Goal: Task Accomplishment & Management: Use online tool/utility

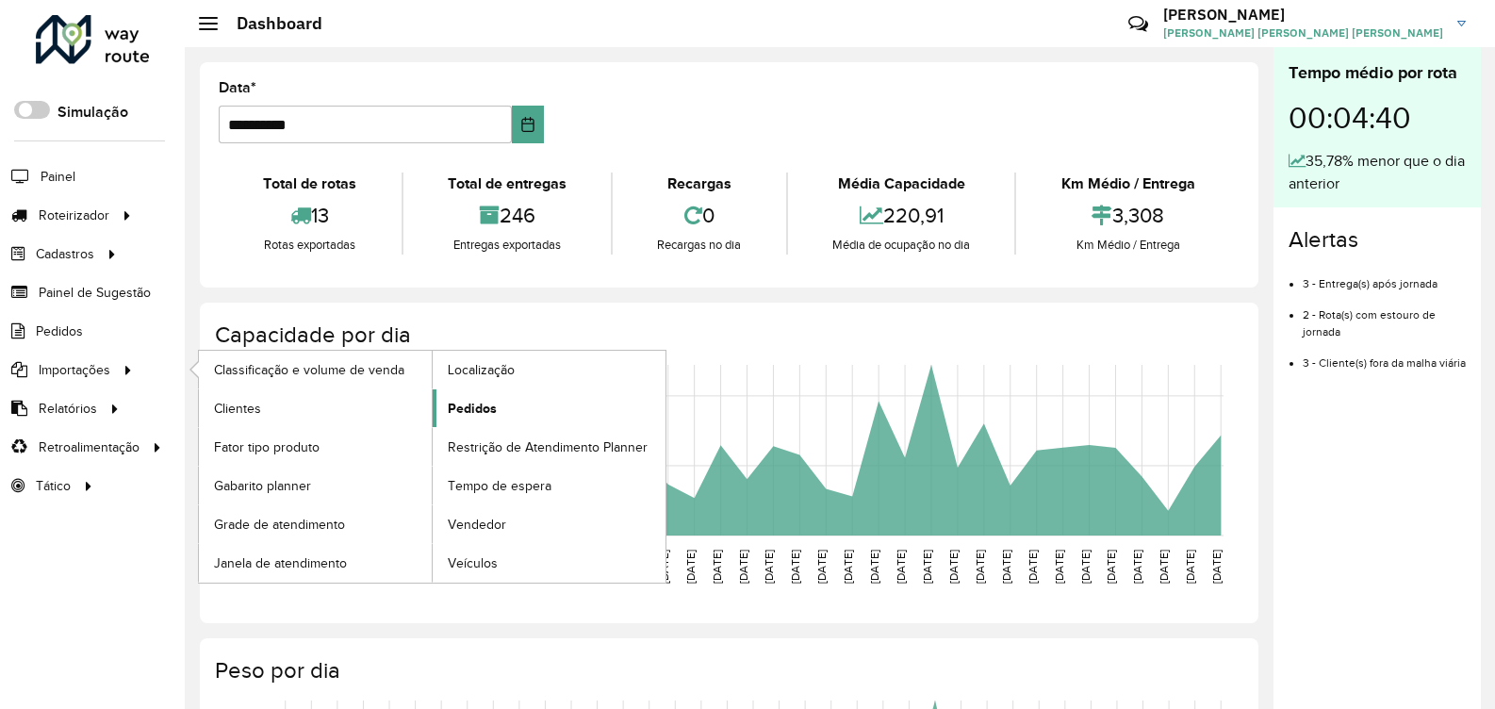
click at [463, 403] on span "Pedidos" at bounding box center [472, 409] width 49 height 20
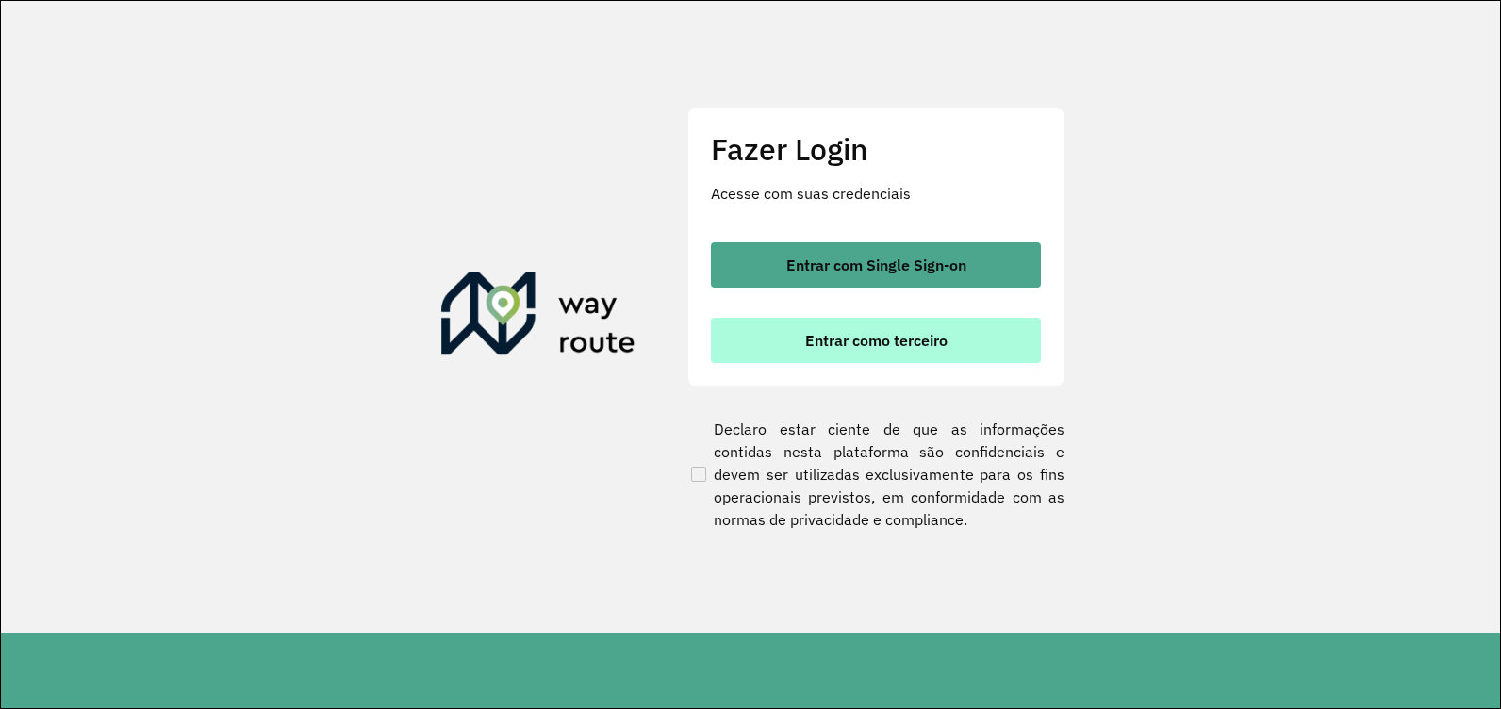
click at [830, 347] on span "Entrar como terceiro" at bounding box center [876, 340] width 142 height 15
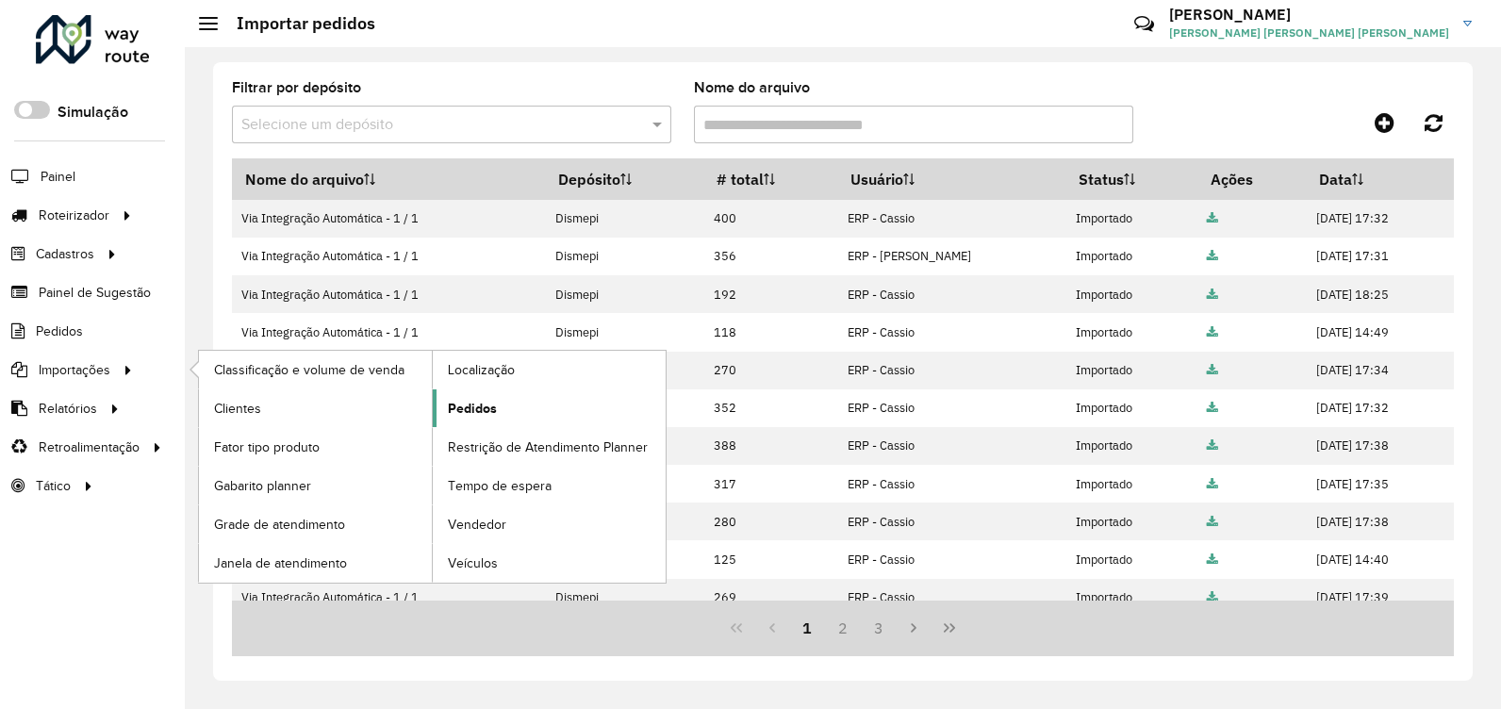
click at [481, 411] on span "Pedidos" at bounding box center [472, 409] width 49 height 20
click at [495, 410] on span "Pedidos" at bounding box center [472, 409] width 49 height 20
click at [472, 409] on span "Pedidos" at bounding box center [472, 409] width 49 height 20
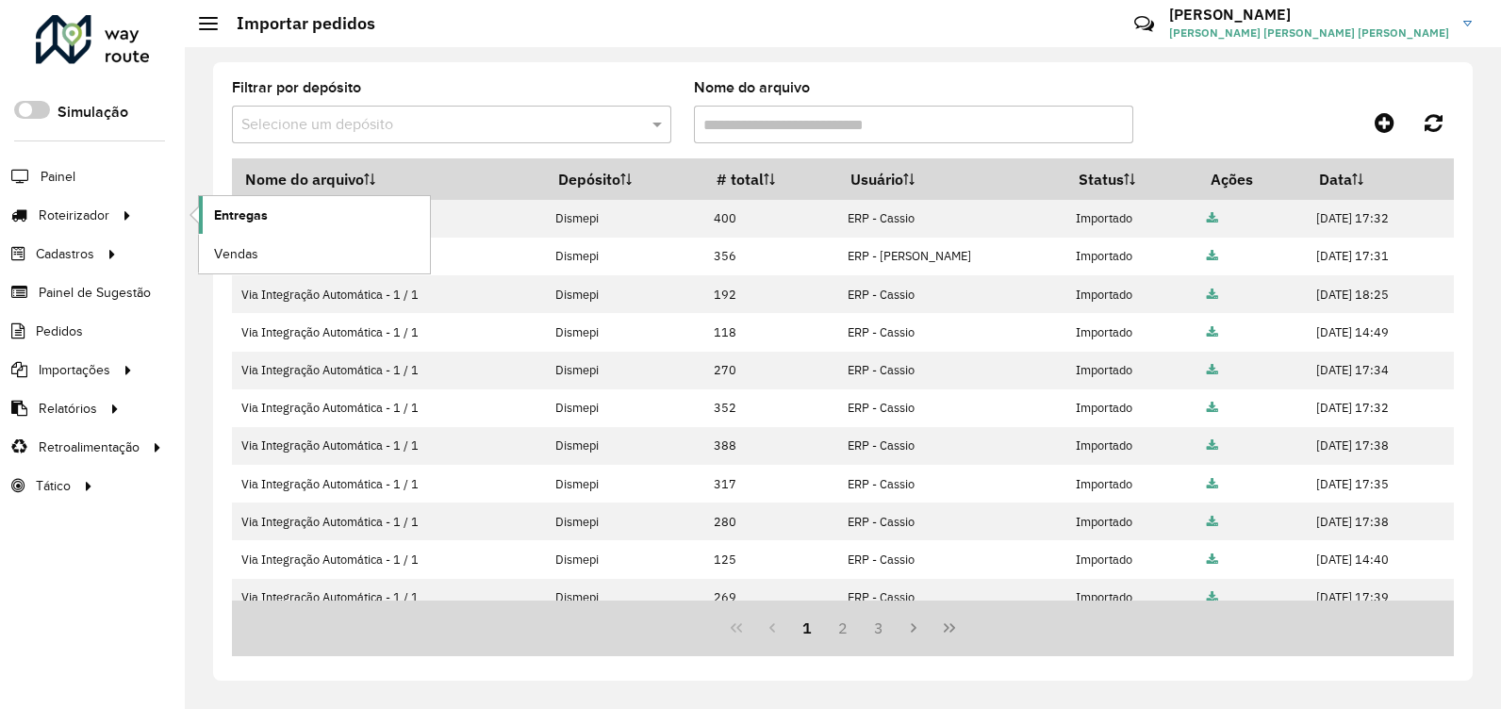
click at [245, 220] on span "Entregas" at bounding box center [241, 215] width 54 height 20
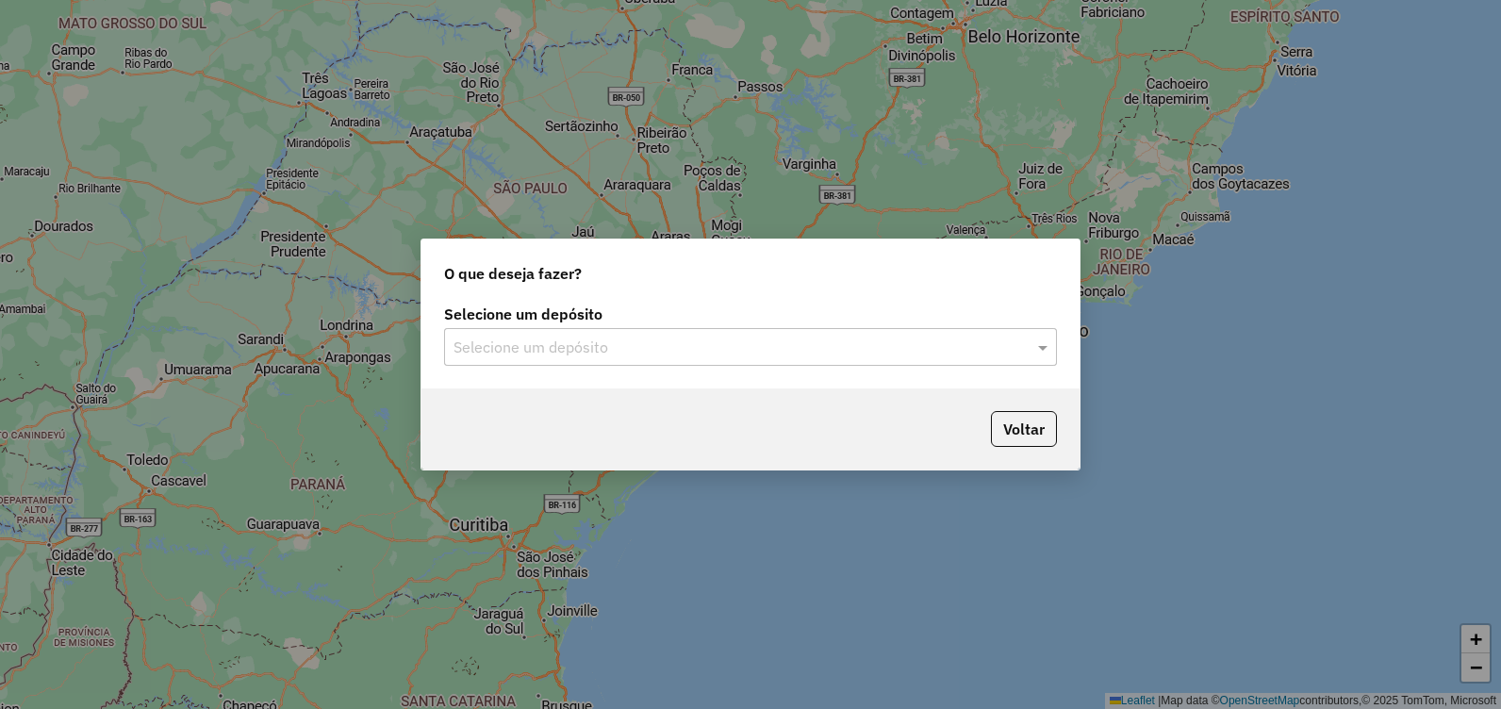
click at [888, 369] on div "Selecione um depósito Selecione um depósito" at bounding box center [750, 344] width 658 height 89
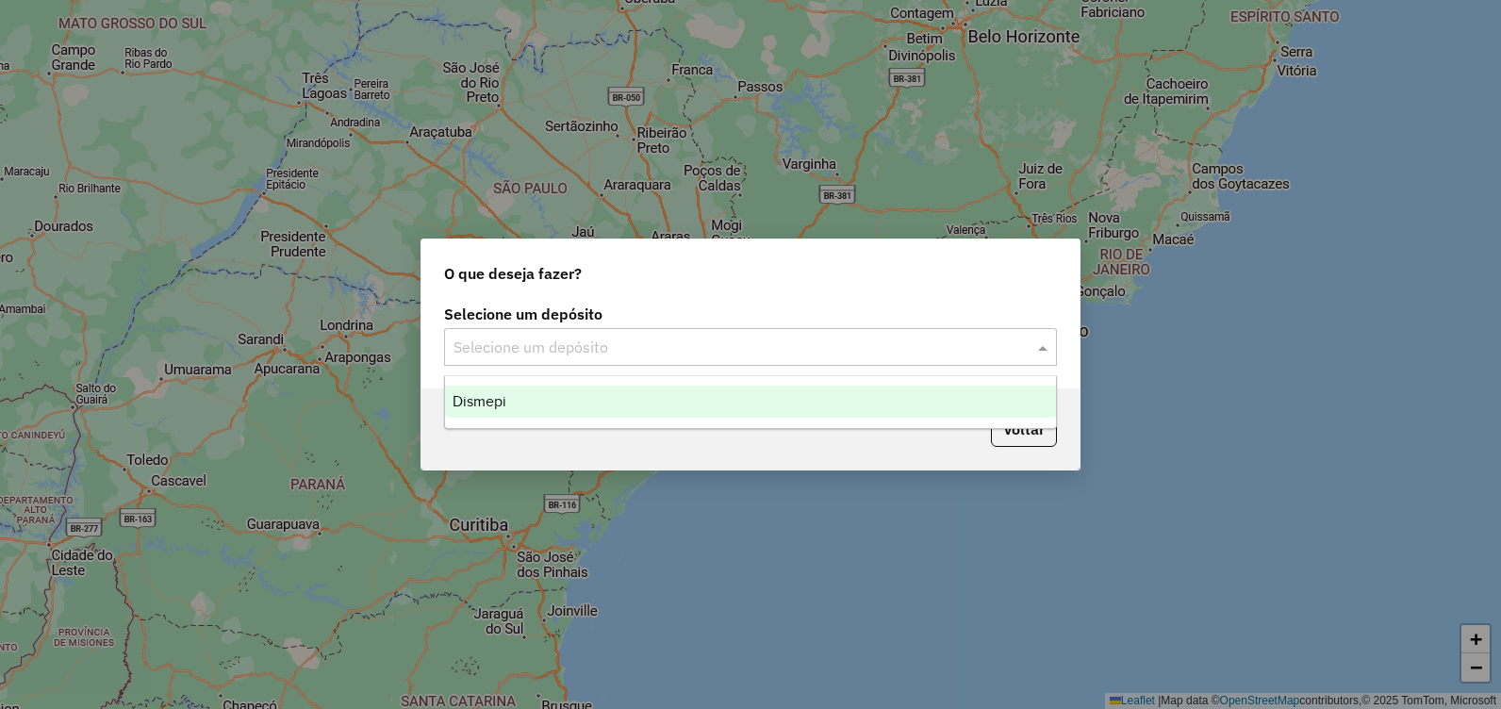
click at [900, 354] on input "text" at bounding box center [731, 347] width 556 height 23
click at [866, 387] on div "Dismepi" at bounding box center [750, 401] width 611 height 32
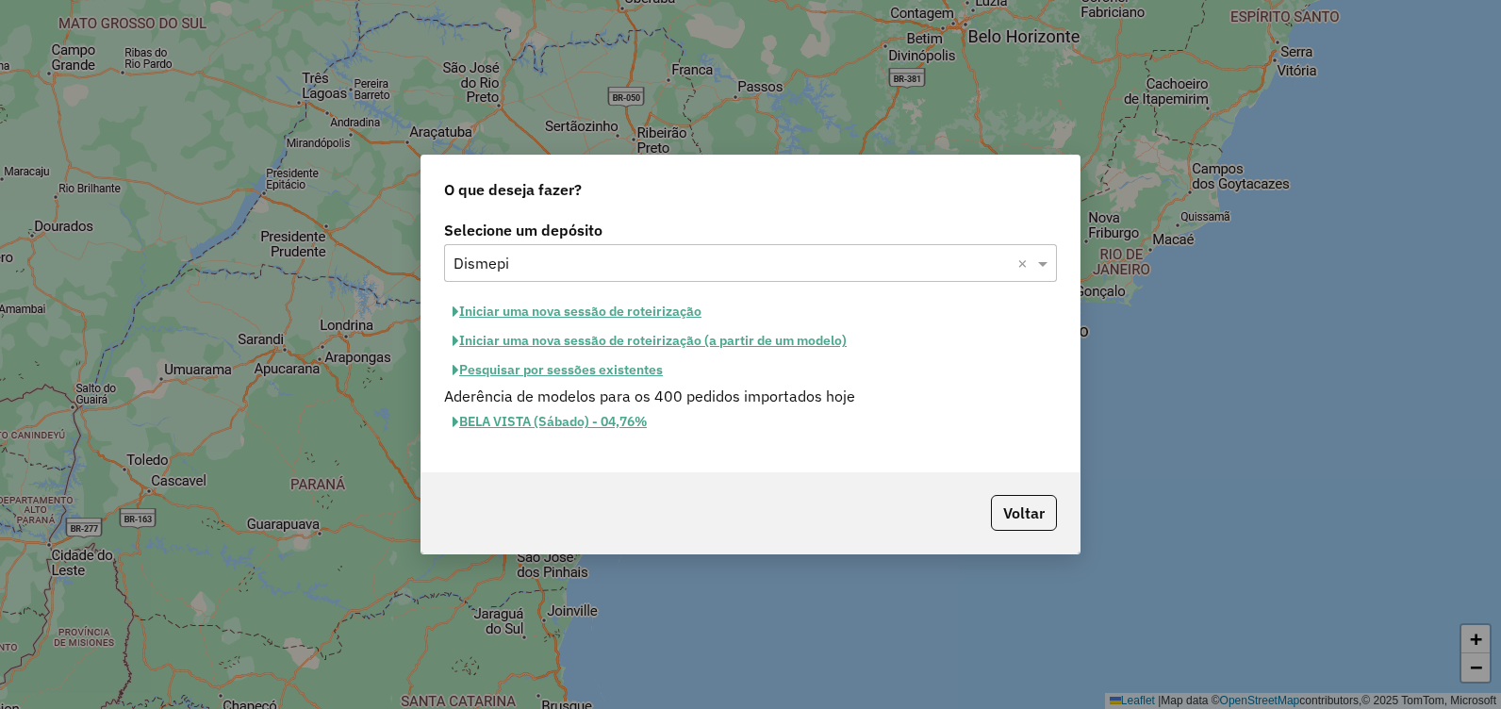
click at [615, 308] on button "Iniciar uma nova sessão de roteirização" at bounding box center [577, 311] width 266 height 29
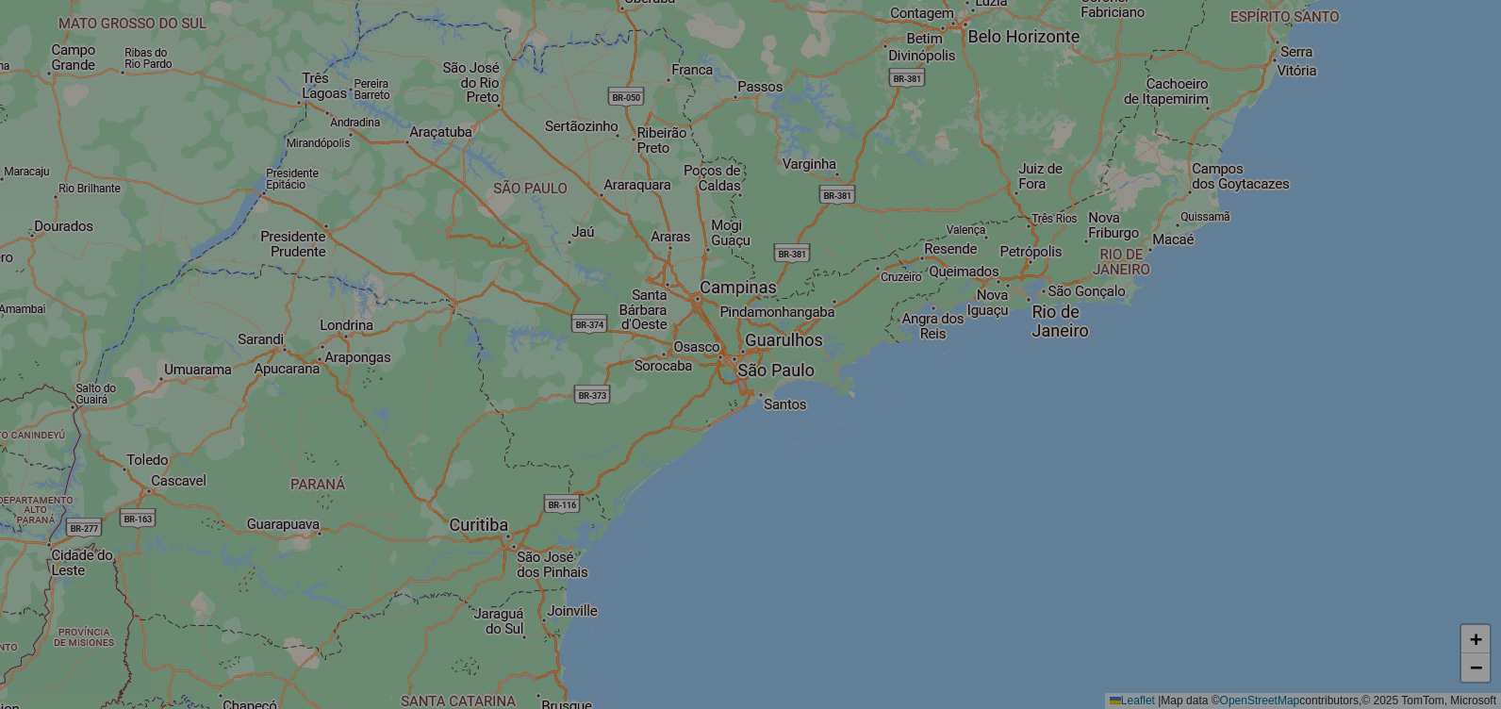
select select "*"
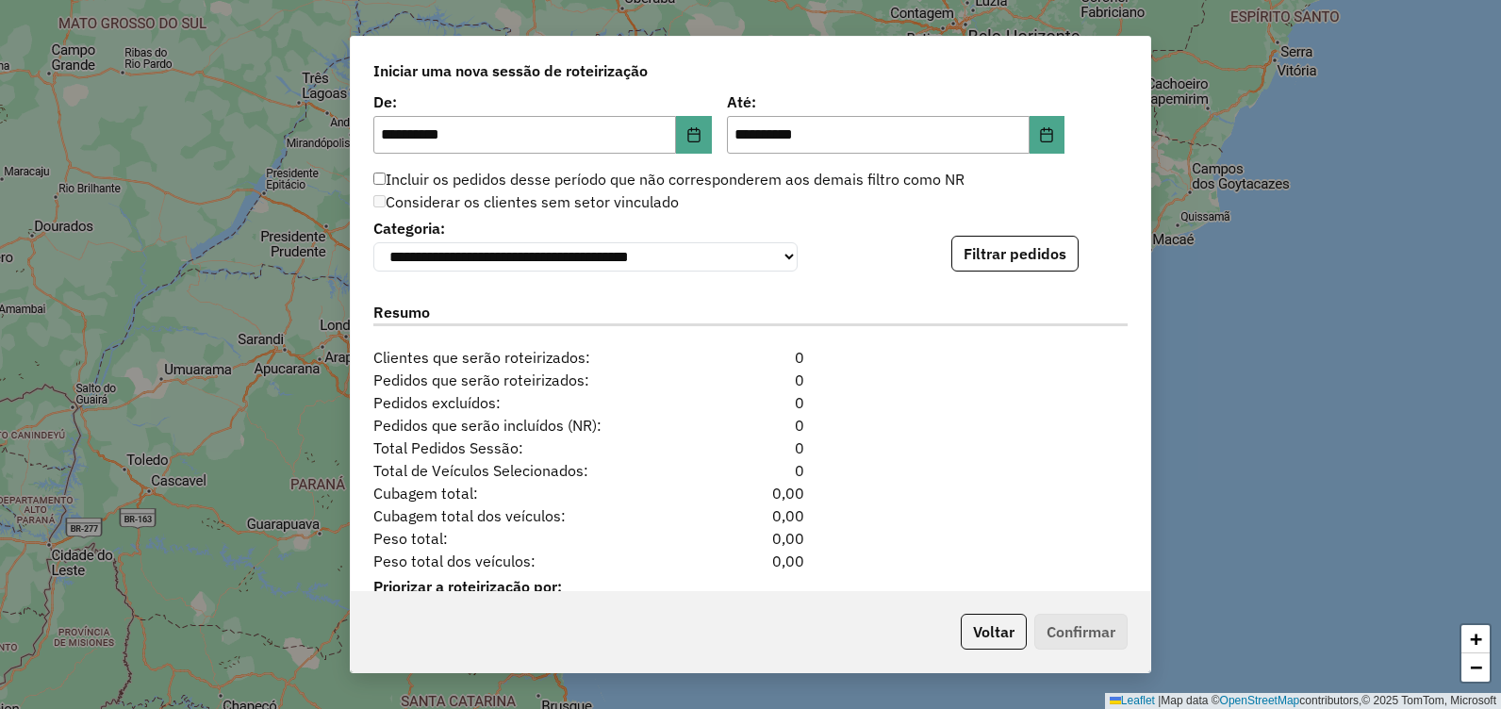
scroll to position [1885, 0]
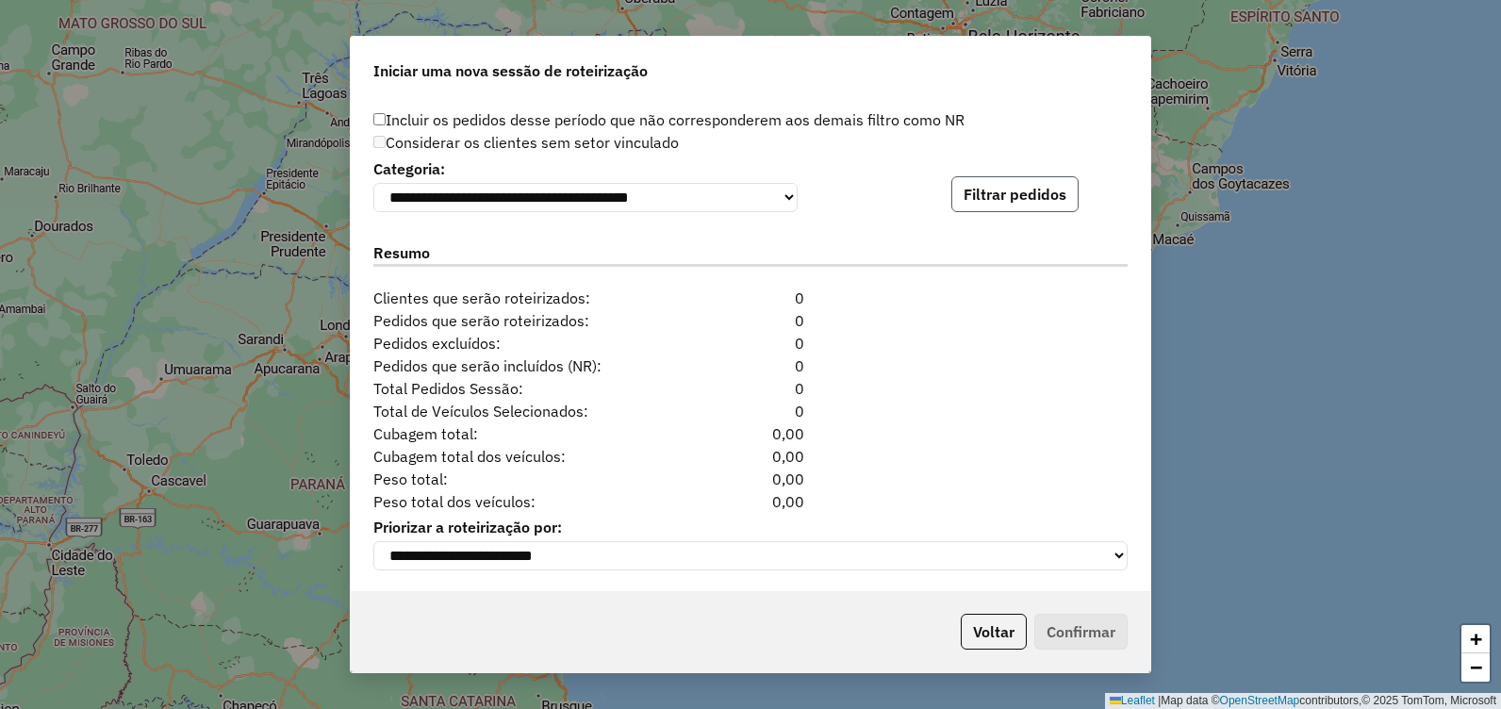
click at [1050, 200] on button "Filtrar pedidos" at bounding box center [1014, 194] width 127 height 36
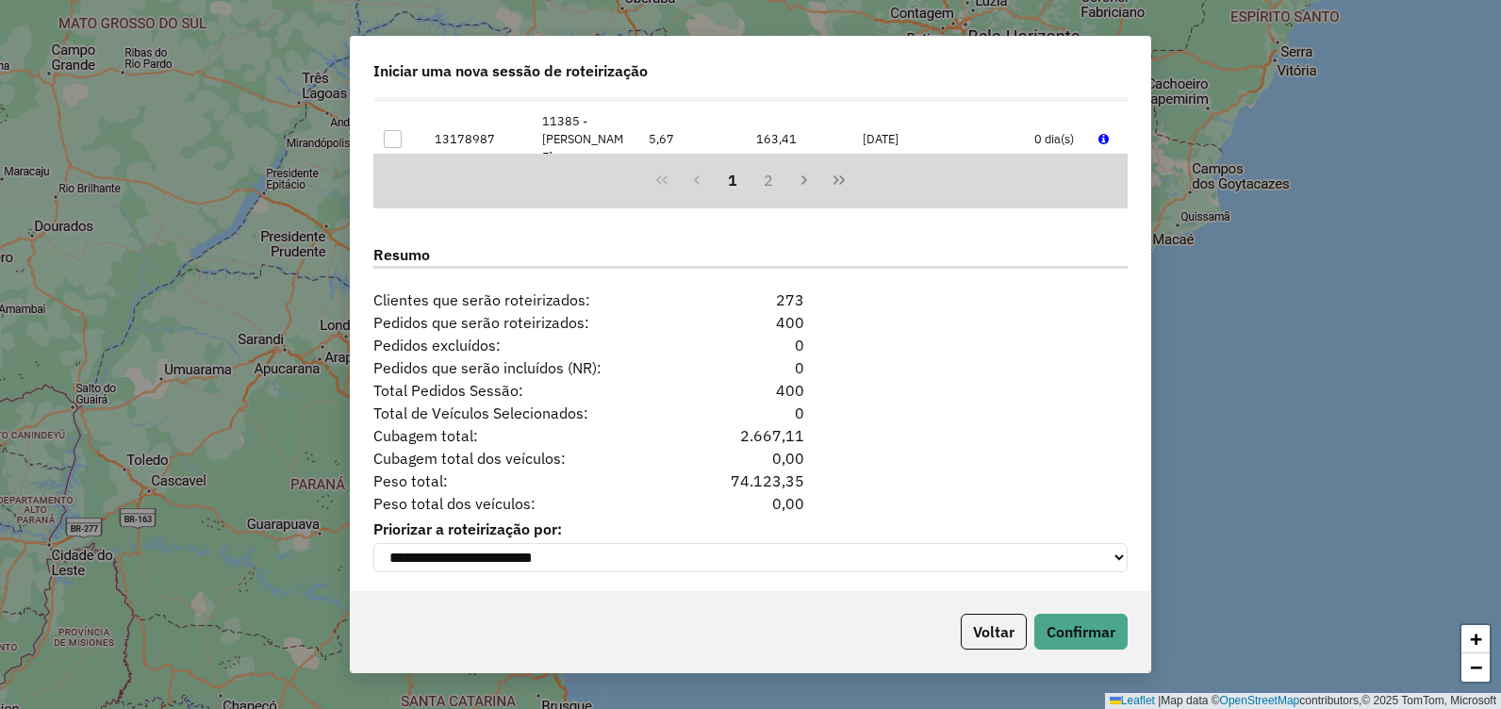
scroll to position [2285, 0]
click at [1086, 629] on button "Confirmar" at bounding box center [1080, 632] width 93 height 36
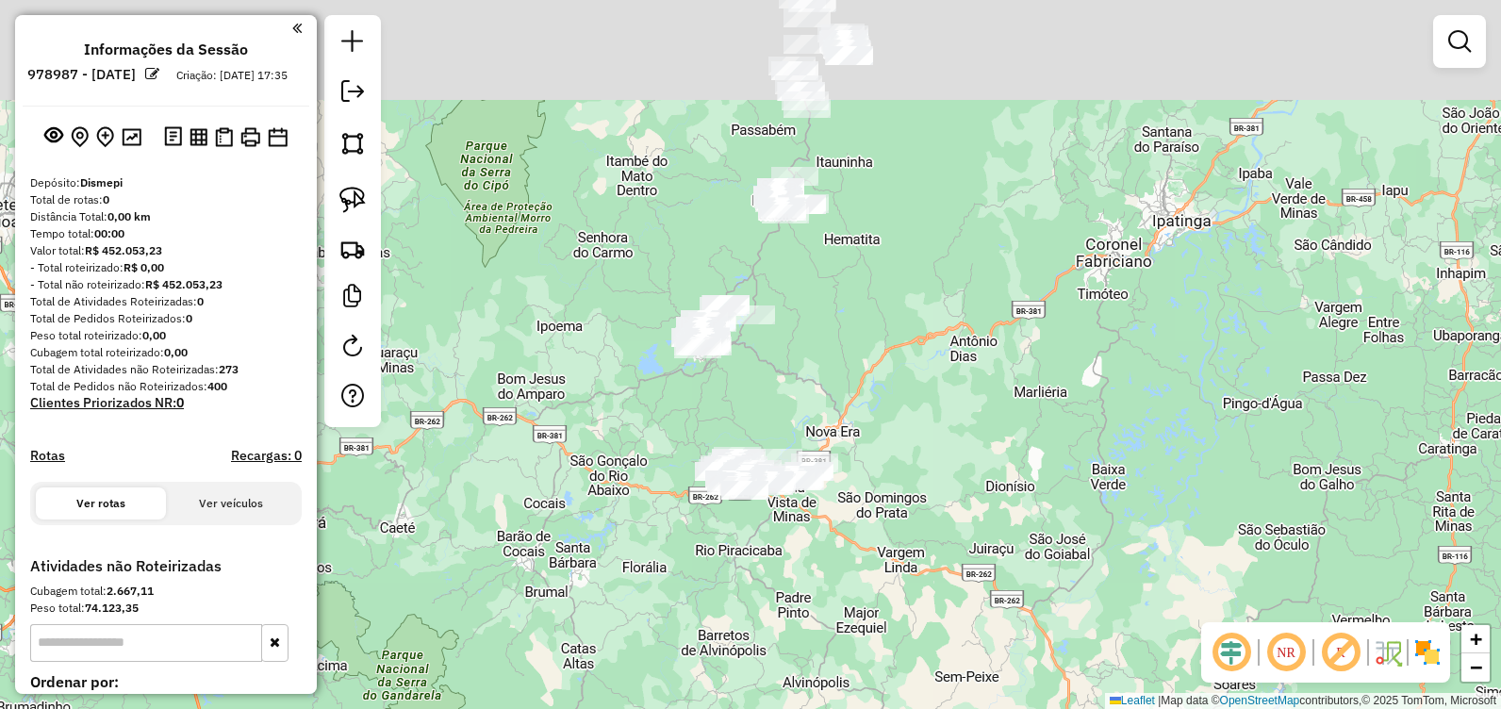
drag, startPoint x: 901, startPoint y: 175, endPoint x: 893, endPoint y: 346, distance: 170.8
click at [893, 346] on div "Janela de atendimento Grade de atendimento Capacidade Transportadoras Veículos …" at bounding box center [750, 354] width 1501 height 709
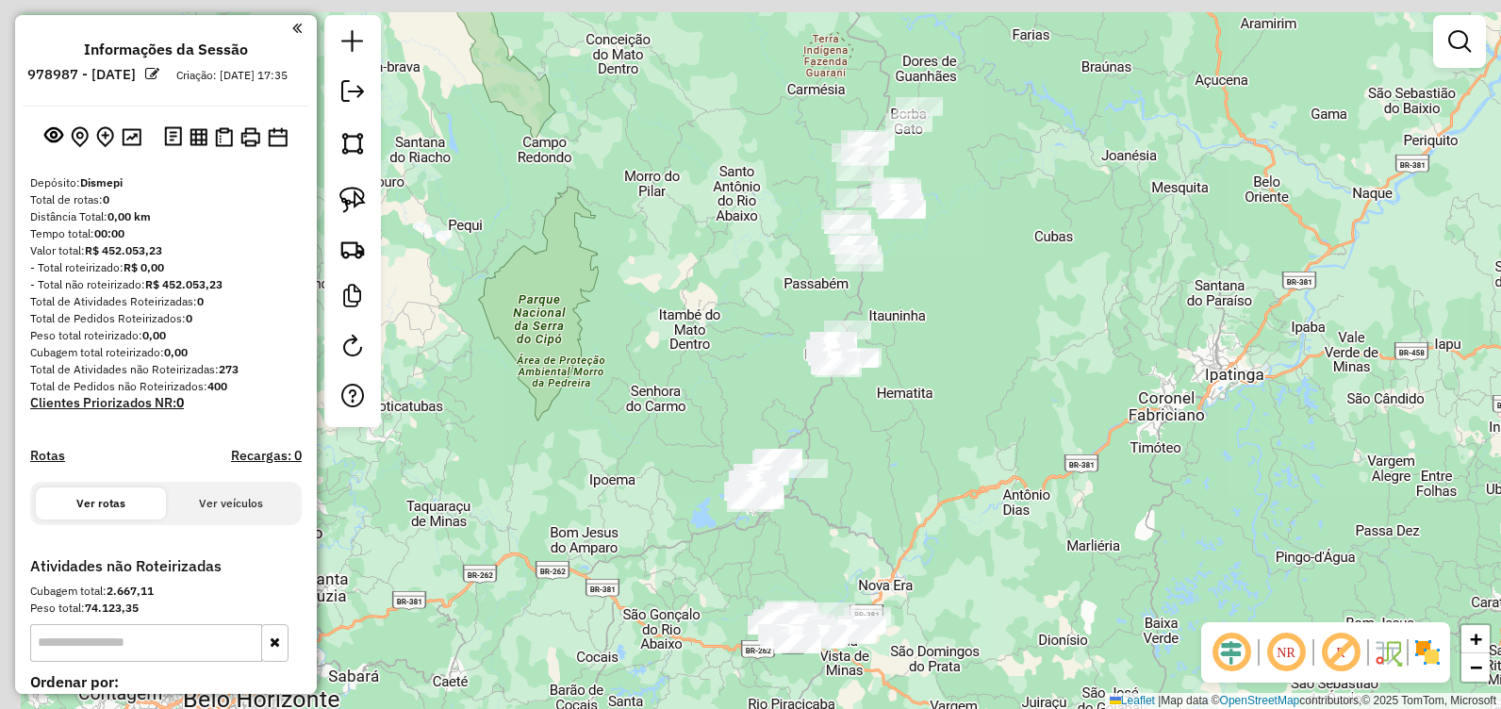
drag, startPoint x: 888, startPoint y: 240, endPoint x: 930, endPoint y: 349, distance: 116.4
click at [939, 357] on div "Janela de atendimento Grade de atendimento Capacidade Transportadoras Veículos …" at bounding box center [750, 354] width 1501 height 709
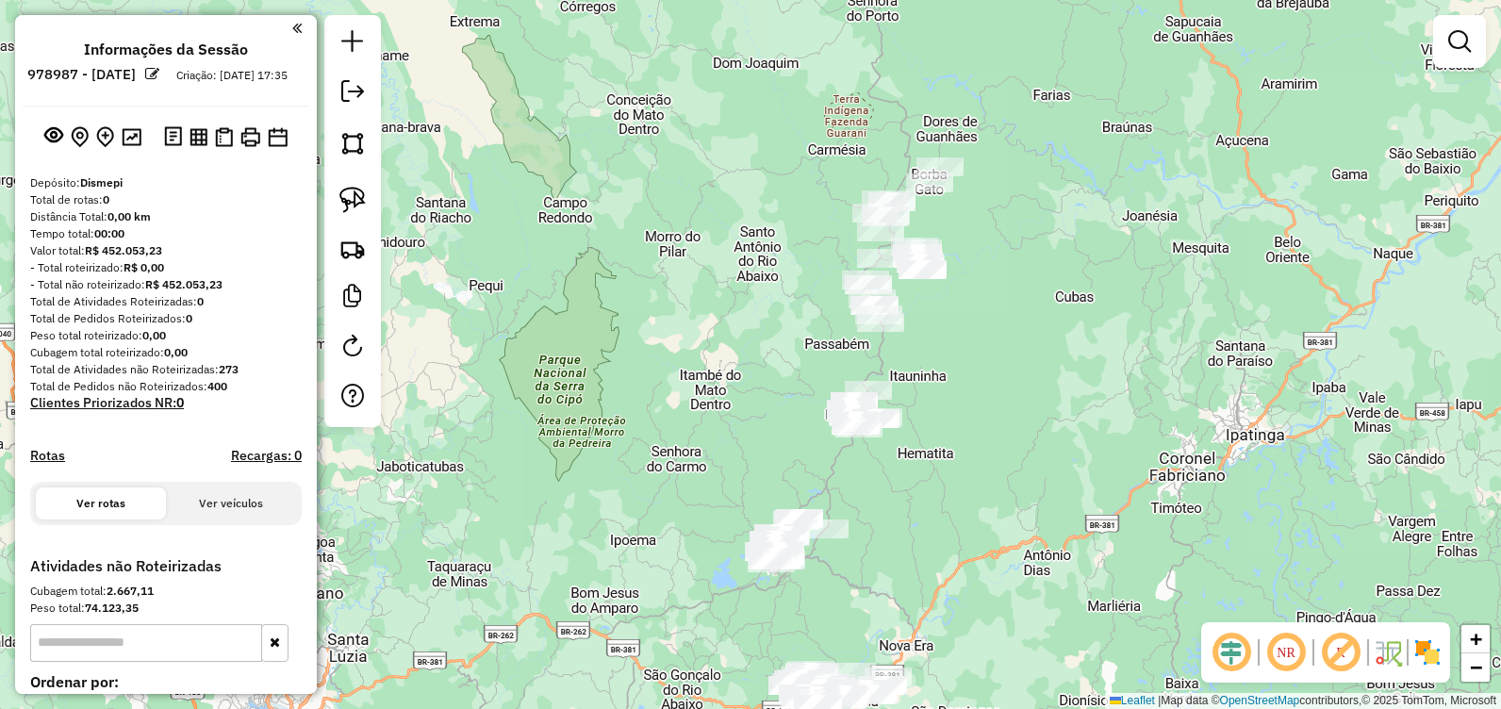
drag, startPoint x: 931, startPoint y: 255, endPoint x: 973, endPoint y: 393, distance: 143.7
click at [973, 393] on div "Janela de atendimento Grade de atendimento Capacidade Transportadoras Veículos …" at bounding box center [750, 354] width 1501 height 709
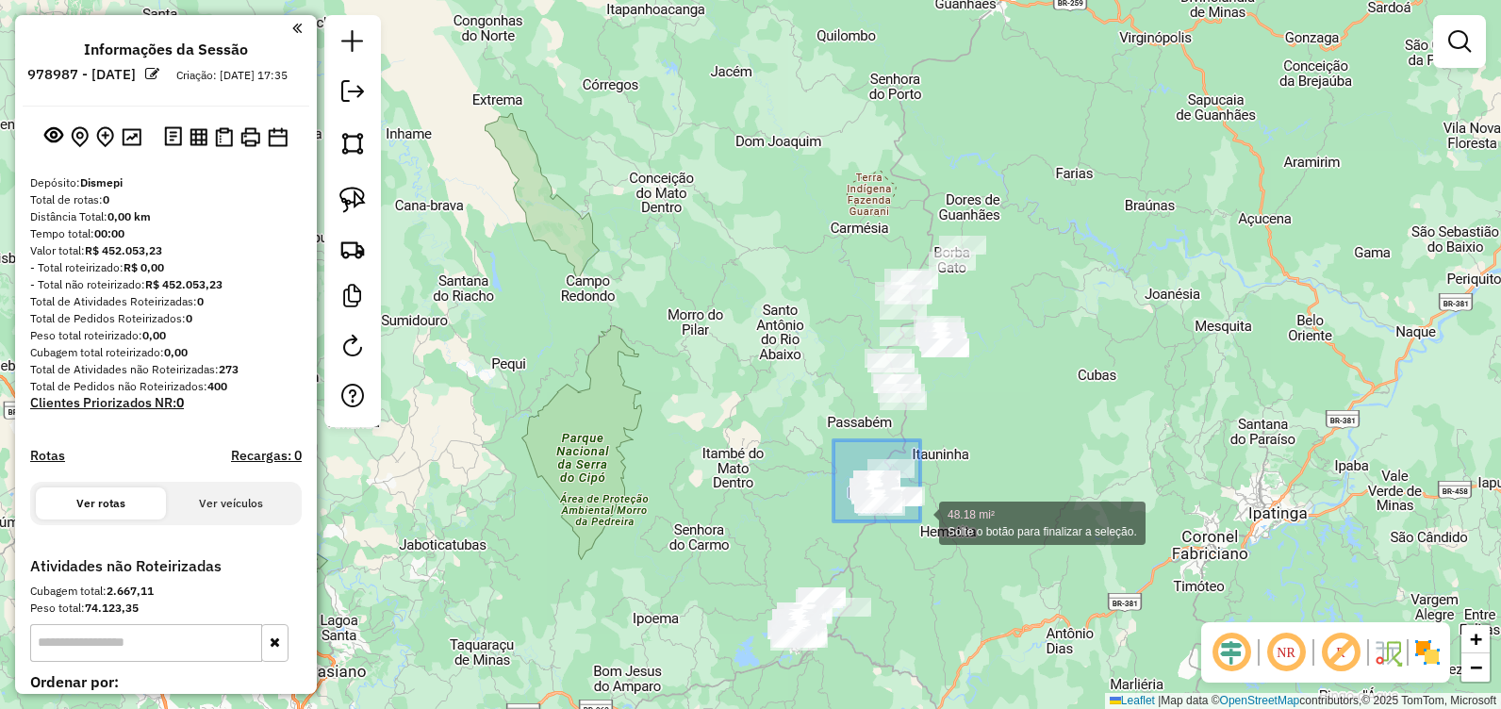
drag, startPoint x: 837, startPoint y: 446, endPoint x: 940, endPoint y: 537, distance: 137.5
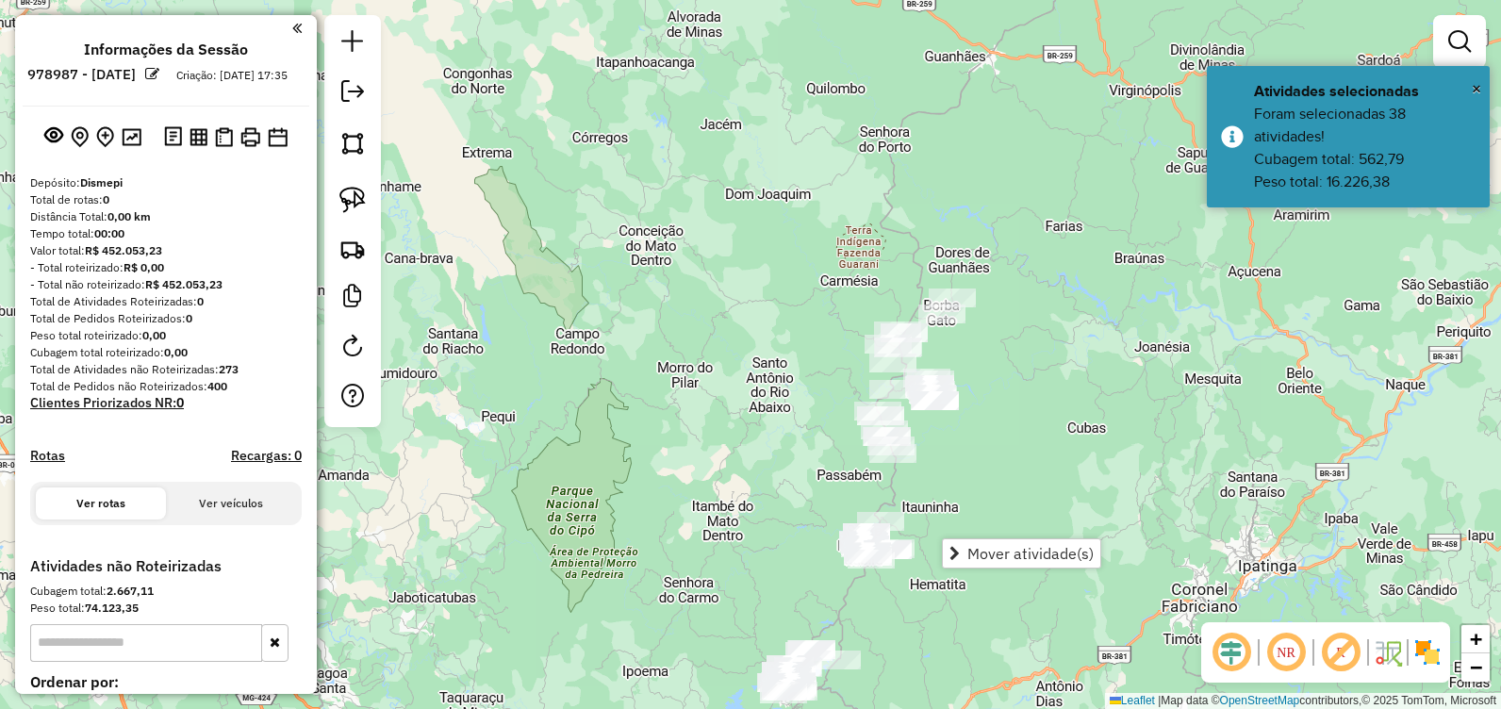
drag, startPoint x: 948, startPoint y: 424, endPoint x: 942, endPoint y: 464, distance: 40.1
click at [942, 464] on div "Janela de atendimento Grade de atendimento Capacidade Transportadoras Veículos …" at bounding box center [750, 354] width 1501 height 709
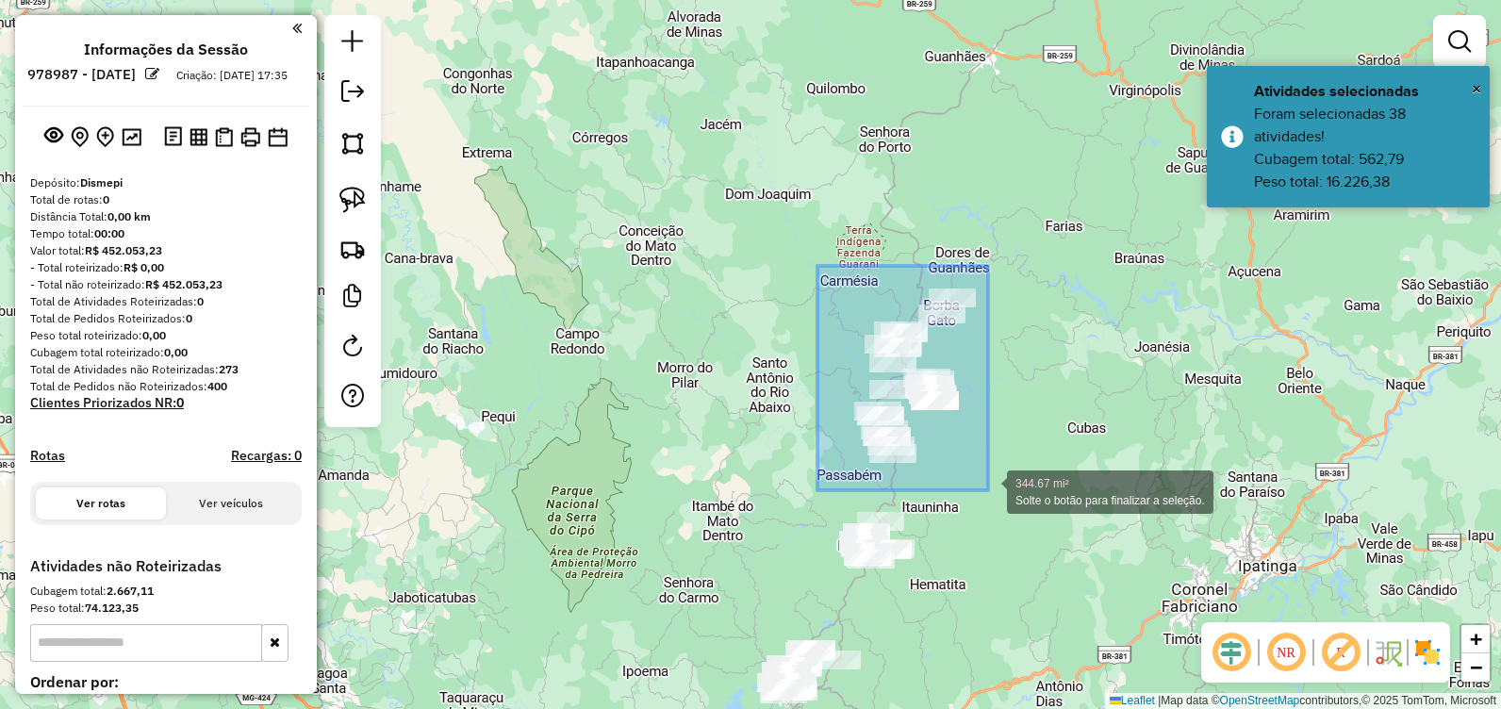
drag, startPoint x: 817, startPoint y: 266, endPoint x: 990, endPoint y: 490, distance: 283.0
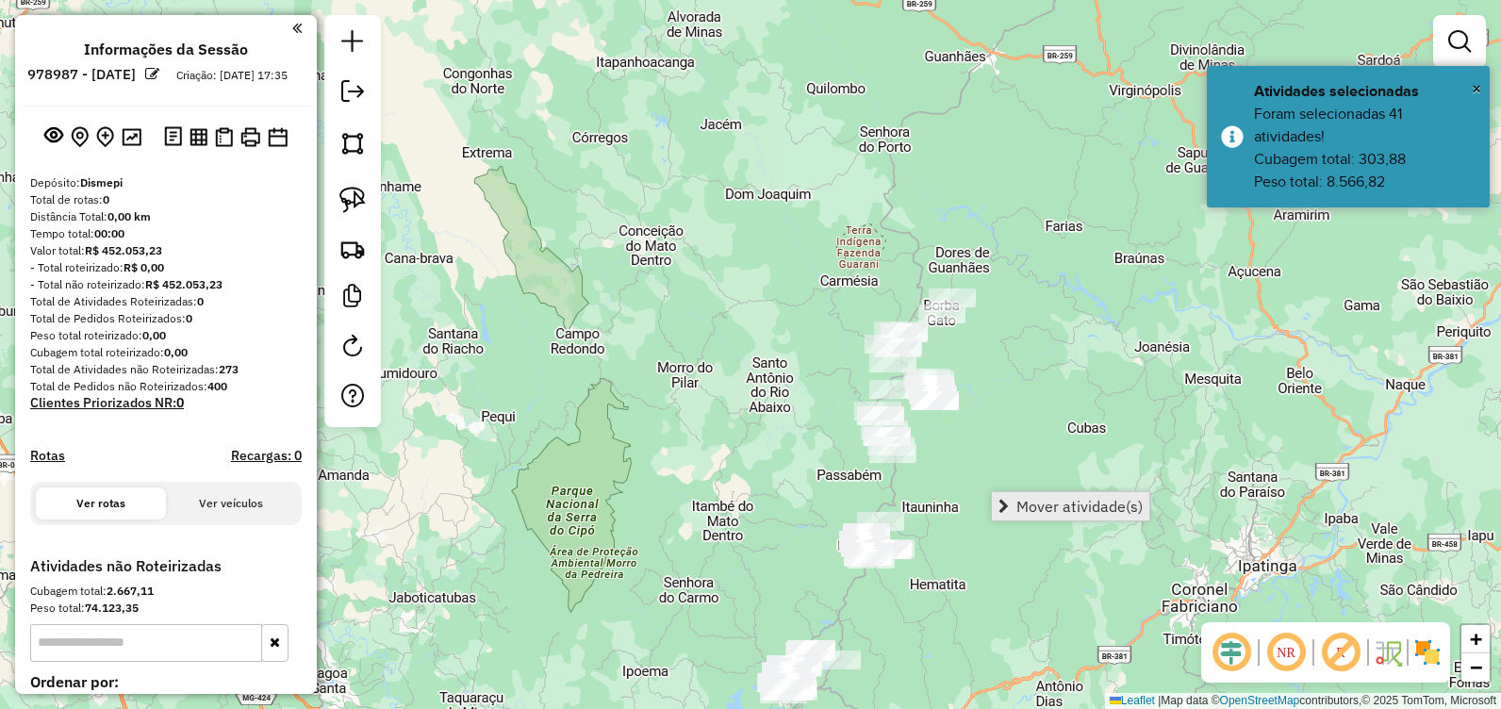
click at [1056, 508] on span "Mover atividade(s)" at bounding box center [1079, 506] width 126 height 15
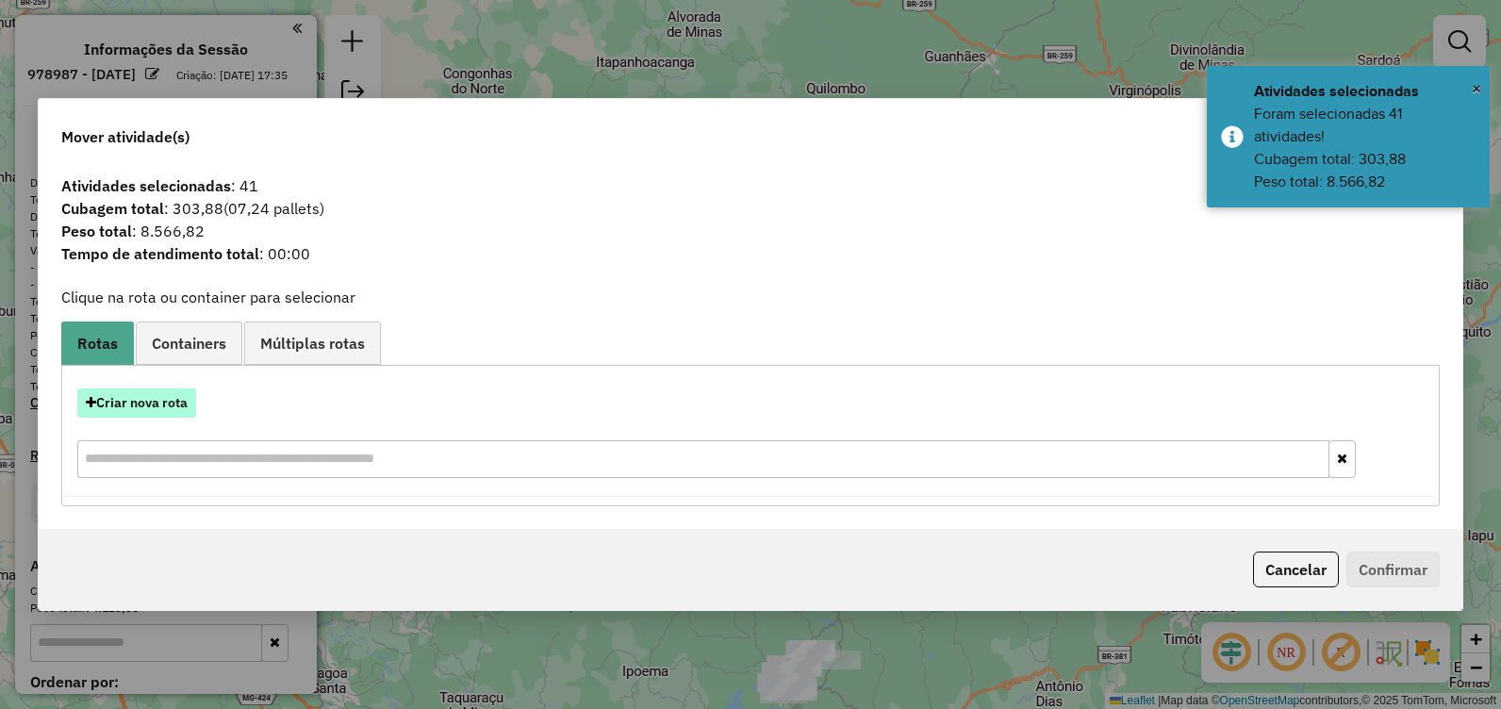
click at [175, 400] on button "Criar nova rota" at bounding box center [136, 402] width 119 height 29
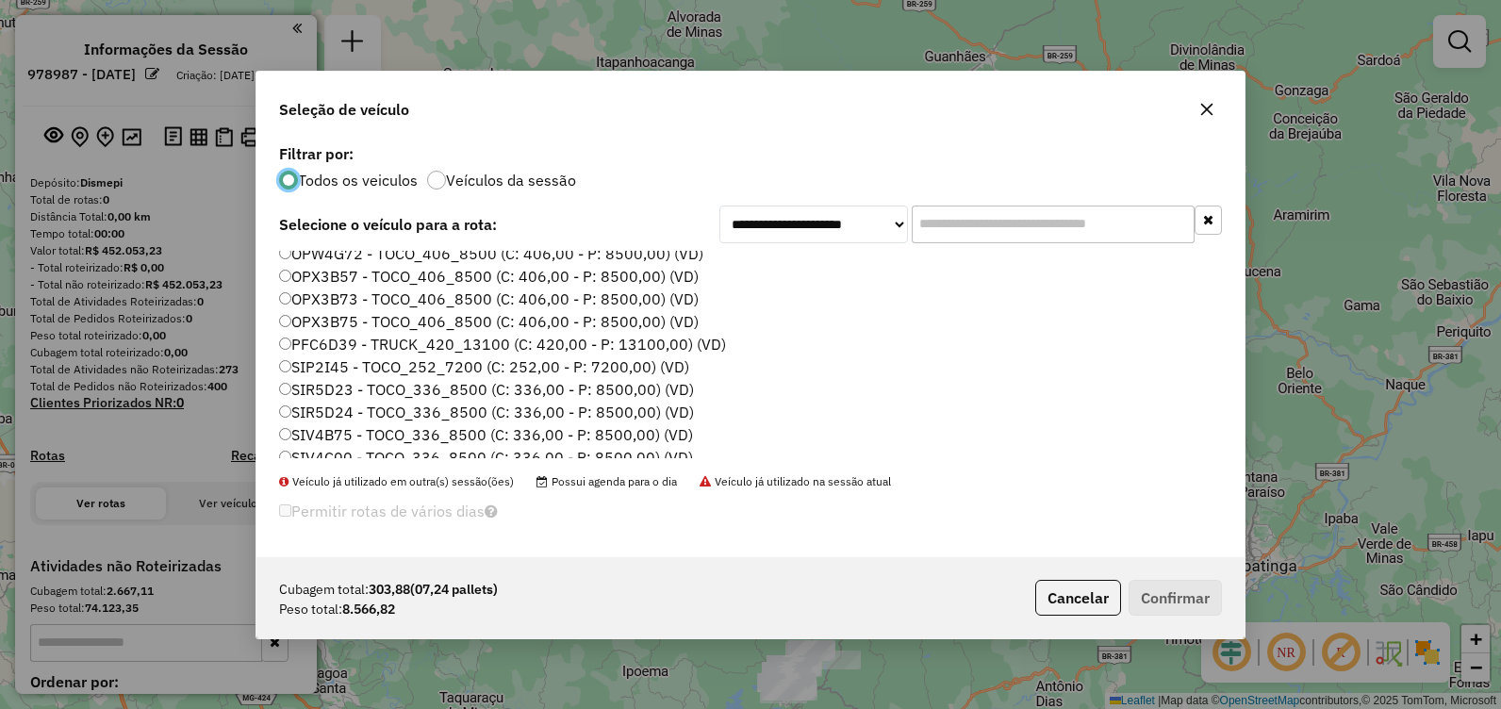
scroll to position [132, 0]
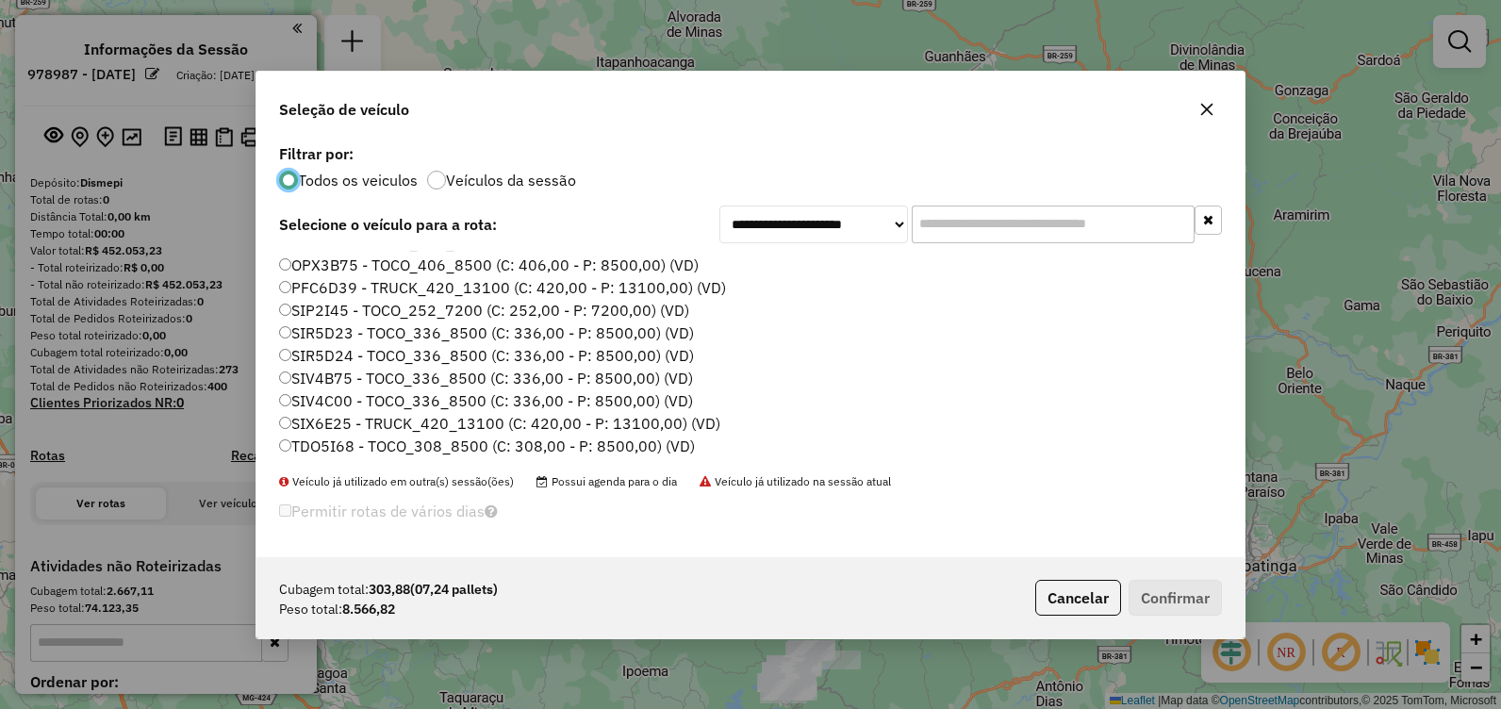
click at [406, 426] on label "SIX6E25 - TRUCK_420_13100 (C: 420,00 - P: 13100,00) (VD)" at bounding box center [499, 423] width 441 height 23
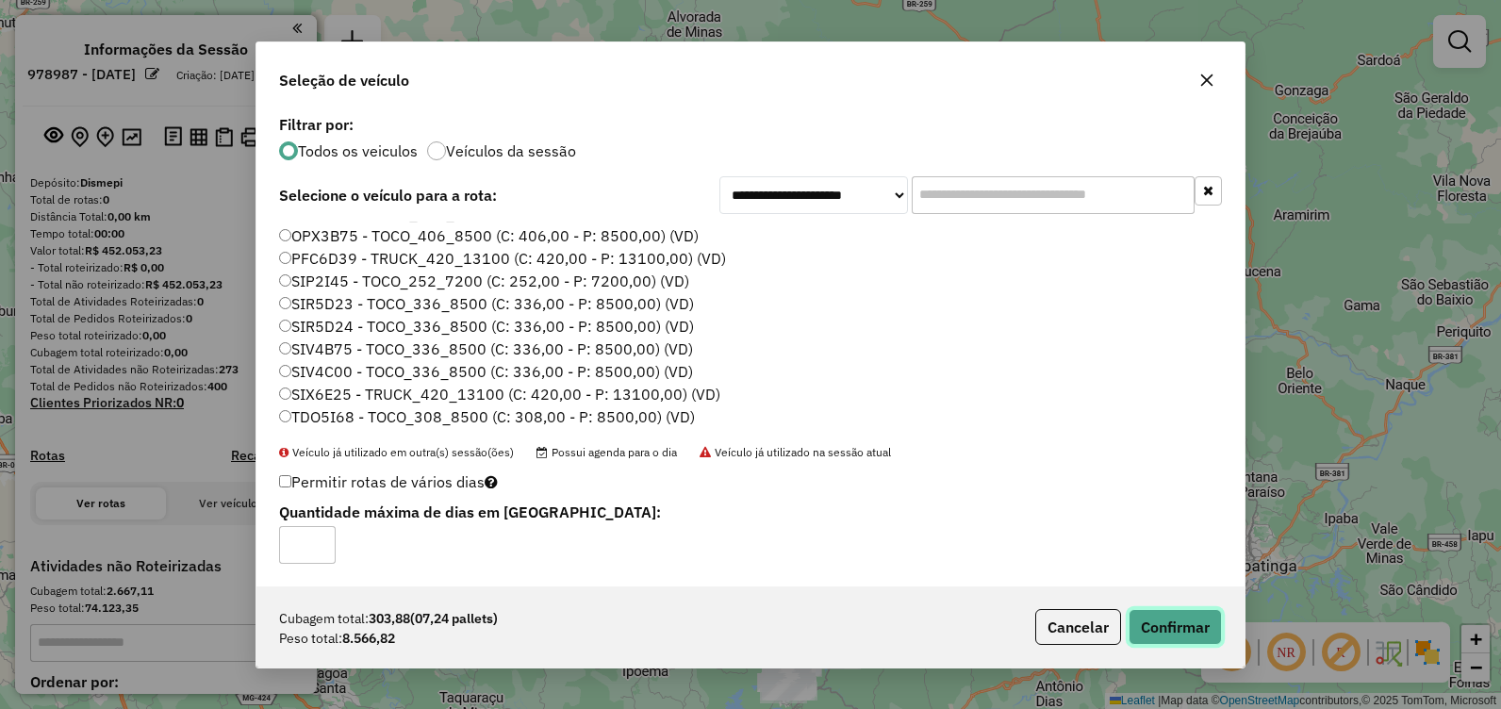
click at [1162, 622] on button "Confirmar" at bounding box center [1174, 627] width 93 height 36
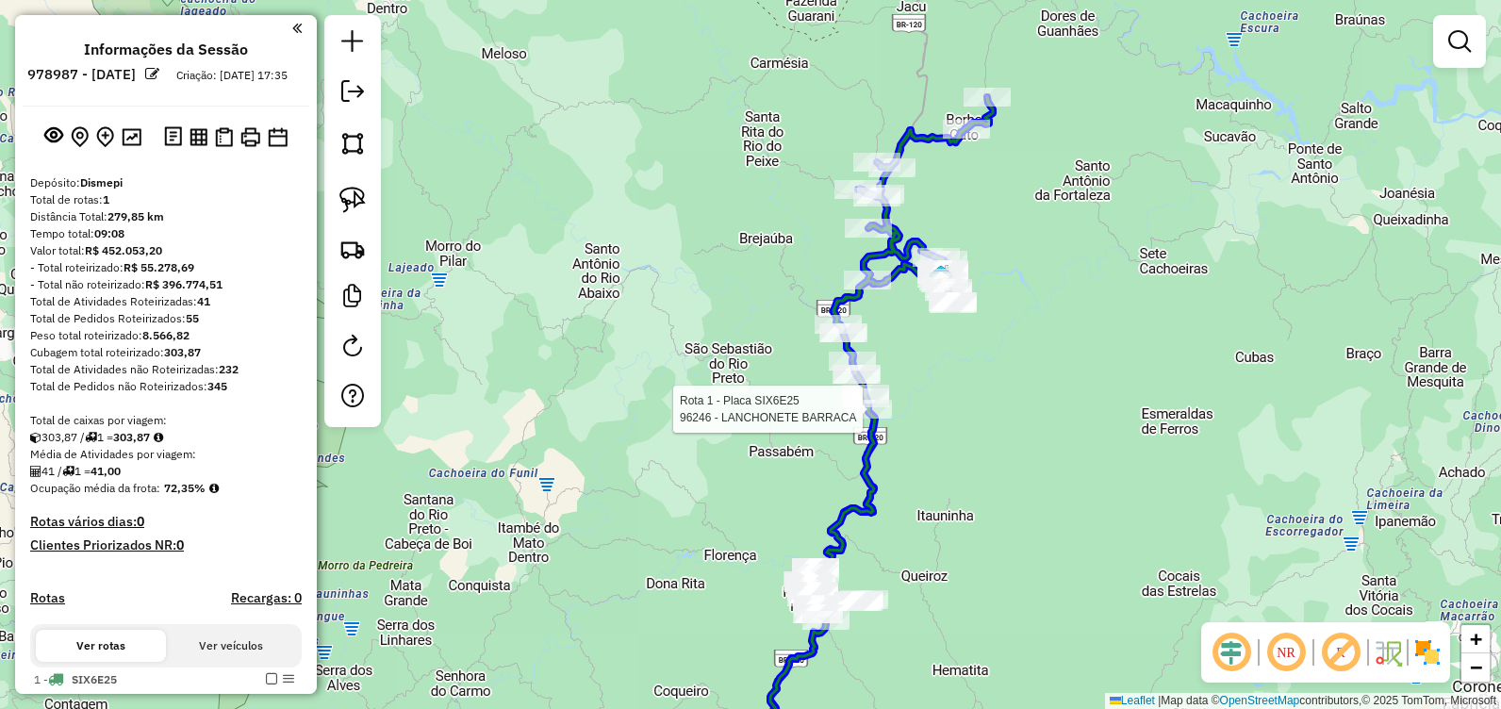
click at [75, 480] on div at bounding box center [75, 480] width 0 height 0
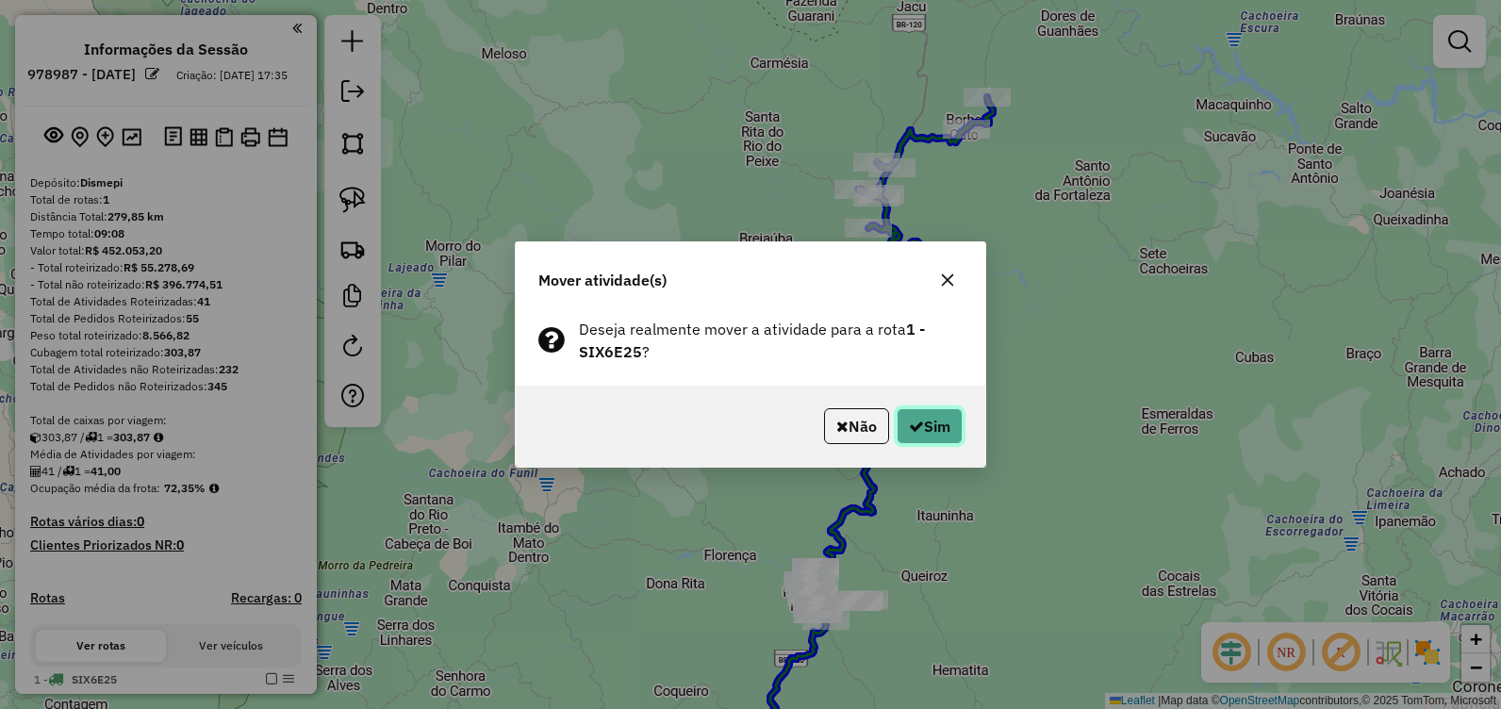
click at [934, 435] on button "Sim" at bounding box center [929, 426] width 66 height 36
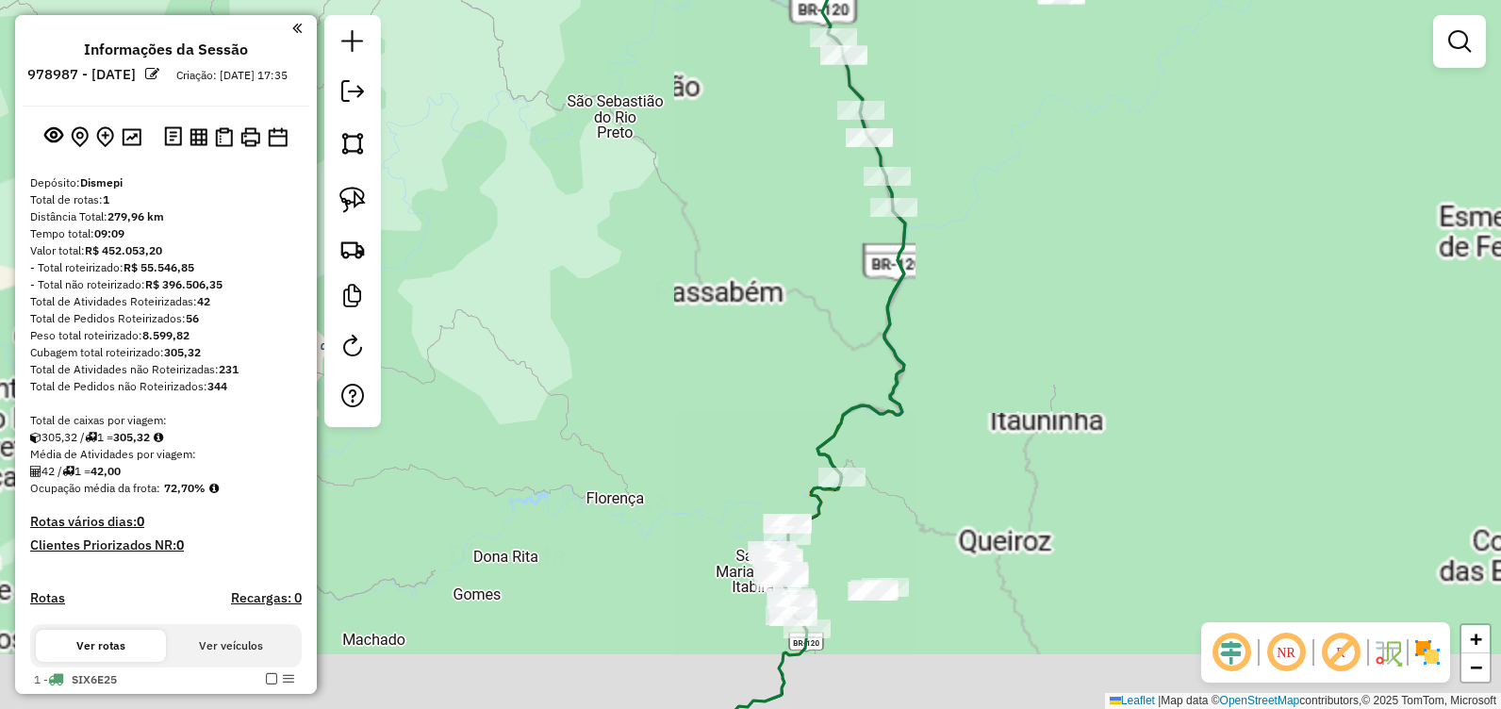
drag, startPoint x: 925, startPoint y: 508, endPoint x: 962, endPoint y: 378, distance: 135.4
click at [1006, 367] on div "Janela de atendimento Grade de atendimento Capacidade Transportadoras Veículos …" at bounding box center [750, 354] width 1501 height 709
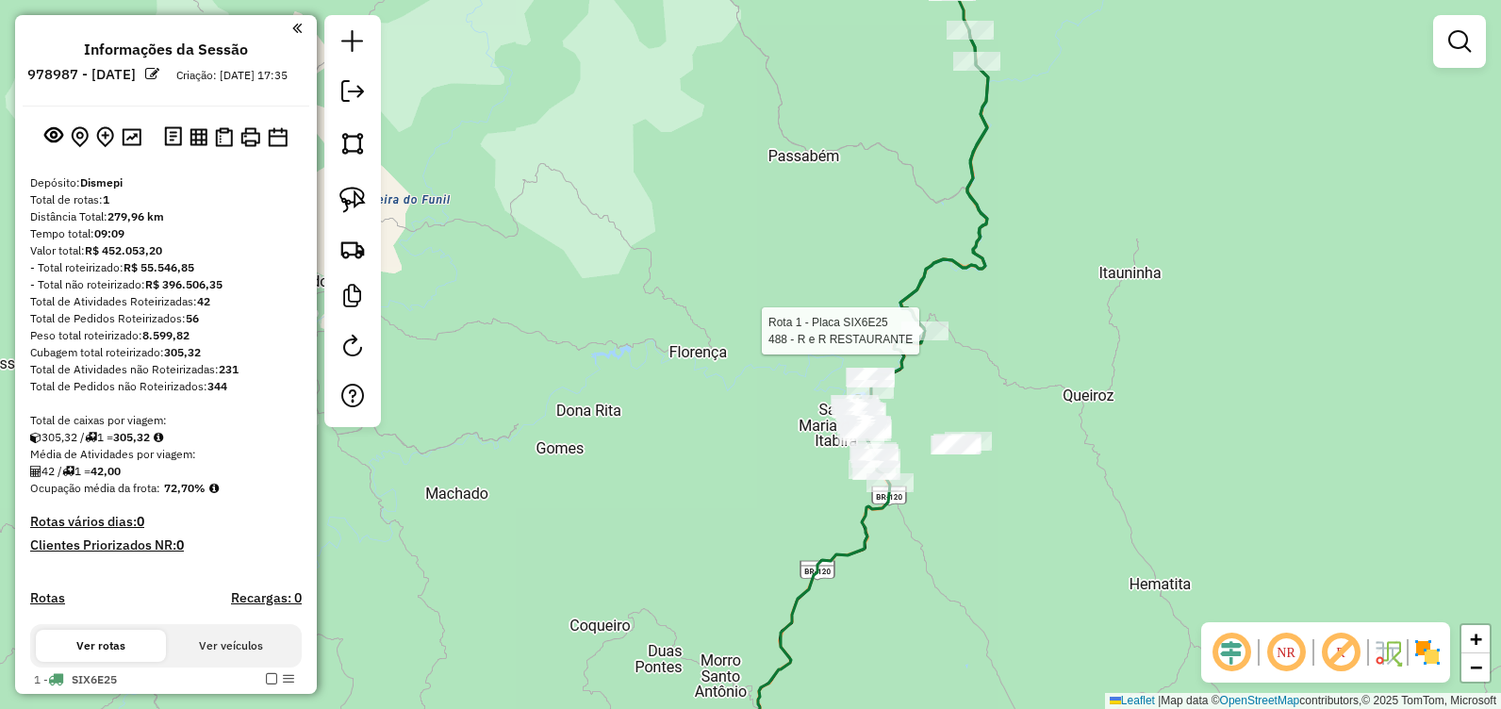
select select "**********"
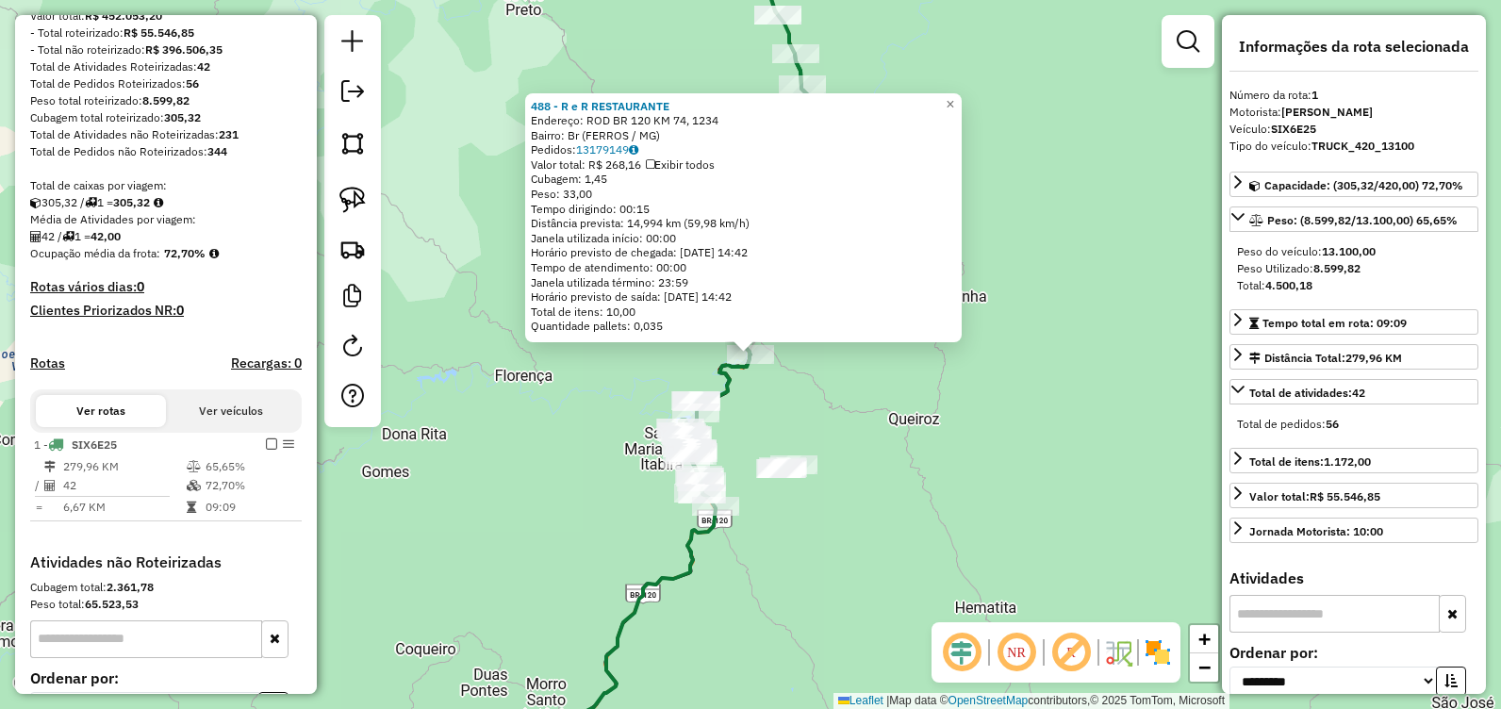
scroll to position [450, 0]
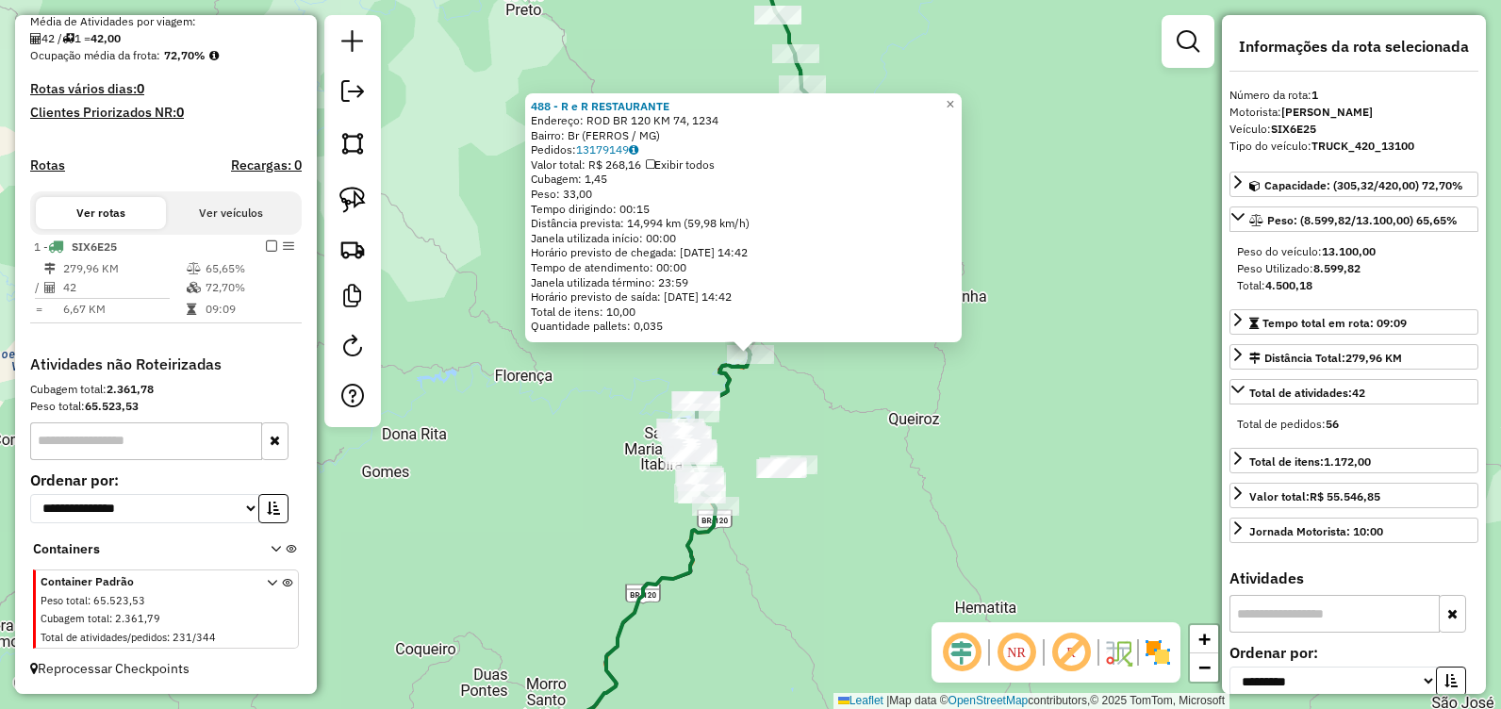
click at [934, 380] on div "488 - R e R RESTAURANTE Endereço: ROD BR 120 KM 74, 1234 Bairro: Br (FERROS / M…" at bounding box center [750, 354] width 1501 height 709
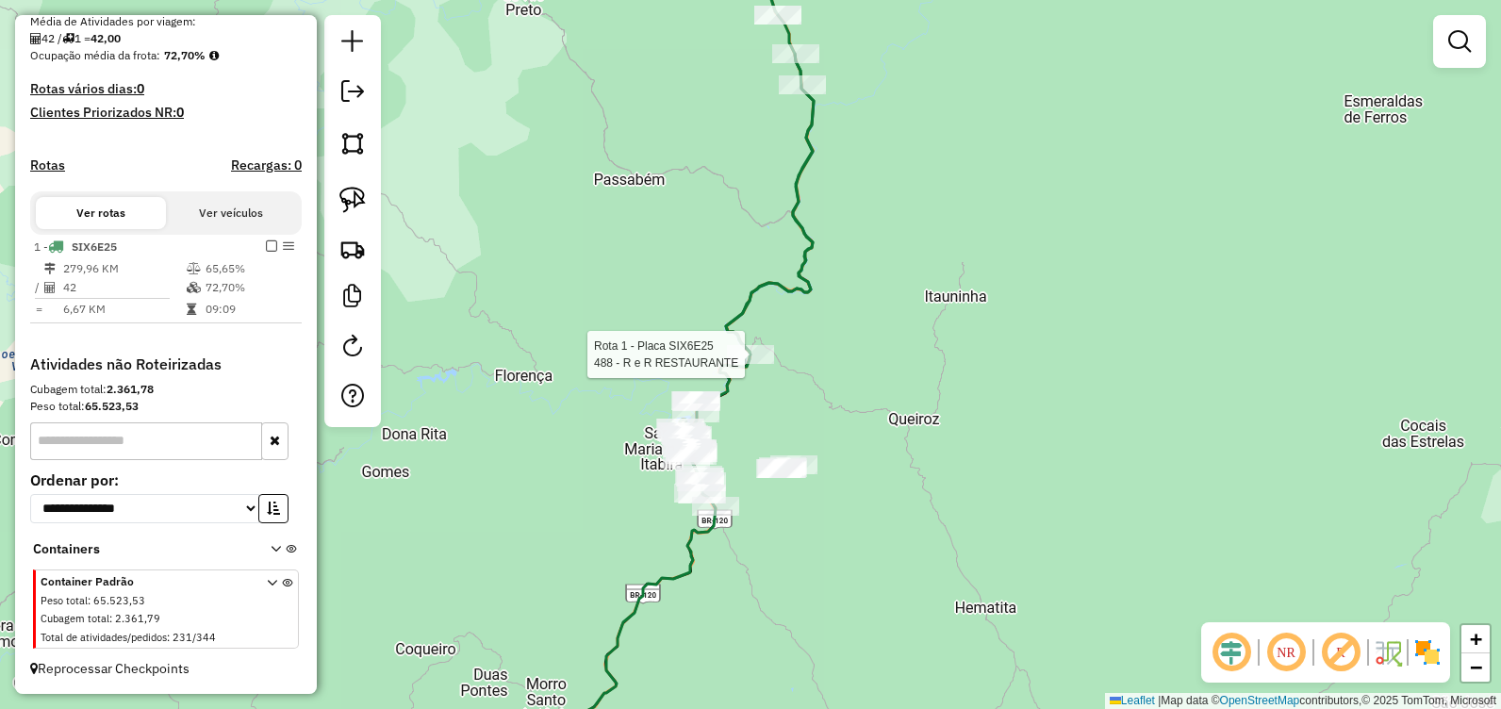
select select "**********"
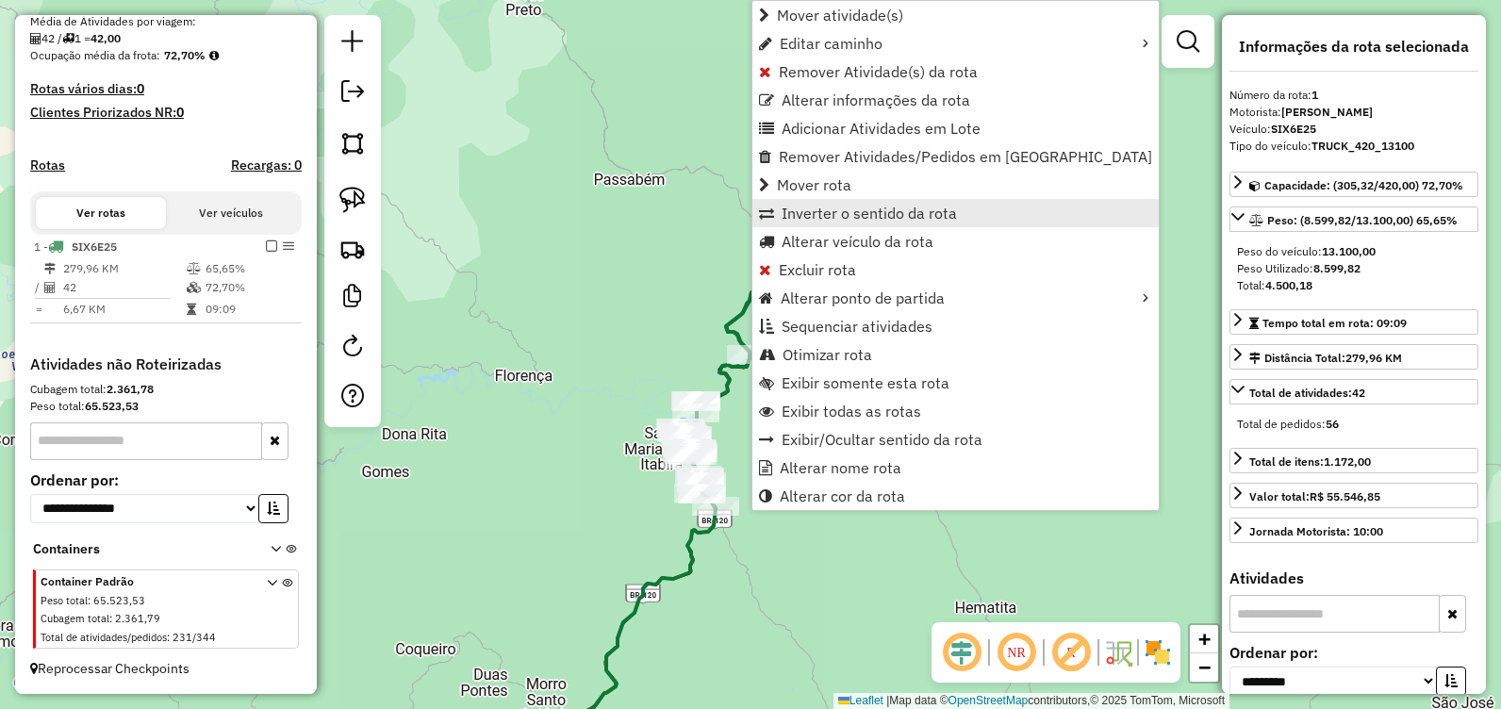
click at [886, 211] on span "Inverter o sentido da rota" at bounding box center [868, 212] width 175 height 15
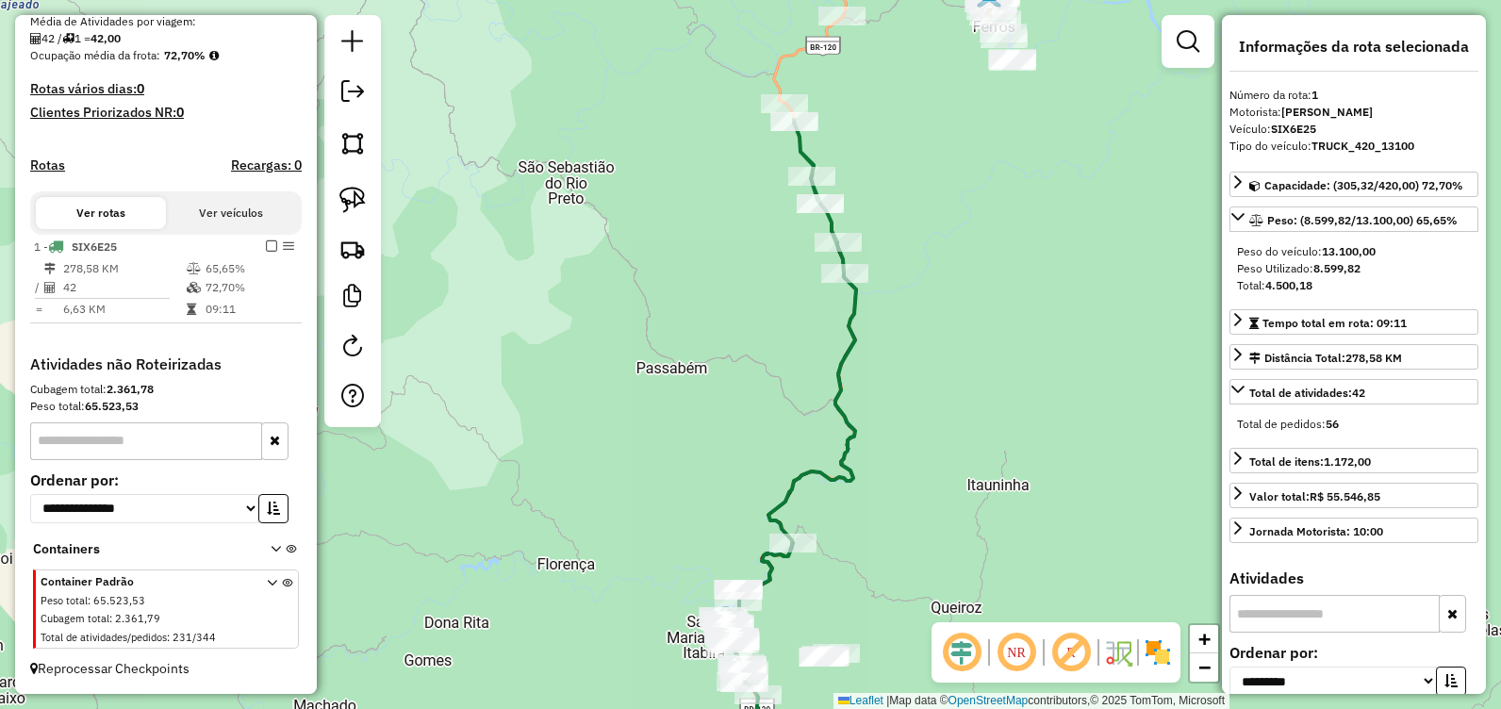
drag, startPoint x: 890, startPoint y: 165, endPoint x: 925, endPoint y: 337, distance: 176.0
click at [927, 337] on div "Janela de atendimento Grade de atendimento Capacidade Transportadoras Veículos …" at bounding box center [750, 354] width 1501 height 709
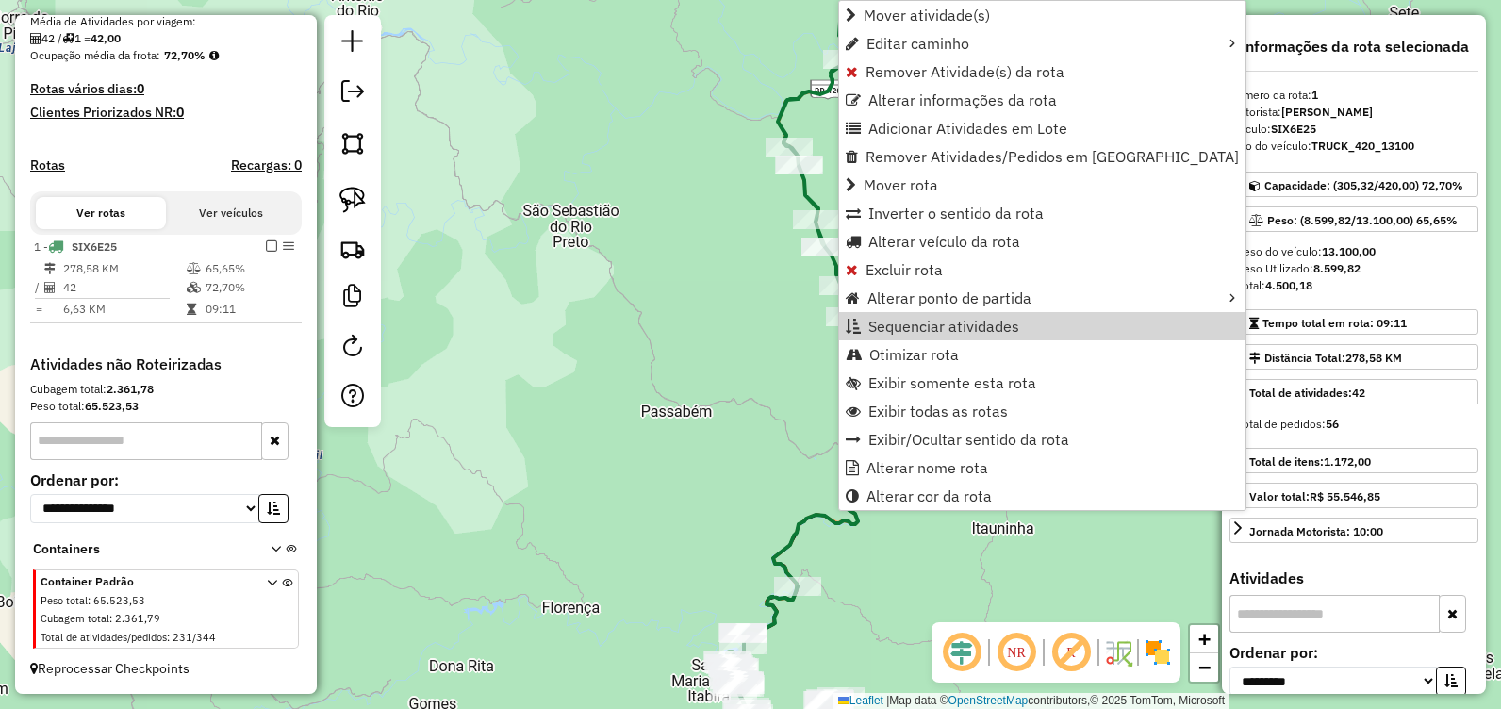
click at [1147, 321] on div "Janela de atendimento Grade de atendimento Capacidade Transportadoras Veículos …" at bounding box center [750, 354] width 1501 height 709
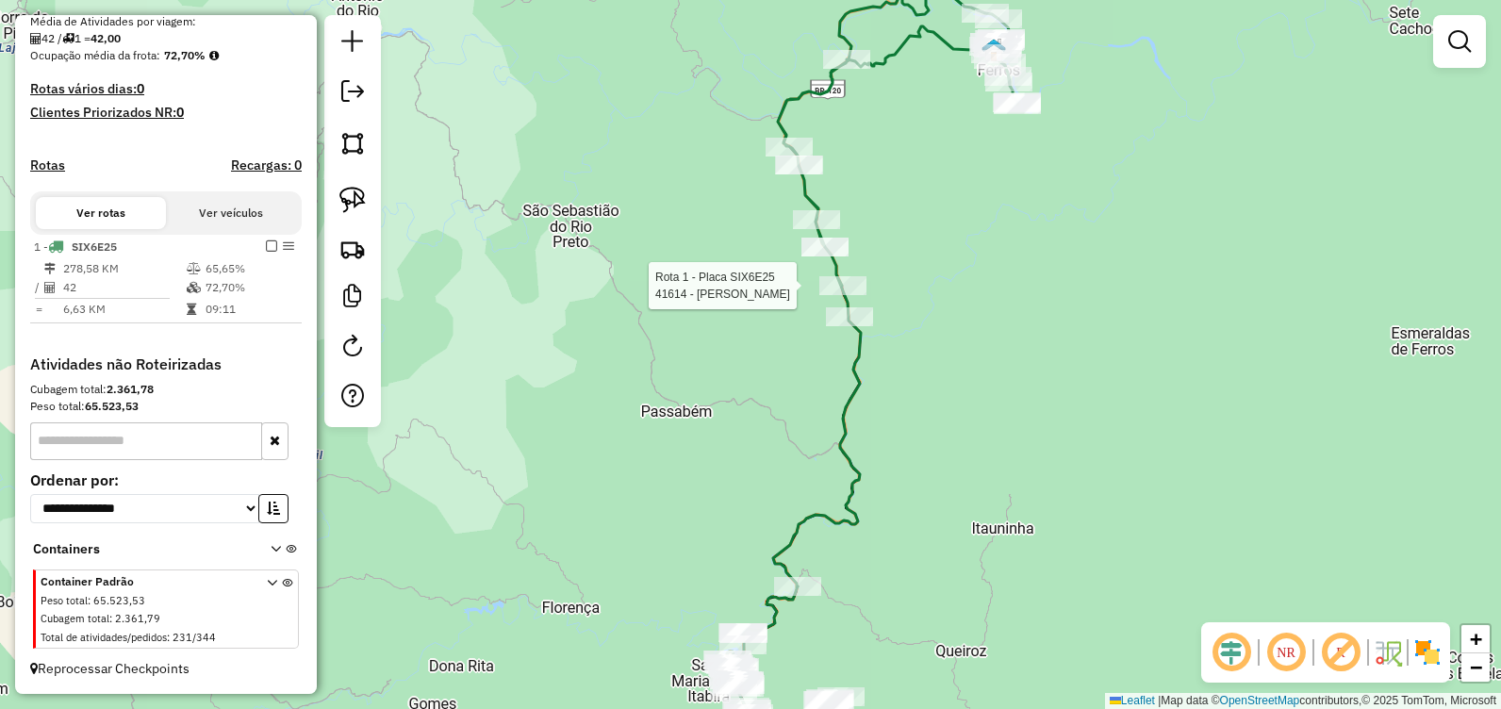
select select "**********"
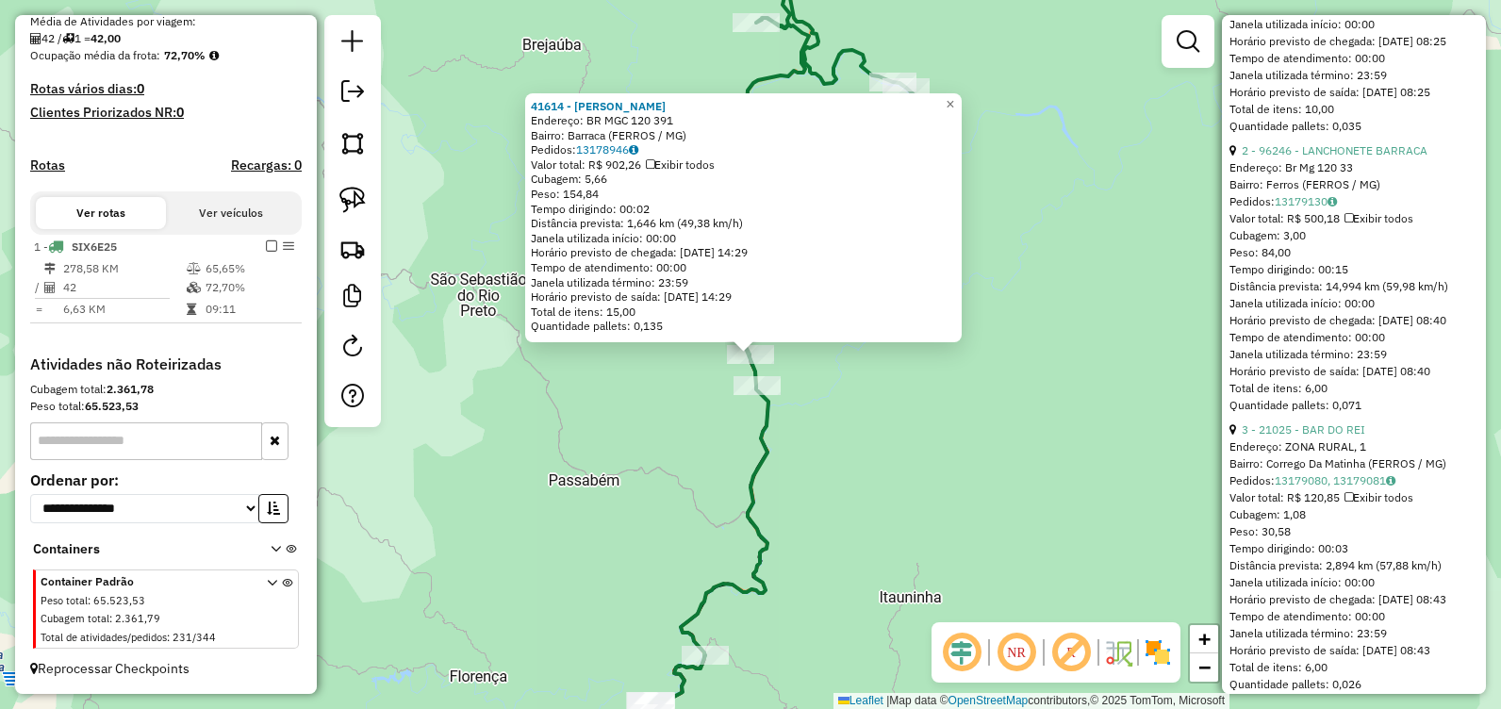
scroll to position [848, 0]
drag, startPoint x: 955, startPoint y: 411, endPoint x: 910, endPoint y: 395, distance: 48.0
click at [954, 411] on div "41614 - MARLENE LOPES DA SIL Endereço: BR MGC 120 391 Bairro: Barraca (FERROS /…" at bounding box center [750, 354] width 1501 height 709
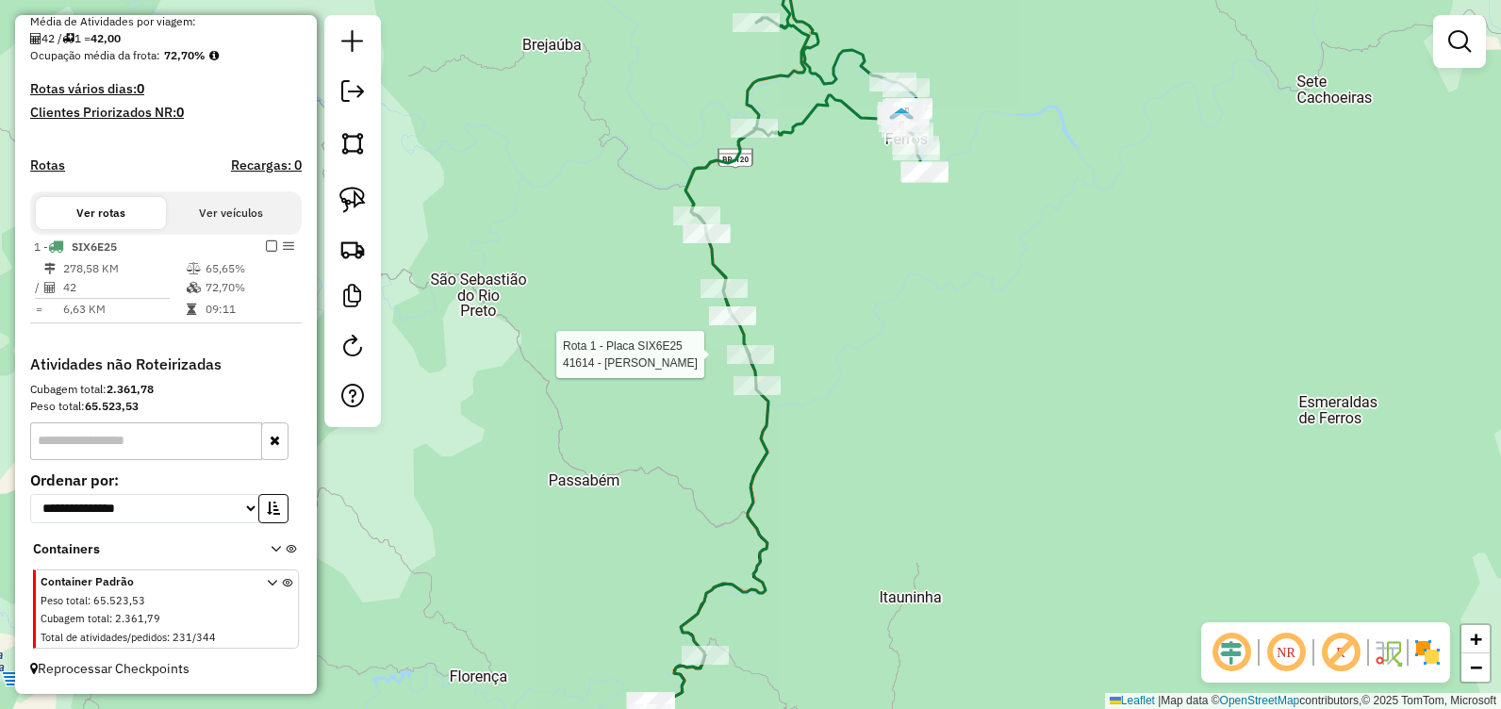
select select "**********"
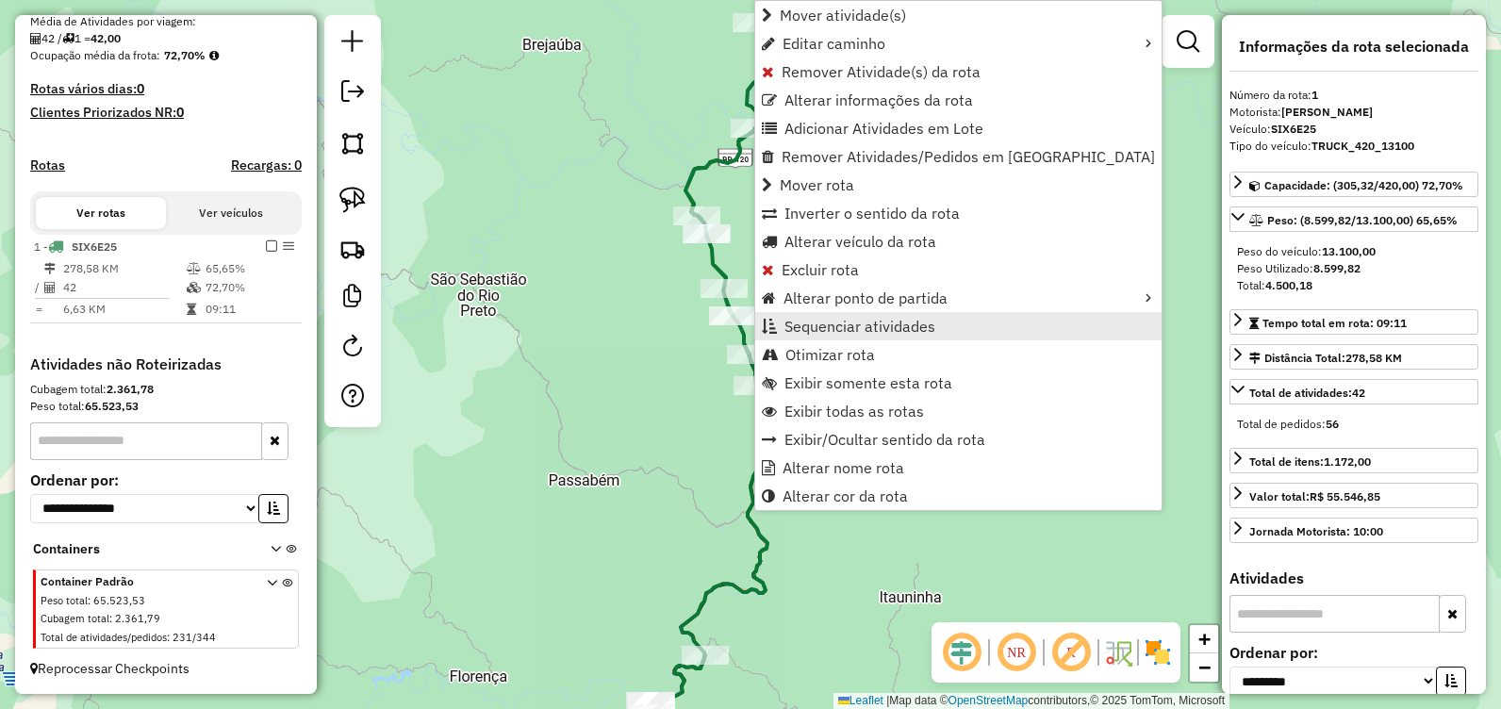
click at [848, 331] on span "Sequenciar atividades" at bounding box center [859, 326] width 151 height 15
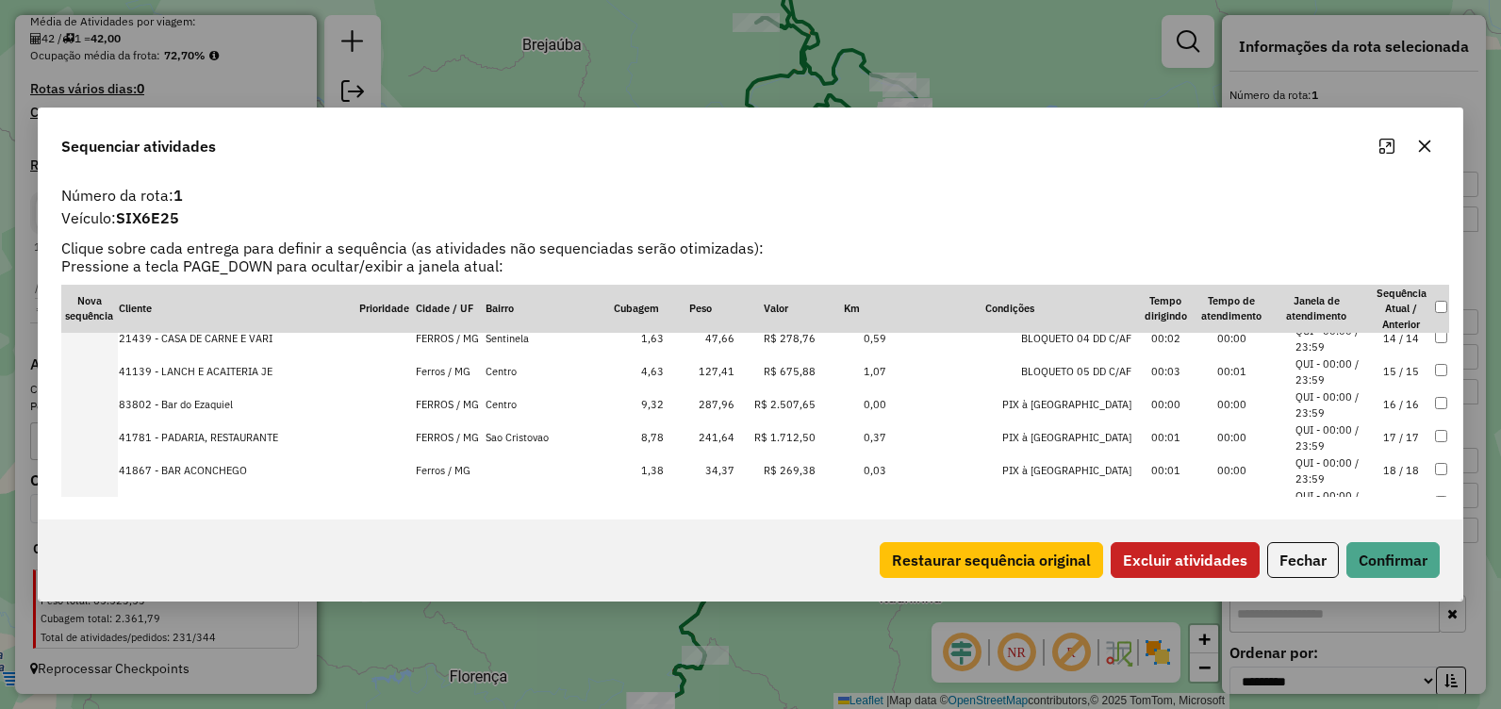
scroll to position [471, 0]
click at [1384, 562] on button "Confirmar" at bounding box center [1392, 560] width 93 height 36
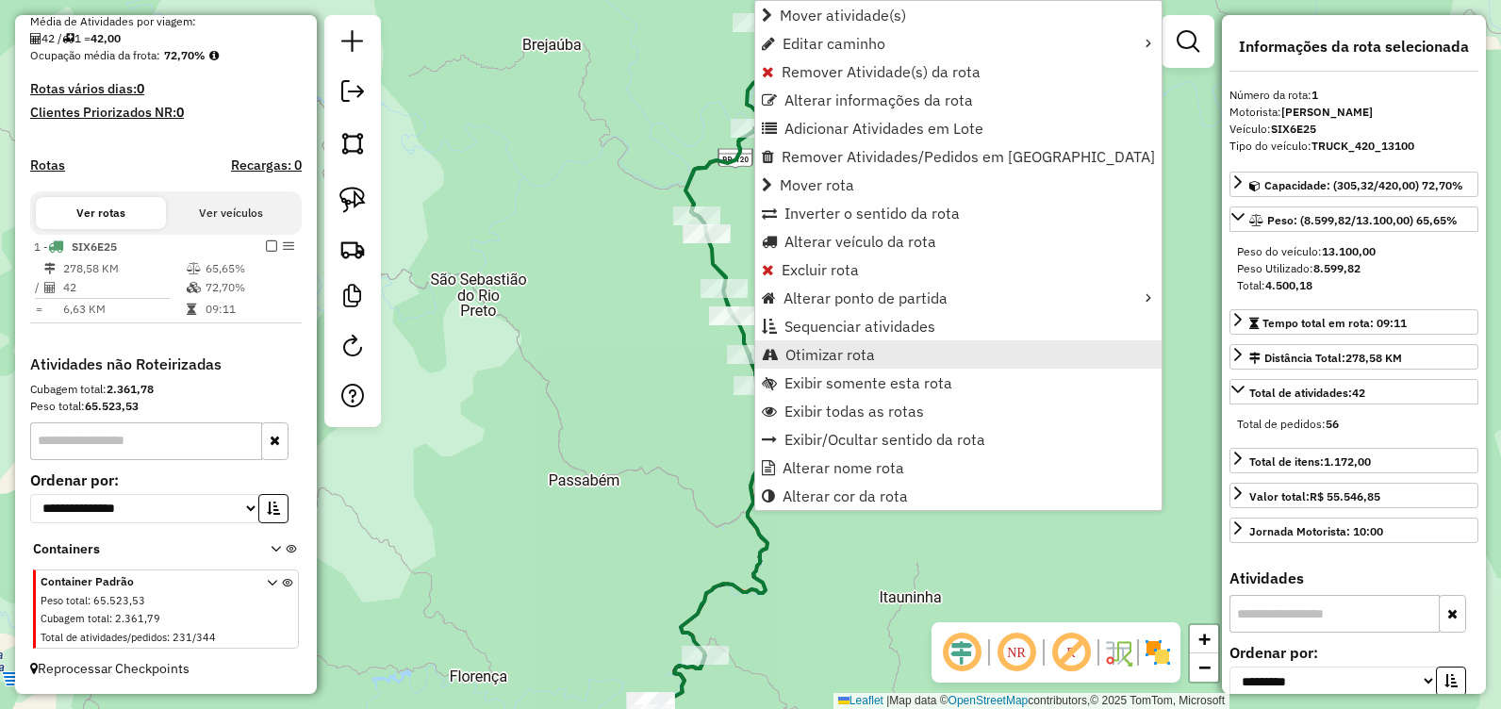
click at [848, 361] on span "Otimizar rota" at bounding box center [830, 354] width 90 height 15
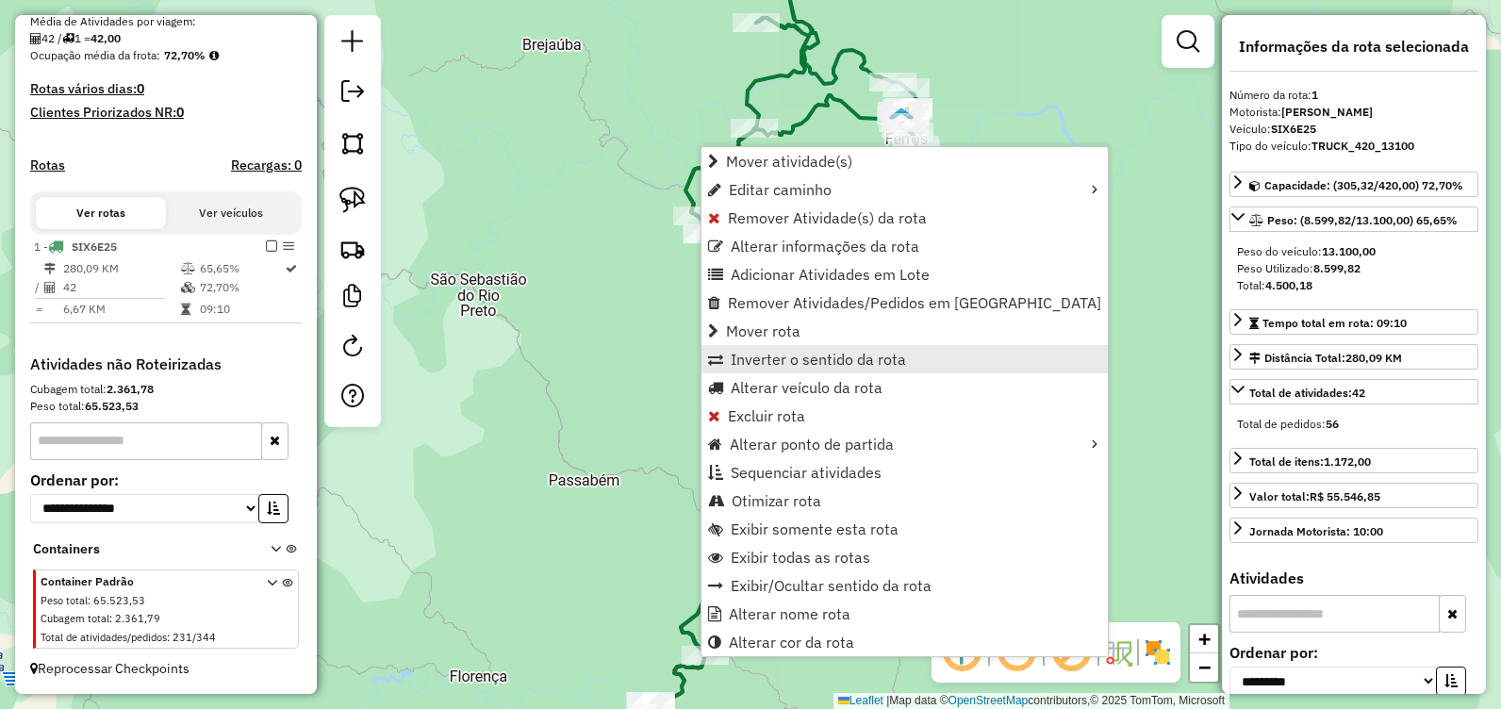
click at [816, 353] on span "Inverter o sentido da rota" at bounding box center [817, 359] width 175 height 15
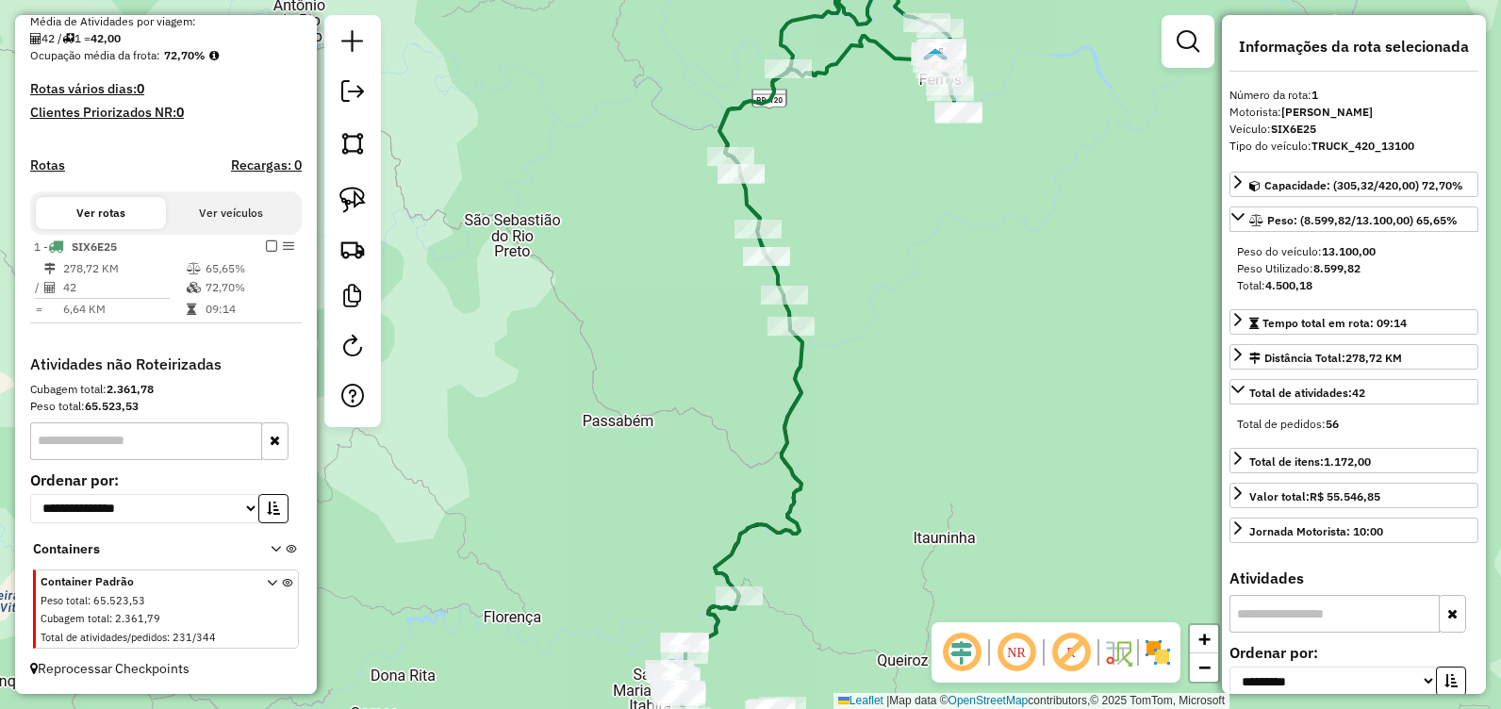
drag, startPoint x: 883, startPoint y: 459, endPoint x: 941, endPoint y: 73, distance: 390.7
click at [941, 80] on div "Janela de atendimento Grade de atendimento Capacidade Transportadoras Veículos …" at bounding box center [750, 354] width 1501 height 709
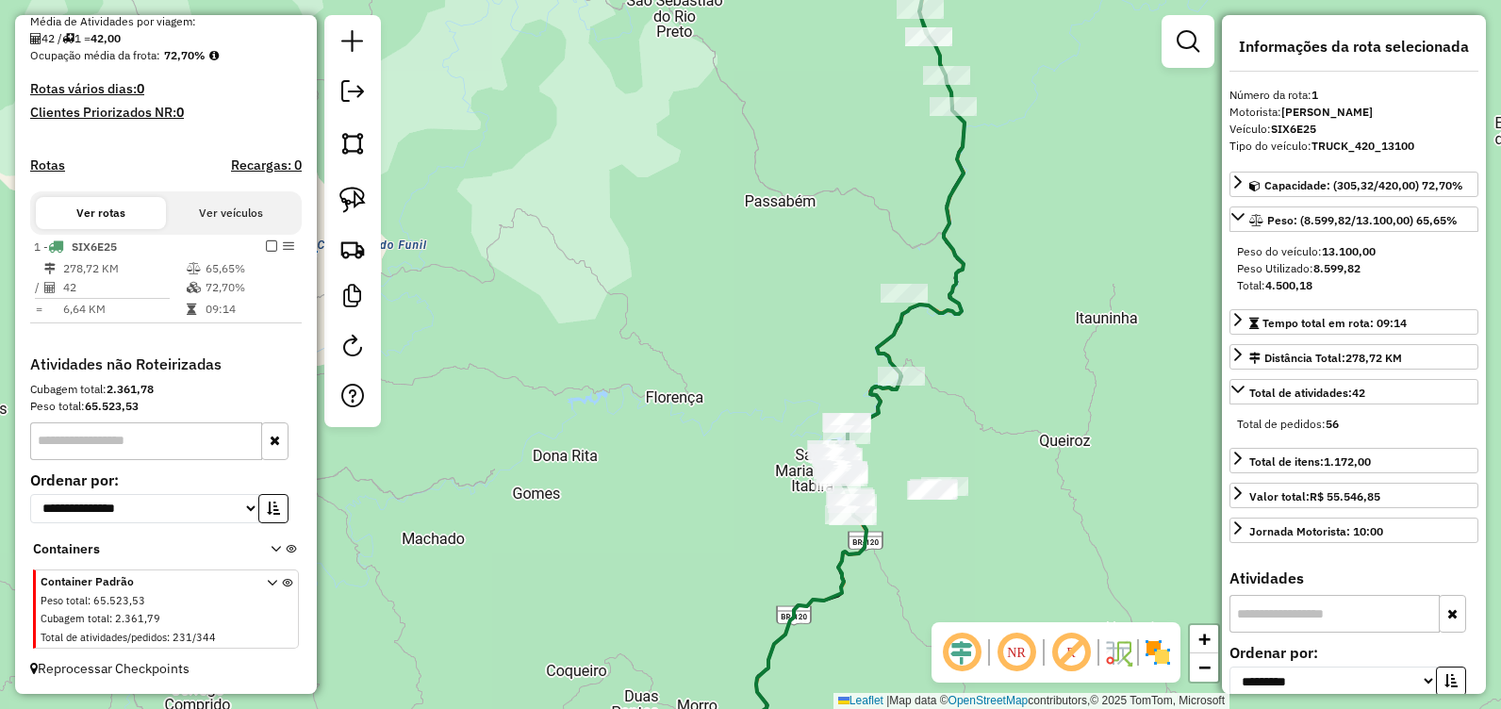
drag, startPoint x: 886, startPoint y: 538, endPoint x: 955, endPoint y: 352, distance: 198.9
click at [927, 284] on div at bounding box center [903, 293] width 47 height 19
click at [887, 0] on html "Aguarde... Pop-up bloqueado! Seu navegador bloqueou automáticamente a abertura …" at bounding box center [750, 354] width 1501 height 709
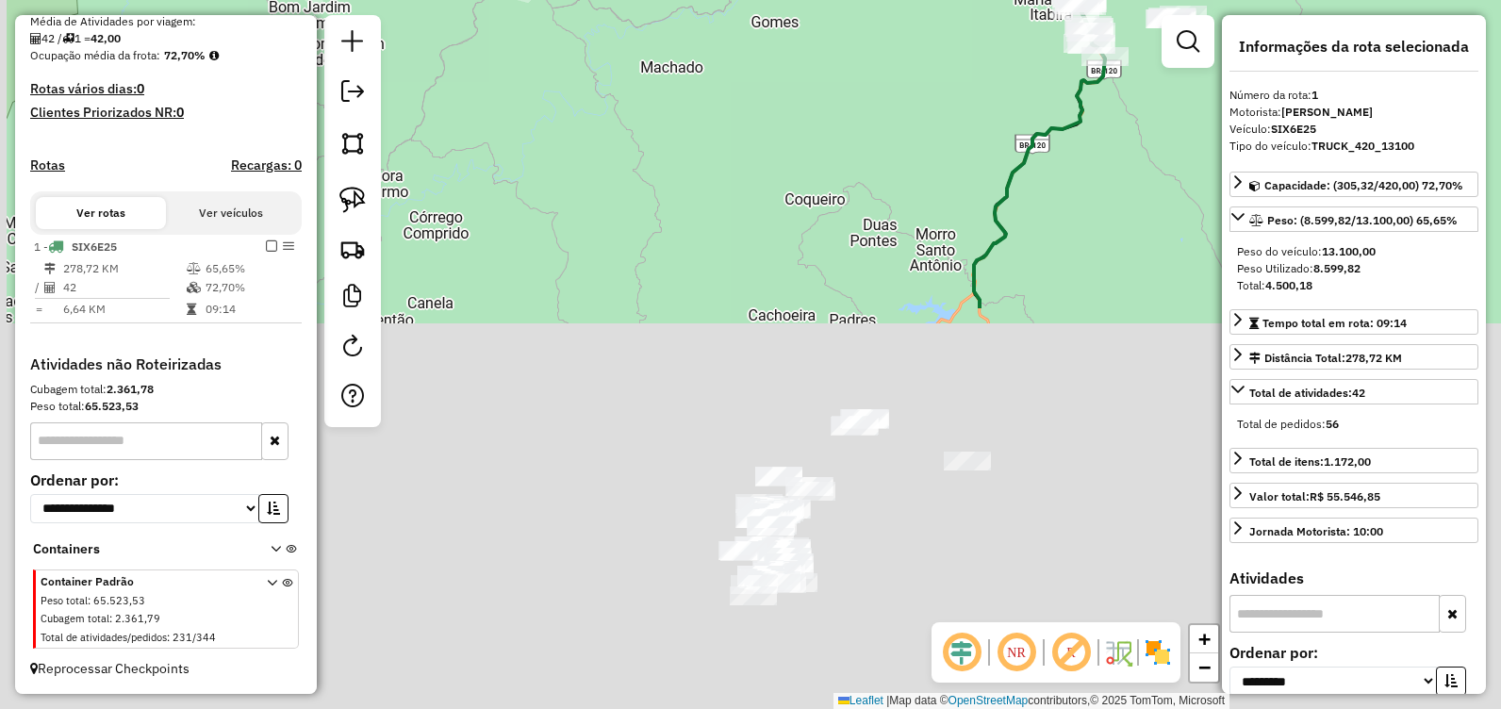
drag, startPoint x: 723, startPoint y: 373, endPoint x: 997, endPoint y: 87, distance: 396.6
click at [966, 0] on html "Aguarde... Pop-up bloqueado! Seu navegador bloqueou automáticamente a abertura …" at bounding box center [750, 354] width 1501 height 709
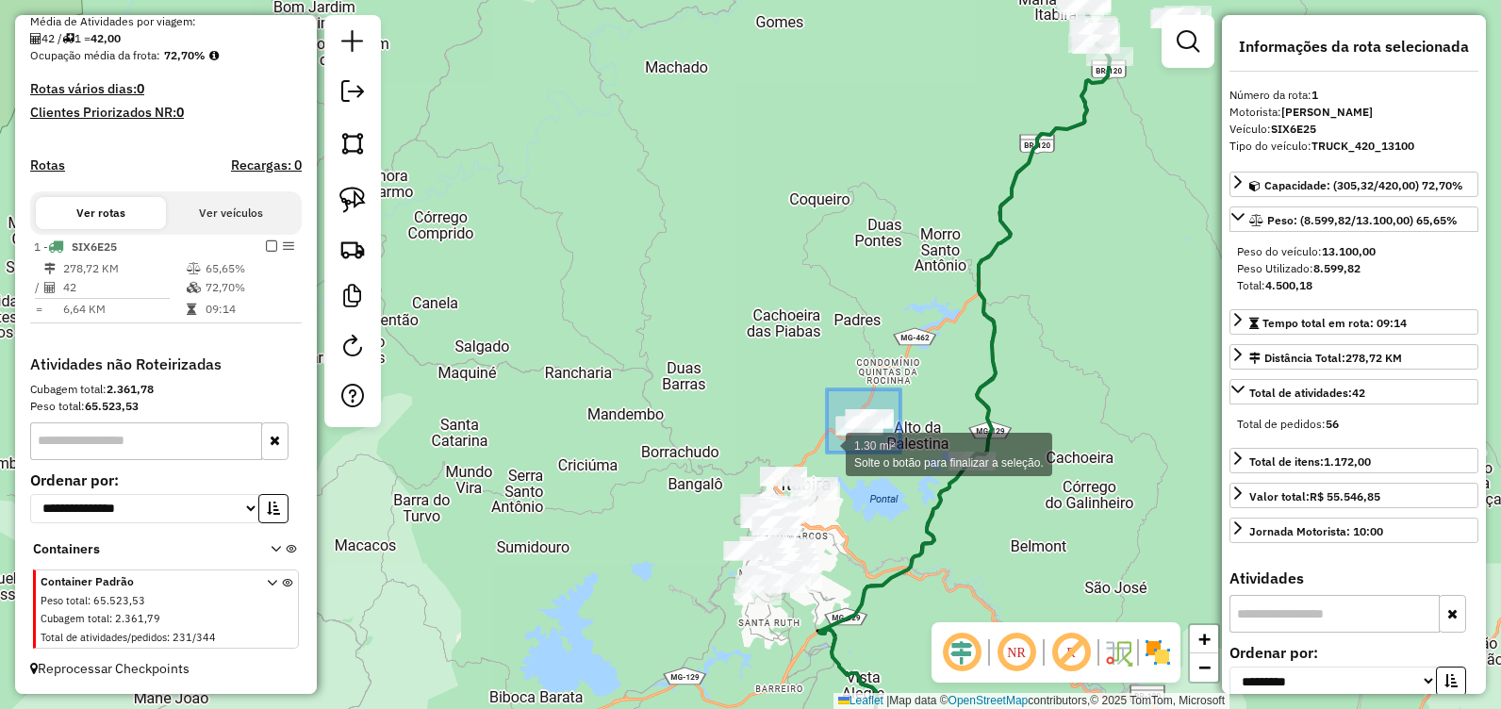
drag, startPoint x: 900, startPoint y: 389, endPoint x: 811, endPoint y: 454, distance: 110.7
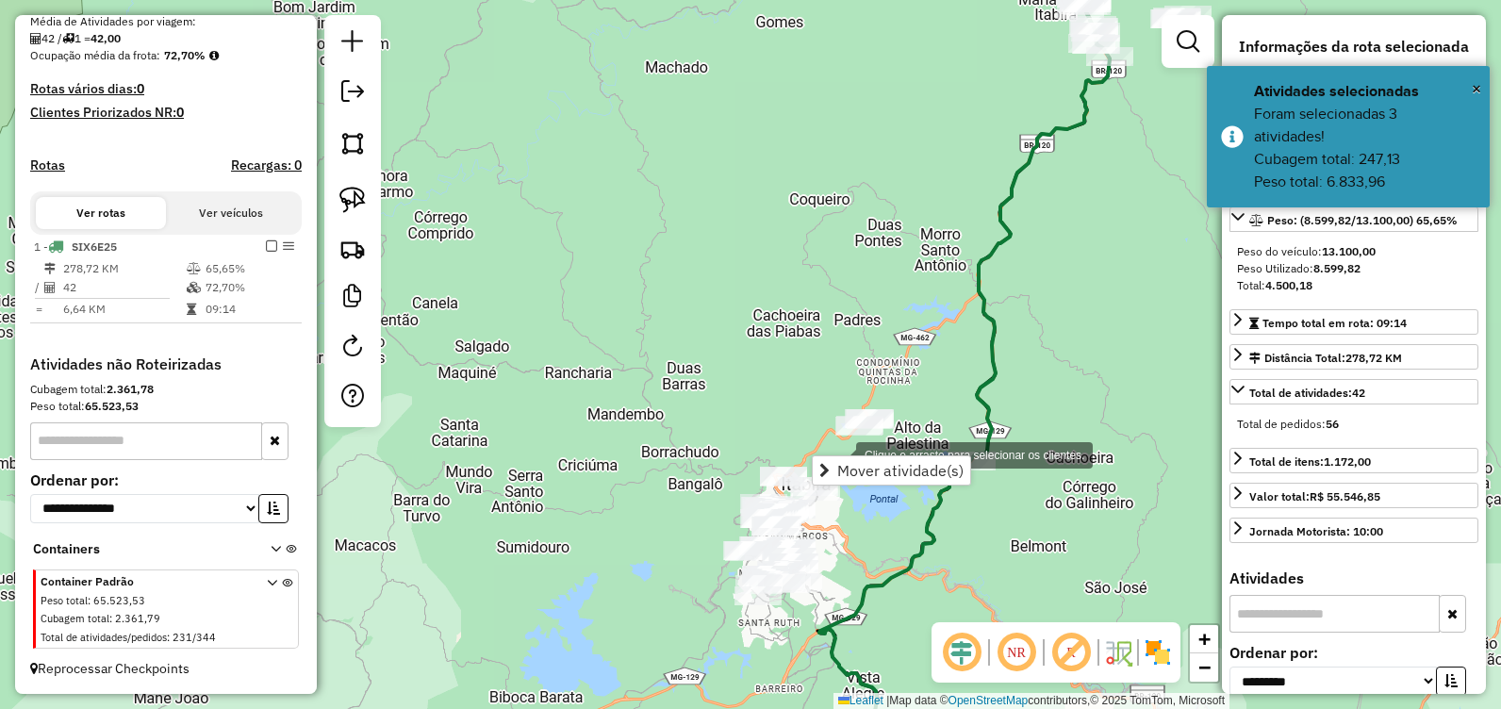
drag, startPoint x: 900, startPoint y: 388, endPoint x: 839, endPoint y: 437, distance: 78.5
click at [836, 449] on div "Clique e arraste para selecionar os clientes. Janela de atendimento Grade de at…" at bounding box center [750, 354] width 1501 height 709
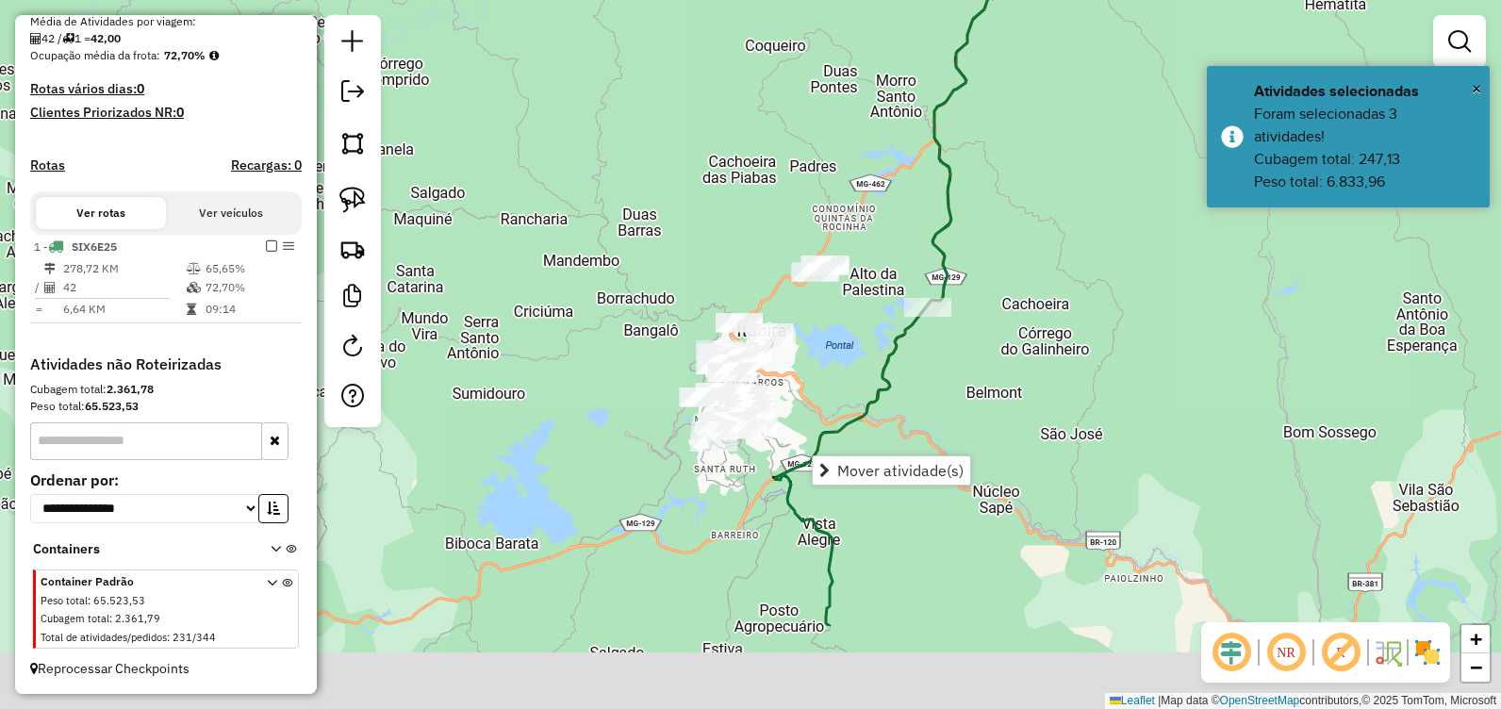
drag, startPoint x: 802, startPoint y: 357, endPoint x: 788, endPoint y: 253, distance: 105.6
click at [761, 212] on div "Janela de atendimento Grade de atendimento Capacidade Transportadoras Veículos …" at bounding box center [750, 354] width 1501 height 709
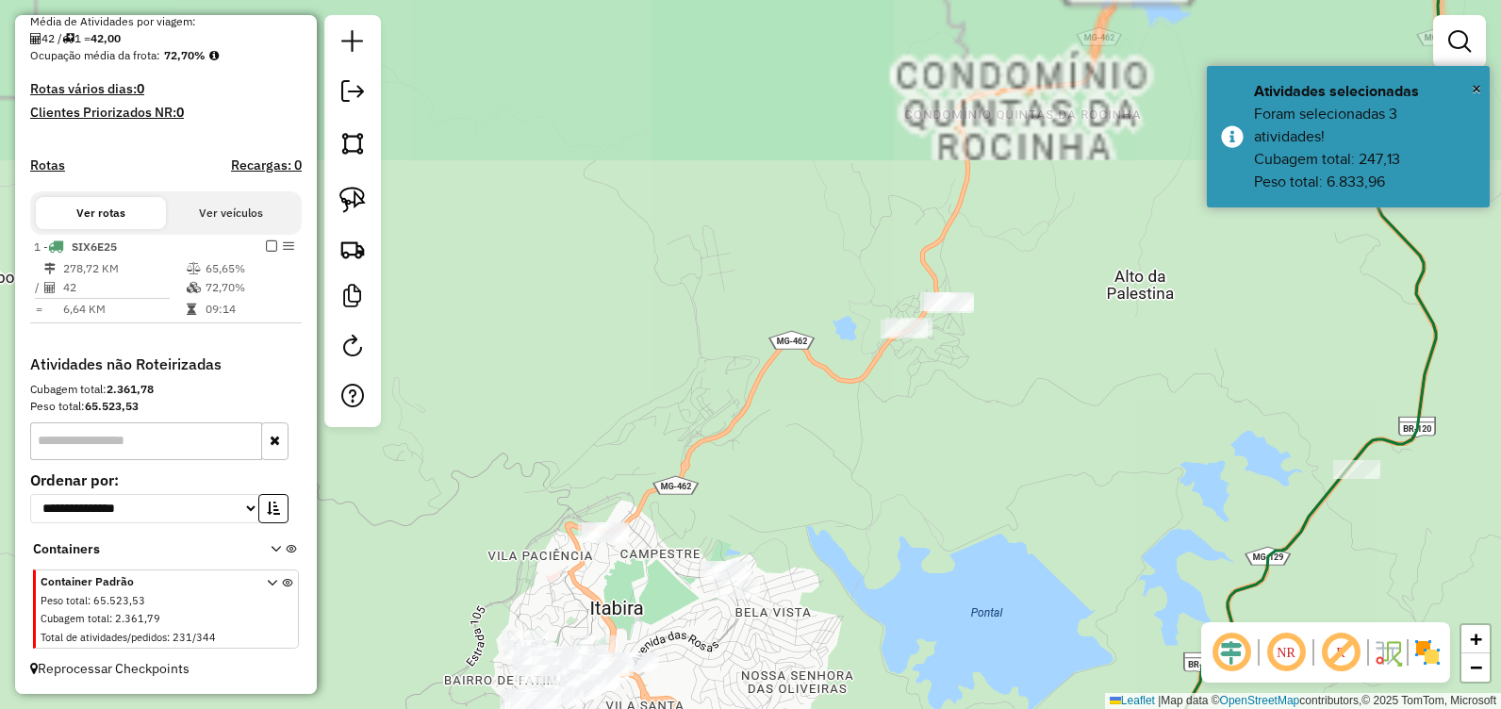
drag, startPoint x: 843, startPoint y: 269, endPoint x: 767, endPoint y: 192, distance: 107.3
click at [767, 192] on div "Janela de atendimento Grade de atendimento Capacidade Transportadoras Veículos …" at bounding box center [750, 354] width 1501 height 709
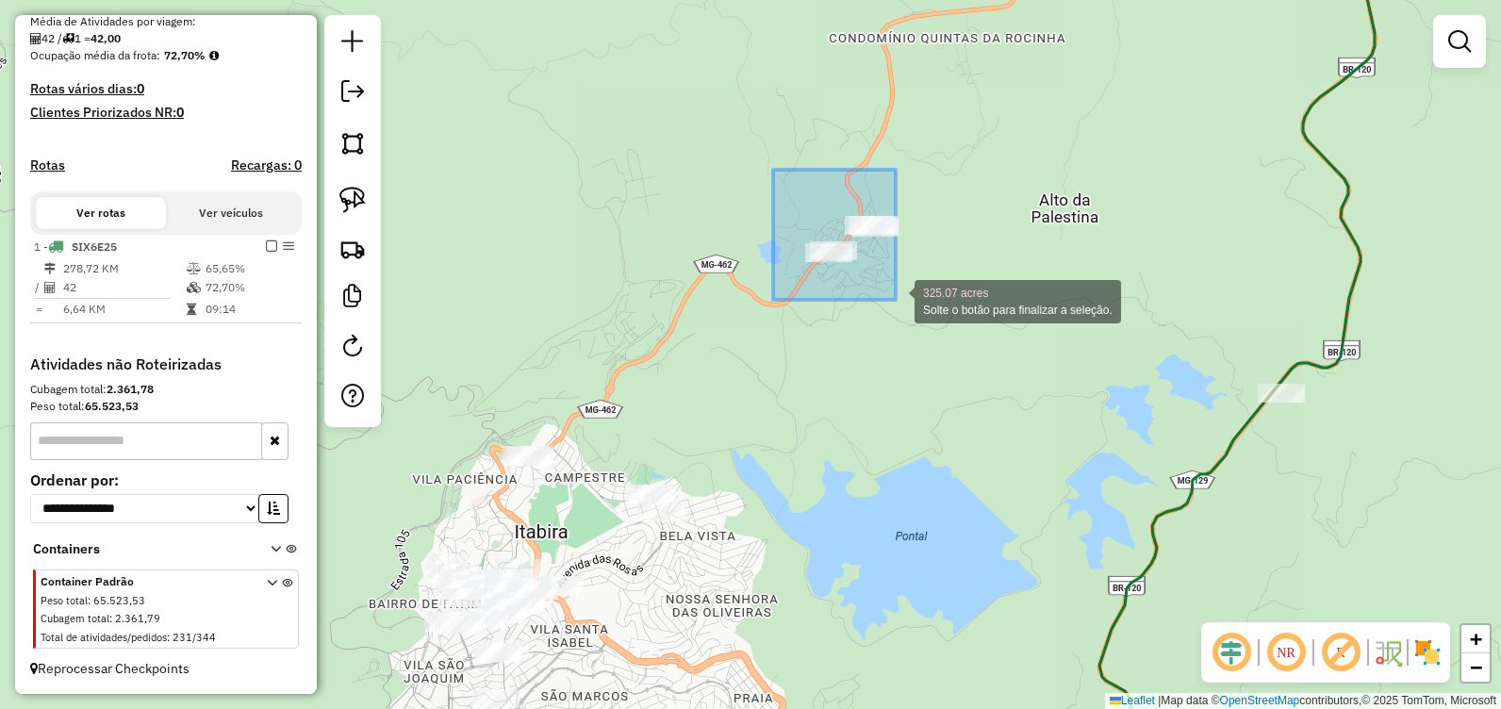
drag, startPoint x: 773, startPoint y: 170, endPoint x: 927, endPoint y: 312, distance: 209.4
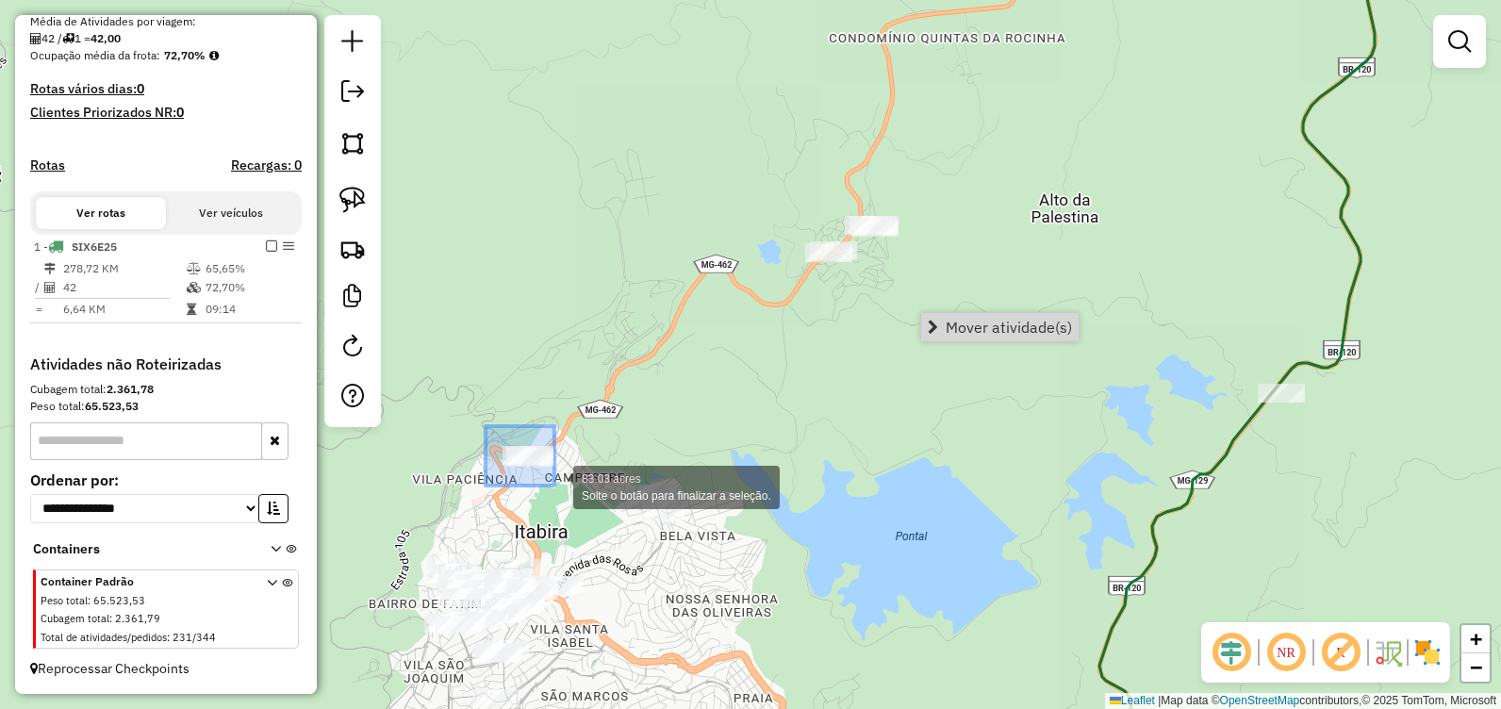
drag, startPoint x: 485, startPoint y: 426, endPoint x: 580, endPoint y: 485, distance: 111.4
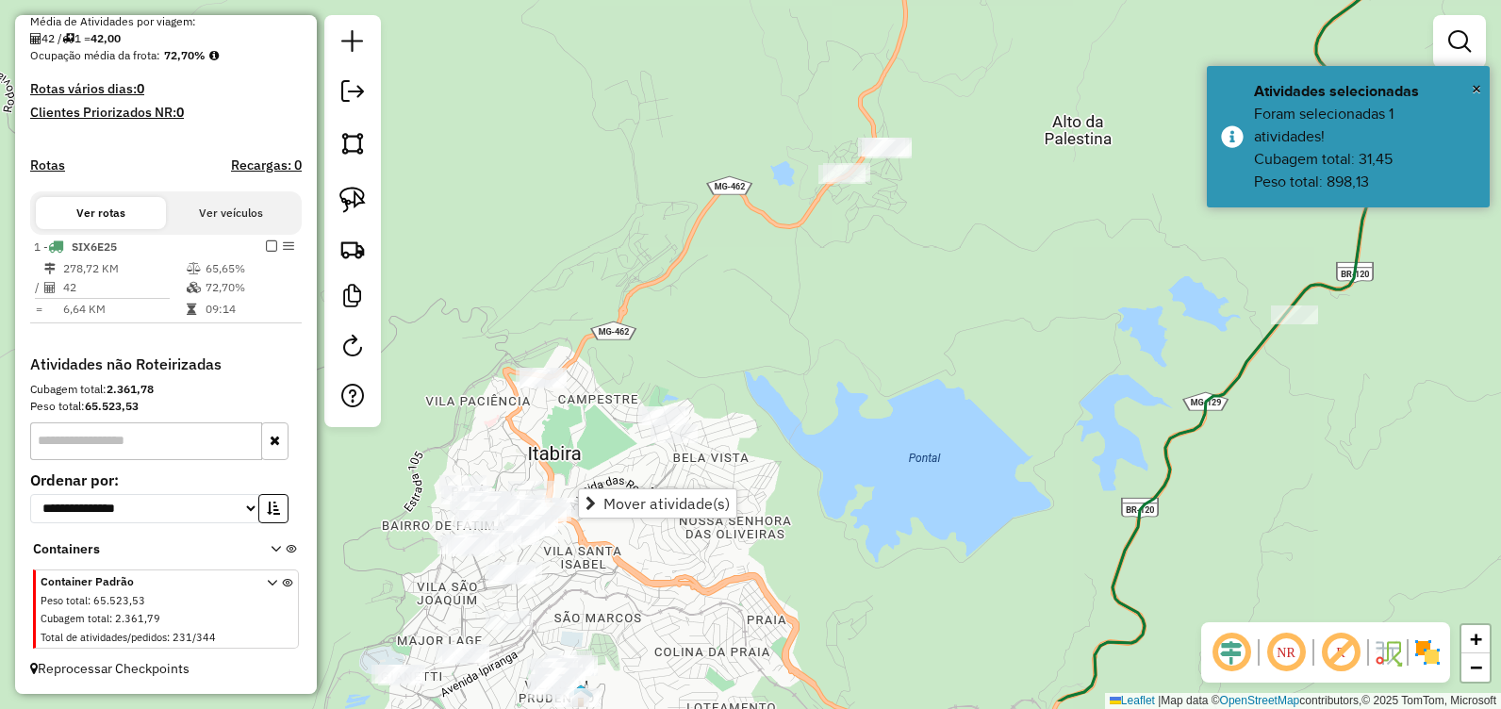
drag, startPoint x: 614, startPoint y: 392, endPoint x: 620, endPoint y: 285, distance: 107.7
click at [620, 280] on div "Janela de atendimento Grade de atendimento Capacidade Transportadoras Veículos …" at bounding box center [750, 354] width 1501 height 709
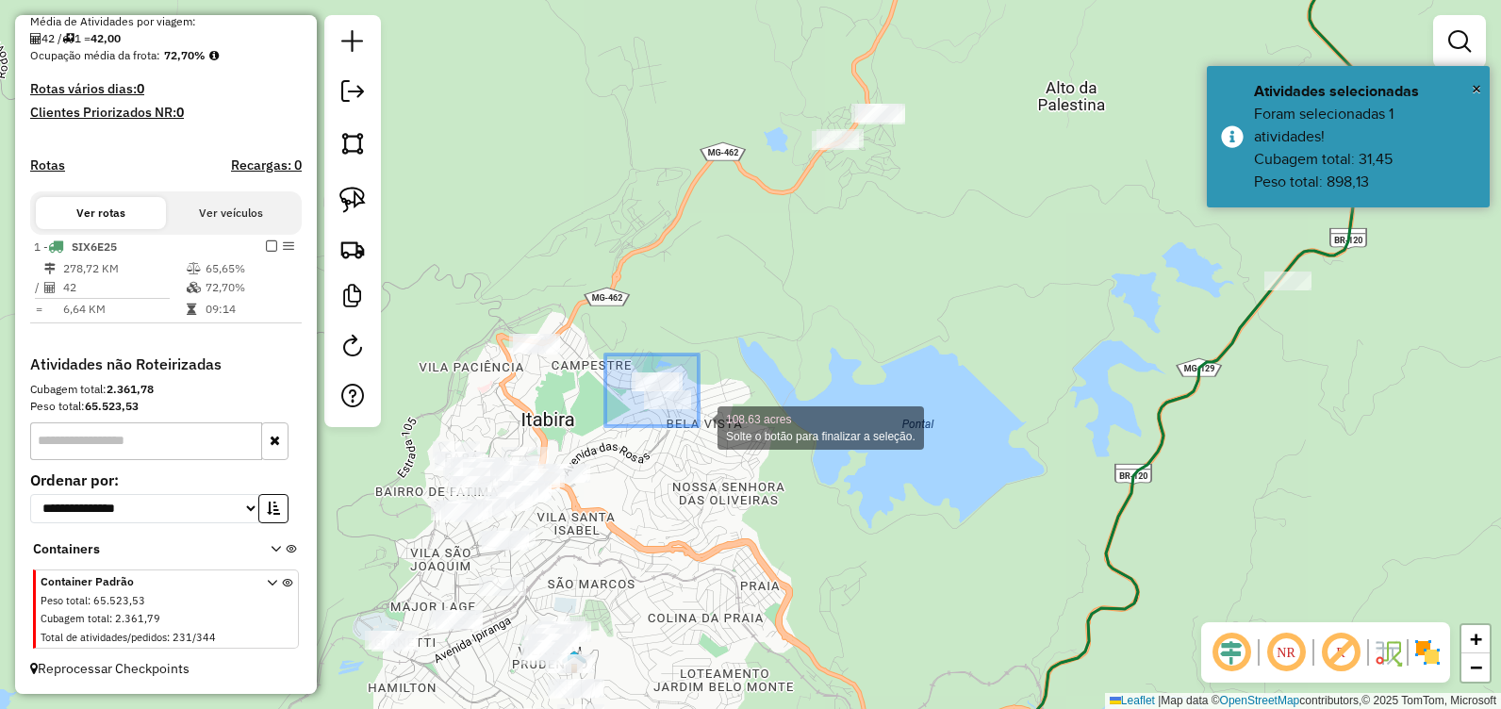
drag, startPoint x: 605, startPoint y: 354, endPoint x: 728, endPoint y: 443, distance: 151.2
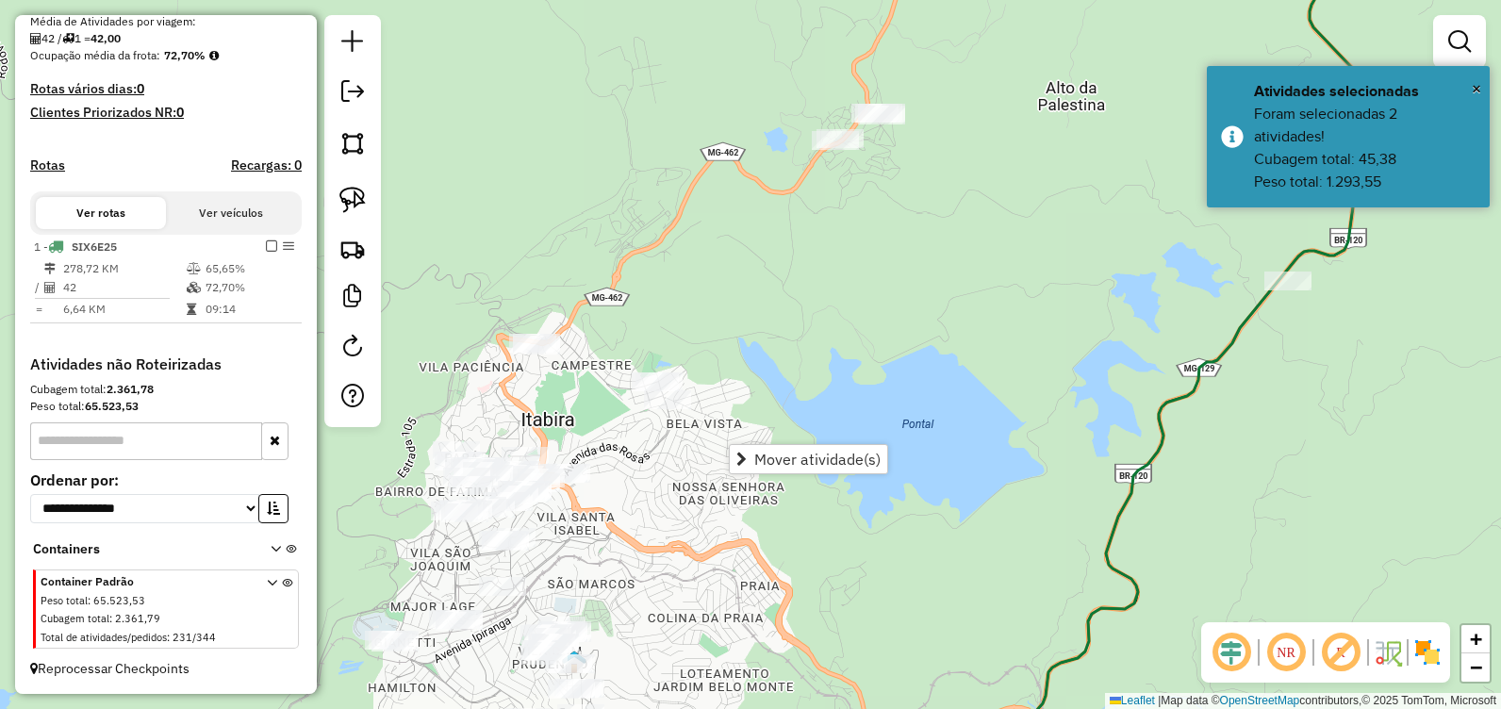
drag, startPoint x: 777, startPoint y: 317, endPoint x: 803, endPoint y: 293, distance: 35.4
click at [781, 314] on div "Janela de atendimento Grade de atendimento Capacidade Transportadoras Veículos …" at bounding box center [750, 354] width 1501 height 709
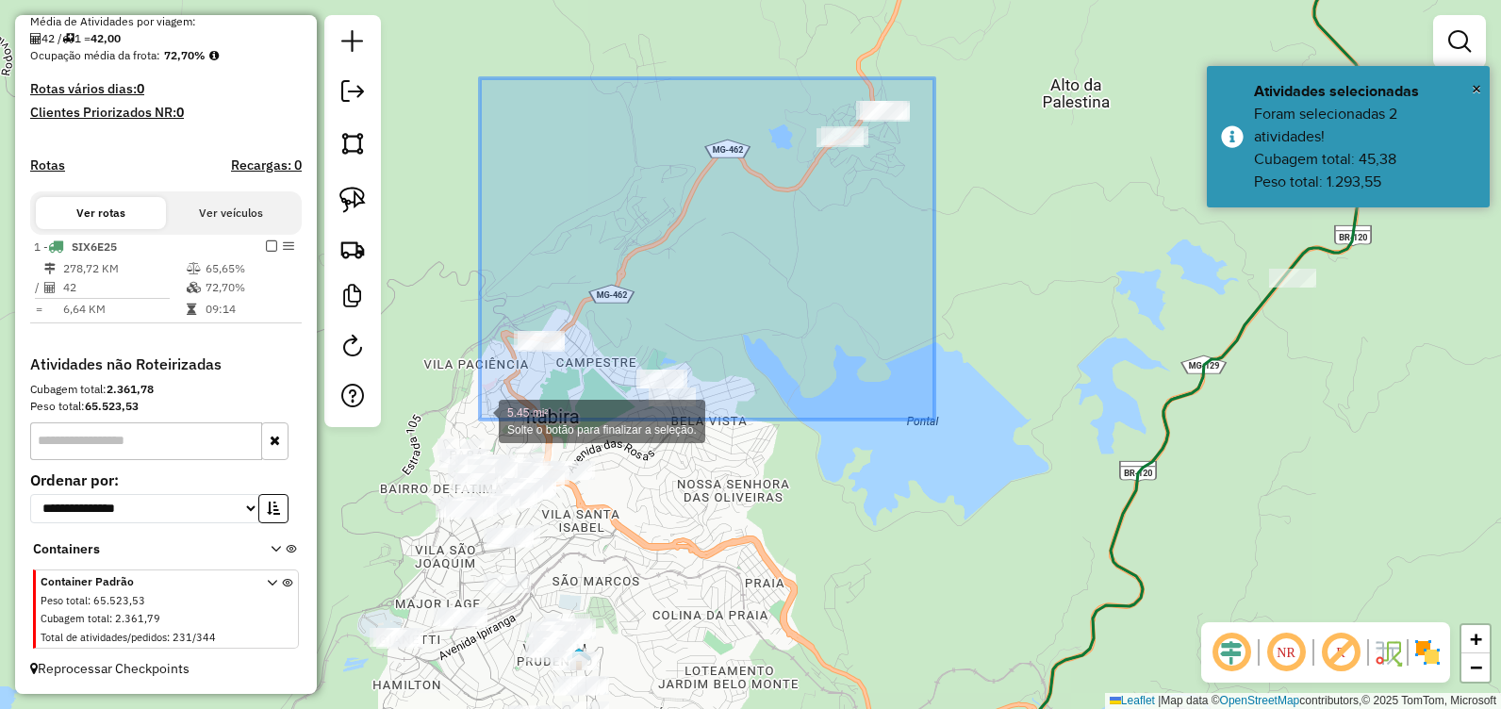
drag, startPoint x: 904, startPoint y: 152, endPoint x: 481, endPoint y: 418, distance: 499.7
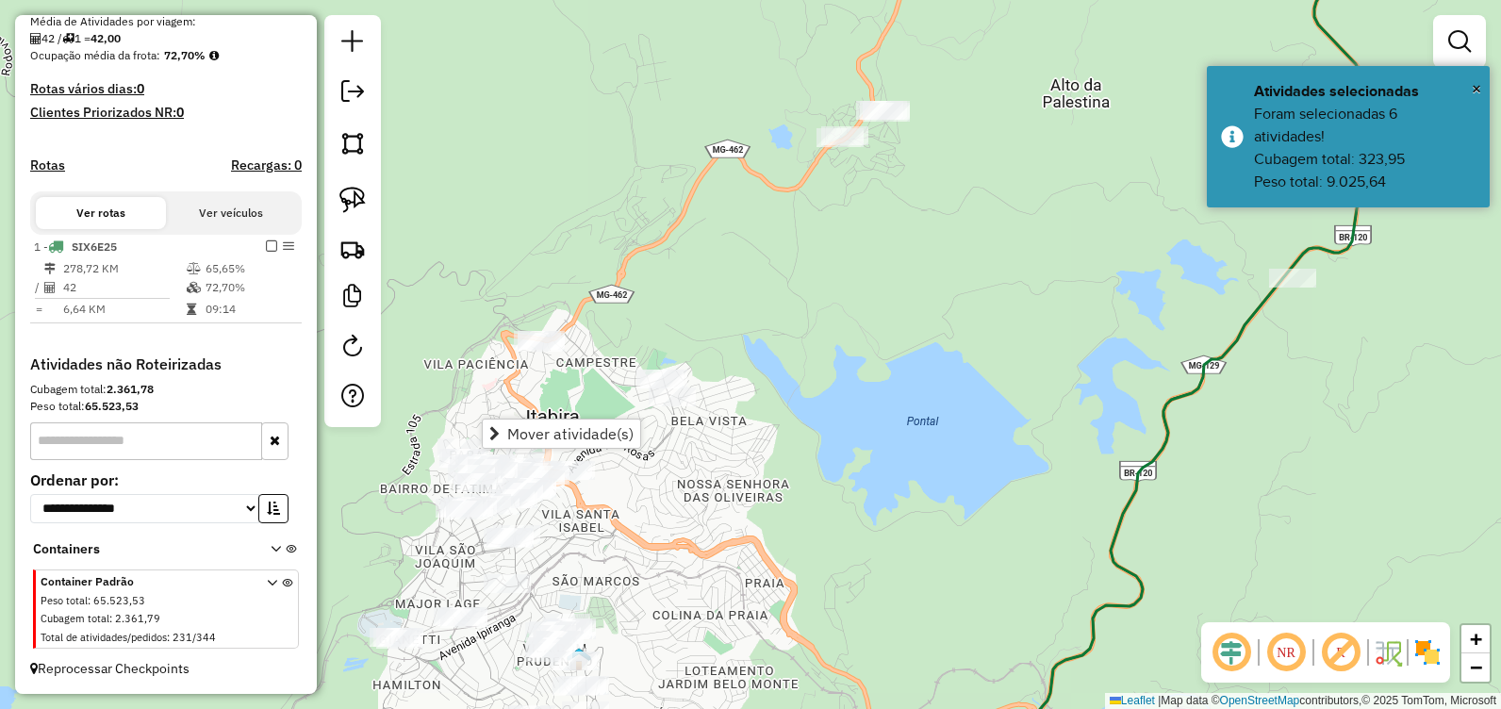
drag, startPoint x: 1047, startPoint y: 215, endPoint x: 972, endPoint y: 550, distance: 343.9
click at [972, 550] on div "Janela de atendimento Grade de atendimento Capacidade Transportadoras Veículos …" at bounding box center [750, 354] width 1501 height 709
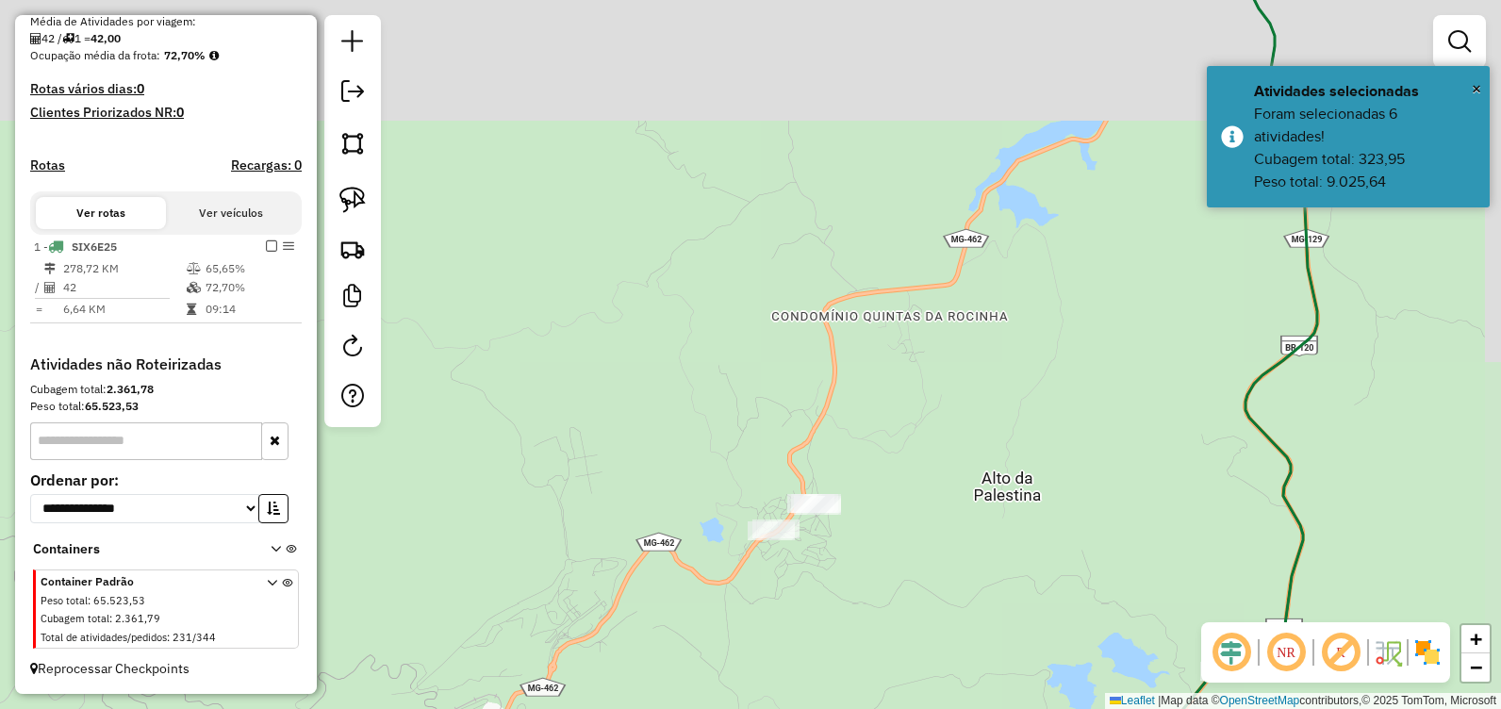
drag, startPoint x: 1023, startPoint y: 411, endPoint x: 827, endPoint y: 746, distance: 387.8
click at [827, 708] on html "Aguarde... Pop-up bloqueado! Seu navegador bloqueou automáticamente a abertura …" at bounding box center [750, 354] width 1501 height 709
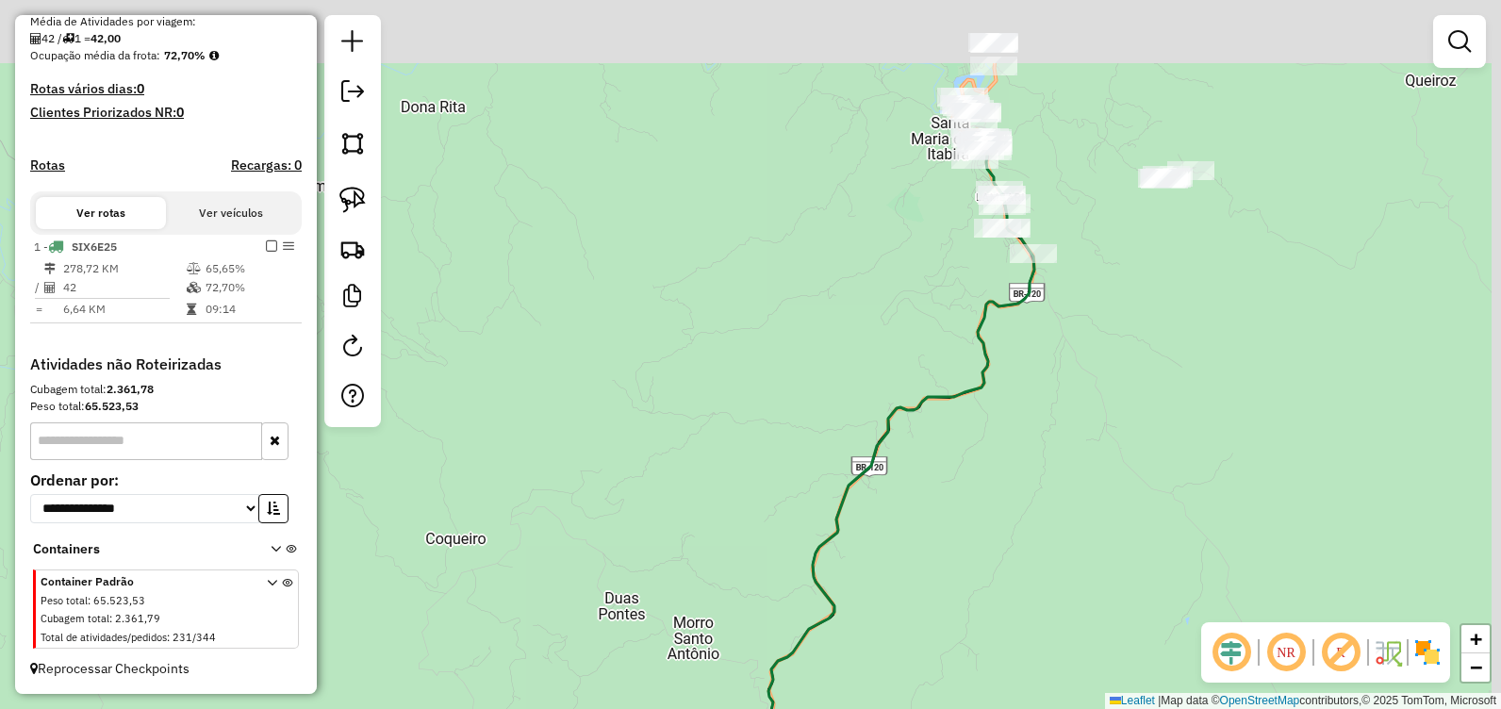
drag, startPoint x: 1044, startPoint y: 439, endPoint x: 795, endPoint y: 749, distance: 398.2
click at [795, 708] on html "Aguarde... Pop-up bloqueado! Seu navegador bloqueou automáticamente a abertura …" at bounding box center [750, 354] width 1501 height 709
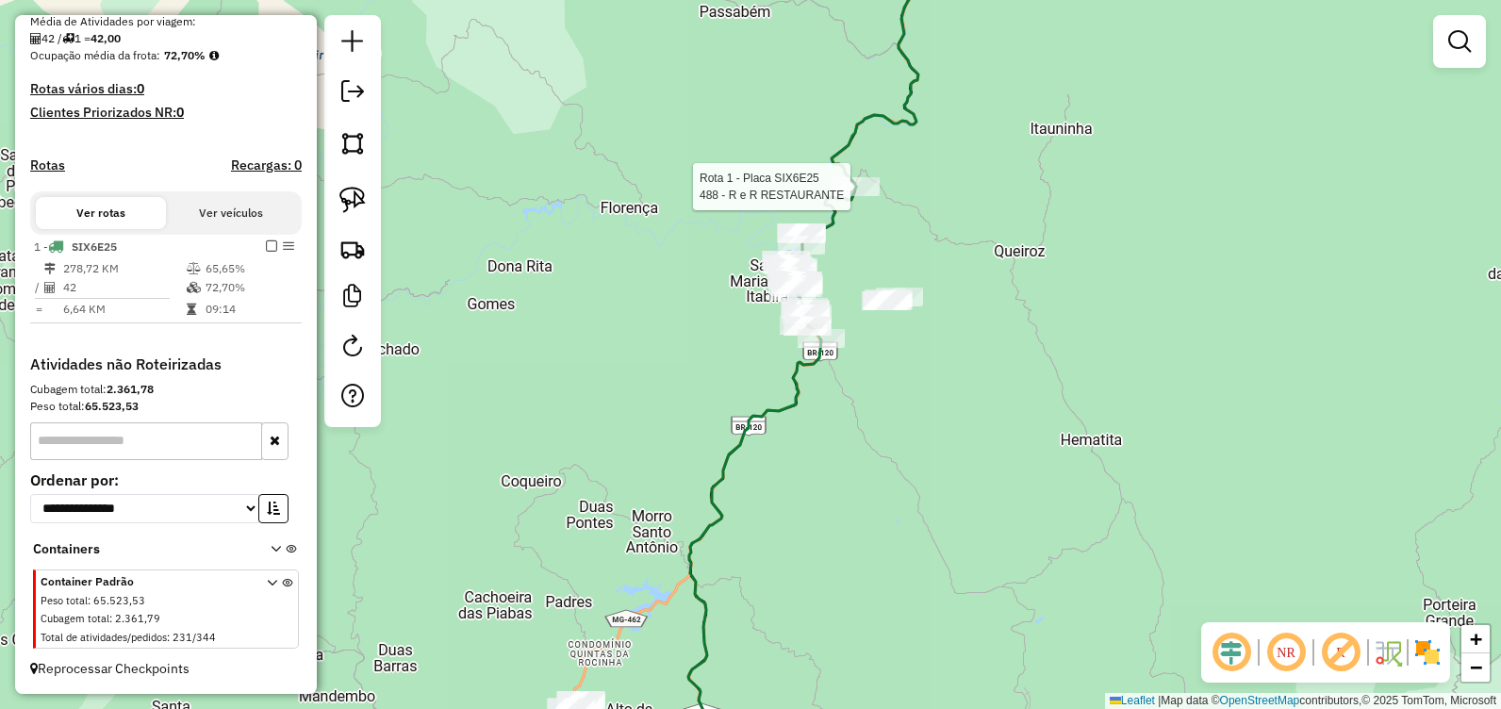
select select "**********"
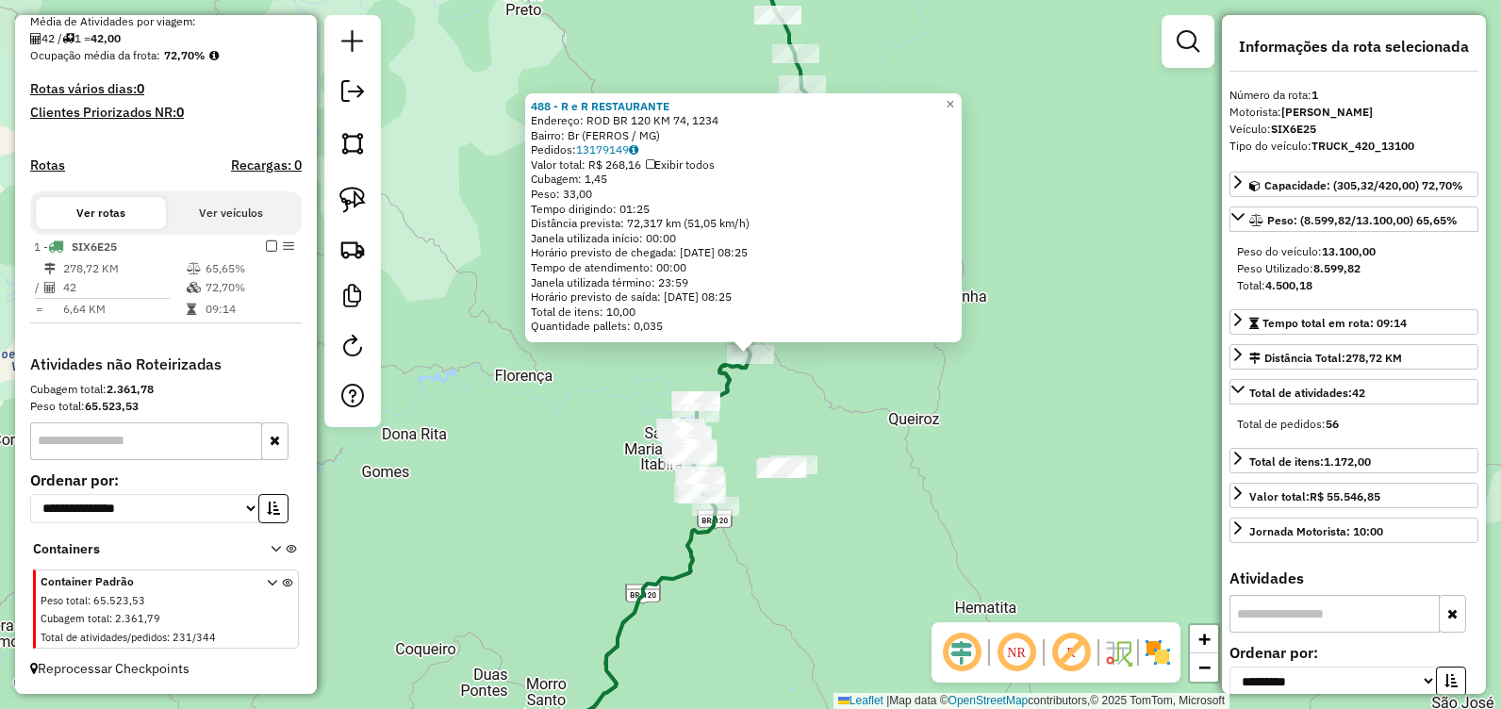
click at [838, 403] on div "488 - R e R RESTAURANTE Endereço: ROD BR 120 KM 74, 1234 Bairro: Br (FERROS / M…" at bounding box center [750, 354] width 1501 height 709
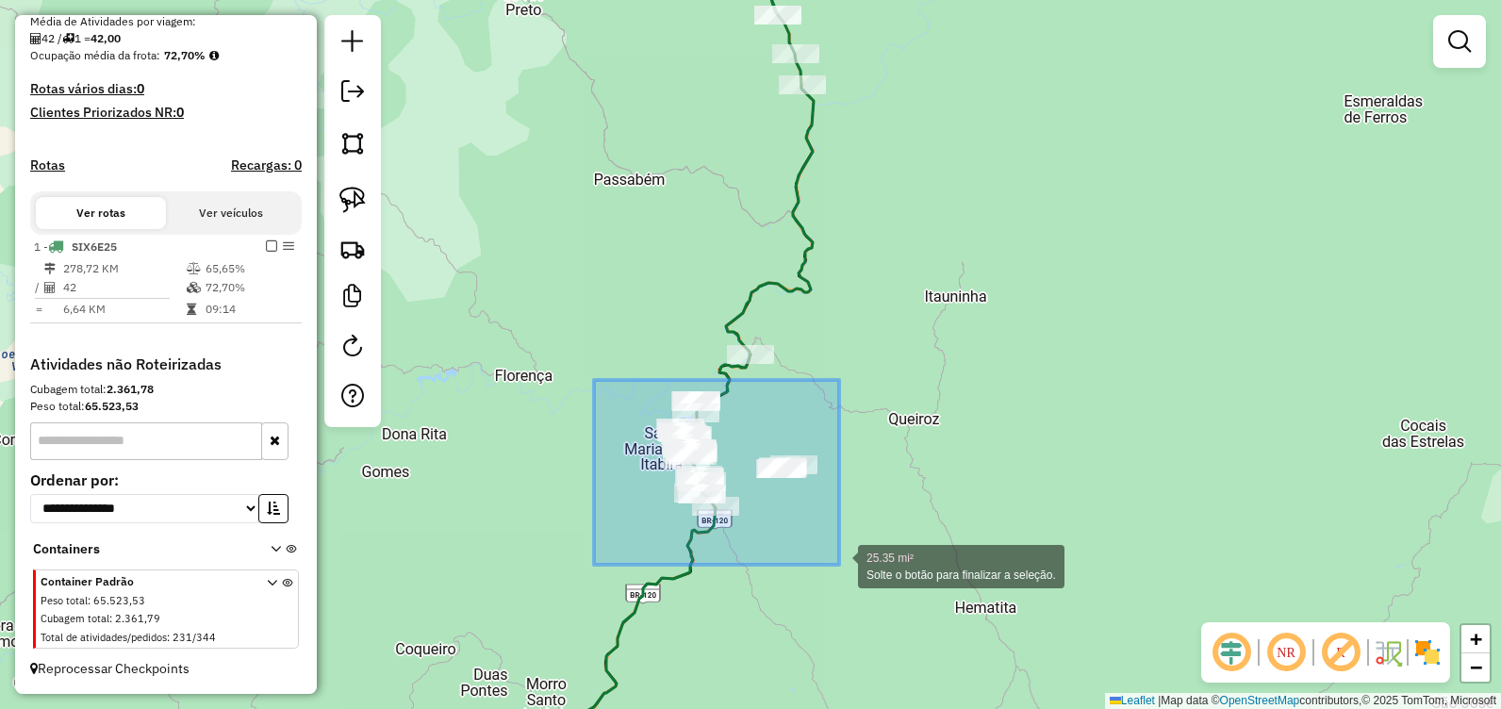
drag, startPoint x: 602, startPoint y: 388, endPoint x: 847, endPoint y: 566, distance: 302.4
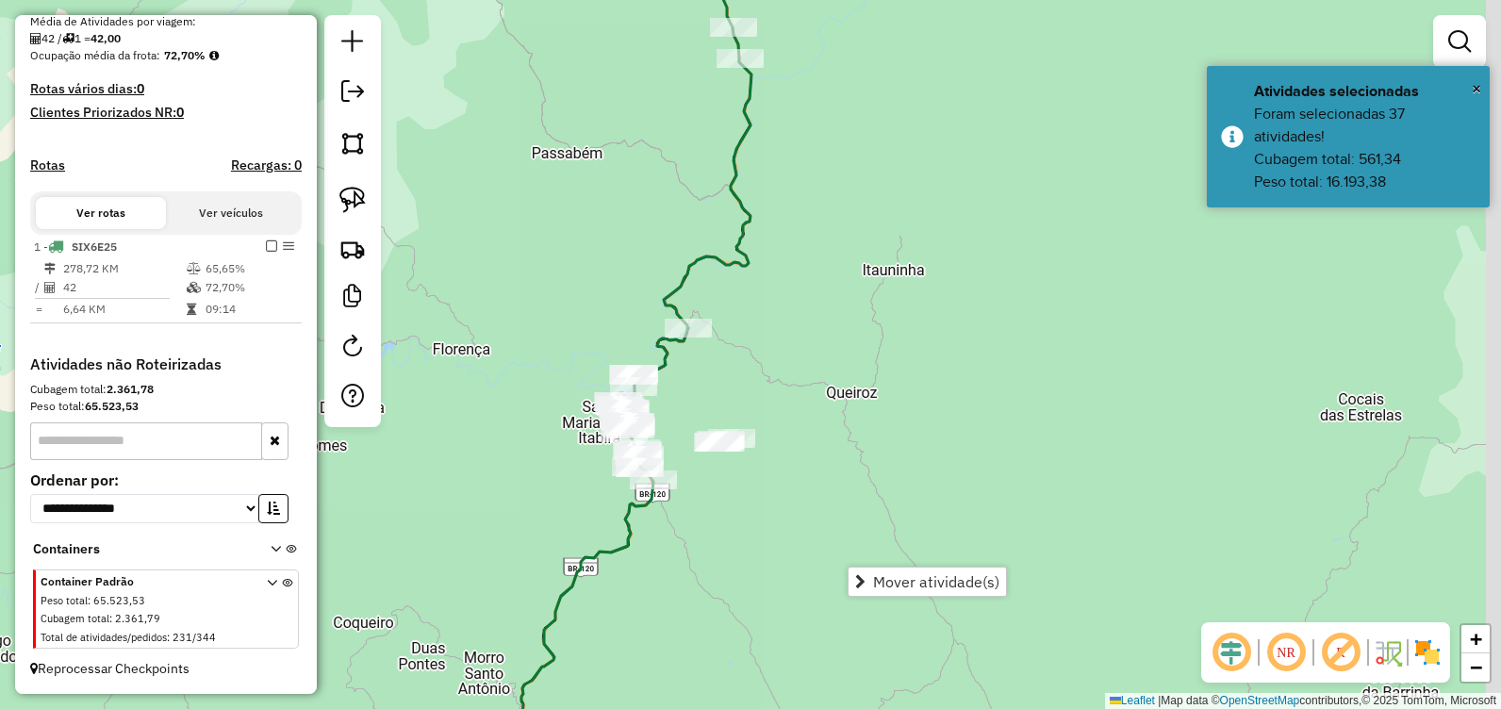
drag, startPoint x: 715, startPoint y: 255, endPoint x: 635, endPoint y: 220, distance: 87.8
click at [635, 219] on div "Janela de atendimento Grade de atendimento Capacidade Transportadoras Veículos …" at bounding box center [750, 354] width 1501 height 709
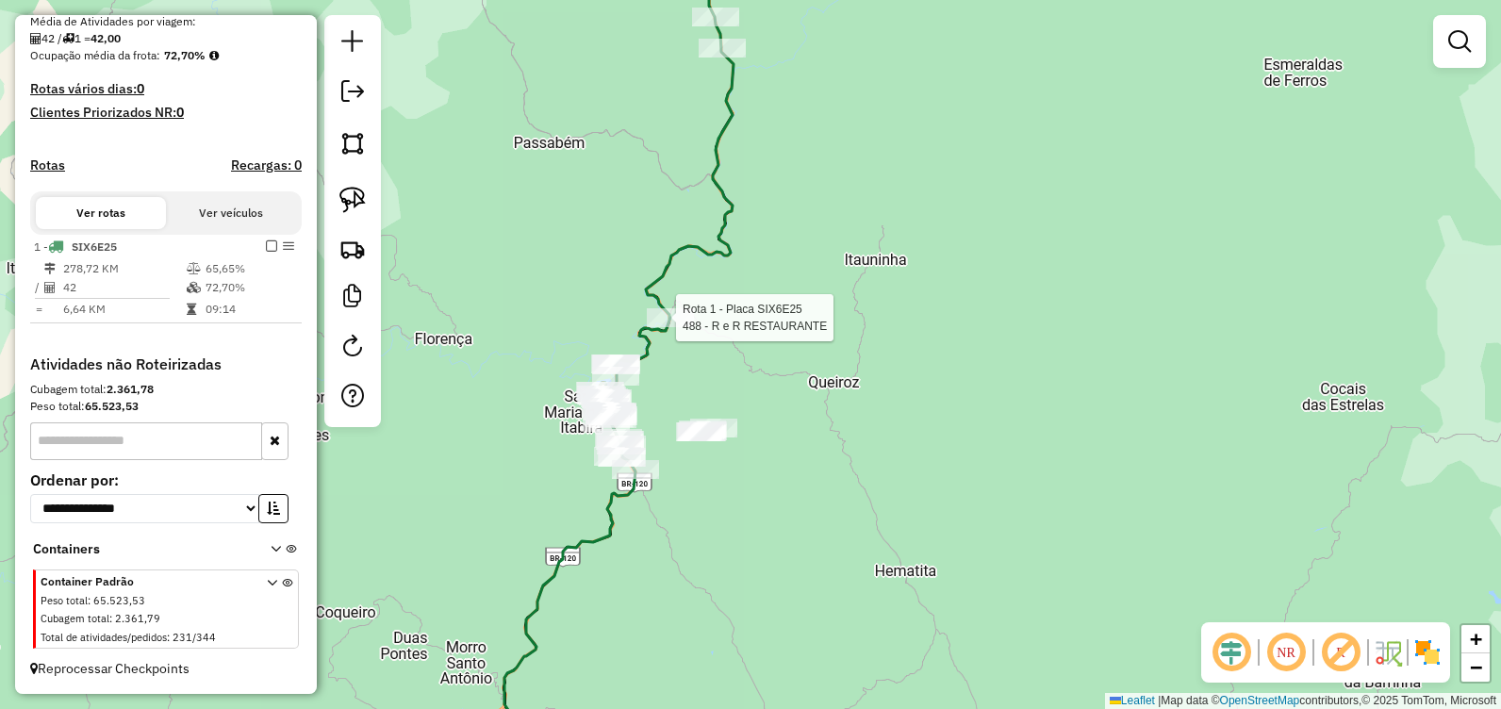
select select "**********"
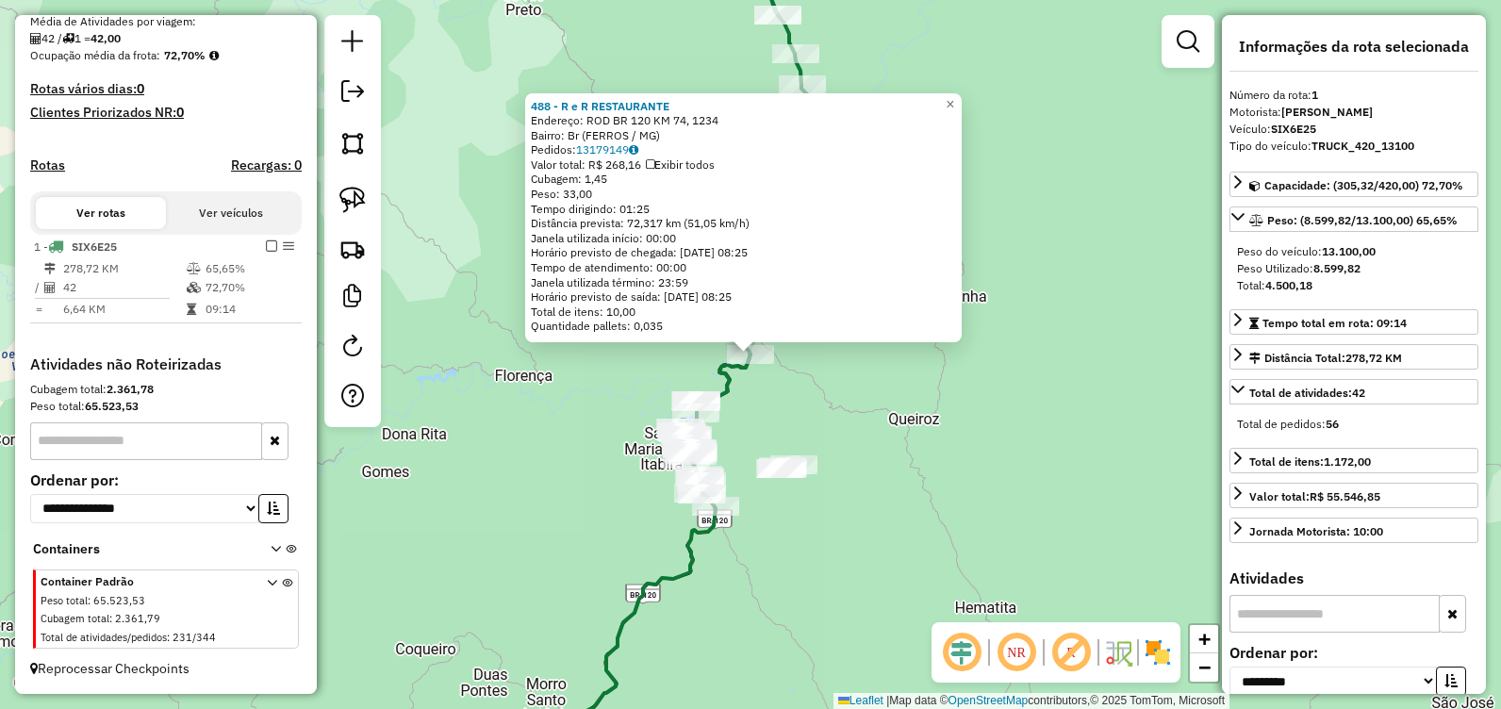
click at [509, 454] on div "488 - R e R RESTAURANTE Endereço: ROD BR 120 KM 74, 1234 Bairro: Br (FERROS / M…" at bounding box center [750, 354] width 1501 height 709
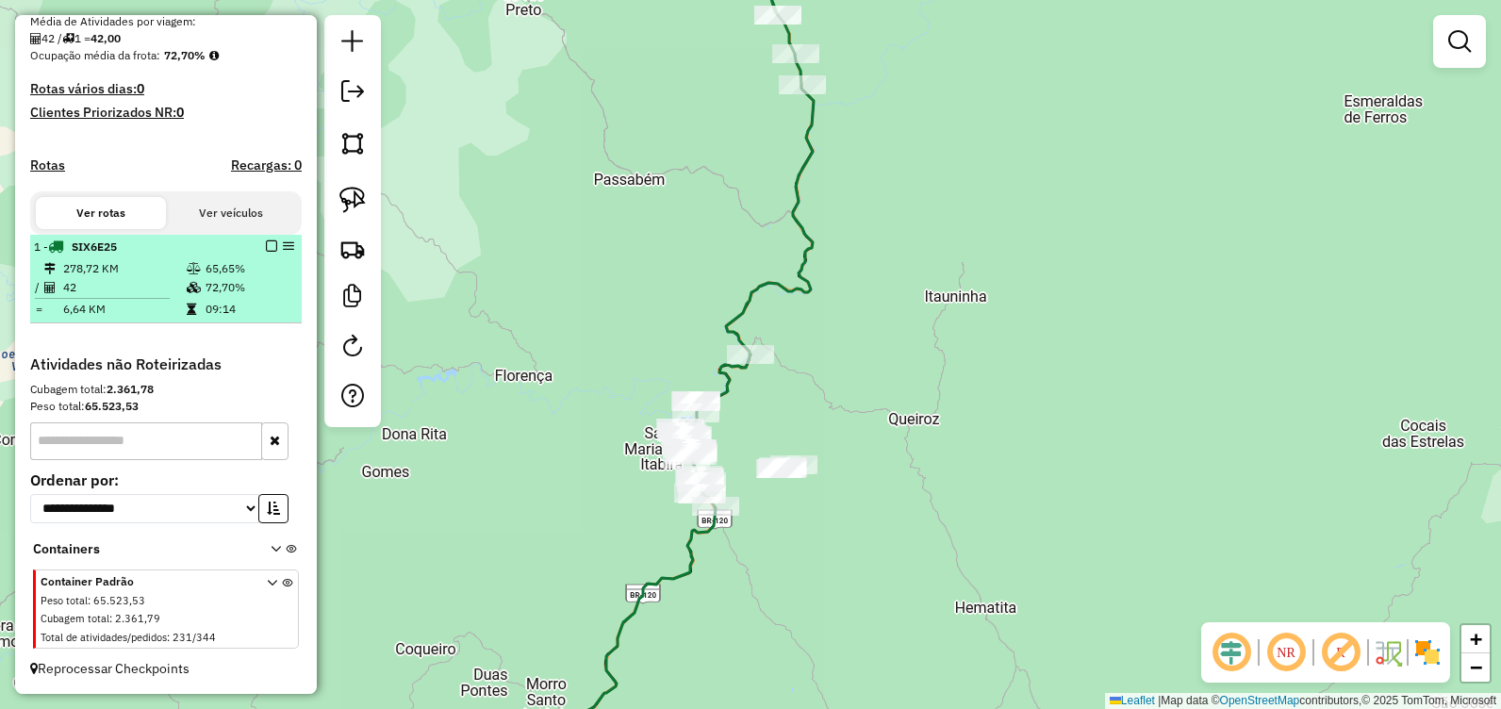
click at [269, 251] on em at bounding box center [271, 245] width 11 height 11
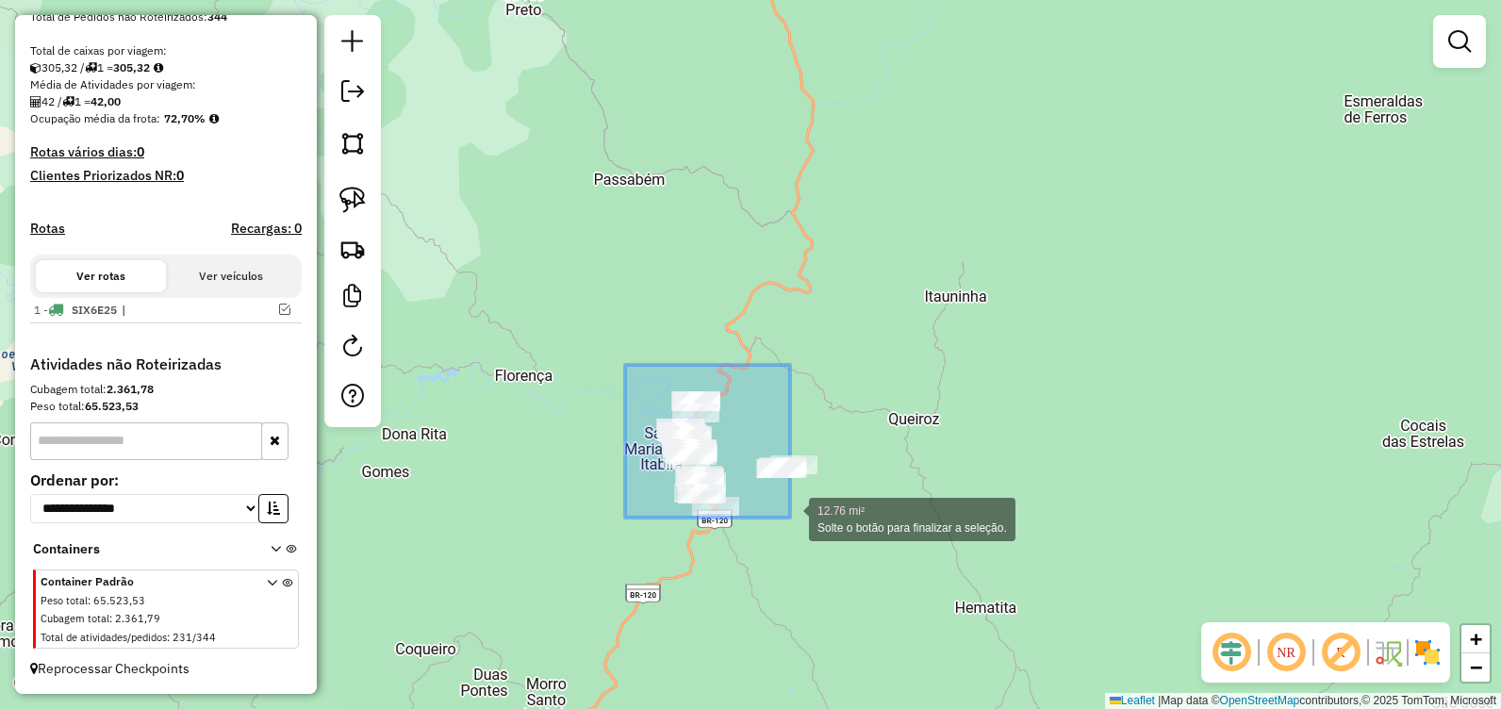
drag, startPoint x: 735, startPoint y: 493, endPoint x: 905, endPoint y: 543, distance: 176.9
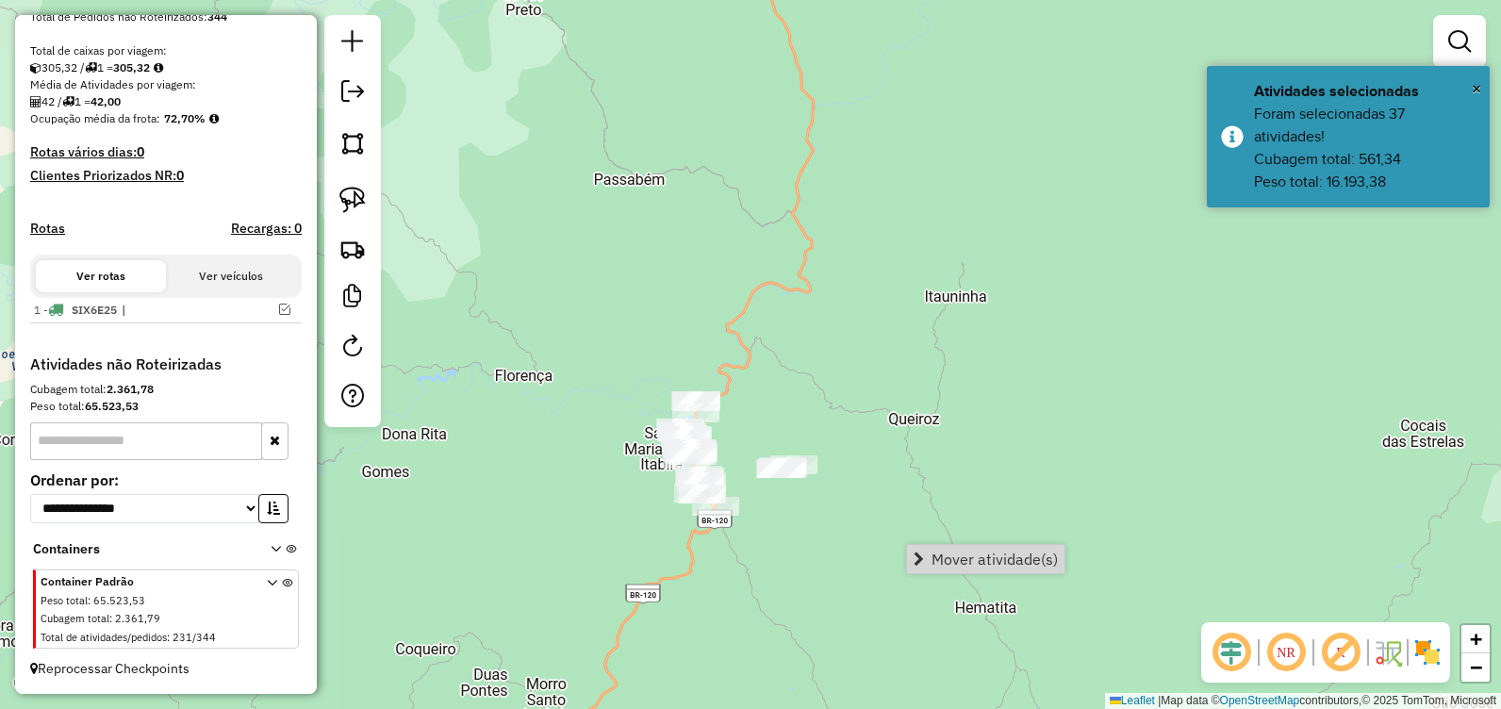
click at [920, 432] on div "Janela de atendimento Grade de atendimento Capacidade Transportadoras Veículos …" at bounding box center [750, 354] width 1501 height 709
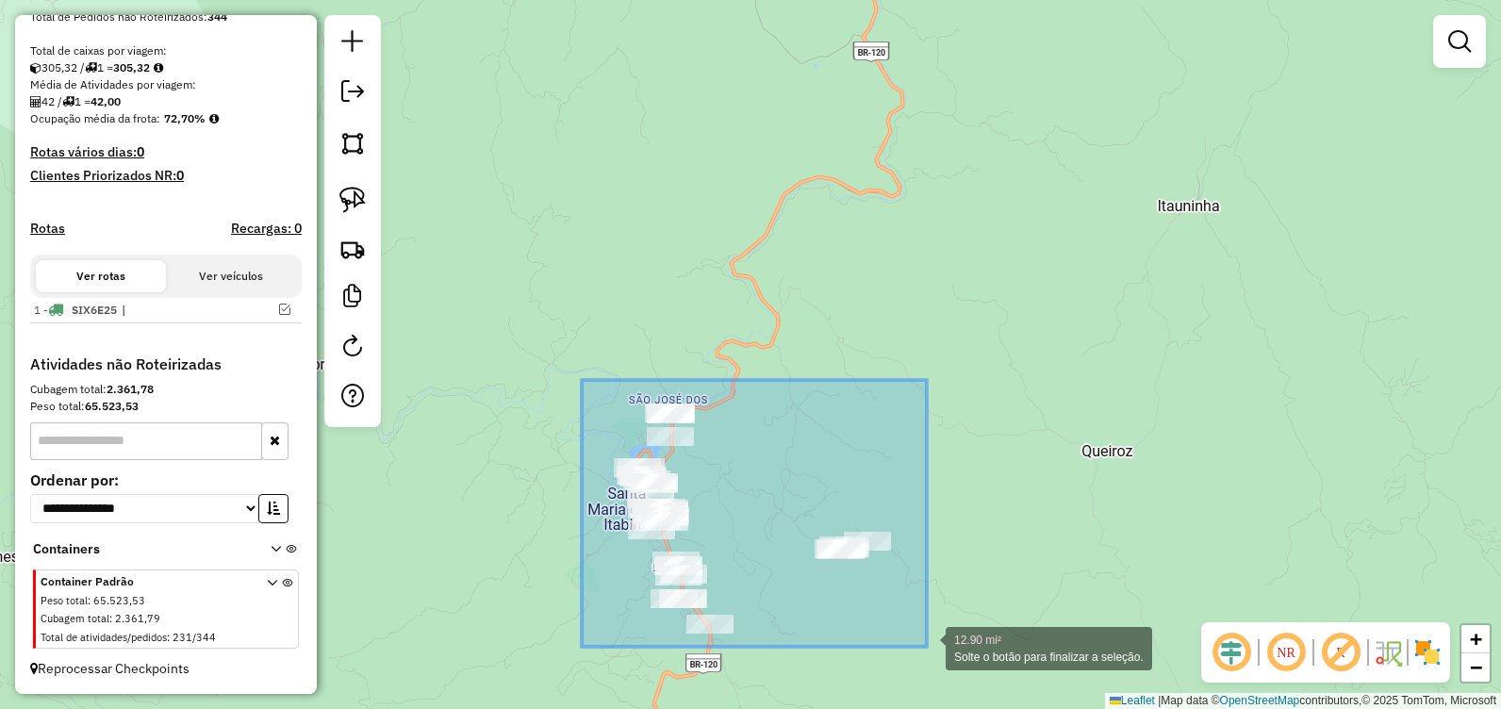
drag, startPoint x: 581, startPoint y: 385, endPoint x: 927, endPoint y: 647, distance: 433.9
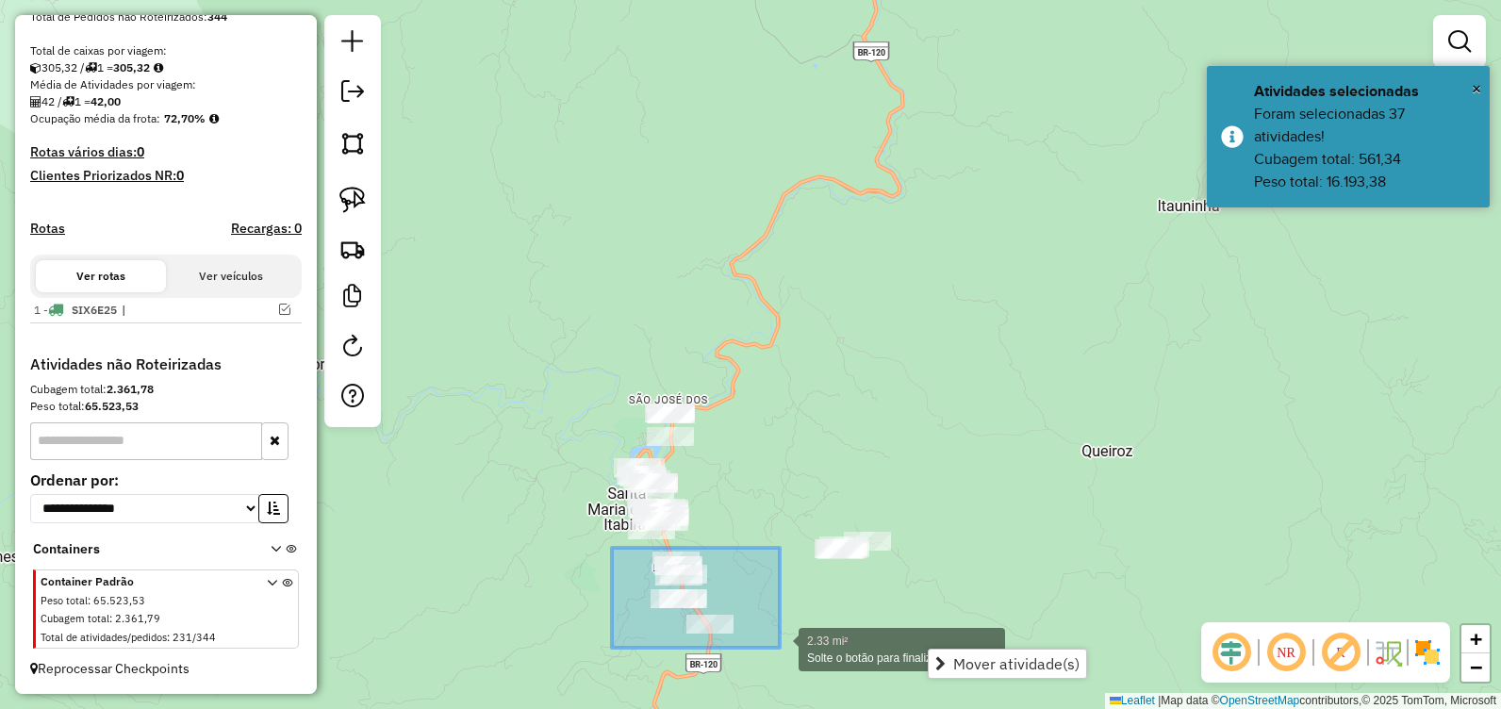
drag, startPoint x: 613, startPoint y: 548, endPoint x: 780, endPoint y: 648, distance: 195.7
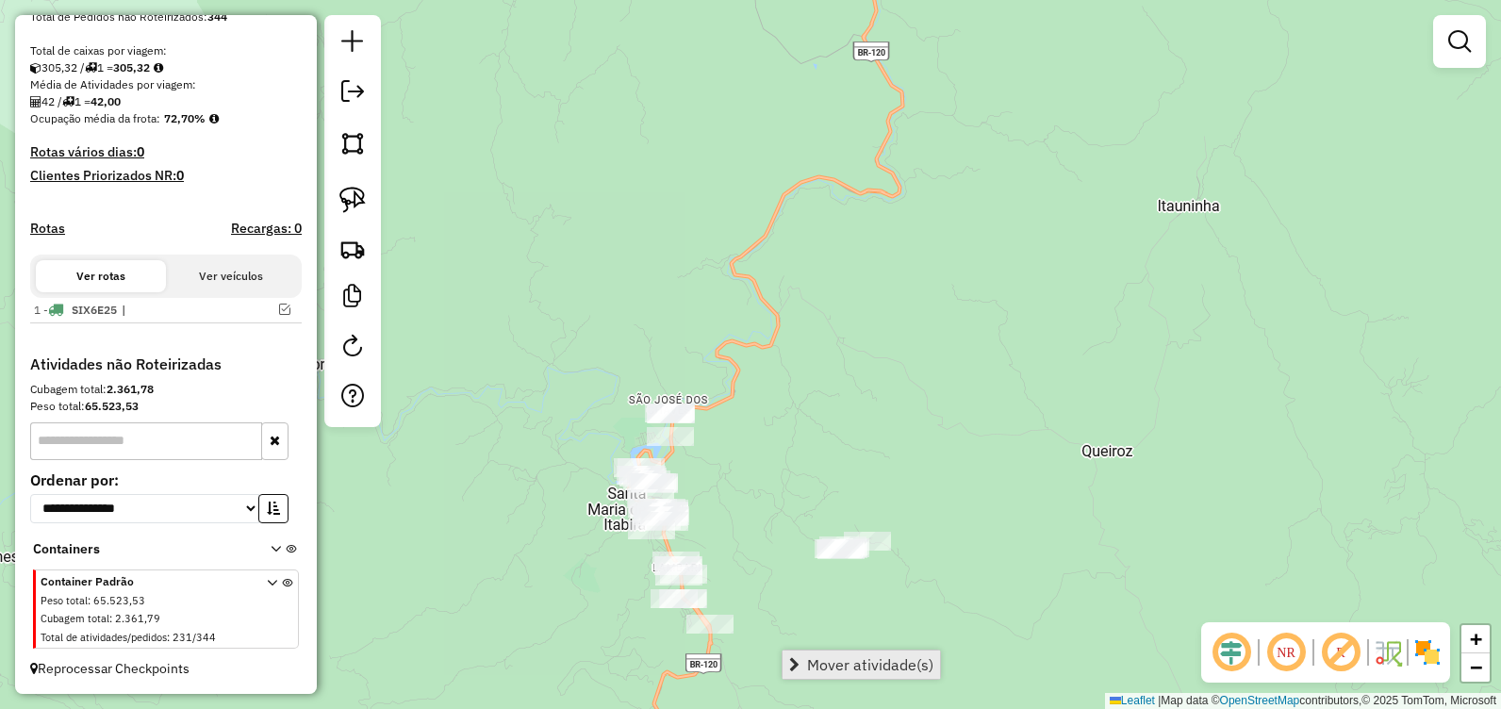
click at [830, 670] on span "Mover atividade(s)" at bounding box center [870, 664] width 126 height 15
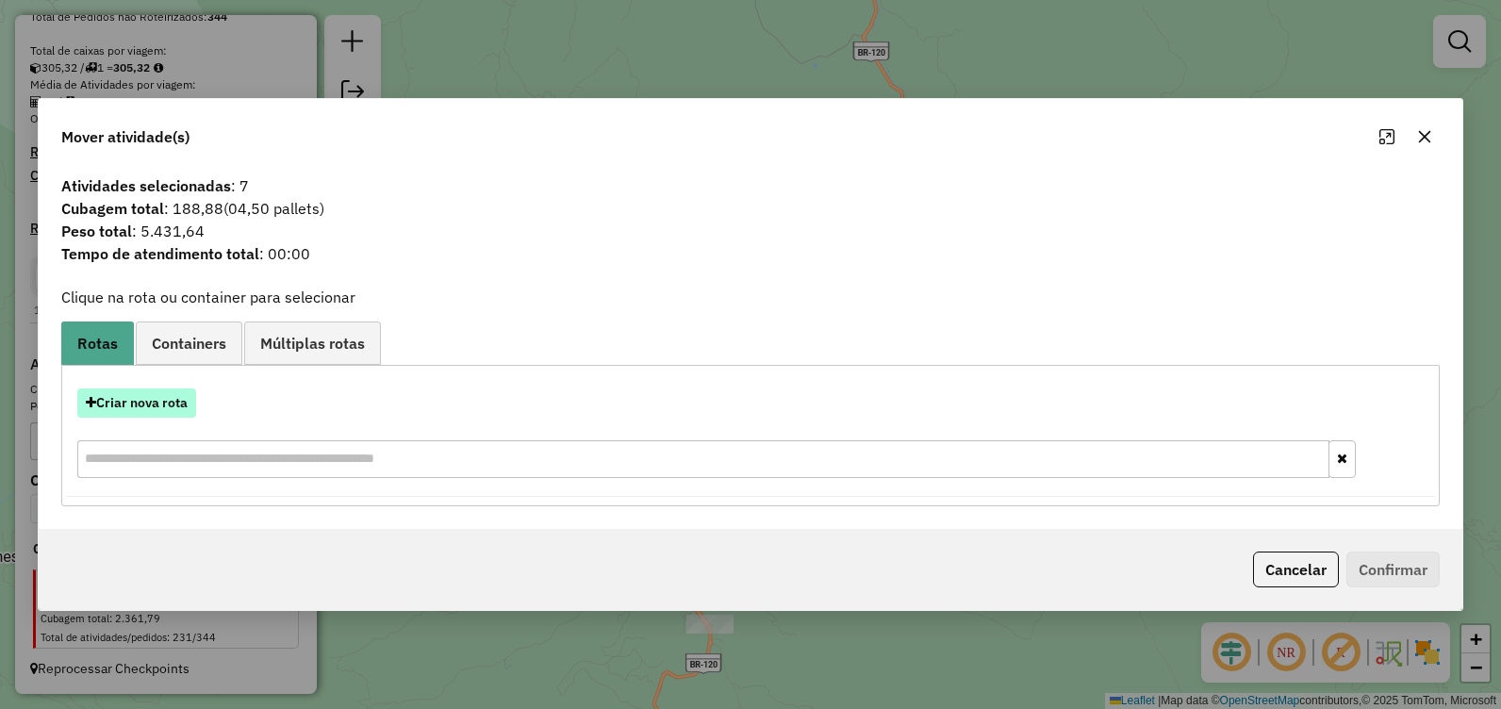
click at [160, 406] on button "Criar nova rota" at bounding box center [136, 402] width 119 height 29
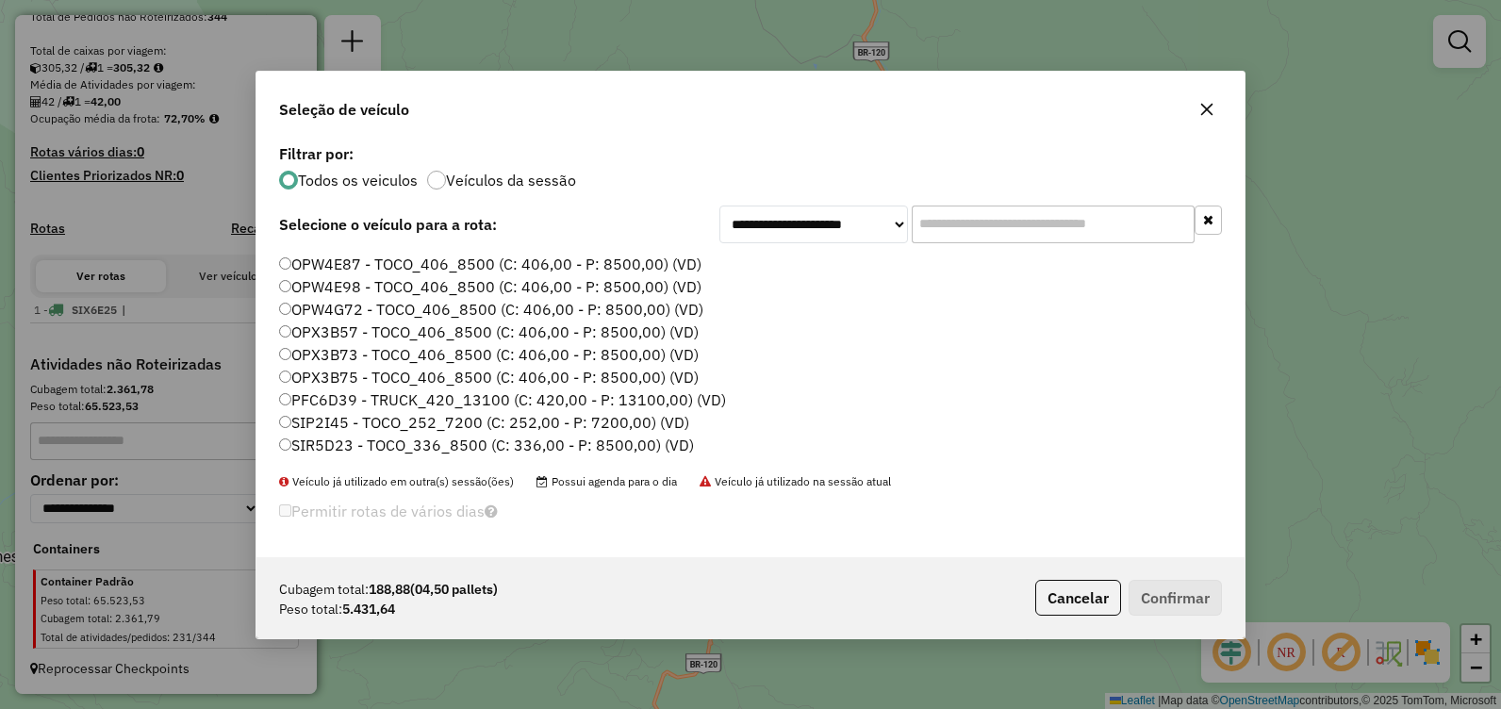
scroll to position [0, 0]
click at [469, 290] on label "OPW4E87 - TOCO_406_8500 (C: 406,00 - P: 8500,00) (VD)" at bounding box center [490, 283] width 422 height 23
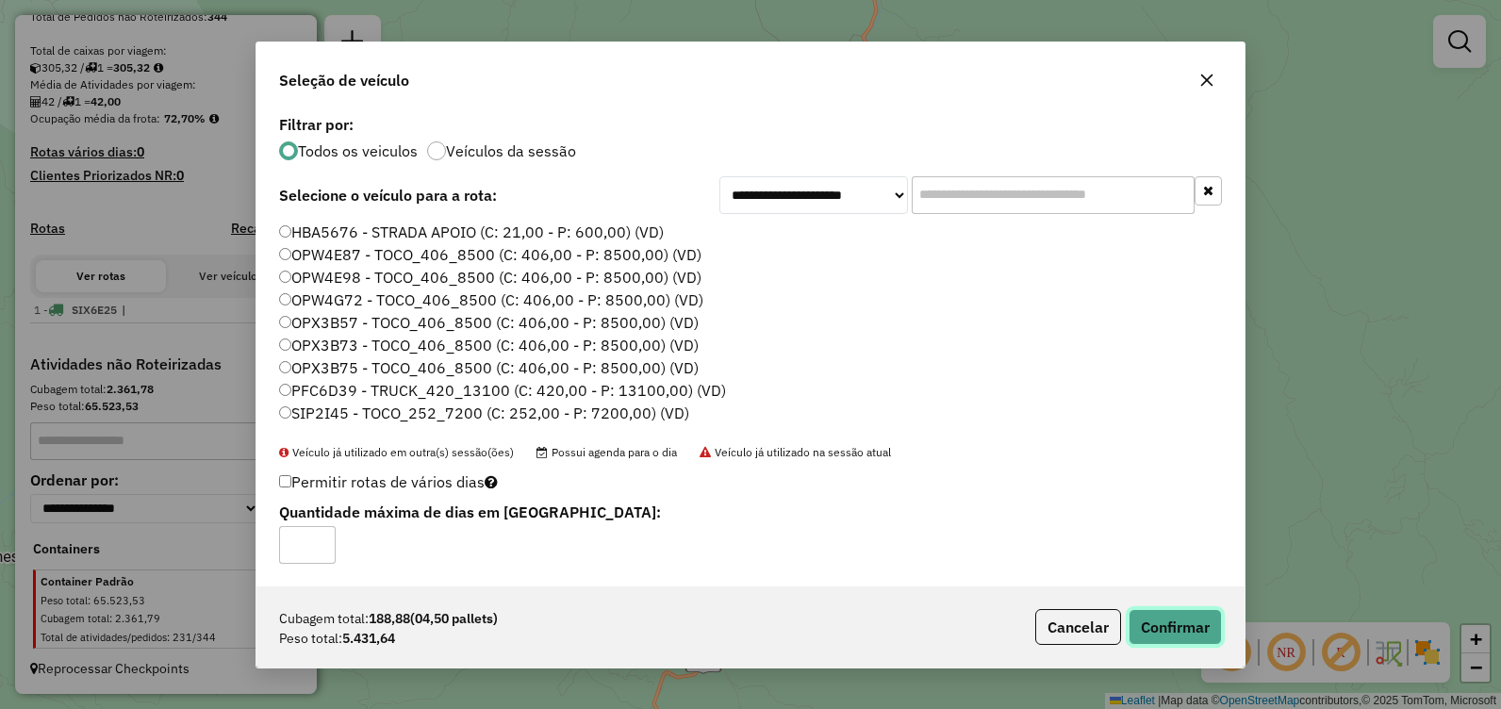
click at [1168, 619] on button "Confirmar" at bounding box center [1174, 627] width 93 height 36
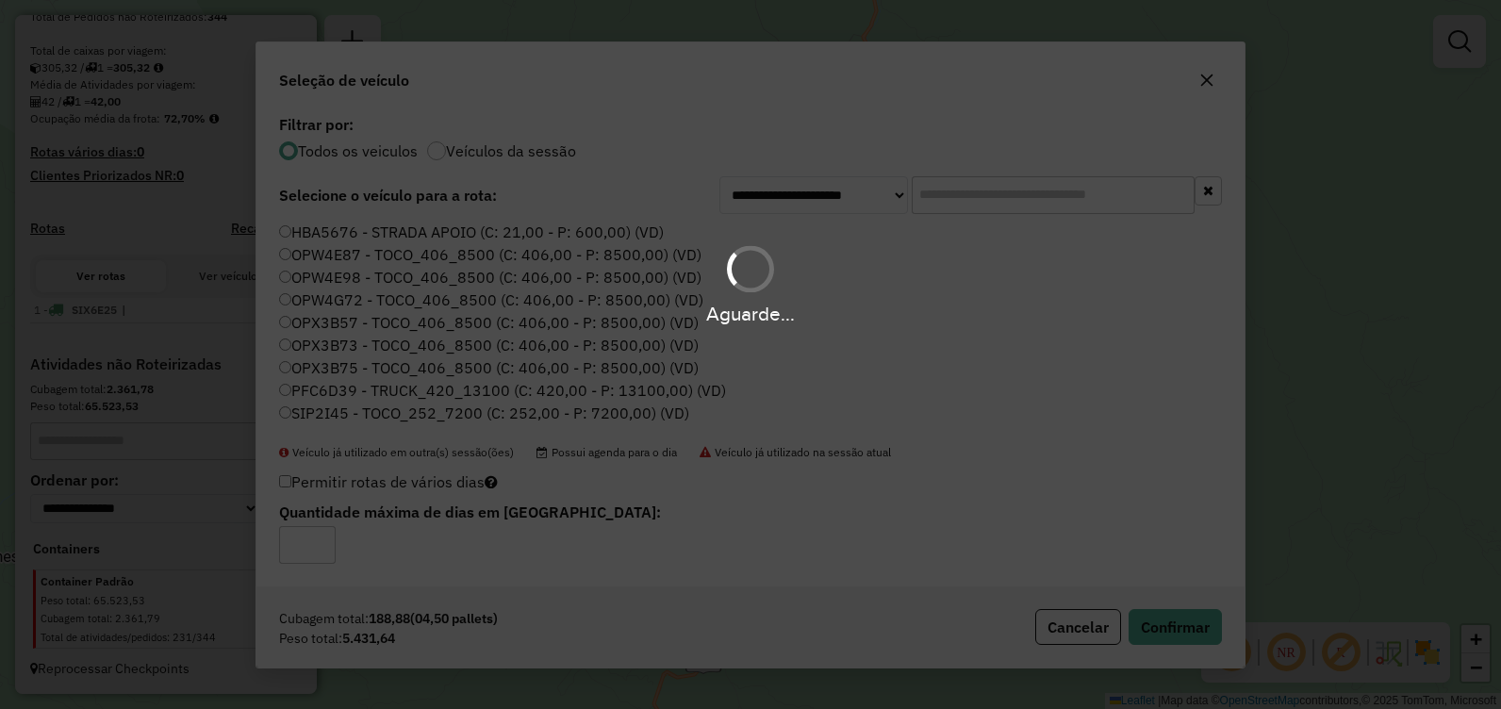
scroll to position [450, 0]
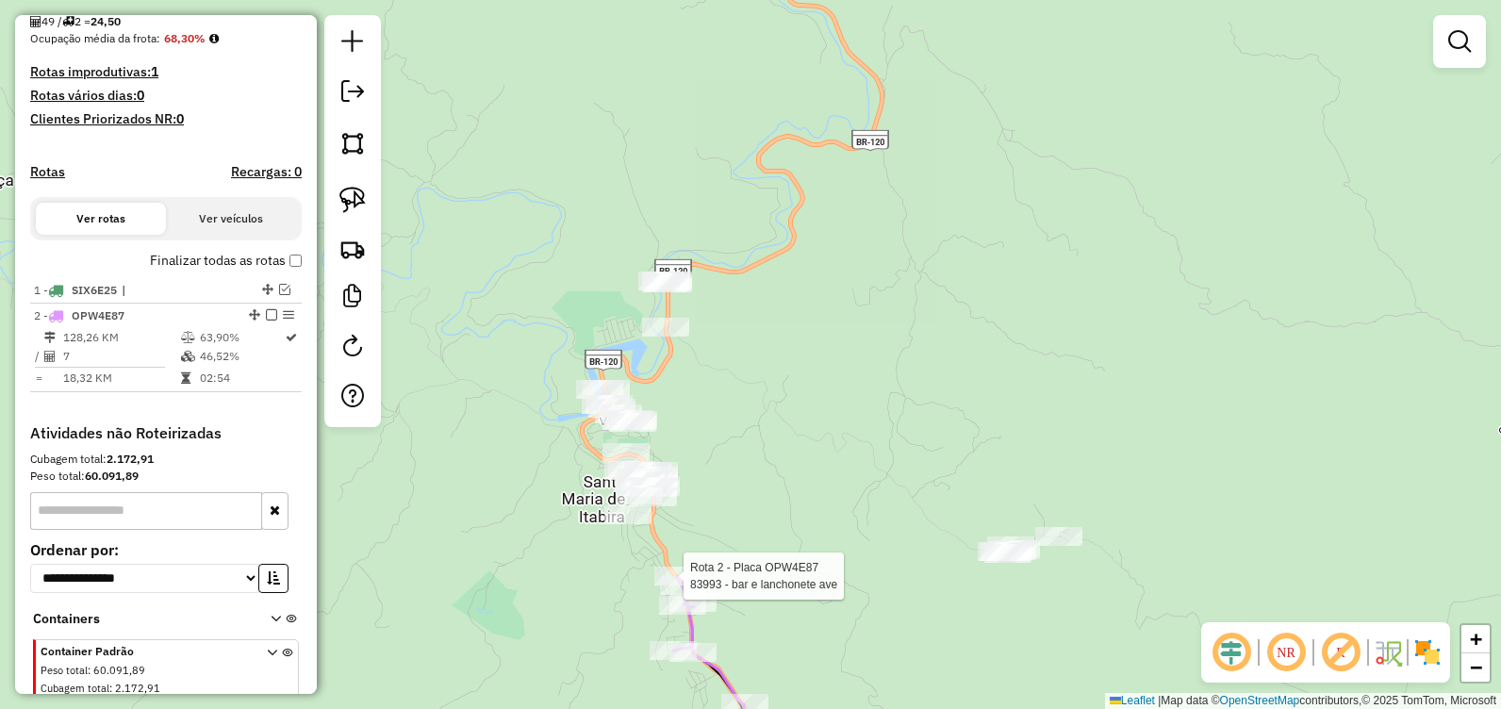
select select "**********"
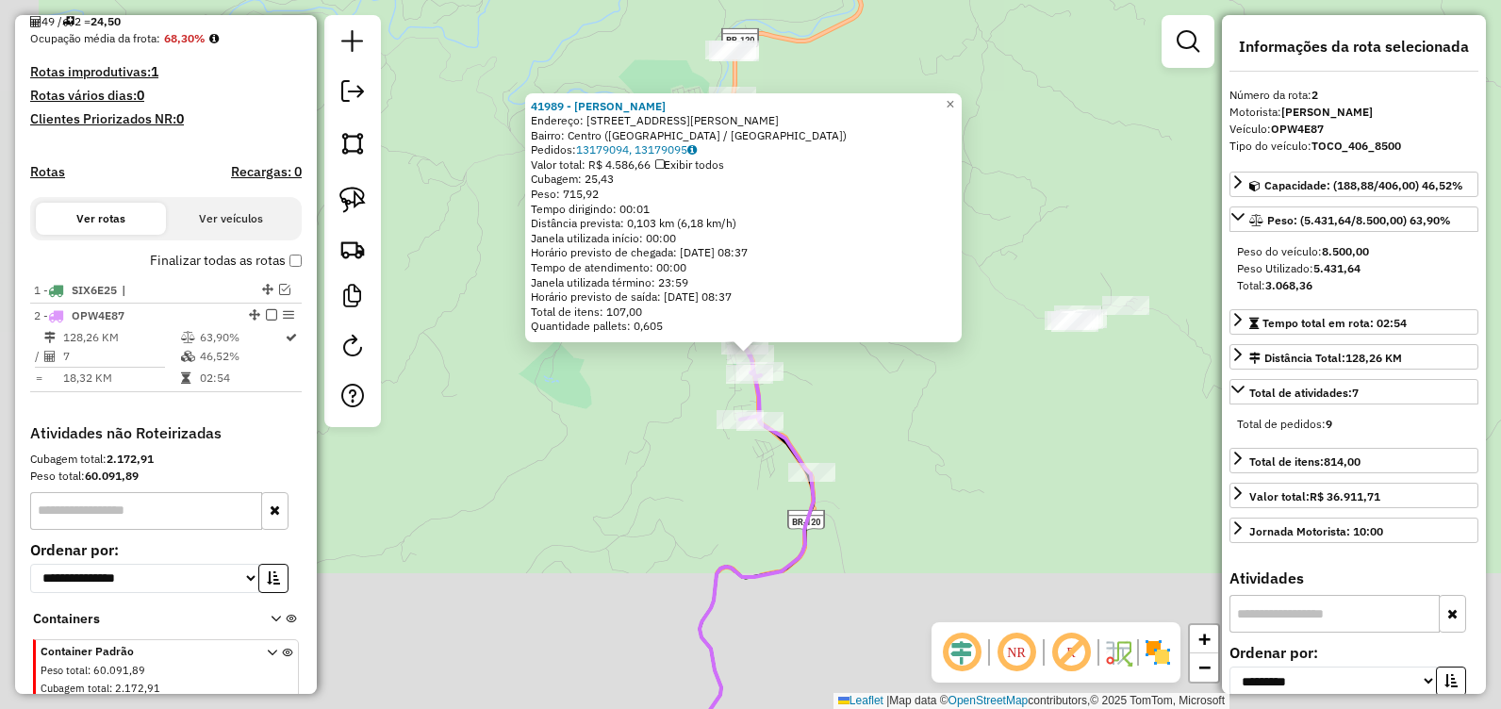
scroll to position [536, 0]
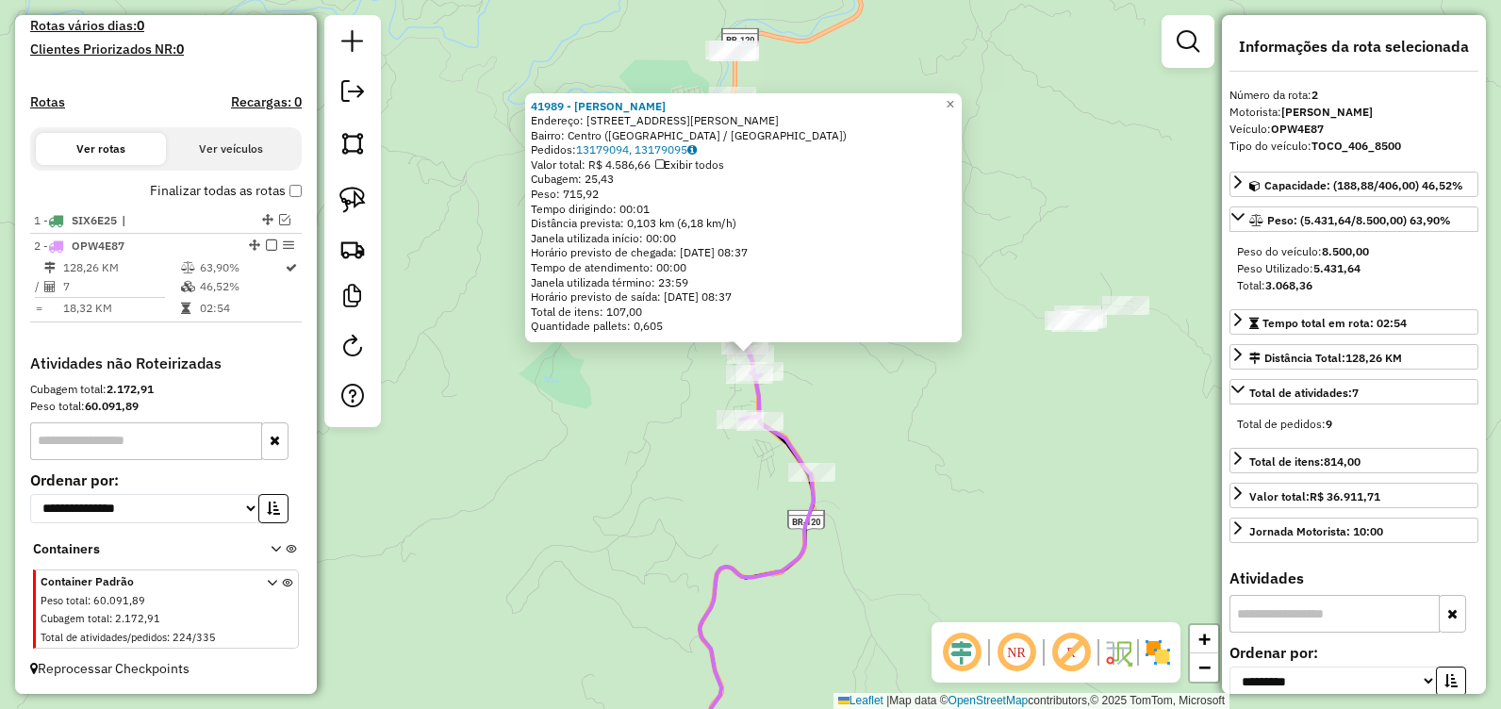
click at [634, 501] on div "41989 - FILIPE BRETAS Endereço: Rua Jose da Silva Braga 836 Bairro: Centro (SAN…" at bounding box center [750, 354] width 1501 height 709
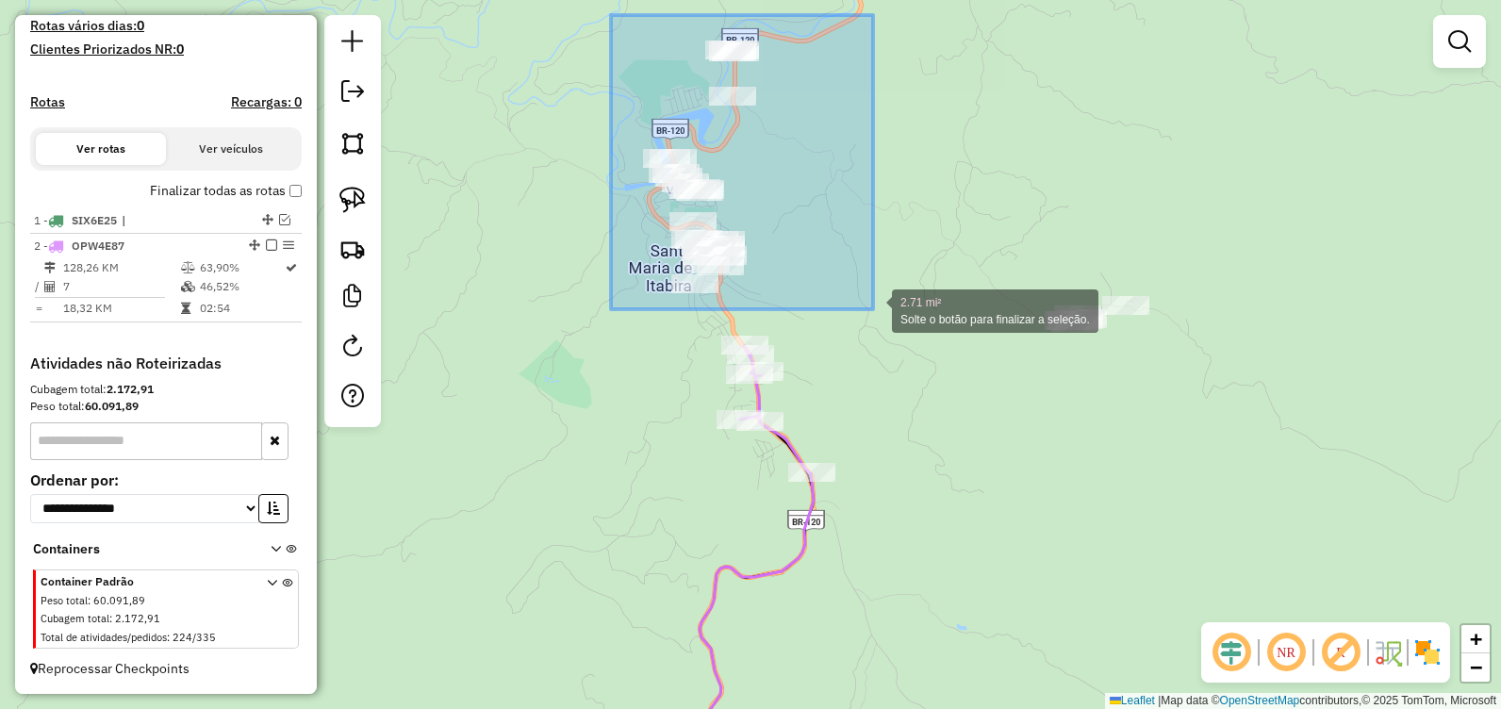
drag, startPoint x: 611, startPoint y: 16, endPoint x: 873, endPoint y: 309, distance: 393.2
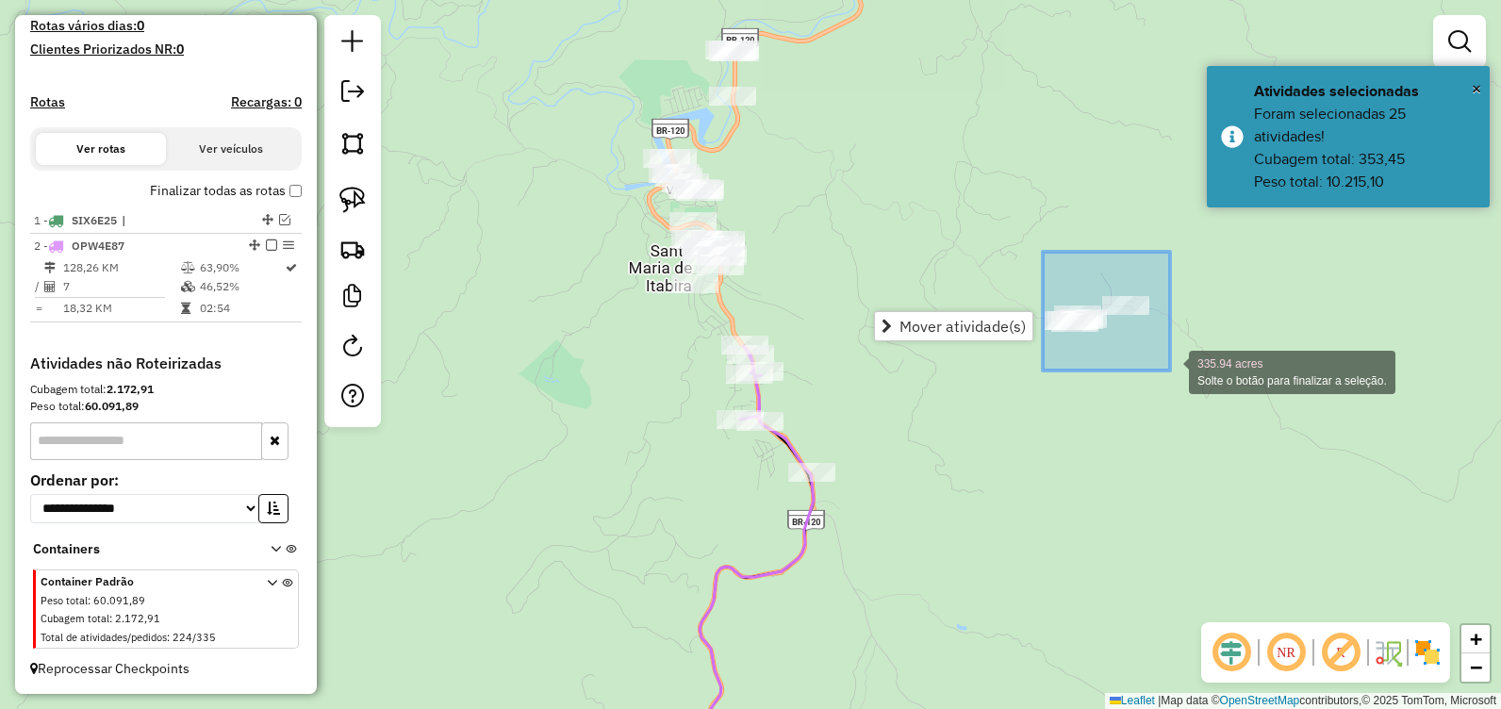
drag, startPoint x: 1046, startPoint y: 267, endPoint x: 1170, endPoint y: 370, distance: 161.2
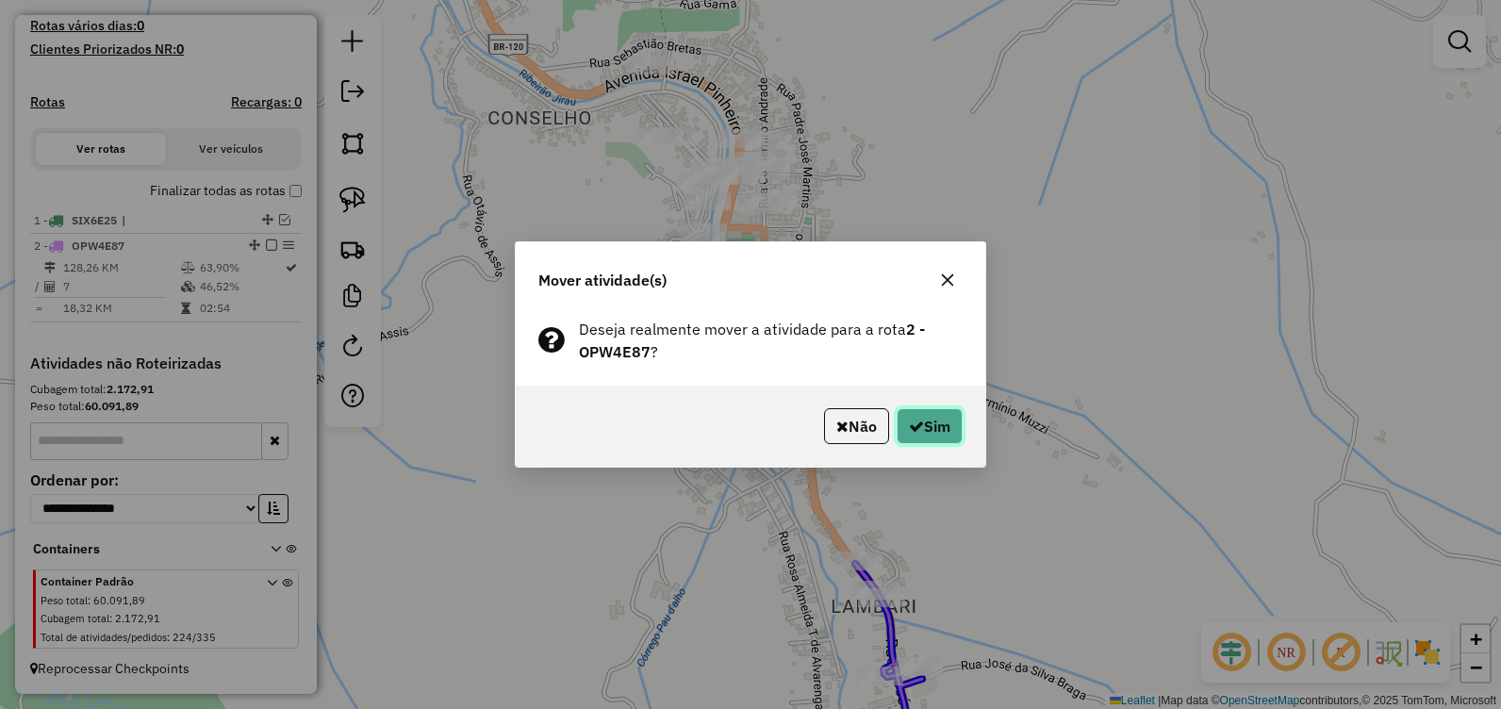
click at [929, 422] on button "Sim" at bounding box center [929, 426] width 66 height 36
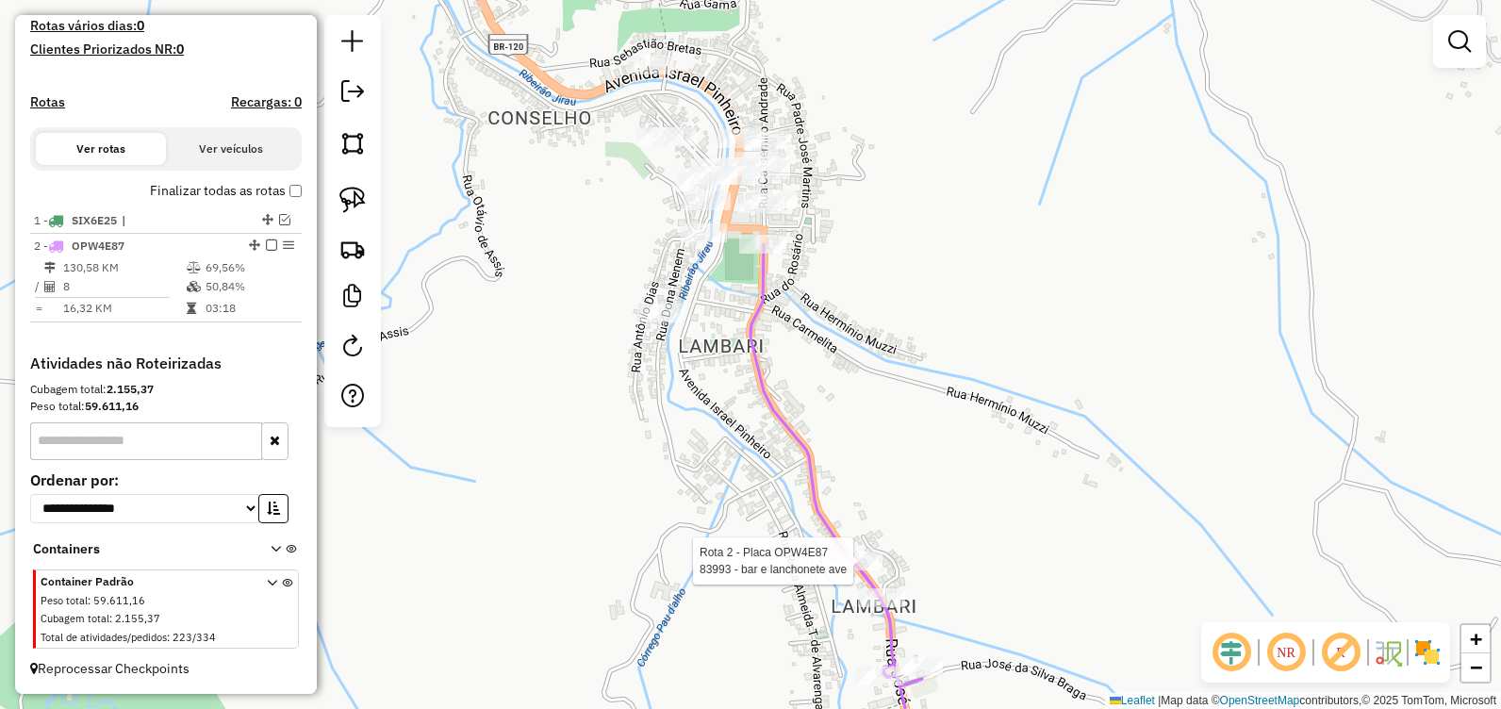
select select "**********"
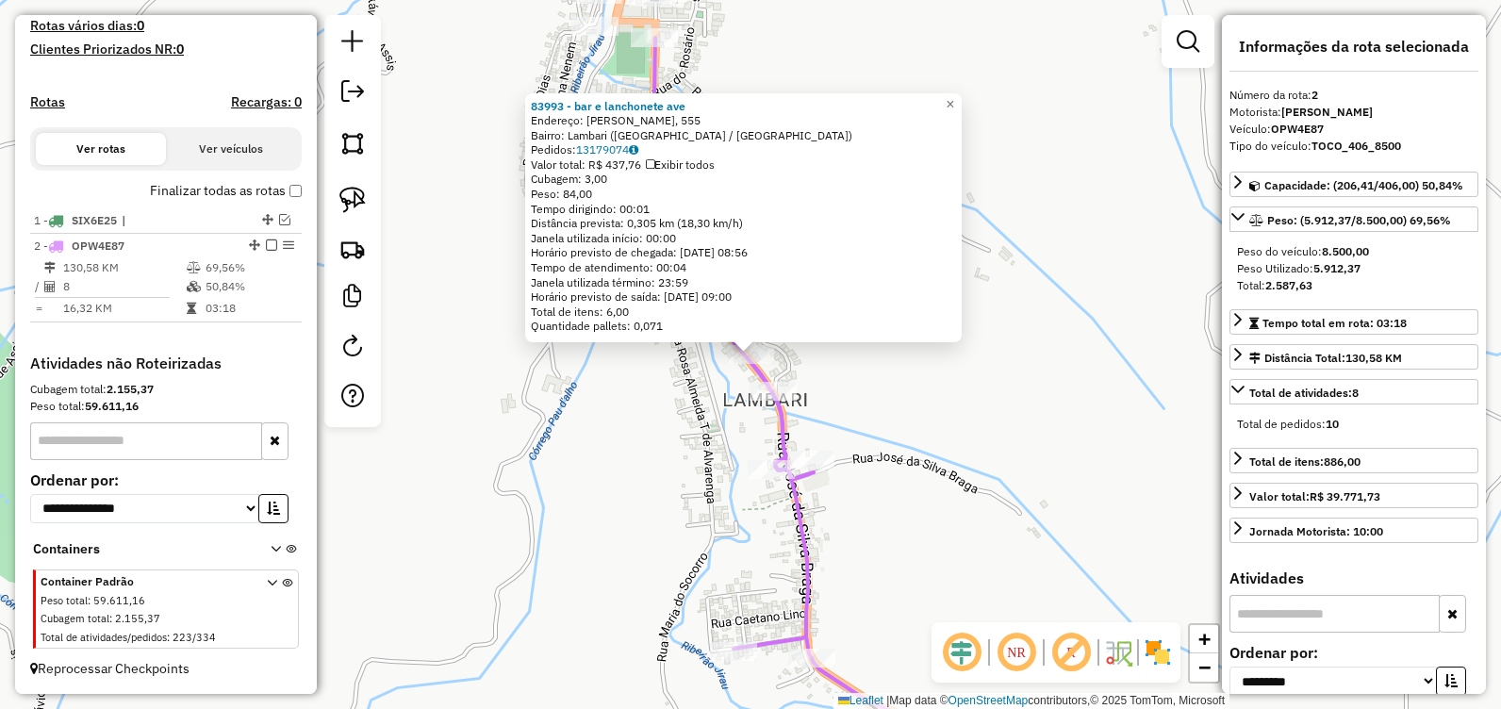
click at [699, 510] on div "83993 - bar e lanchonete ave Endereço: Jose da Silva Braga, 555 Bairro: Lambari…" at bounding box center [750, 354] width 1501 height 709
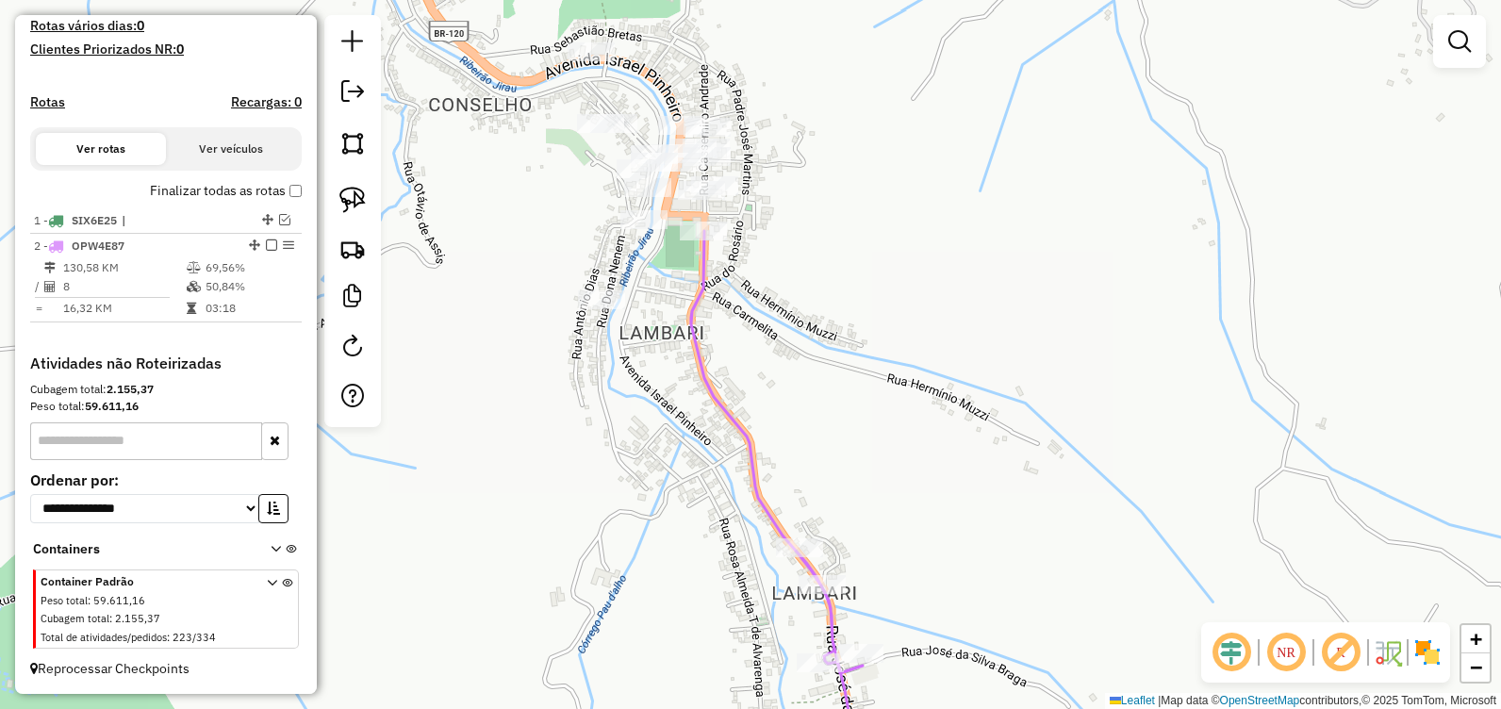
drag, startPoint x: 758, startPoint y: 292, endPoint x: 785, endPoint y: 391, distance: 102.7
click at [785, 391] on div "Janela de atendimento Grade de atendimento Capacidade Transportadoras Veículos …" at bounding box center [750, 354] width 1501 height 709
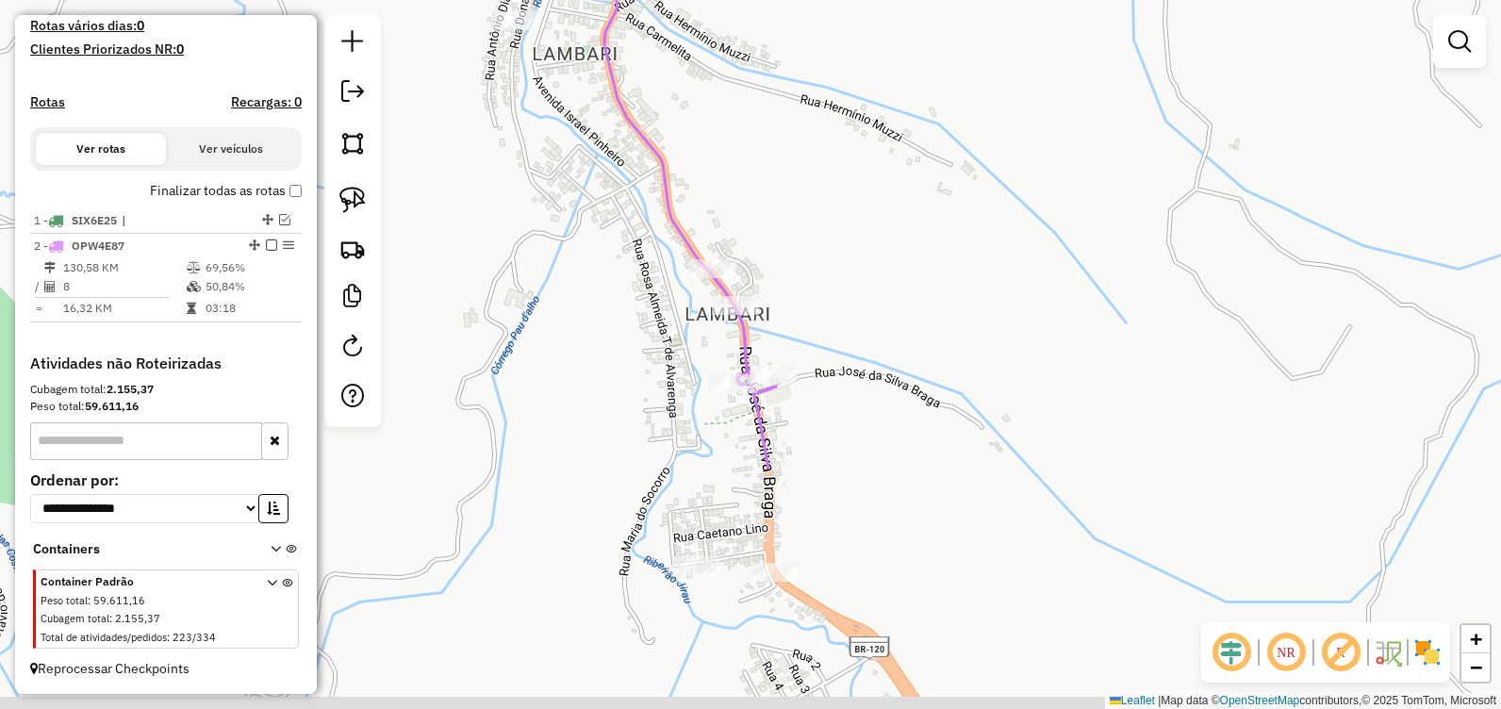
drag, startPoint x: 912, startPoint y: 575, endPoint x: 814, endPoint y: 257, distance: 332.4
click at [814, 257] on div "Janela de atendimento Grade de atendimento Capacidade Transportadoras Veículos …" at bounding box center [750, 354] width 1501 height 709
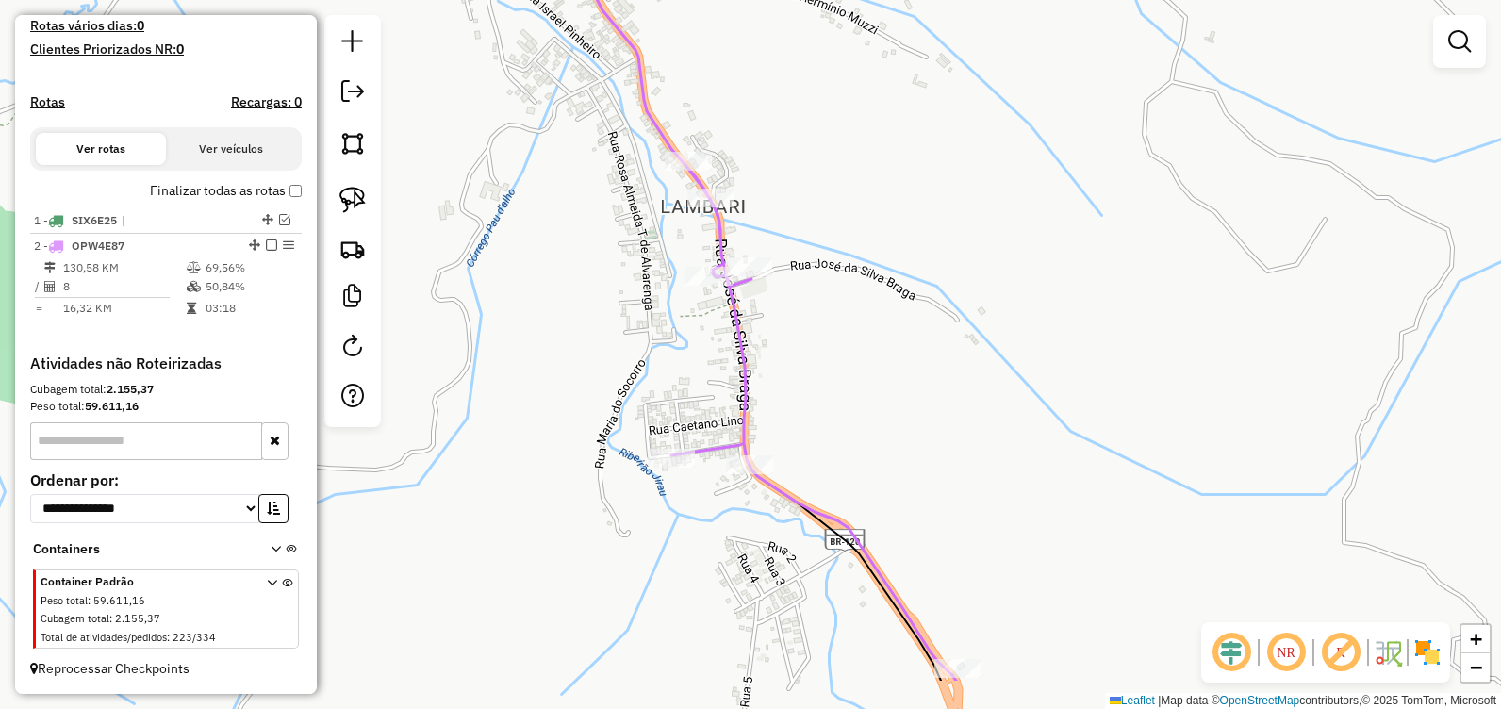
drag, startPoint x: 886, startPoint y: 443, endPoint x: 874, endPoint y: 375, distance: 69.0
click at [874, 375] on div "Janela de atendimento Grade de atendimento Capacidade Transportadoras Veículos …" at bounding box center [750, 354] width 1501 height 709
select select "**********"
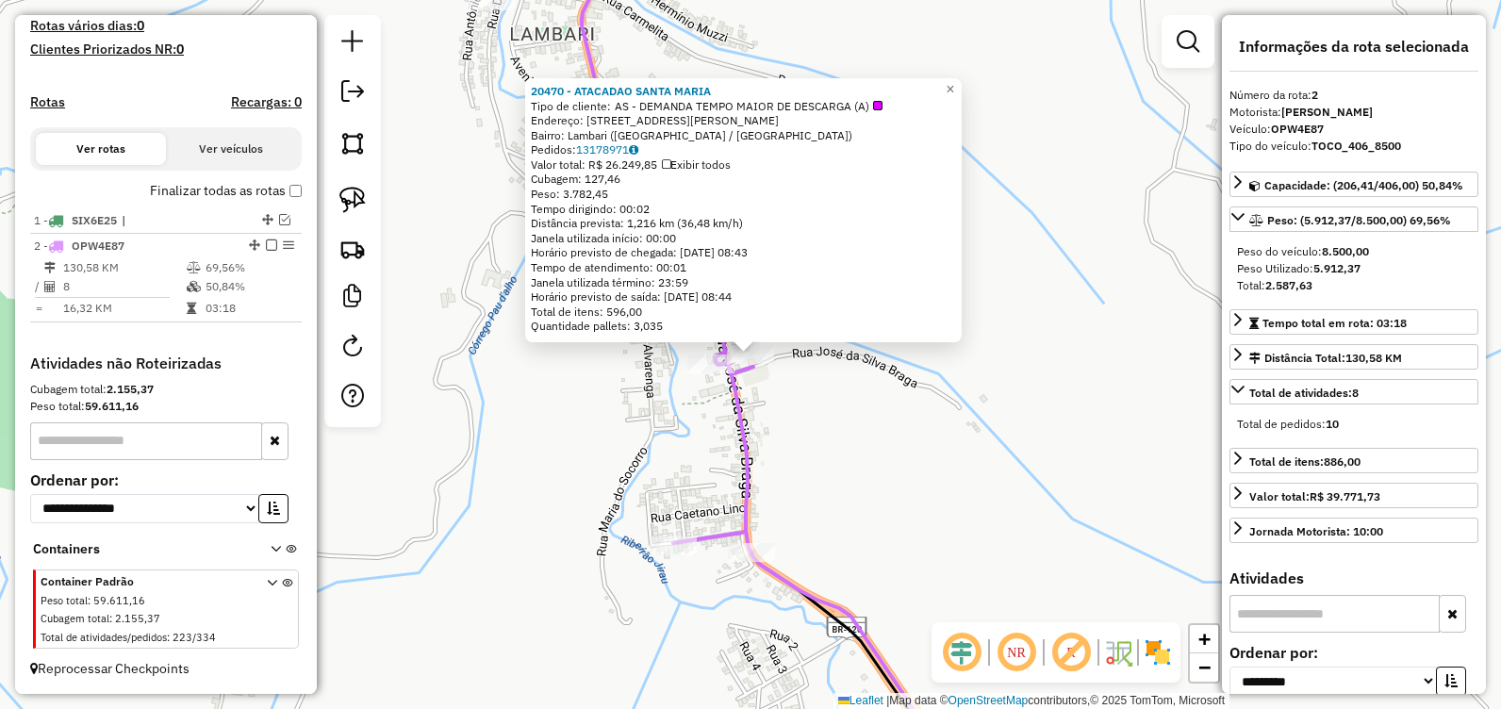
click at [882, 458] on div "20470 - ATACADAO SANTA MARIA Tipo de cliente: AS - DEMANDA TEMPO MAIOR DE DESCA…" at bounding box center [750, 354] width 1501 height 709
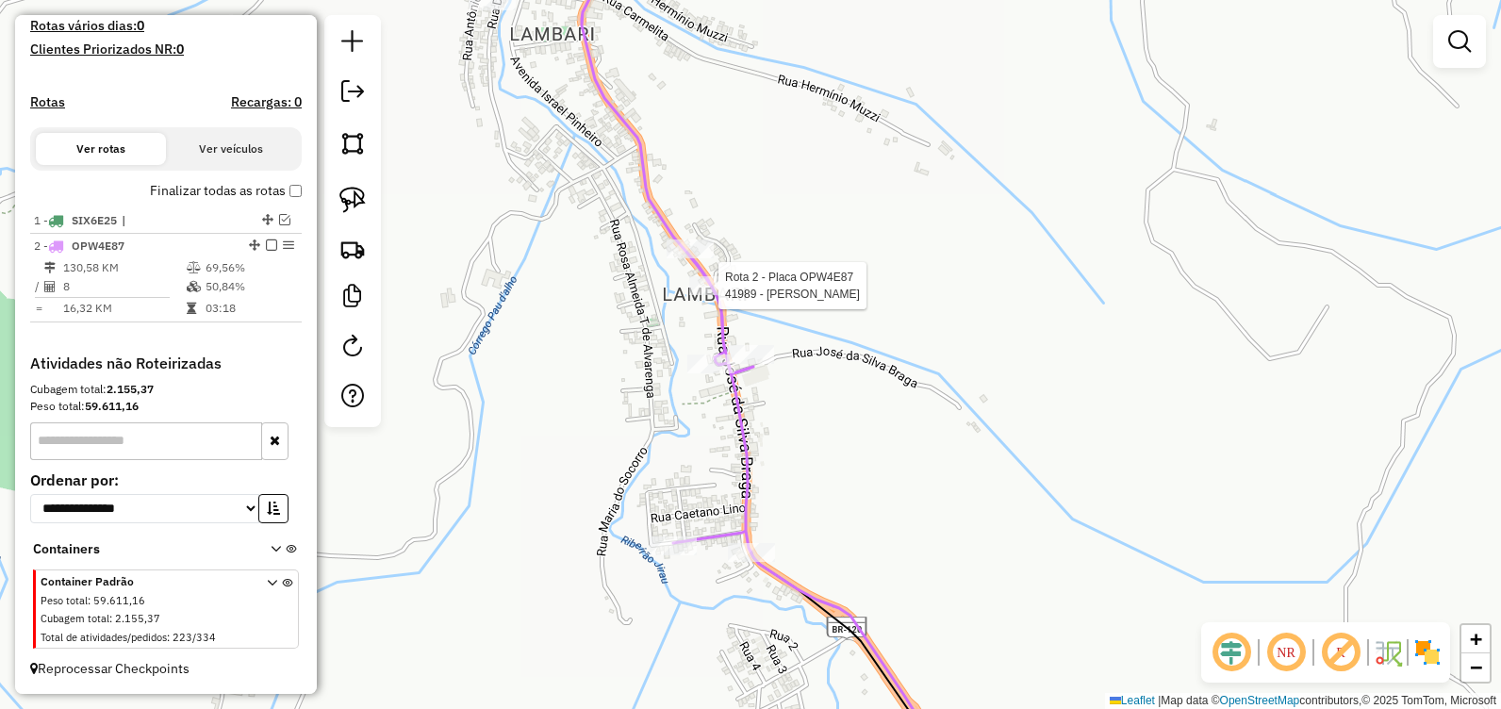
select select "**********"
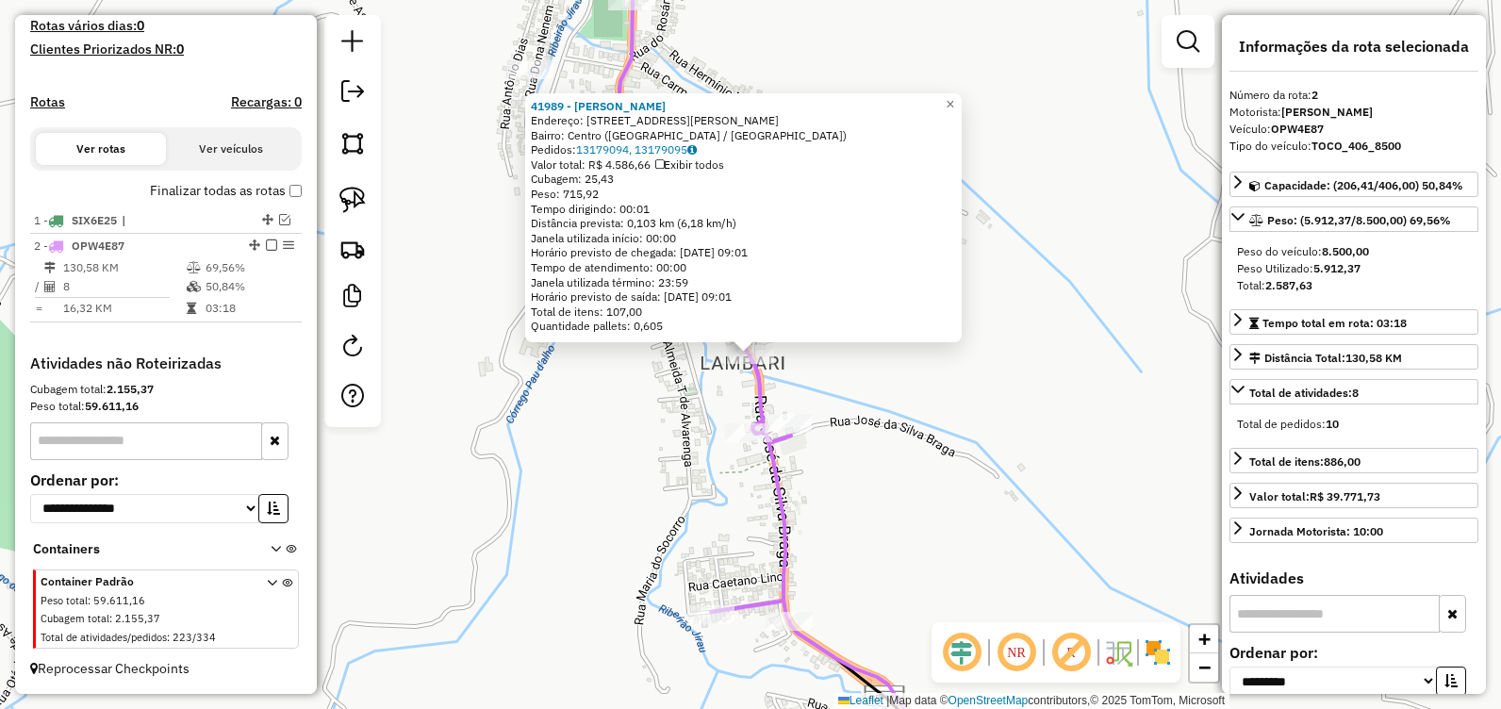
click at [998, 439] on div "41989 - FILIPE BRETAS Endereço: Rua Jose da Silva Braga 836 Bairro: Centro (SAN…" at bounding box center [750, 354] width 1501 height 709
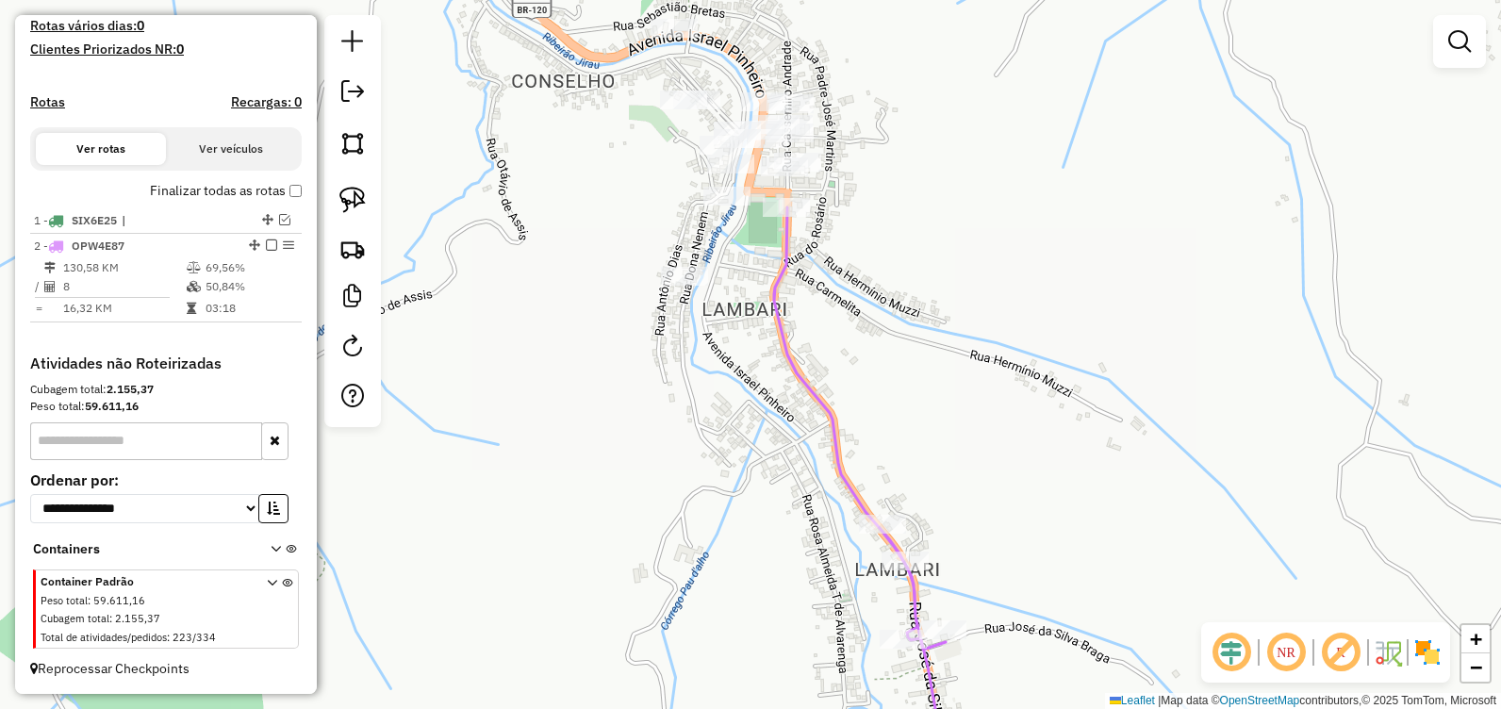
drag, startPoint x: 910, startPoint y: 325, endPoint x: 1117, endPoint y: 603, distance: 346.3
click at [1161, 658] on div "Janela de atendimento Grade de atendimento Capacidade Transportadoras Veículos …" at bounding box center [750, 354] width 1501 height 709
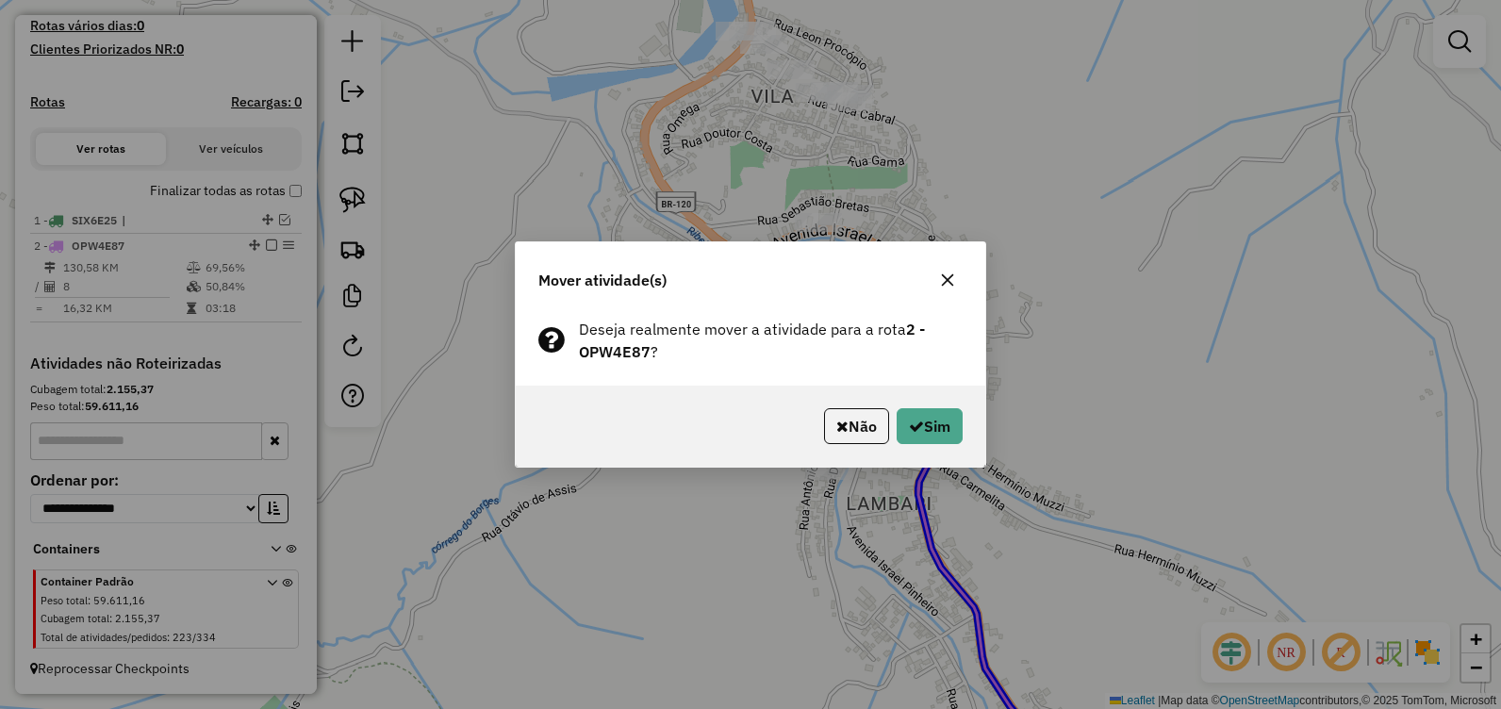
click at [964, 438] on div "Não Sim" at bounding box center [750, 425] width 469 height 81
click at [959, 435] on button "Sim" at bounding box center [929, 426] width 66 height 36
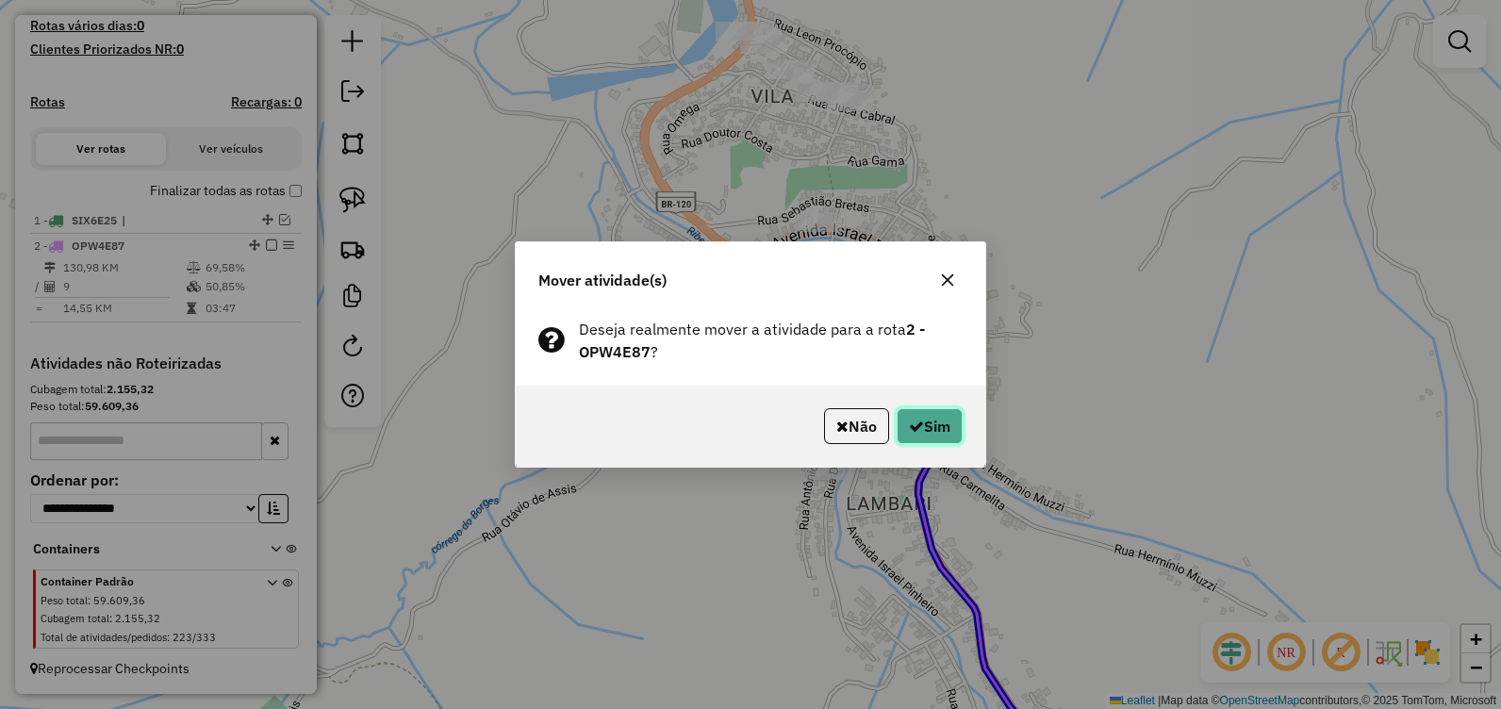
click at [931, 417] on button "Sim" at bounding box center [929, 426] width 66 height 36
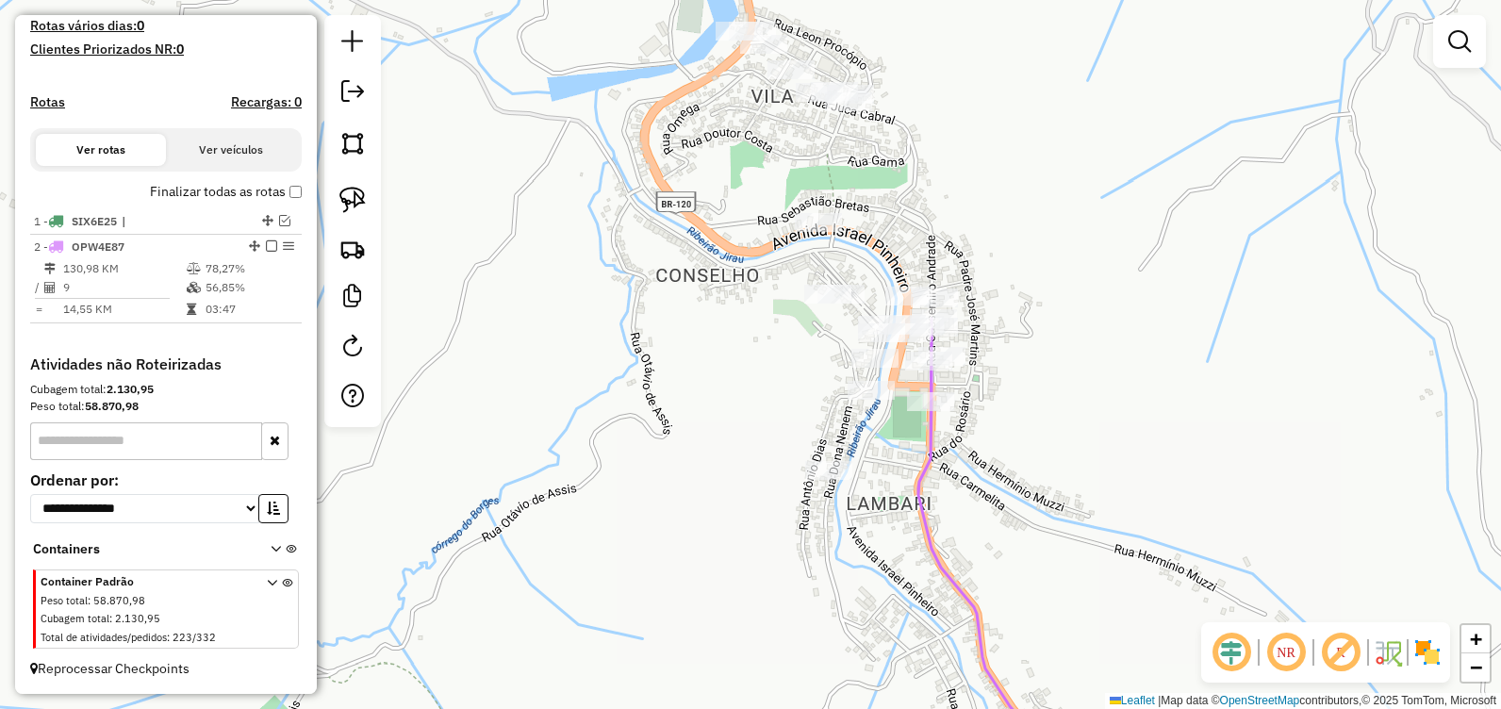
scroll to position [513, 0]
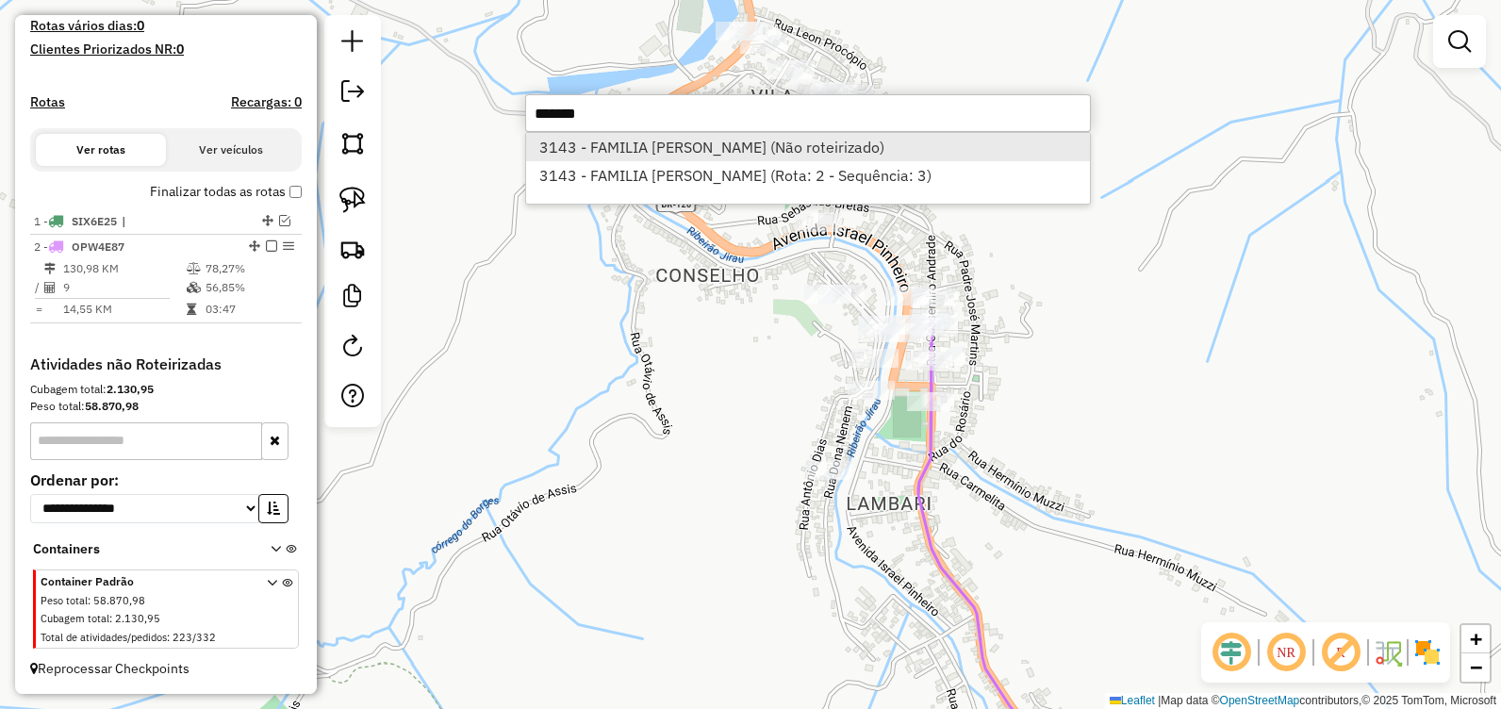
type input "*******"
click at [673, 147] on li "3143 - FAMILIA PIRES (Não roteirizado)" at bounding box center [808, 147] width 564 height 28
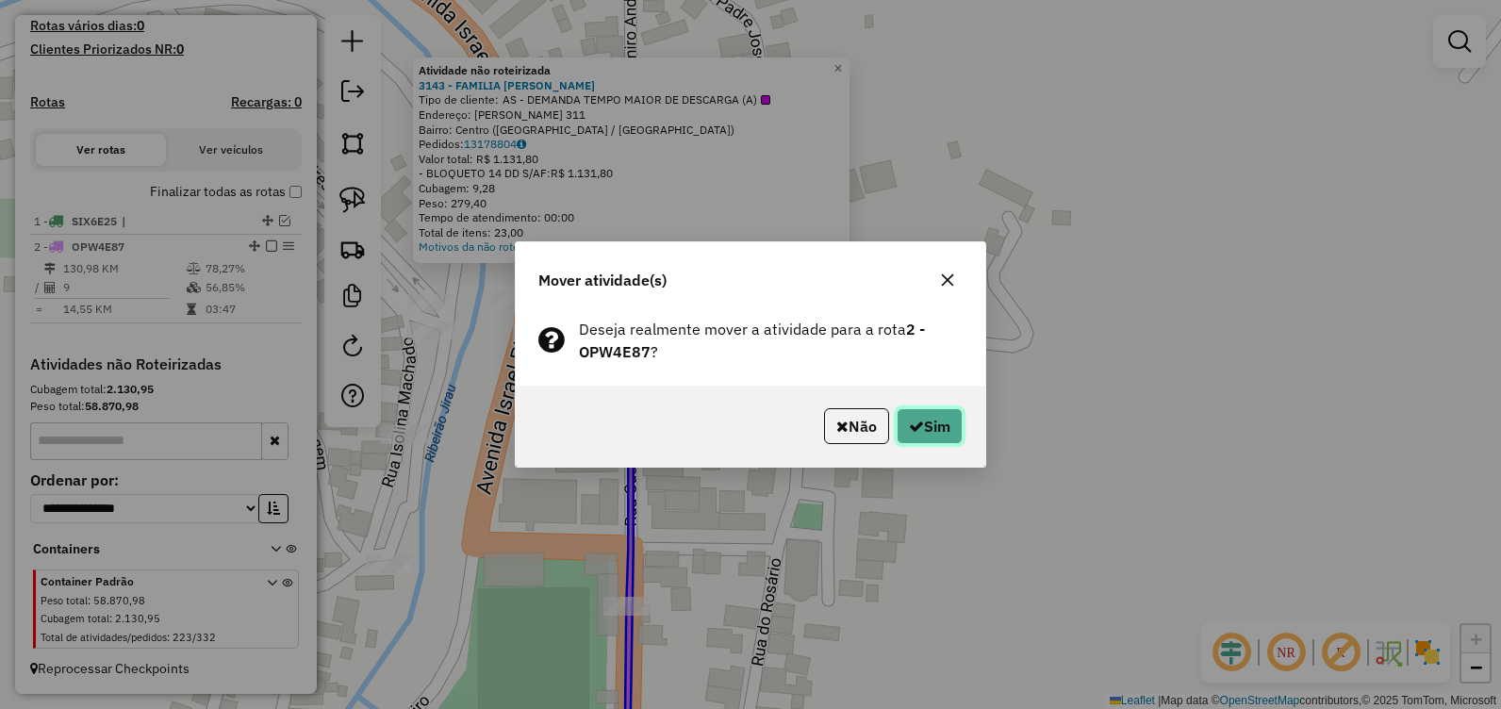
click at [914, 411] on button "Sim" at bounding box center [929, 426] width 66 height 36
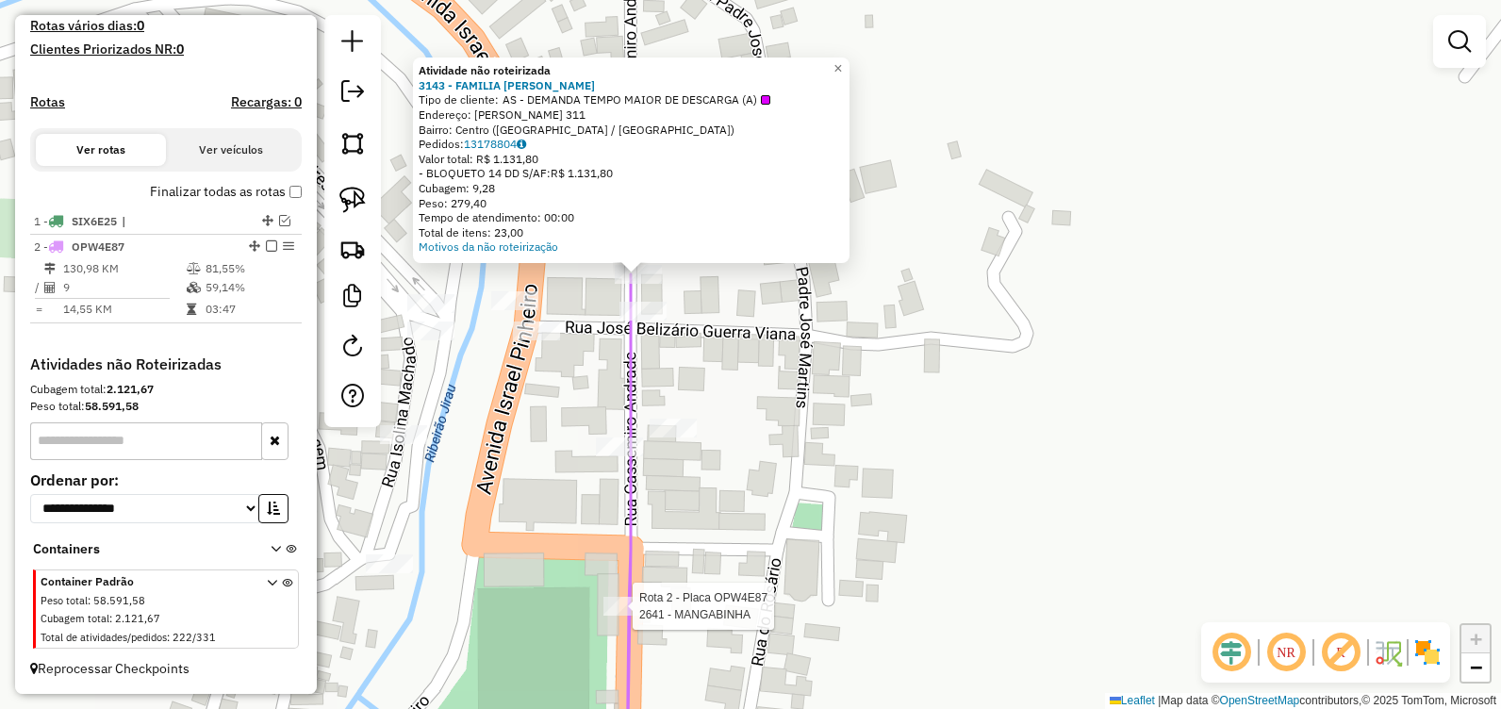
select select "**********"
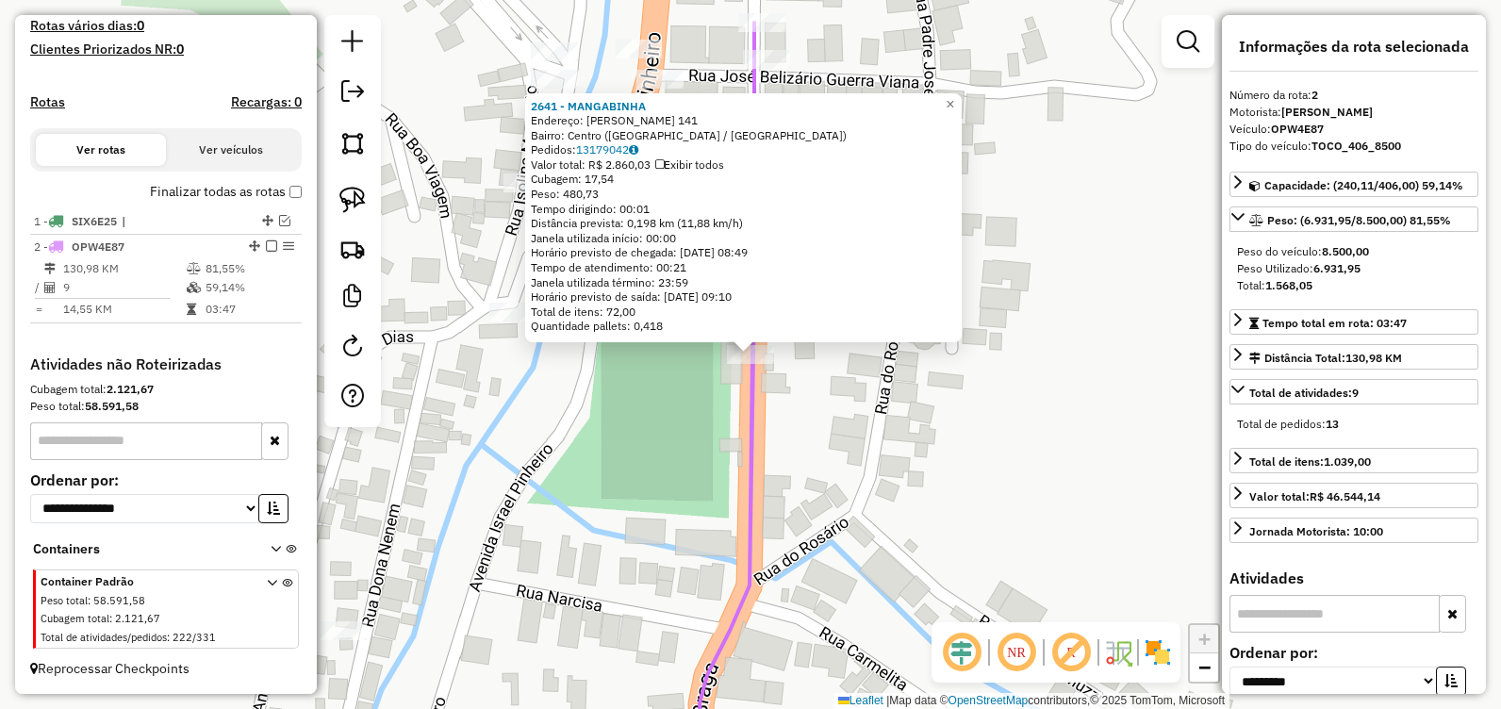
click at [887, 528] on div "2641 - MANGABINHA Endereço: CASEMIRO ANDRADE 141 Bairro: Centro (SANTA MARIA DE…" at bounding box center [750, 354] width 1501 height 709
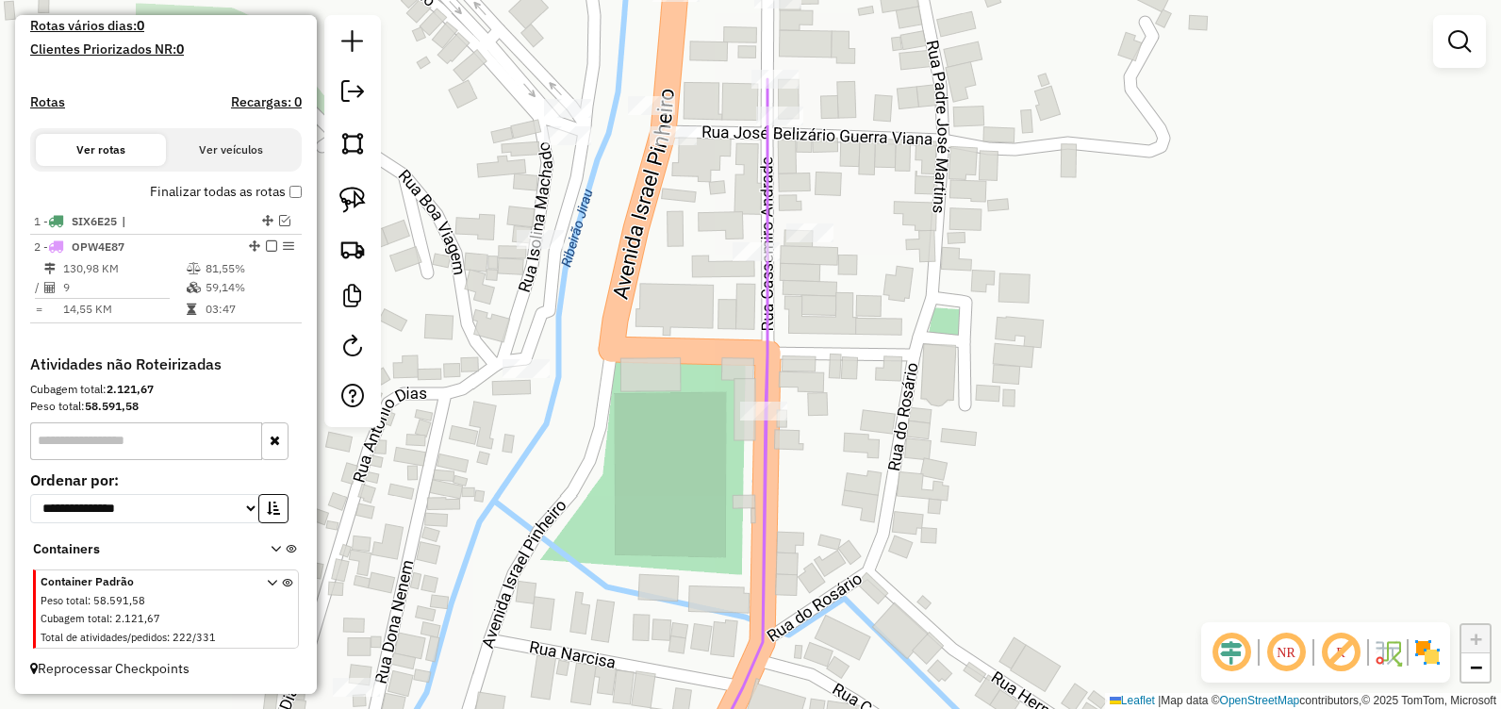
drag, startPoint x: 711, startPoint y: 268, endPoint x: 719, endPoint y: 317, distance: 49.7
click at [719, 317] on div "Janela de atendimento Grade de atendimento Capacidade Transportadoras Veículos …" at bounding box center [750, 354] width 1501 height 709
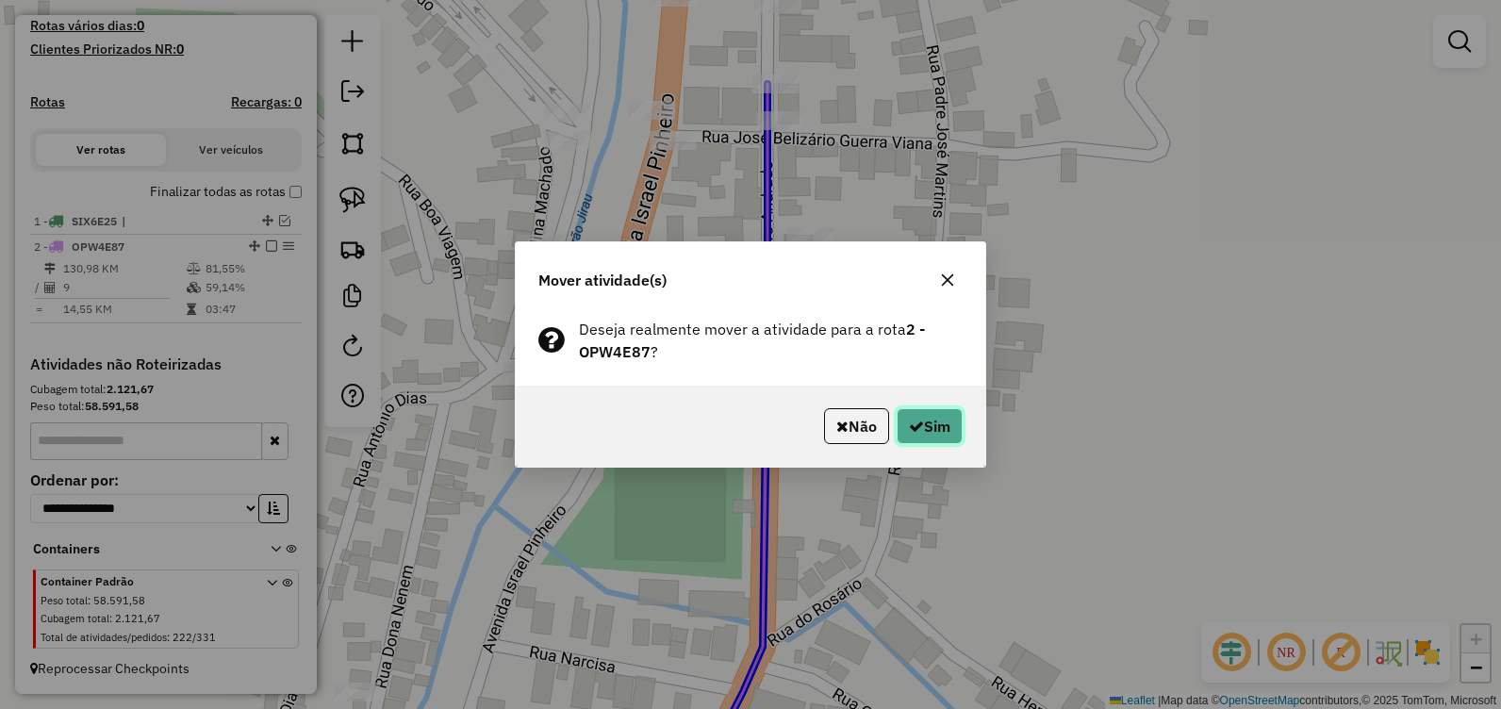
click at [929, 417] on button "Sim" at bounding box center [929, 426] width 66 height 36
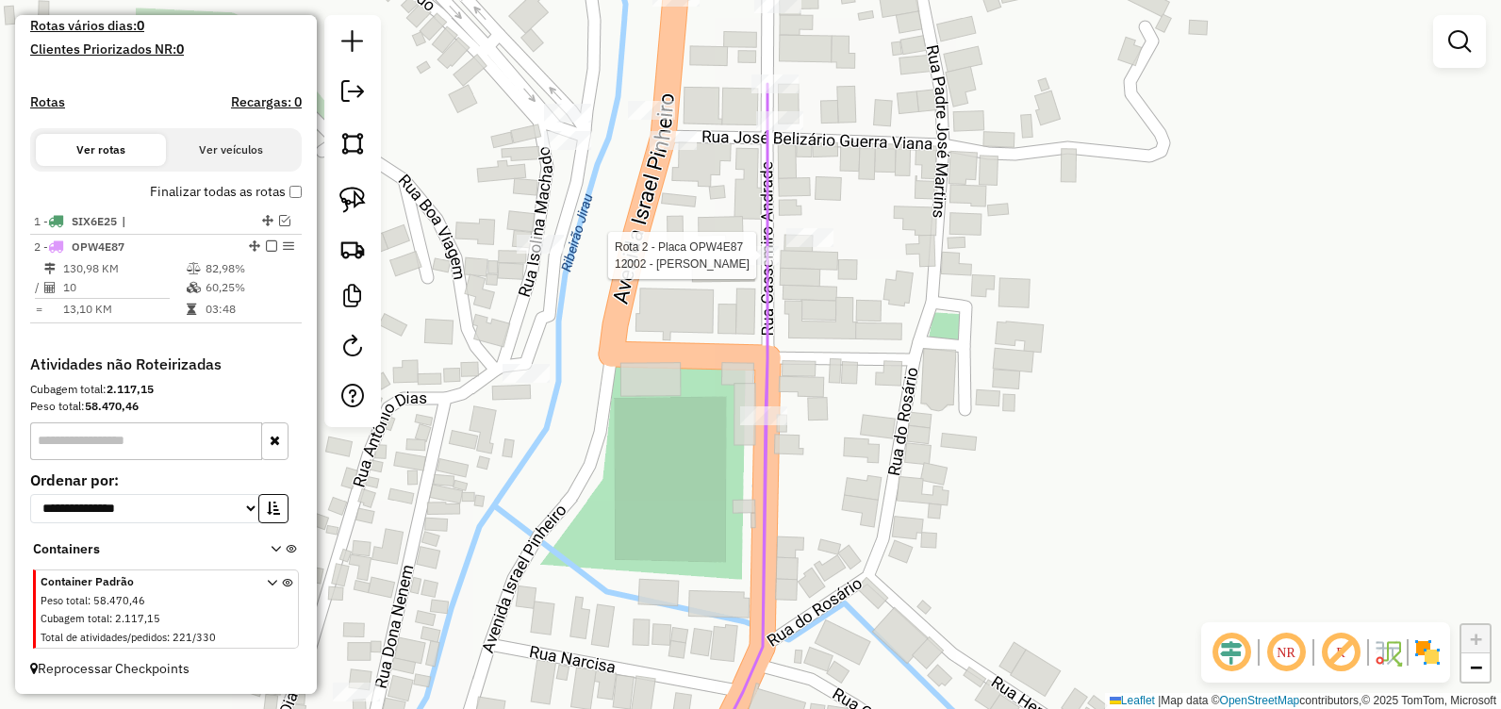
select select "**********"
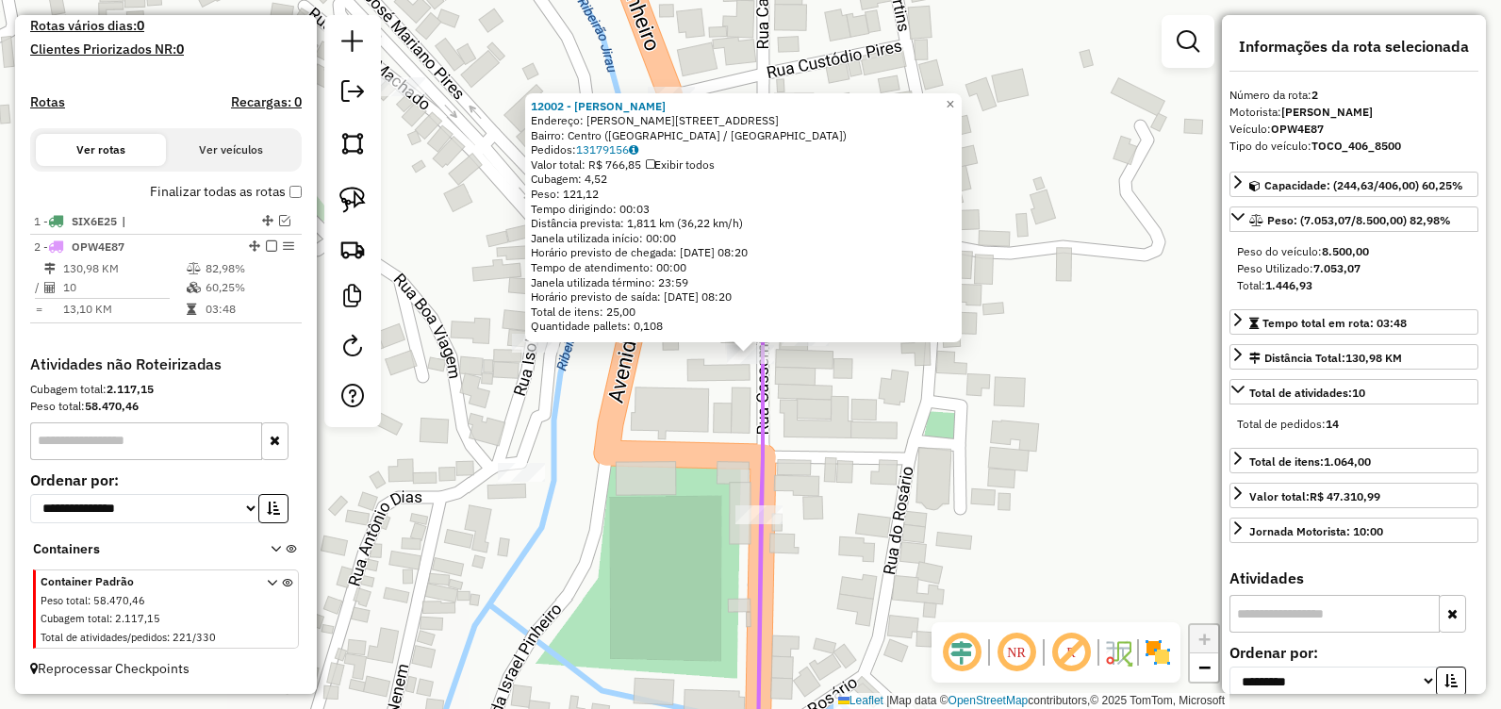
click at [936, 453] on div "12002 - TIA ELIANA Endereço: R CASSIMIRO ANDRADE, 218 Bairro: Centro (SANTA MAR…" at bounding box center [750, 354] width 1501 height 709
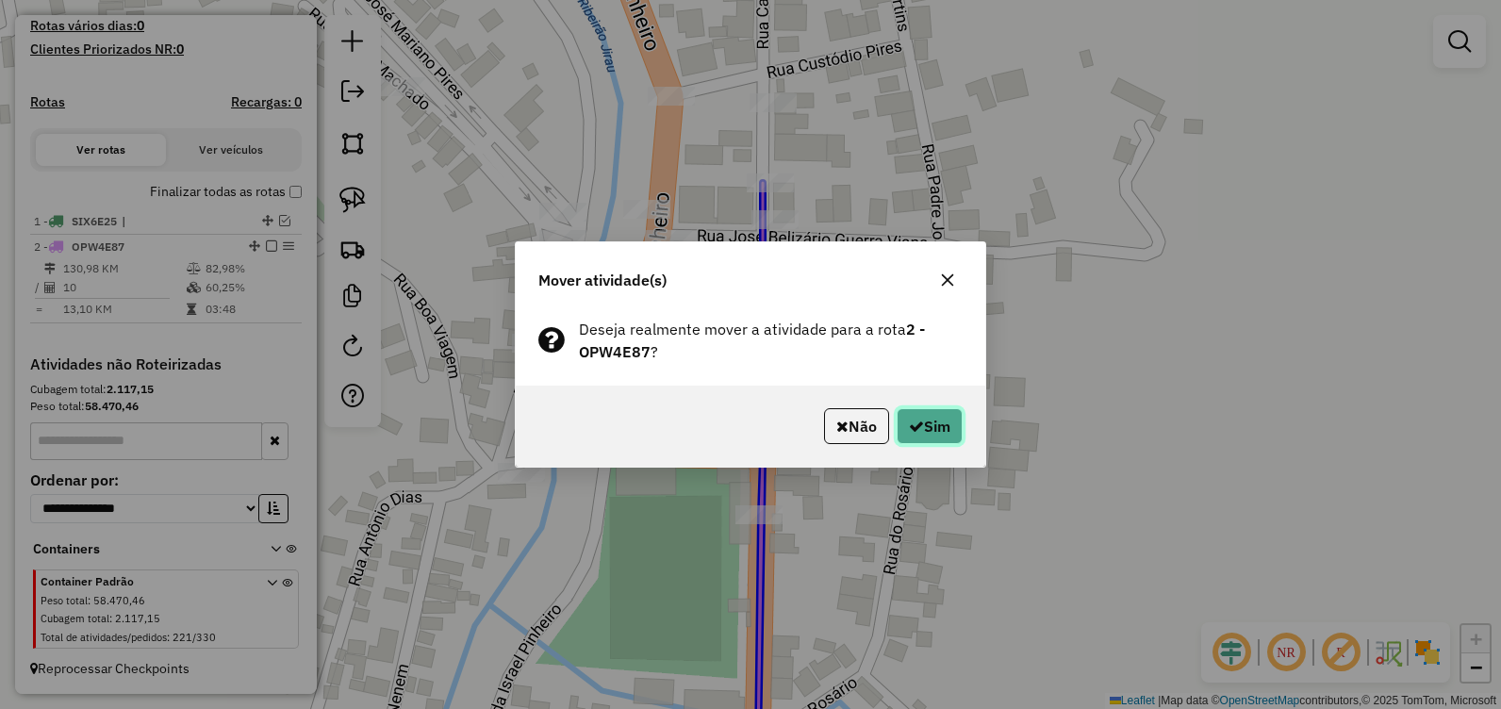
click at [916, 425] on icon "button" at bounding box center [916, 425] width 15 height 15
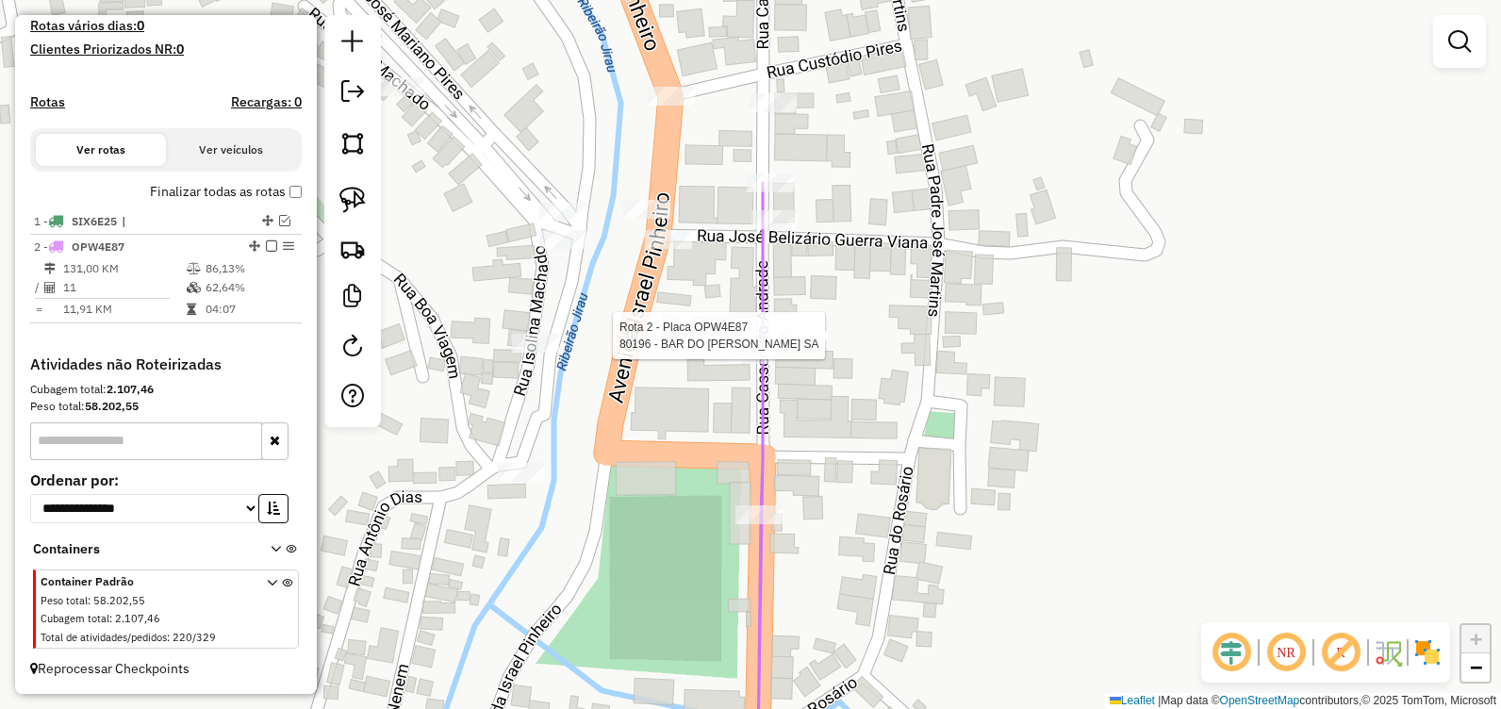
select select "**********"
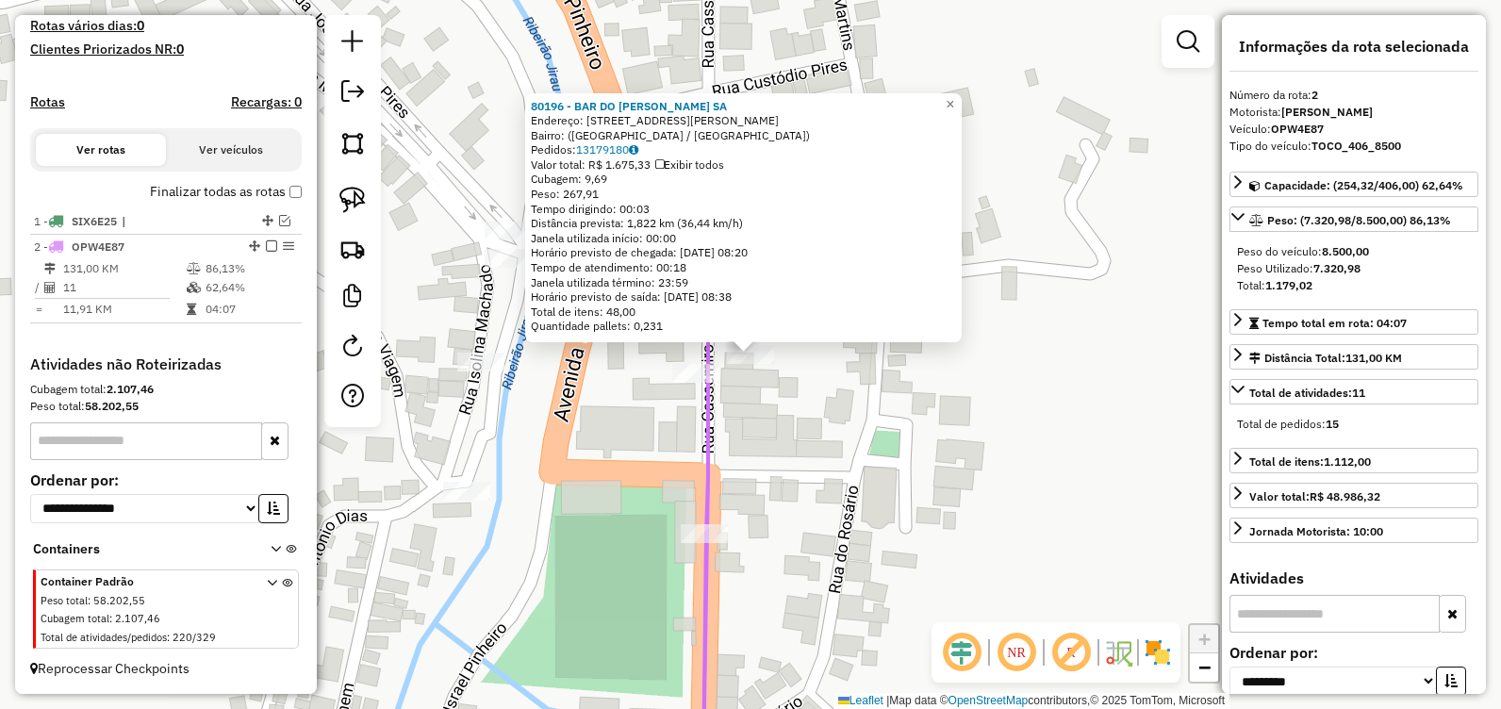
drag, startPoint x: 659, startPoint y: 435, endPoint x: 617, endPoint y: 417, distance: 45.6
click at [653, 434] on div "80196 - BAR DO GUILHERME SA Endereço: Rua Cassimiro Andrade, 283 Bairro: (Santa…" at bounding box center [750, 354] width 1501 height 709
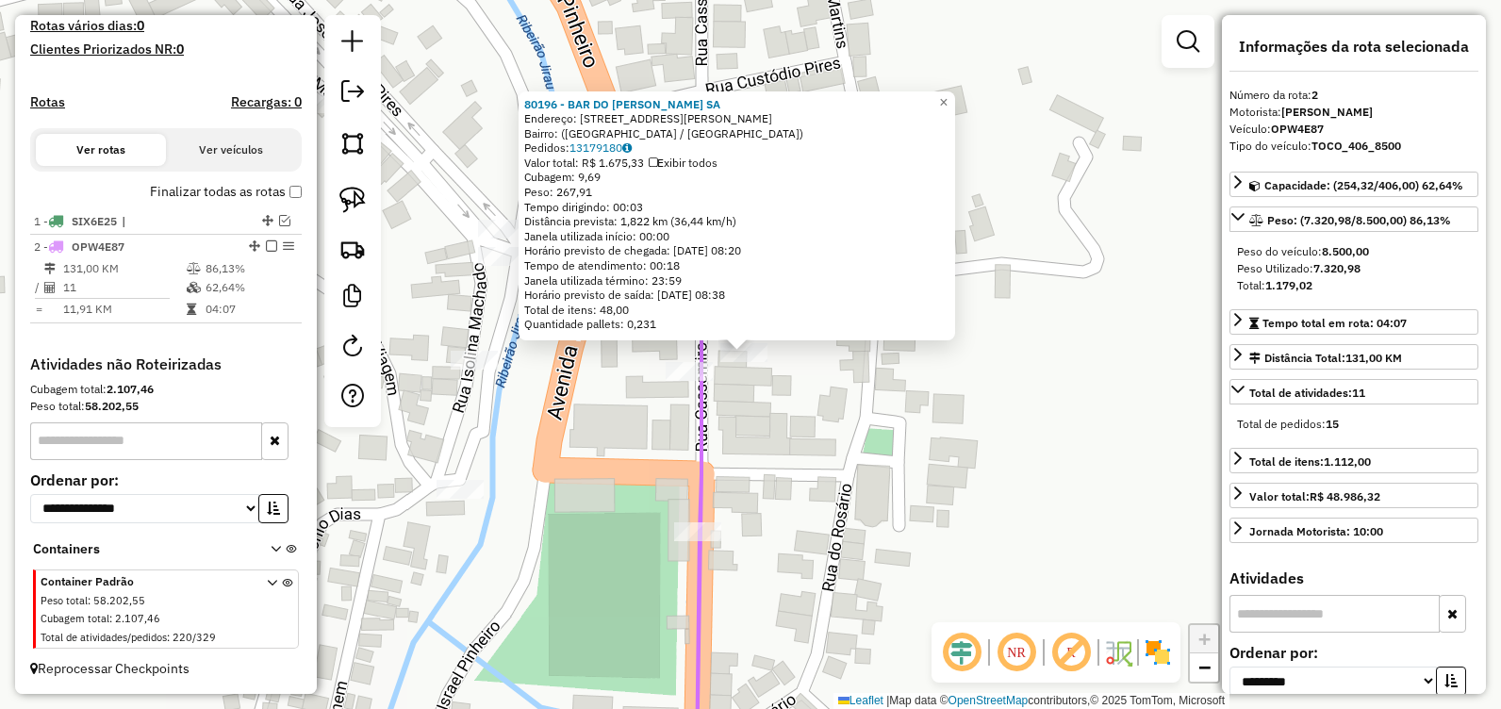
click at [267, 243] on em at bounding box center [271, 245] width 11 height 11
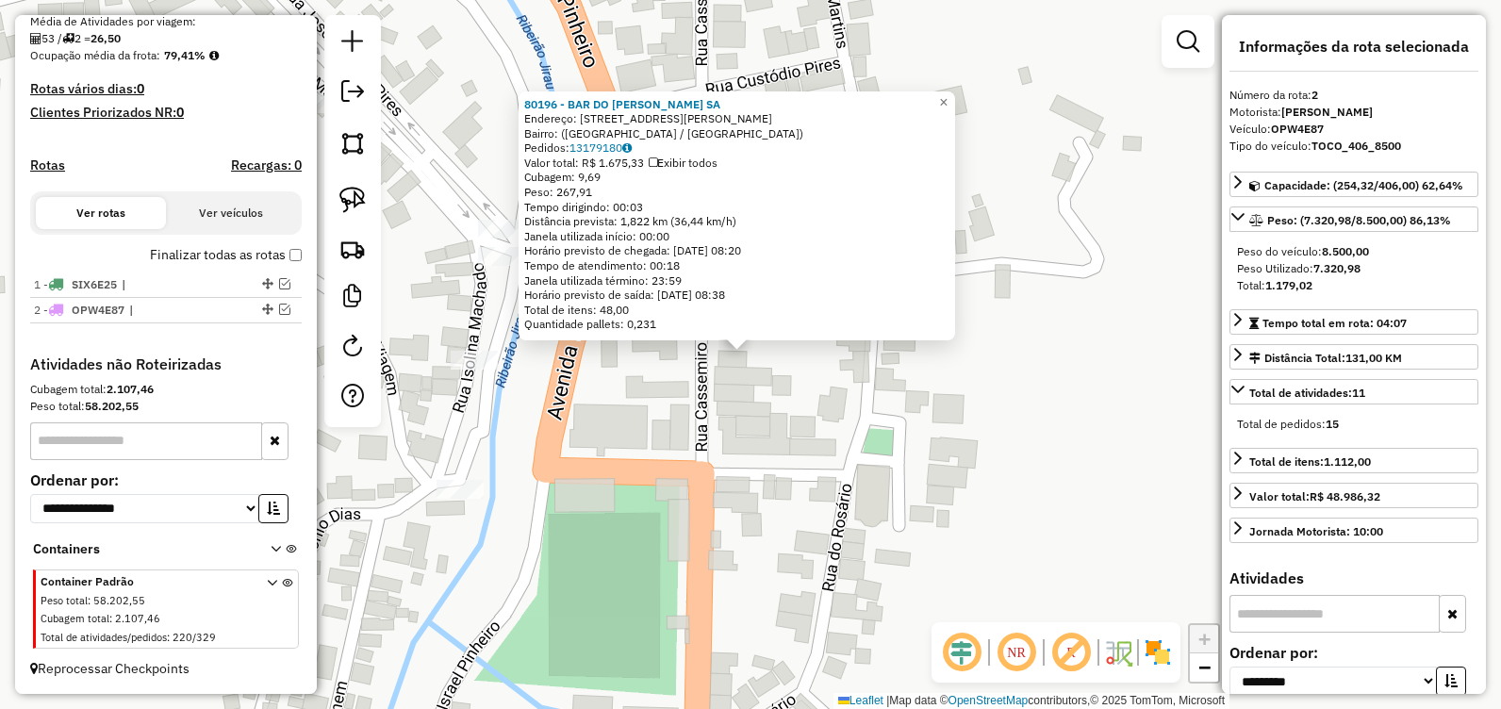
scroll to position [450, 0]
click at [697, 477] on div "80196 - BAR DO GUILHERME SA Endereço: Rua Cassimiro Andrade, 283 Bairro: (Santa…" at bounding box center [750, 354] width 1501 height 709
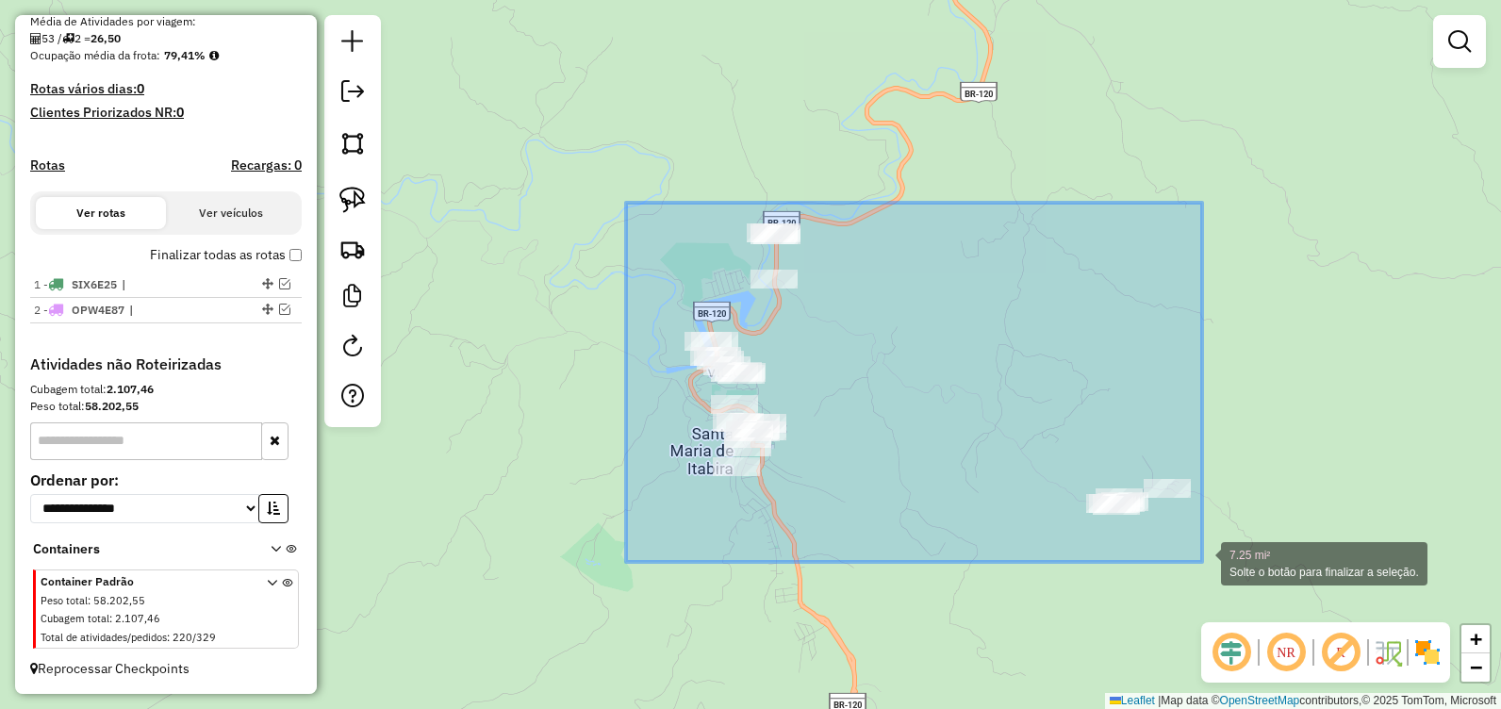
drag, startPoint x: 626, startPoint y: 203, endPoint x: 1214, endPoint y: 565, distance: 690.6
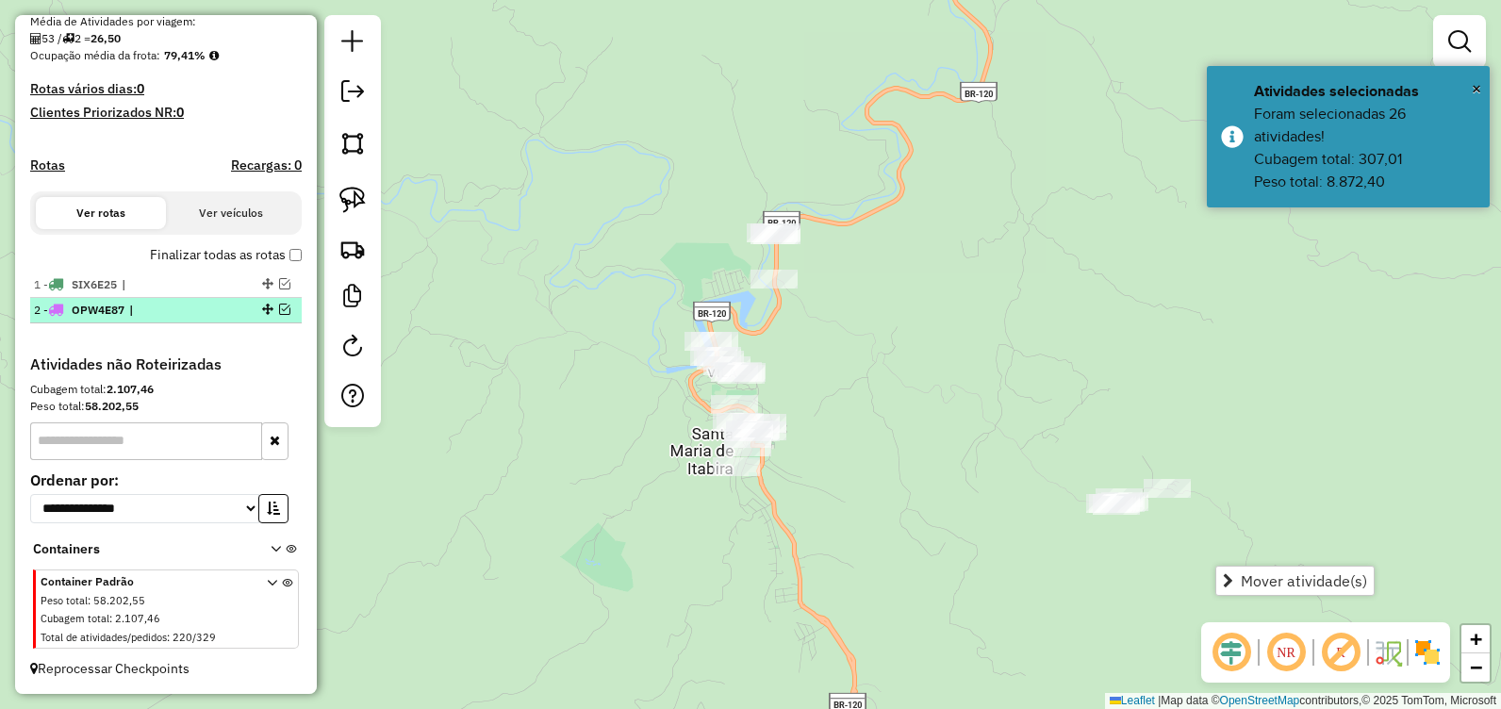
click at [276, 302] on div "2 - OPW4E87 |" at bounding box center [166, 310] width 264 height 17
select select "**********"
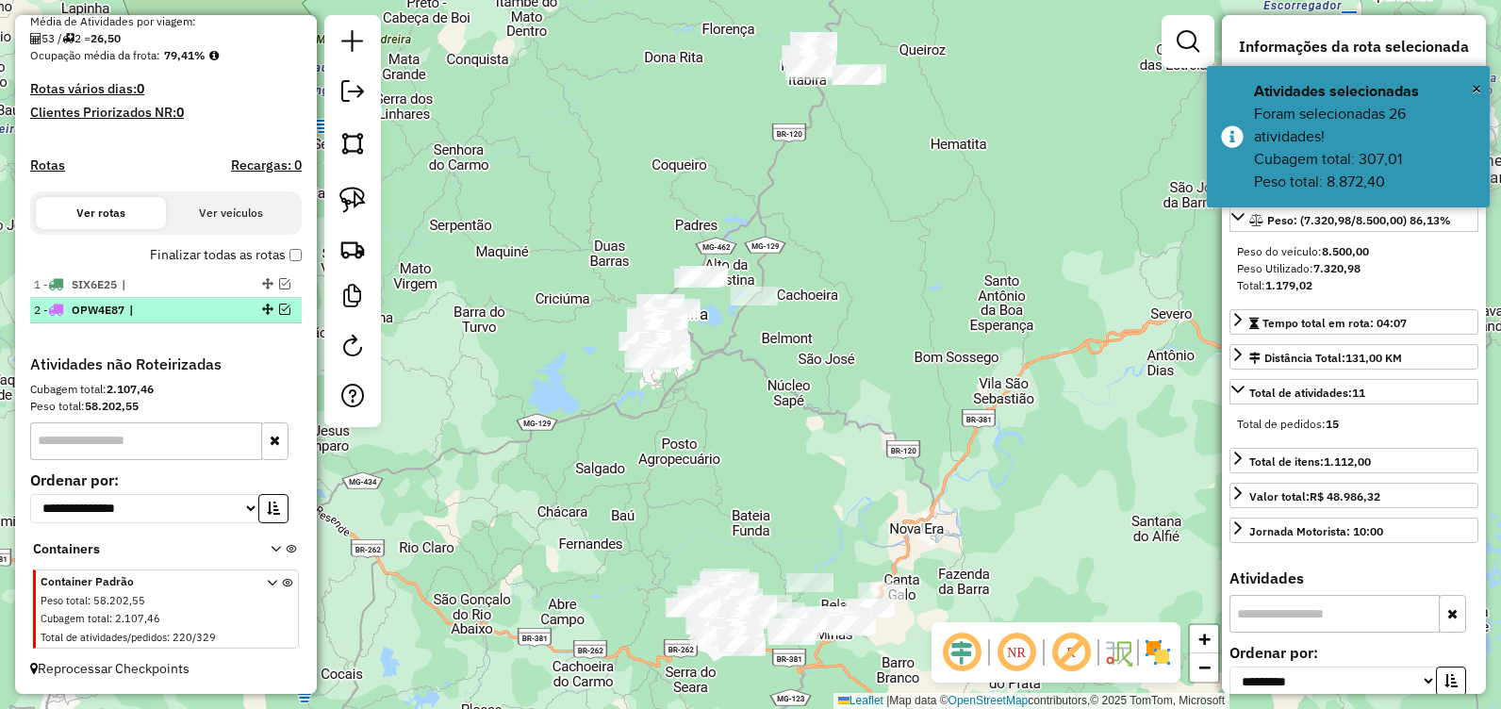
click at [281, 308] on em at bounding box center [284, 308] width 11 height 11
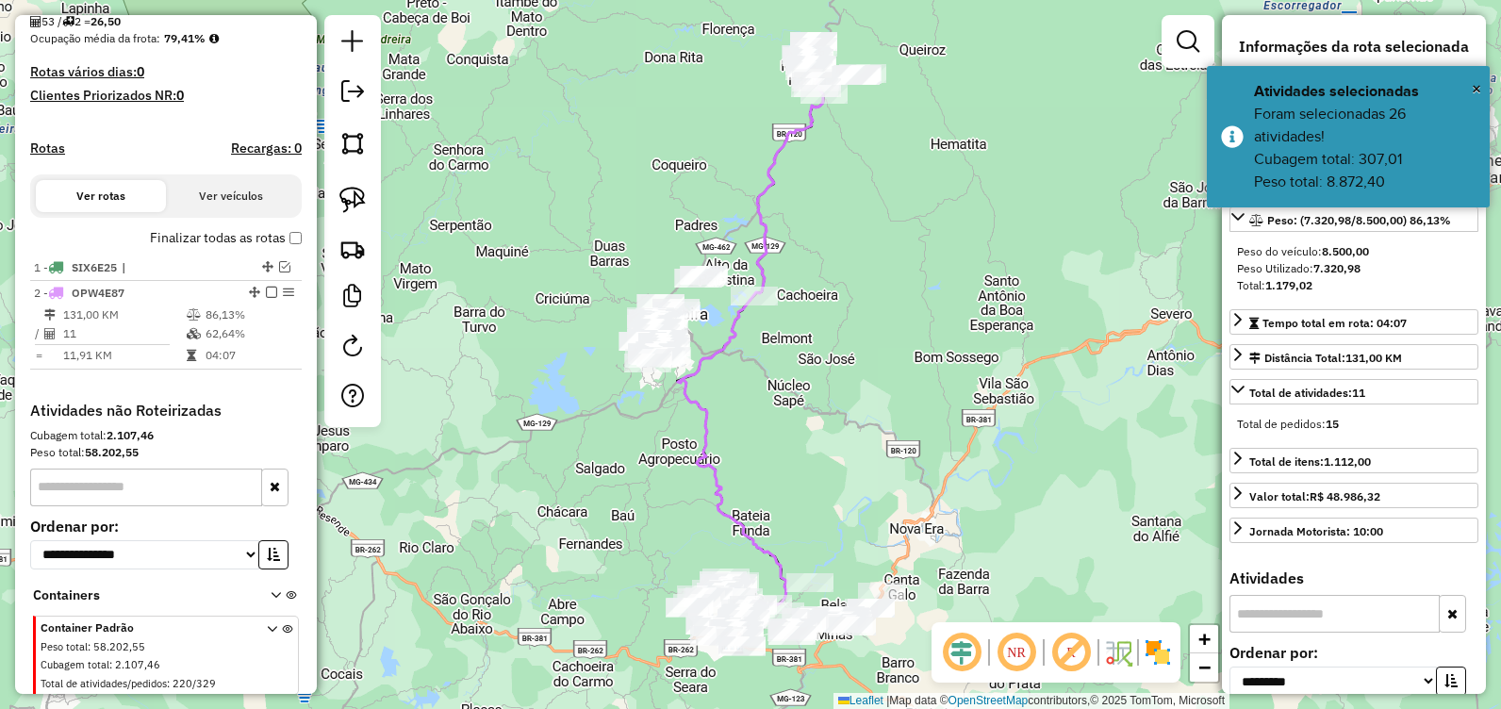
scroll to position [513, 0]
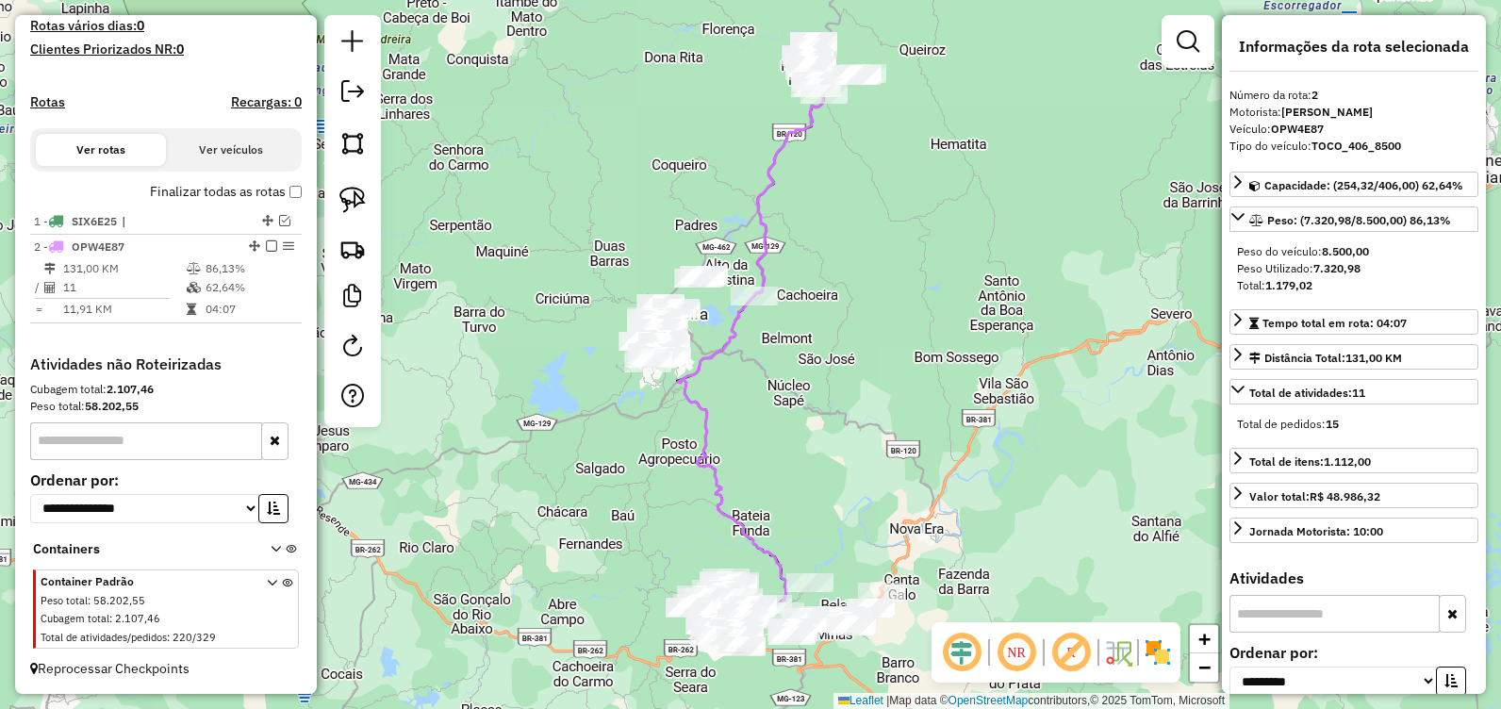
drag, startPoint x: 850, startPoint y: 141, endPoint x: 844, endPoint y: 526, distance: 384.6
click at [844, 524] on div "Janela de atendimento Grade de atendimento Capacidade Transportadoras Veículos …" at bounding box center [750, 354] width 1501 height 709
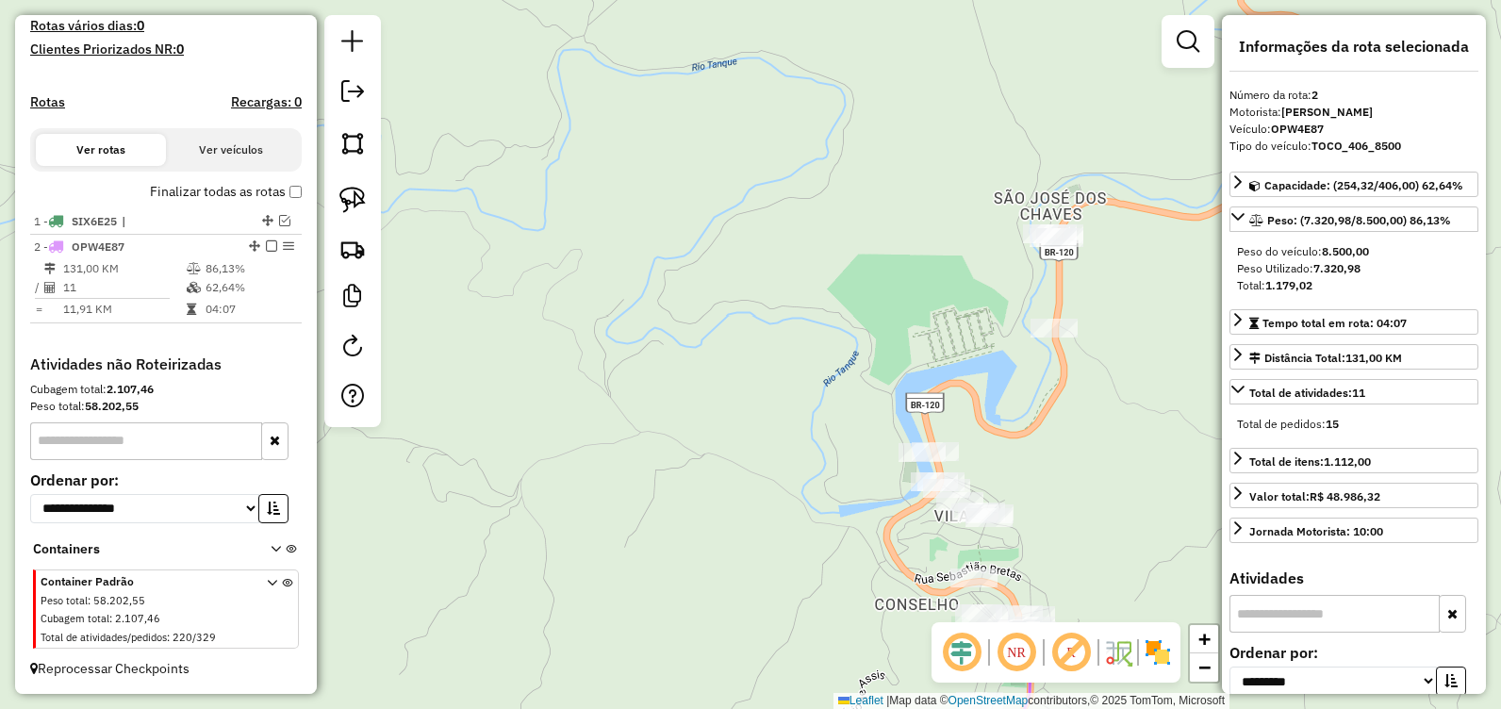
drag, startPoint x: 1036, startPoint y: 487, endPoint x: 914, endPoint y: 253, distance: 264.3
click at [927, 271] on div "Janela de atendimento Grade de atendimento Capacidade Transportadoras Veículos …" at bounding box center [750, 354] width 1501 height 709
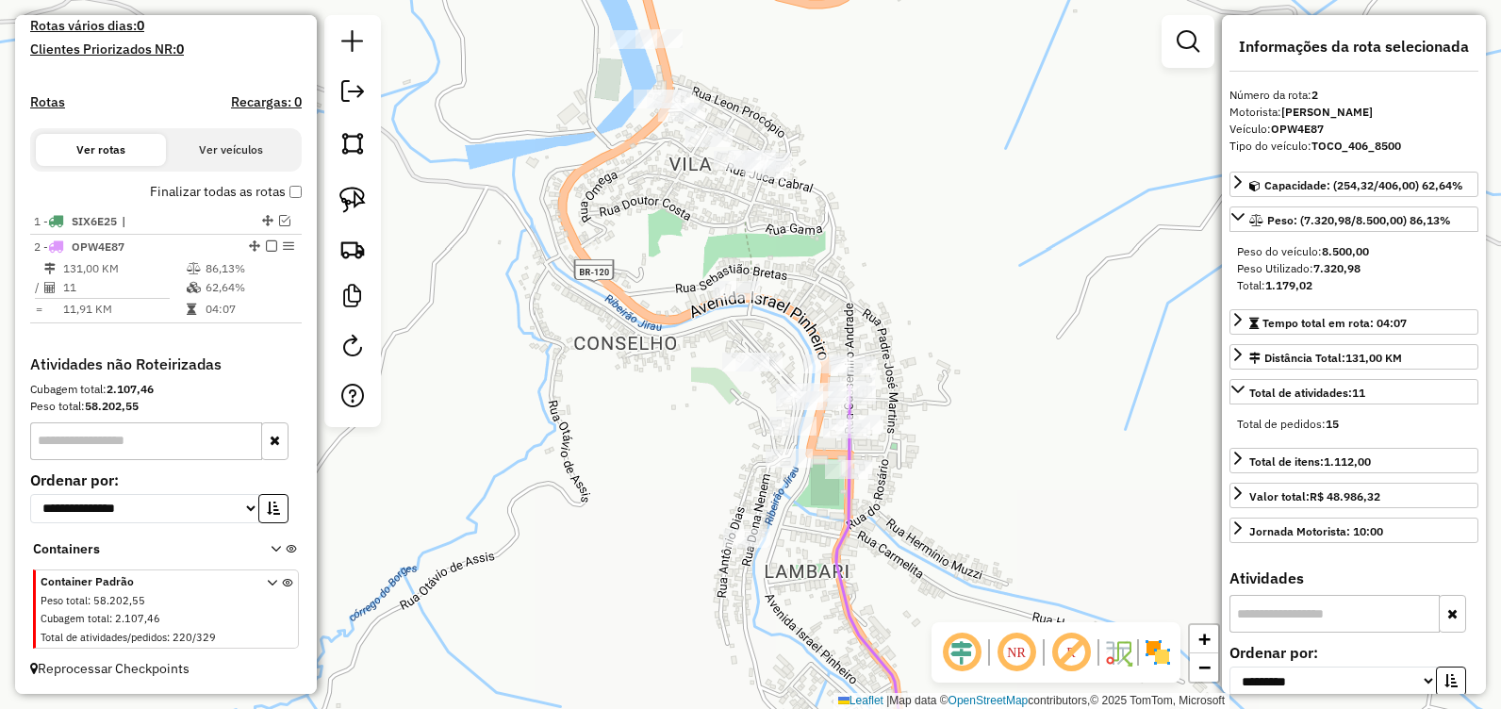
drag, startPoint x: 969, startPoint y: 493, endPoint x: 951, endPoint y: 344, distance: 150.0
click at [951, 344] on div "Janela de atendimento Grade de atendimento Capacidade Transportadoras Veículos …" at bounding box center [750, 354] width 1501 height 709
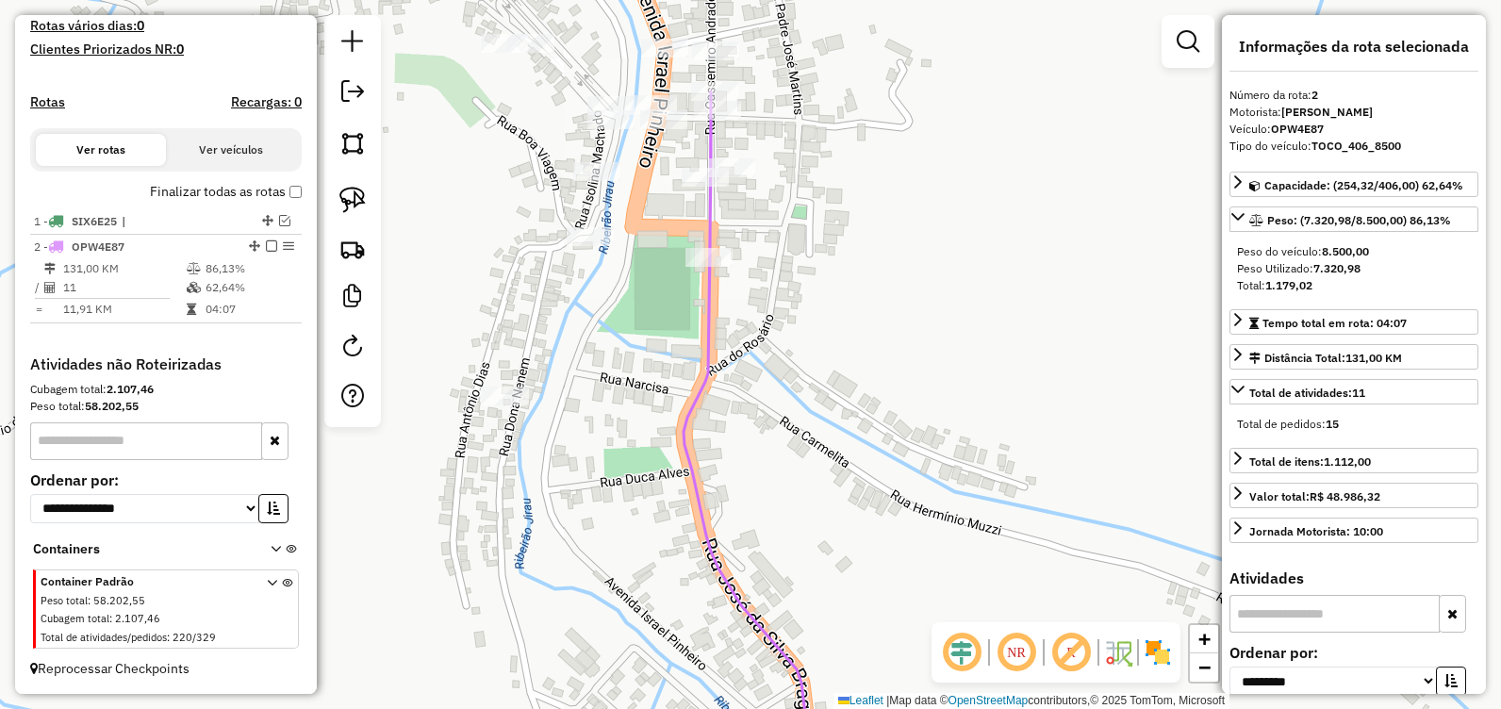
drag, startPoint x: 665, startPoint y: 233, endPoint x: 696, endPoint y: 327, distance: 99.0
click at [696, 327] on div "Janela de atendimento Grade de atendimento Capacidade Transportadoras Veículos …" at bounding box center [750, 354] width 1501 height 709
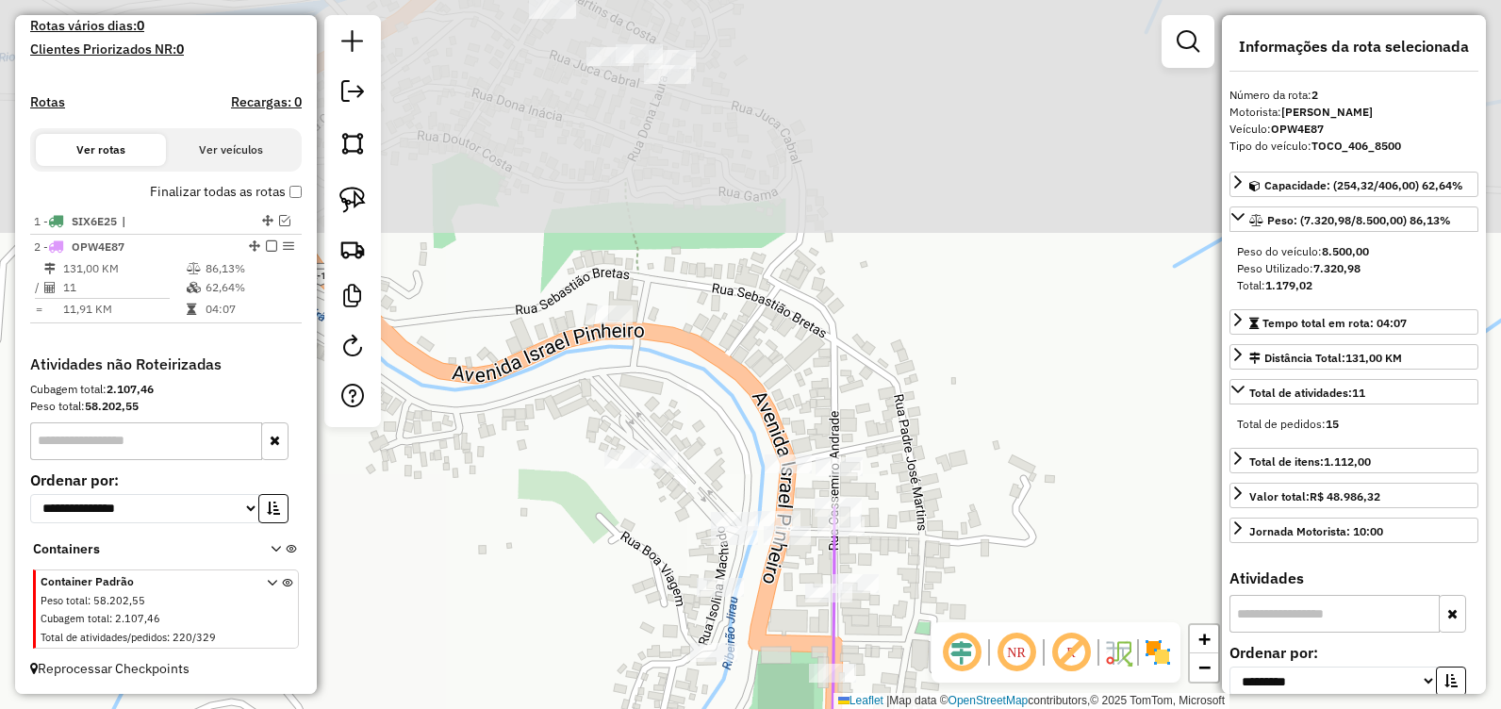
drag, startPoint x: 804, startPoint y: 205, endPoint x: 876, endPoint y: 479, distance: 282.6
click at [876, 479] on div "Janela de atendimento Grade de atendimento Capacidade Transportadoras Veículos …" at bounding box center [750, 354] width 1501 height 709
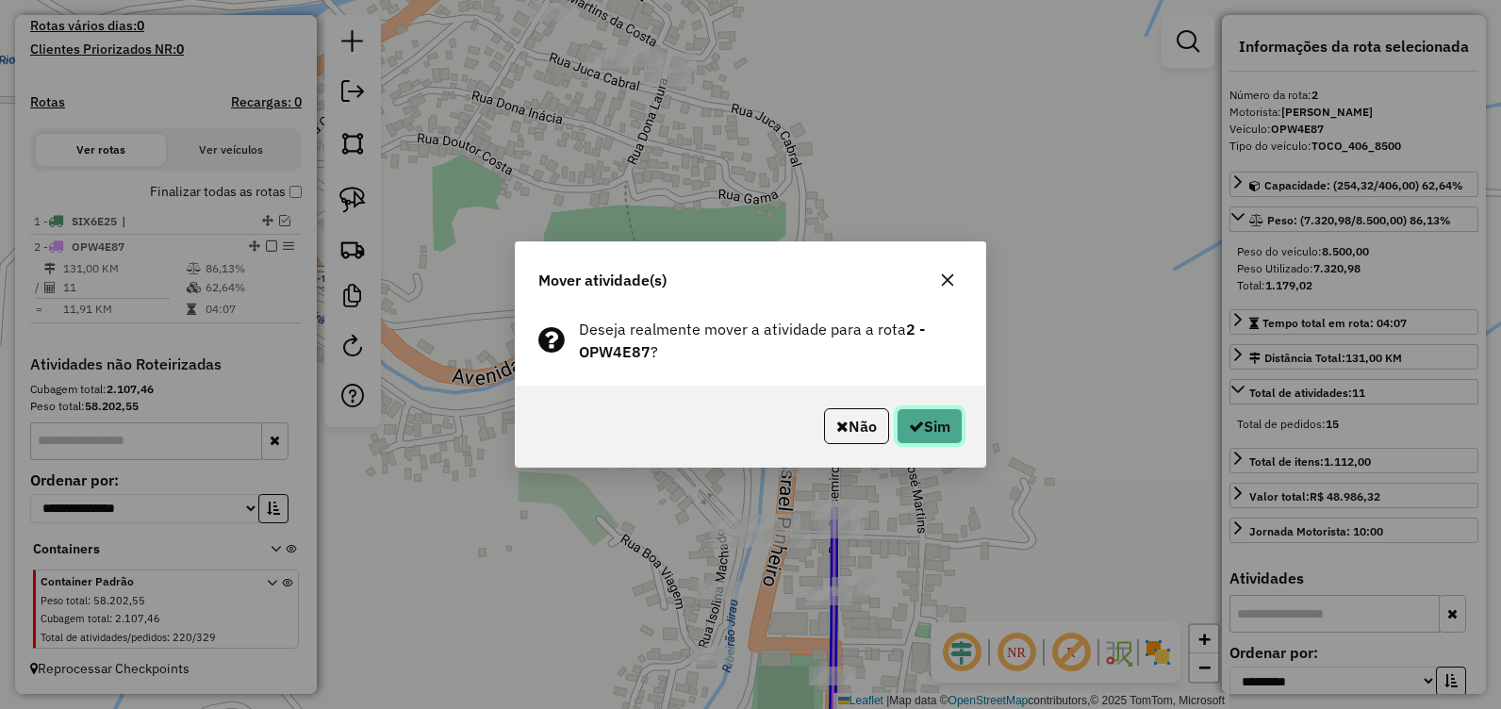
click at [926, 415] on button "Sim" at bounding box center [929, 426] width 66 height 36
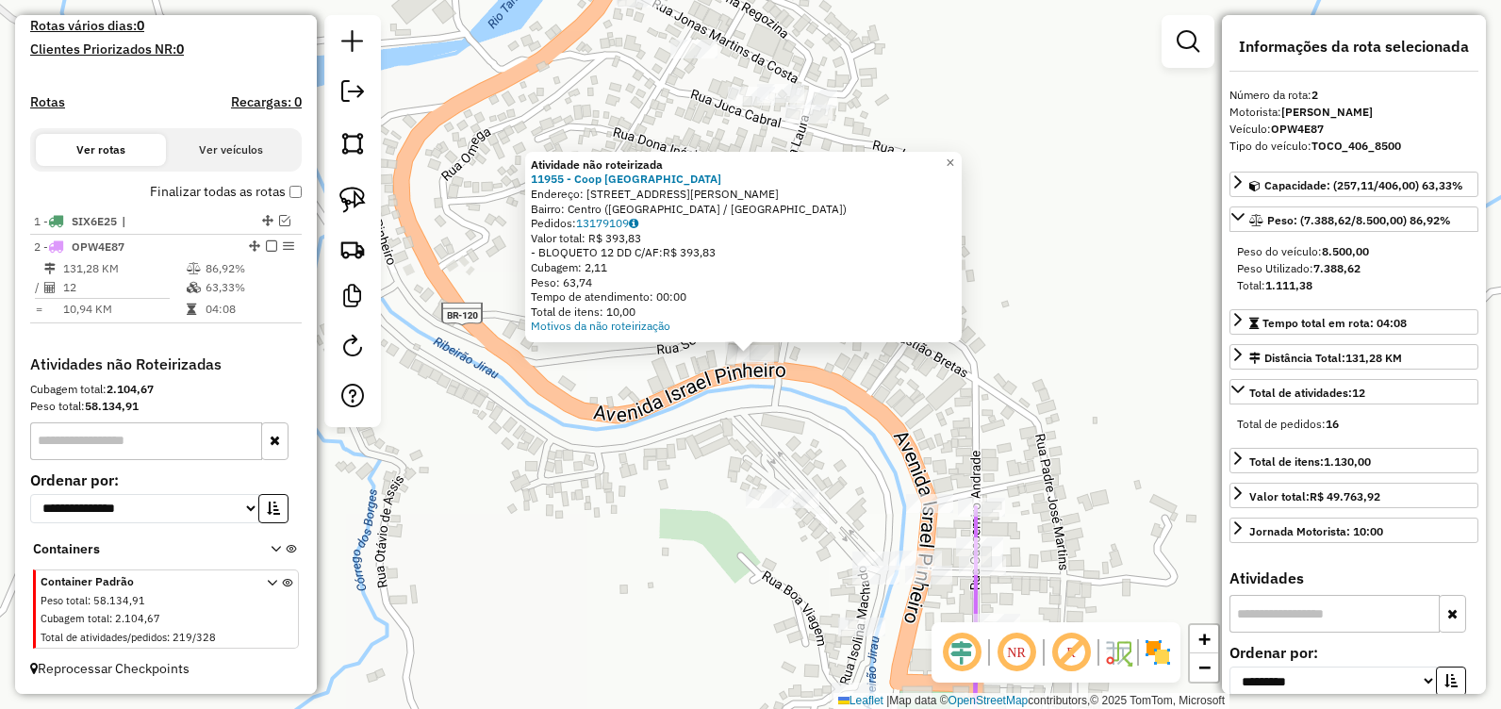
click at [761, 434] on div "Atividade não roteirizada 11955 - Coop VALE SANTO ANTO Endereço: AV ISRAEL PINH…" at bounding box center [750, 354] width 1501 height 709
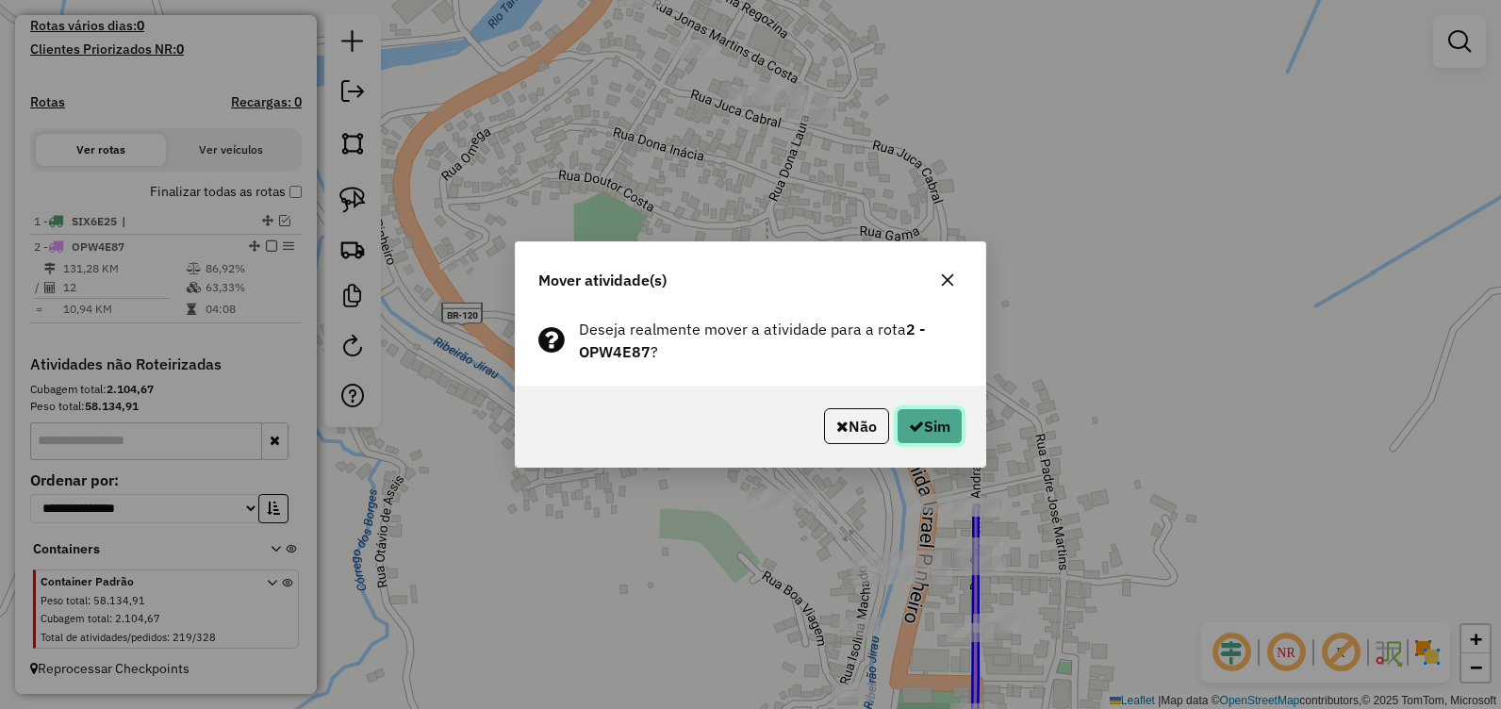
click at [926, 426] on button "Sim" at bounding box center [929, 426] width 66 height 36
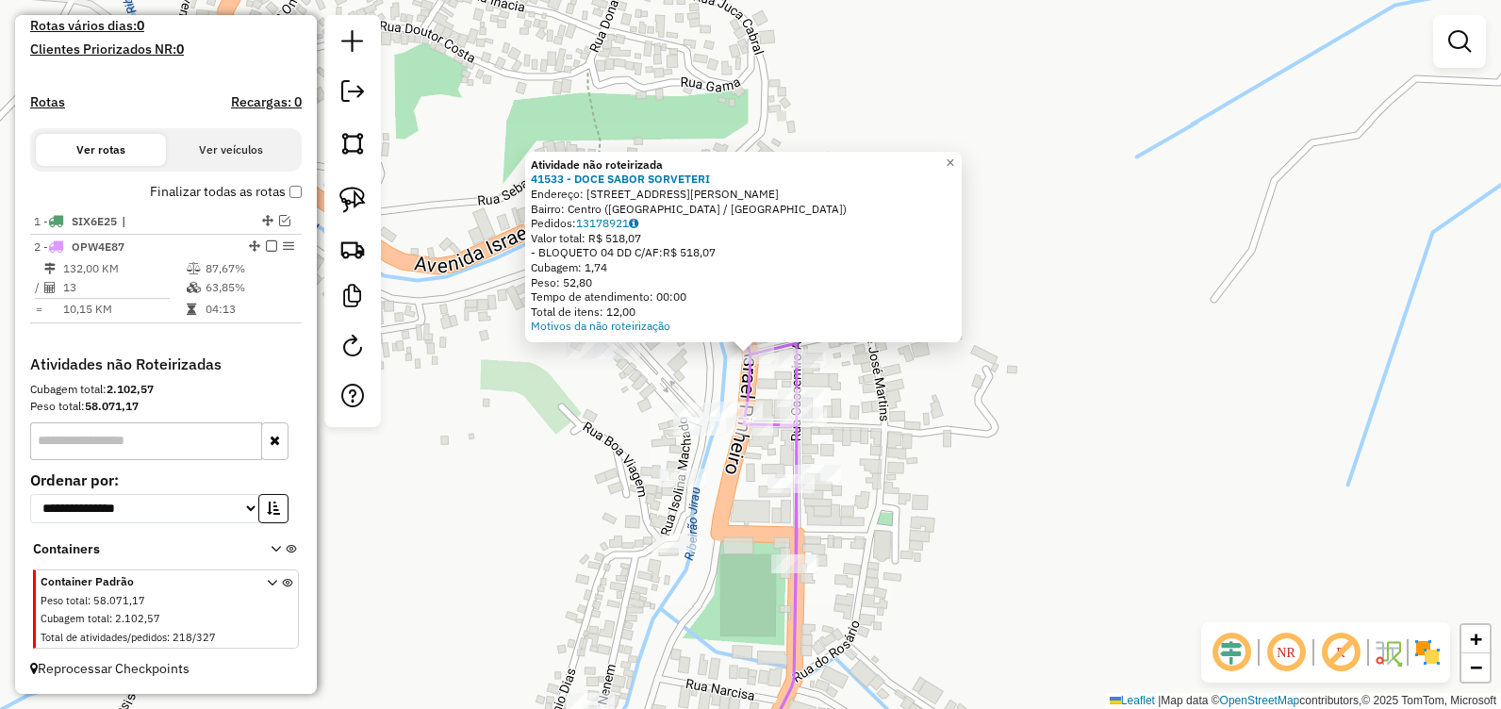
click at [997, 483] on div "Atividade não roteirizada 41533 - DOCE SABOR SORVETERI Endereço: RUA CASEMIRO A…" at bounding box center [750, 354] width 1501 height 709
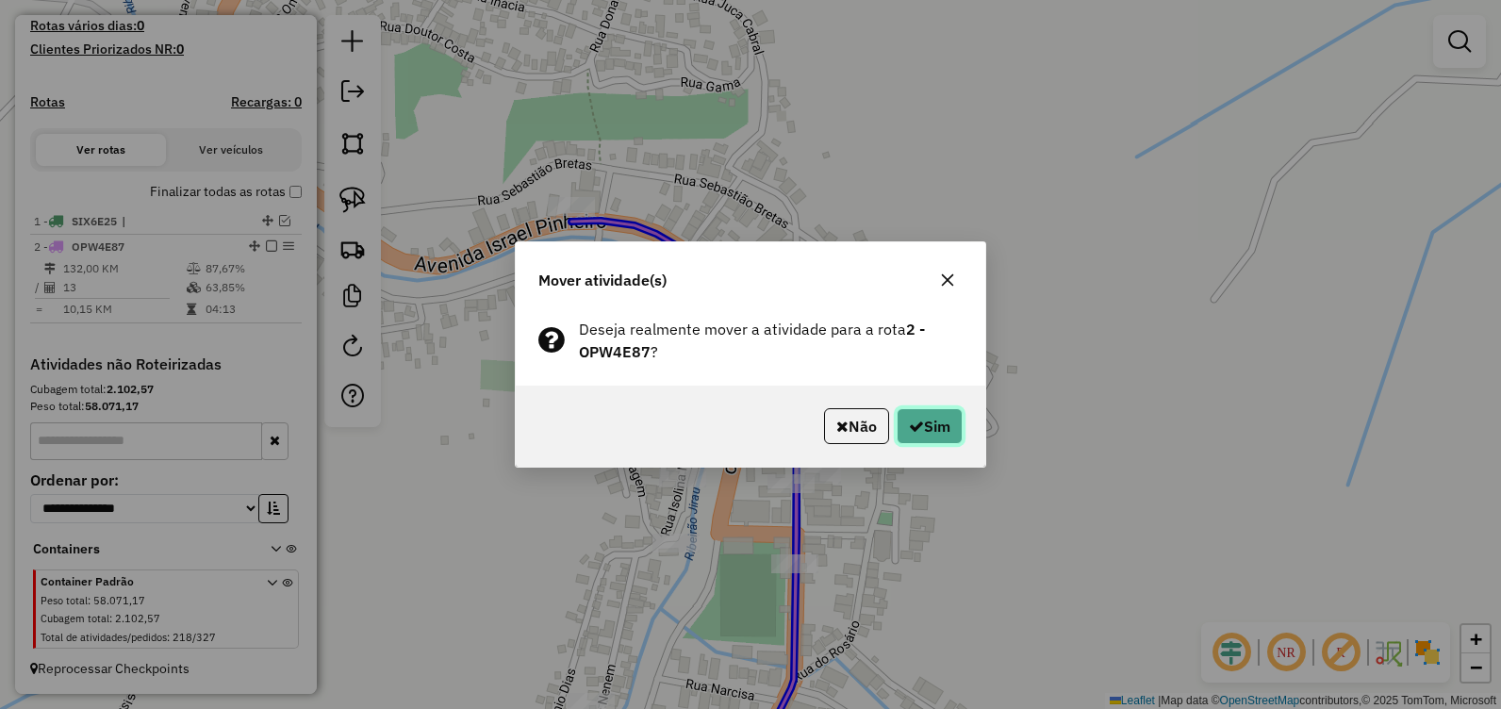
click at [920, 435] on button "Sim" at bounding box center [929, 426] width 66 height 36
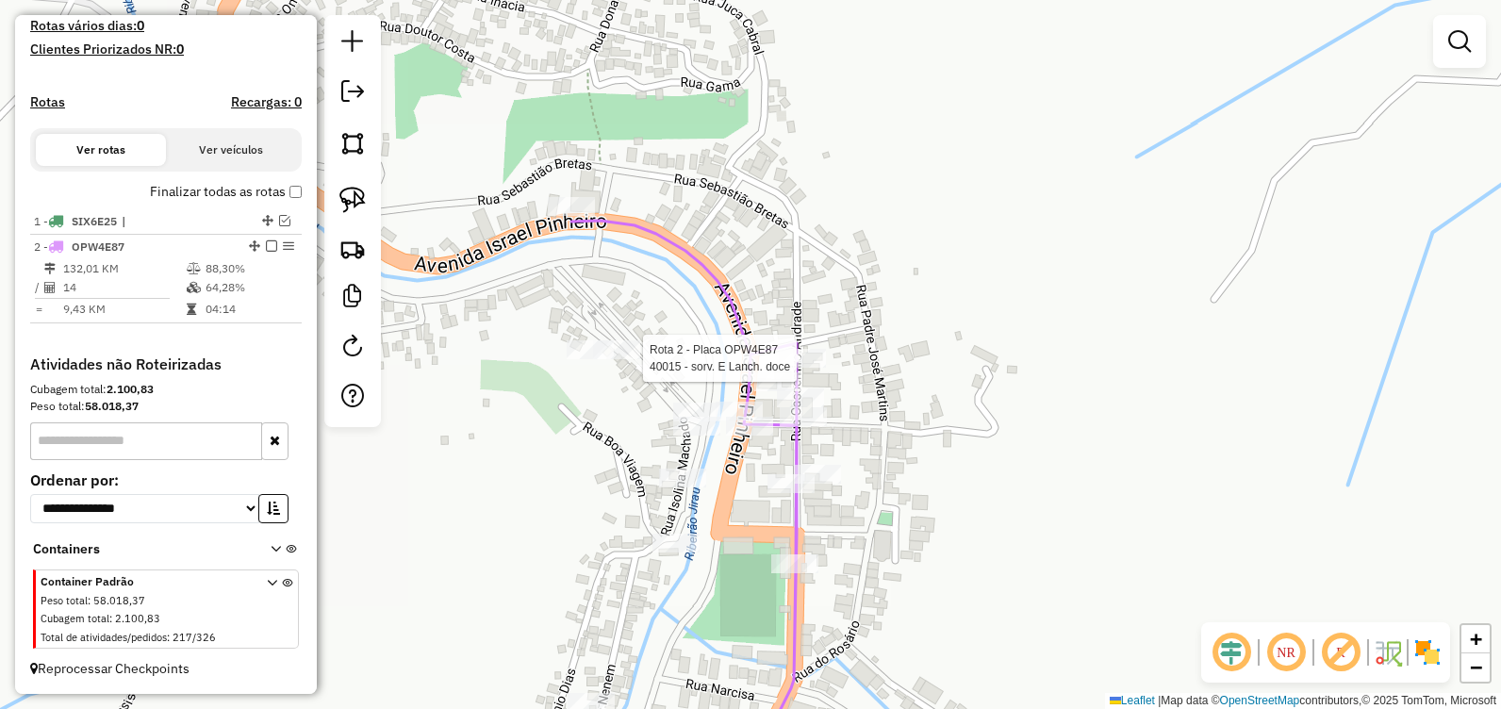
select select "**********"
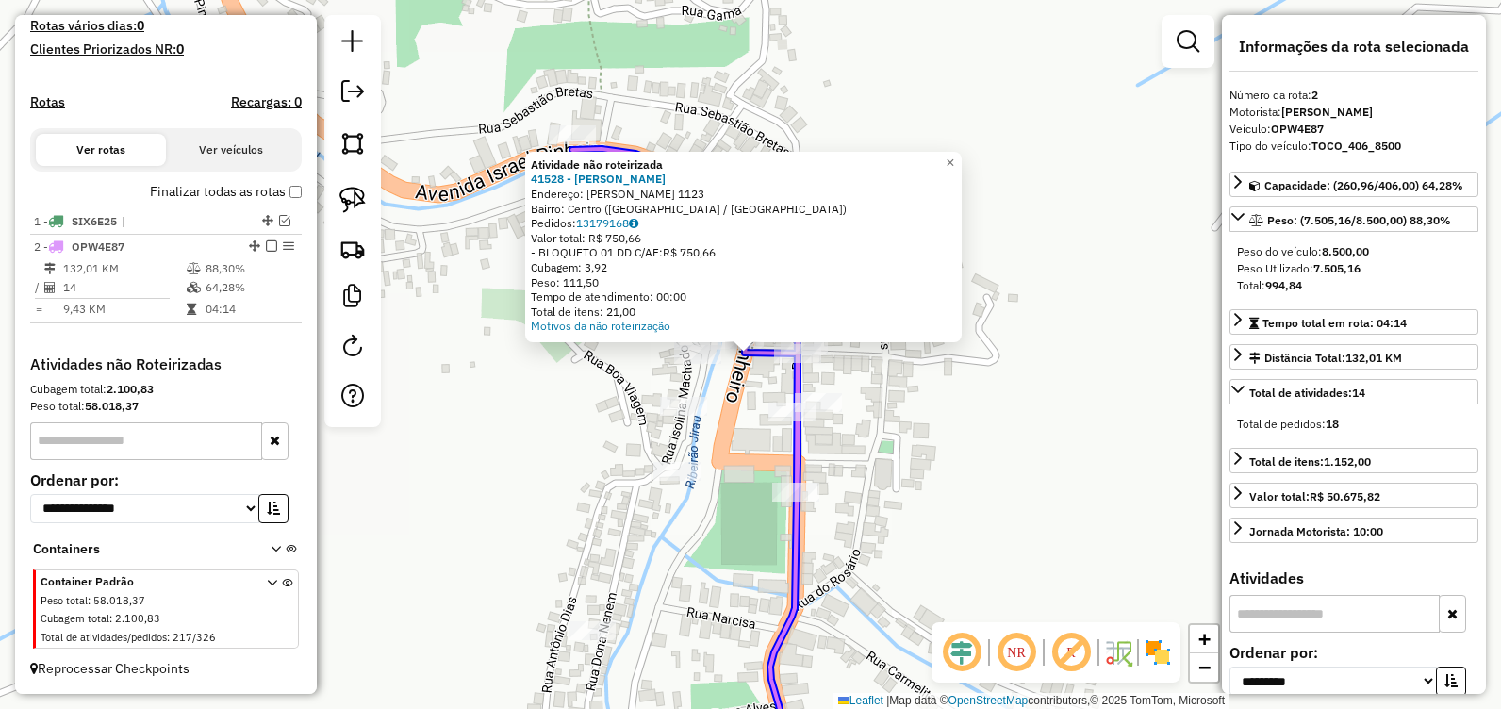
click at [804, 363] on div at bounding box center [797, 353] width 47 height 19
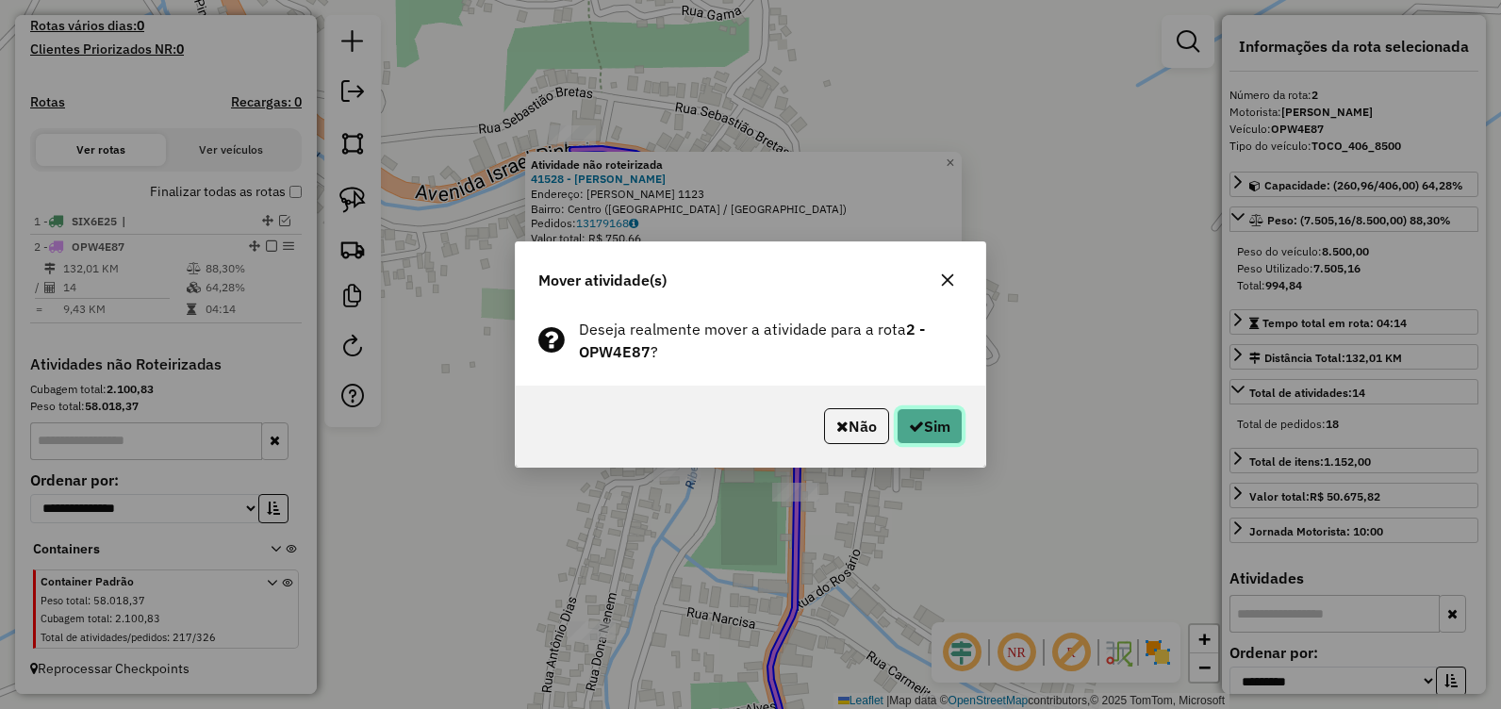
click at [941, 429] on button "Sim" at bounding box center [929, 426] width 66 height 36
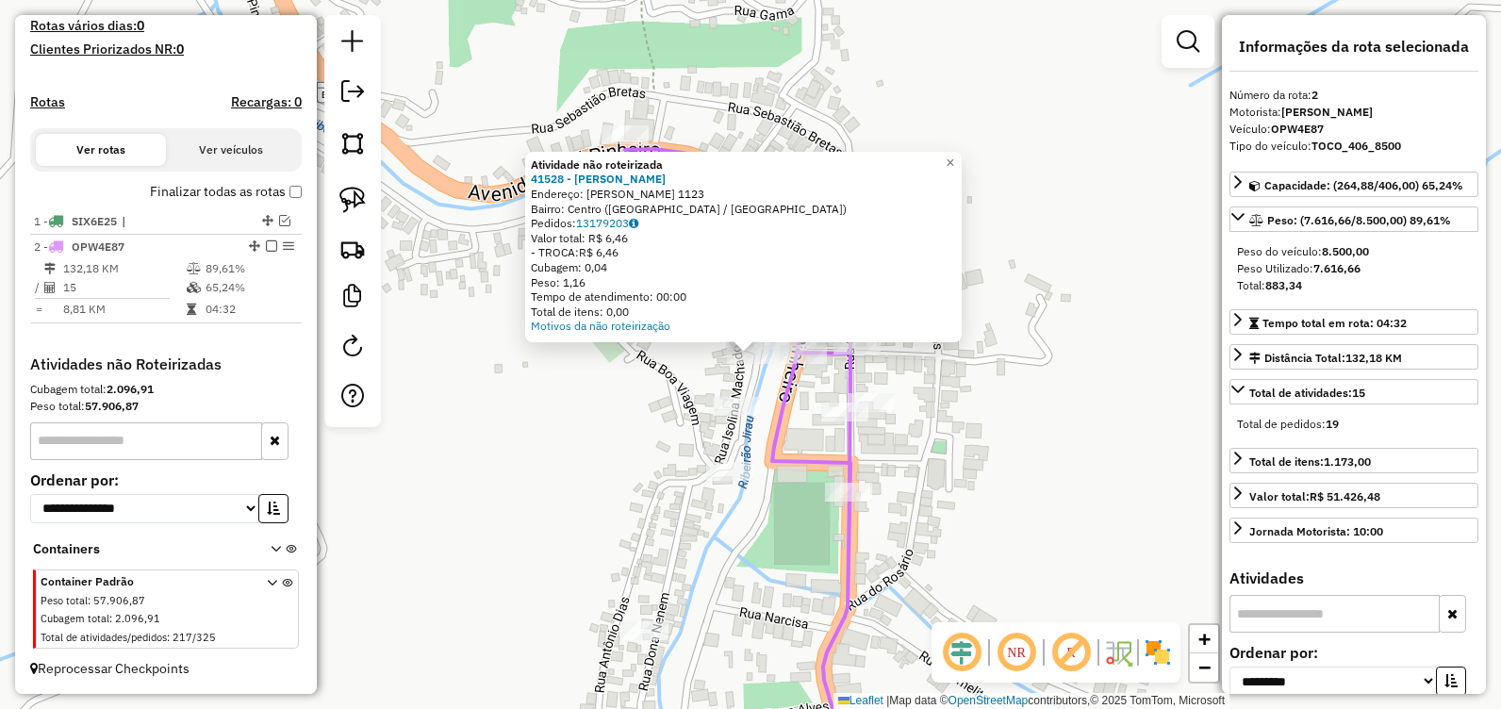
click at [763, 389] on div "Atividade não roteirizada 41528 - BAR MARLENE Endereço: ISRAEL PINHEIRO 1123 Ba…" at bounding box center [750, 354] width 1501 height 709
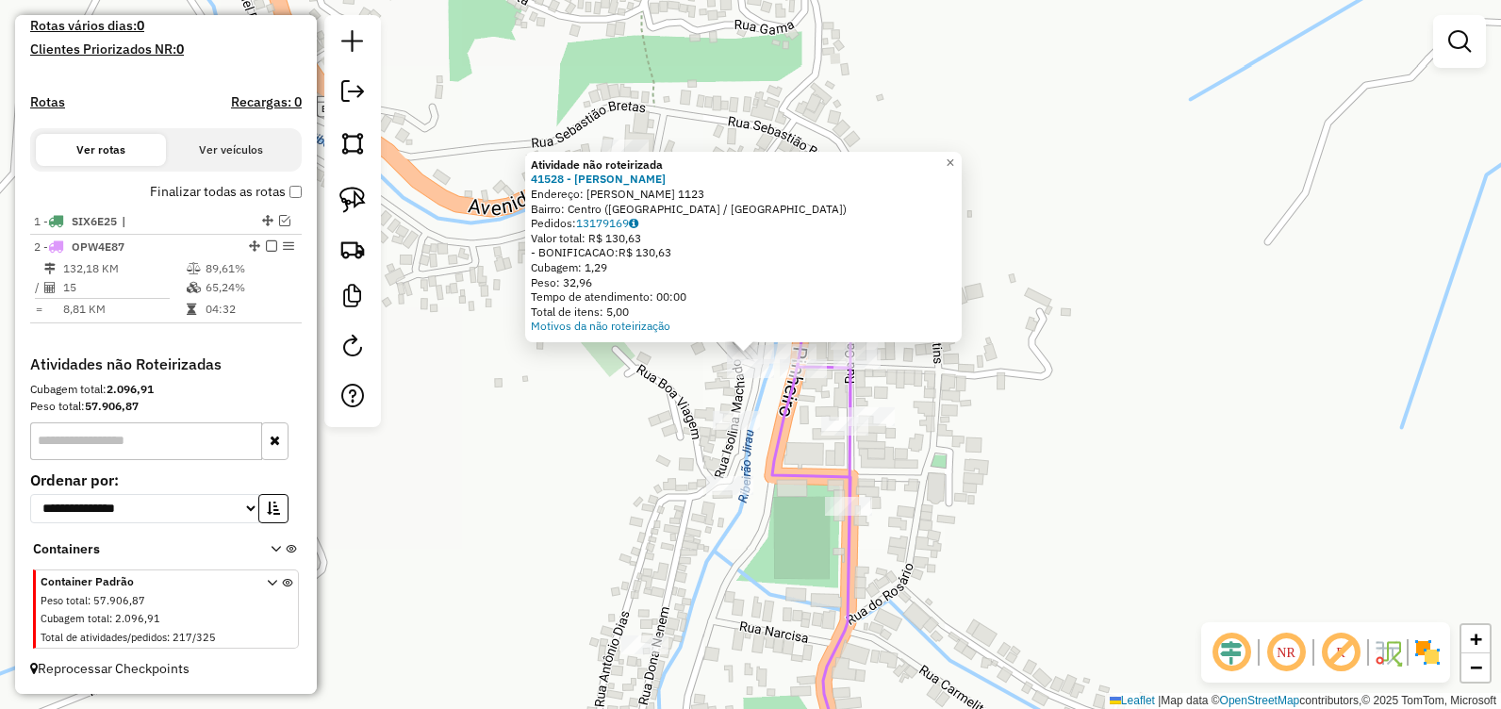
drag, startPoint x: 694, startPoint y: 377, endPoint x: 719, endPoint y: 376, distance: 25.5
click at [697, 378] on div "Atividade não roteirizada 41528 - BAR MARLENE Endereço: ISRAEL PINHEIRO 1123 Ba…" at bounding box center [750, 354] width 1501 height 709
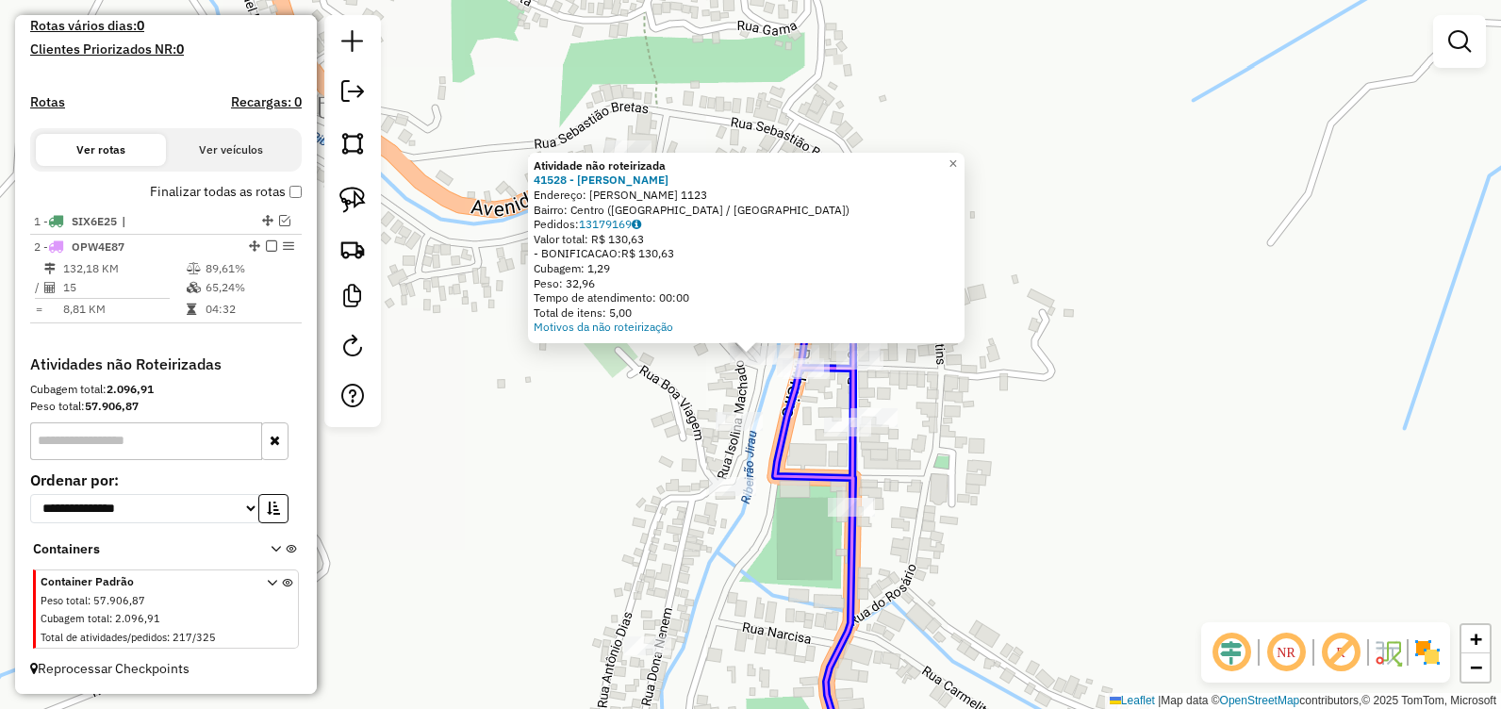
click at [798, 377] on div at bounding box center [800, 367] width 47 height 19
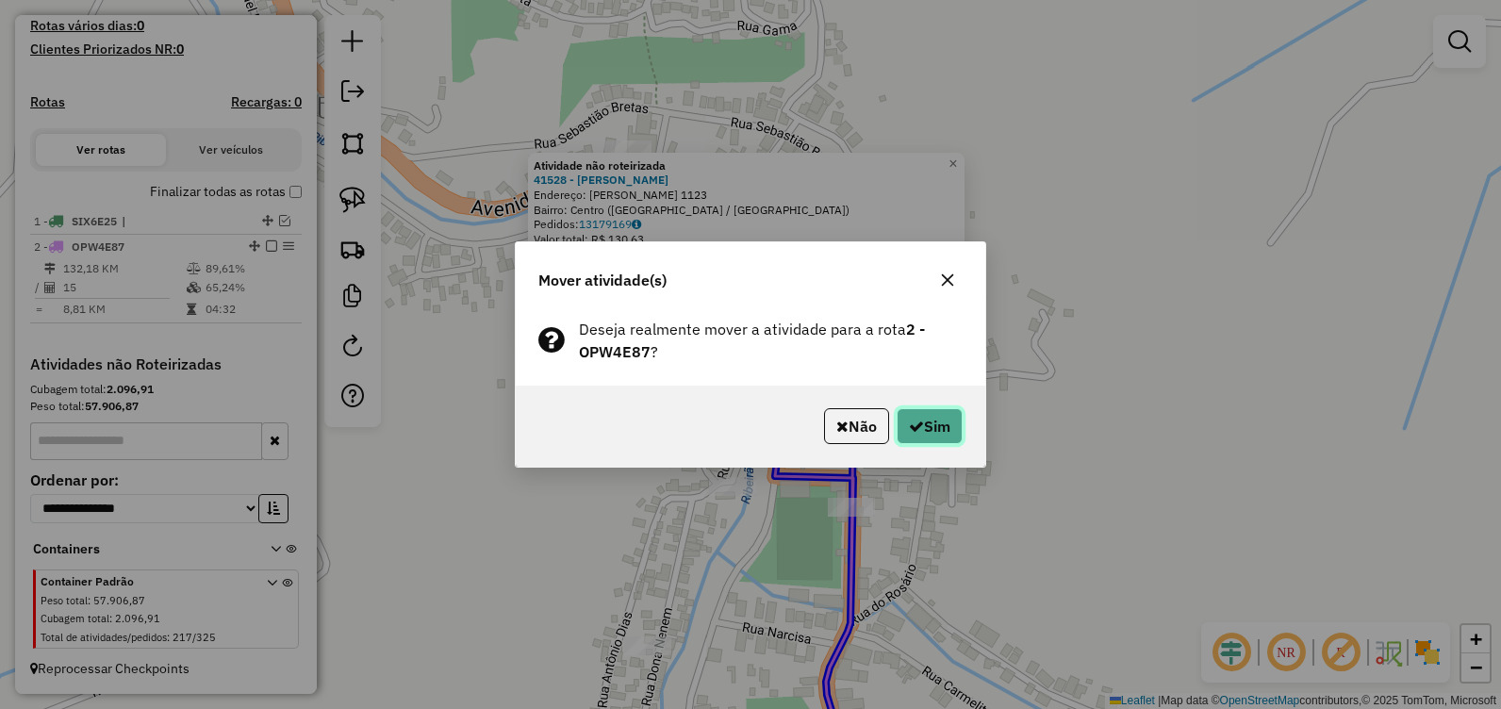
click at [917, 432] on icon "button" at bounding box center [916, 425] width 15 height 15
click at [909, 433] on icon "button" at bounding box center [916, 425] width 15 height 15
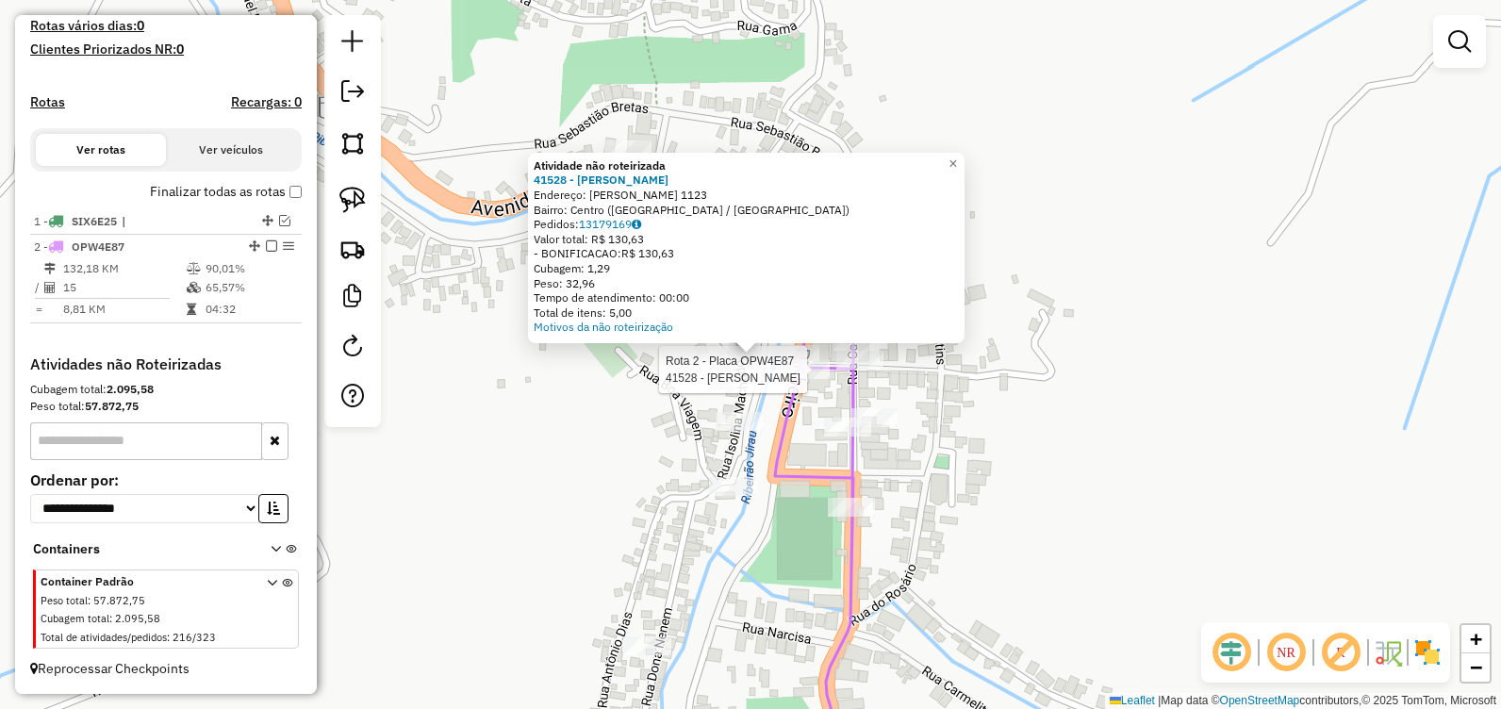
click at [812, 379] on div at bounding box center [805, 369] width 47 height 19
select select "**********"
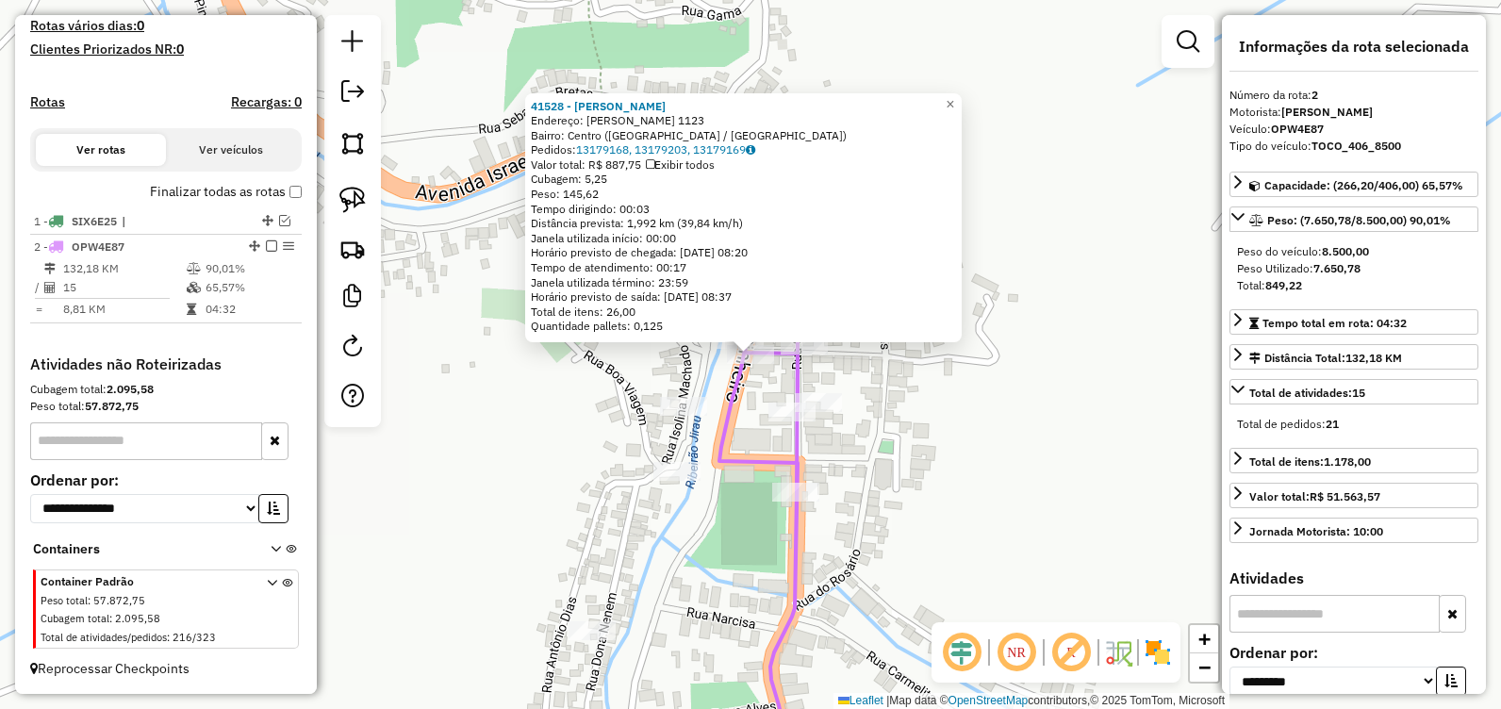
click at [948, 453] on div "41528 - BAR MARLENE Endereço: ISRAEL PINHEIRO 1123 Bairro: Centro (SANTA MARIA …" at bounding box center [750, 354] width 1501 height 709
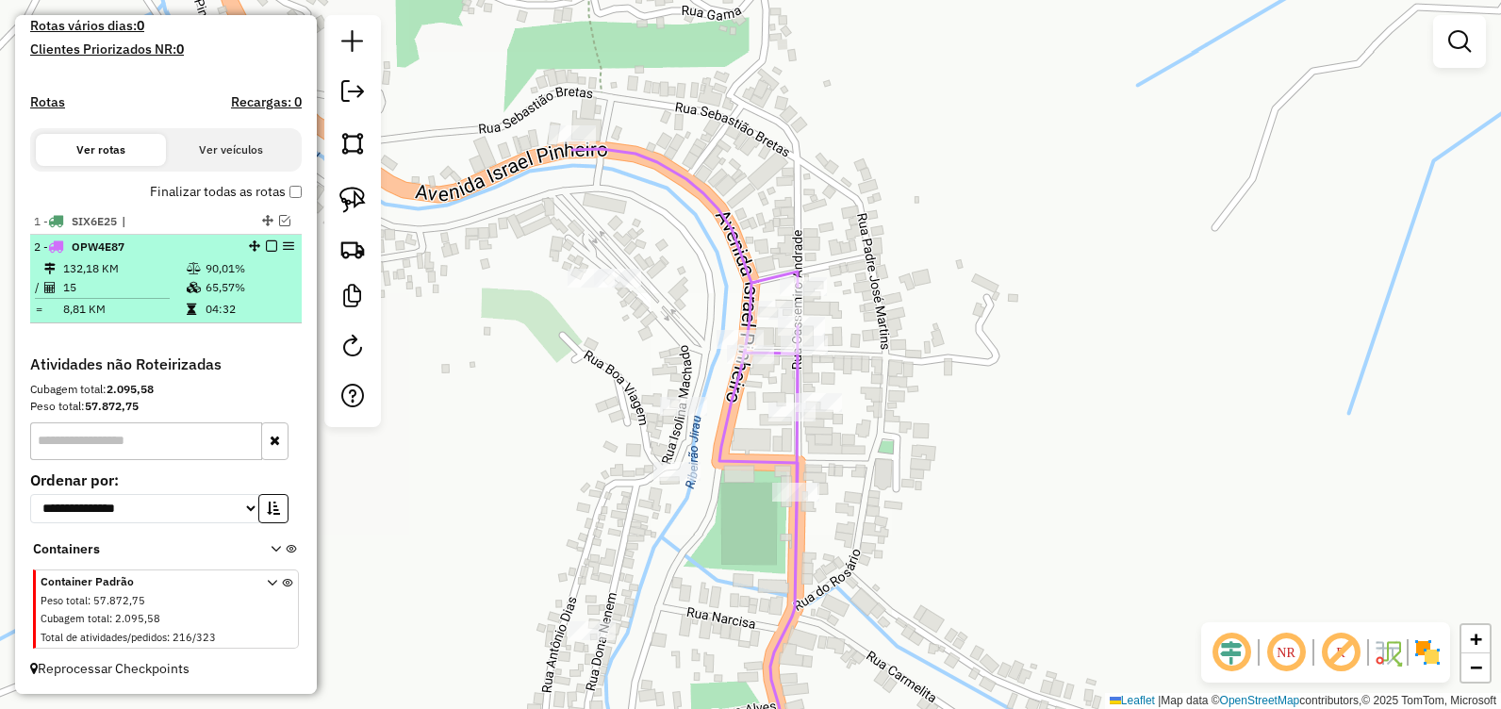
click at [267, 245] on em at bounding box center [271, 245] width 11 height 11
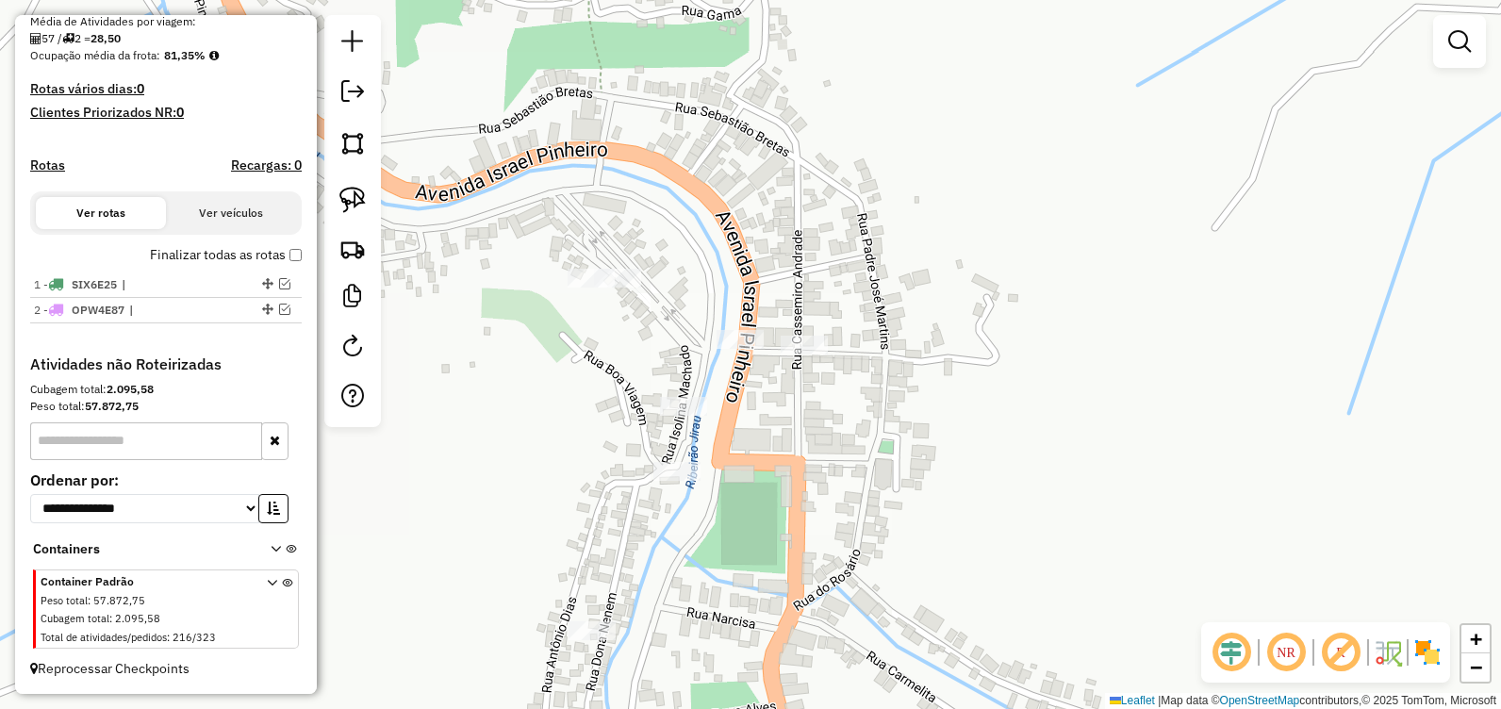
scroll to position [450, 0]
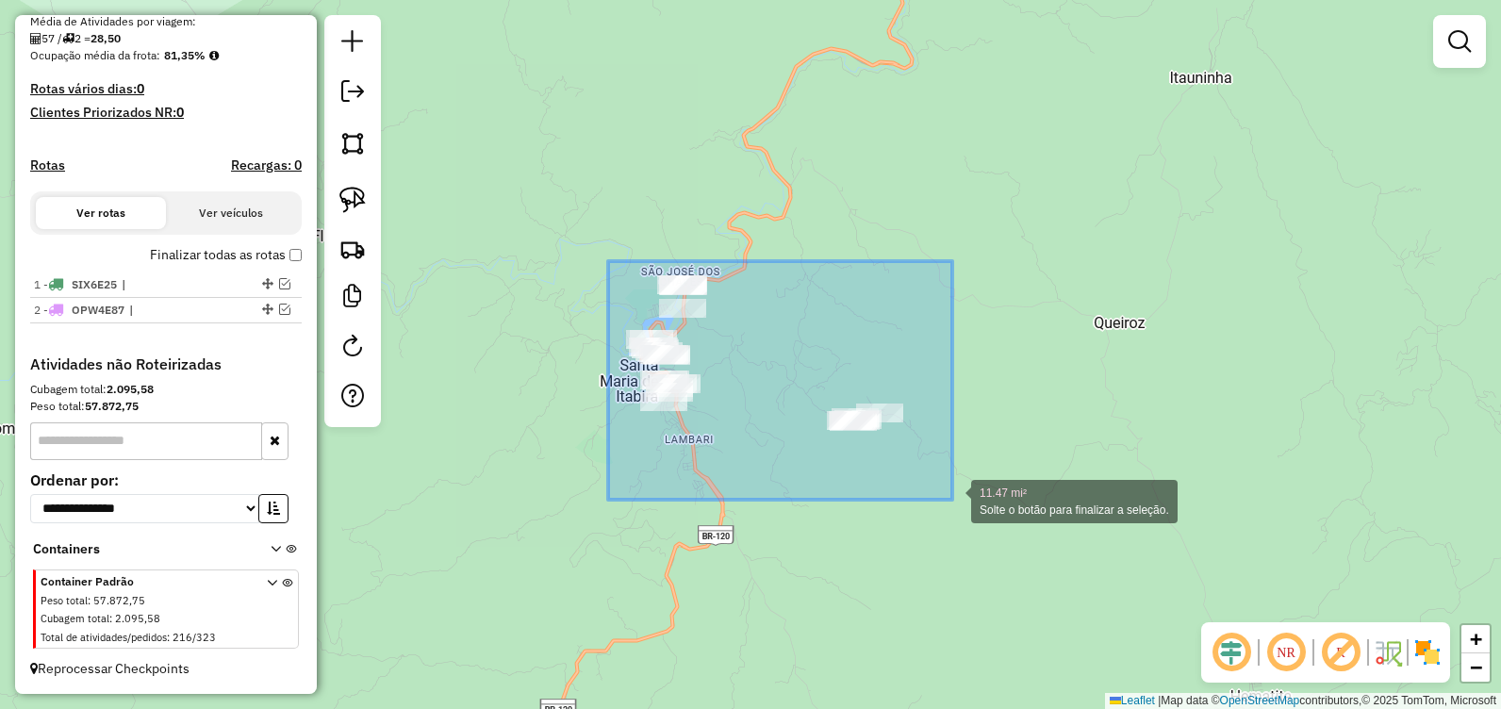
drag, startPoint x: 608, startPoint y: 261, endPoint x: 958, endPoint y: 501, distance: 424.3
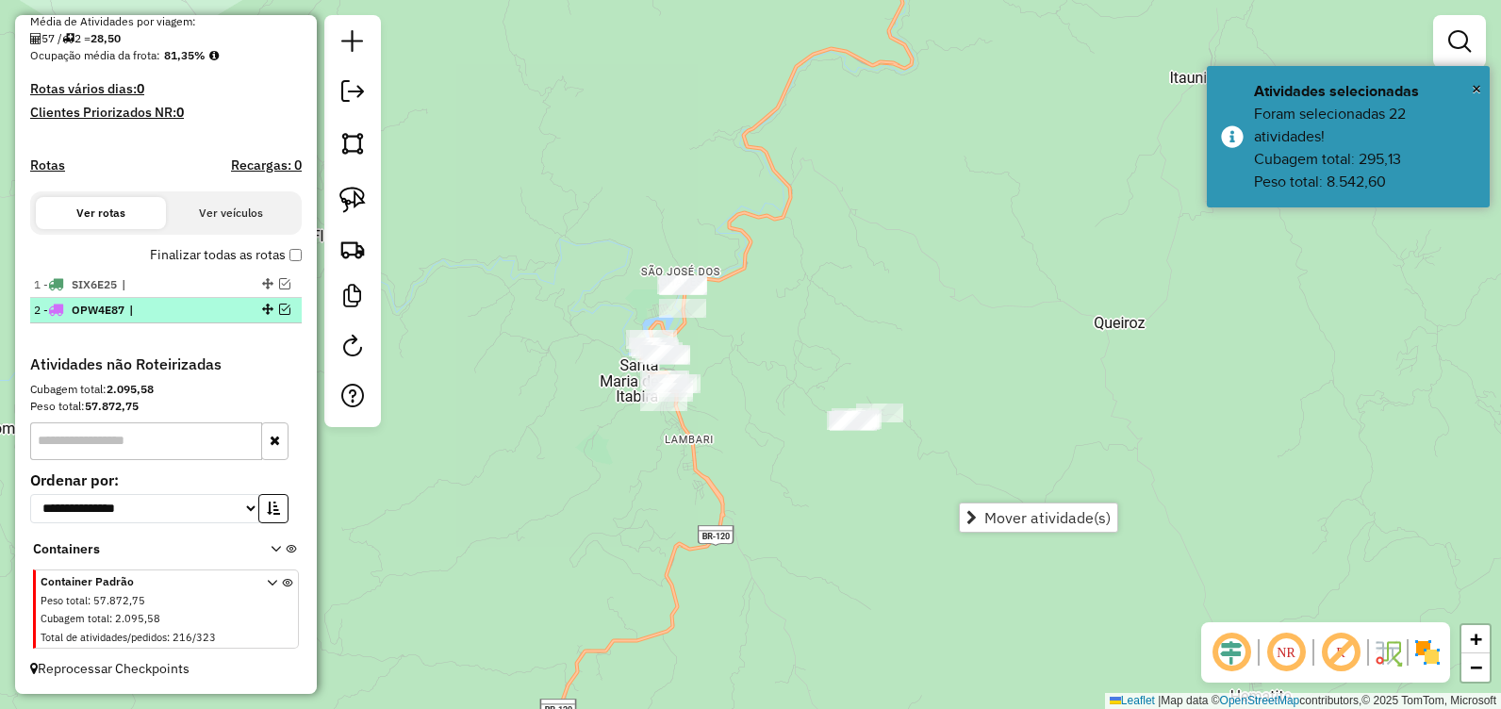
click at [283, 307] on em at bounding box center [284, 308] width 11 height 11
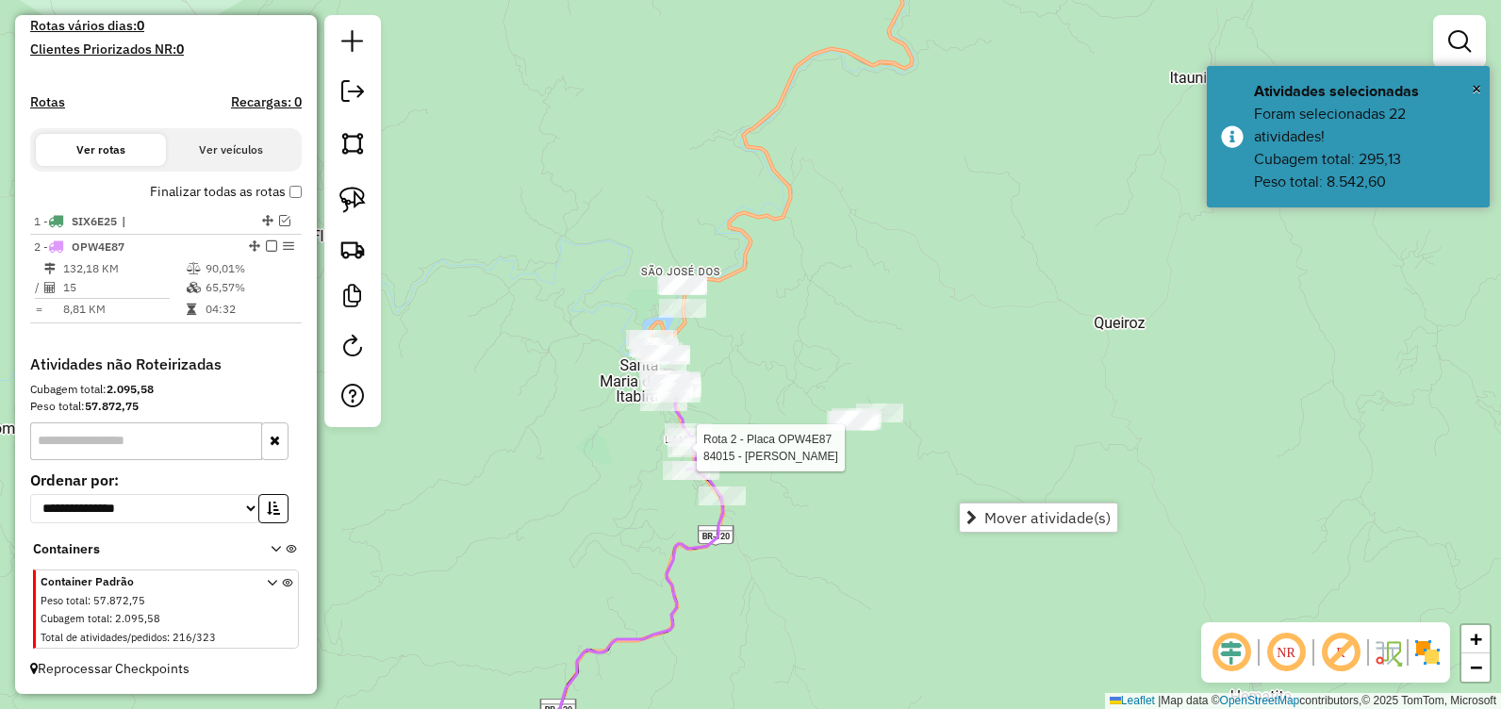
select select "**********"
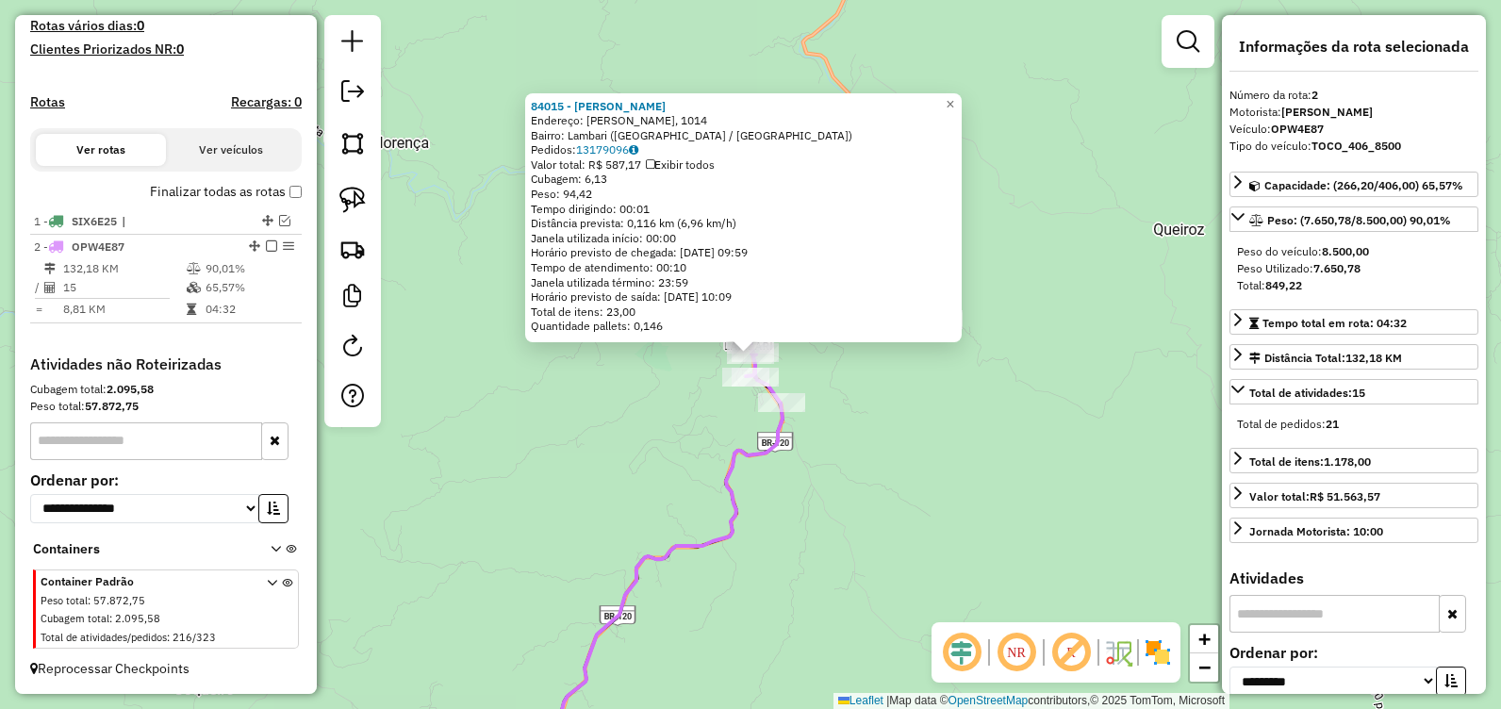
click at [638, 444] on div "84015 - Barbara Alves Lancho Endereço: Jose da Silva Braga, 1014 Bairro: Lambar…" at bounding box center [750, 354] width 1501 height 709
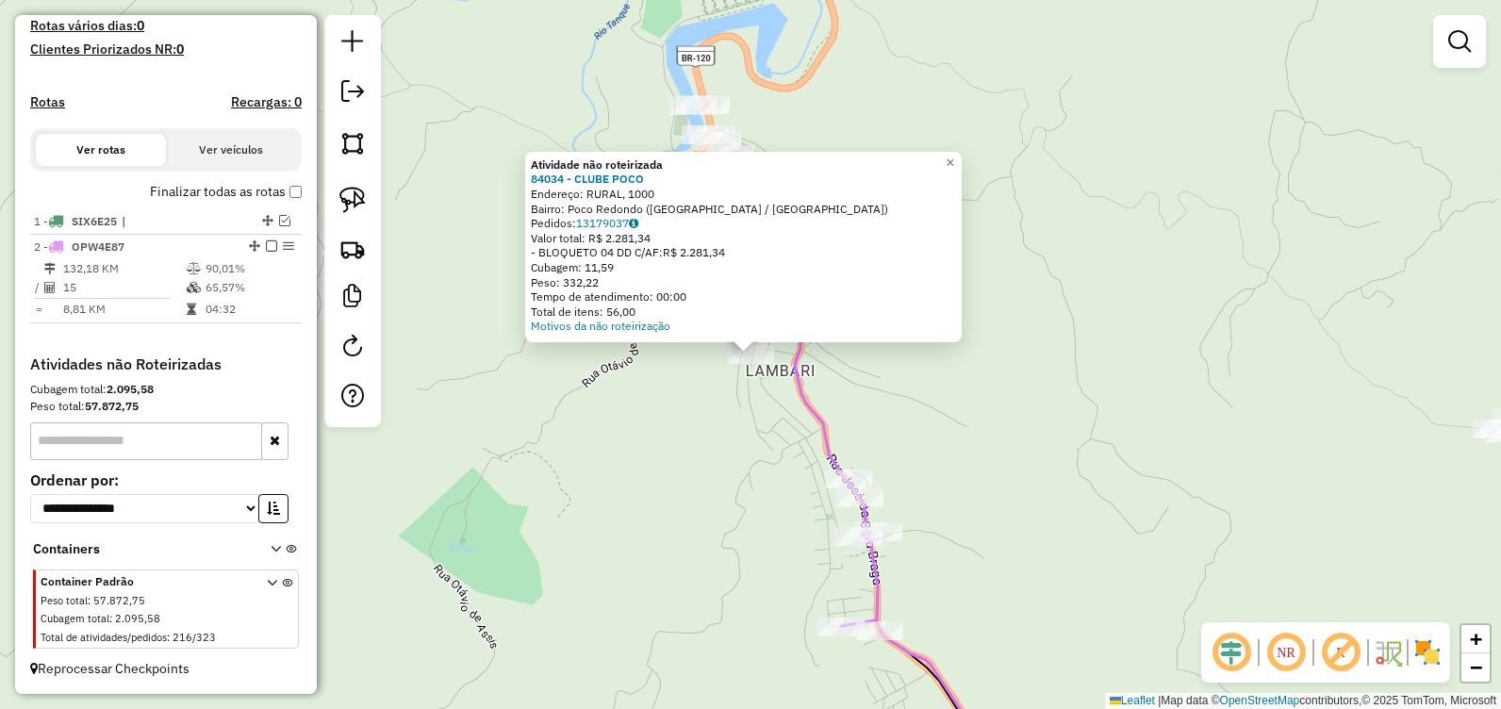
click at [974, 418] on div "Atividade não roteirizada 84034 - CLUBE POCO Endereço: RURAL, 1000 Bairro: Poco…" at bounding box center [750, 354] width 1501 height 709
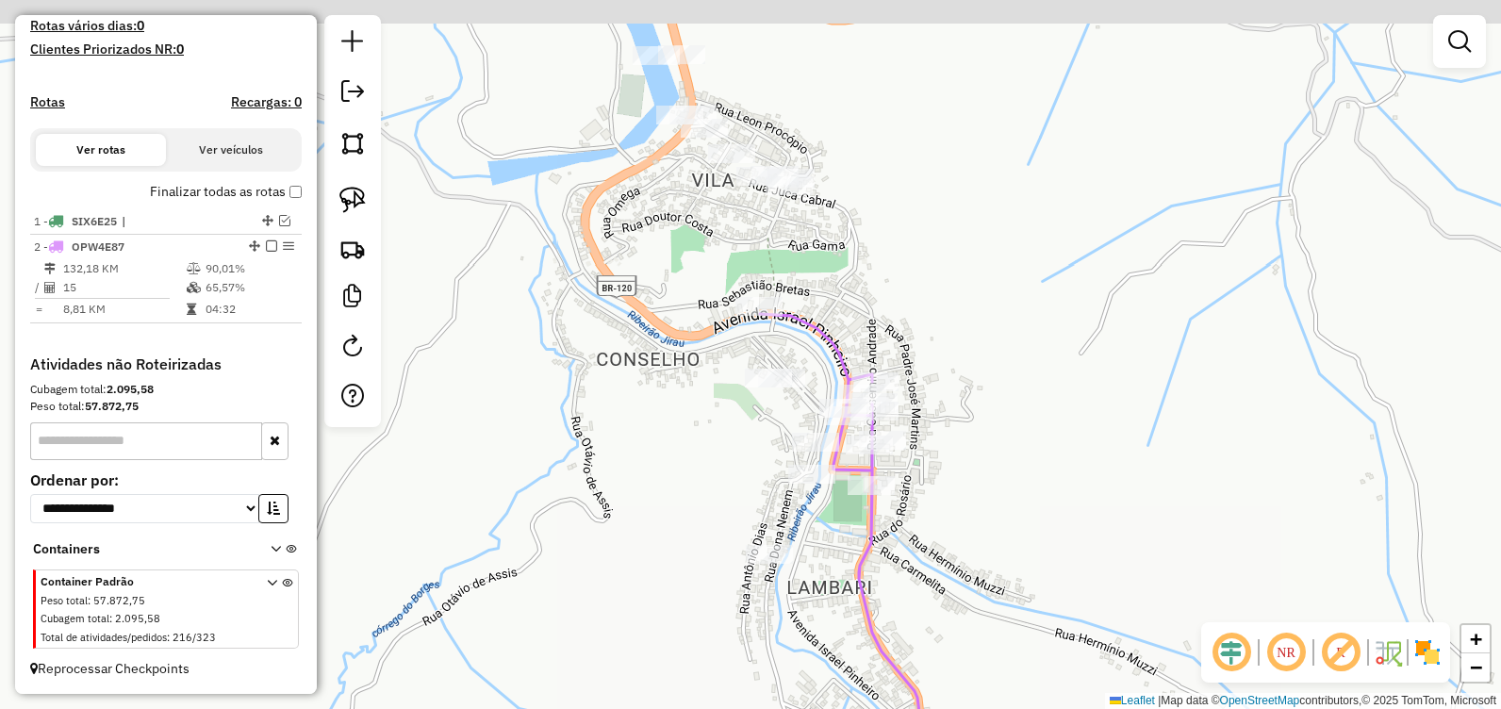
drag, startPoint x: 787, startPoint y: 252, endPoint x: 828, endPoint y: 402, distance: 156.4
click at [834, 417] on icon at bounding box center [879, 590] width 239 height 552
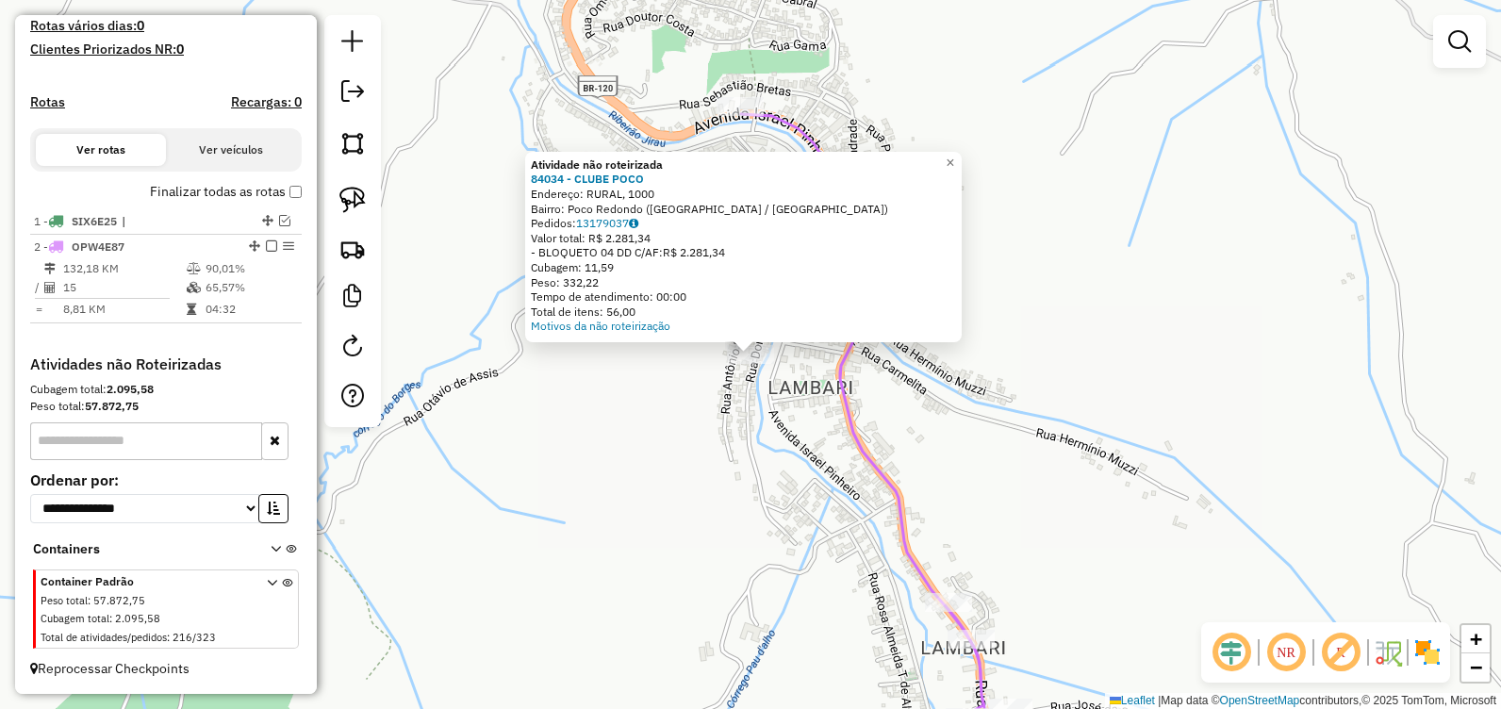
click at [779, 435] on div "Atividade não roteirizada 84034 - CLUBE POCO Endereço: RURAL, 1000 Bairro: Poco…" at bounding box center [750, 354] width 1501 height 709
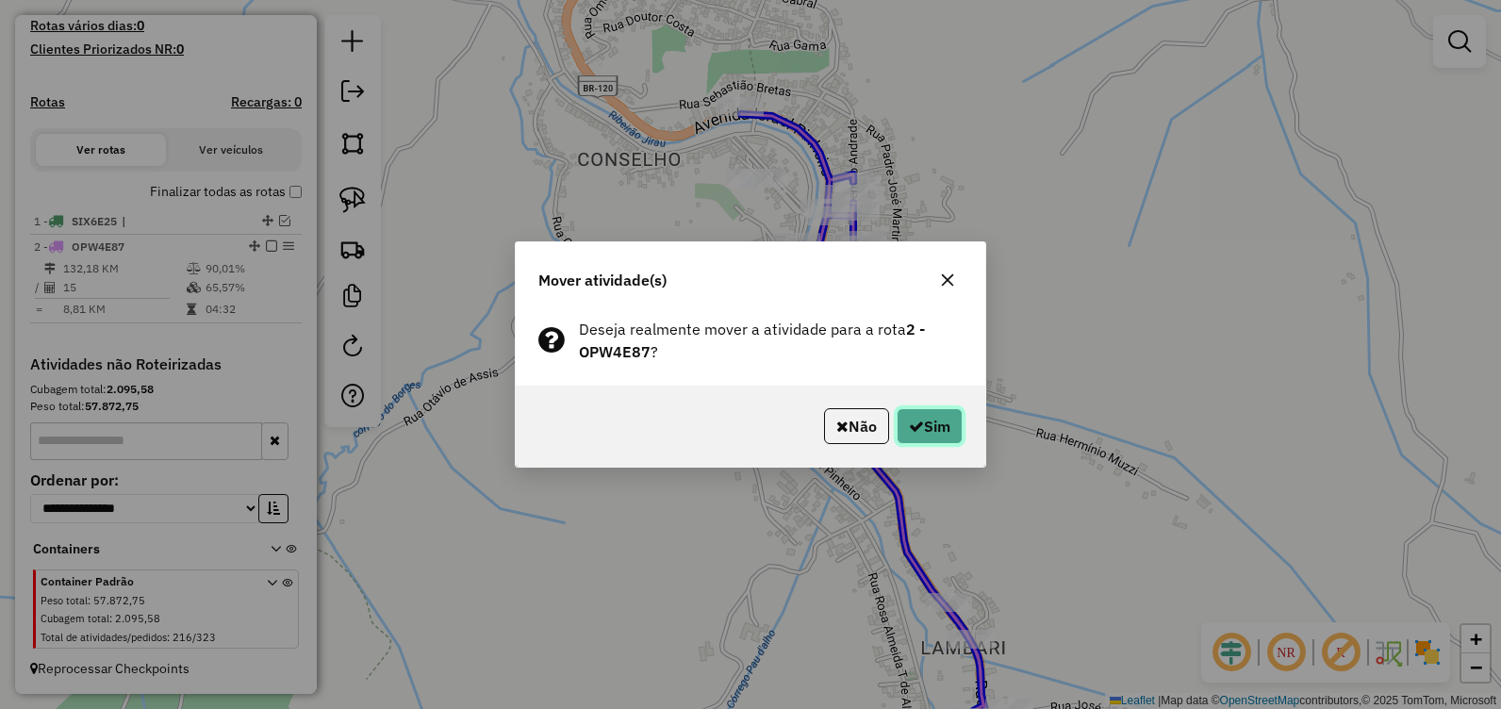
click at [925, 435] on button "Sim" at bounding box center [929, 426] width 66 height 36
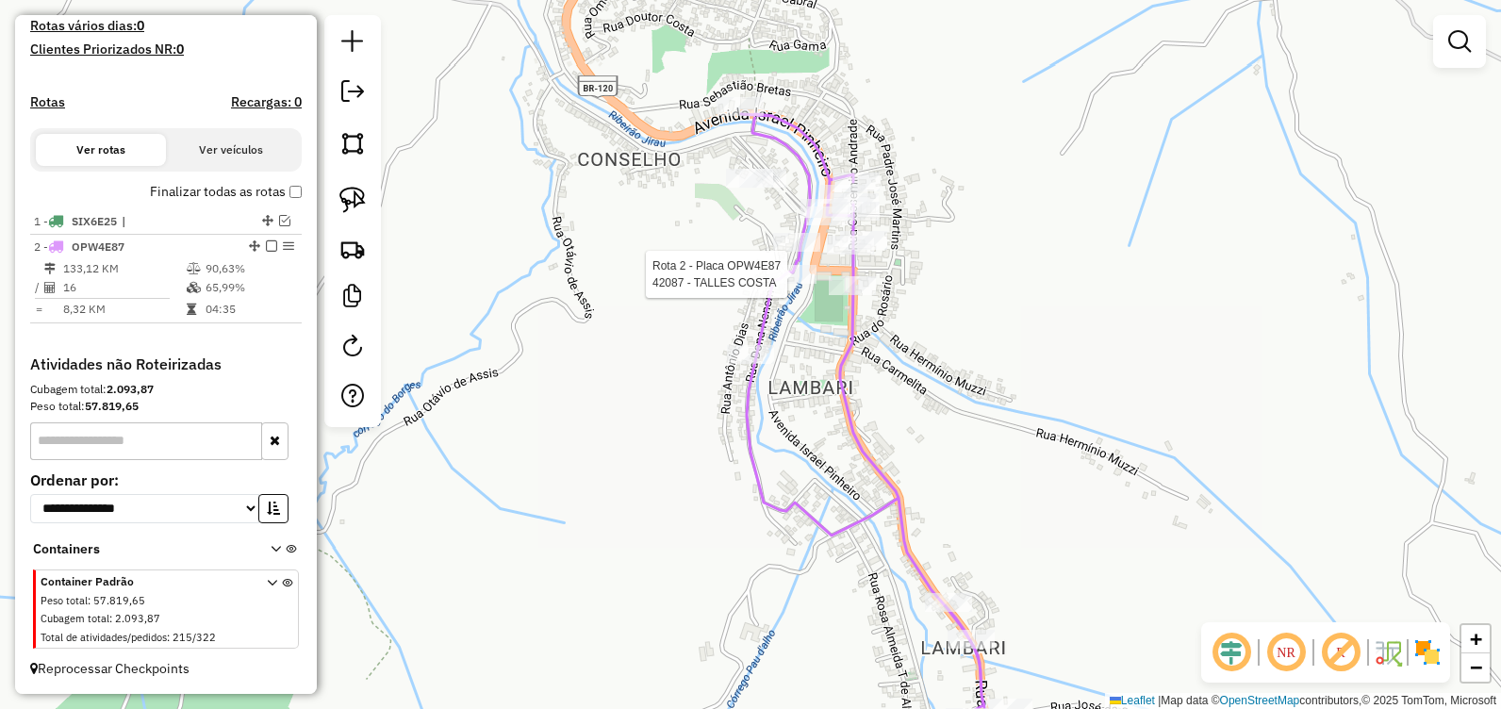
select select "**********"
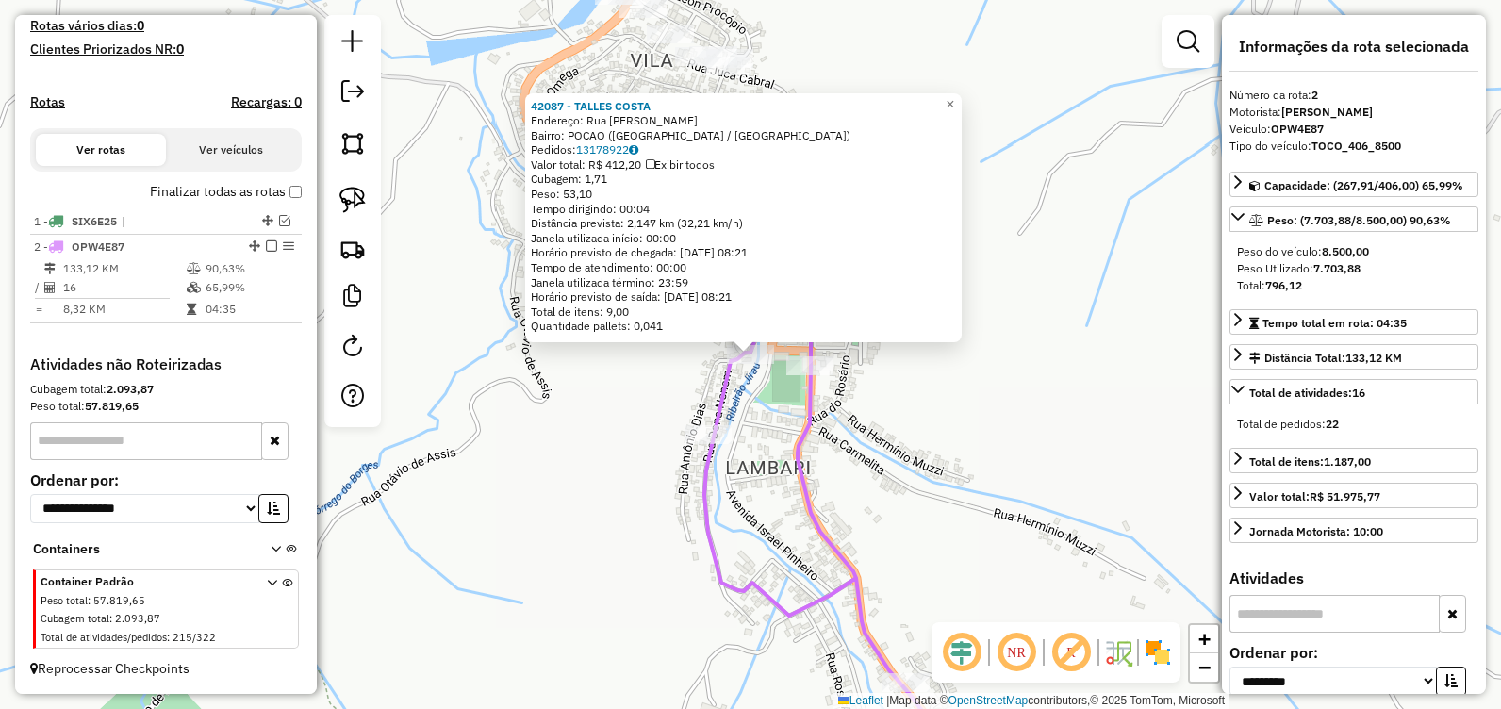
click at [761, 418] on div "42087 - TALLES COSTA Endereço: Rua antonio dias SN Bairro: POCAO (SANTA MARIA D…" at bounding box center [750, 354] width 1501 height 709
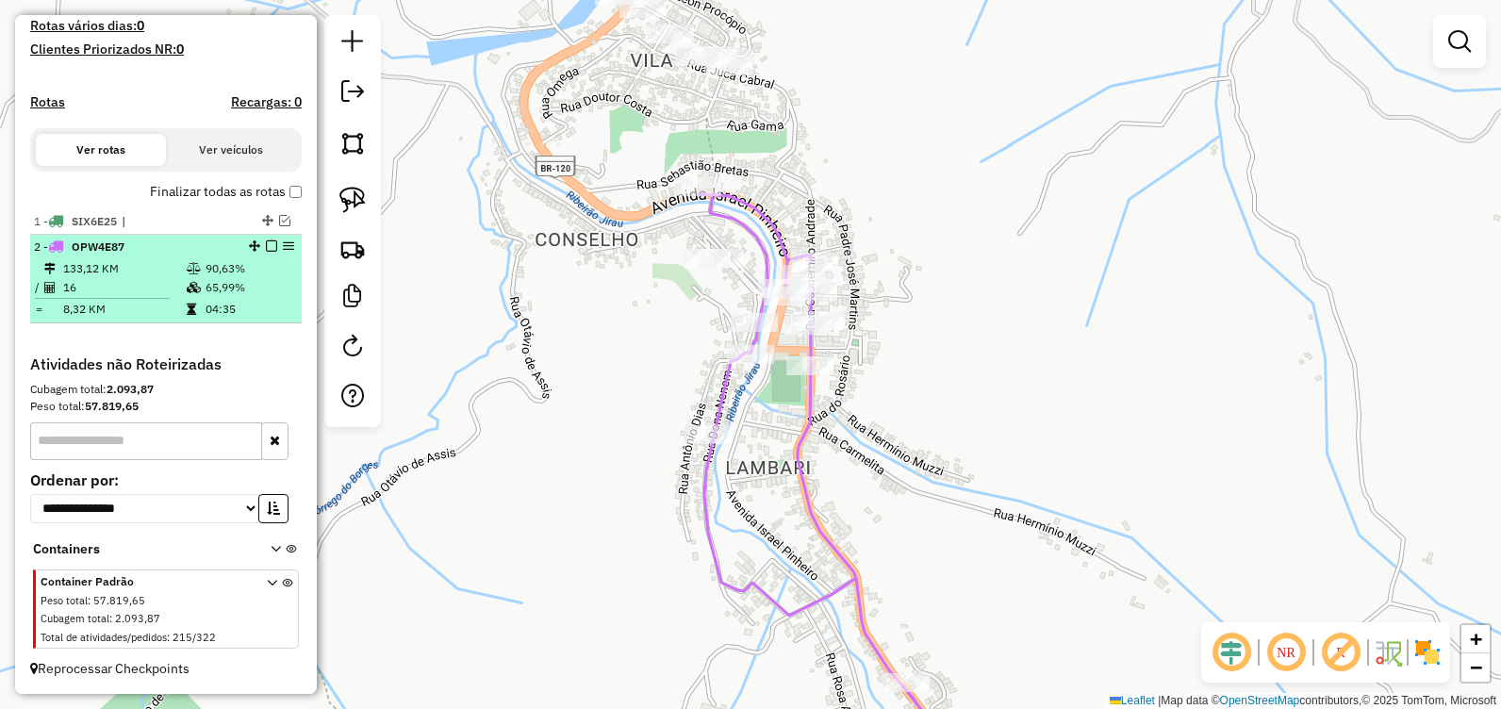
click at [266, 248] on em at bounding box center [271, 245] width 11 height 11
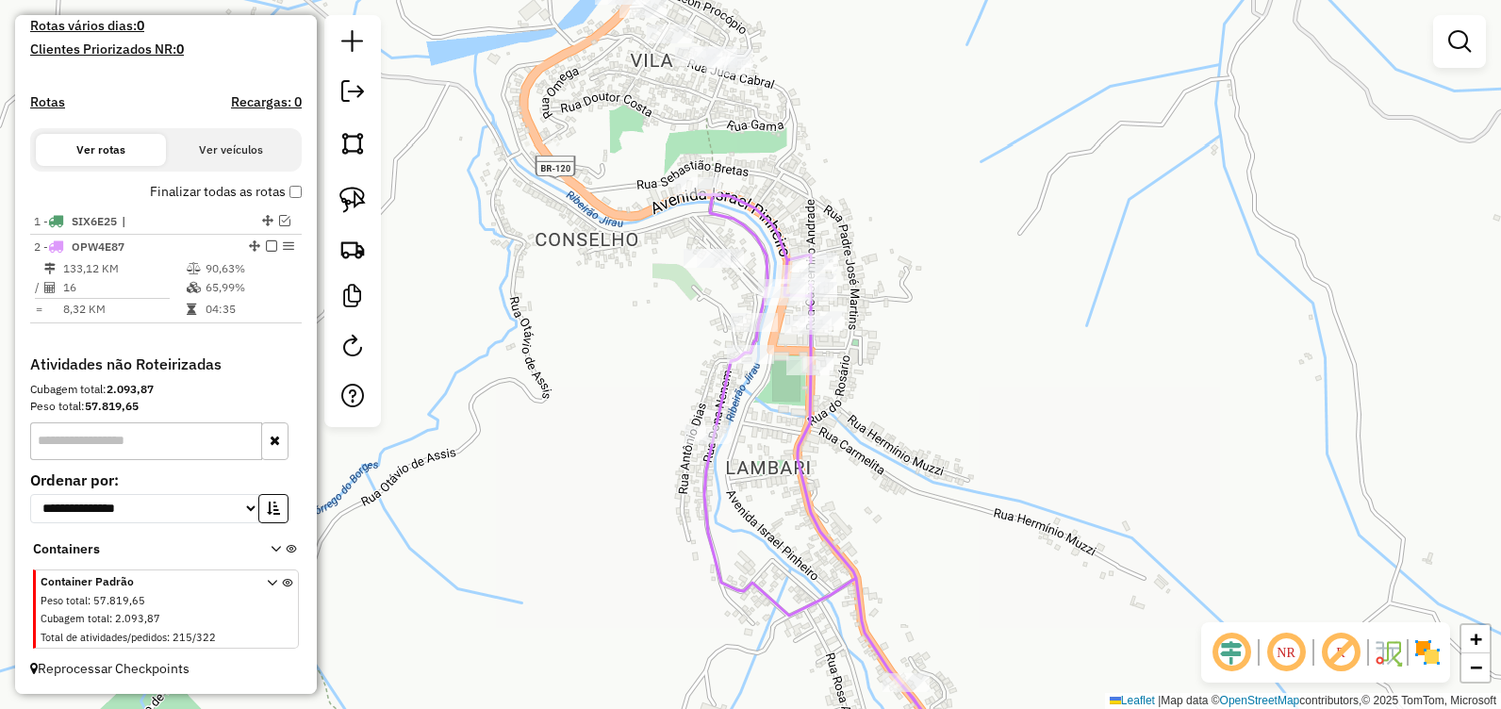
scroll to position [450, 0]
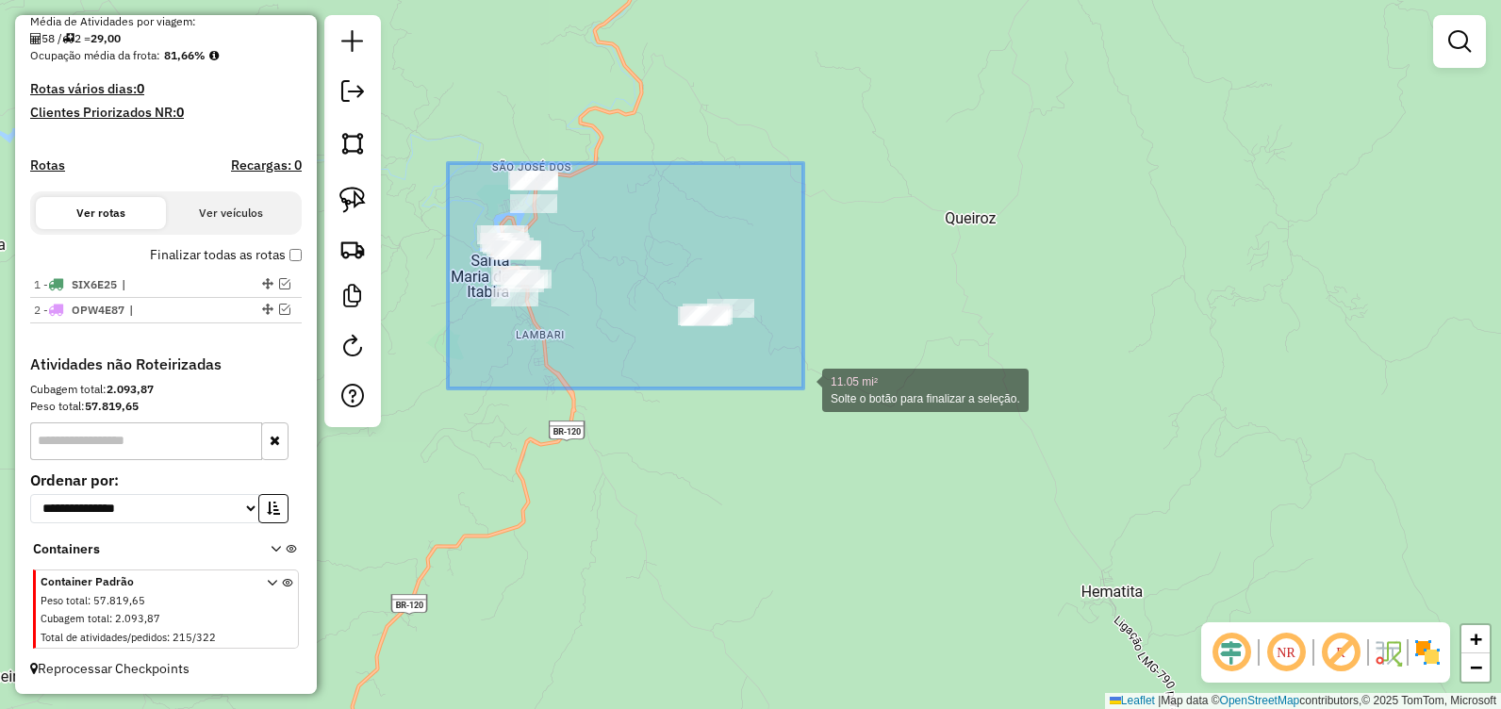
drag, startPoint x: 448, startPoint y: 163, endPoint x: 808, endPoint y: 390, distance: 425.7
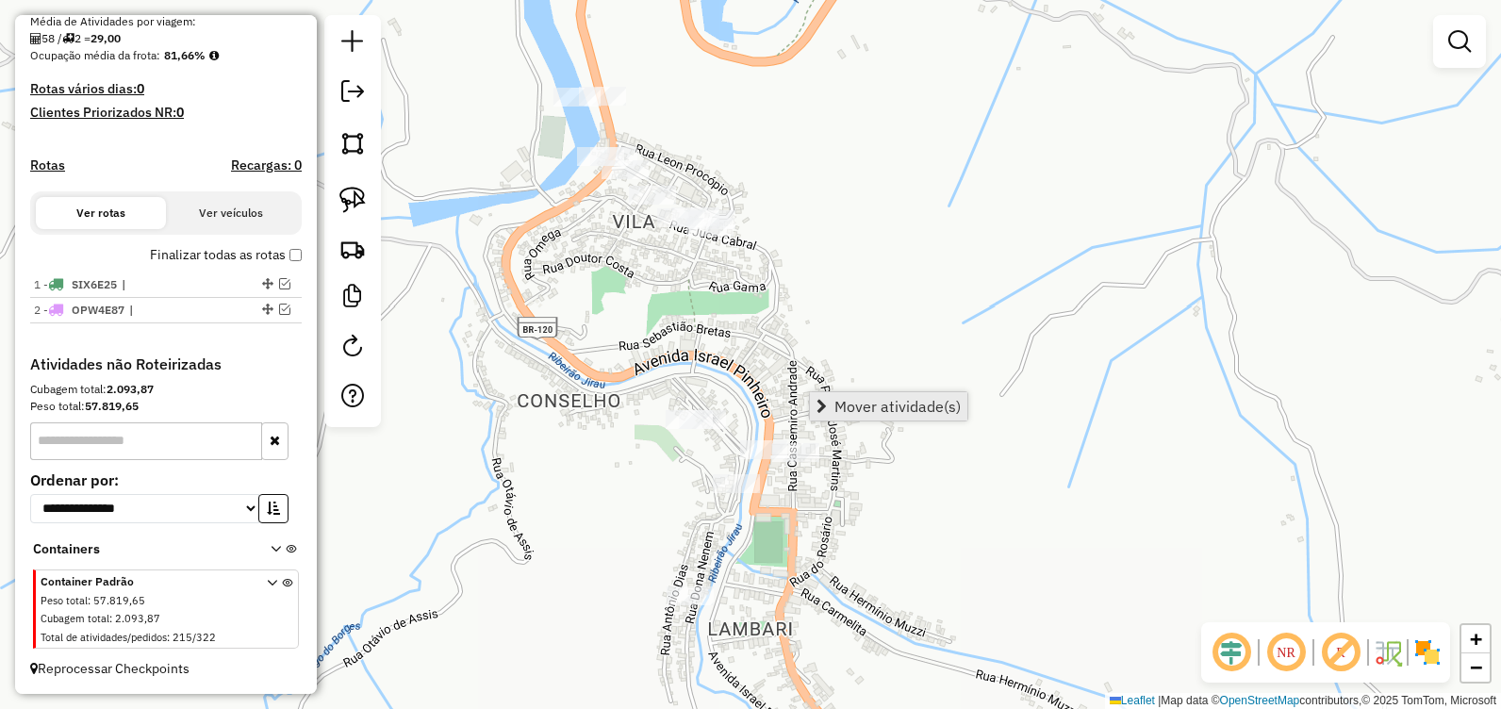
click at [888, 411] on span "Mover atividade(s)" at bounding box center [897, 406] width 126 height 15
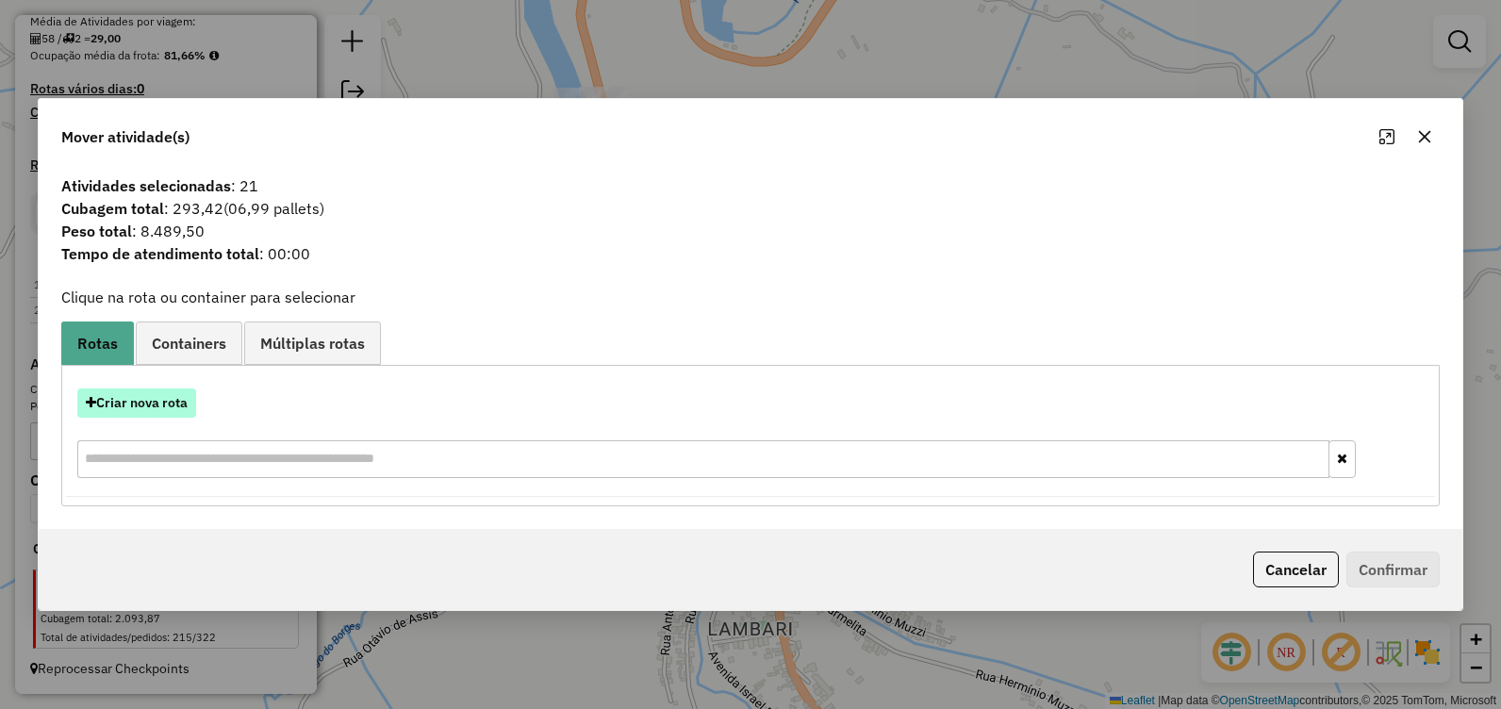
click at [168, 402] on button "Criar nova rota" at bounding box center [136, 402] width 119 height 29
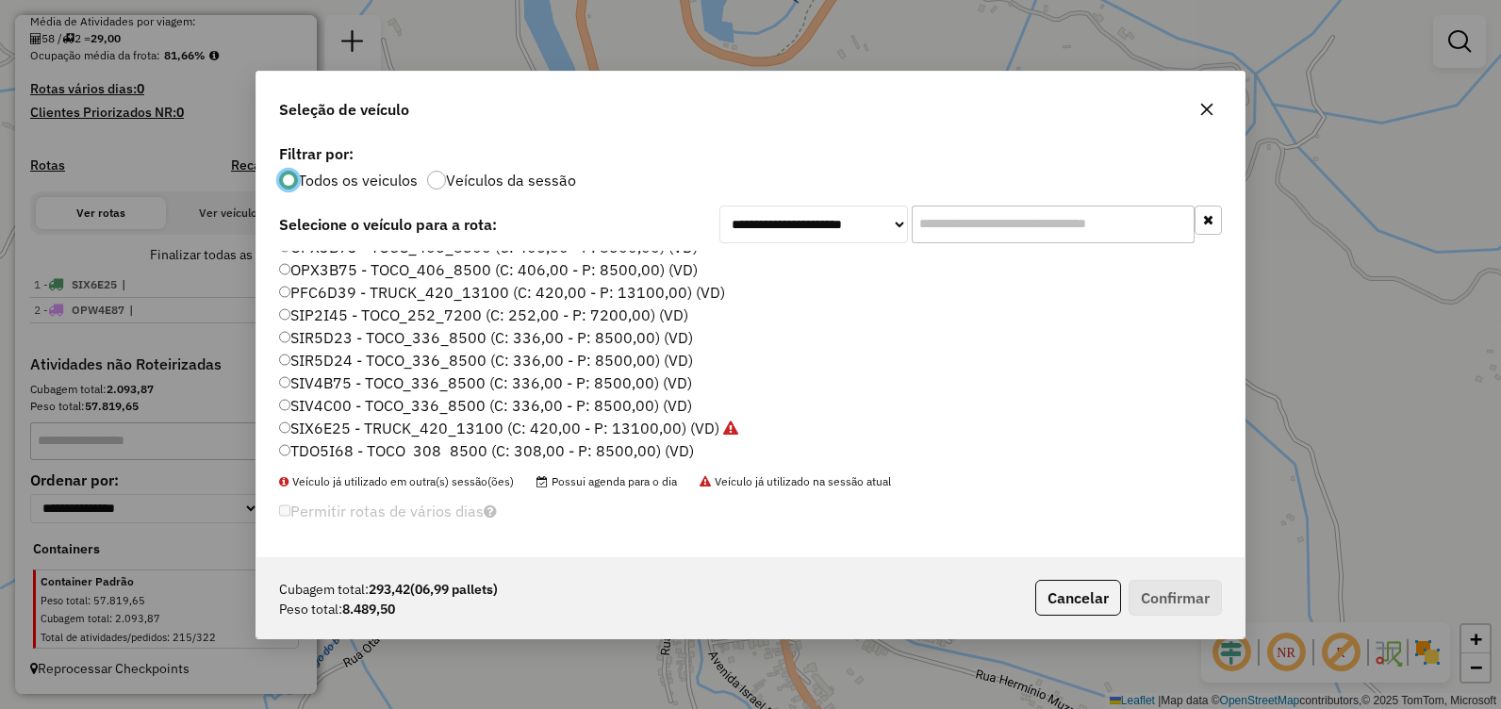
scroll to position [132, 0]
click at [571, 396] on label "SIV4C00 - TOCO_336_8500 (C: 336,00 - P: 8500,00) (VD)" at bounding box center [485, 400] width 413 height 23
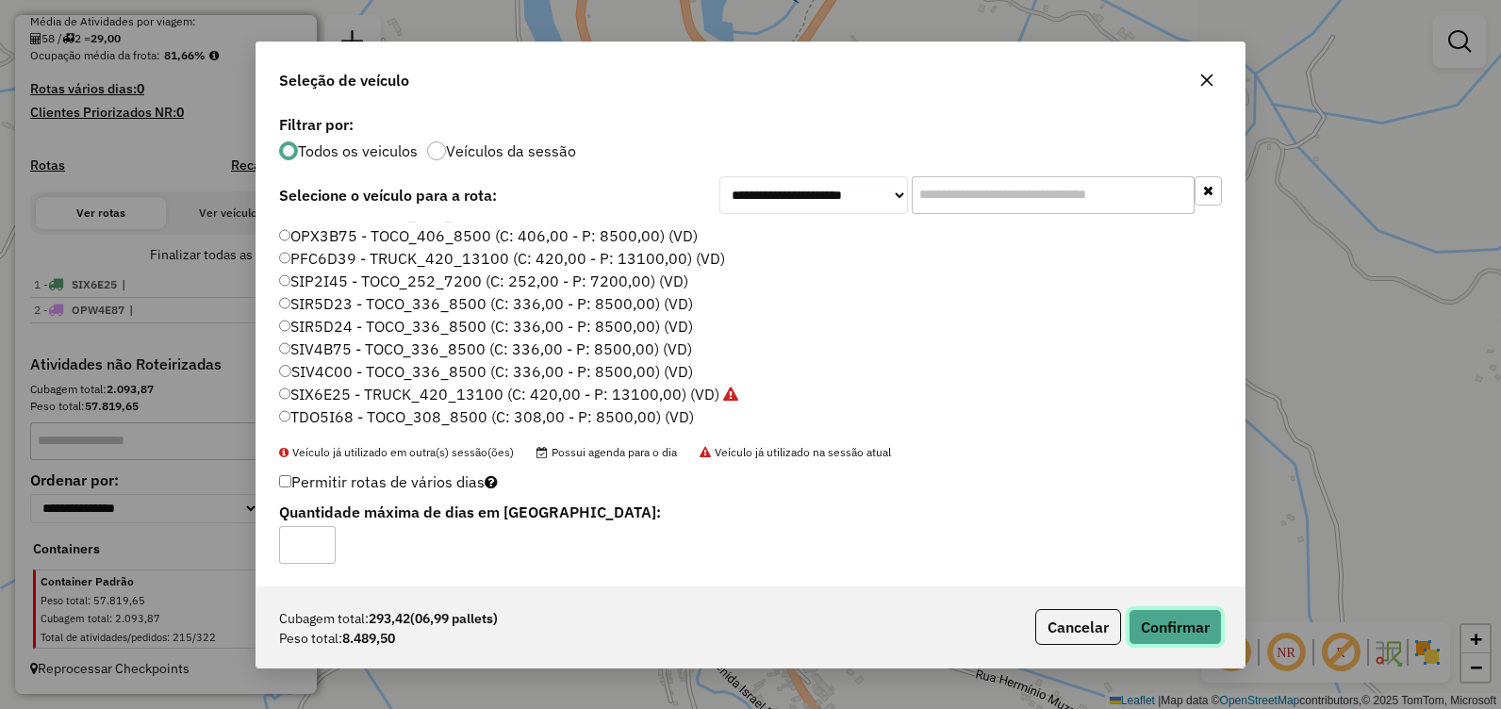
click at [1171, 632] on button "Confirmar" at bounding box center [1174, 627] width 93 height 36
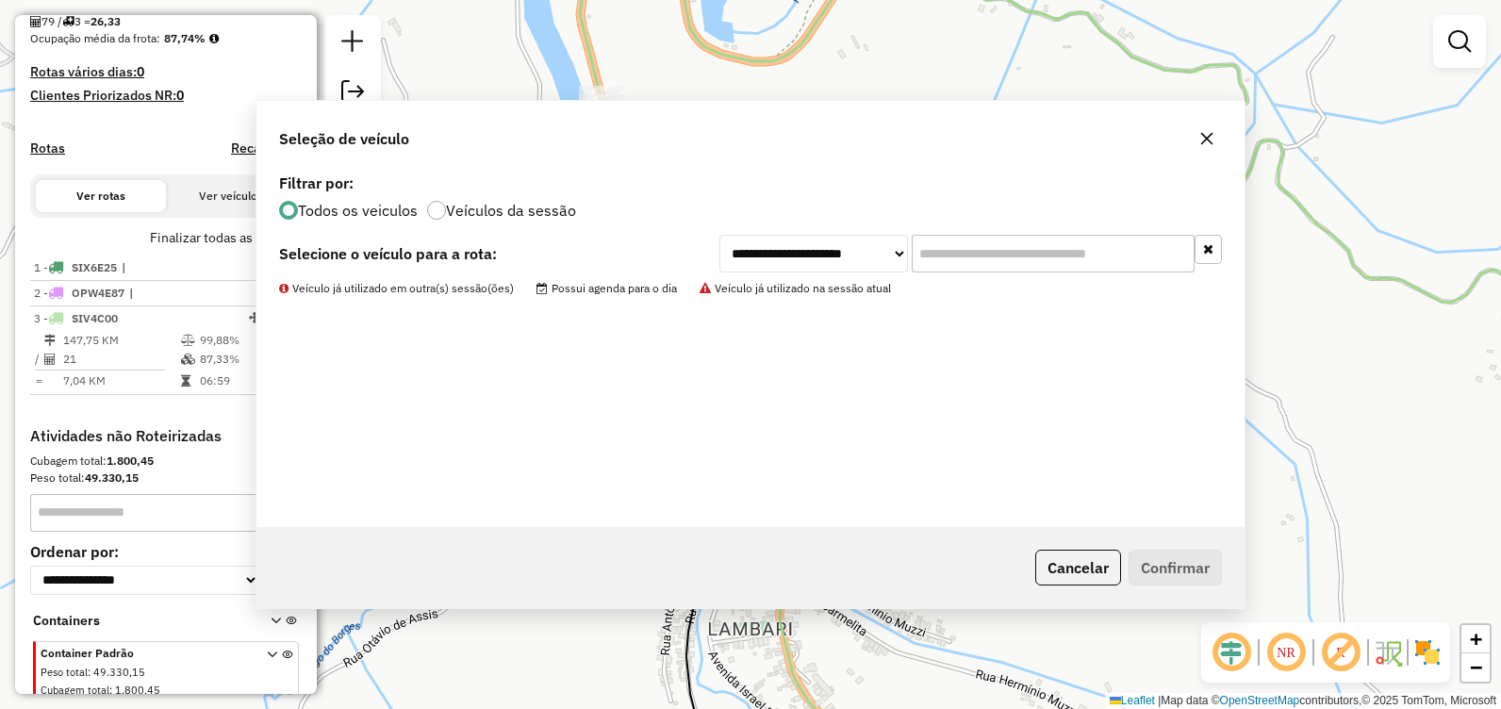
scroll to position [513, 0]
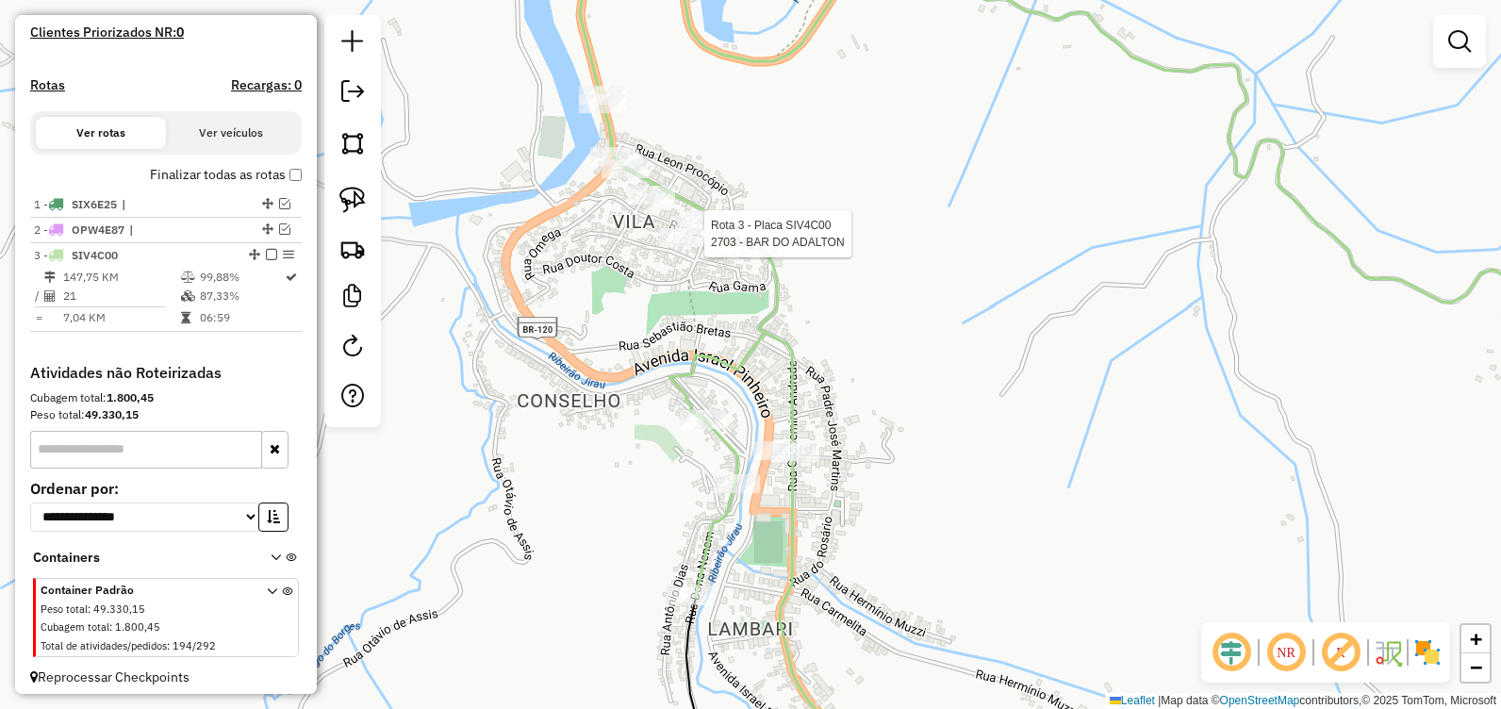
select select "**********"
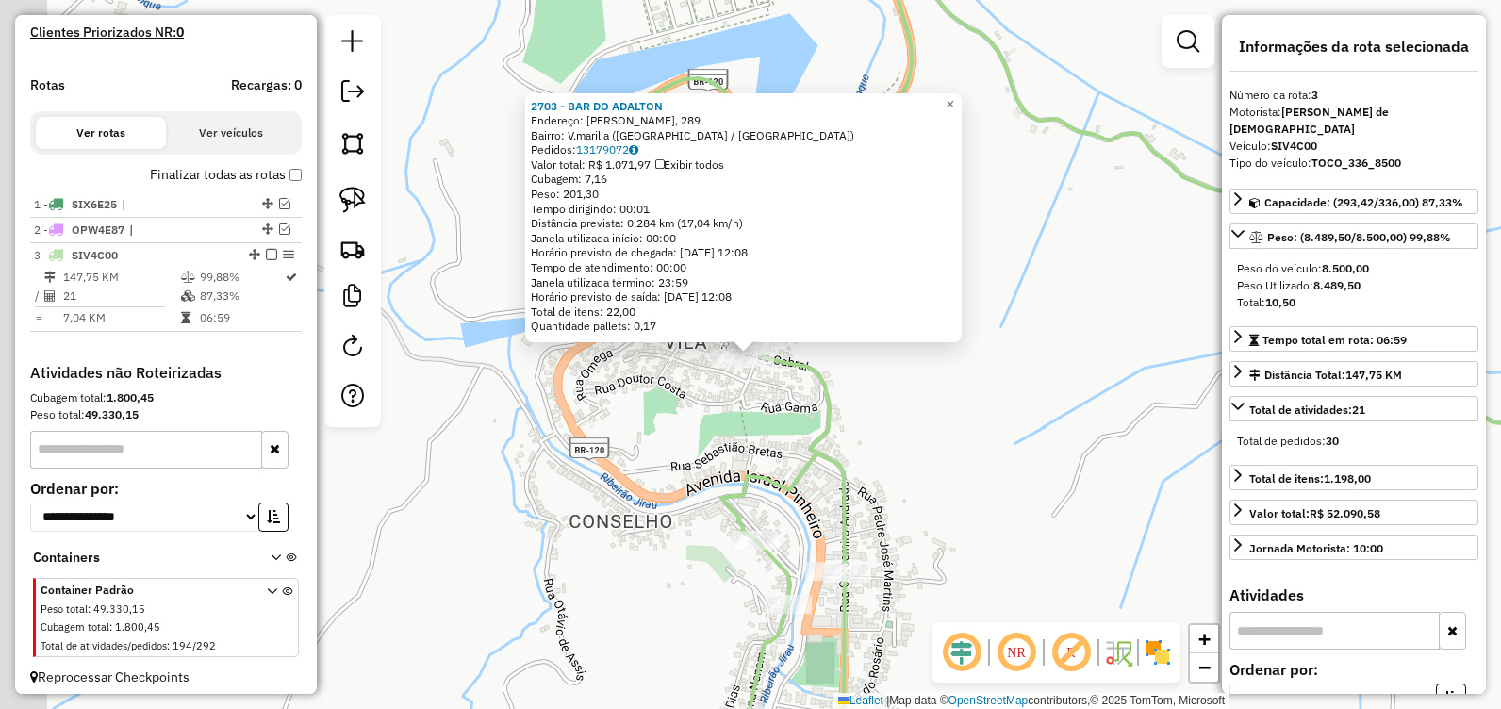
scroll to position [538, 0]
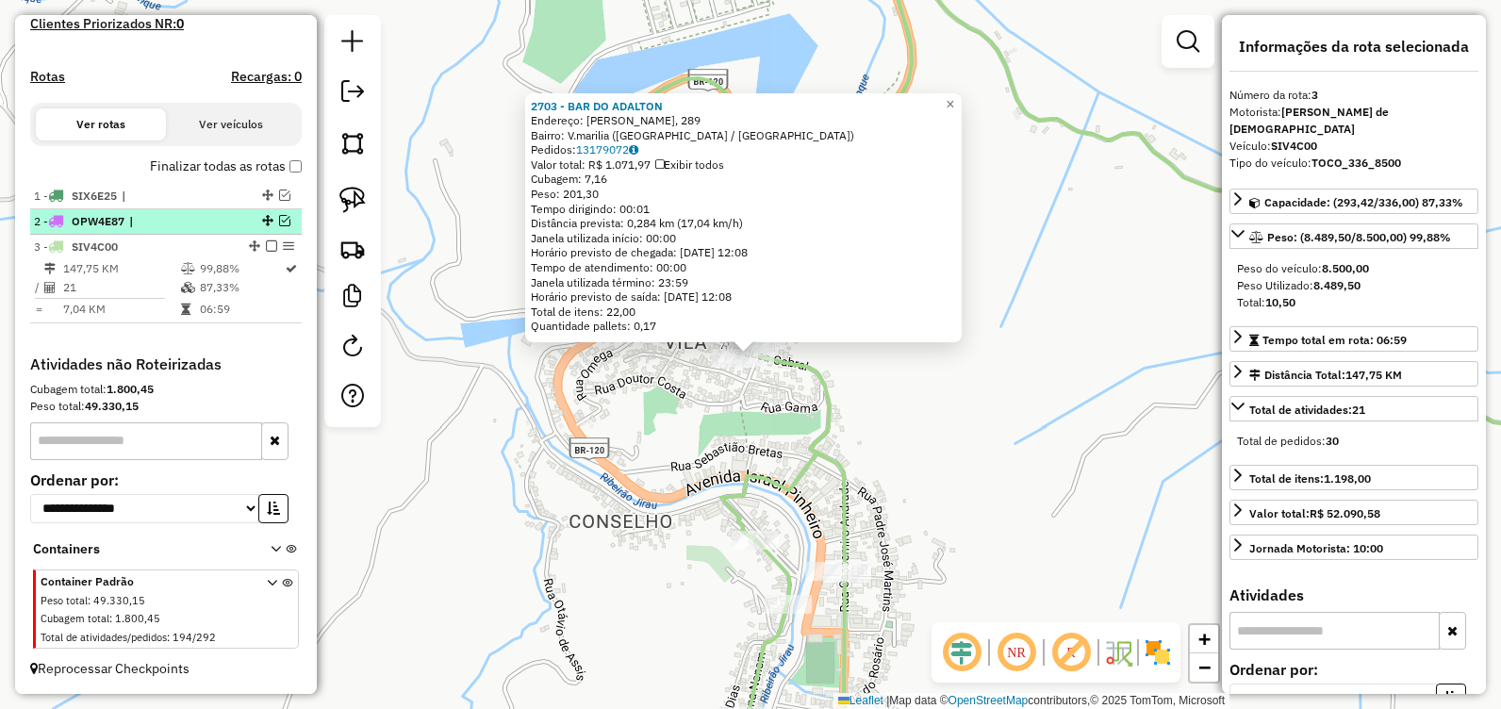
click at [281, 217] on em at bounding box center [284, 220] width 11 height 11
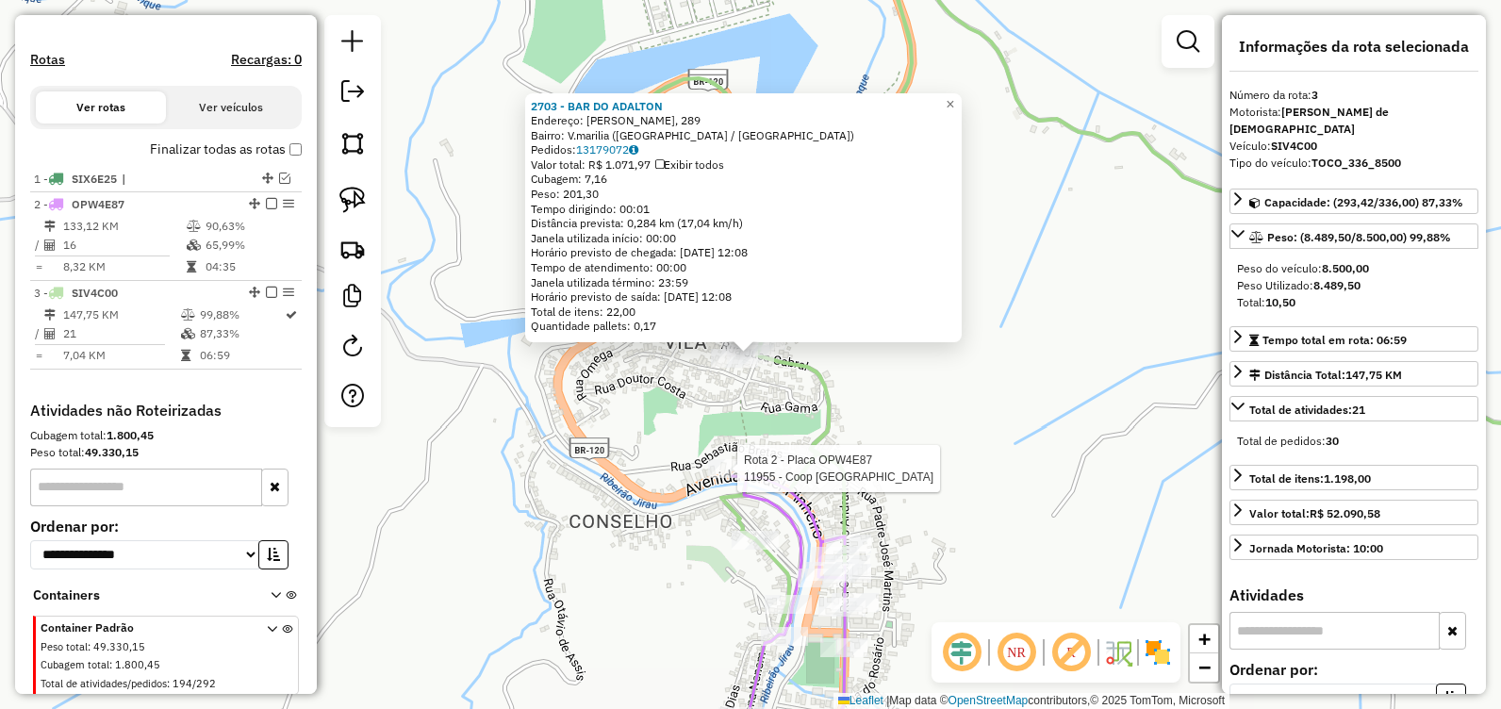
scroll to position [601, 0]
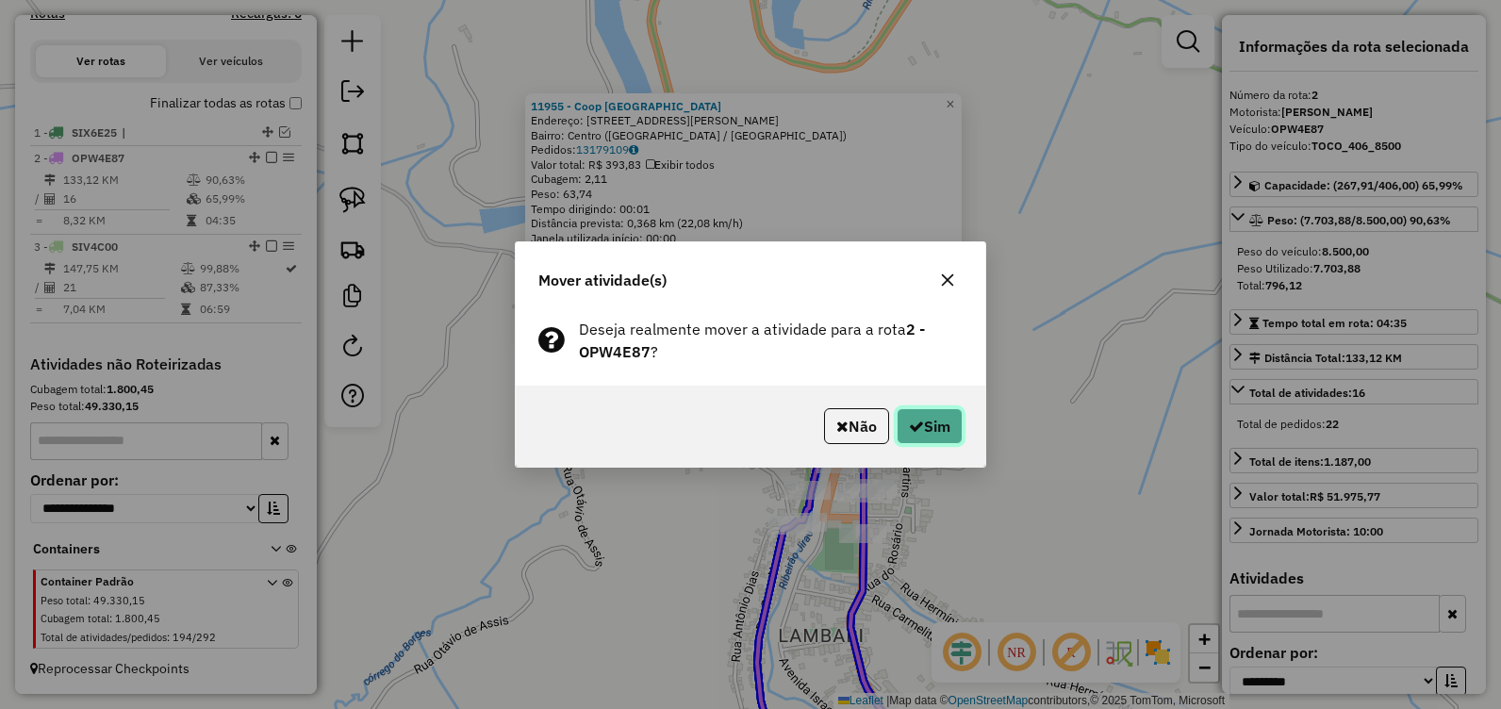
click at [940, 432] on button "Sim" at bounding box center [929, 426] width 66 height 36
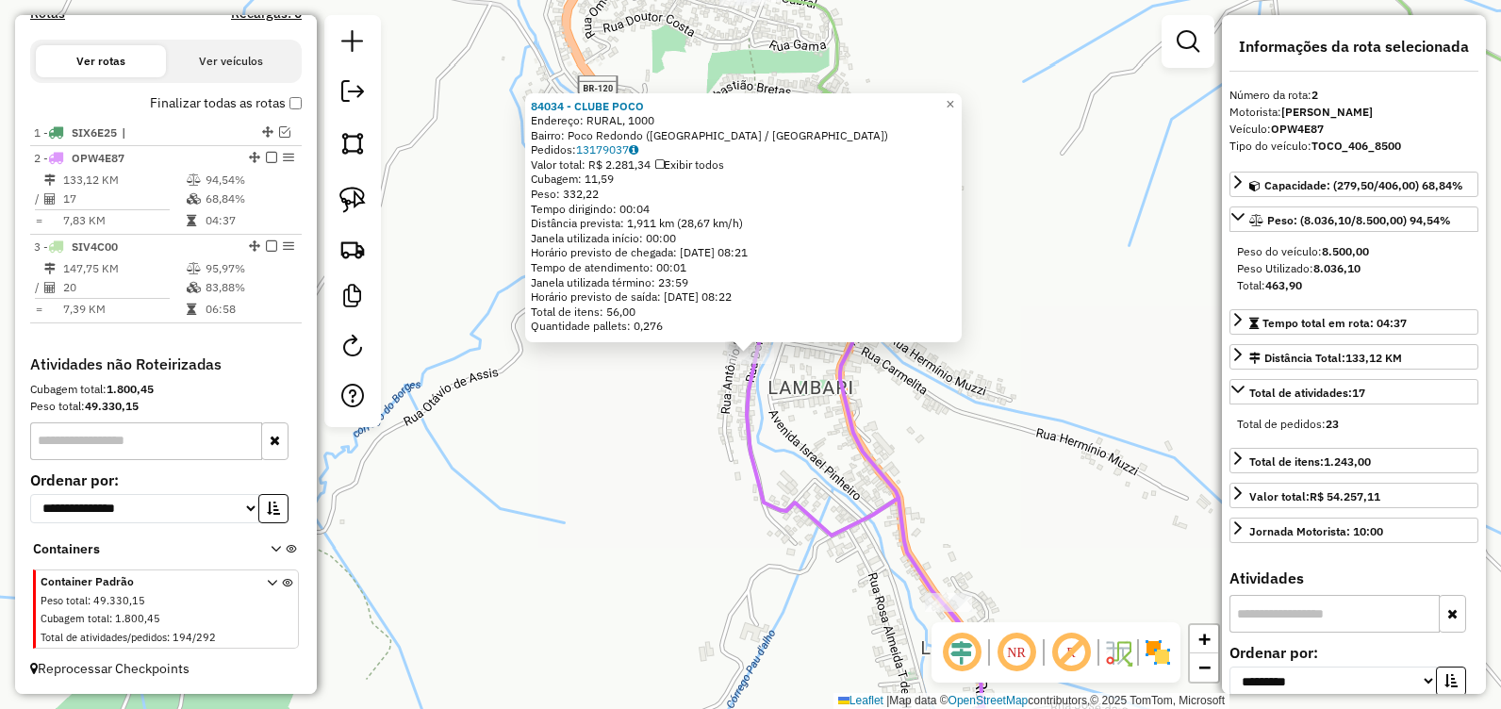
click at [662, 467] on div "84034 - CLUBE POCO Endereço: RURAL, 1000 Bairro: Poco Redondo (SANTA MARIA DE I…" at bounding box center [750, 354] width 1501 height 709
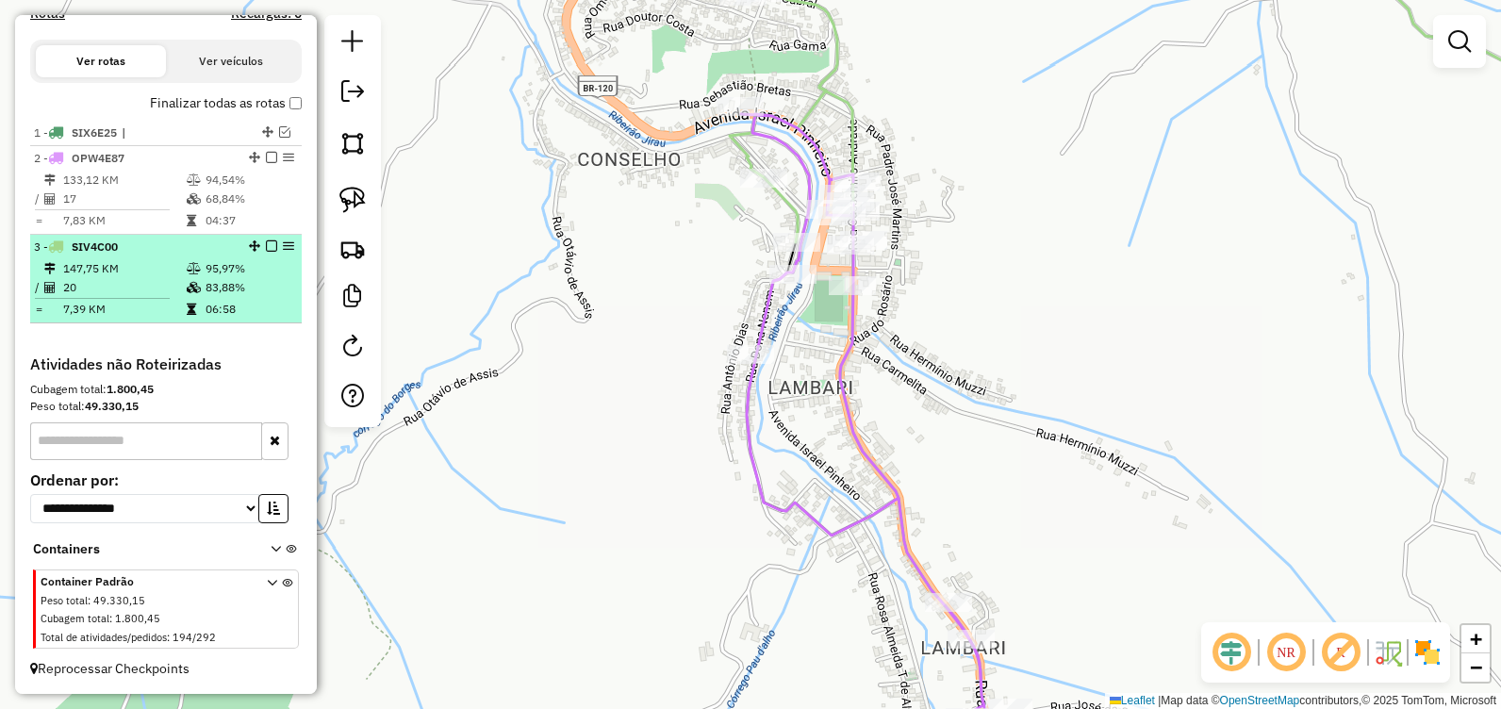
click at [266, 245] on em at bounding box center [271, 245] width 11 height 11
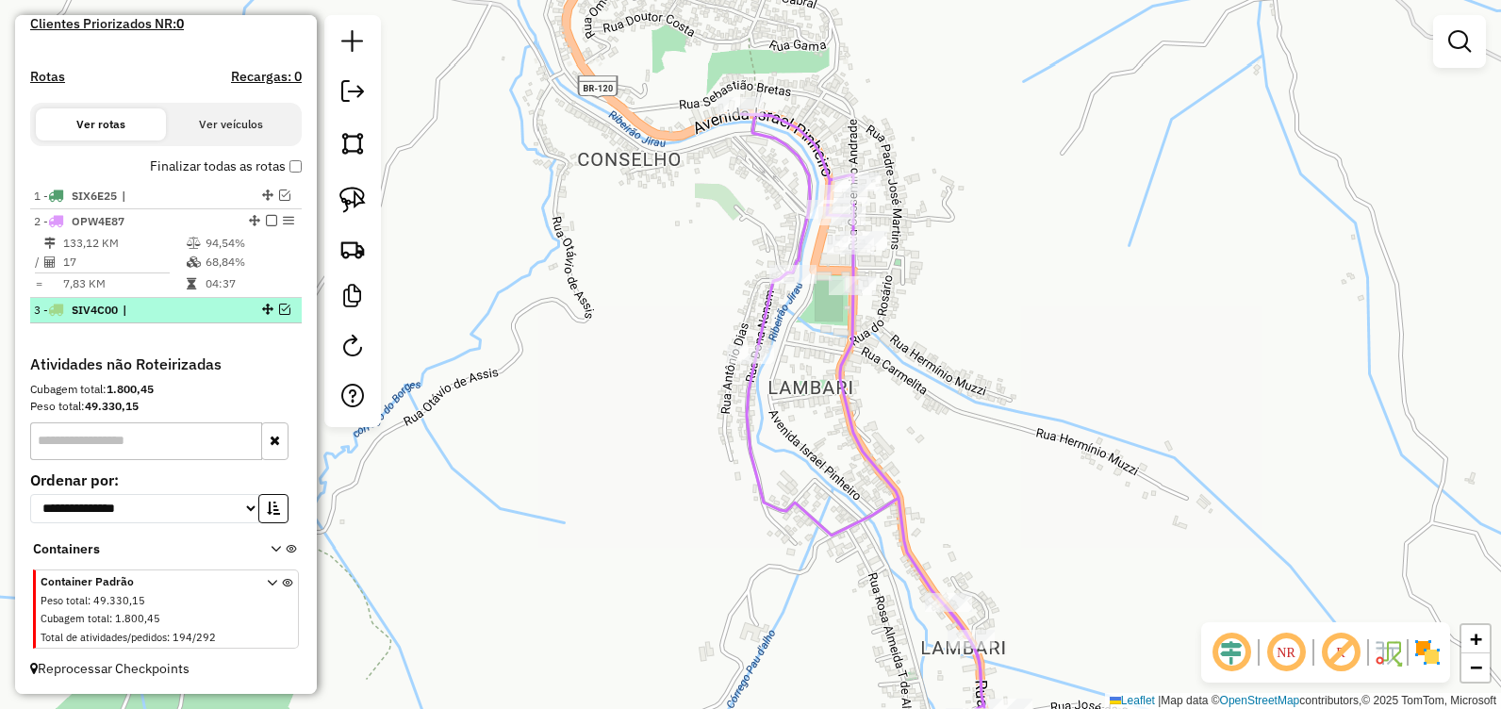
scroll to position [538, 0]
click at [279, 310] on em at bounding box center [284, 308] width 11 height 11
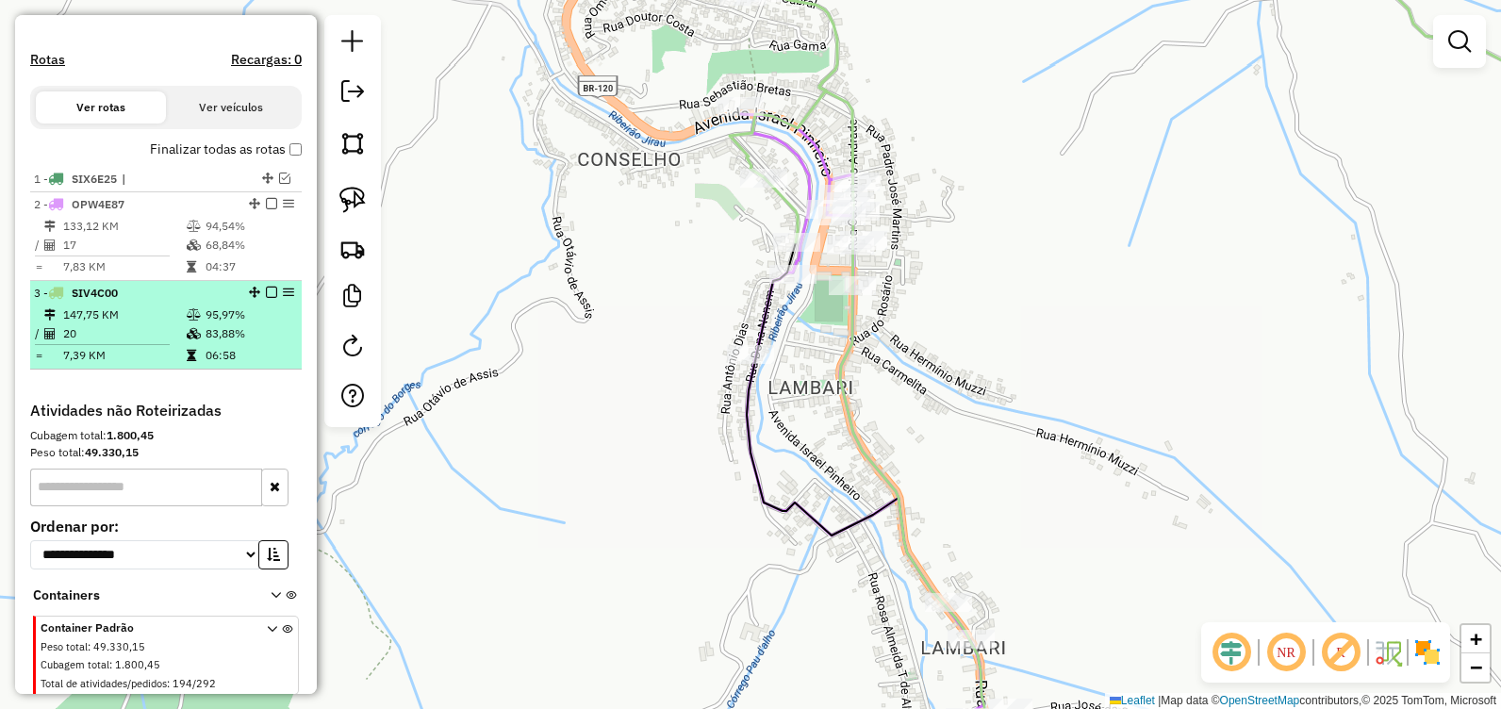
scroll to position [601, 0]
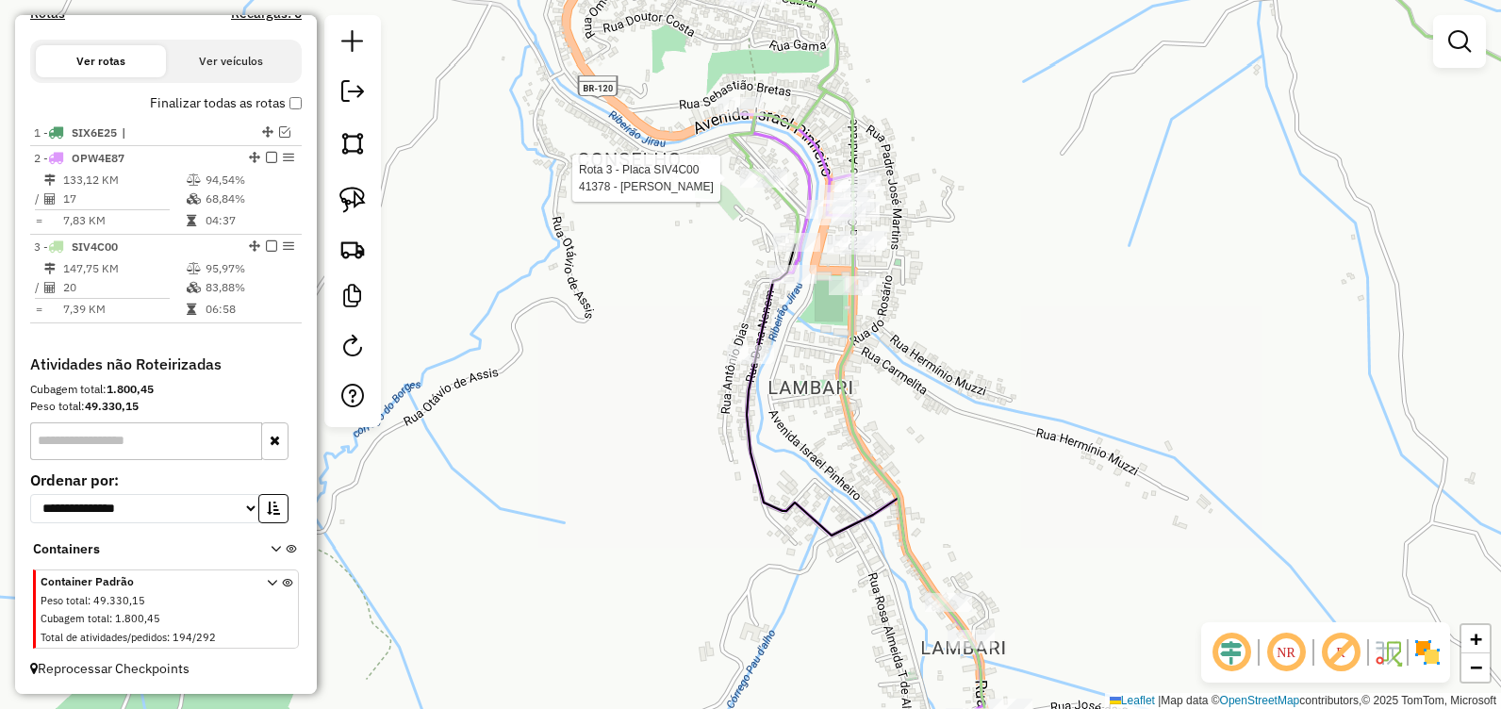
select select "**********"
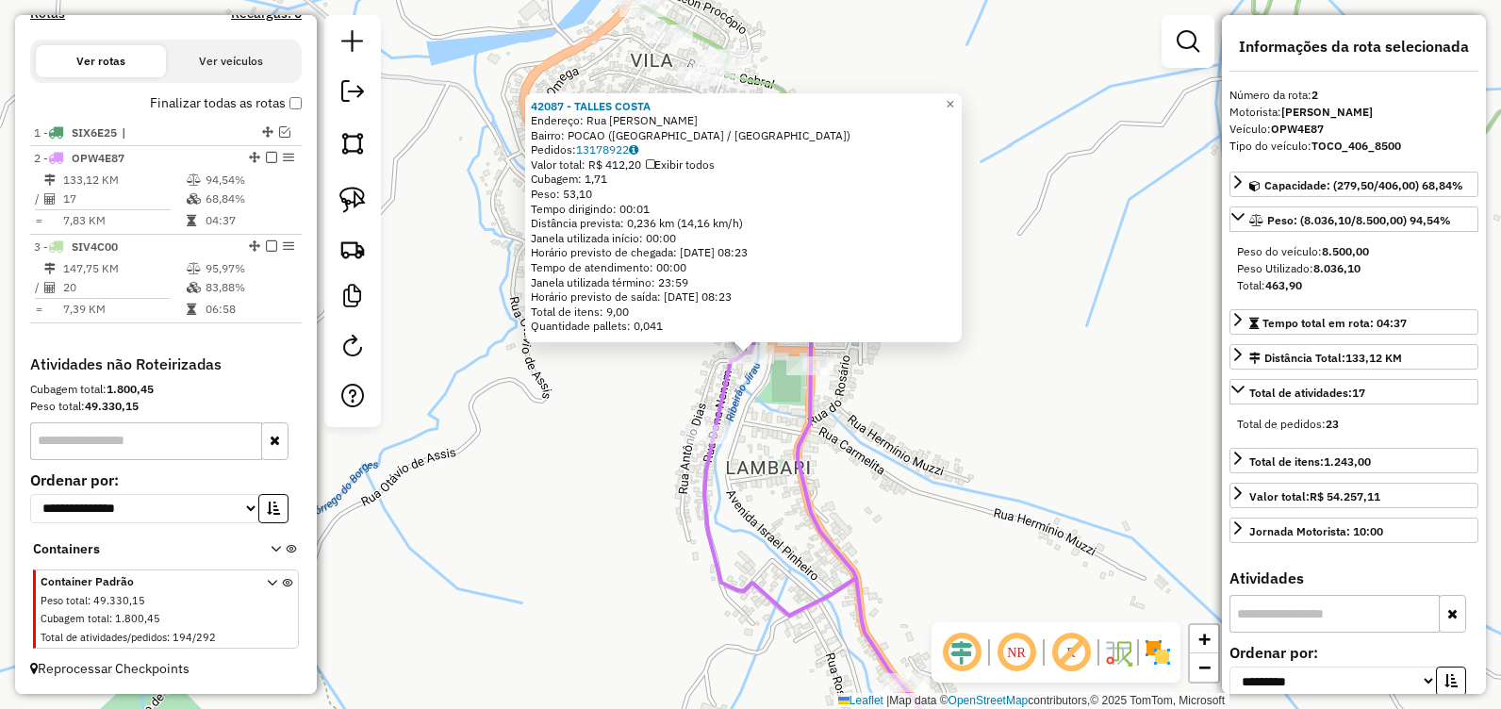
click at [653, 398] on div "42087 - TALLES COSTA Endereço: Rua antonio dias SN Bairro: POCAO (SANTA MARIA D…" at bounding box center [750, 354] width 1501 height 709
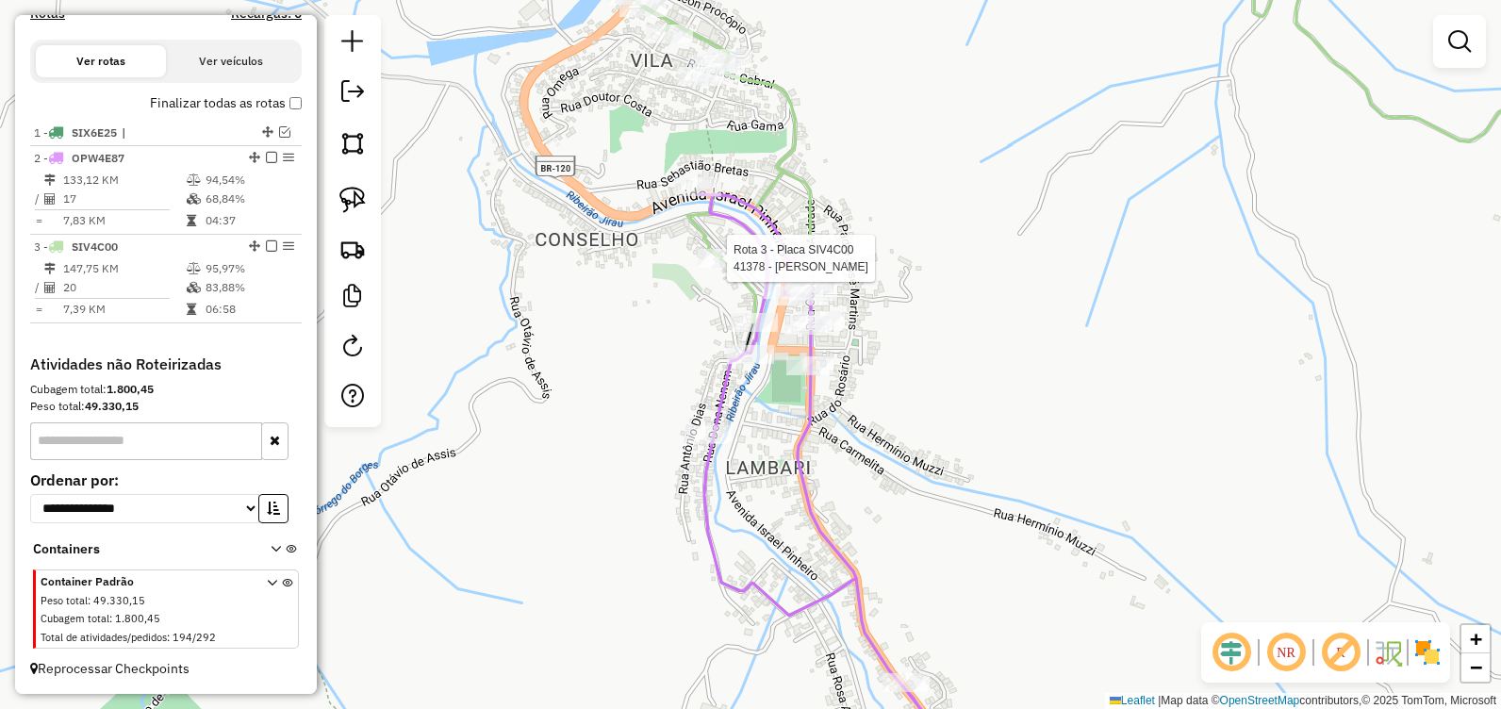
select select "**********"
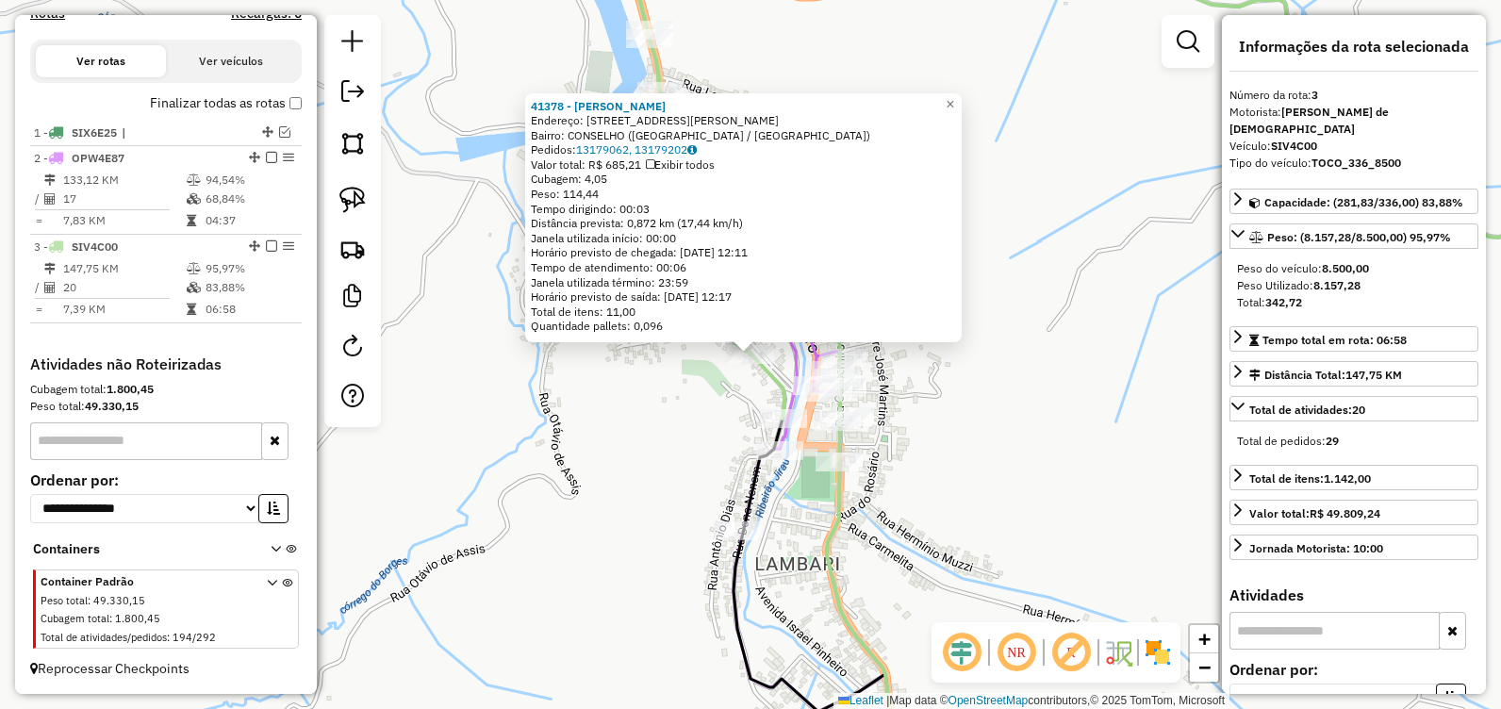
click at [697, 465] on div "41378 - BRENO SOUZA DUARTE Endereço: RUA ISOLINA MACHADO 63 Bairro: CONSELHO (S…" at bounding box center [750, 354] width 1501 height 709
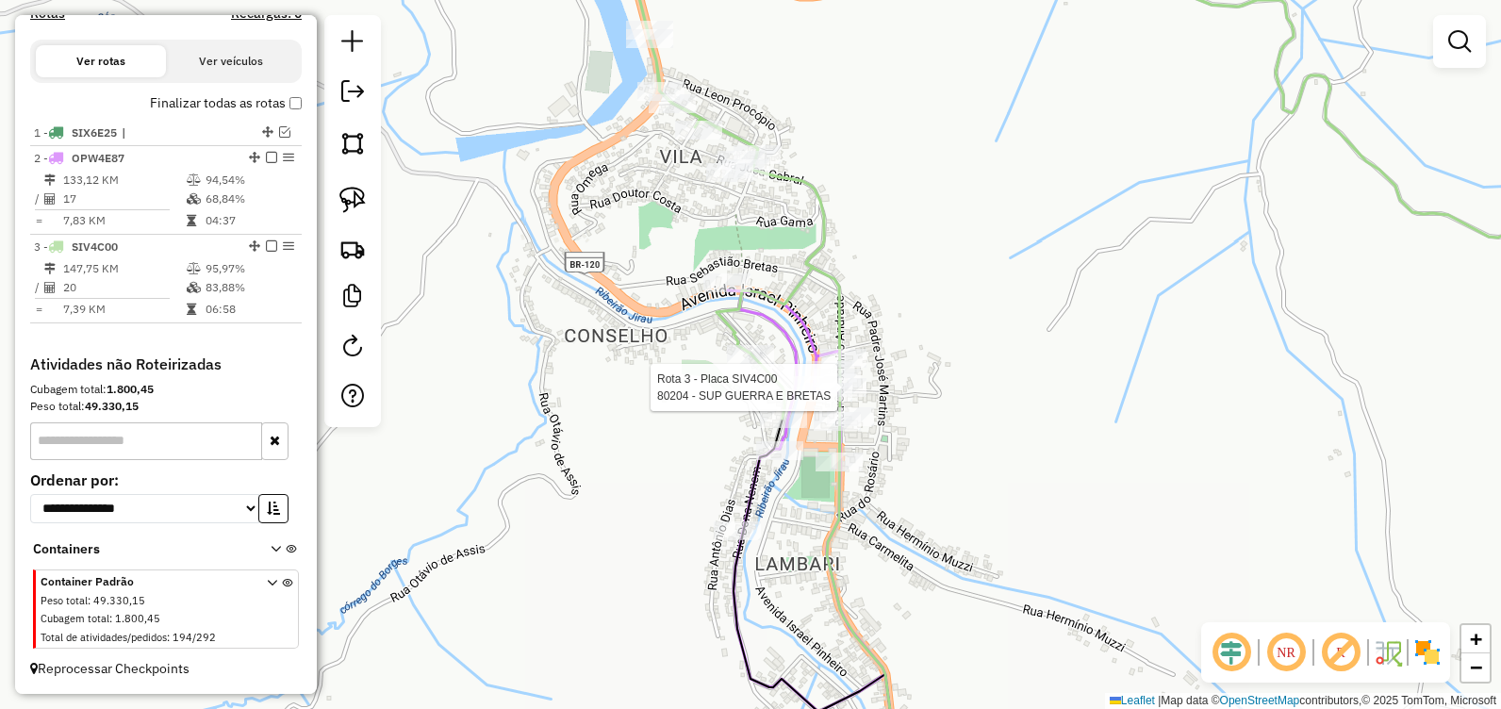
select select "**********"
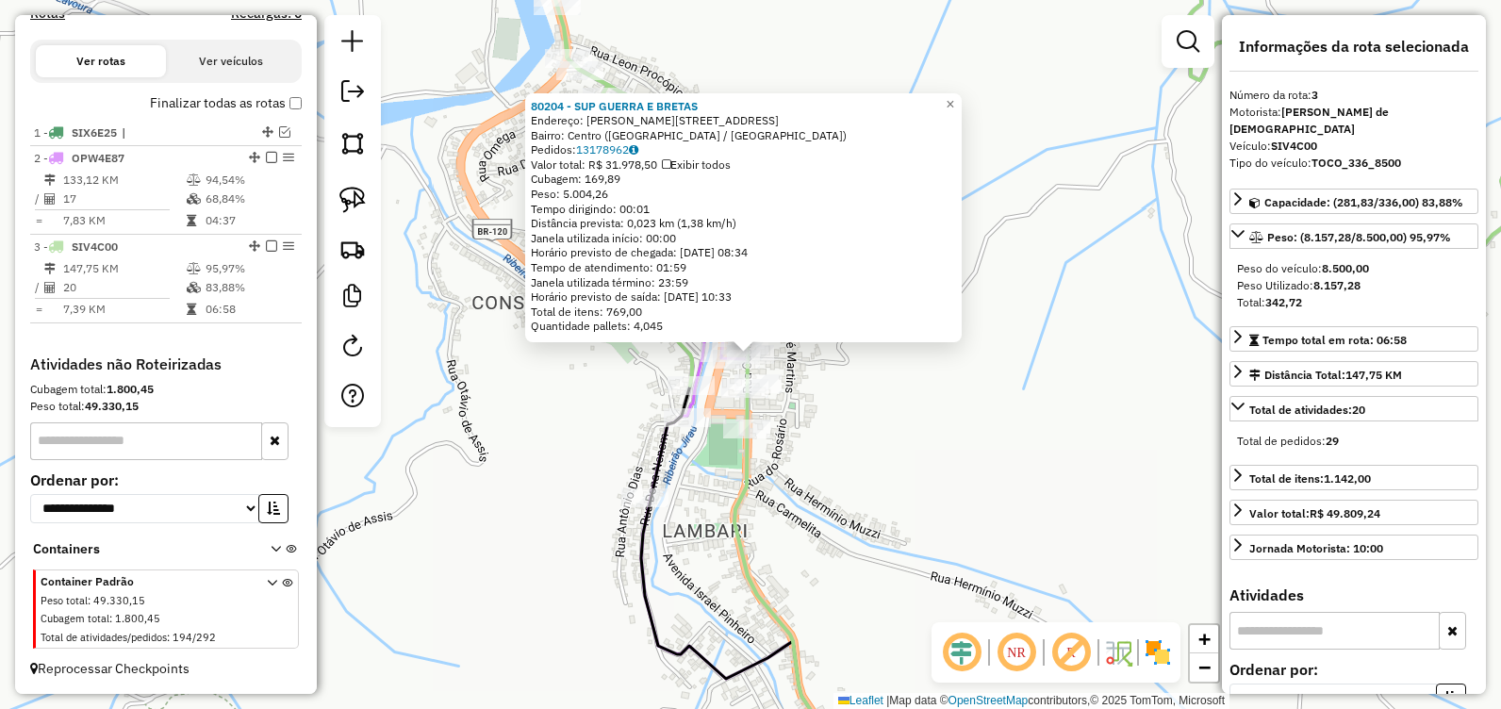
click at [848, 389] on div "80204 - SUP GUERRA E BRETAS Endereço: R CASSEMIRO DE ANDRADE, 363 Bairro: Centr…" at bounding box center [750, 354] width 1501 height 709
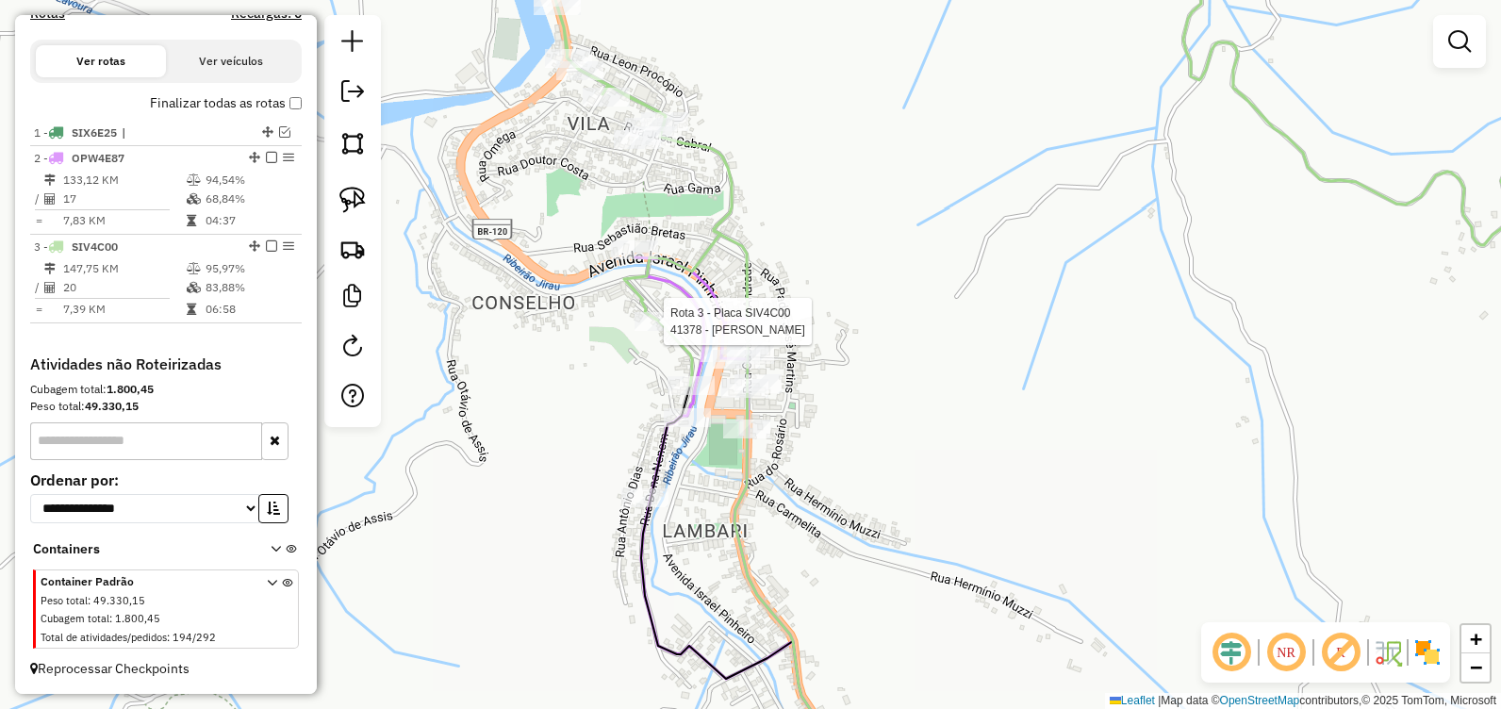
select select "**********"
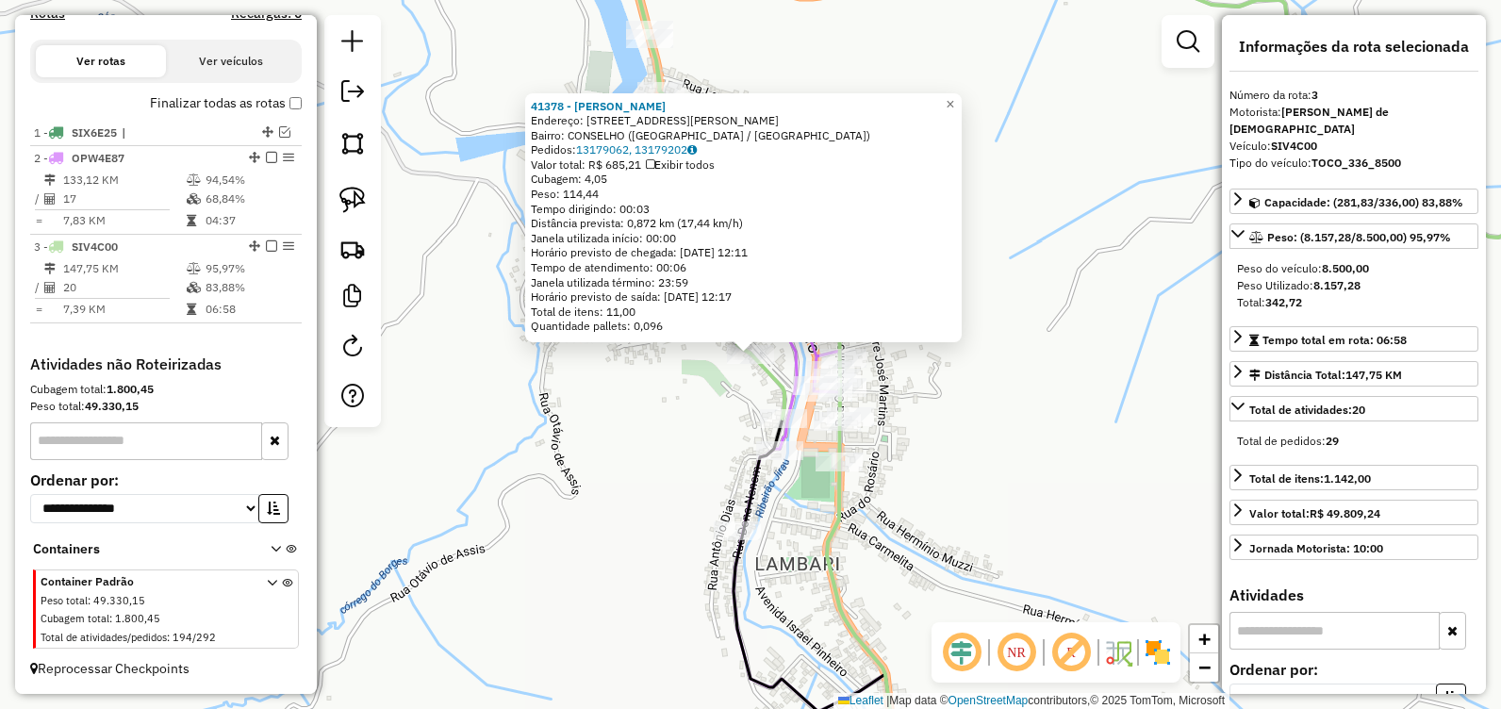
click at [601, 385] on div "41378 - BRENO SOUZA DUARTE Endereço: RUA ISOLINA MACHADO 63 Bairro: CONSELHO (S…" at bounding box center [750, 354] width 1501 height 709
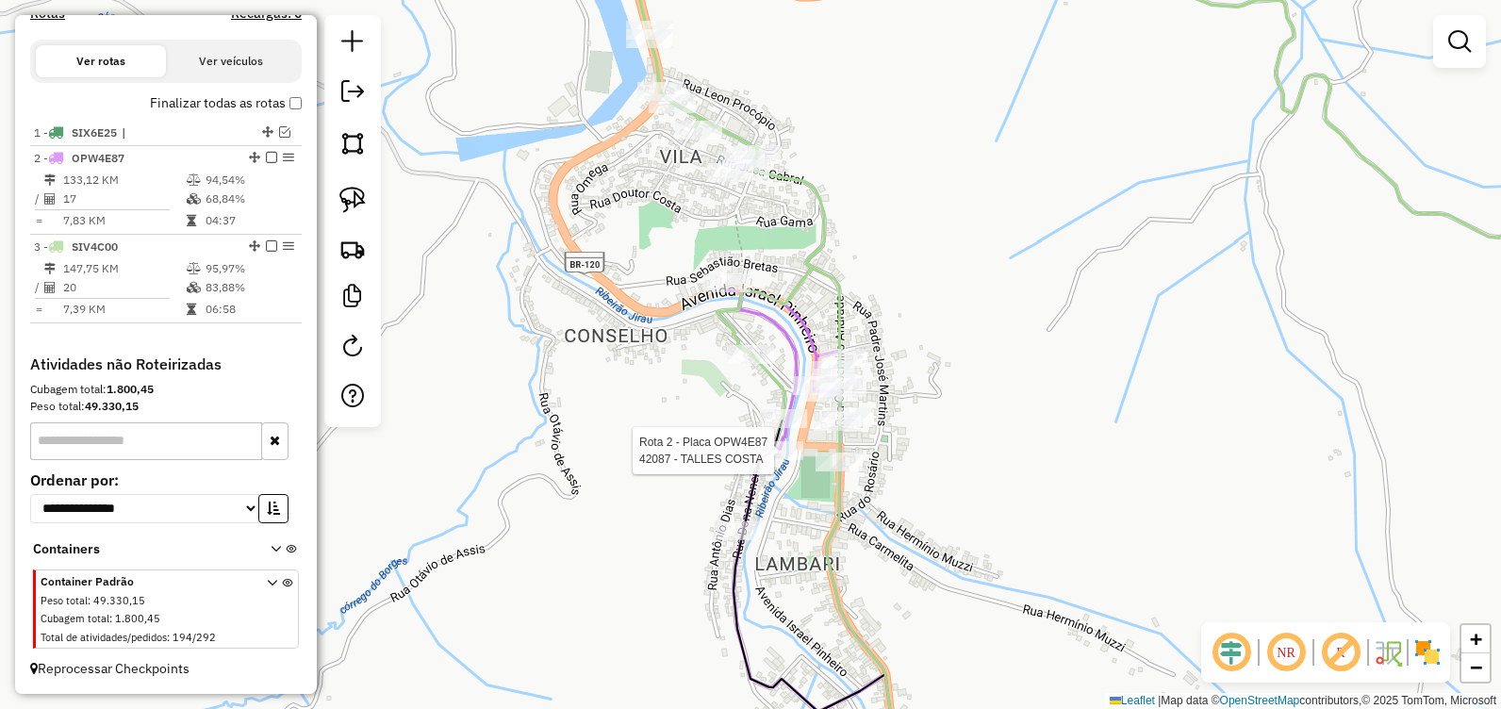
select select "**********"
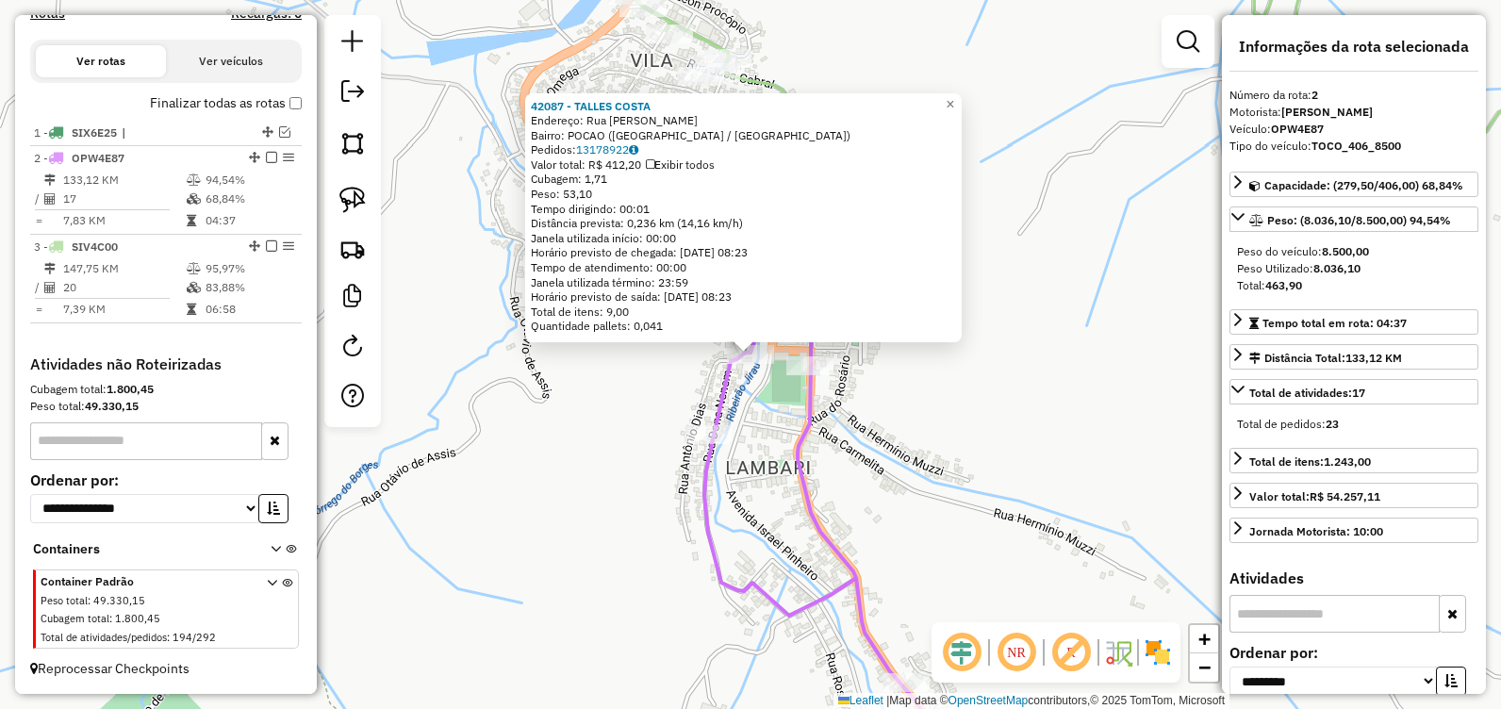
click at [912, 469] on div "42087 - TALLES COSTA Endereço: Rua antonio dias SN Bairro: POCAO (SANTA MARIA D…" at bounding box center [750, 354] width 1501 height 709
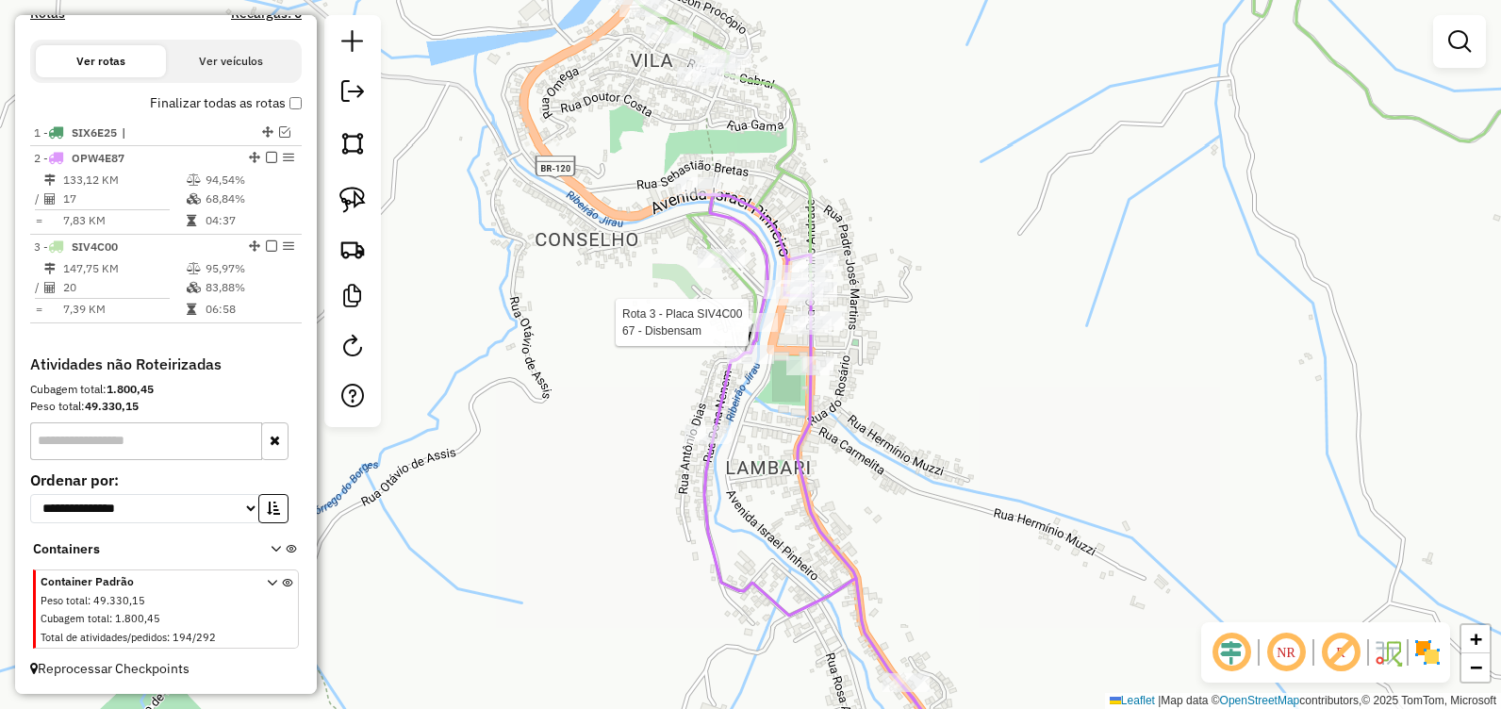
select select "**********"
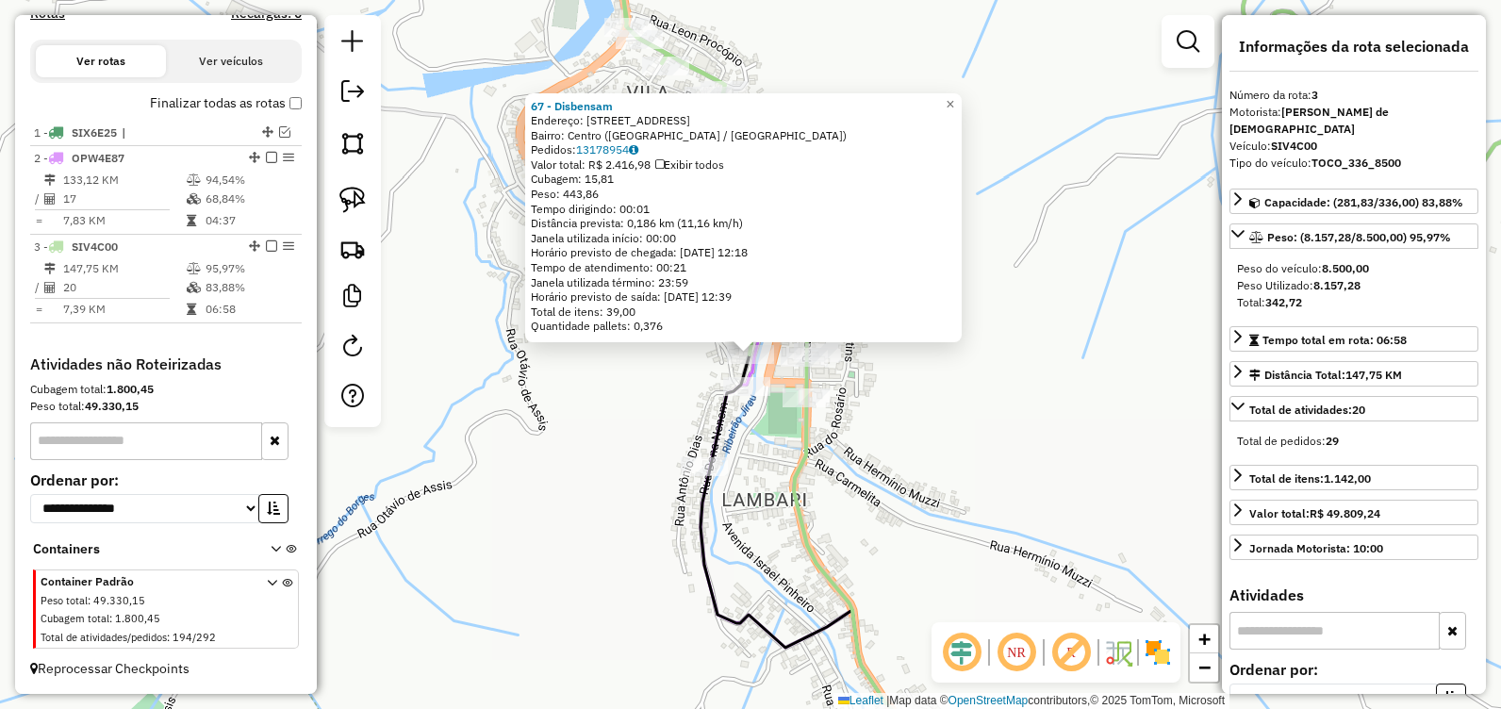
click at [922, 449] on div "67 - Disbensam Endereço: Rua Boa Viagem 20 Bairro: Centro (SANTA MARIA DE ITABI…" at bounding box center [750, 354] width 1501 height 709
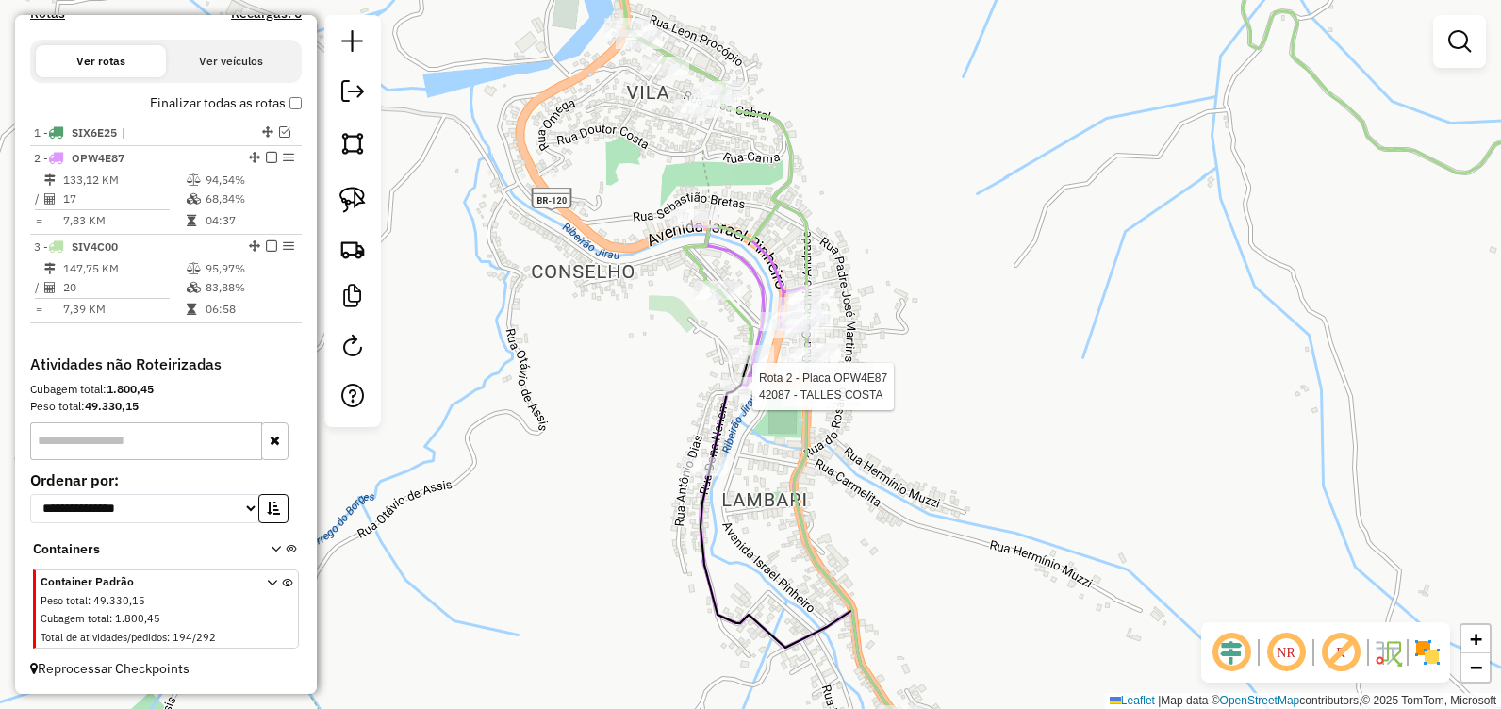
select select "**********"
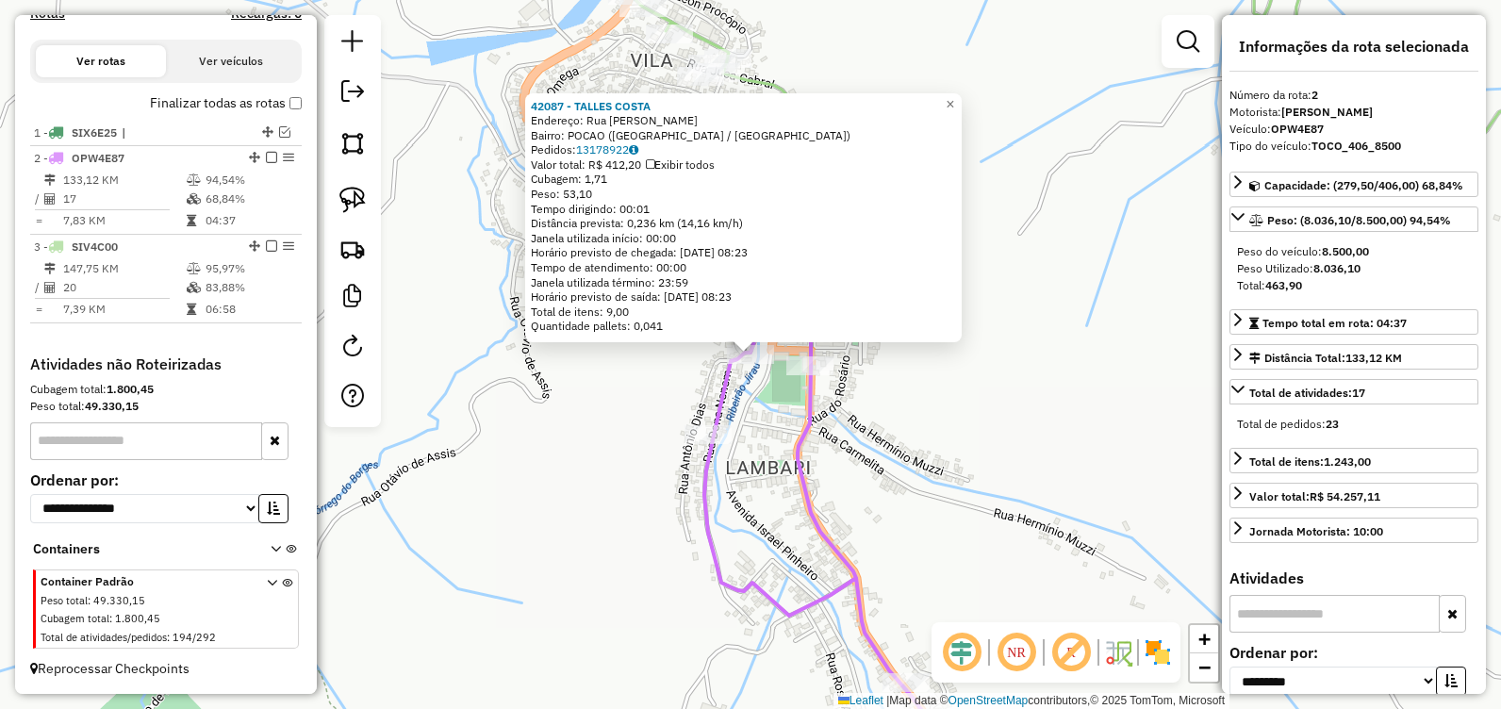
click at [900, 450] on div "42087 - TALLES COSTA Endereço: Rua antonio dias SN Bairro: POCAO (SANTA MARIA D…" at bounding box center [750, 354] width 1501 height 709
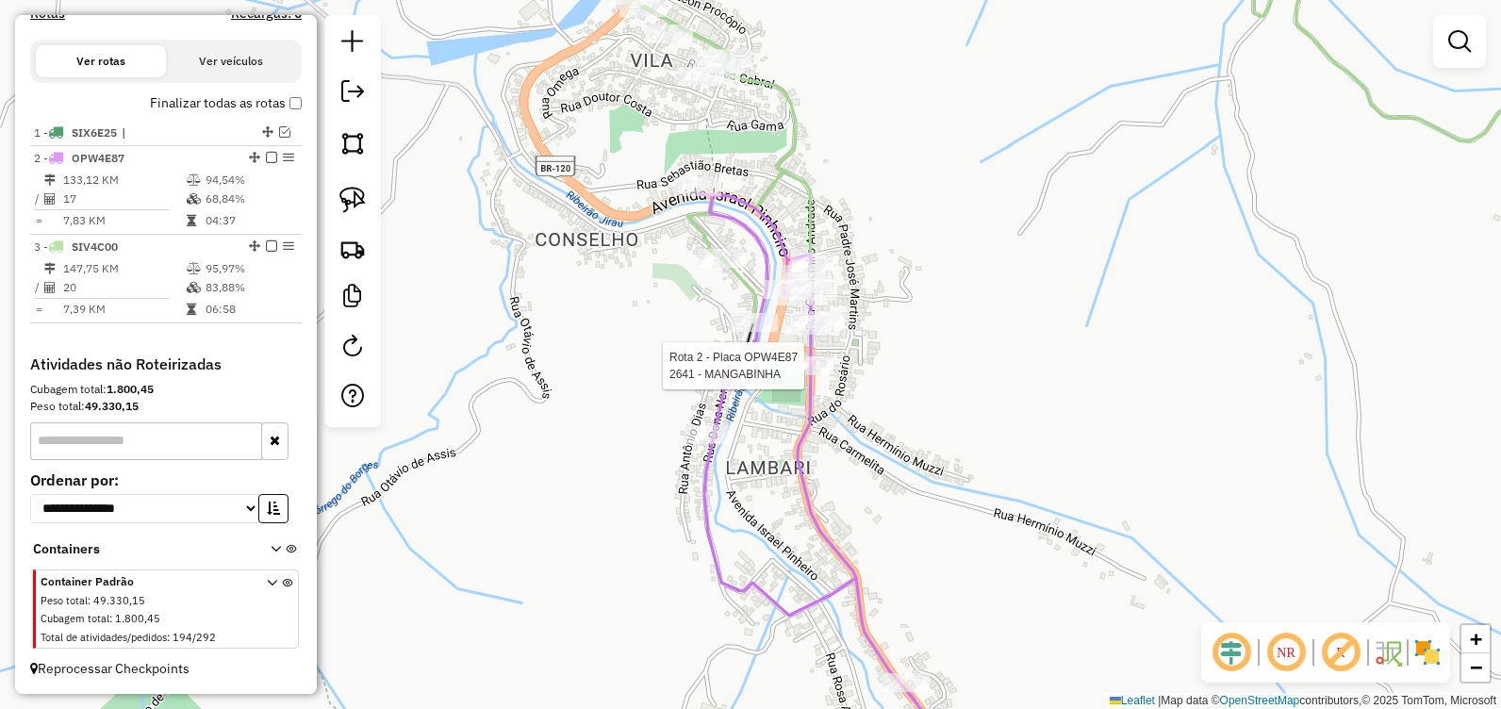
select select "**********"
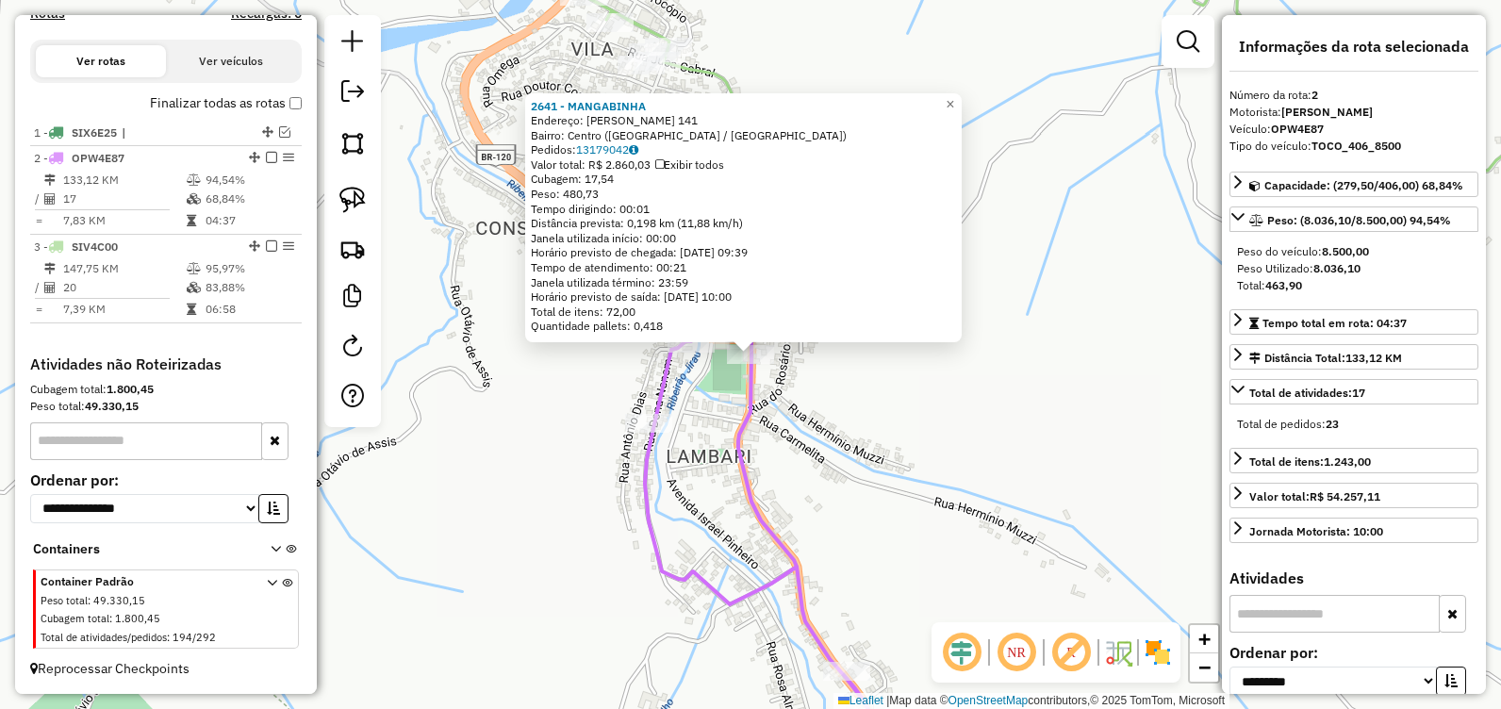
click at [988, 480] on div "2641 - MANGABINHA Endereço: CASEMIRO ANDRADE 141 Bairro: Centro (SANTA MARIA DE…" at bounding box center [750, 354] width 1501 height 709
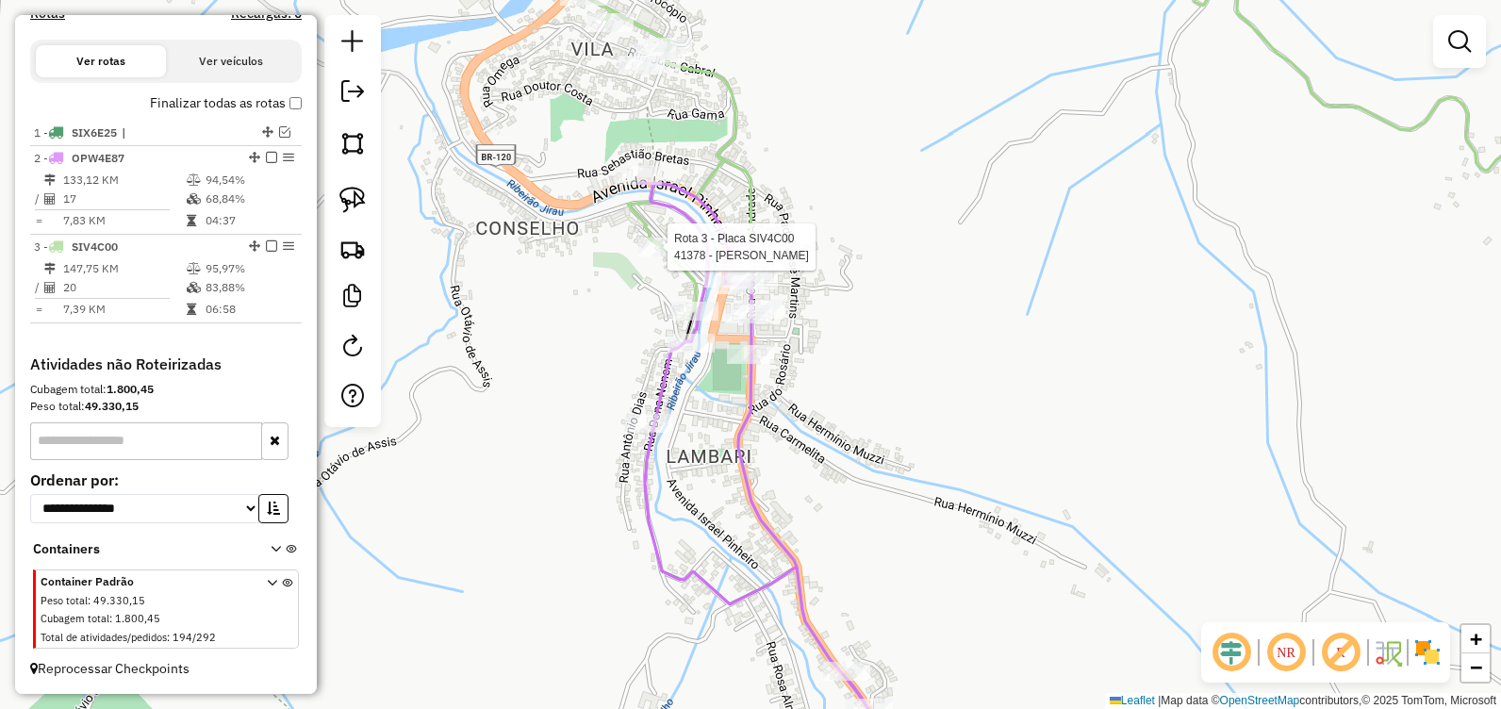
select select "**********"
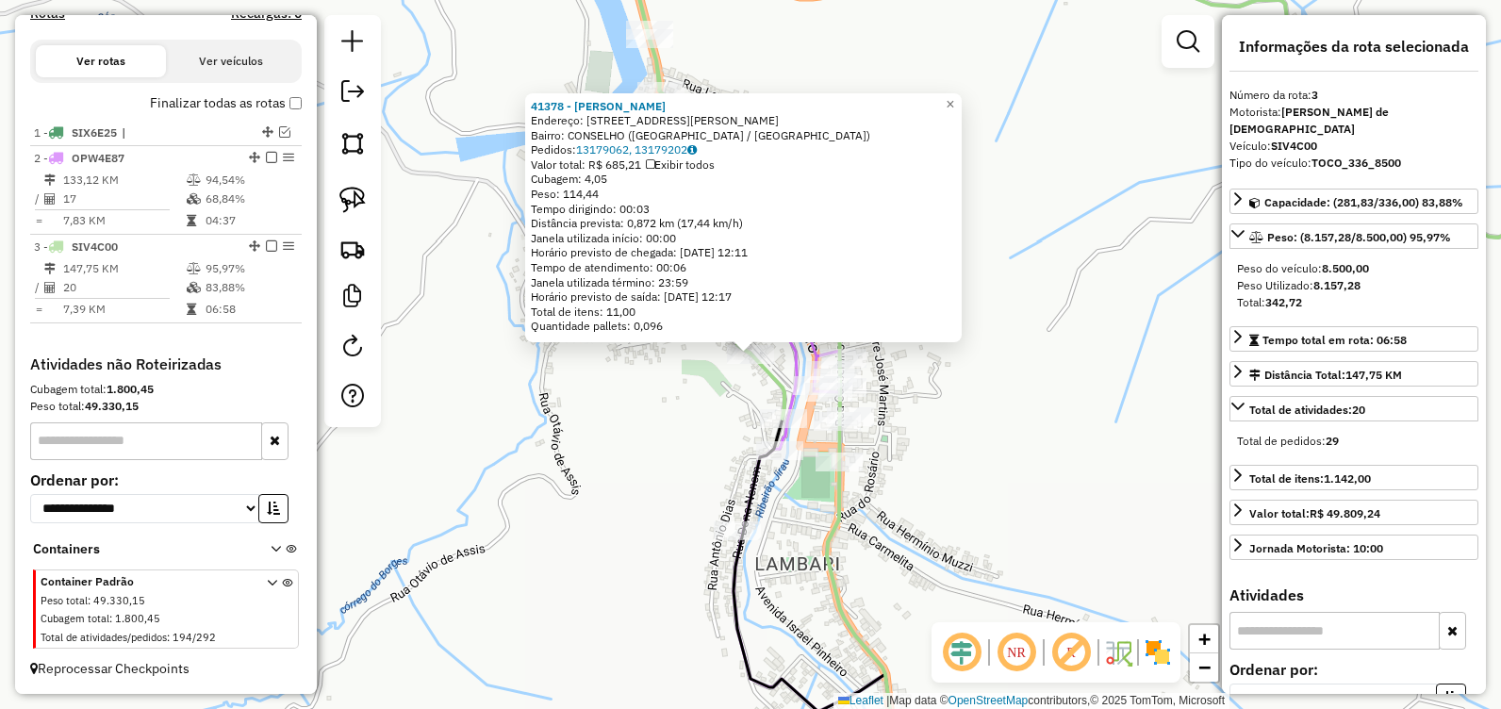
click at [1017, 401] on div "Rota 3 - Placa SIV4C00 41378 - BRENO SOUZA DUARTE 41378 - BRENO SOUZA DUARTE En…" at bounding box center [750, 354] width 1501 height 709
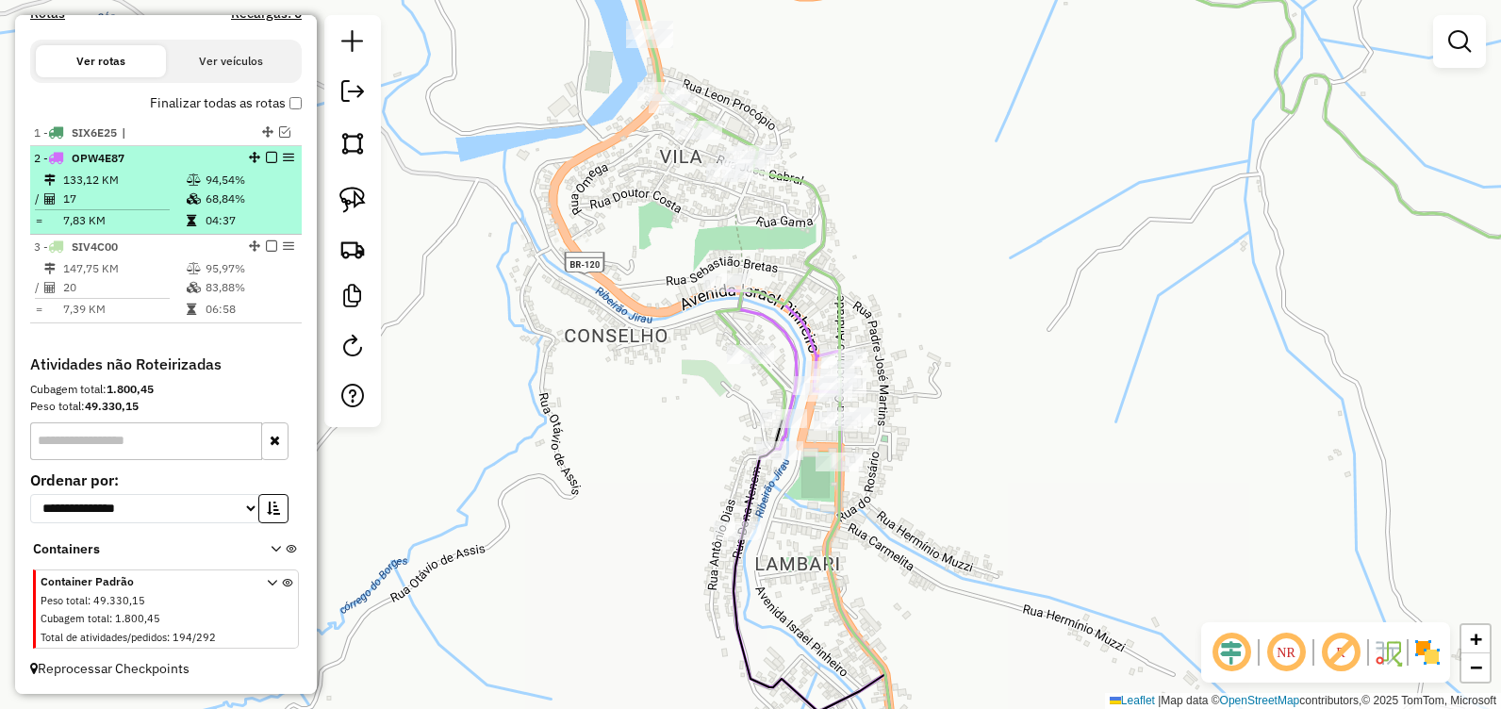
click at [269, 157] on em at bounding box center [271, 157] width 11 height 11
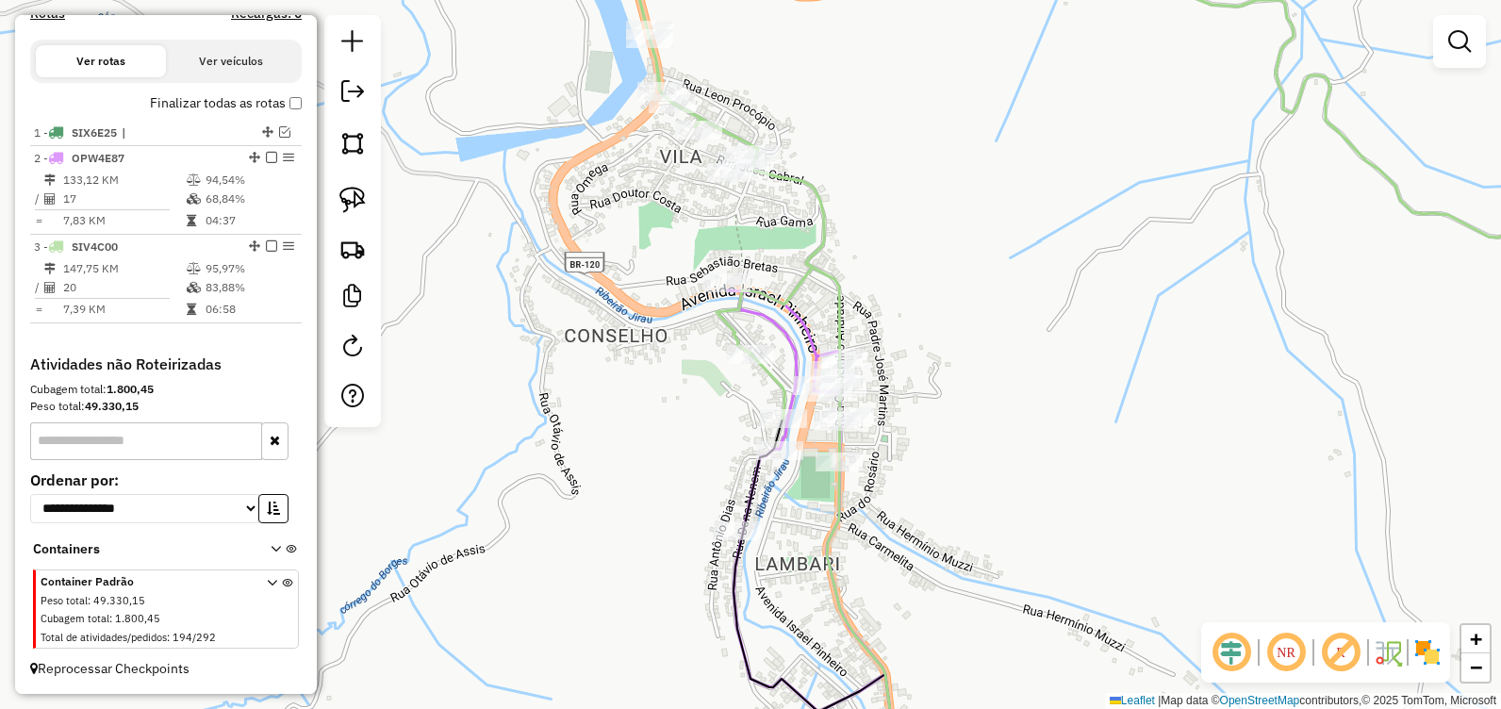
scroll to position [538, 0]
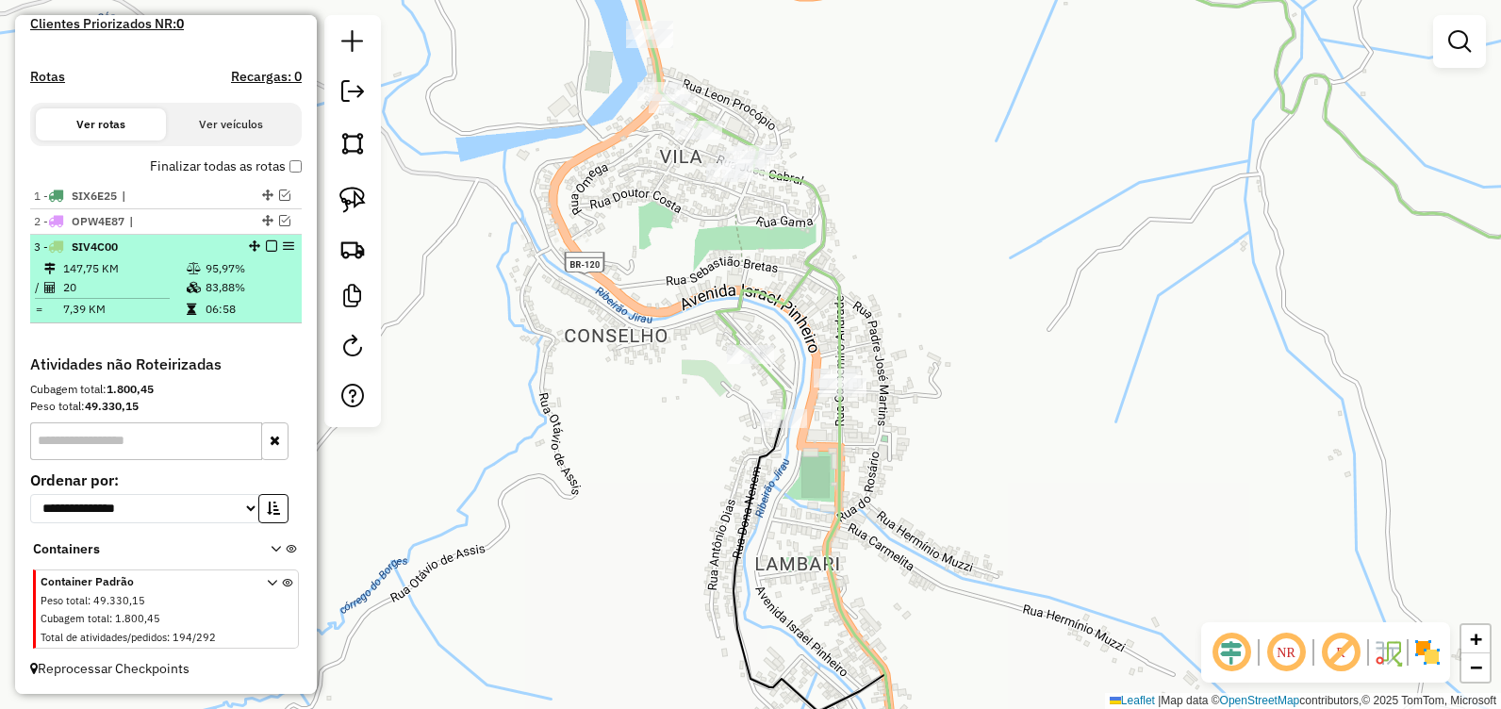
click at [266, 248] on em at bounding box center [271, 245] width 11 height 11
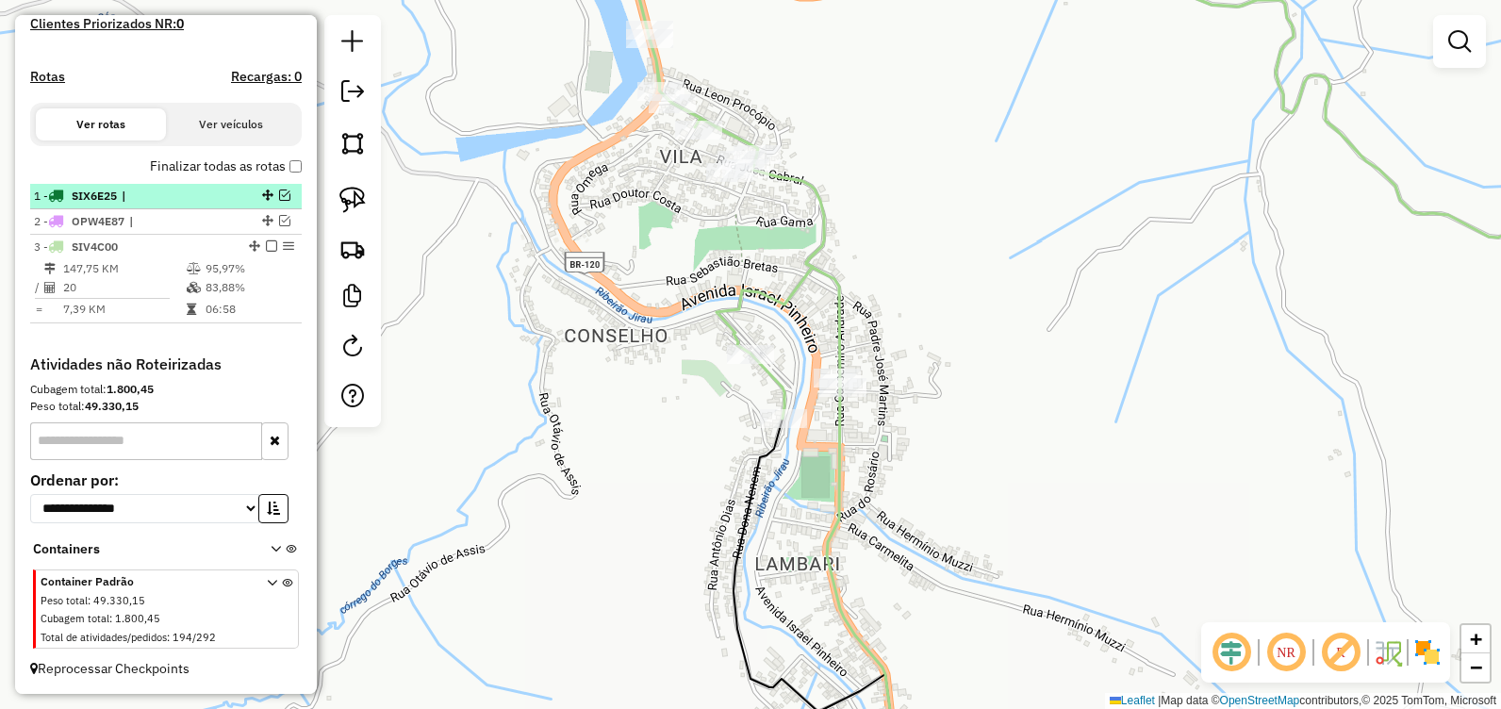
scroll to position [475, 0]
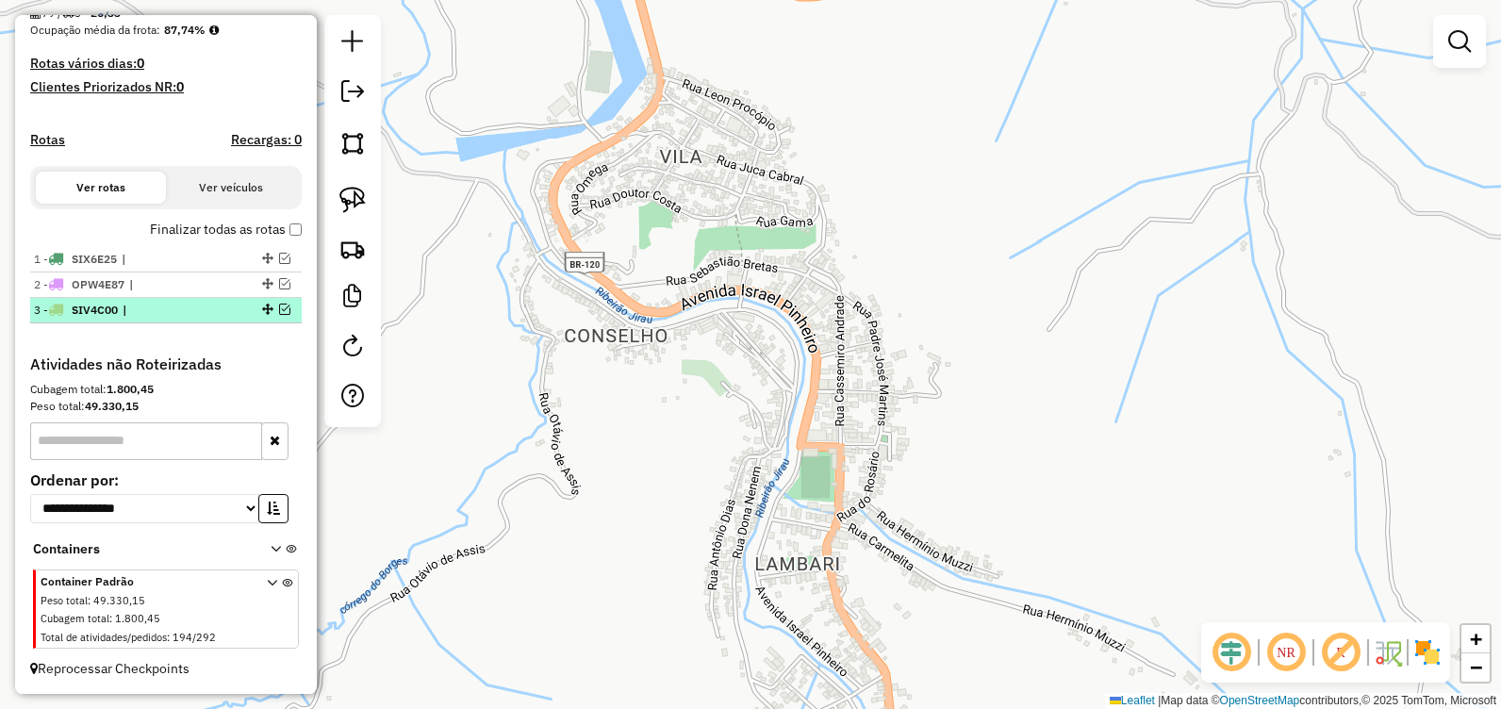
click at [280, 310] on em at bounding box center [284, 308] width 11 height 11
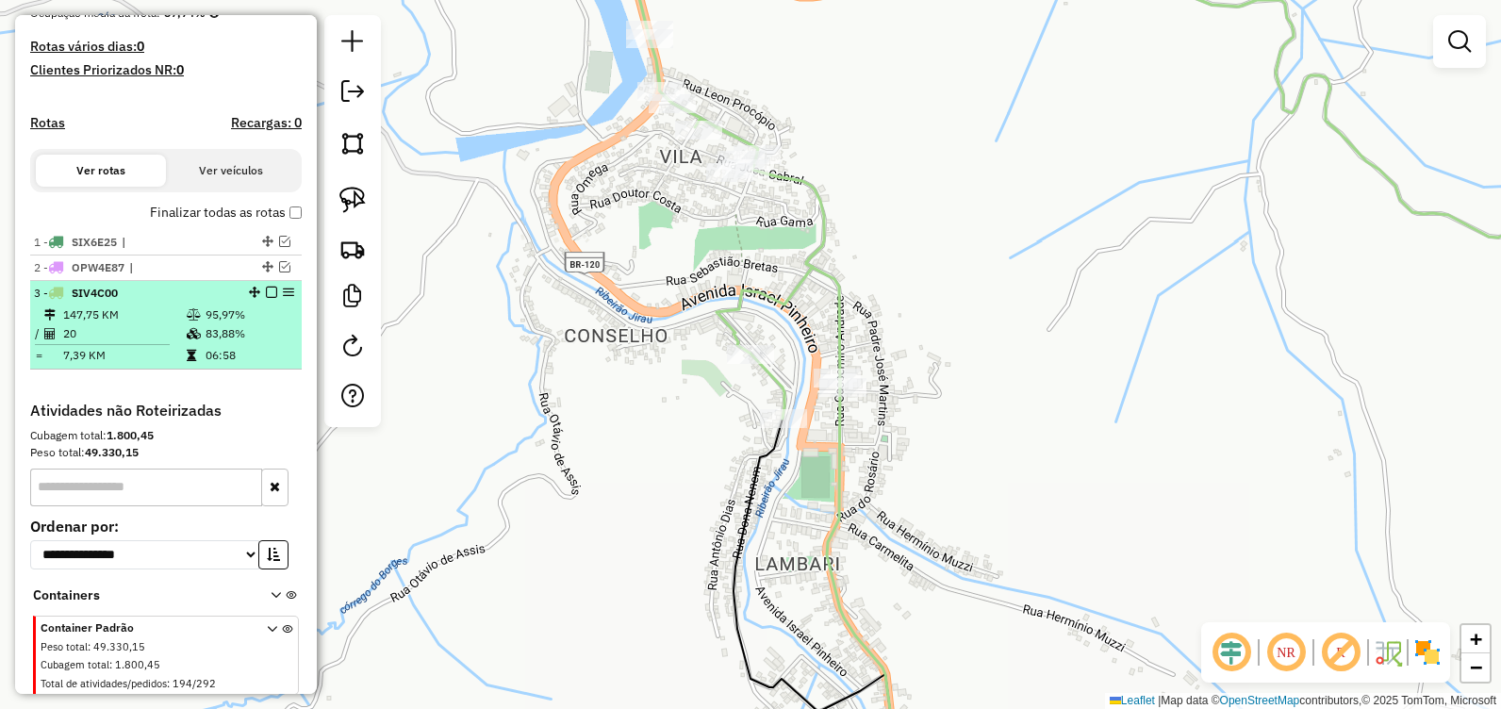
scroll to position [538, 0]
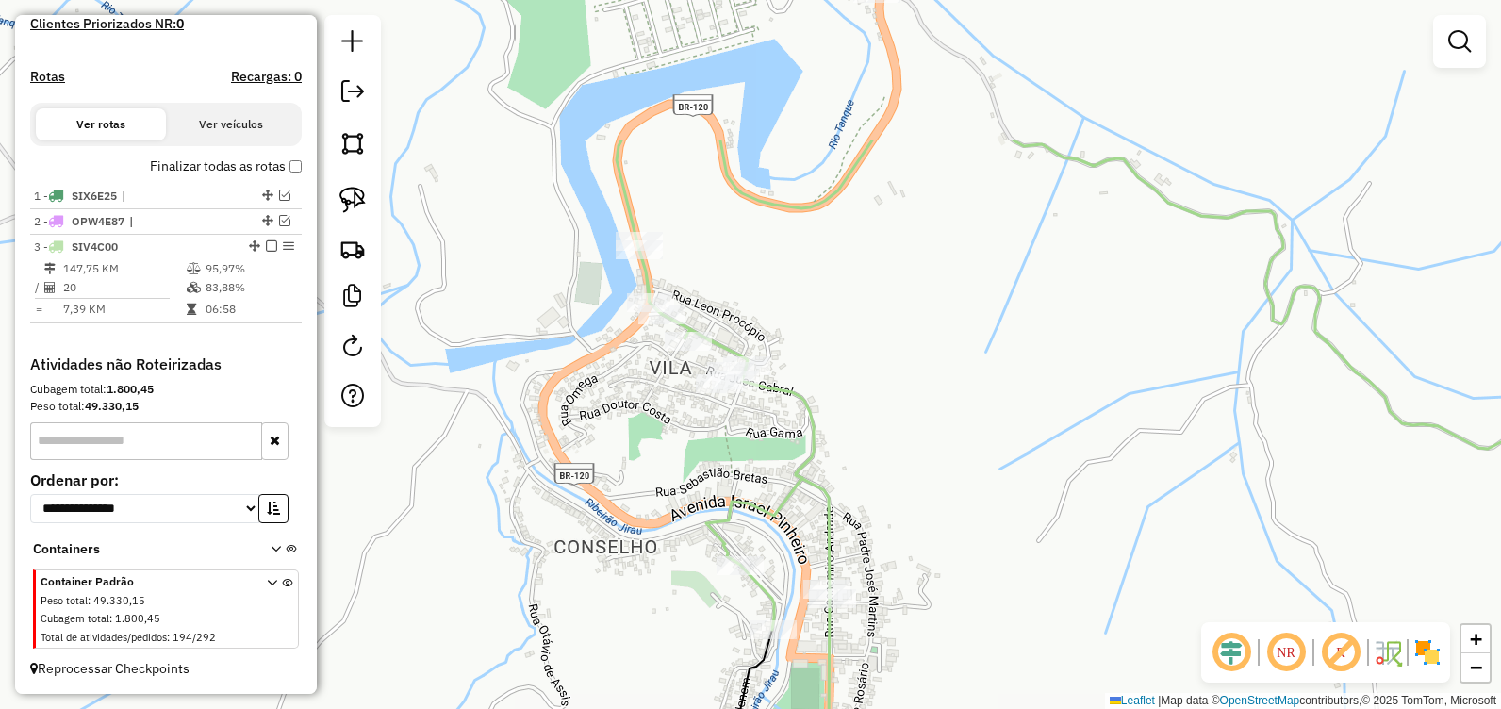
drag, startPoint x: 585, startPoint y: 209, endPoint x: 553, endPoint y: 476, distance: 268.7
click at [553, 476] on div "Janela de atendimento Grade de atendimento Capacidade Transportadoras Veículos …" at bounding box center [750, 354] width 1501 height 709
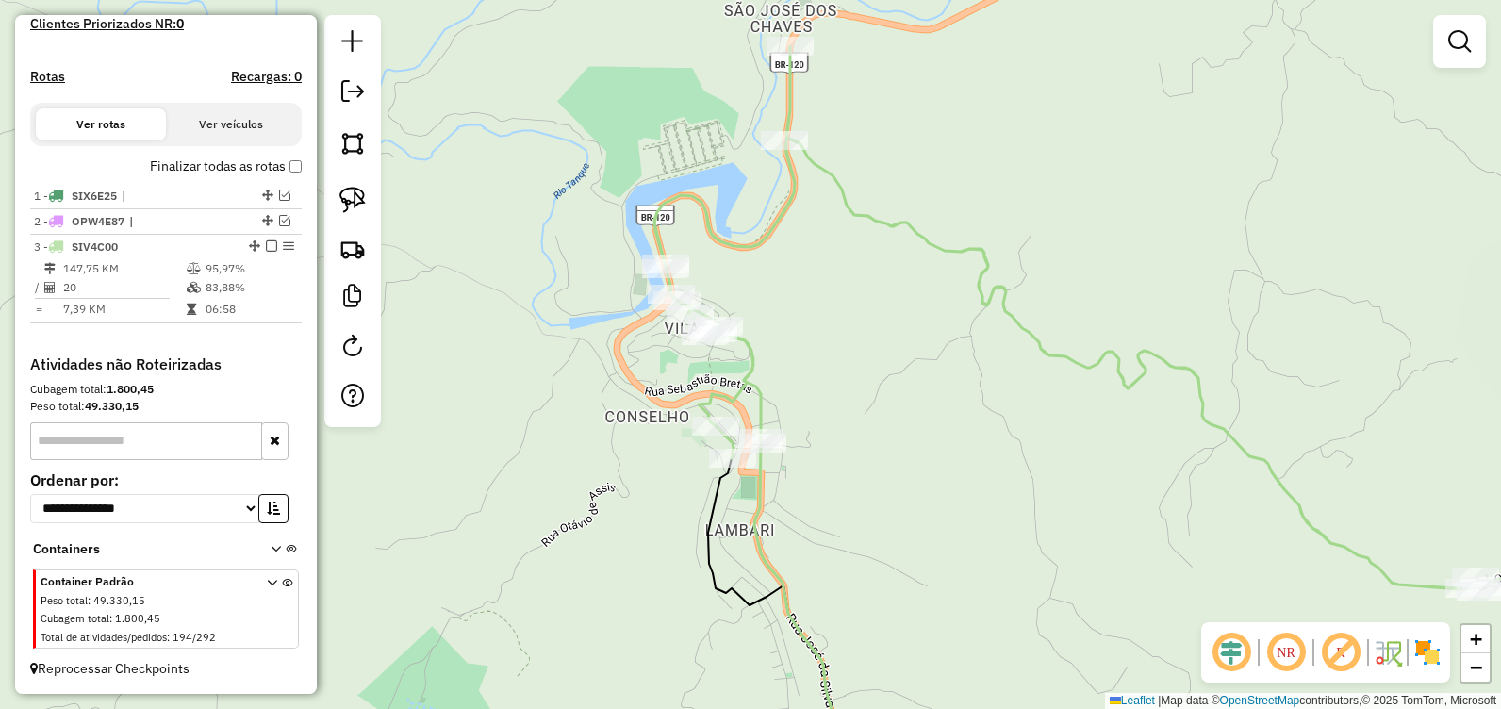
drag, startPoint x: 1027, startPoint y: 378, endPoint x: 992, endPoint y: 430, distance: 62.5
click at [959, 436] on div "Janela de atendimento Grade de atendimento Capacidade Transportadoras Veículos …" at bounding box center [750, 354] width 1501 height 709
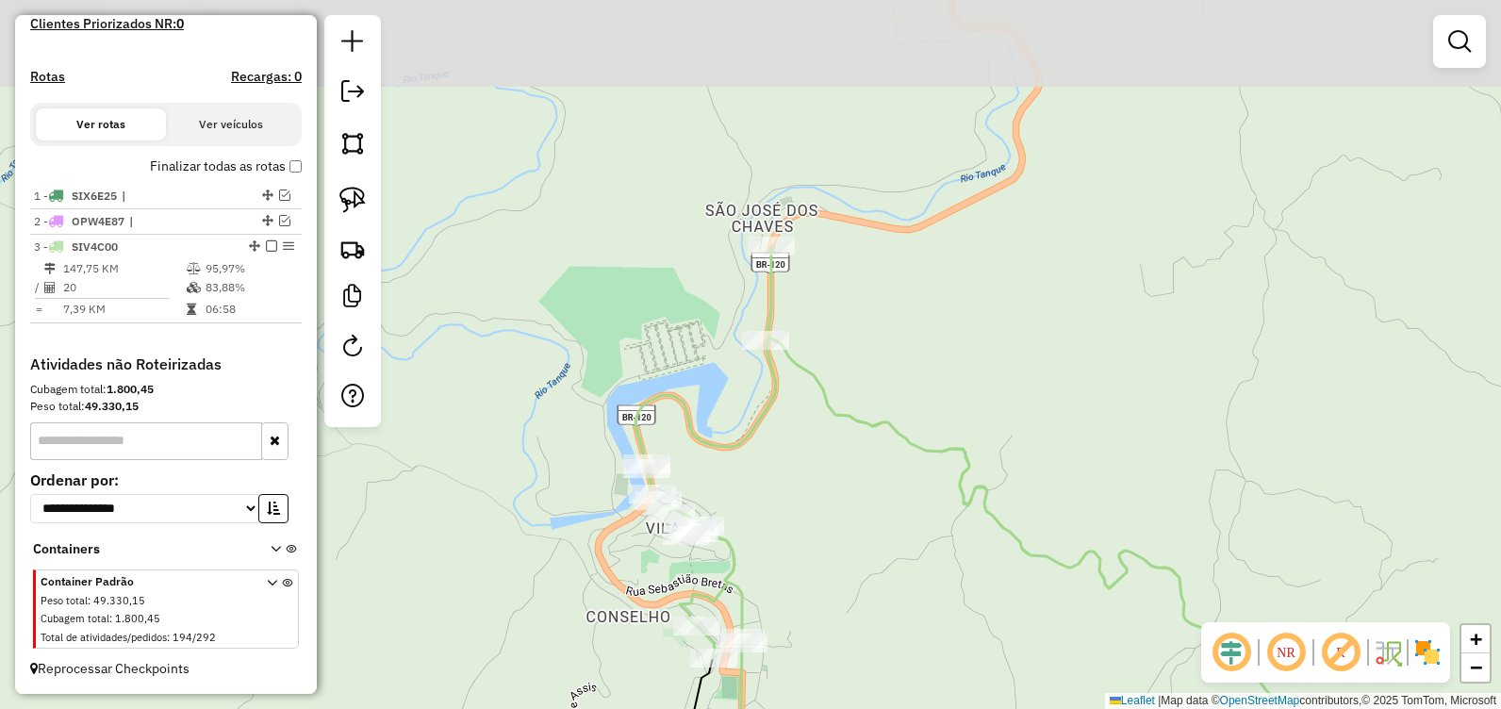
drag, startPoint x: 915, startPoint y: 153, endPoint x: 861, endPoint y: 365, distance: 218.8
click at [861, 365] on div "Janela de atendimento Grade de atendimento Capacidade Transportadoras Veículos …" at bounding box center [750, 354] width 1501 height 709
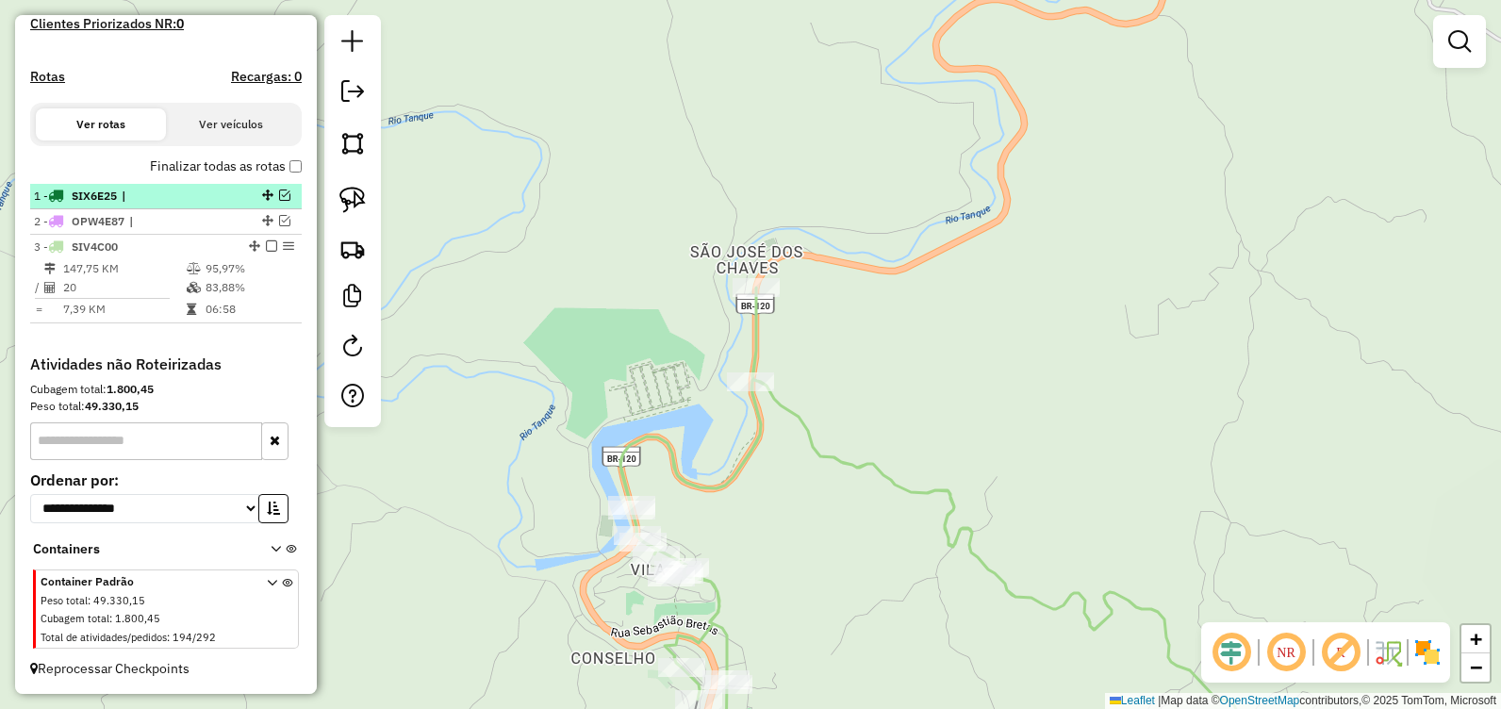
click at [280, 197] on em at bounding box center [284, 194] width 11 height 11
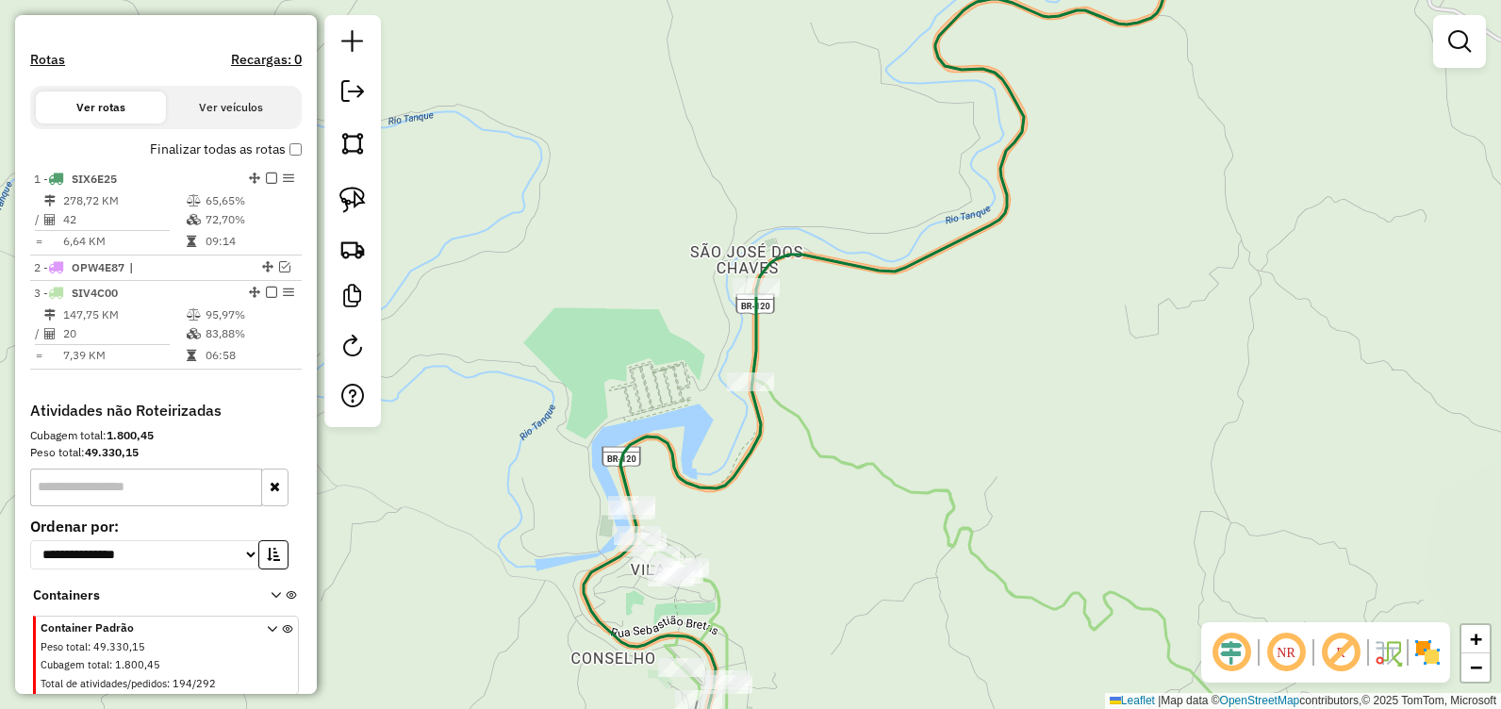
scroll to position [601, 0]
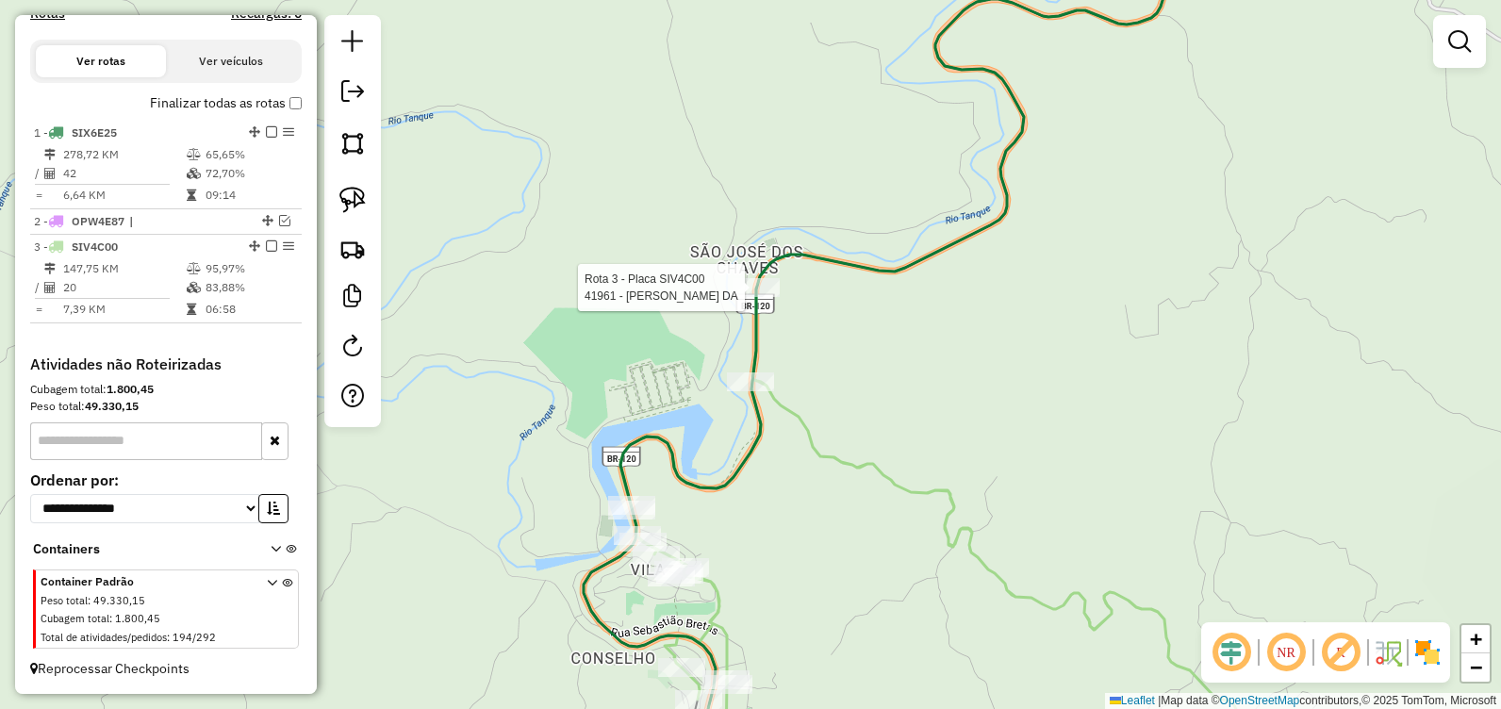
select select "**********"
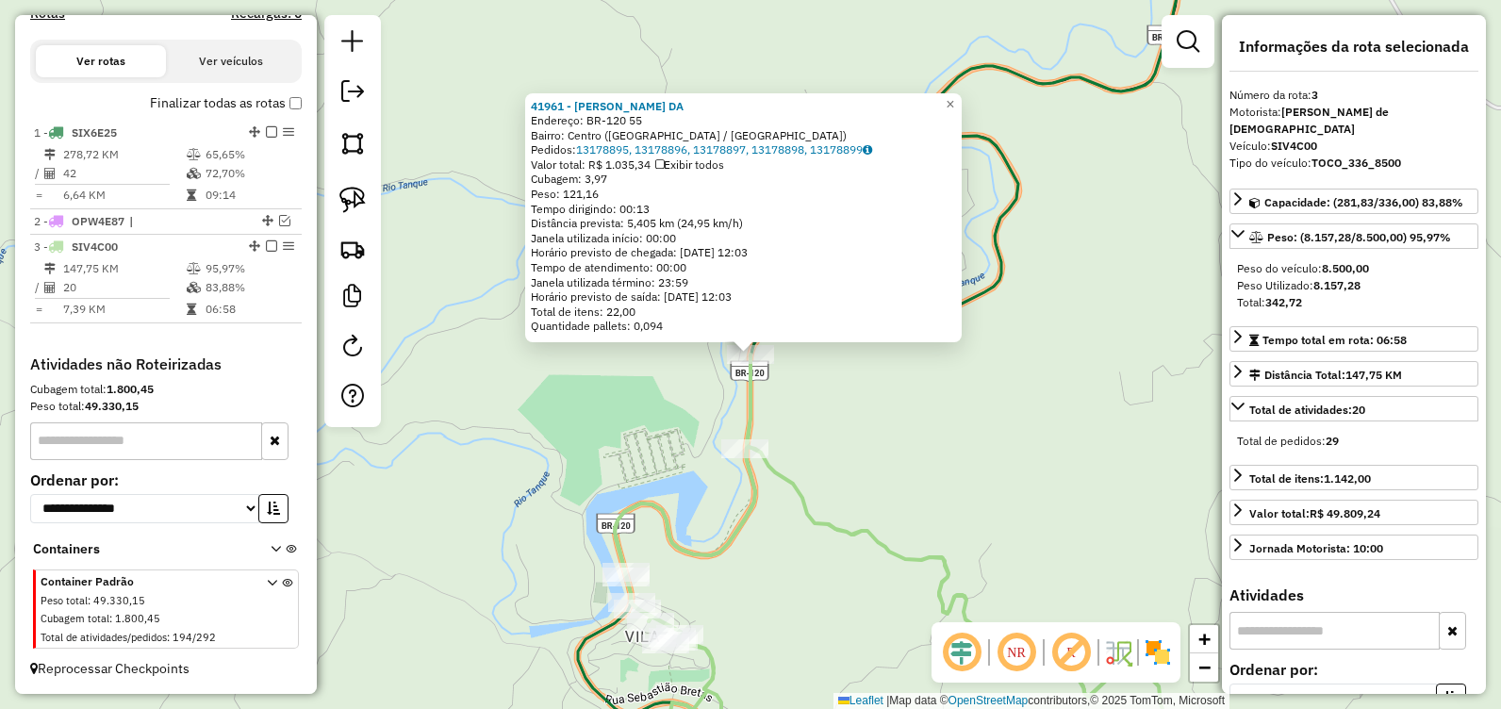
click at [878, 443] on div "41961 - FLAVIO FERREIRA DA Endereço: BR-120 55 Bairro: Centro (SANTA MARIA DE I…" at bounding box center [750, 354] width 1501 height 709
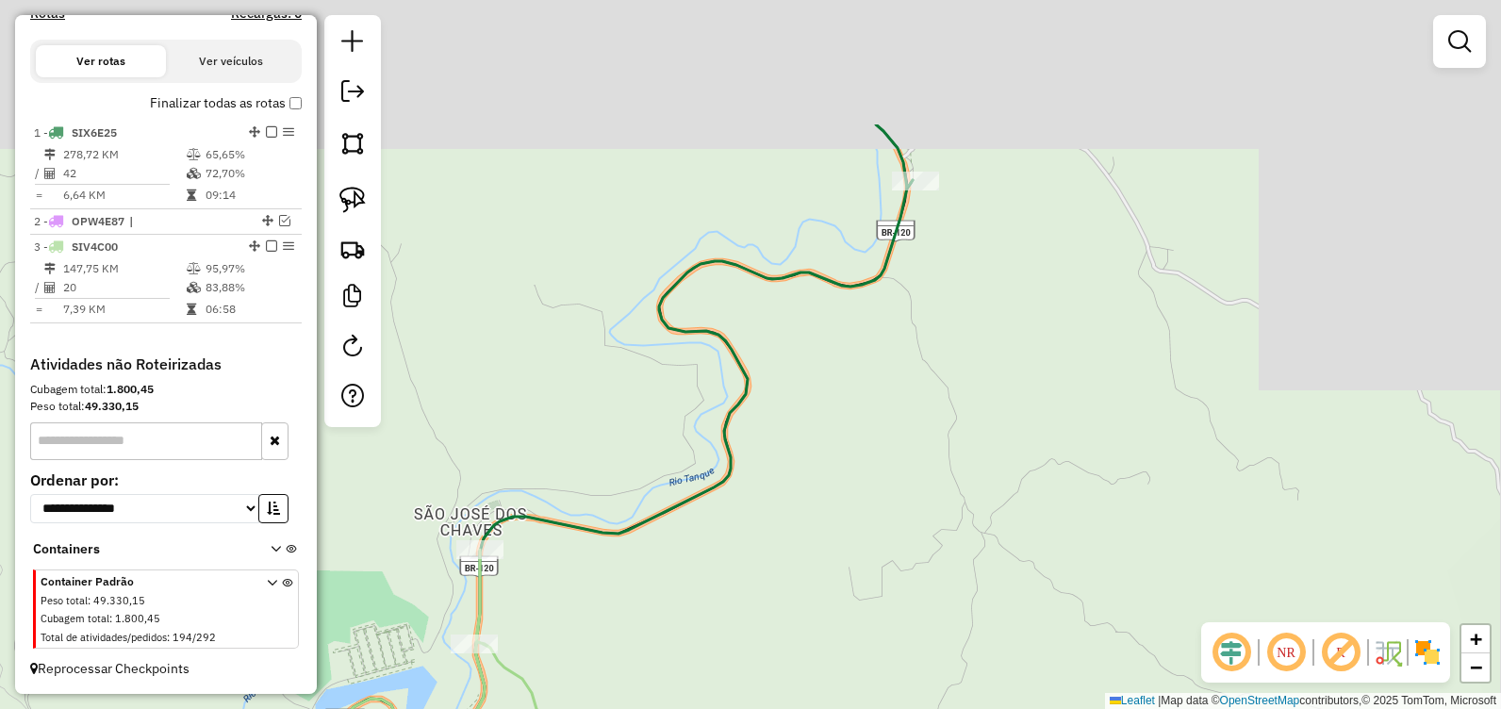
drag, startPoint x: 1032, startPoint y: 365, endPoint x: 799, endPoint y: 530, distance: 285.3
click at [800, 531] on div "Janela de atendimento Grade de atendimento Capacidade Transportadoras Veículos …" at bounding box center [750, 354] width 1501 height 709
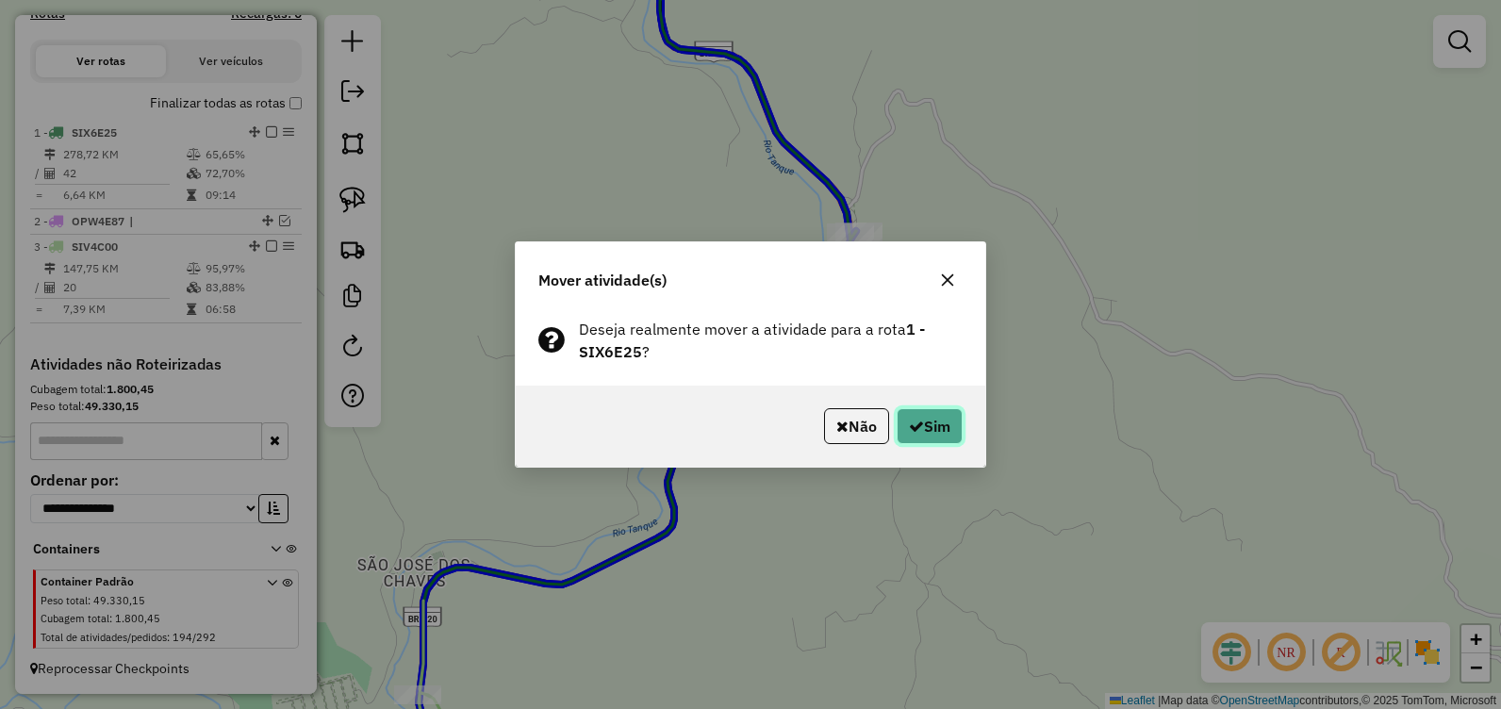
click at [932, 428] on button "Sim" at bounding box center [929, 426] width 66 height 36
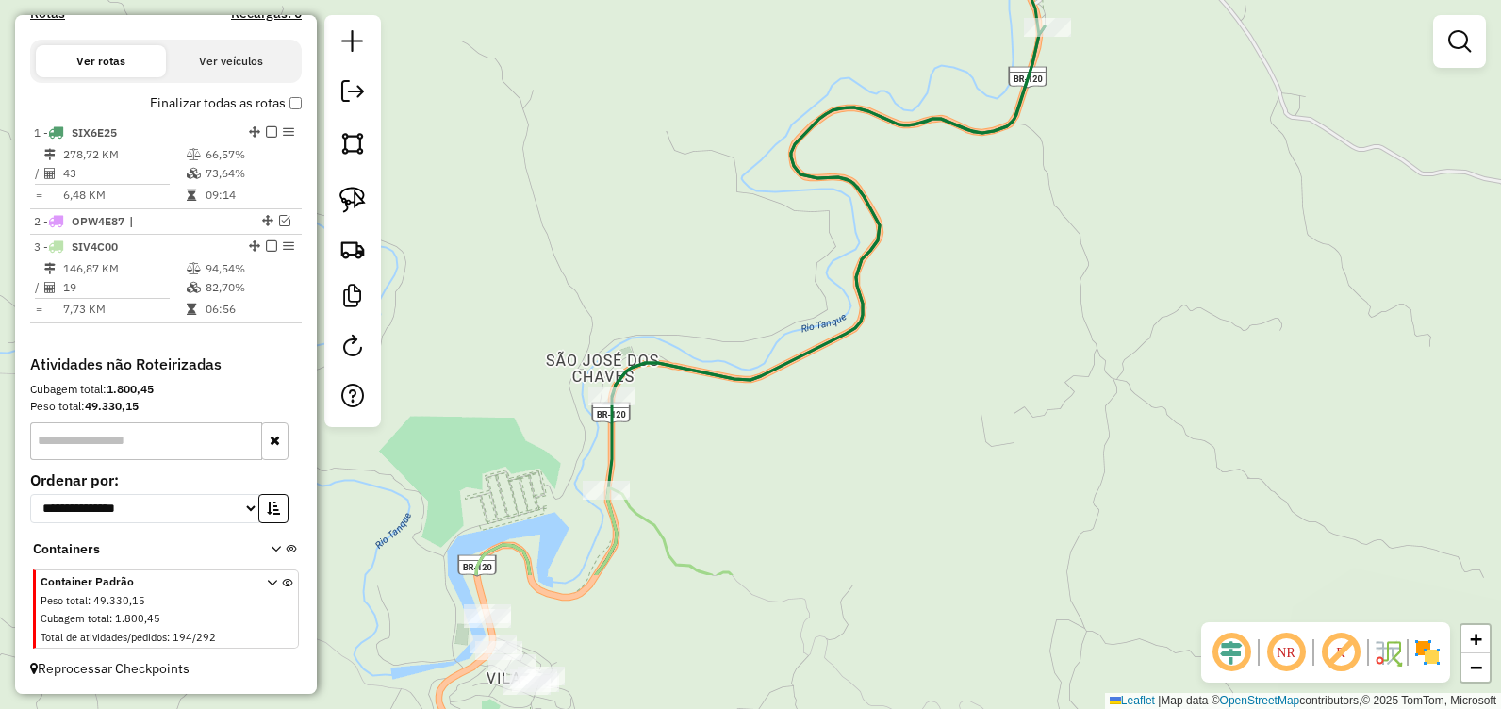
drag, startPoint x: 680, startPoint y: 503, endPoint x: 786, endPoint y: 378, distance: 164.5
click at [786, 378] on div "Janela de atendimento Grade de atendimento Capacidade Transportadoras Veículos …" at bounding box center [750, 354] width 1501 height 709
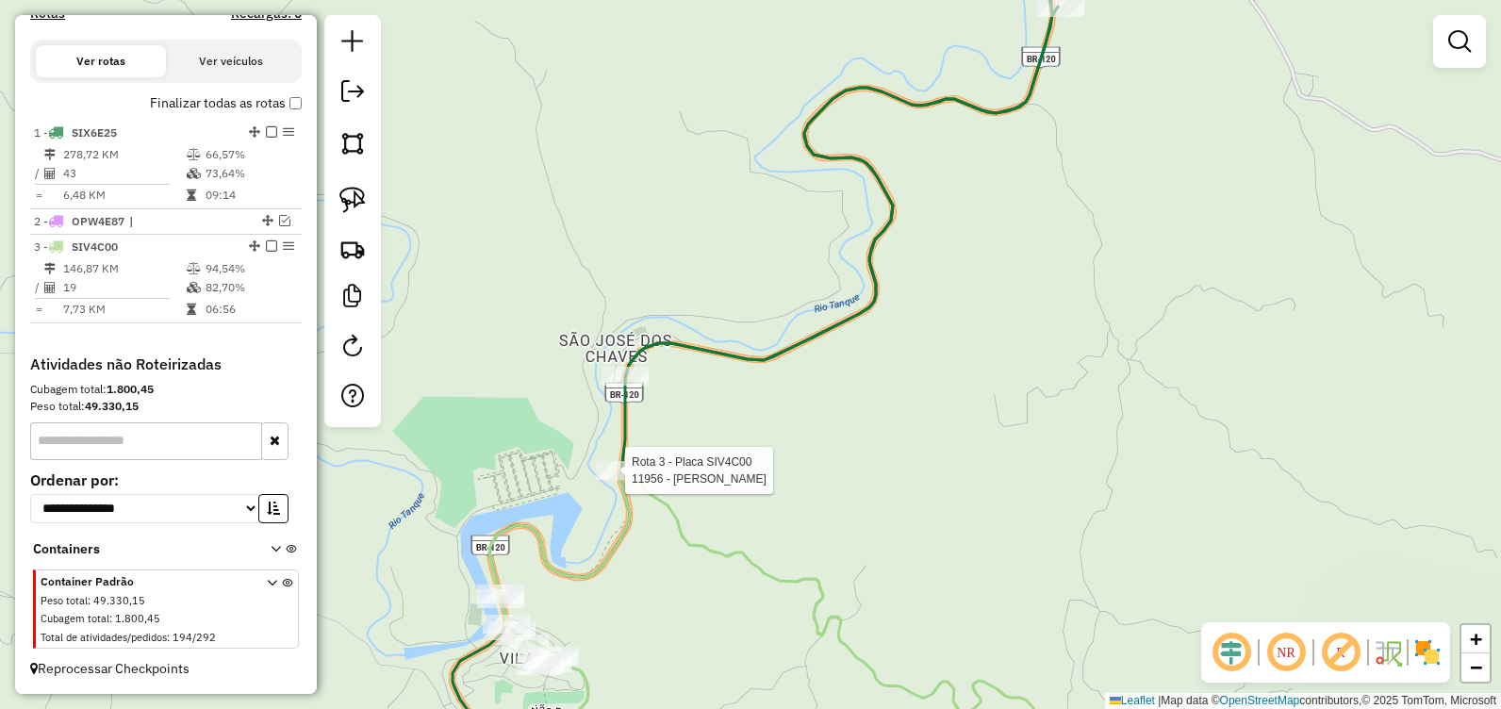
select select "**********"
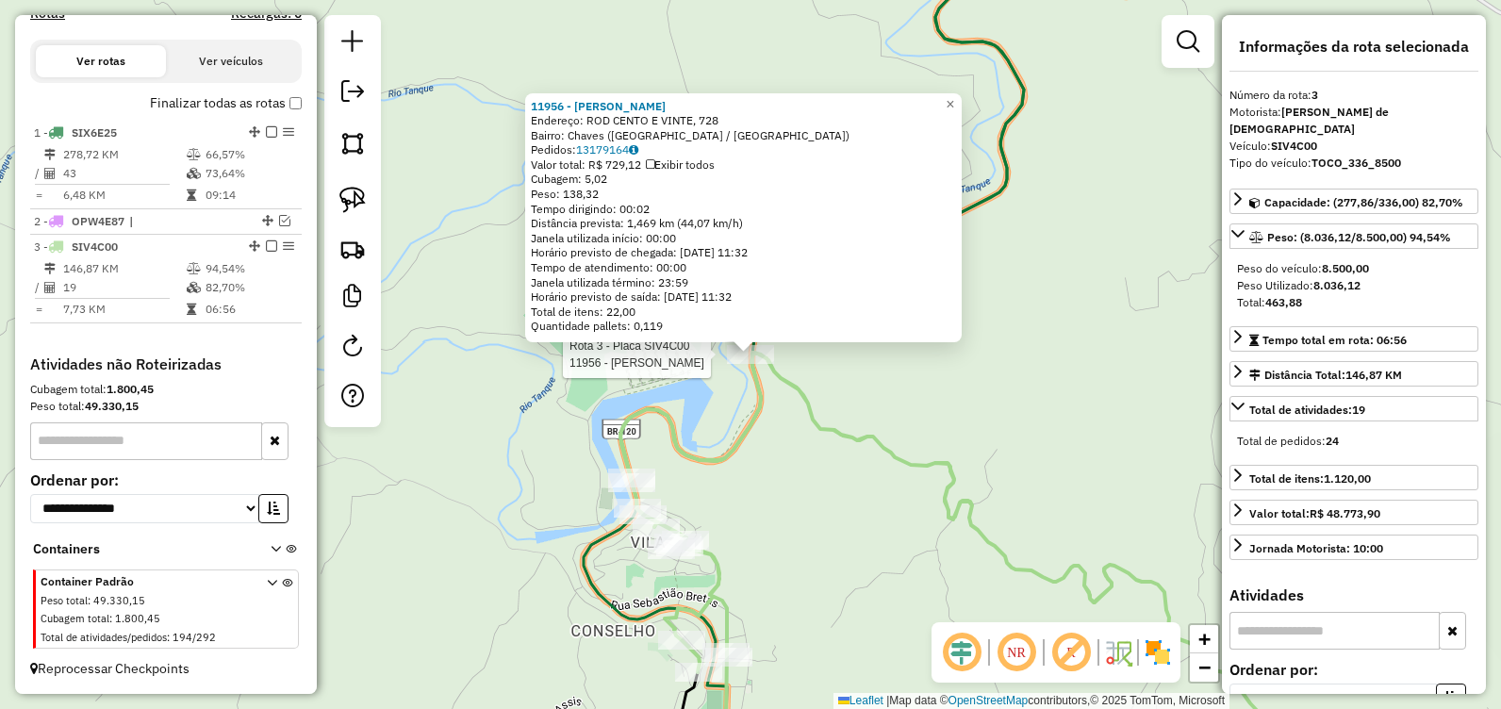
click at [784, 506] on div "Rota 3 - Placa SIV4C00 11956 - JOSE DO CARMO LAGE 11956 - JOSE DO CARMO LAGE En…" at bounding box center [750, 354] width 1501 height 709
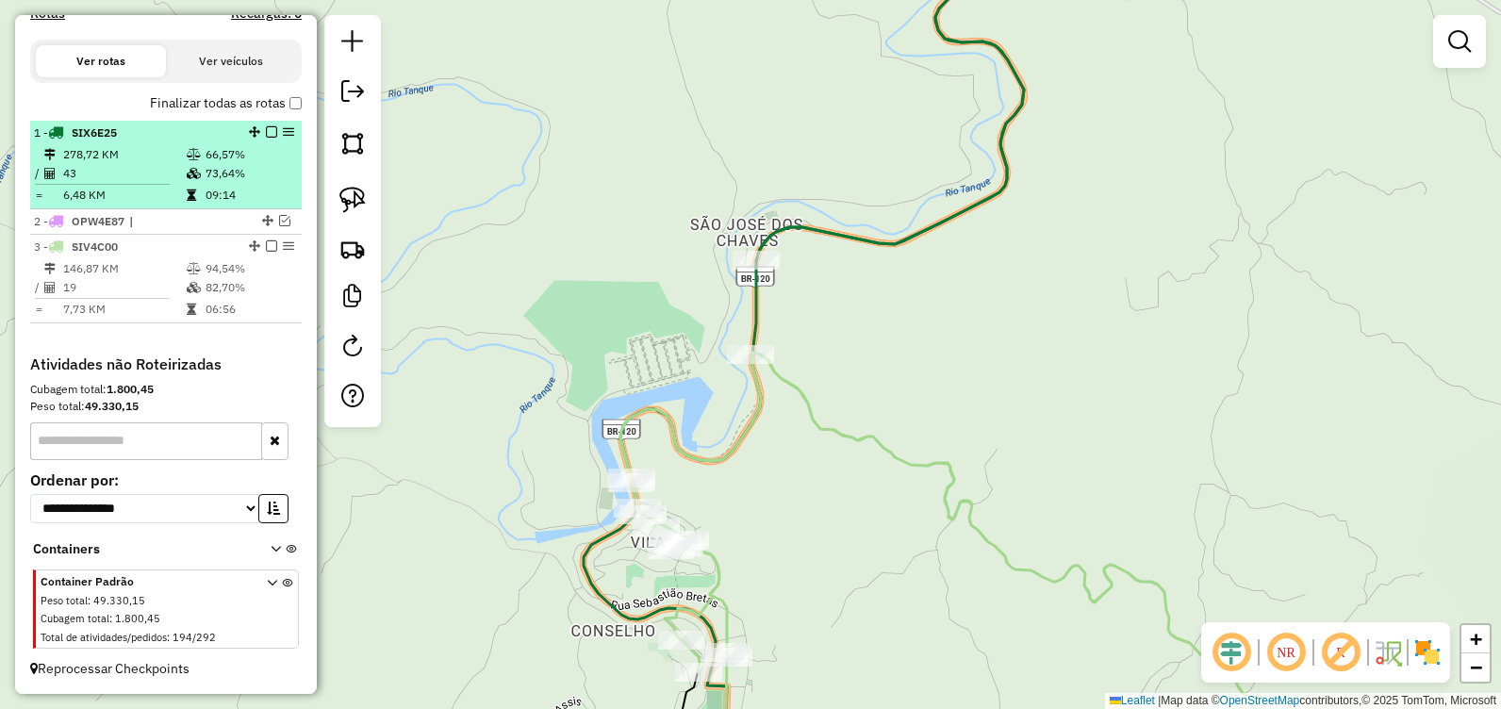
click at [268, 249] on em at bounding box center [271, 245] width 11 height 11
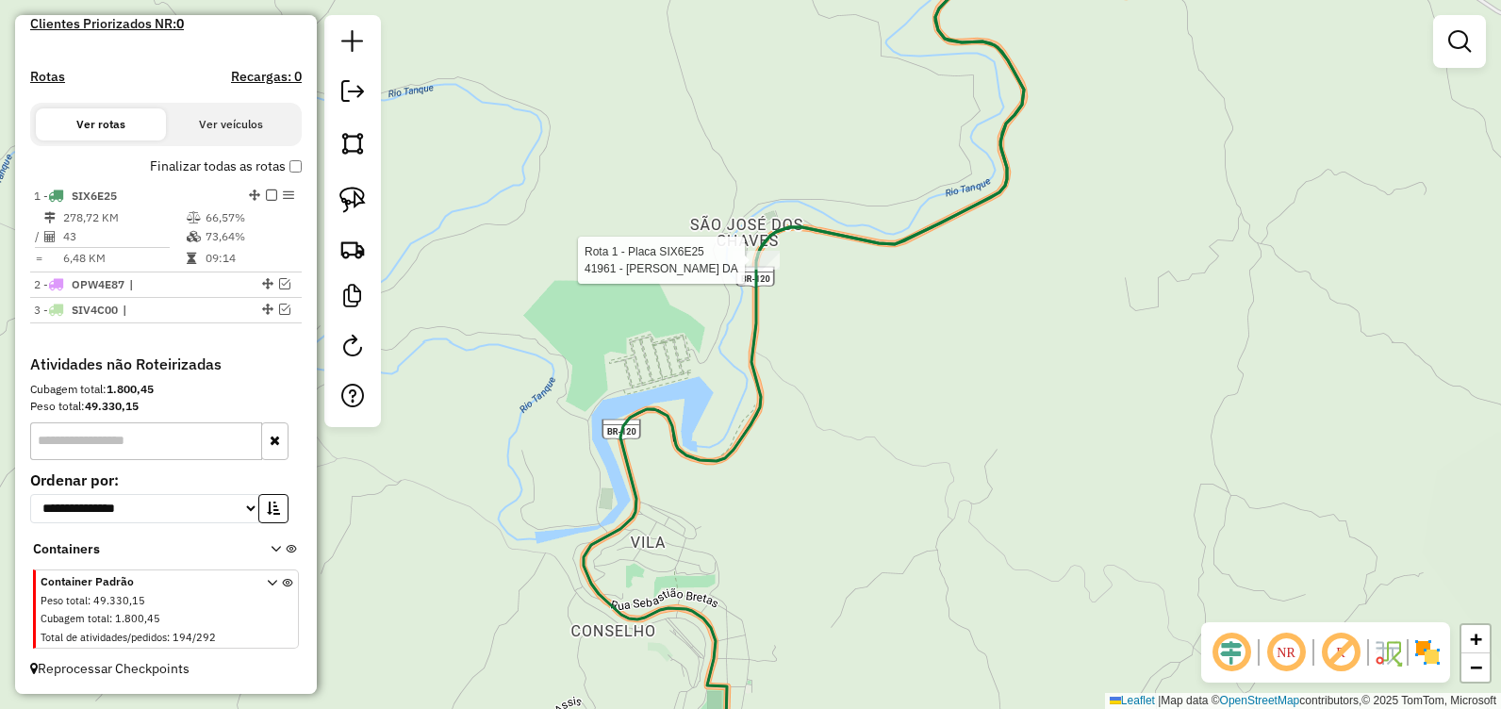
select select "**********"
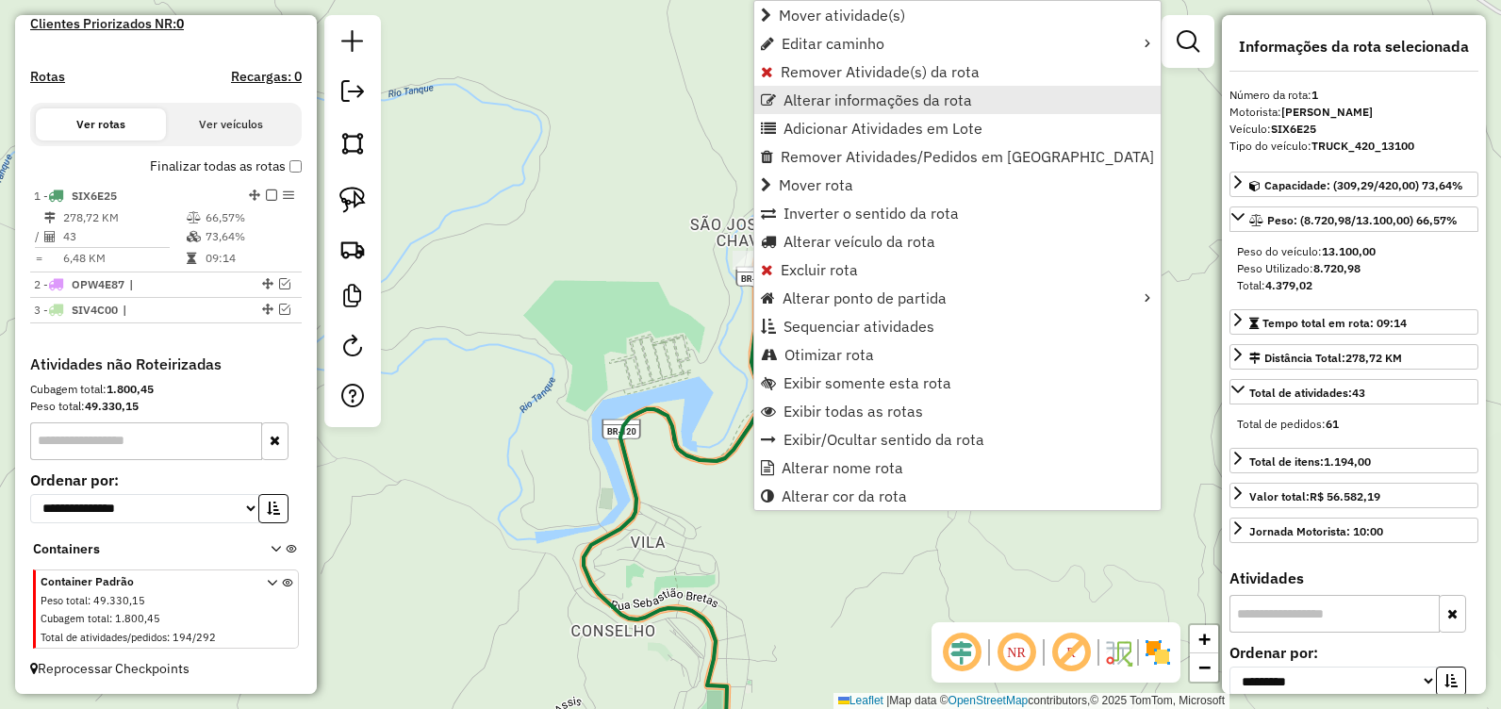
click at [897, 100] on span "Alterar informações da rota" at bounding box center [877, 99] width 189 height 15
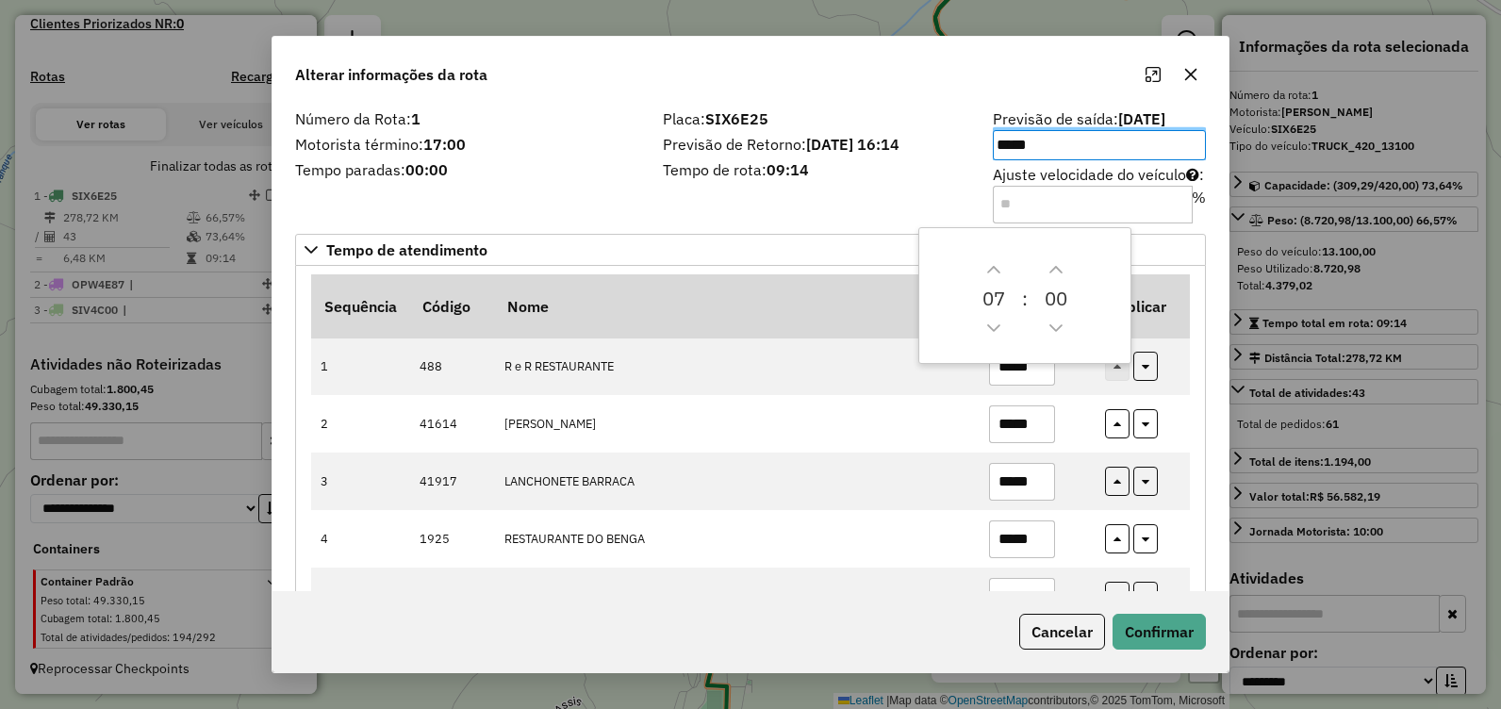
click at [851, 182] on div "Placa: SIX6E25 Previsão de Retorno: 14/08/2025 16:14 Tempo de rota: 09:14" at bounding box center [816, 165] width 330 height 107
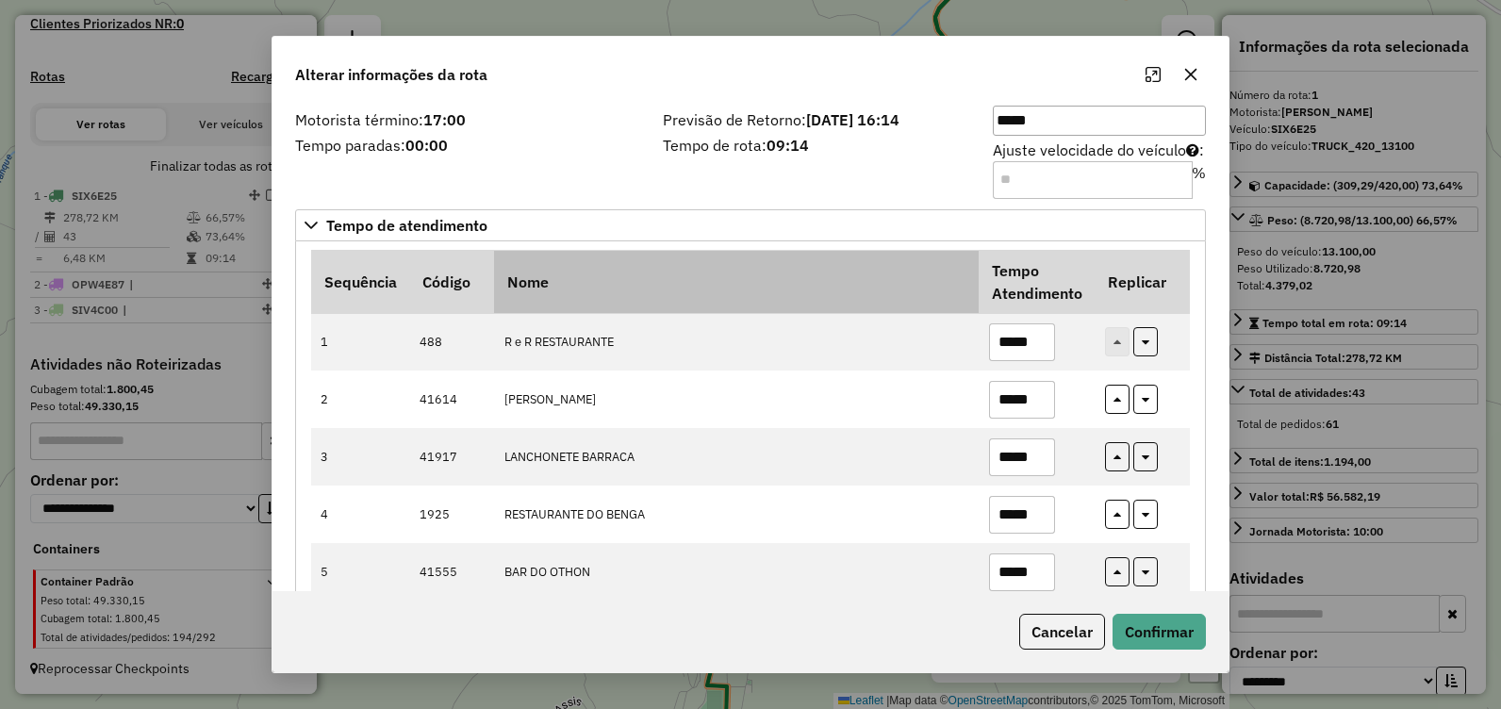
scroll to position [0, 0]
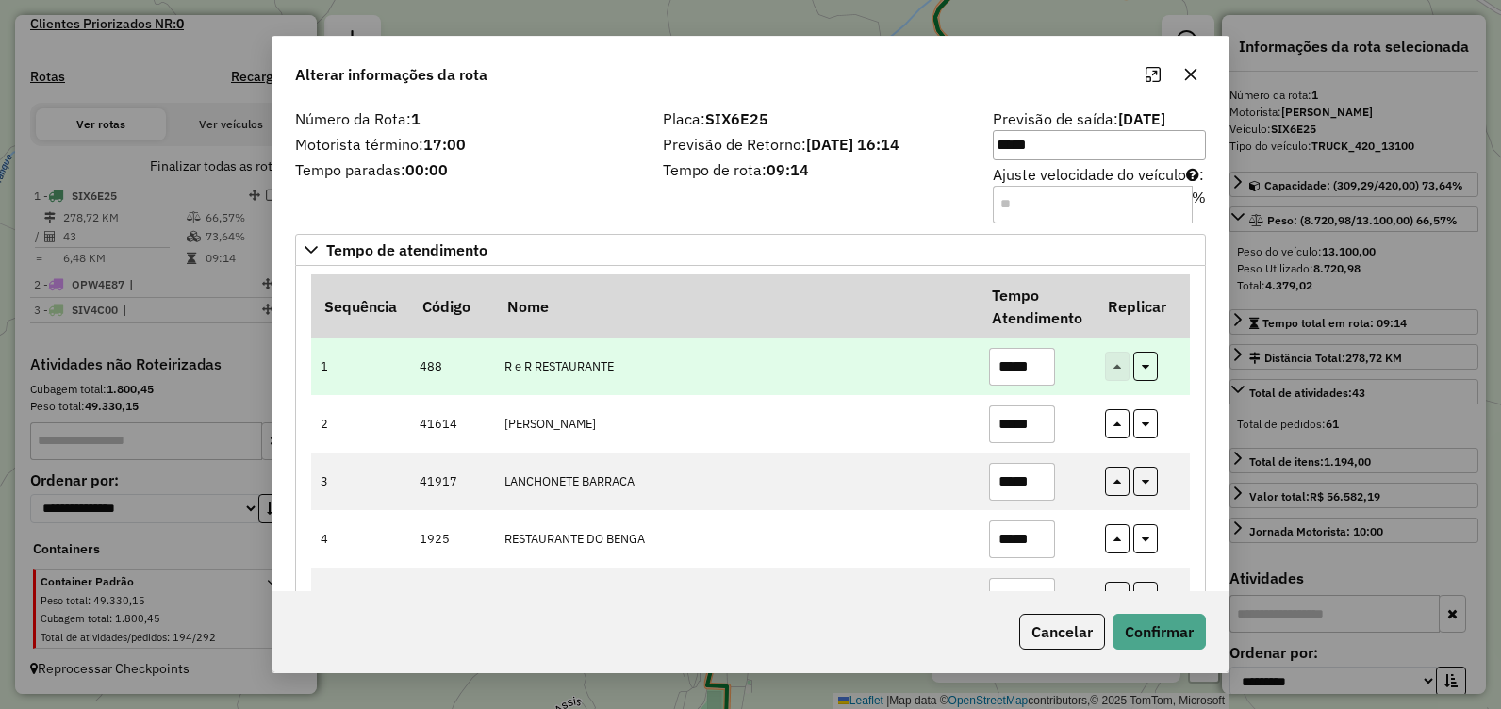
click at [522, 373] on td "R e R RESTAURANTE" at bounding box center [736, 365] width 484 height 57
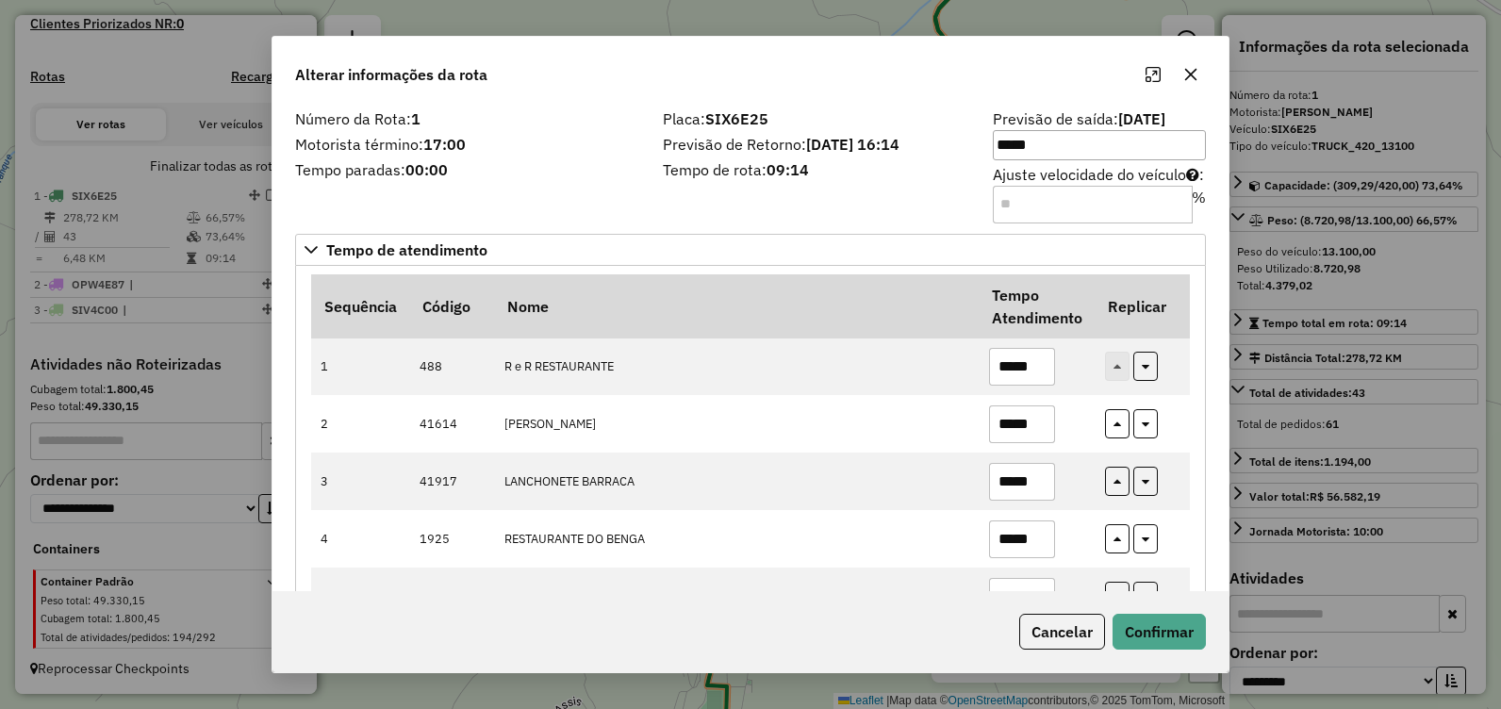
click at [1193, 67] on icon "button" at bounding box center [1190, 74] width 15 height 15
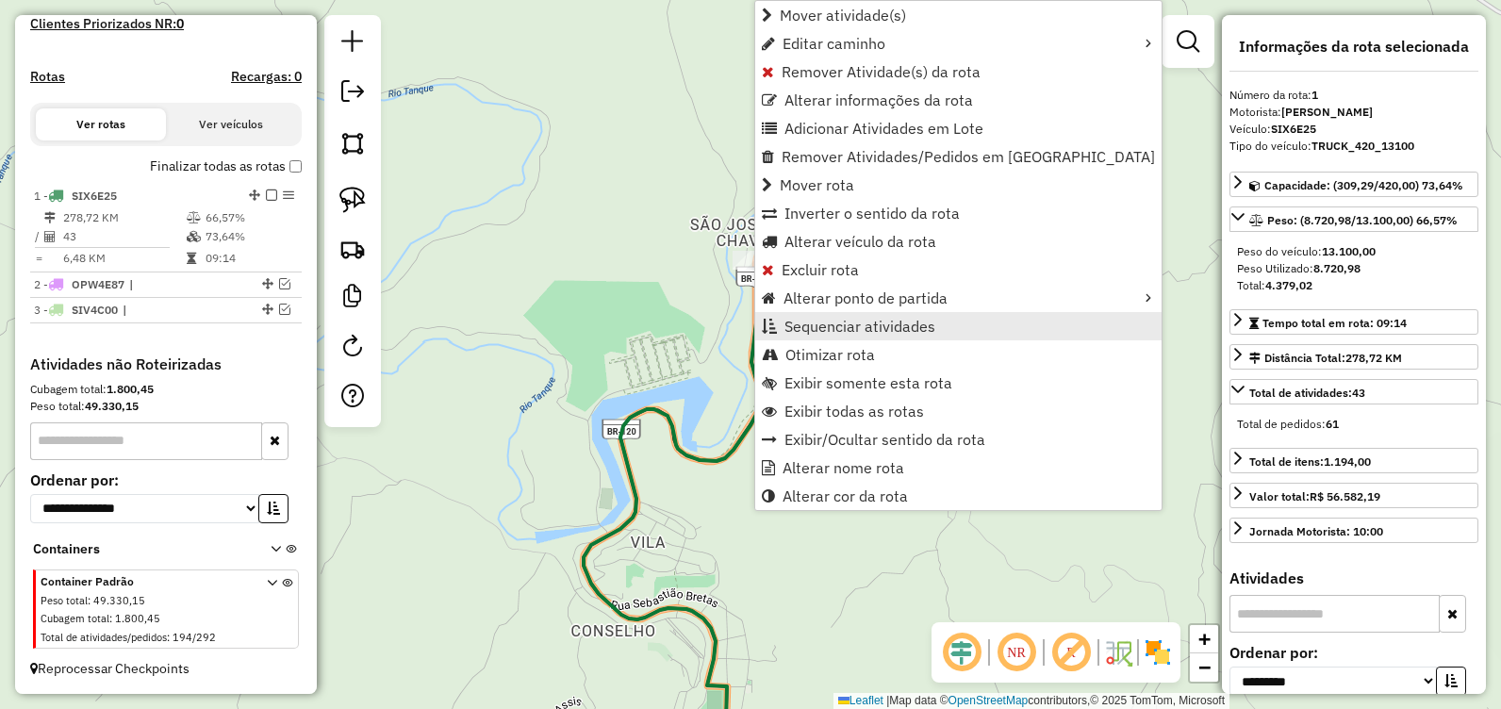
click at [869, 334] on span "Sequenciar atividades" at bounding box center [859, 326] width 151 height 15
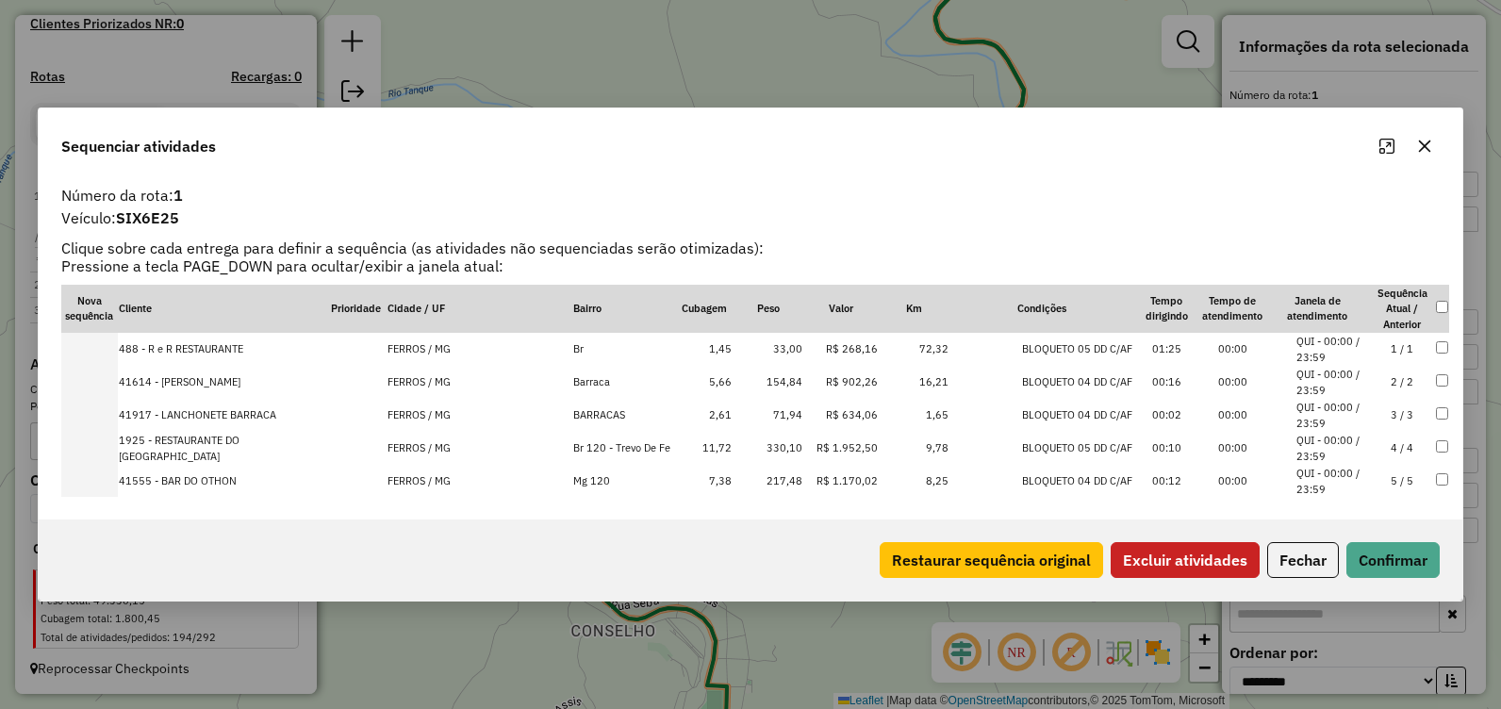
drag, startPoint x: 867, startPoint y: 170, endPoint x: 916, endPoint y: 177, distance: 49.6
click at [868, 170] on div "Sequenciar atividades" at bounding box center [750, 142] width 1423 height 68
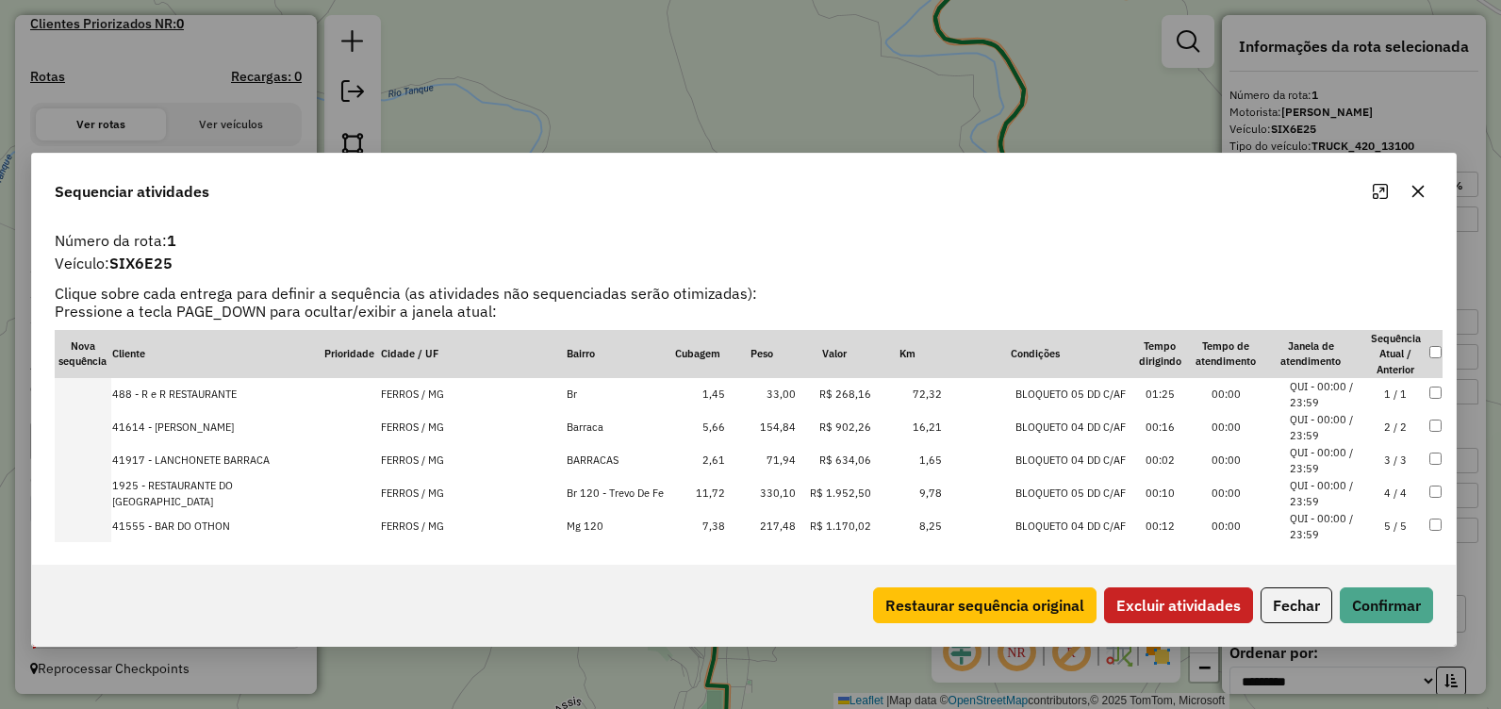
drag, startPoint x: 1286, startPoint y: 165, endPoint x: 1418, endPoint y: 196, distance: 135.6
click at [1438, 207] on div "Sequenciar atividades" at bounding box center [743, 188] width 1423 height 68
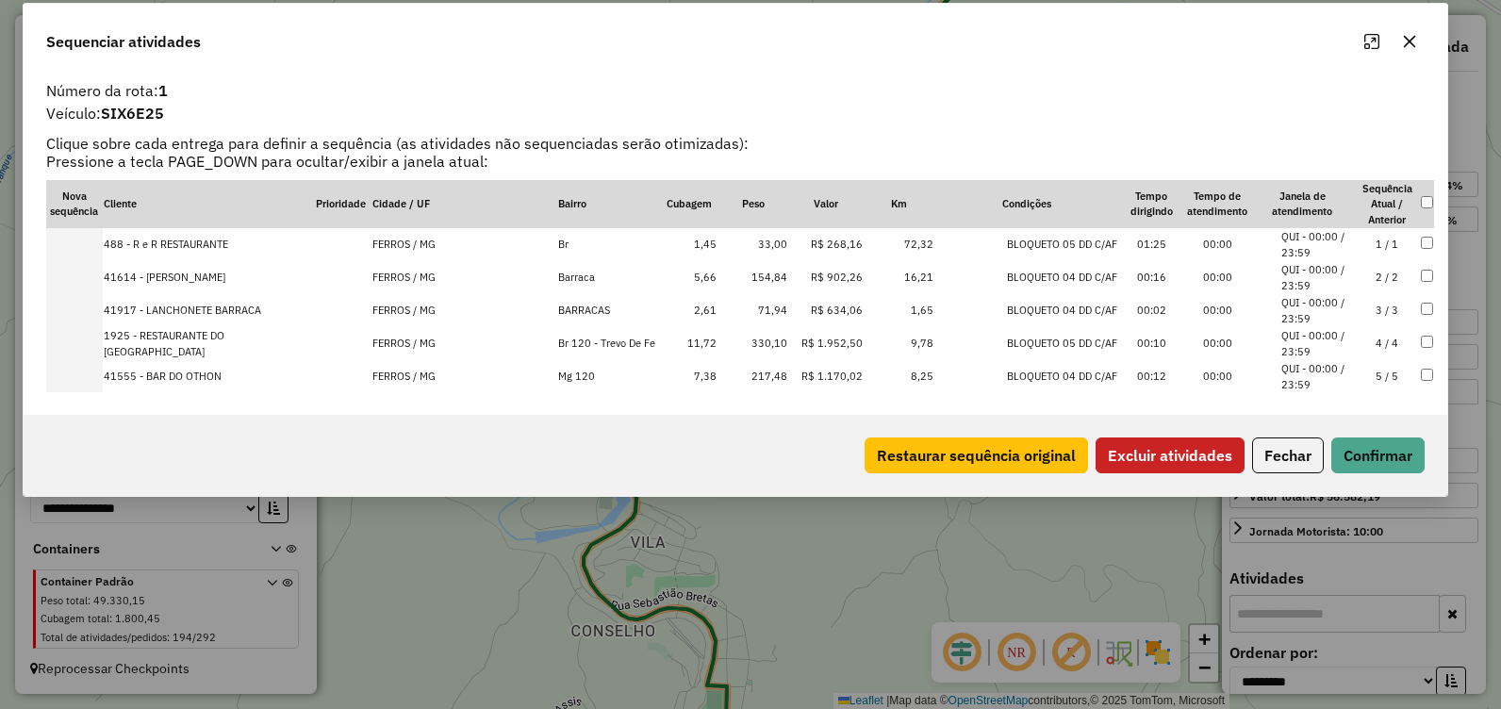
drag, startPoint x: 883, startPoint y: 208, endPoint x: 909, endPoint y: 120, distance: 92.2
click at [875, 8] on div "Sequenciar atividades" at bounding box center [735, 38] width 1423 height 68
click at [1377, 277] on td "2 / 2" at bounding box center [1386, 277] width 66 height 33
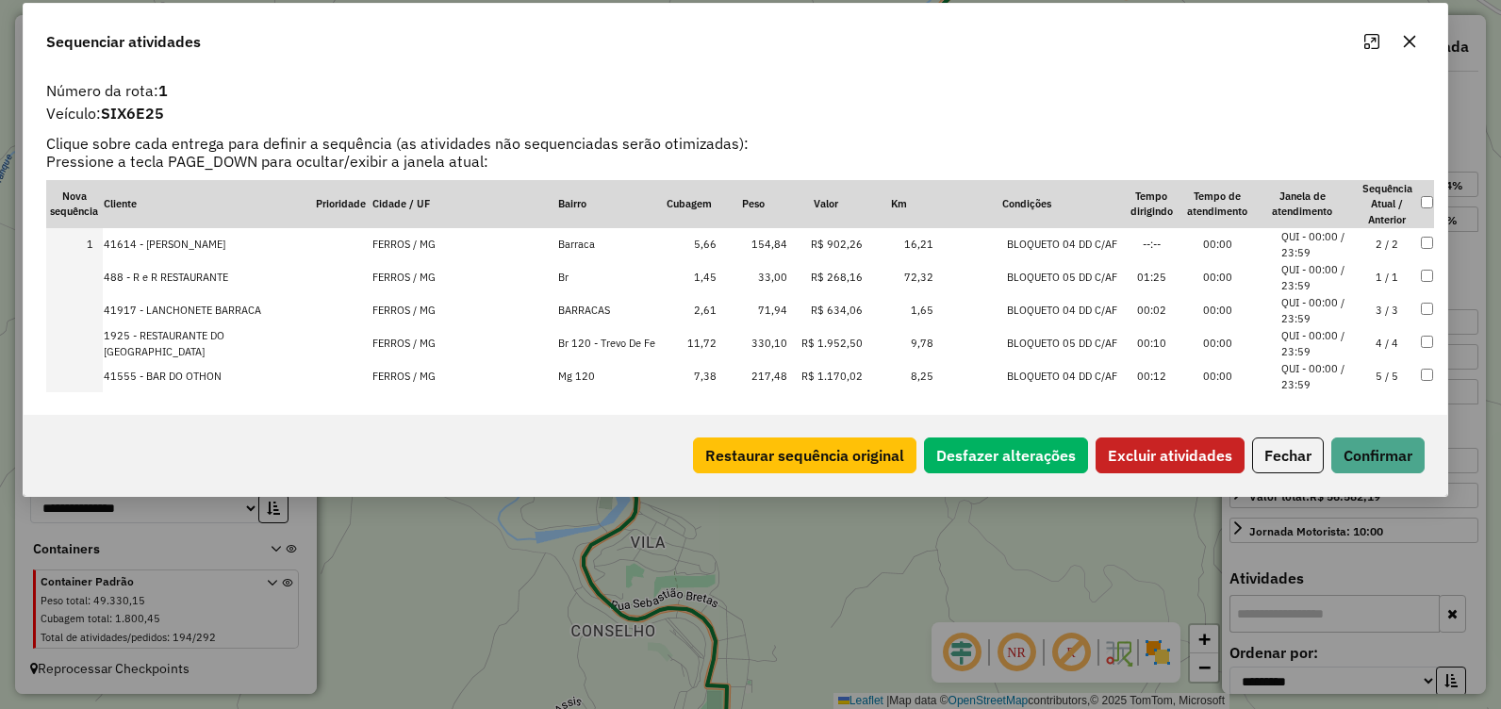
click at [1389, 246] on td "2 / 2" at bounding box center [1386, 244] width 66 height 33
click at [1381, 243] on td "2 / 2" at bounding box center [1386, 244] width 66 height 33
drag, startPoint x: 1378, startPoint y: 273, endPoint x: 1369, endPoint y: 241, distance: 33.4
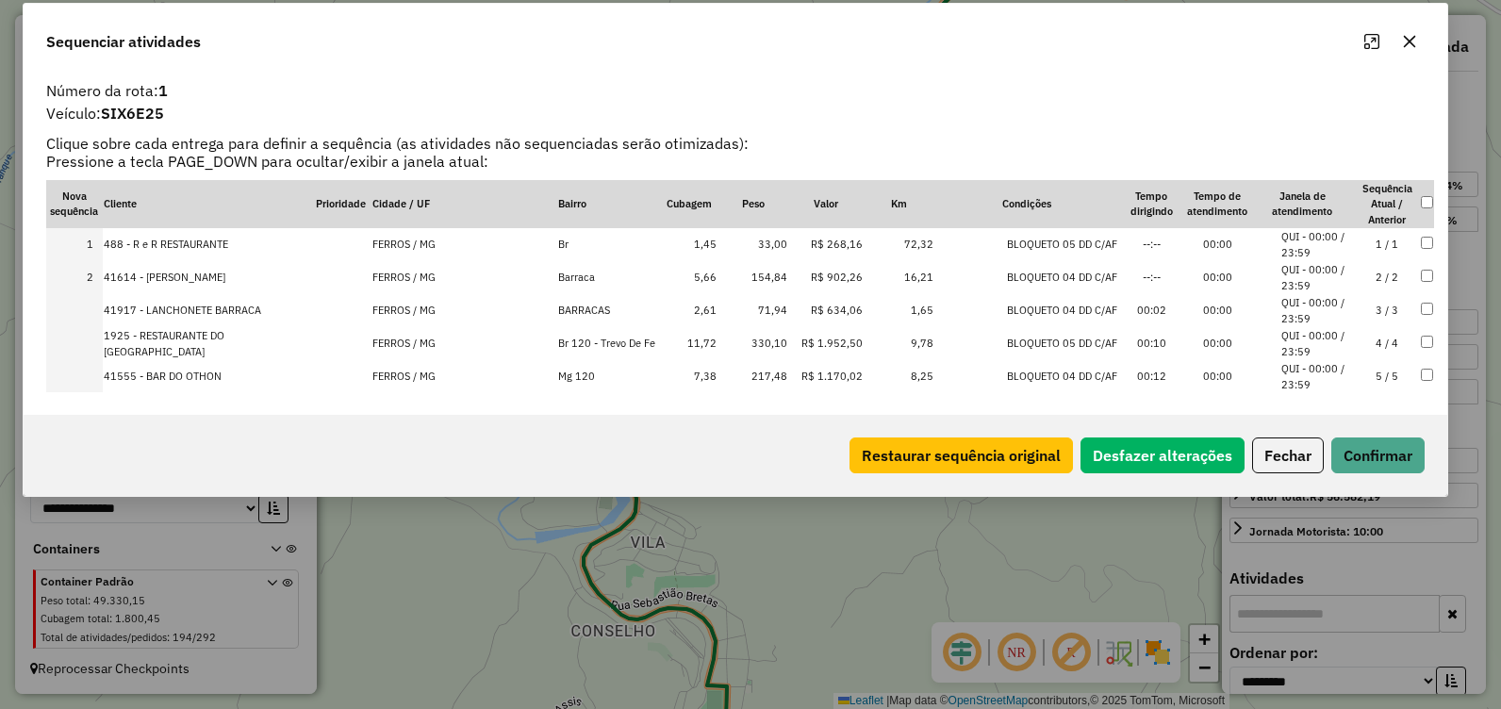
drag, startPoint x: 1239, startPoint y: 266, endPoint x: 1233, endPoint y: 286, distance: 20.9
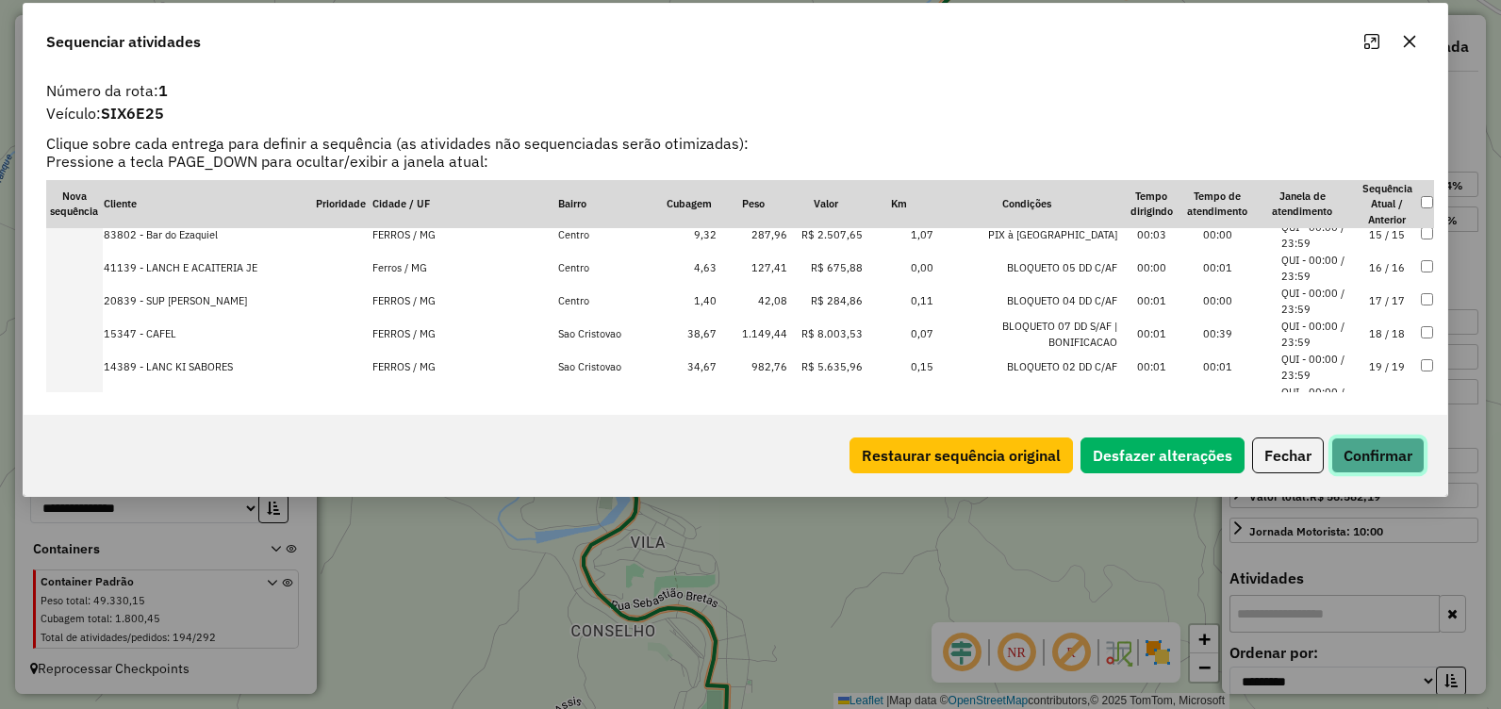
click at [1355, 451] on button "Confirmar" at bounding box center [1377, 455] width 93 height 36
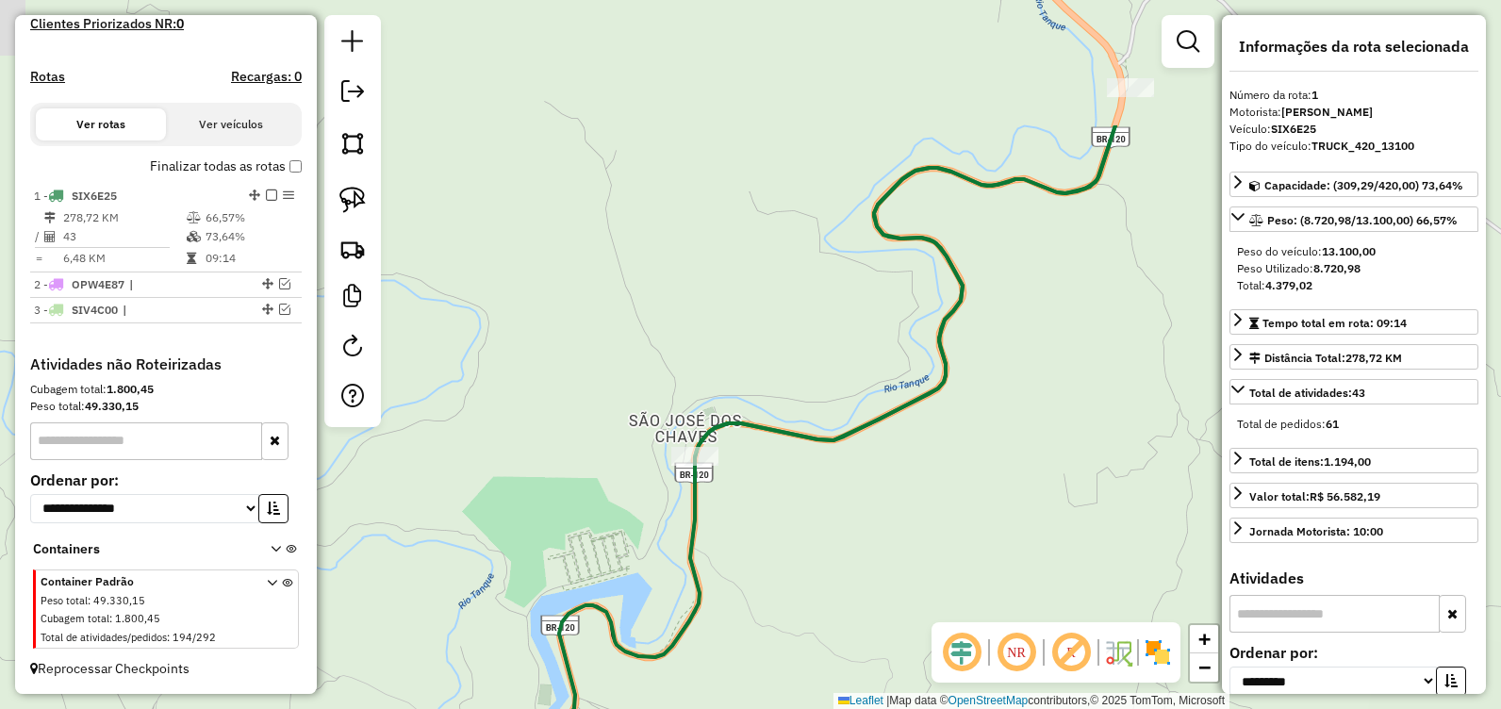
drag, startPoint x: 934, startPoint y: 408, endPoint x: 864, endPoint y: 610, distance: 213.4
click at [865, 610] on div "Janela de atendimento Grade de atendimento Capacidade Transportadoras Veículos …" at bounding box center [750, 354] width 1501 height 709
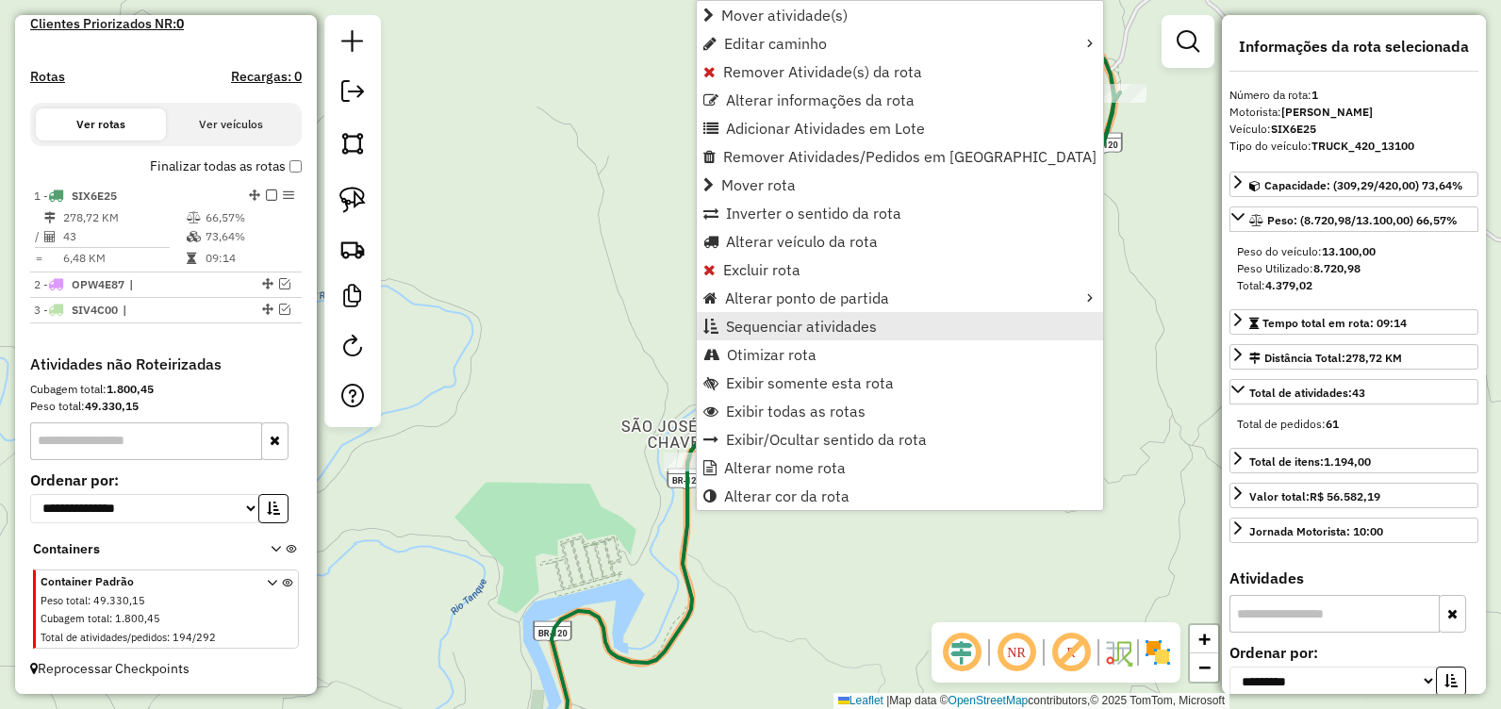
click at [836, 325] on span "Sequenciar atividades" at bounding box center [801, 326] width 151 height 15
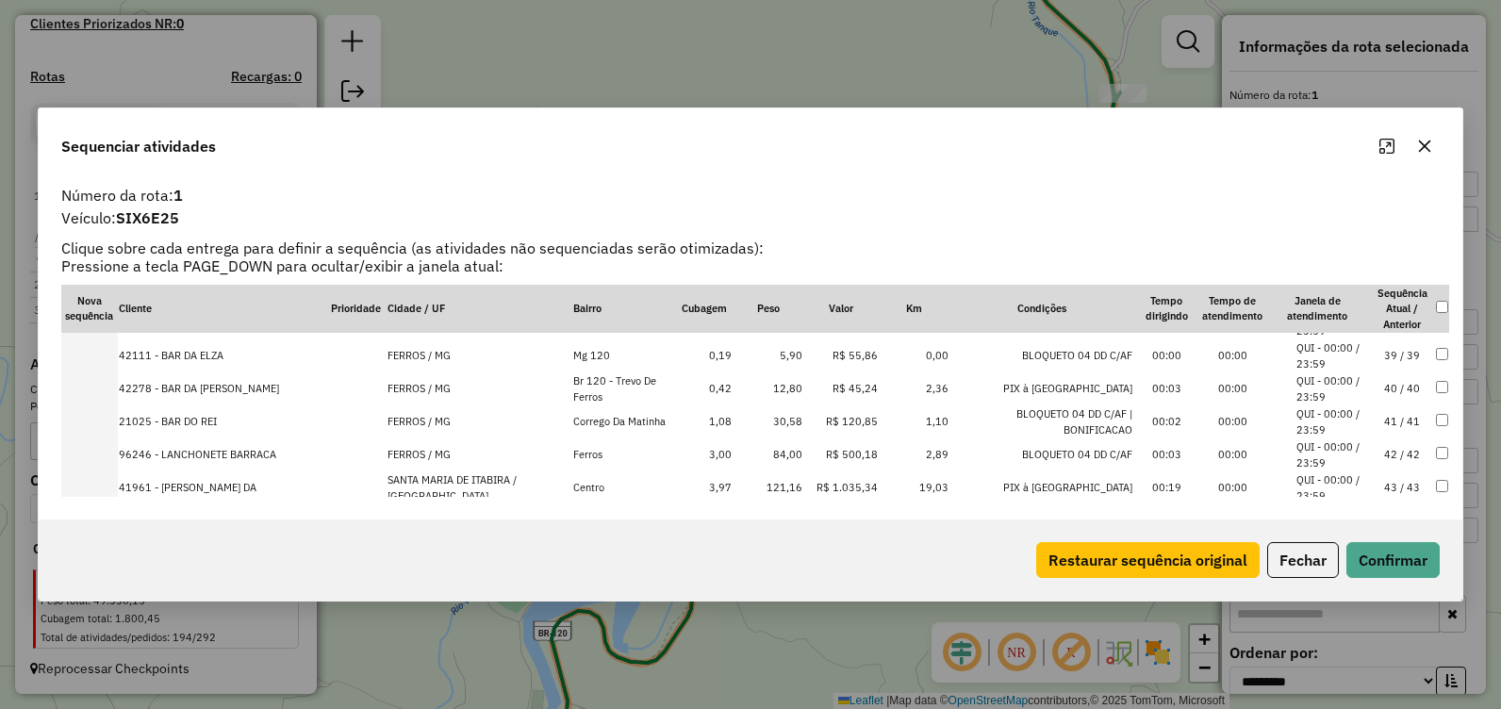
scroll to position [1271, 0]
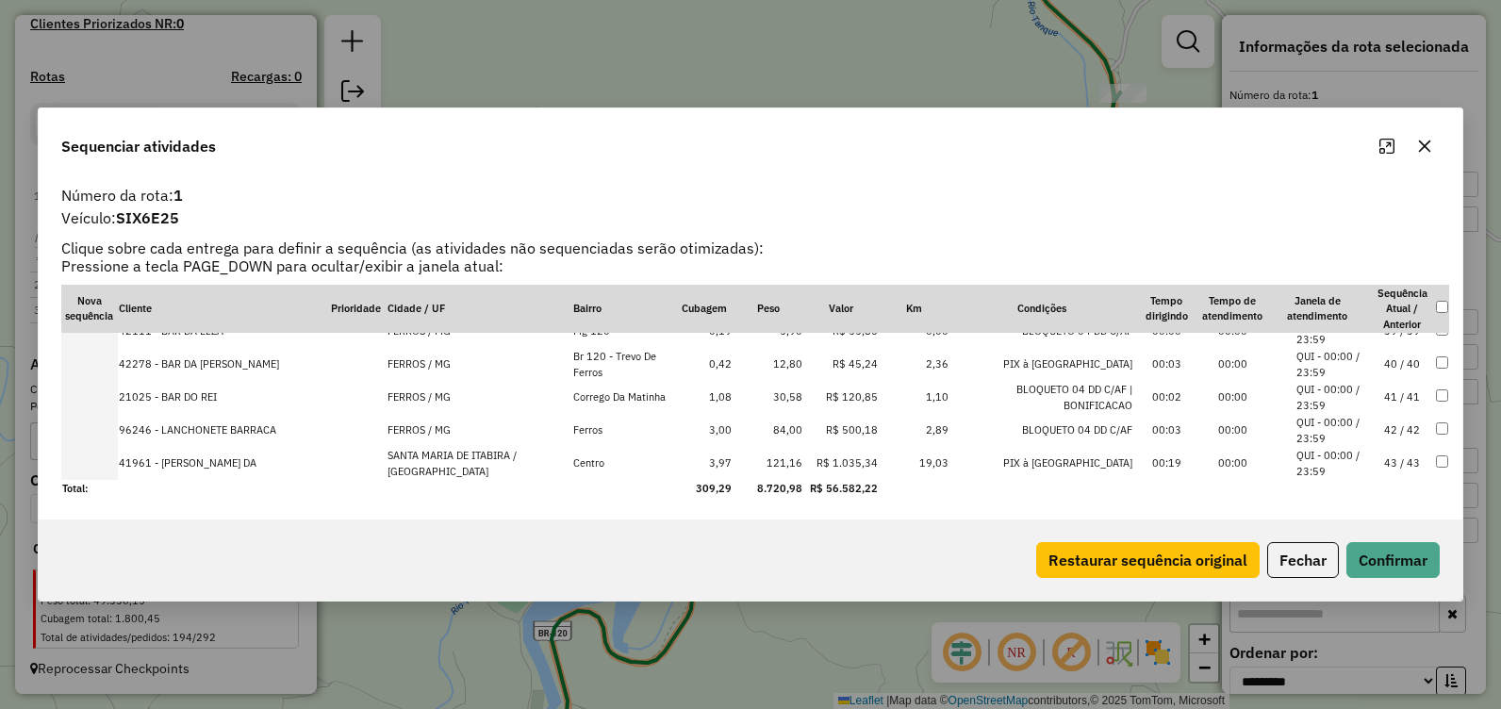
drag, startPoint x: 1233, startPoint y: 461, endPoint x: 1198, endPoint y: 443, distance: 39.2
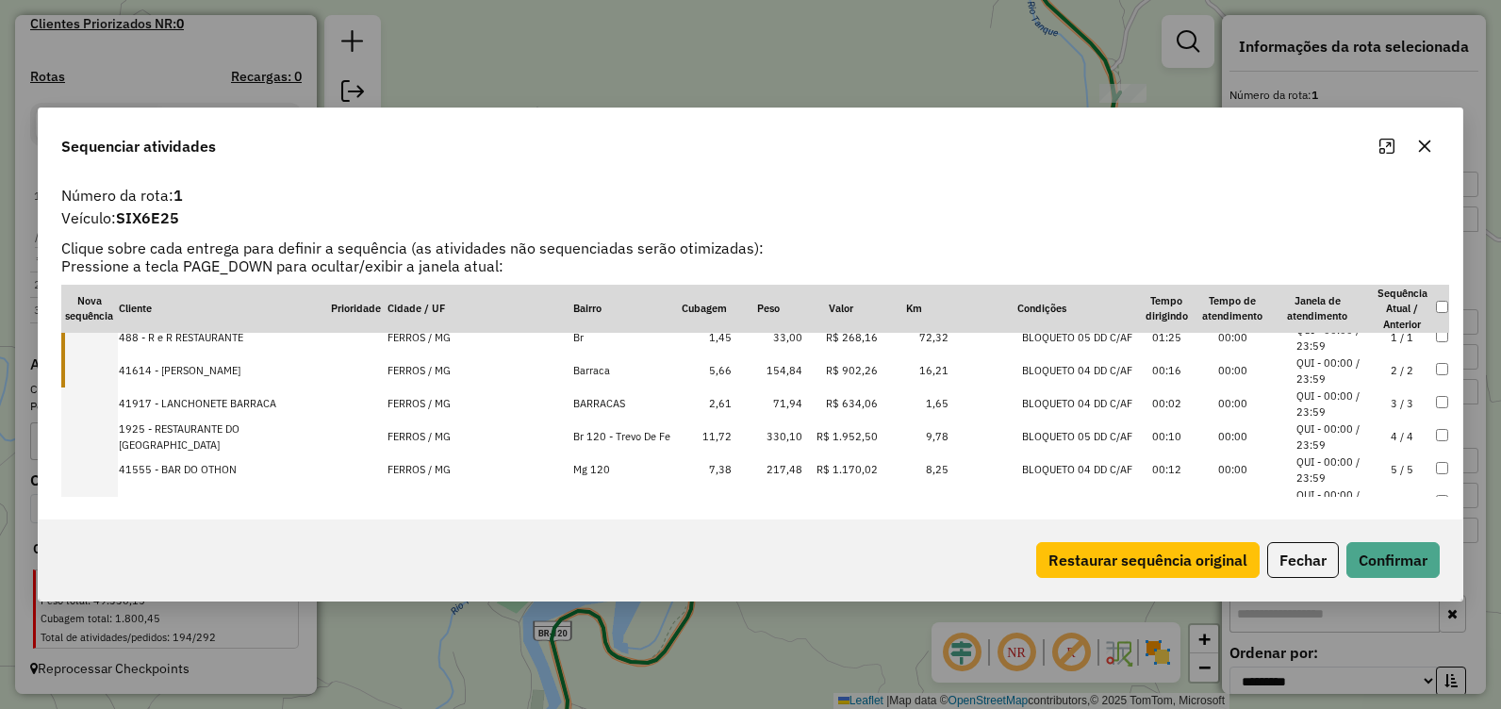
scroll to position [0, 0]
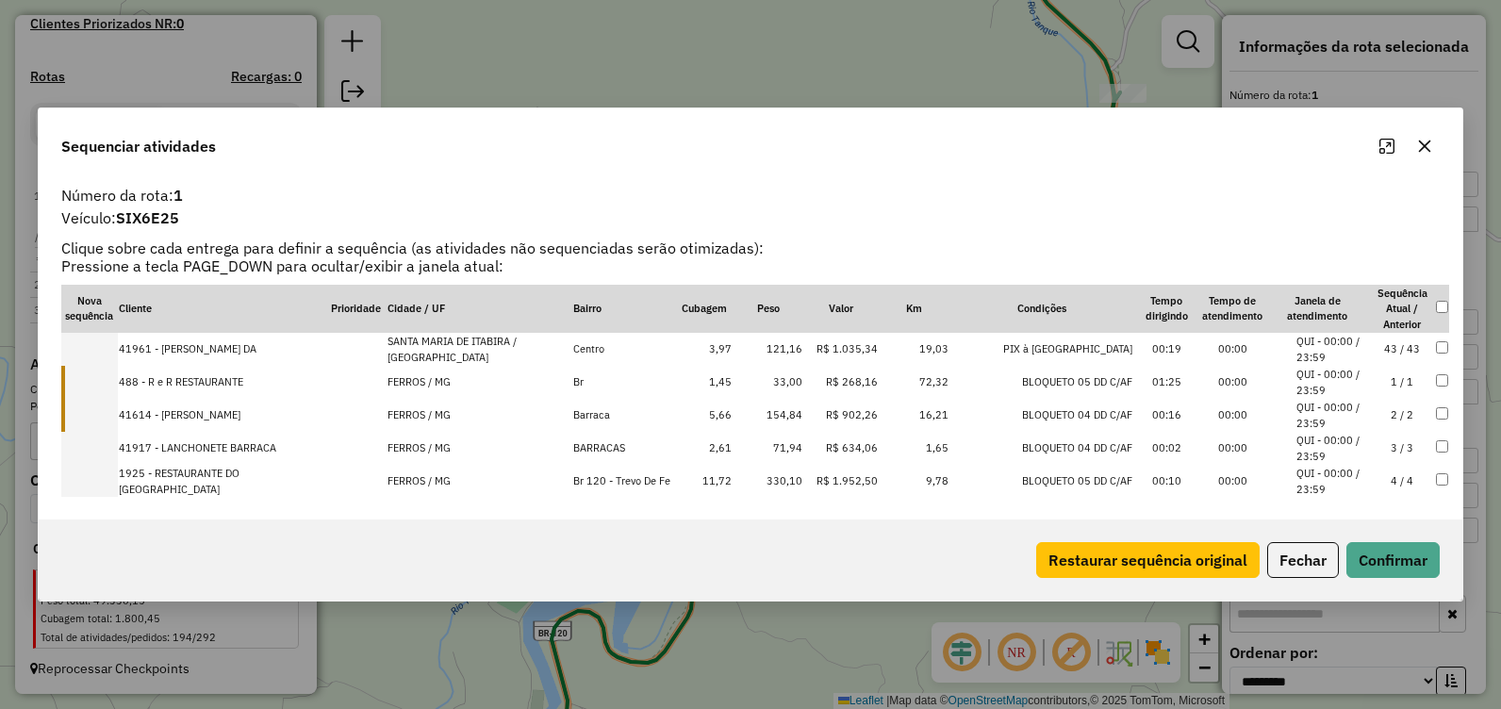
drag, startPoint x: 1395, startPoint y: 462, endPoint x: 1335, endPoint y: 341, distance: 134.9
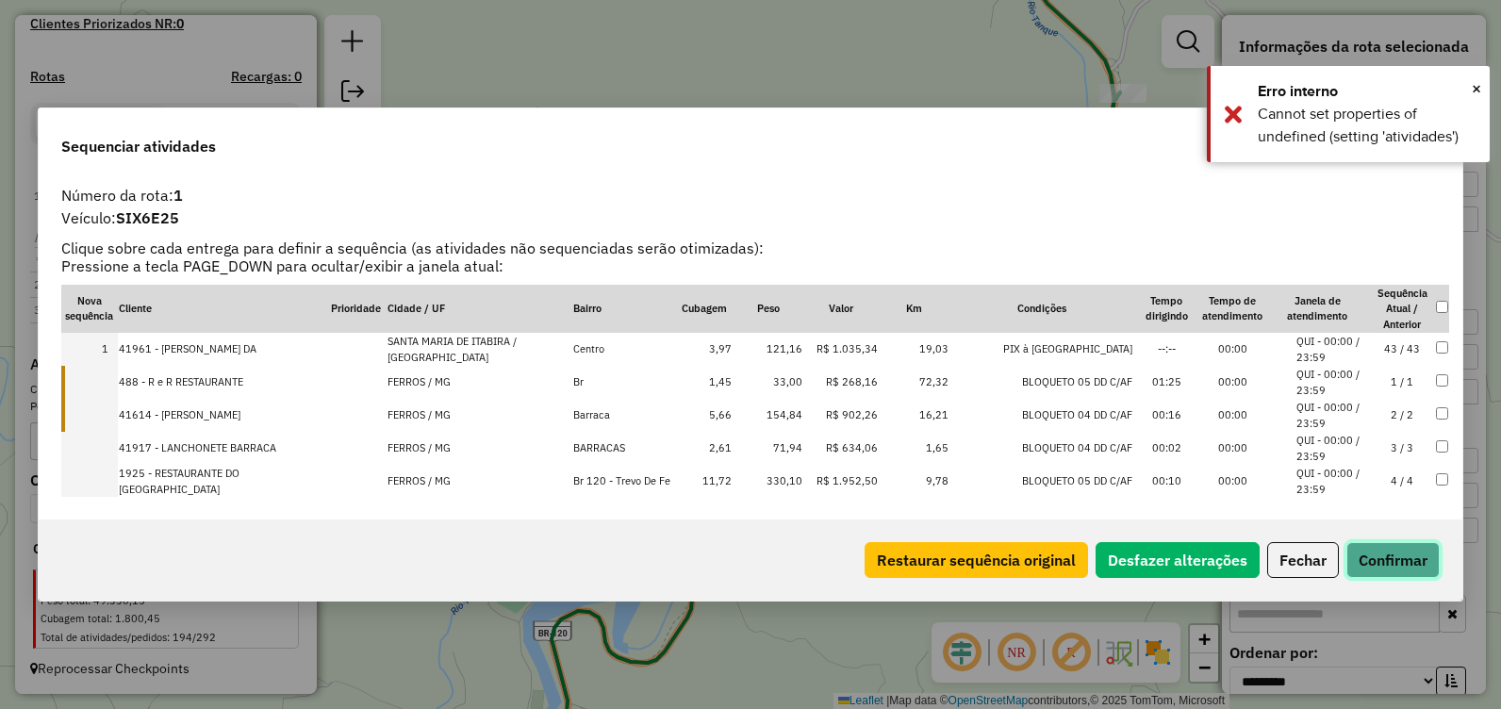
click at [1386, 557] on button "Confirmar" at bounding box center [1392, 560] width 93 height 36
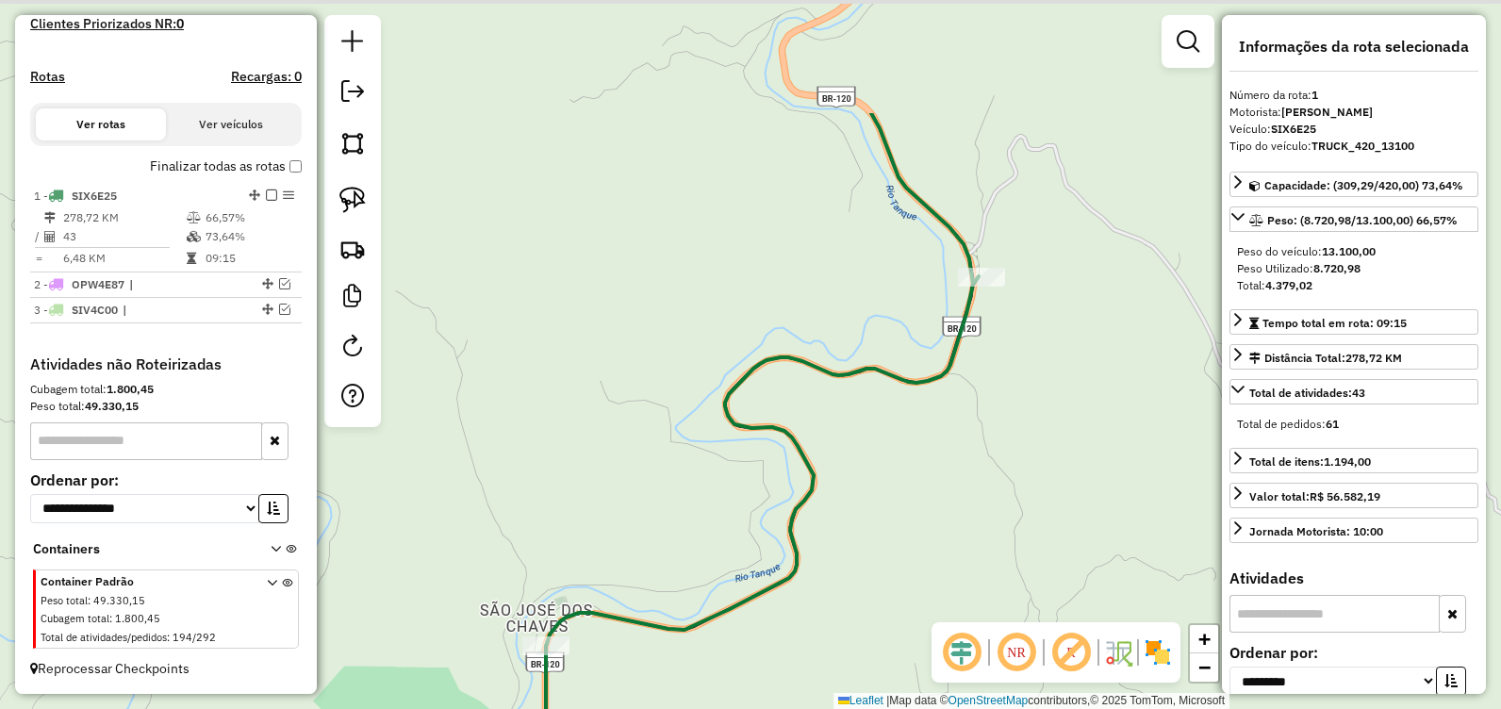
drag, startPoint x: 1095, startPoint y: 352, endPoint x: 901, endPoint y: 620, distance: 331.4
click at [901, 618] on div "Janela de atendimento Grade de atendimento Capacidade Transportadoras Veículos …" at bounding box center [750, 354] width 1501 height 709
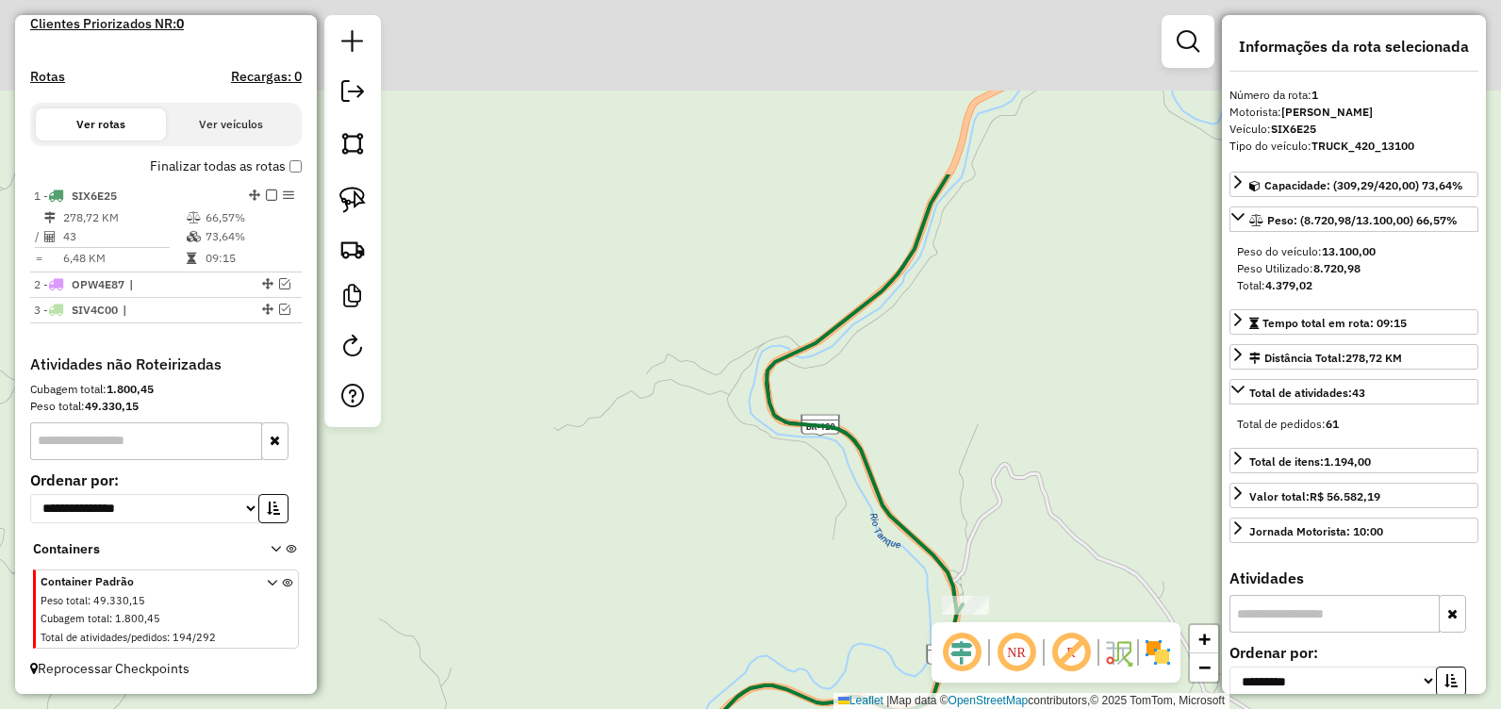
drag, startPoint x: 966, startPoint y: 288, endPoint x: 1005, endPoint y: 529, distance: 243.4
click at [1002, 527] on div "Janela de atendimento Grade de atendimento Capacidade Transportadoras Veículos …" at bounding box center [750, 354] width 1501 height 709
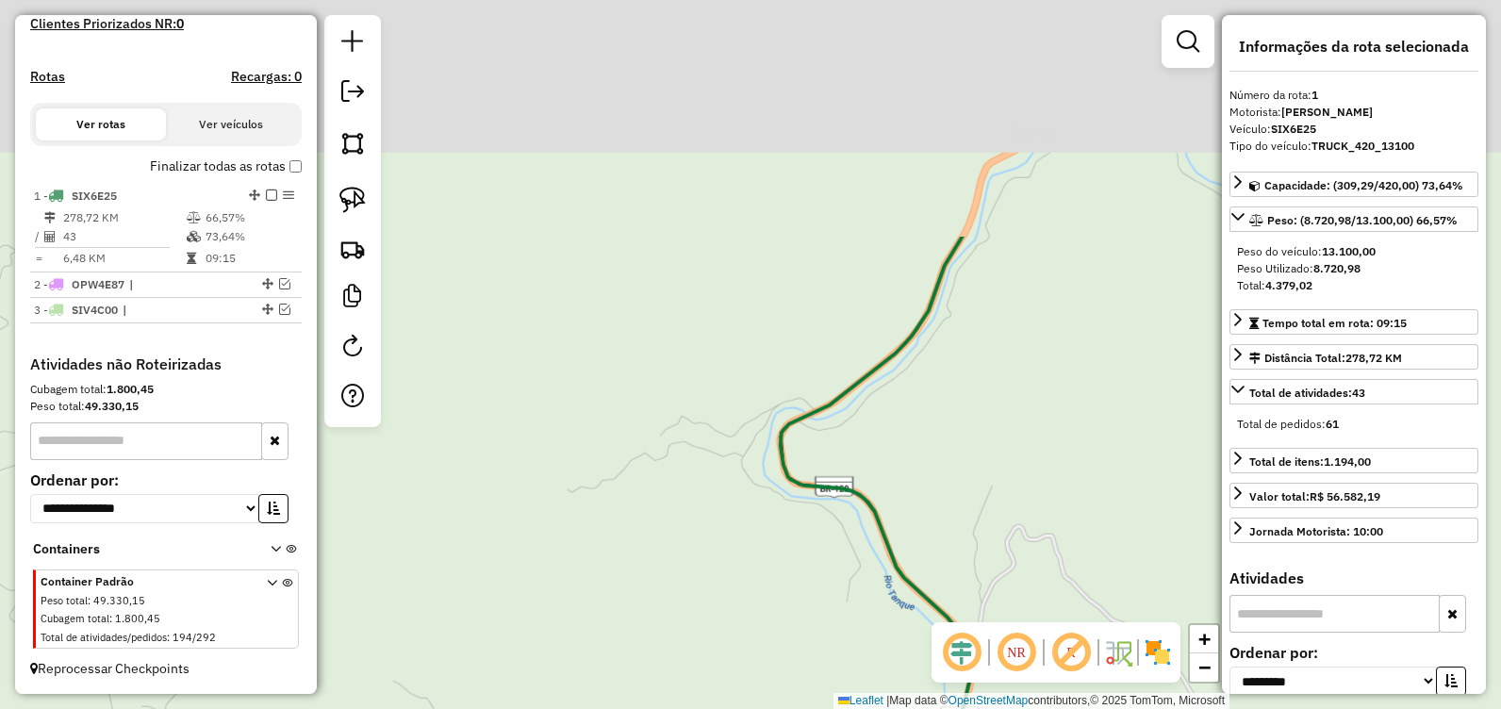
drag, startPoint x: 1046, startPoint y: 303, endPoint x: 898, endPoint y: 525, distance: 266.4
click at [897, 526] on div "Janela de atendimento Grade de atendimento Capacidade Transportadoras Veículos …" at bounding box center [750, 354] width 1501 height 709
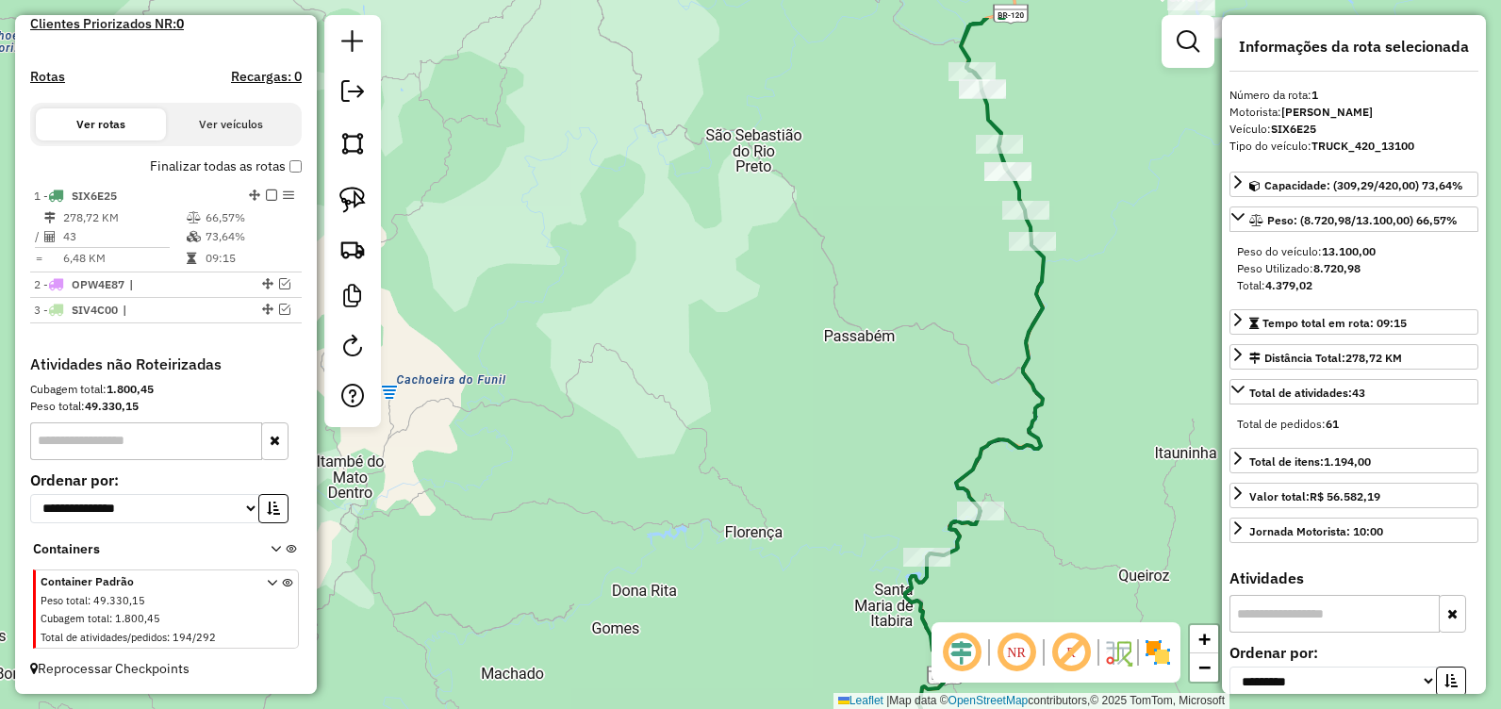
drag, startPoint x: 1065, startPoint y: 382, endPoint x: 1027, endPoint y: 479, distance: 104.1
click at [1025, 480] on div "Janela de atendimento Grade de atendimento Capacidade Transportadoras Veículos …" at bounding box center [750, 354] width 1501 height 709
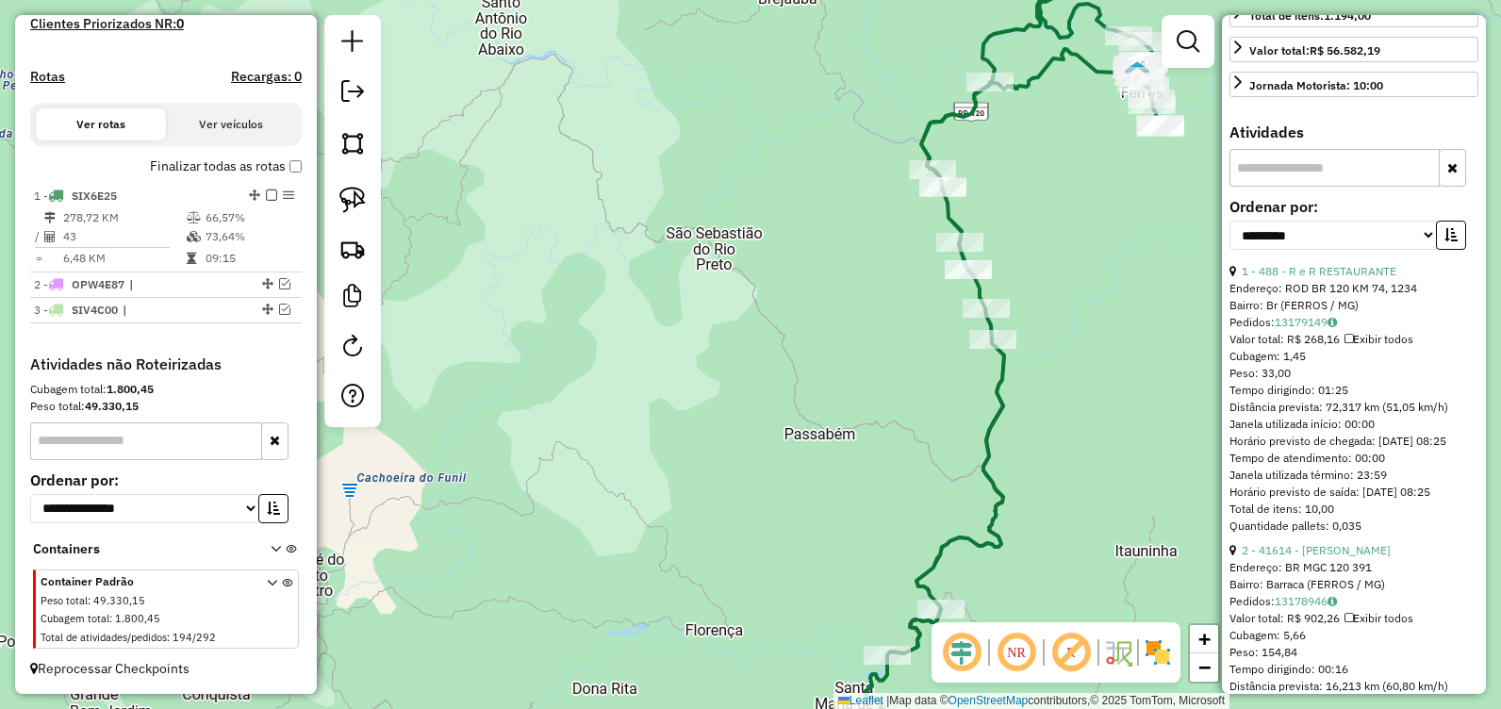
scroll to position [471, 0]
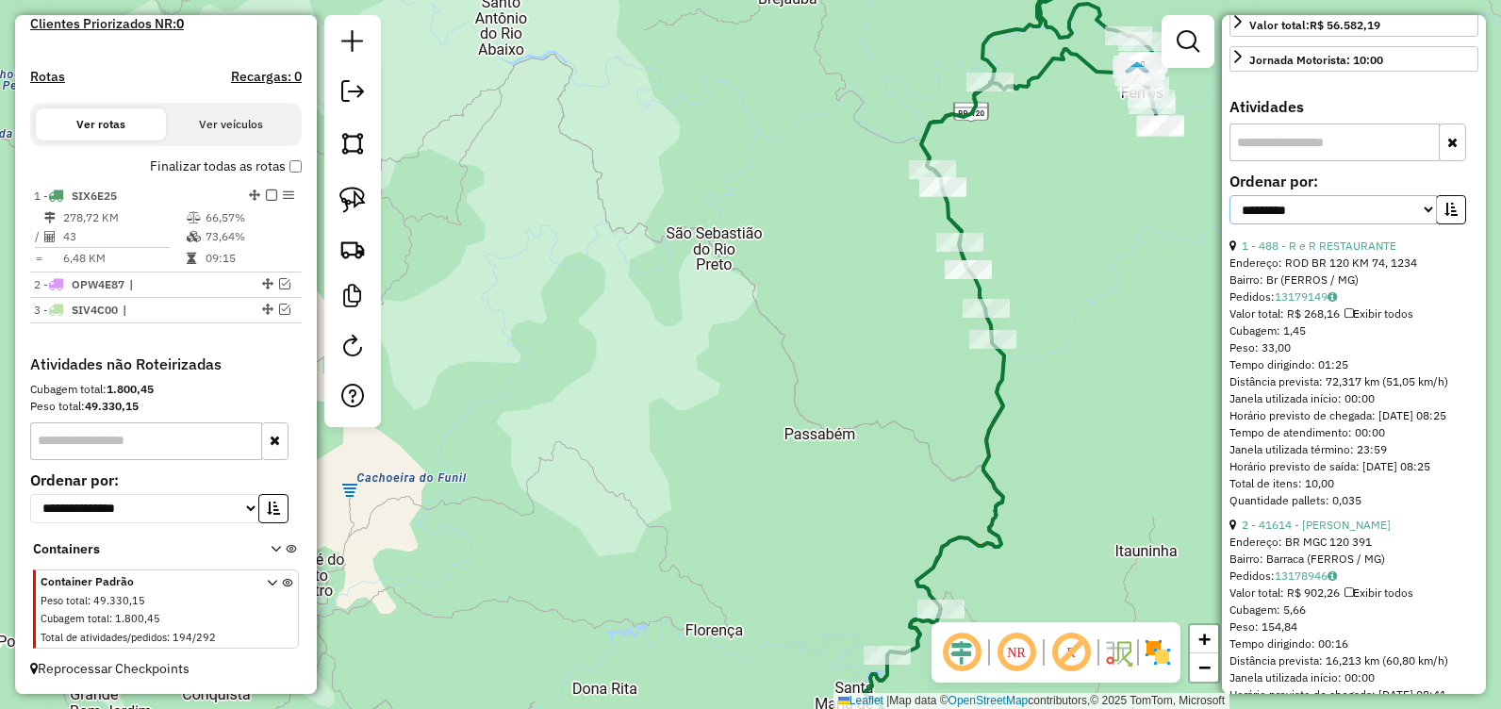
click at [1422, 210] on select "**********" at bounding box center [1332, 209] width 207 height 29
click at [1229, 195] on select "**********" at bounding box center [1332, 209] width 207 height 29
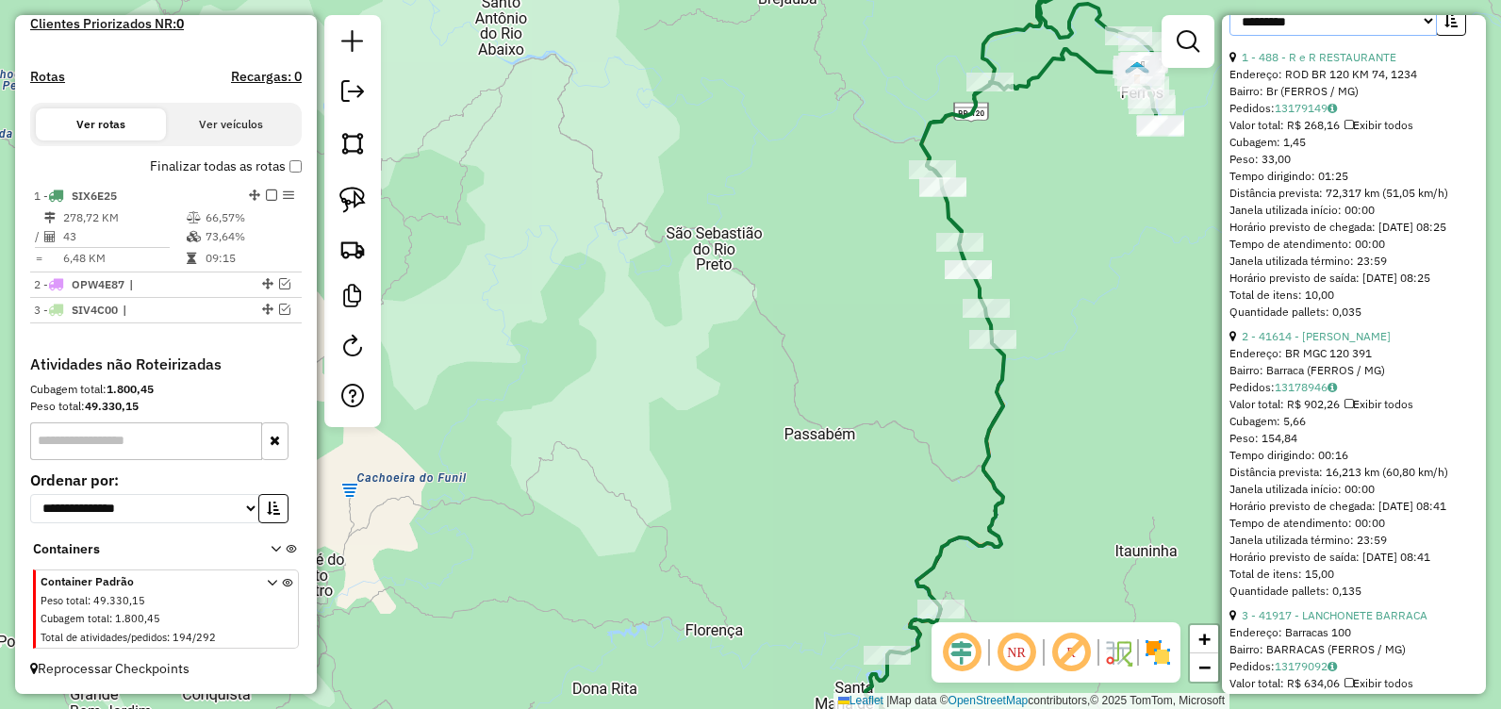
scroll to position [566, 0]
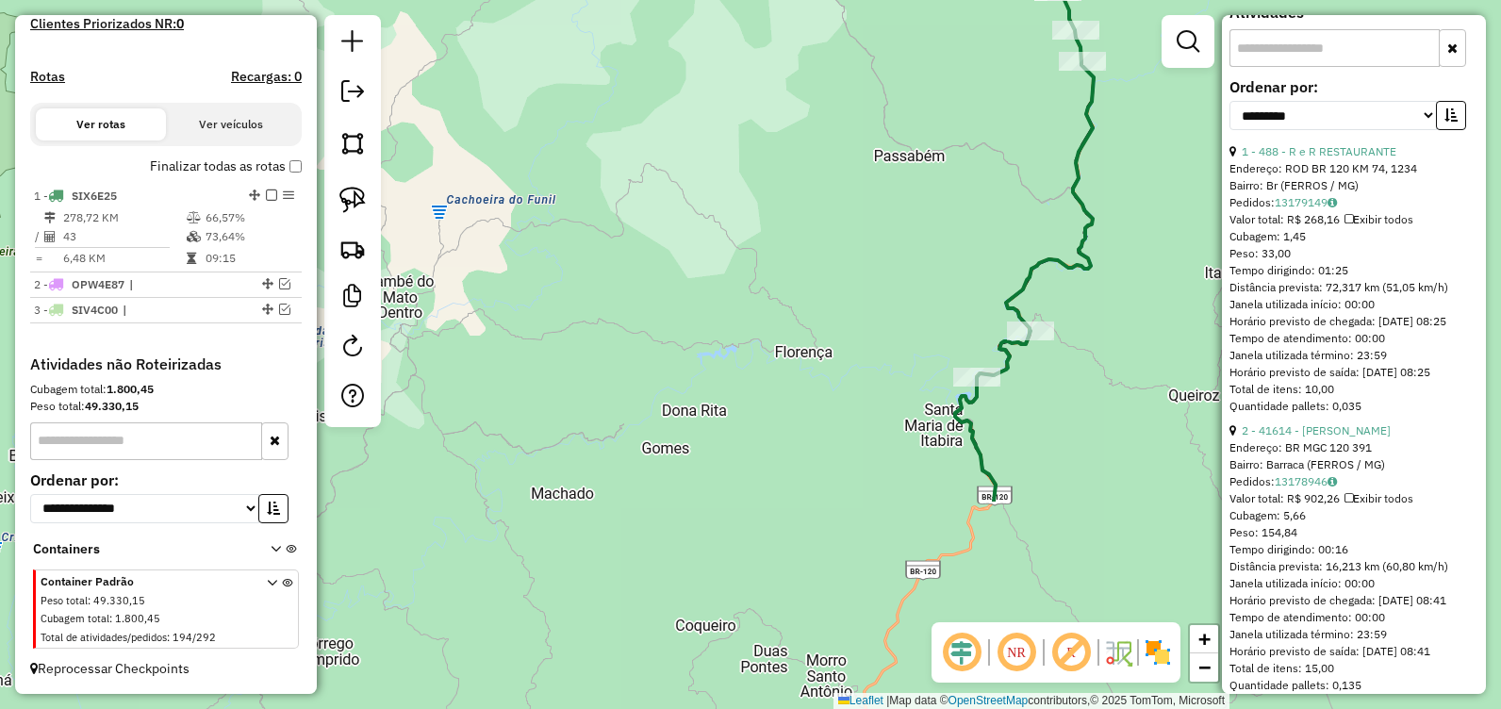
drag, startPoint x: 1081, startPoint y: 499, endPoint x: 1154, endPoint y: 262, distance: 247.5
click at [1168, 238] on div "Janela de atendimento Grade de atendimento Capacidade Transportadoras Veículos …" at bounding box center [750, 354] width 1501 height 709
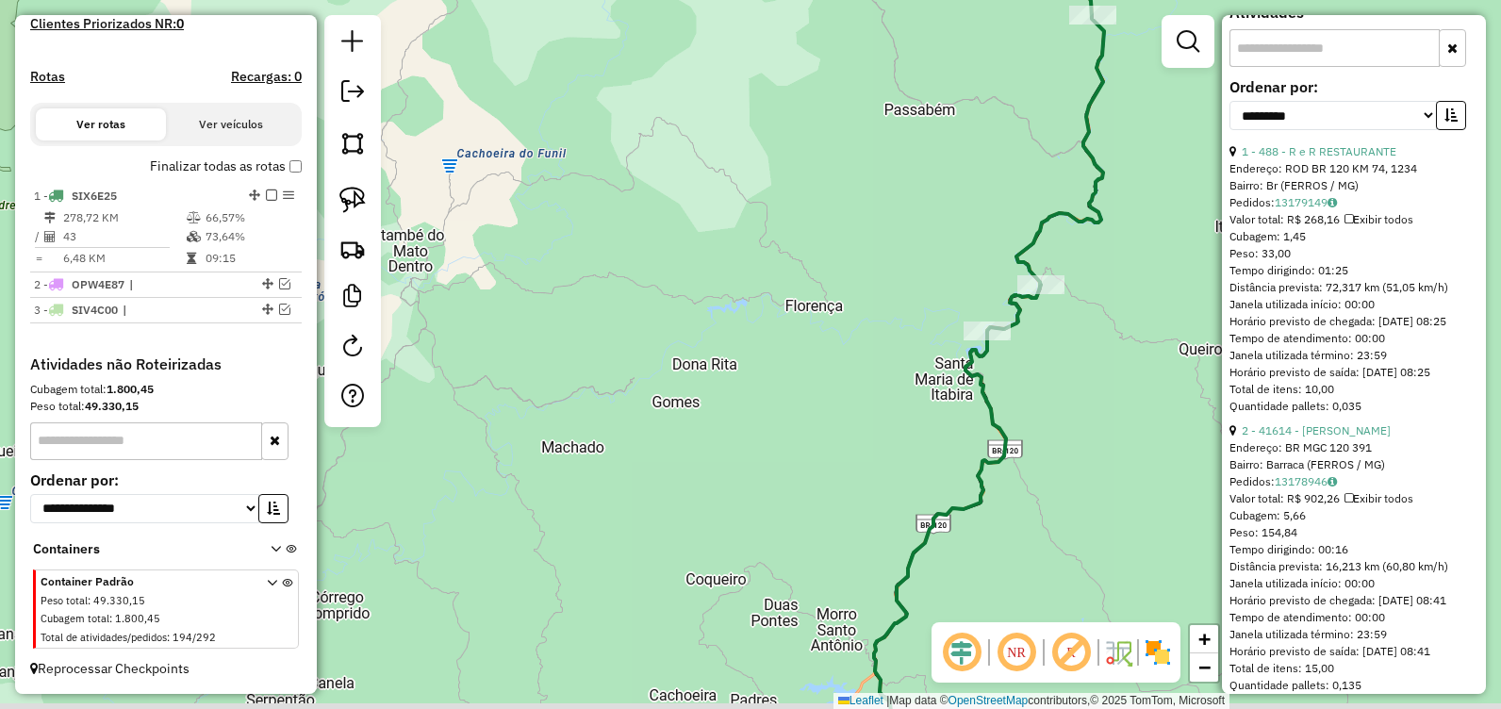
drag, startPoint x: 1042, startPoint y: 450, endPoint x: 1012, endPoint y: 175, distance: 275.9
click at [1012, 176] on div "Janela de atendimento Grade de atendimento Capacidade Transportadoras Veículos …" at bounding box center [750, 354] width 1501 height 709
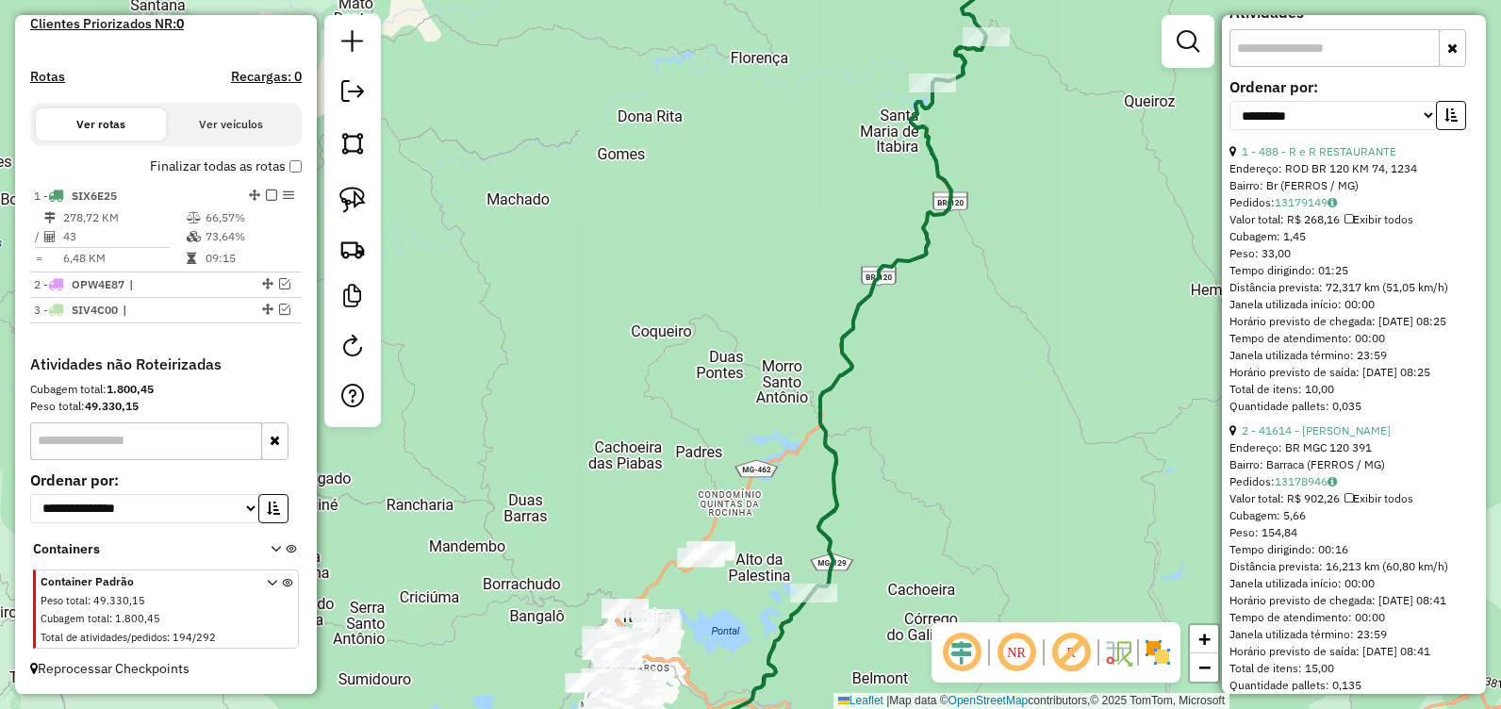
drag, startPoint x: 974, startPoint y: 370, endPoint x: 928, endPoint y: 547, distance: 182.0
click at [929, 548] on div "Janela de atendimento Grade de atendimento Capacidade Transportadoras Veículos …" at bounding box center [750, 354] width 1501 height 709
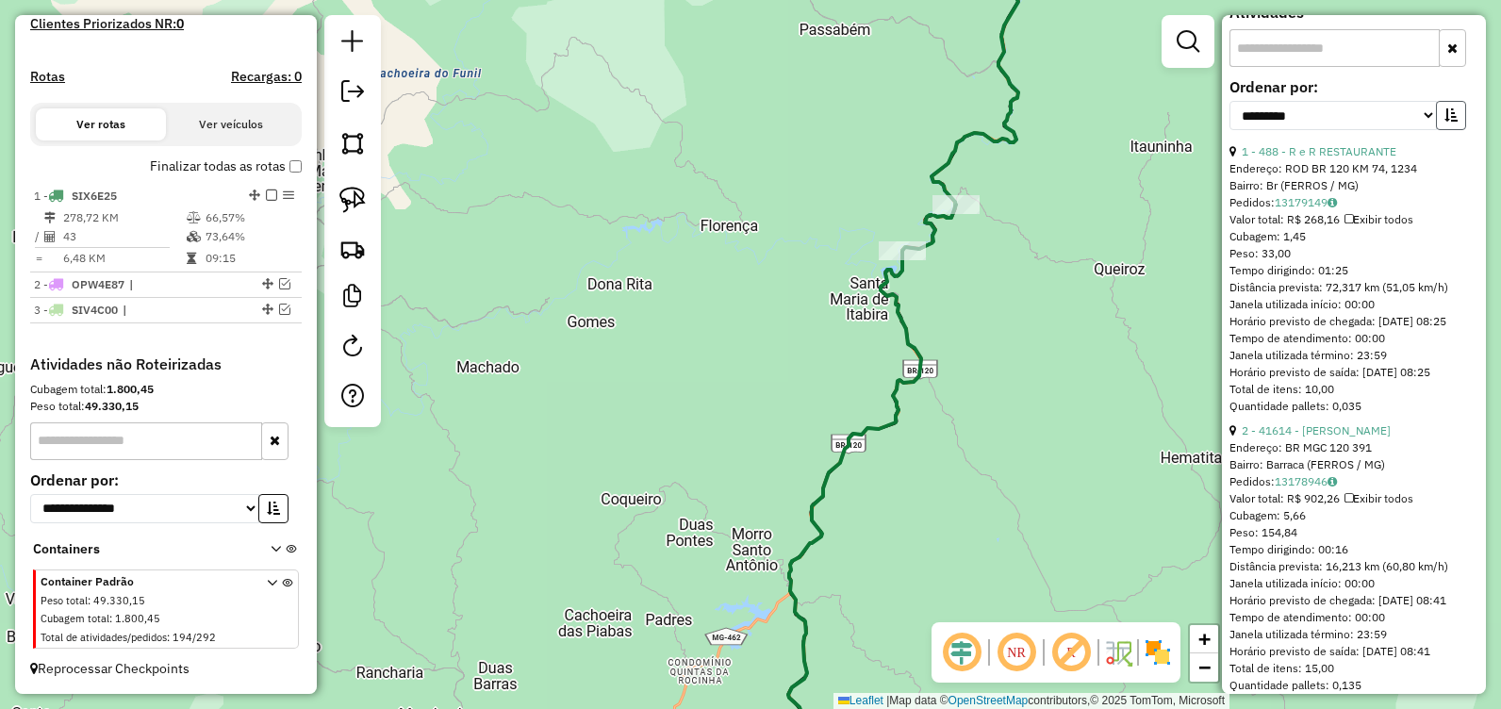
click at [1446, 107] on button "button" at bounding box center [1450, 115] width 30 height 29
click at [1447, 113] on icon "button" at bounding box center [1450, 114] width 13 height 13
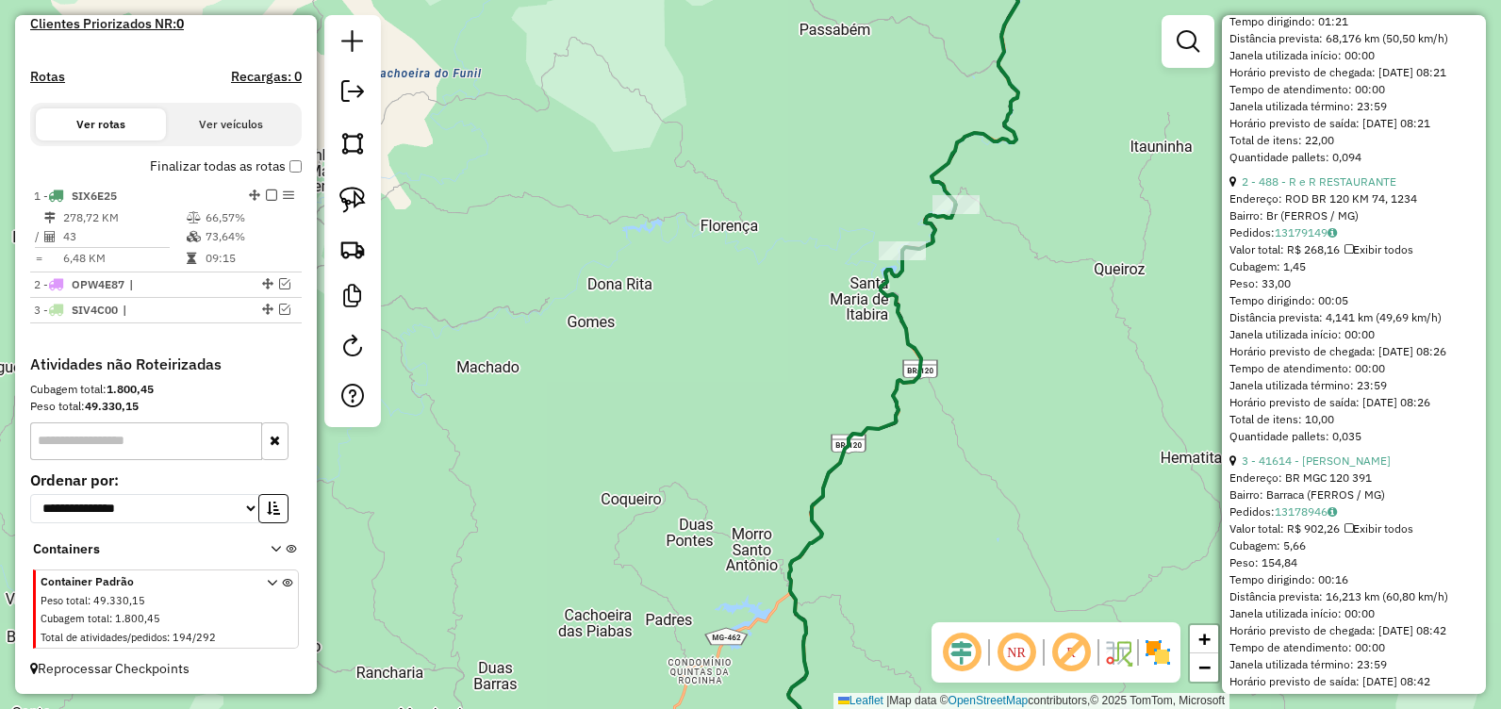
scroll to position [943, 0]
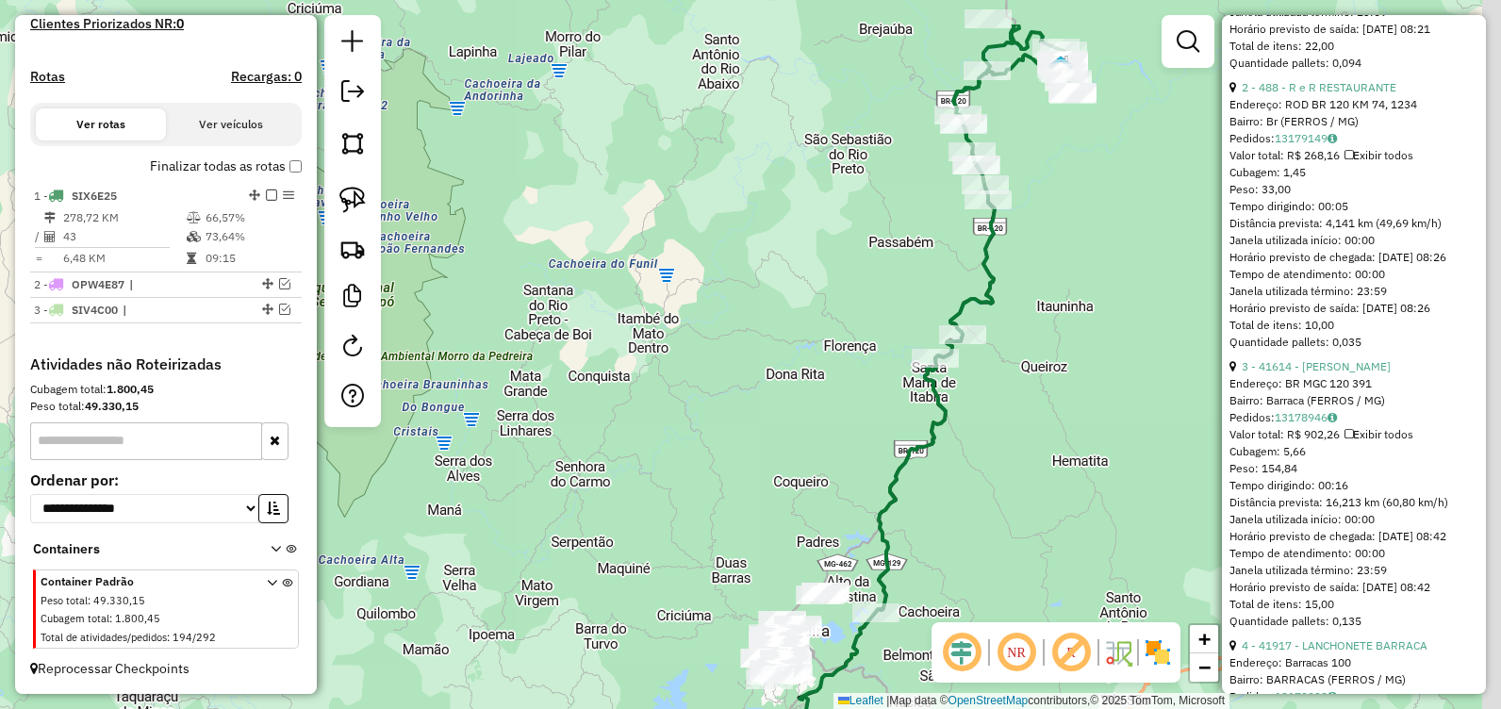
drag, startPoint x: 1124, startPoint y: 246, endPoint x: 1064, endPoint y: 330, distance: 103.3
click at [1056, 342] on div "Janela de atendimento Grade de atendimento Capacidade Transportadoras Veículos …" at bounding box center [750, 354] width 1501 height 709
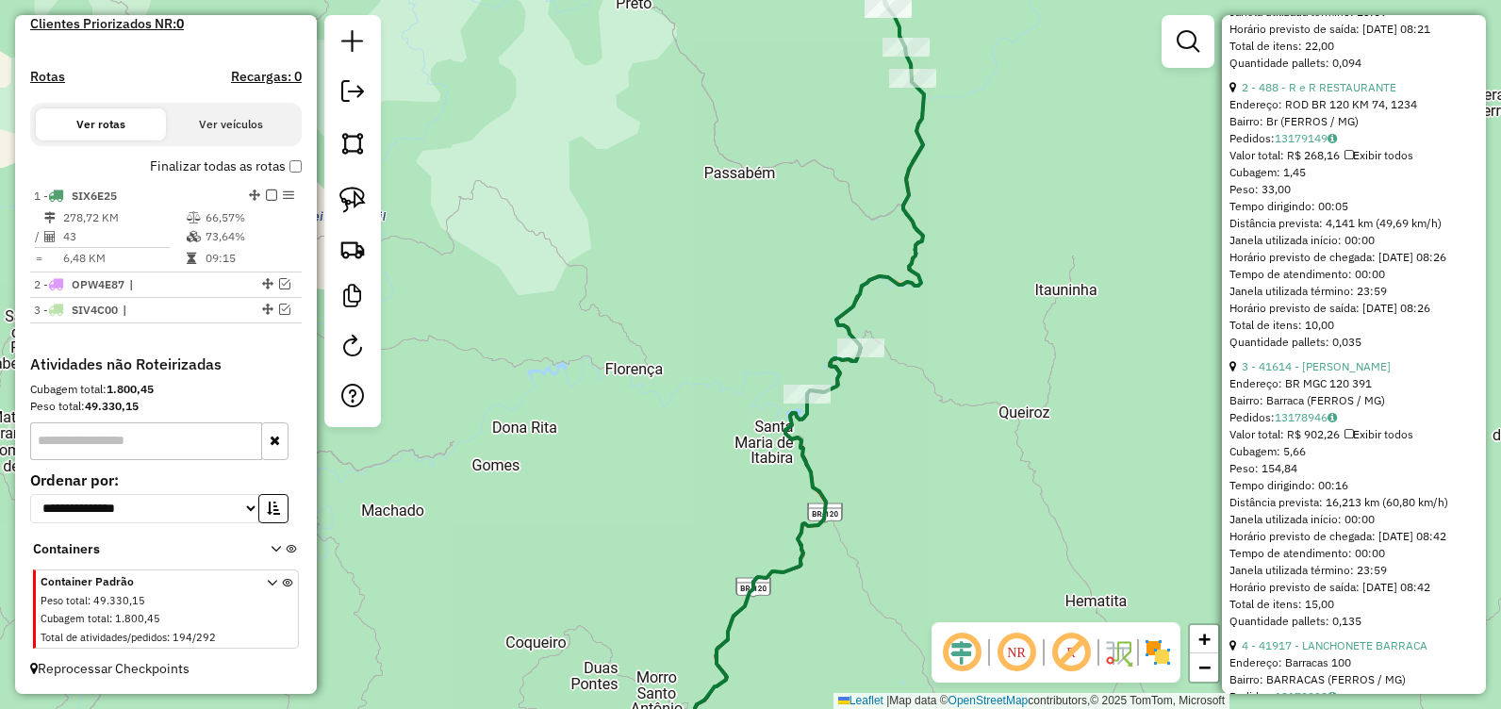
drag, startPoint x: 1481, startPoint y: 93, endPoint x: 1480, endPoint y: 204, distance: 110.3
click at [1480, 204] on div "**********" at bounding box center [1354, 354] width 264 height 679
drag, startPoint x: 1480, startPoint y: 204, endPoint x: 1469, endPoint y: 274, distance: 71.4
click at [1469, 266] on div "Horário previsto de chegada: 14/08/2025 08:26" at bounding box center [1353, 257] width 249 height 17
drag, startPoint x: 1435, startPoint y: 148, endPoint x: 1427, endPoint y: 456, distance: 308.3
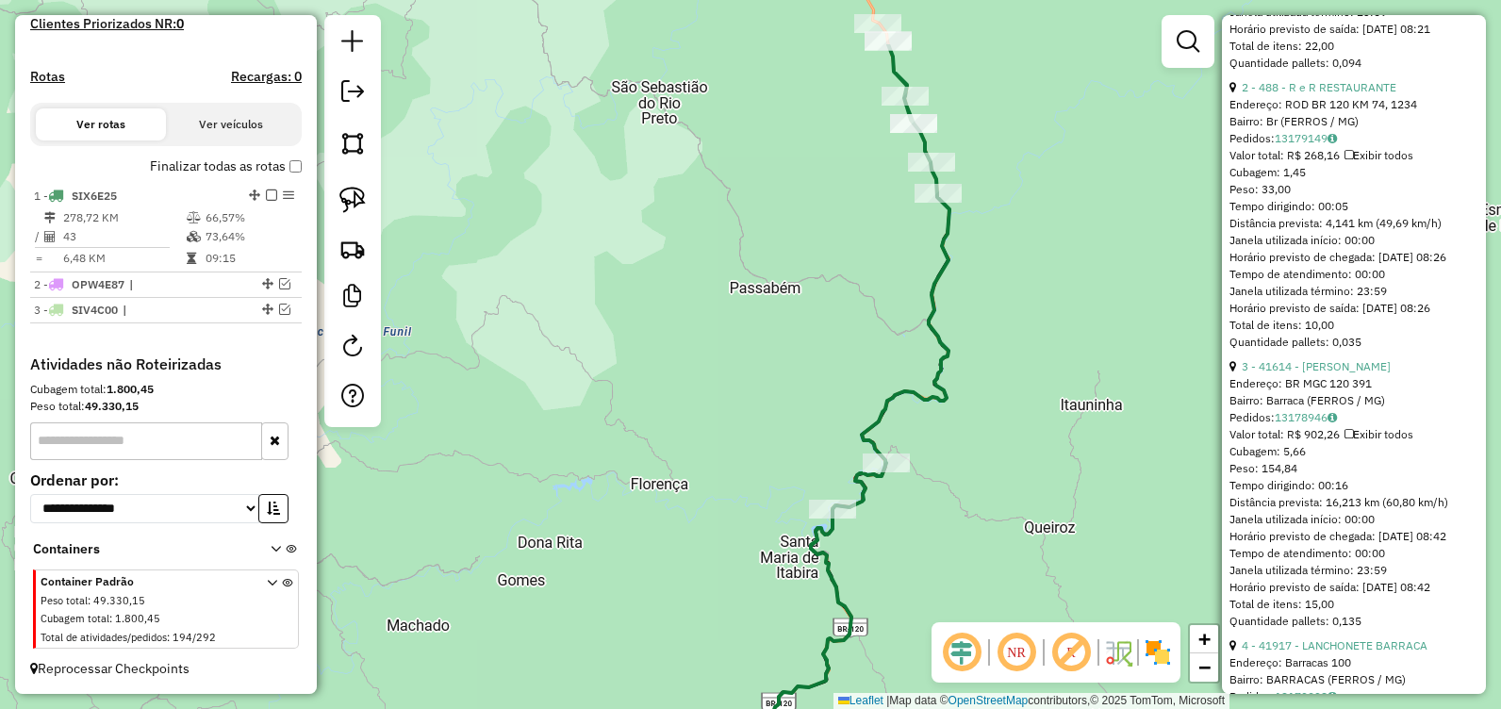
drag, startPoint x: 1033, startPoint y: 263, endPoint x: 1029, endPoint y: 340, distance: 77.4
click at [1038, 345] on div "Janela de atendimento Grade de atendimento Capacidade Transportadoras Veículos …" at bounding box center [750, 354] width 1501 height 709
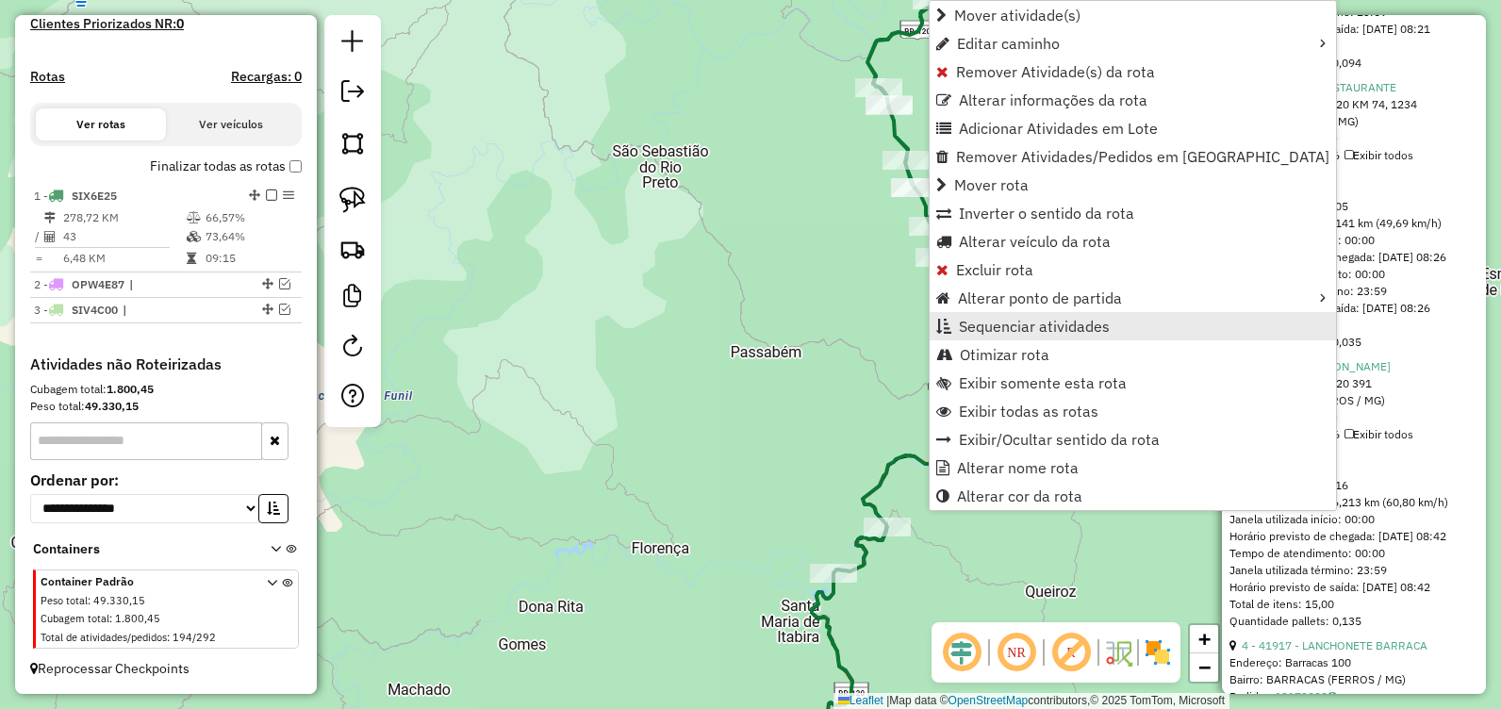
click at [1049, 326] on span "Sequenciar atividades" at bounding box center [1034, 326] width 151 height 15
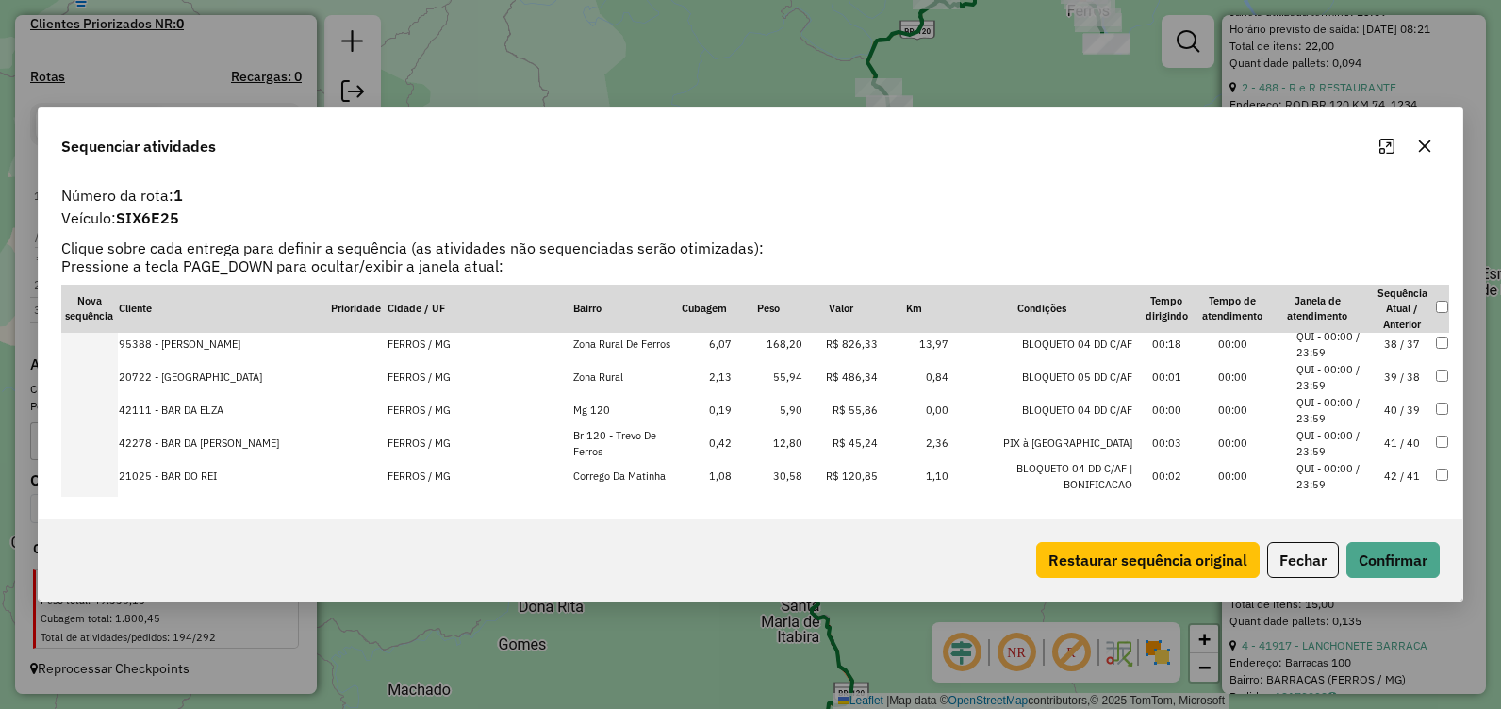
scroll to position [1271, 0]
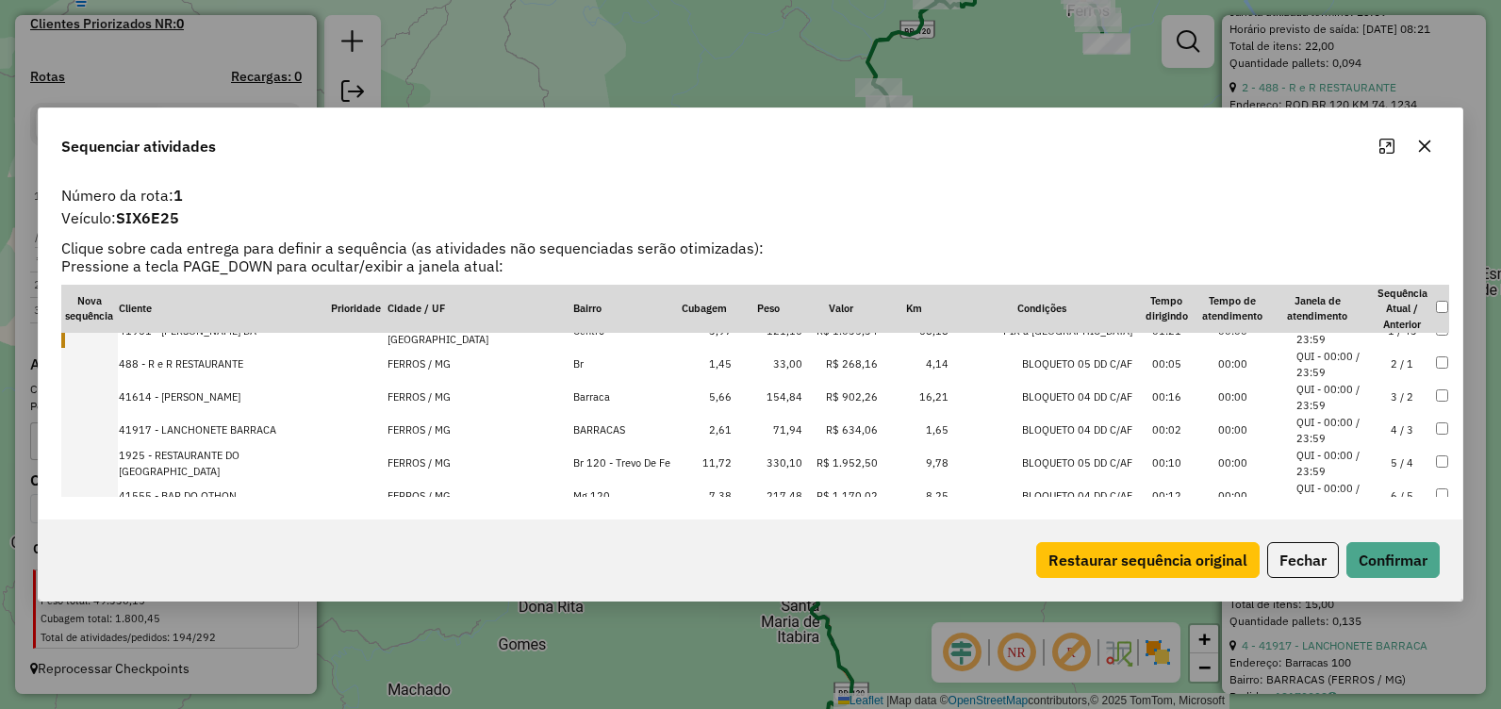
scroll to position [0, 0]
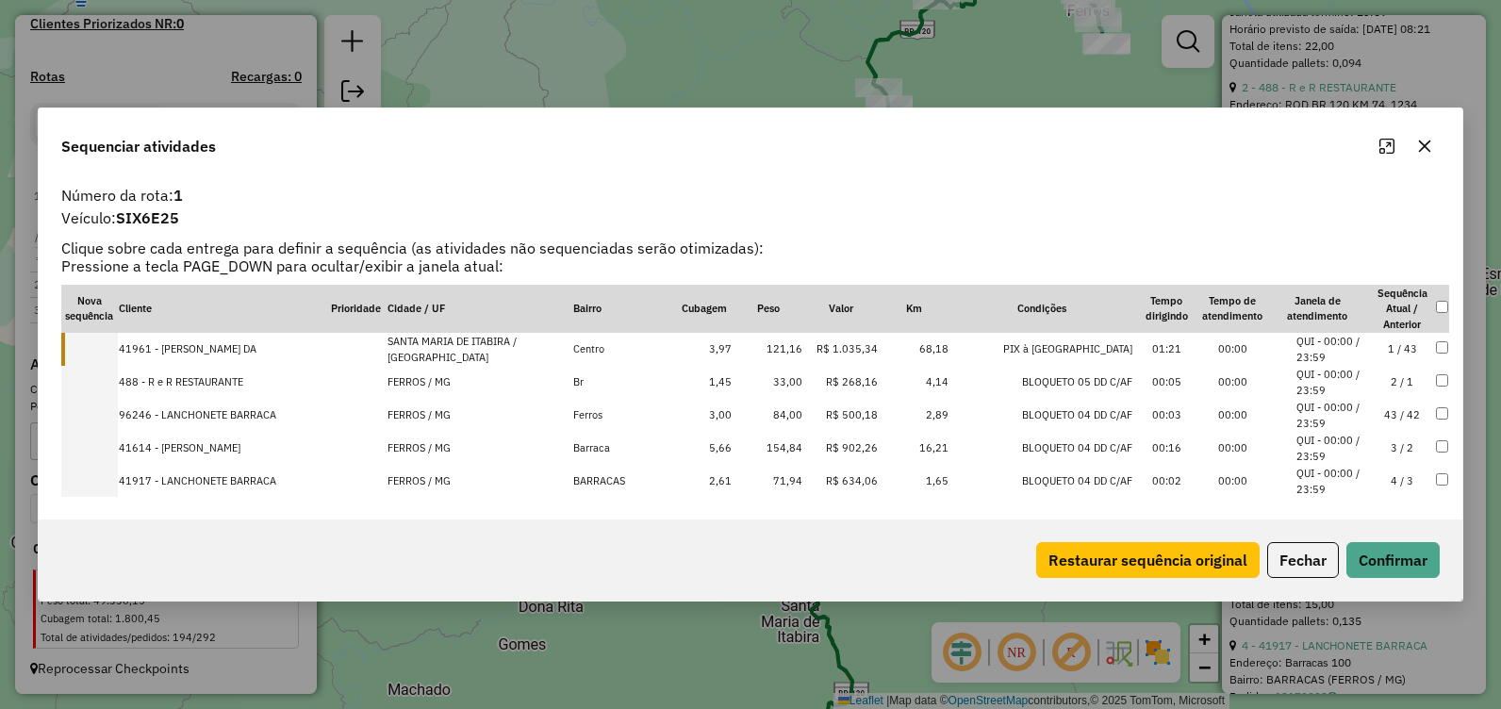
drag, startPoint x: 1396, startPoint y: 460, endPoint x: 1368, endPoint y: 418, distance: 50.2
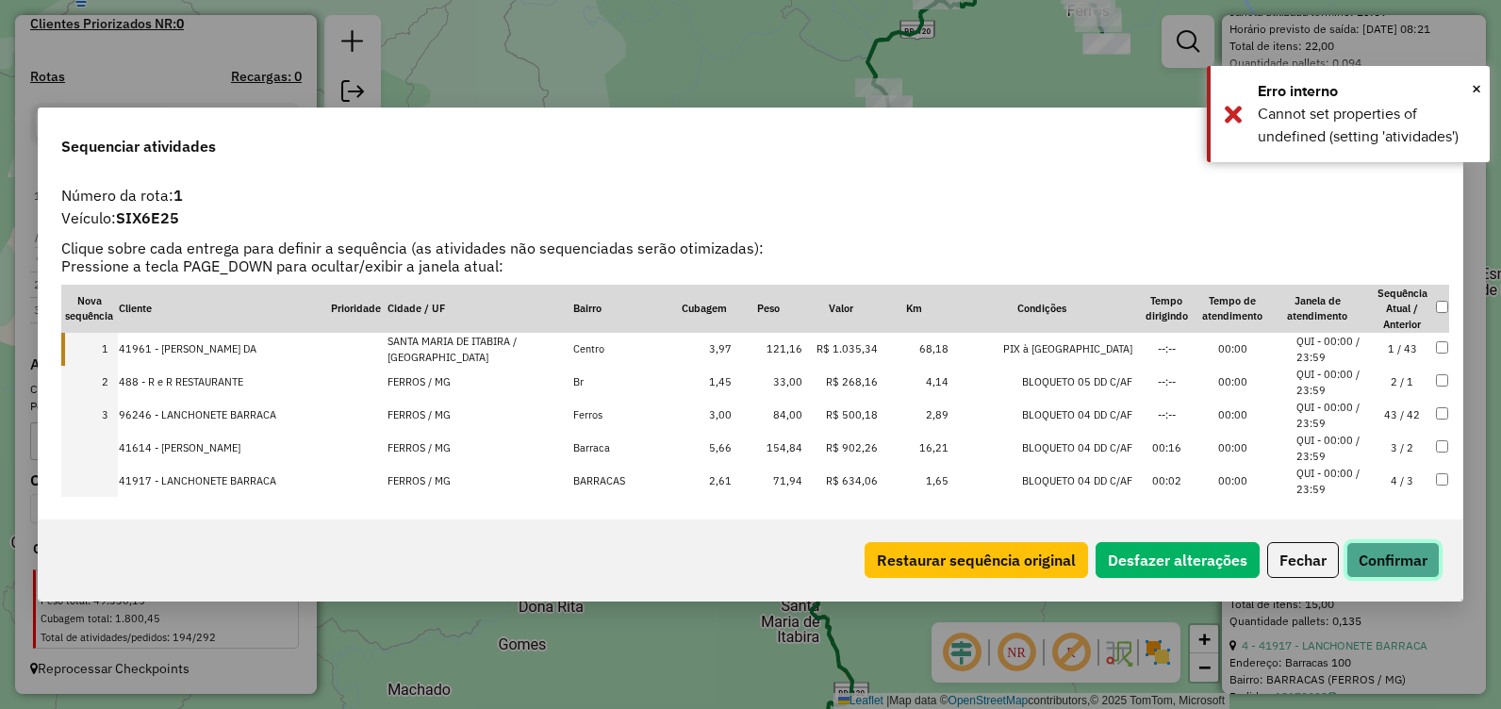
click at [1405, 548] on button "Confirmar" at bounding box center [1392, 560] width 93 height 36
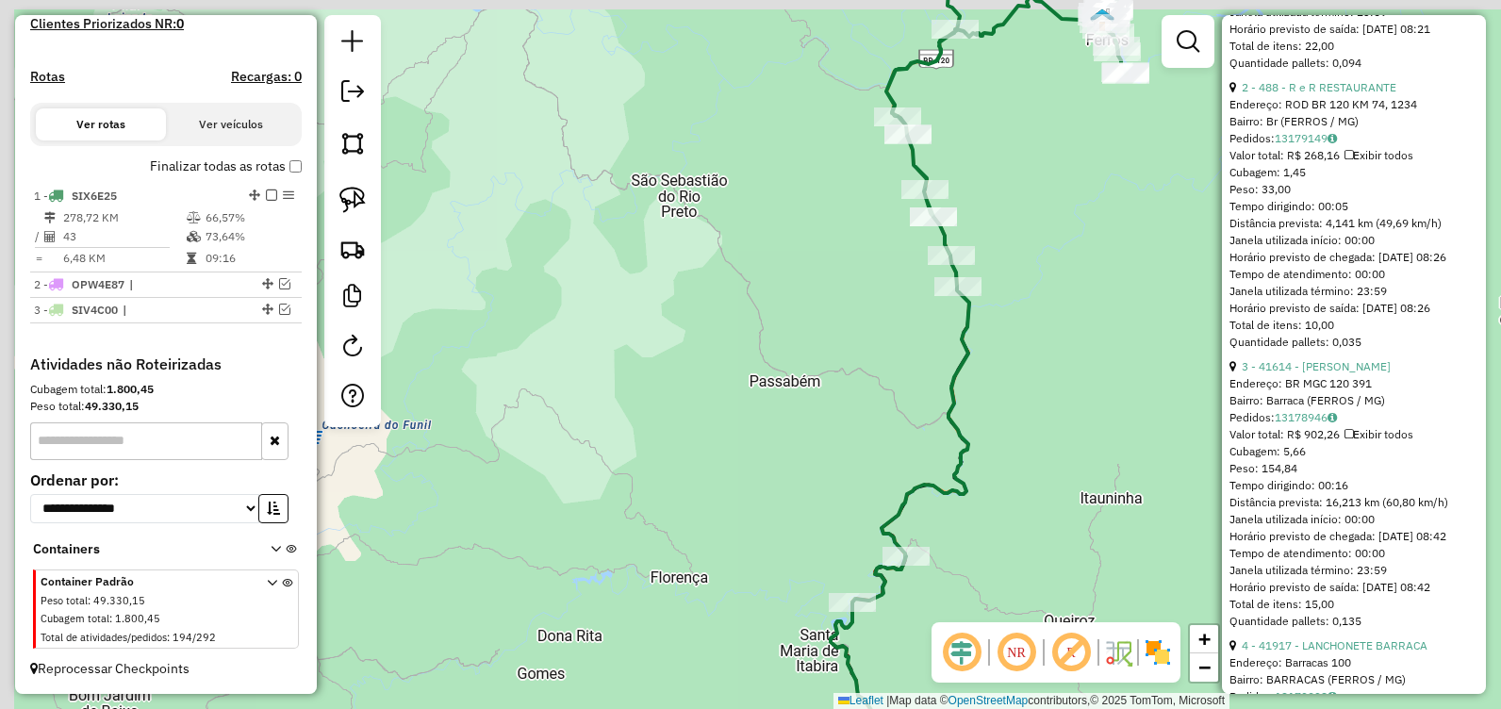
drag, startPoint x: 957, startPoint y: 167, endPoint x: 1008, endPoint y: 268, distance: 113.0
click at [1008, 268] on div "Janela de atendimento Grade de atendimento Capacidade Transportadoras Veículos …" at bounding box center [750, 354] width 1501 height 709
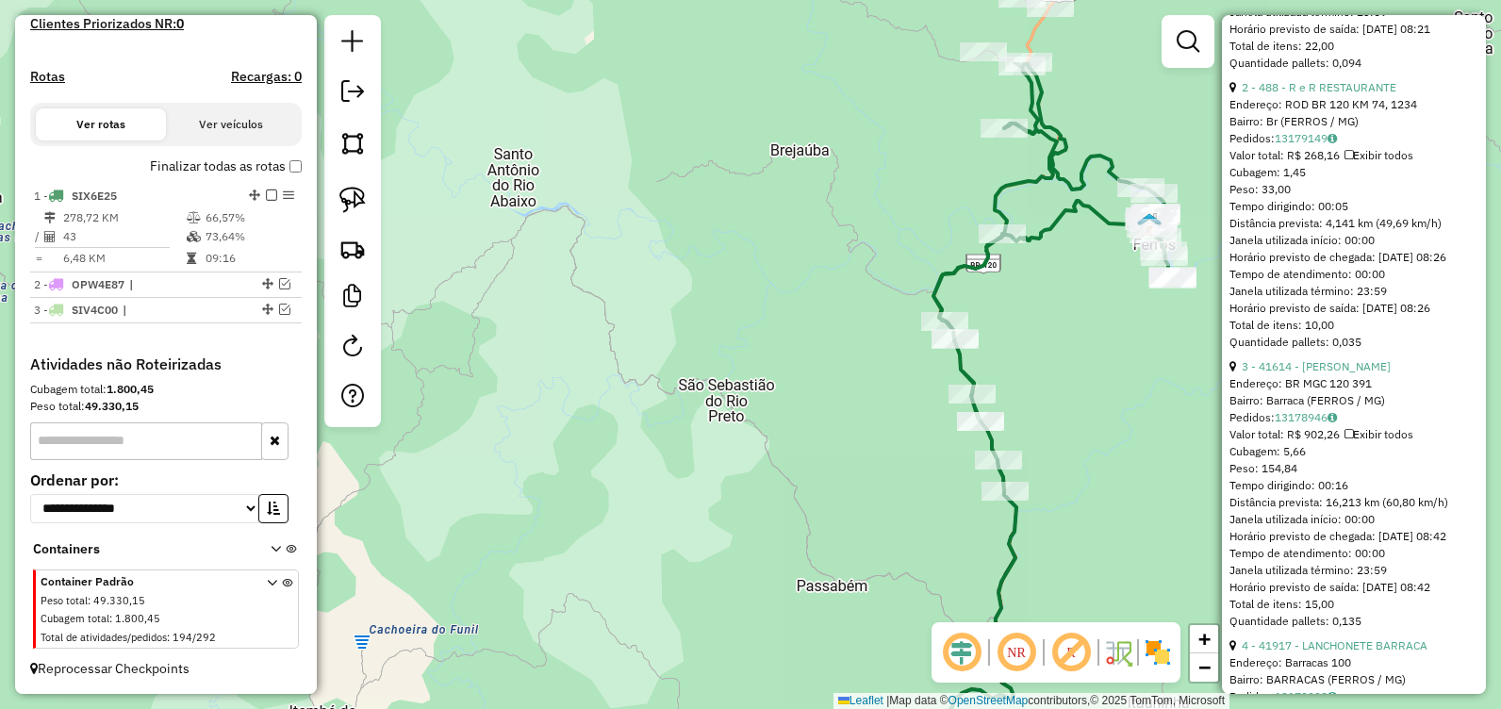
drag, startPoint x: 1029, startPoint y: 191, endPoint x: 1031, endPoint y: 298, distance: 106.5
click at [1031, 298] on div "Janela de atendimento Grade de atendimento Capacidade Transportadoras Veículos …" at bounding box center [750, 354] width 1501 height 709
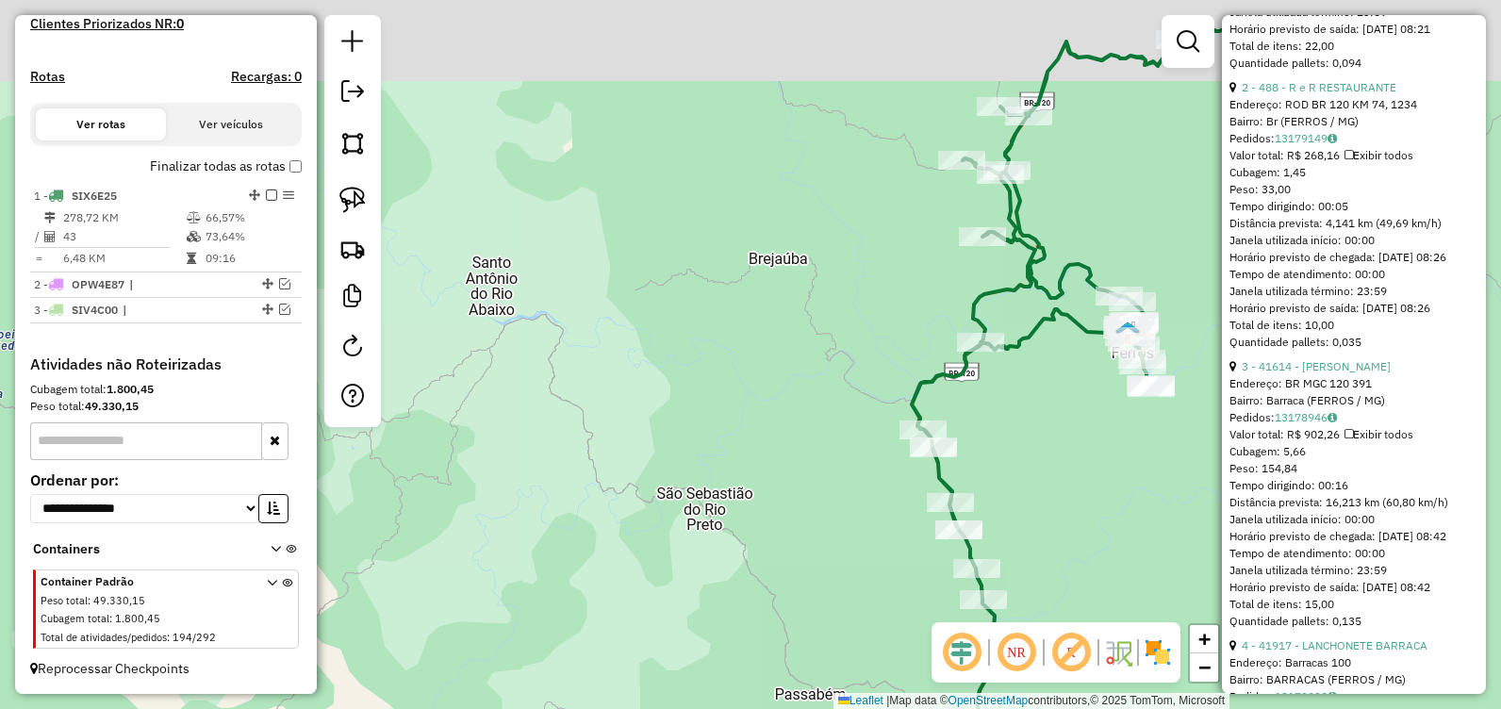
drag, startPoint x: 1070, startPoint y: 179, endPoint x: 1054, endPoint y: 239, distance: 62.4
click at [1054, 239] on div "Janela de atendimento Grade de atendimento Capacidade Transportadoras Veículos …" at bounding box center [750, 354] width 1501 height 709
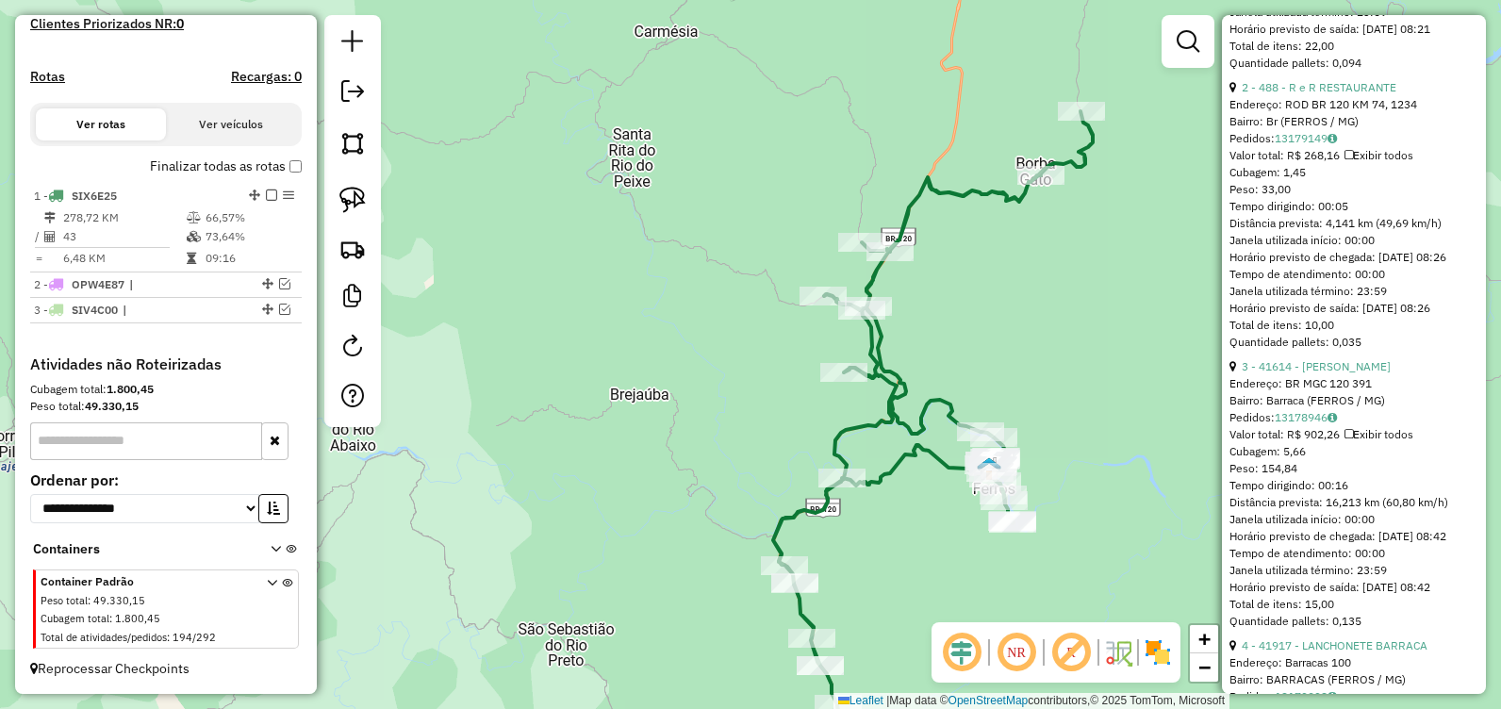
drag, startPoint x: 1095, startPoint y: 228, endPoint x: 961, endPoint y: 362, distance: 189.3
click at [961, 362] on div "Janela de atendimento Grade de atendimento Capacidade Transportadoras Veículos …" at bounding box center [750, 354] width 1501 height 709
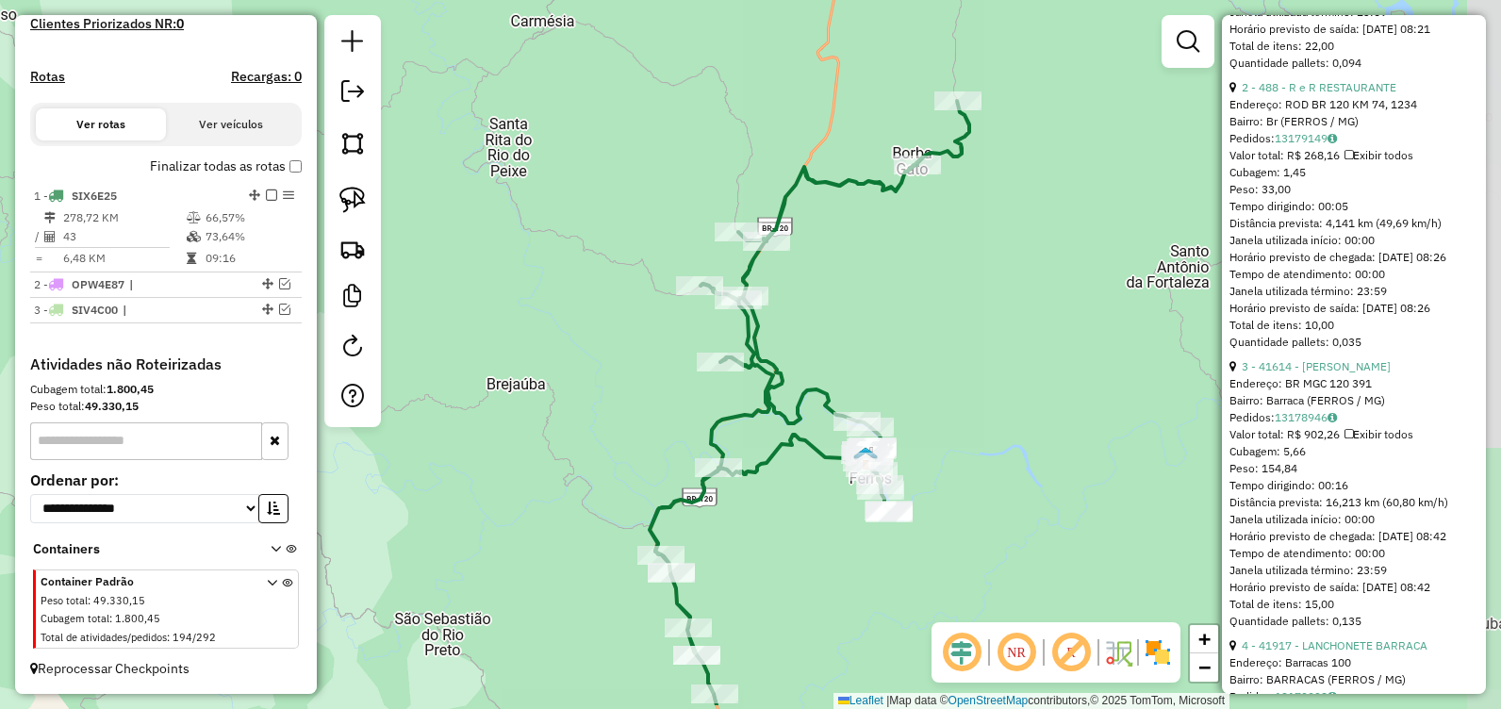
drag, startPoint x: 853, startPoint y: 579, endPoint x: 821, endPoint y: 472, distance: 111.2
click at [798, 517] on div "Janela de atendimento Grade de atendimento Capacidade Transportadoras Veículos …" at bounding box center [750, 354] width 1501 height 709
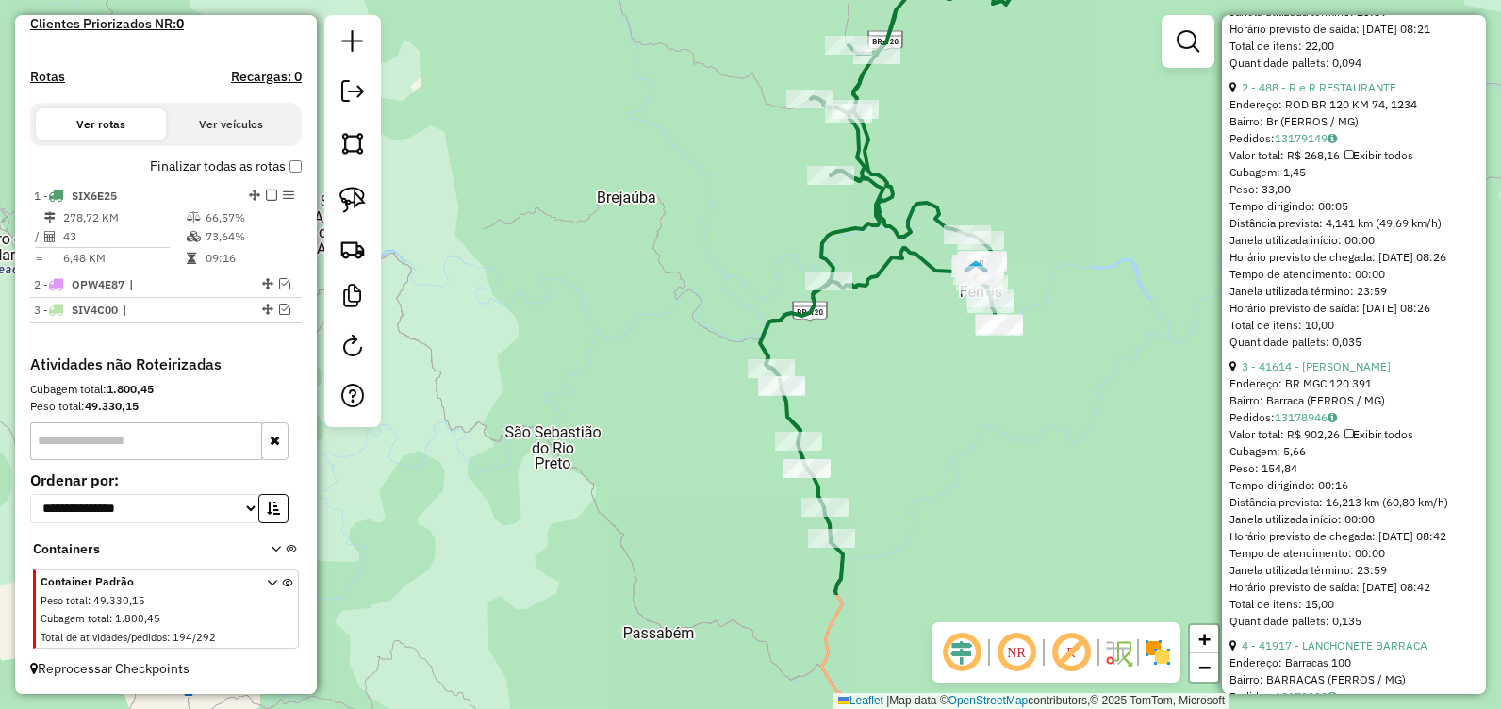
drag, startPoint x: 839, startPoint y: 541, endPoint x: 951, endPoint y: 369, distance: 205.7
click at [953, 345] on div "Janela de atendimento Grade de atendimento Capacidade Transportadoras Veículos …" at bounding box center [750, 354] width 1501 height 709
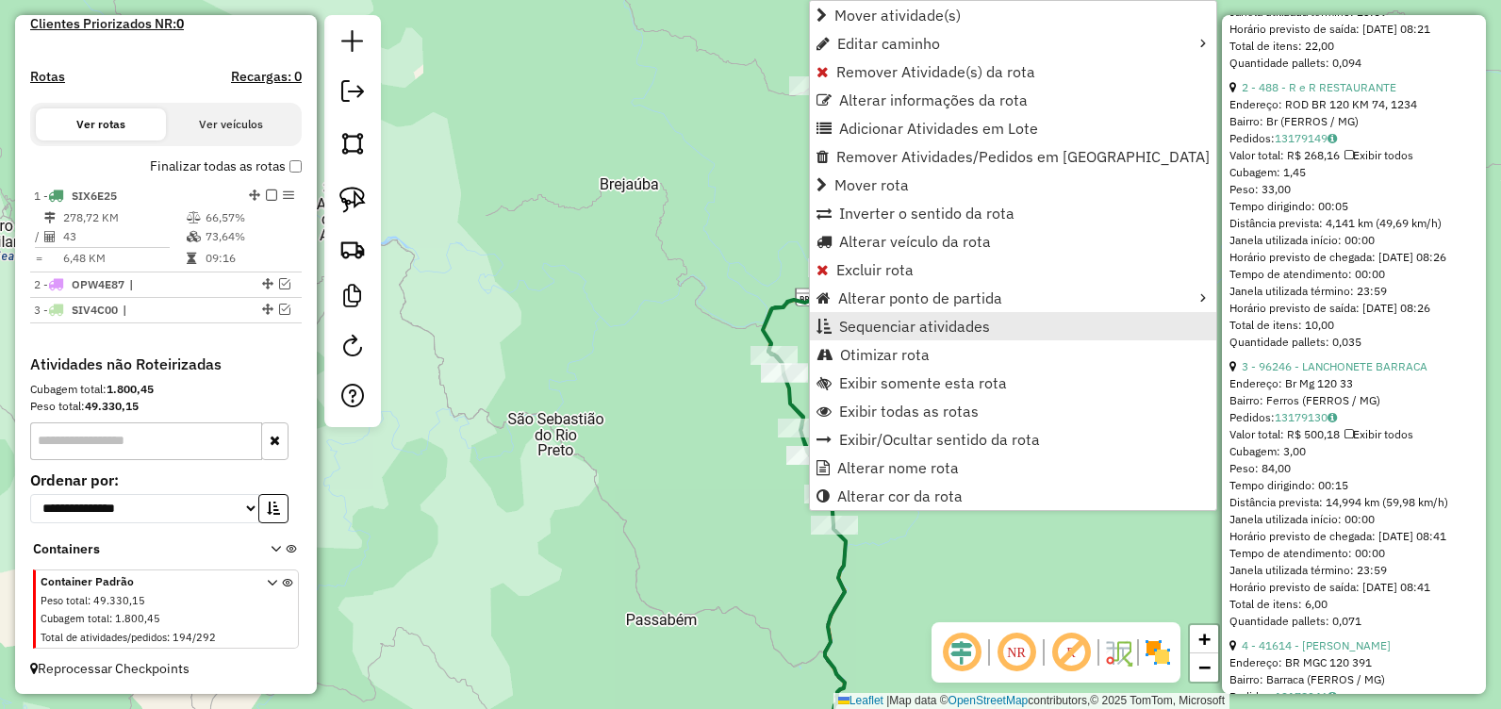
click at [950, 331] on span "Sequenciar atividades" at bounding box center [914, 326] width 151 height 15
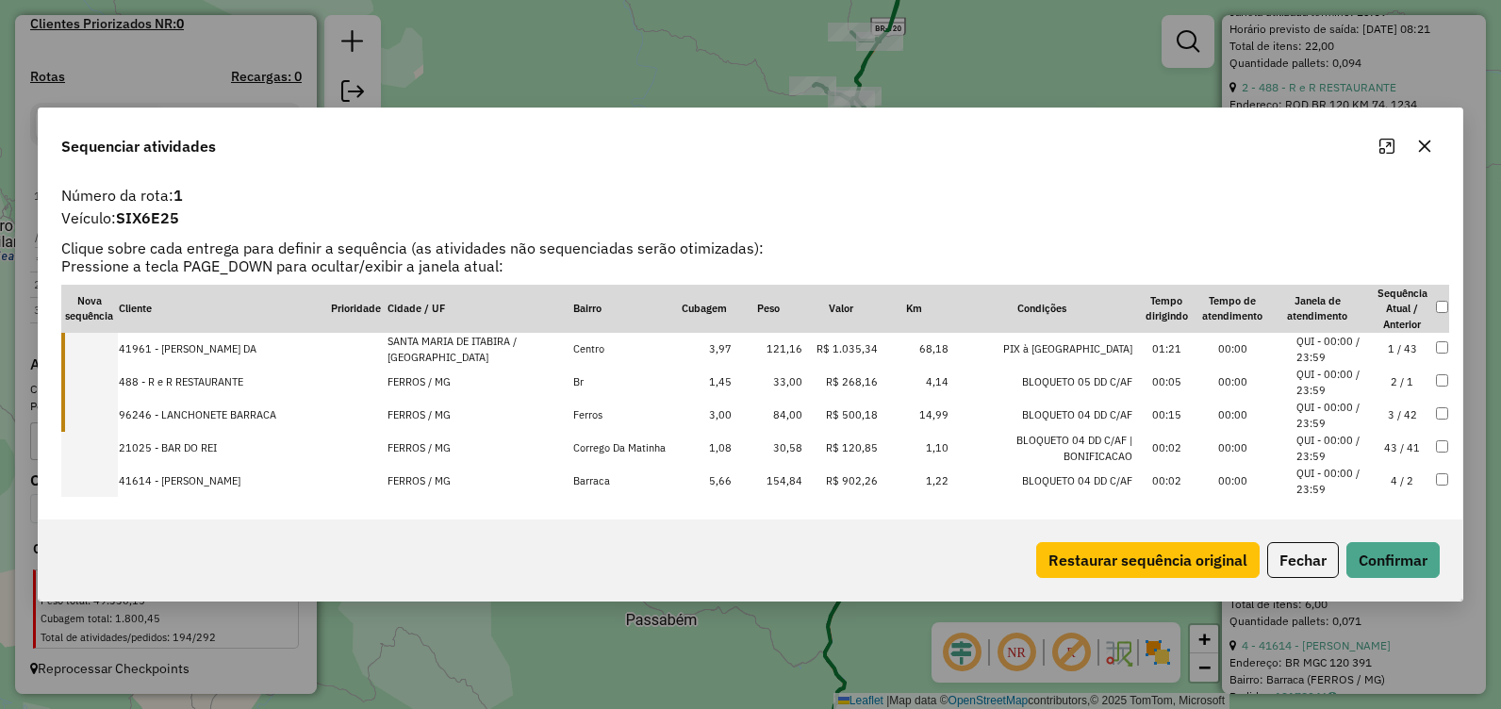
drag, startPoint x: 1373, startPoint y: 460, endPoint x: 1355, endPoint y: 452, distance: 19.4
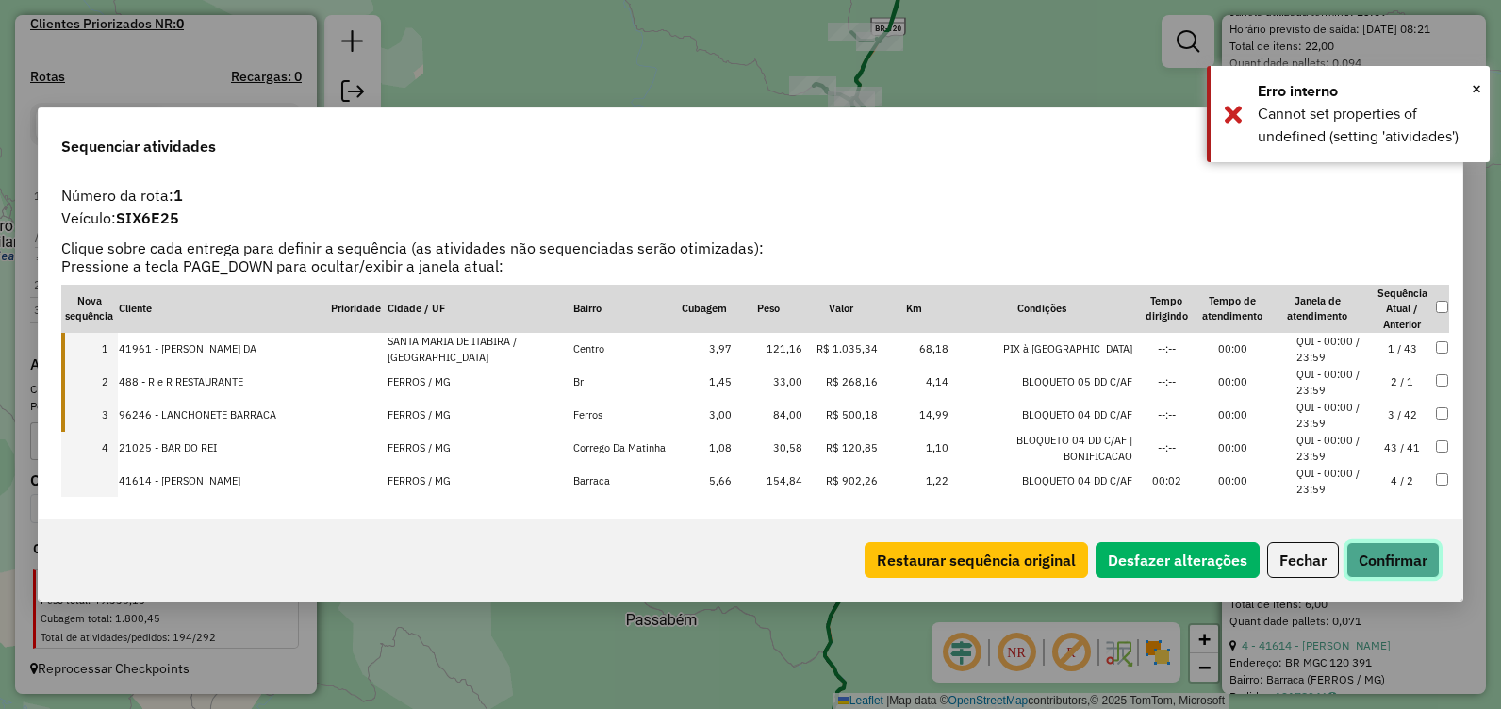
click at [1401, 555] on button "Confirmar" at bounding box center [1392, 560] width 93 height 36
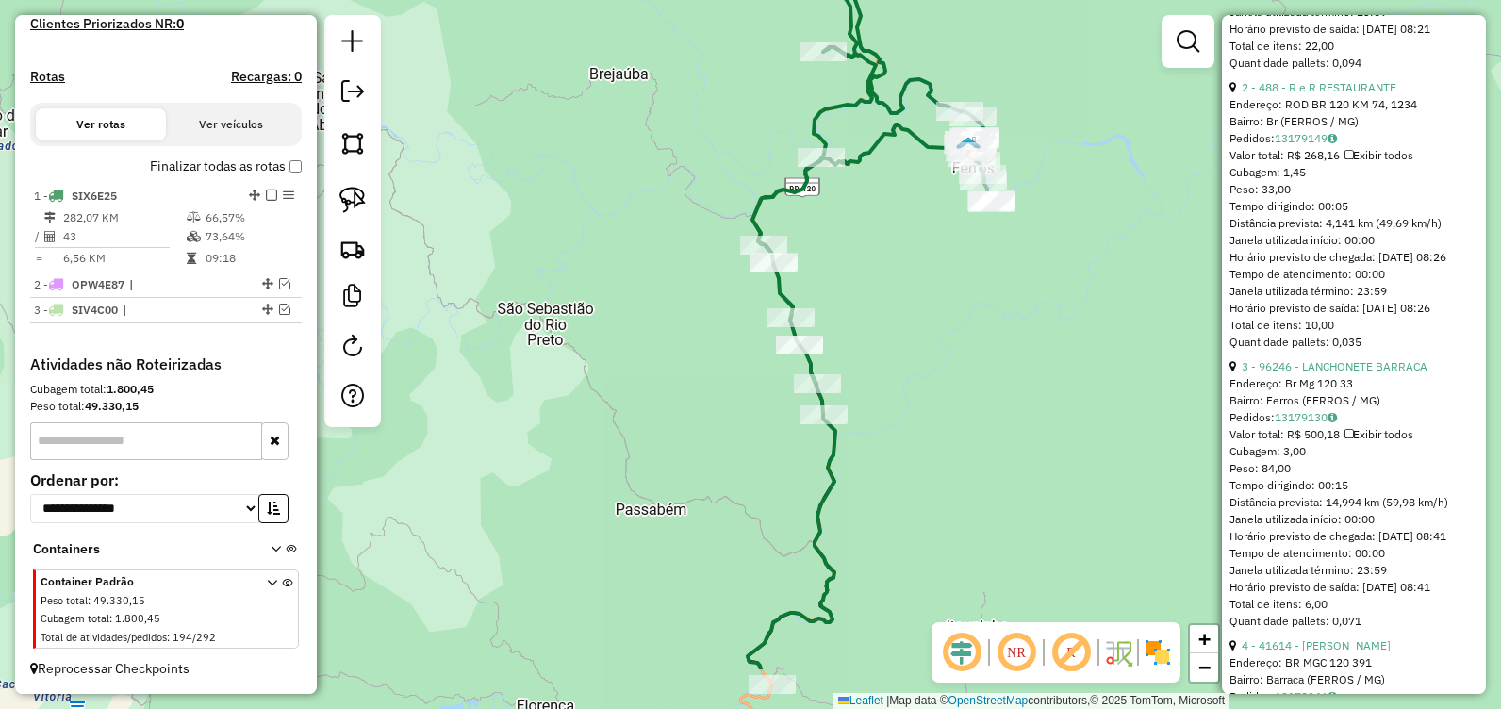
drag, startPoint x: 928, startPoint y: 429, endPoint x: 925, endPoint y: 388, distance: 40.7
click at [932, 379] on div "Janela de atendimento Grade de atendimento Capacidade Transportadoras Veículos …" at bounding box center [750, 354] width 1501 height 709
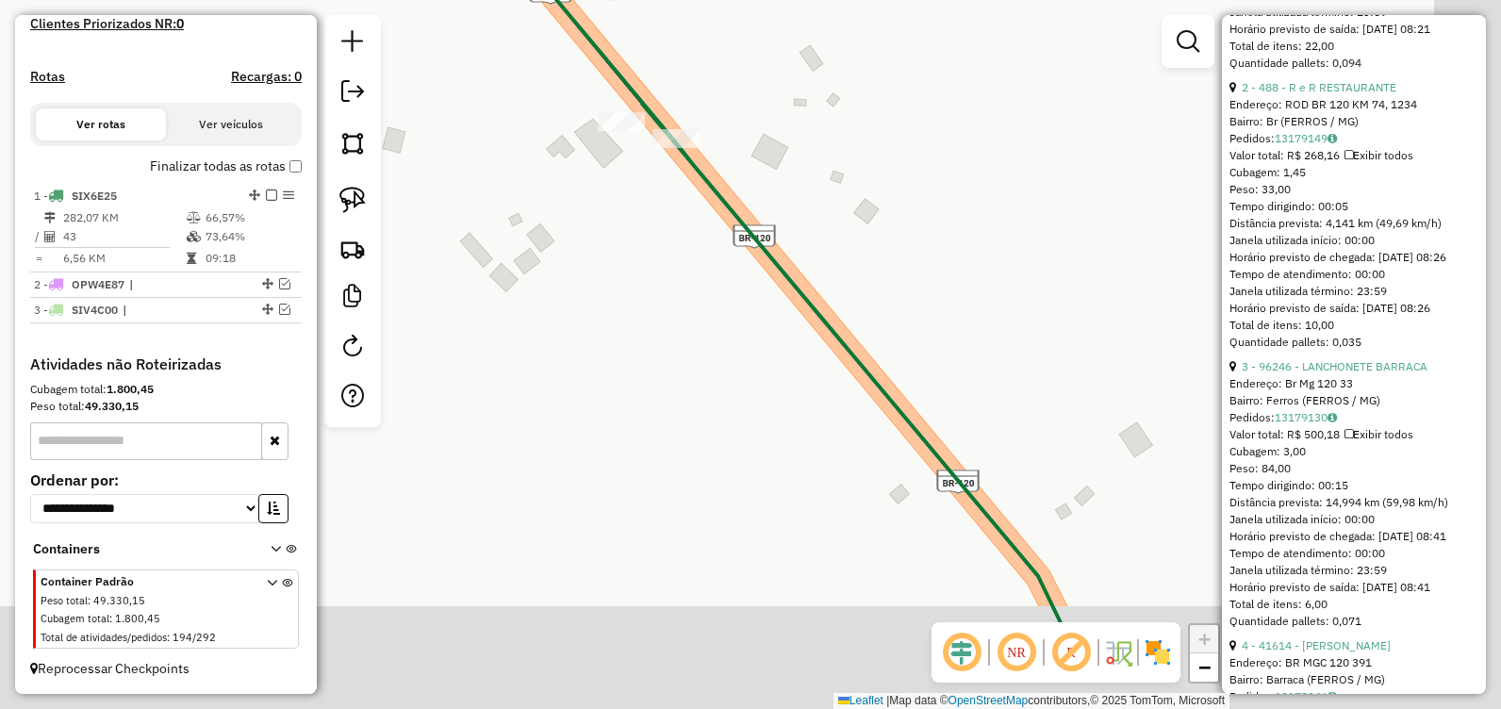
drag, startPoint x: 776, startPoint y: 383, endPoint x: 635, endPoint y: 248, distance: 194.6
click at [643, 248] on div "Janela de atendimento Grade de atendimento Capacidade Transportadoras Veículos …" at bounding box center [750, 354] width 1501 height 709
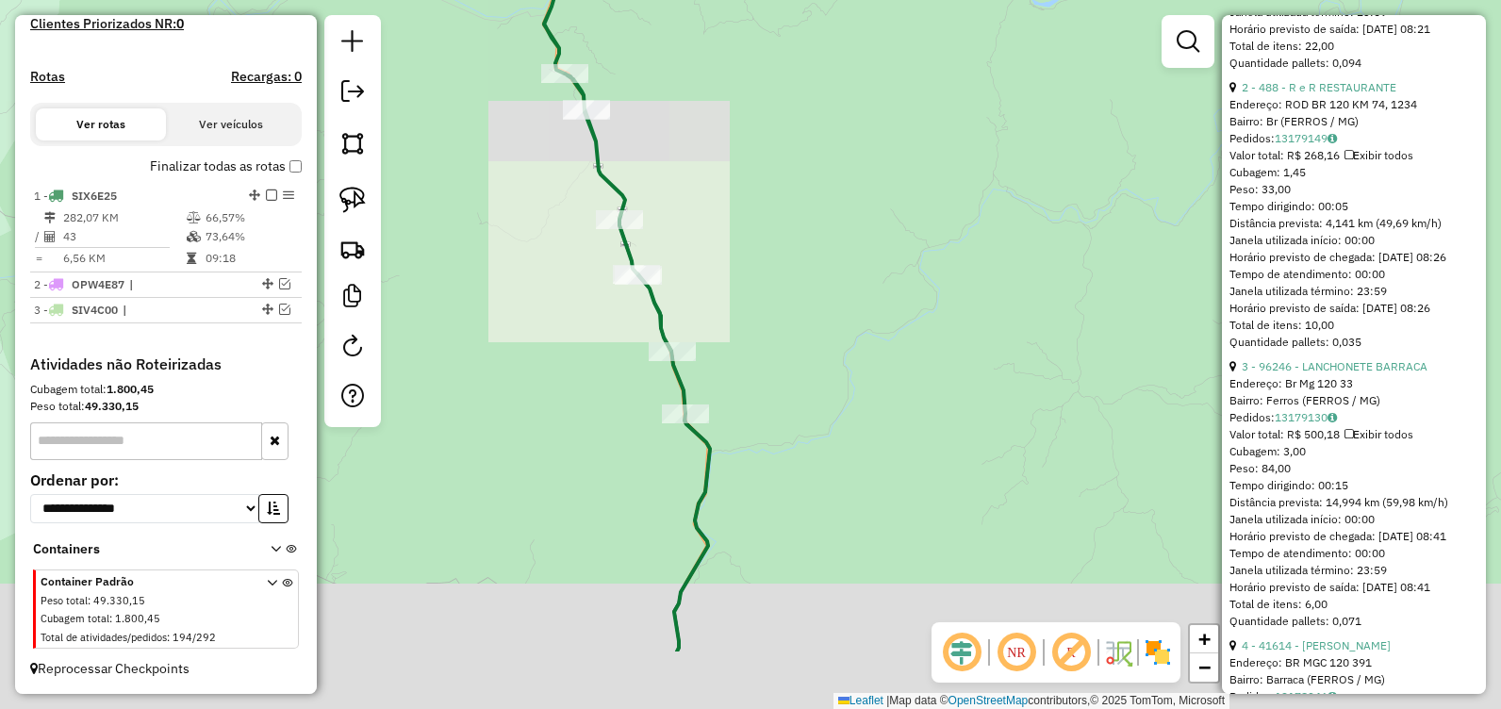
drag, startPoint x: 603, startPoint y: 363, endPoint x: 633, endPoint y: 374, distance: 32.2
click at [609, 335] on div "Janela de atendimento Grade de atendimento Capacidade Transportadoras Veículos …" at bounding box center [750, 354] width 1501 height 709
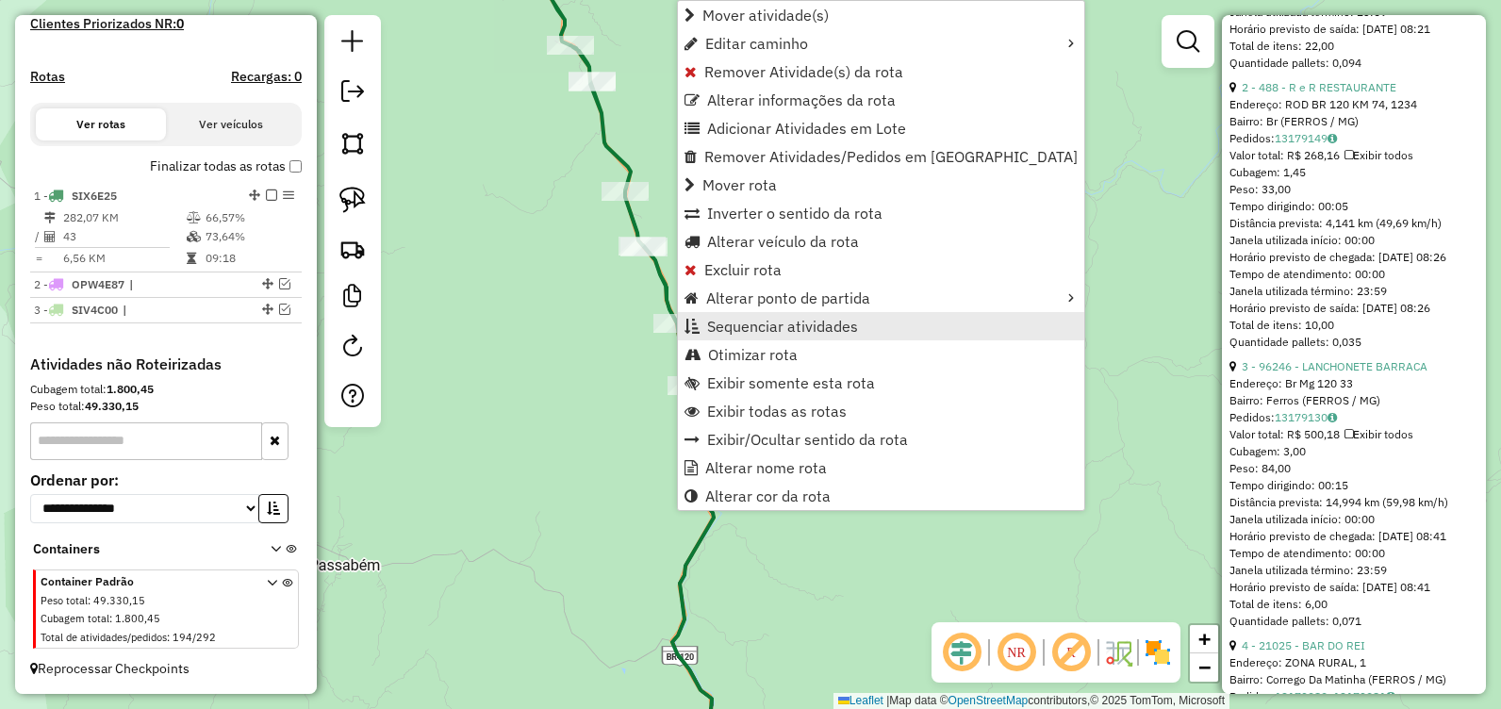
click at [804, 323] on span "Sequenciar atividades" at bounding box center [782, 326] width 151 height 15
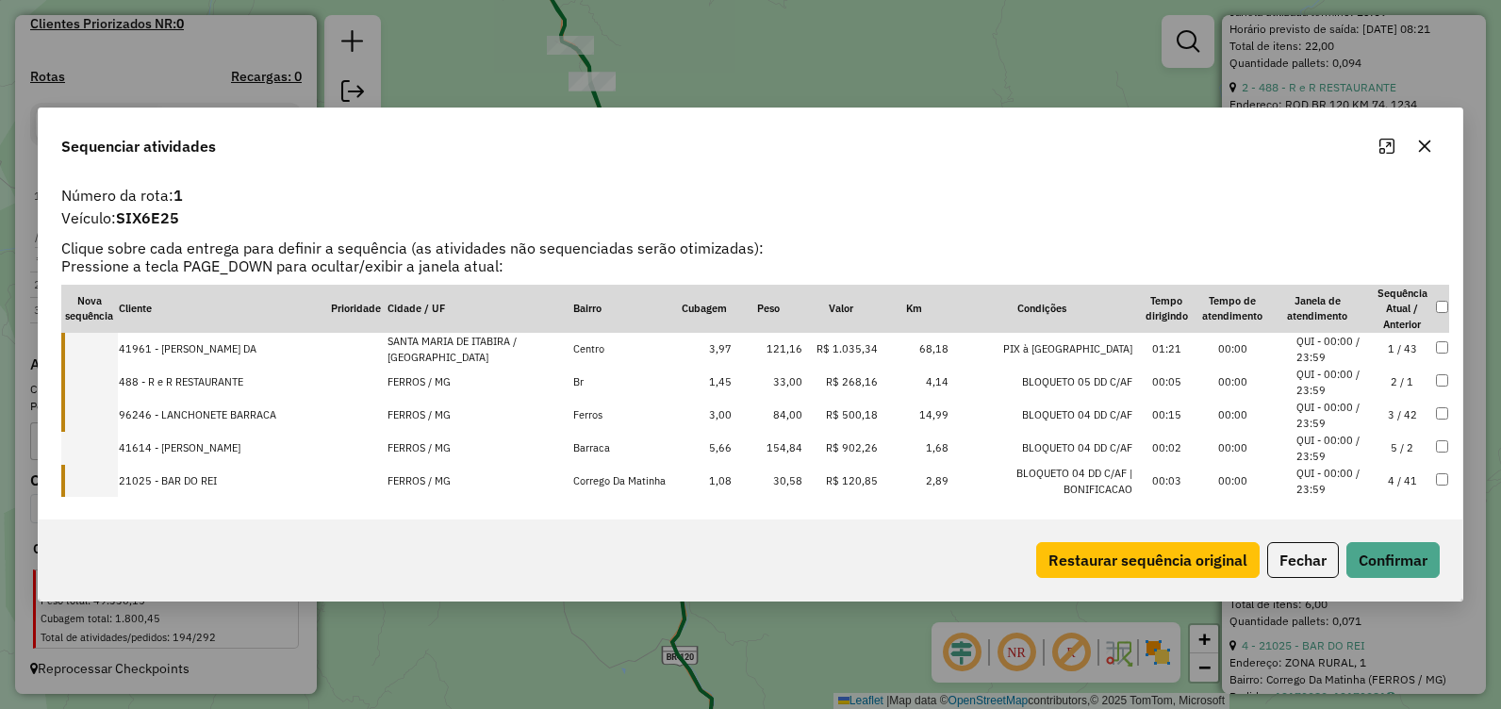
drag, startPoint x: 1303, startPoint y: 476, endPoint x: 1289, endPoint y: 438, distance: 39.9
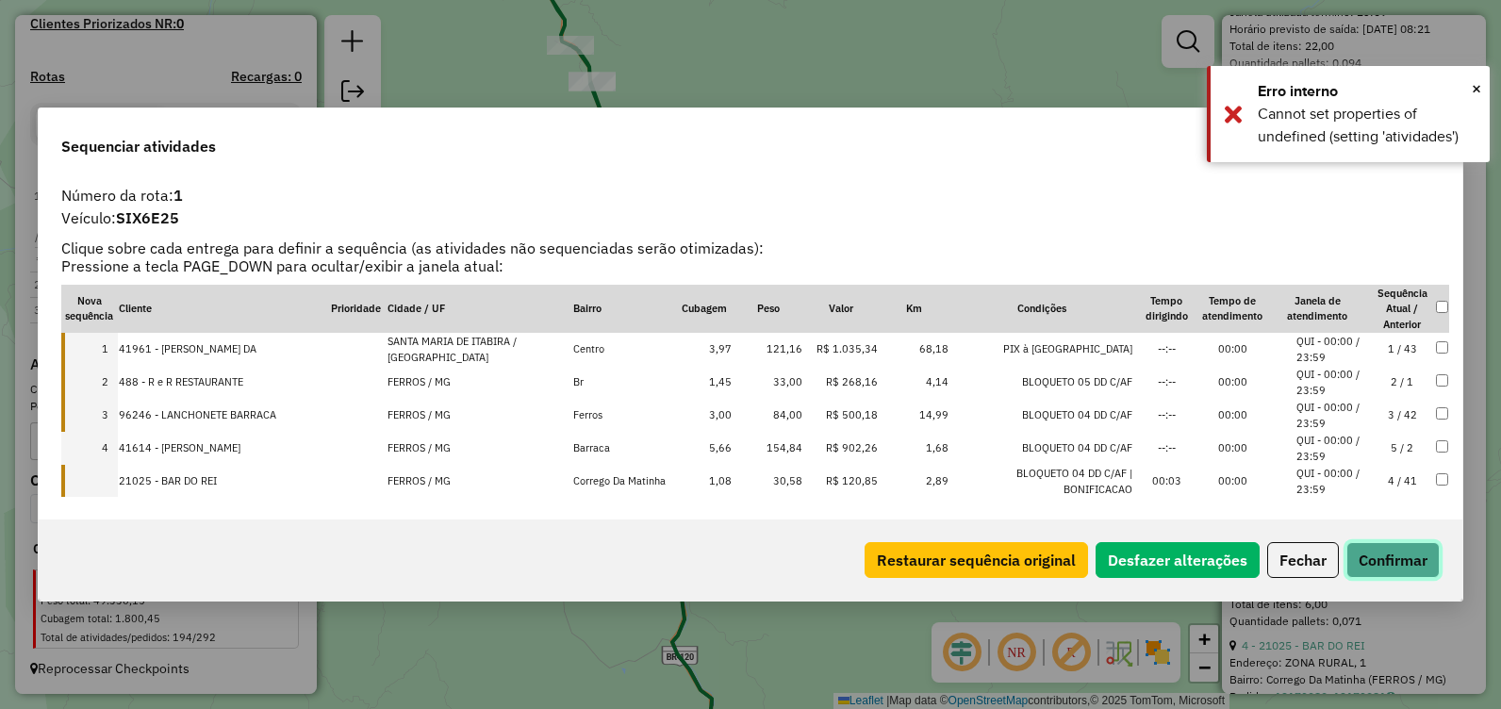
click at [1385, 552] on button "Confirmar" at bounding box center [1392, 560] width 93 height 36
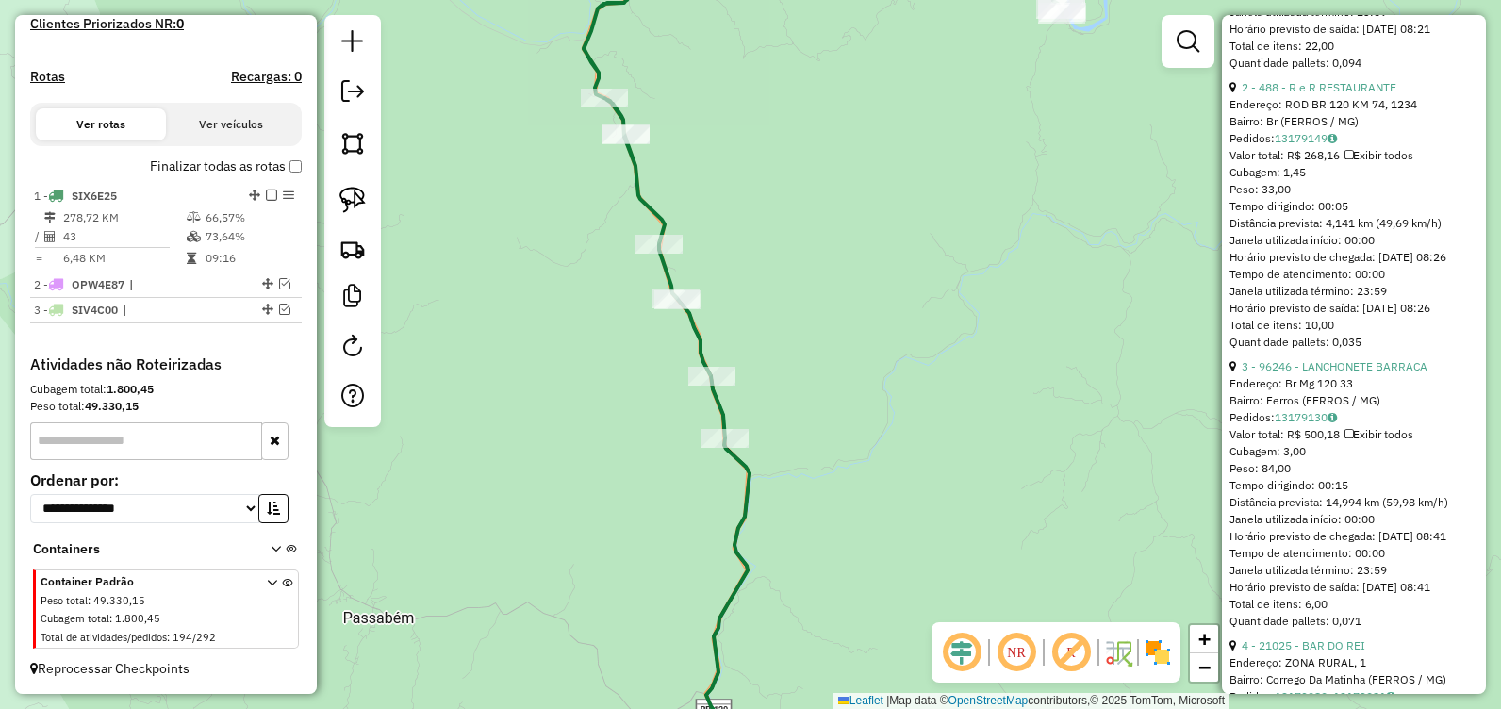
drag, startPoint x: 675, startPoint y: 205, endPoint x: 726, endPoint y: 314, distance: 120.6
click at [724, 305] on div "Janela de atendimento Grade de atendimento Capacidade Transportadoras Veículos …" at bounding box center [750, 354] width 1501 height 709
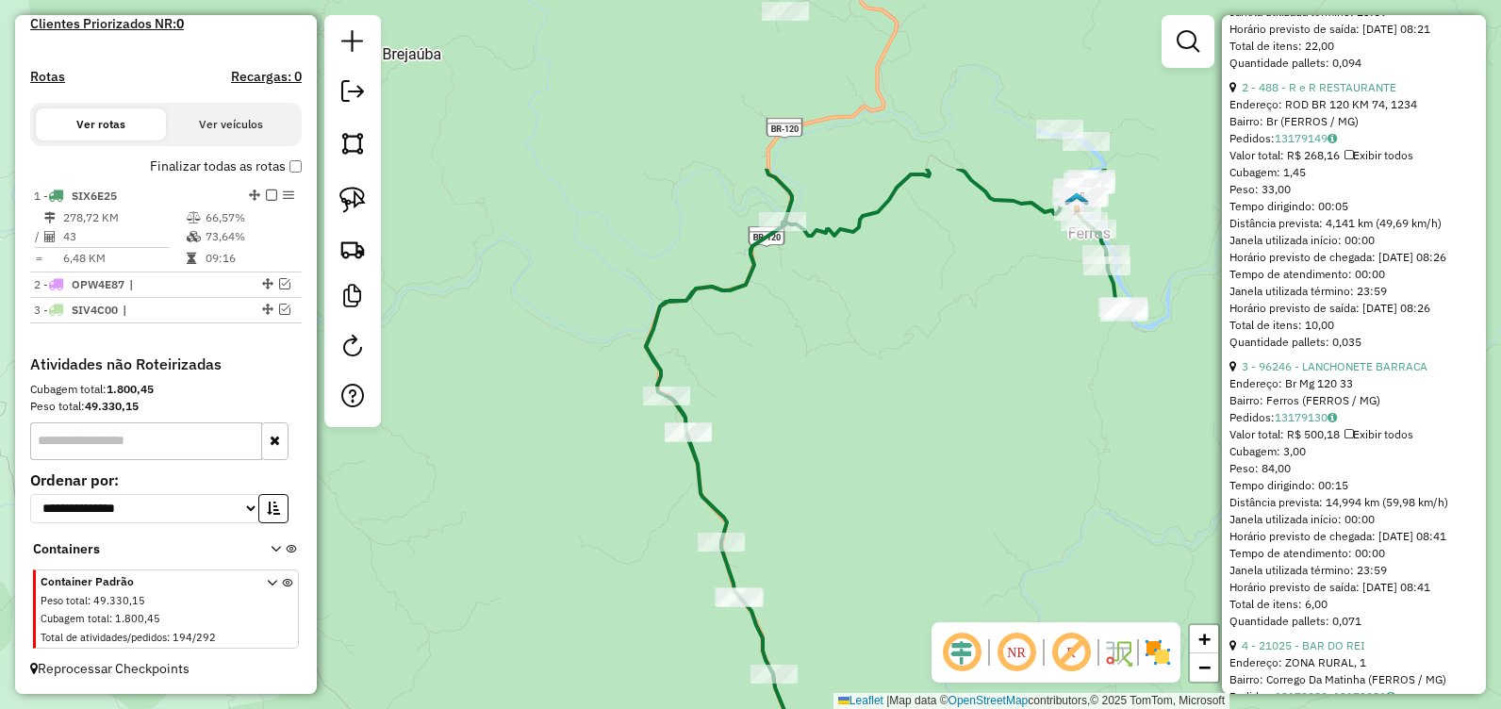
drag, startPoint x: 812, startPoint y: 208, endPoint x: 832, endPoint y: 402, distance: 194.2
click at [833, 403] on div "Janela de atendimento Grade de atendimento Capacidade Transportadoras Veículos …" at bounding box center [750, 354] width 1501 height 709
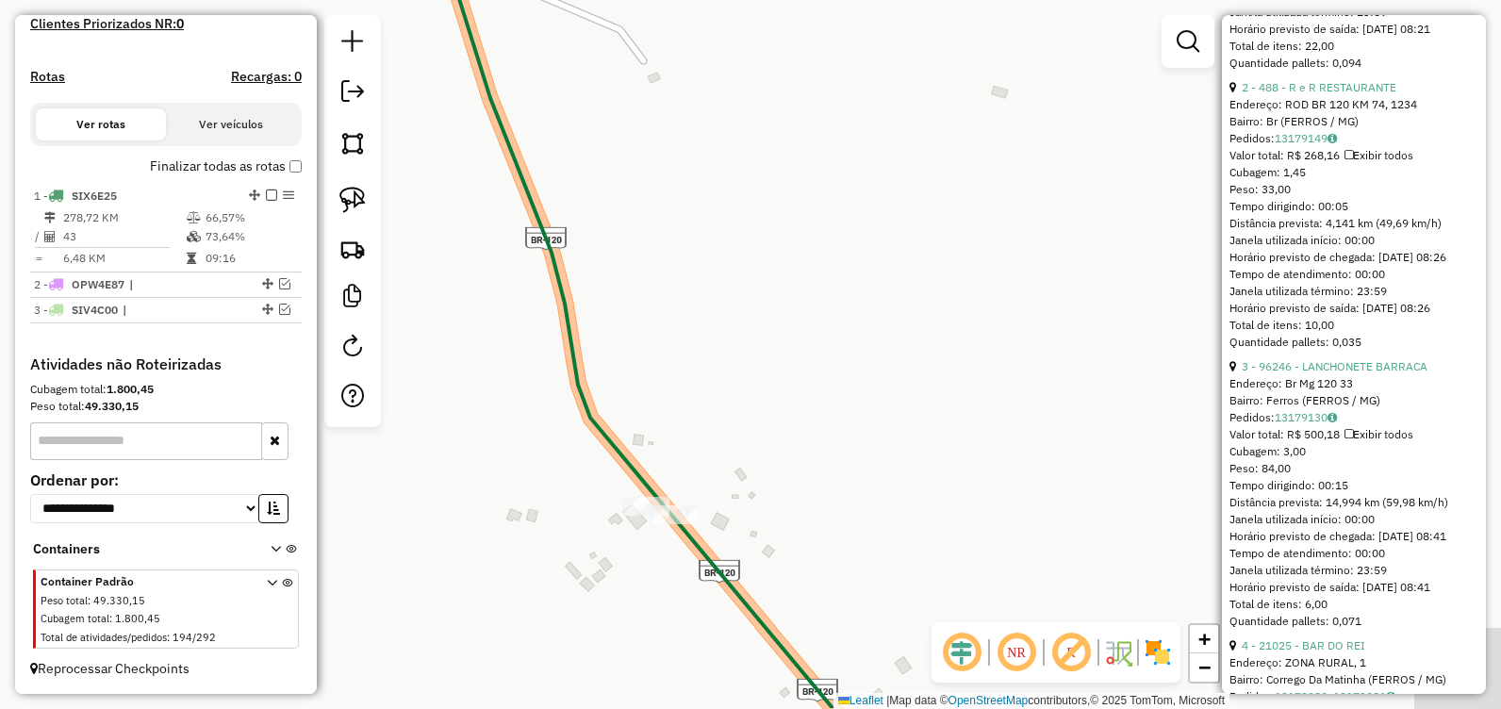
drag, startPoint x: 785, startPoint y: 431, endPoint x: 785, endPoint y: 308, distance: 122.5
click at [786, 309] on div "Janela de atendimento Grade de atendimento Capacidade Transportadoras Veículos …" at bounding box center [750, 354] width 1501 height 709
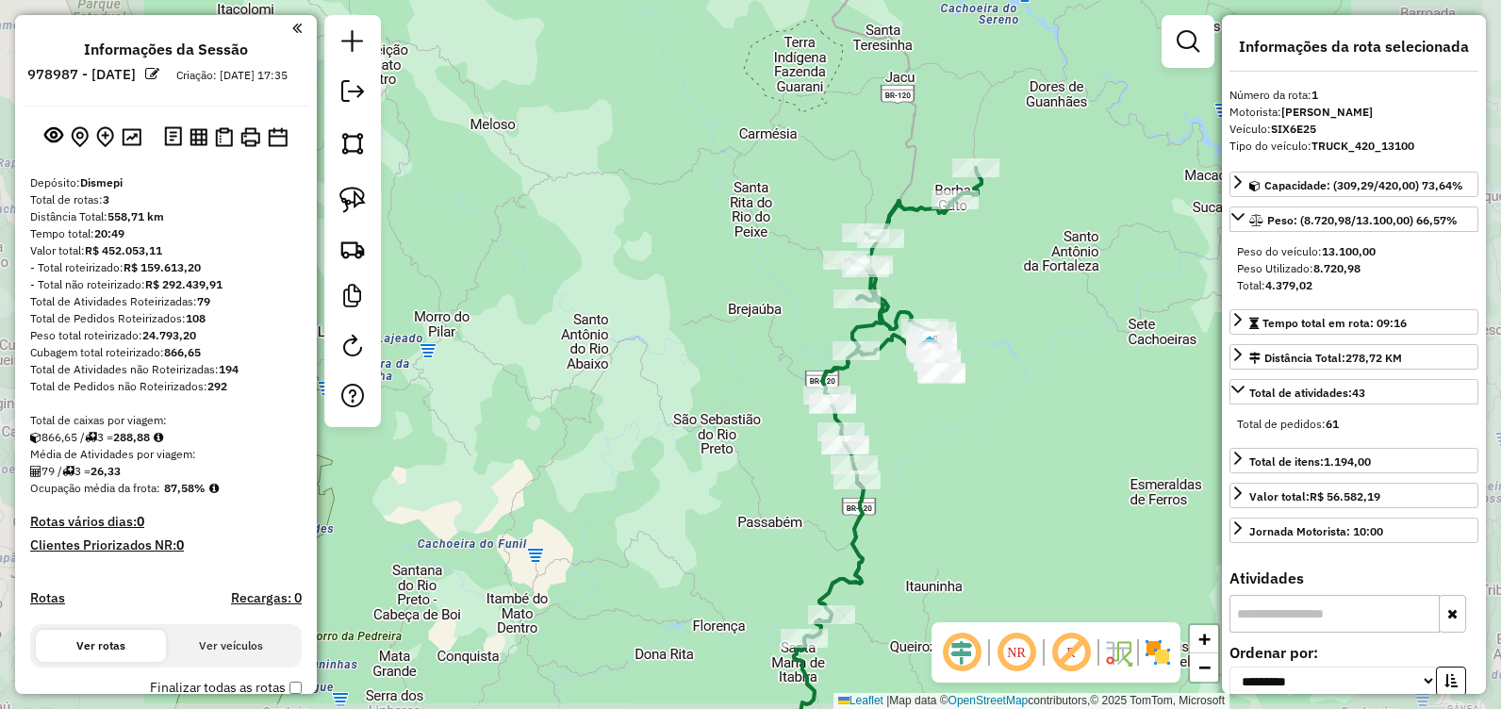
select select "**********"
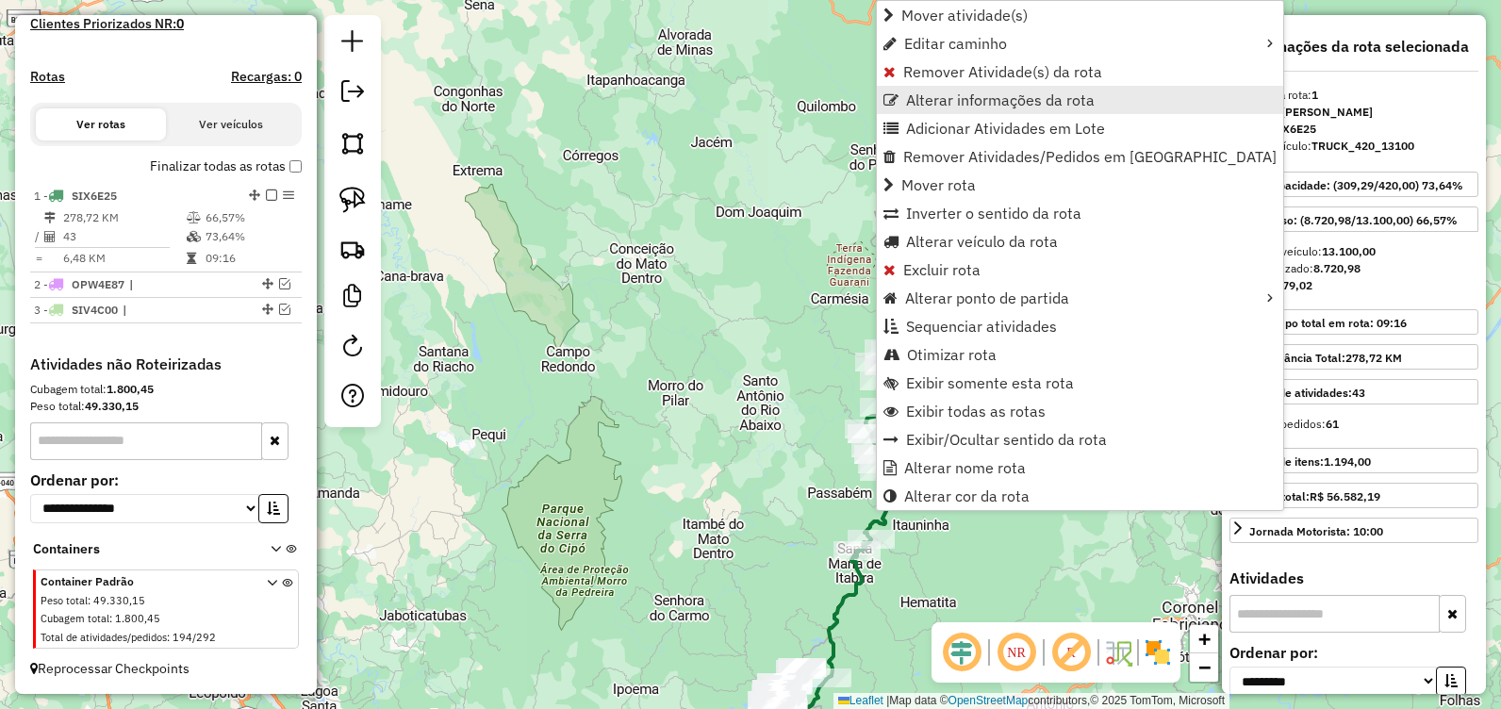
click at [1029, 104] on span "Alterar informações da rota" at bounding box center [1000, 99] width 189 height 15
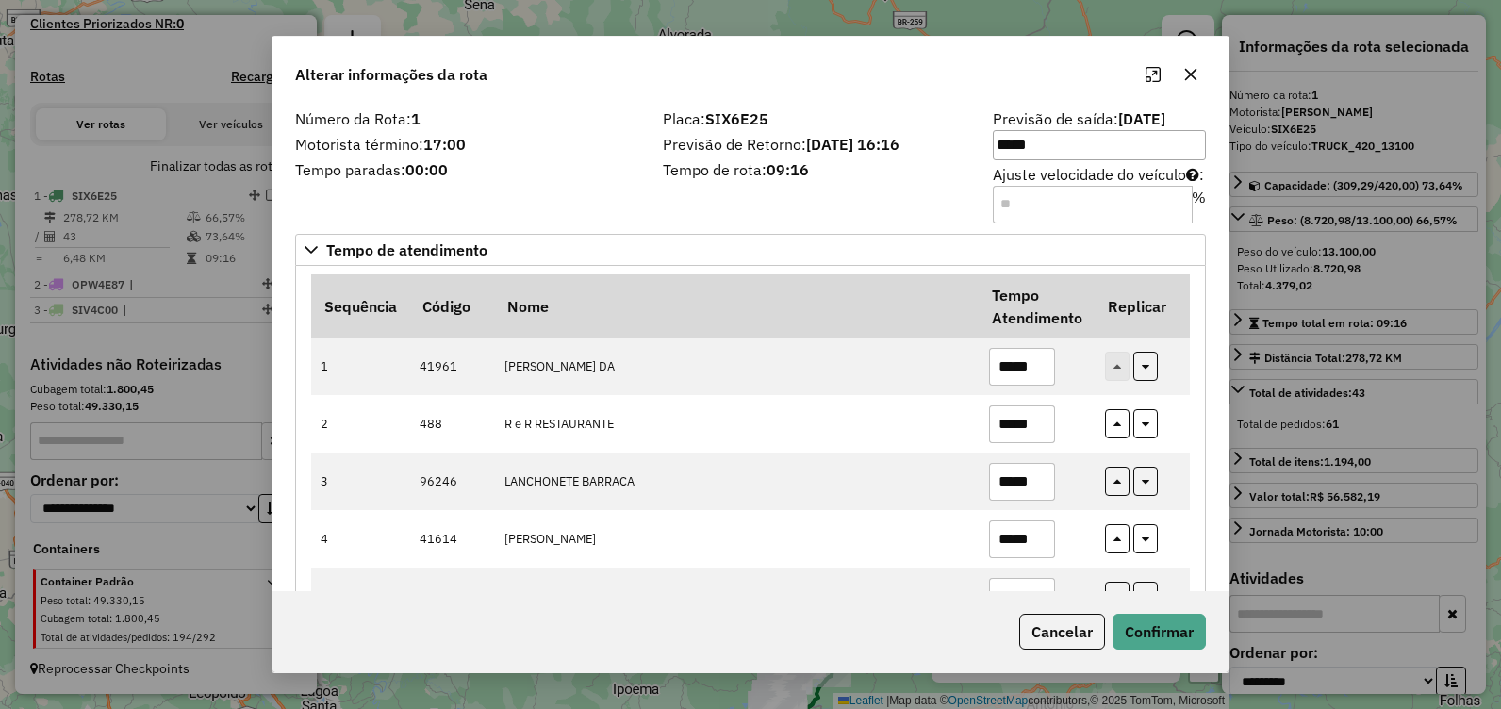
click at [859, 140] on strong "14/08/2025 16:16" at bounding box center [852, 144] width 93 height 19
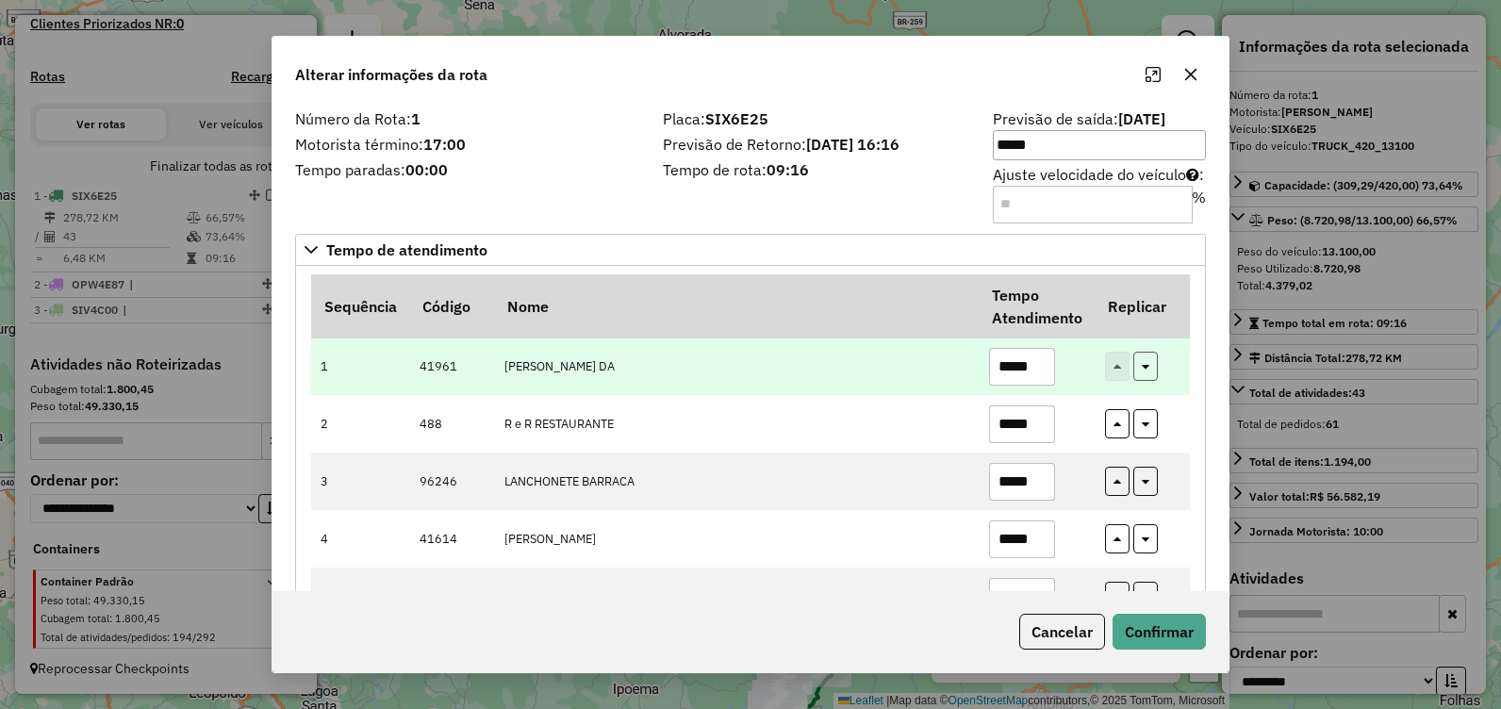
click at [1152, 364] on button "button" at bounding box center [1145, 366] width 25 height 29
type input "*****"
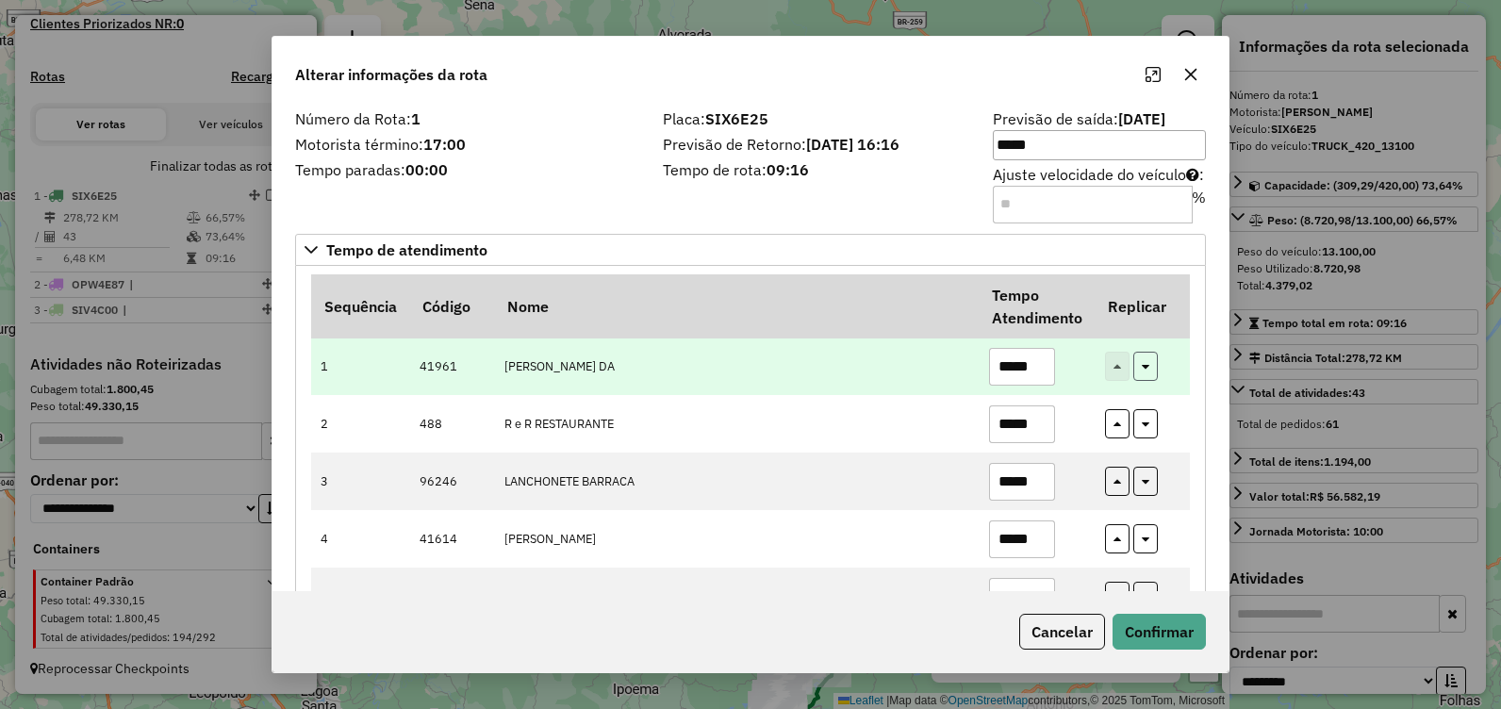
type input "*****"
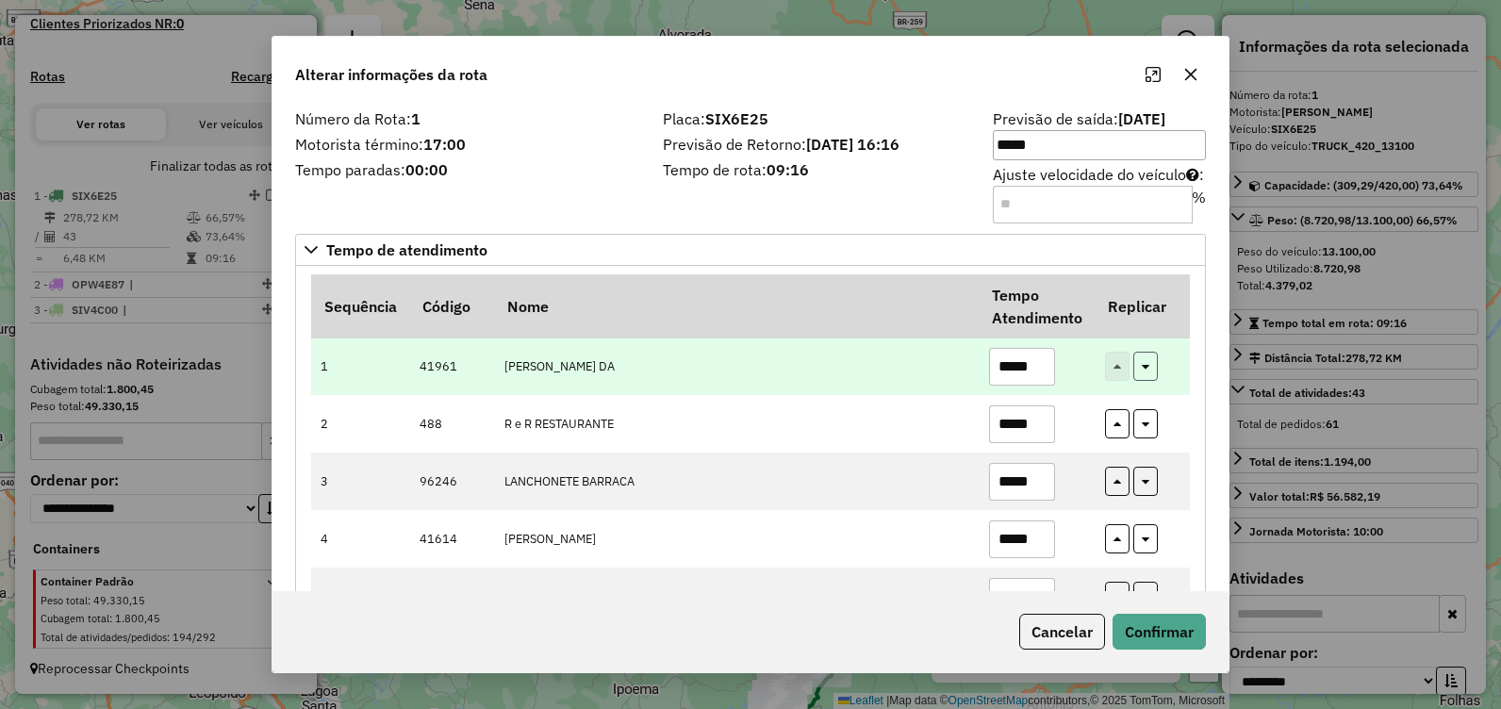
type input "*****"
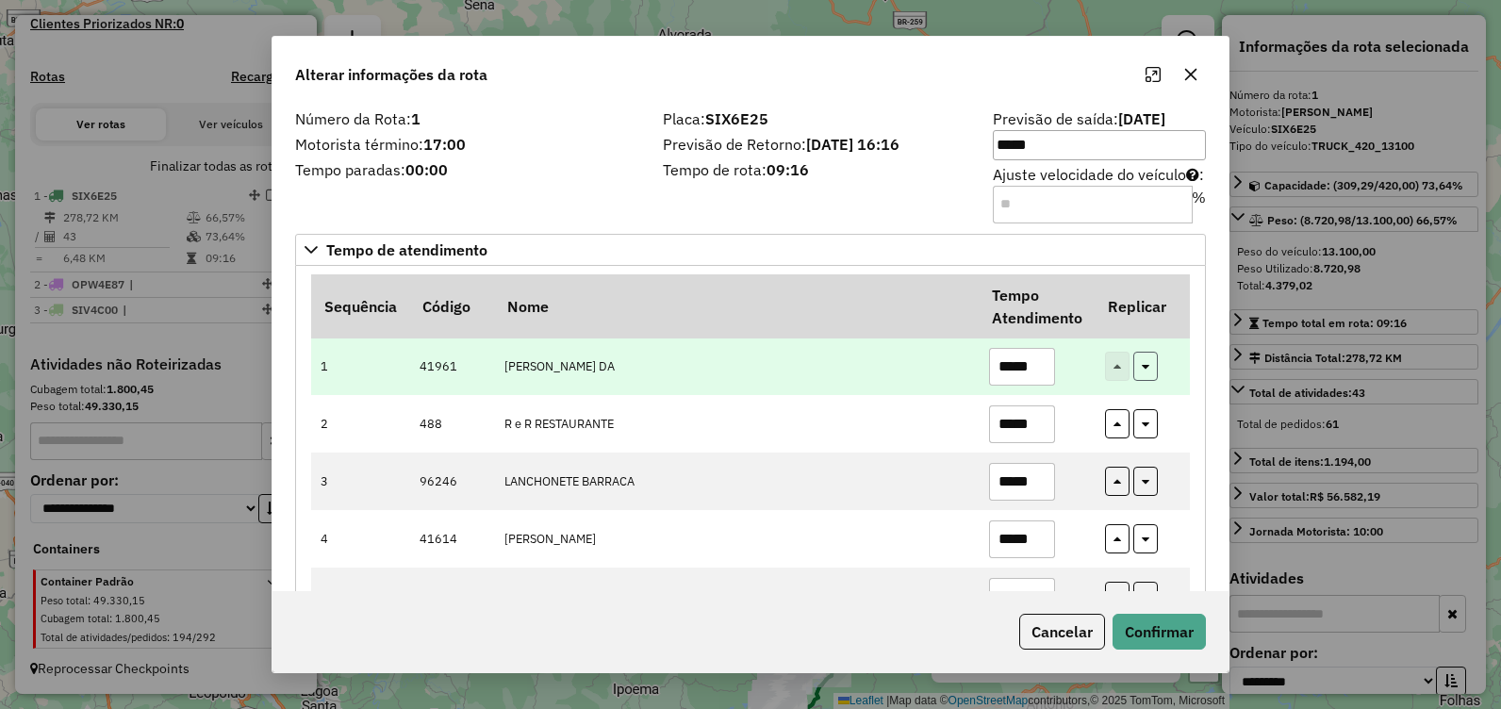
type input "*****"
click at [1151, 365] on button "button" at bounding box center [1145, 366] width 25 height 29
click at [1144, 374] on button "button" at bounding box center [1145, 366] width 25 height 29
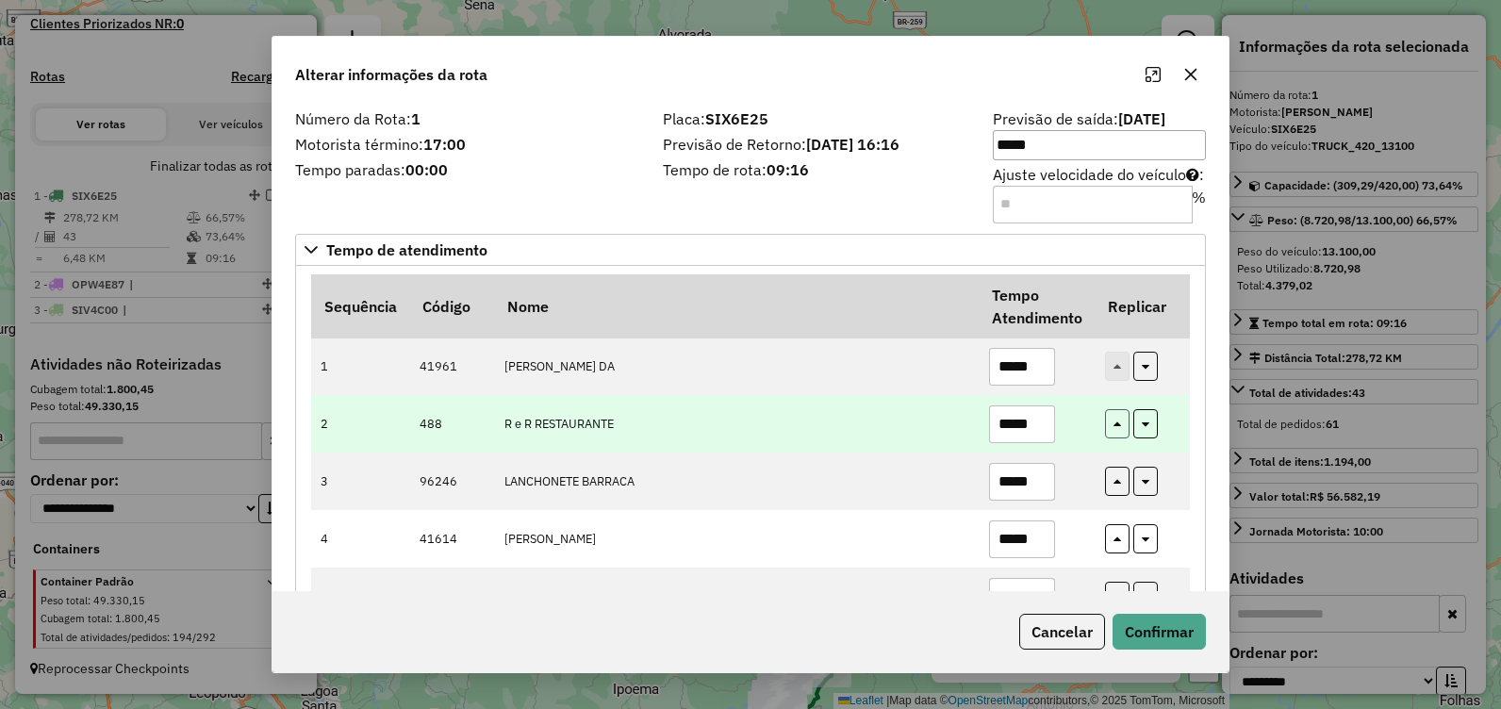
click at [1117, 419] on button "button" at bounding box center [1117, 423] width 25 height 29
click at [1107, 425] on button "button" at bounding box center [1117, 423] width 25 height 29
click at [1107, 426] on button "button" at bounding box center [1117, 423] width 25 height 29
click at [1108, 426] on button "button" at bounding box center [1117, 423] width 25 height 29
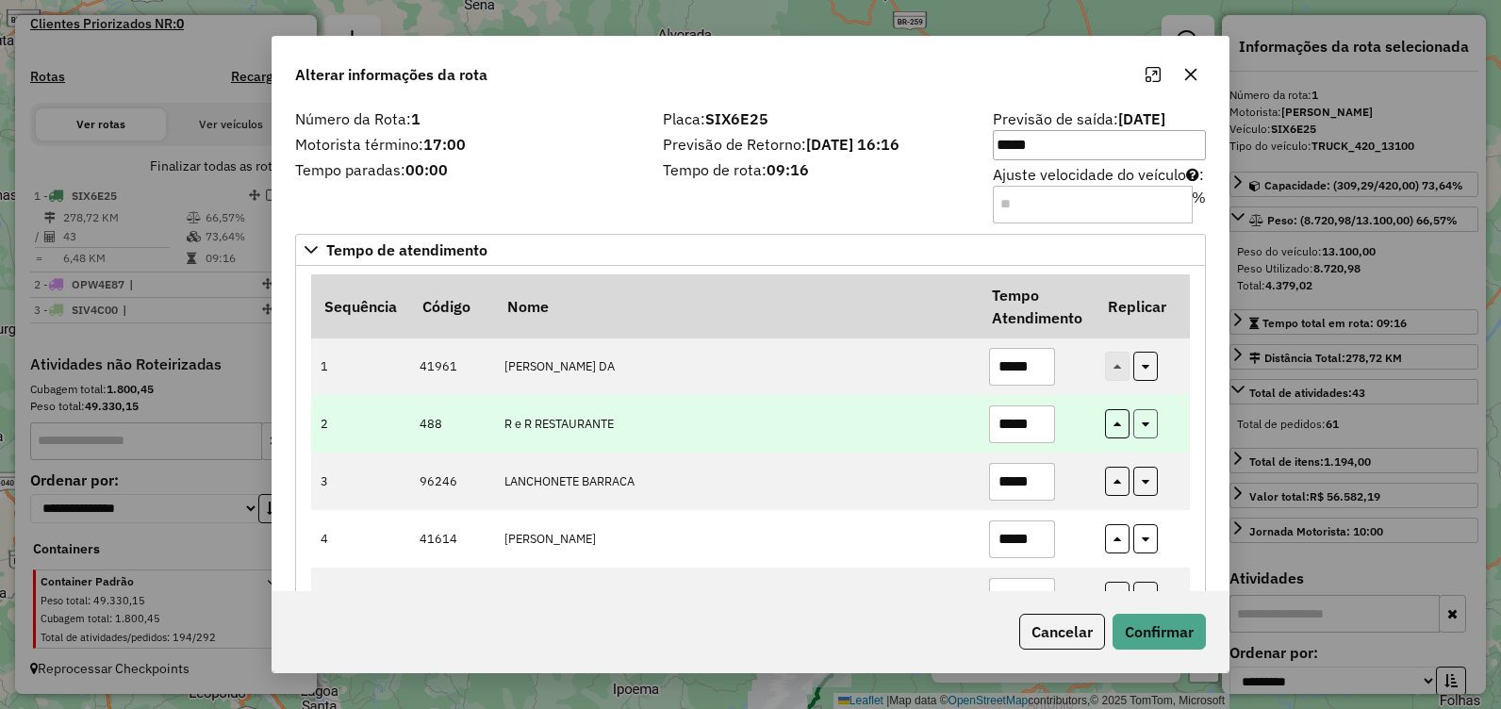
click at [1149, 420] on button "button" at bounding box center [1145, 423] width 25 height 29
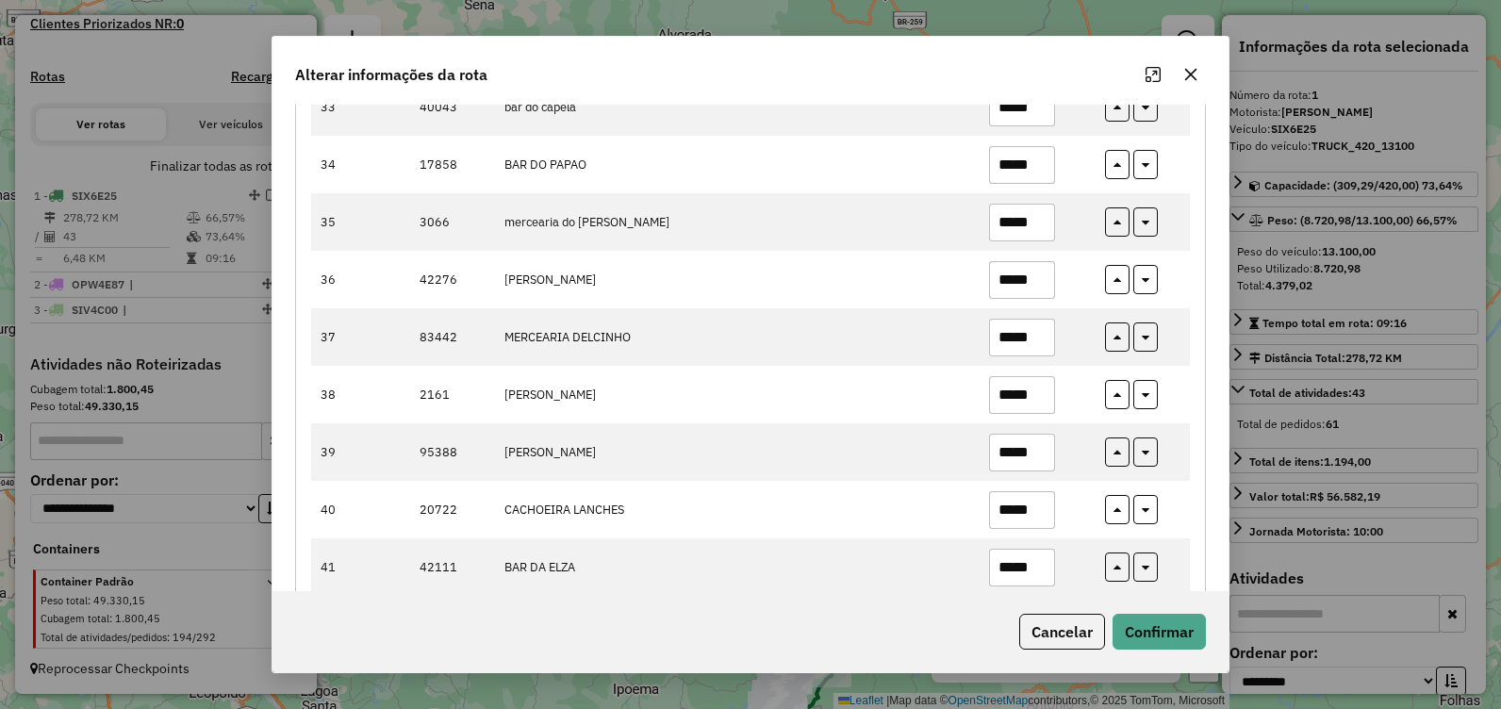
scroll to position [2254, 0]
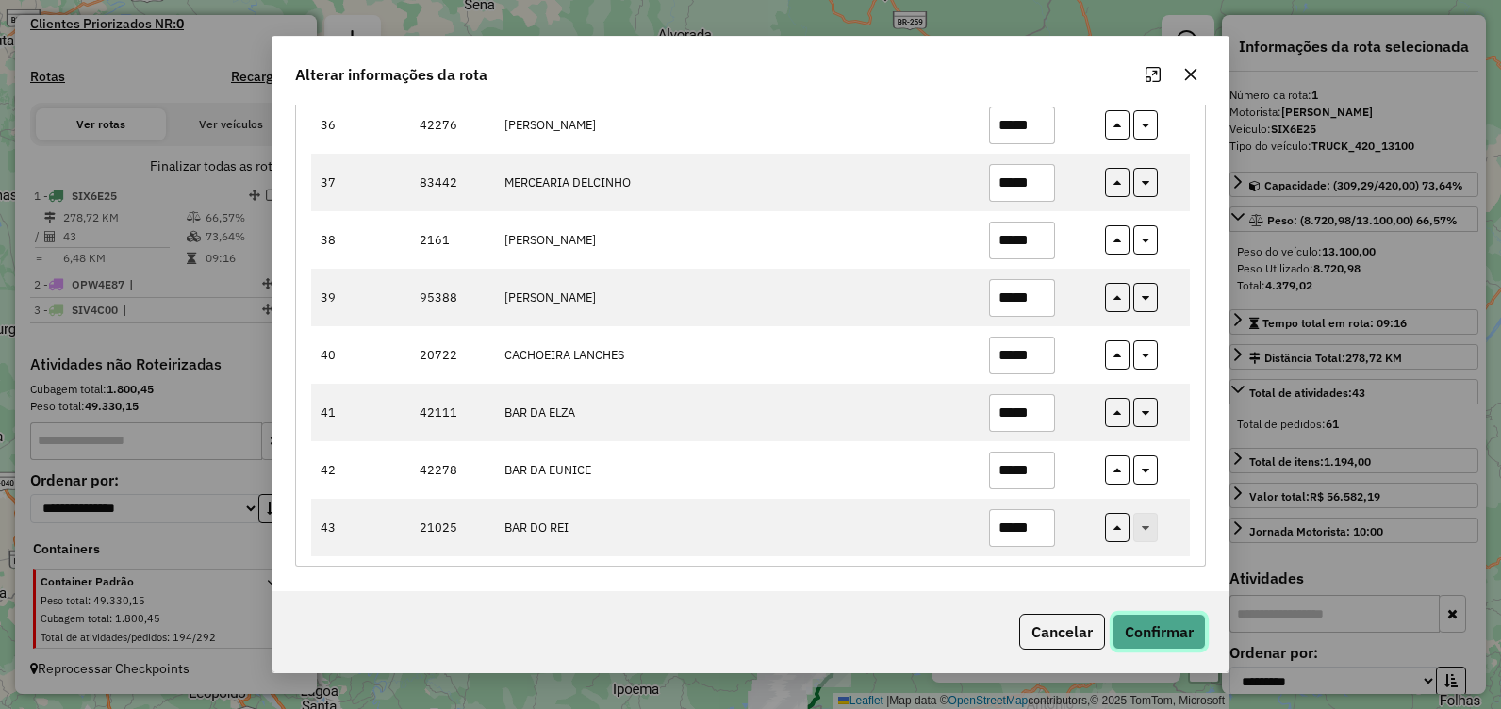
click at [1146, 625] on button "Confirmar" at bounding box center [1158, 632] width 93 height 36
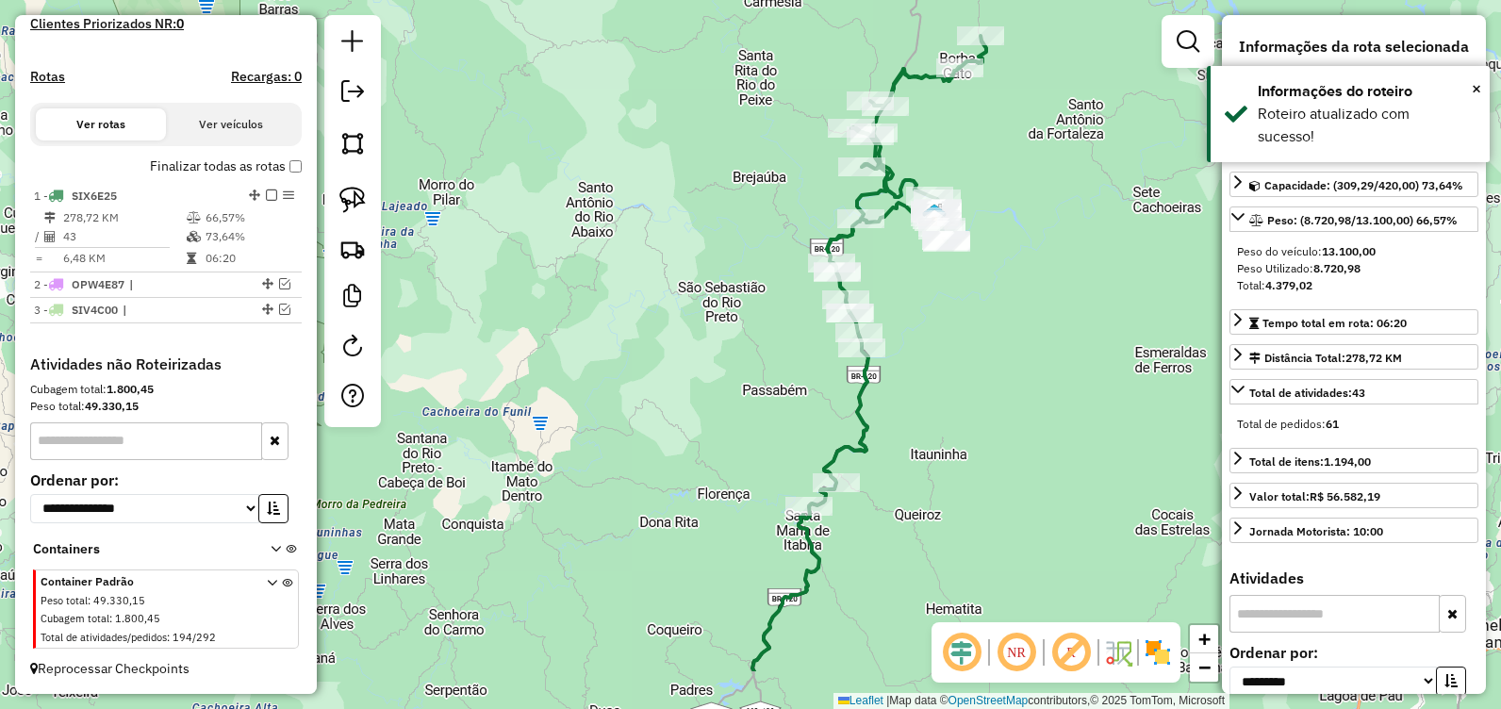
drag, startPoint x: 698, startPoint y: 343, endPoint x: 770, endPoint y: 255, distance: 113.2
click at [770, 243] on div "Janela de atendimento Grade de atendimento Capacidade Transportadoras Veículos …" at bounding box center [750, 354] width 1501 height 709
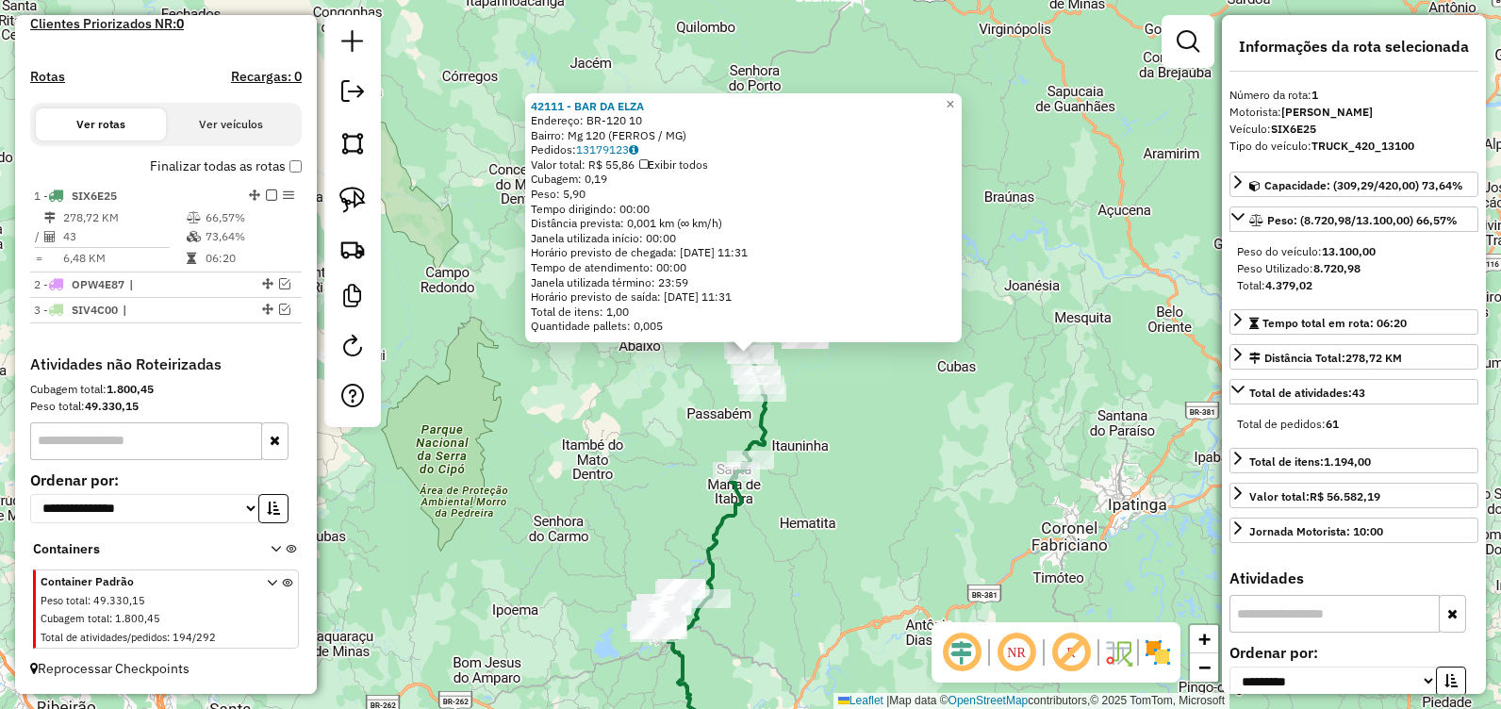
click at [576, 491] on div "42111 - BAR DA ELZA Endereço: BR-120 10 Bairro: Mg 120 (FERROS / MG) Pedidos: 1…" at bounding box center [750, 354] width 1501 height 709
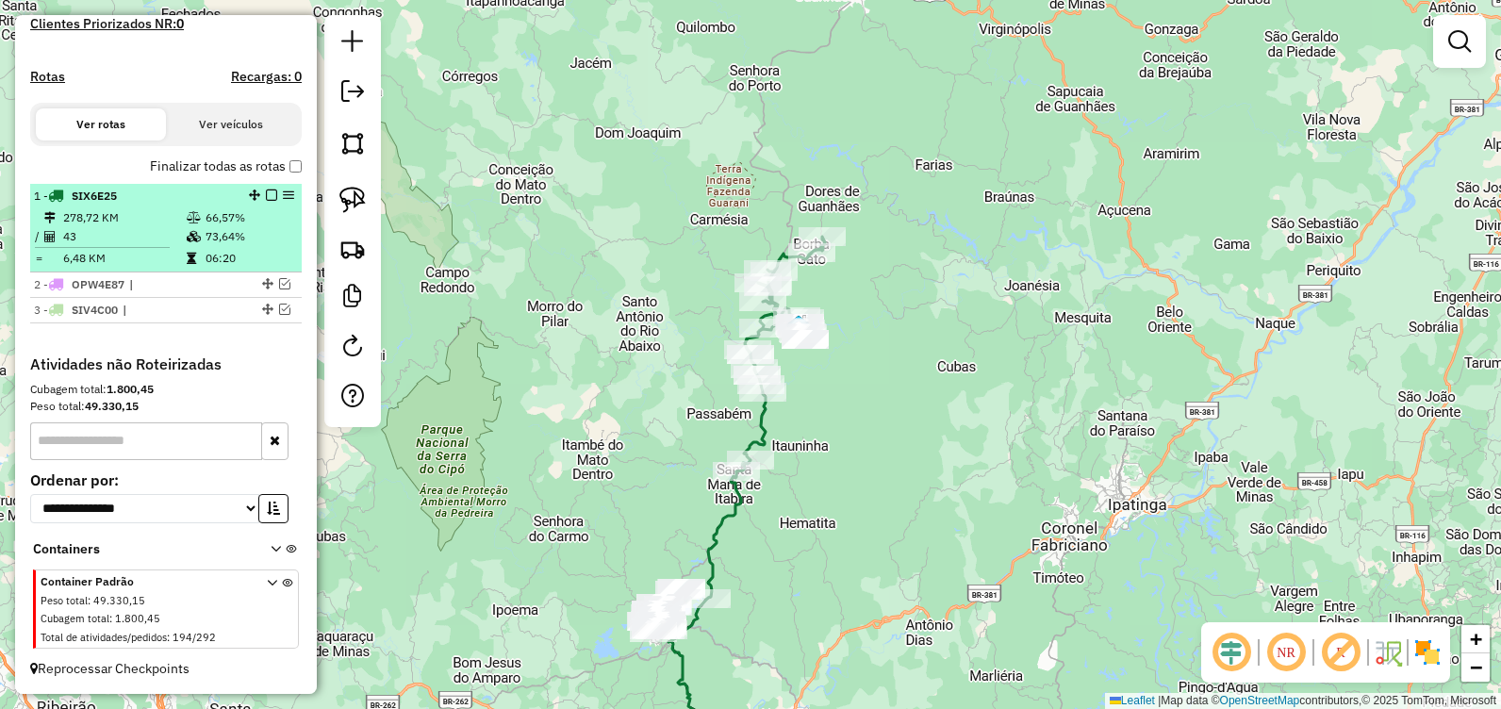
click at [263, 201] on div "1 - SIX6E25" at bounding box center [166, 196] width 264 height 17
select select "**********"
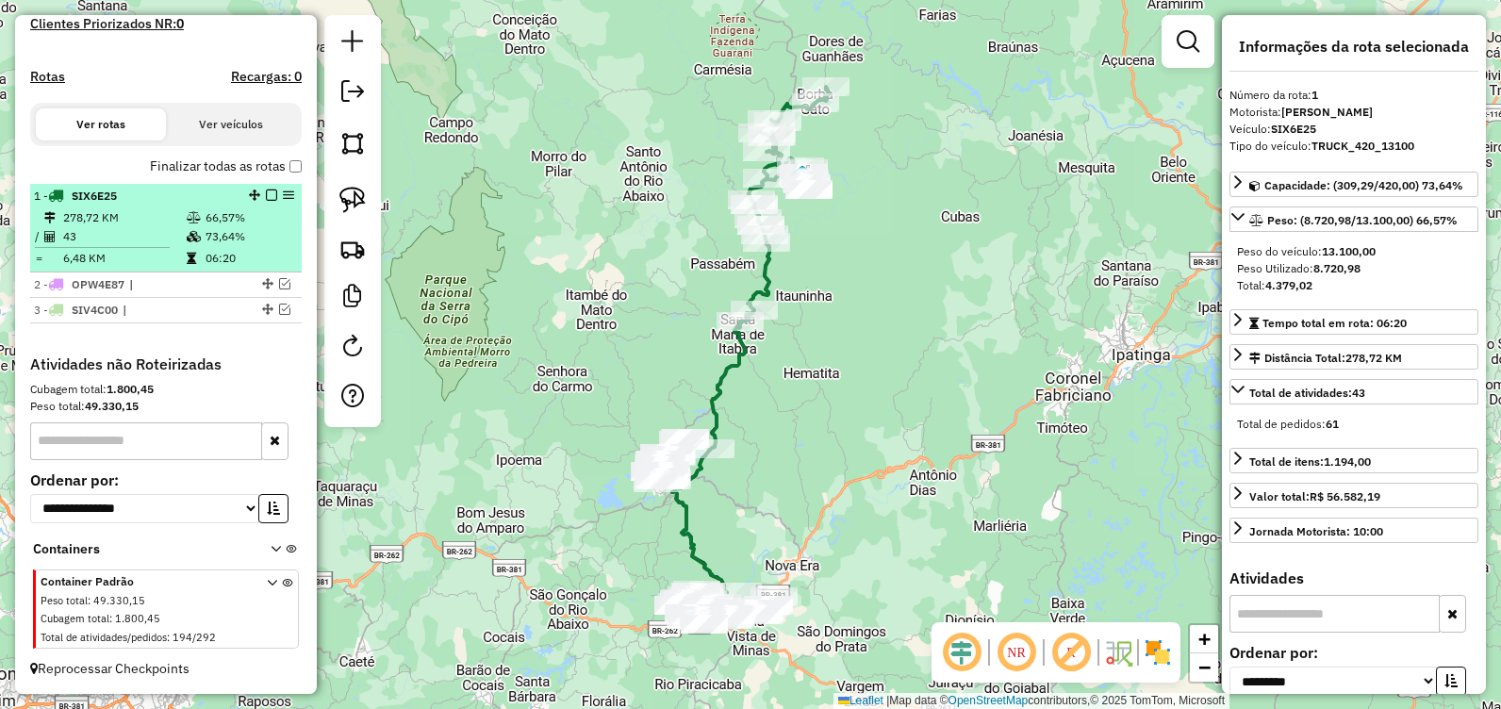
click at [271, 197] on em at bounding box center [271, 194] width 11 height 11
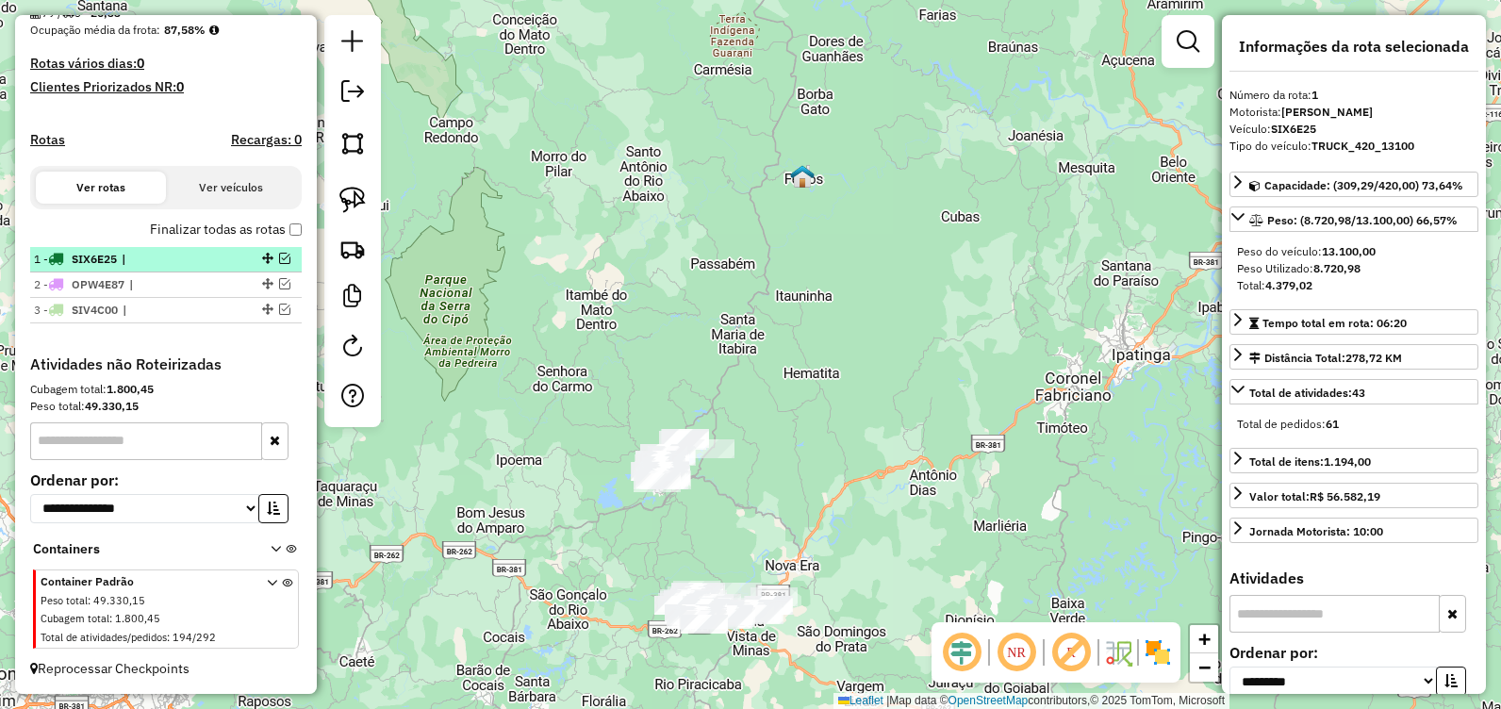
scroll to position [475, 0]
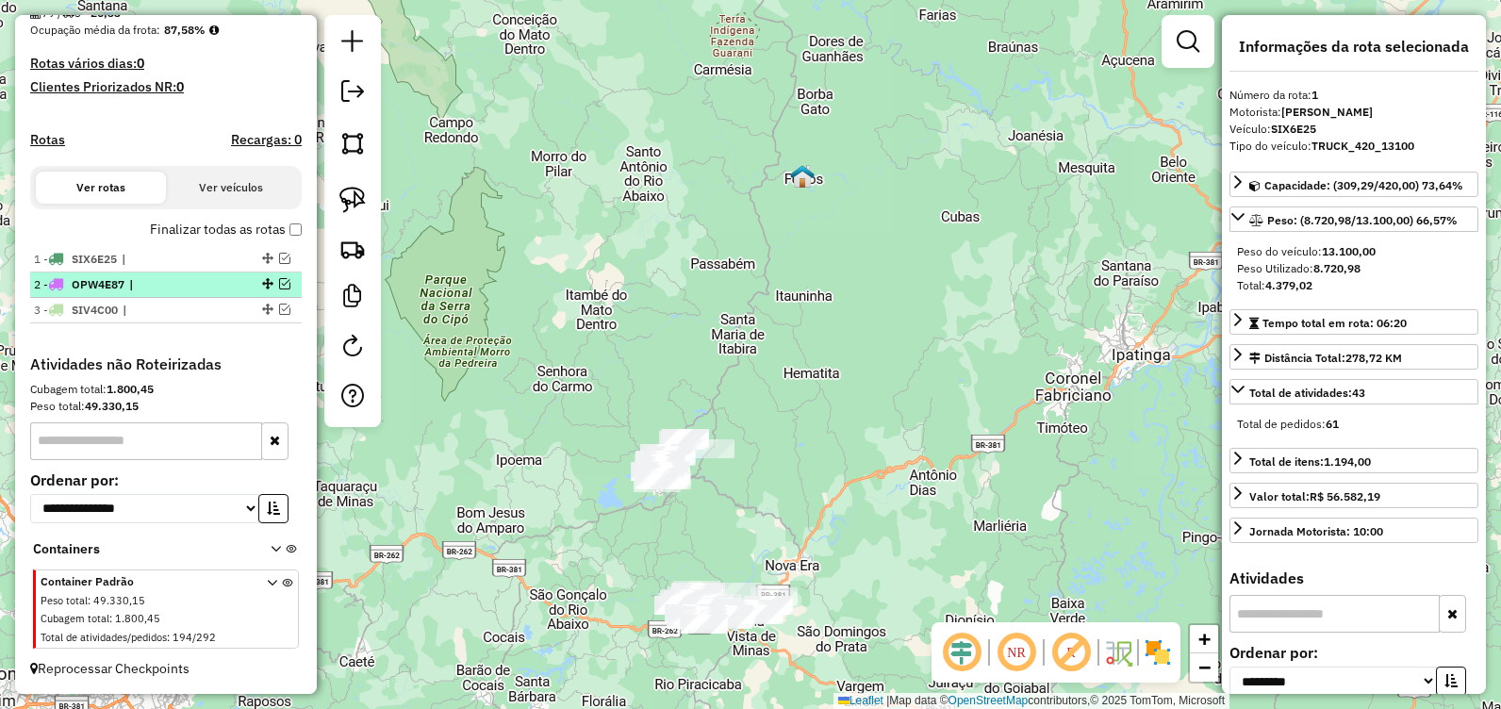
click at [279, 281] on em at bounding box center [284, 283] width 11 height 11
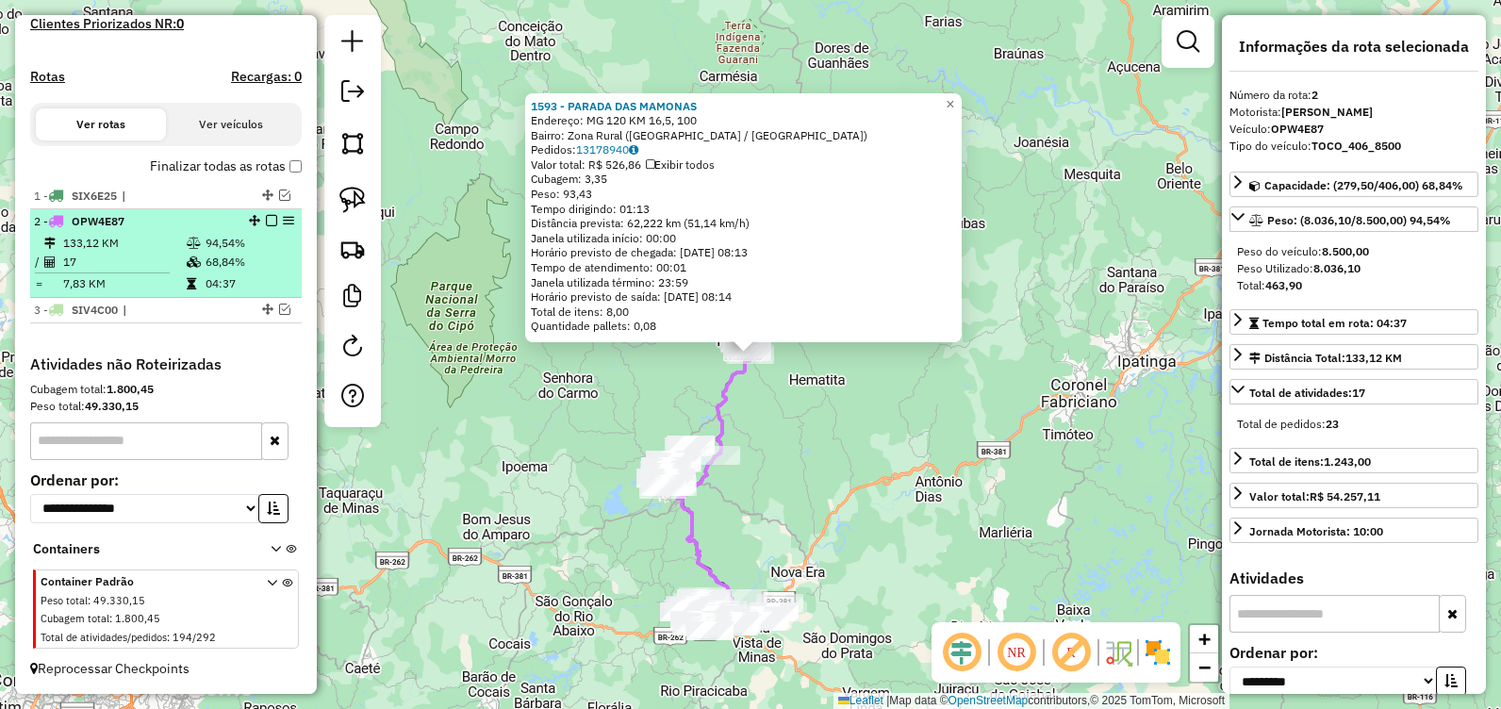
click at [266, 221] on em at bounding box center [271, 220] width 11 height 11
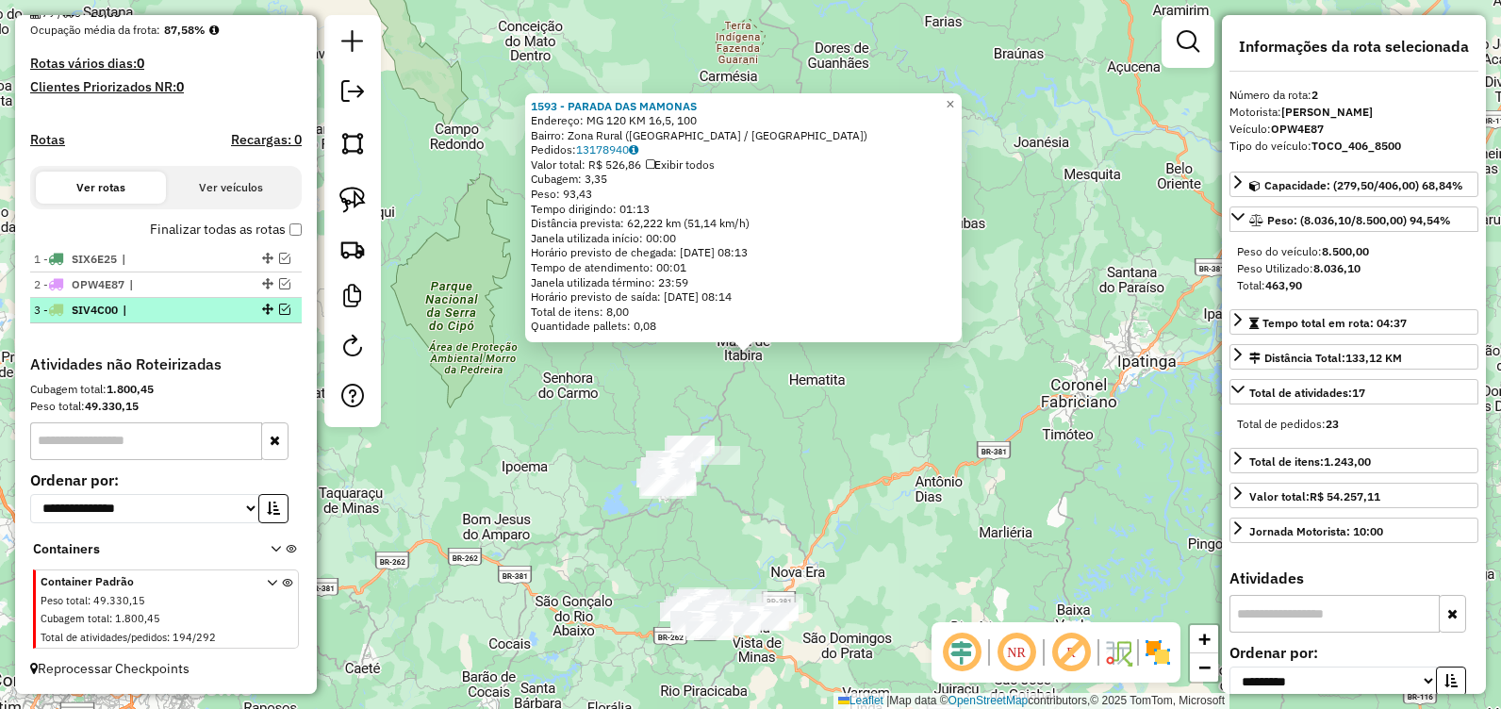
click at [279, 305] on em at bounding box center [284, 308] width 11 height 11
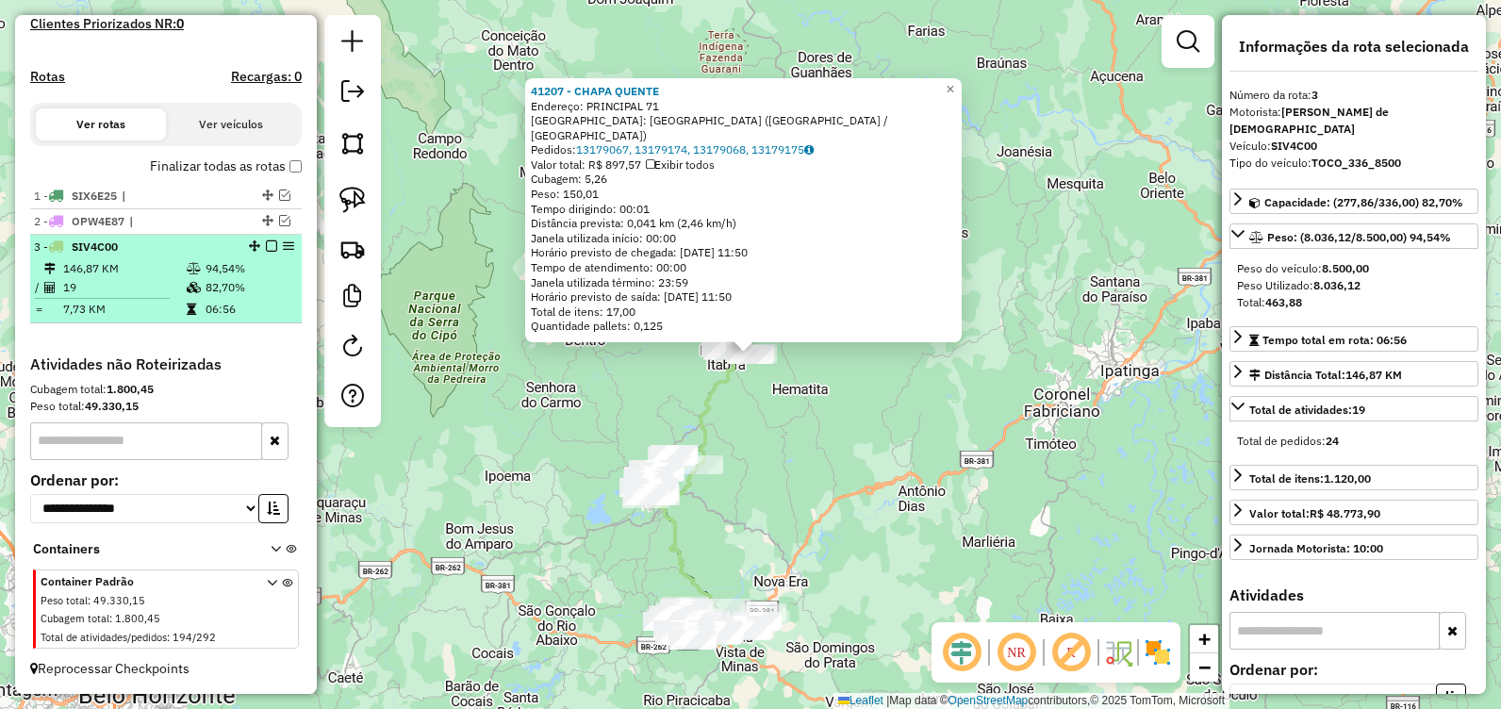
click at [266, 243] on em at bounding box center [271, 245] width 11 height 11
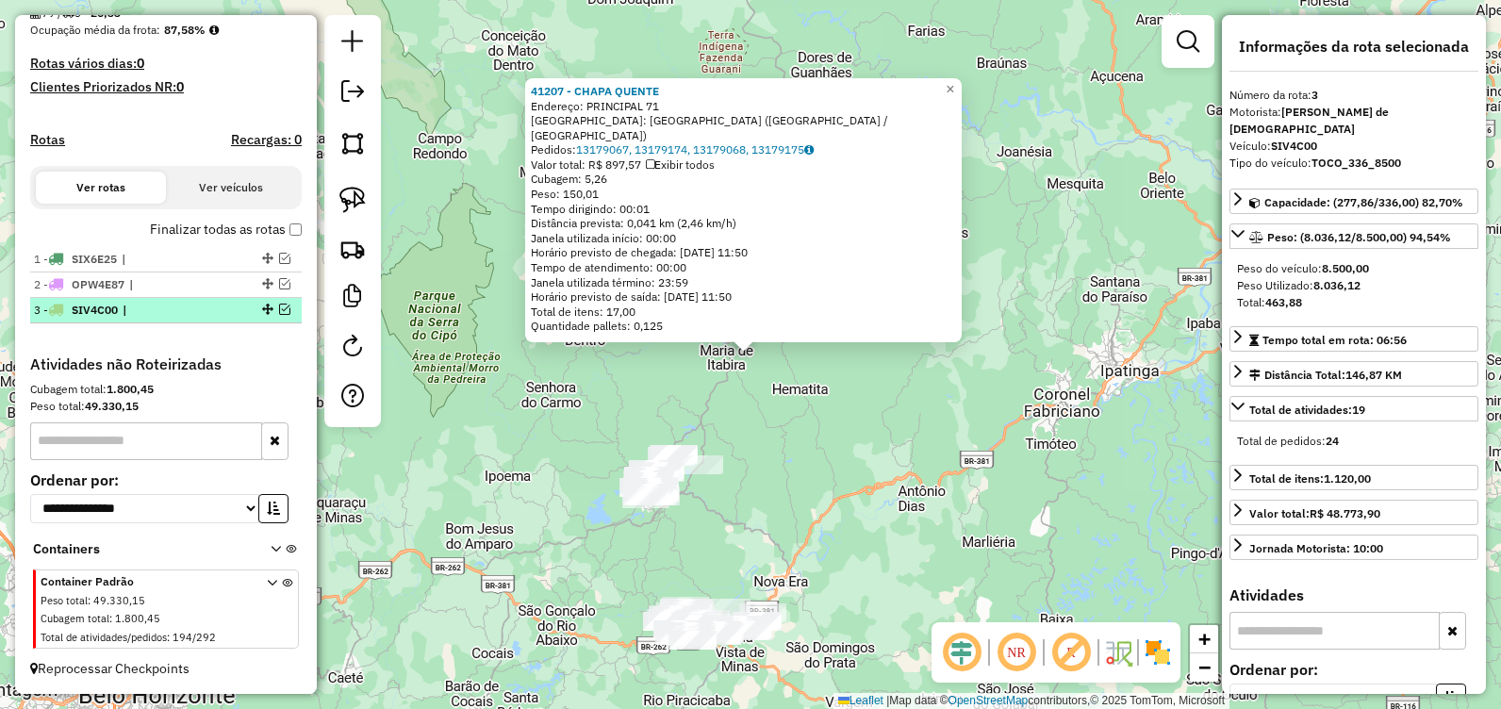
scroll to position [475, 0]
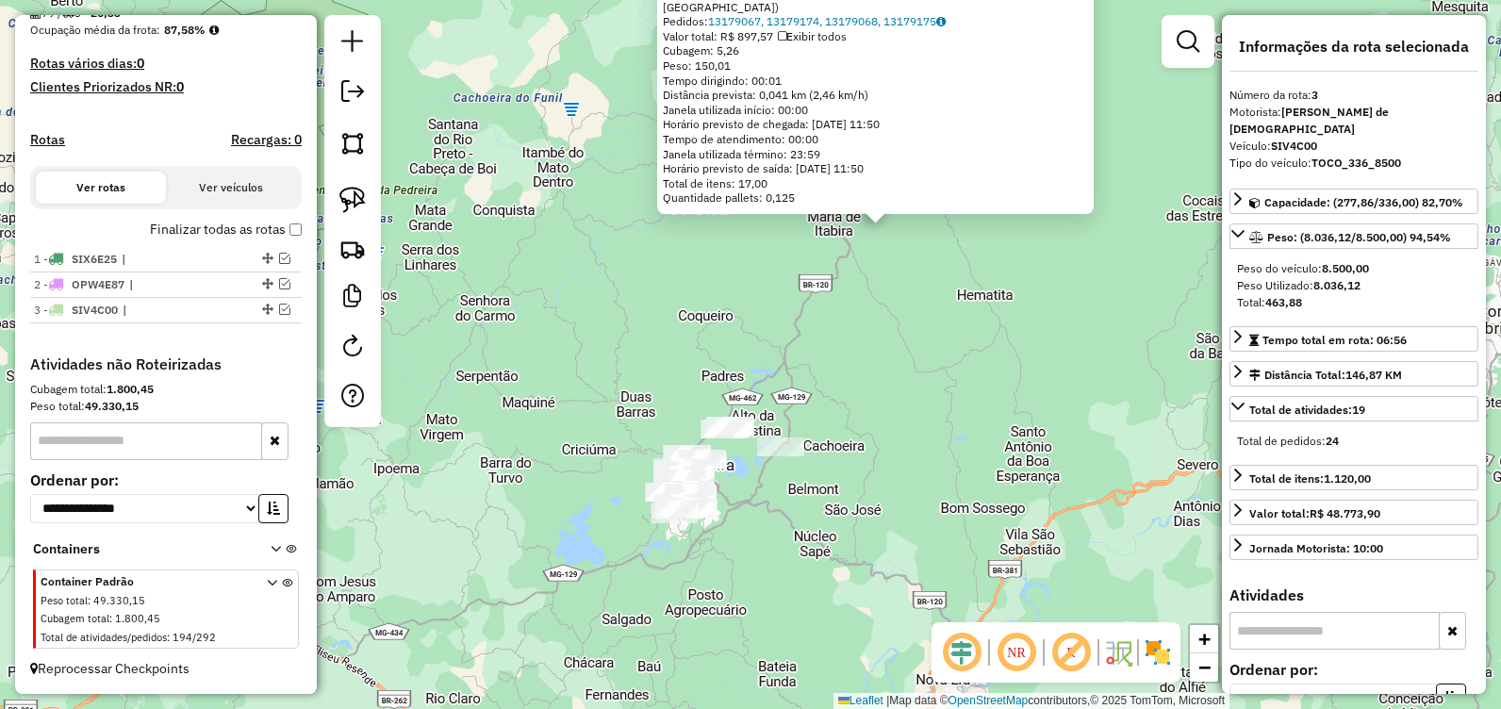
drag, startPoint x: 603, startPoint y: 457, endPoint x: 640, endPoint y: 339, distance: 123.4
click at [640, 339] on div "41207 - CHAPA QUENTE Endereço: PRINCIPAL 71 Bairro: BAIRRO PRETO (SANTA MARIA D…" at bounding box center [750, 354] width 1501 height 709
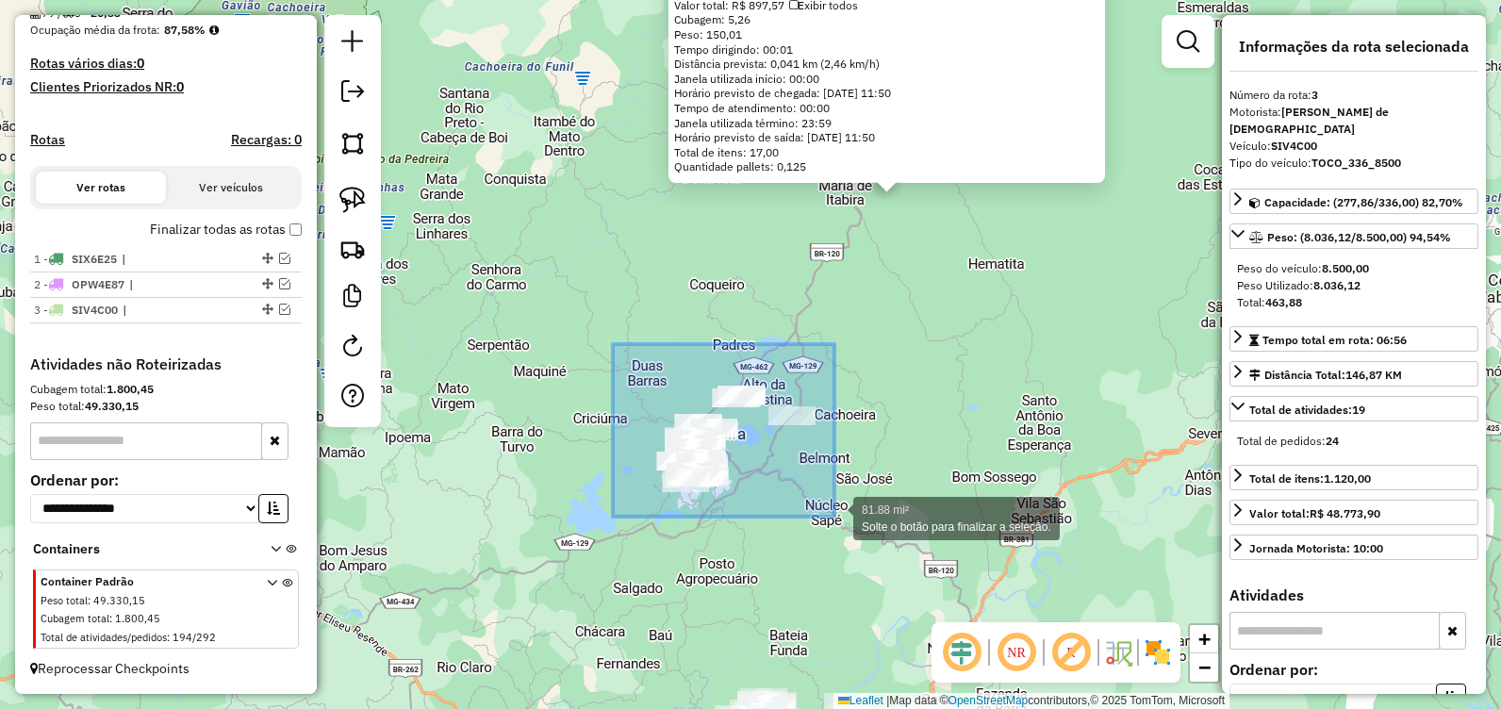
drag, startPoint x: 613, startPoint y: 344, endPoint x: 851, endPoint y: 525, distance: 299.4
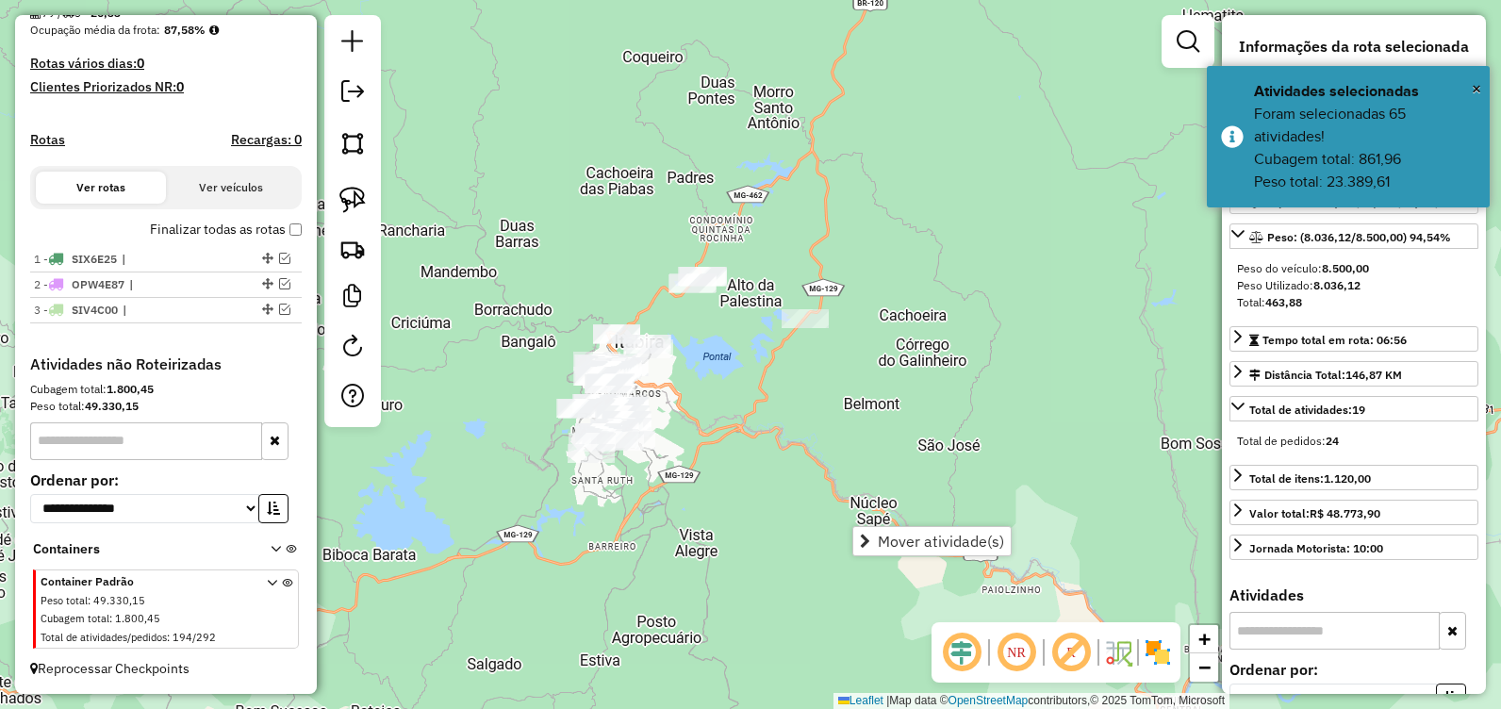
drag, startPoint x: 712, startPoint y: 348, endPoint x: 635, endPoint y: 191, distance: 174.1
click at [635, 191] on div "41207 - CHAPA QUENTE Endereço: PRINCIPAL 71 Bairro: BAIRRO PRETO (SANTA MARIA D…" at bounding box center [750, 354] width 1501 height 709
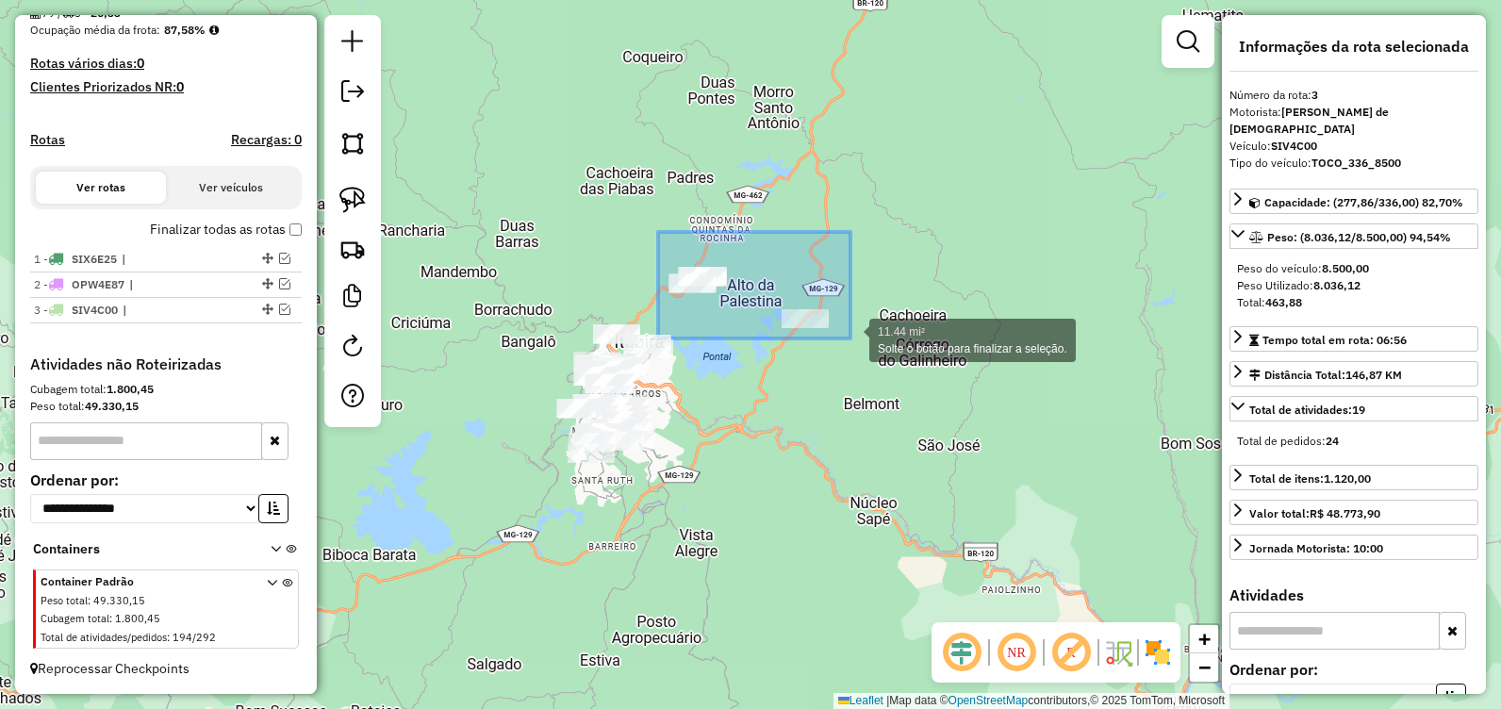
drag, startPoint x: 658, startPoint y: 232, endPoint x: 850, endPoint y: 338, distance: 219.8
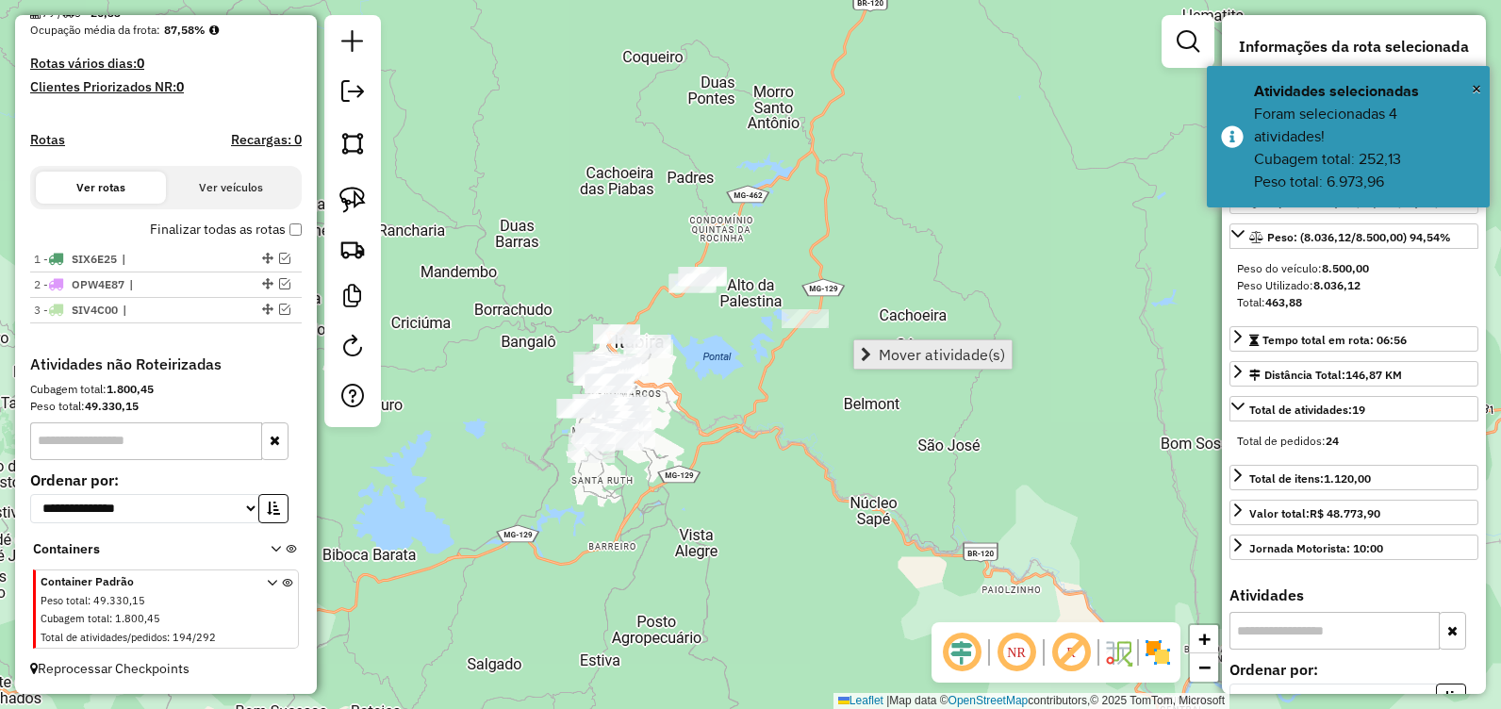
click at [918, 355] on span "Mover atividade(s)" at bounding box center [941, 354] width 126 height 15
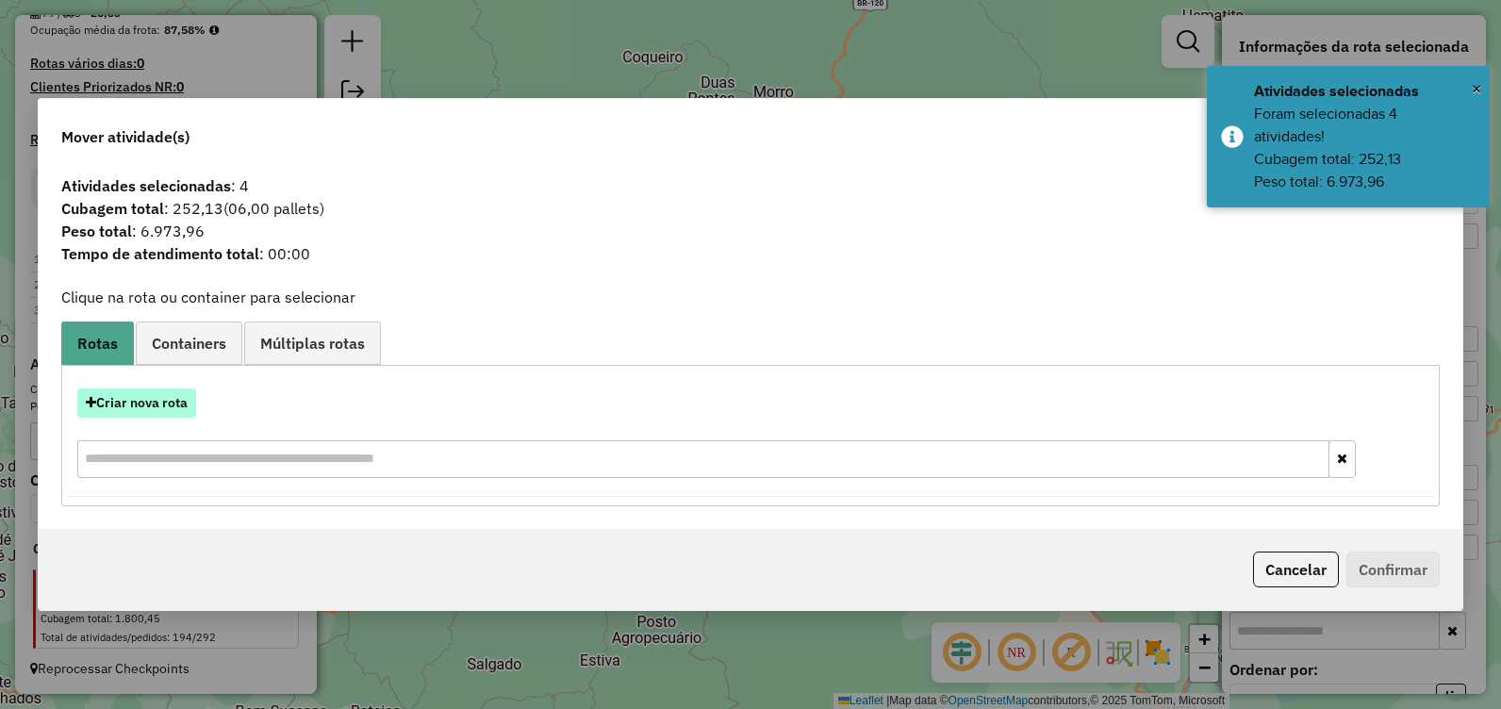
click at [167, 408] on button "Criar nova rota" at bounding box center [136, 402] width 119 height 29
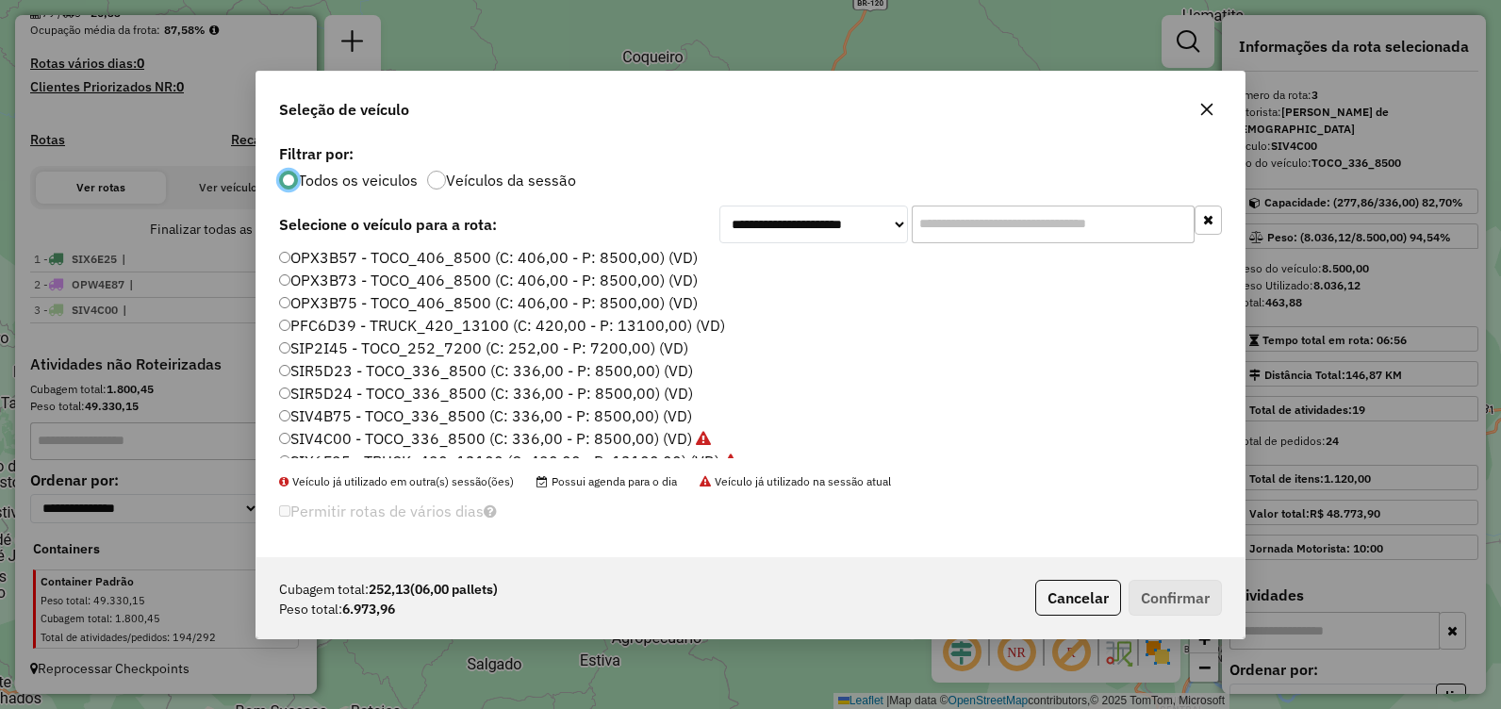
scroll to position [132, 0]
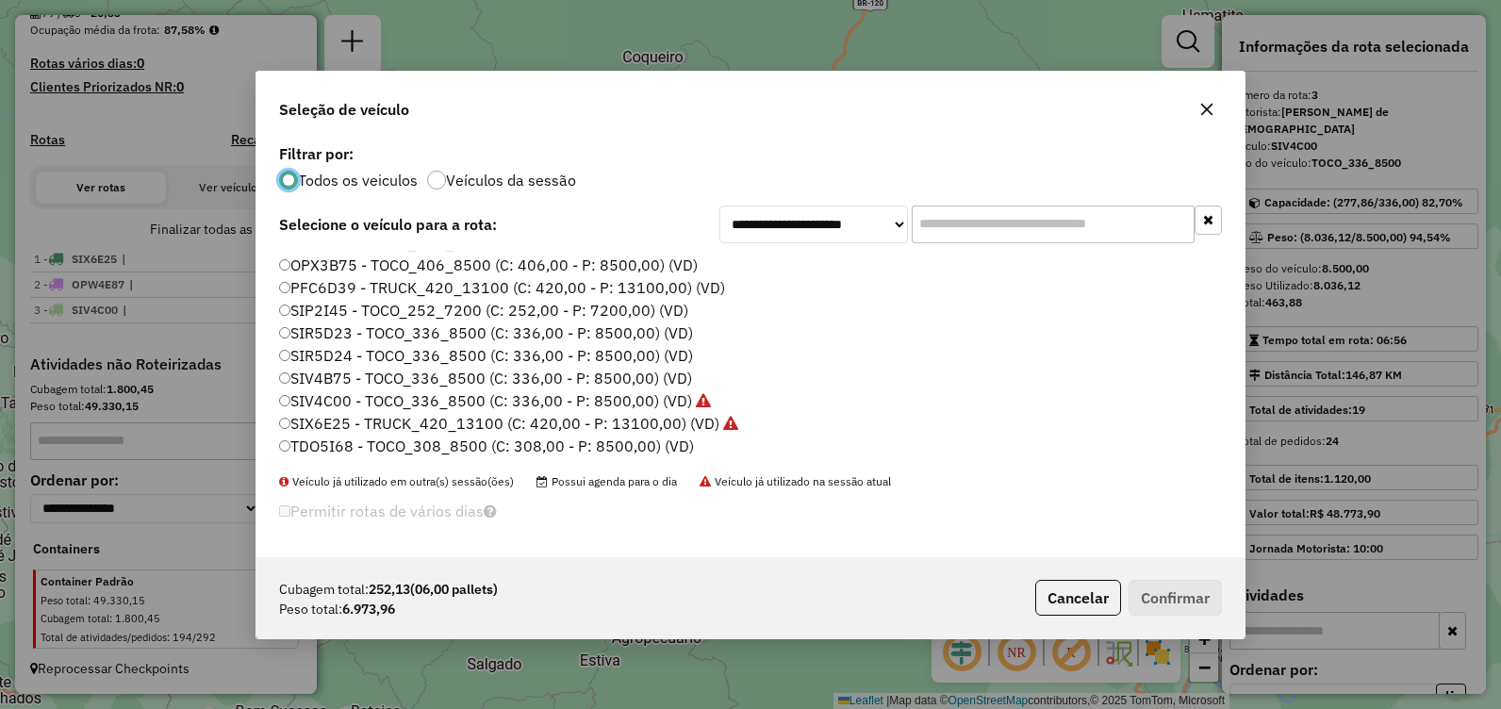
click at [444, 341] on label "SIR5D23 - TOCO_336_8500 (C: 336,00 - P: 8500,00) (VD)" at bounding box center [486, 332] width 414 height 23
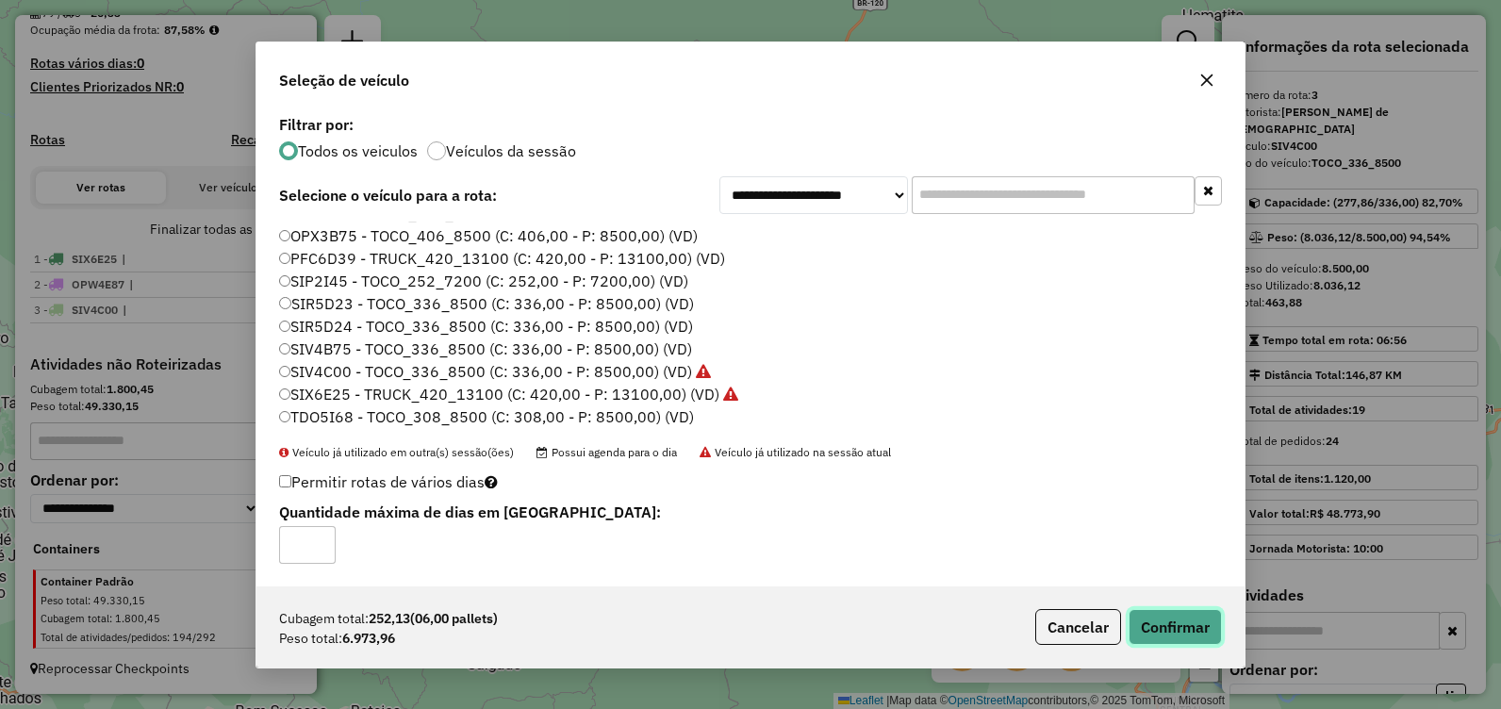
click at [1131, 617] on button "Confirmar" at bounding box center [1174, 627] width 93 height 36
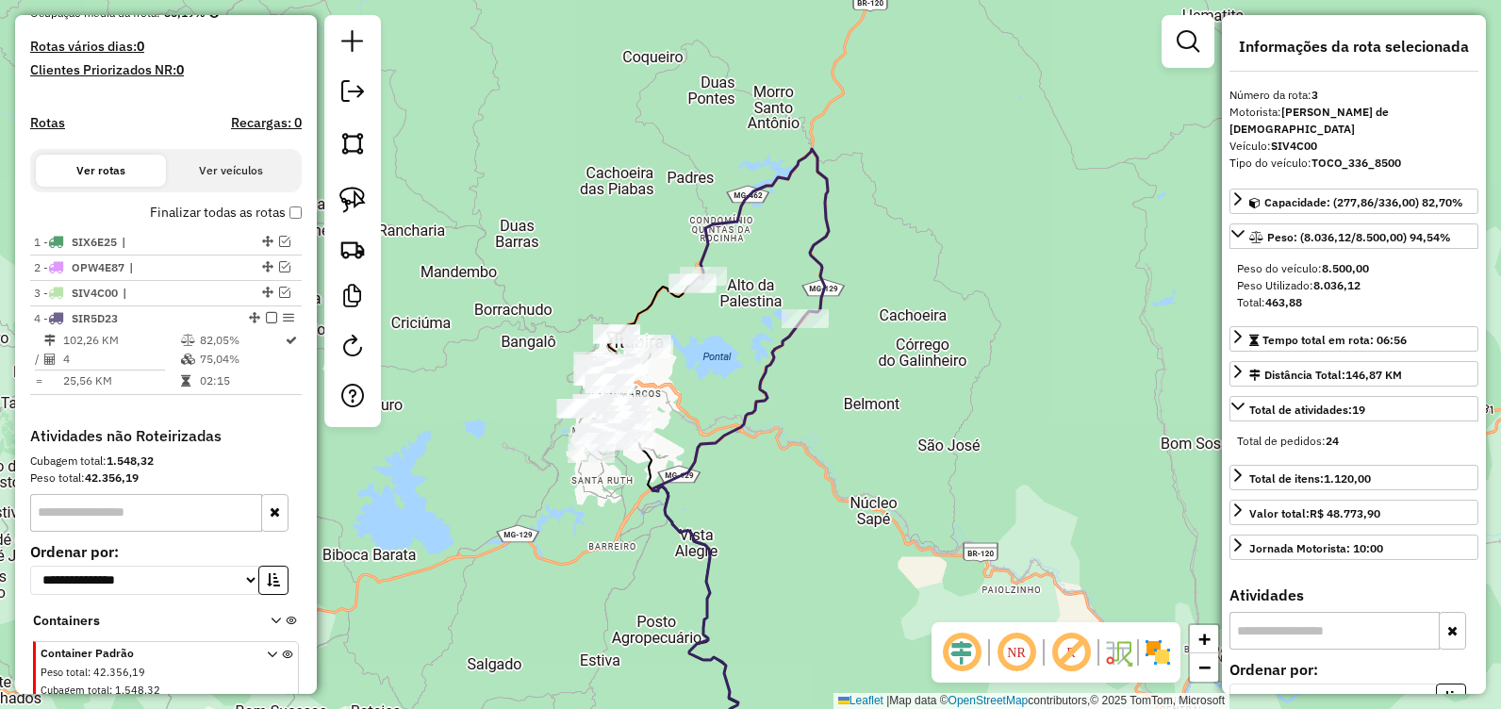
scroll to position [564, 0]
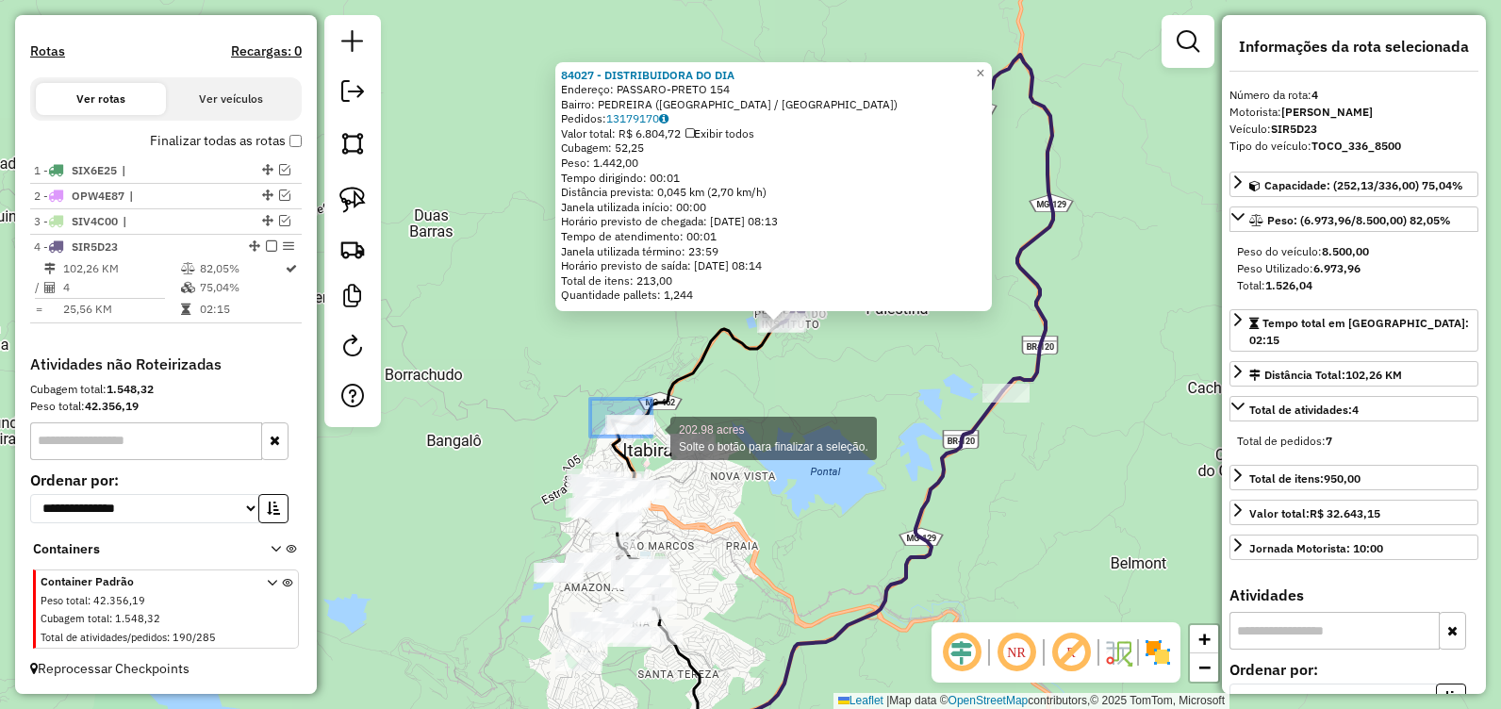
drag, startPoint x: 590, startPoint y: 399, endPoint x: 651, endPoint y: 436, distance: 71.9
click at [651, 436] on div "84027 - DISTRIBUIDORA DO DIA Endereço: PASSARO-PRETO 154 Bairro: PEDREIRA (ITAB…" at bounding box center [750, 354] width 1501 height 709
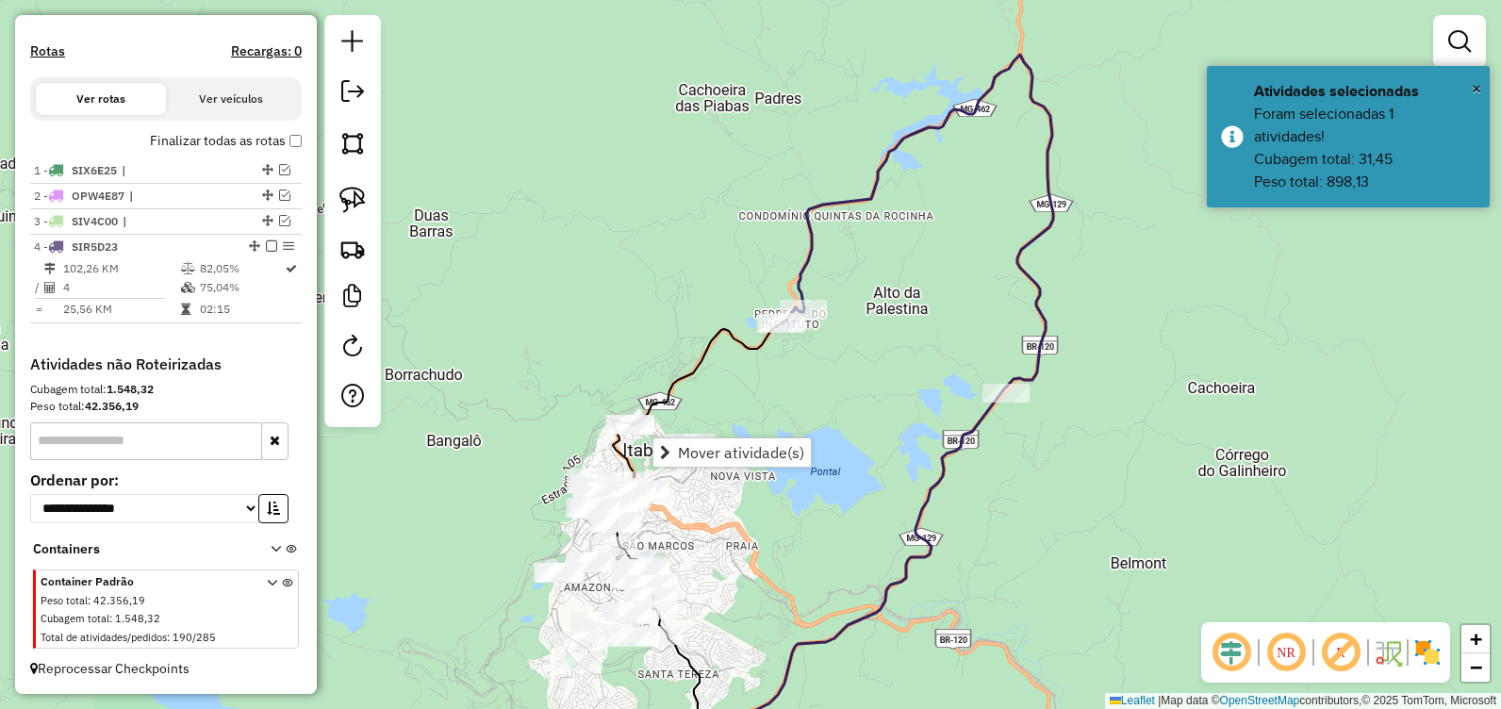
click at [739, 394] on div "Janela de atendimento Grade de atendimento Capacidade Transportadoras Veículos …" at bounding box center [750, 354] width 1501 height 709
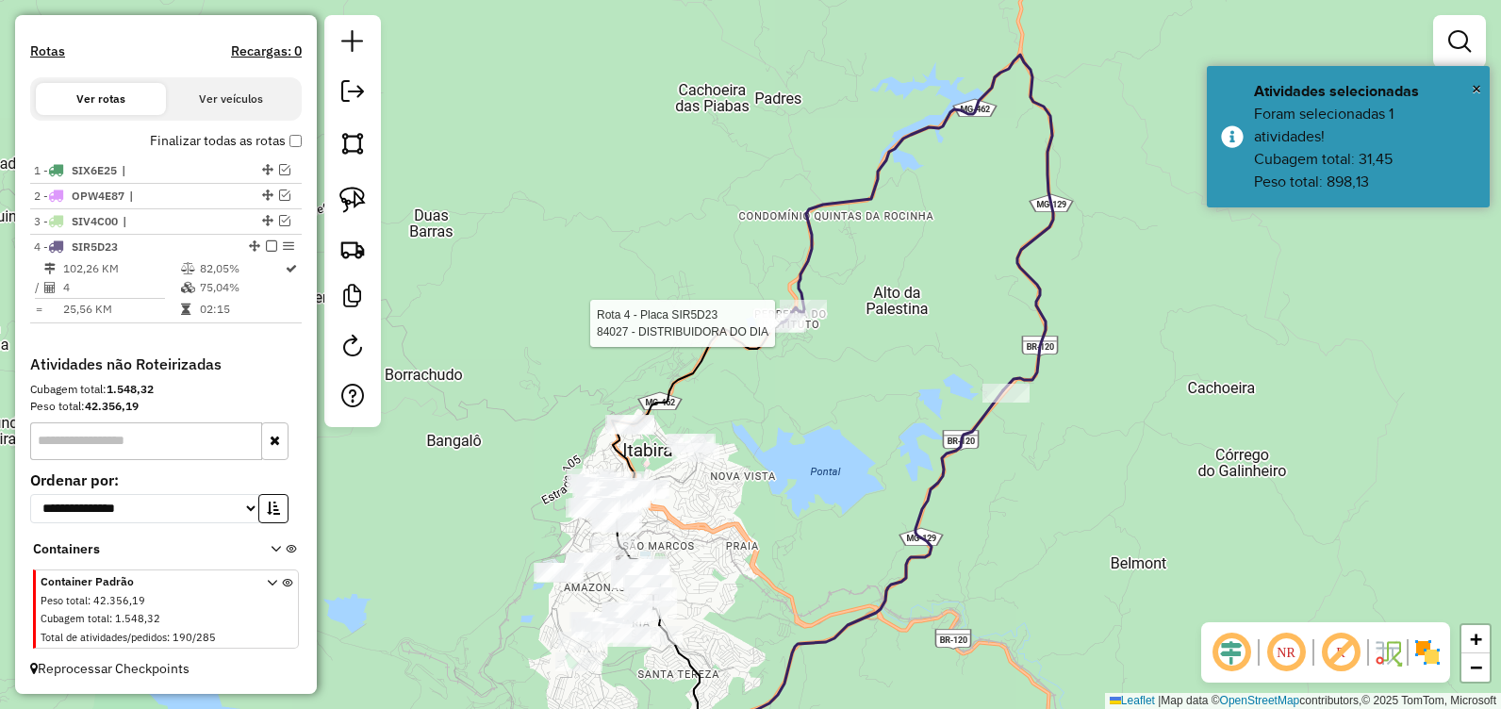
select select "**********"
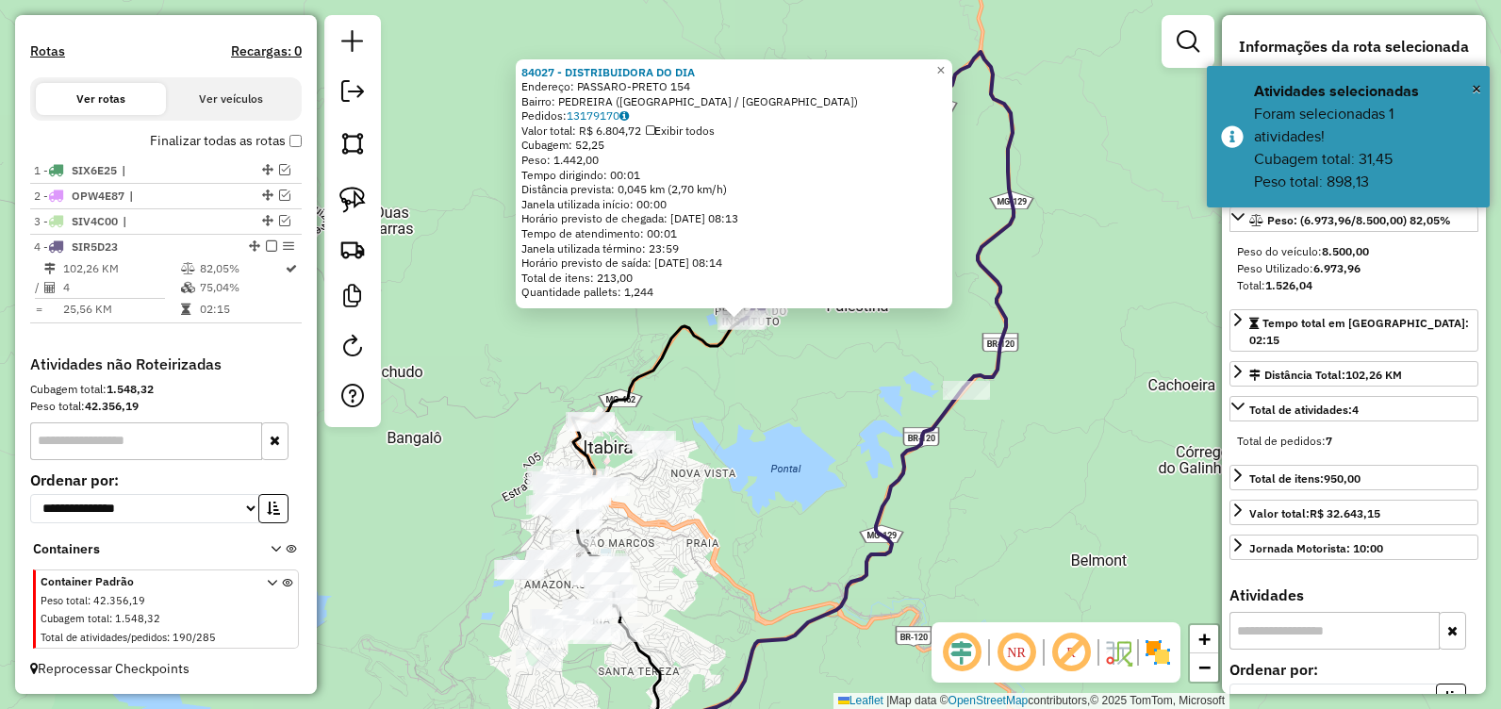
drag, startPoint x: 730, startPoint y: 417, endPoint x: 724, endPoint y: 391, distance: 26.1
click at [724, 391] on div "84027 - DISTRIBUIDORA DO DIA Endereço: PASSARO-PRETO 154 Bairro: PEDREIRA (ITAB…" at bounding box center [750, 354] width 1501 height 709
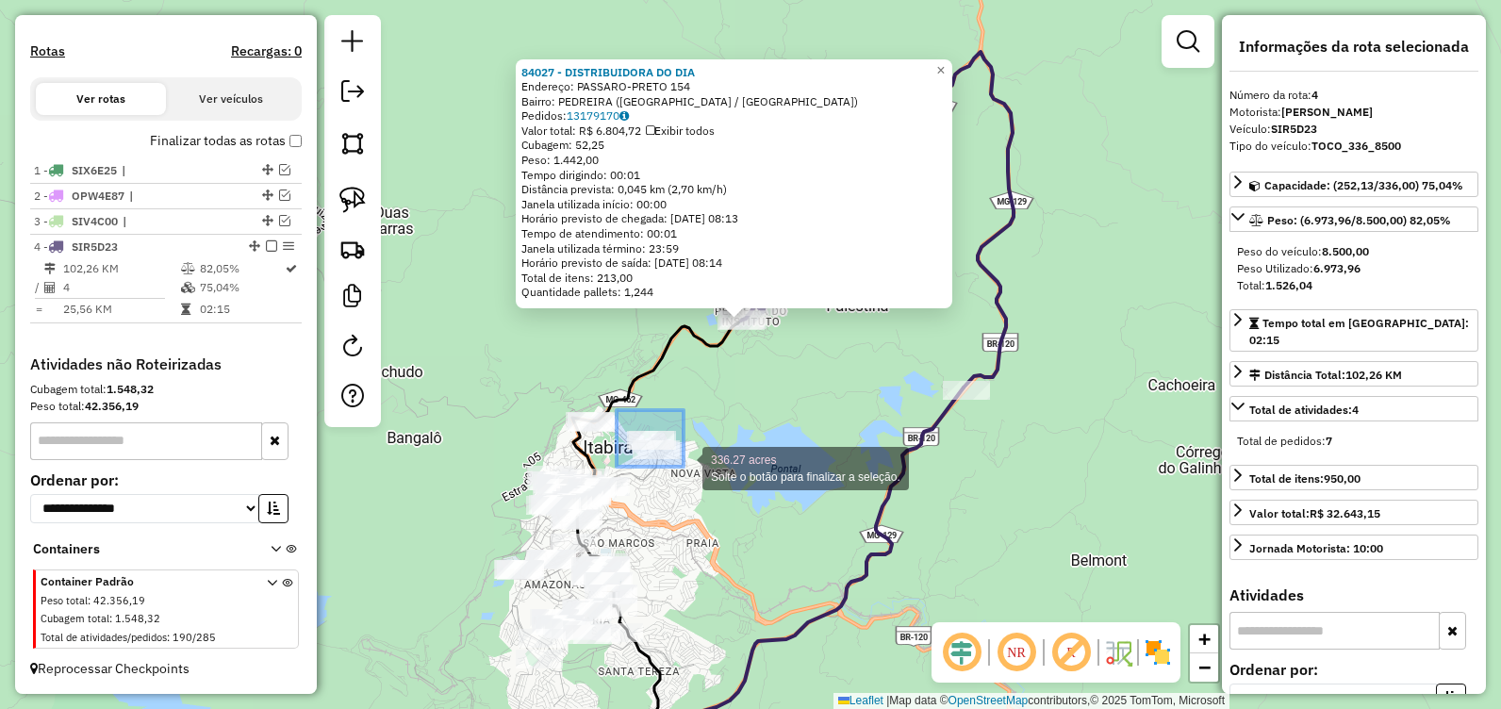
drag, startPoint x: 616, startPoint y: 410, endPoint x: 683, endPoint y: 467, distance: 87.6
drag, startPoint x: 626, startPoint y: 411, endPoint x: 676, endPoint y: 465, distance: 73.4
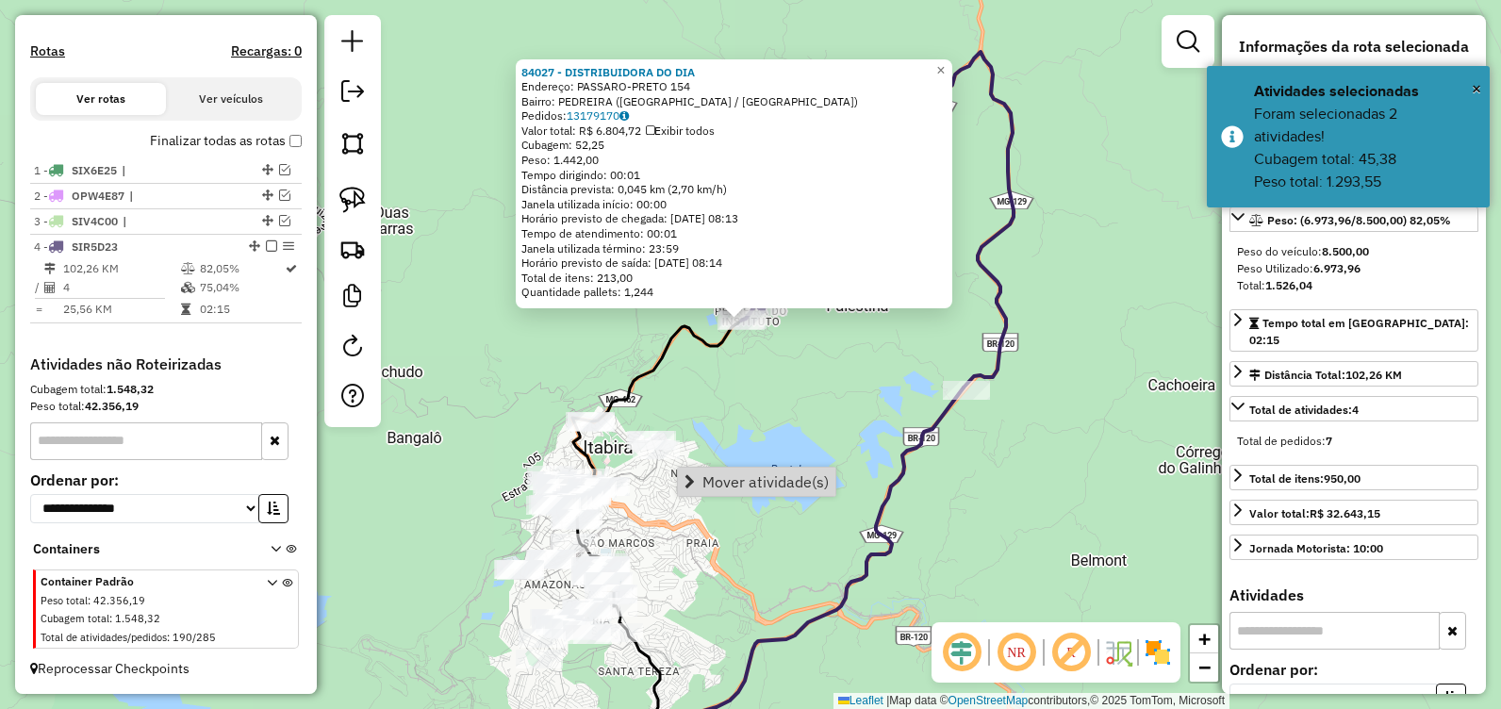
click at [711, 469] on link "Mover atividade(s)" at bounding box center [756, 481] width 157 height 28
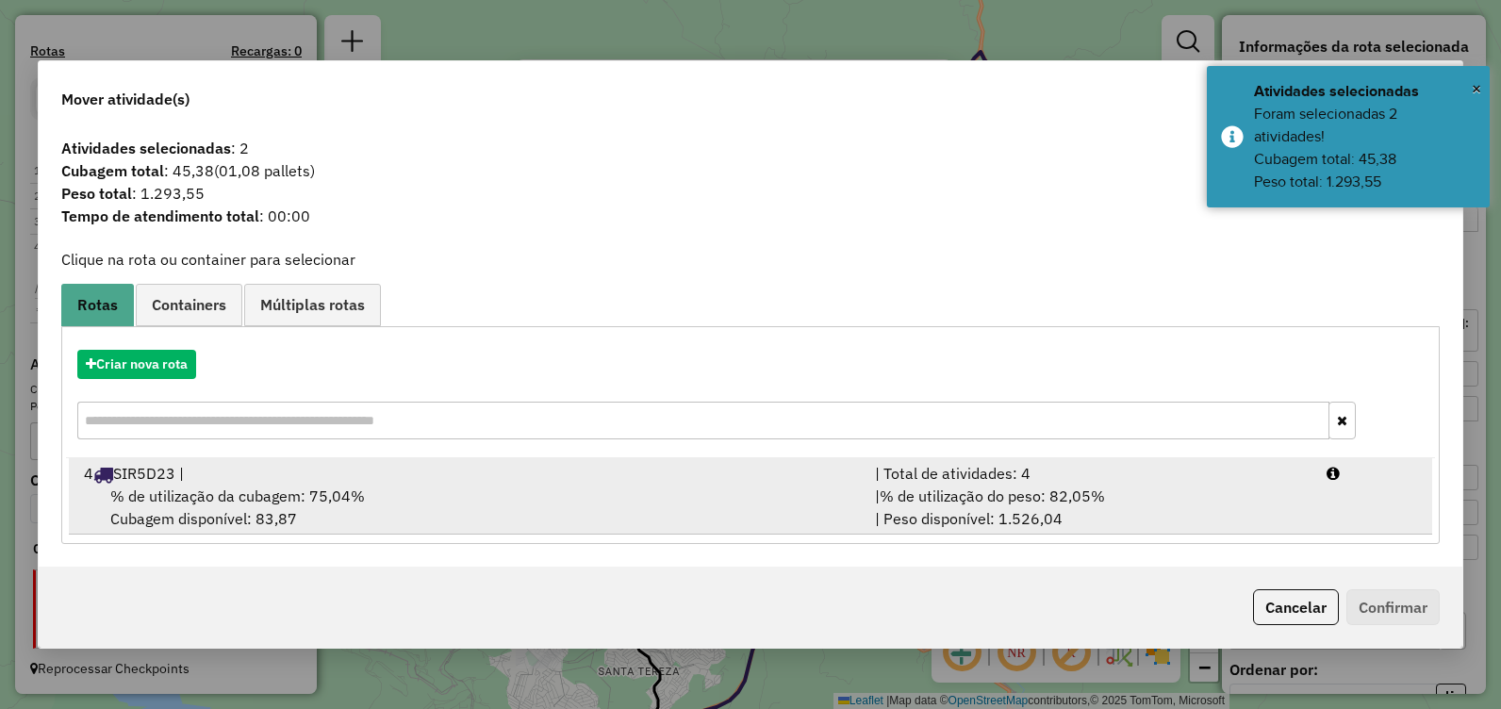
click at [432, 493] on div "% de utilização da cubagem: 75,04% Cubagem disponível: 83,87" at bounding box center [468, 506] width 791 height 45
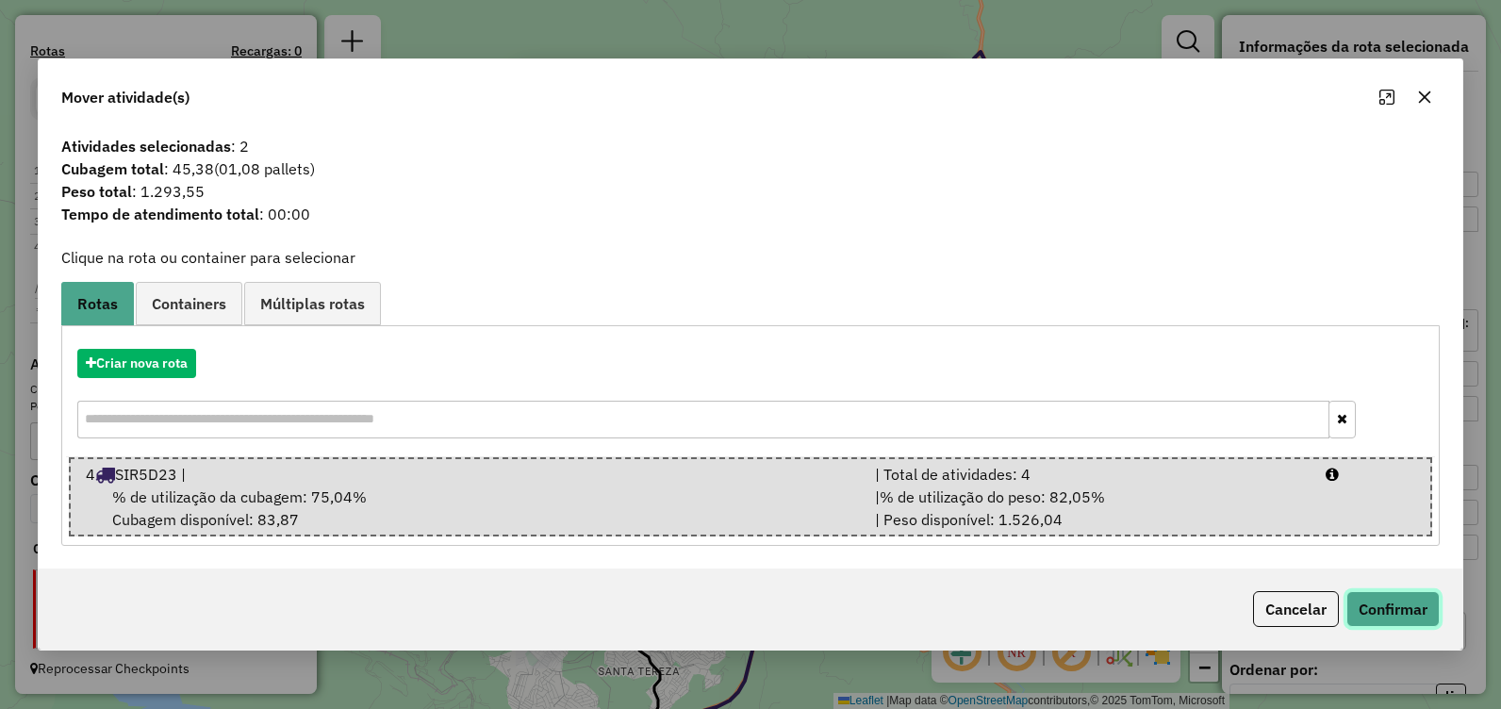
click at [1384, 599] on button "Confirmar" at bounding box center [1392, 609] width 93 height 36
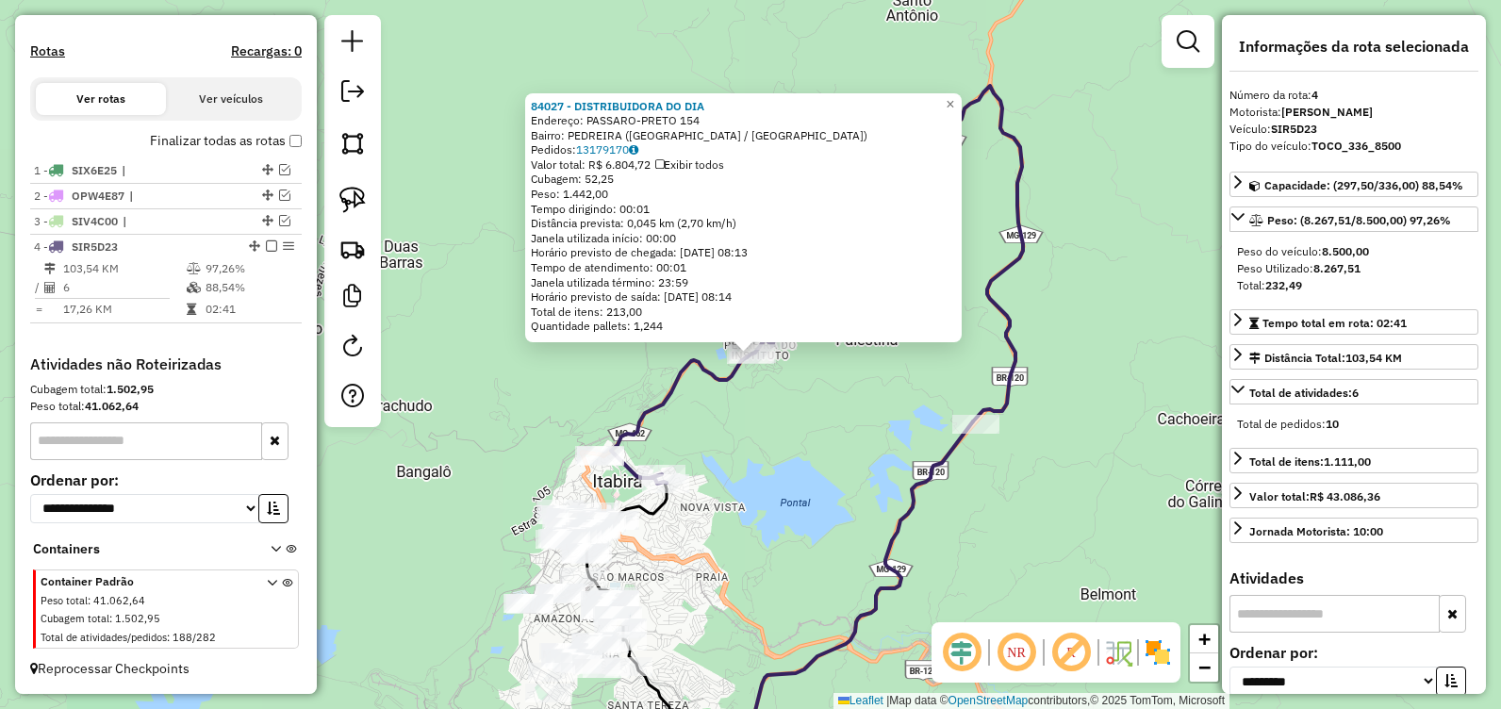
click at [746, 430] on div "84027 - DISTRIBUIDORA DO DIA Endereço: PASSARO-PRETO 154 Bairro: PEDREIRA (ITAB…" at bounding box center [750, 354] width 1501 height 709
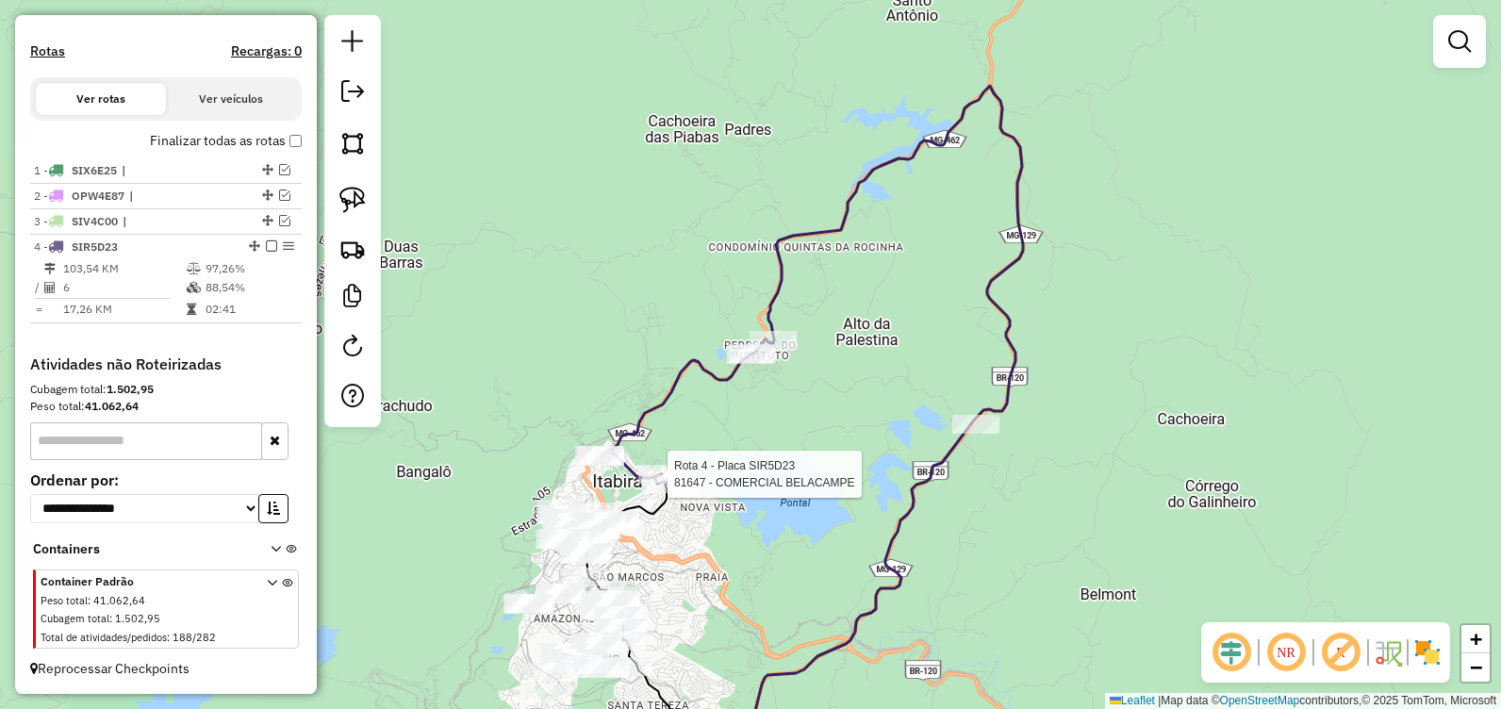
select select "**********"
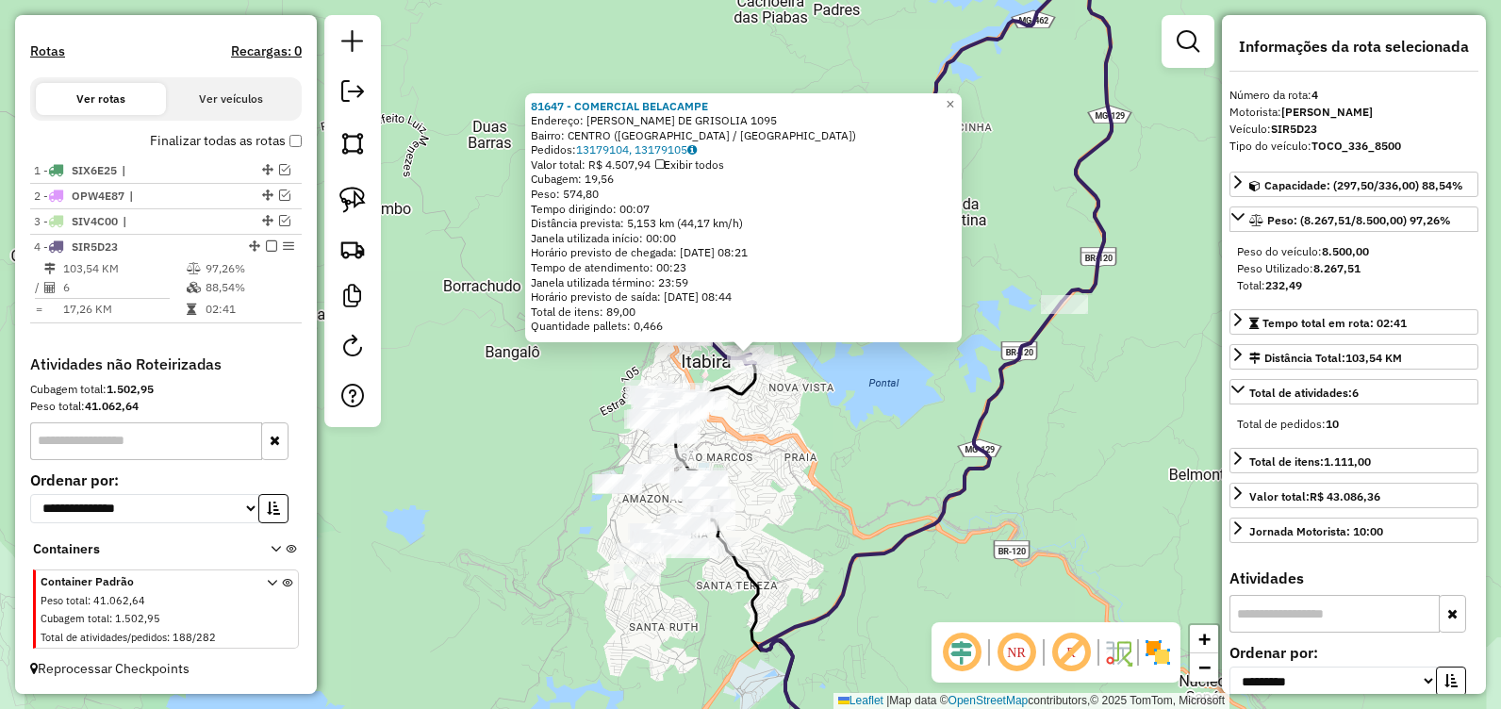
click at [819, 419] on div "81647 - COMERCIAL BELACAMPE Endereço: DANIEL JARDIM DE GRISOLIA 1095 Bairro: CE…" at bounding box center [750, 354] width 1501 height 709
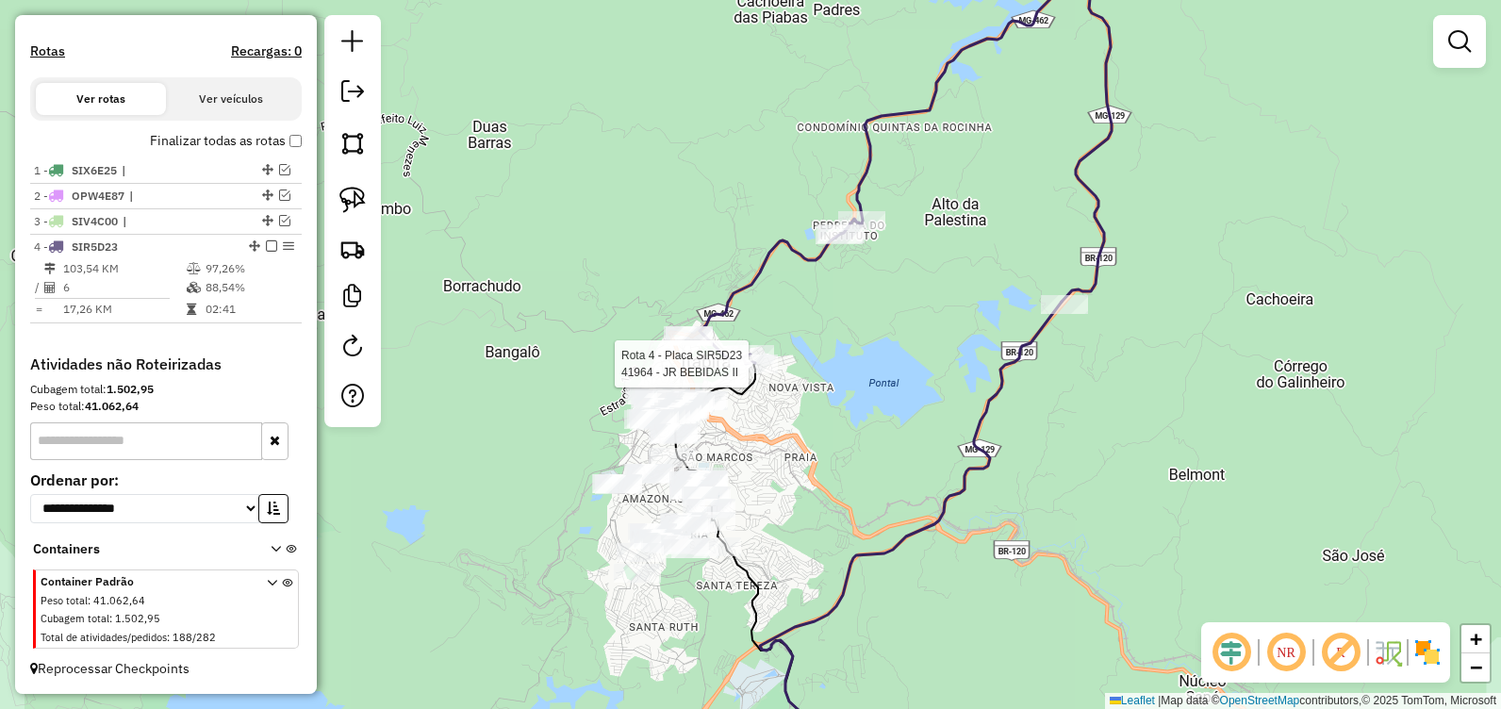
select select "**********"
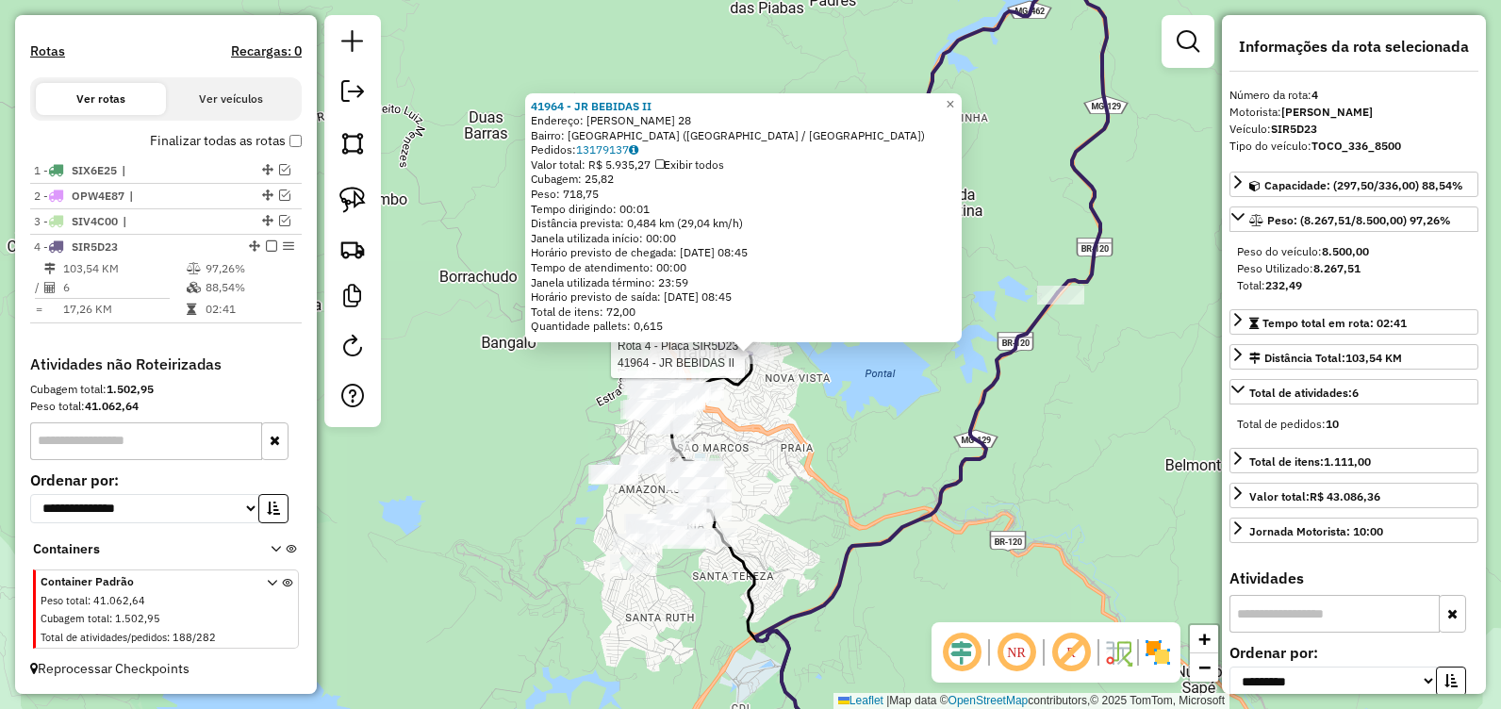
click at [473, 422] on div "Rota 4 - Placa SIR5D23 41964 - JR BEBIDAS II 41964 - JR BEBIDAS II Endereço: EM…" at bounding box center [750, 354] width 1501 height 709
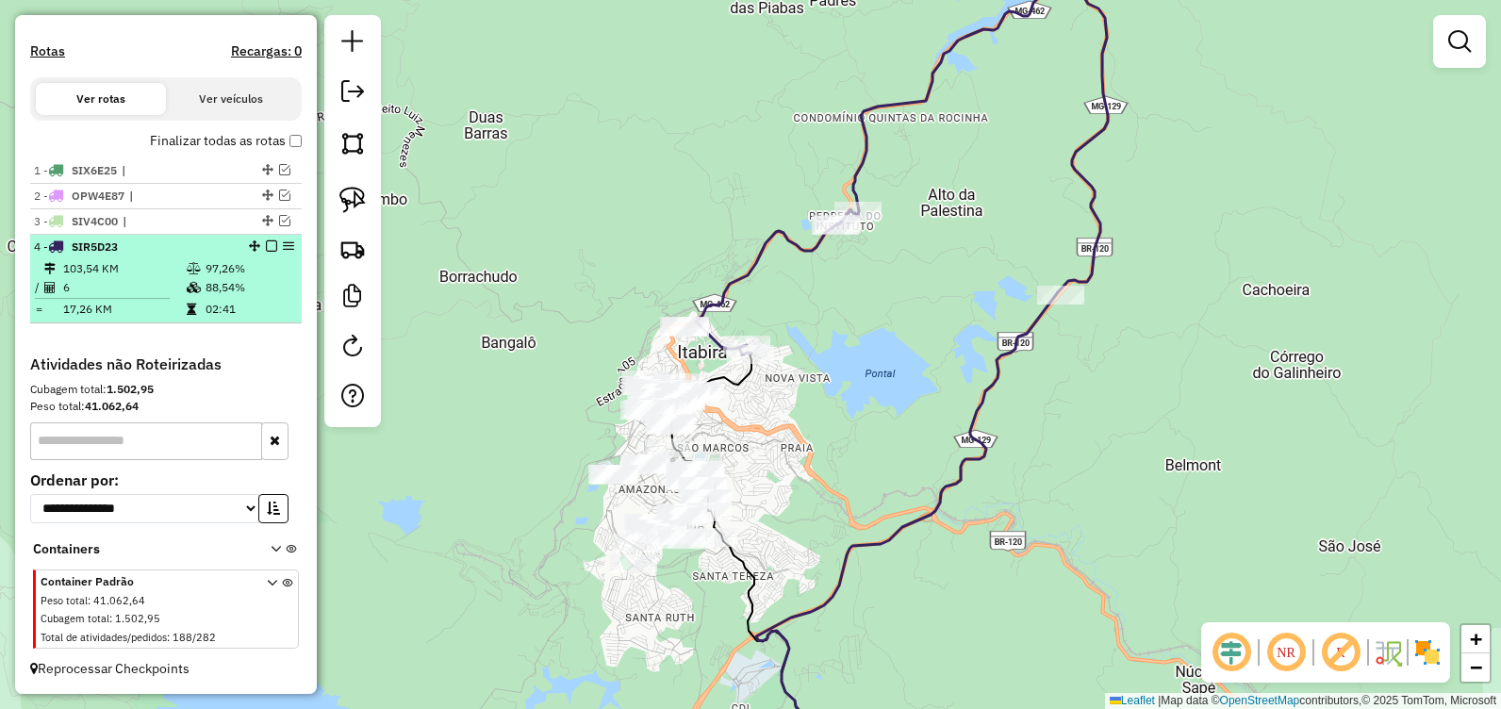
click at [266, 244] on em at bounding box center [271, 245] width 11 height 11
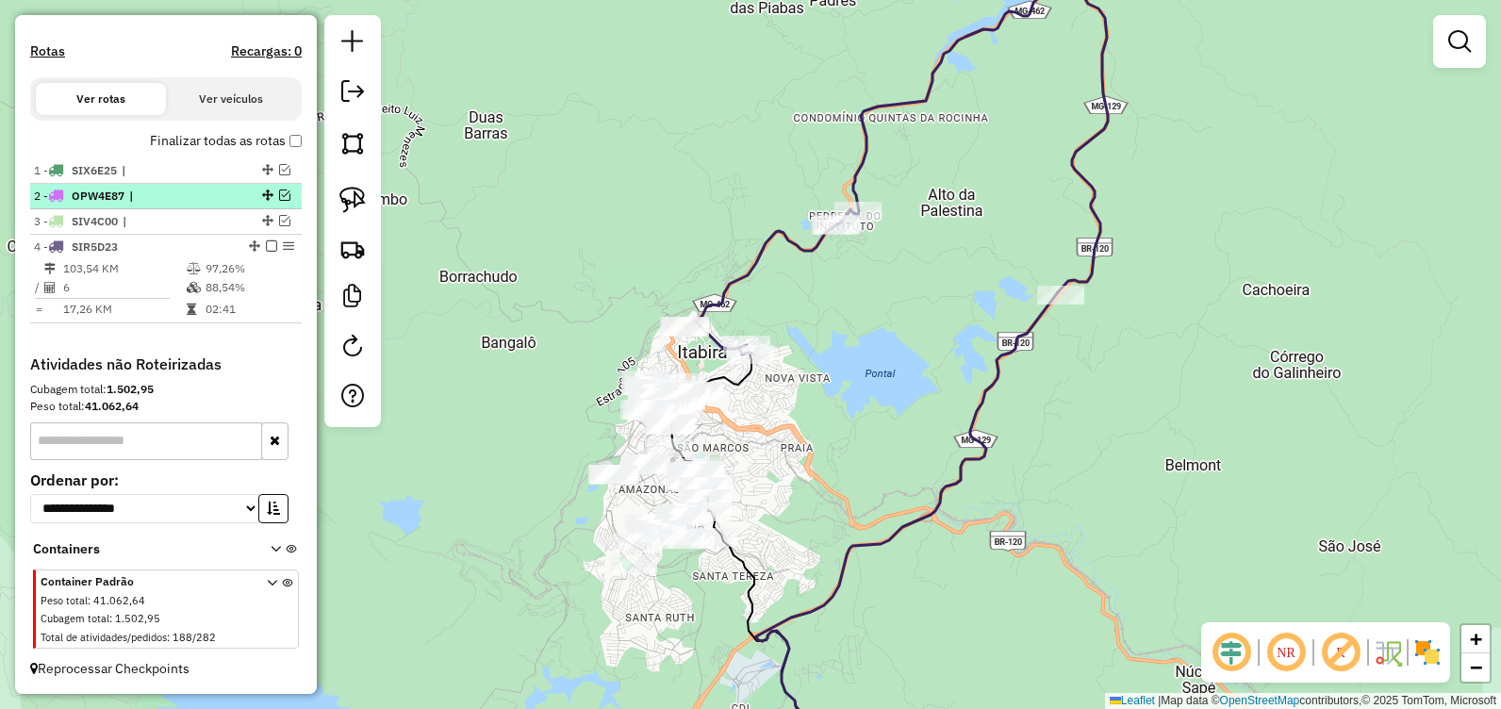
scroll to position [500, 0]
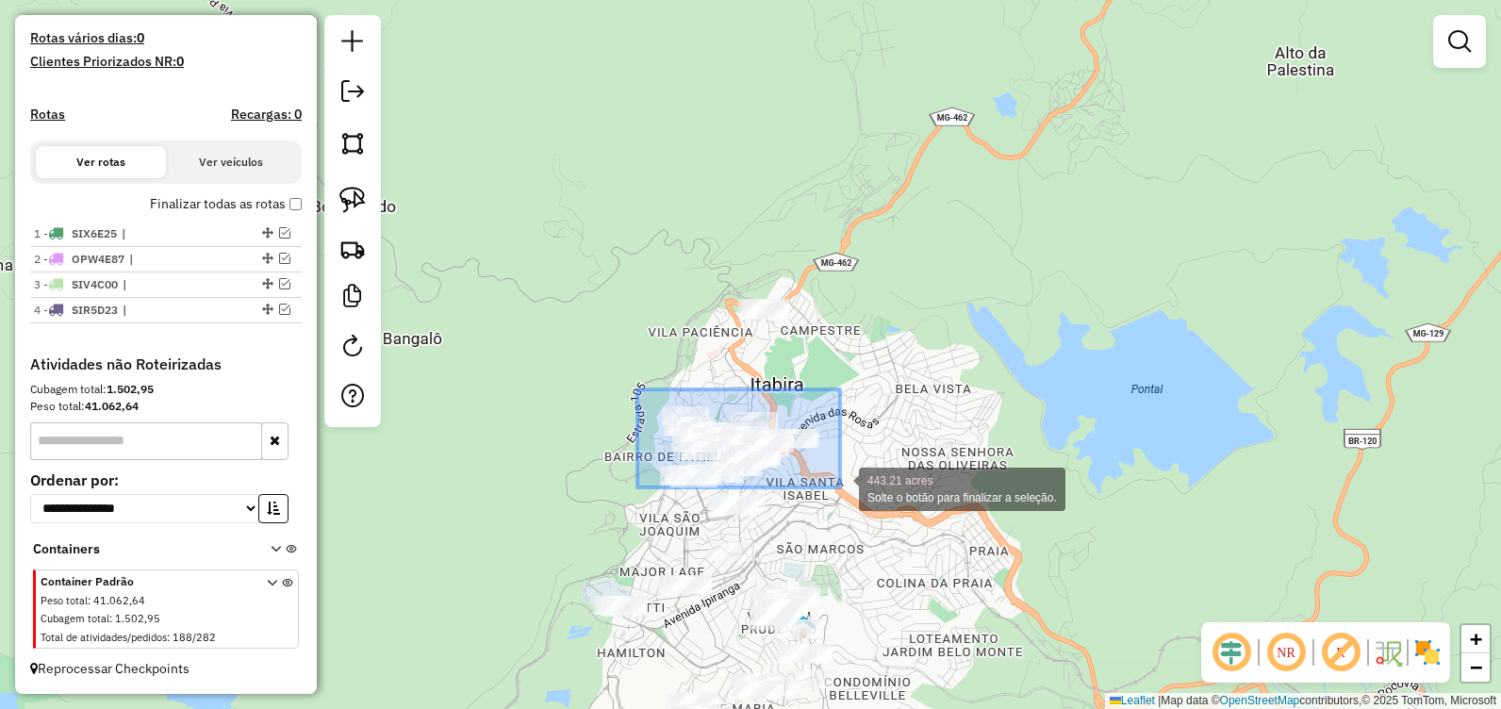
drag, startPoint x: 637, startPoint y: 389, endPoint x: 840, endPoint y: 487, distance: 225.1
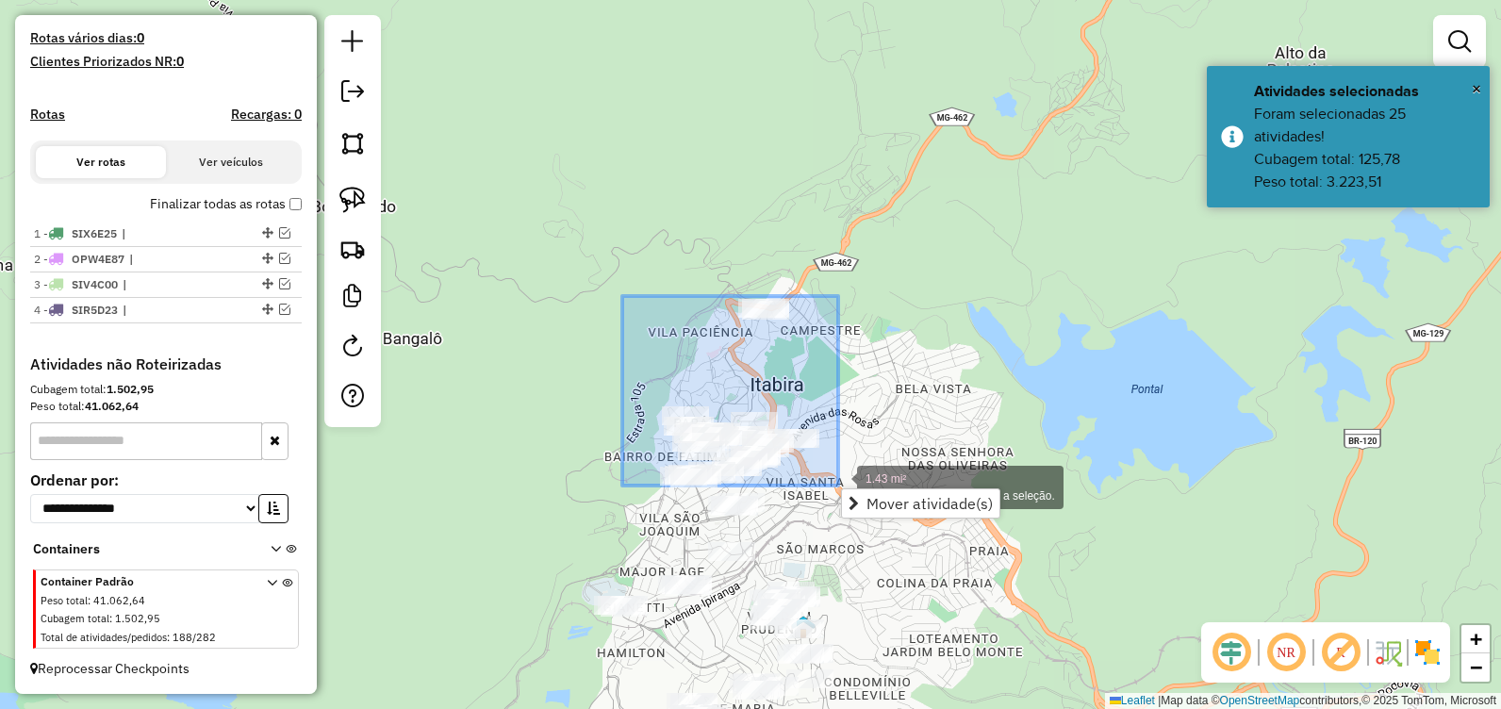
drag, startPoint x: 624, startPoint y: 300, endPoint x: 838, endPoint y: 485, distance: 283.3
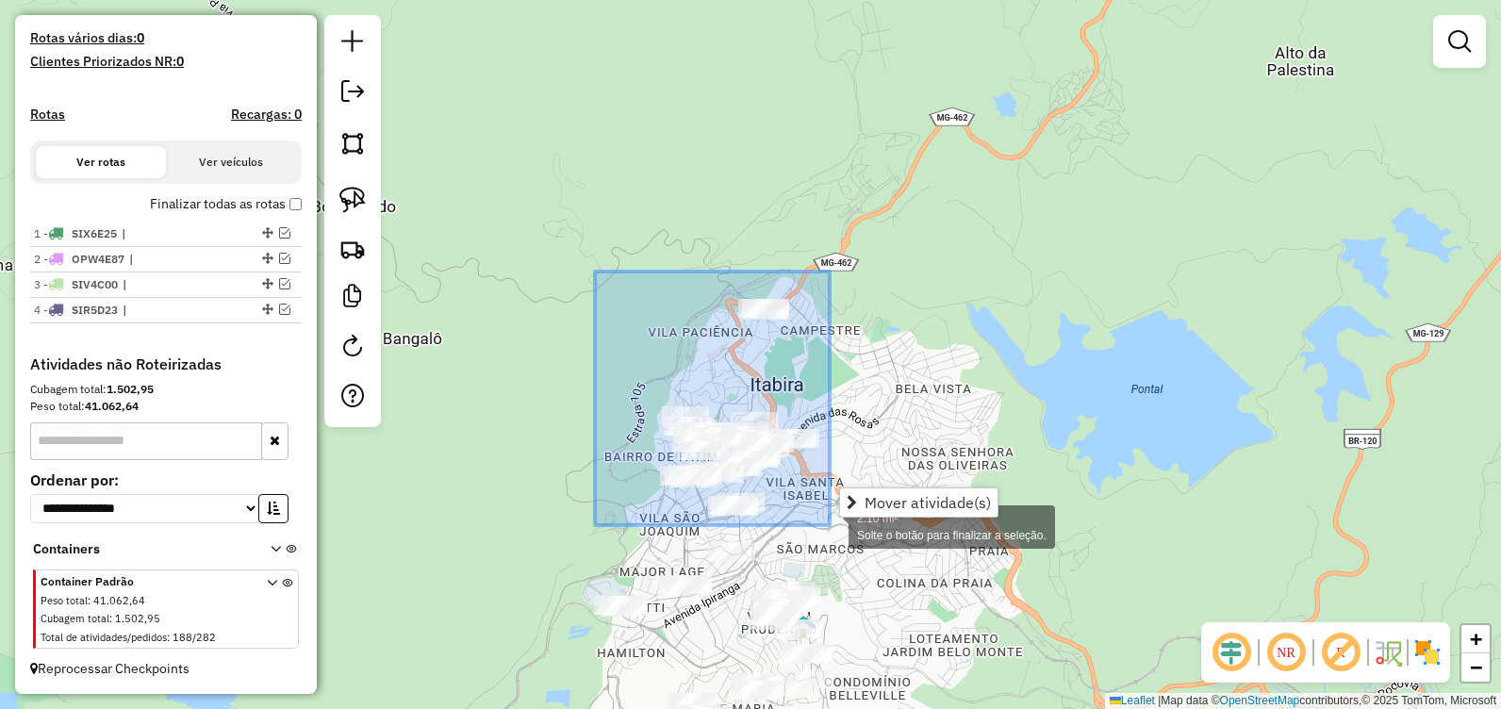
drag, startPoint x: 595, startPoint y: 271, endPoint x: 829, endPoint y: 525, distance: 345.5
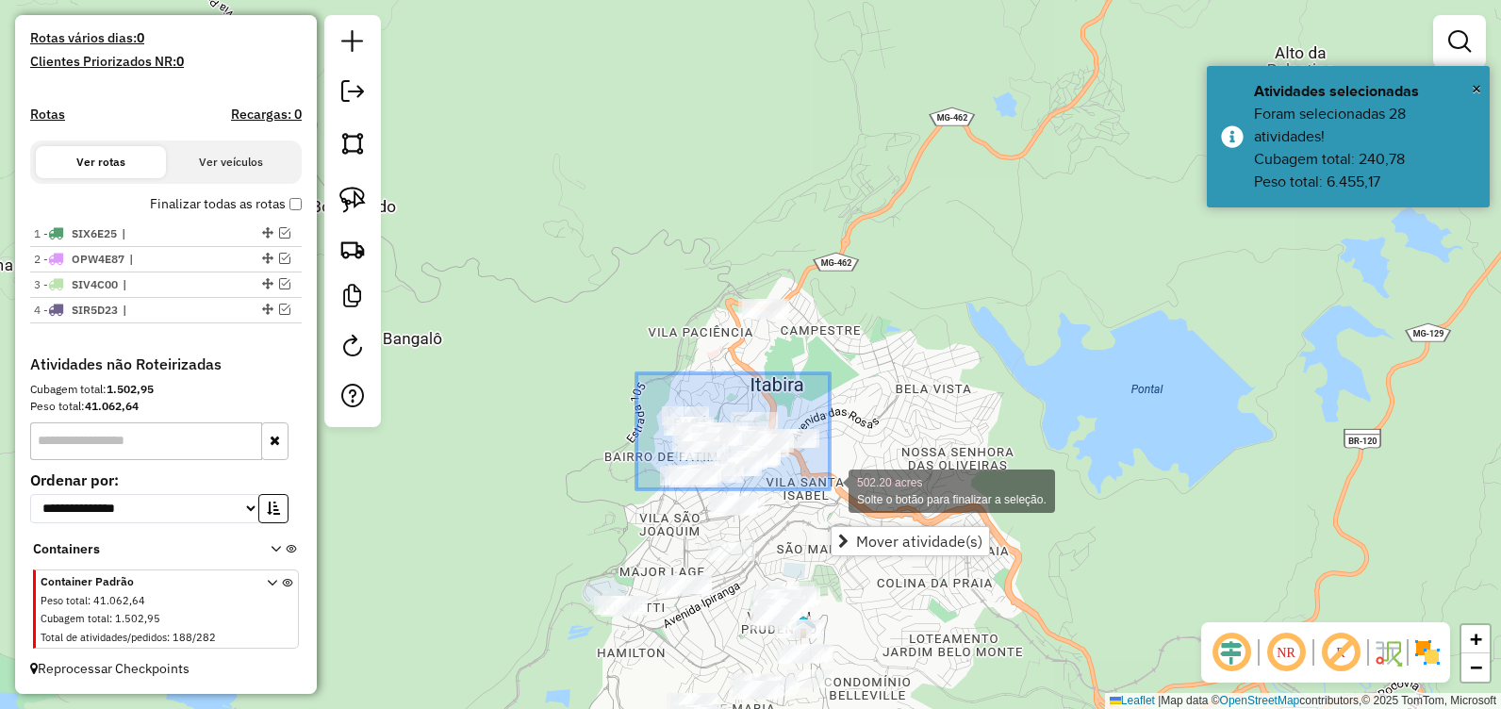
drag, startPoint x: 636, startPoint y: 373, endPoint x: 832, endPoint y: 490, distance: 228.2
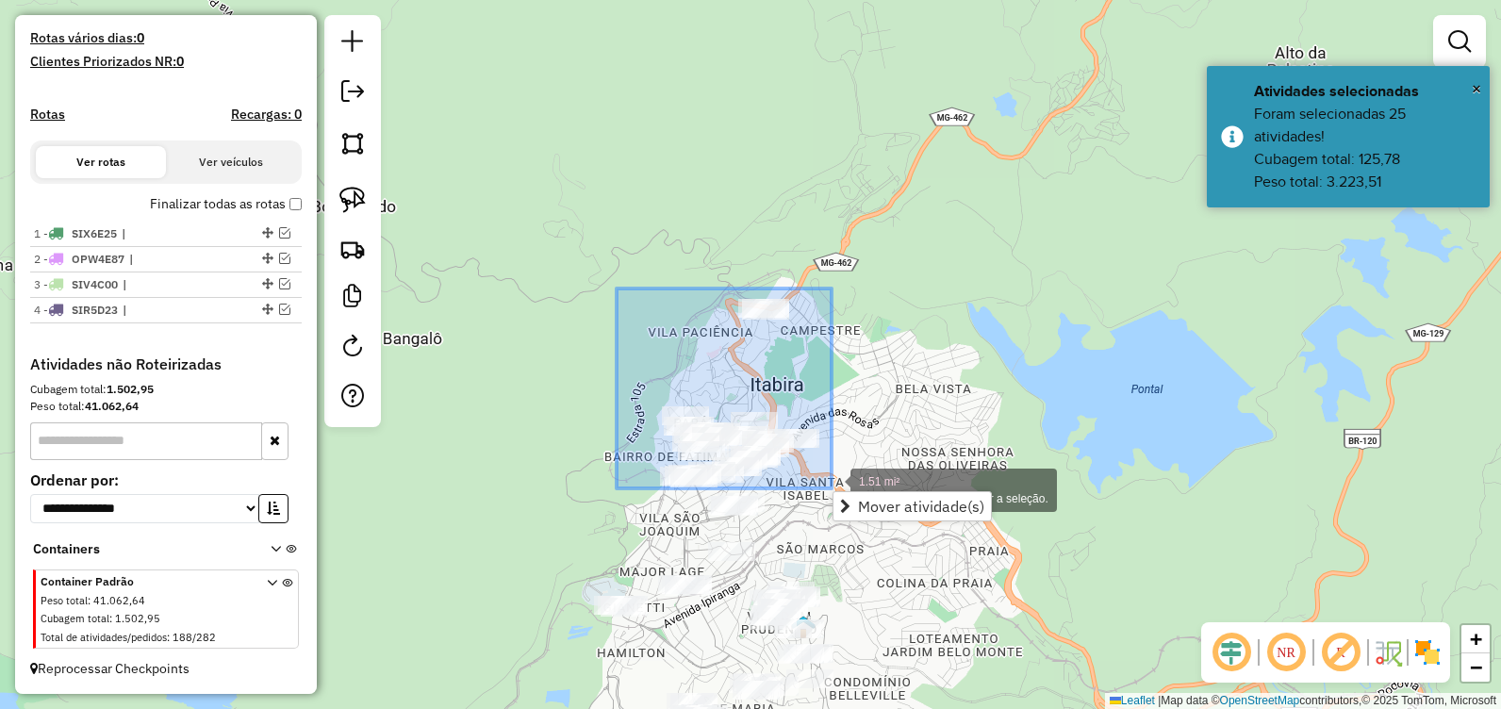
drag, startPoint x: 617, startPoint y: 288, endPoint x: 831, endPoint y: 488, distance: 292.7
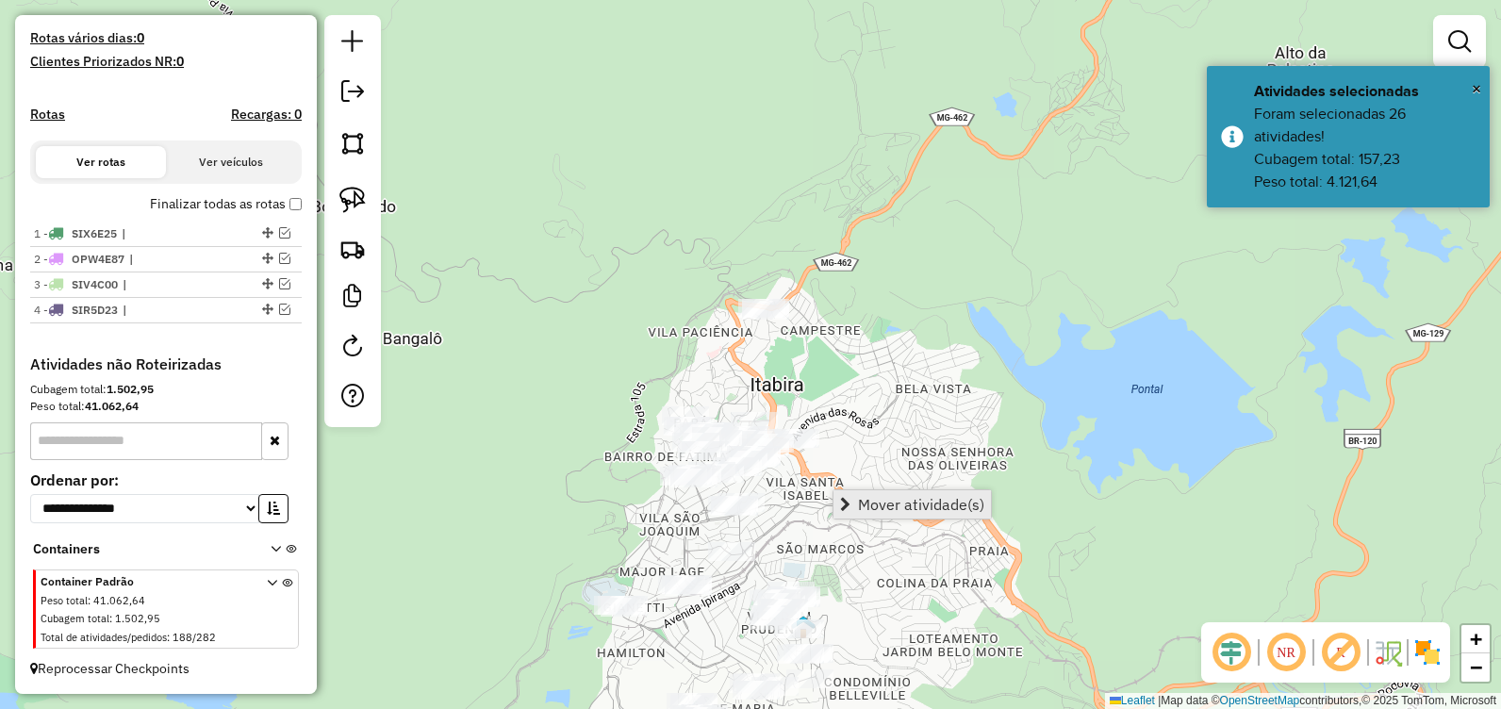
click at [910, 506] on span "Mover atividade(s)" at bounding box center [921, 504] width 126 height 15
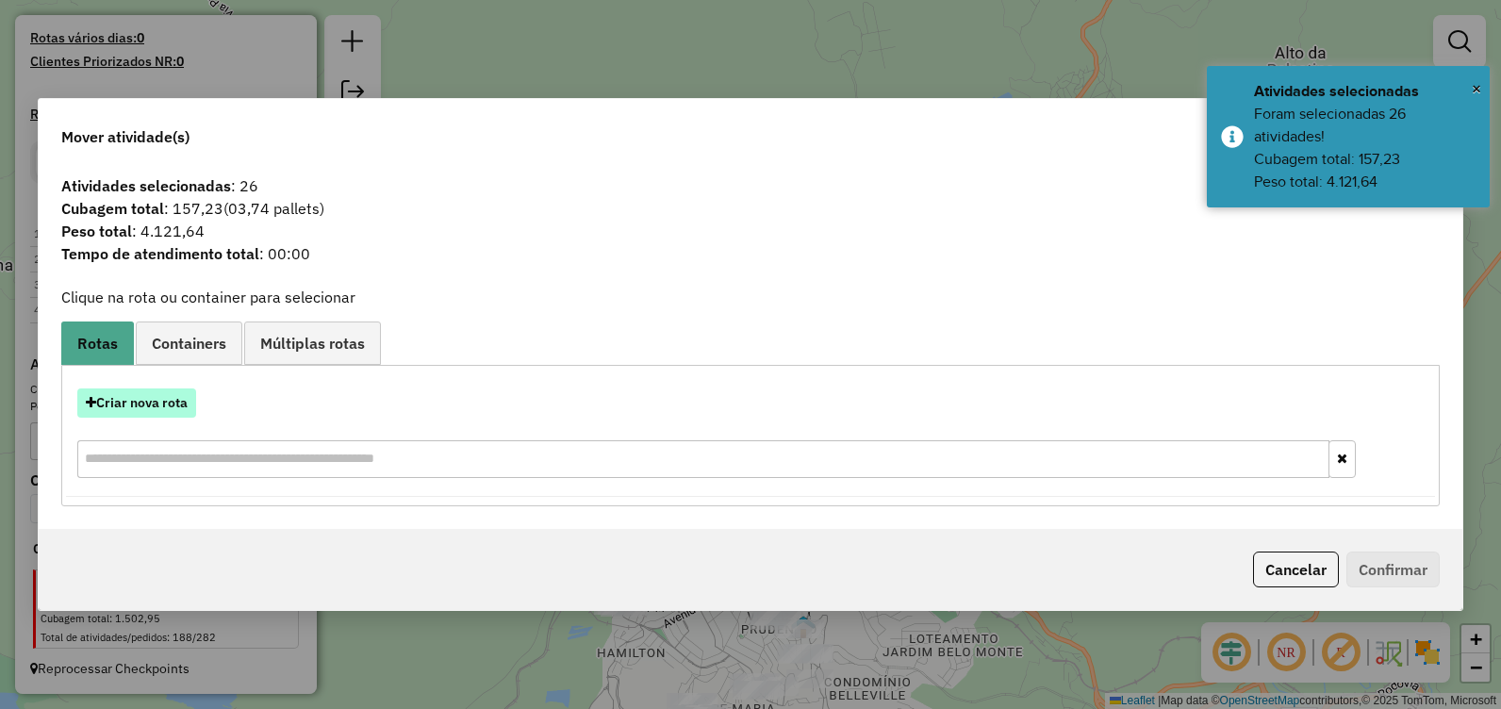
click at [152, 398] on button "Criar nova rota" at bounding box center [136, 402] width 119 height 29
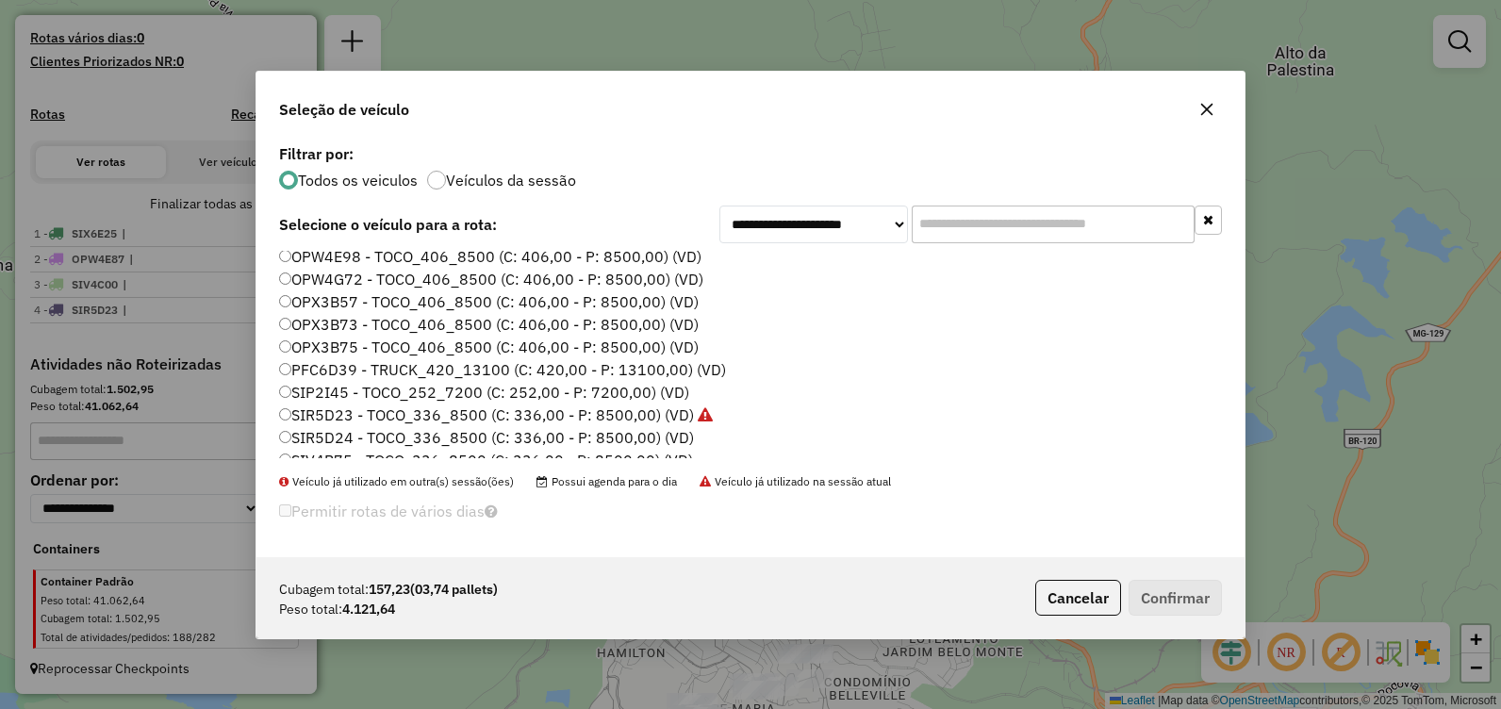
scroll to position [94, 0]
click at [415, 390] on label "SIR5D24 - TOCO_336_8500 (C: 336,00 - P: 8500,00) (VD)" at bounding box center [486, 393] width 415 height 23
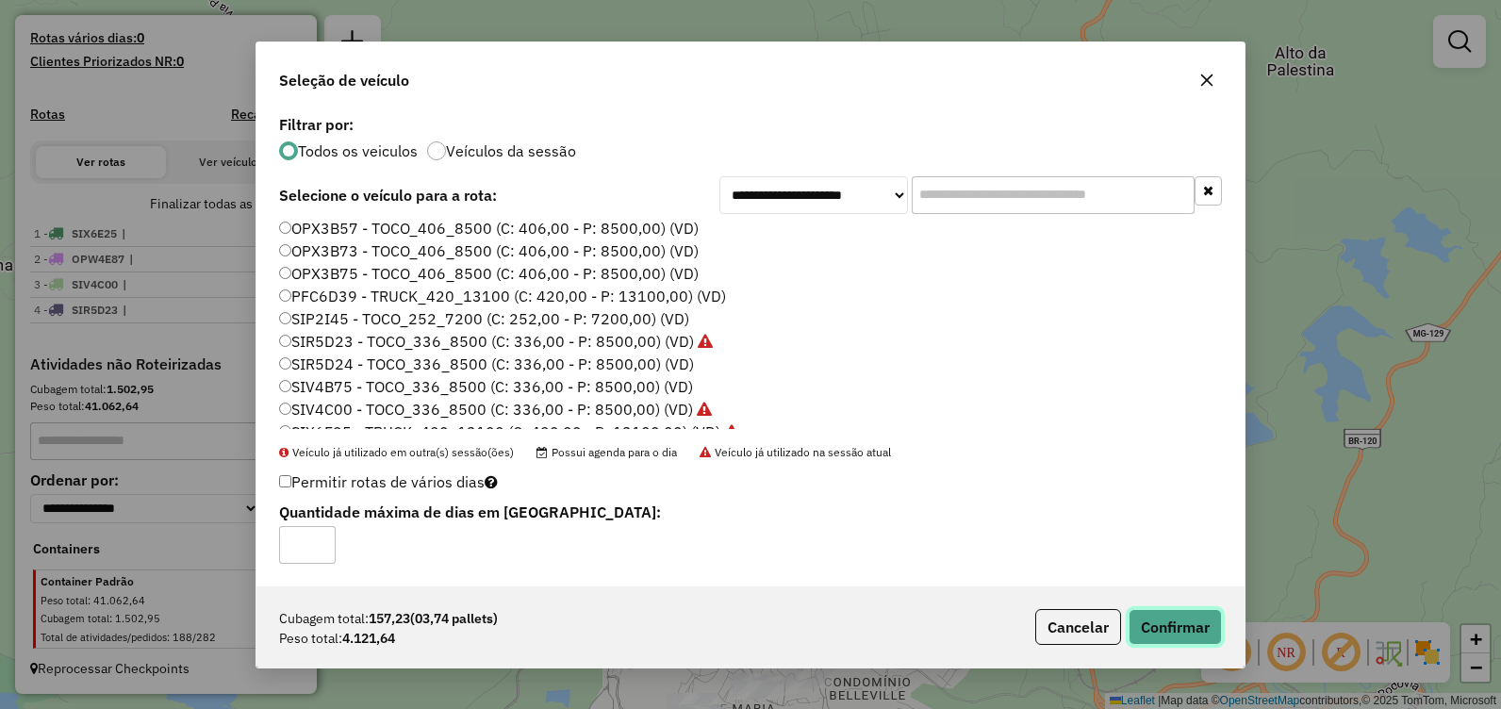
click at [1177, 622] on button "Confirmar" at bounding box center [1174, 627] width 93 height 36
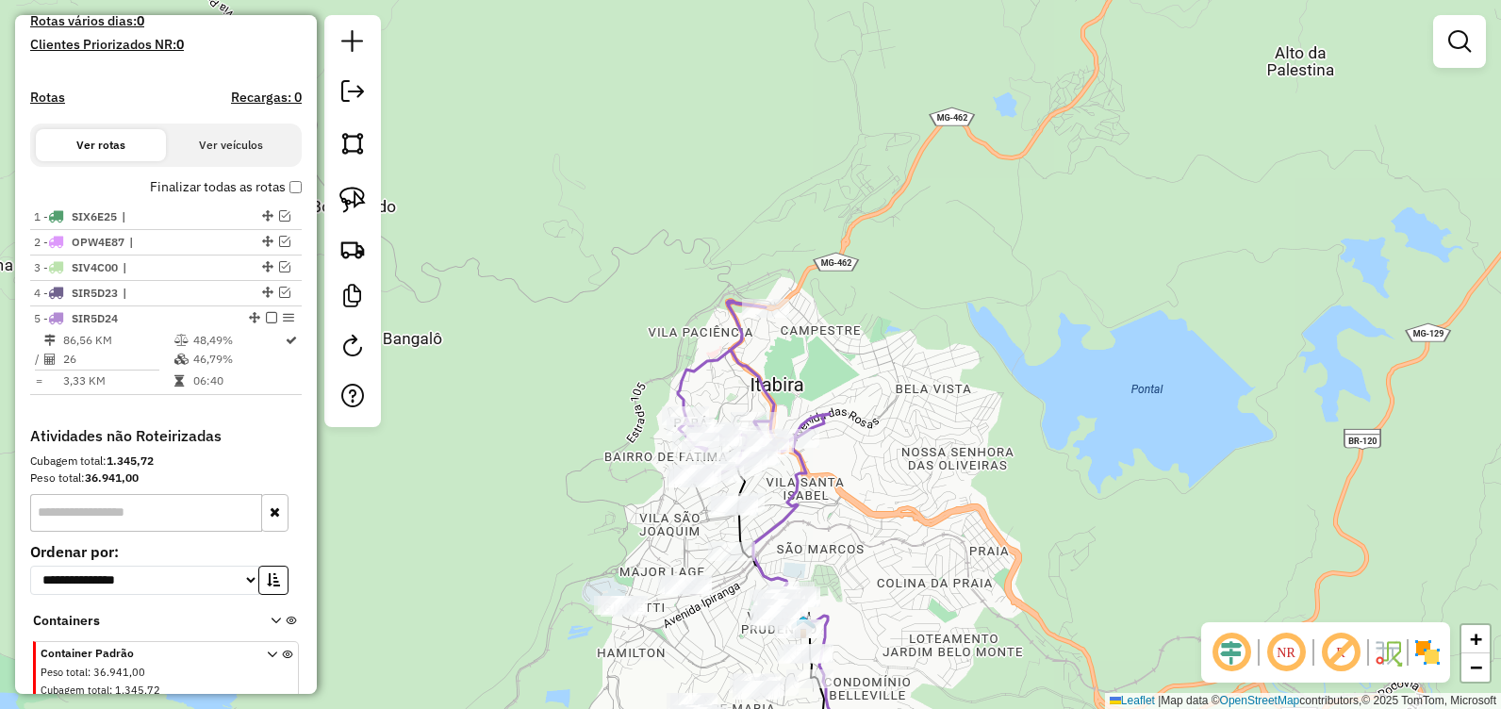
scroll to position [589, 0]
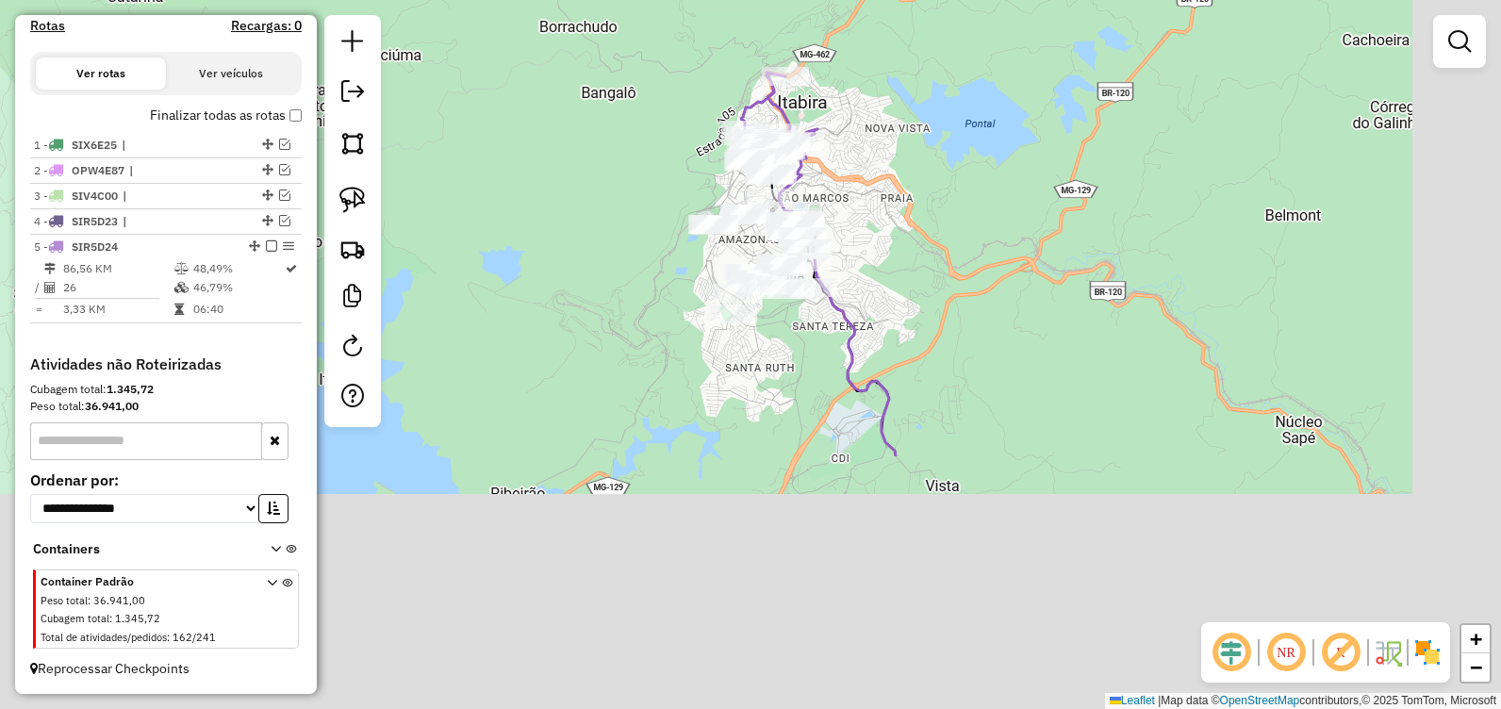
drag, startPoint x: 1023, startPoint y: 493, endPoint x: 863, endPoint y: 138, distance: 389.4
click at [864, 142] on div "Janela de atendimento Grade de atendimento Capacidade Transportadoras Veículos …" at bounding box center [750, 354] width 1501 height 709
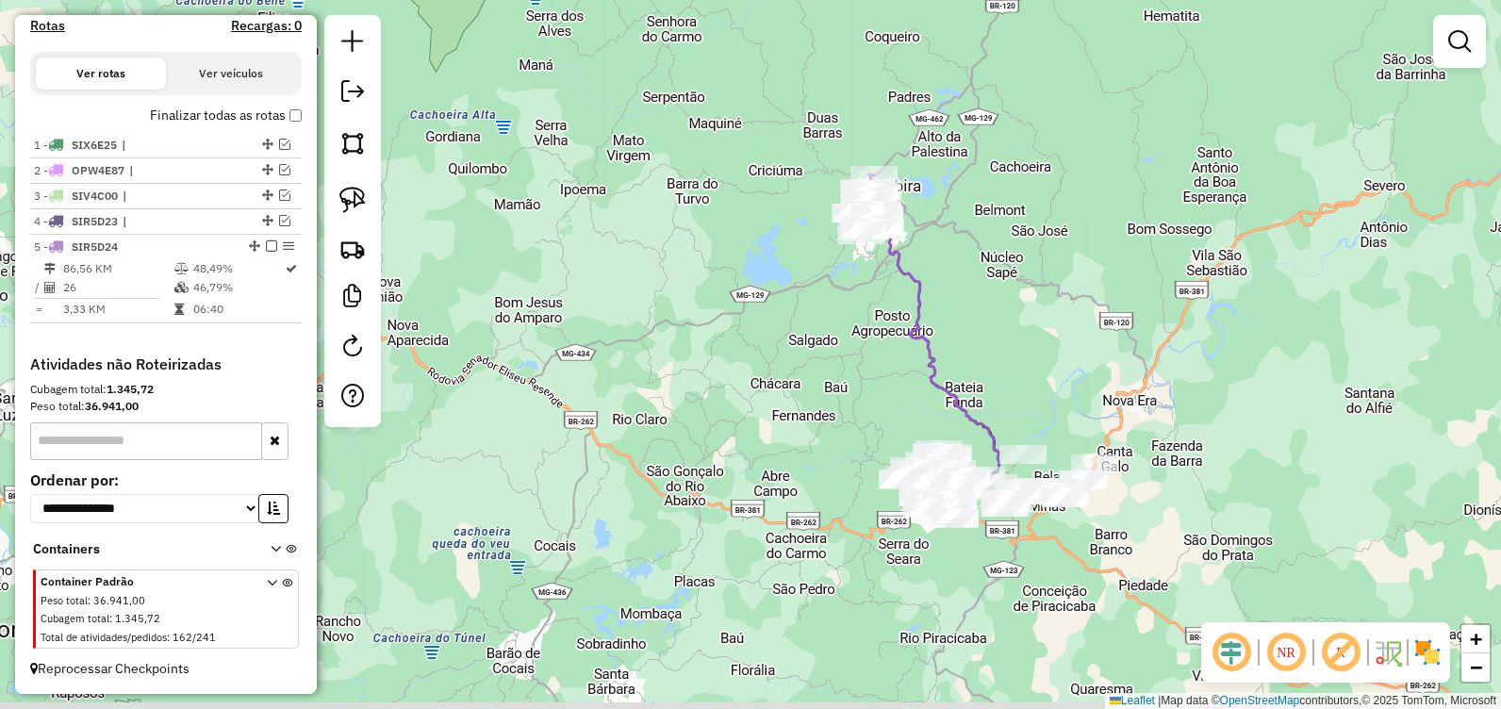
drag, startPoint x: 1012, startPoint y: 392, endPoint x: 865, endPoint y: 209, distance: 234.6
click at [865, 210] on div "Janela de atendimento Grade de atendimento Capacidade Transportadoras Veículos …" at bounding box center [750, 354] width 1501 height 709
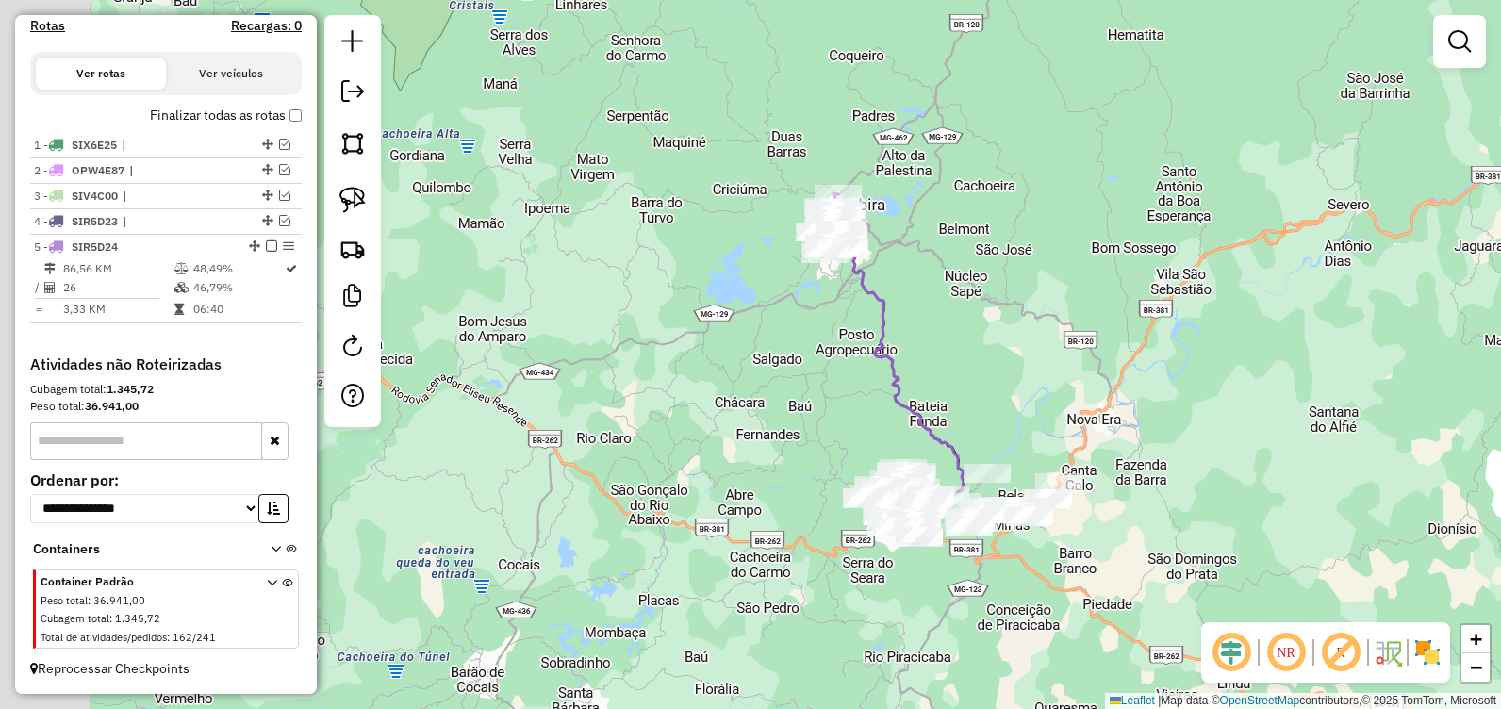
drag, startPoint x: 863, startPoint y: 137, endPoint x: 947, endPoint y: 262, distance: 150.8
click at [988, 327] on div "Janela de atendimento Grade de atendimento Capacidade Transportadoras Veículos …" at bounding box center [750, 354] width 1501 height 709
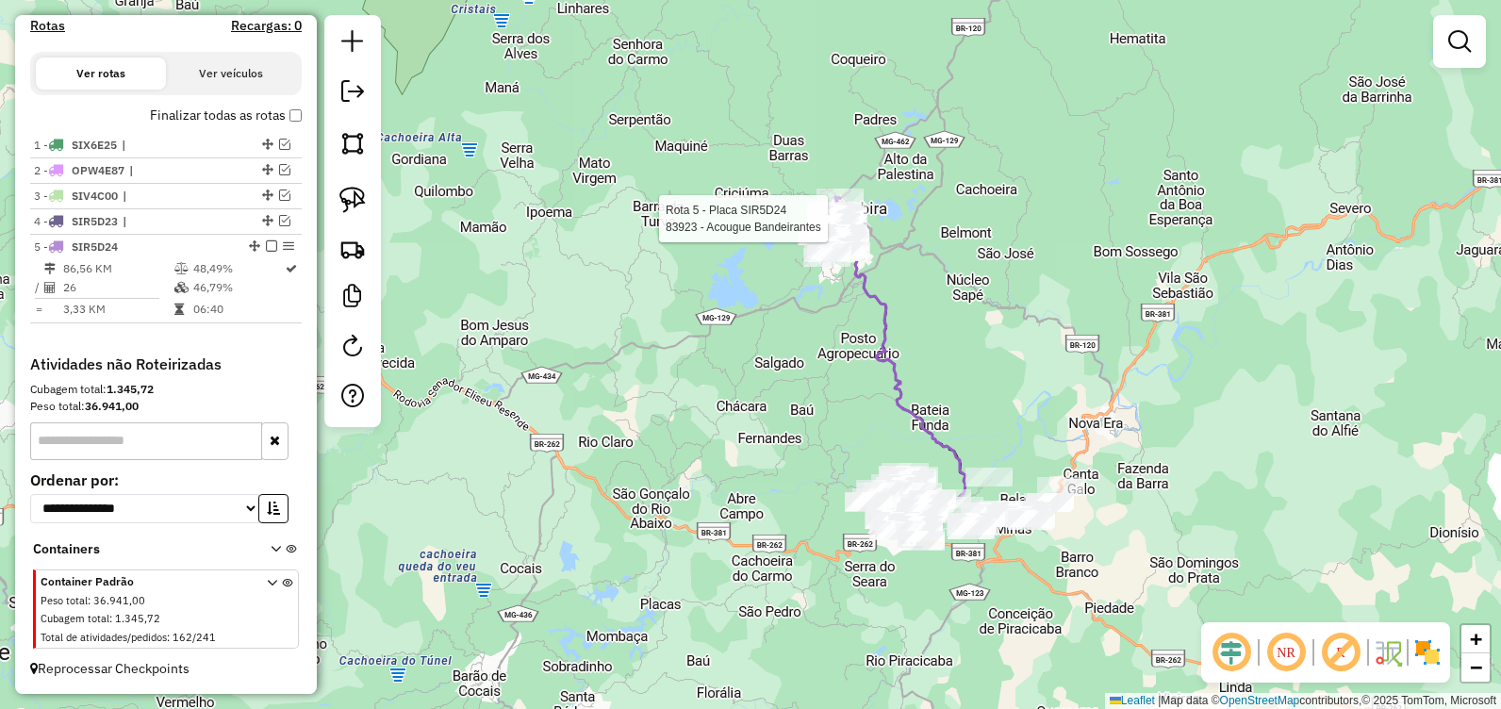
select select "**********"
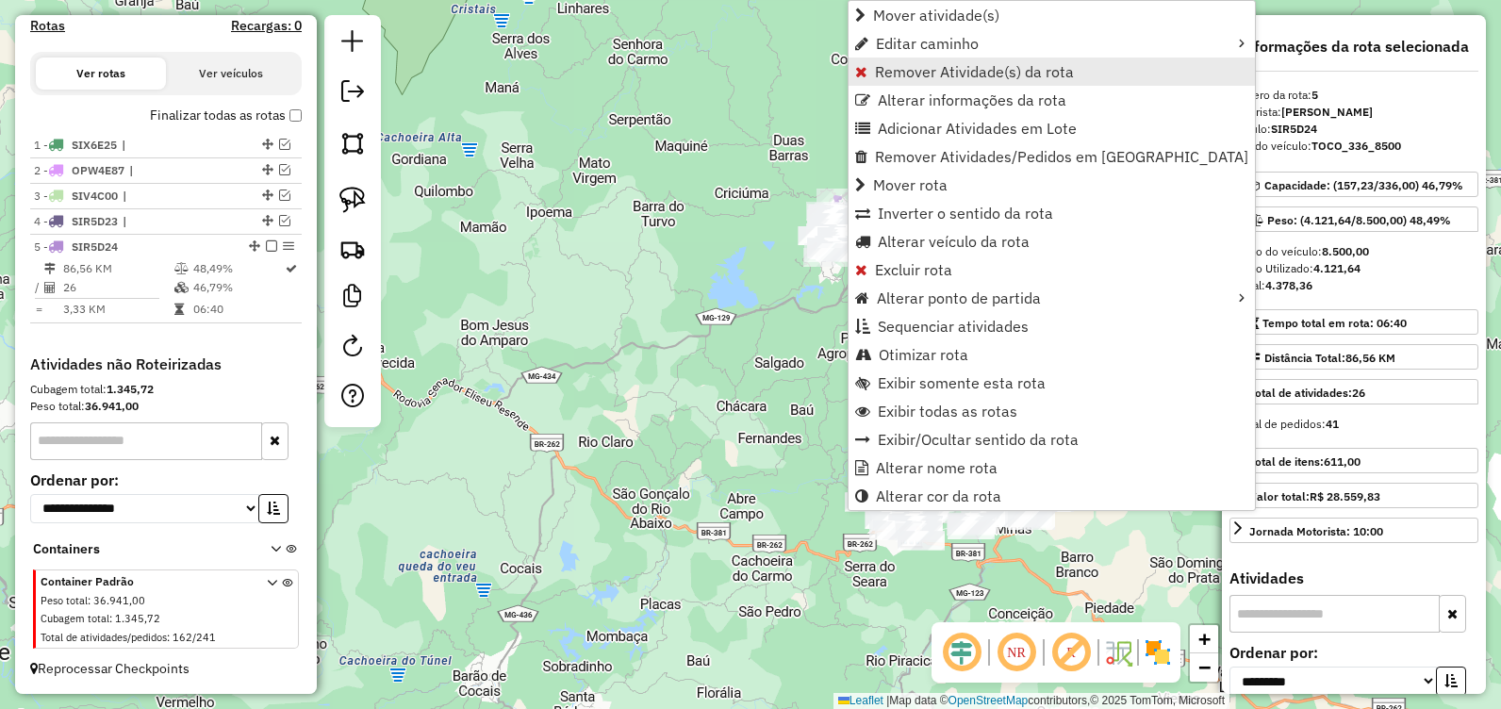
click at [937, 65] on span "Remover Atividade(s) da rota" at bounding box center [974, 71] width 199 height 15
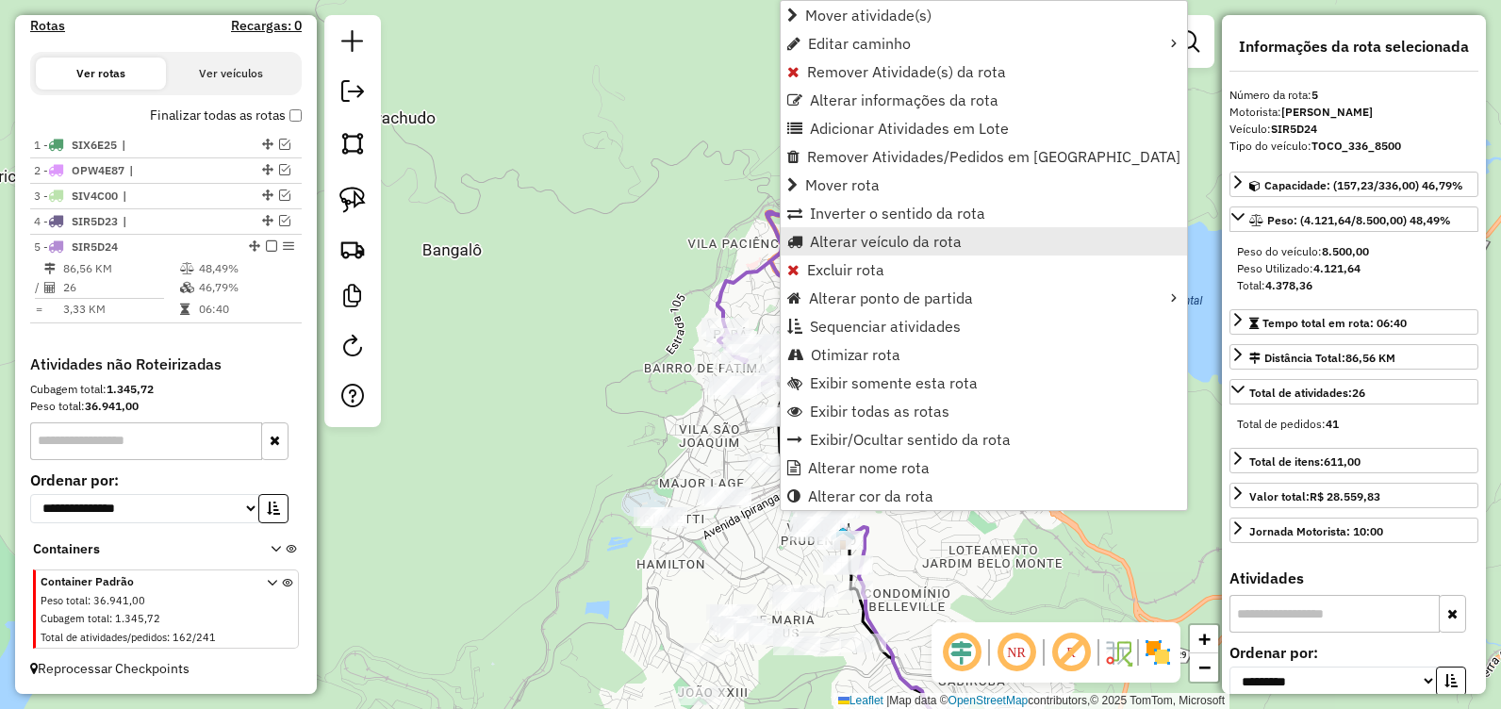
click at [881, 241] on span "Alterar veículo da rota" at bounding box center [886, 241] width 152 height 15
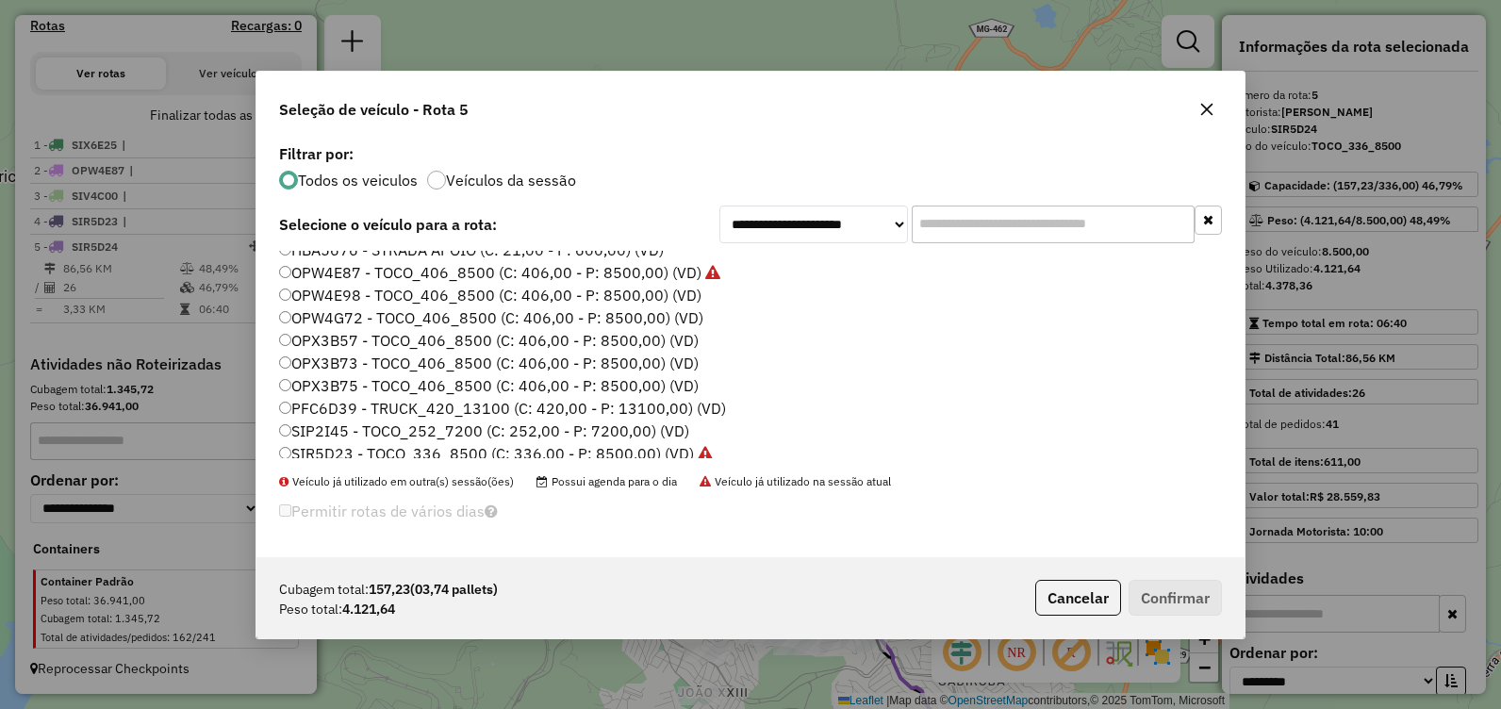
scroll to position [0, 0]
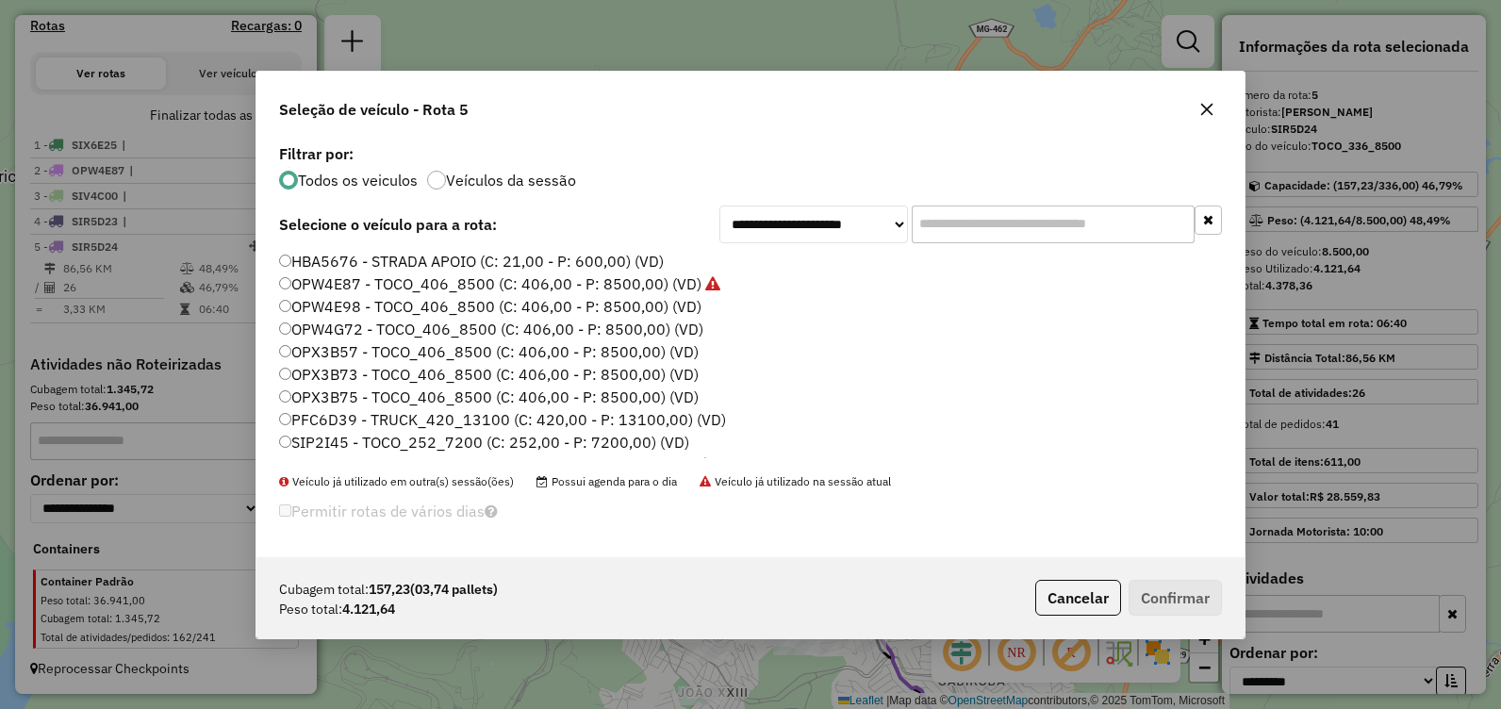
click at [437, 304] on label "OPW4E98 - TOCO_406_8500 (C: 406,00 - P: 8500,00) (VD)" at bounding box center [490, 306] width 422 height 23
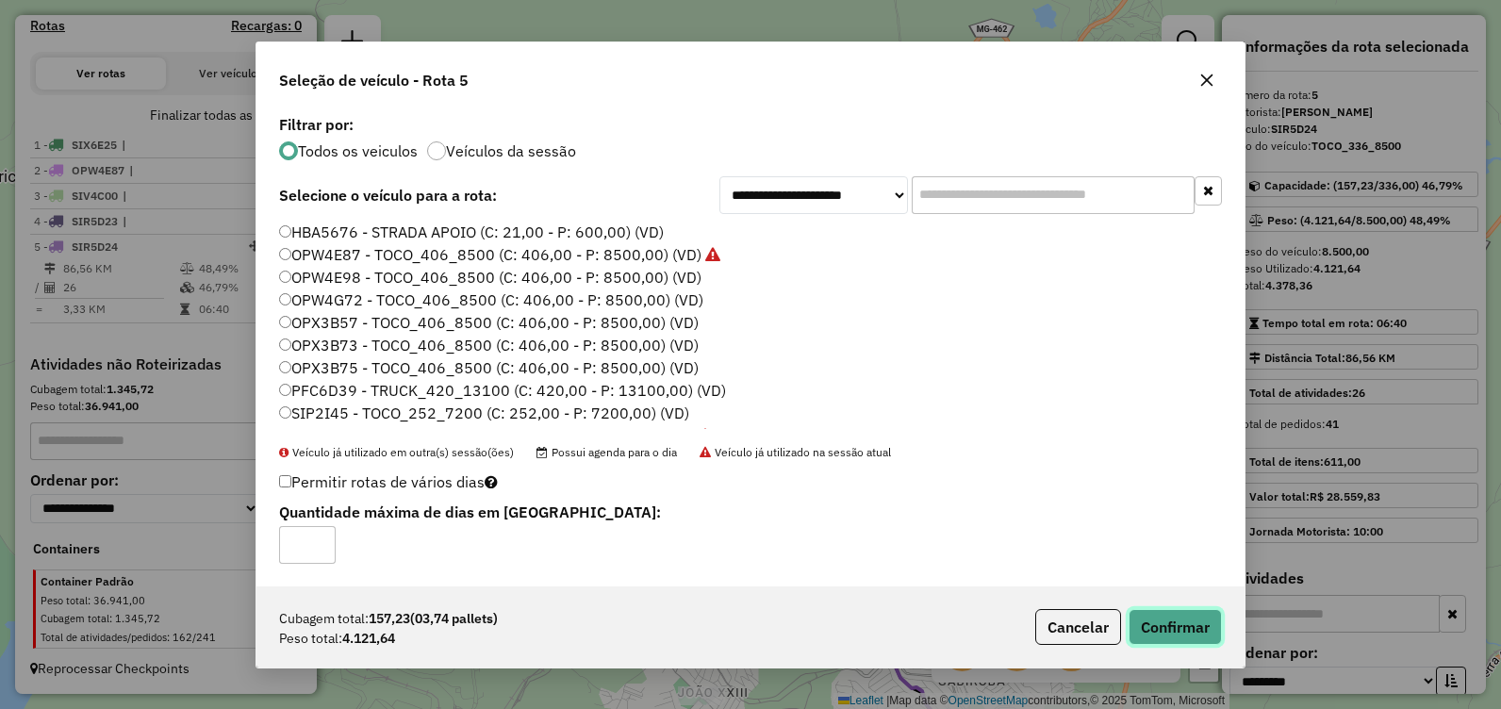
click at [1164, 620] on button "Confirmar" at bounding box center [1174, 627] width 93 height 36
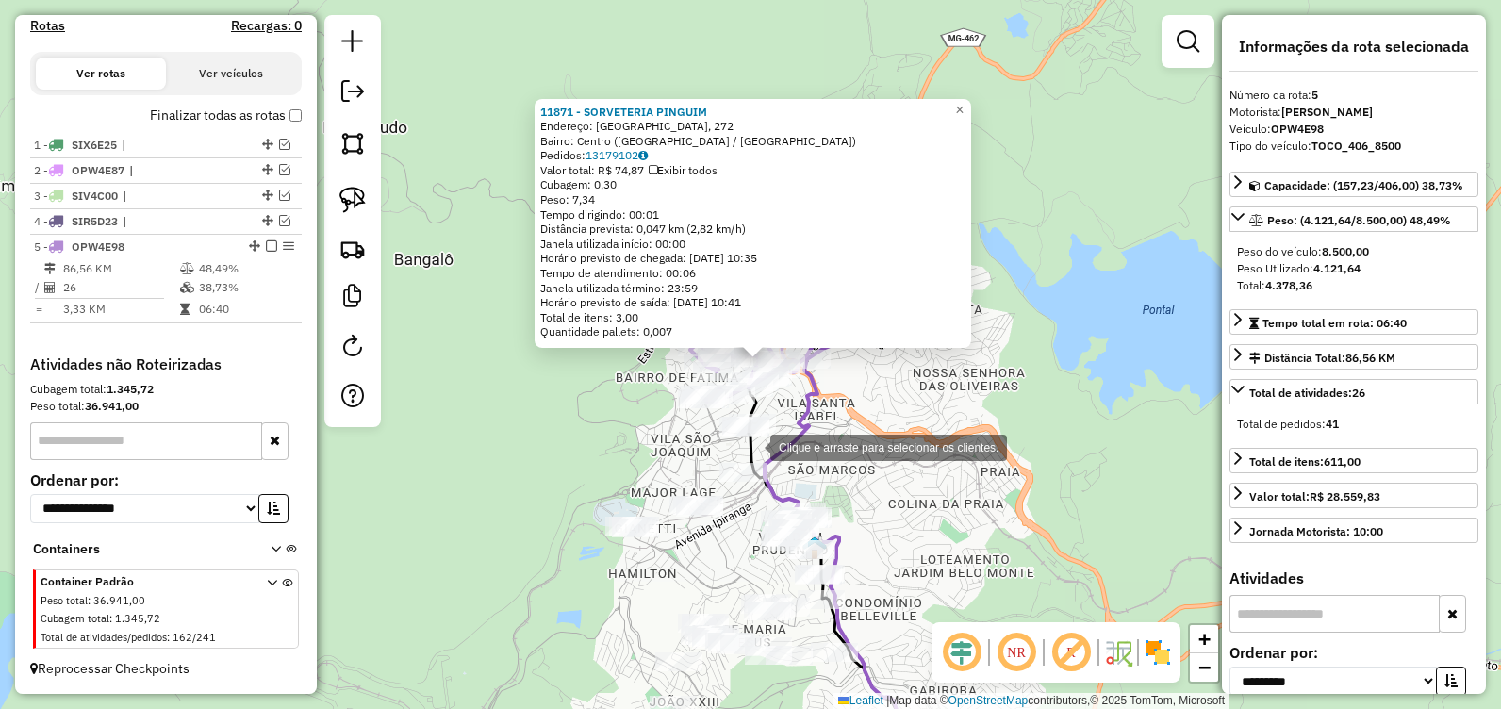
drag, startPoint x: 699, startPoint y: 416, endPoint x: 755, endPoint y: 440, distance: 60.8
click at [753, 444] on div "11871 - SORVETERIA PINGUIM Endereço: Sao Jose, 272 Bairro: Centro (ITABIRA / MG…" at bounding box center [750, 354] width 1501 height 709
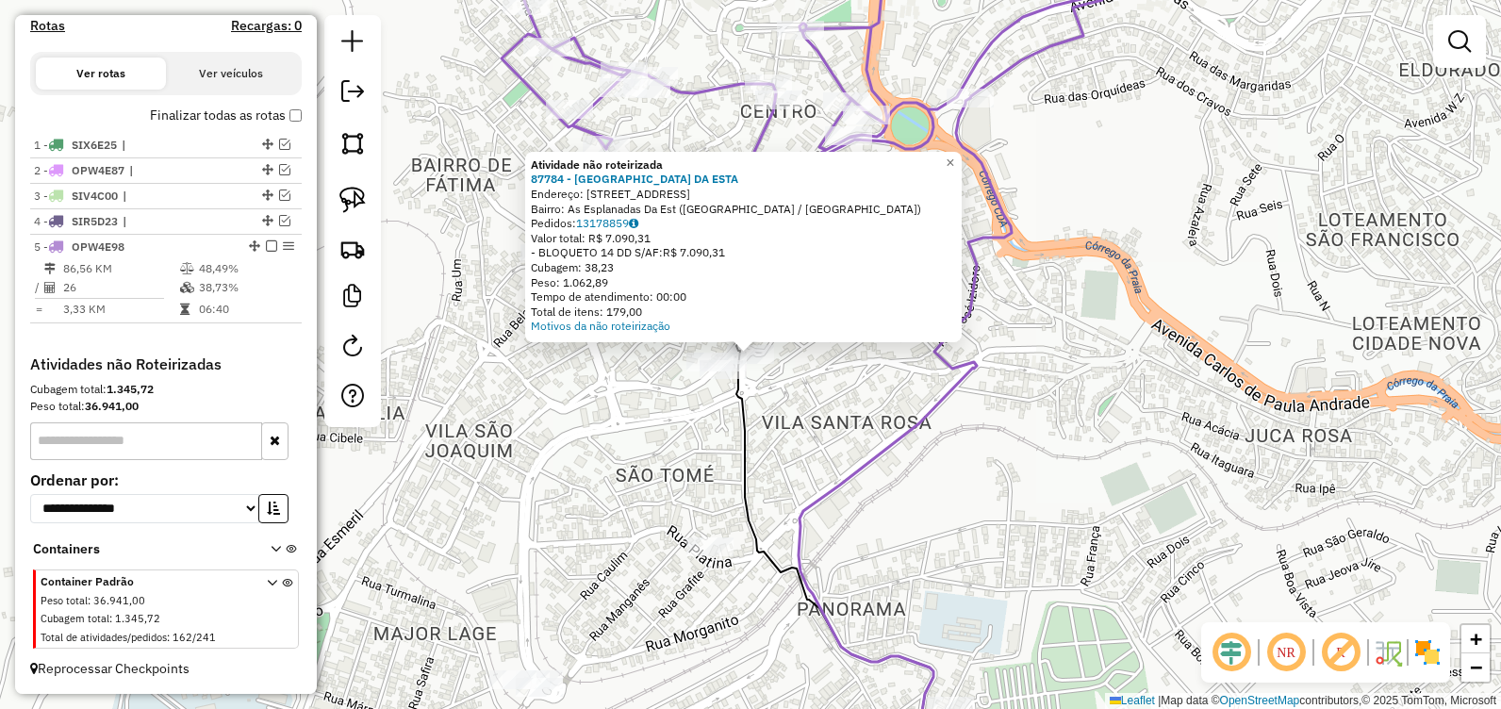
click at [852, 410] on div "Atividade não roteirizada 87784 - JL ESPLANADA DA ESTA Endereço: Villa Lobos, 6…" at bounding box center [750, 354] width 1501 height 709
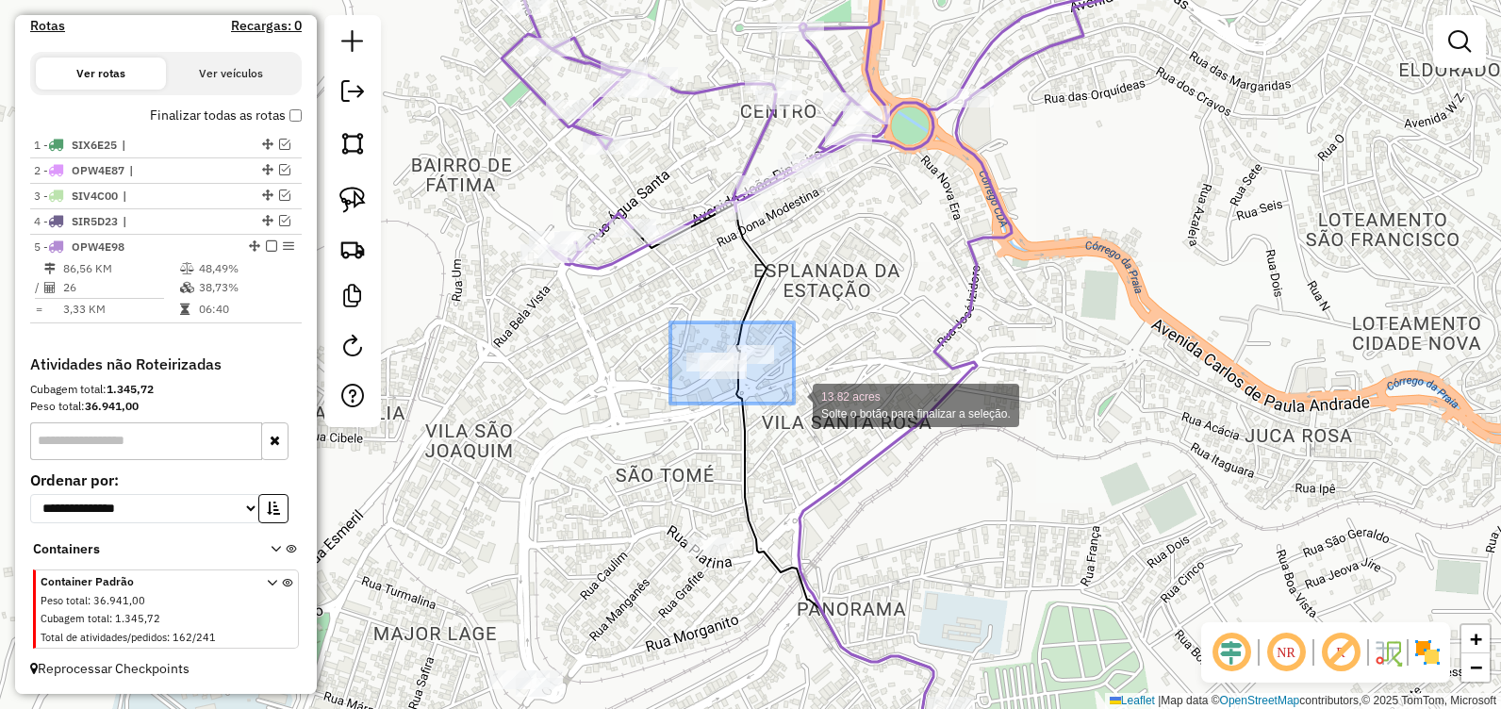
drag, startPoint x: 670, startPoint y: 322, endPoint x: 794, endPoint y: 403, distance: 147.7
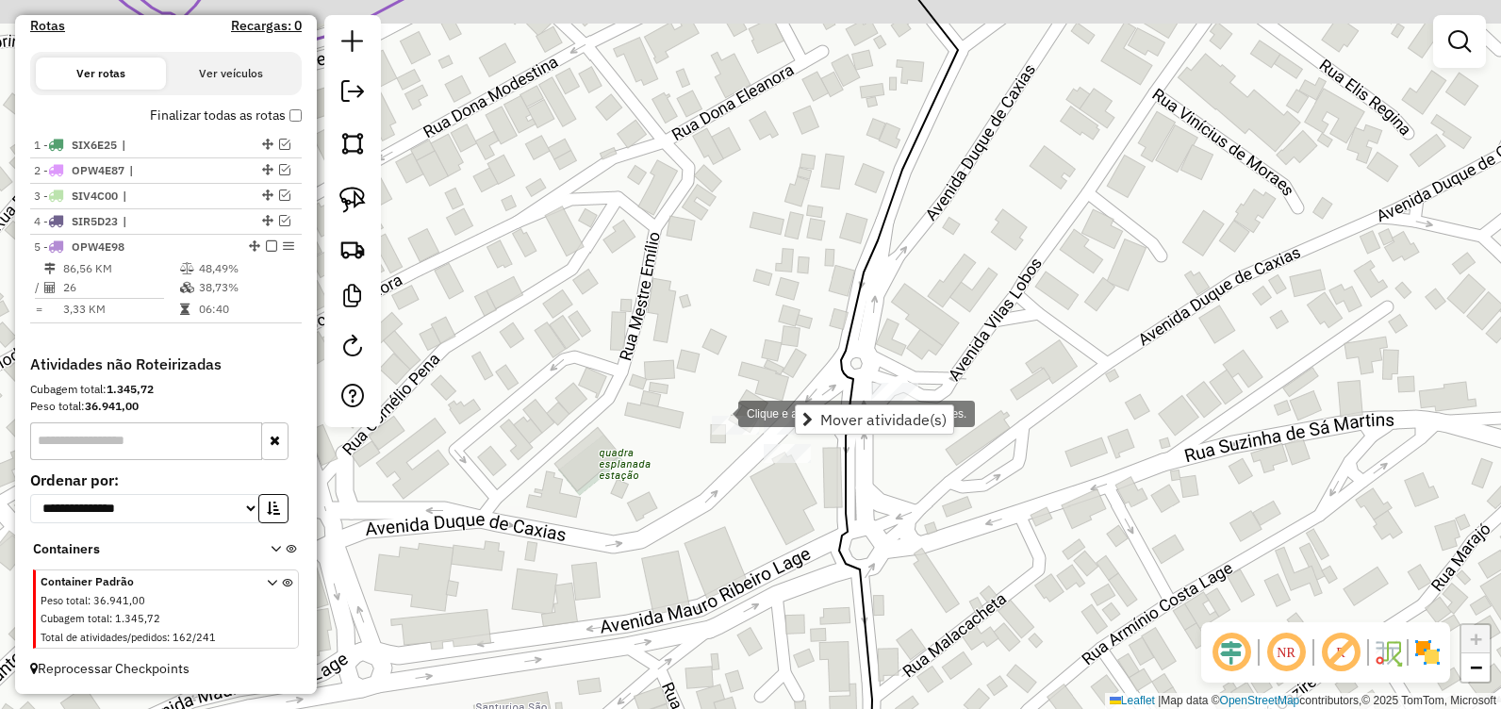
click at [731, 423] on div "Clique e arraste para selecionar os clientes. Janela de atendimento Grade de at…" at bounding box center [750, 354] width 1501 height 709
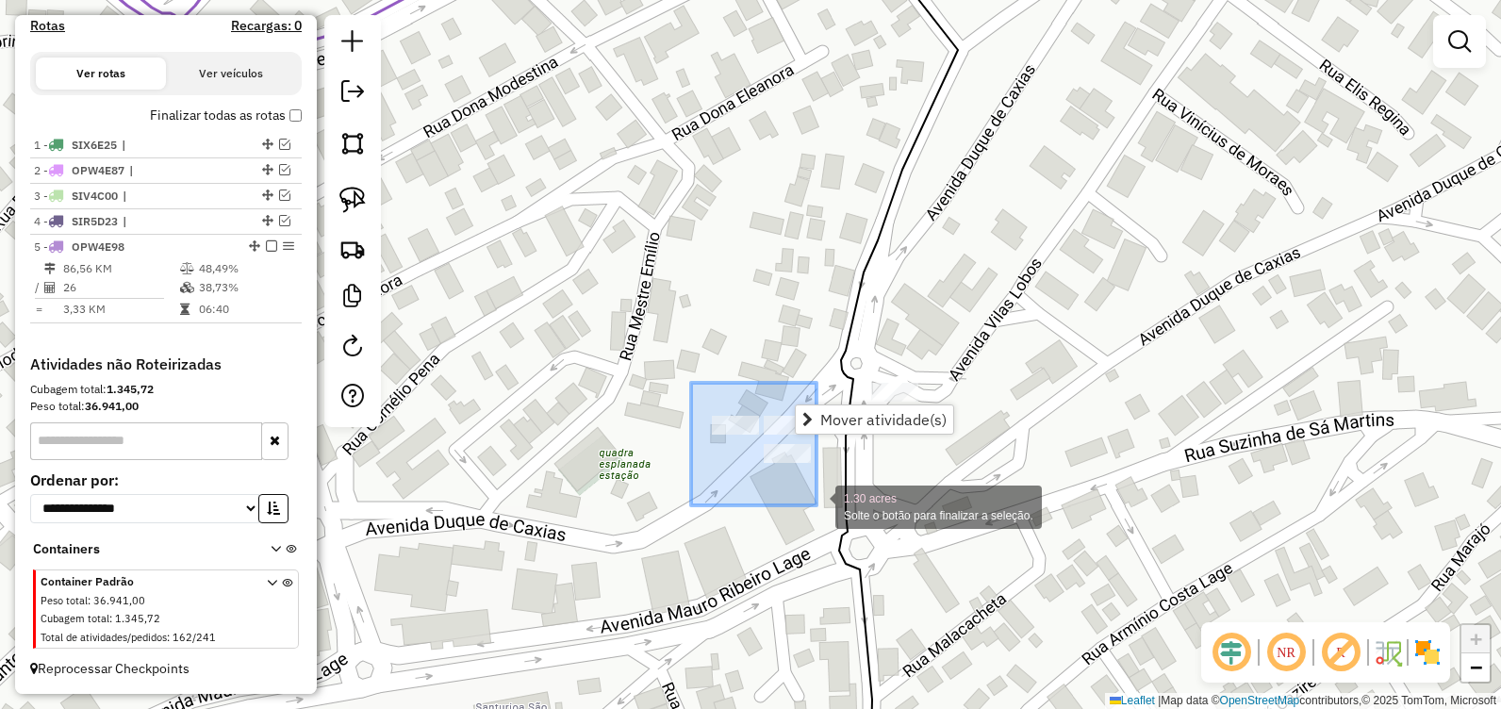
drag, startPoint x: 691, startPoint y: 383, endPoint x: 819, endPoint y: 506, distance: 178.0
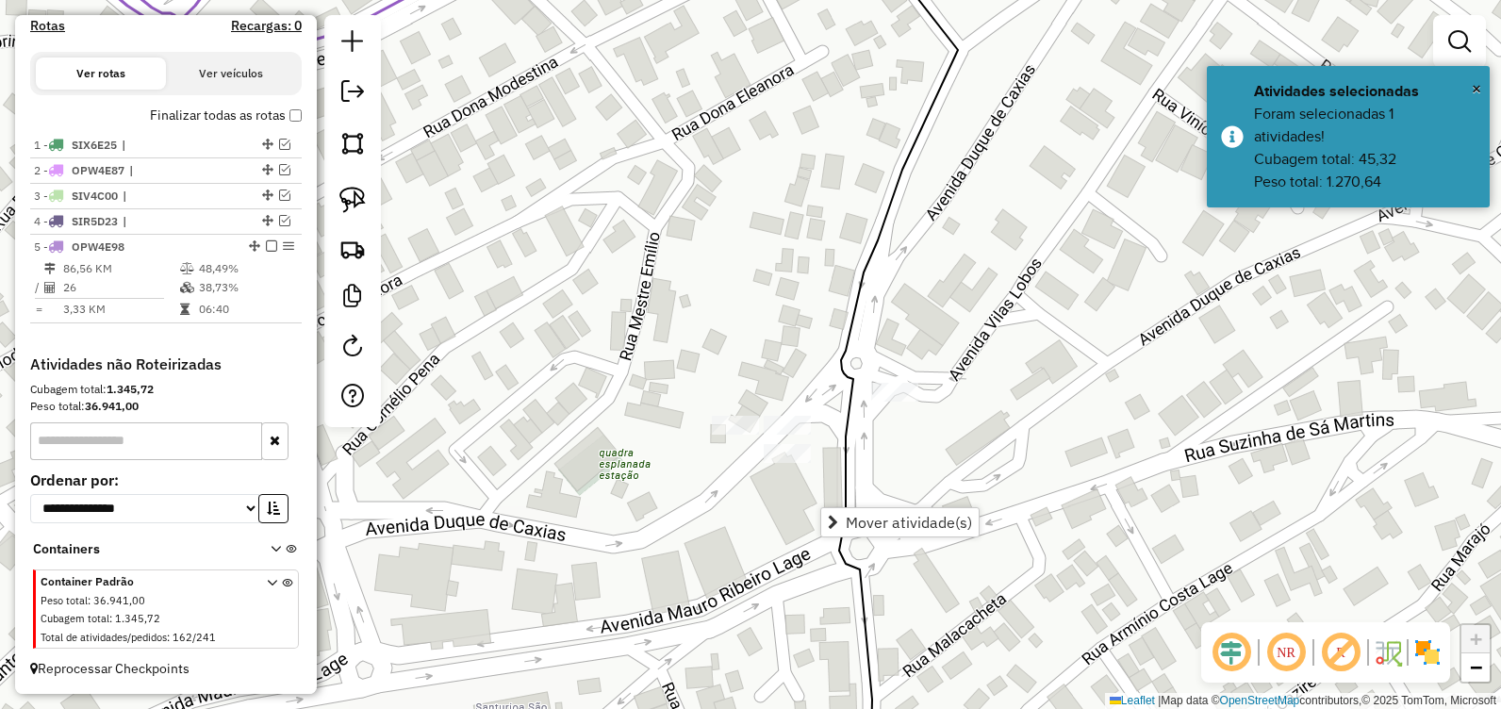
click at [978, 423] on div "Janela de atendimento Grade de atendimento Capacidade Transportadoras Veículos …" at bounding box center [750, 354] width 1501 height 709
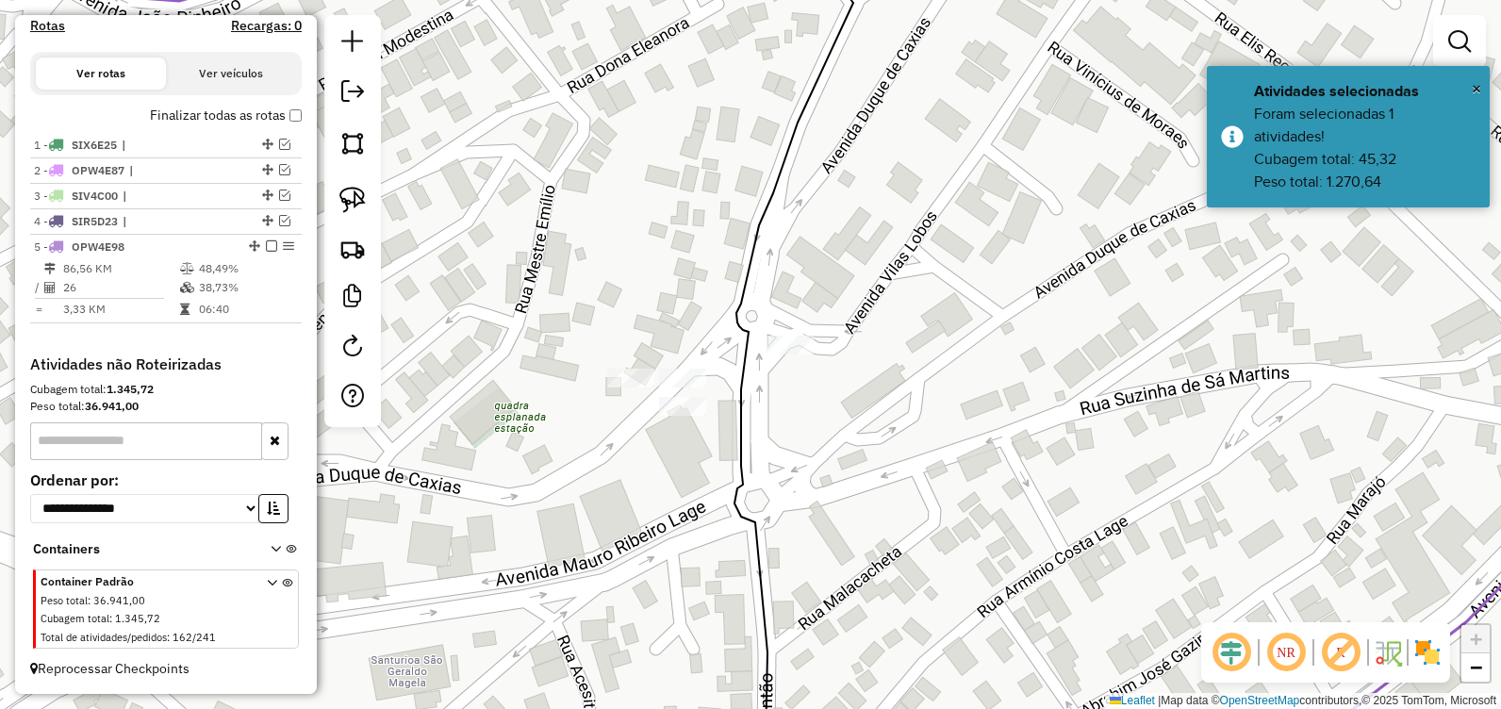
drag, startPoint x: 1064, startPoint y: 232, endPoint x: 907, endPoint y: 168, distance: 170.0
click at [907, 162] on div "Janela de atendimento Grade de atendimento Capacidade Transportadoras Veículos …" at bounding box center [750, 354] width 1501 height 709
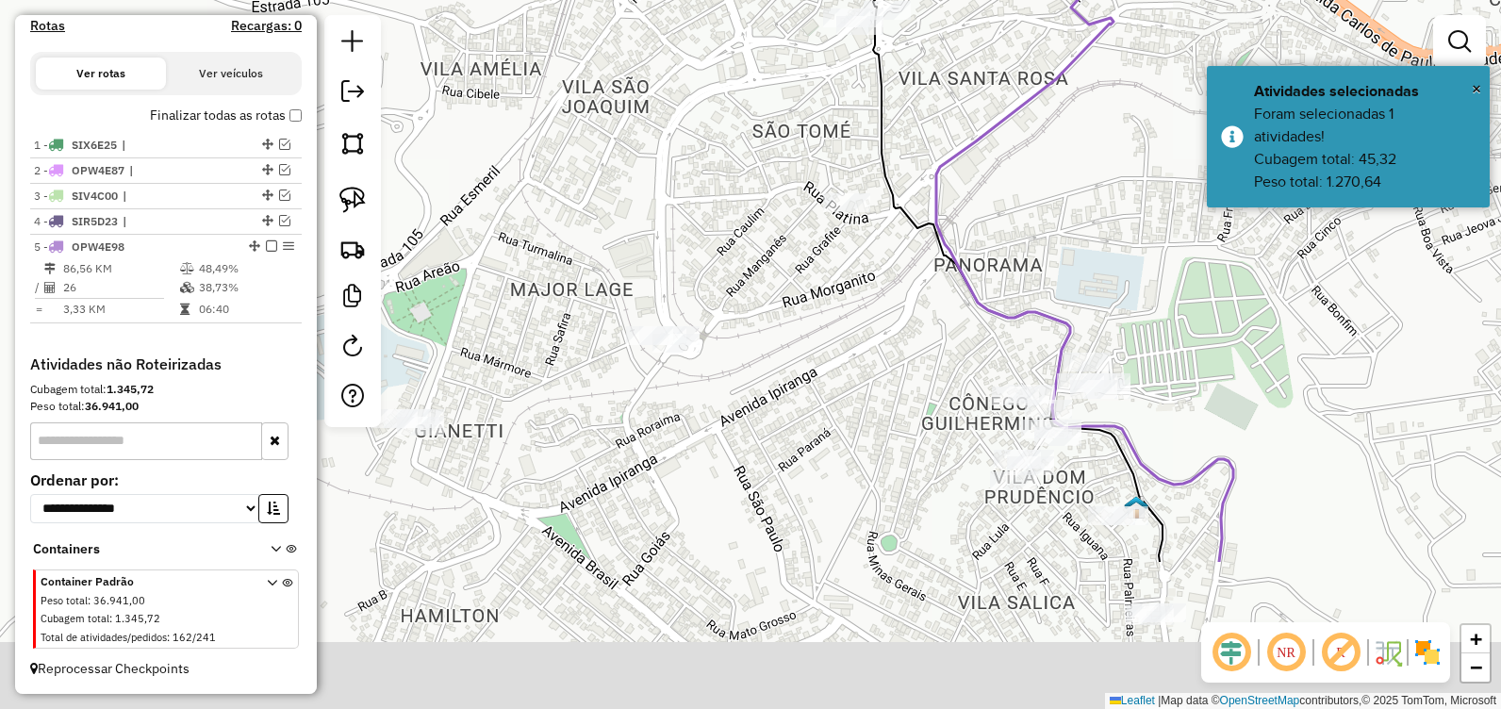
drag, startPoint x: 952, startPoint y: 323, endPoint x: 878, endPoint y: 61, distance: 272.1
click at [878, 45] on div "Janela de atendimento Grade de atendimento Capacidade Transportadoras Veículos …" at bounding box center [750, 354] width 1501 height 709
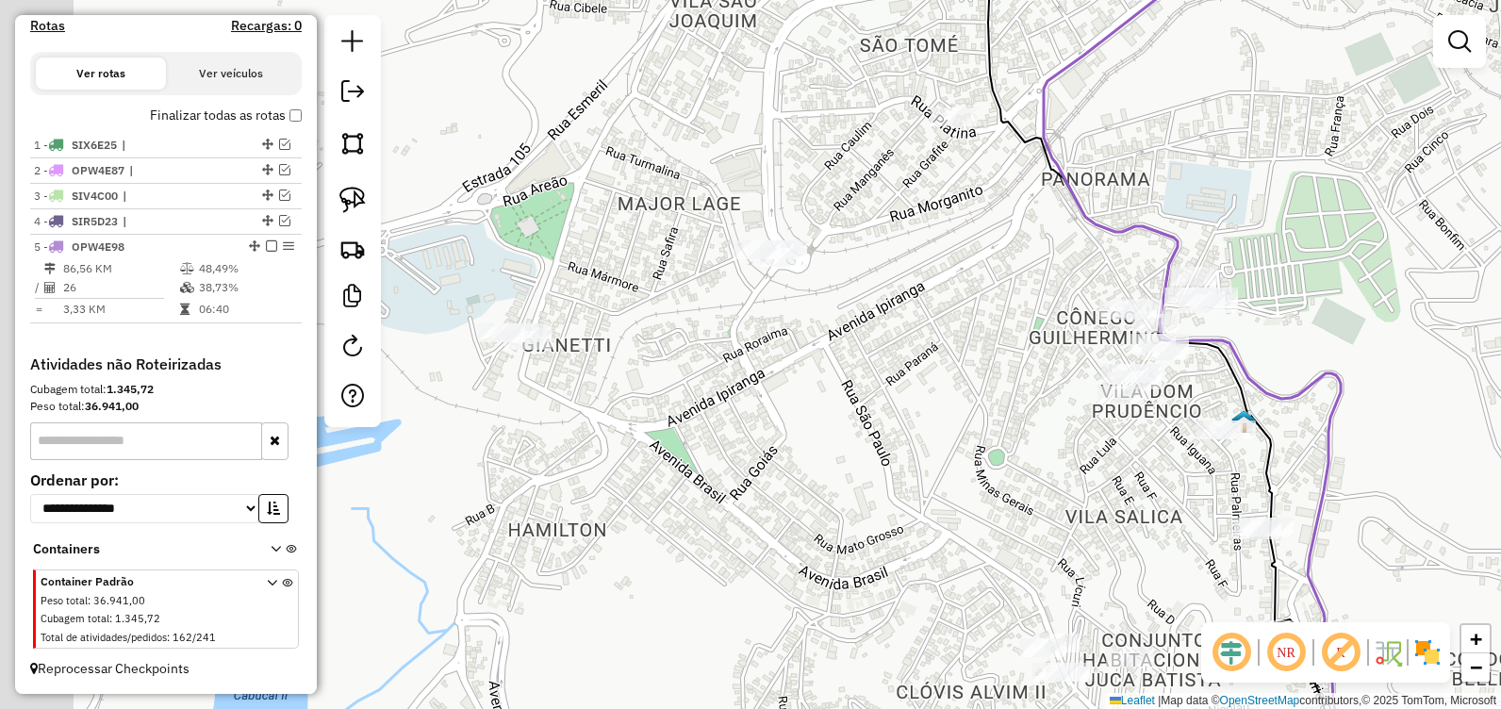
drag, startPoint x: 791, startPoint y: 349, endPoint x: 1065, endPoint y: 337, distance: 274.5
click at [1070, 336] on div "Janela de atendimento Grade de atendimento Capacidade Transportadoras Veículos …" at bounding box center [750, 354] width 1501 height 709
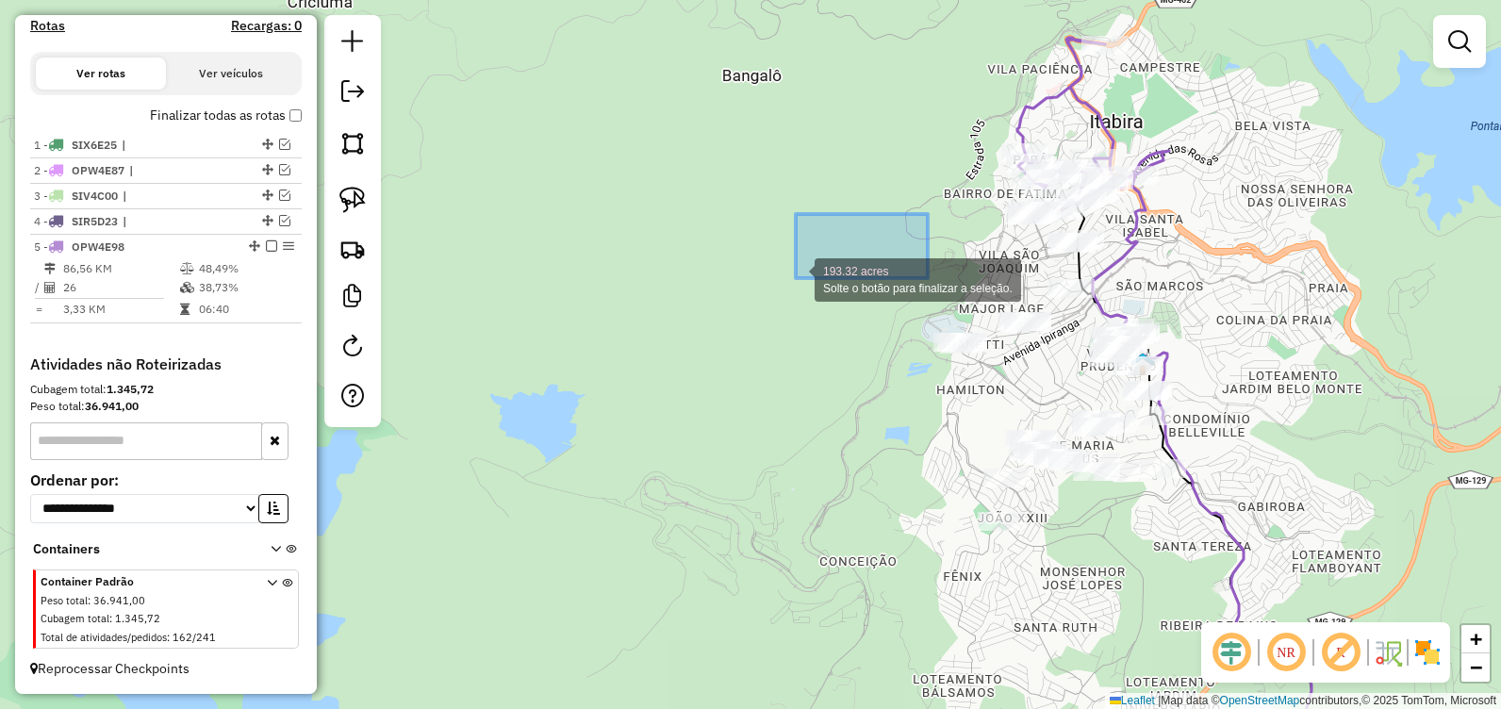
drag, startPoint x: 927, startPoint y: 214, endPoint x: 803, endPoint y: 273, distance: 137.9
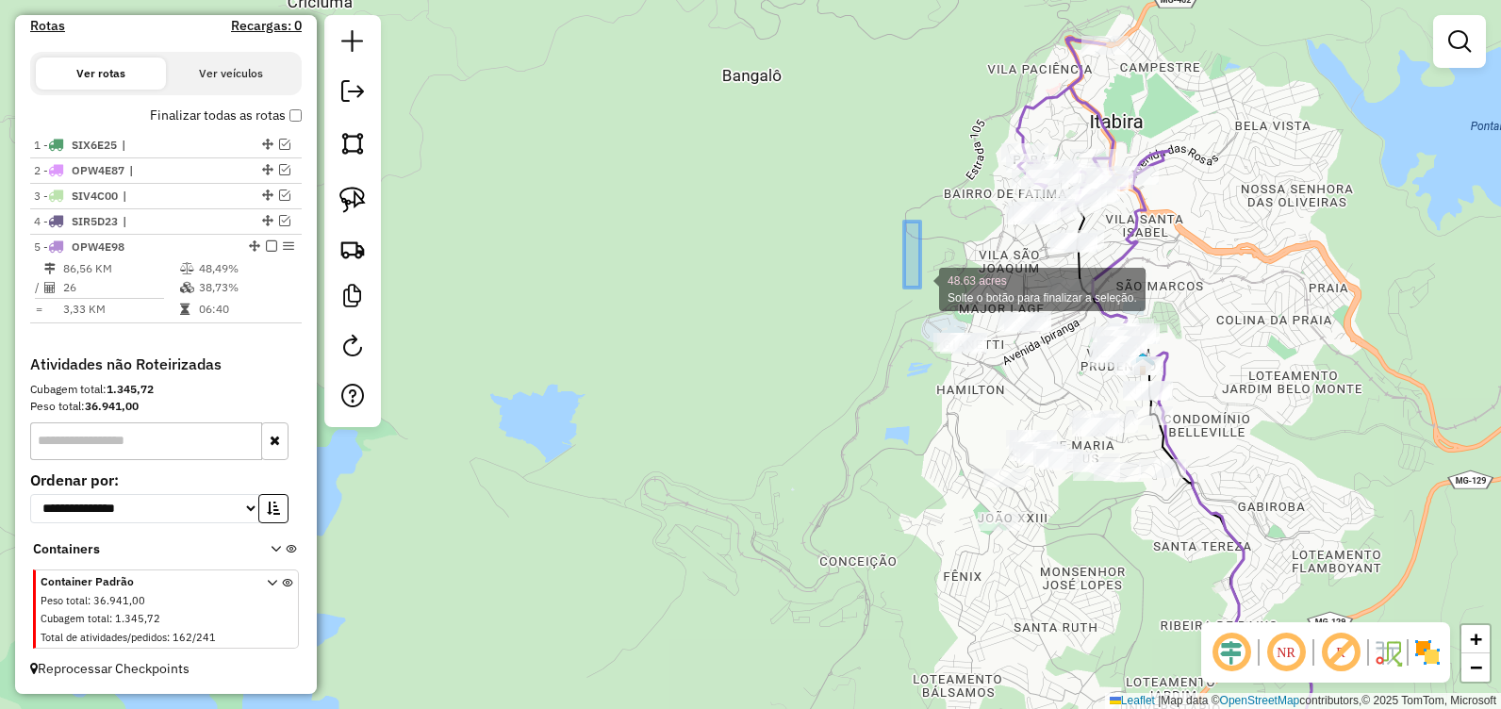
drag, startPoint x: 904, startPoint y: 221, endPoint x: 875, endPoint y: 224, distance: 29.4
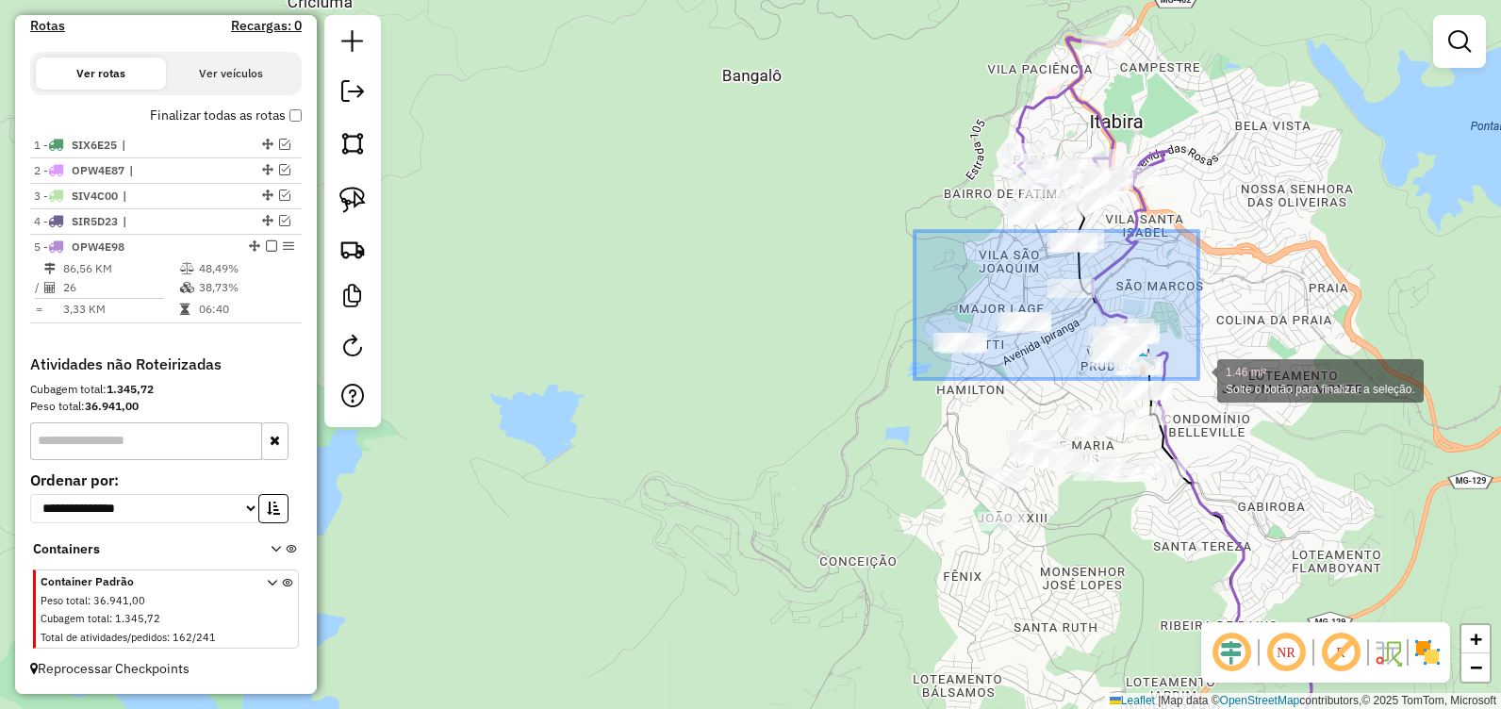
drag, startPoint x: 922, startPoint y: 238, endPoint x: 1198, endPoint y: 379, distance: 310.2
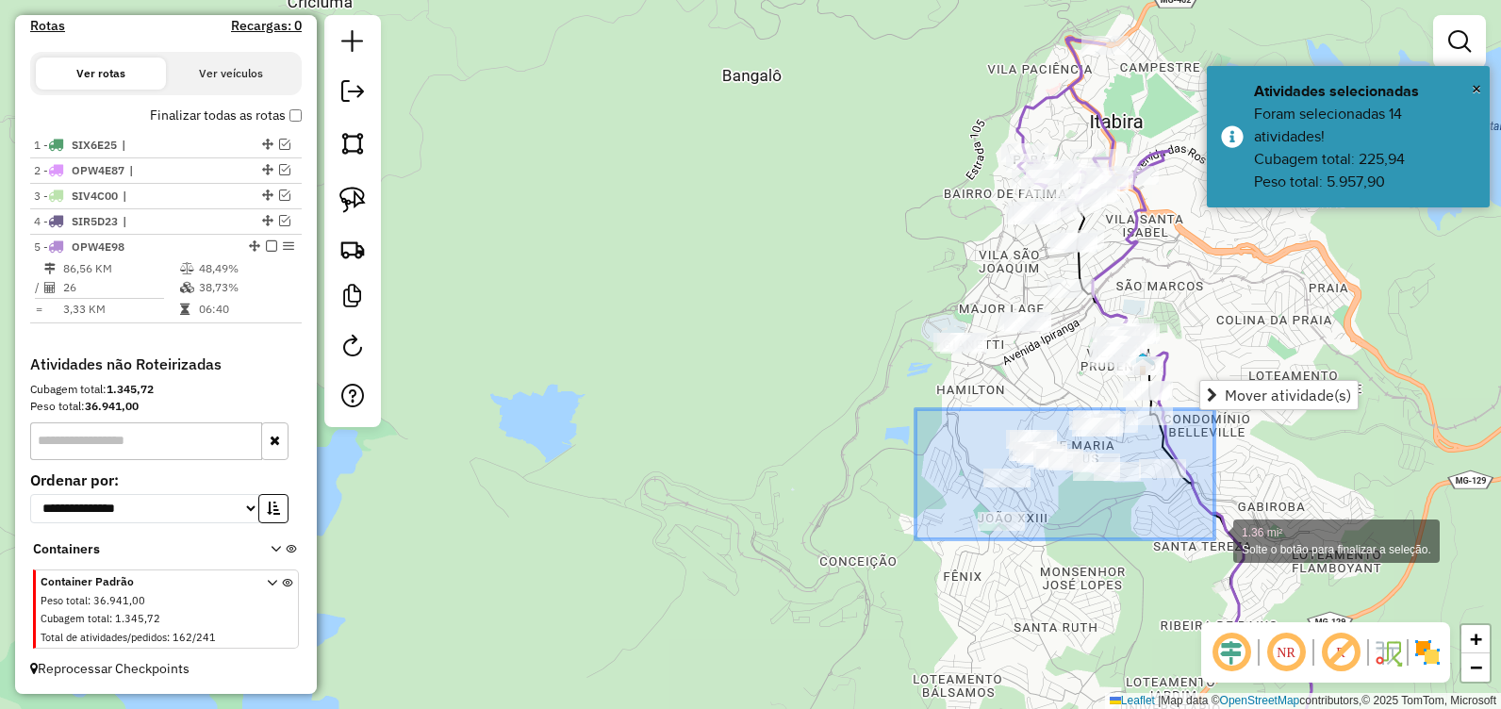
drag, startPoint x: 915, startPoint y: 409, endPoint x: 1214, endPoint y: 539, distance: 325.9
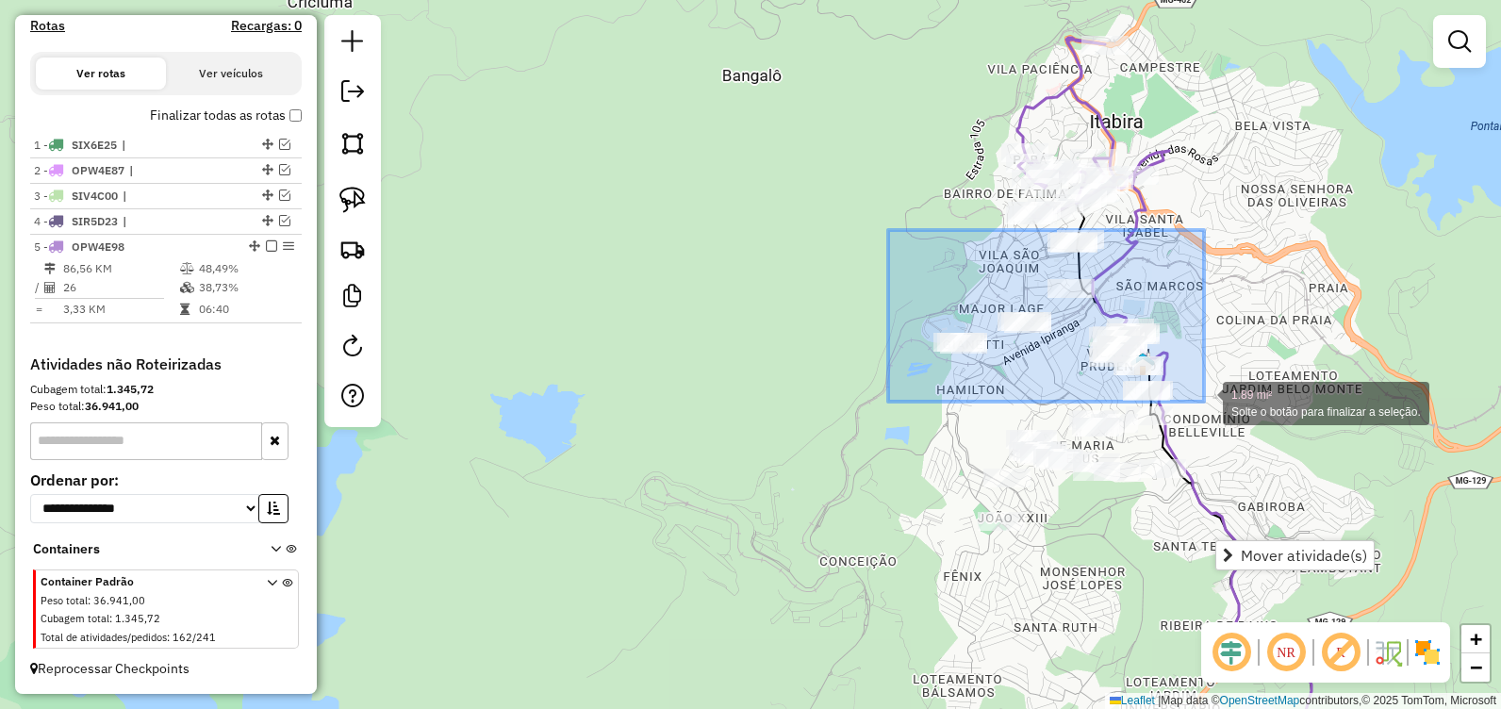
drag, startPoint x: 888, startPoint y: 230, endPoint x: 1204, endPoint y: 402, distance: 359.3
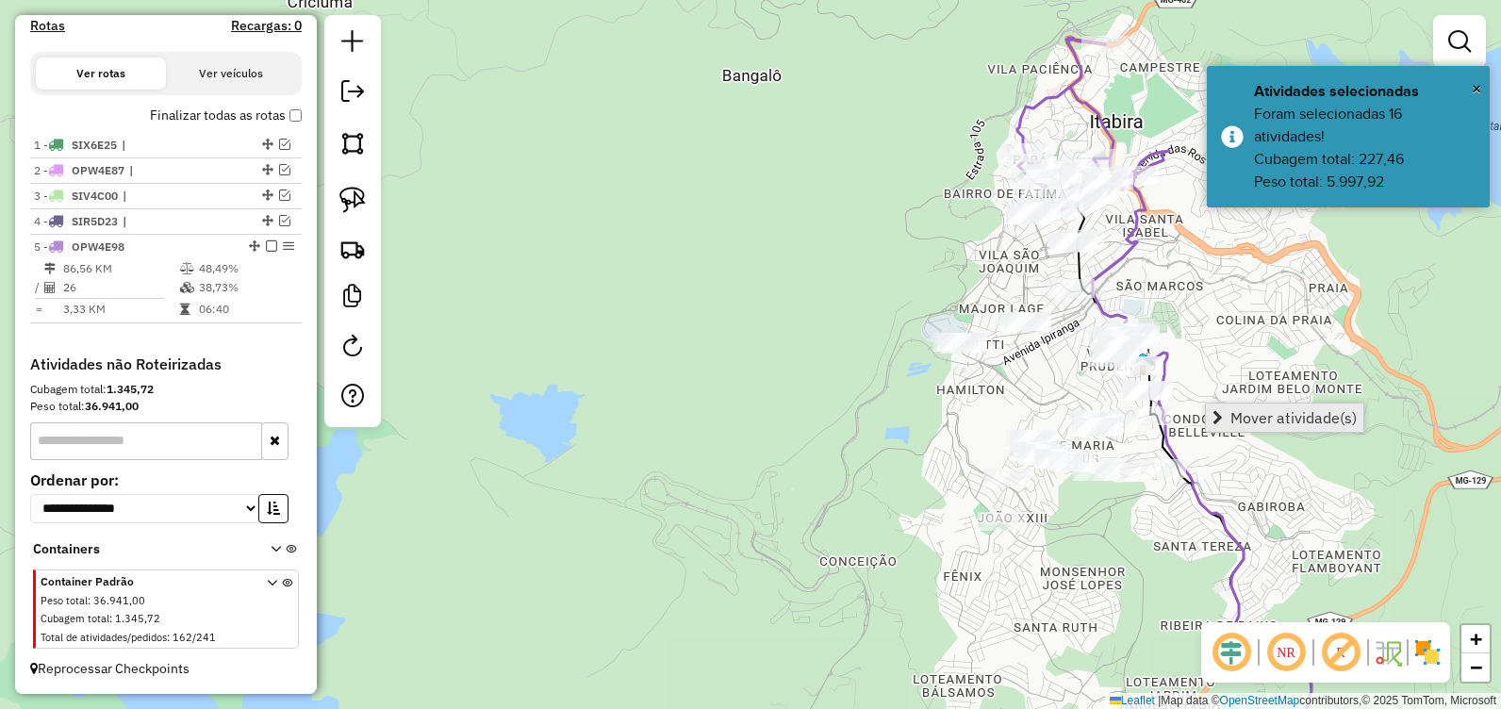
click at [1244, 416] on span "Mover atividade(s)" at bounding box center [1293, 417] width 126 height 15
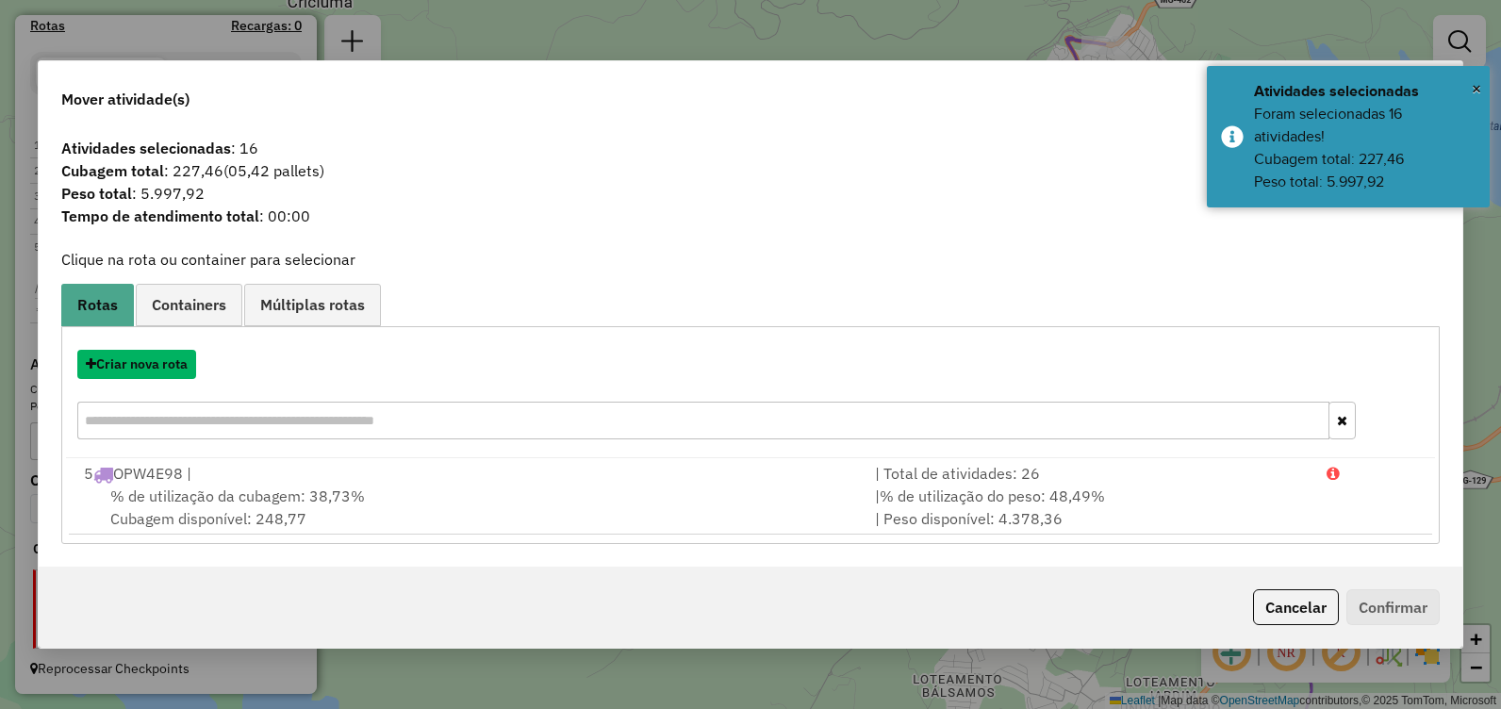
click at [162, 368] on button "Criar nova rota" at bounding box center [136, 364] width 119 height 29
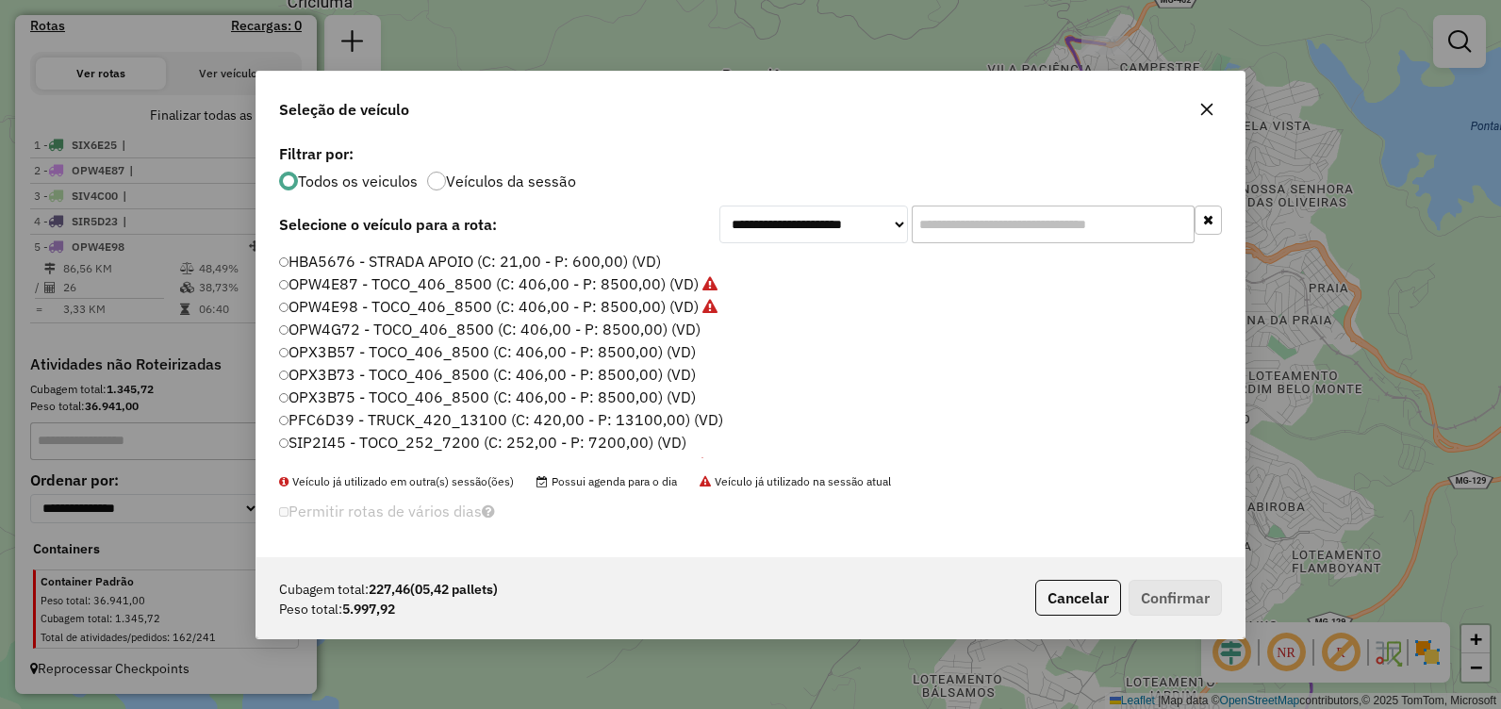
scroll to position [10, 6]
click at [384, 351] on label "OPX3B57 - TOCO_406_8500 (C: 406,00 - P: 8500,00) (VD)" at bounding box center [488, 351] width 418 height 23
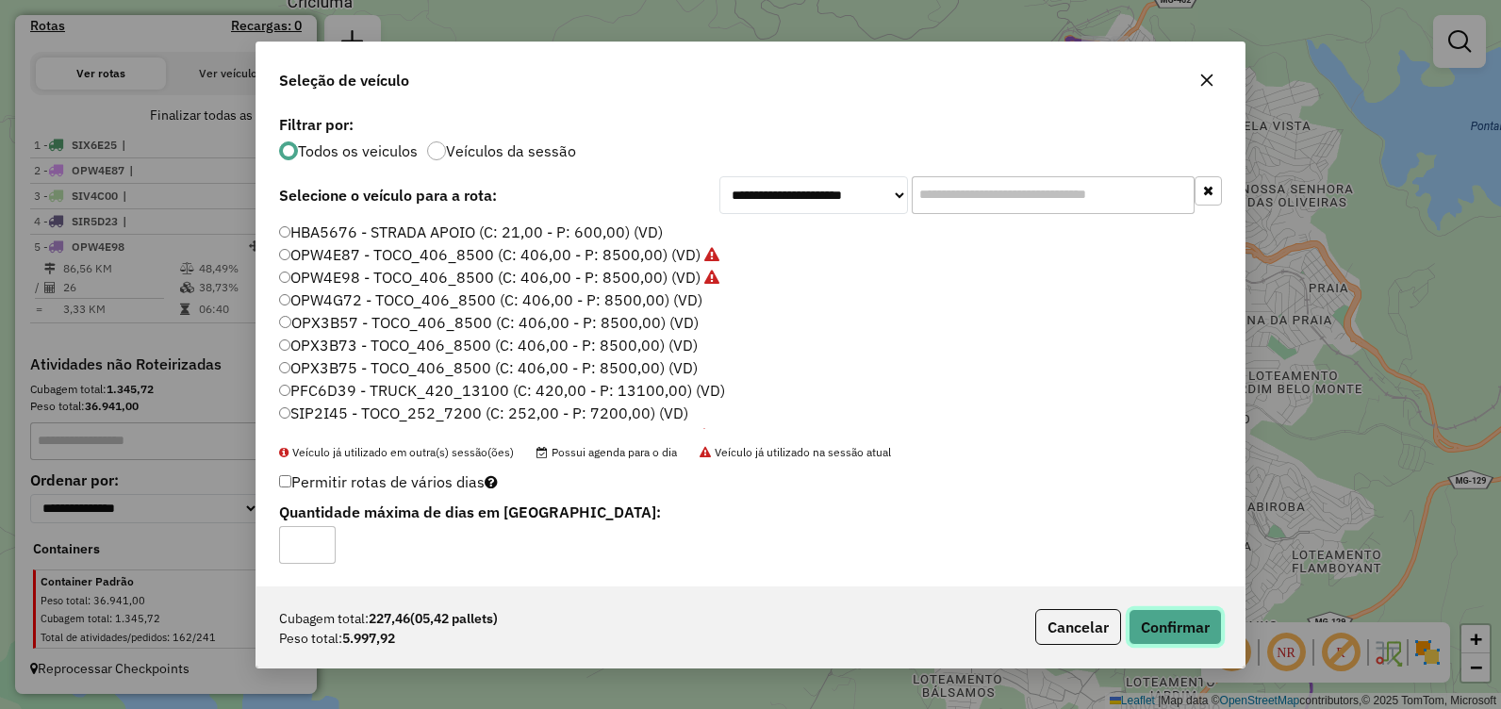
click at [1156, 622] on button "Confirmar" at bounding box center [1174, 627] width 93 height 36
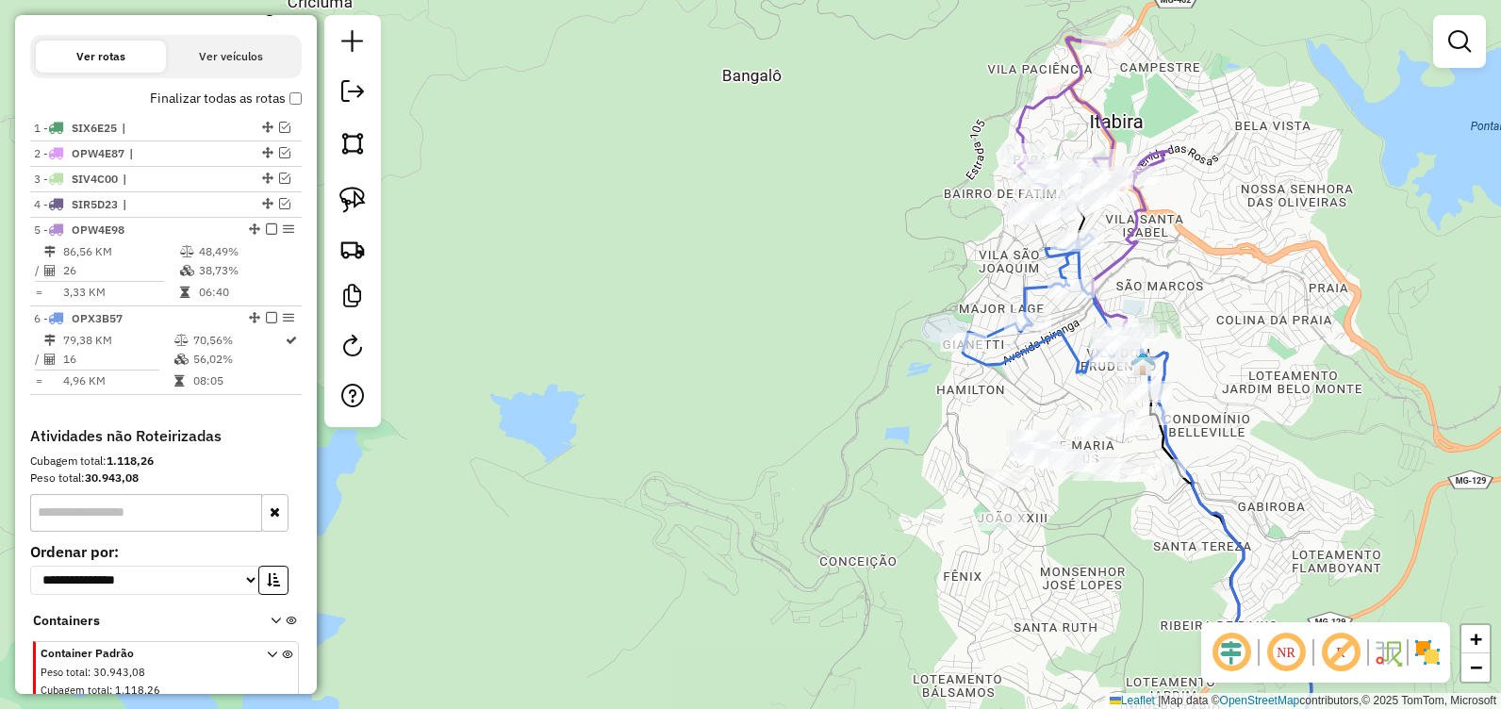
scroll to position [601, 0]
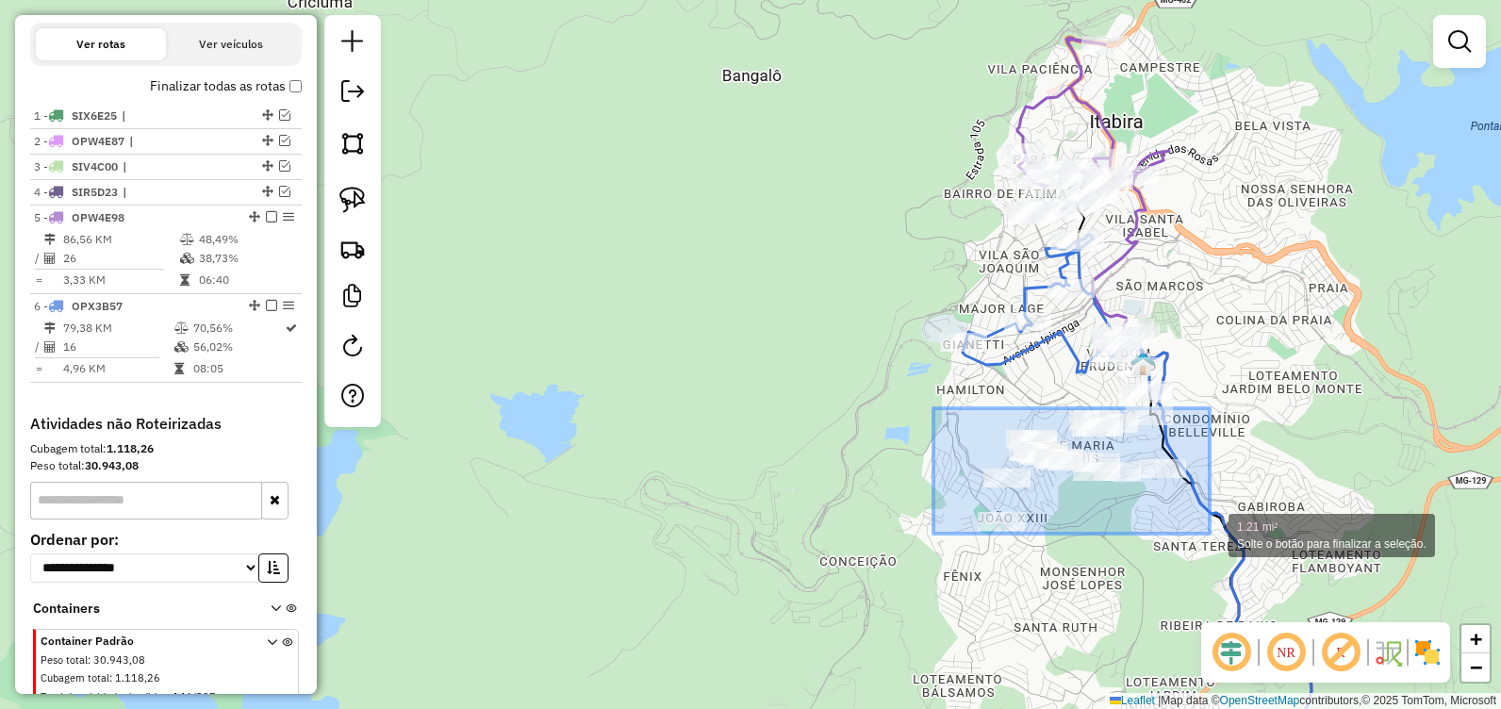
drag, startPoint x: 933, startPoint y: 408, endPoint x: 1209, endPoint y: 533, distance: 303.3
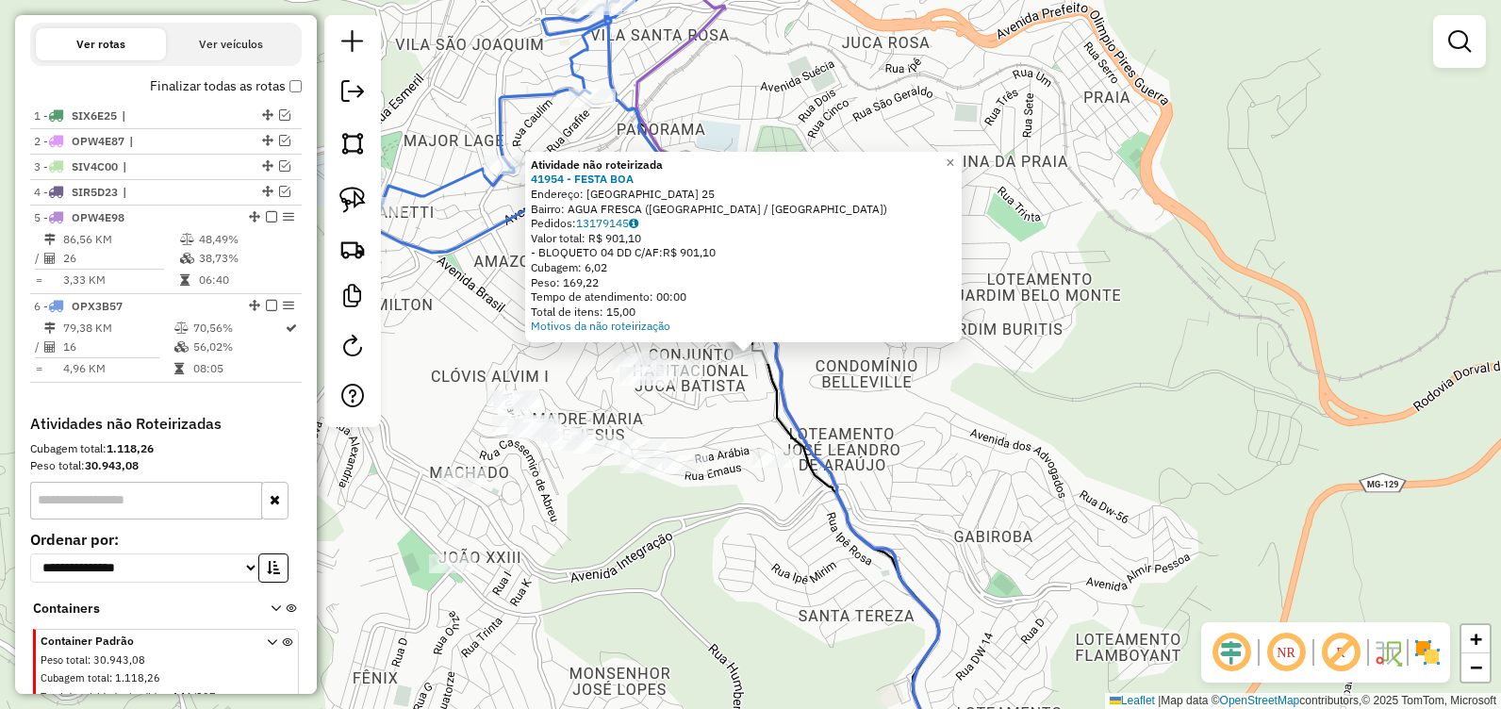
click at [1025, 414] on div "Atividade não roteirizada 41954 - FESTA BOA Endereço: SANTA HELENA 25 Bairro: A…" at bounding box center [750, 354] width 1501 height 709
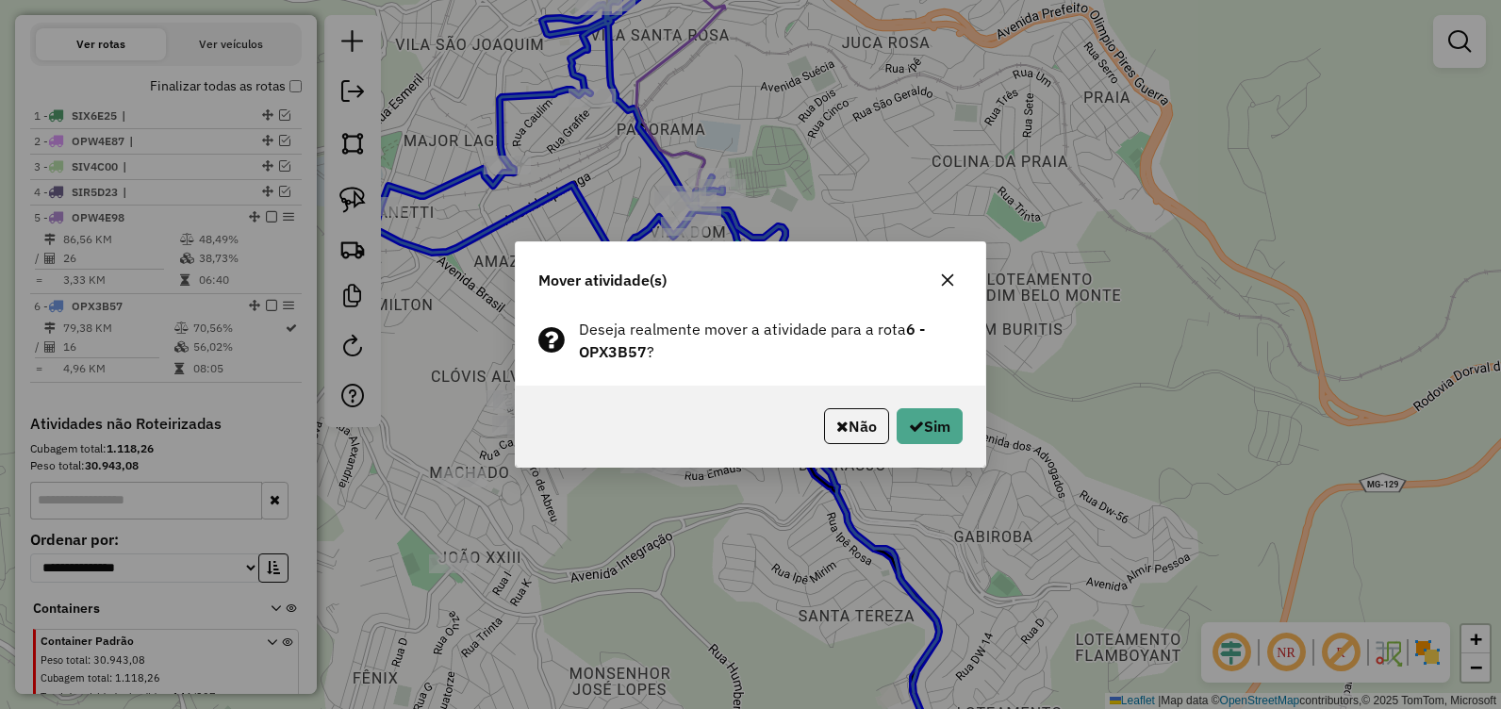
click at [1091, 417] on div "Mover atividade(s) Deseja realmente mover a atividade para a rota 6 - OPX3B57 ?…" at bounding box center [750, 354] width 1501 height 709
click at [943, 283] on icon "button" at bounding box center [948, 280] width 12 height 12
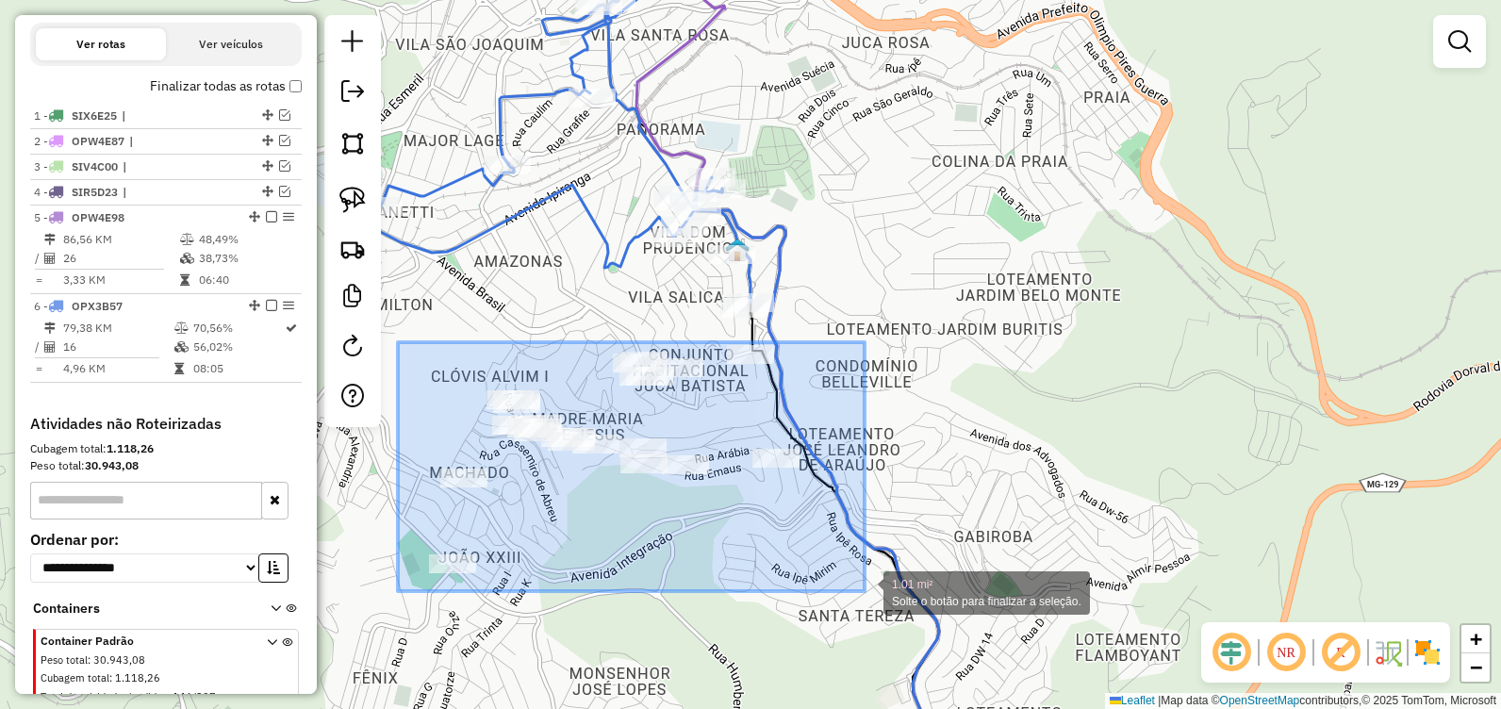
drag, startPoint x: 398, startPoint y: 342, endPoint x: 866, endPoint y: 595, distance: 532.2
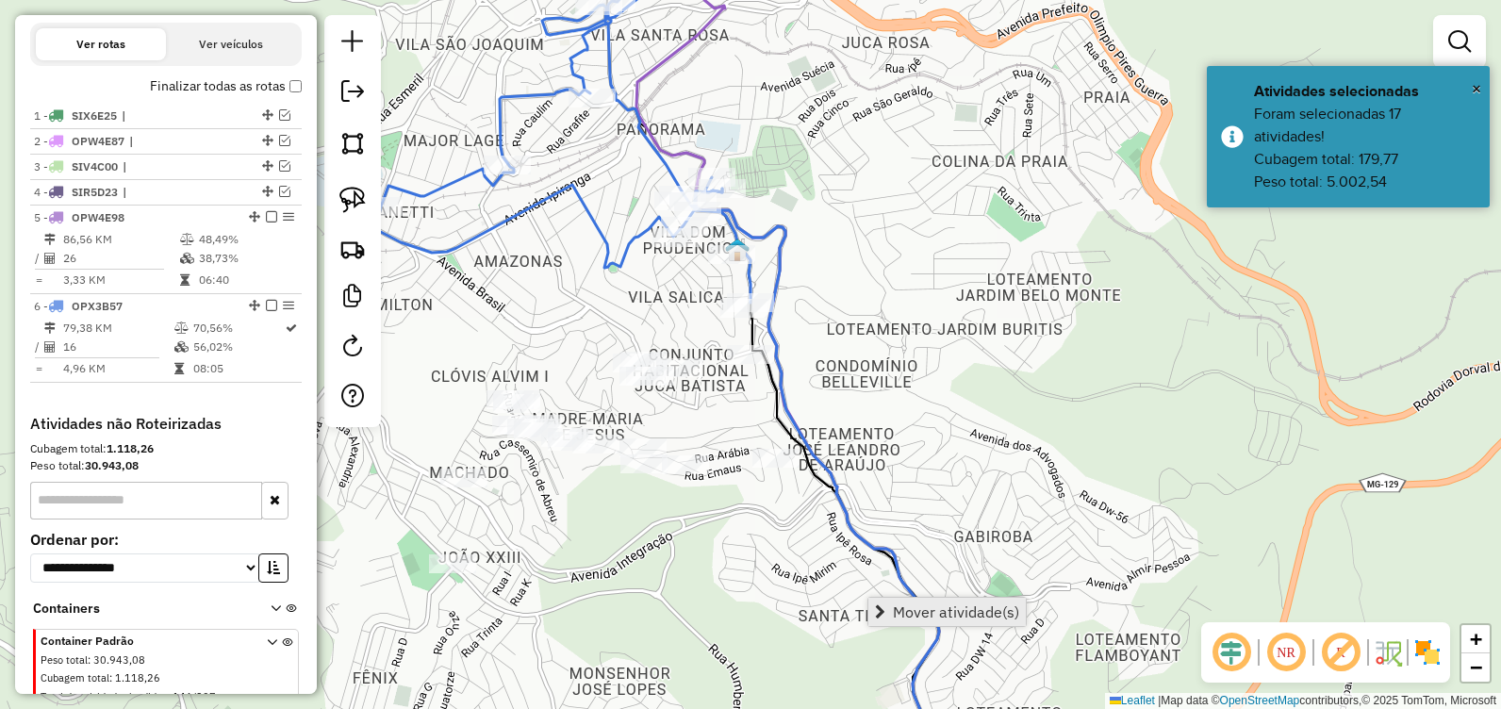
click at [960, 606] on span "Mover atividade(s)" at bounding box center [956, 611] width 126 height 15
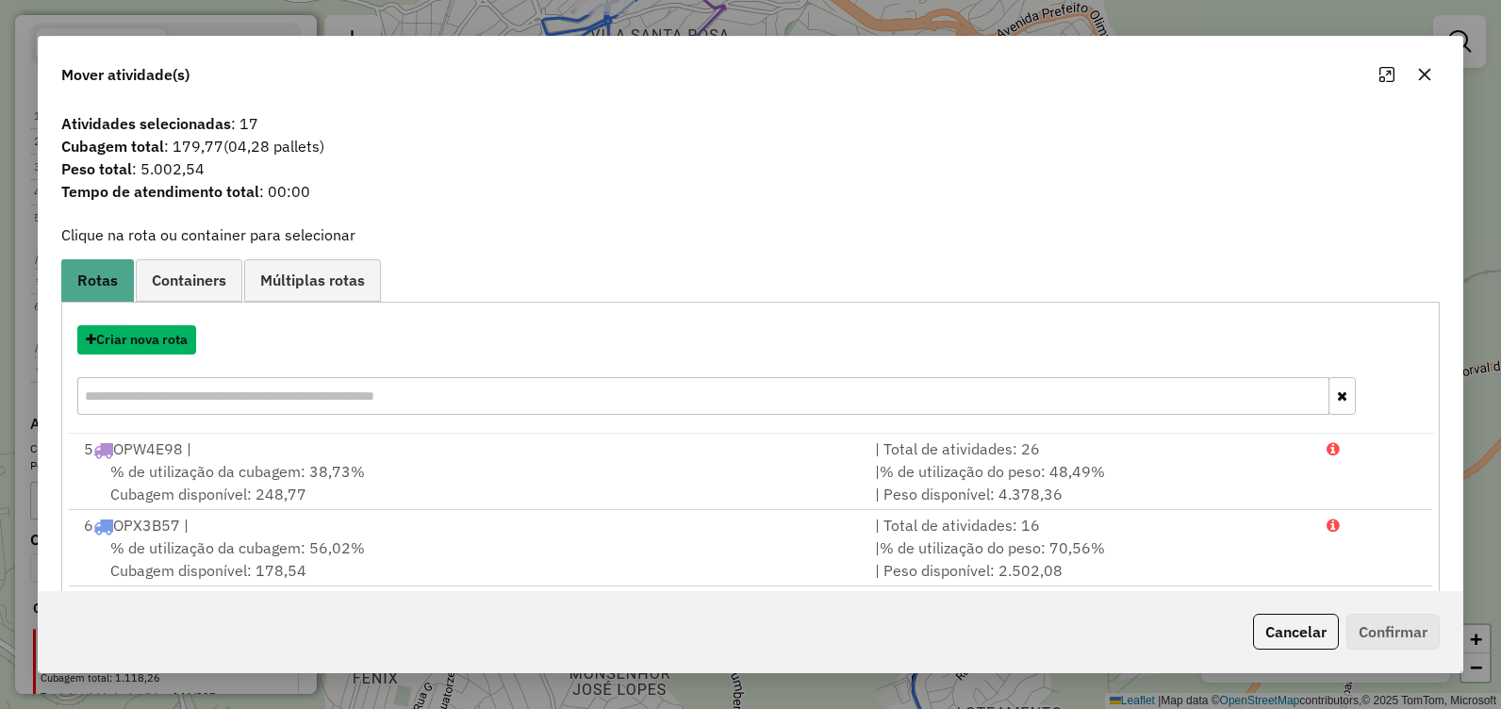
click at [150, 338] on button "Criar nova rota" at bounding box center [136, 339] width 119 height 29
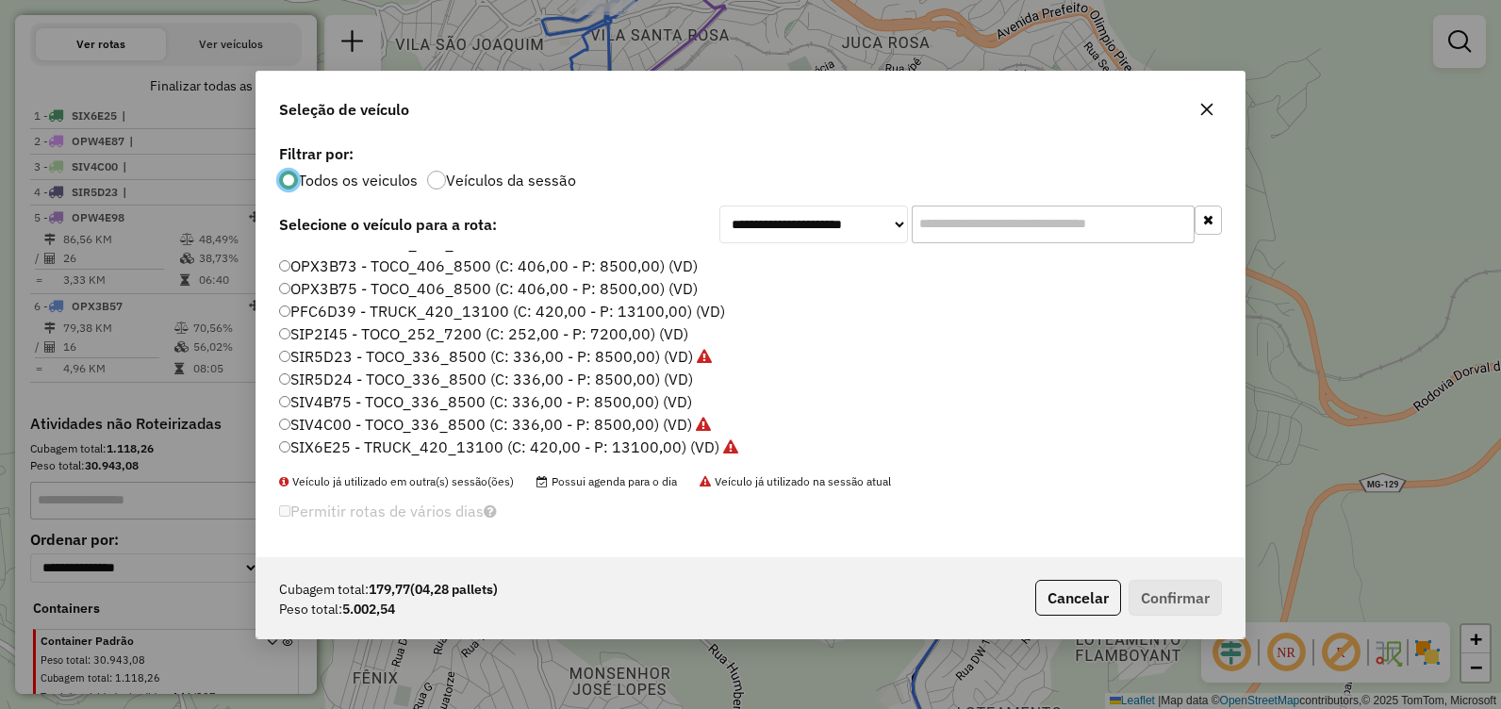
scroll to position [38, 0]
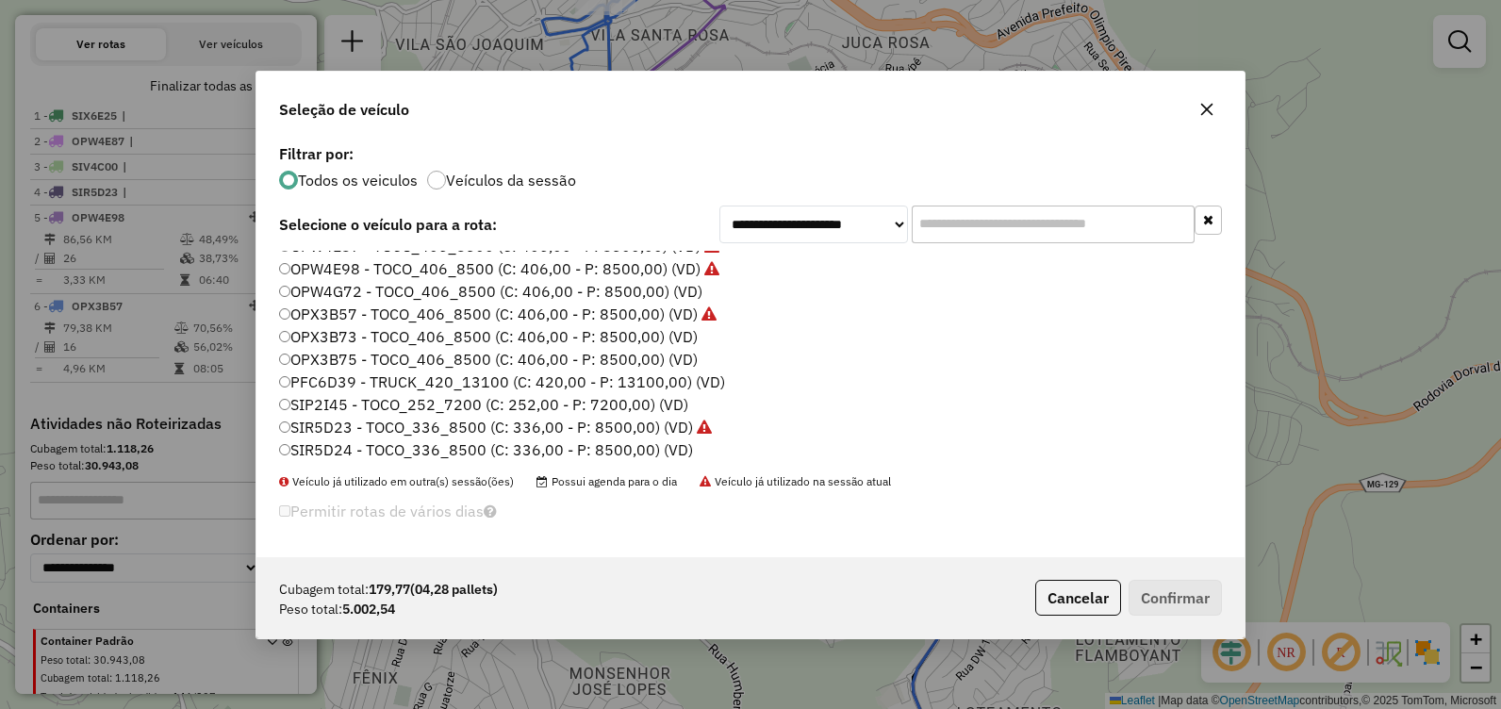
click at [561, 337] on label "OPX3B73 - TOCO_406_8500 (C: 406,00 - P: 8500,00) (VD)" at bounding box center [488, 336] width 418 height 23
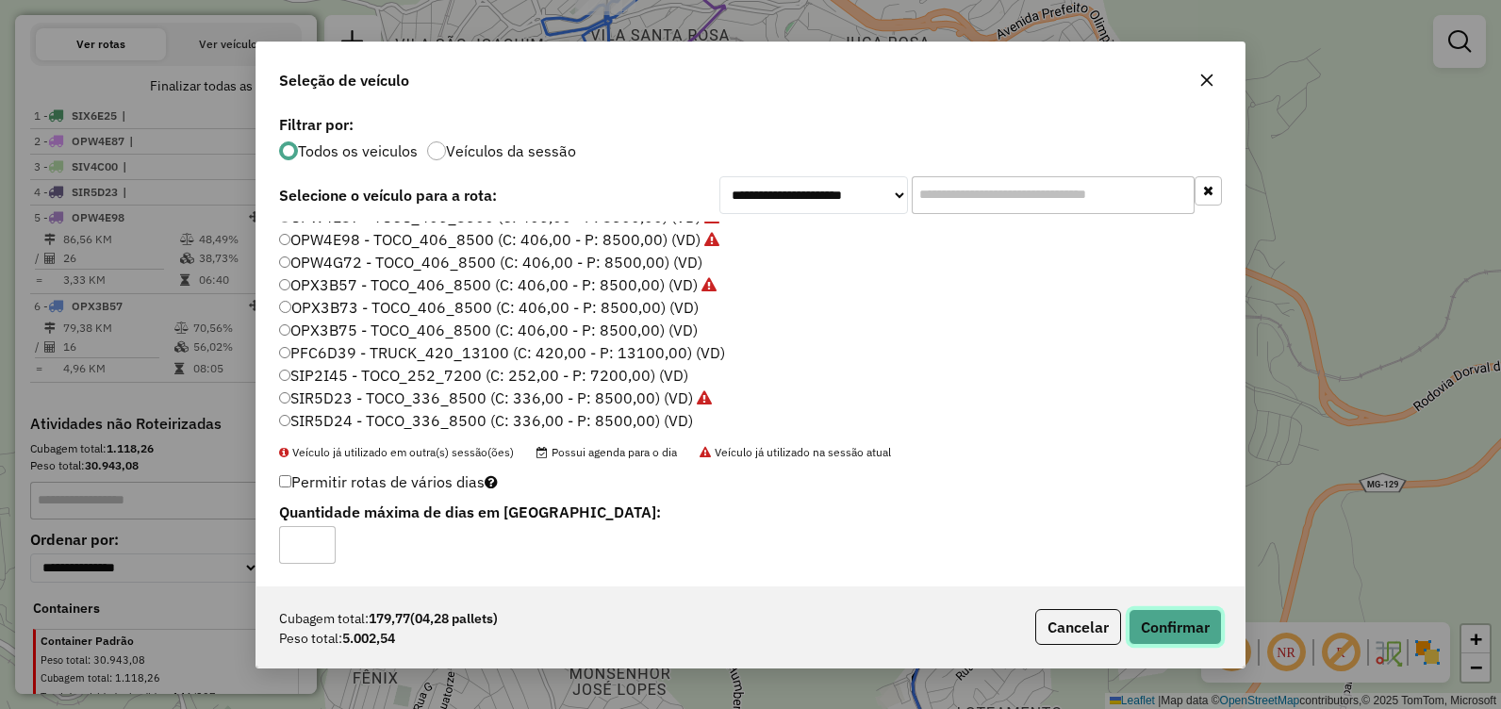
click at [1155, 616] on button "Confirmar" at bounding box center [1174, 627] width 93 height 36
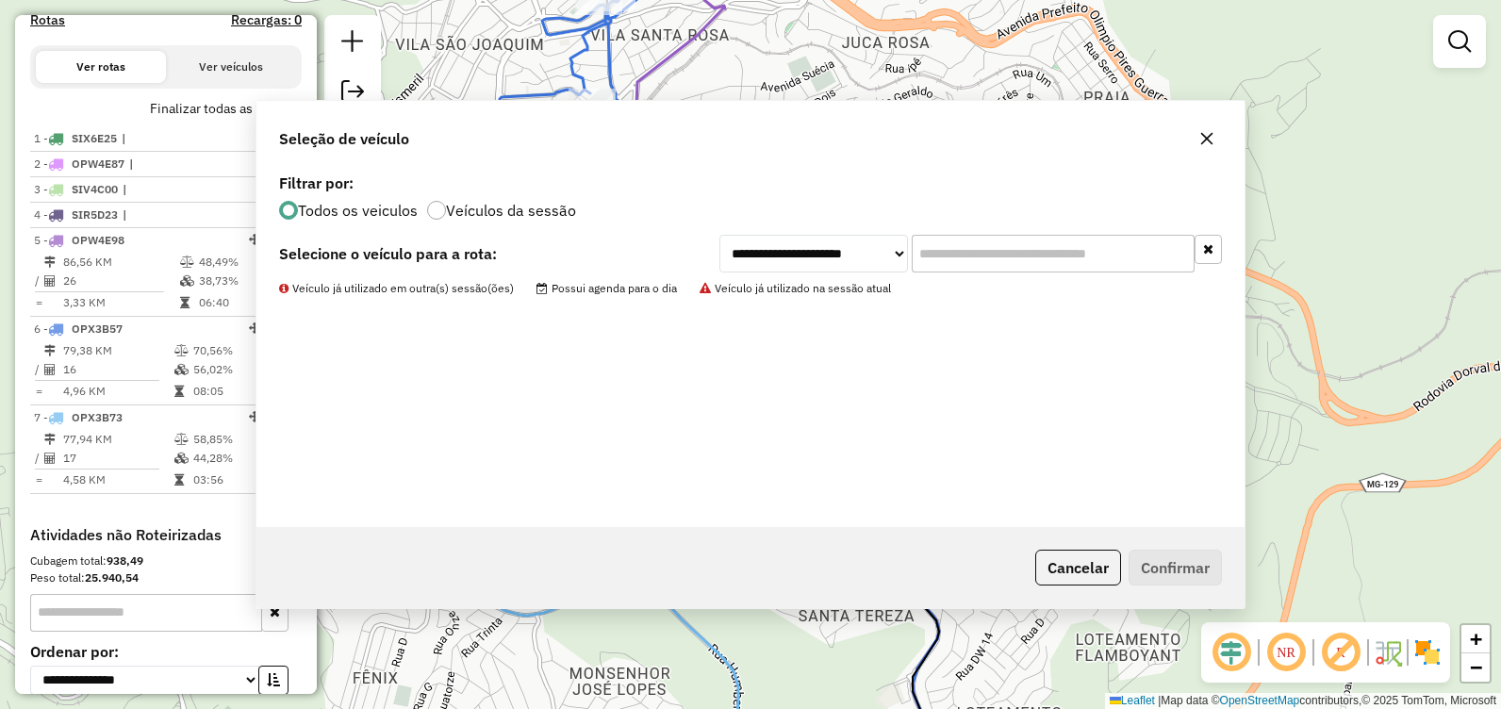
scroll to position [625, 0]
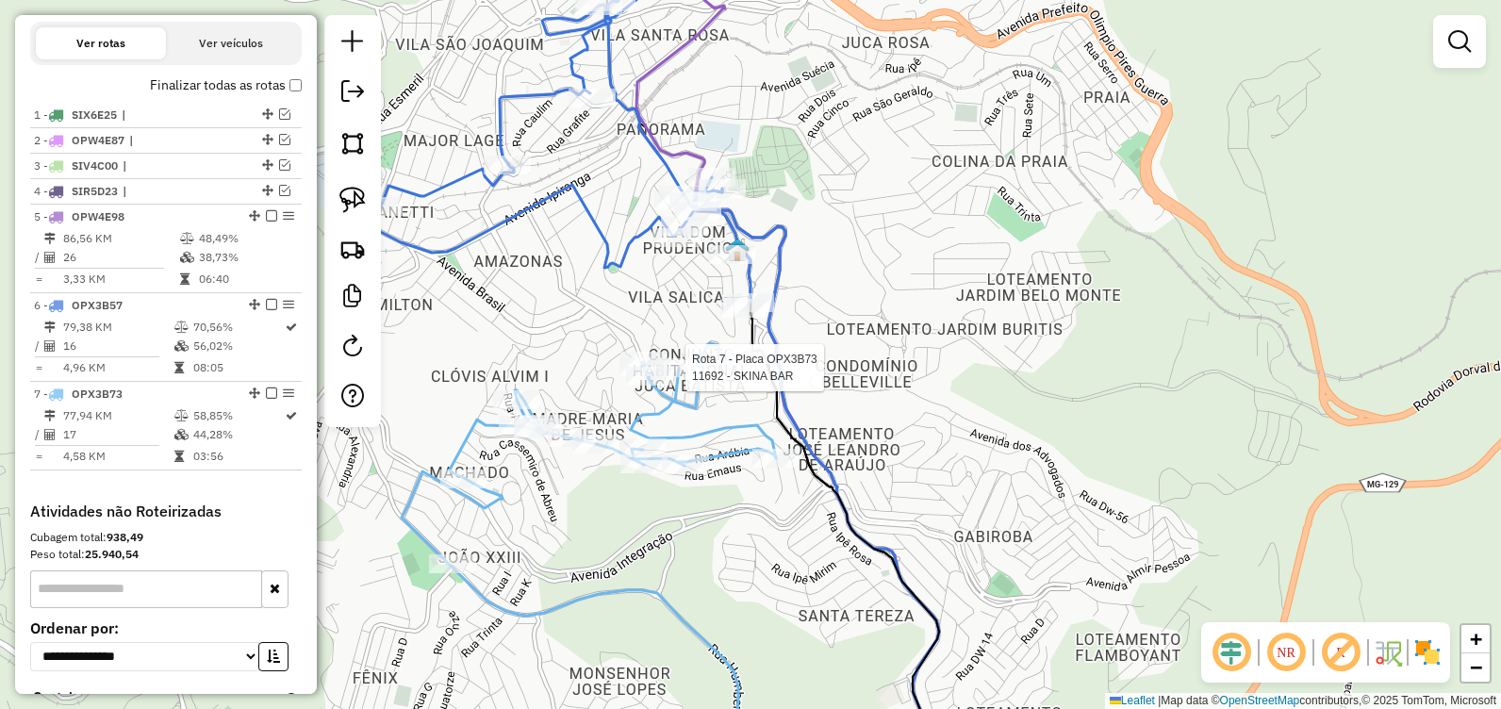
select select "**********"
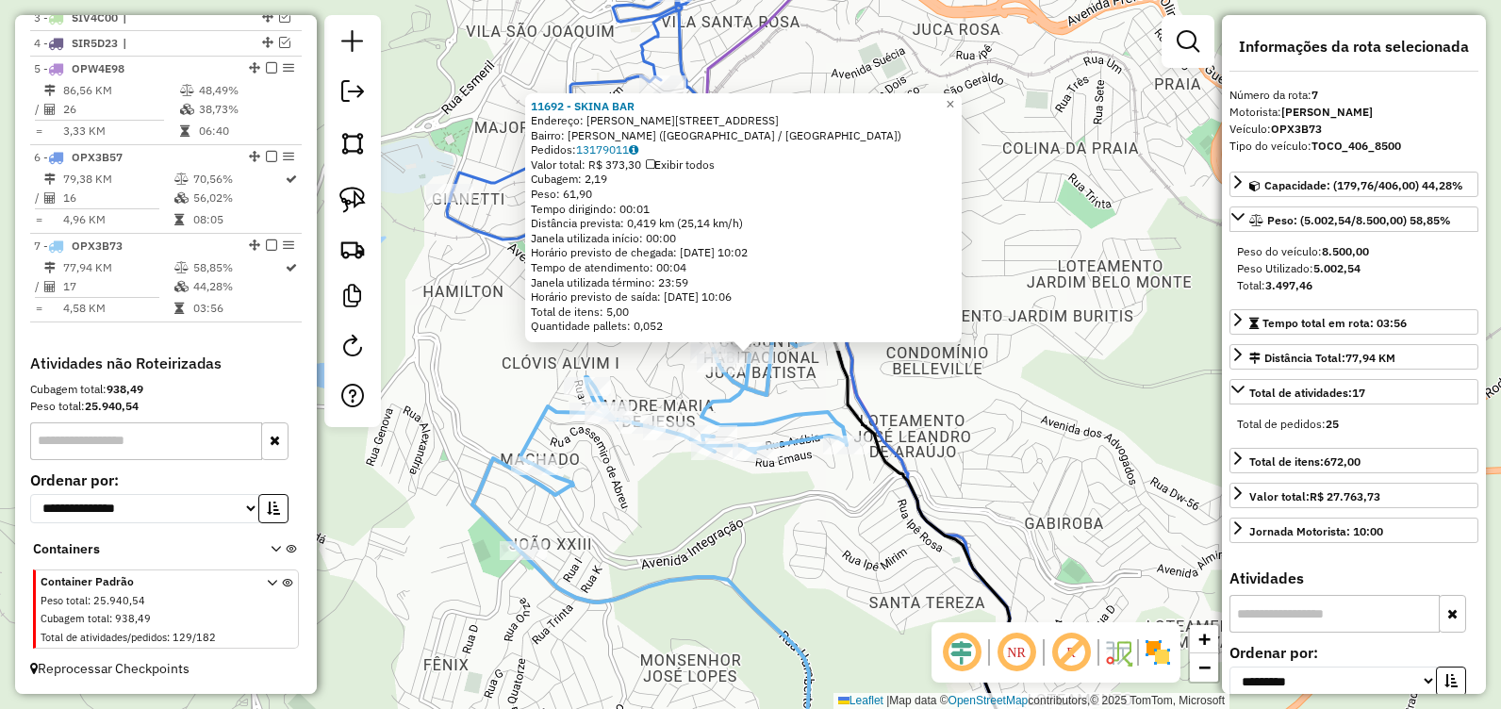
scroll to position [790, 0]
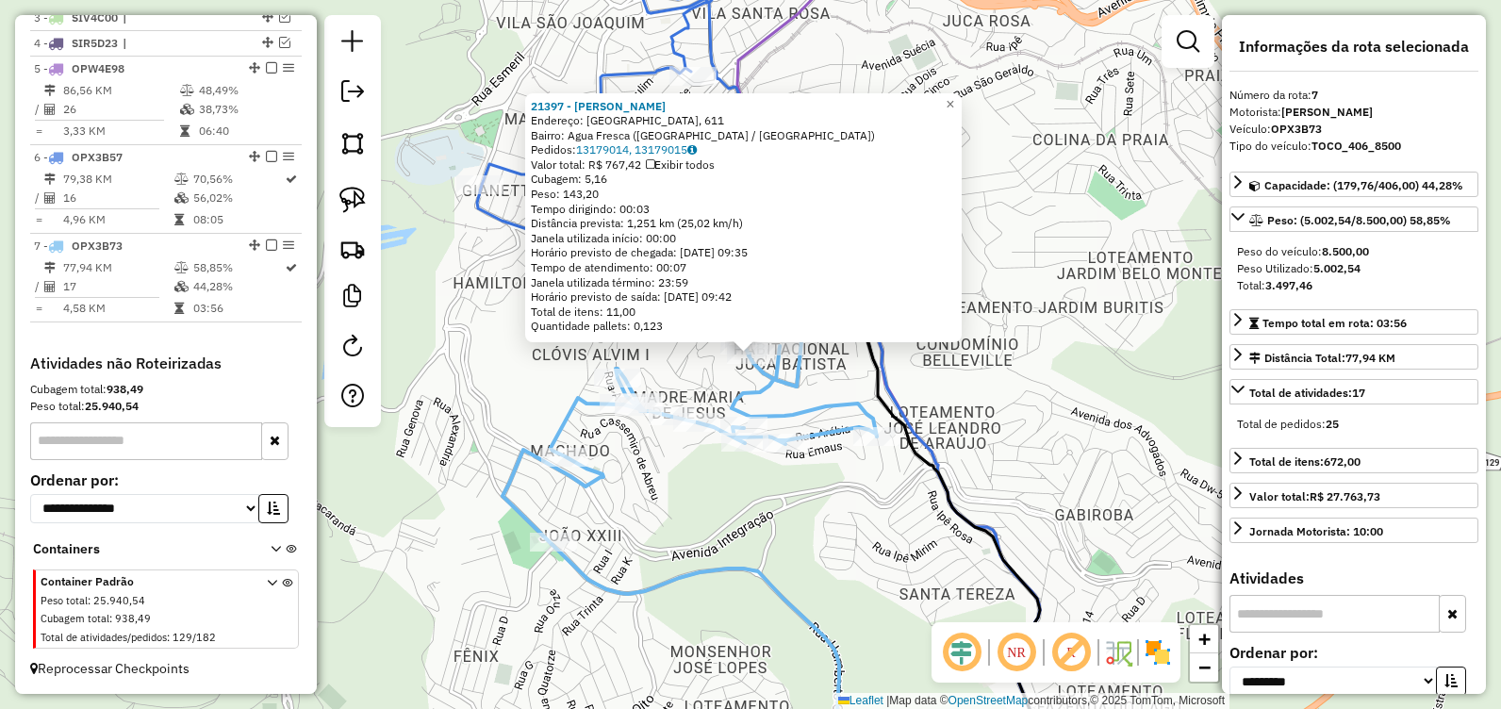
click at [1161, 398] on div "Rota 7 - Placa OPX3B73 21397 - EDUARDO JOSE VIEIRA 21397 - EDUARDO JOSE VIEIRA …" at bounding box center [750, 354] width 1501 height 709
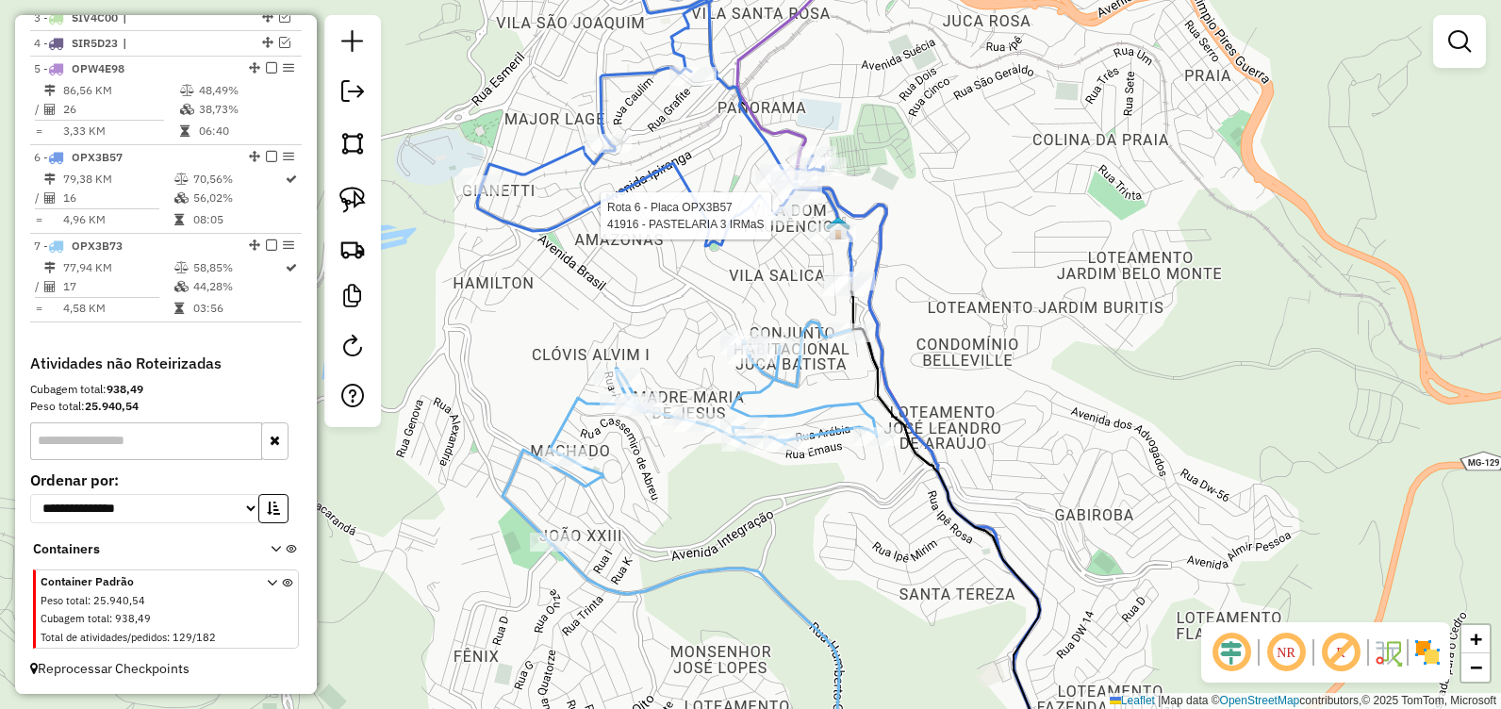
select select "**********"
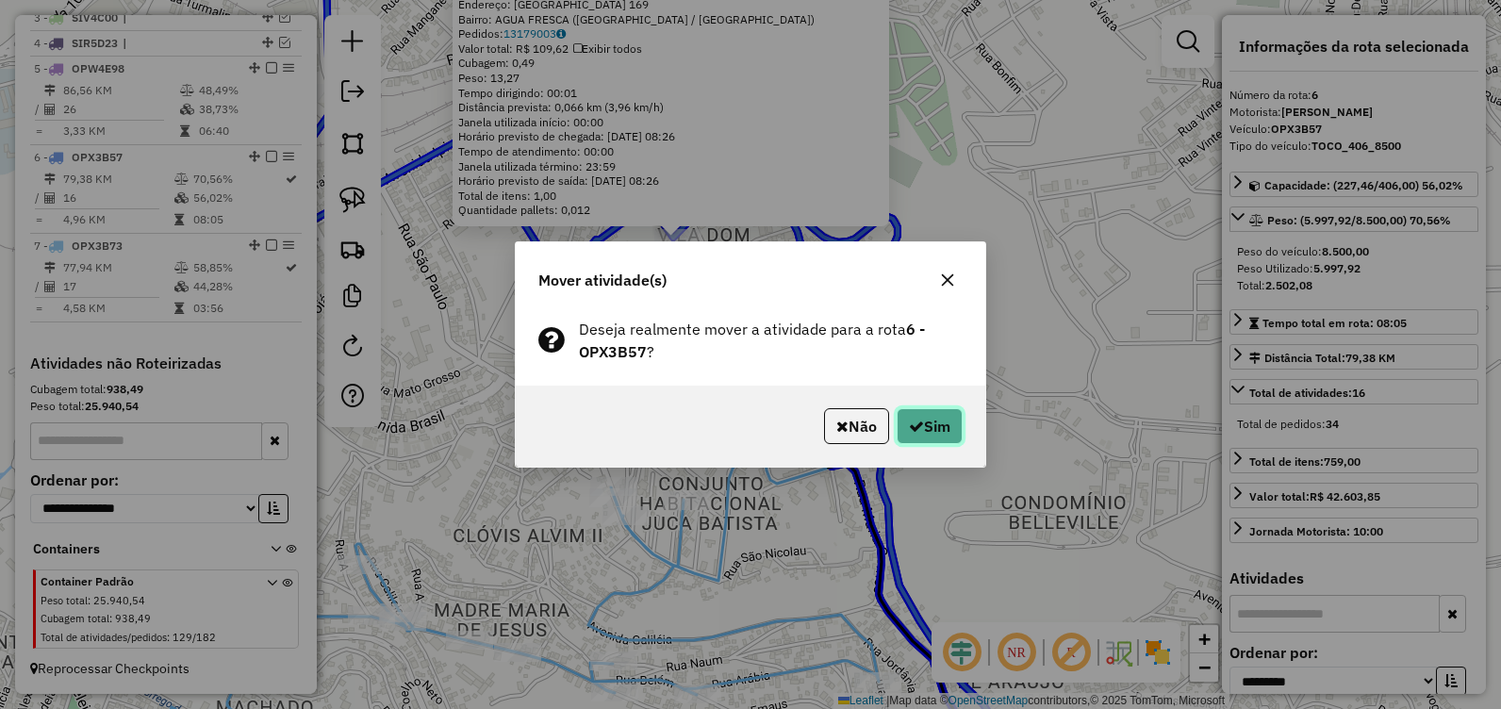
click at [910, 420] on icon "button" at bounding box center [916, 425] width 15 height 15
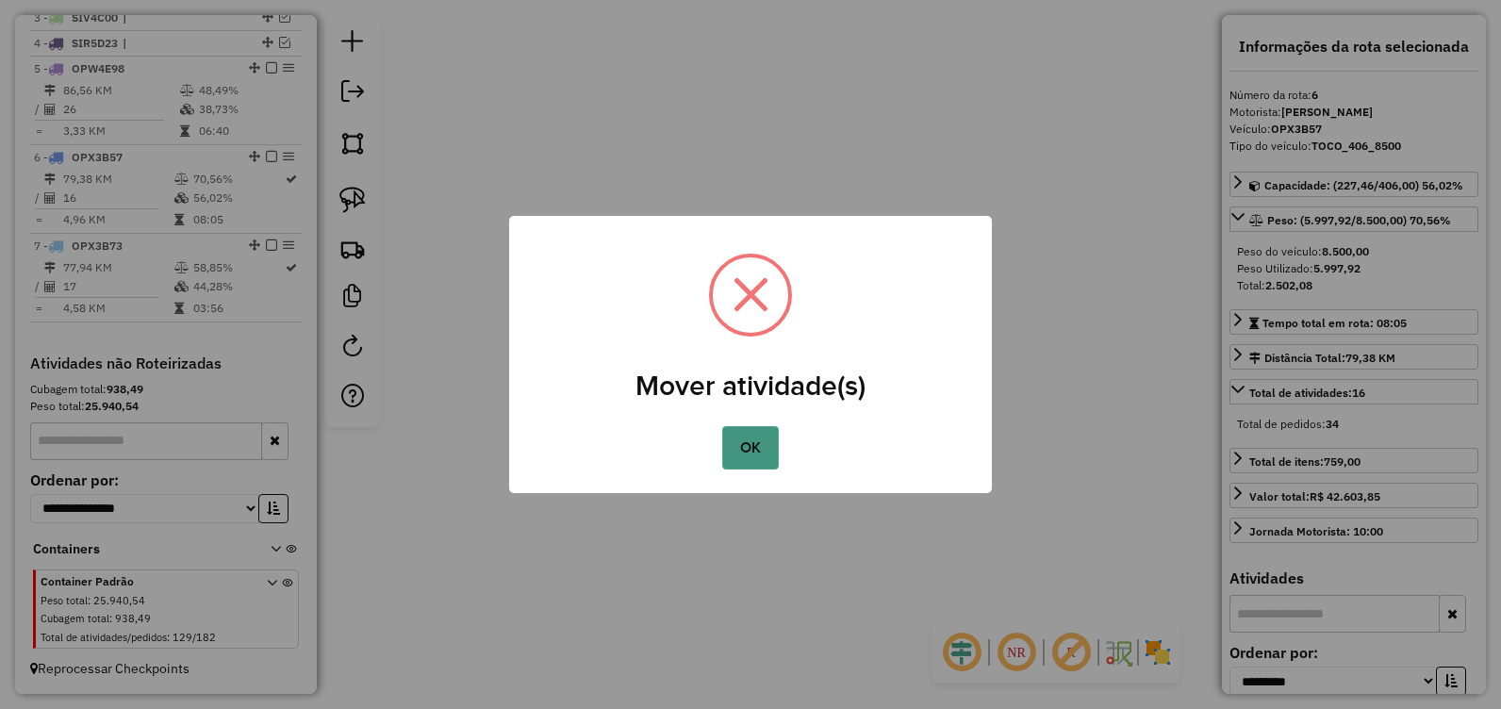
click at [764, 446] on button "OK" at bounding box center [750, 447] width 56 height 43
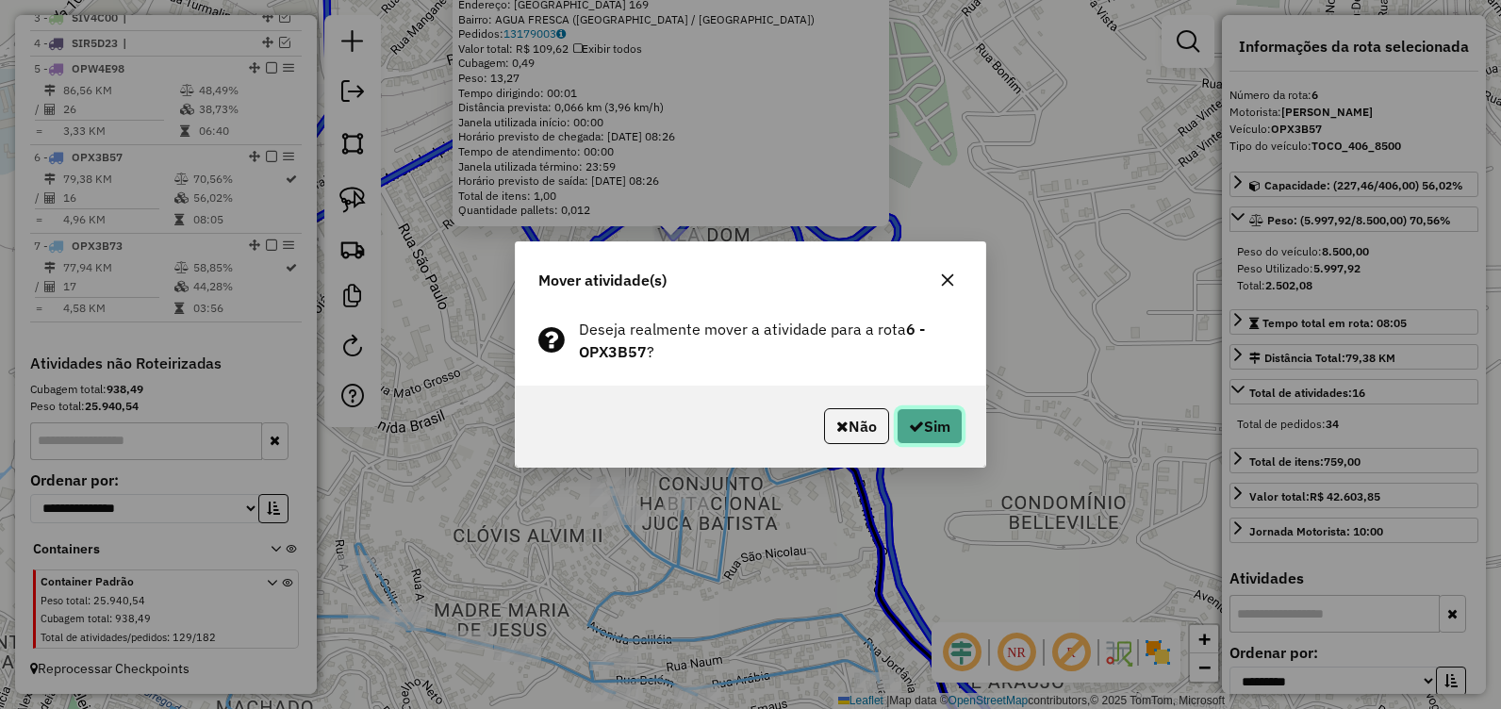
click at [945, 421] on button "Sim" at bounding box center [929, 426] width 66 height 36
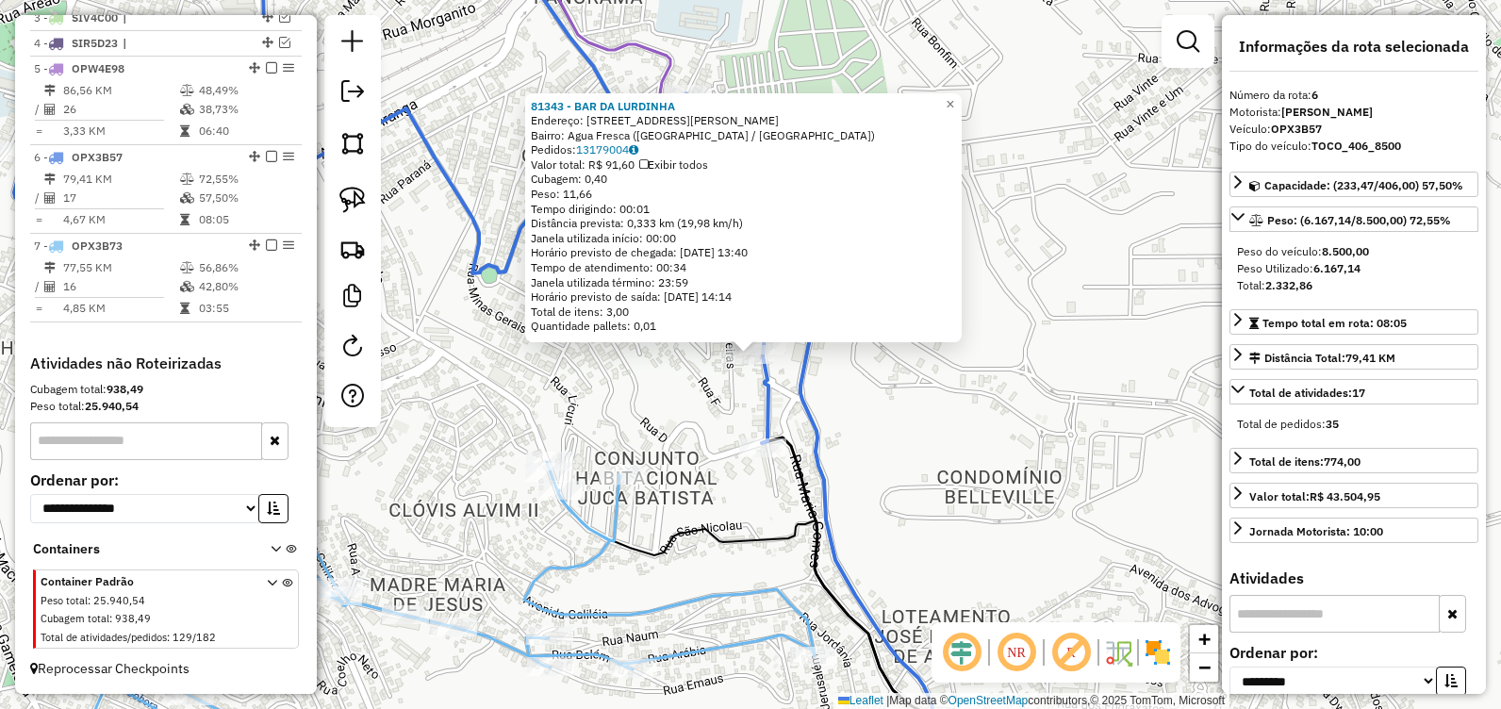
click at [1062, 494] on div "Rota 6 - Placa OPX3B57 81343 - BAR DA LURDINHA 81343 - BAR DA LURDINHA Endereço…" at bounding box center [750, 354] width 1501 height 709
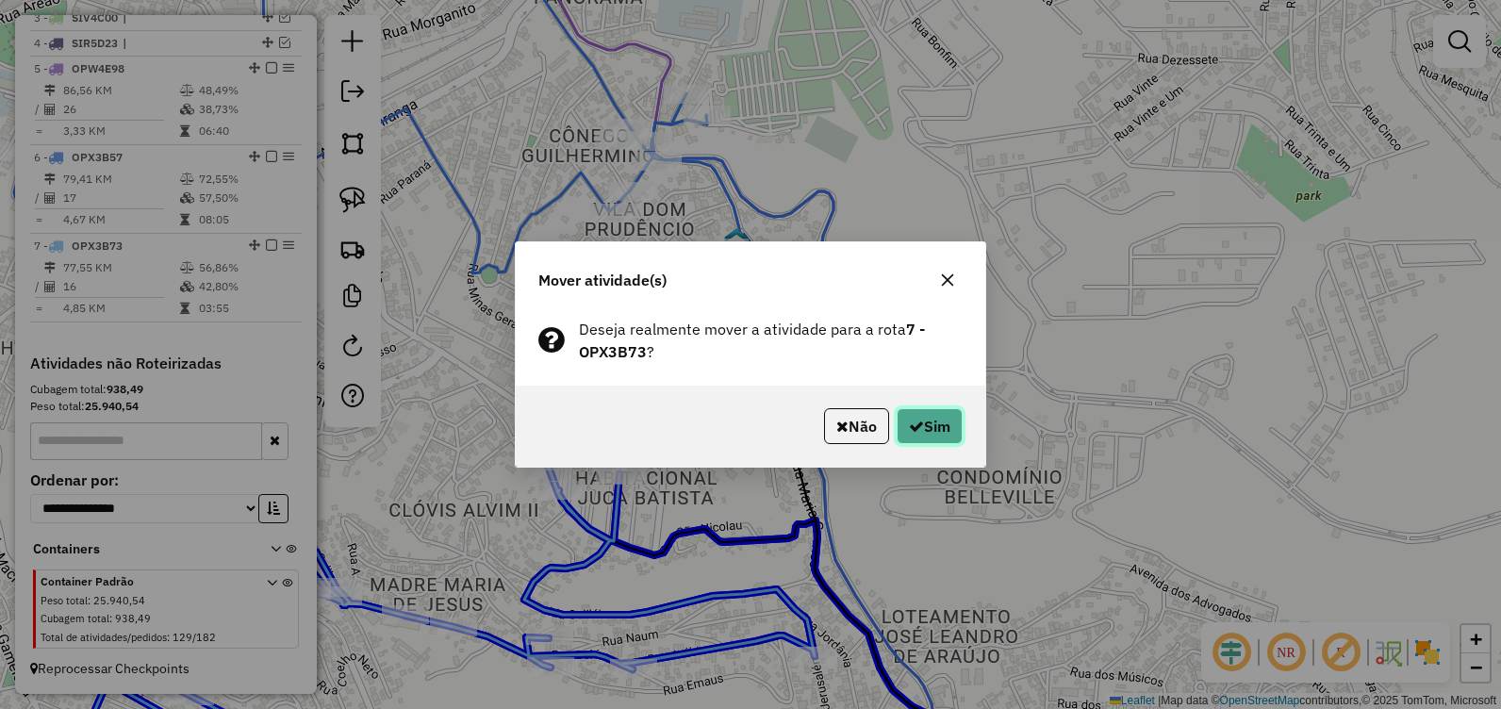
click at [931, 428] on button "Sim" at bounding box center [929, 426] width 66 height 36
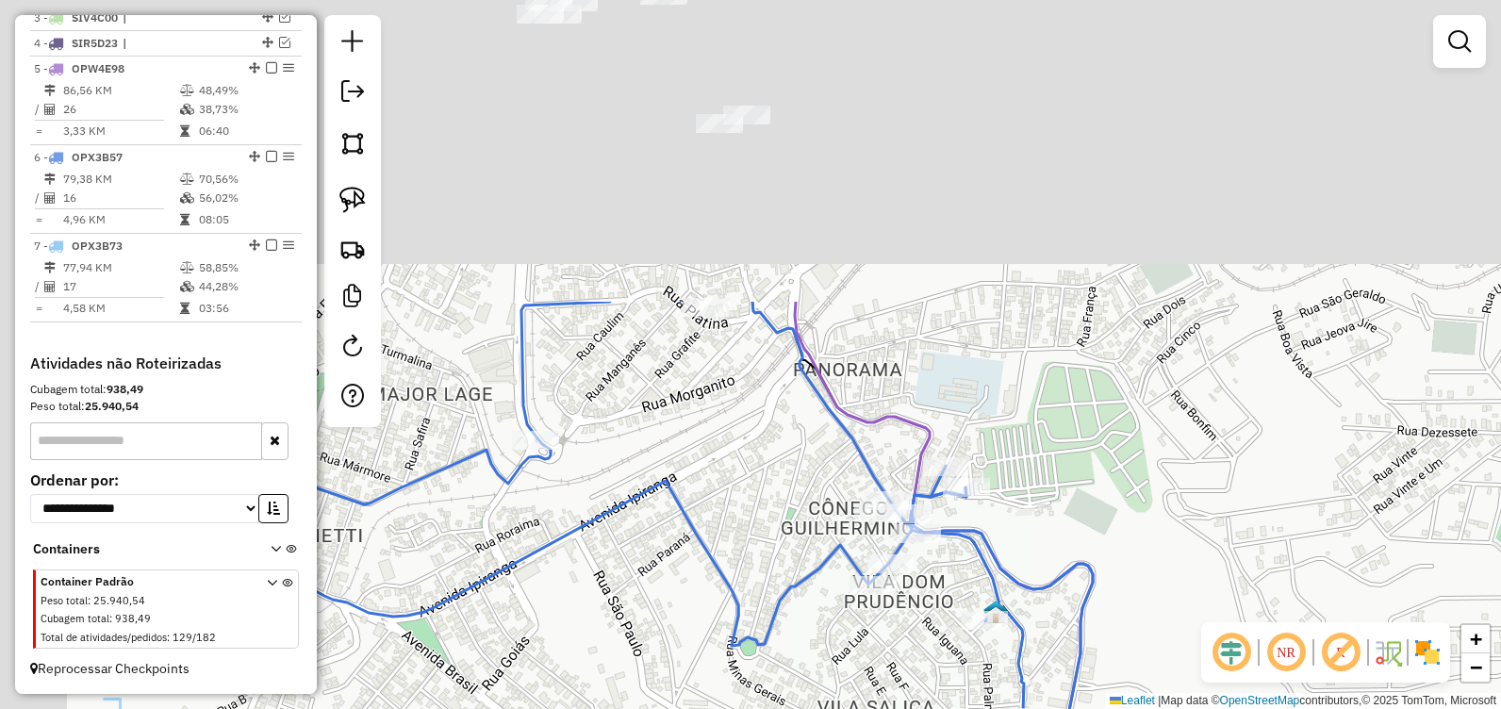
drag, startPoint x: 861, startPoint y: 174, endPoint x: 1154, endPoint y: 622, distance: 535.1
click at [1163, 627] on div "Janela de atendimento Grade de atendimento Capacidade Transportadoras Veículos …" at bounding box center [750, 354] width 1501 height 709
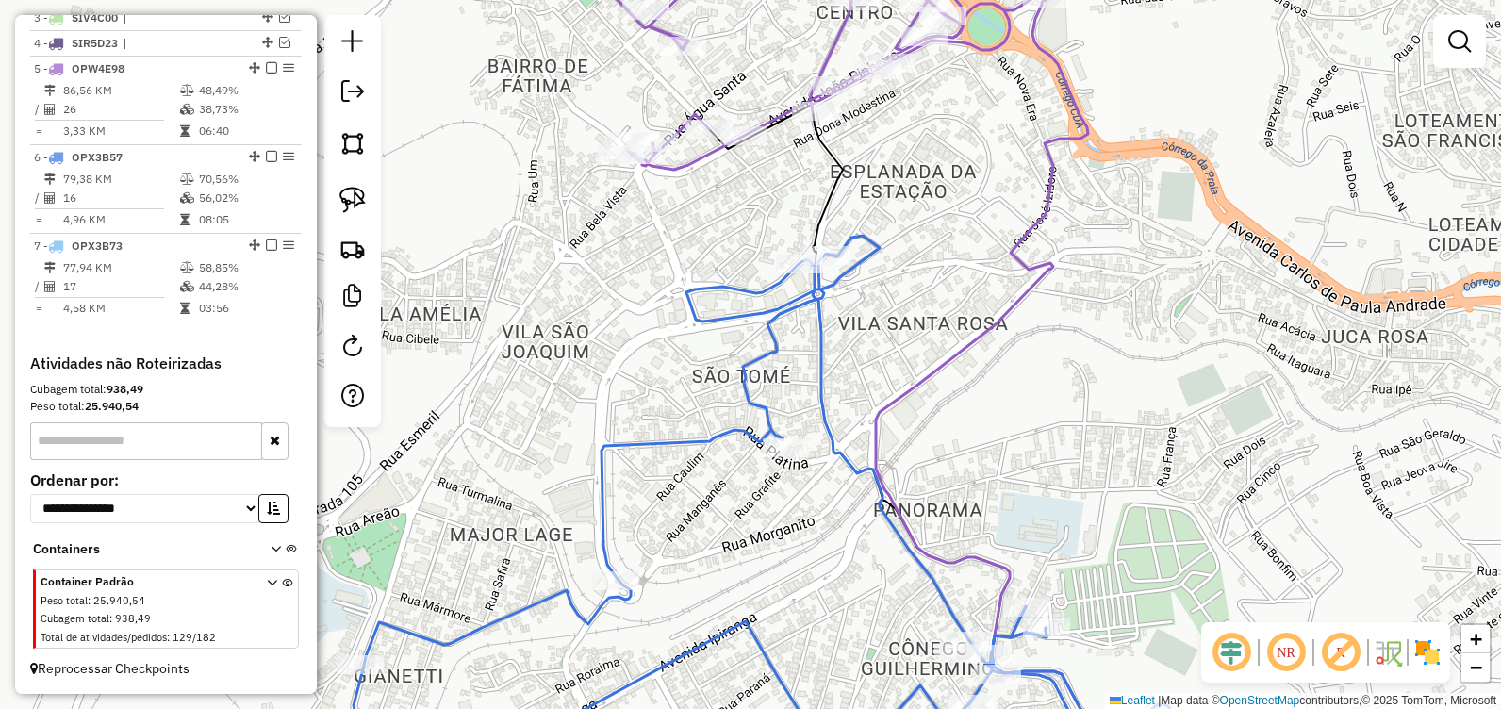
drag, startPoint x: 987, startPoint y: 395, endPoint x: 1114, endPoint y: 655, distance: 289.6
click at [1131, 692] on div "Janela de atendimento Grade de atendimento Capacidade Transportadoras Veículos …" at bounding box center [750, 354] width 1501 height 709
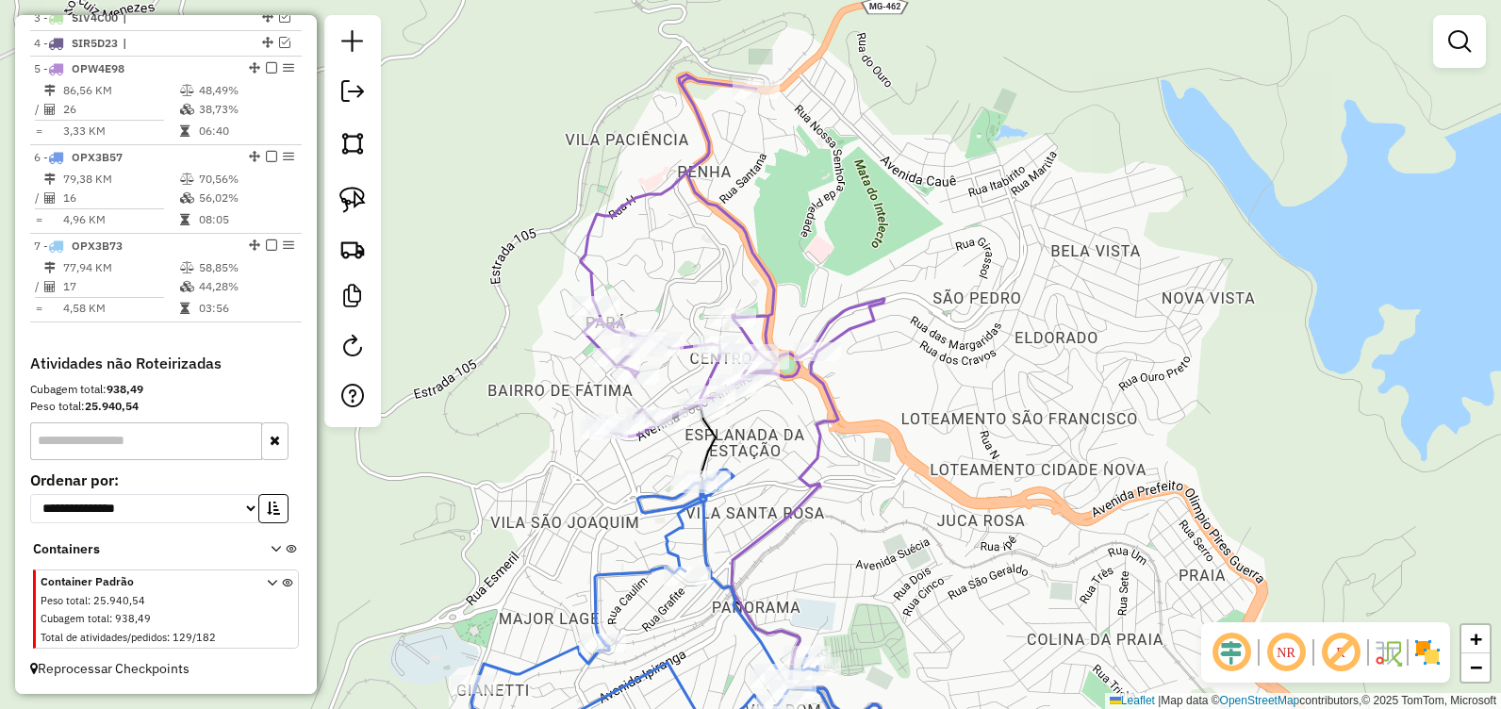
drag, startPoint x: 795, startPoint y: 254, endPoint x: 809, endPoint y: 179, distance: 75.8
click at [808, 179] on icon at bounding box center [732, 255] width 303 height 362
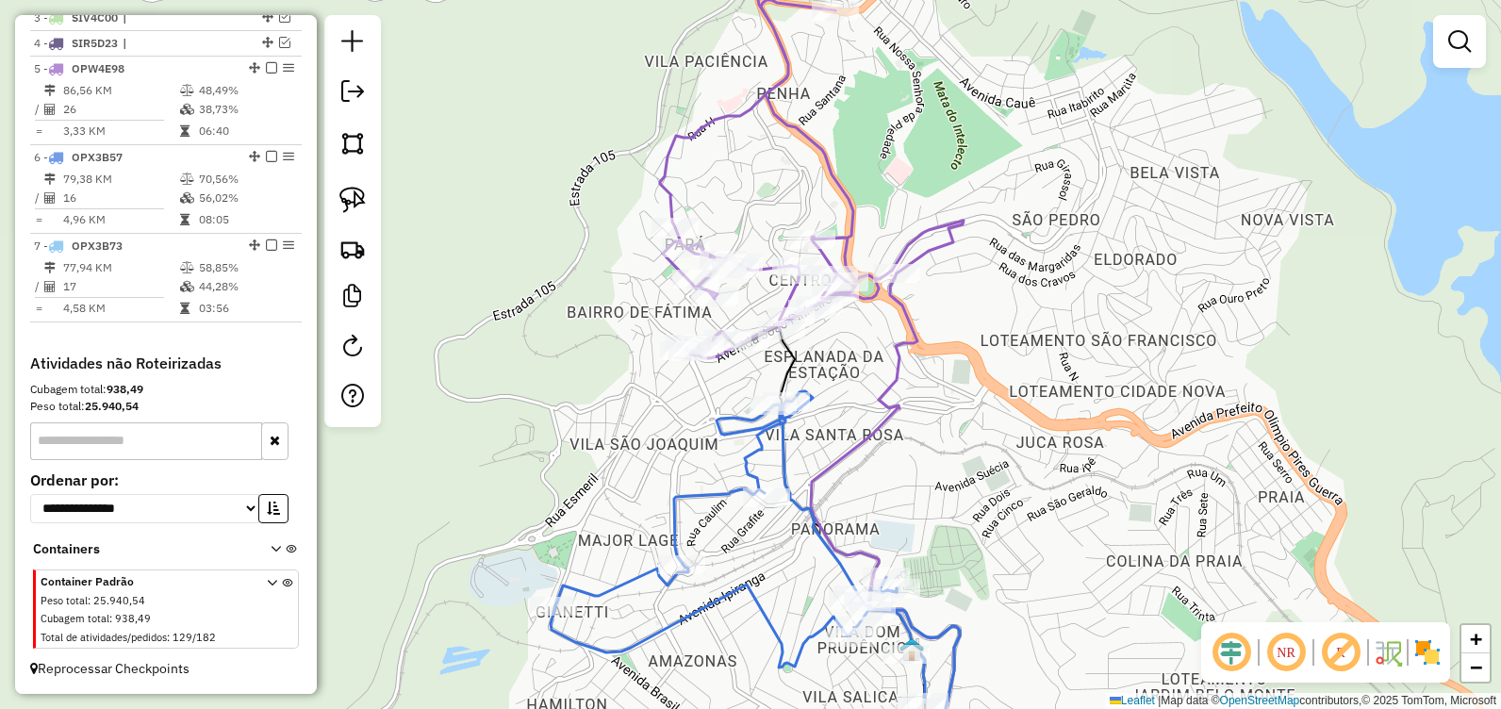
drag, startPoint x: 696, startPoint y: 472, endPoint x: 710, endPoint y: 270, distance: 203.1
click at [710, 270] on div "Janela de atendimento Grade de atendimento Capacidade Transportadoras Veículos …" at bounding box center [750, 354] width 1501 height 709
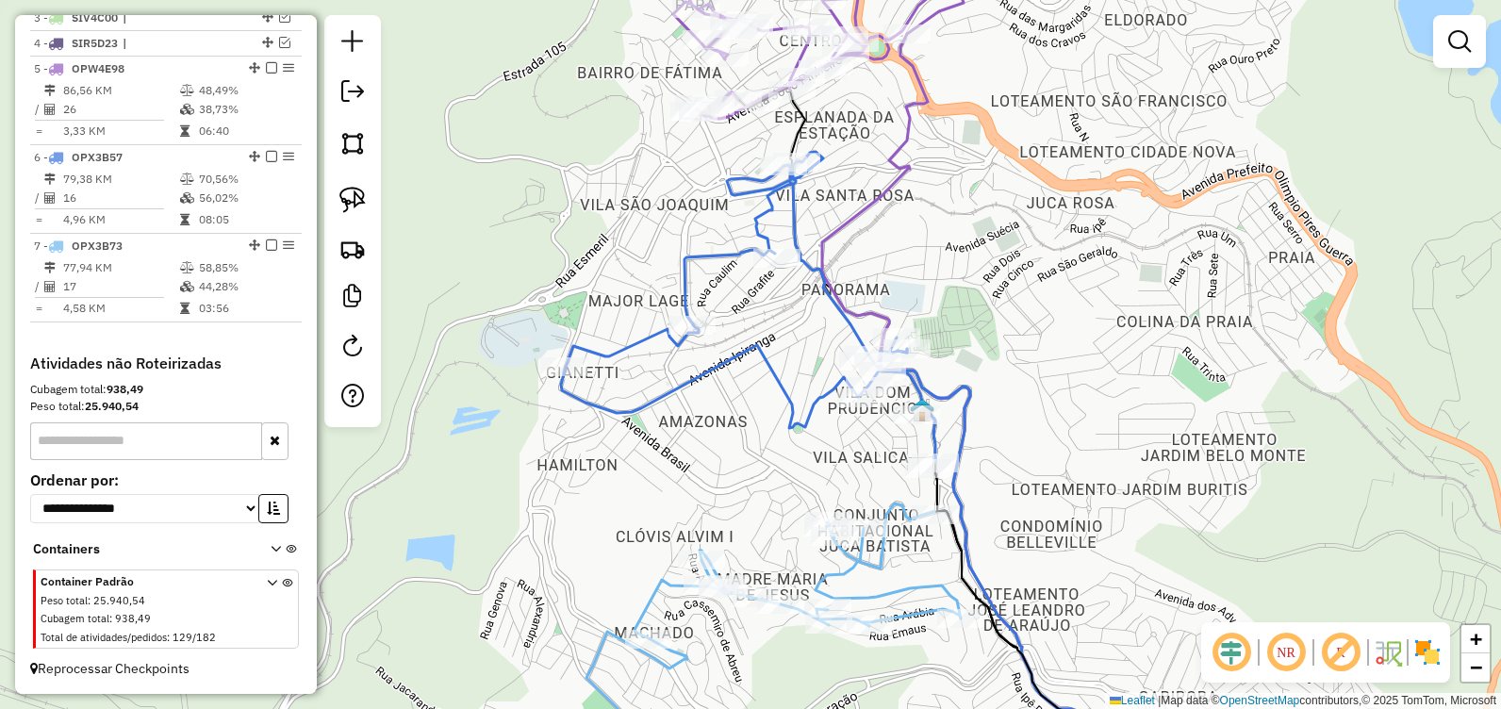
drag, startPoint x: 791, startPoint y: 459, endPoint x: 764, endPoint y: 381, distance: 82.6
click at [765, 382] on div "Janela de atendimento Grade de atendimento Capacidade Transportadoras Veículos …" at bounding box center [750, 354] width 1501 height 709
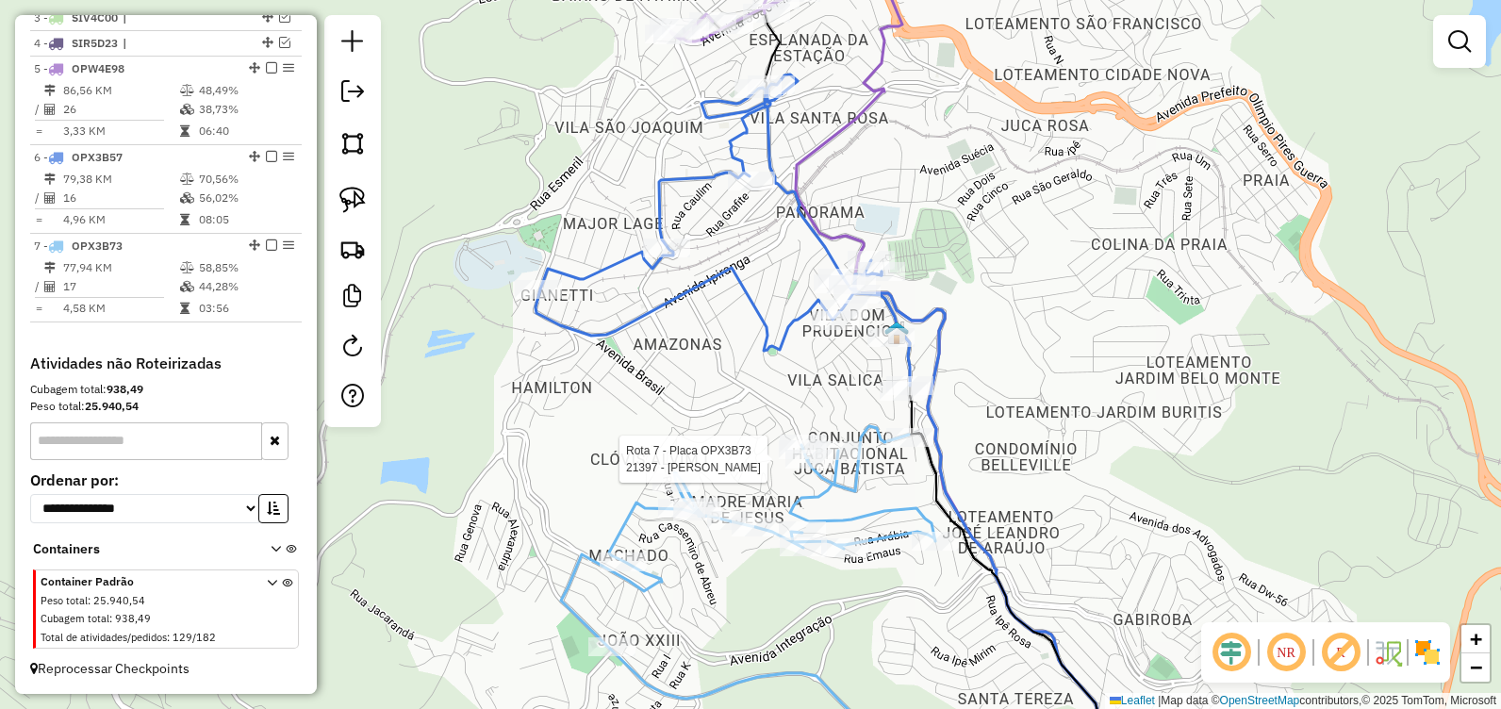
select select "**********"
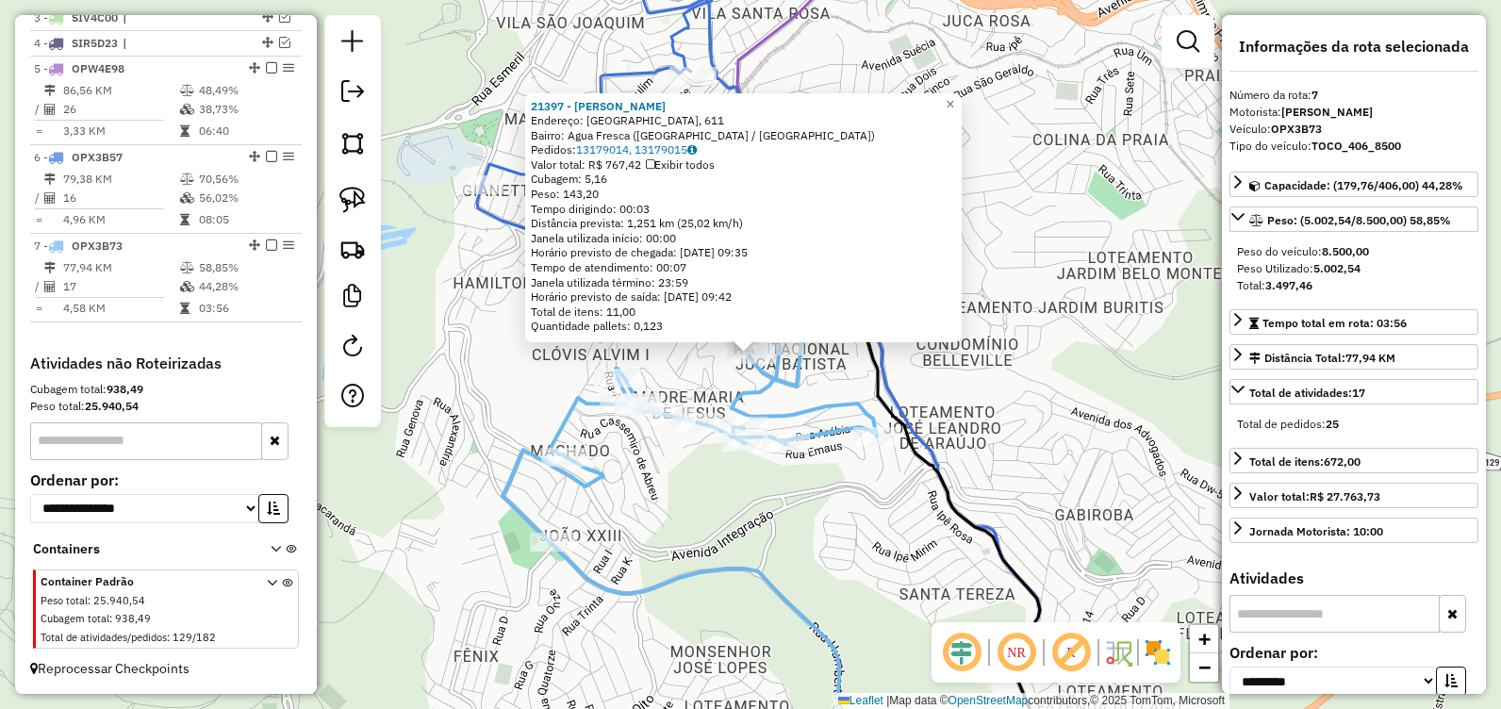
click at [809, 581] on div "21397 - EDUARDO JOSE VIEIRA Endereço: SAO MANOEL, 611 Bairro: Agua Fresca (ITAB…" at bounding box center [750, 354] width 1501 height 709
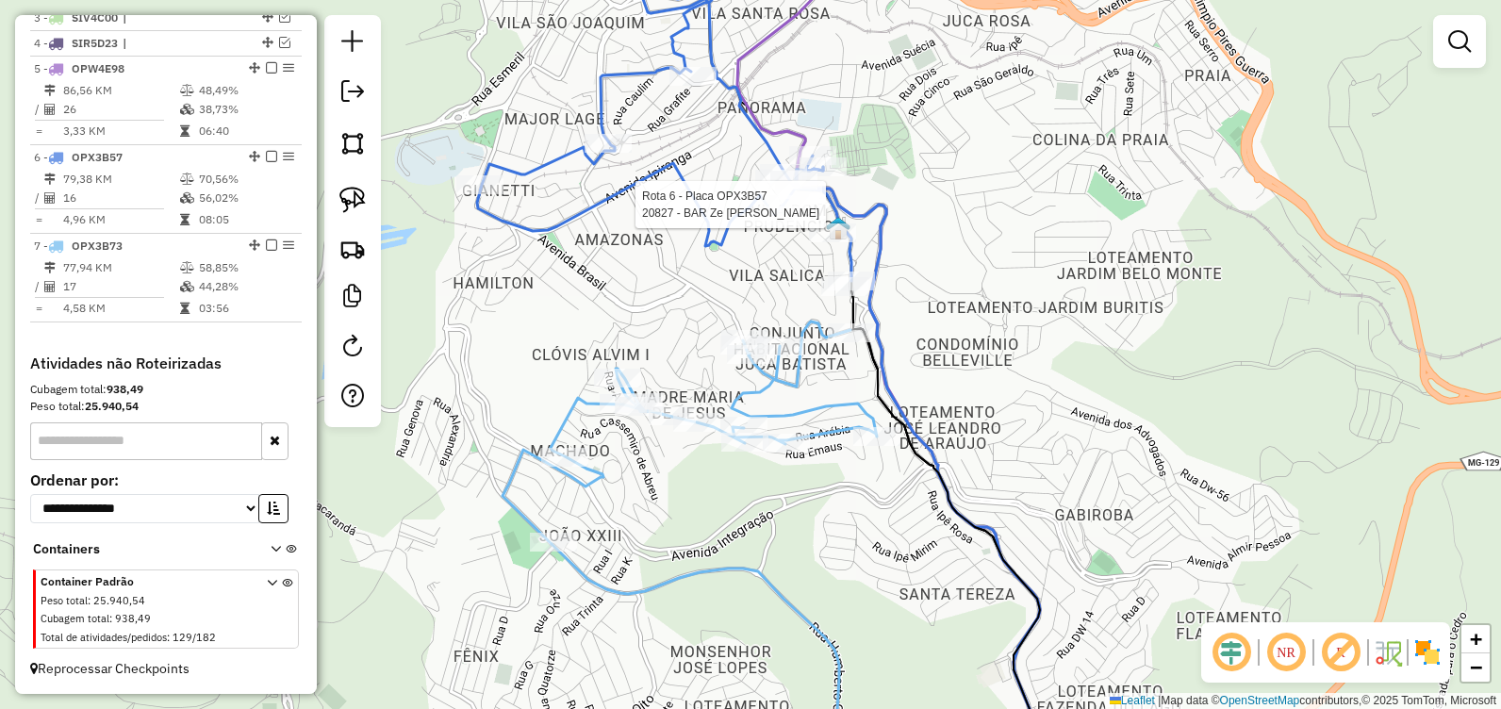
select select "**********"
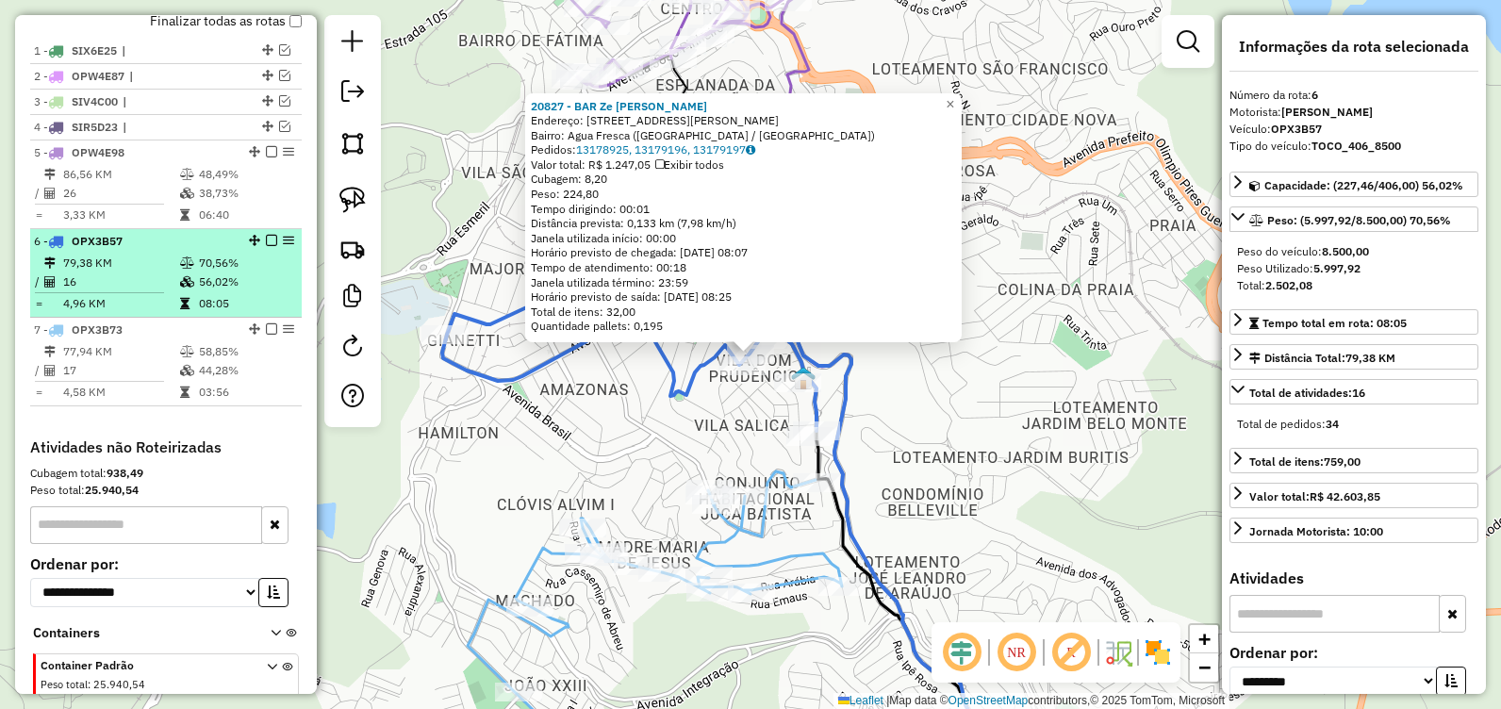
scroll to position [696, 0]
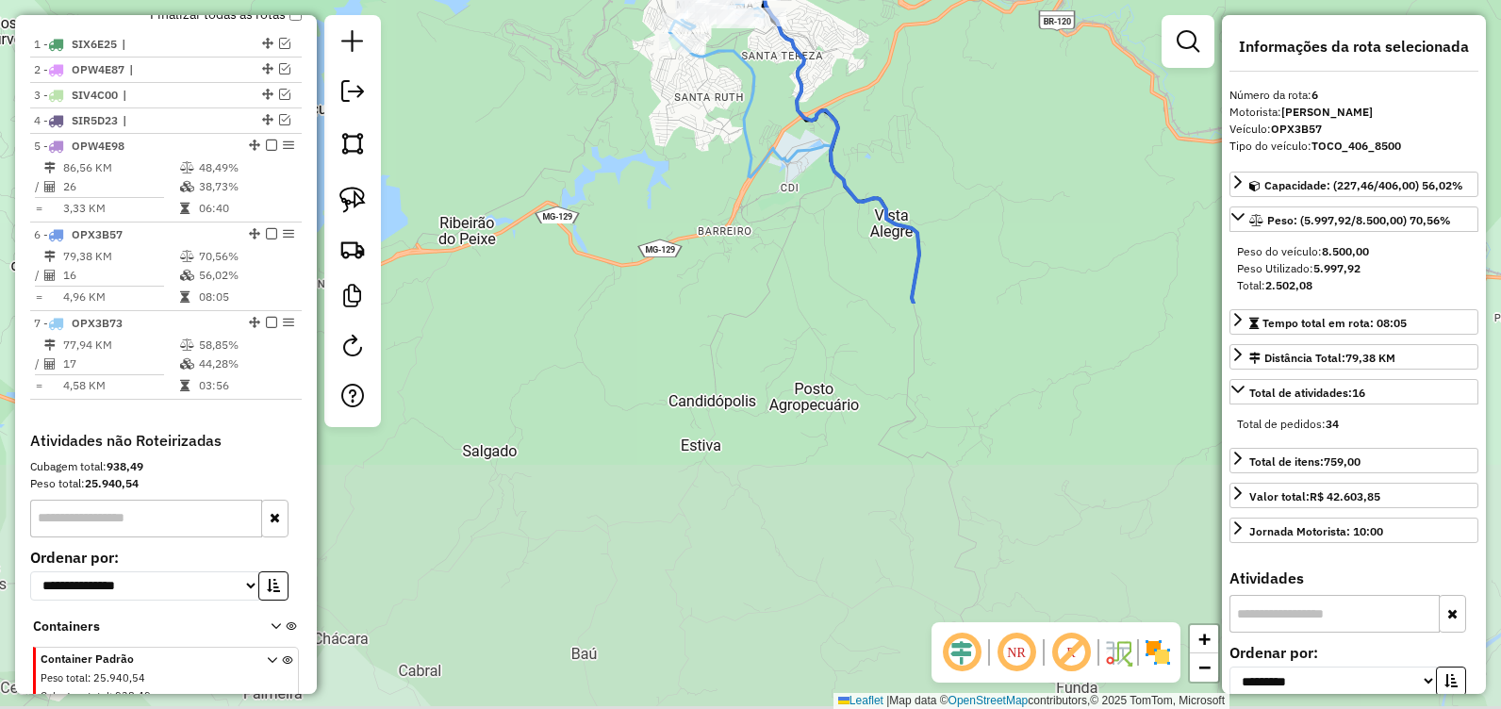
drag, startPoint x: 726, startPoint y: 653, endPoint x: 713, endPoint y: 182, distance: 471.4
click at [707, 165] on div "20827 - BAR Ze CARLOS Endereço: R PRESIDENTE DUTRA, 199 Bairro: Agua Fresca (IT…" at bounding box center [750, 354] width 1501 height 709
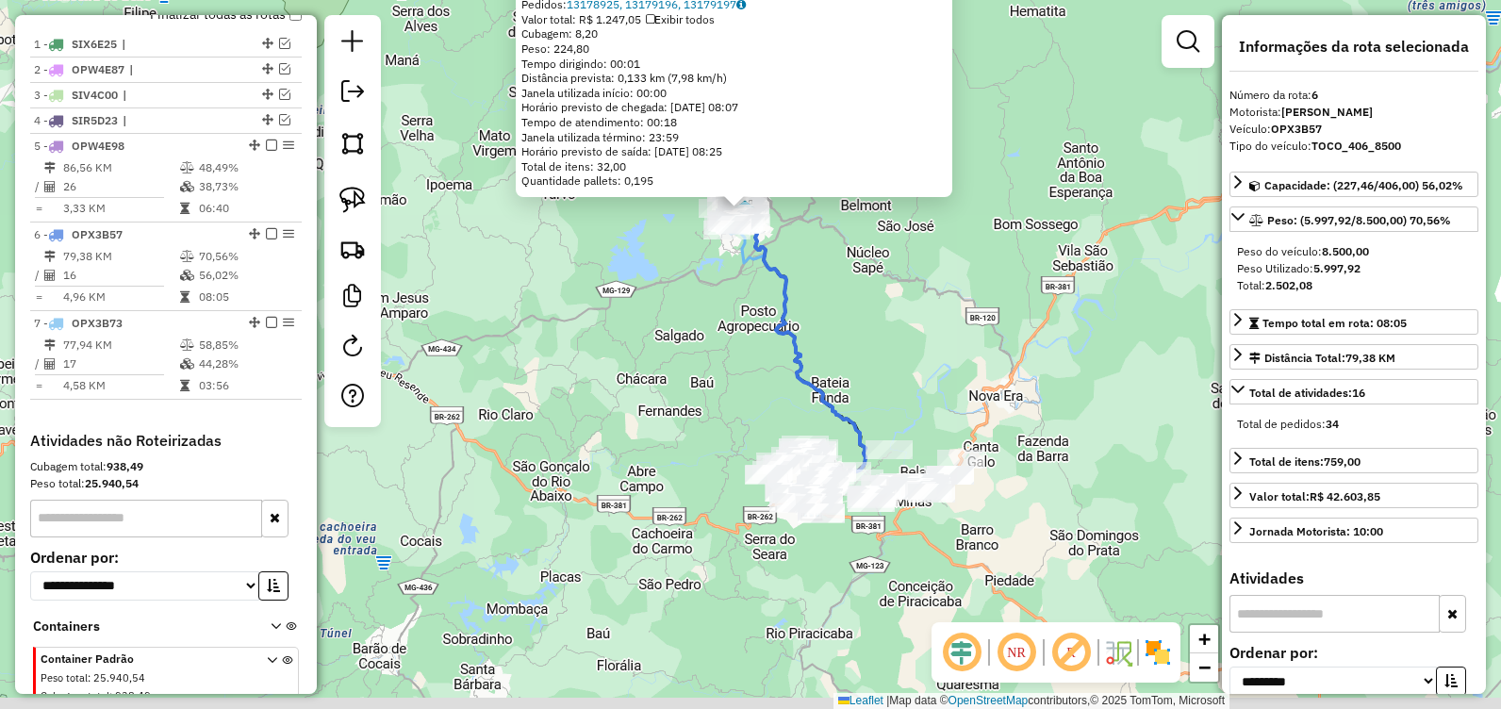
drag, startPoint x: 775, startPoint y: 494, endPoint x: 661, endPoint y: 376, distance: 164.0
click at [648, 334] on div "20827 - BAR Ze CARLOS Endereço: R PRESIDENTE DUTRA, 199 Bairro: Agua Fresca (IT…" at bounding box center [750, 354] width 1501 height 709
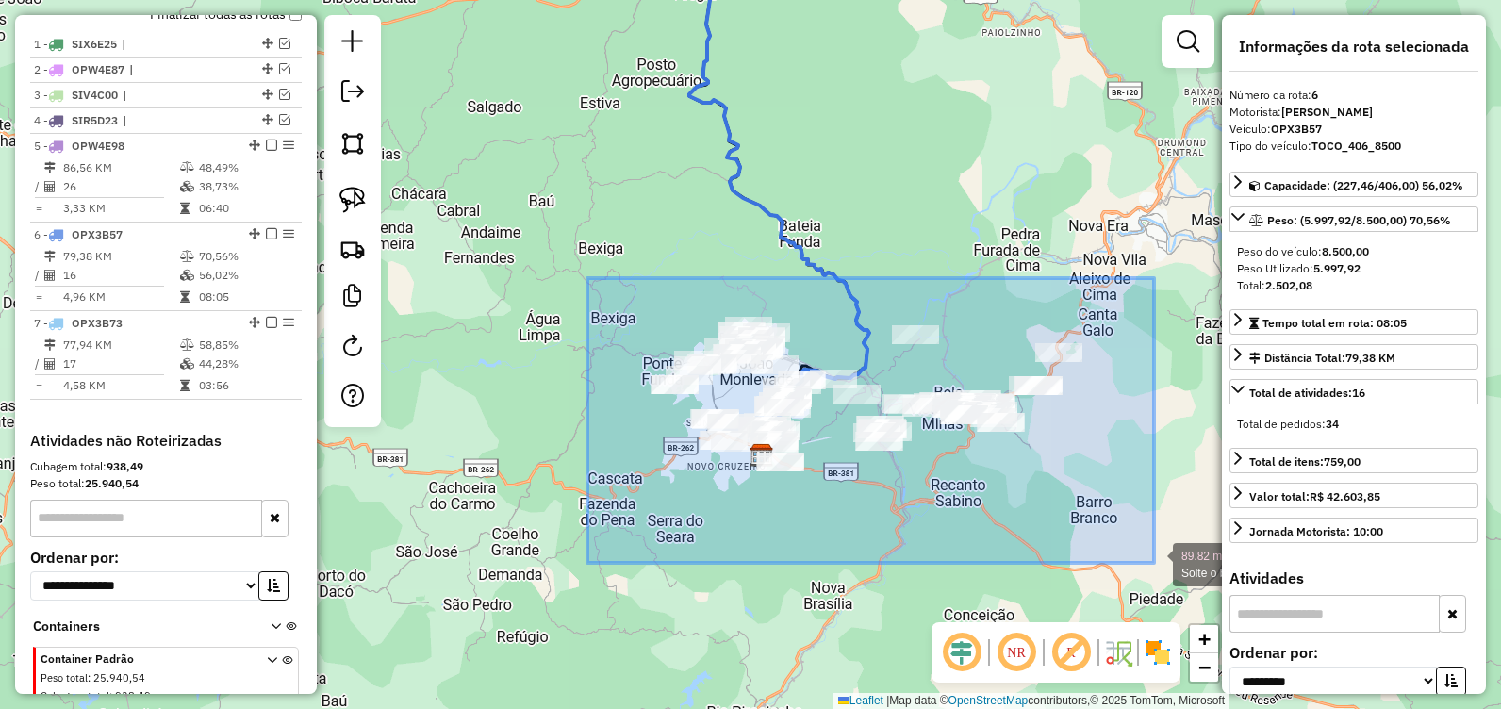
drag, startPoint x: 587, startPoint y: 278, endPoint x: 1188, endPoint y: 561, distance: 663.6
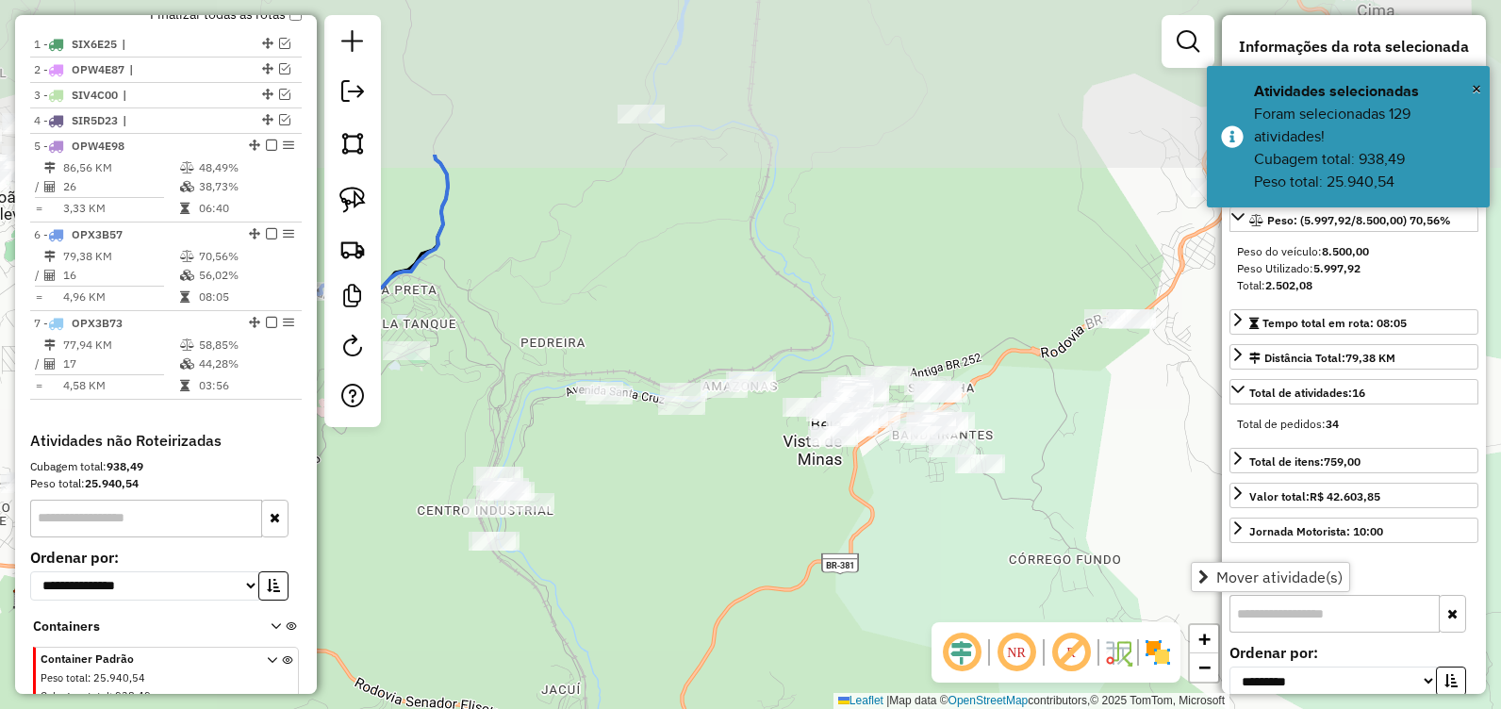
drag, startPoint x: 983, startPoint y: 375, endPoint x: 1103, endPoint y: 504, distance: 176.1
click at [1153, 580] on div "20827 - BAR Ze CARLOS Endereço: R PRESIDENTE DUTRA, 199 Bairro: Agua Fresca (IT…" at bounding box center [750, 354] width 1501 height 709
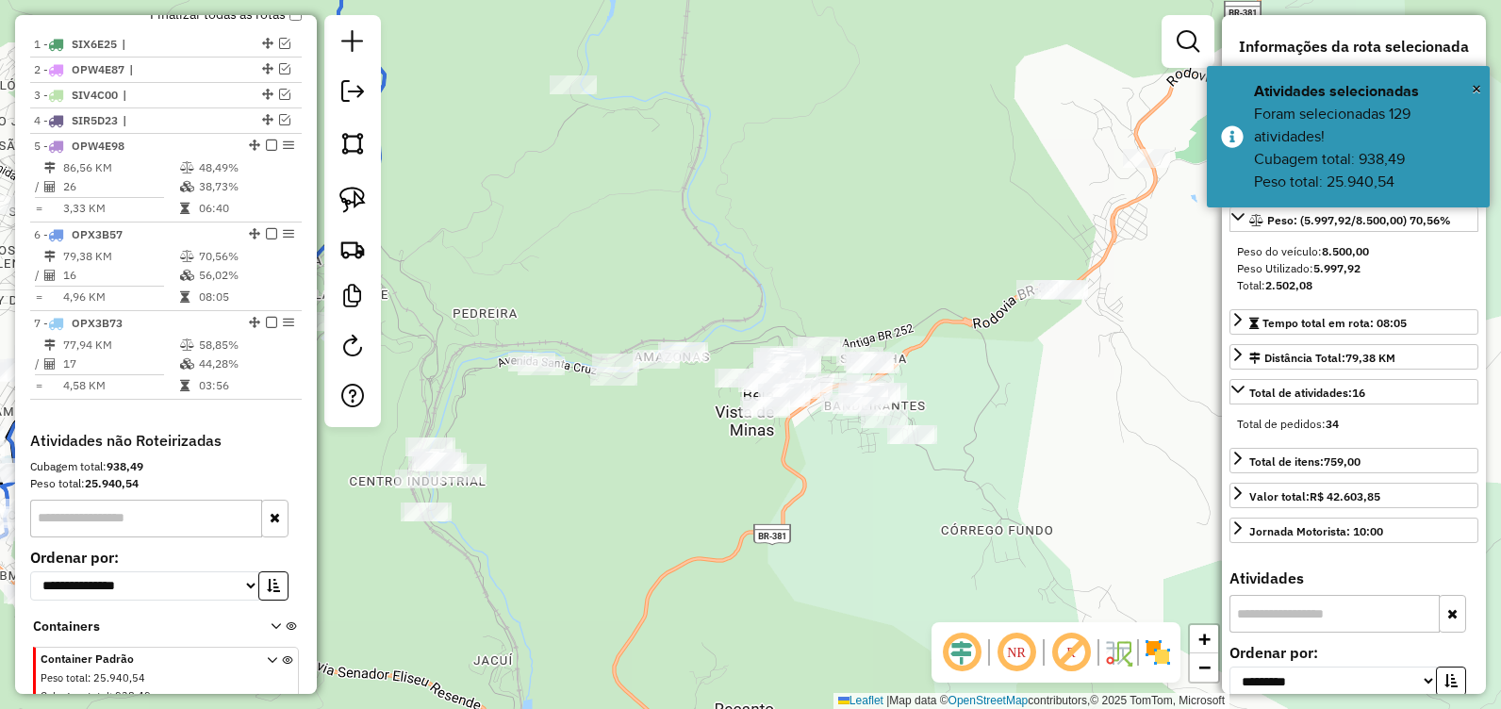
drag, startPoint x: 976, startPoint y: 399, endPoint x: 952, endPoint y: 407, distance: 25.0
click at [954, 407] on div "20827 - BAR Ze CARLOS Endereço: R PRESIDENTE DUTRA, 199 Bairro: Agua Fresca (IT…" at bounding box center [750, 354] width 1501 height 709
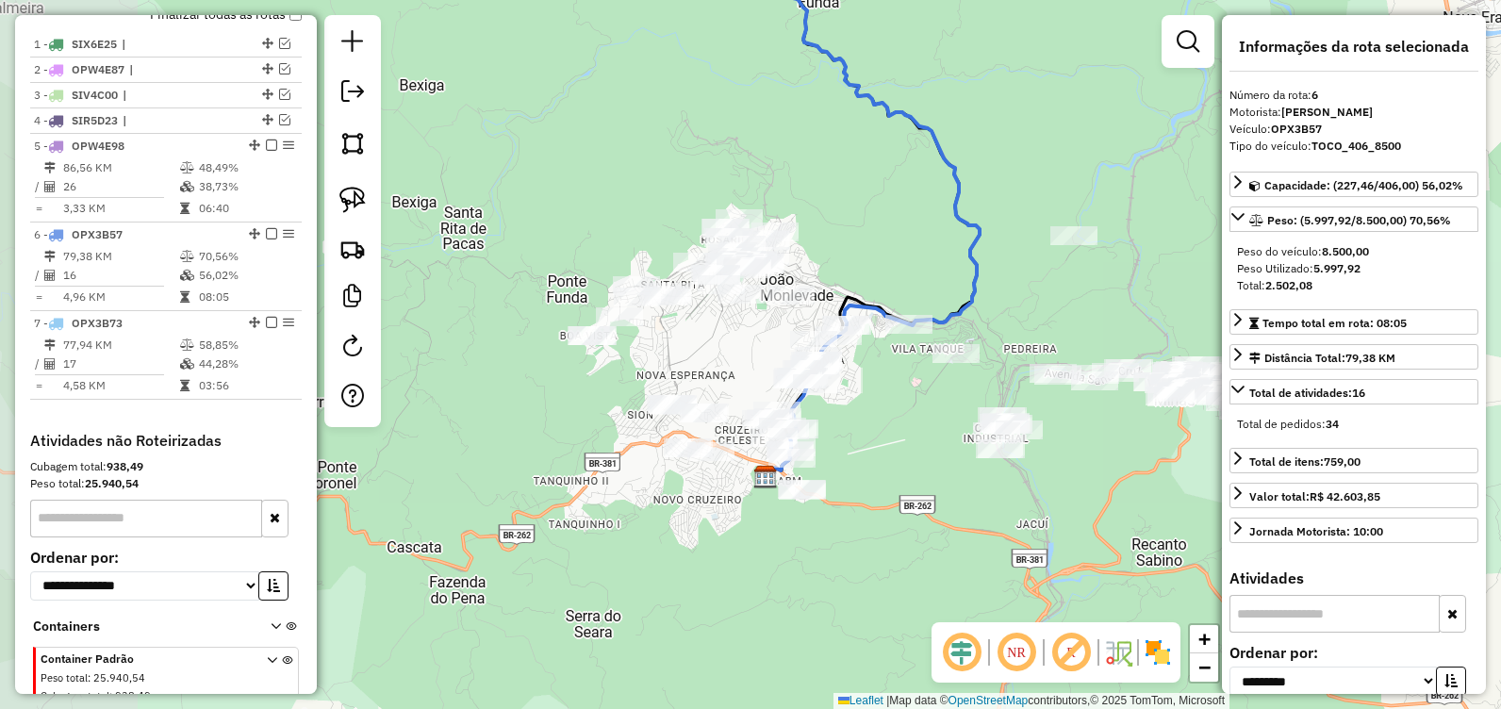
drag, startPoint x: 748, startPoint y: 370, endPoint x: 1020, endPoint y: 369, distance: 271.5
click at [1020, 369] on div "20827 - BAR Ze CARLOS Endereço: R PRESIDENTE DUTRA, 199 Bairro: Agua Fresca (IT…" at bounding box center [750, 354] width 1501 height 709
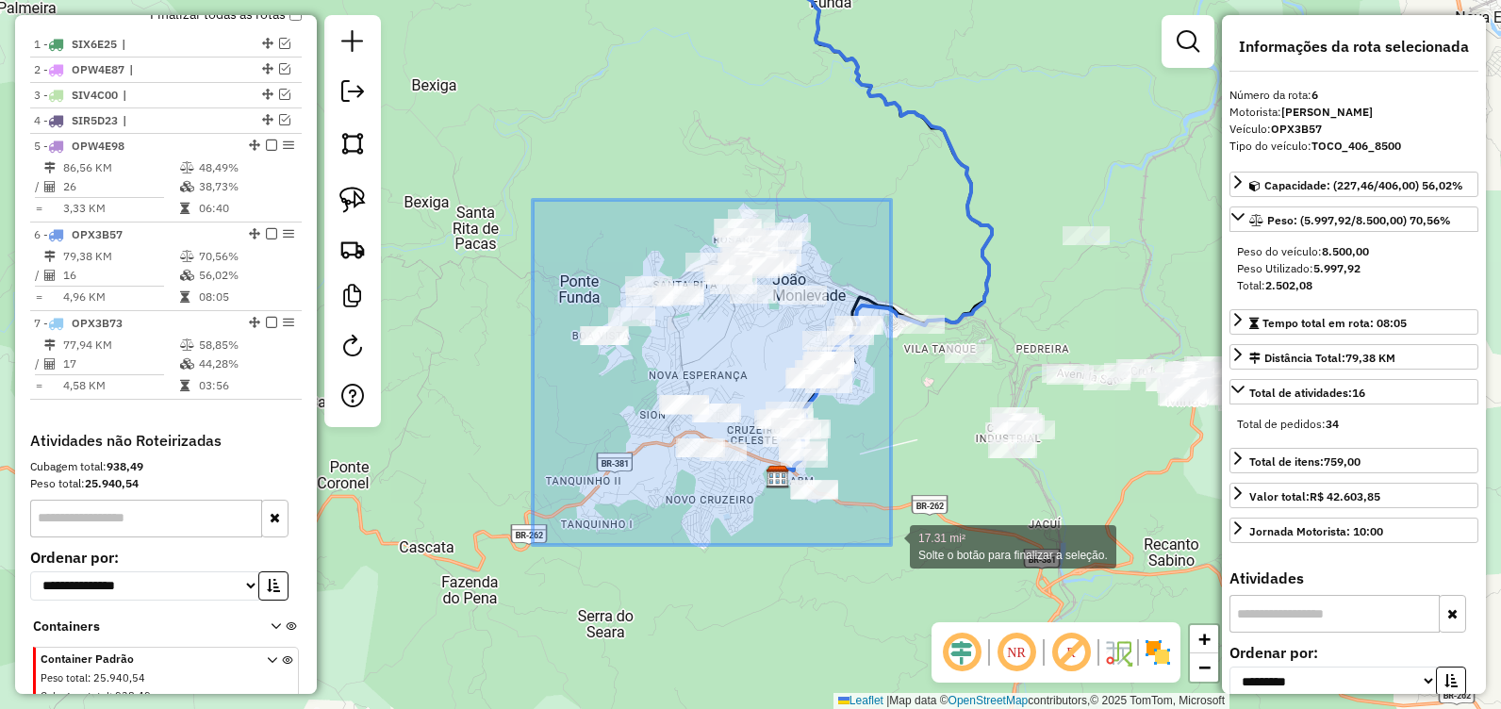
drag, startPoint x: 547, startPoint y: 227, endPoint x: 891, endPoint y: 545, distance: 468.2
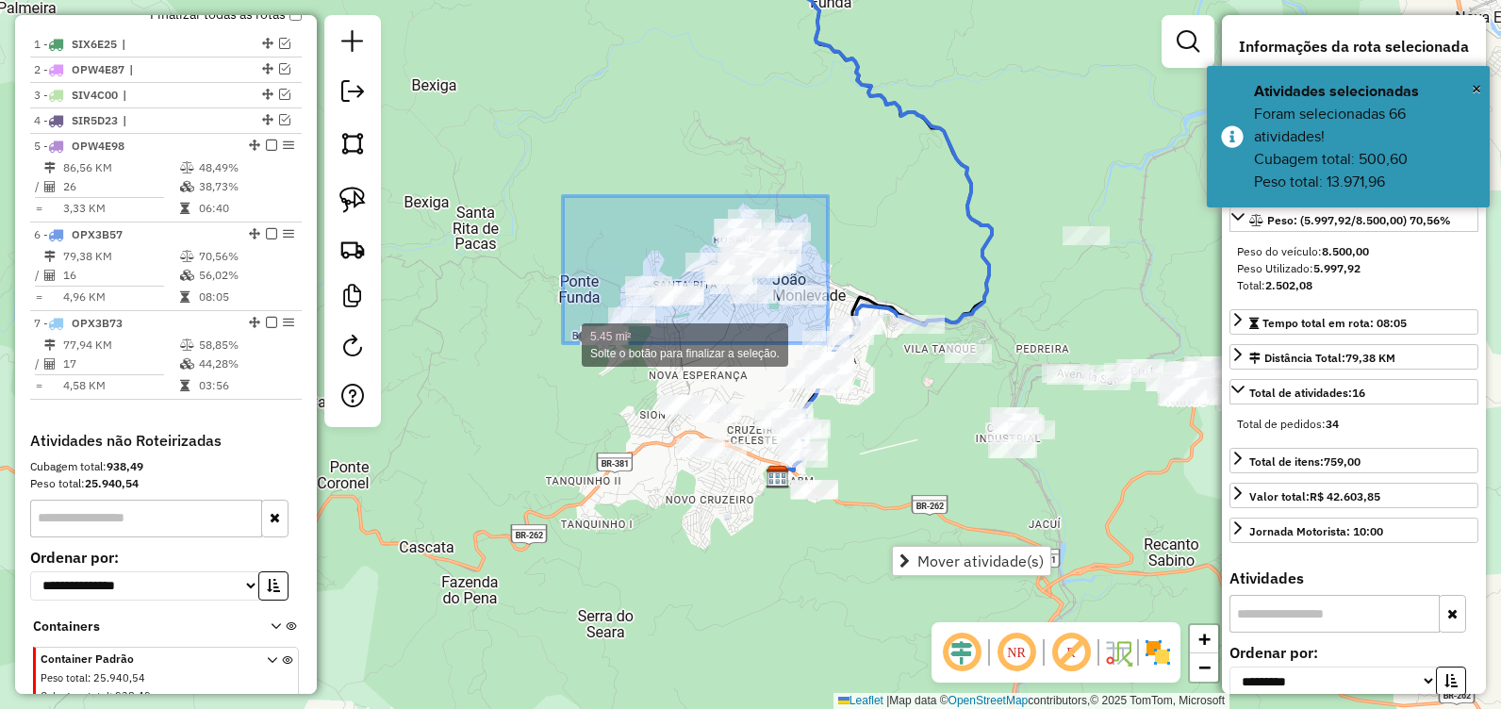
drag, startPoint x: 833, startPoint y: 211, endPoint x: 563, endPoint y: 343, distance: 301.0
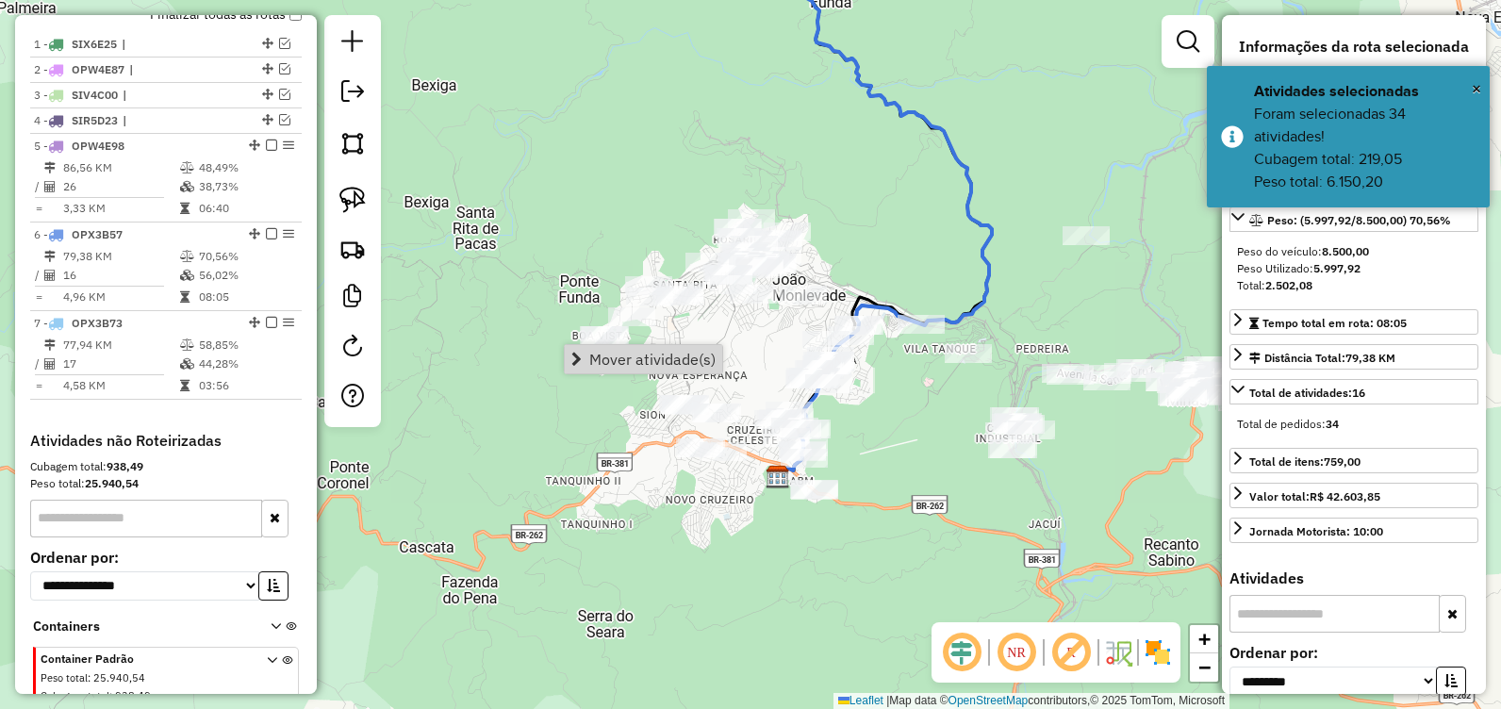
click at [913, 413] on div "20827 - BAR Ze CARLOS Endereço: R PRESIDENTE DUTRA, 199 Bairro: Agua Fresca (IT…" at bounding box center [750, 354] width 1501 height 709
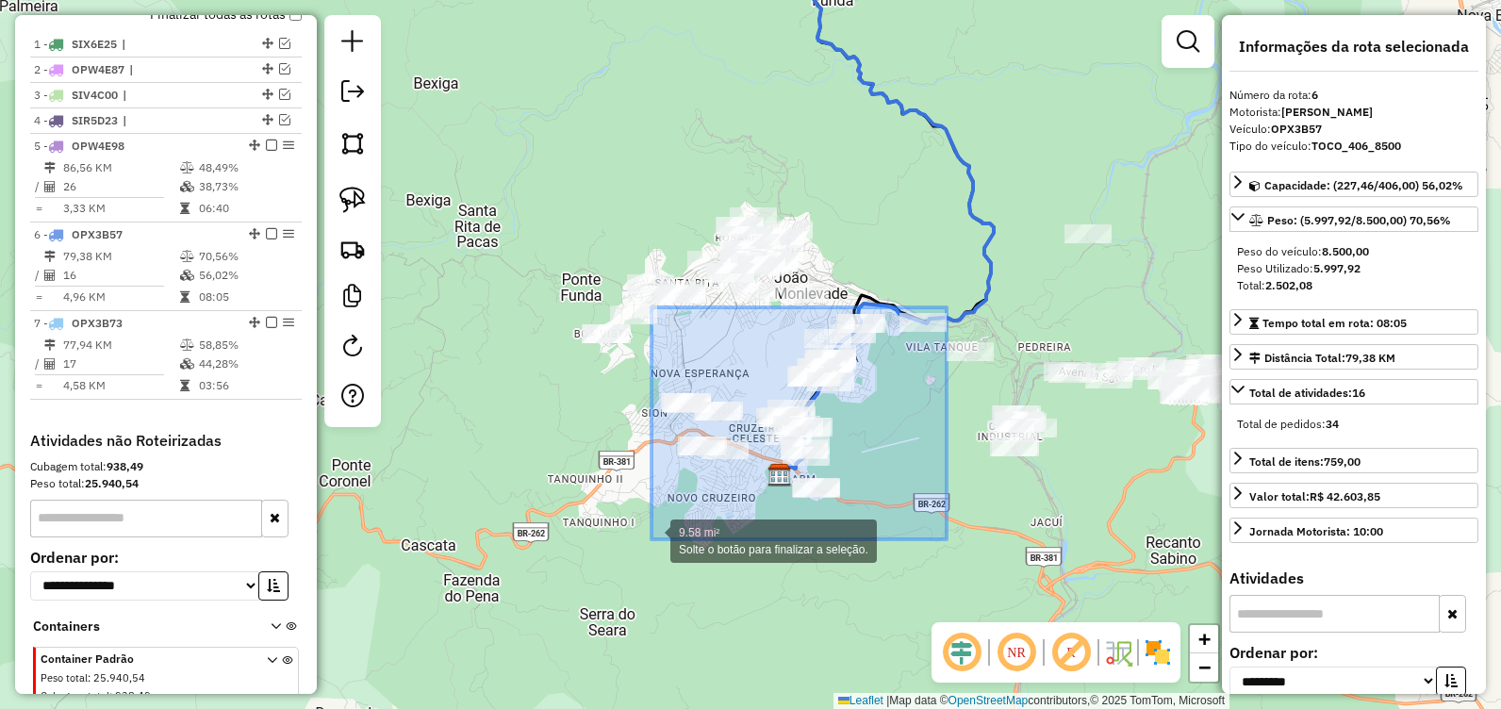
drag, startPoint x: 951, startPoint y: 316, endPoint x: 651, endPoint y: 539, distance: 373.8
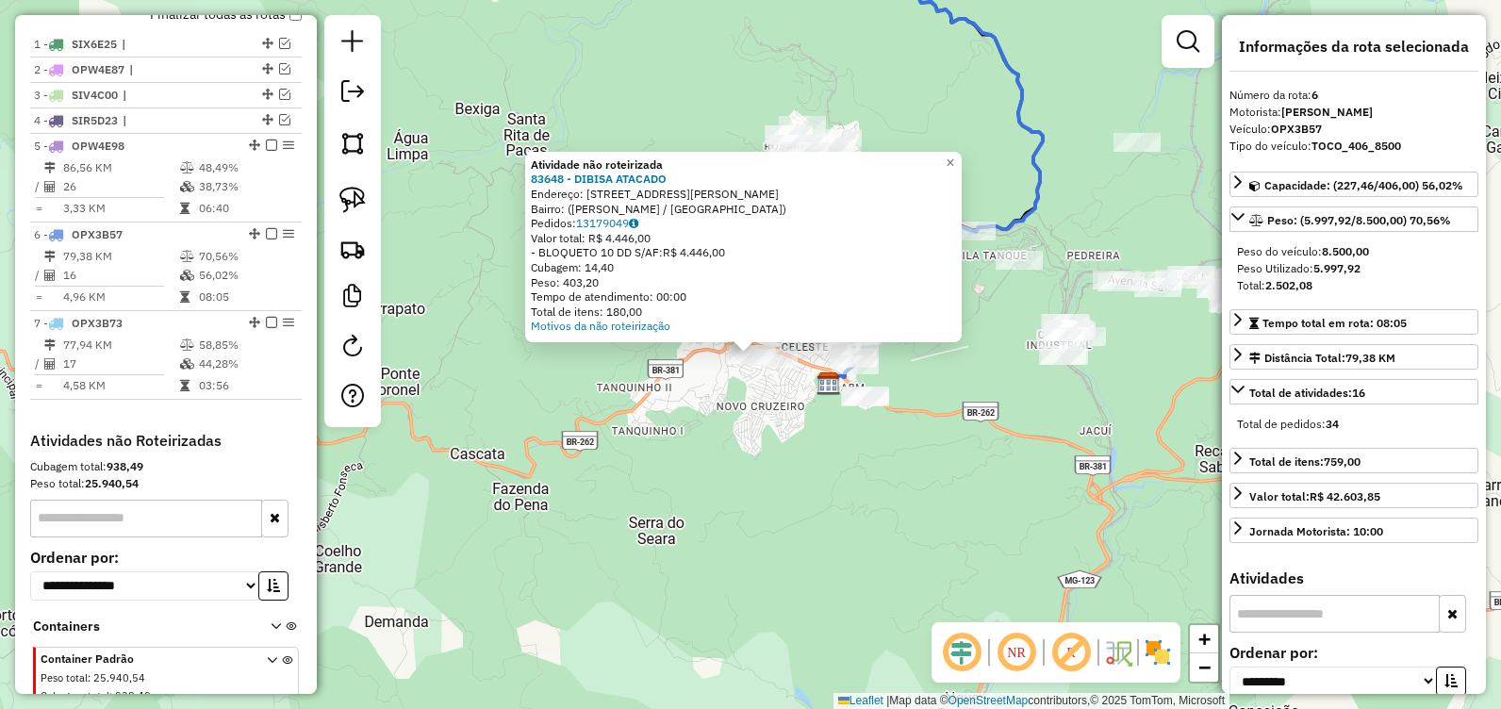
click at [775, 457] on div "Atividade não roteirizada 83648 - DIBISA ATACADO Endereço: Rua José do Carmo, 1…" at bounding box center [750, 354] width 1501 height 709
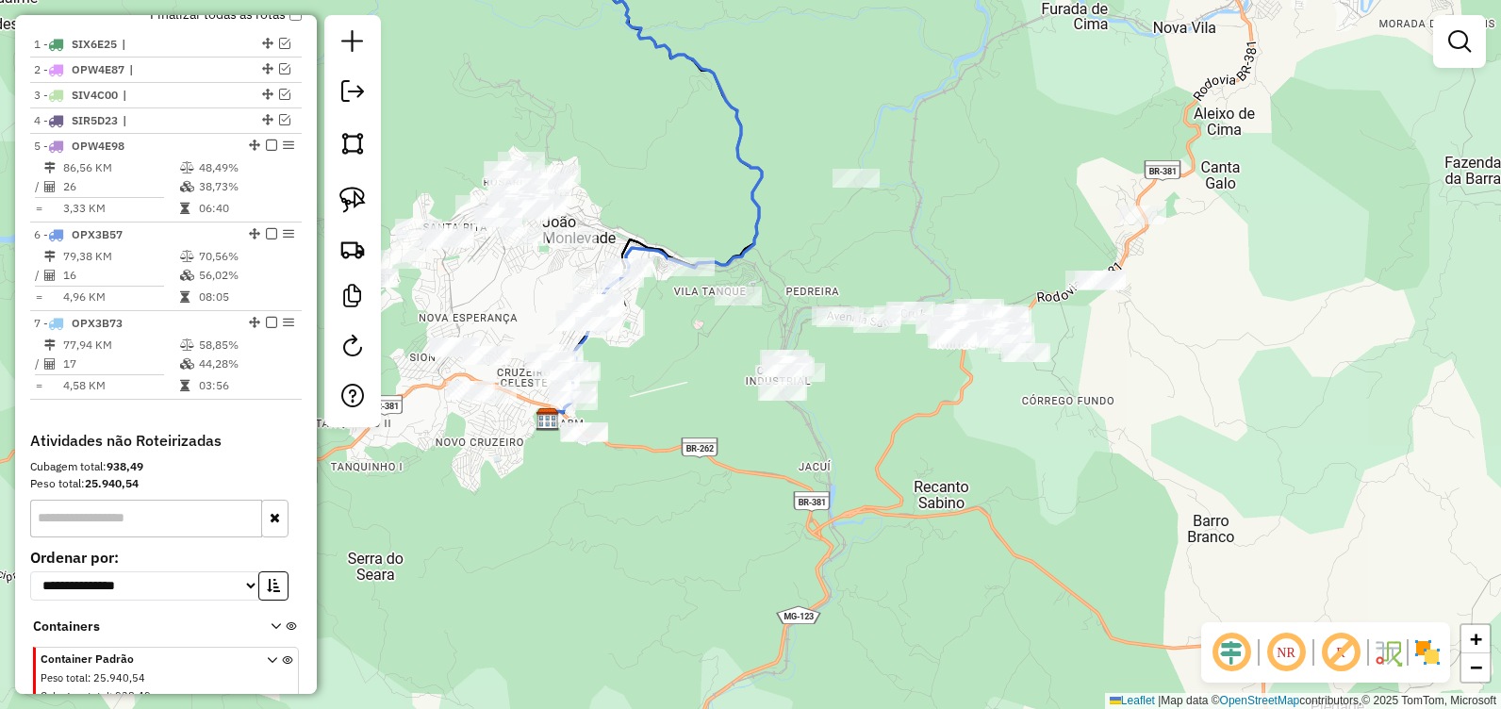
drag, startPoint x: 1081, startPoint y: 254, endPoint x: 798, endPoint y: 287, distance: 284.8
click at [792, 290] on div "Janela de atendimento Grade de atendimento Capacidade Transportadoras Veículos …" at bounding box center [750, 354] width 1501 height 709
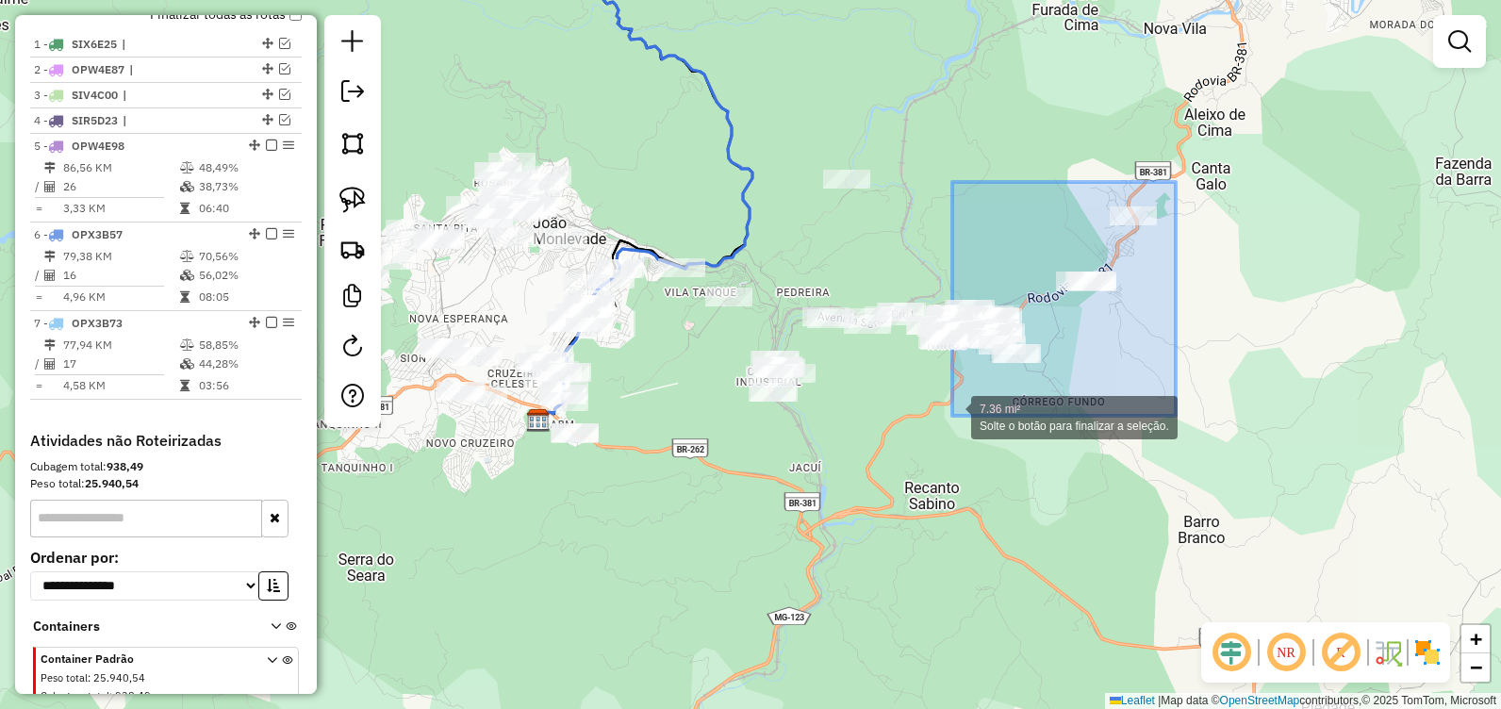
drag, startPoint x: 1173, startPoint y: 187, endPoint x: 952, endPoint y: 416, distance: 318.0
click at [952, 416] on div "7.36 mi² Solte o botão para finalizar a seleção. Janela de atendimento Grade de…" at bounding box center [750, 354] width 1501 height 709
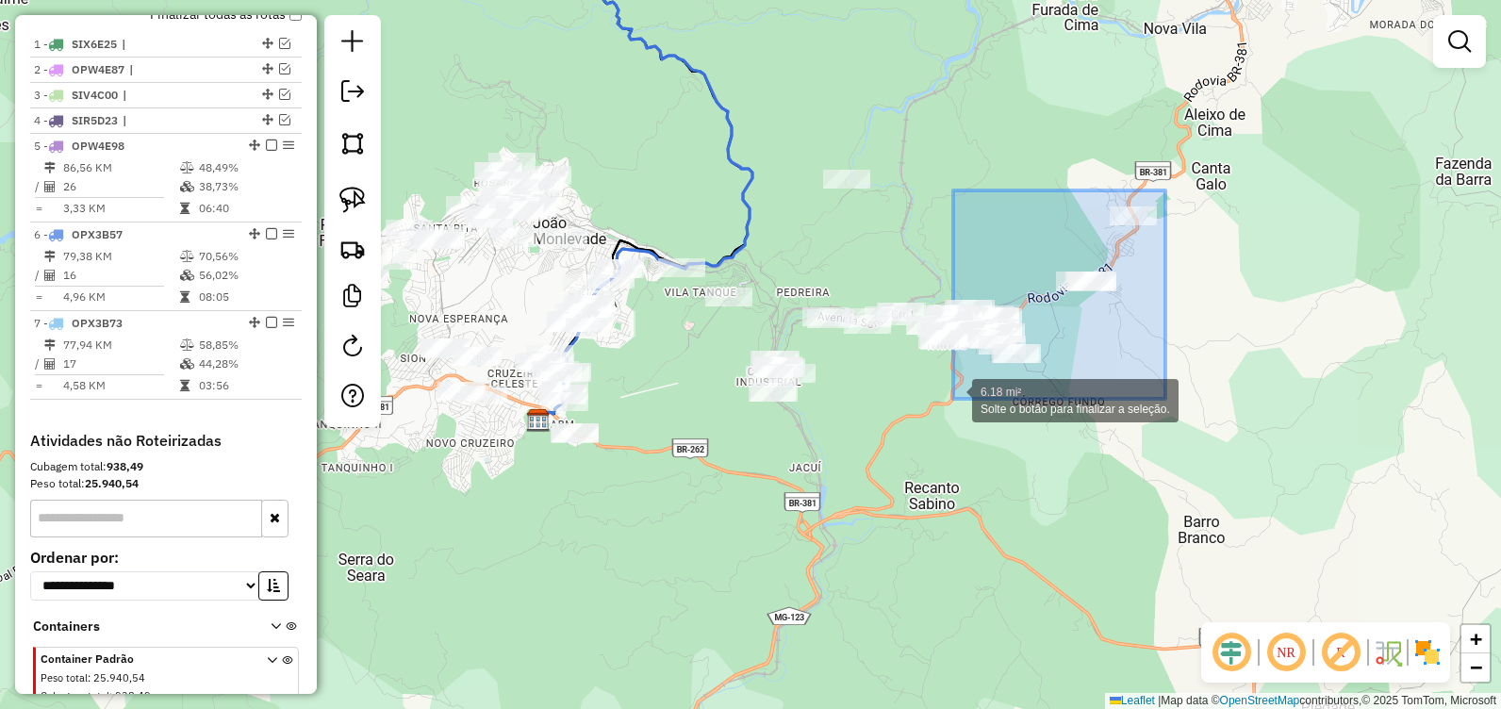
drag, startPoint x: 1161, startPoint y: 201, endPoint x: 953, endPoint y: 399, distance: 287.3
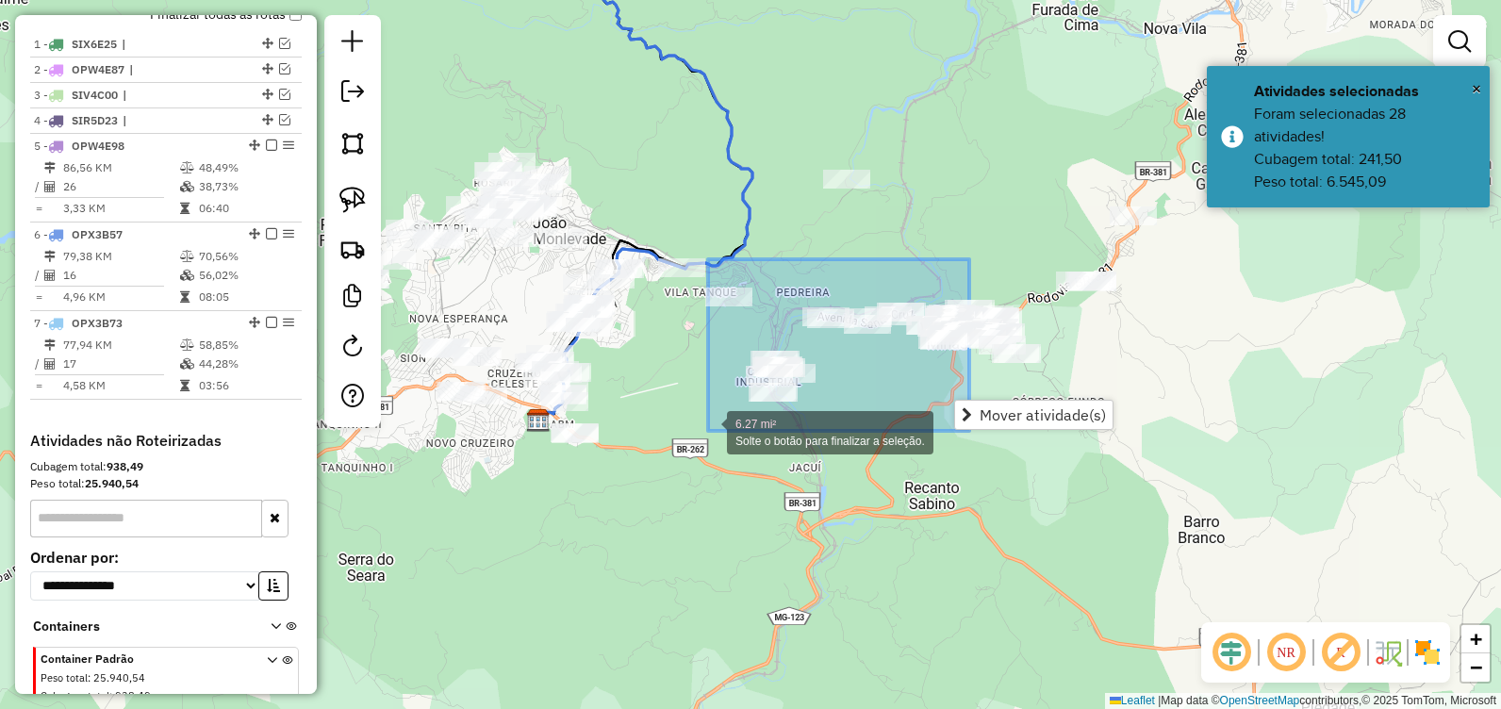
drag, startPoint x: 959, startPoint y: 286, endPoint x: 708, endPoint y: 431, distance: 289.7
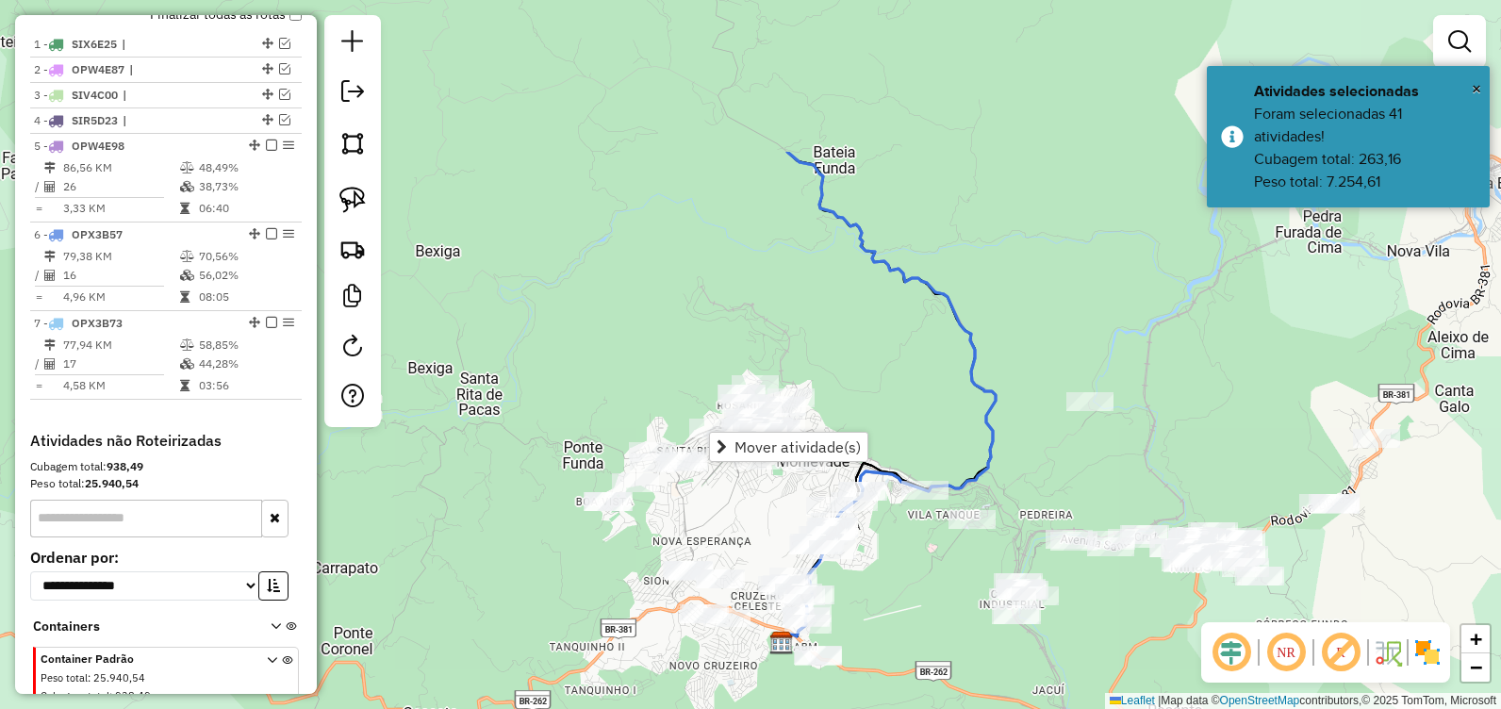
drag, startPoint x: 881, startPoint y: 387, endPoint x: 1145, endPoint y: 672, distance: 388.2
click at [1145, 672] on div "Janela de atendimento Grade de atendimento Capacidade Transportadoras Veículos …" at bounding box center [750, 354] width 1501 height 709
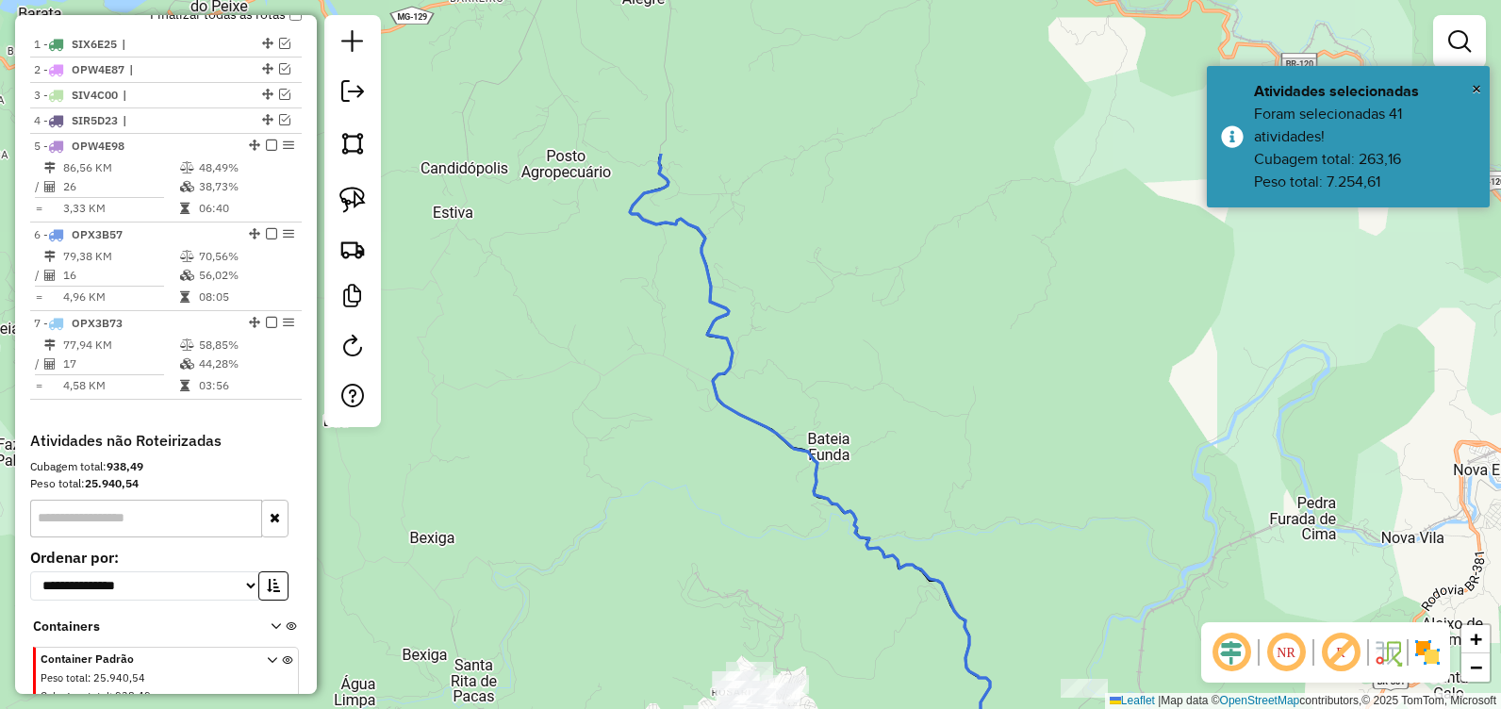
drag, startPoint x: 931, startPoint y: 325, endPoint x: 892, endPoint y: 546, distance: 224.1
click at [901, 560] on div "Janela de atendimento Grade de atendimento Capacidade Transportadoras Veículos …" at bounding box center [750, 354] width 1501 height 709
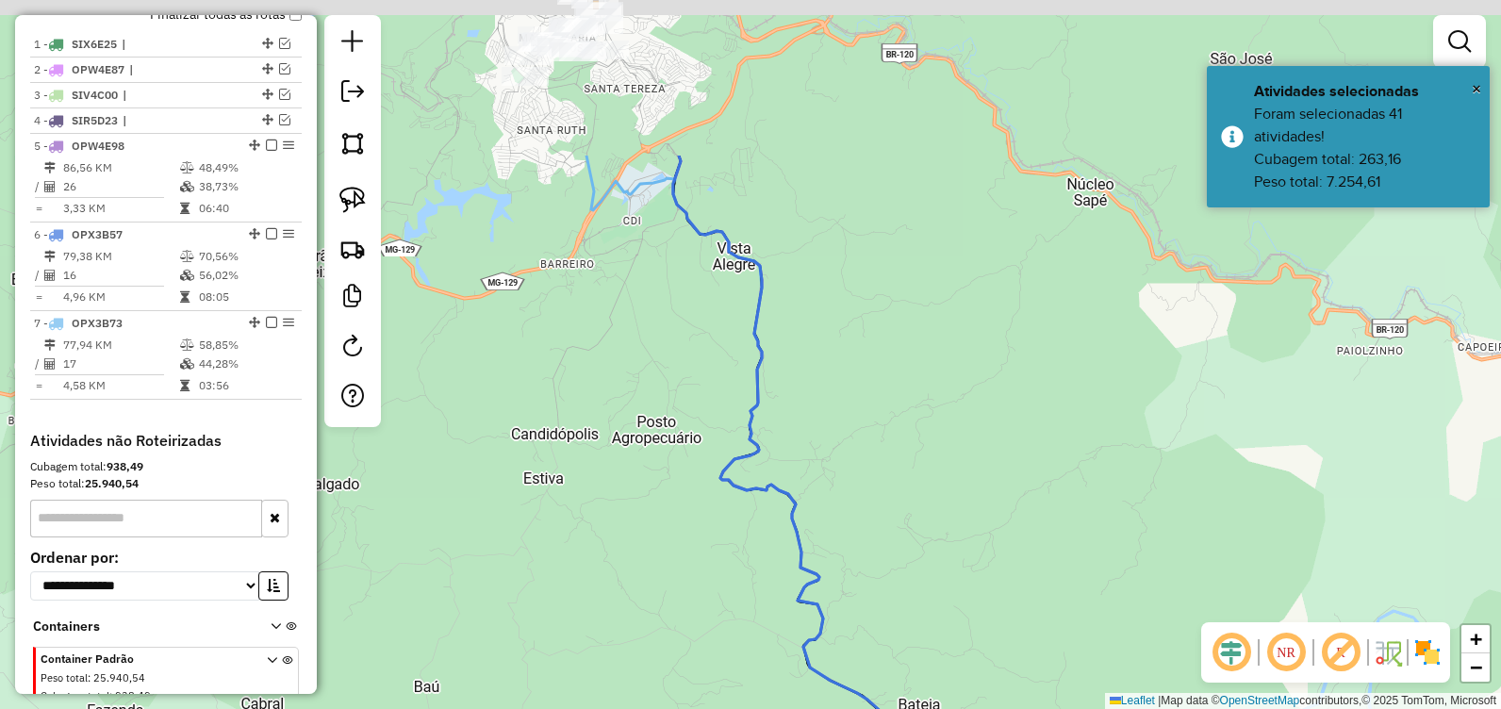
drag, startPoint x: 910, startPoint y: 324, endPoint x: 1008, endPoint y: 546, distance: 242.2
click at [1008, 545] on div "Janela de atendimento Grade de atendimento Capacidade Transportadoras Veículos …" at bounding box center [750, 354] width 1501 height 709
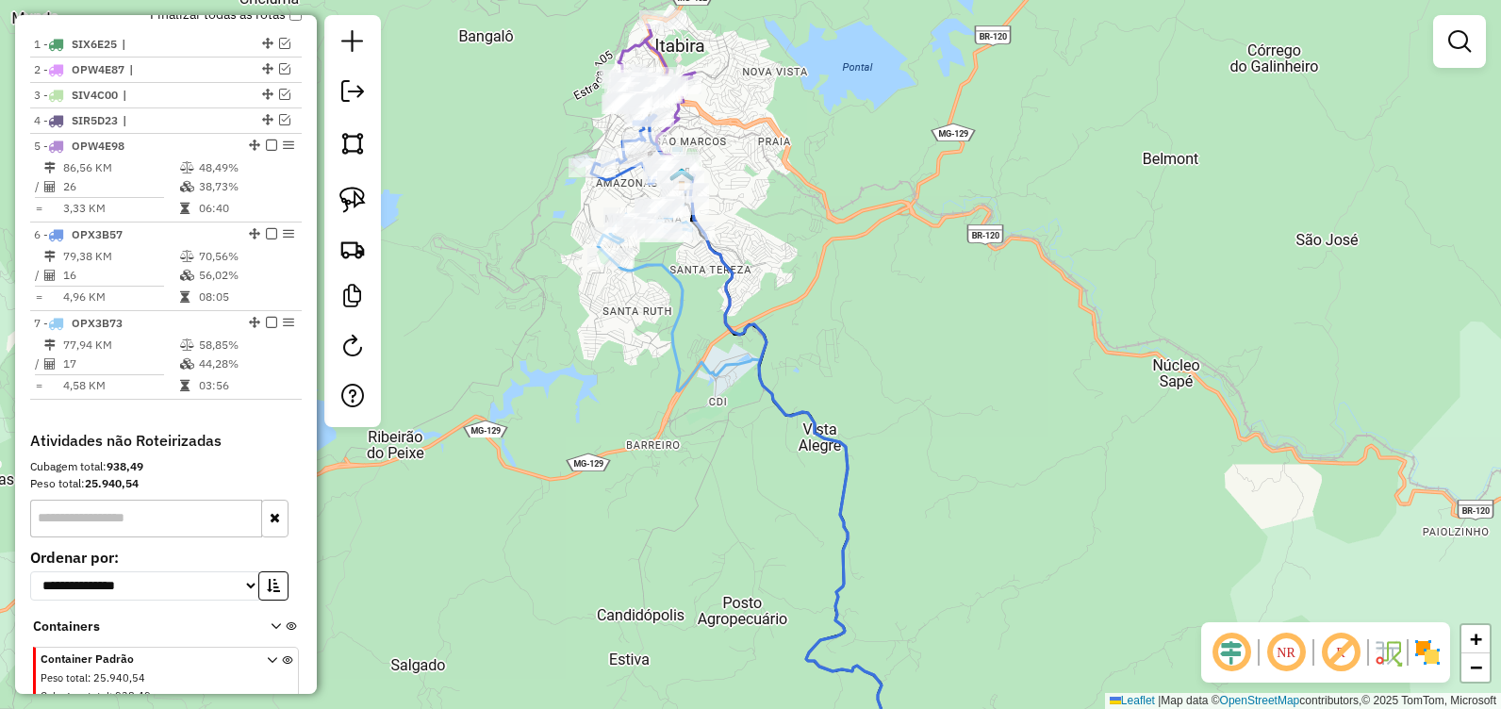
drag, startPoint x: 811, startPoint y: 212, endPoint x: 931, endPoint y: 457, distance: 273.1
click at [958, 491] on div "Janela de atendimento Grade de atendimento Capacidade Transportadoras Veículos …" at bounding box center [750, 354] width 1501 height 709
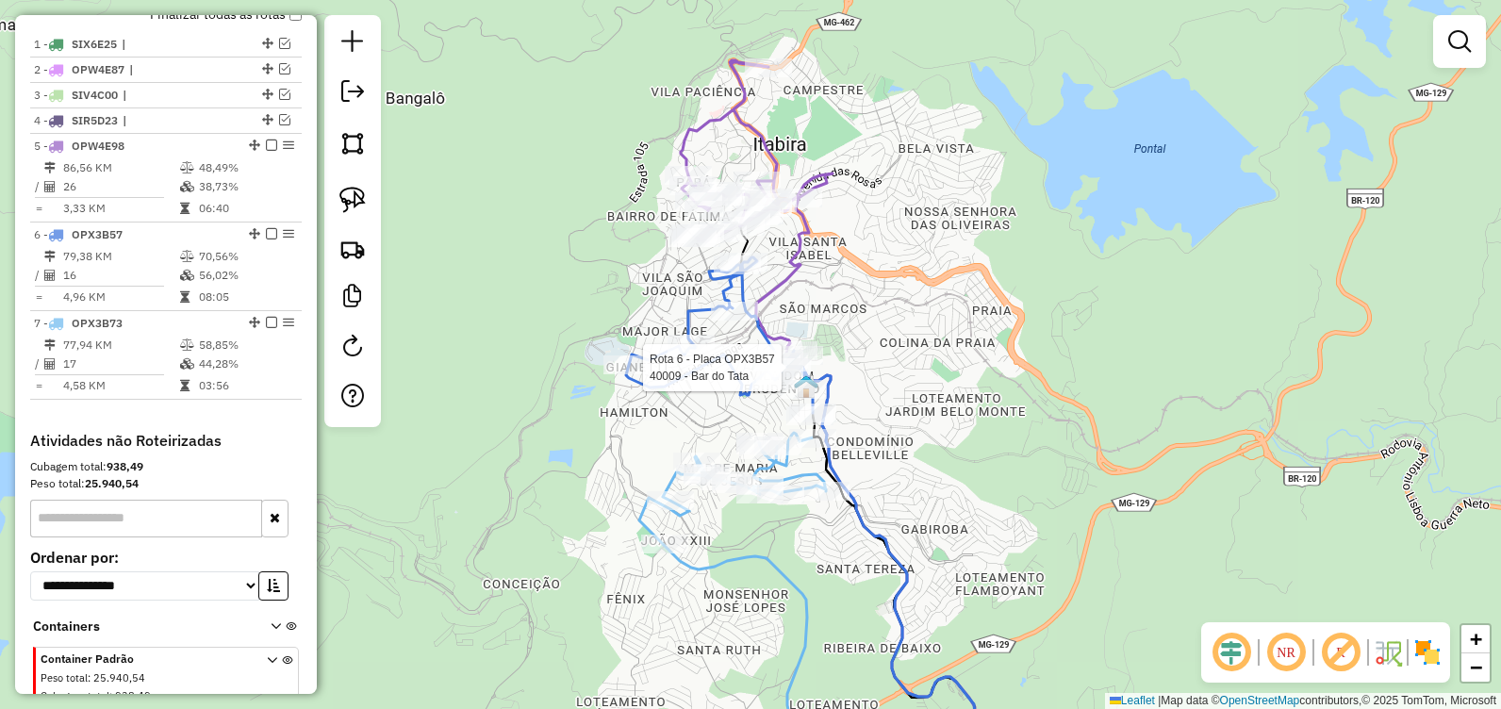
select select "**********"
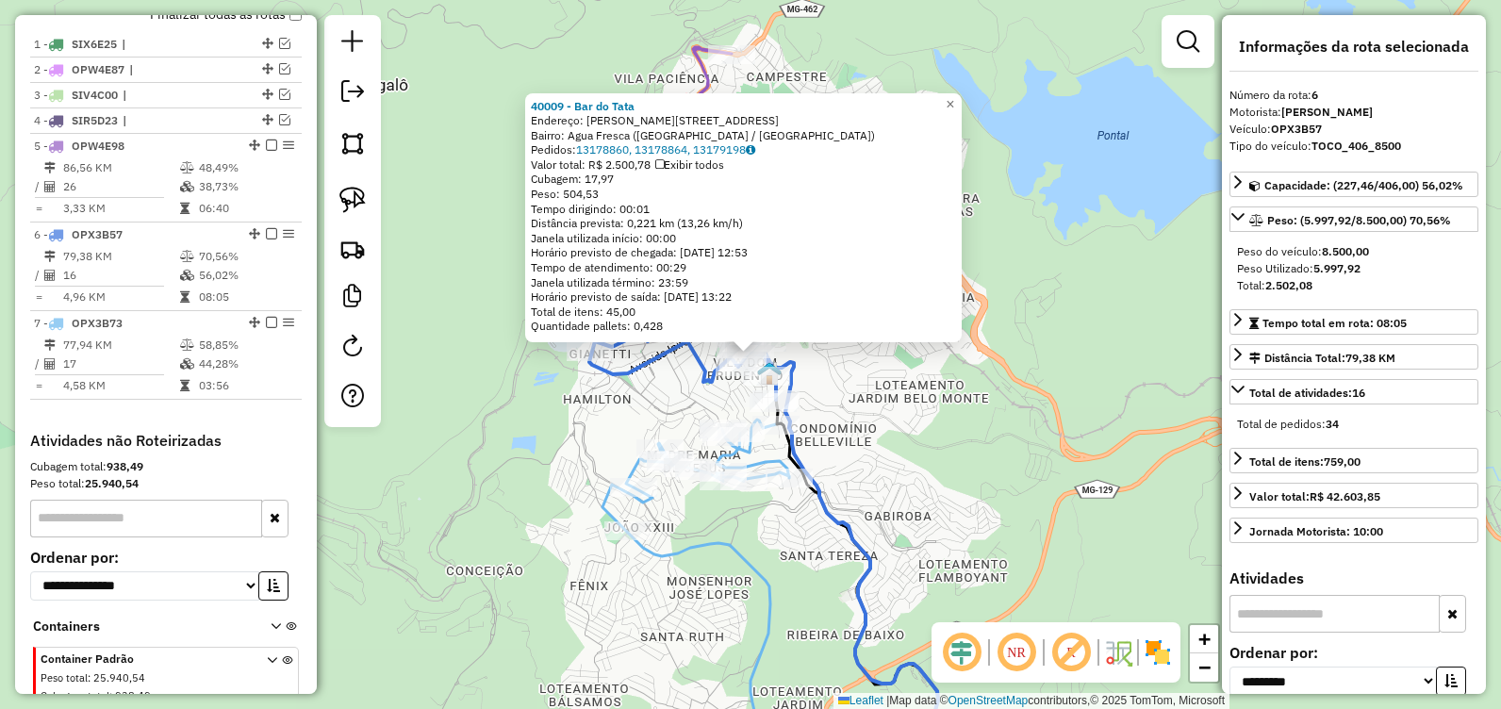
scroll to position [790, 0]
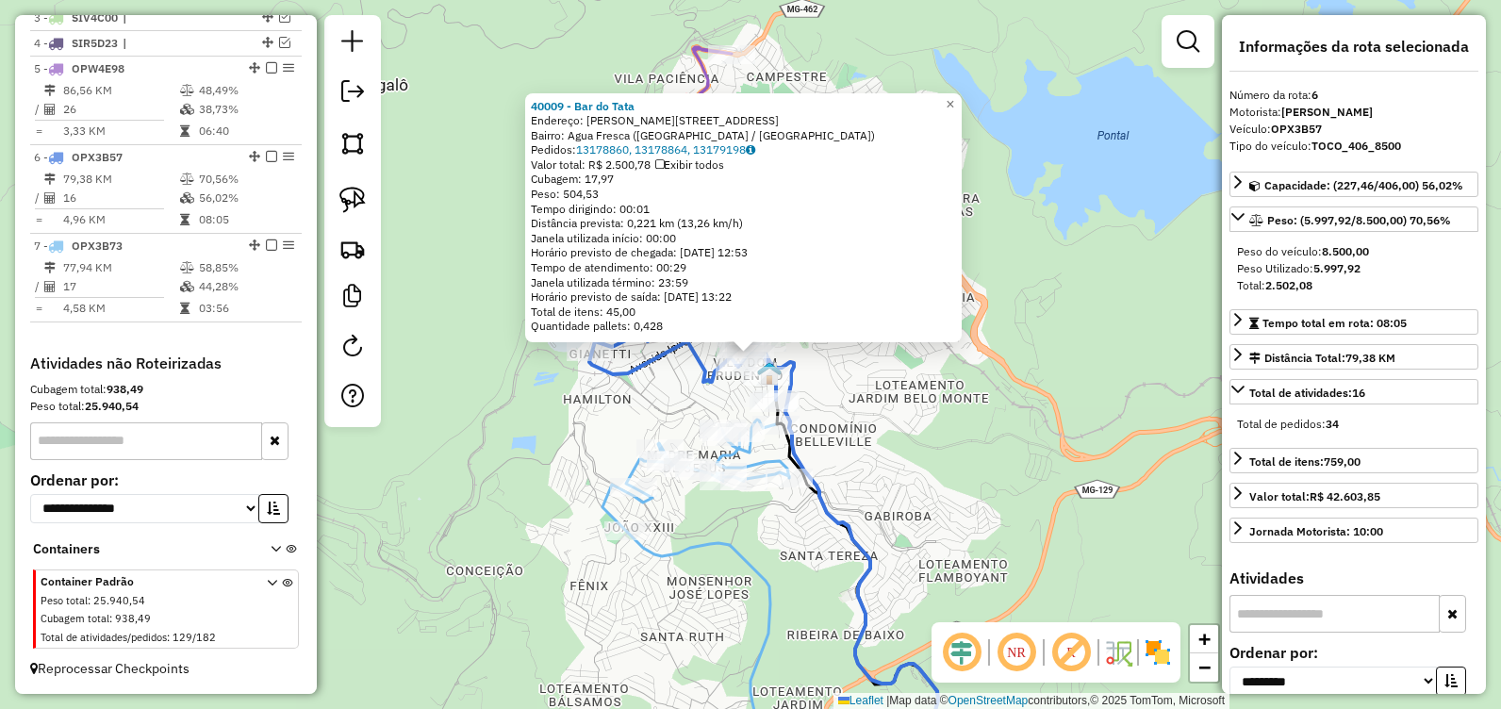
click at [990, 451] on div "40009 - Bar do Tata Endereço: Valdemar de Alvarenga Lage, 20 Bairro: Agua Fresc…" at bounding box center [750, 354] width 1501 height 709
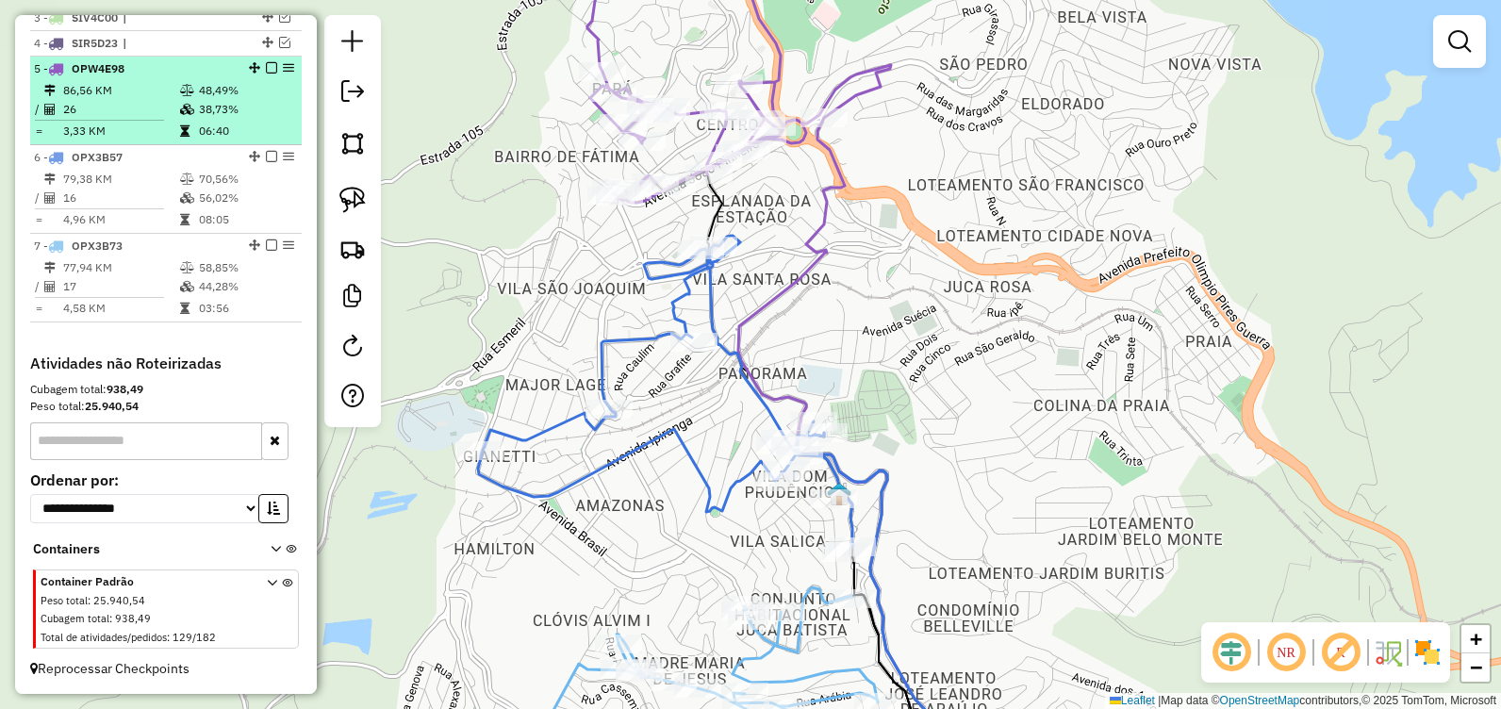
click at [267, 68] on em at bounding box center [271, 67] width 11 height 11
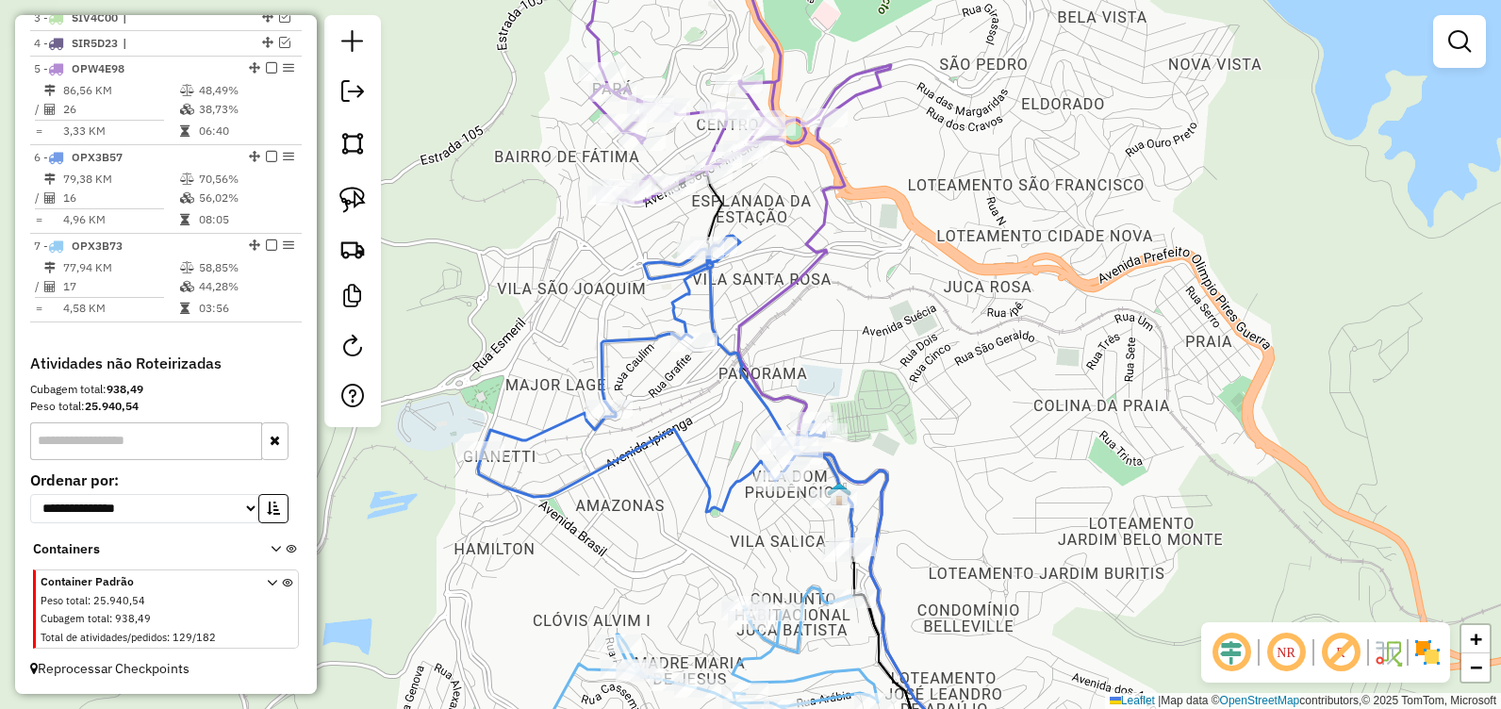
scroll to position [727, 0]
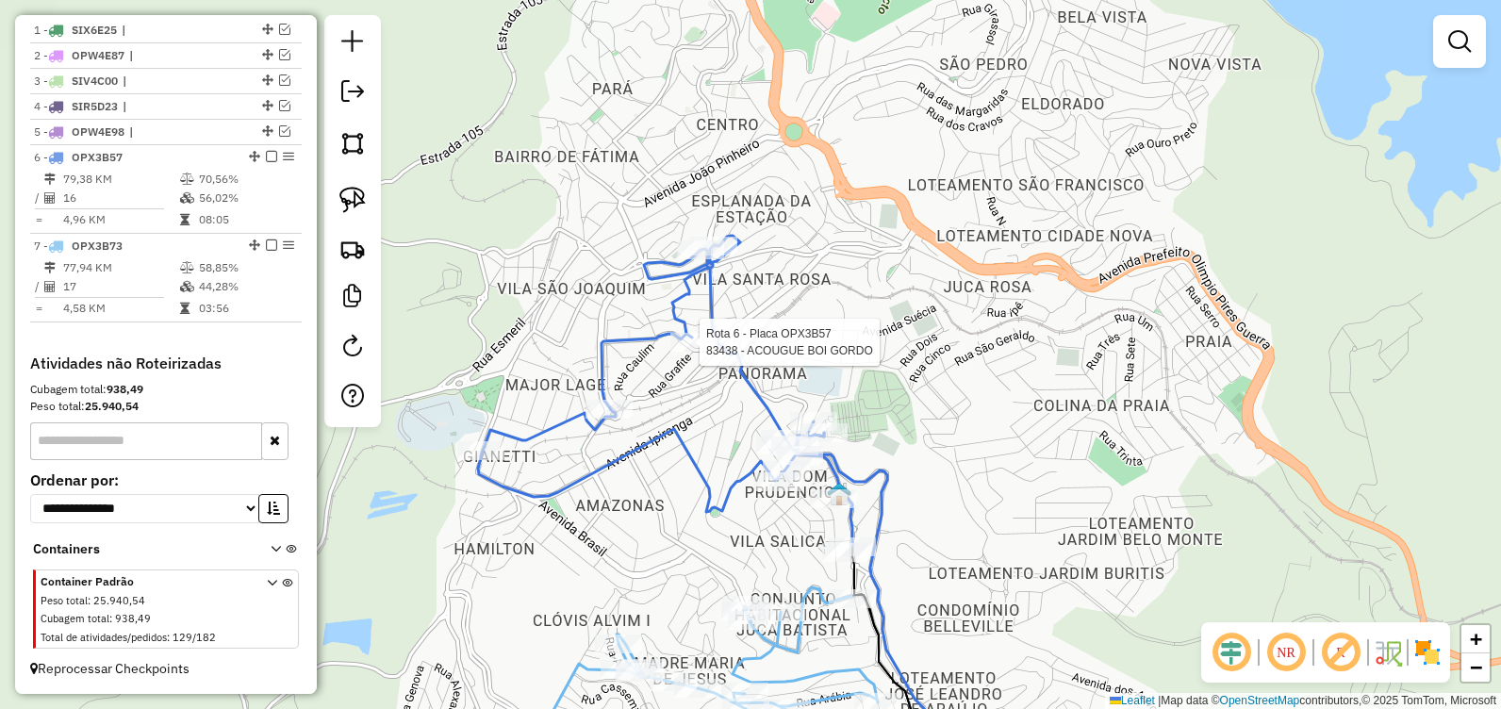
click at [694, 352] on div at bounding box center [693, 342] width 47 height 19
select select "**********"
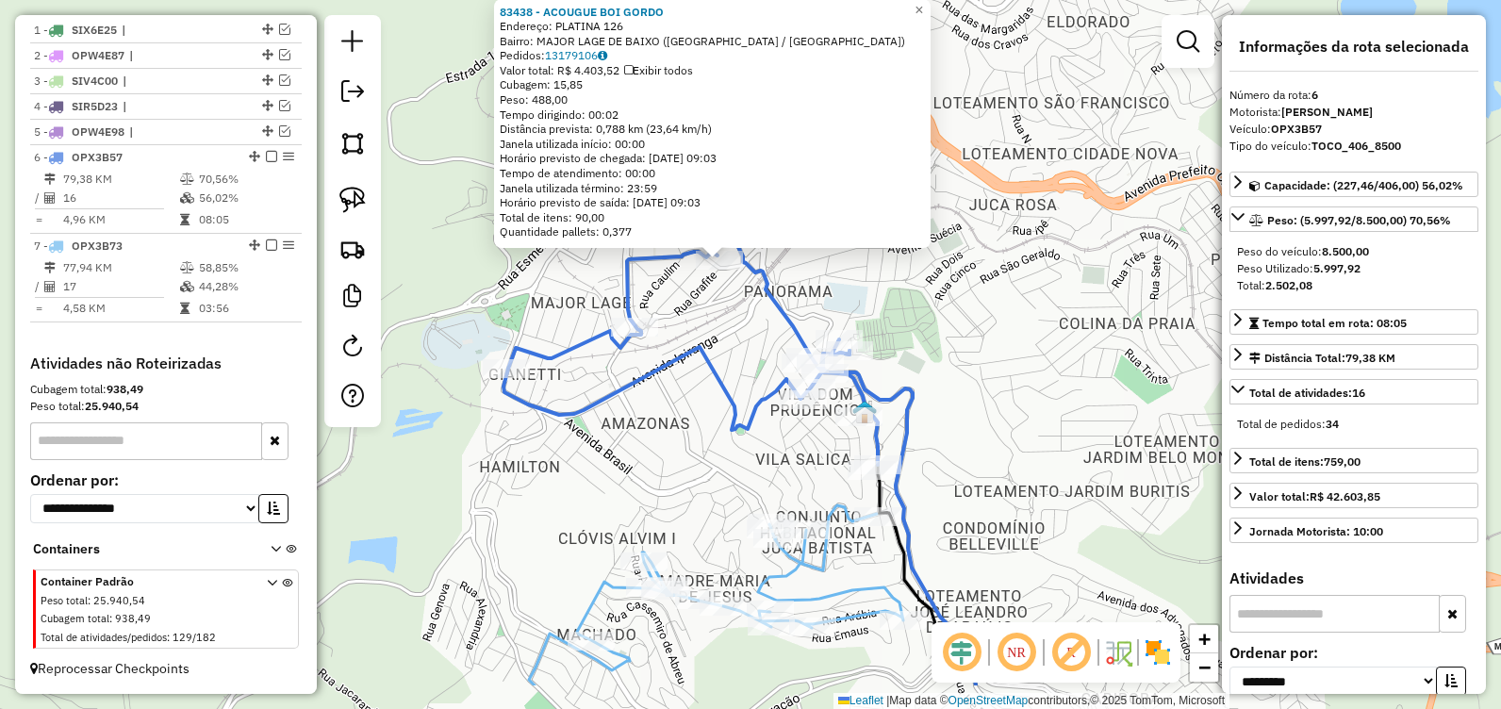
drag, startPoint x: 741, startPoint y: 446, endPoint x: 661, endPoint y: 236, distance: 224.9
click at [665, 242] on icon at bounding box center [690, 309] width 374 height 311
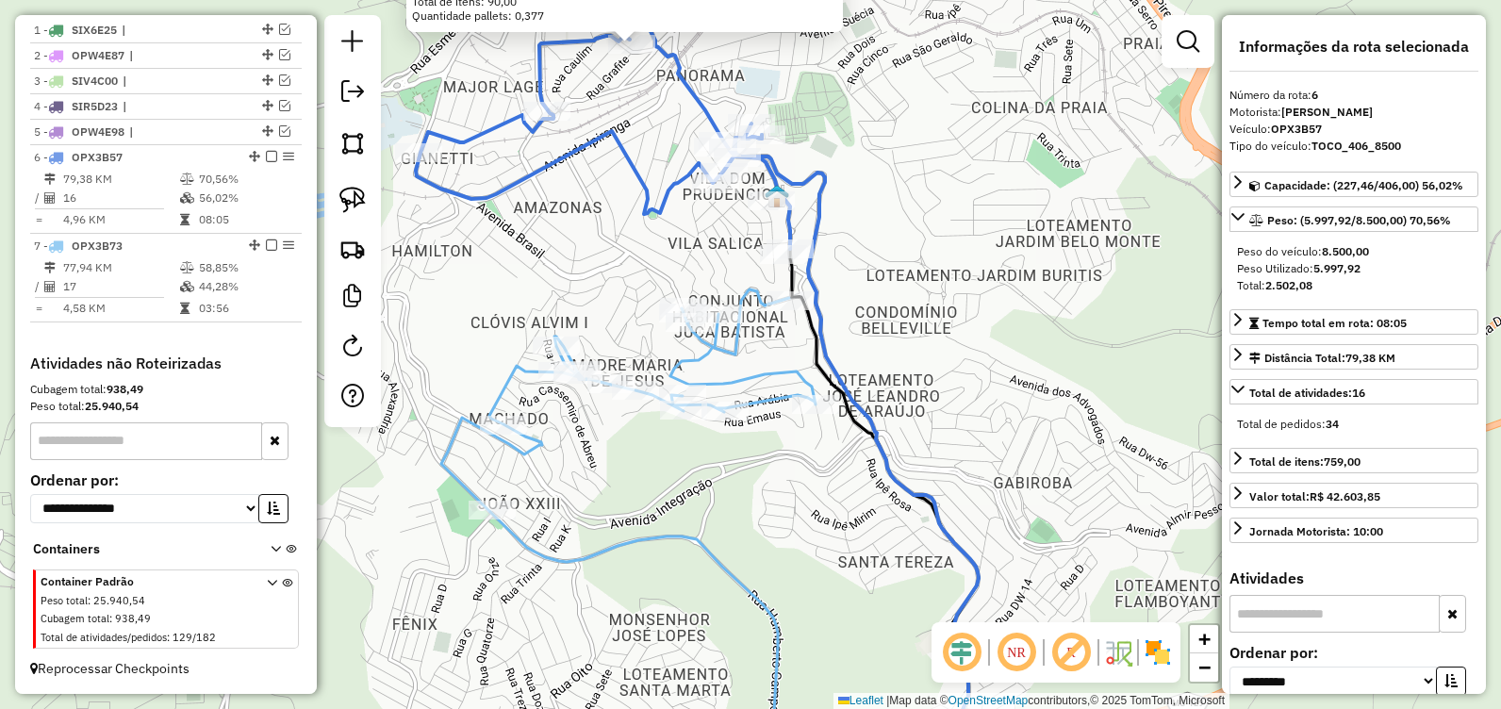
drag, startPoint x: 792, startPoint y: 349, endPoint x: 772, endPoint y: 309, distance: 44.3
click at [776, 322] on div "83438 - ACOUGUE BOI GORDO Endereço: PLATINA 126 Bairro: MAJOR LAGE DE BAIXO (IT…" at bounding box center [750, 354] width 1501 height 709
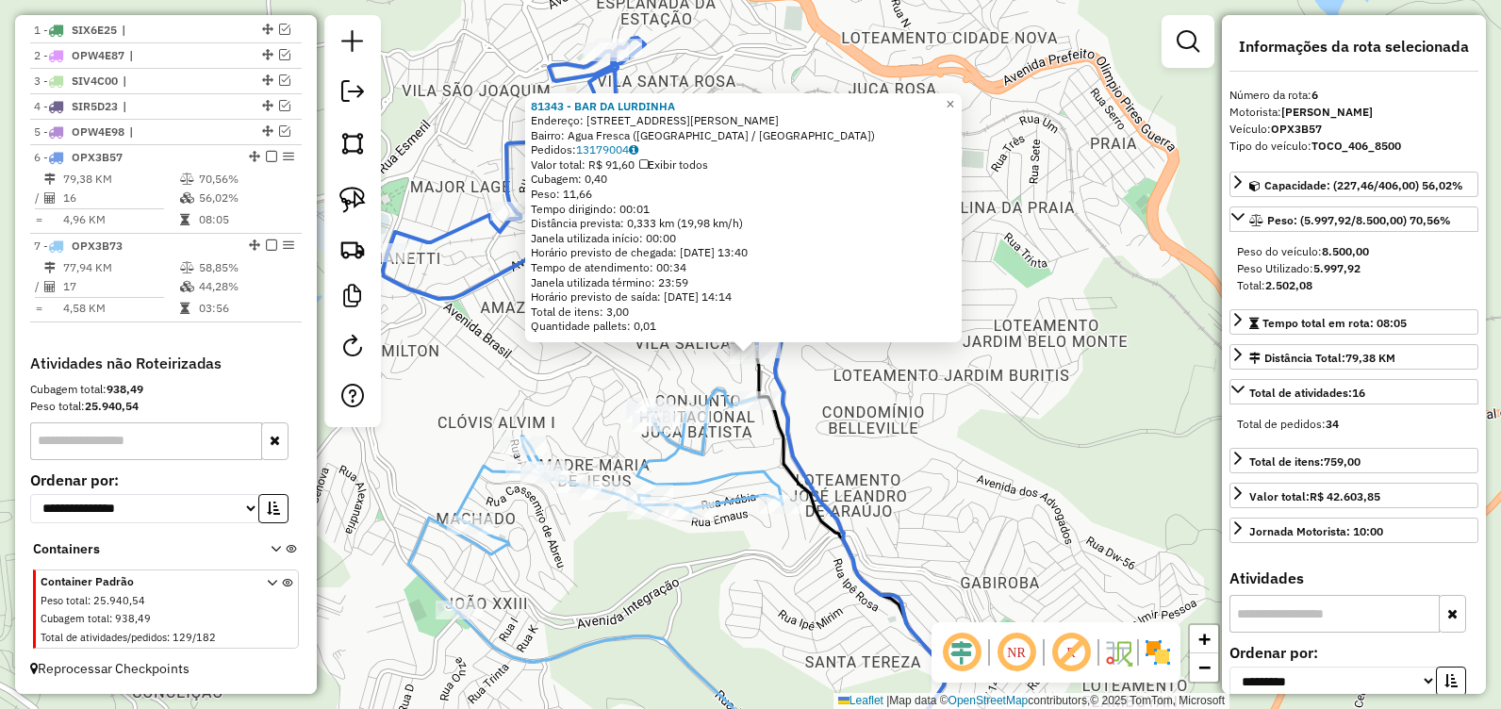
click at [951, 450] on div "81343 - BAR DA LURDINHA Endereço: R VALDEMAR DE ALVARENGA LAGE, 528 Bairro: Agu…" at bounding box center [750, 354] width 1501 height 709
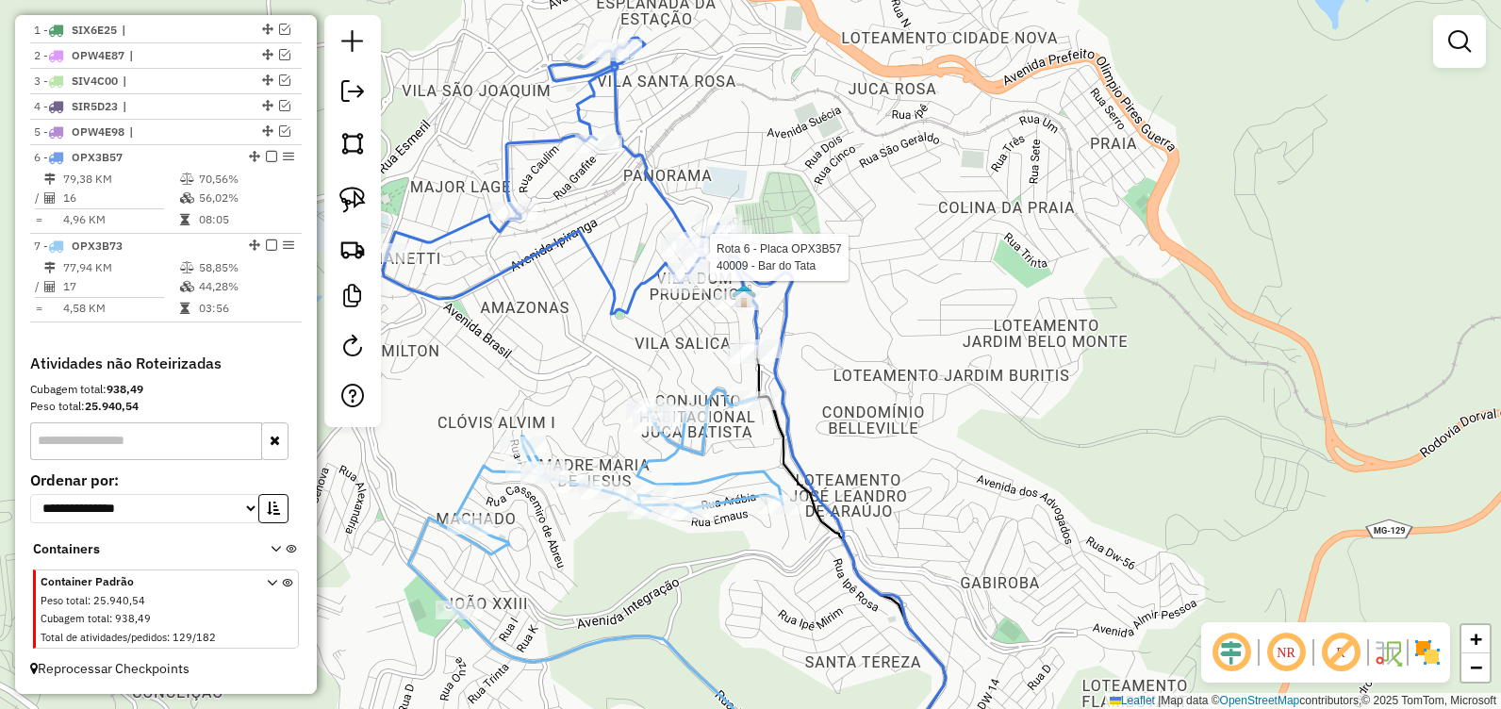
select select "**********"
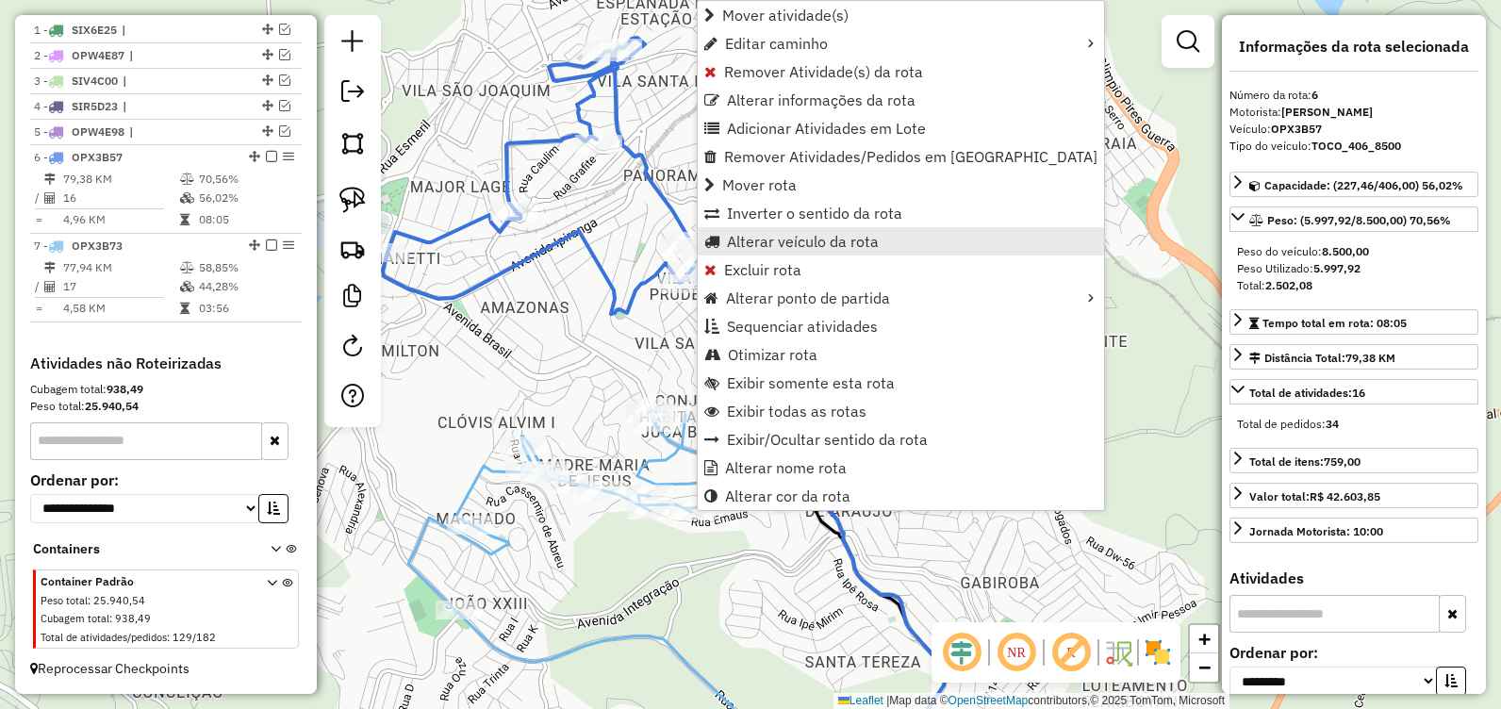
click at [761, 238] on span "Alterar veículo da rota" at bounding box center [803, 241] width 152 height 15
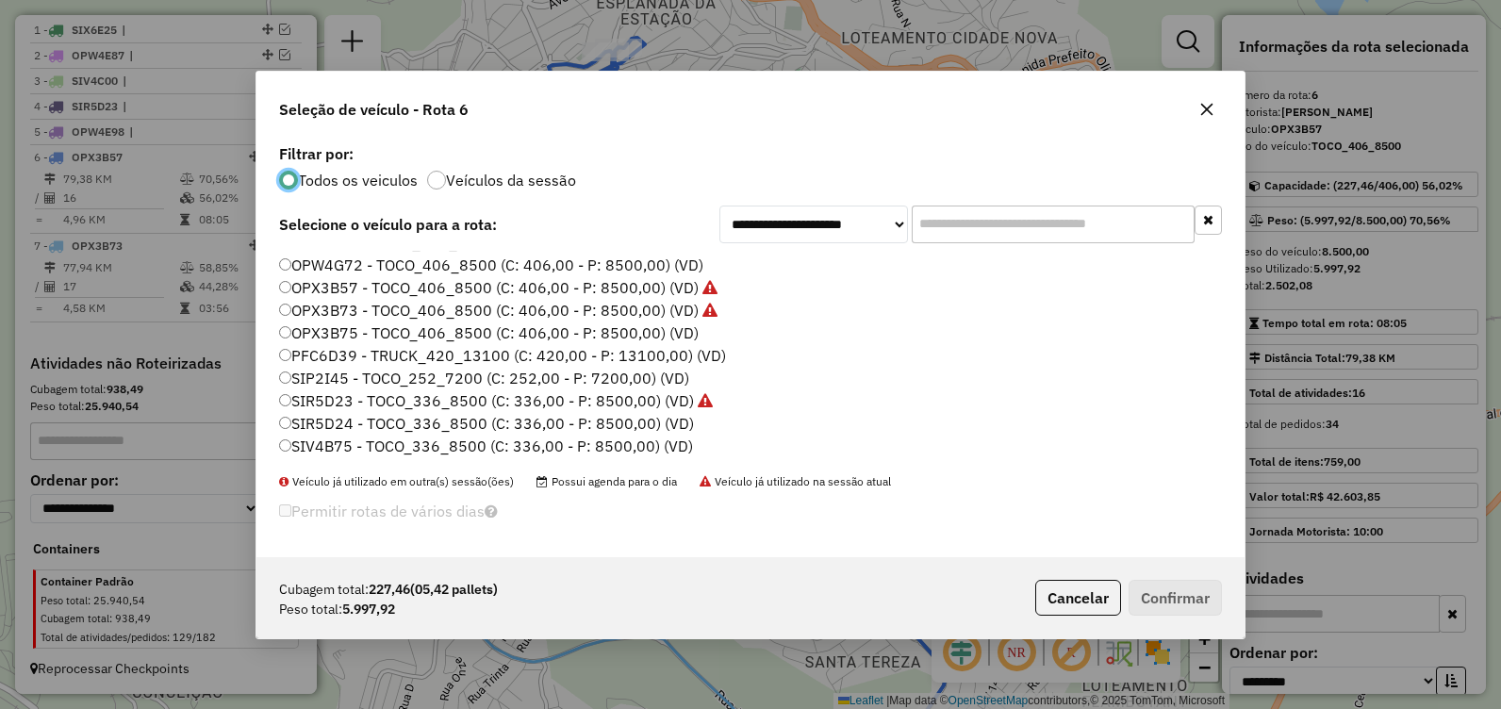
scroll to position [132, 0]
click at [541, 445] on label "TDO5I68 - TOCO_308_8500 (C: 308,00 - P: 8500,00) (VD)" at bounding box center [487, 446] width 416 height 23
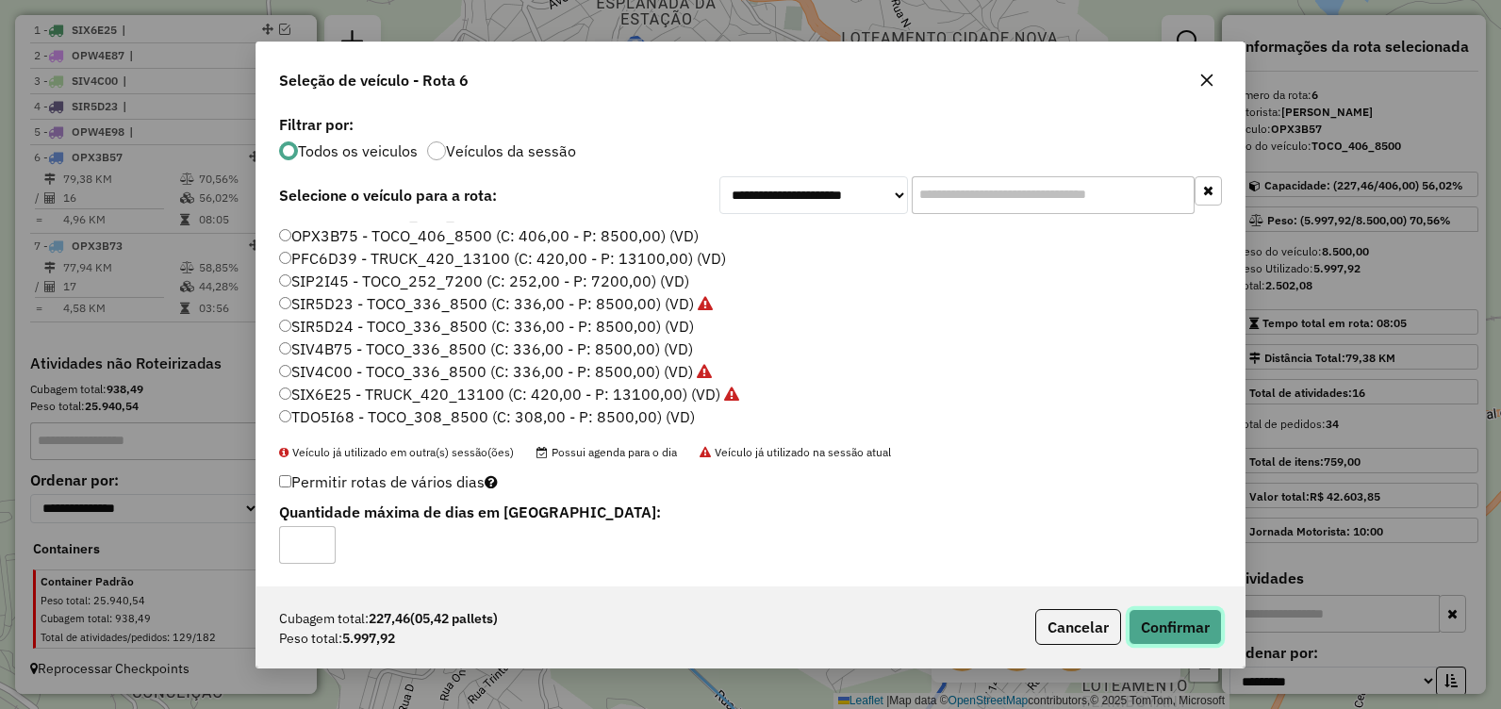
click at [1151, 625] on button "Confirmar" at bounding box center [1174, 627] width 93 height 36
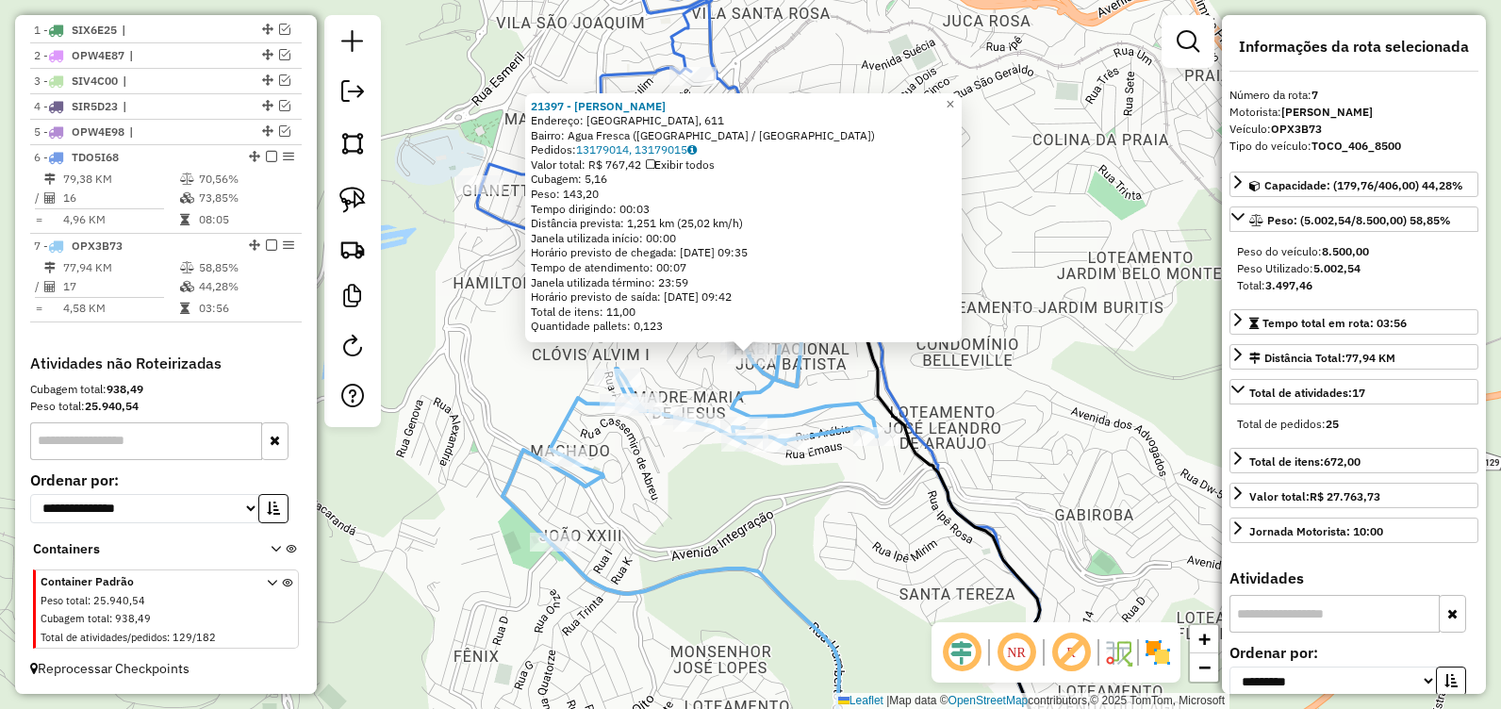
drag, startPoint x: 635, startPoint y: 517, endPoint x: 624, endPoint y: 510, distance: 13.1
click at [633, 515] on div "Rota 7 - Placa OPX3B73 21397 - EDUARDO JOSE VIEIRA 21397 - EDUARDO JOSE VIEIRA …" at bounding box center [750, 354] width 1501 height 709
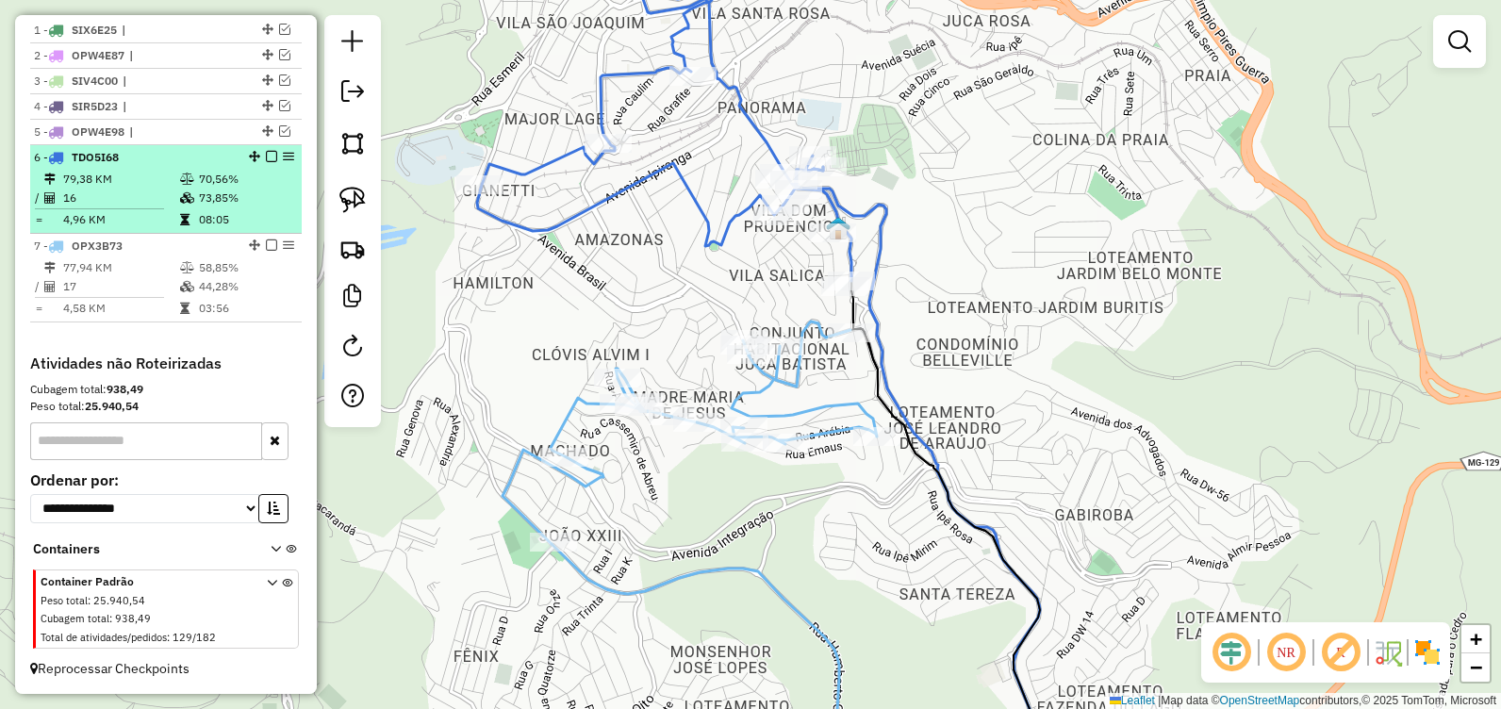
click at [266, 157] on em at bounding box center [271, 156] width 11 height 11
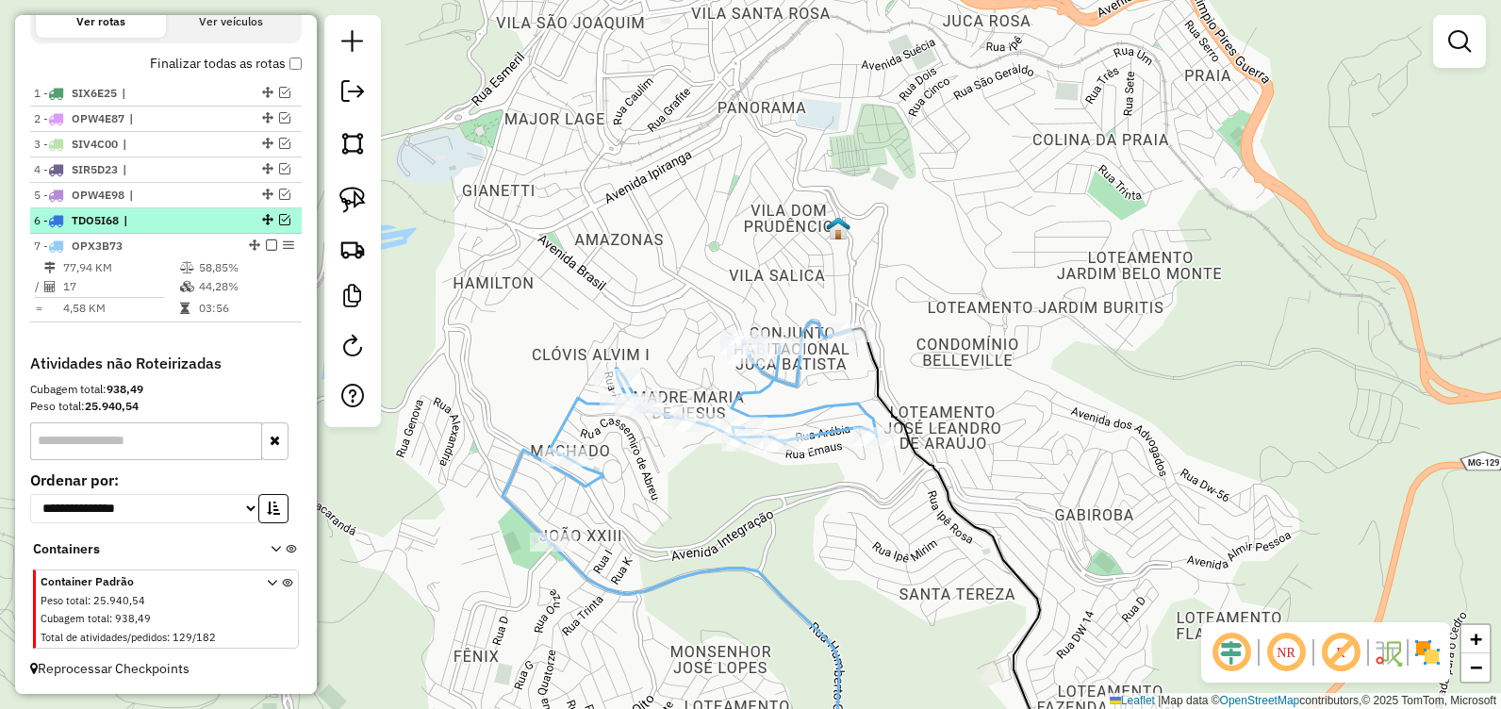
scroll to position [664, 0]
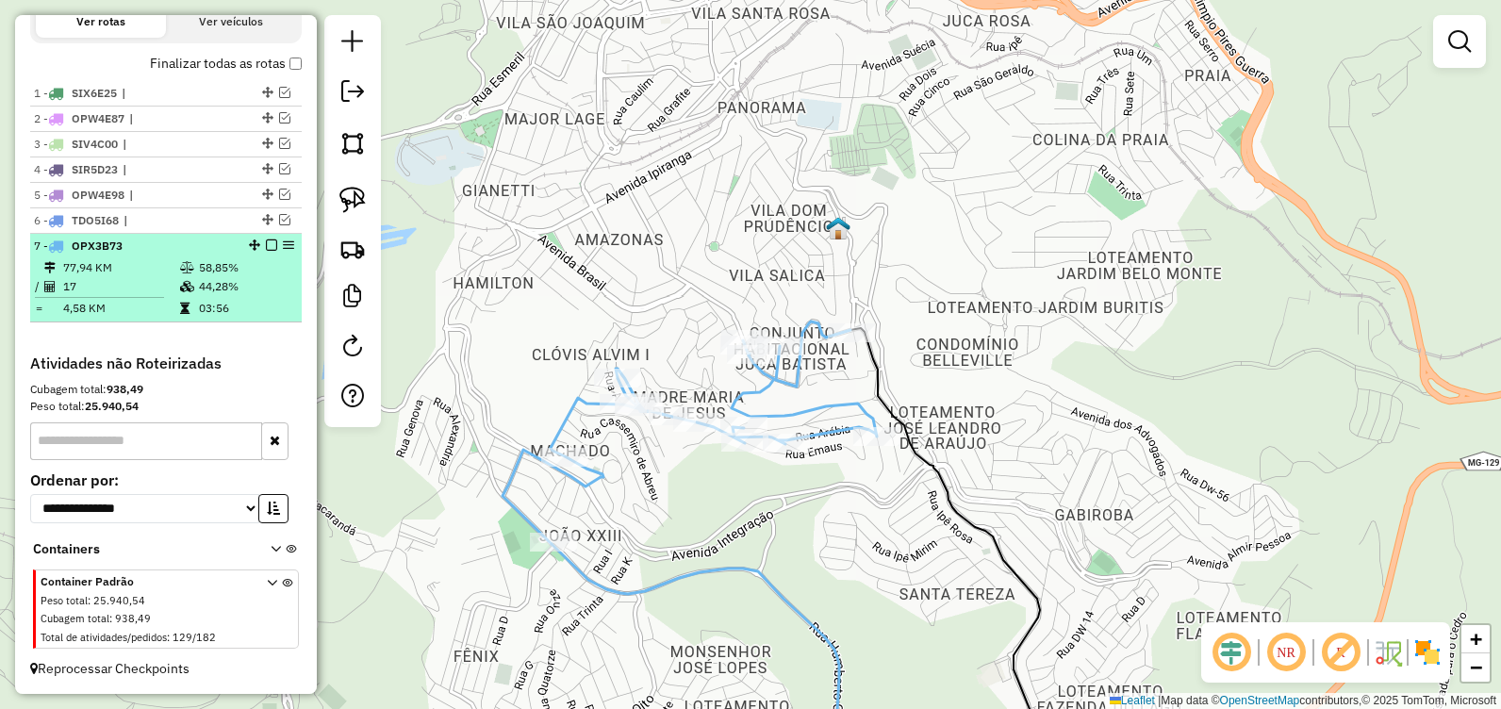
click at [266, 248] on em at bounding box center [271, 244] width 11 height 11
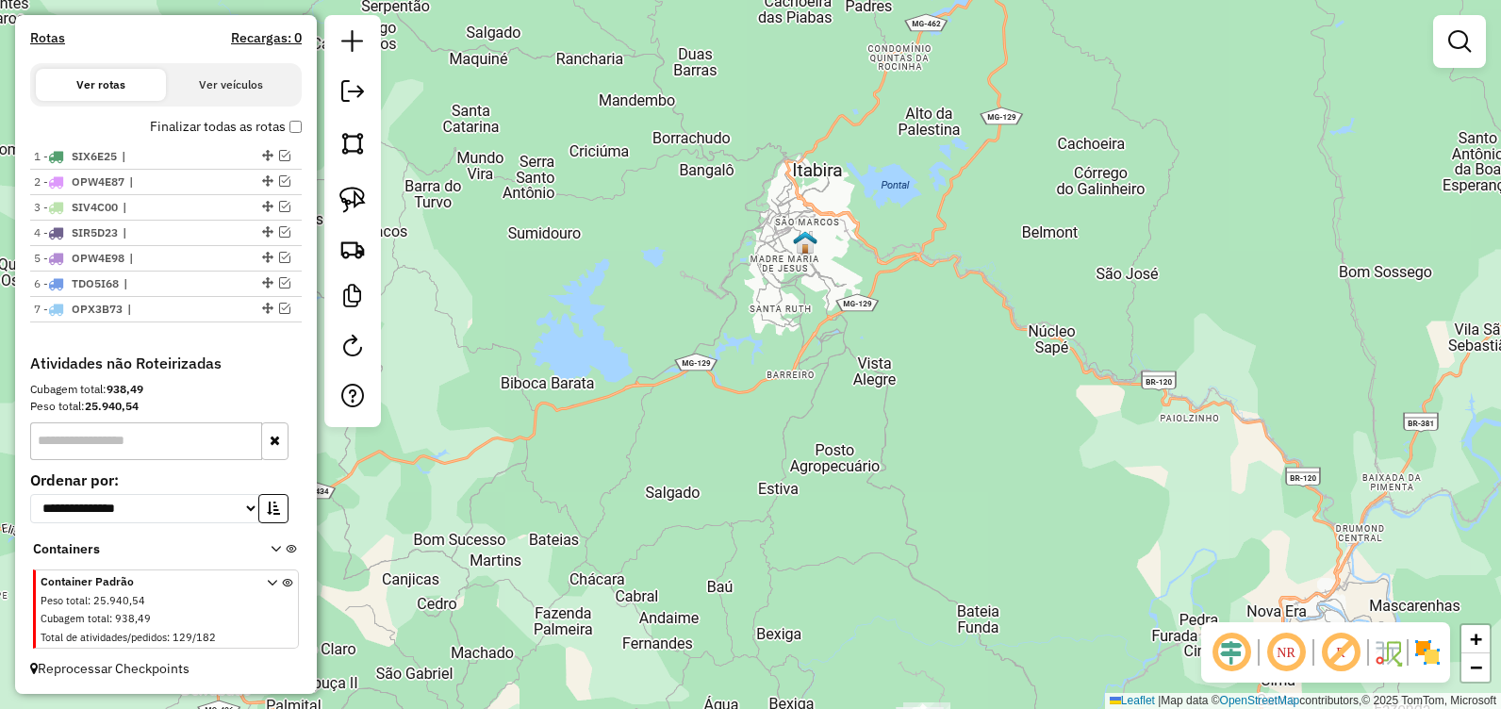
drag, startPoint x: 873, startPoint y: 500, endPoint x: 880, endPoint y: 13, distance: 487.3
click at [880, 13] on div "Janela de atendimento Grade de atendimento Capacidade Transportadoras Veículos …" at bounding box center [750, 354] width 1501 height 709
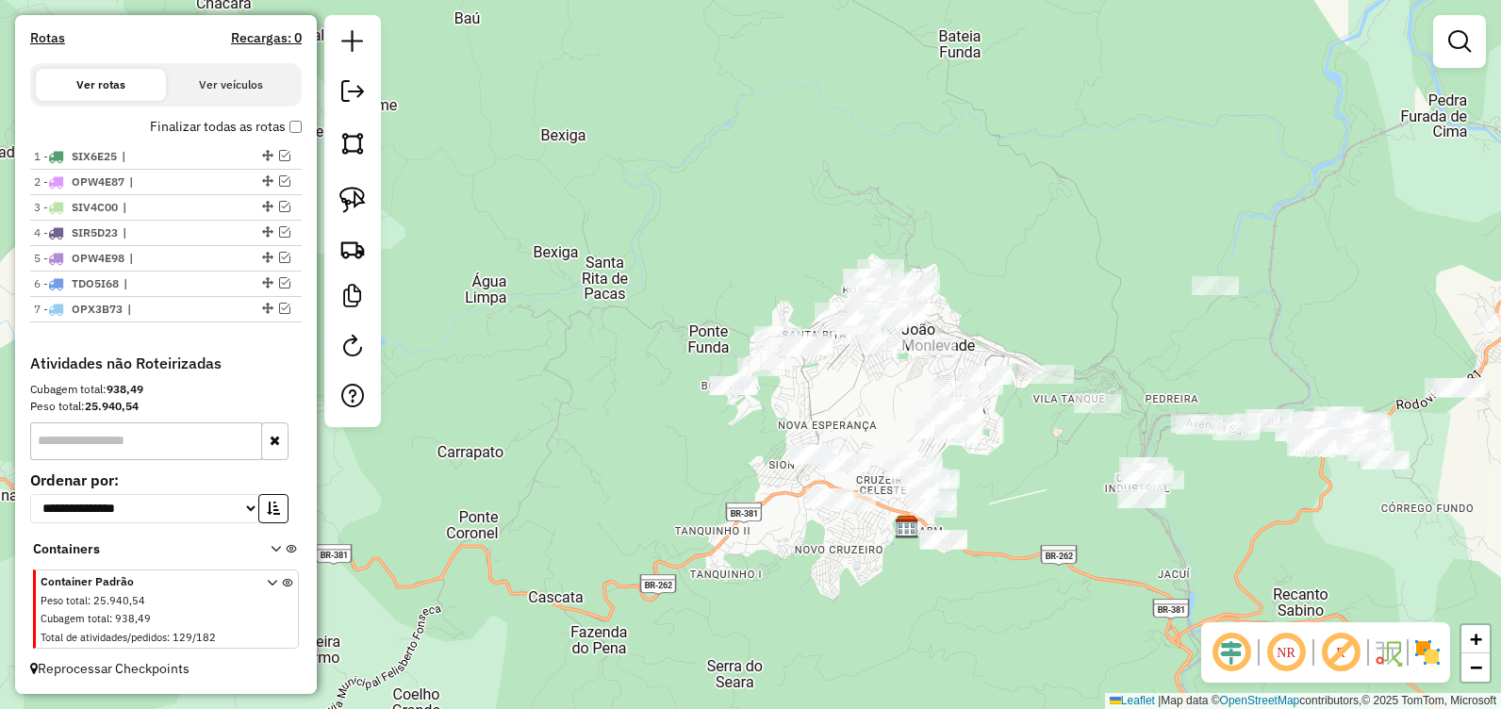
drag, startPoint x: 1048, startPoint y: 296, endPoint x: 1096, endPoint y: 176, distance: 129.0
click at [1116, 151] on div "Janela de atendimento Grade de atendimento Capacidade Transportadoras Veículos …" at bounding box center [750, 354] width 1501 height 709
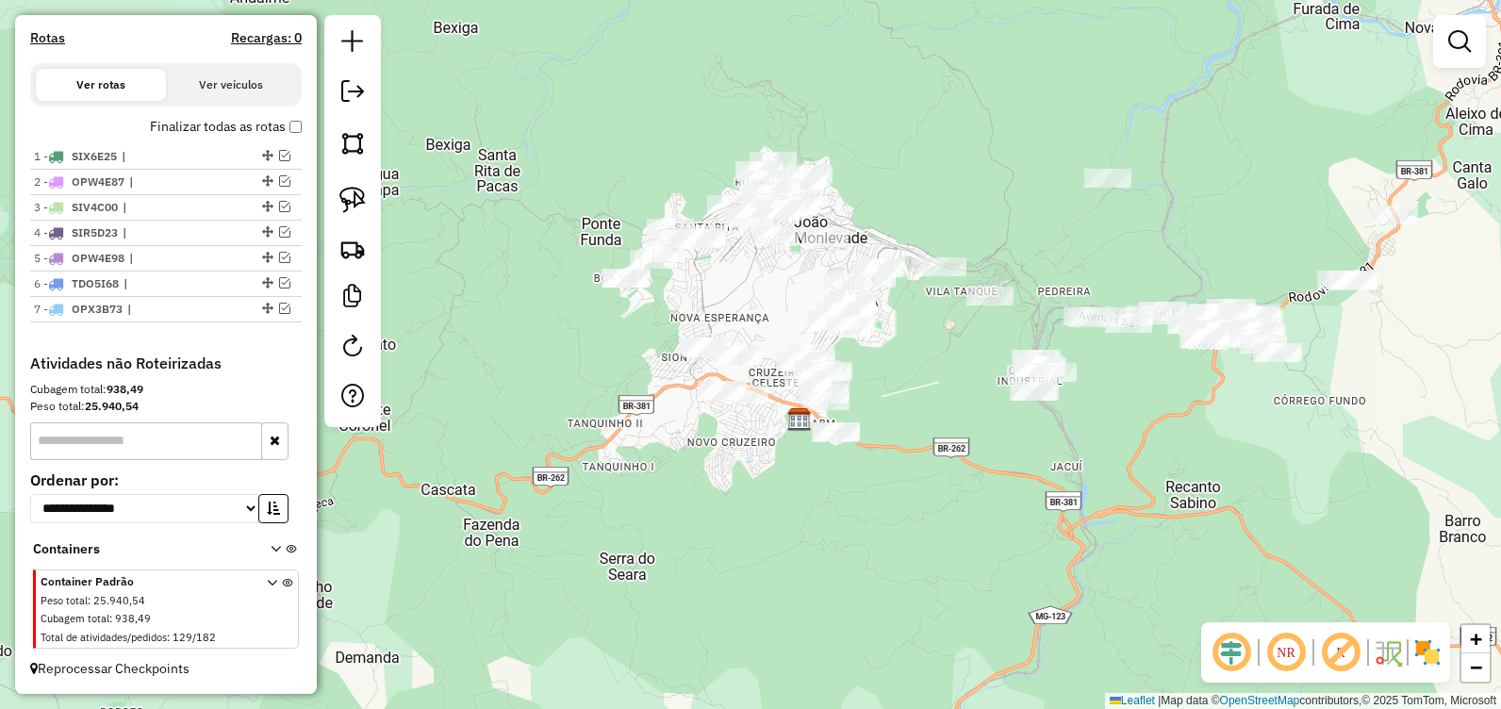
drag, startPoint x: 972, startPoint y: 160, endPoint x: 948, endPoint y: 198, distance: 44.5
click at [948, 198] on div "Janela de atendimento Grade de atendimento Capacidade Transportadoras Veículos …" at bounding box center [750, 354] width 1501 height 709
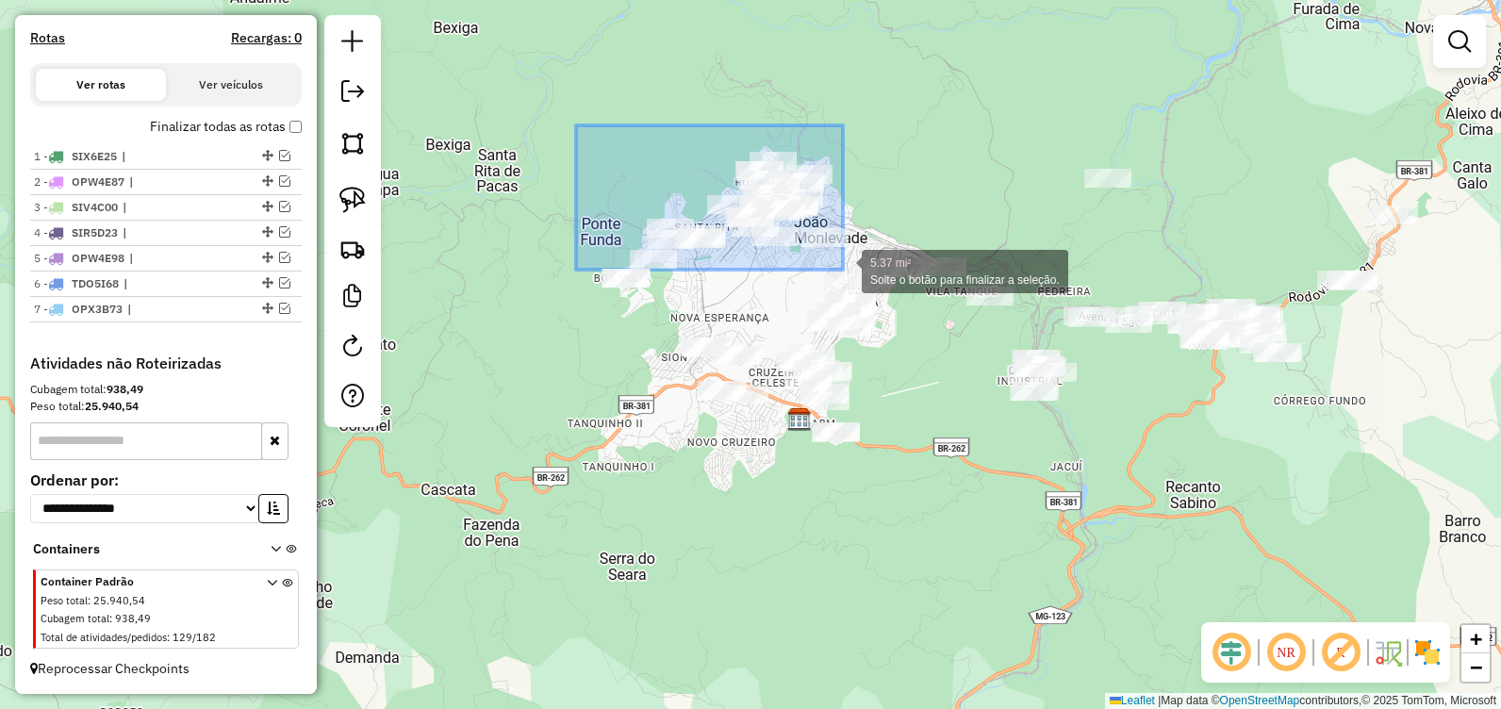
drag, startPoint x: 576, startPoint y: 125, endPoint x: 843, endPoint y: 270, distance: 303.2
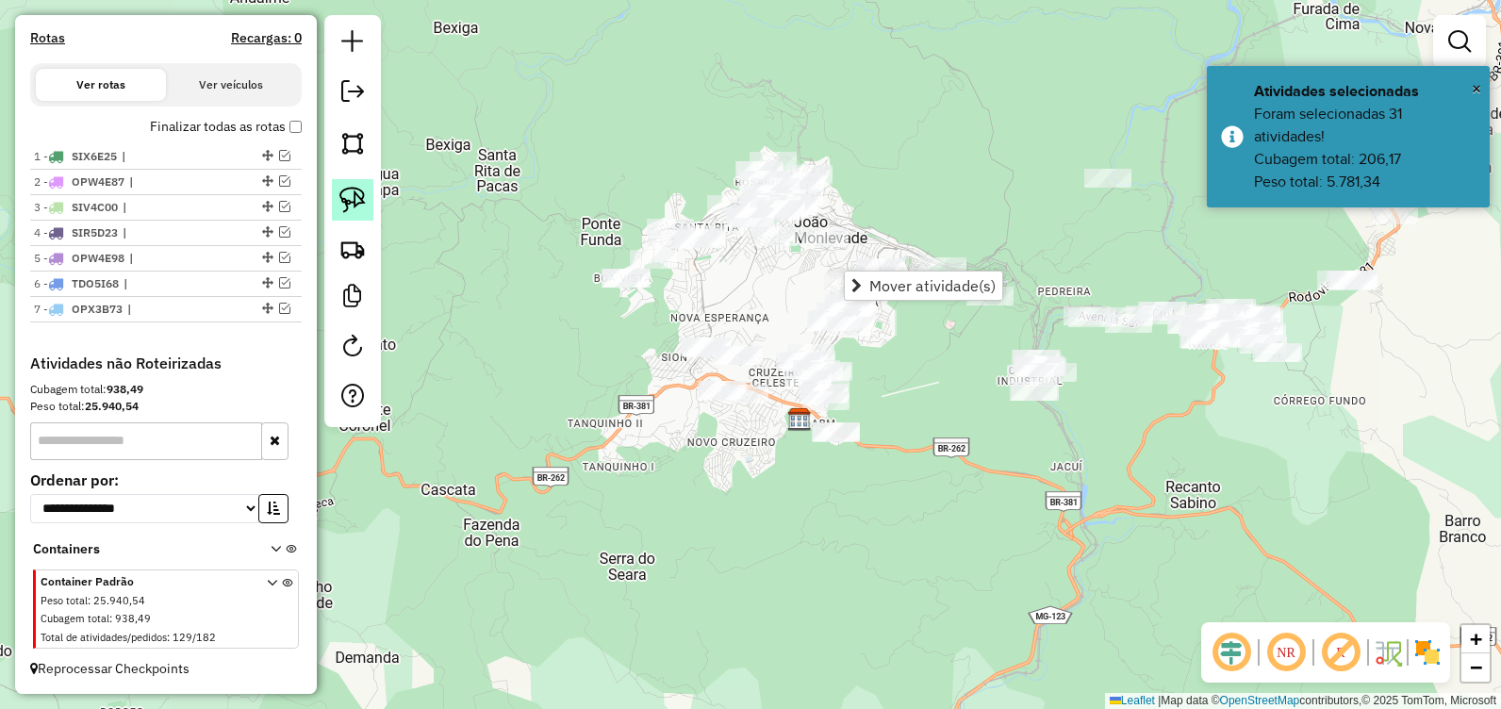
click at [343, 210] on img at bounding box center [352, 200] width 26 height 26
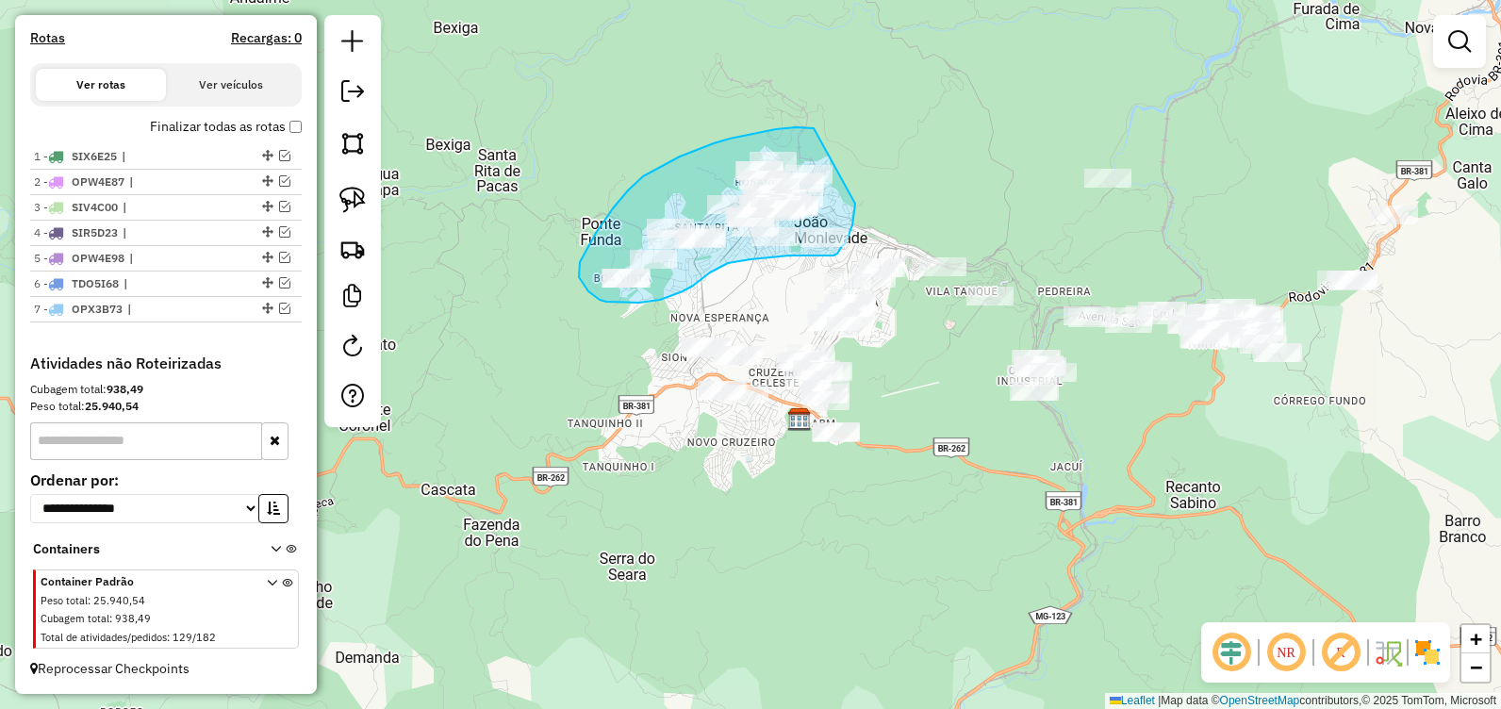
drag, startPoint x: 813, startPoint y: 128, endPoint x: 855, endPoint y: 204, distance: 86.1
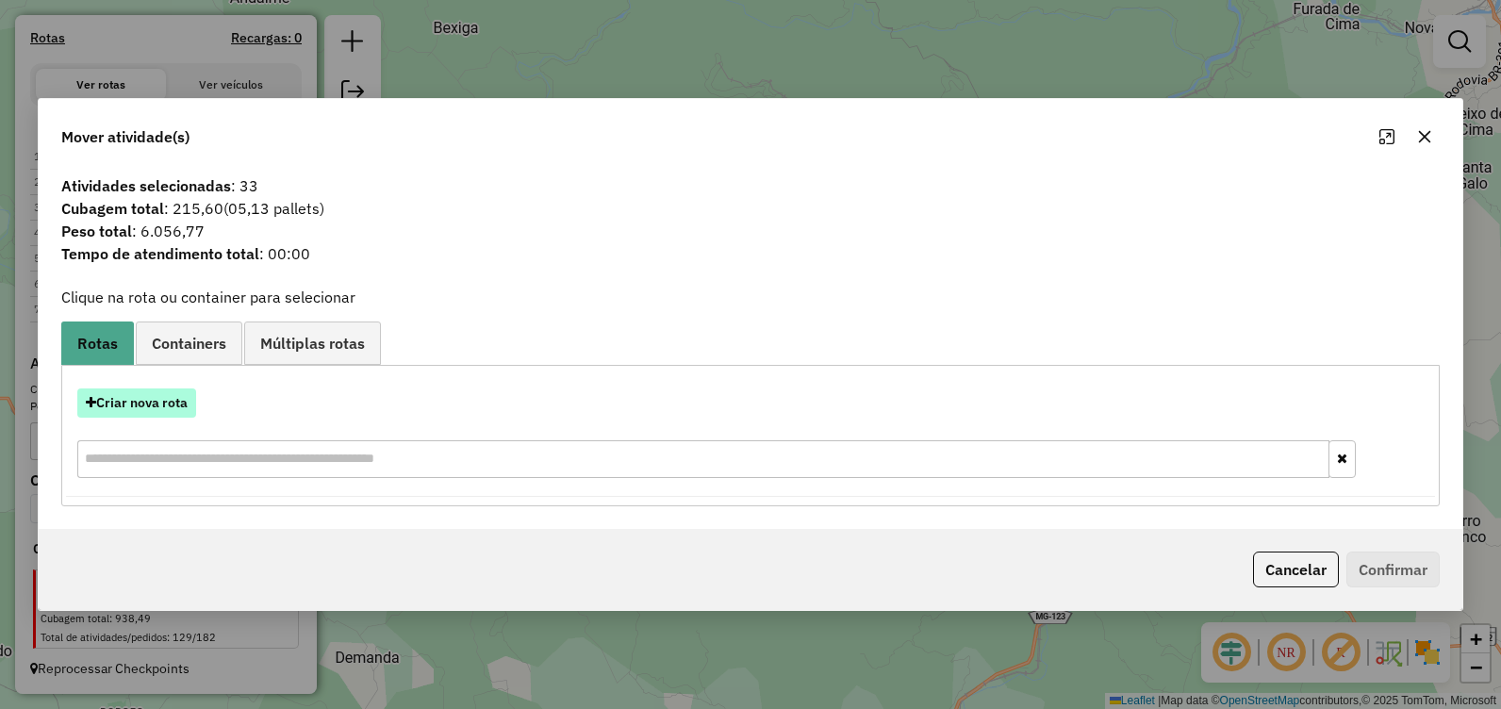
click at [156, 402] on button "Criar nova rota" at bounding box center [136, 402] width 119 height 29
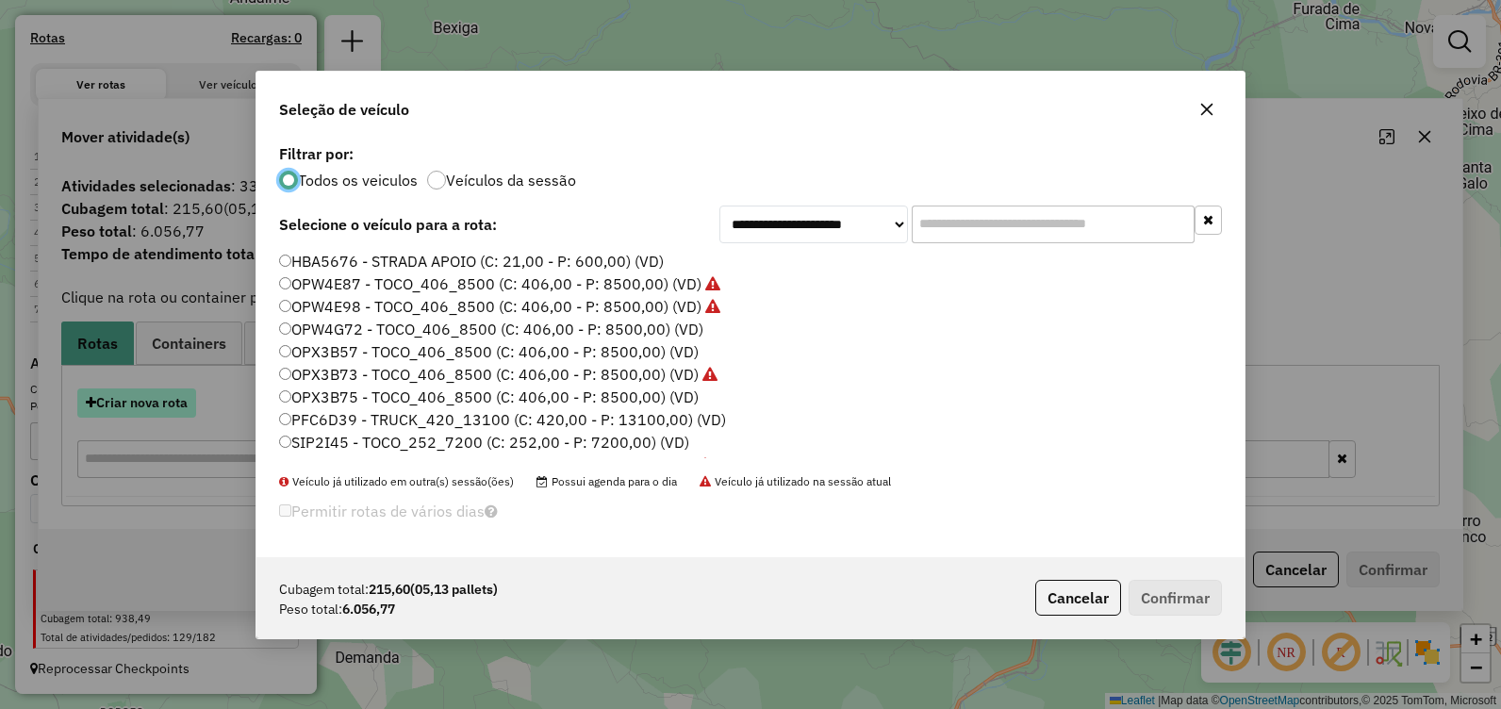
scroll to position [10, 6]
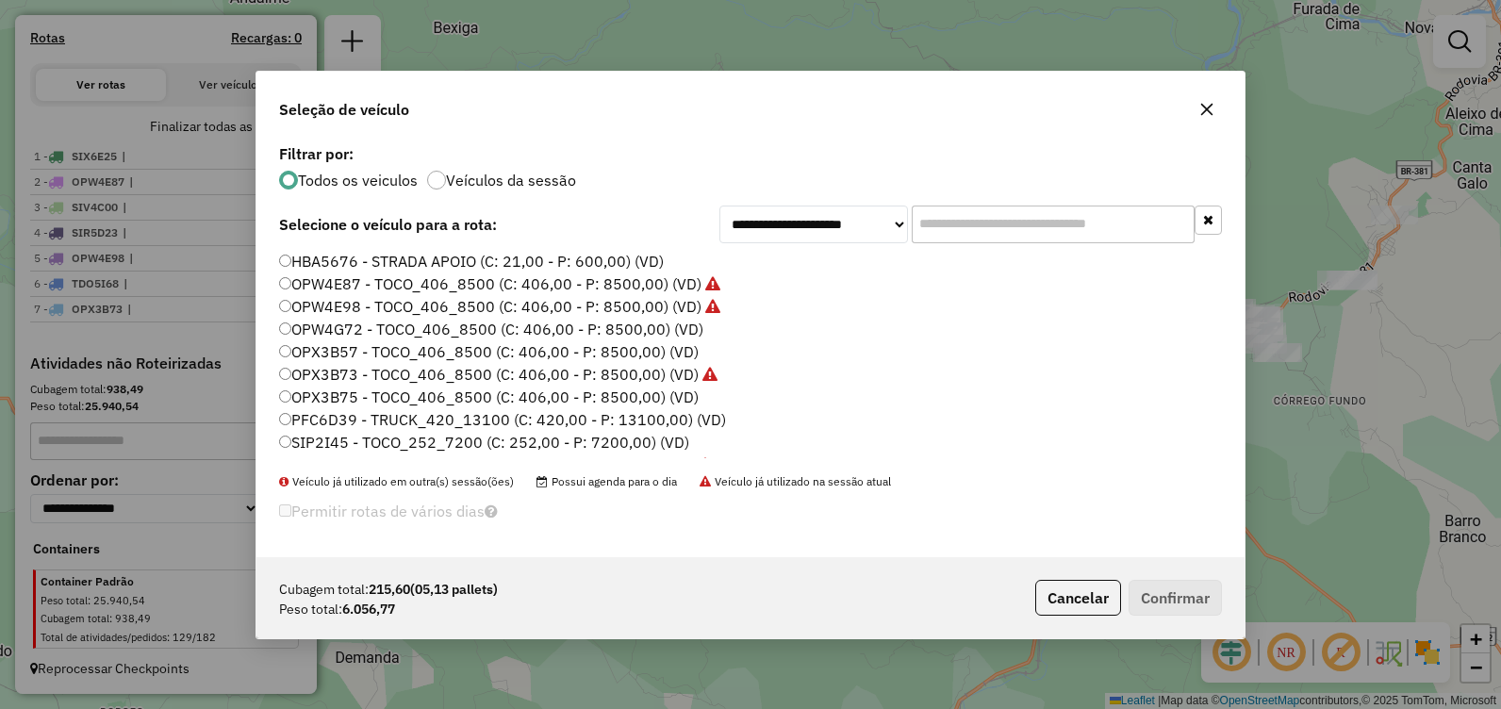
click at [605, 402] on label "OPX3B75 - TOCO_406_8500 (C: 406,00 - P: 8500,00) (VD)" at bounding box center [488, 396] width 419 height 23
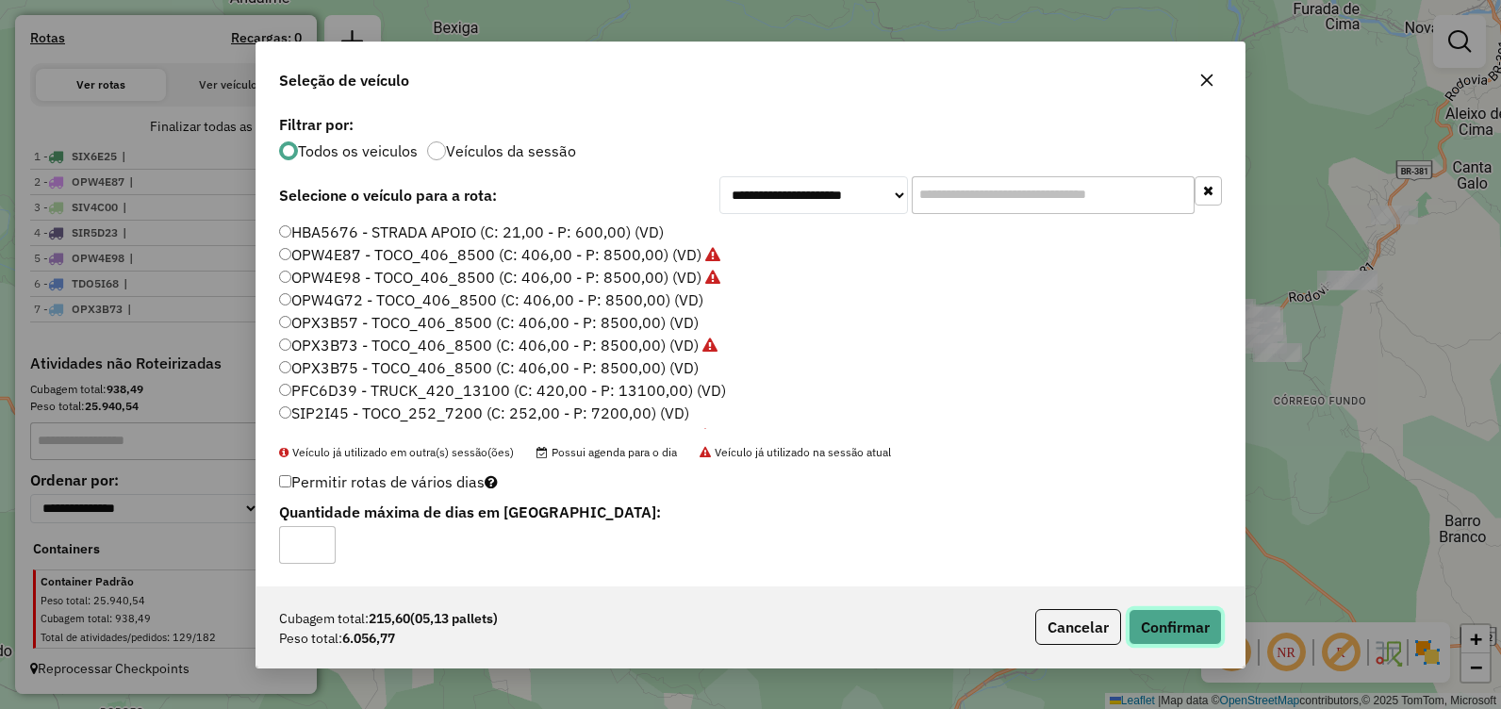
click at [1173, 621] on button "Confirmar" at bounding box center [1174, 627] width 93 height 36
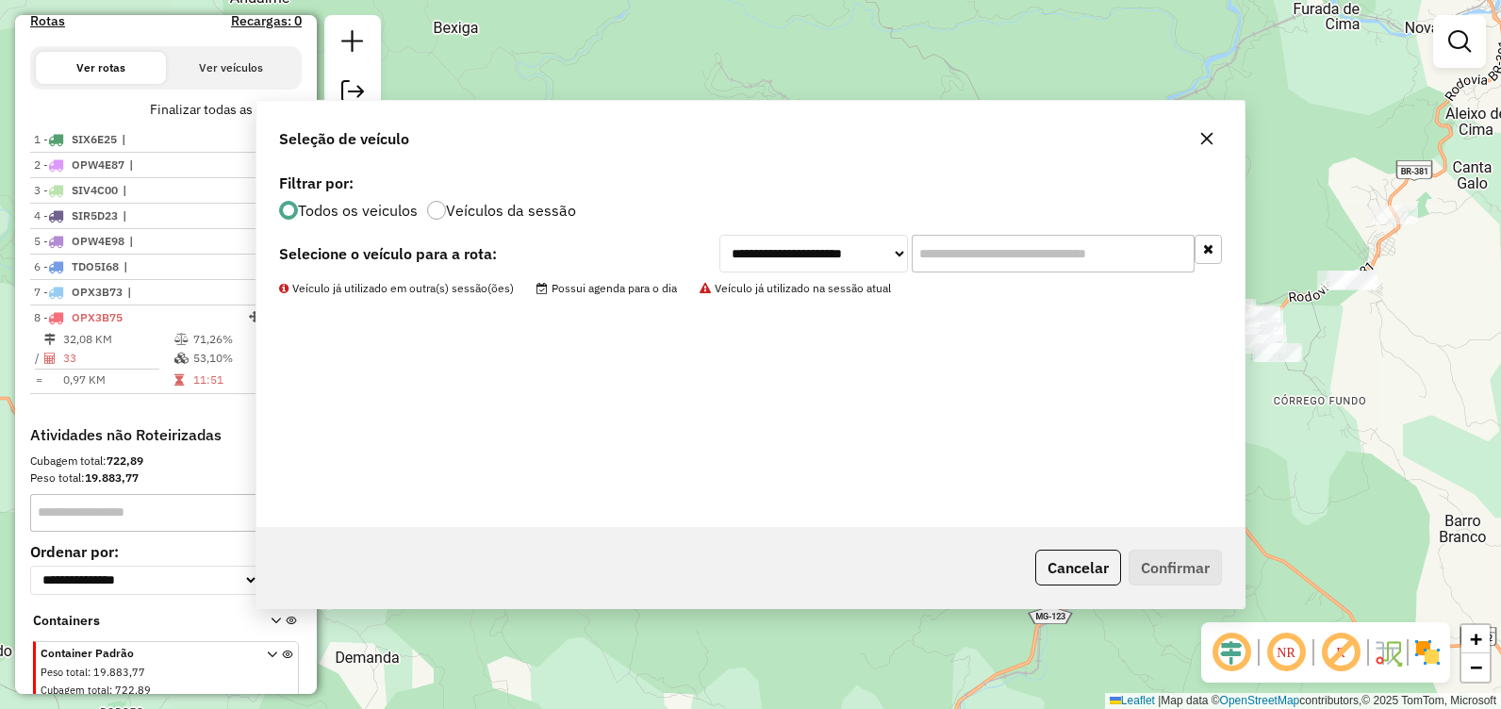
scroll to position [689, 0]
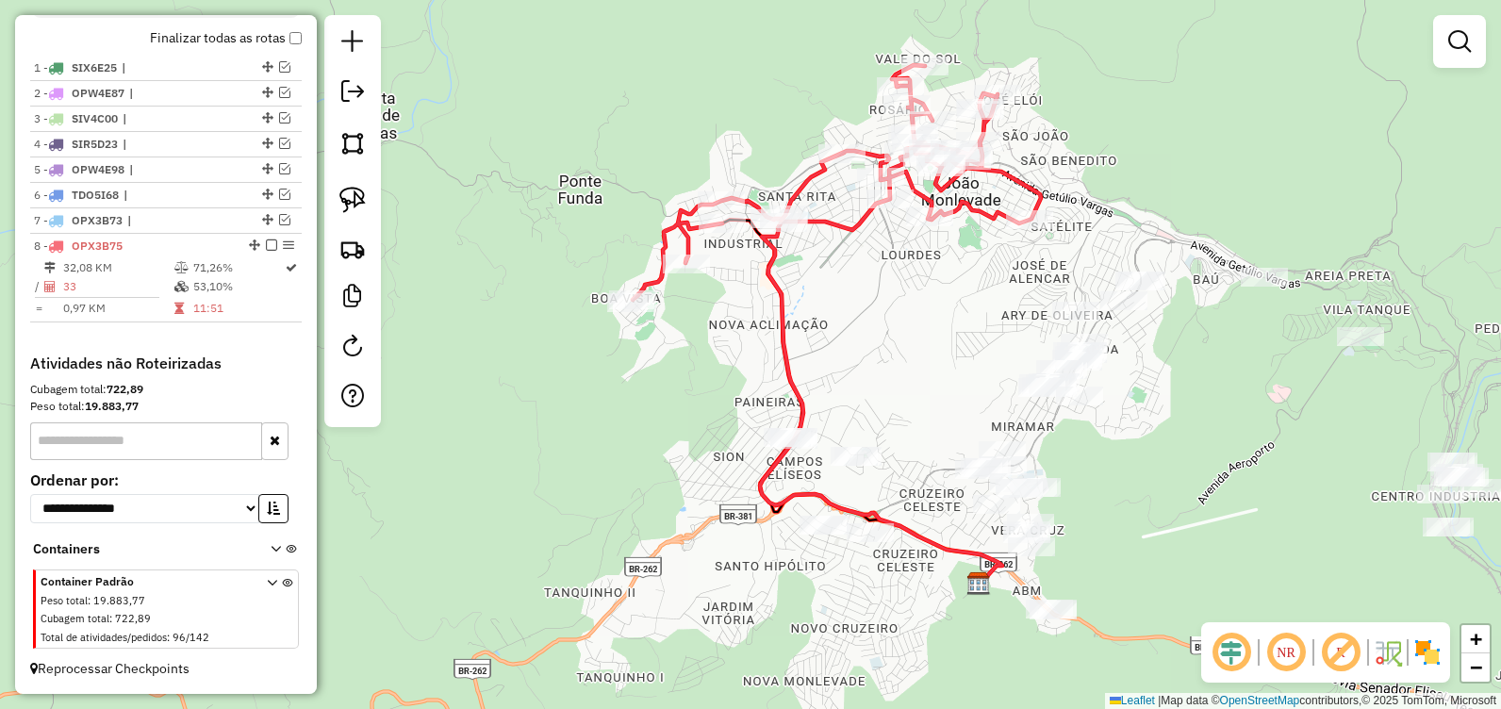
drag, startPoint x: 703, startPoint y: 248, endPoint x: 858, endPoint y: 275, distance: 157.0
click at [858, 275] on div "Janela de atendimento Grade de atendimento Capacidade Transportadoras Veículos …" at bounding box center [750, 354] width 1501 height 709
select select "**********"
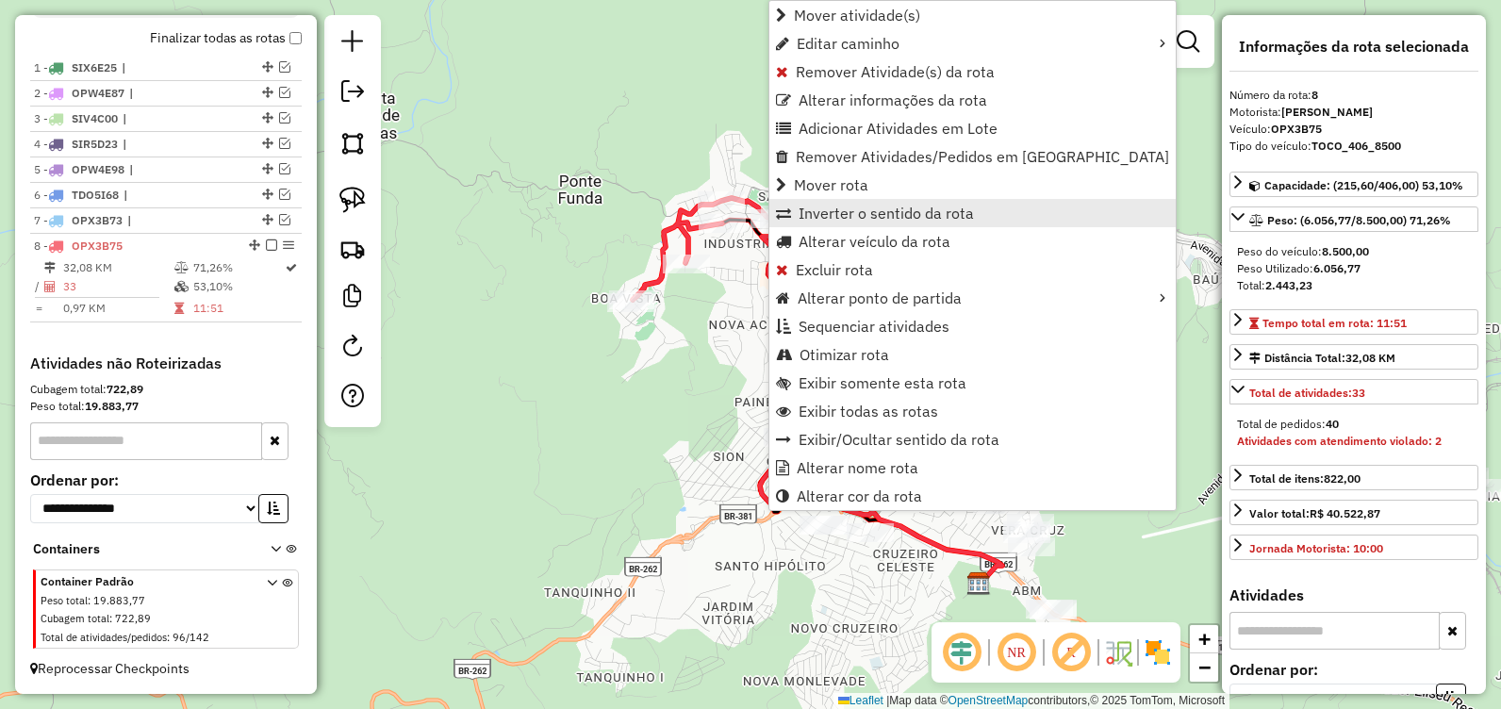
click at [878, 220] on span "Inverter o sentido da rota" at bounding box center [885, 212] width 175 height 15
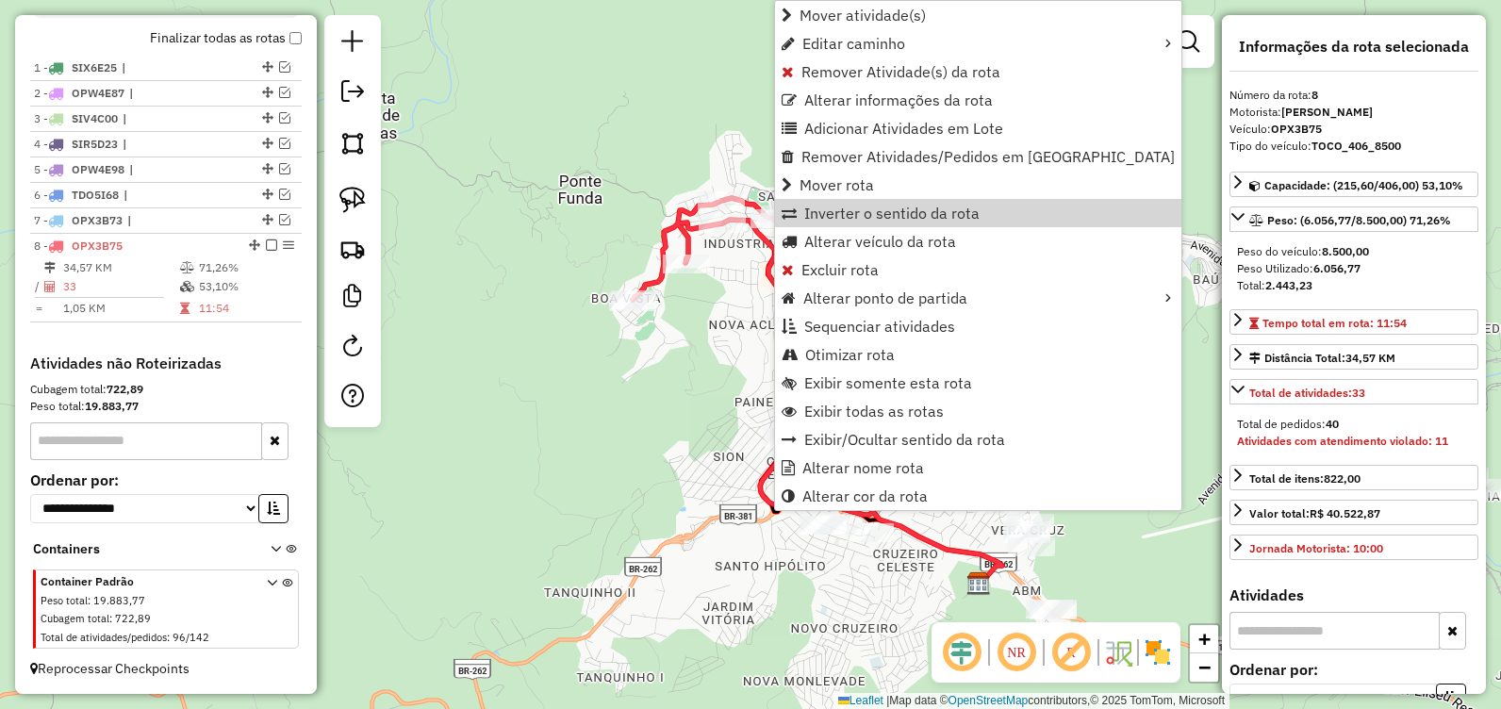
click at [891, 216] on span "Inverter o sentido da rota" at bounding box center [891, 212] width 175 height 15
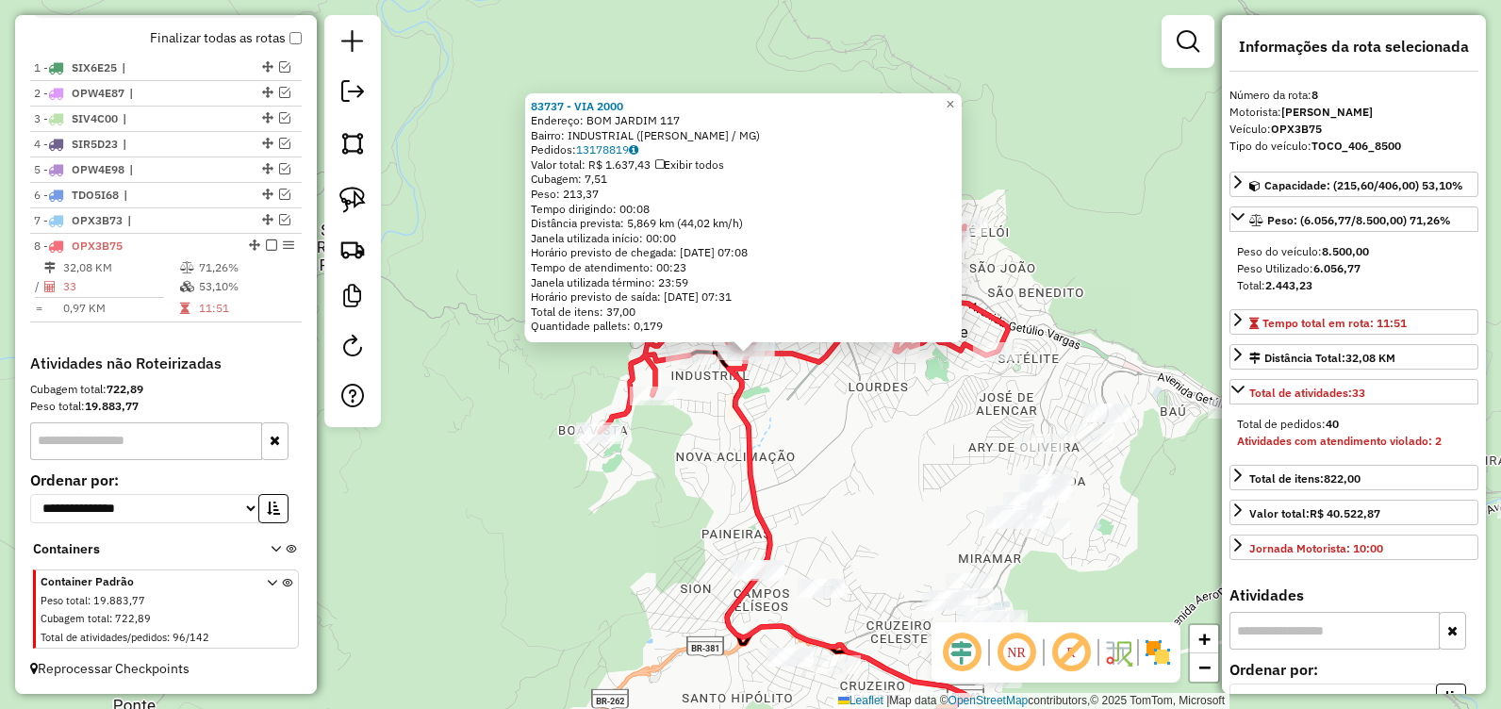
click at [812, 409] on div "83737 - VIA 2000 Endereço: BOM JARDIM 117 Bairro: INDUSTRIAL (JOAO MONLEVADE / …" at bounding box center [750, 354] width 1501 height 709
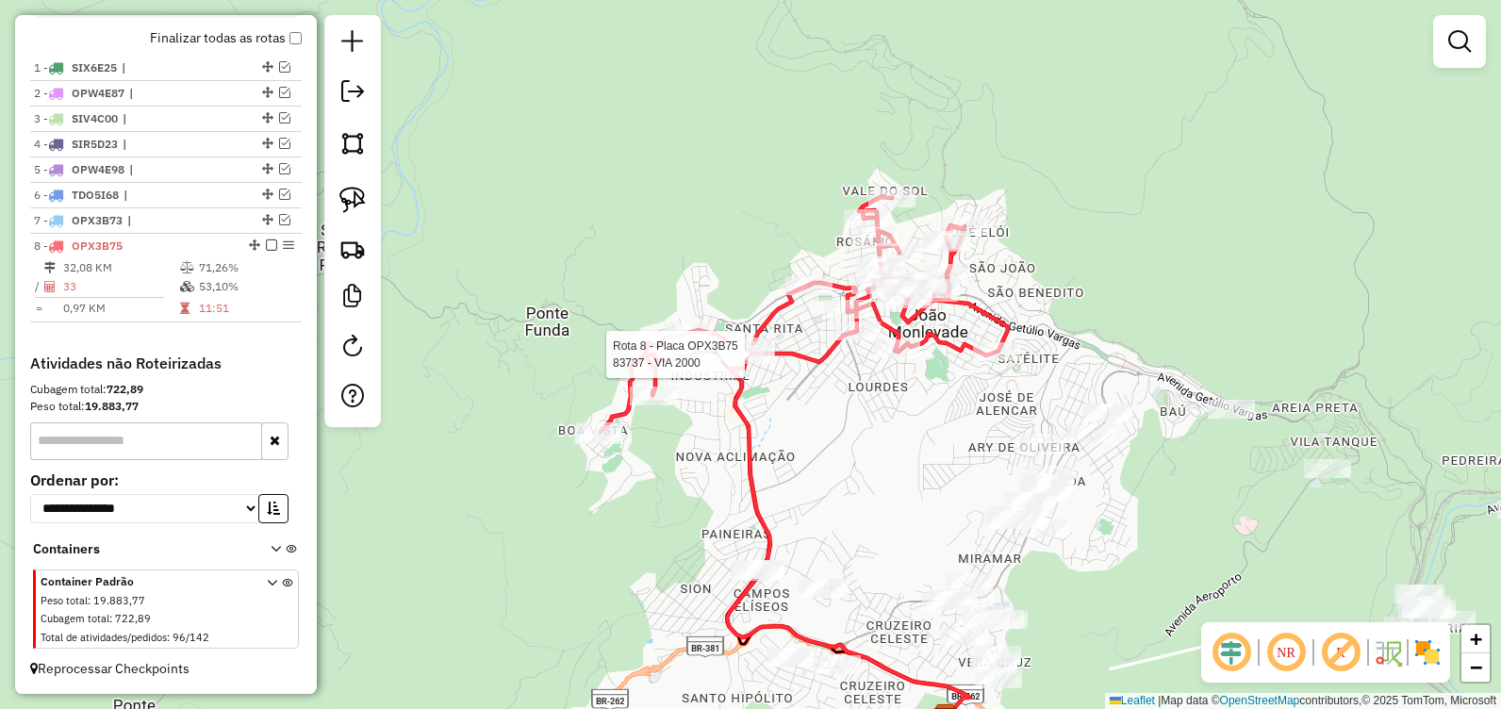
select select "**********"
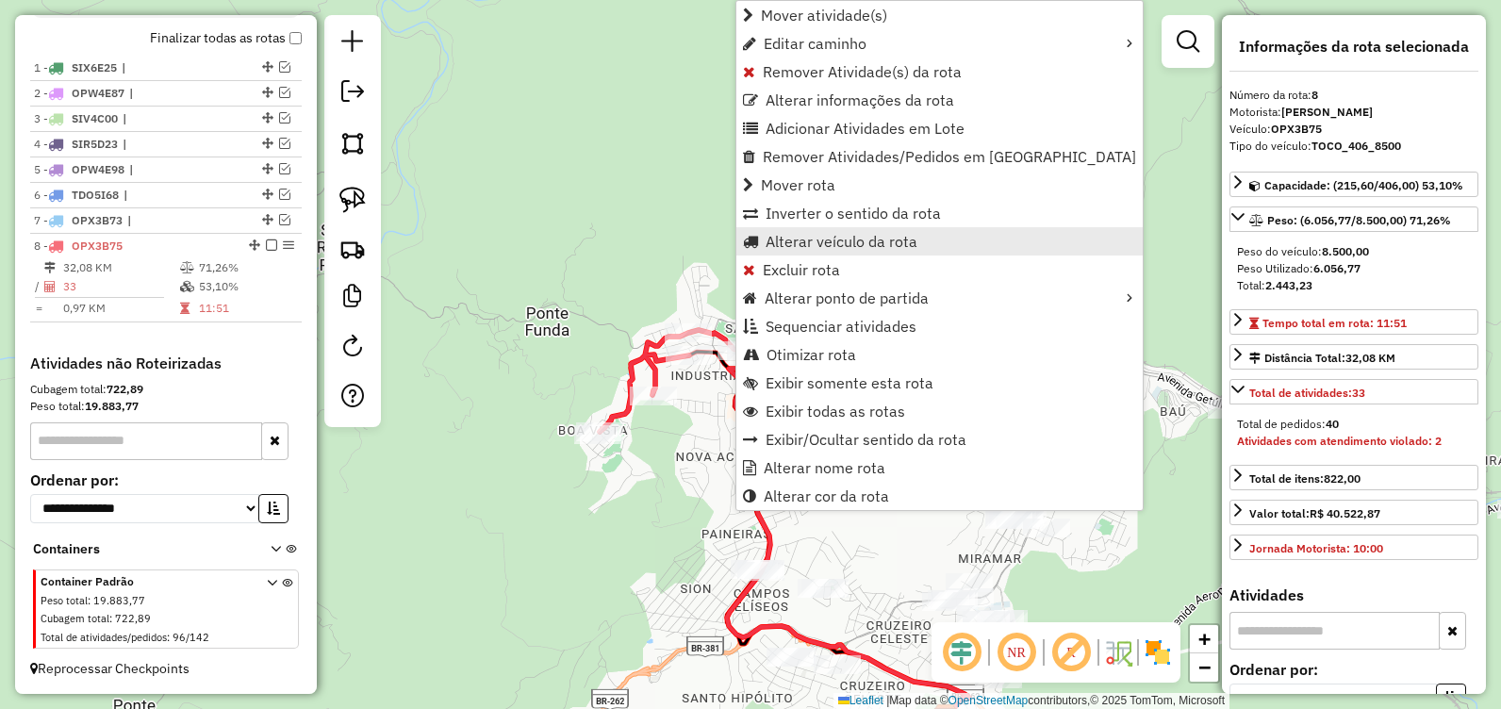
click at [813, 243] on span "Alterar veículo da rota" at bounding box center [841, 241] width 152 height 15
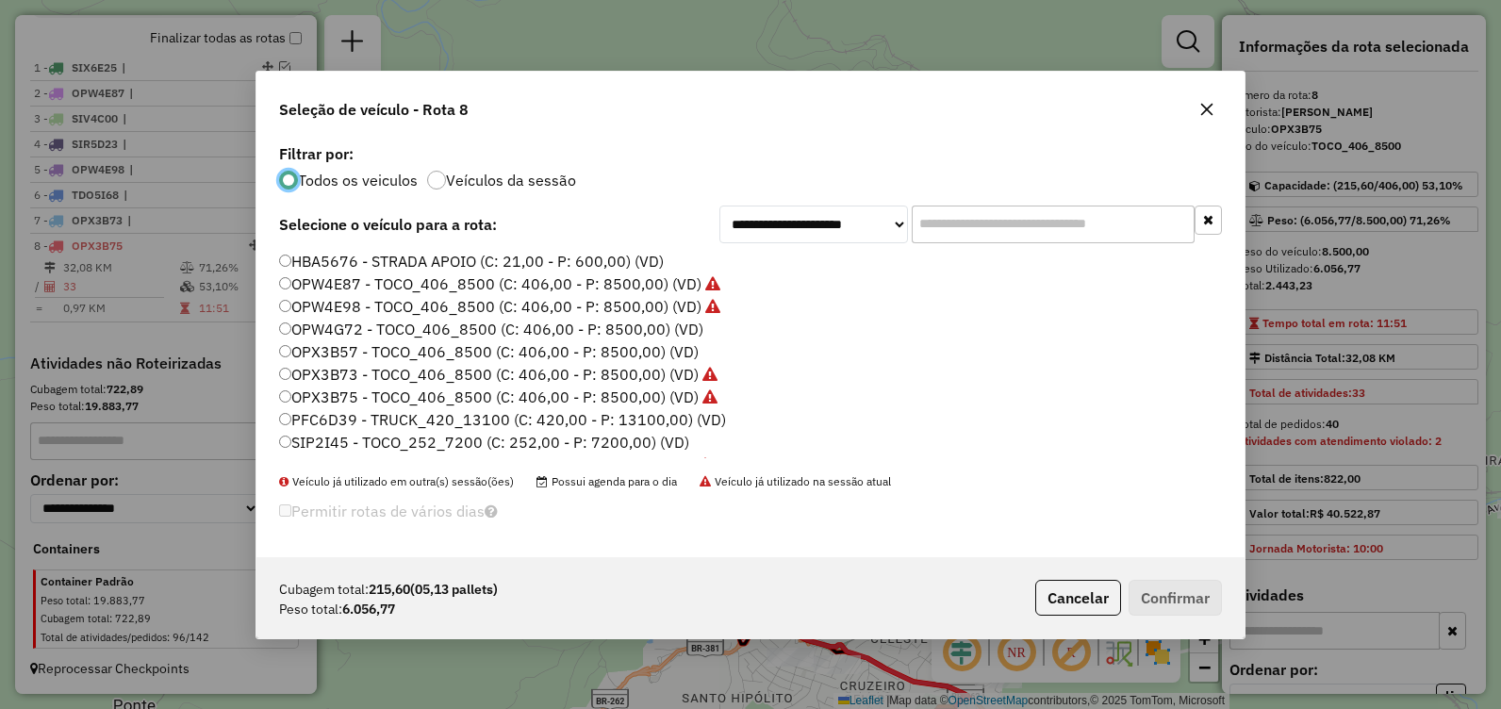
scroll to position [10, 6]
click at [438, 359] on label "OPX3B57 - TOCO_406_8500 (C: 406,00 - P: 8500,00) (VD)" at bounding box center [488, 351] width 419 height 23
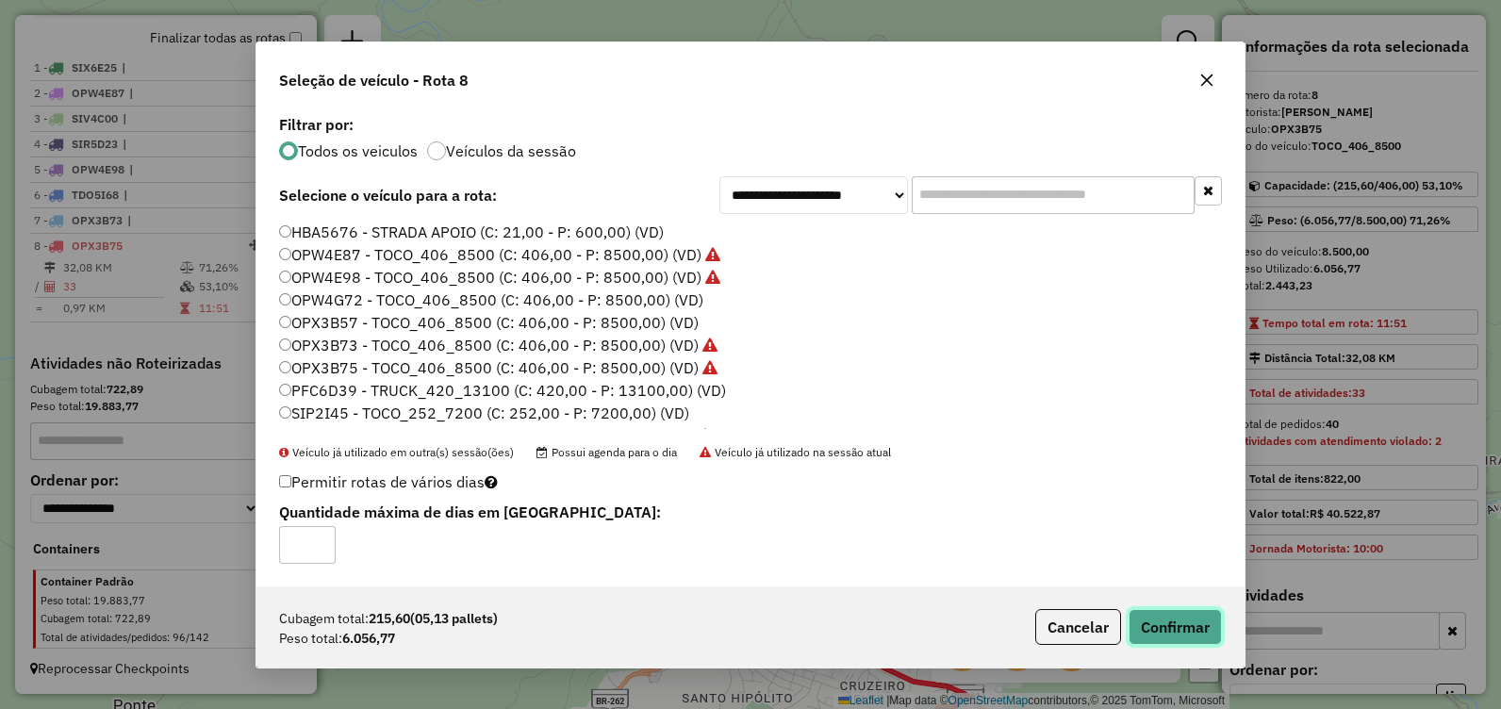
click at [1188, 627] on button "Confirmar" at bounding box center [1174, 627] width 93 height 36
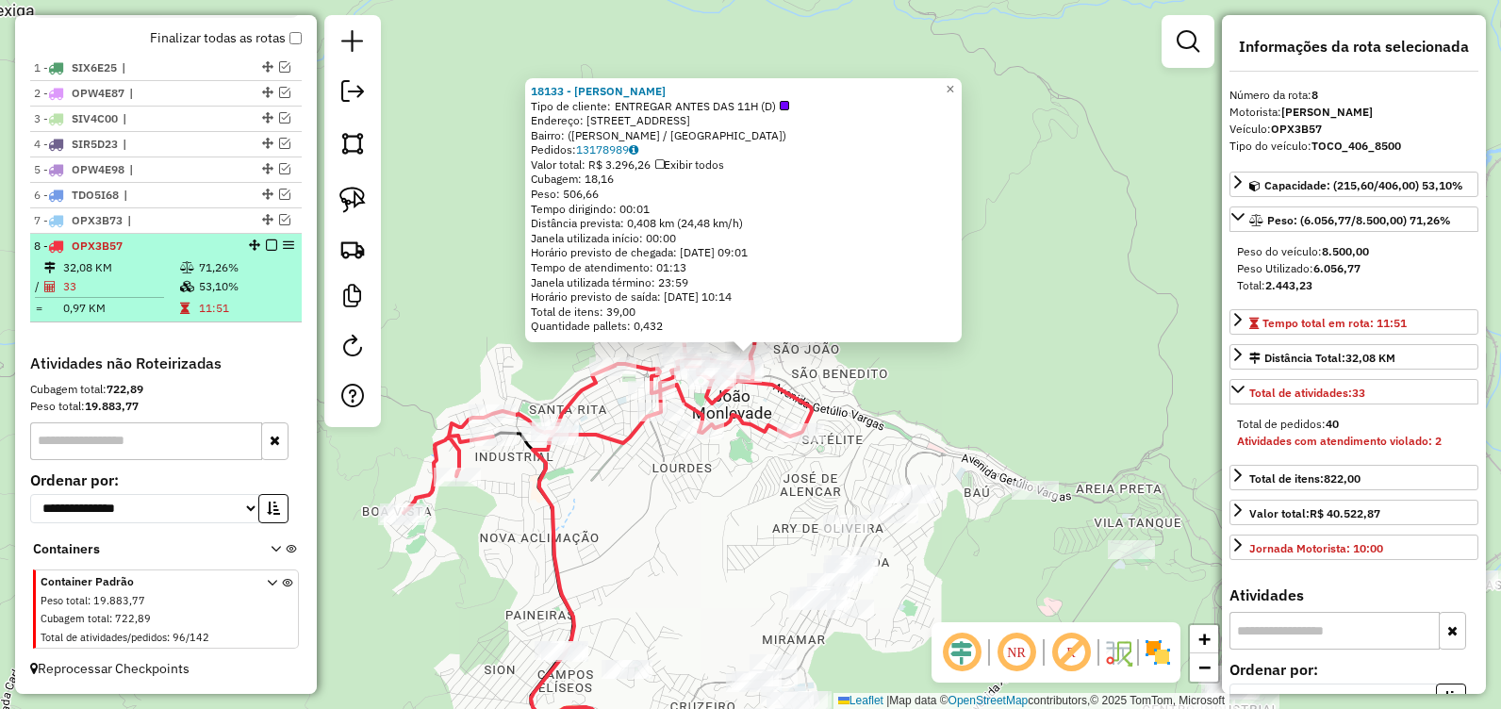
click at [266, 247] on em at bounding box center [271, 244] width 11 height 11
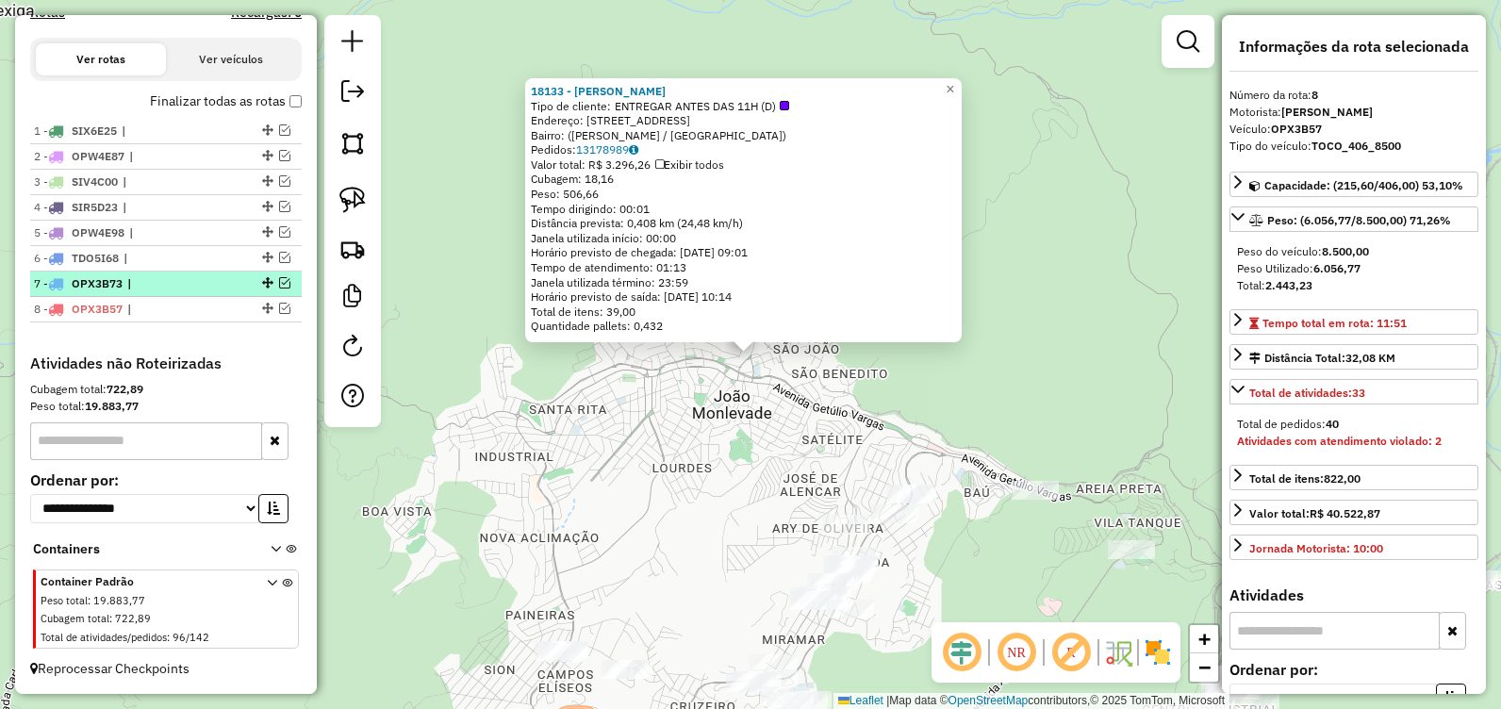
click at [279, 287] on em at bounding box center [284, 282] width 11 height 11
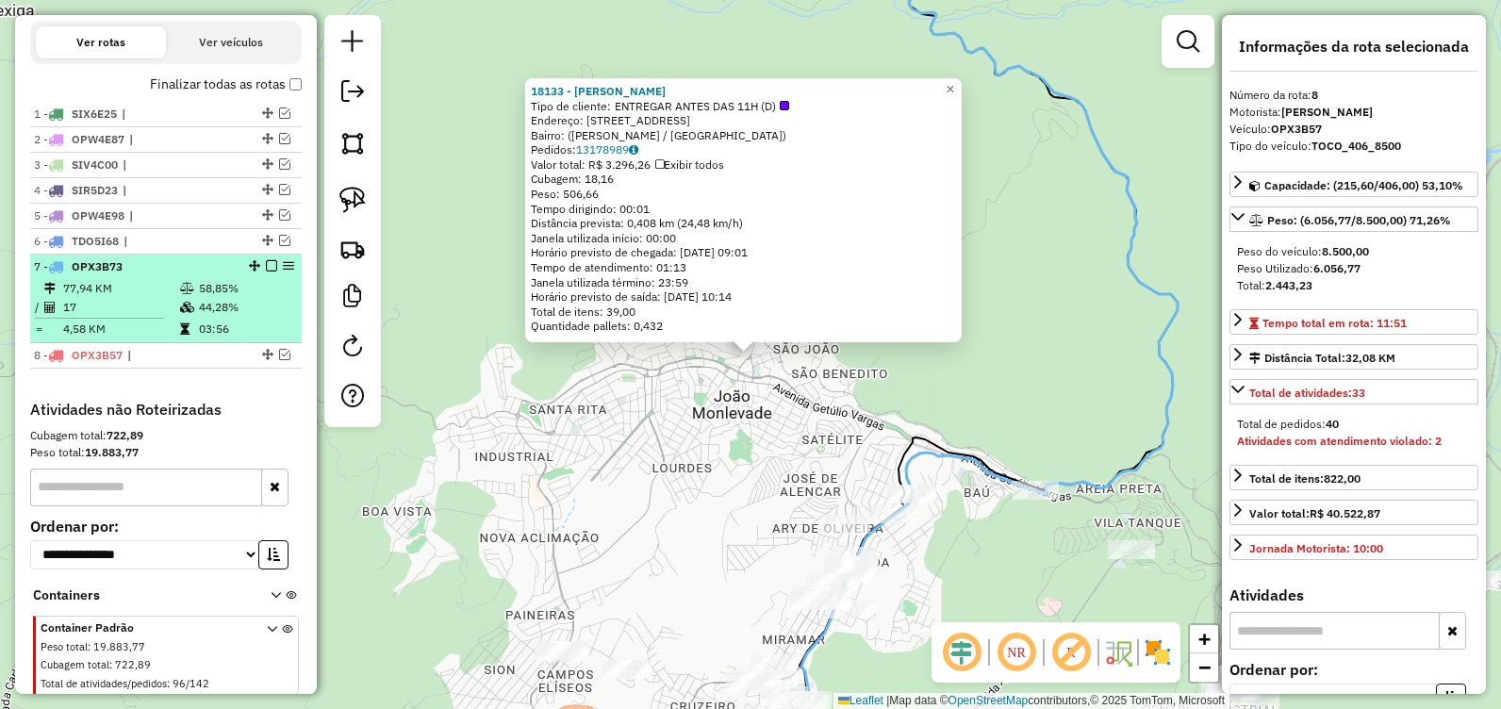
scroll to position [689, 0]
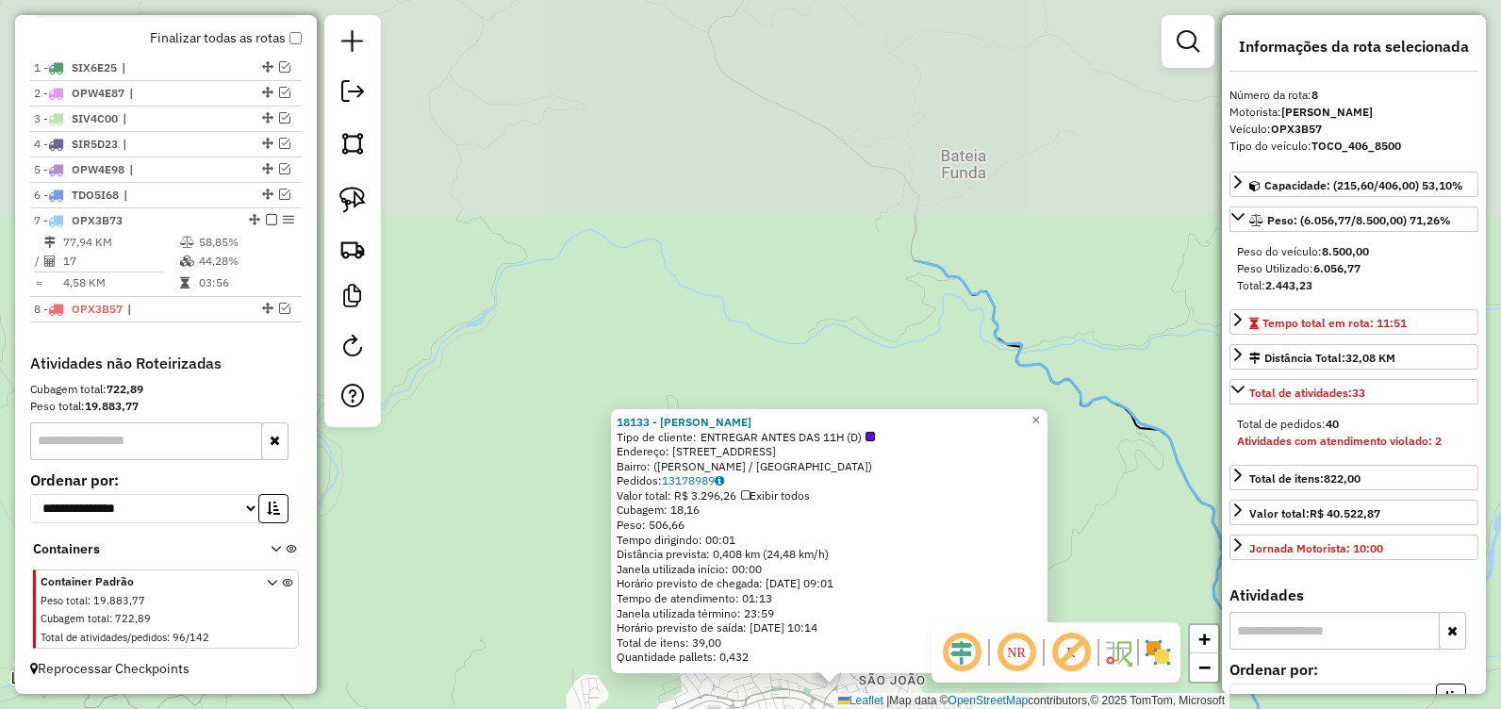
drag, startPoint x: 1084, startPoint y: 205, endPoint x: 1063, endPoint y: 394, distance: 190.6
click at [1164, 513] on div "18133 - JOAO ANDRE Tipo de cliente: ENTREGAR ANTES DAS 11H (D) Endereço: Rua do…" at bounding box center [750, 354] width 1501 height 709
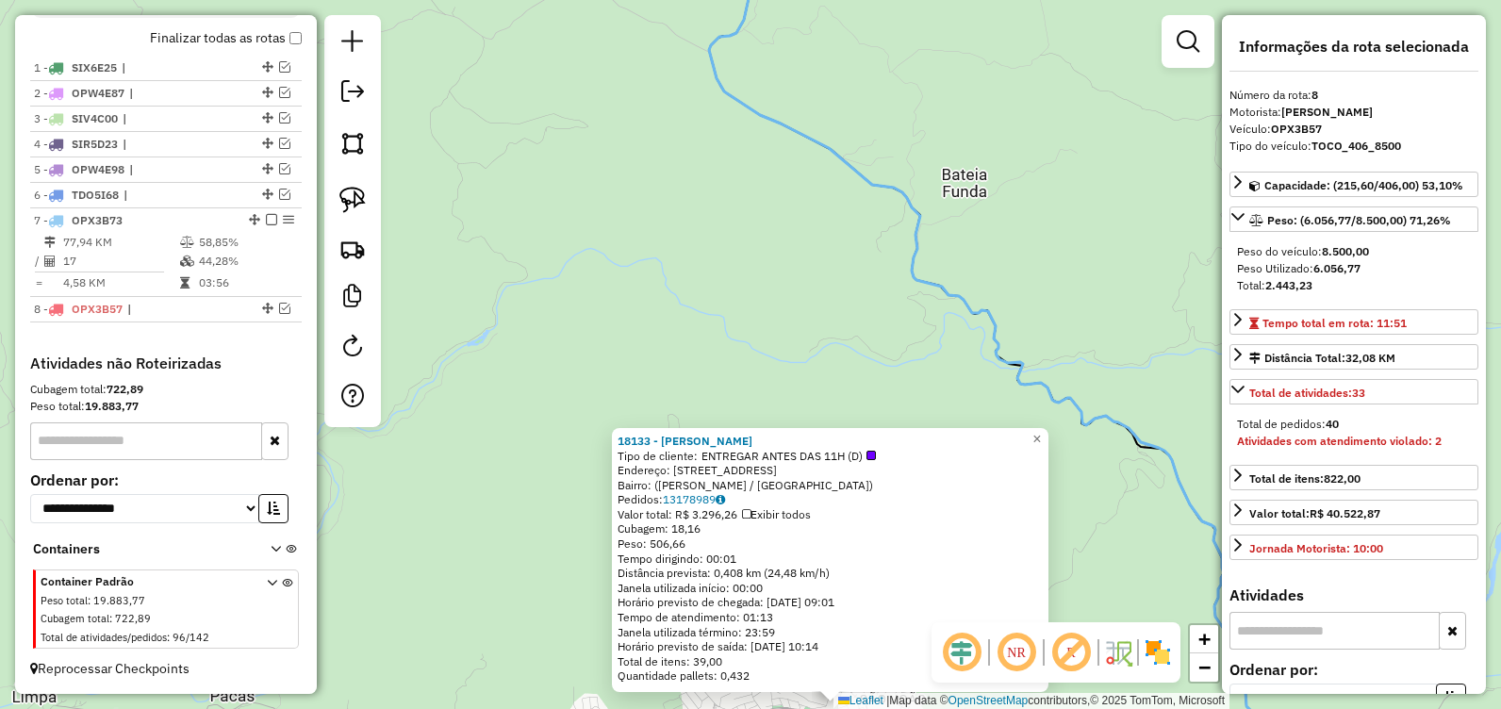
click at [845, 262] on div "18133 - JOAO ANDRE Tipo de cliente: ENTREGAR ANTES DAS 11H (D) Endereço: Rua do…" at bounding box center [750, 354] width 1501 height 709
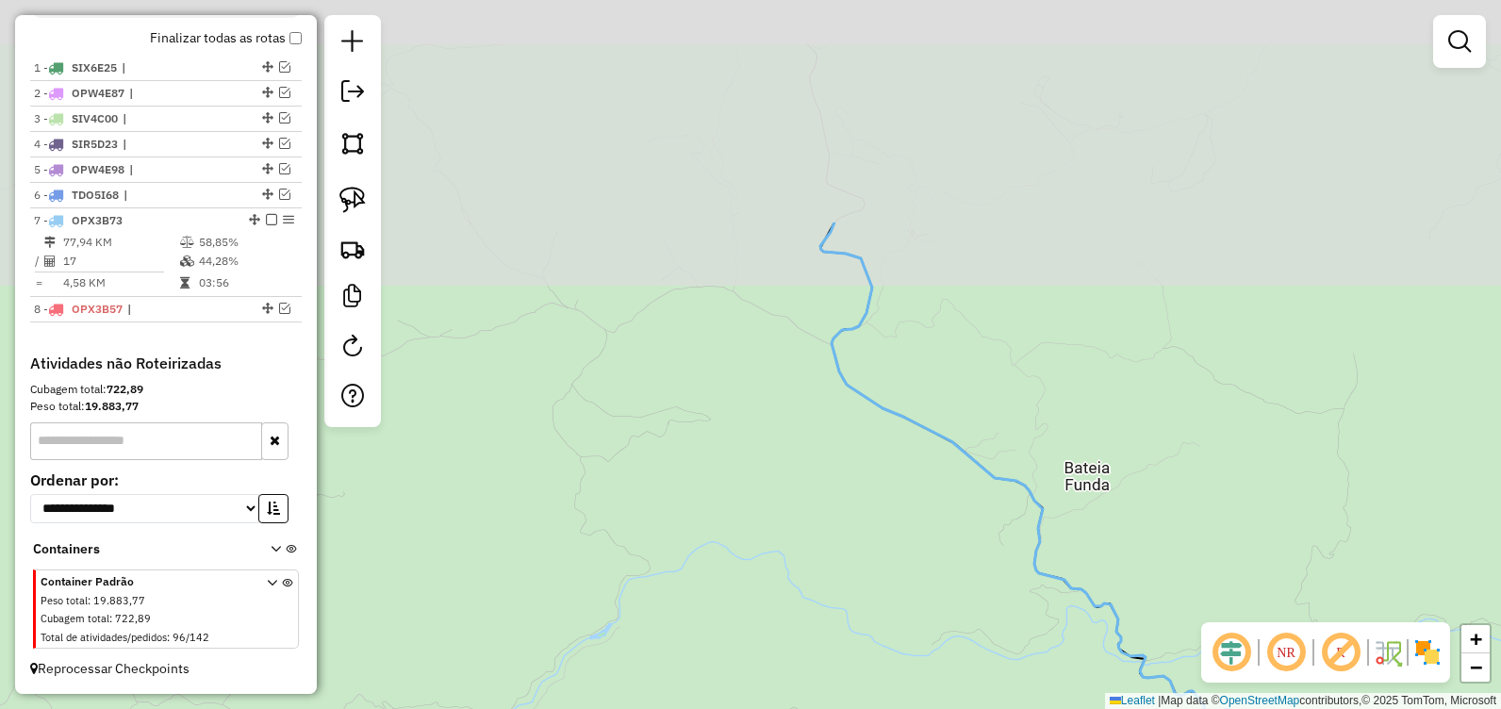
drag, startPoint x: 810, startPoint y: 238, endPoint x: 940, endPoint y: 590, distance: 375.7
click at [941, 589] on div "Janela de atendimento Grade de atendimento Capacidade Transportadoras Veículos …" at bounding box center [750, 354] width 1501 height 709
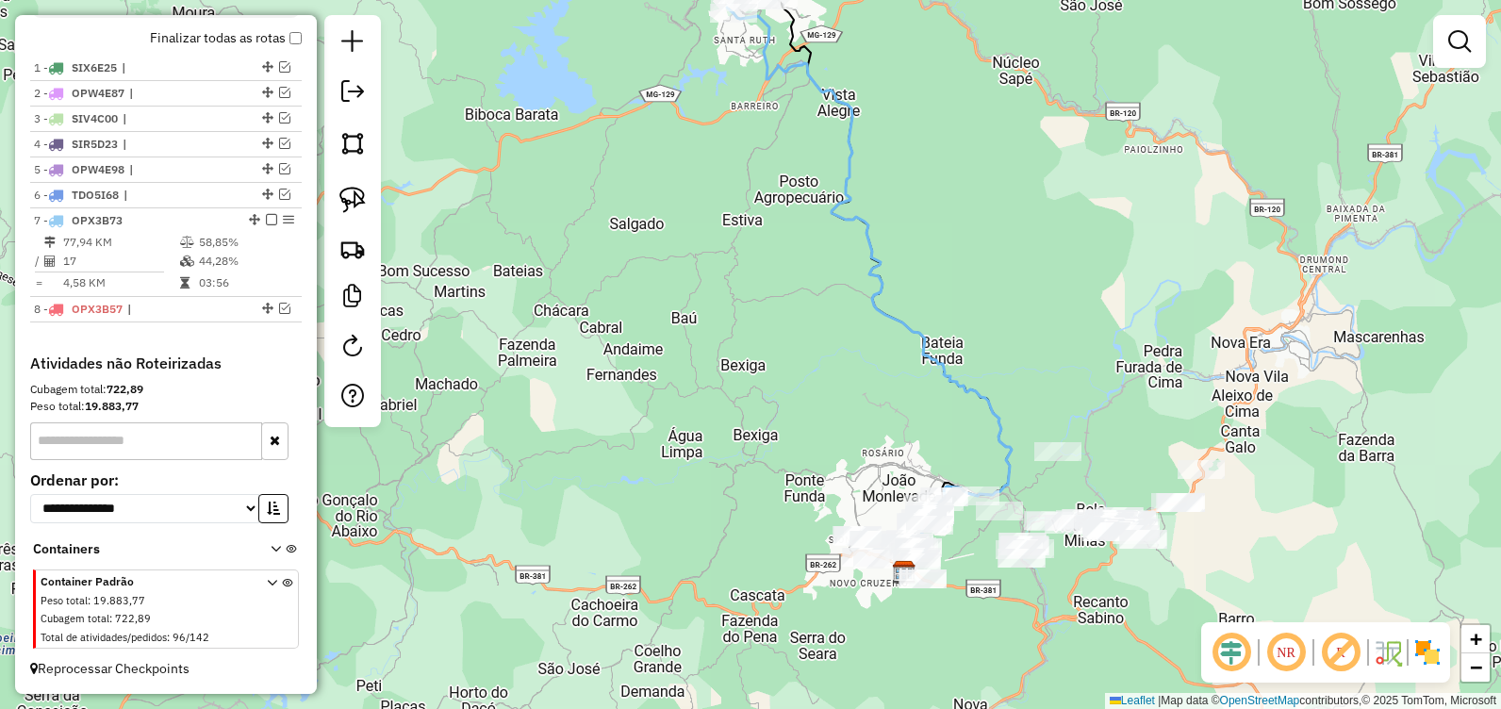
drag, startPoint x: 808, startPoint y: 169, endPoint x: 849, endPoint y: 304, distance: 141.9
click at [849, 304] on div "Janela de atendimento Grade de atendimento Capacidade Transportadoras Veículos …" at bounding box center [750, 354] width 1501 height 709
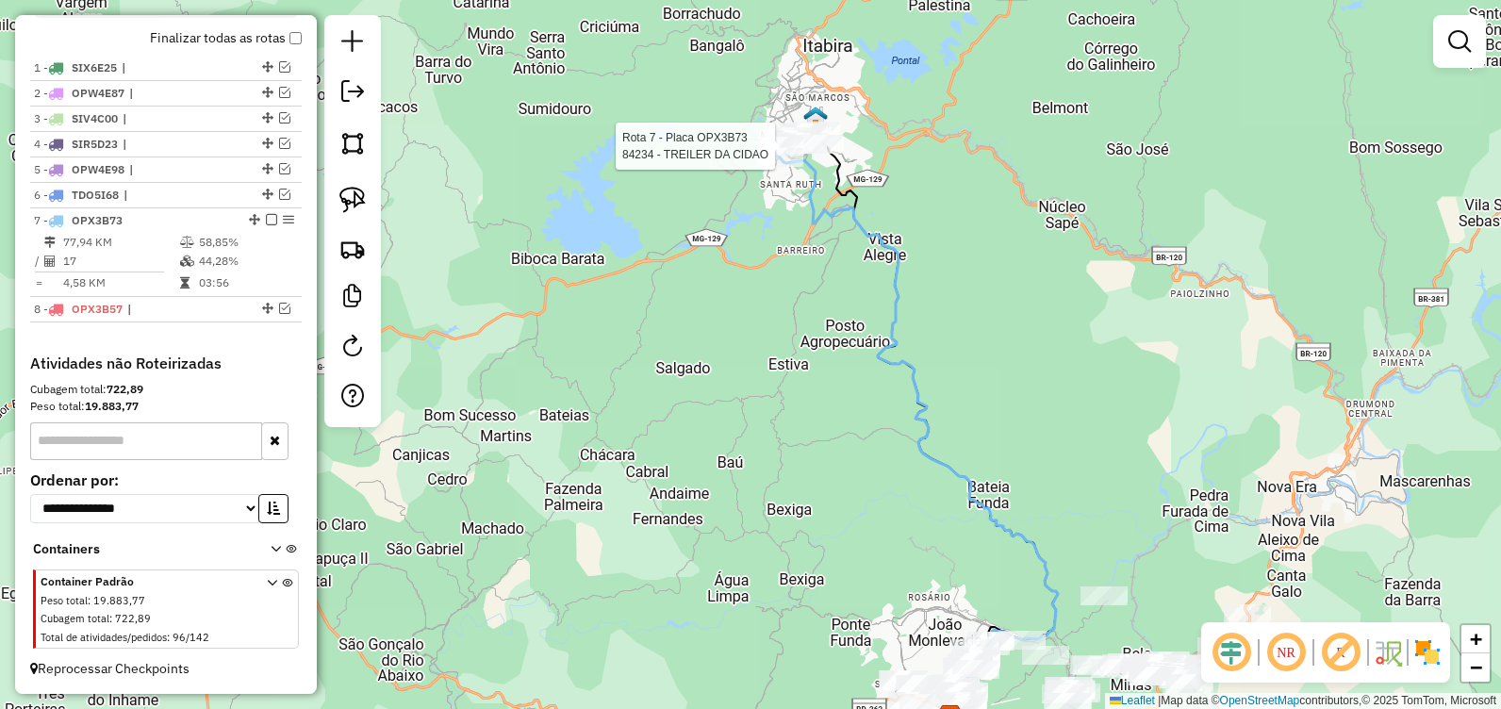
select select "**********"
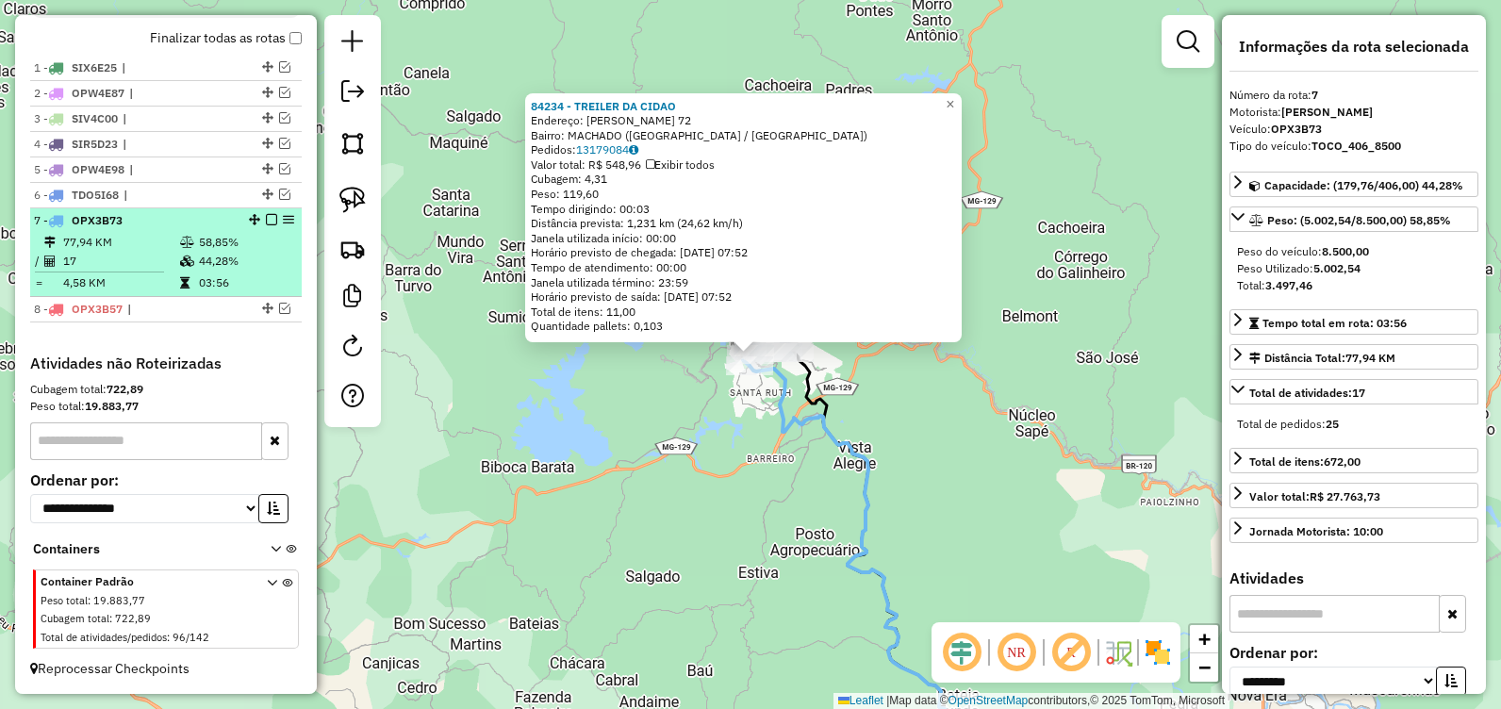
click at [267, 221] on em at bounding box center [271, 219] width 11 height 11
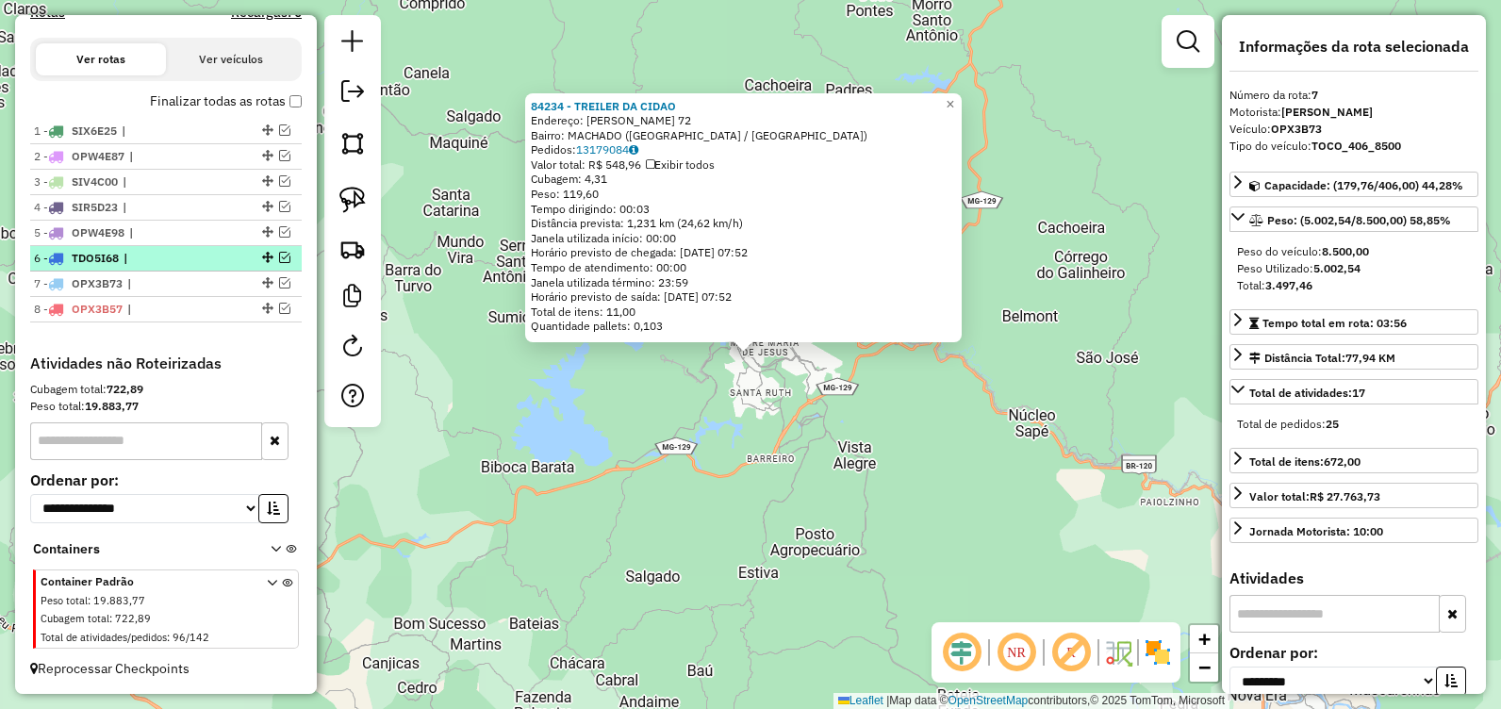
click at [280, 259] on em at bounding box center [284, 257] width 11 height 11
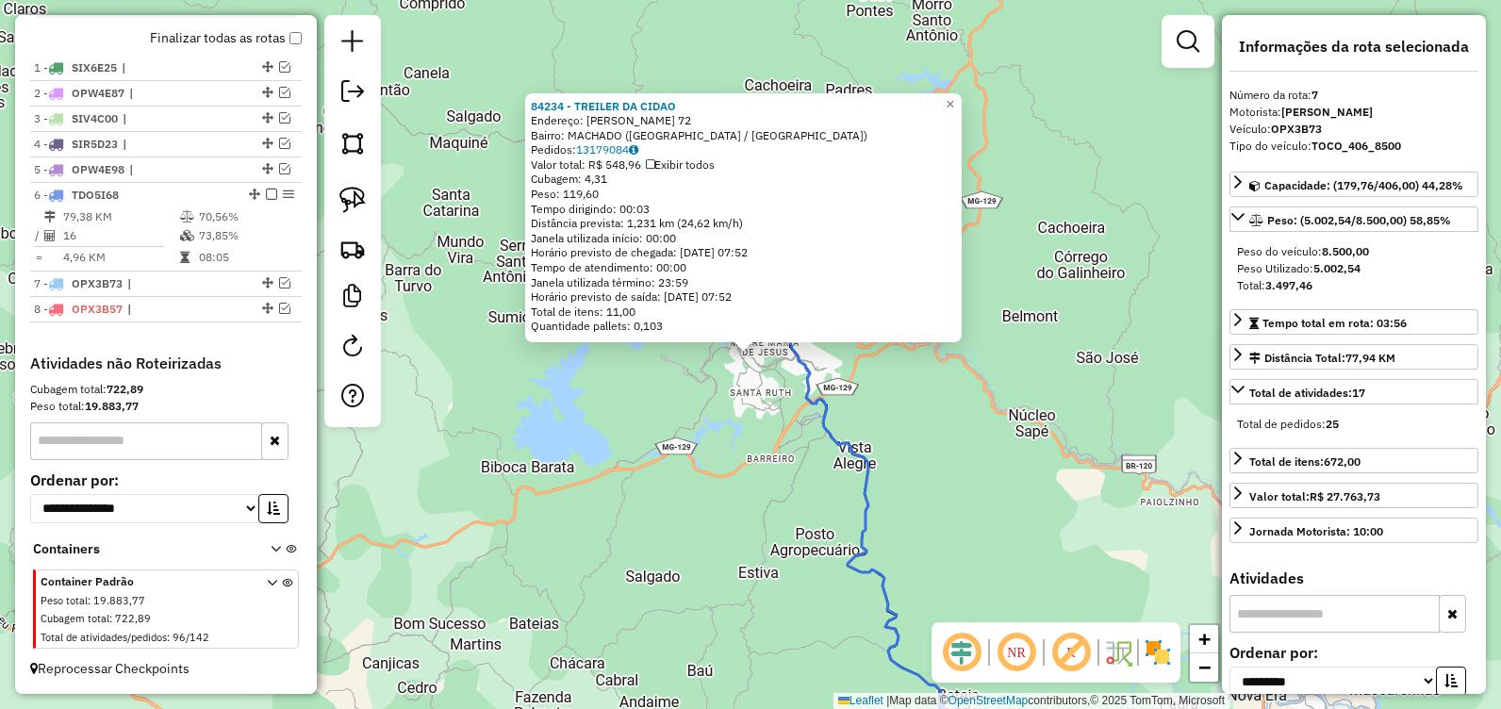
click at [688, 458] on div "84234 - TREILER DA CIDAO Endereço: AFONSO PENA 72 Bairro: MACHADO (ITABIRA / MG…" at bounding box center [750, 354] width 1501 height 709
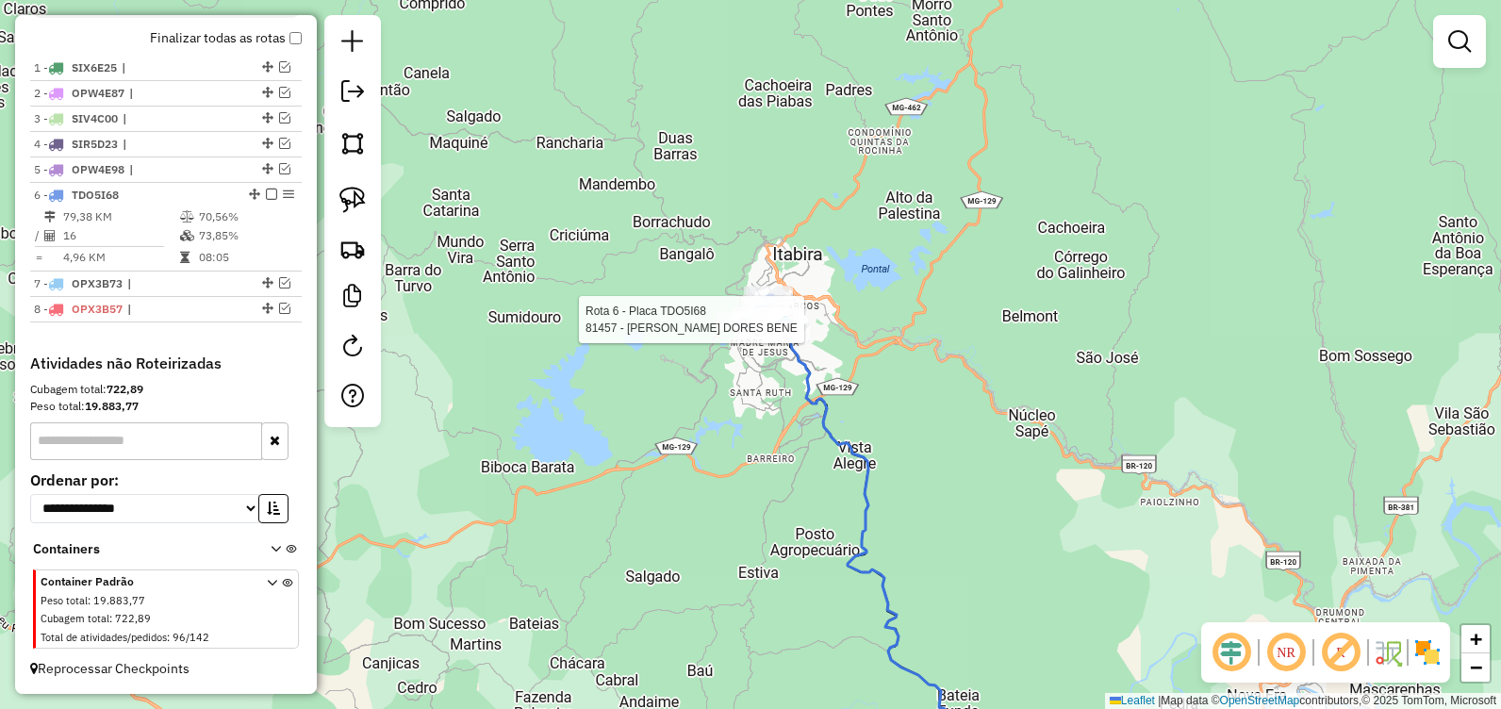
select select "**********"
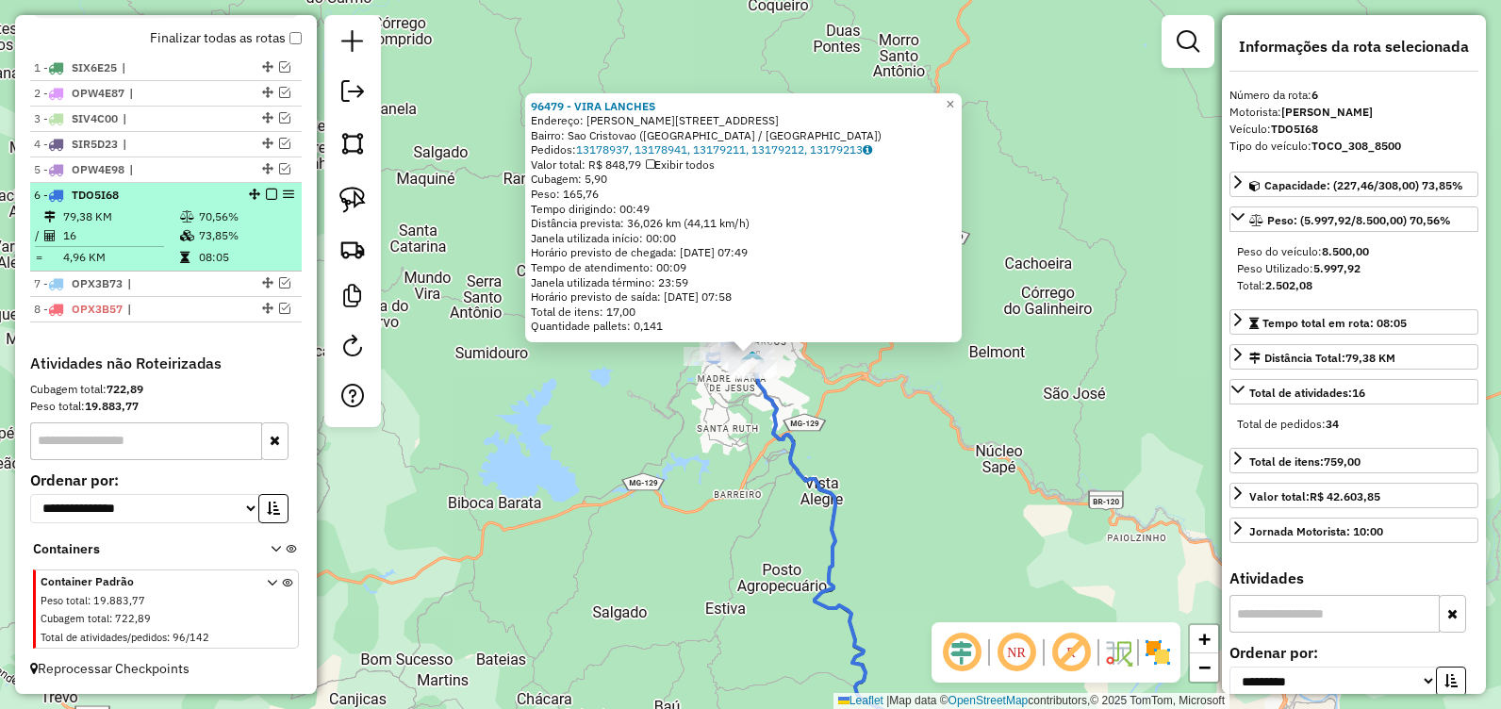
click at [268, 193] on em at bounding box center [271, 194] width 11 height 11
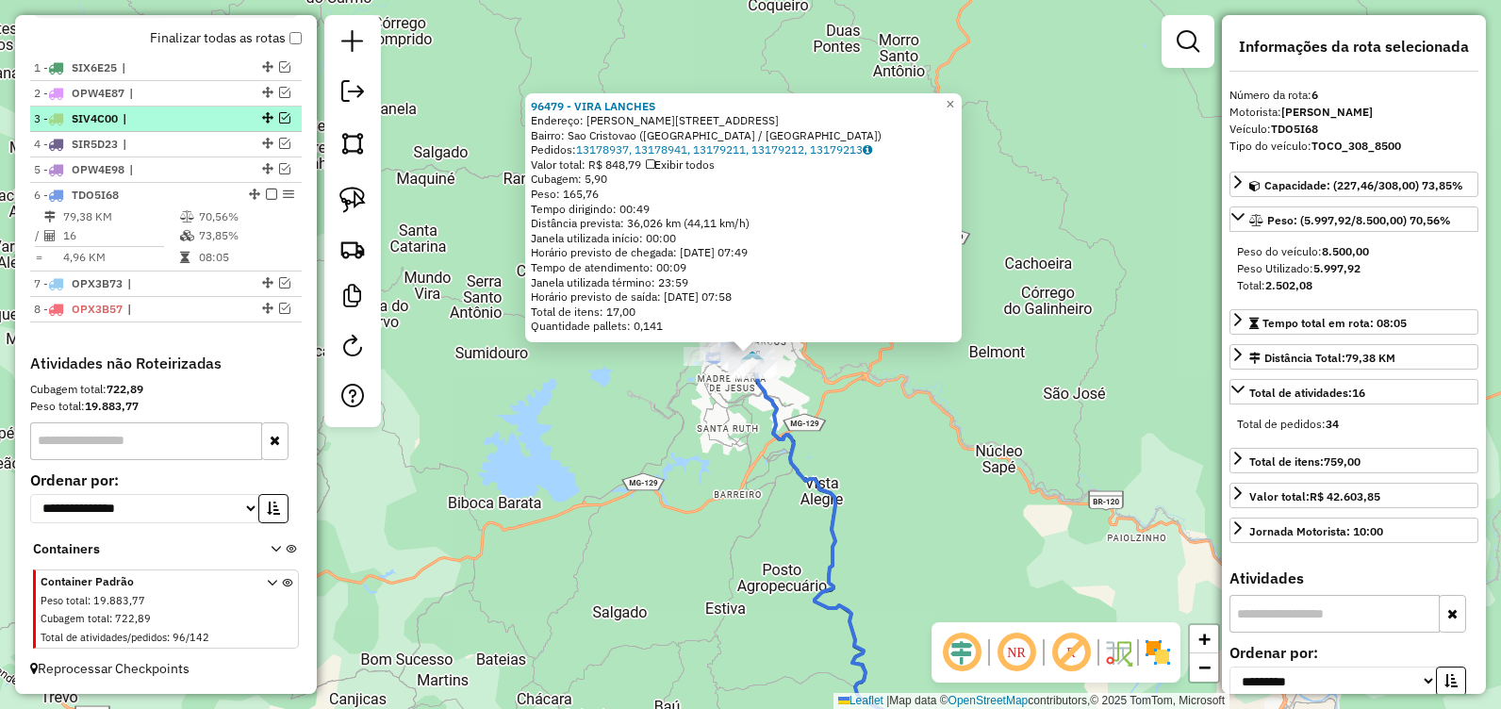
scroll to position [626, 0]
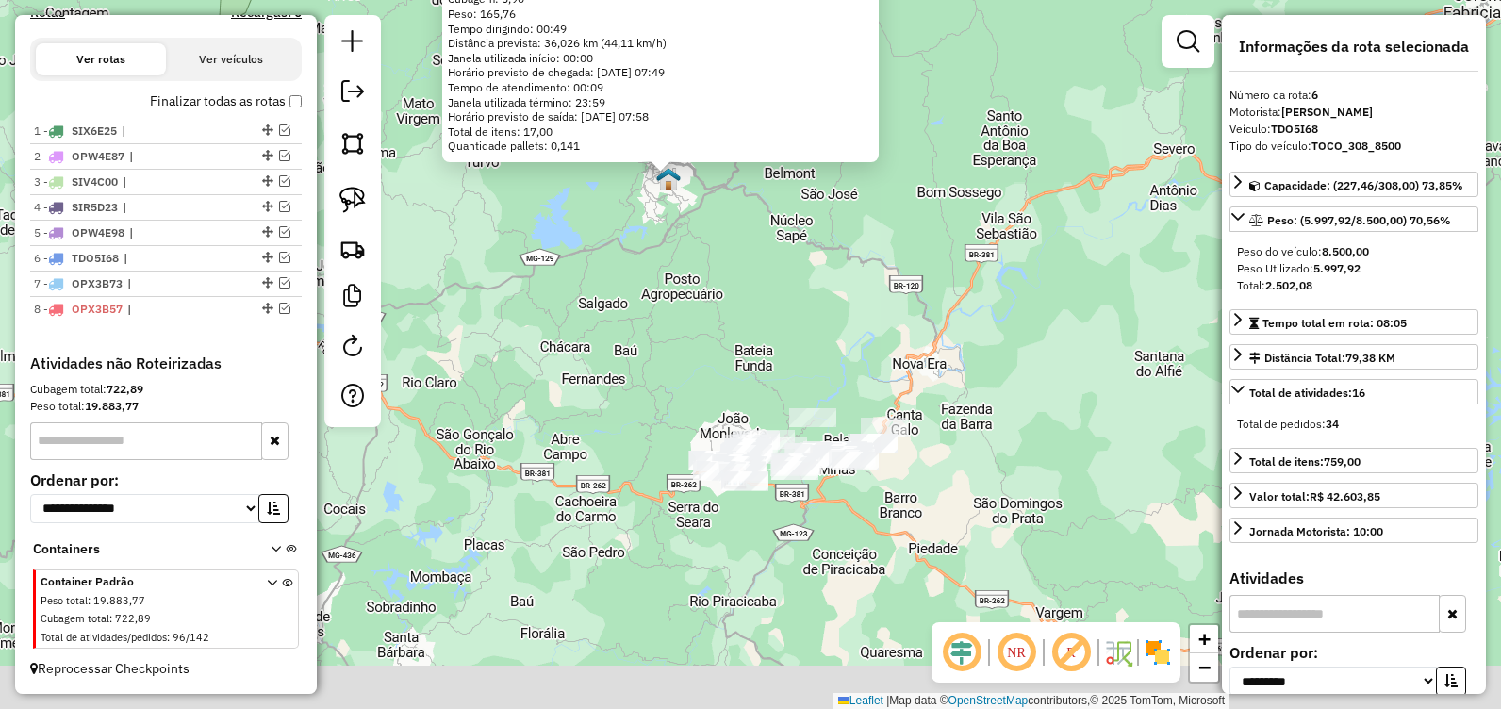
drag, startPoint x: 606, startPoint y: 398, endPoint x: 698, endPoint y: 133, distance: 280.5
click at [691, 118] on div "96479 - VIRA LANCHES Endereço: MANOEL CLEMENTE RIBEIRO, 165 Bairro: Sao Cristov…" at bounding box center [750, 354] width 1501 height 709
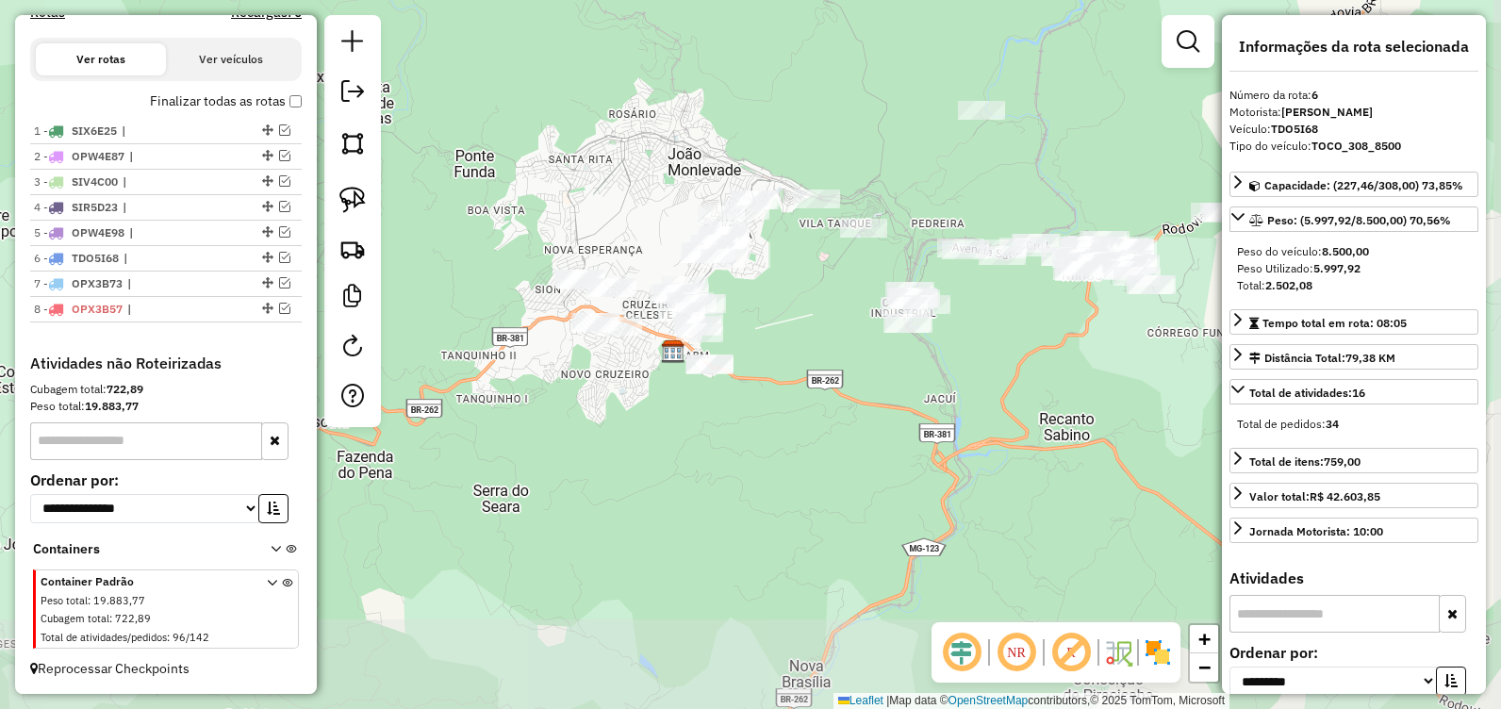
drag, startPoint x: 927, startPoint y: 155, endPoint x: 865, endPoint y: 191, distance: 71.4
click at [904, 87] on div "96479 - VIRA LANCHES Endereço: MANOEL CLEMENTE RIBEIRO, 165 Bairro: Sao Cristov…" at bounding box center [750, 354] width 1501 height 709
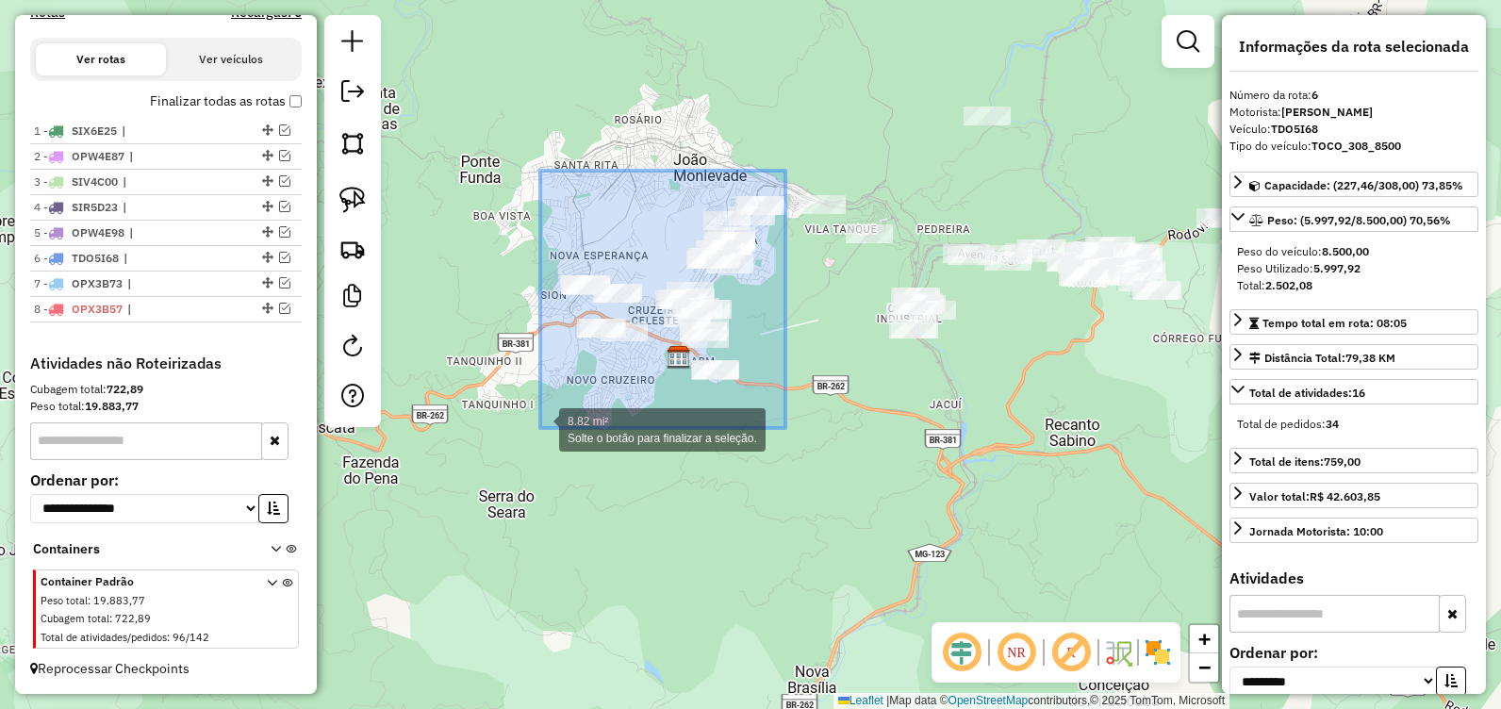
drag, startPoint x: 785, startPoint y: 171, endPoint x: 540, endPoint y: 428, distance: 355.3
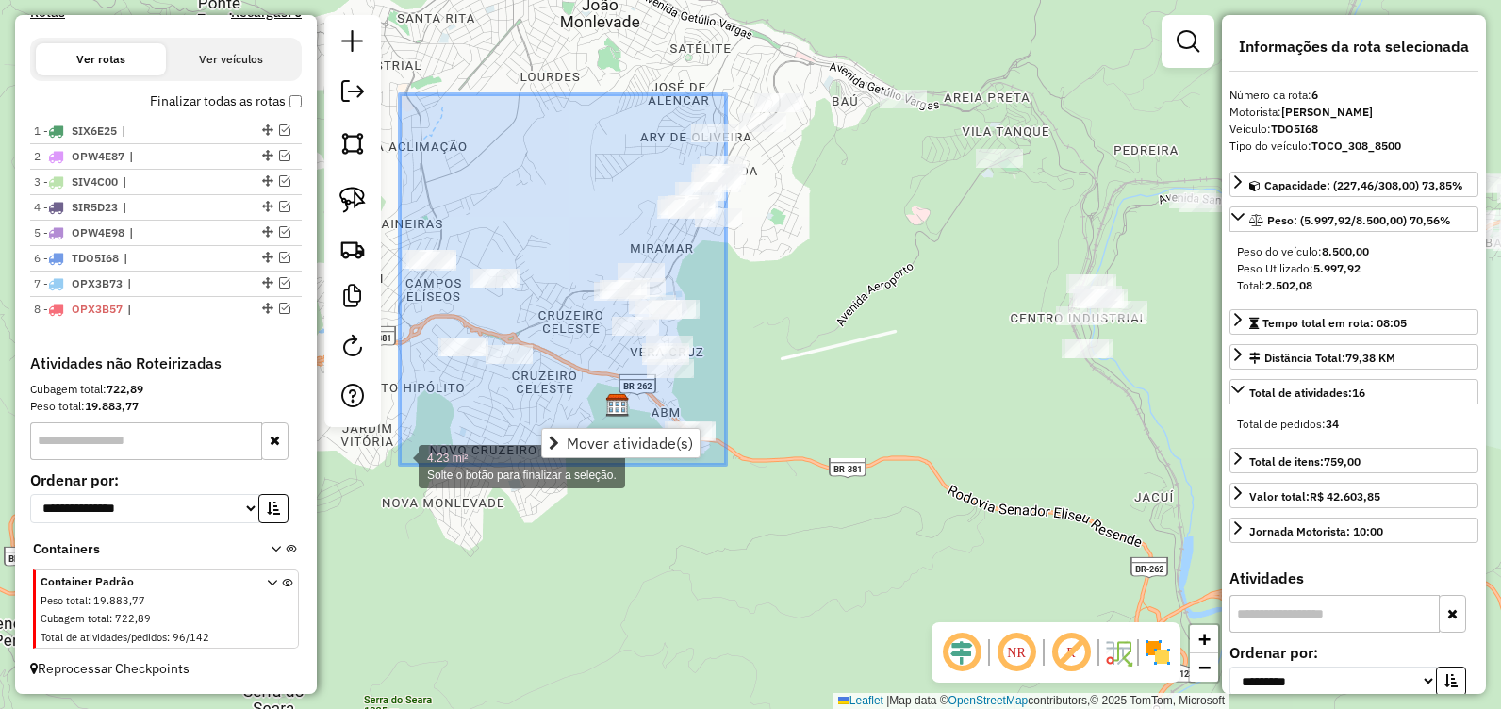
drag, startPoint x: 731, startPoint y: 115, endPoint x: 400, endPoint y: 465, distance: 482.0
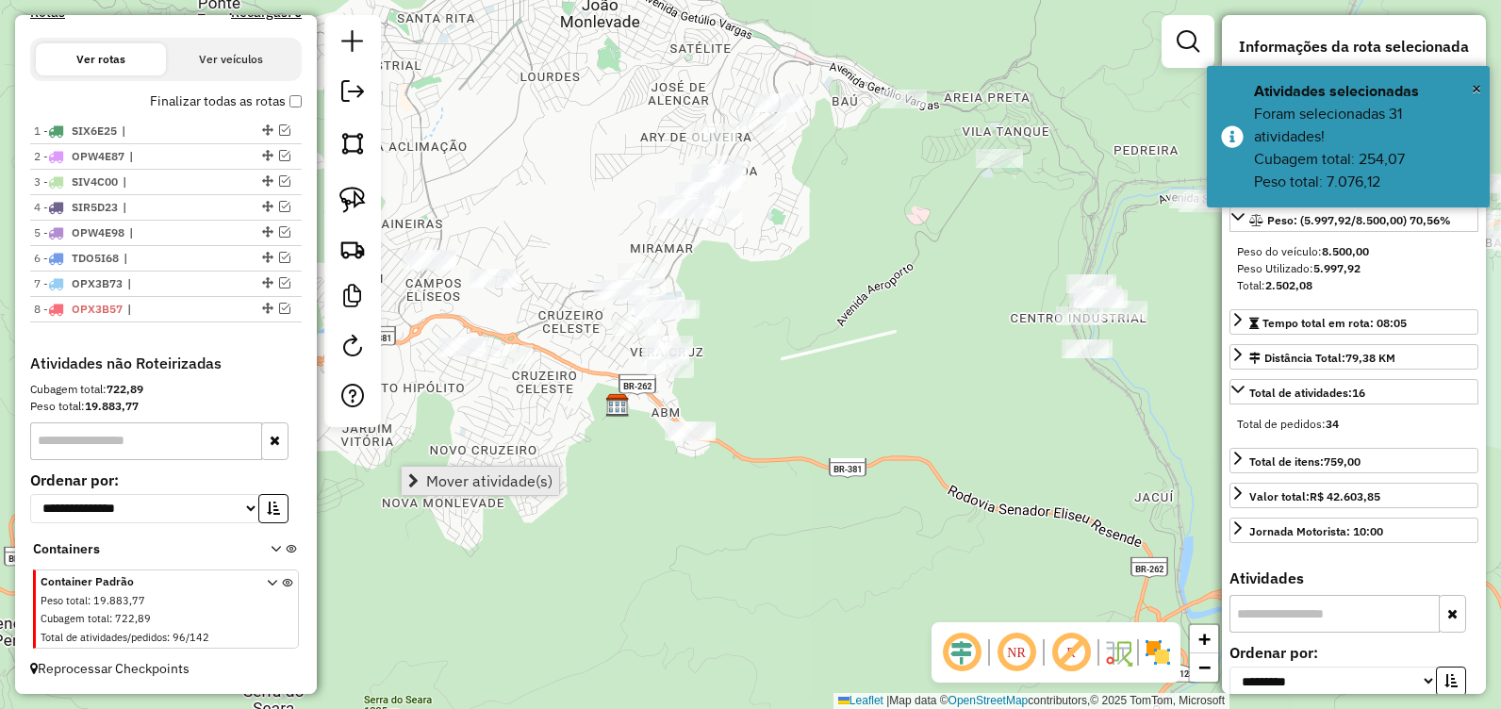
click at [500, 475] on span "Mover atividade(s)" at bounding box center [489, 480] width 126 height 15
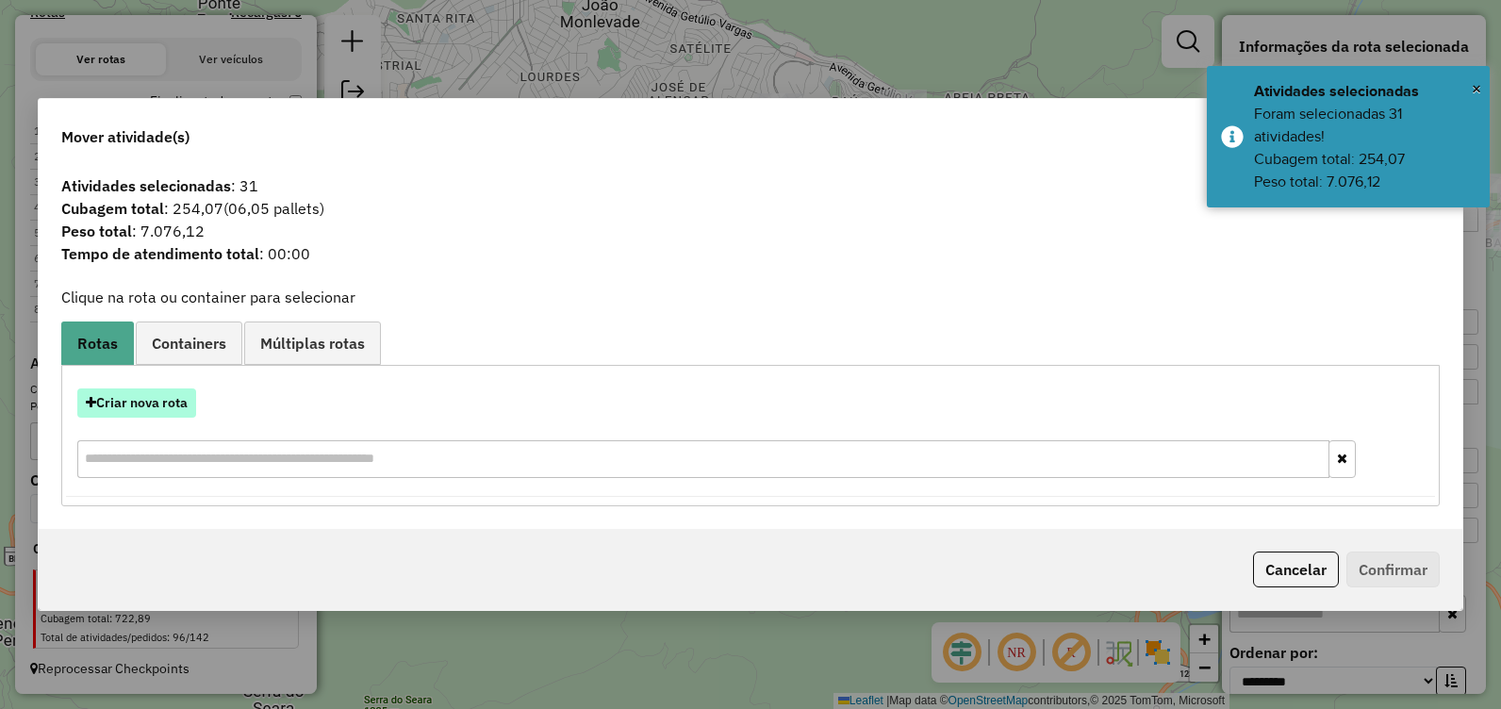
click at [149, 398] on button "Criar nova rota" at bounding box center [136, 402] width 119 height 29
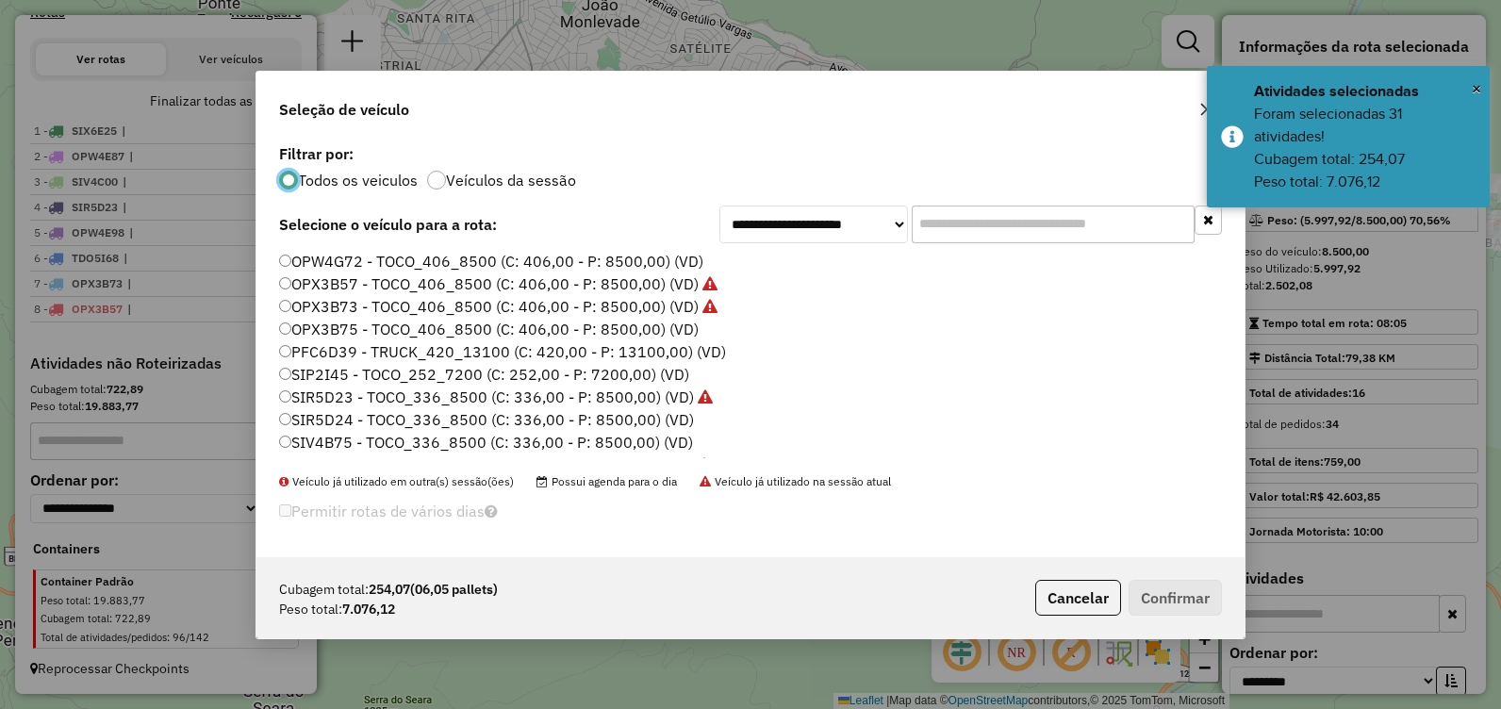
scroll to position [94, 0]
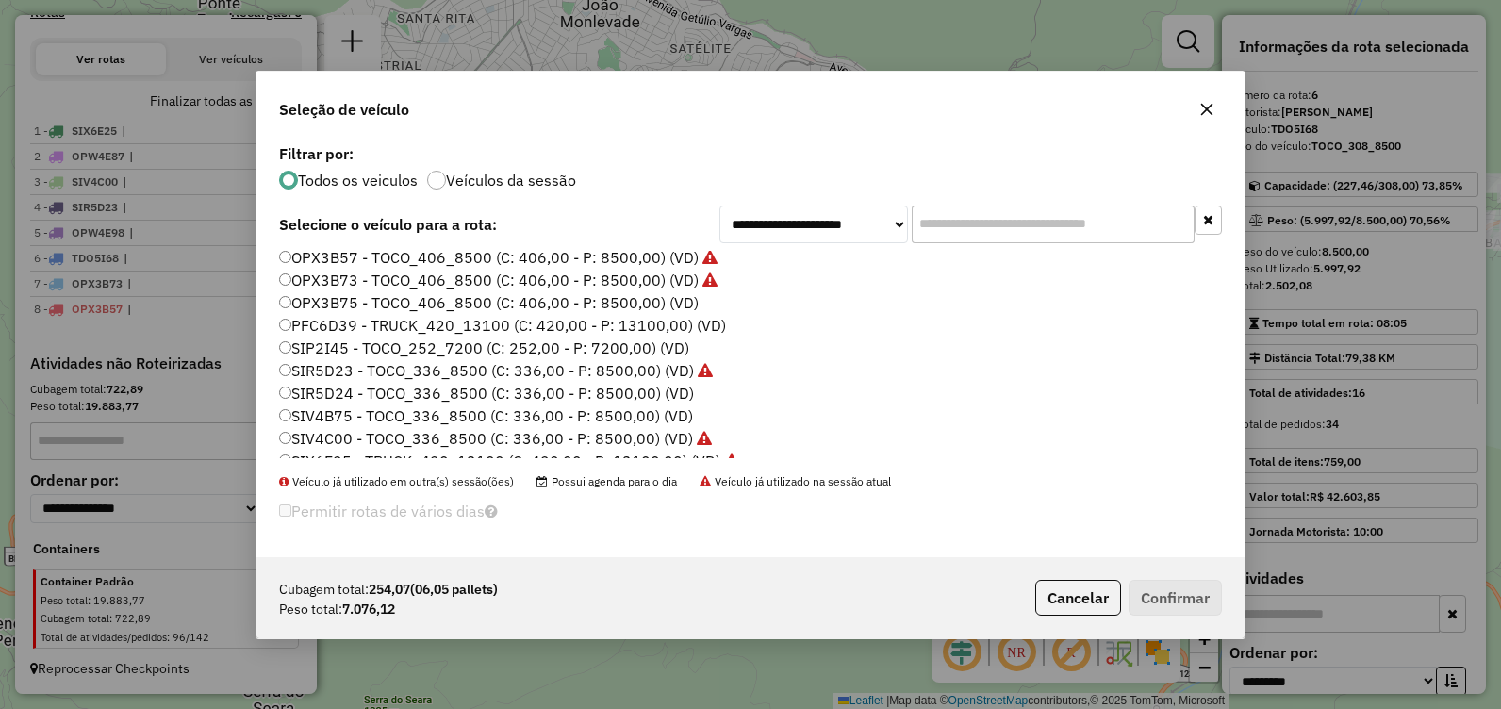
click at [480, 301] on label "OPX3B75 - TOCO_406_8500 (C: 406,00 - P: 8500,00) (VD)" at bounding box center [488, 302] width 419 height 23
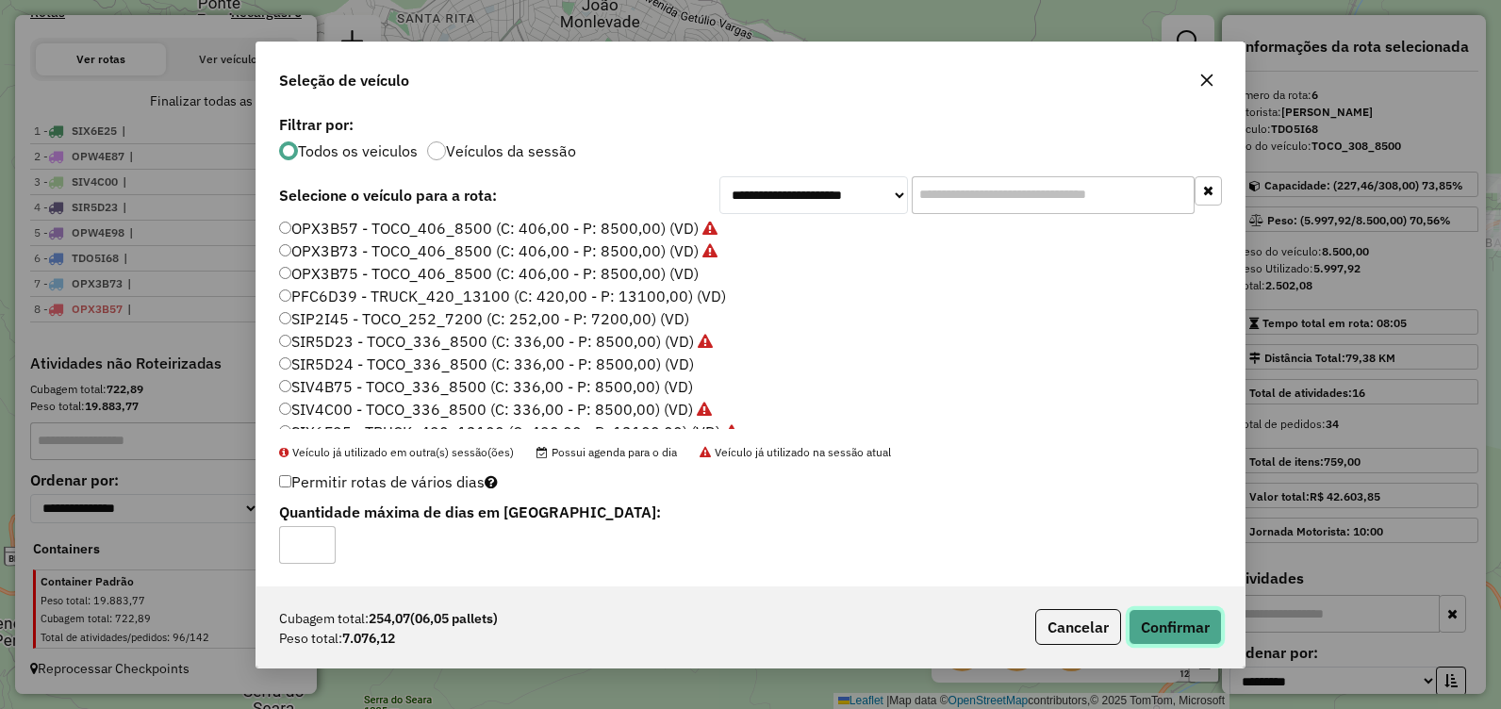
drag, startPoint x: 1185, startPoint y: 624, endPoint x: 1192, endPoint y: 609, distance: 16.9
click at [1185, 626] on button "Confirmar" at bounding box center [1174, 627] width 93 height 36
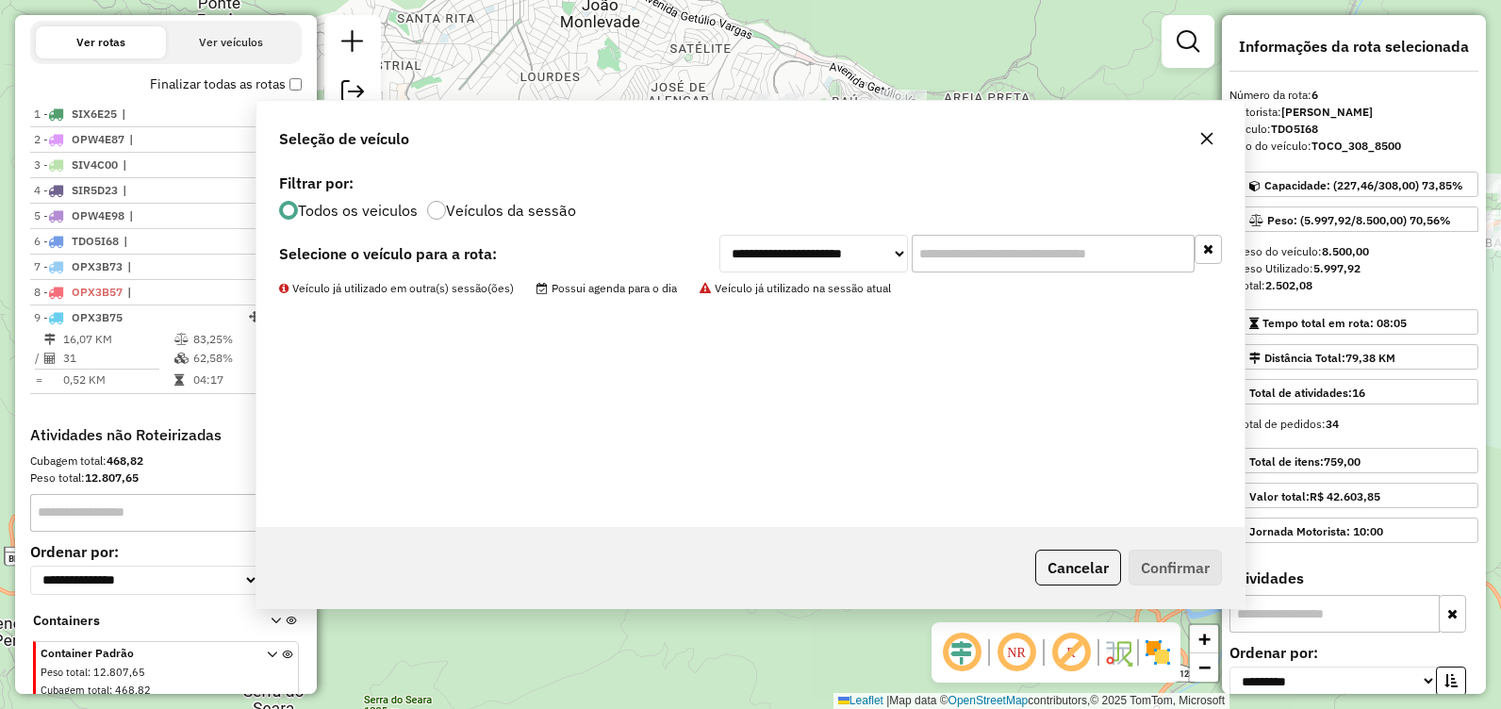
scroll to position [714, 0]
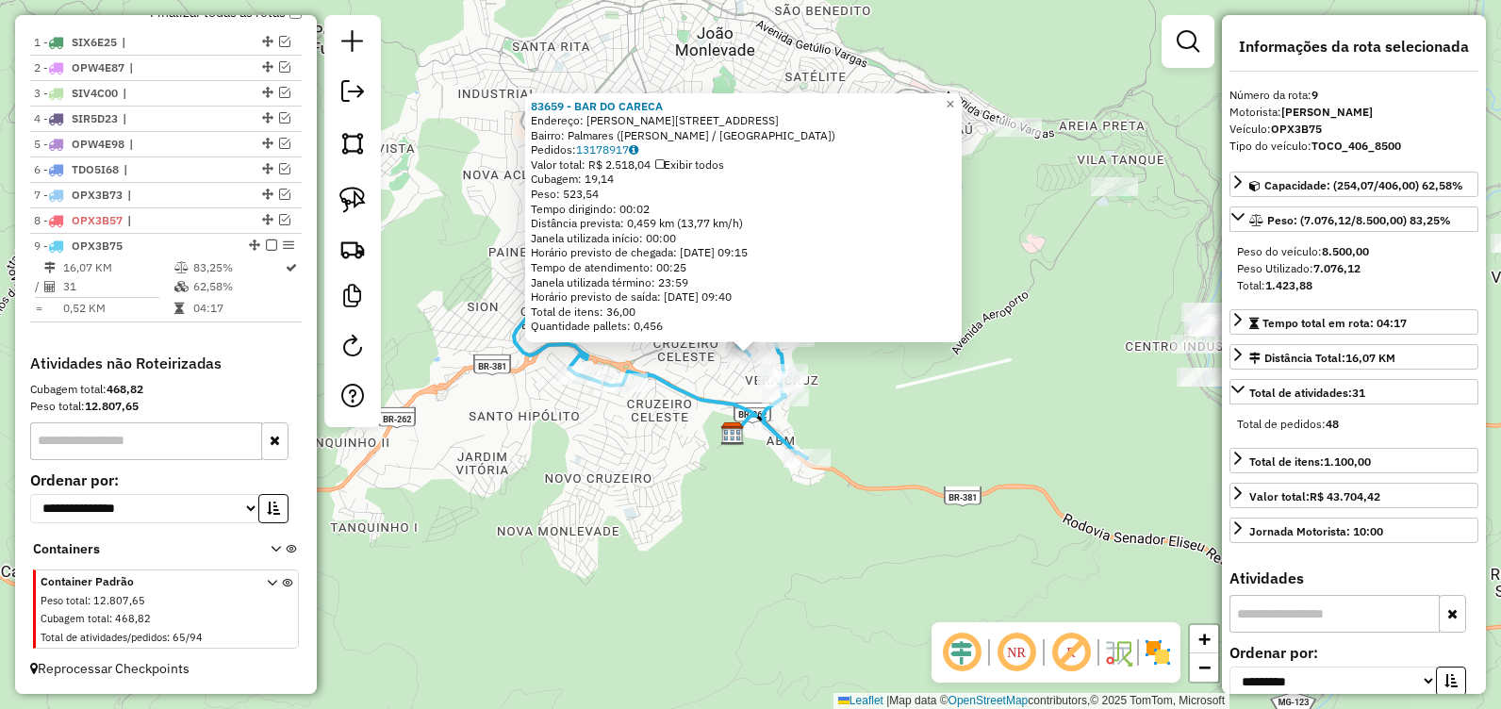
click at [684, 617] on div "83659 - BAR DO CARECA Endereço: Jose de Alencar, 349 Bairro: Palmares (JOAO MON…" at bounding box center [750, 354] width 1501 height 709
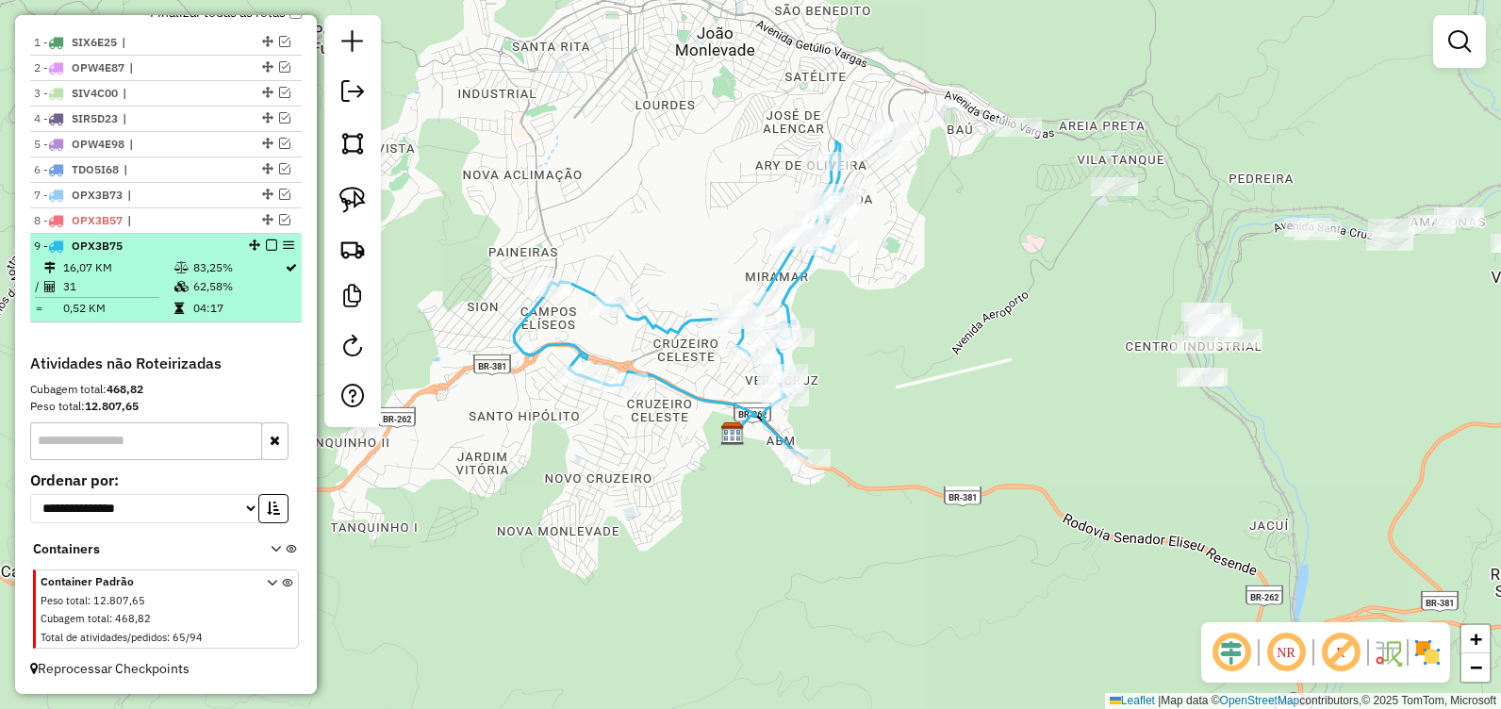
click at [266, 242] on em at bounding box center [271, 244] width 11 height 11
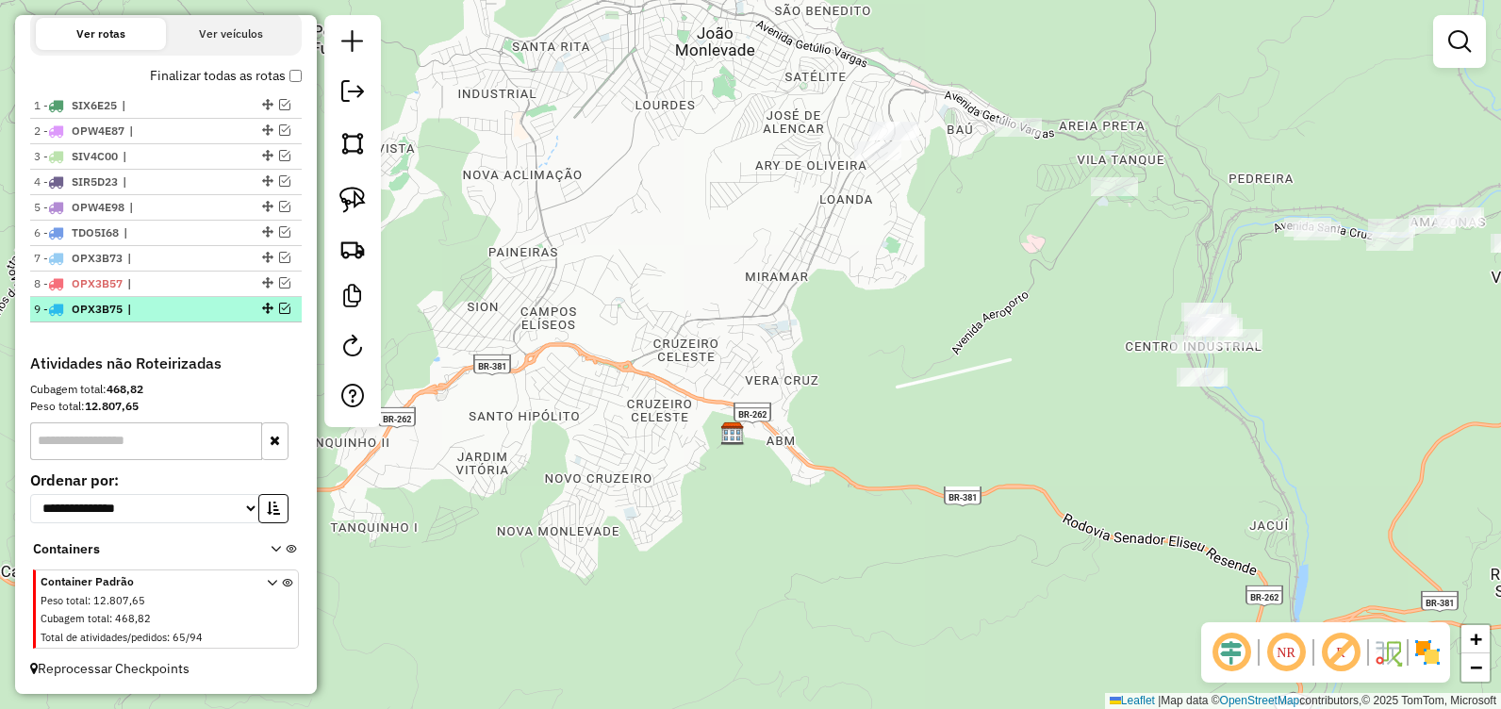
scroll to position [651, 0]
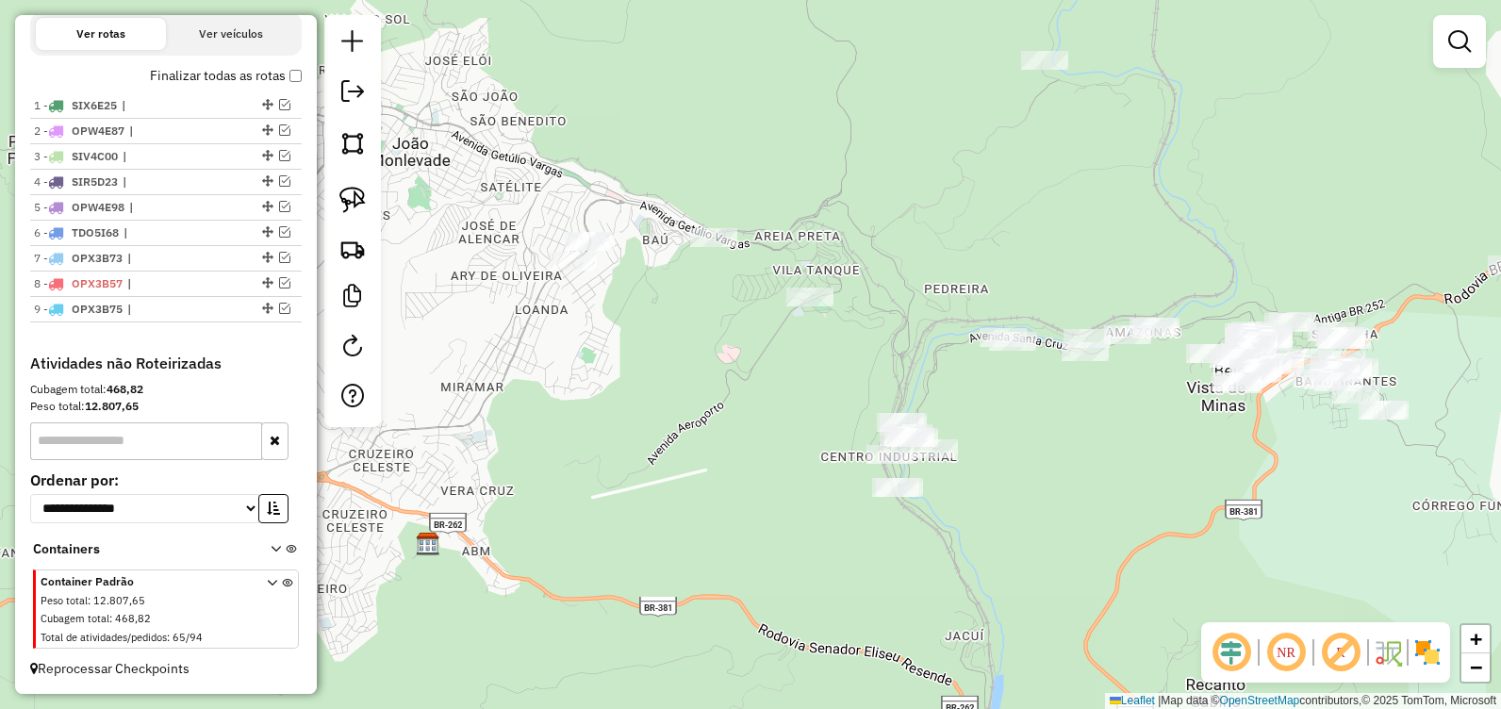
drag, startPoint x: 867, startPoint y: 271, endPoint x: 464, endPoint y: 277, distance: 403.4
click at [464, 277] on div "Janela de atendimento Grade de atendimento Capacidade Transportadoras Veículos …" at bounding box center [750, 354] width 1501 height 709
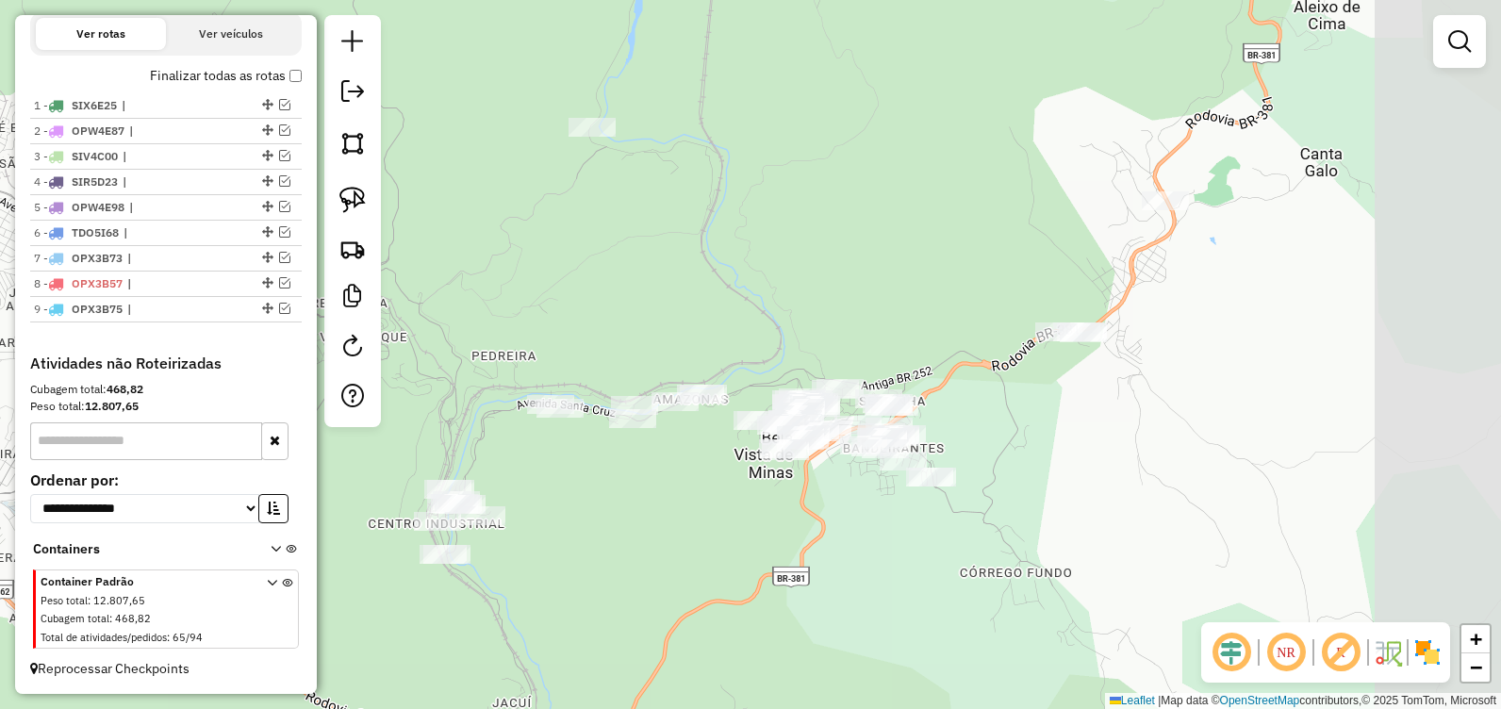
drag, startPoint x: 1092, startPoint y: 435, endPoint x: 726, endPoint y: 621, distance: 411.0
click at [726, 621] on div "Janela de atendimento Grade de atendimento Capacidade Transportadoras Veículos …" at bounding box center [750, 354] width 1501 height 709
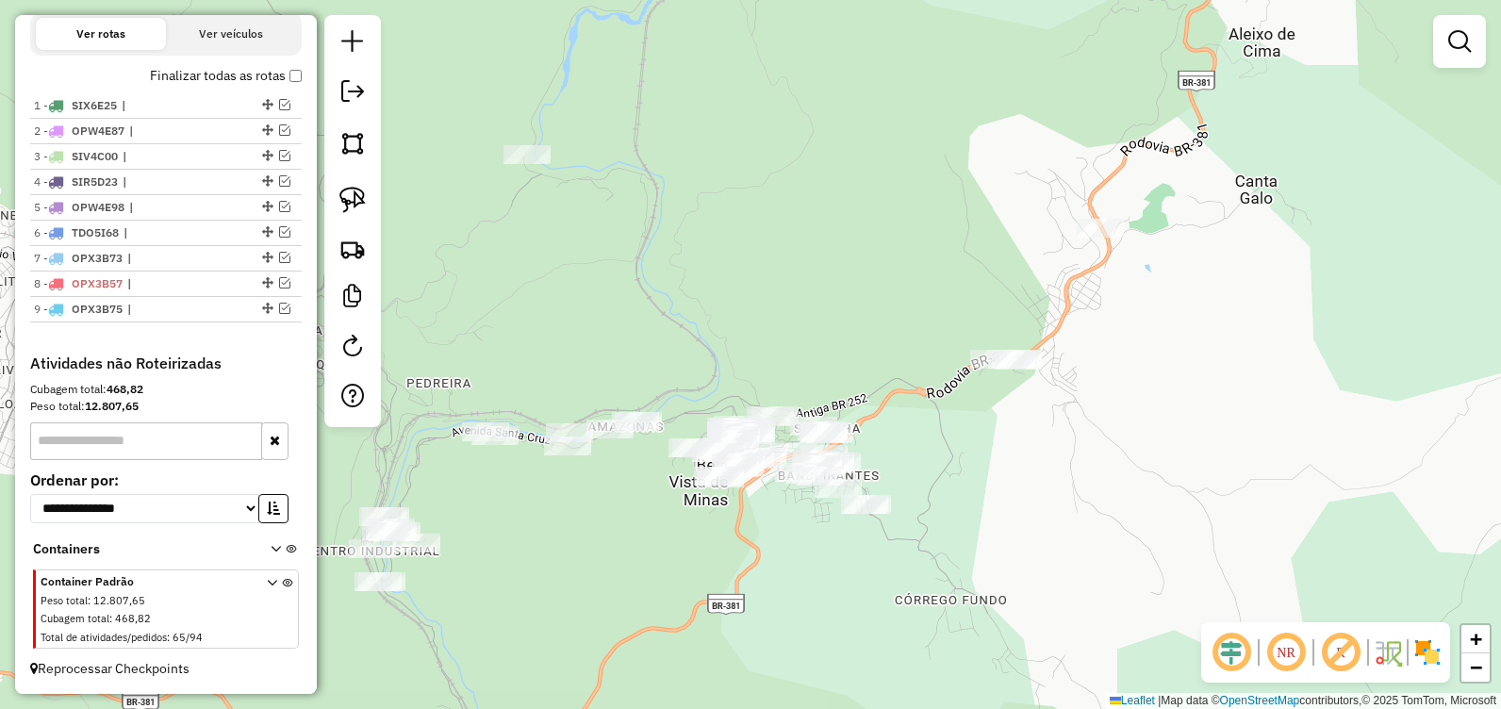
drag, startPoint x: 917, startPoint y: 287, endPoint x: 867, endPoint y: 300, distance: 51.7
click at [867, 300] on div "Janela de atendimento Grade de atendimento Capacidade Transportadoras Veículos …" at bounding box center [750, 354] width 1501 height 709
drag, startPoint x: 856, startPoint y: 298, endPoint x: 1171, endPoint y: 297, distance: 314.8
click at [1170, 296] on div "Janela de atendimento Grade de atendimento Capacidade Transportadoras Veículos …" at bounding box center [750, 354] width 1501 height 709
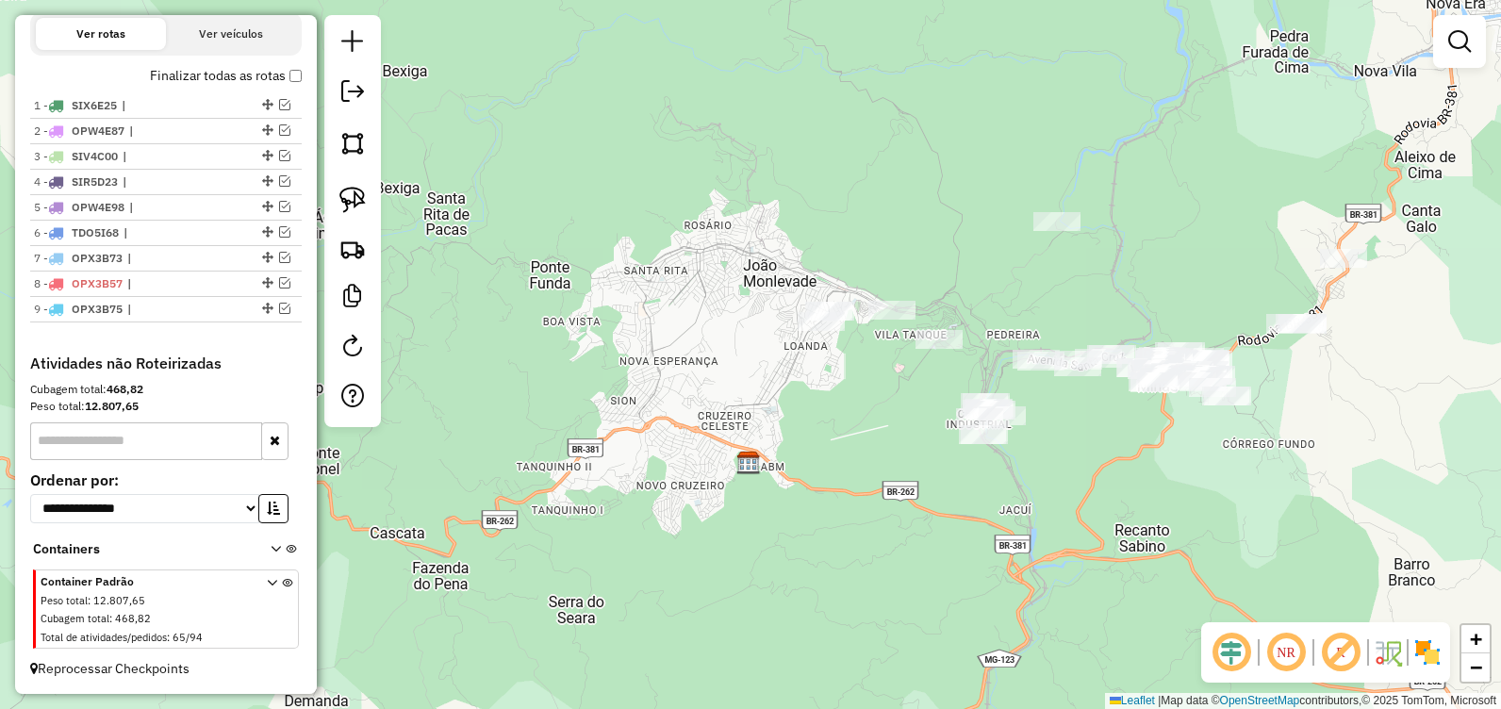
drag, startPoint x: 957, startPoint y: 285, endPoint x: 804, endPoint y: 231, distance: 161.9
click at [804, 231] on div "Janela de atendimento Grade de atendimento Capacidade Transportadoras Veículos …" at bounding box center [750, 354] width 1501 height 709
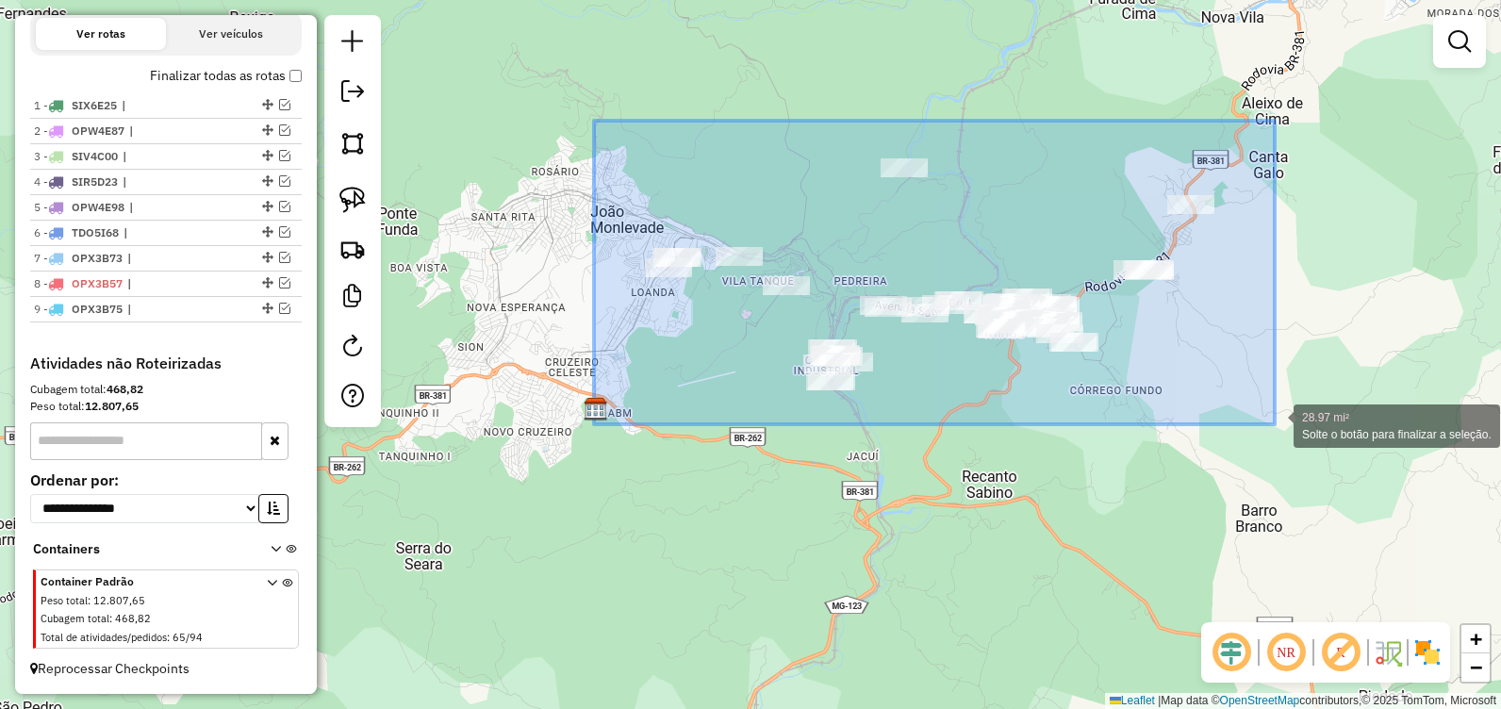
drag, startPoint x: 594, startPoint y: 121, endPoint x: 1275, endPoint y: 425, distance: 746.4
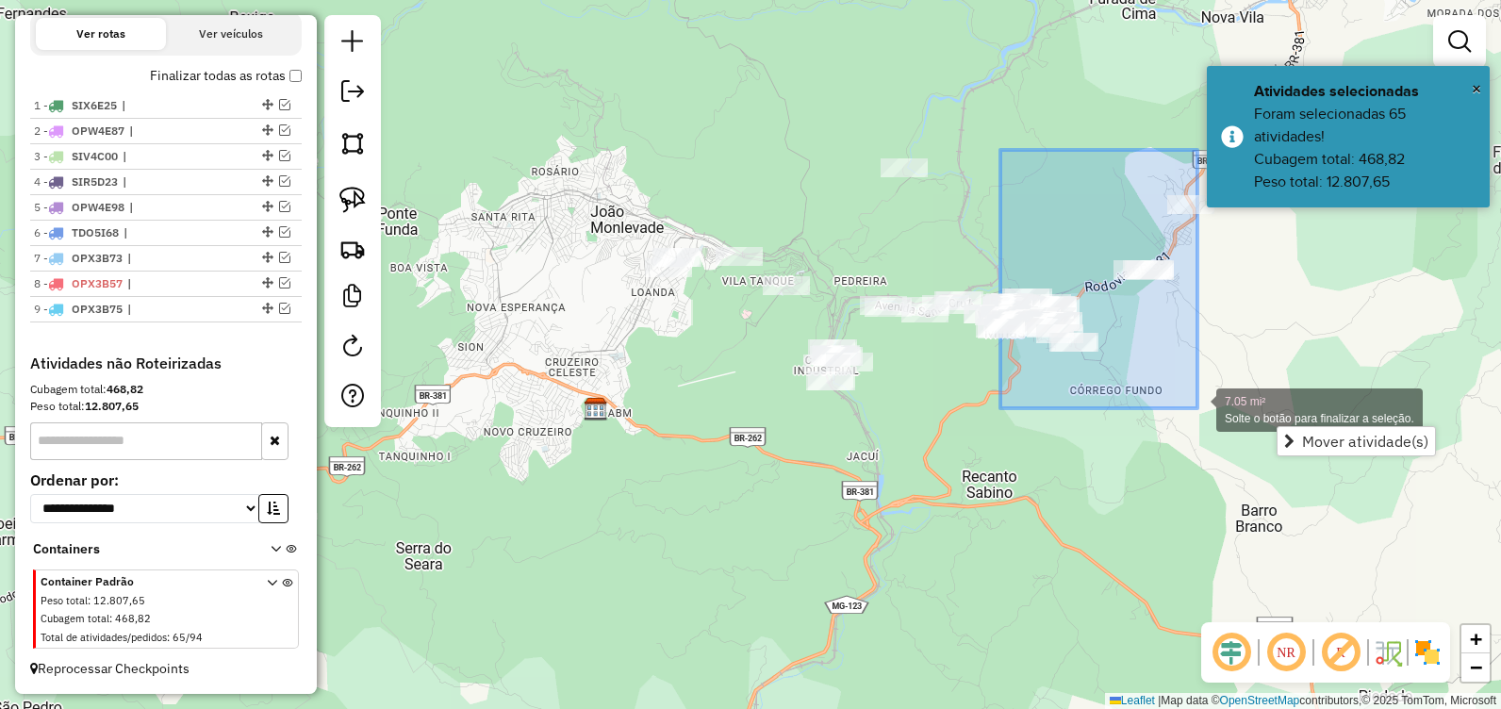
drag, startPoint x: 1004, startPoint y: 161, endPoint x: 1205, endPoint y: 413, distance: 322.5
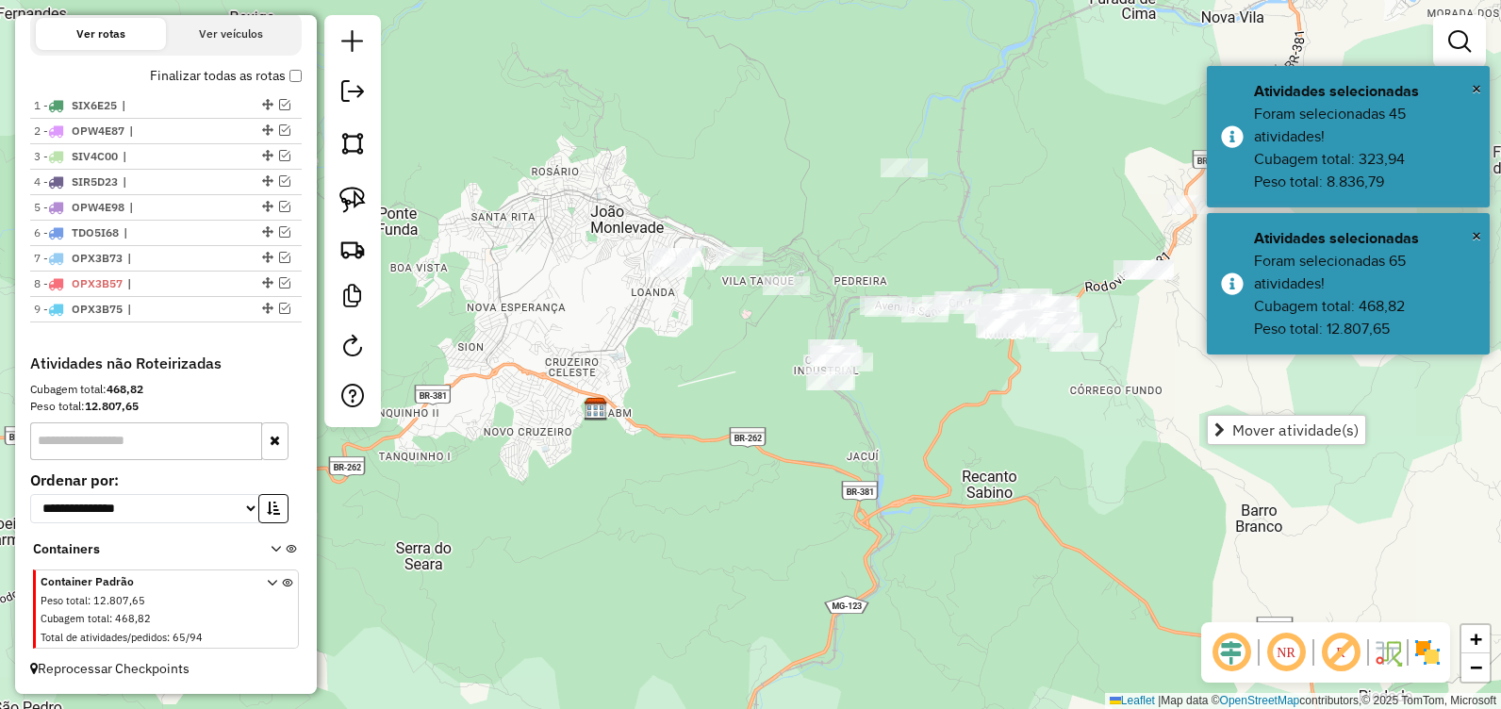
click at [1156, 381] on div "Janela de atendimento Grade de atendimento Capacidade Transportadoras Veículos …" at bounding box center [750, 354] width 1501 height 709
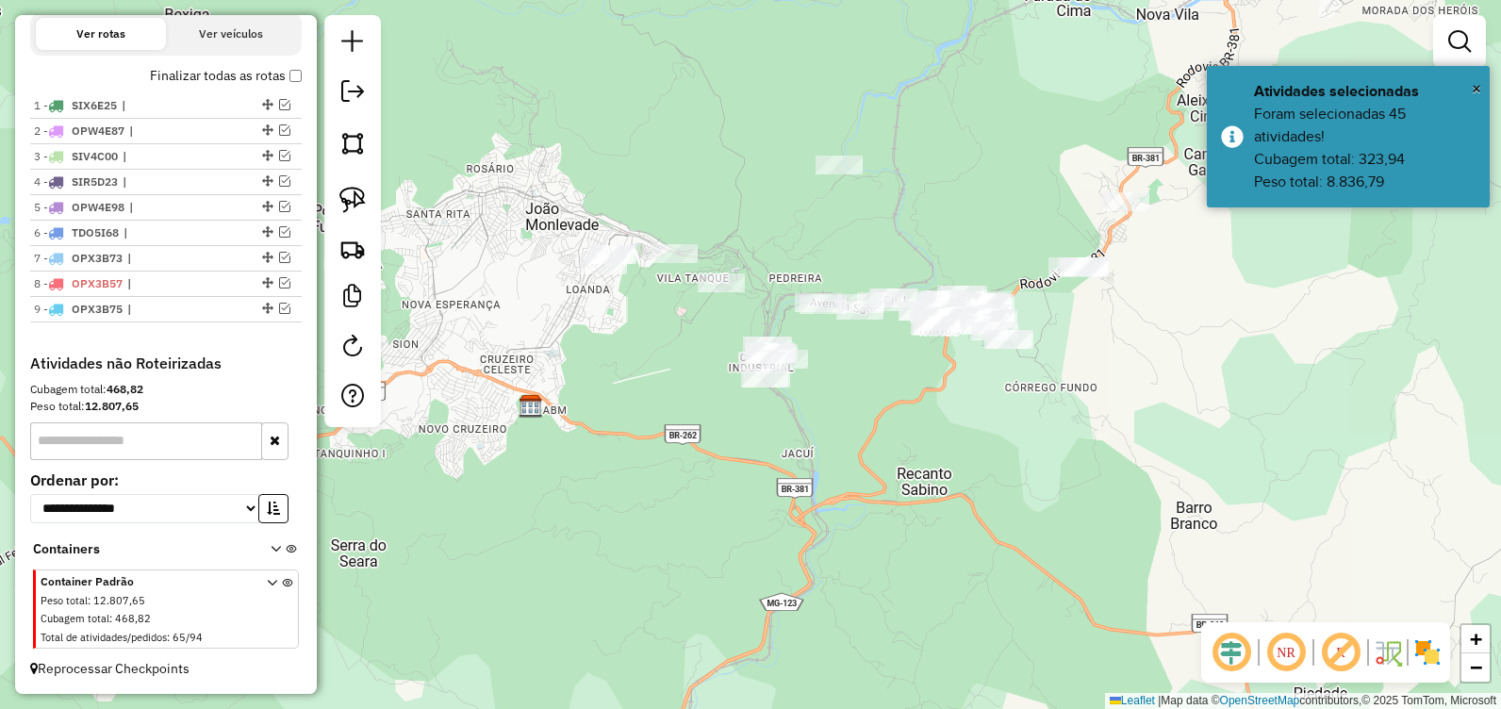
drag, startPoint x: 1146, startPoint y: 369, endPoint x: 1067, endPoint y: 345, distance: 82.6
click at [1078, 367] on div "Janela de atendimento Grade de atendimento Capacidade Transportadoras Veículos …" at bounding box center [750, 354] width 1501 height 709
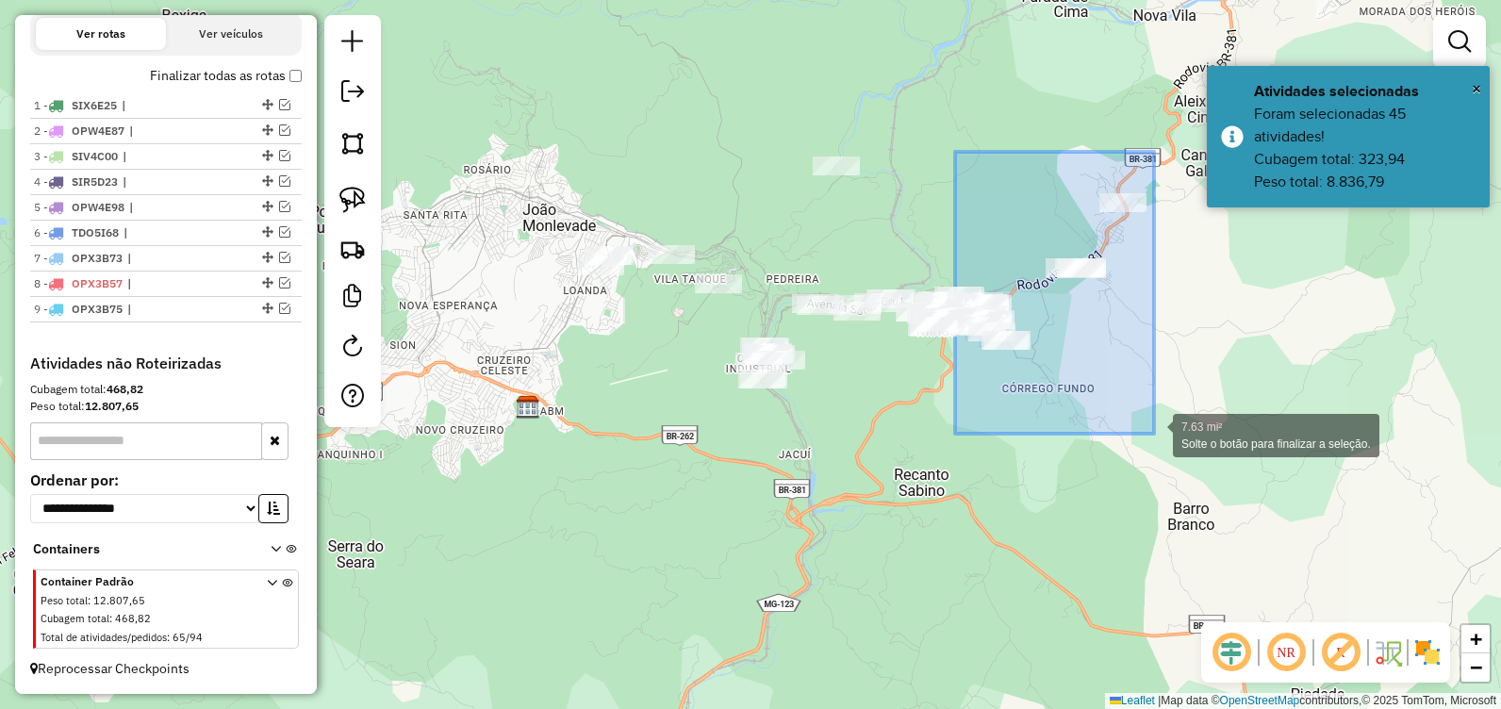
drag, startPoint x: 957, startPoint y: 164, endPoint x: 1154, endPoint y: 434, distance: 333.9
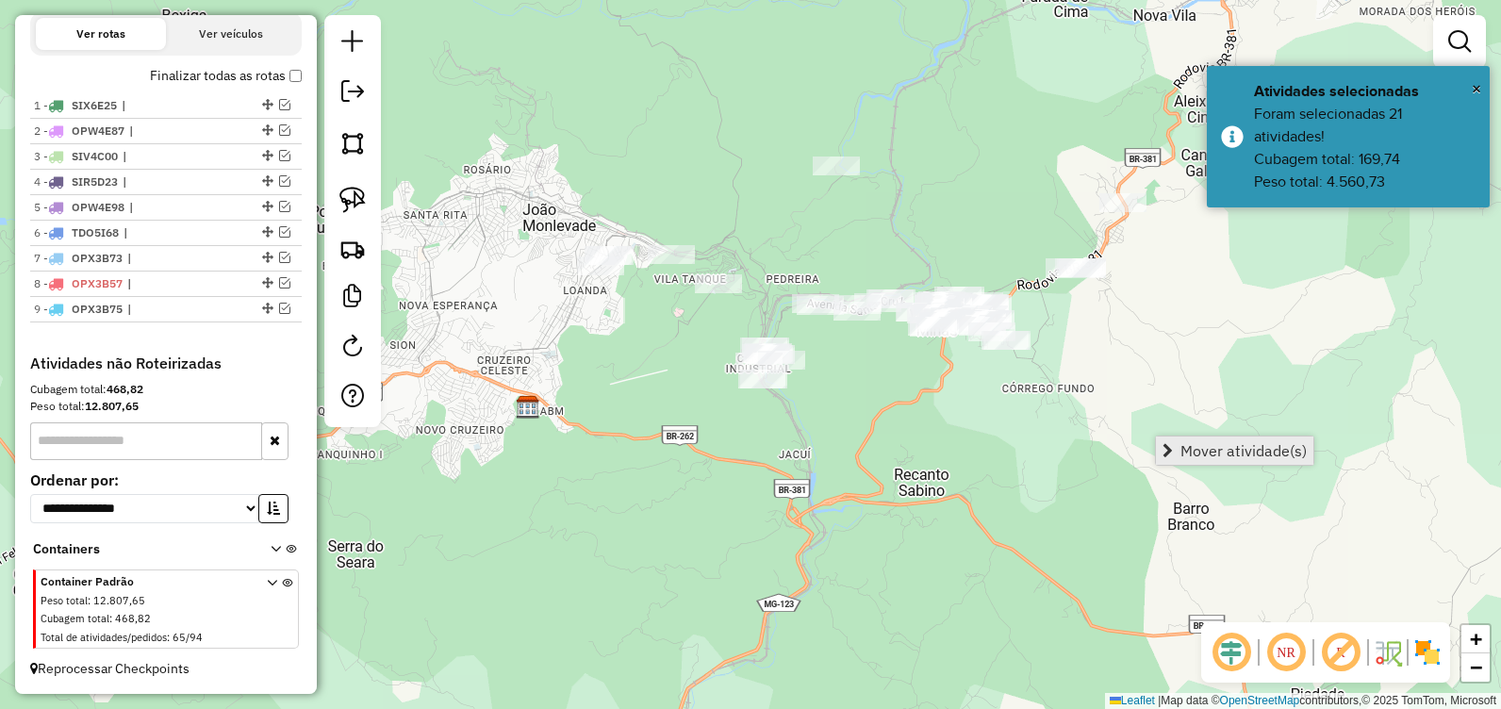
click at [1206, 449] on span "Mover atividade(s)" at bounding box center [1243, 450] width 126 height 15
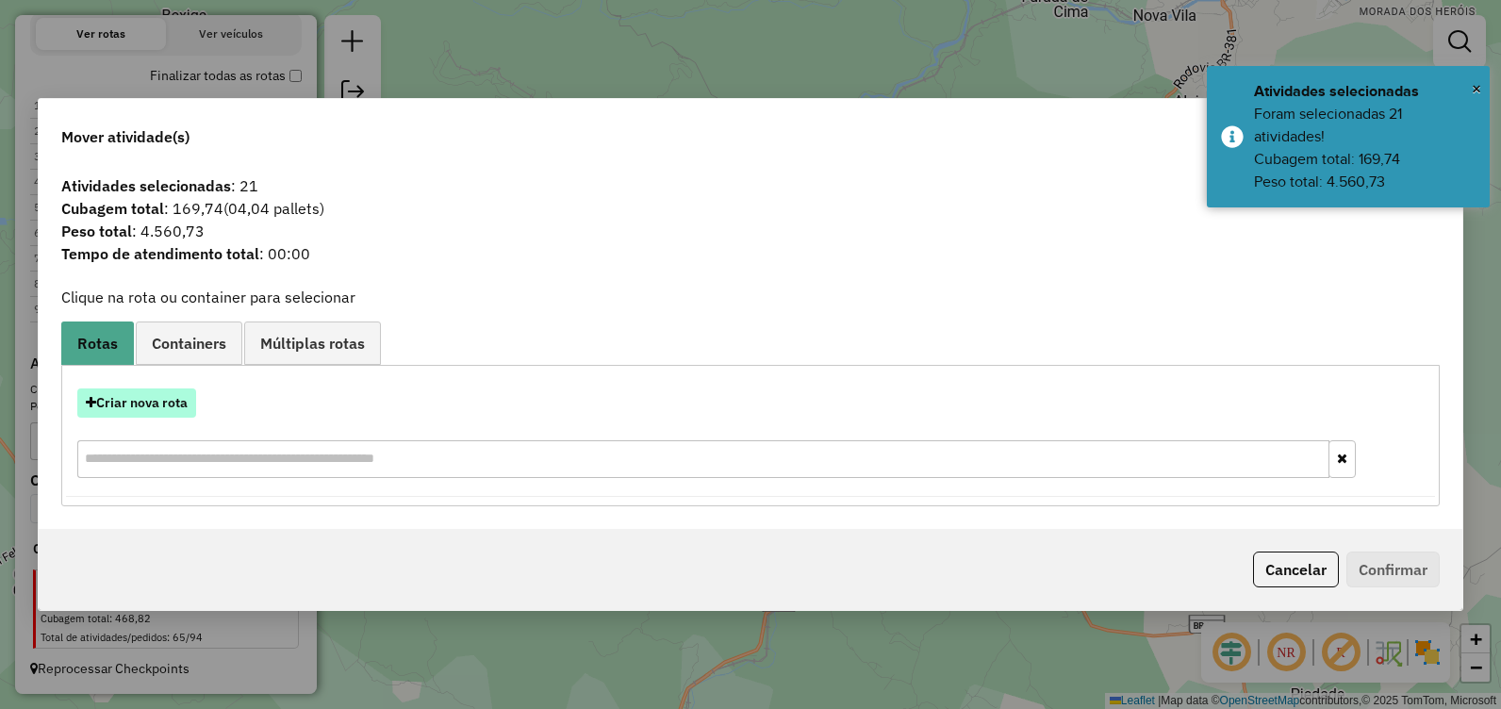
click at [175, 407] on button "Criar nova rota" at bounding box center [136, 402] width 119 height 29
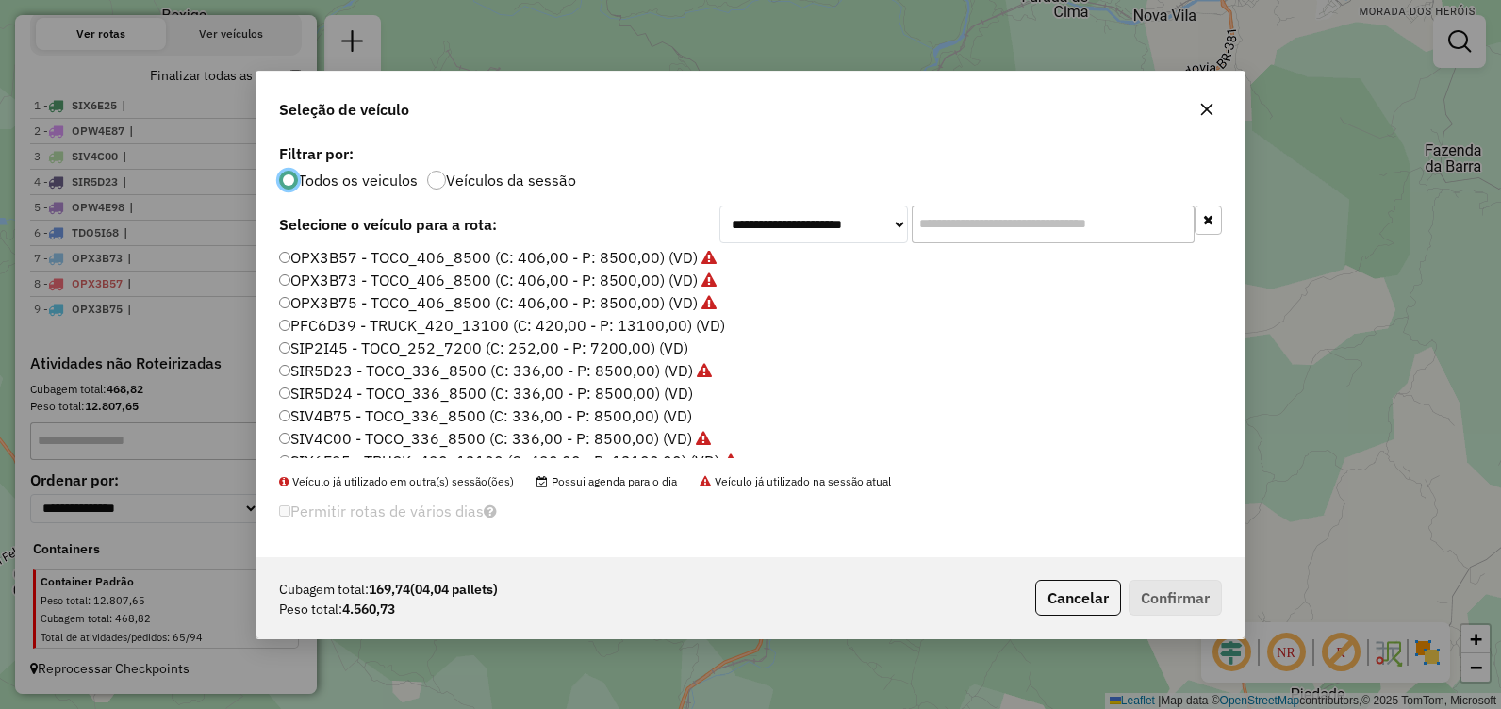
scroll to position [132, 0]
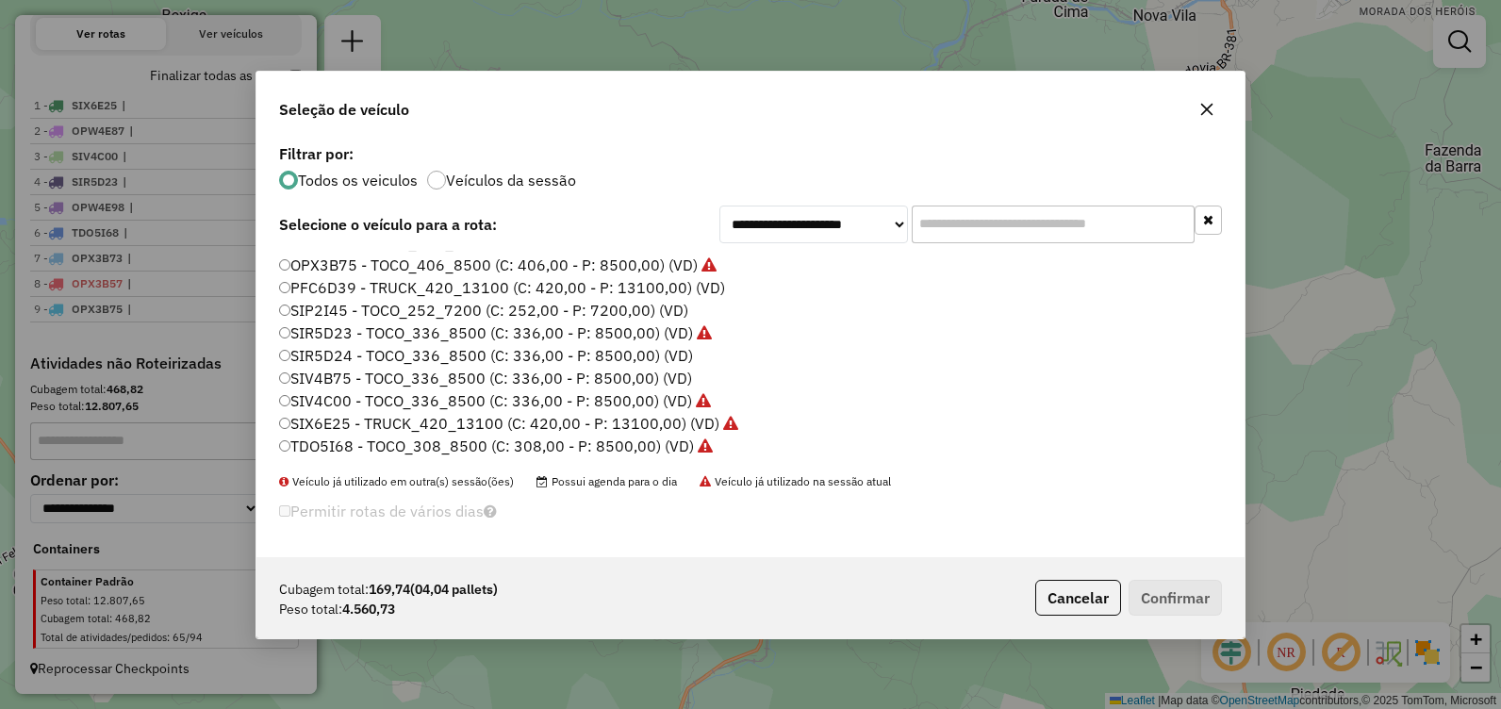
click at [582, 375] on label "SIV4B75 - TOCO_336_8500 (C: 336,00 - P: 8500,00) (VD)" at bounding box center [485, 378] width 413 height 23
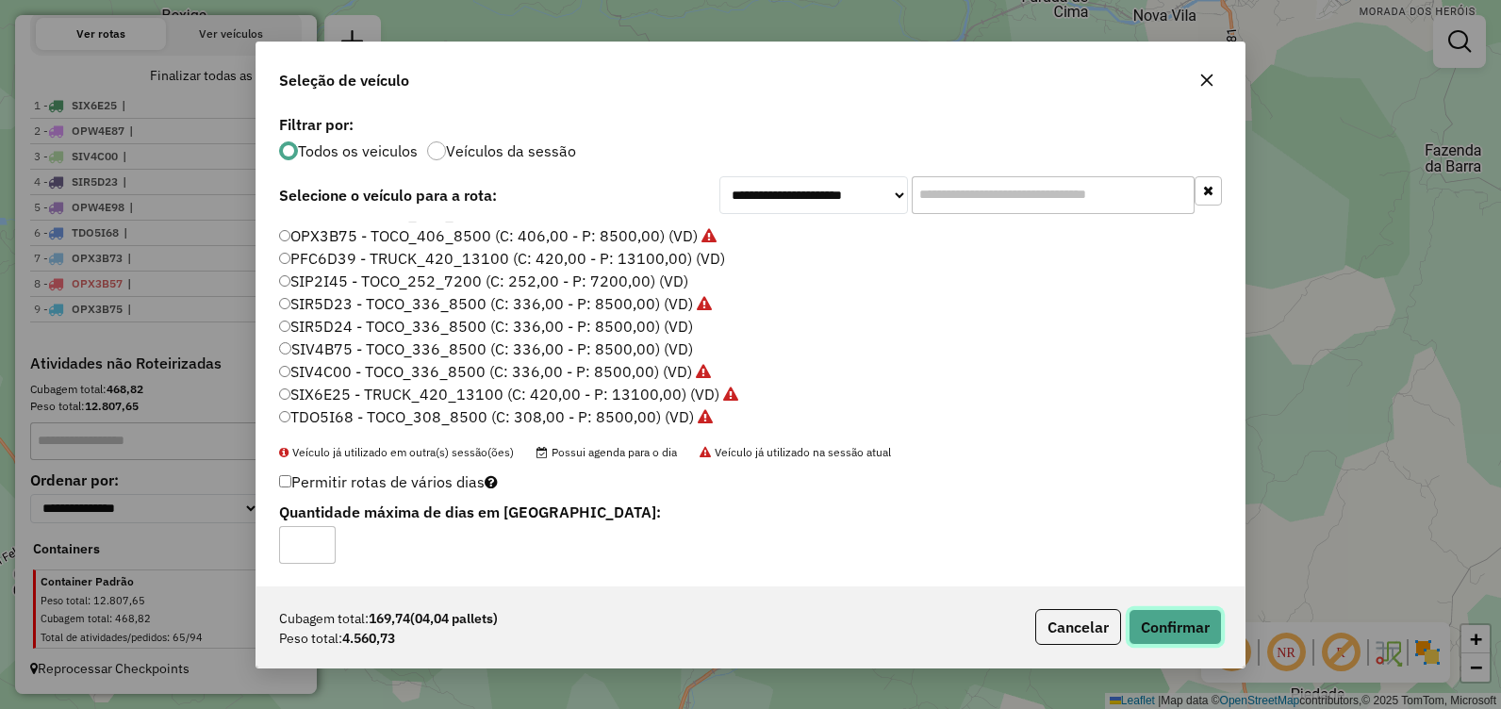
click at [1151, 628] on button "Confirmar" at bounding box center [1174, 627] width 93 height 36
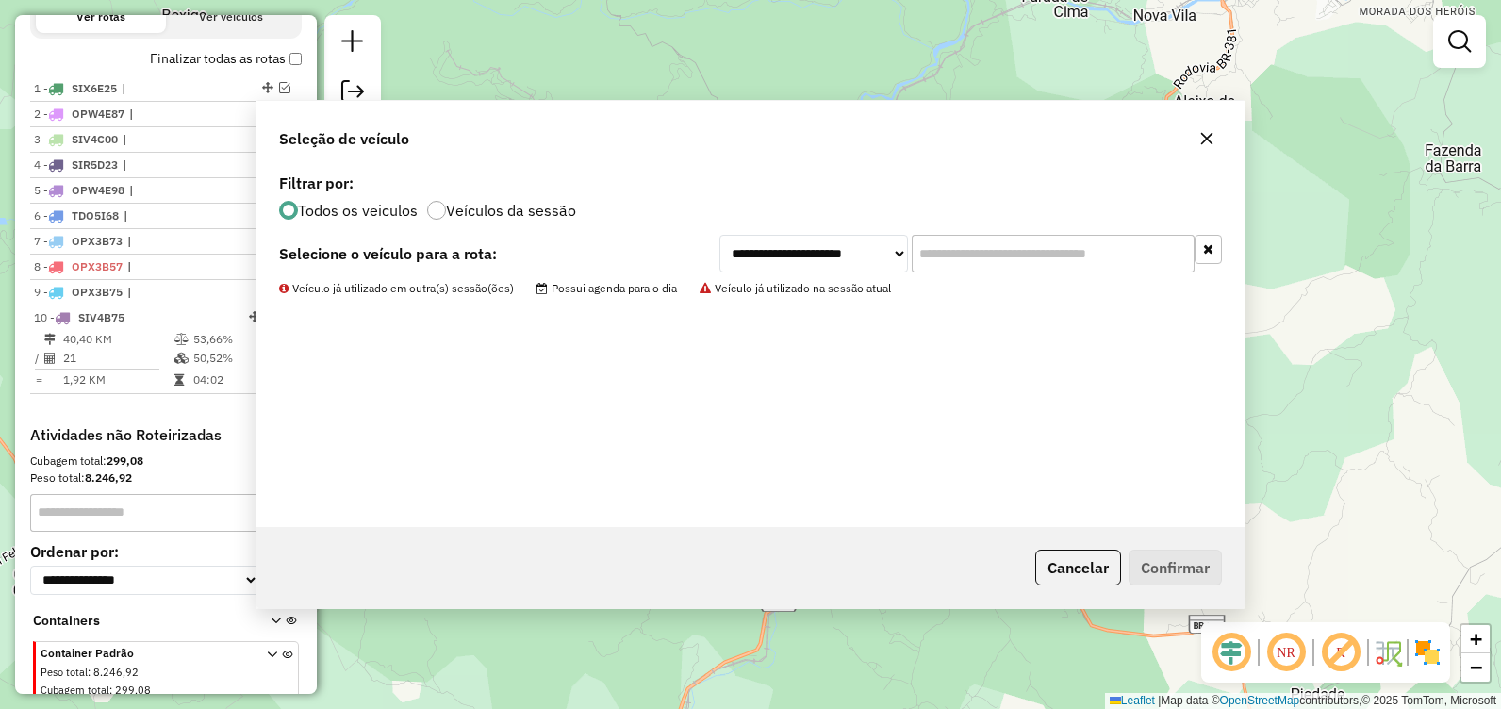
scroll to position [740, 0]
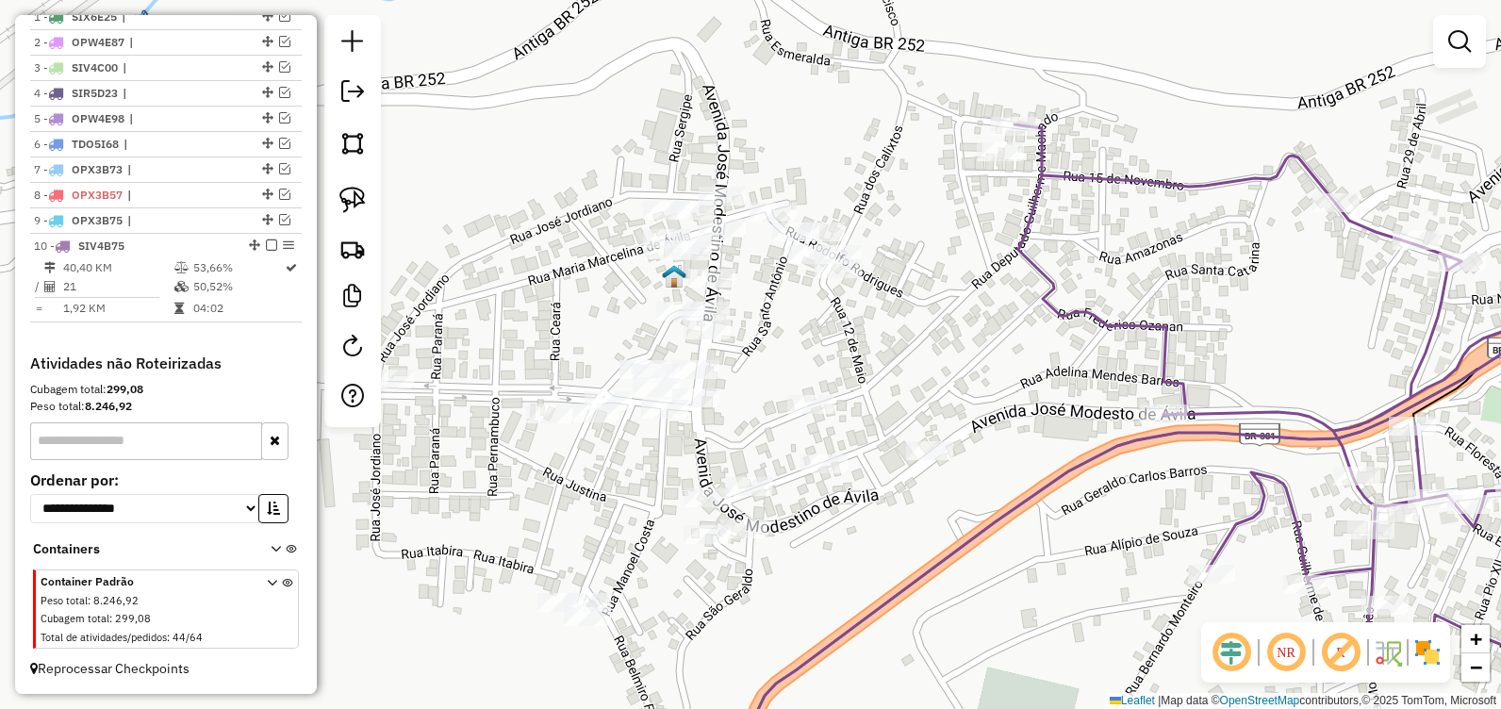
drag, startPoint x: 773, startPoint y: 314, endPoint x: 1066, endPoint y: 376, distance: 299.7
click at [1066, 376] on div "Janela de atendimento Grade de atendimento Capacidade Transportadoras Veículos …" at bounding box center [750, 354] width 1501 height 709
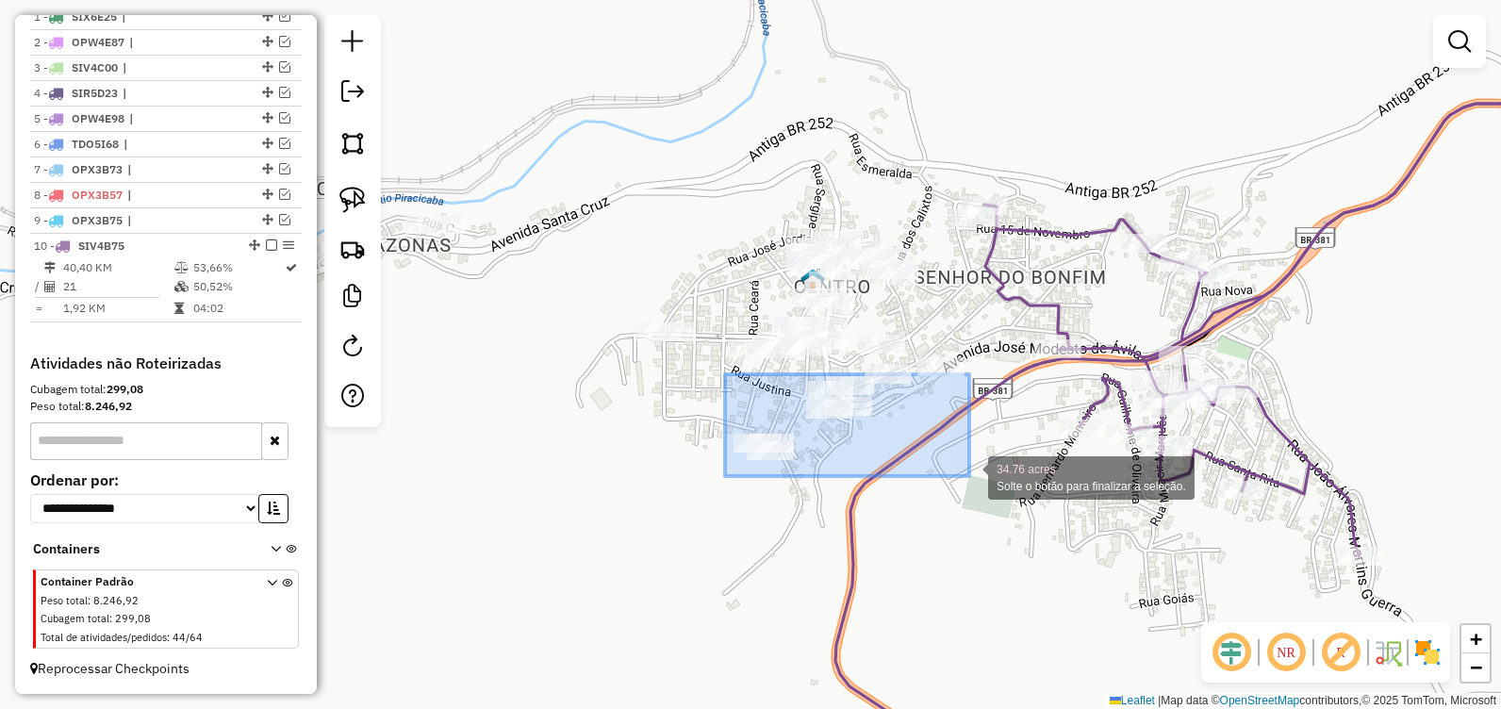
drag, startPoint x: 728, startPoint y: 376, endPoint x: 969, endPoint y: 476, distance: 261.2
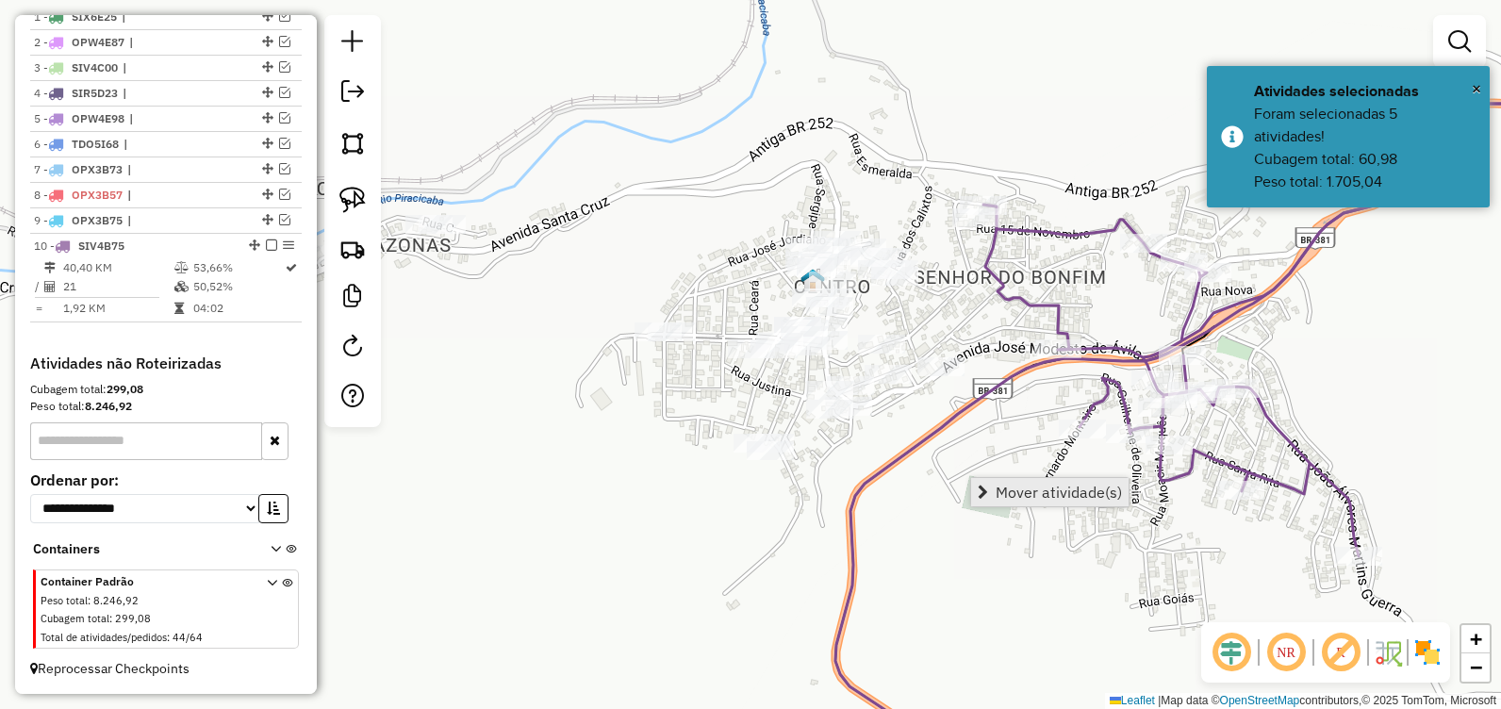
click at [1010, 490] on span "Mover atividade(s)" at bounding box center [1058, 491] width 126 height 15
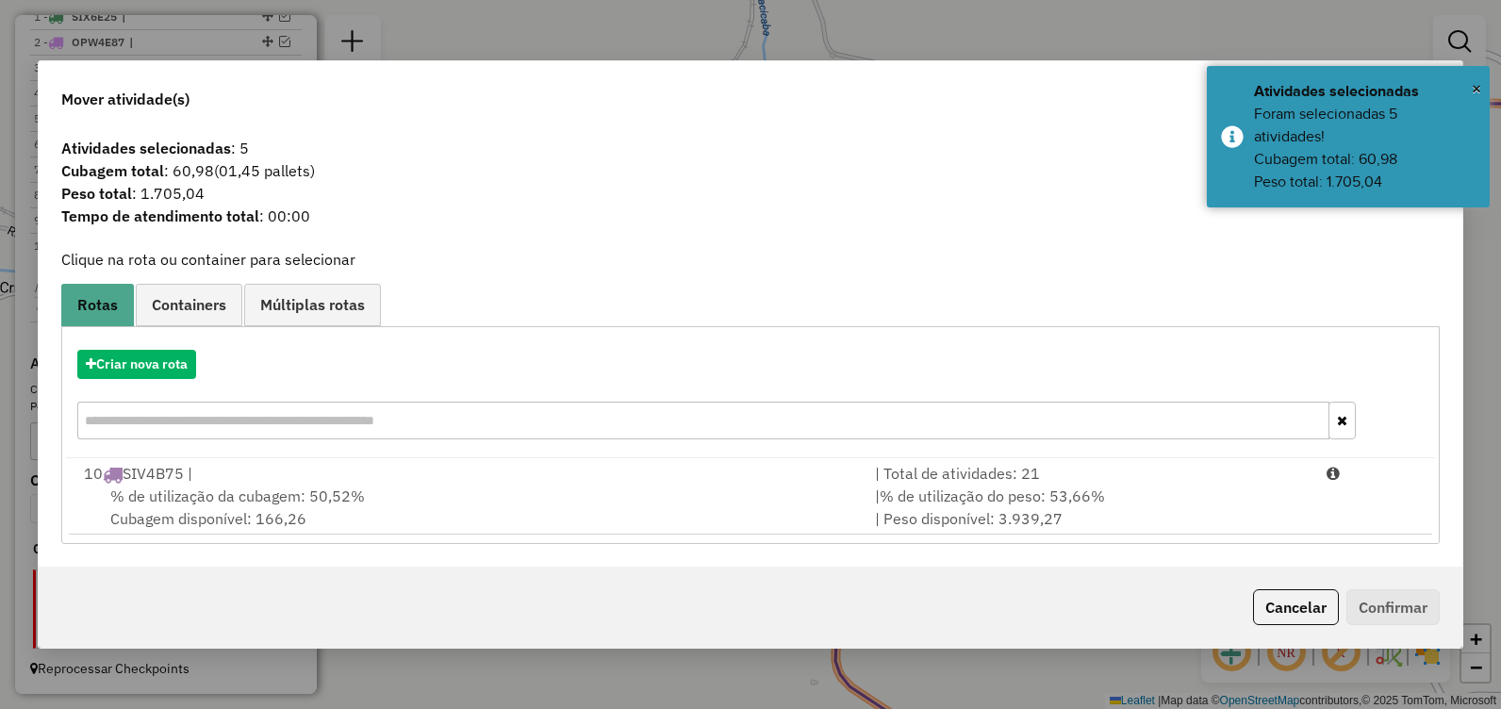
click at [274, 483] on div "10 SIV4B75 |" at bounding box center [468, 473] width 791 height 23
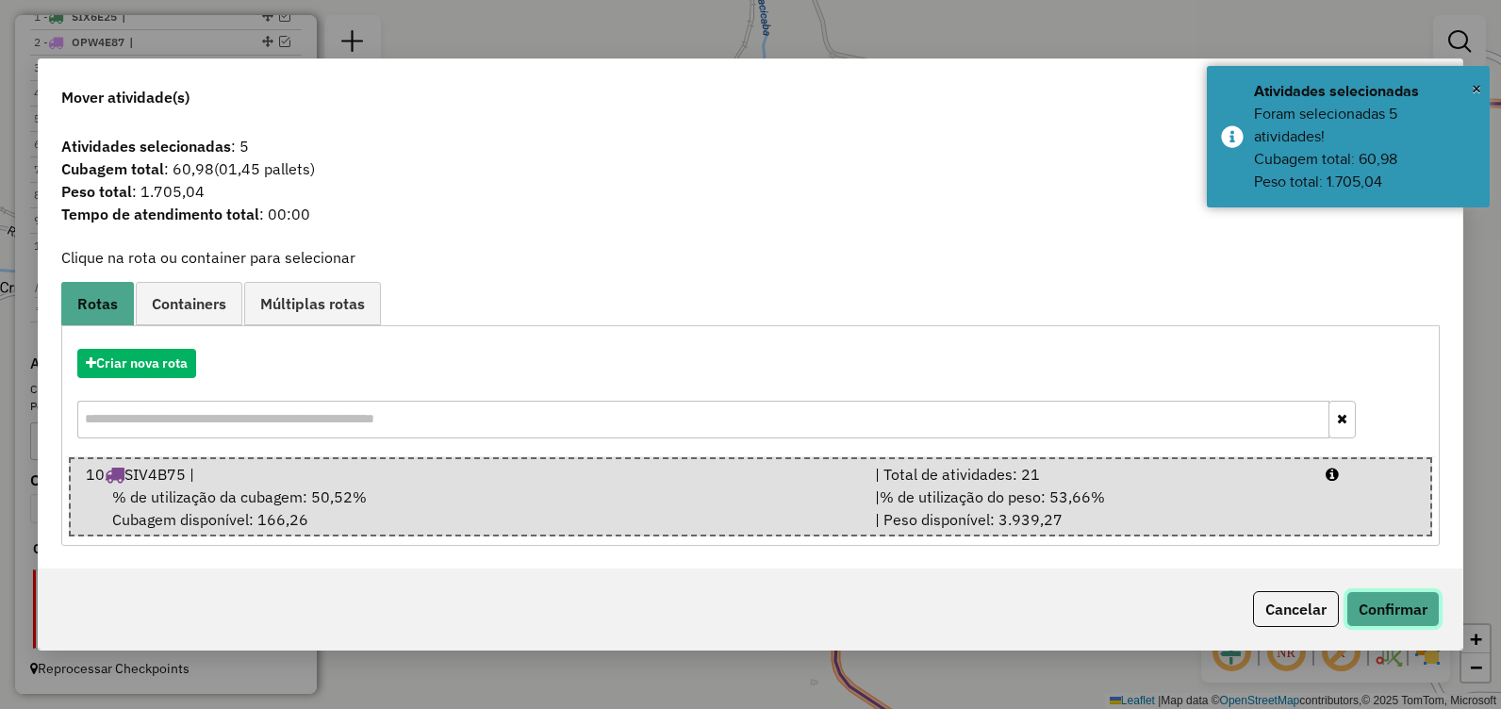
click at [1379, 598] on button "Confirmar" at bounding box center [1392, 609] width 93 height 36
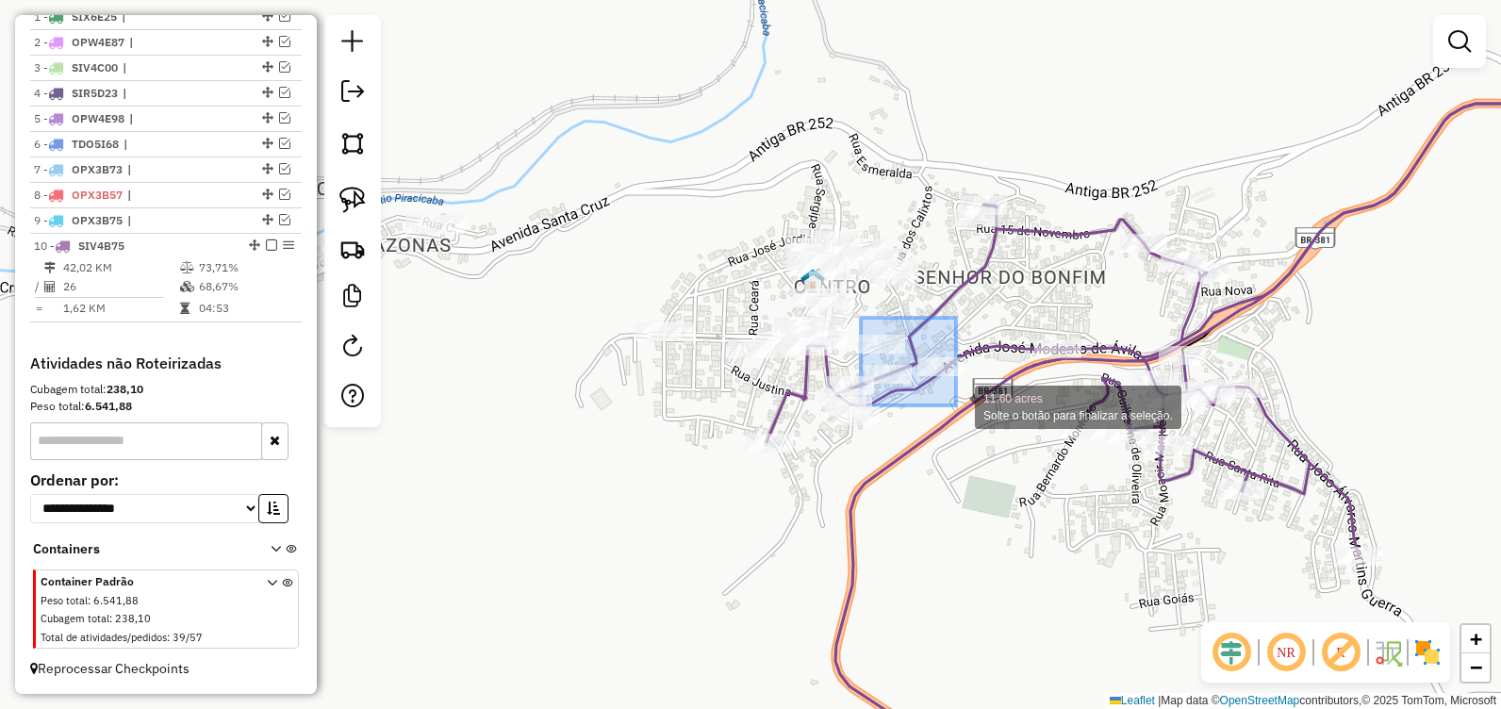
drag, startPoint x: 861, startPoint y: 318, endPoint x: 957, endPoint y: 405, distance: 130.1
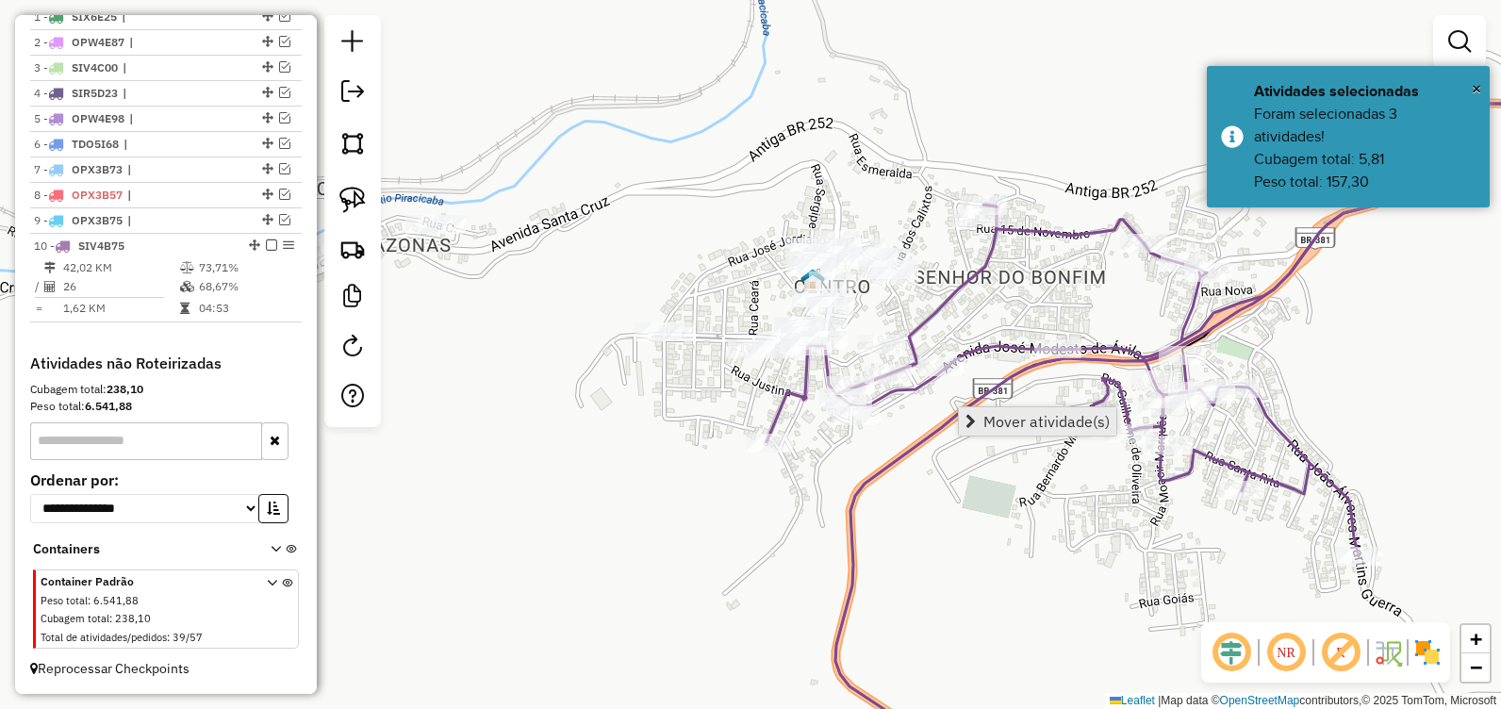
click at [1015, 418] on span "Mover atividade(s)" at bounding box center [1046, 421] width 126 height 15
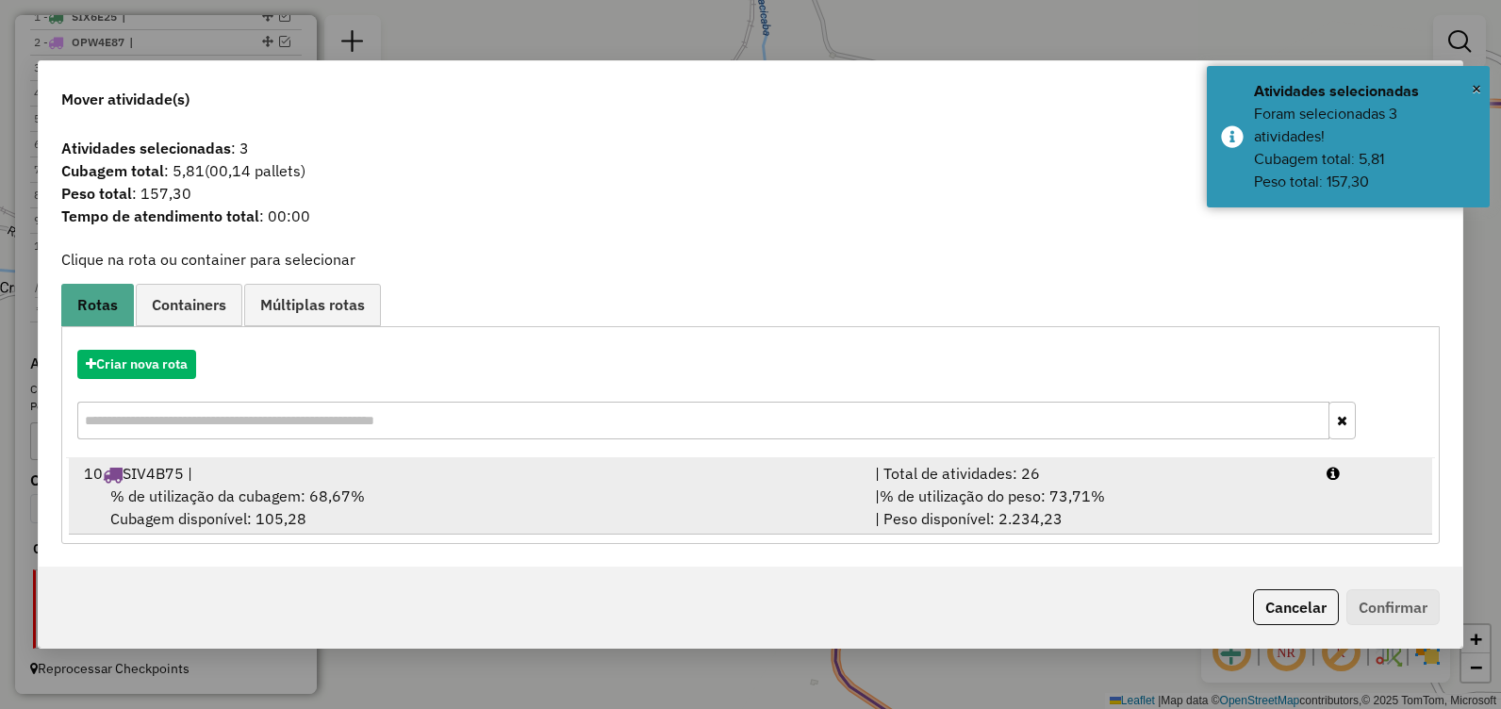
click at [461, 488] on div "% de utilização da cubagem: 68,67% Cubagem disponível: 105,28" at bounding box center [468, 506] width 791 height 45
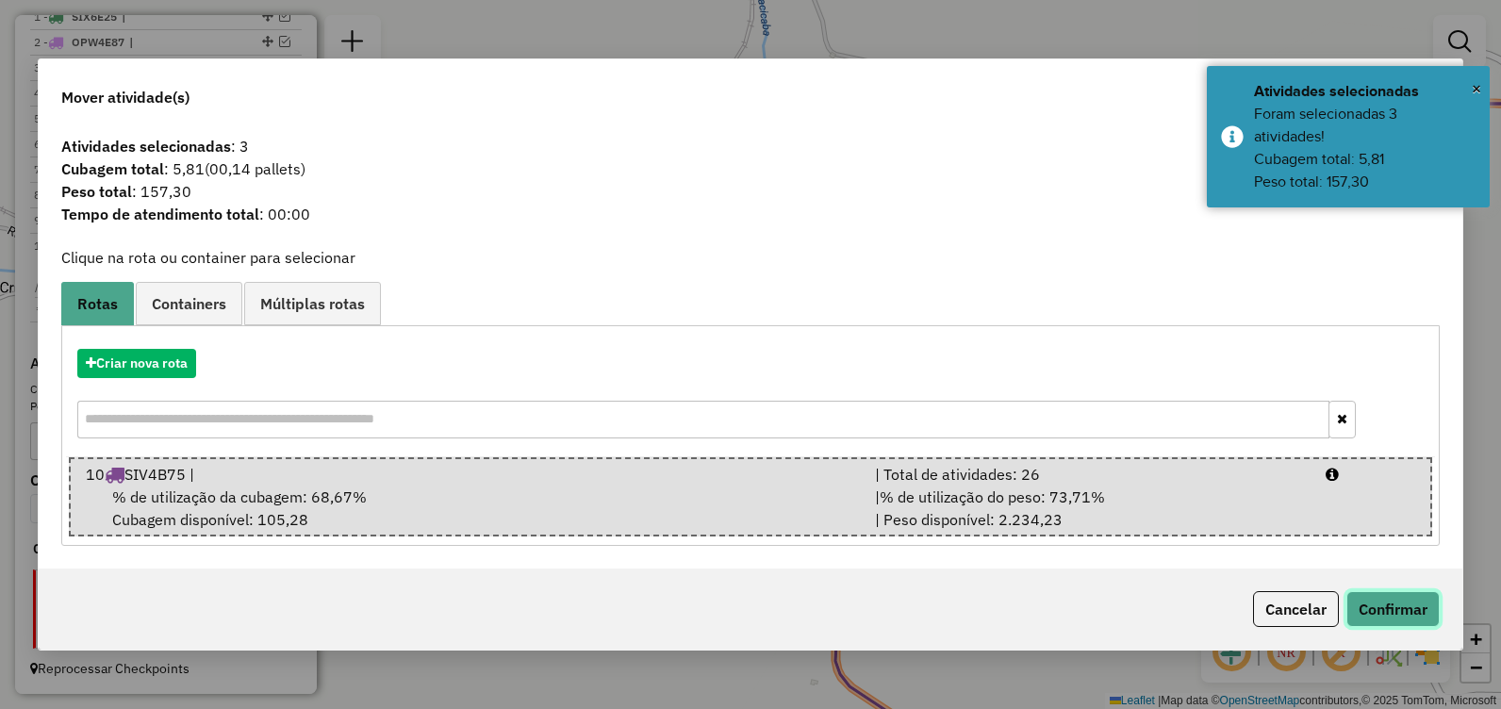
click at [1374, 604] on button "Confirmar" at bounding box center [1392, 609] width 93 height 36
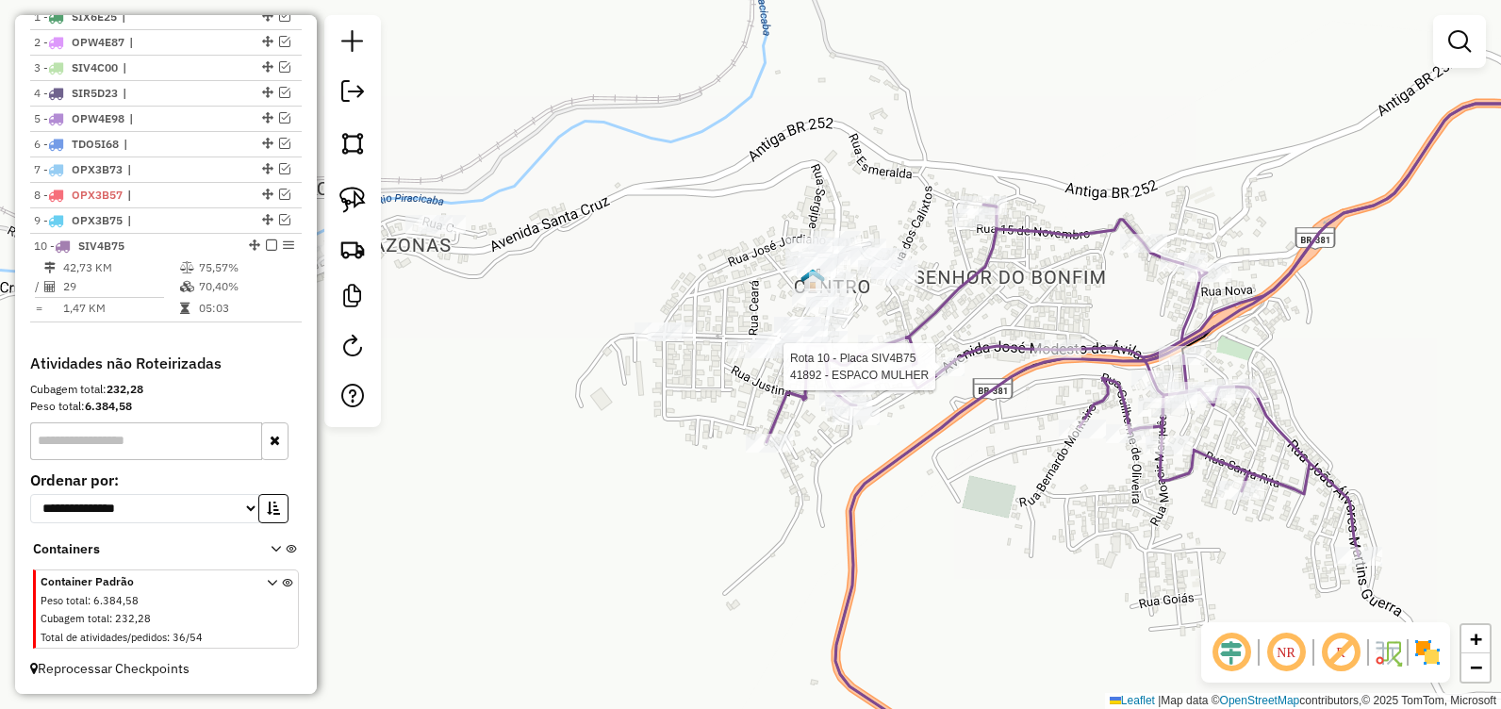
select select "**********"
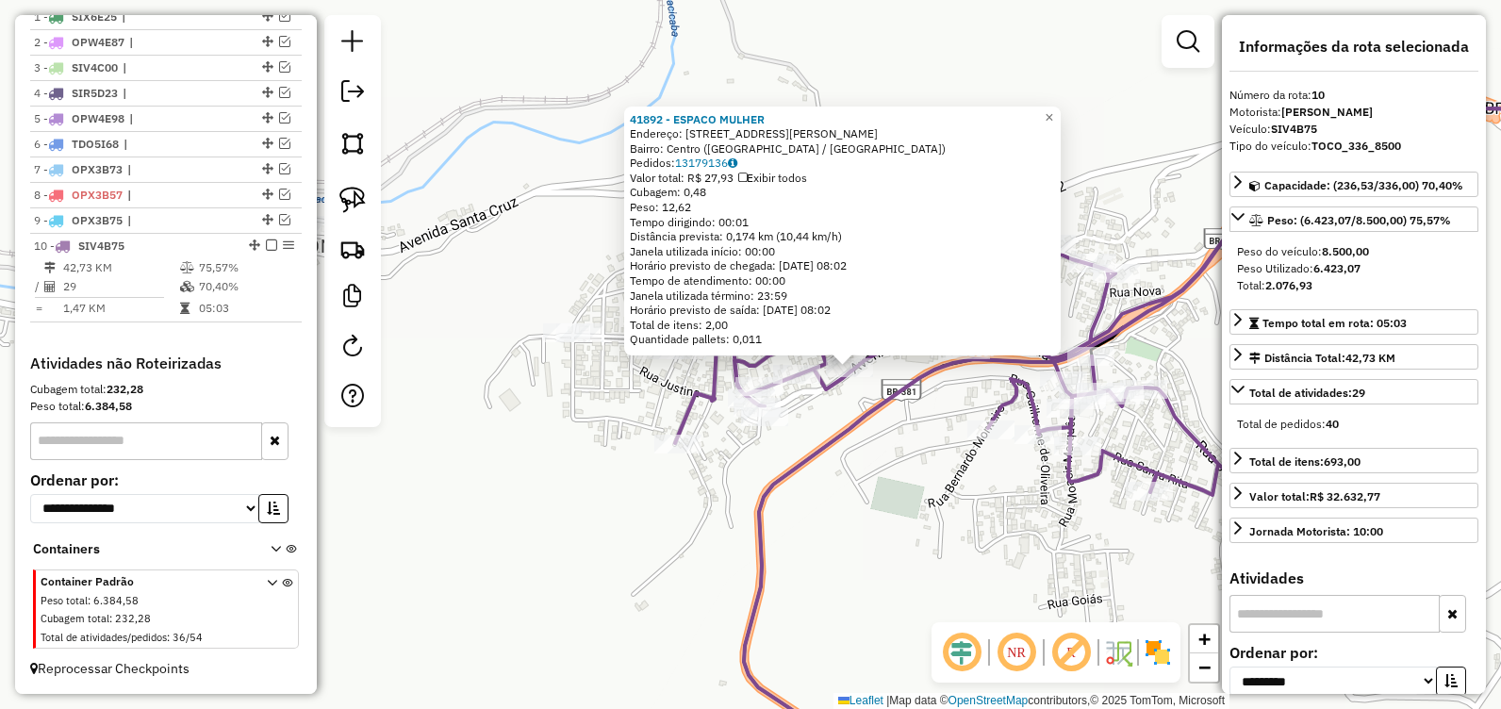
drag, startPoint x: 592, startPoint y: 516, endPoint x: 943, endPoint y: 546, distance: 351.9
click at [943, 546] on div "41892 - ESPACO MULHER Endereço: Avenida Jose Modesto de Avila 780 Bairro: Centr…" at bounding box center [750, 354] width 1501 height 709
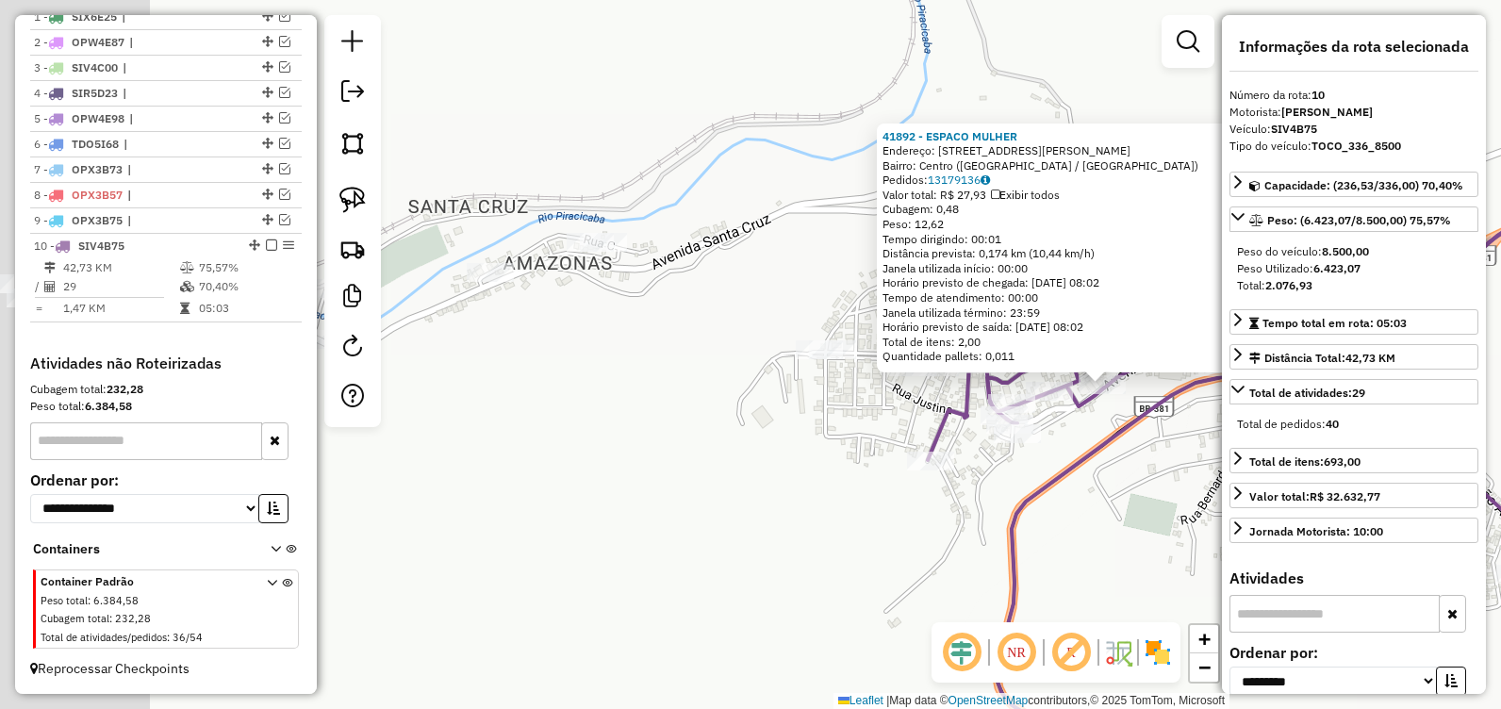
click at [933, 535] on div "41892 - ESPACO MULHER Endereço: Avenida Jose Modesto de Avila 780 Bairro: Centr…" at bounding box center [750, 354] width 1501 height 709
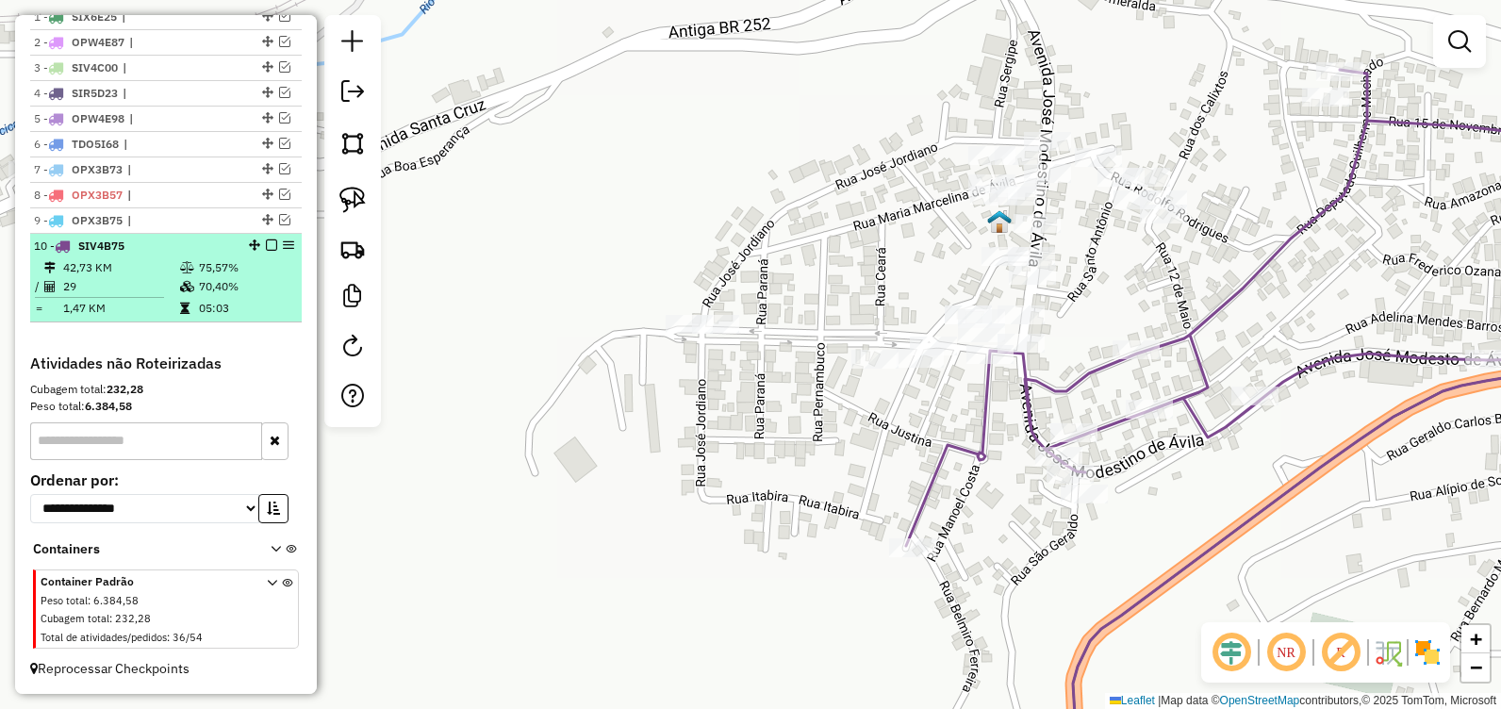
click at [270, 246] on em at bounding box center [271, 244] width 11 height 11
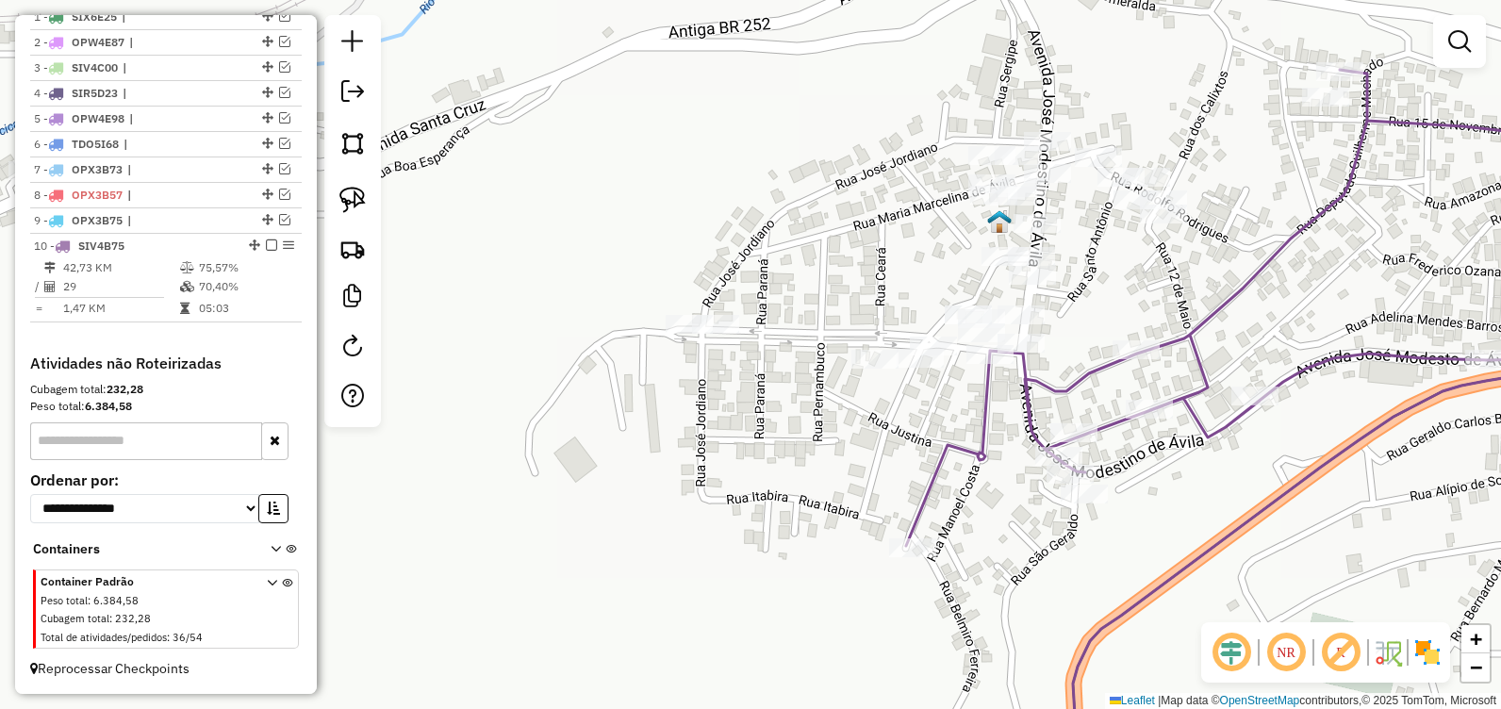
scroll to position [677, 0]
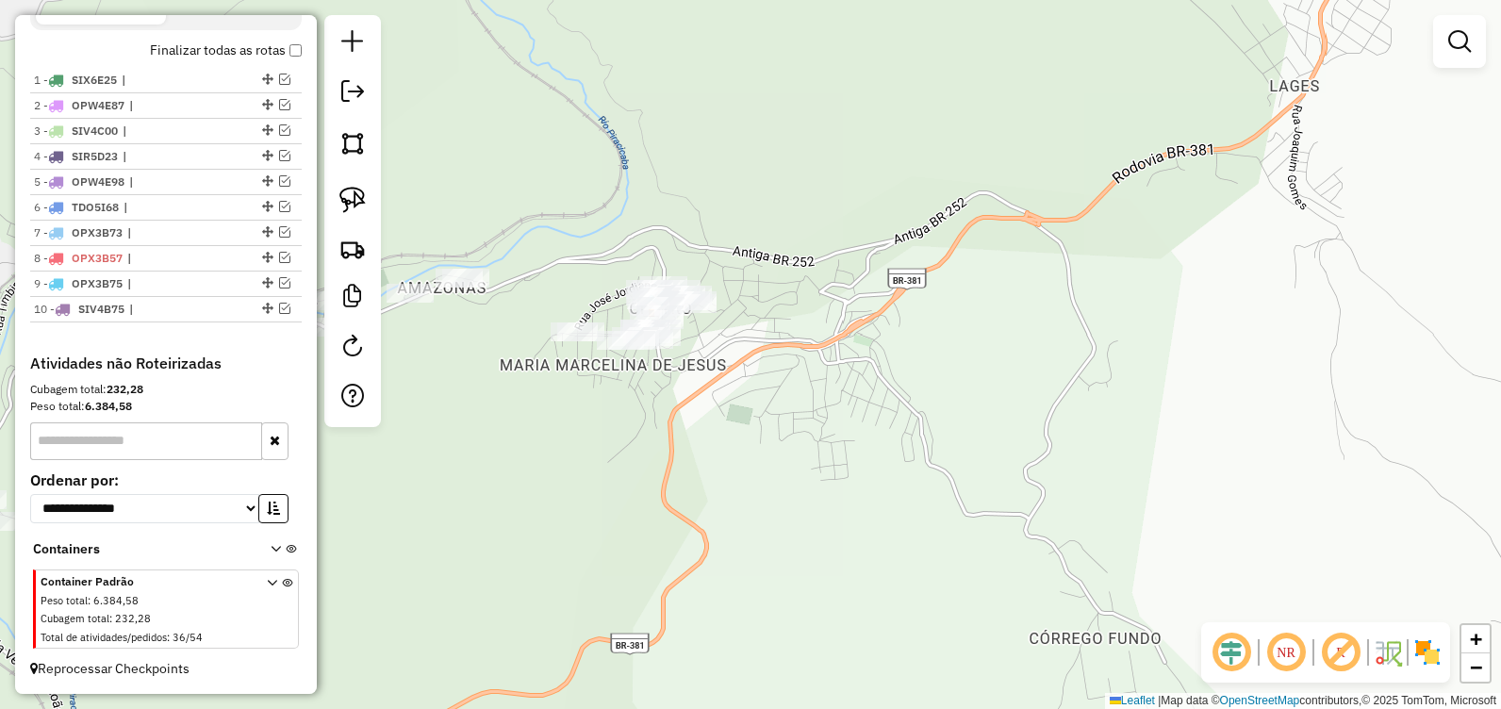
drag, startPoint x: 953, startPoint y: 374, endPoint x: 1058, endPoint y: 390, distance: 106.8
click at [1041, 386] on div "Janela de atendimento Grade de atendimento Capacidade Transportadoras Veículos …" at bounding box center [750, 354] width 1501 height 709
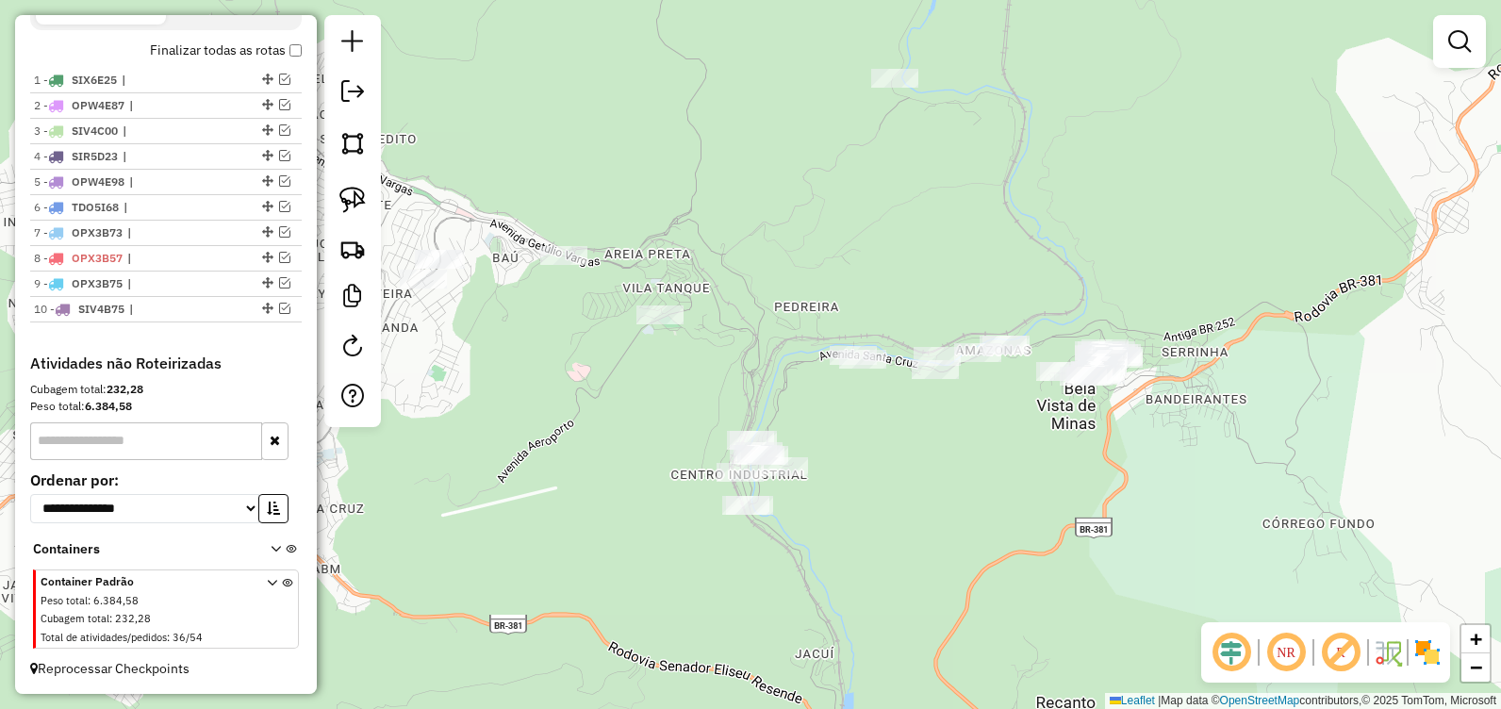
drag, startPoint x: 747, startPoint y: 285, endPoint x: 834, endPoint y: 303, distance: 88.5
click at [833, 302] on div "Janela de atendimento Grade de atendimento Capacidade Transportadoras Veículos …" at bounding box center [750, 354] width 1501 height 709
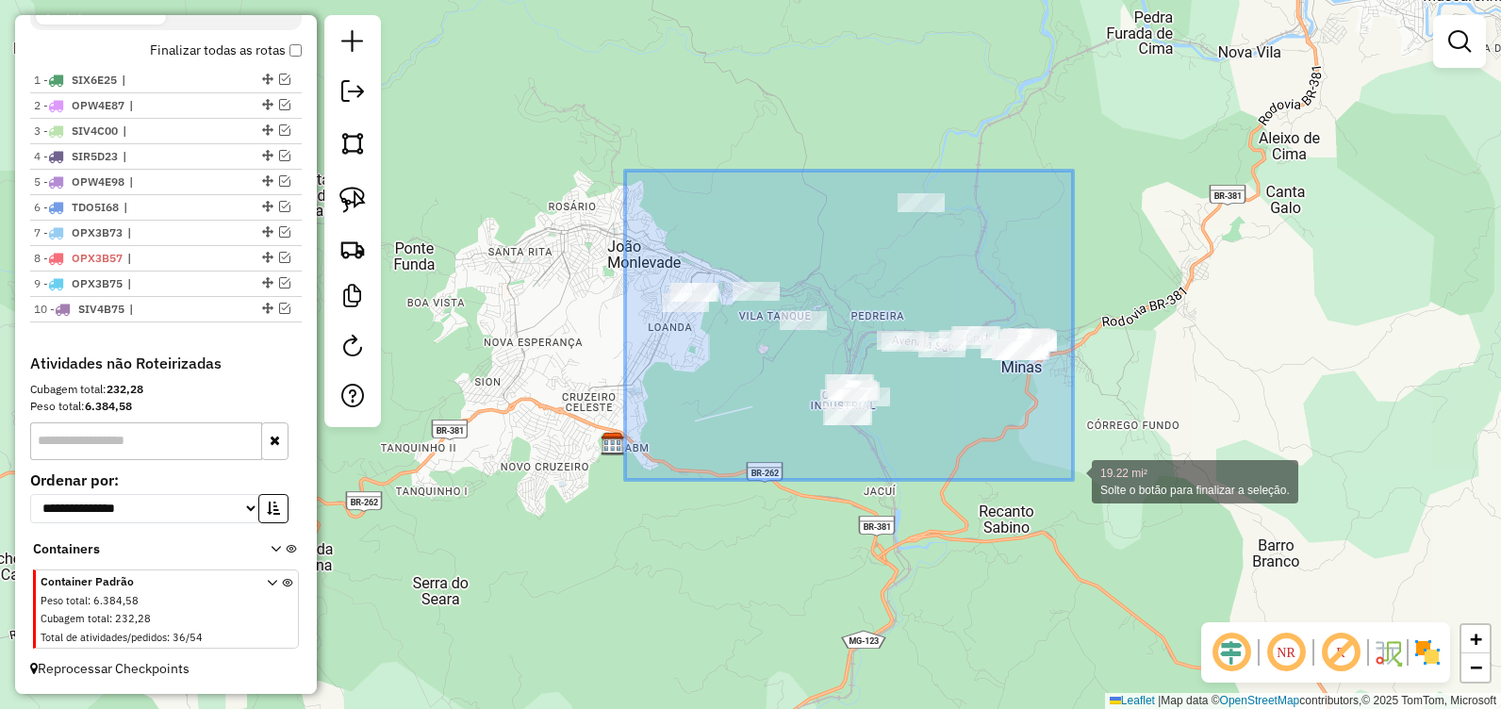
drag, startPoint x: 627, startPoint y: 172, endPoint x: 1073, endPoint y: 480, distance: 541.4
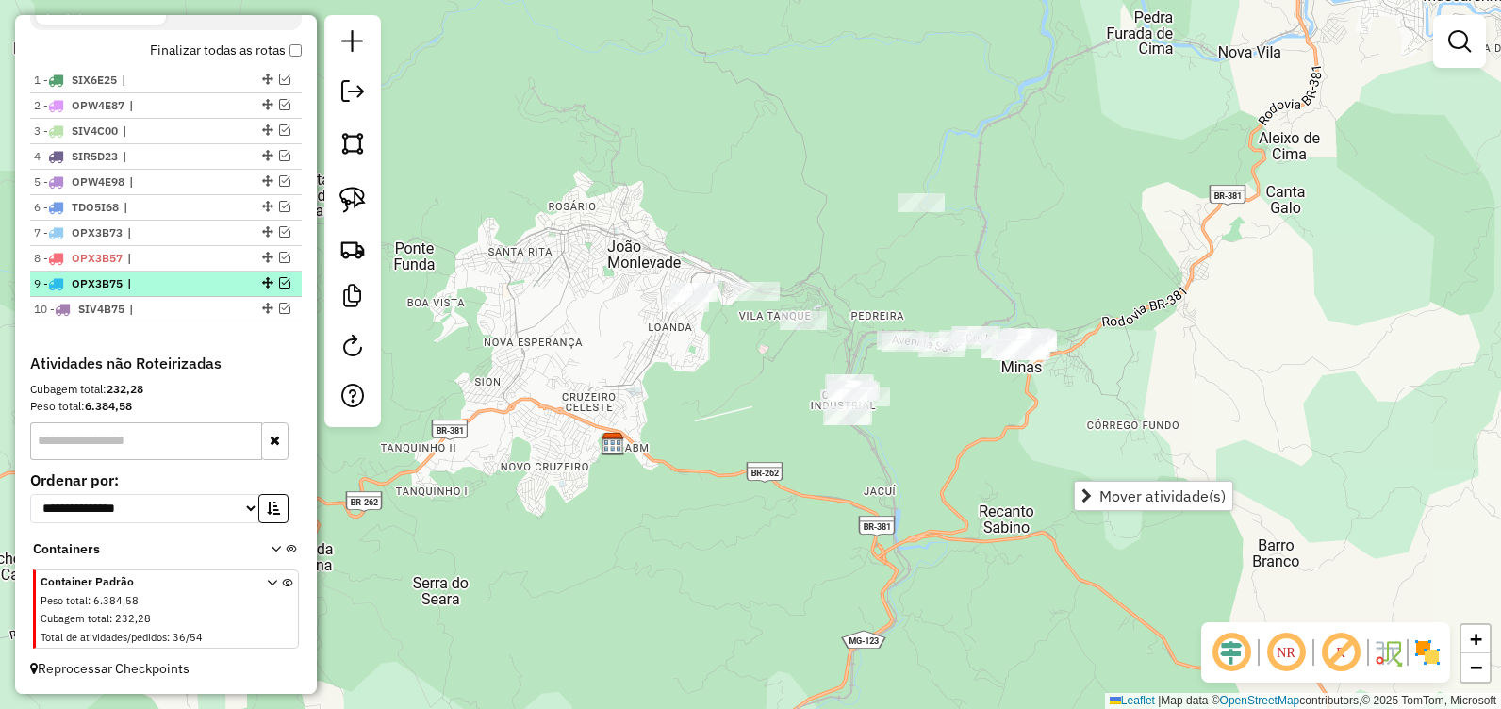
click at [279, 279] on em at bounding box center [284, 282] width 11 height 11
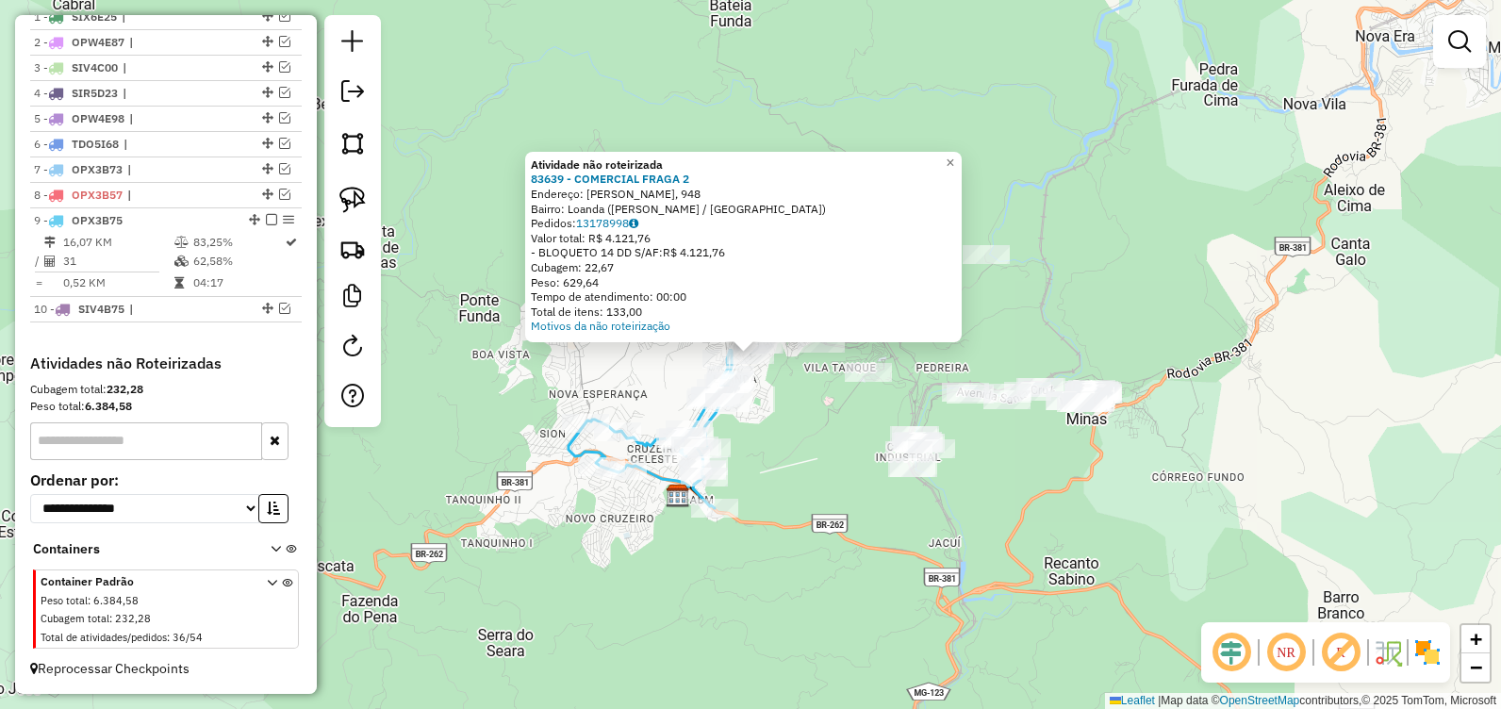
click at [795, 438] on div "Atividade não roteirizada 83639 - COMERCIAL FRAGA 2 Endereço: Armando Fajardo, …" at bounding box center [750, 354] width 1501 height 709
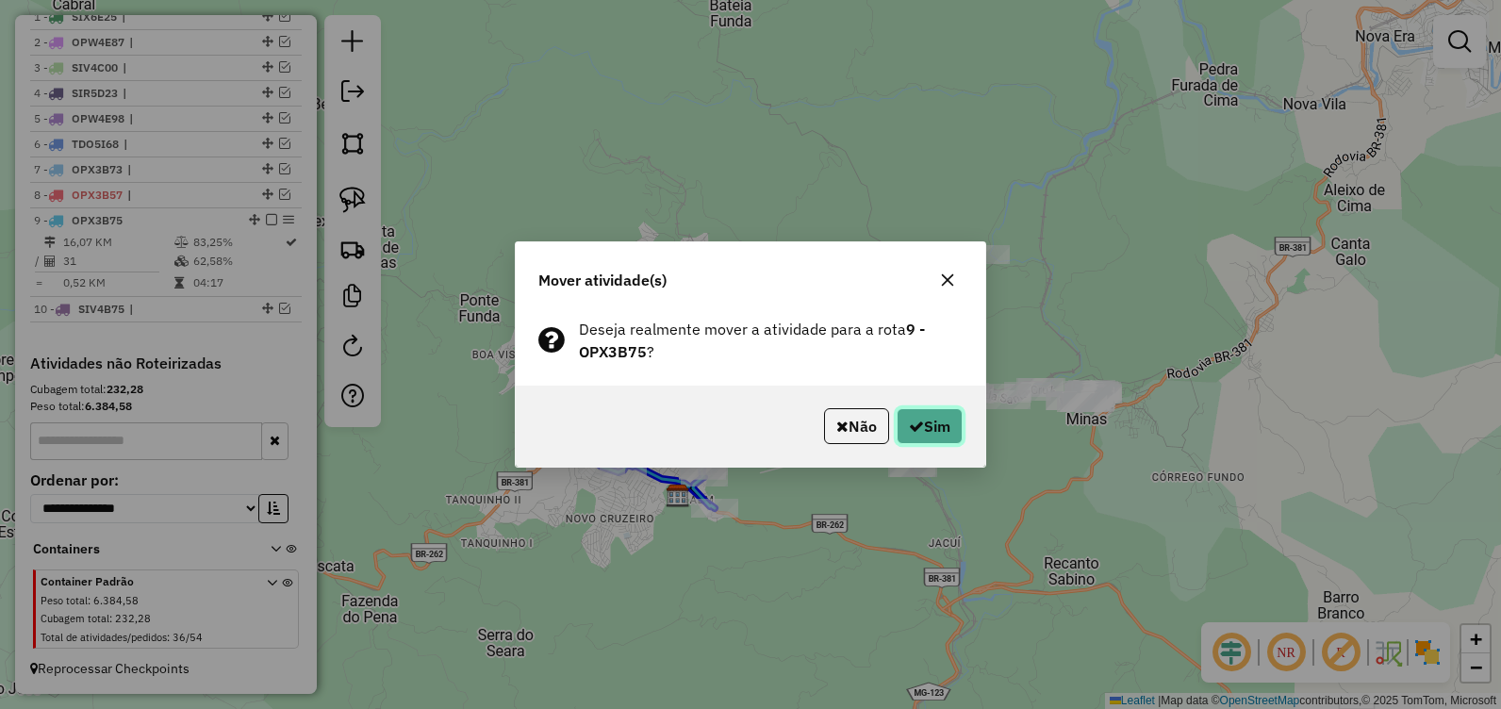
click at [917, 434] on button "Sim" at bounding box center [929, 426] width 66 height 36
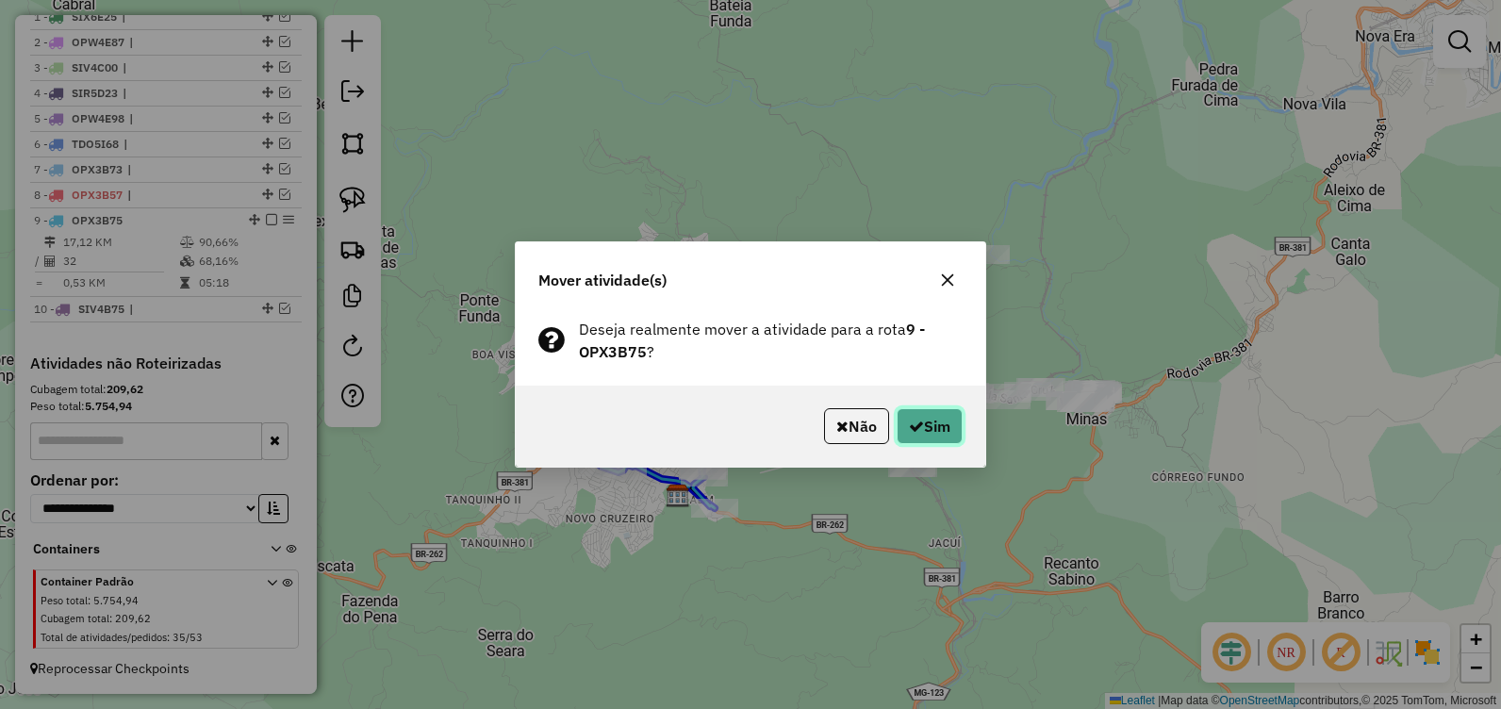
click at [917, 434] on button "Sim" at bounding box center [929, 426] width 66 height 36
click at [903, 426] on button "Sim" at bounding box center [929, 426] width 66 height 36
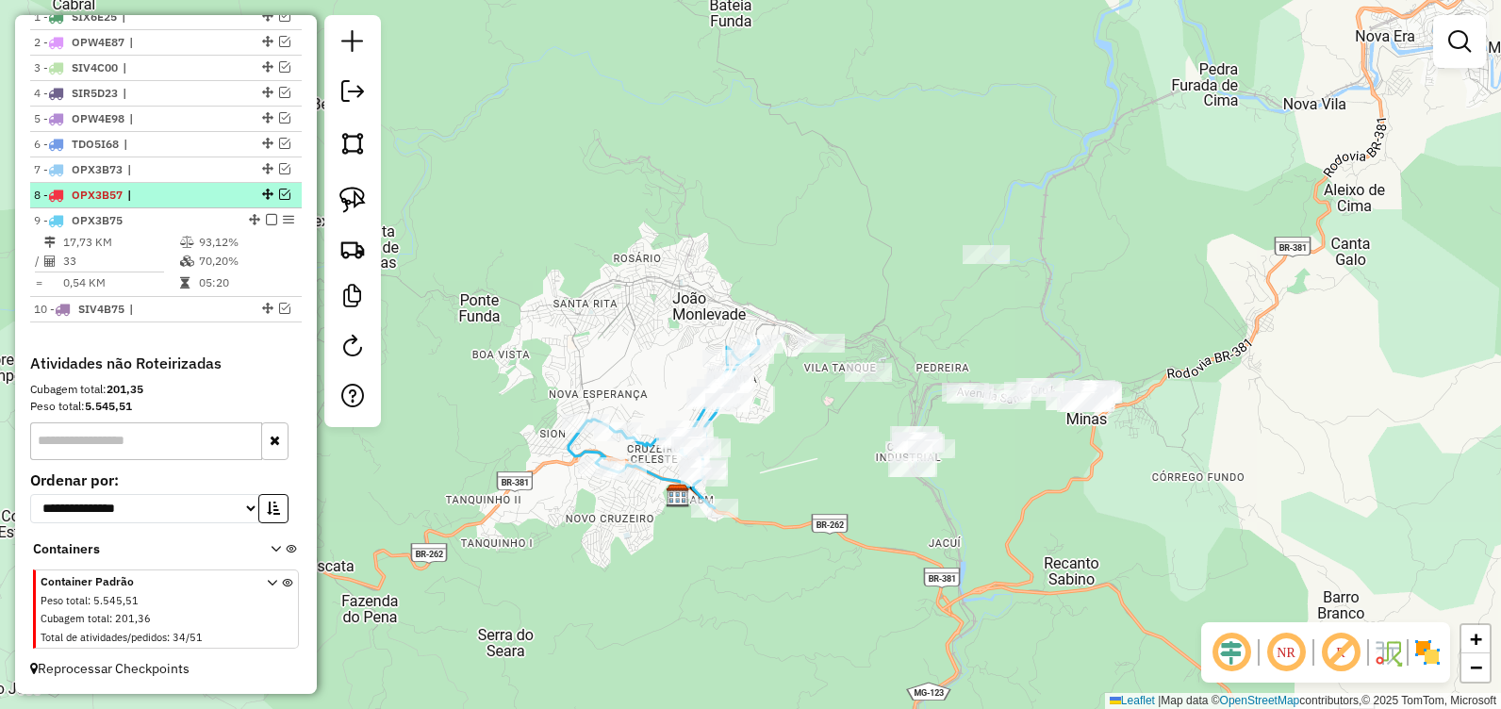
click at [279, 198] on em at bounding box center [284, 194] width 11 height 11
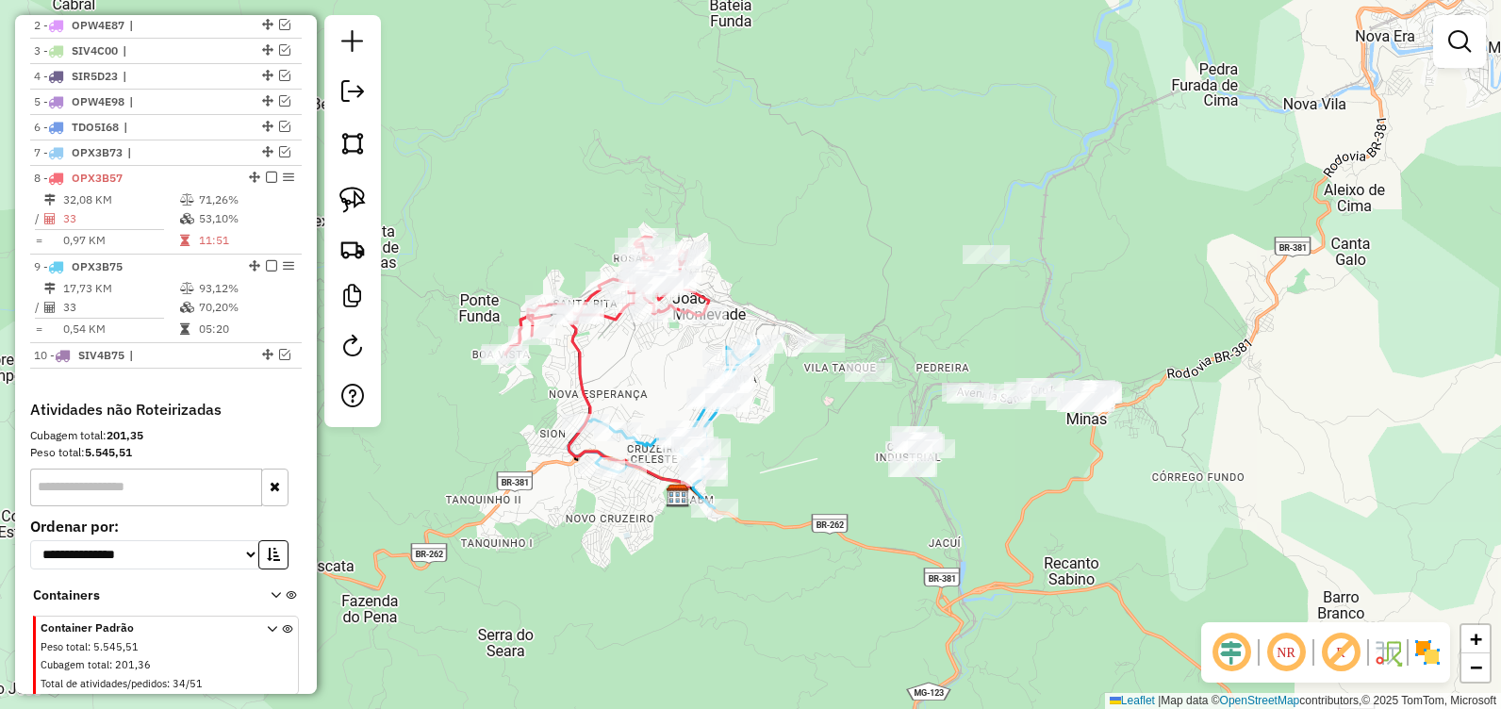
scroll to position [790, 0]
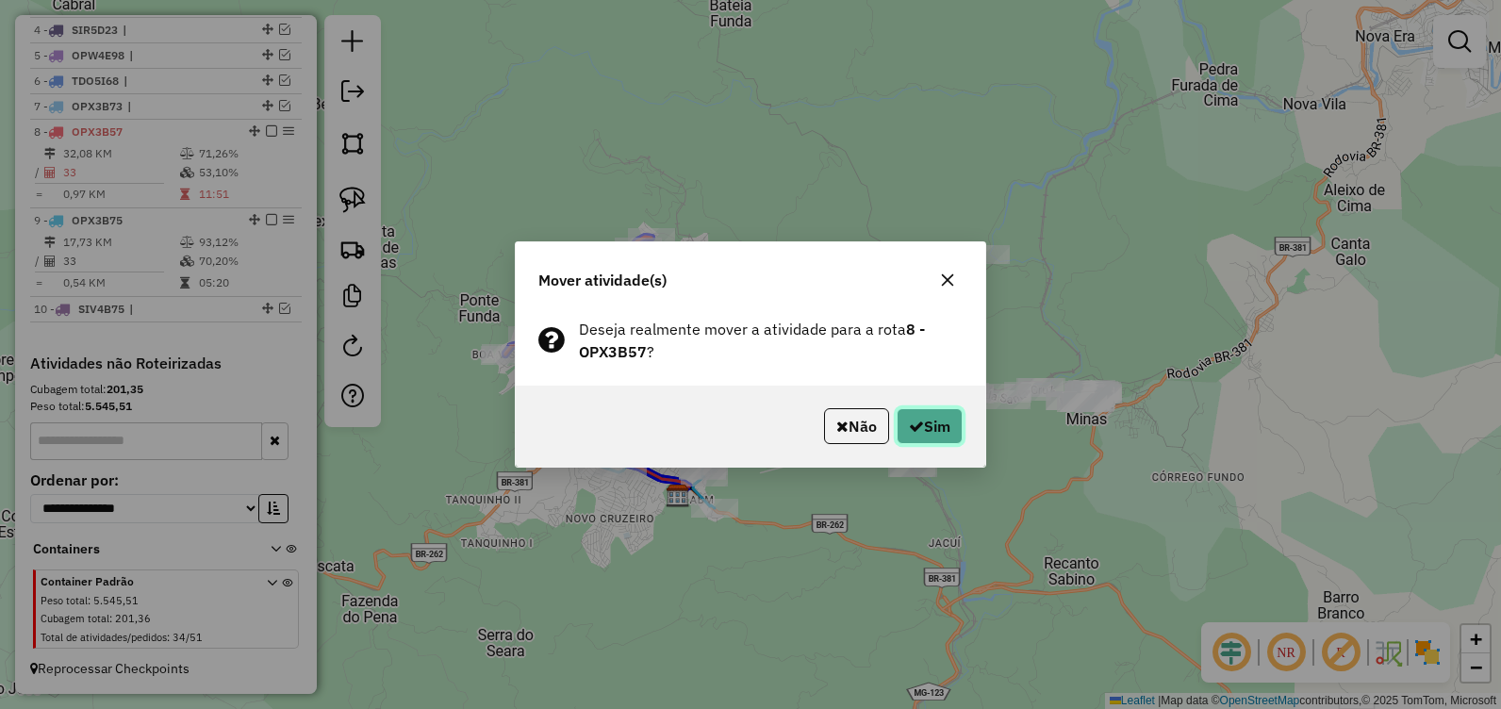
click at [946, 422] on button "Sim" at bounding box center [929, 426] width 66 height 36
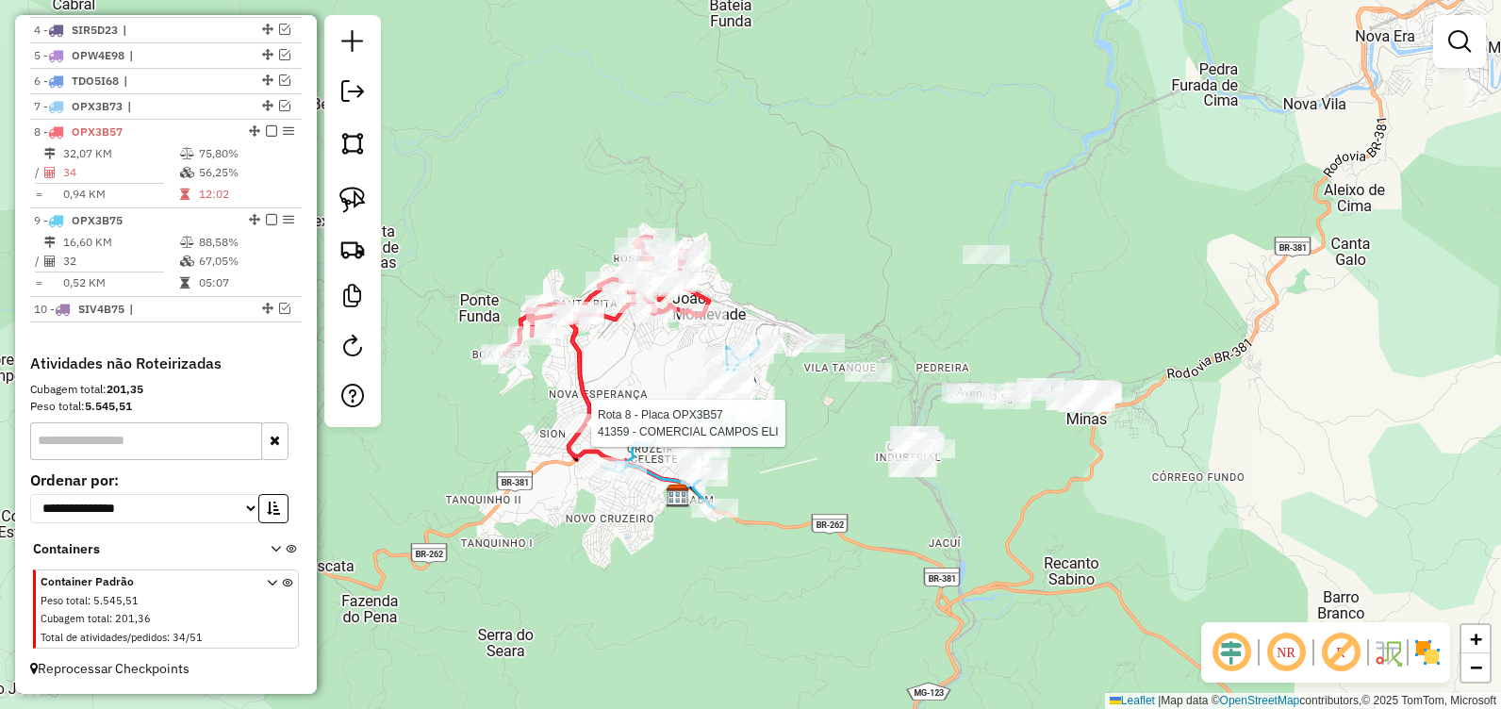
select select "**********"
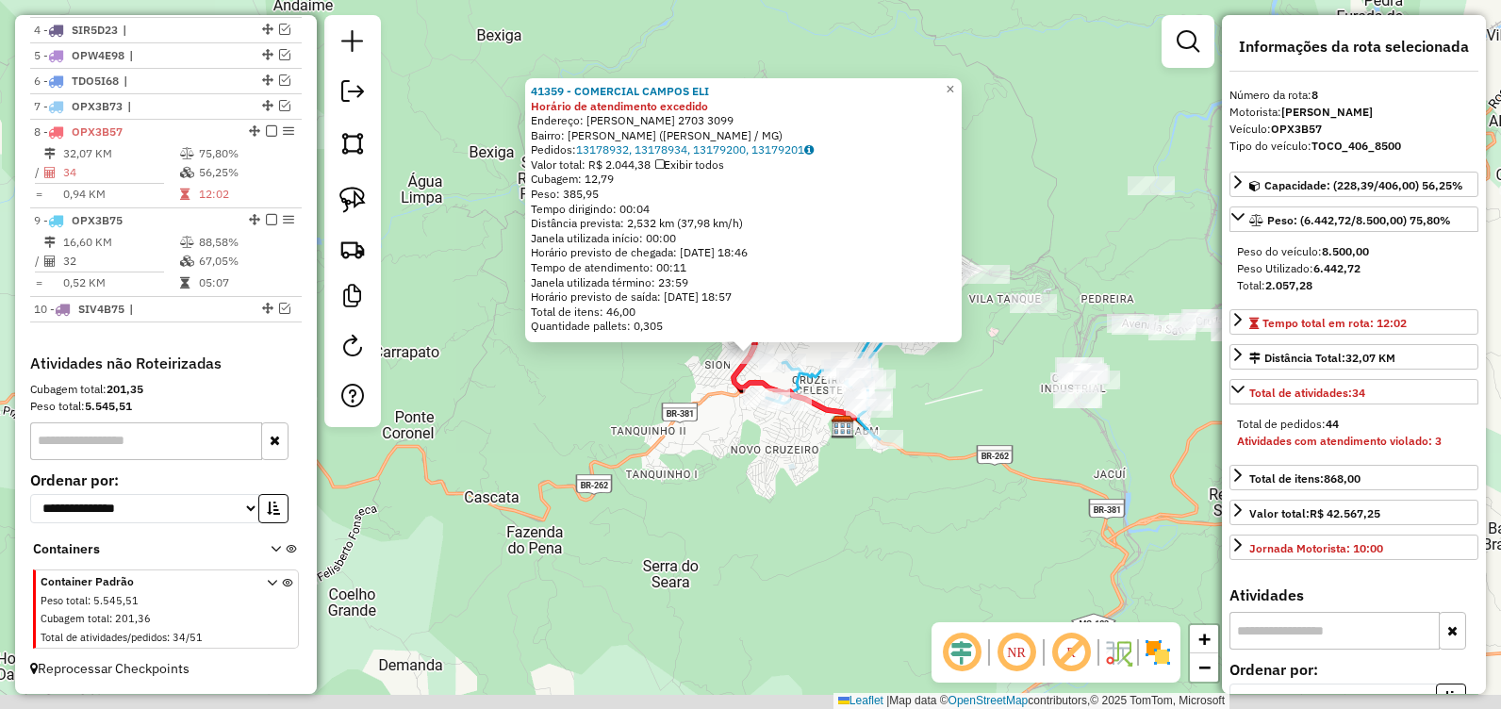
scroll to position [803, 0]
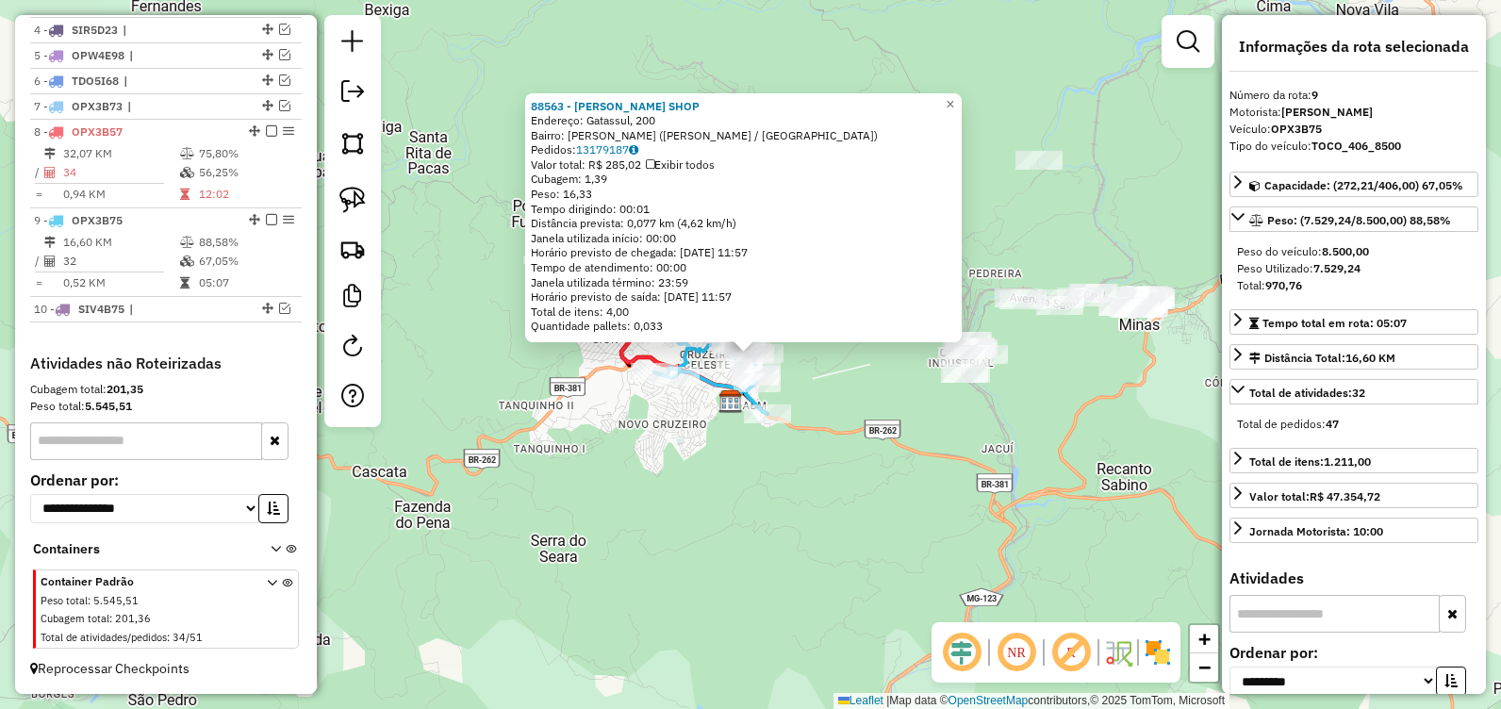
click at [844, 488] on div "Rota 9 - Placa OPX3B75 88563 - EDWIN BARBER SHOP 88563 - EDWIN BARBER SHOP Ende…" at bounding box center [750, 354] width 1501 height 709
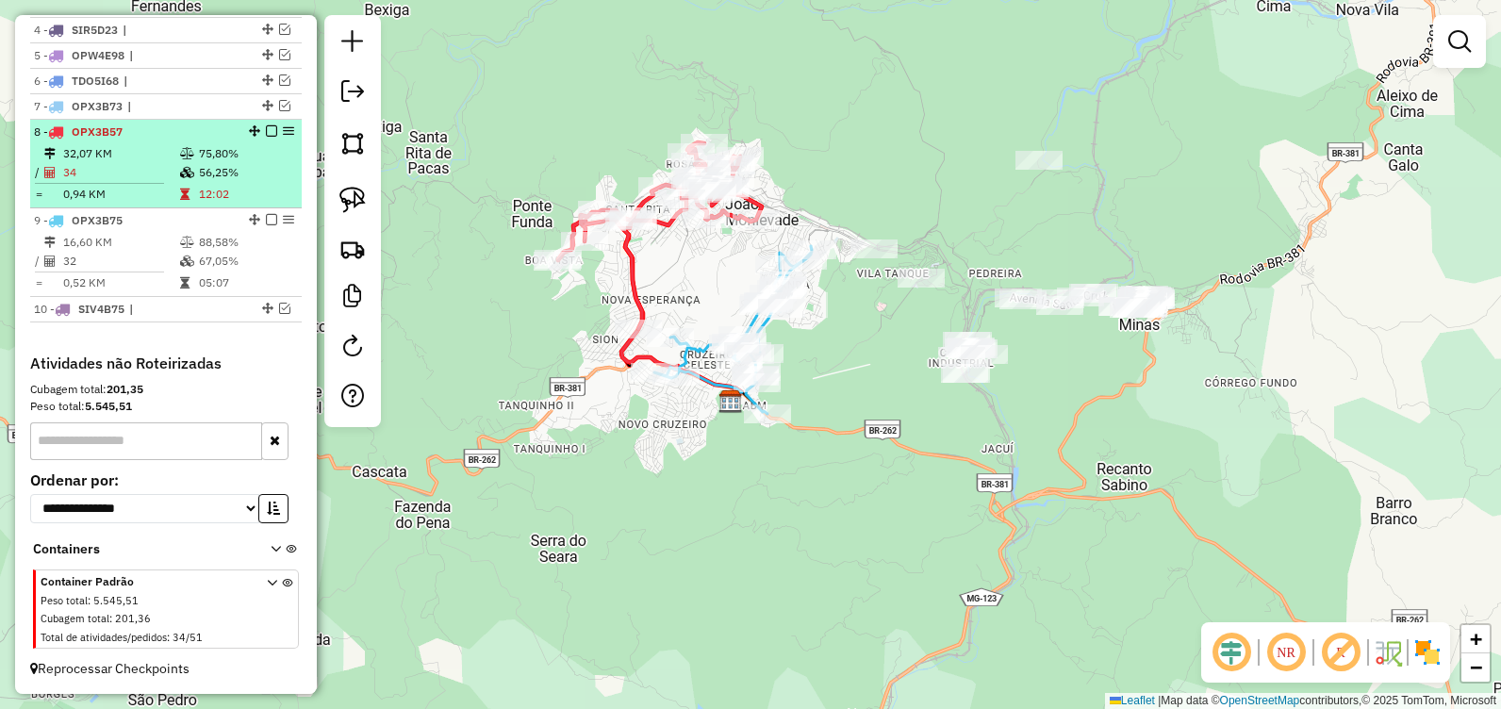
click at [266, 127] on em at bounding box center [271, 130] width 11 height 11
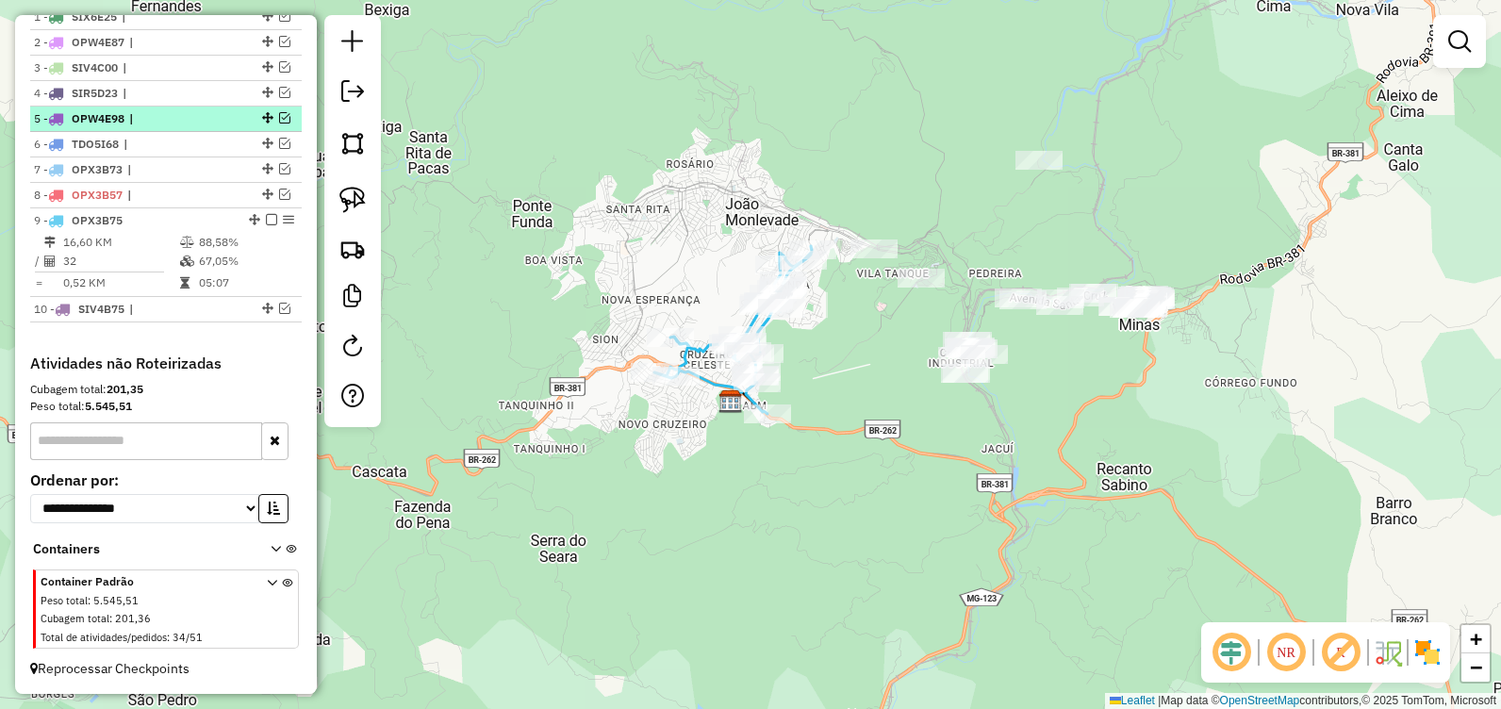
scroll to position [740, 0]
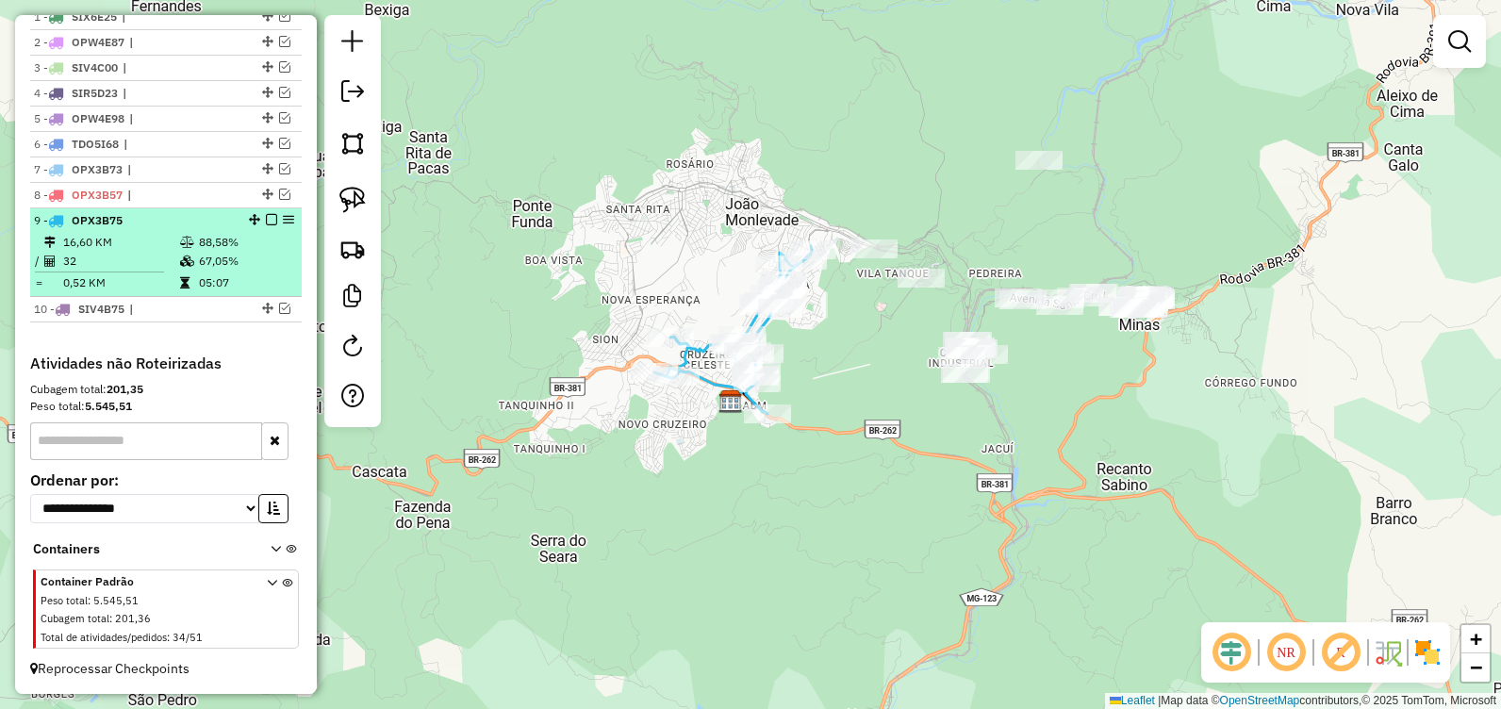
click at [267, 221] on em at bounding box center [271, 219] width 11 height 11
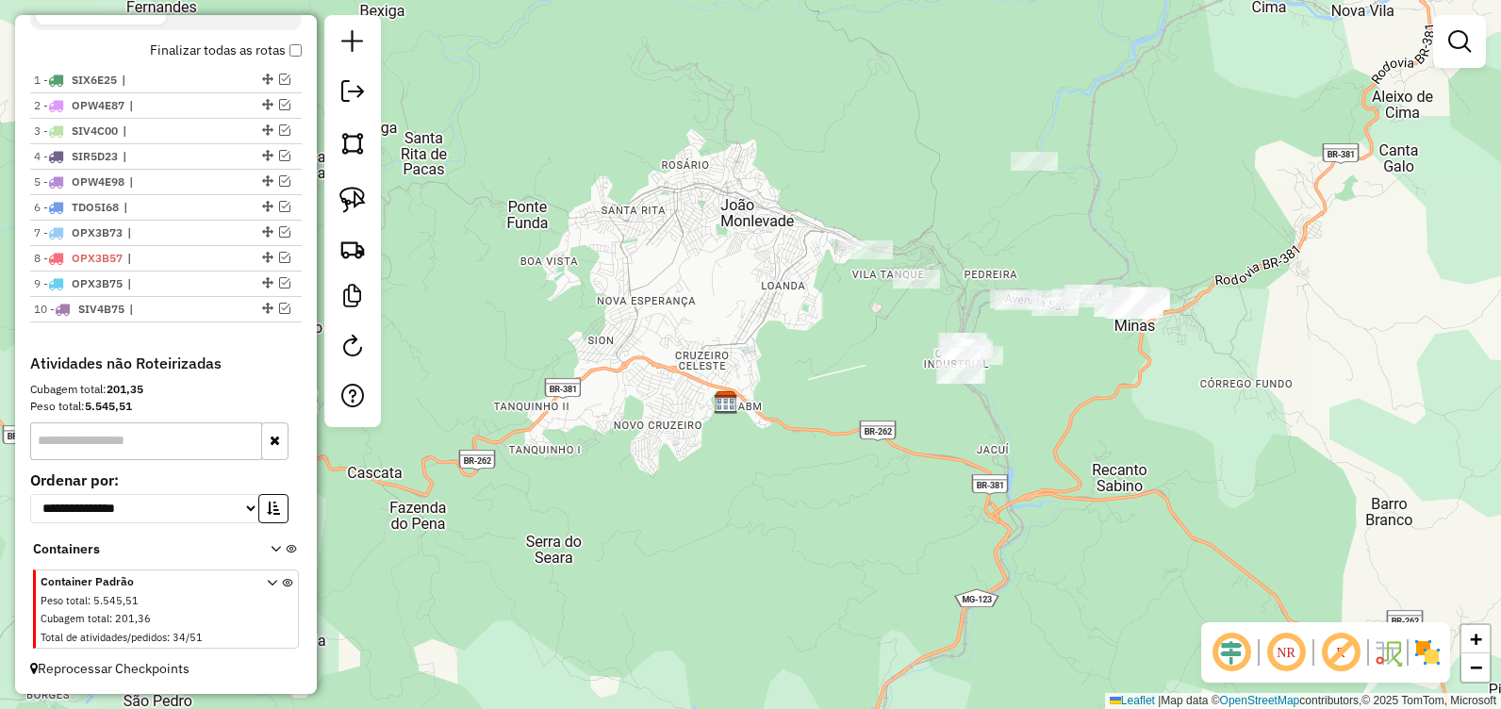
drag, startPoint x: 814, startPoint y: 313, endPoint x: 802, endPoint y: 338, distance: 28.2
click at [803, 339] on div "Janela de atendimento Grade de atendimento Capacidade Transportadoras Veículos …" at bounding box center [750, 354] width 1501 height 709
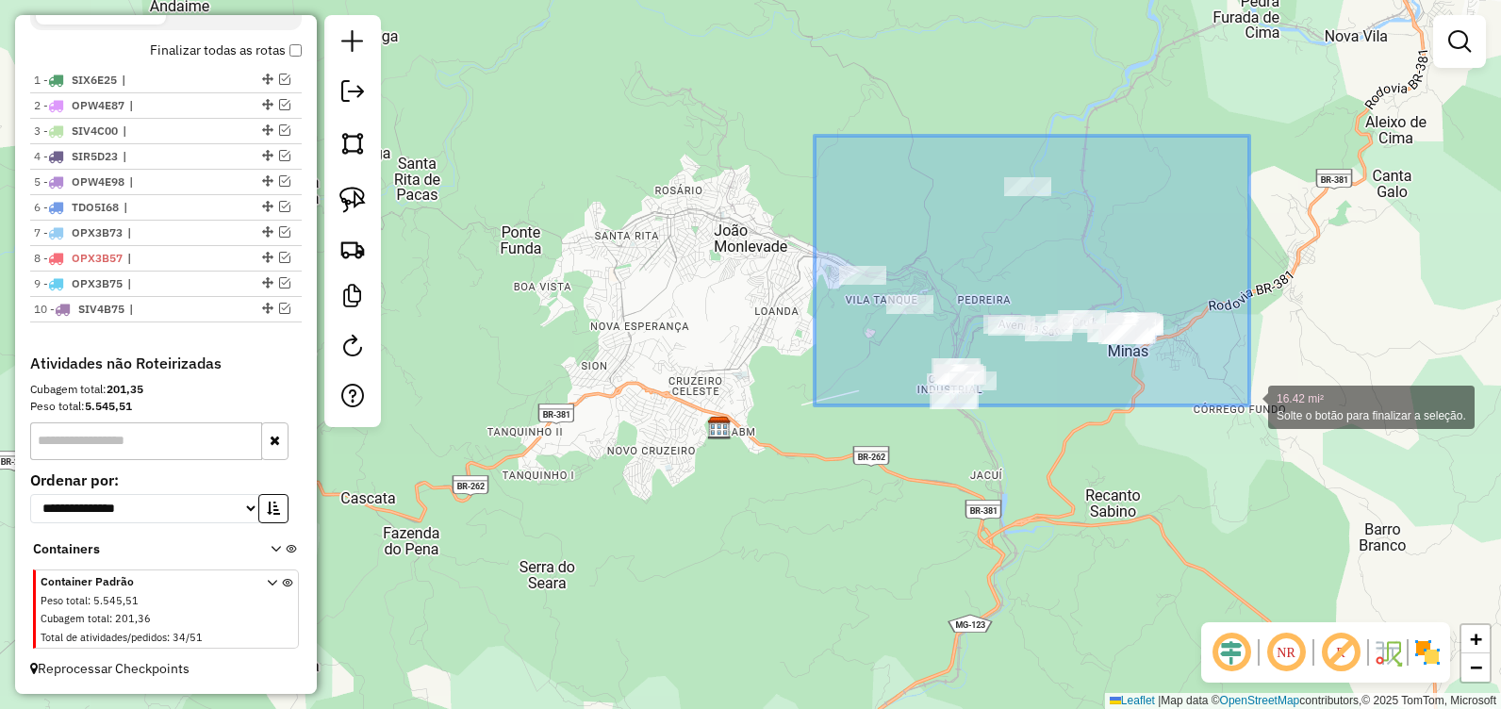
drag, startPoint x: 825, startPoint y: 148, endPoint x: 1249, endPoint y: 405, distance: 496.1
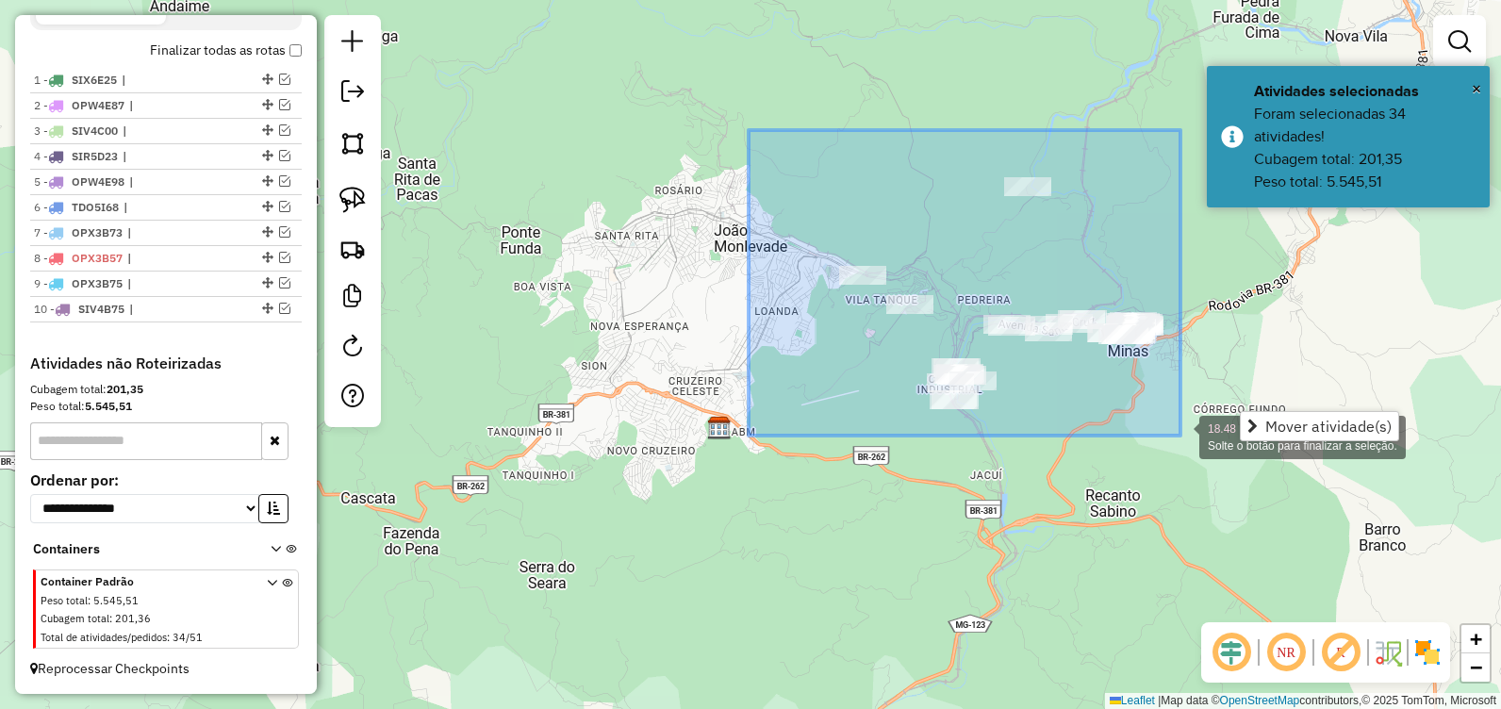
drag, startPoint x: 834, startPoint y: 215, endPoint x: 1180, endPoint y: 435, distance: 410.2
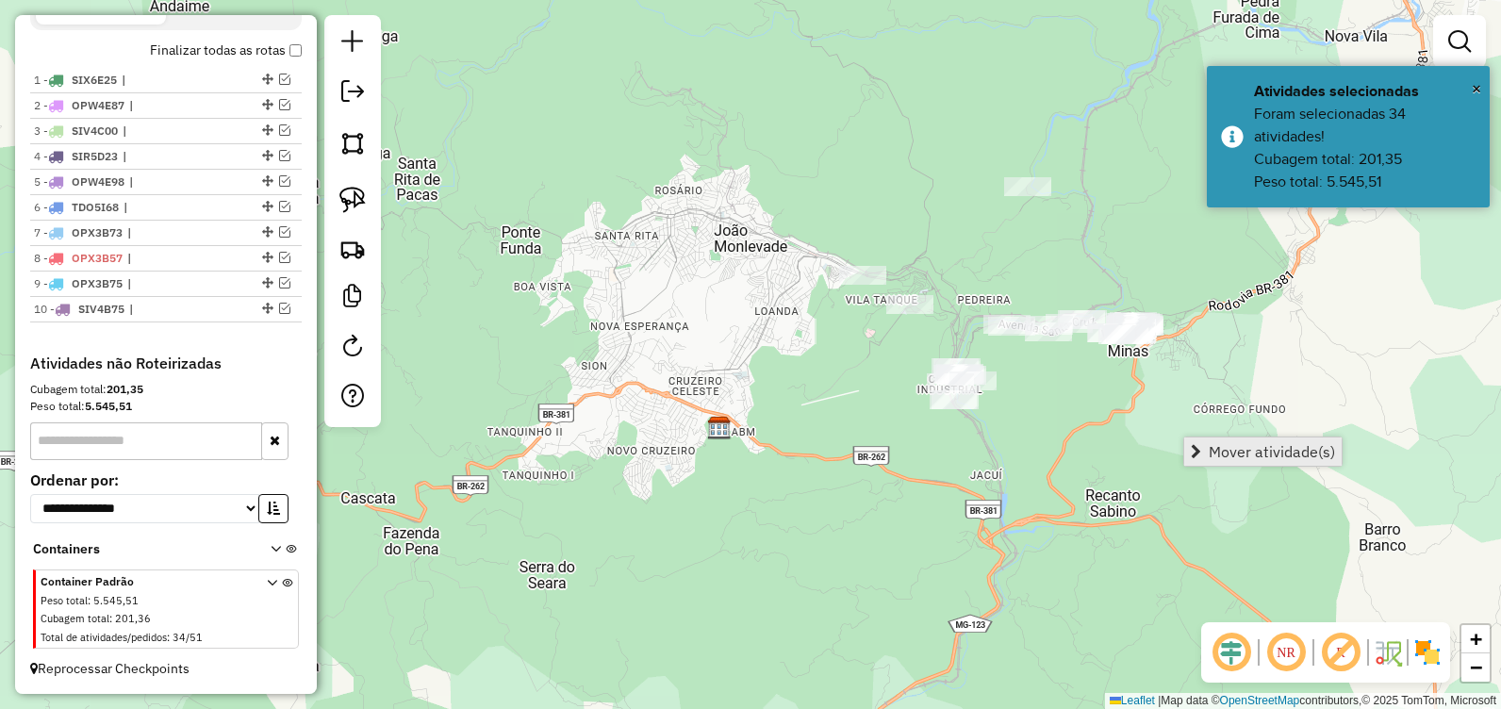
click at [1246, 445] on span "Mover atividade(s)" at bounding box center [1271, 451] width 126 height 15
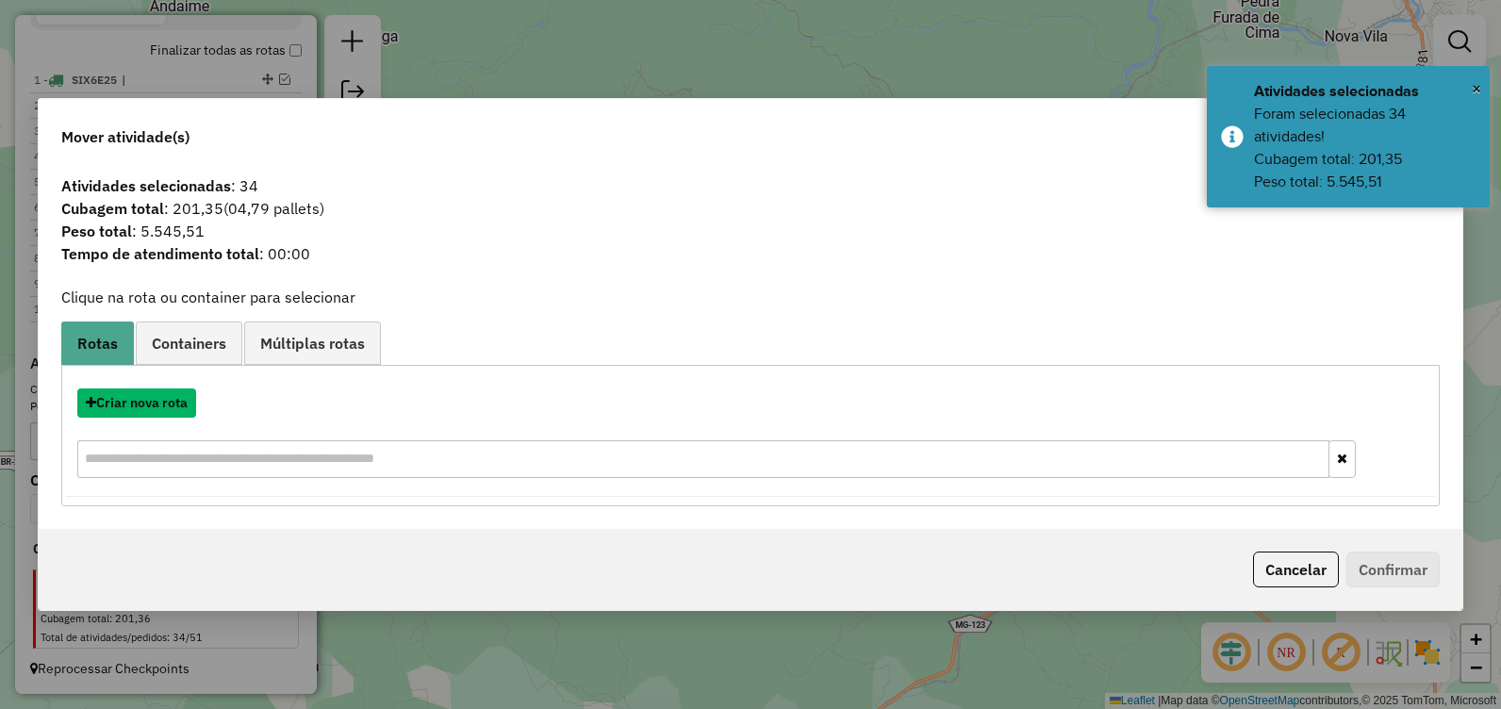
click at [171, 407] on button "Criar nova rota" at bounding box center [136, 402] width 119 height 29
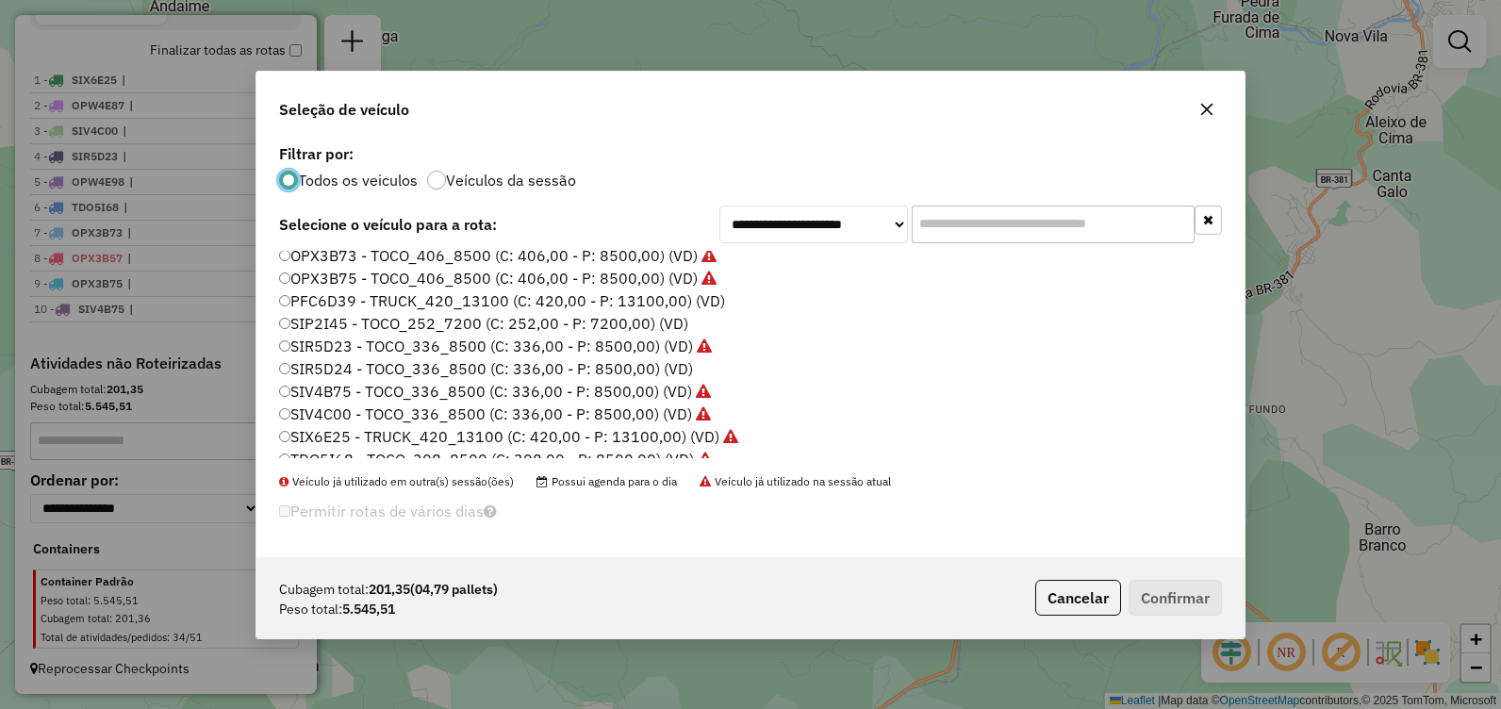
scroll to position [132, 0]
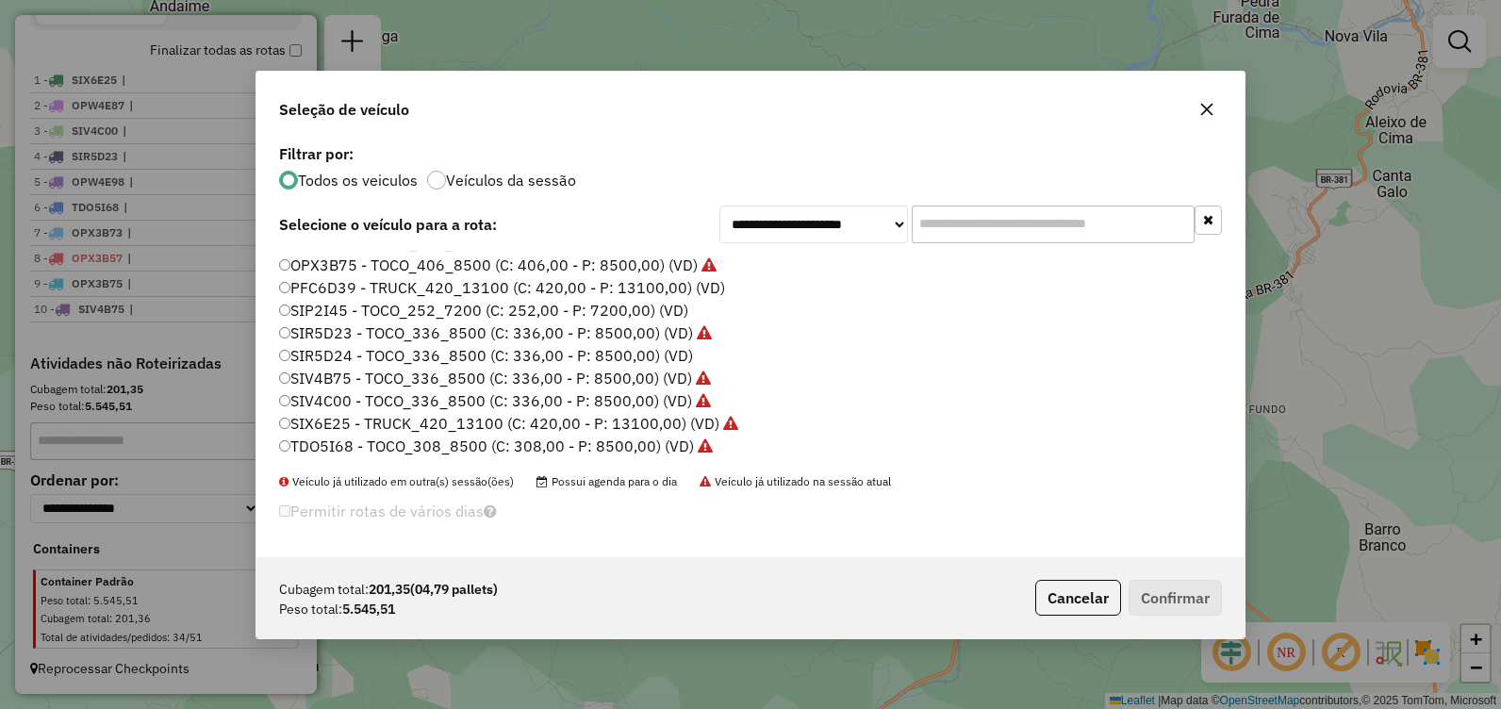
click at [545, 375] on label "SIV4B75 - TOCO_336_8500 (C: 336,00 - P: 8500,00) (VD)" at bounding box center [495, 378] width 432 height 23
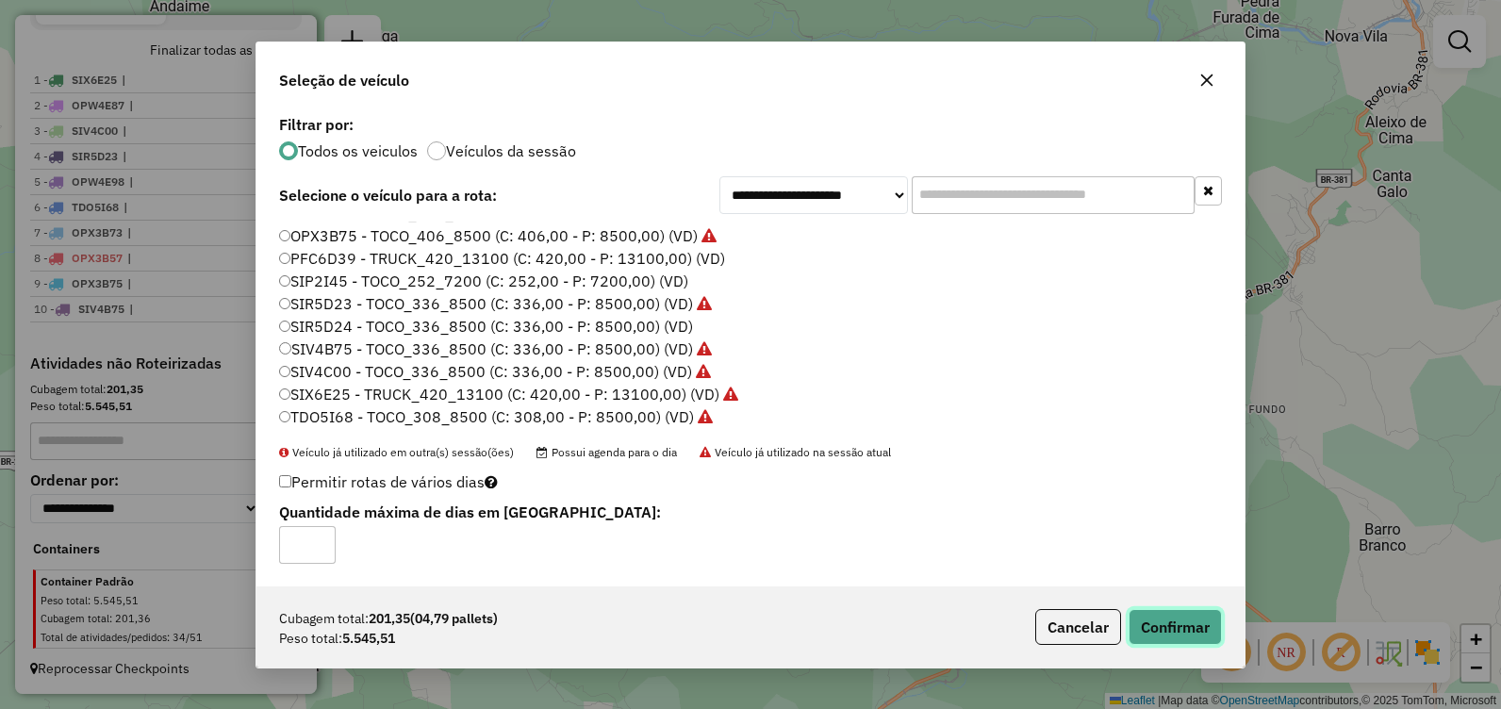
click at [1181, 616] on button "Confirmar" at bounding box center [1174, 627] width 93 height 36
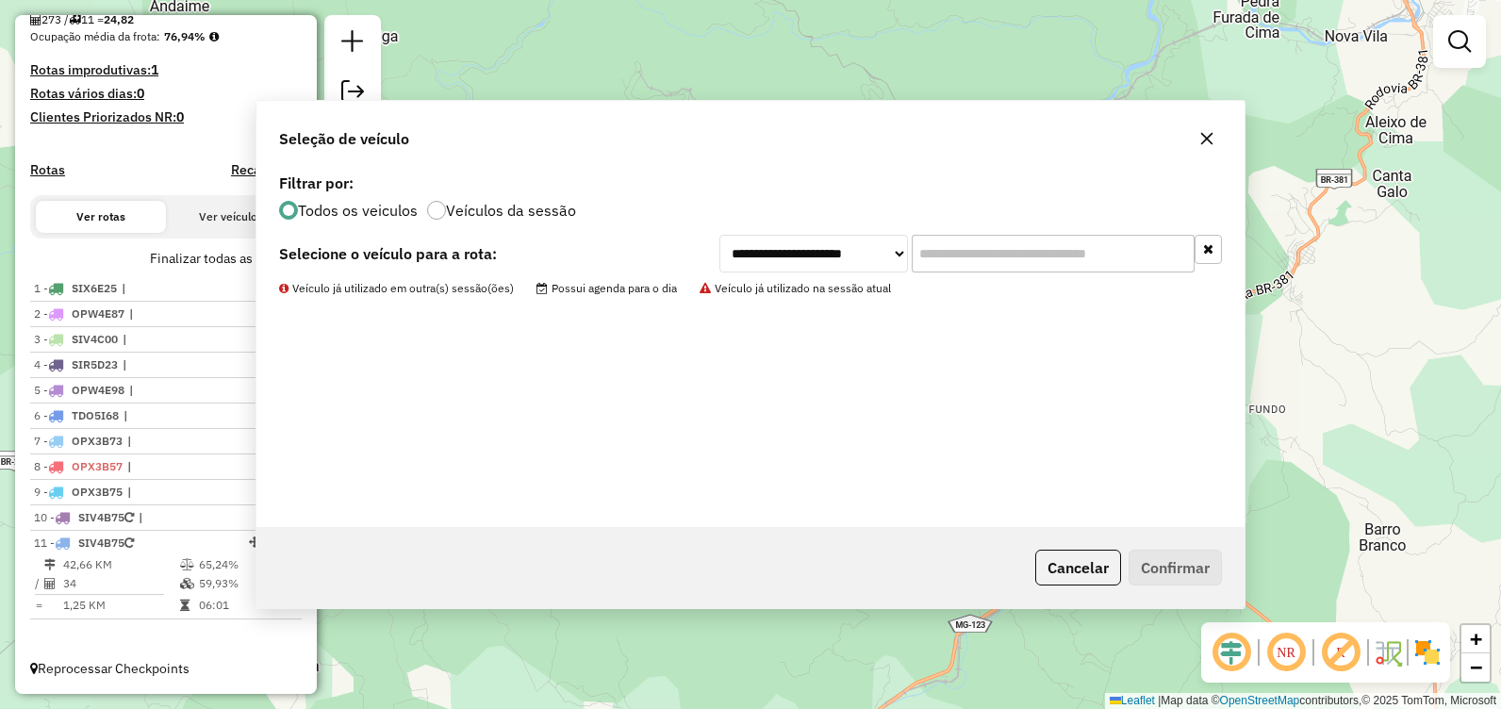
scroll to position [468, 0]
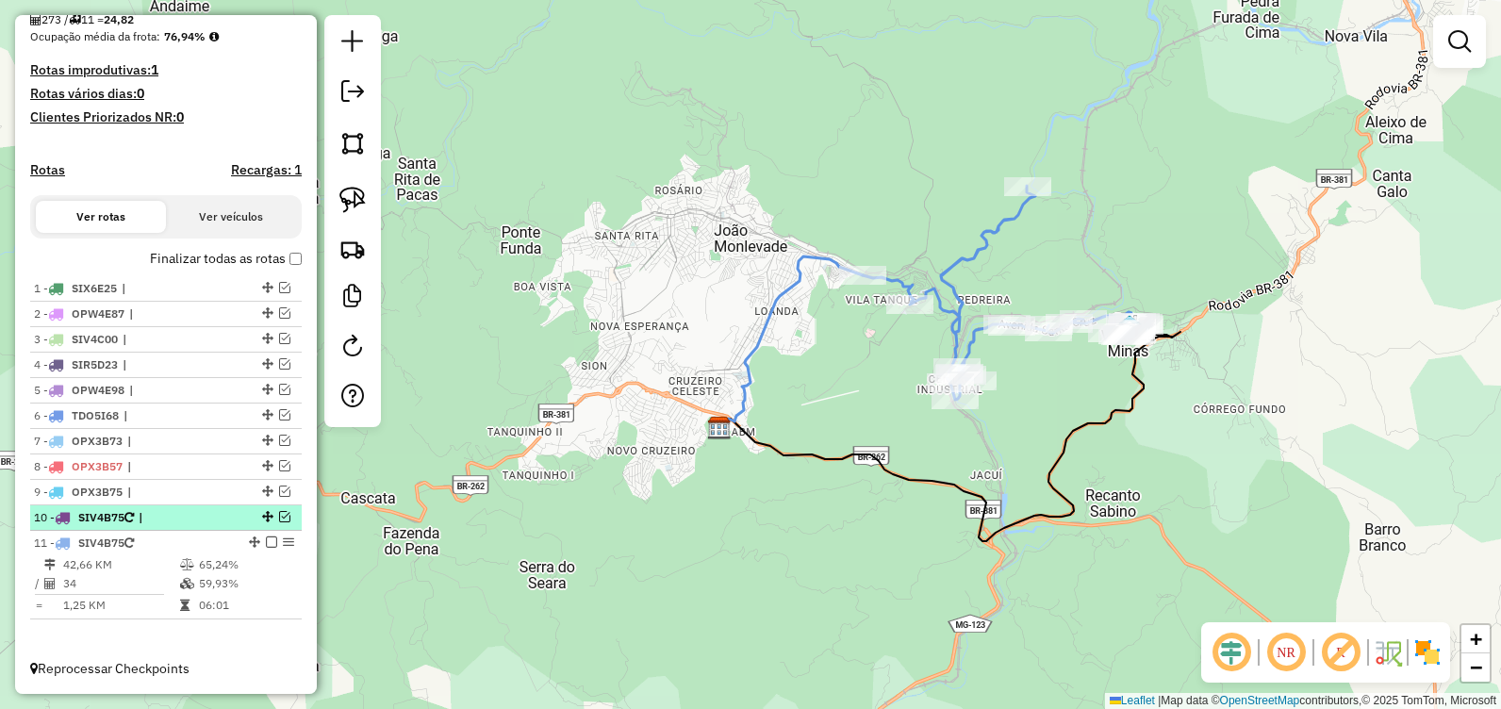
click at [279, 518] on em at bounding box center [284, 516] width 11 height 11
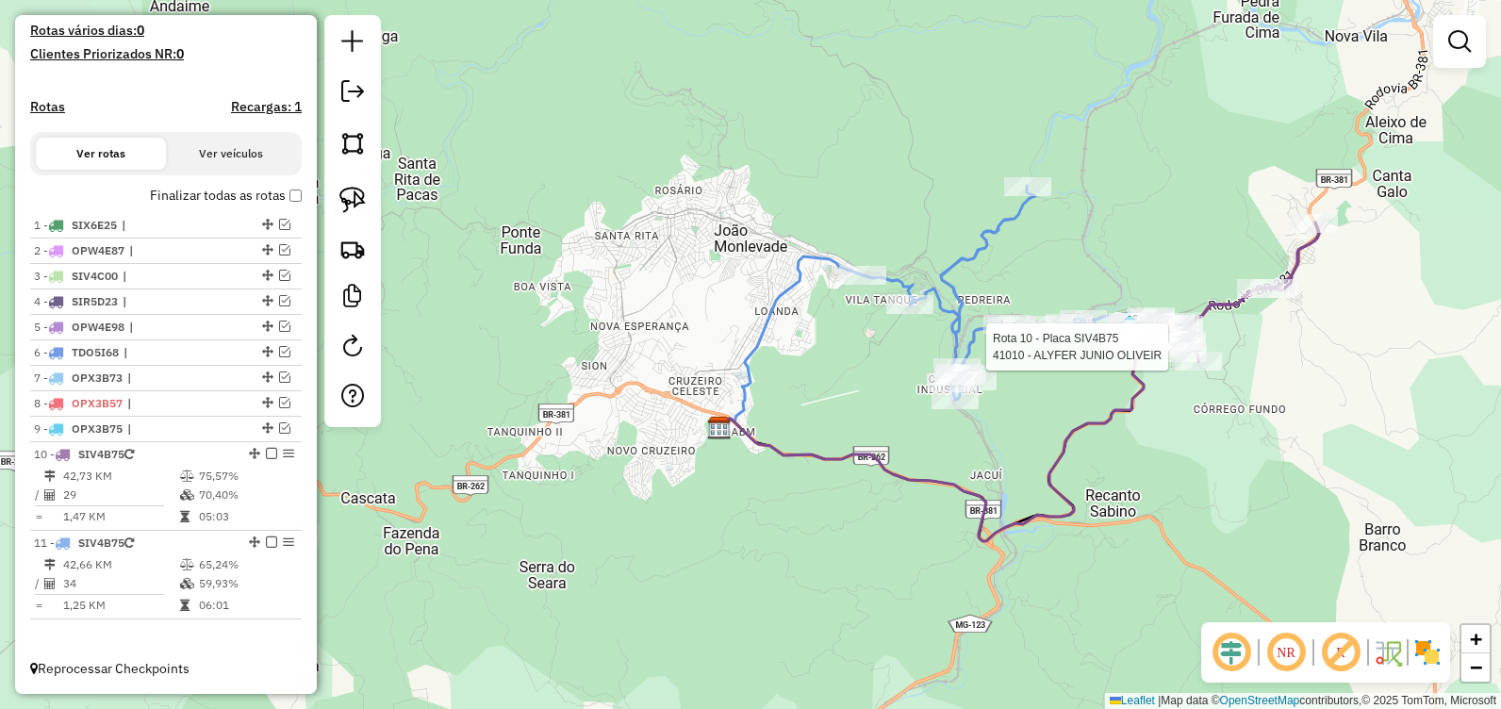
select select "**********"
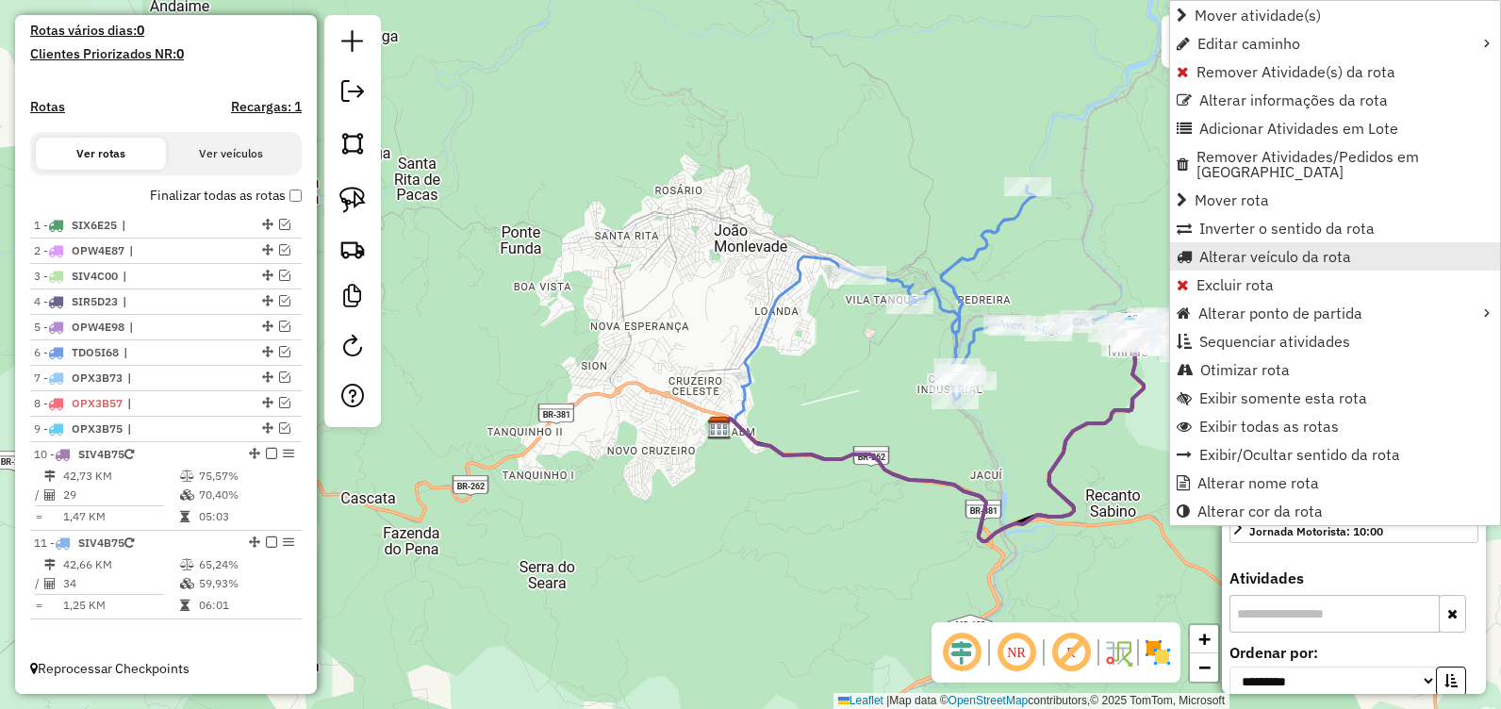
click at [1252, 249] on span "Alterar veículo da rota" at bounding box center [1275, 256] width 152 height 15
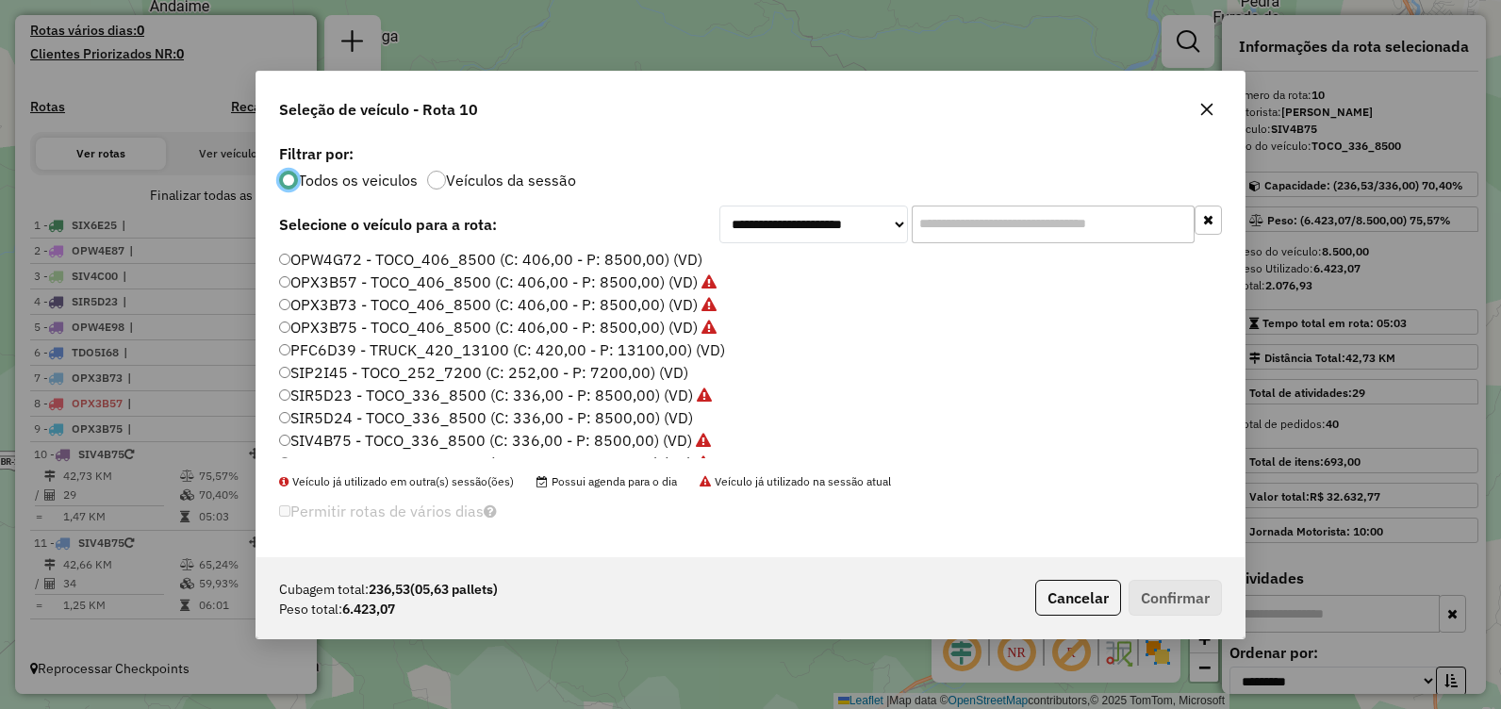
scroll to position [94, 0]
click at [546, 393] on label "SIR5D24 - TOCO_336_8500 (C: 336,00 - P: 8500,00) (VD)" at bounding box center [486, 393] width 414 height 23
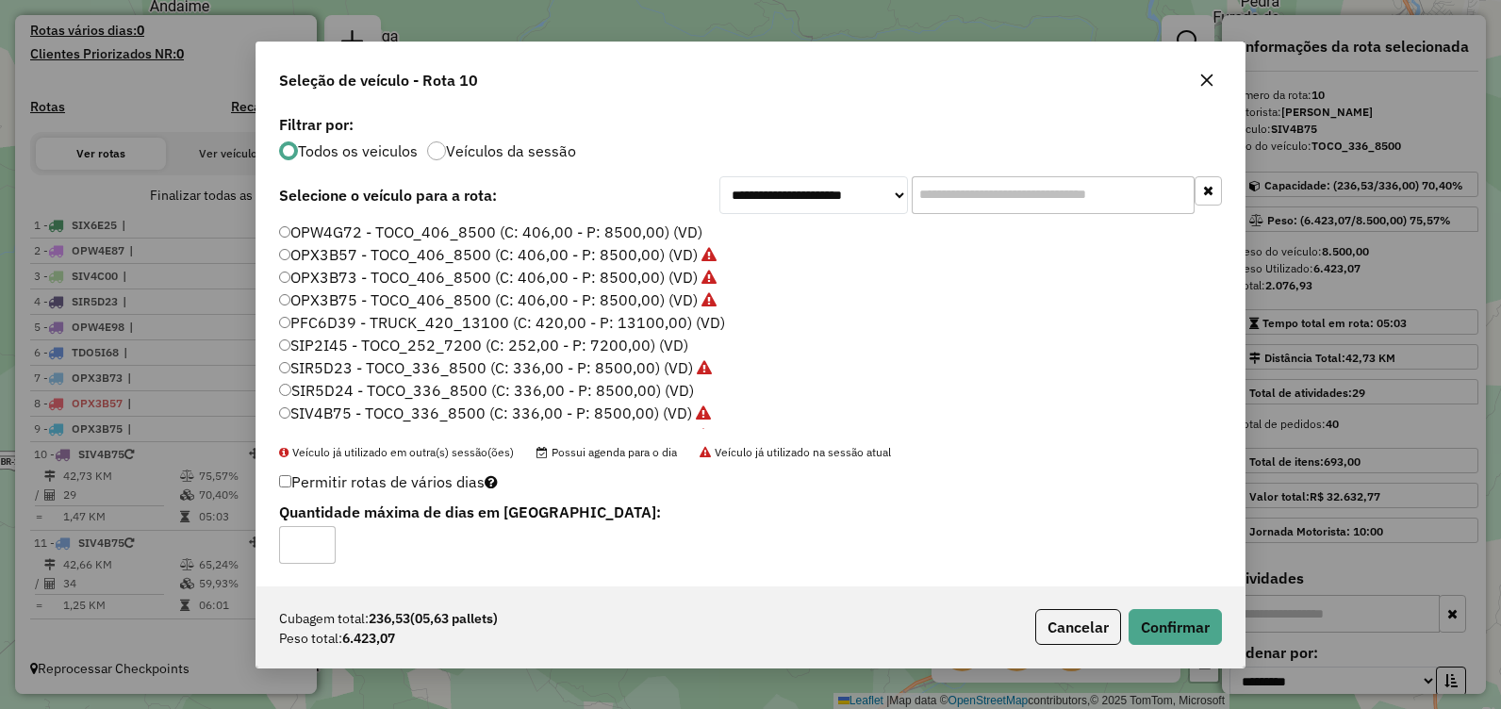
scroll to position [38, 0]
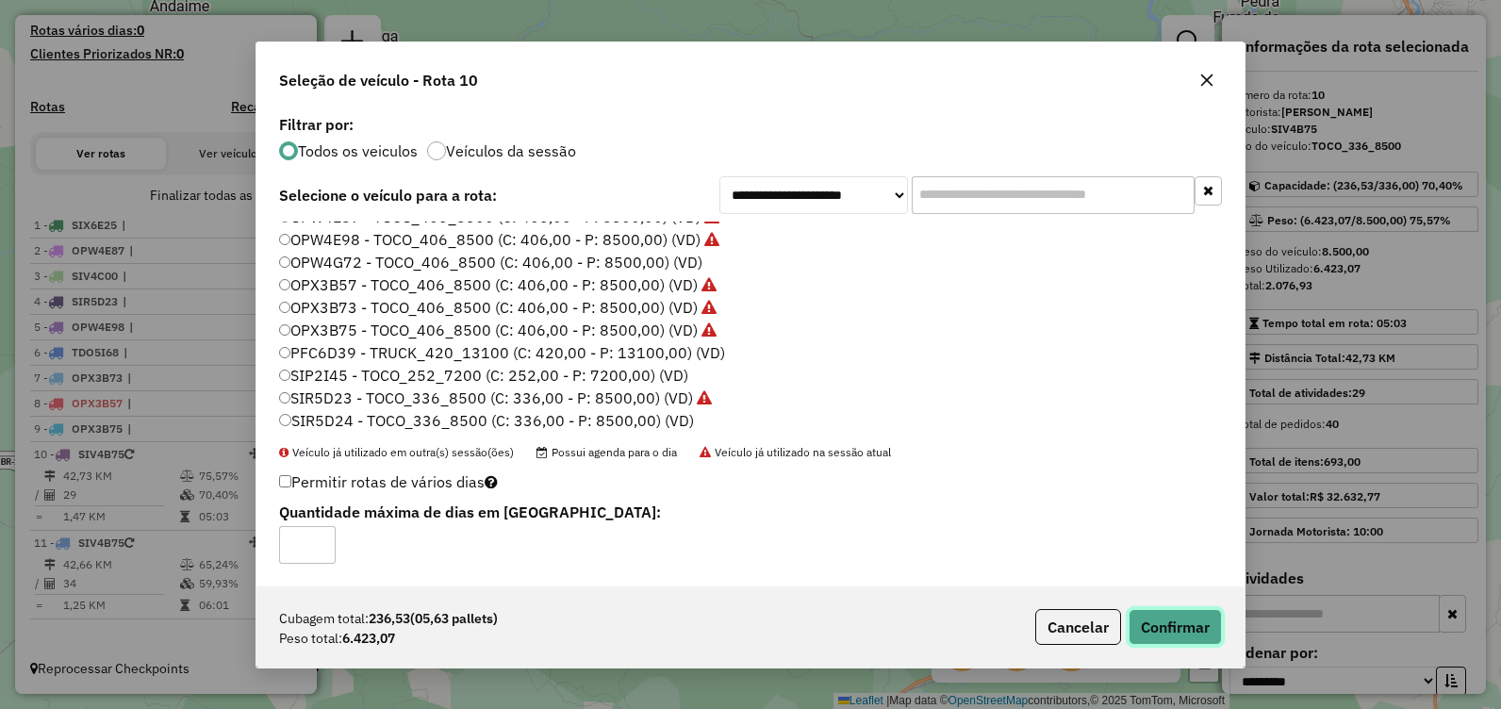
click at [1195, 622] on button "Confirmar" at bounding box center [1174, 627] width 93 height 36
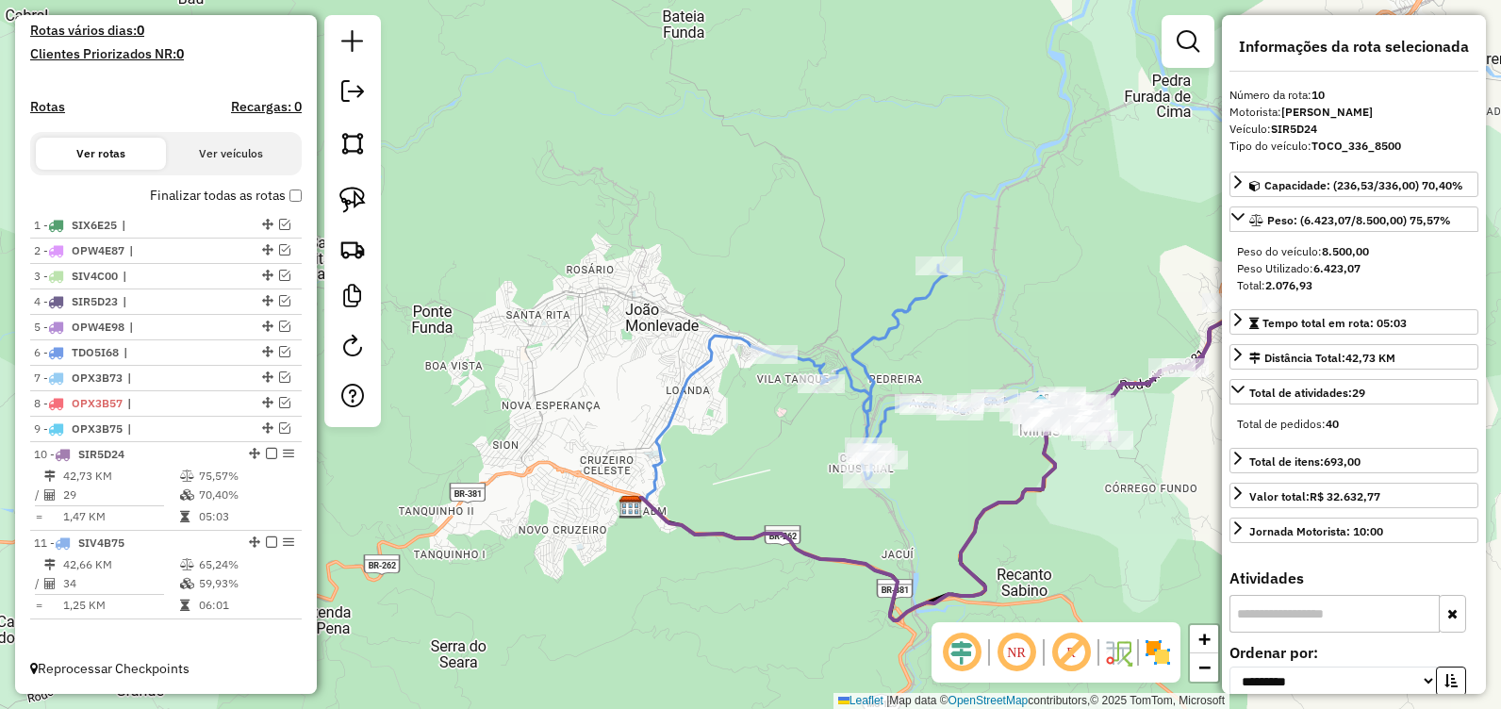
drag, startPoint x: 825, startPoint y: 338, endPoint x: 736, endPoint y: 418, distance: 118.8
click at [736, 418] on div "Janela de atendimento Grade de atendimento Capacidade Transportadoras Veículos …" at bounding box center [750, 354] width 1501 height 709
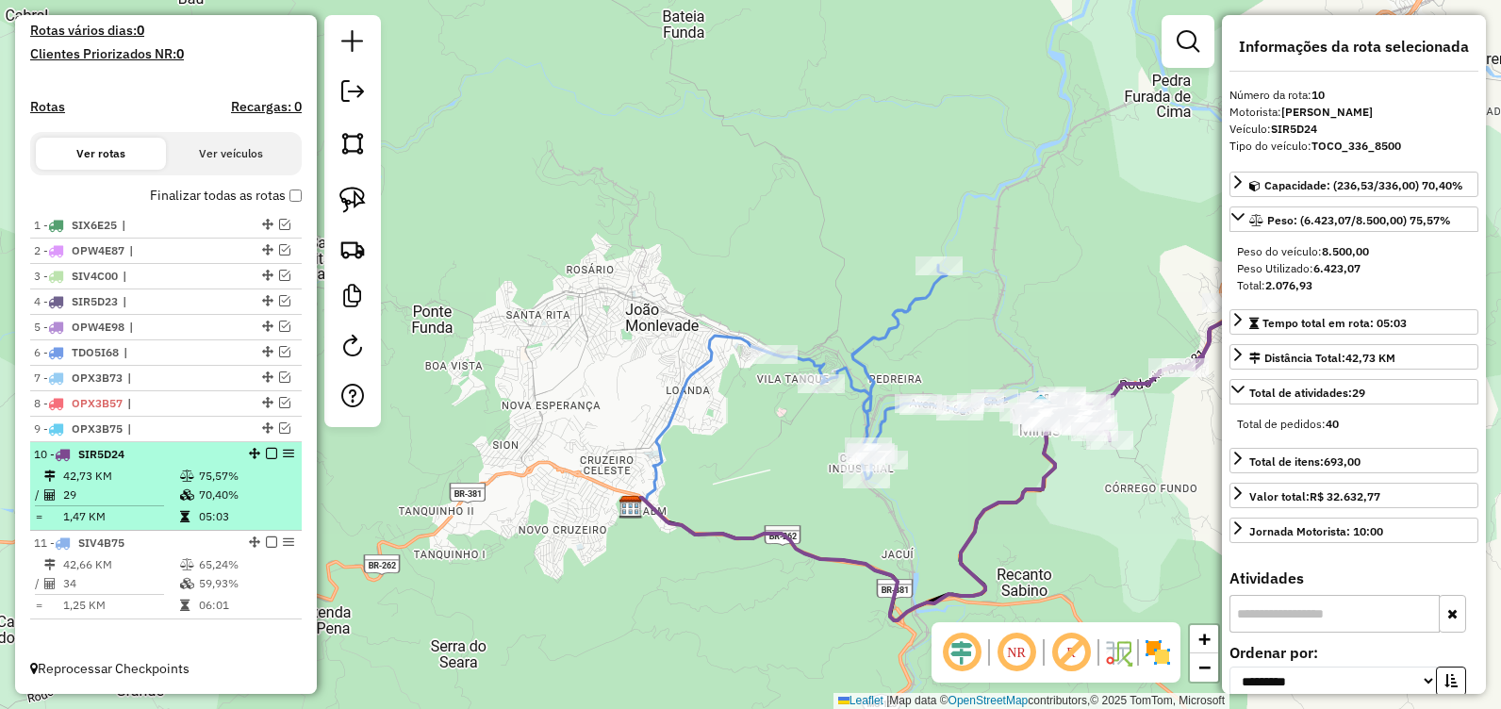
click at [268, 456] on em at bounding box center [271, 453] width 11 height 11
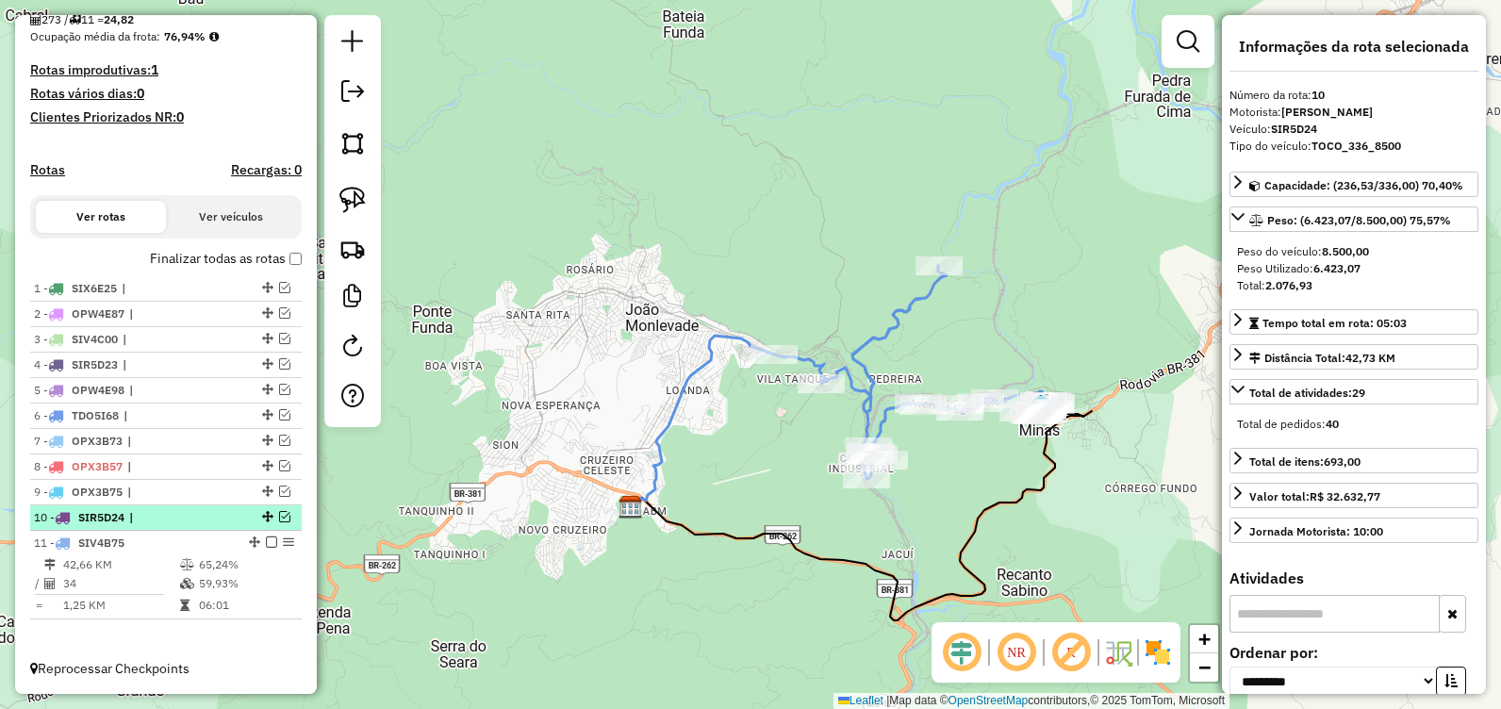
scroll to position [468, 0]
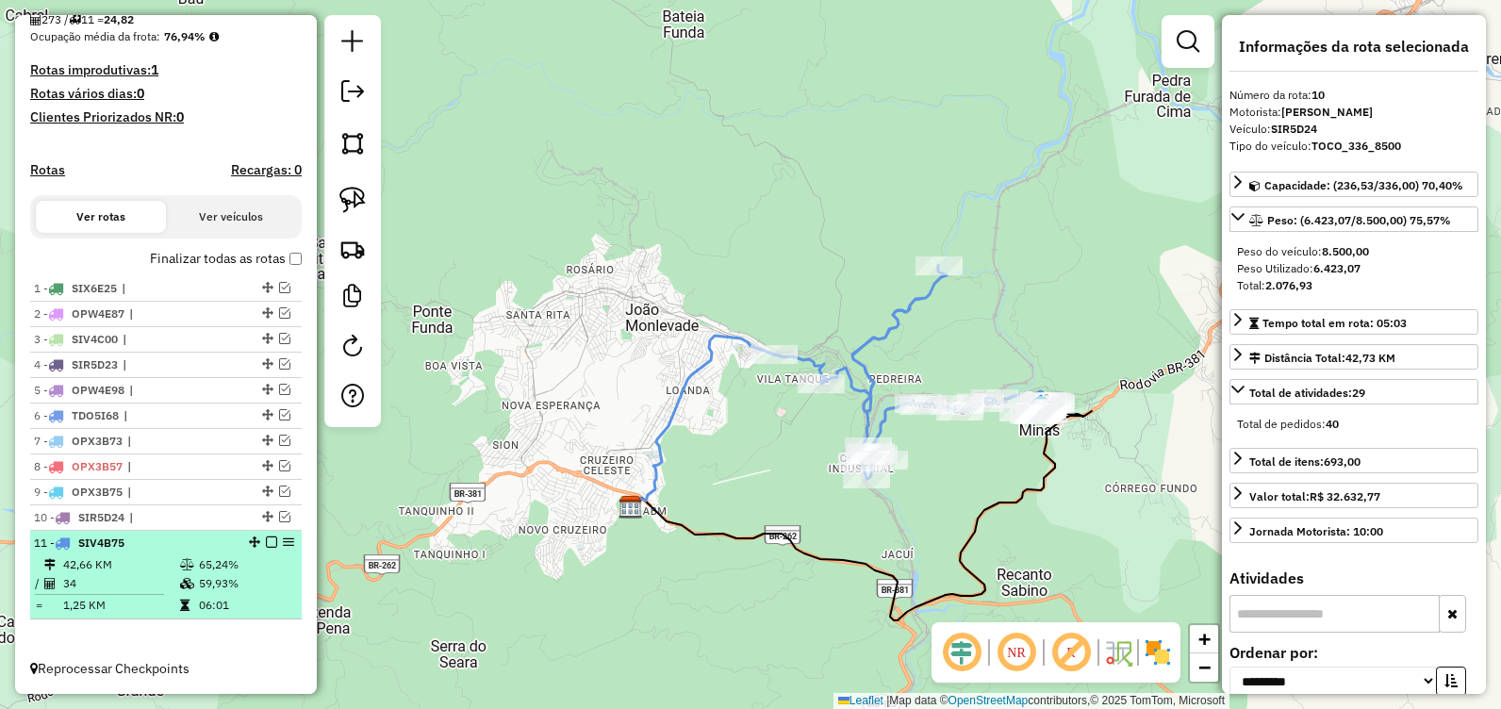
click at [267, 538] on em at bounding box center [271, 541] width 11 height 11
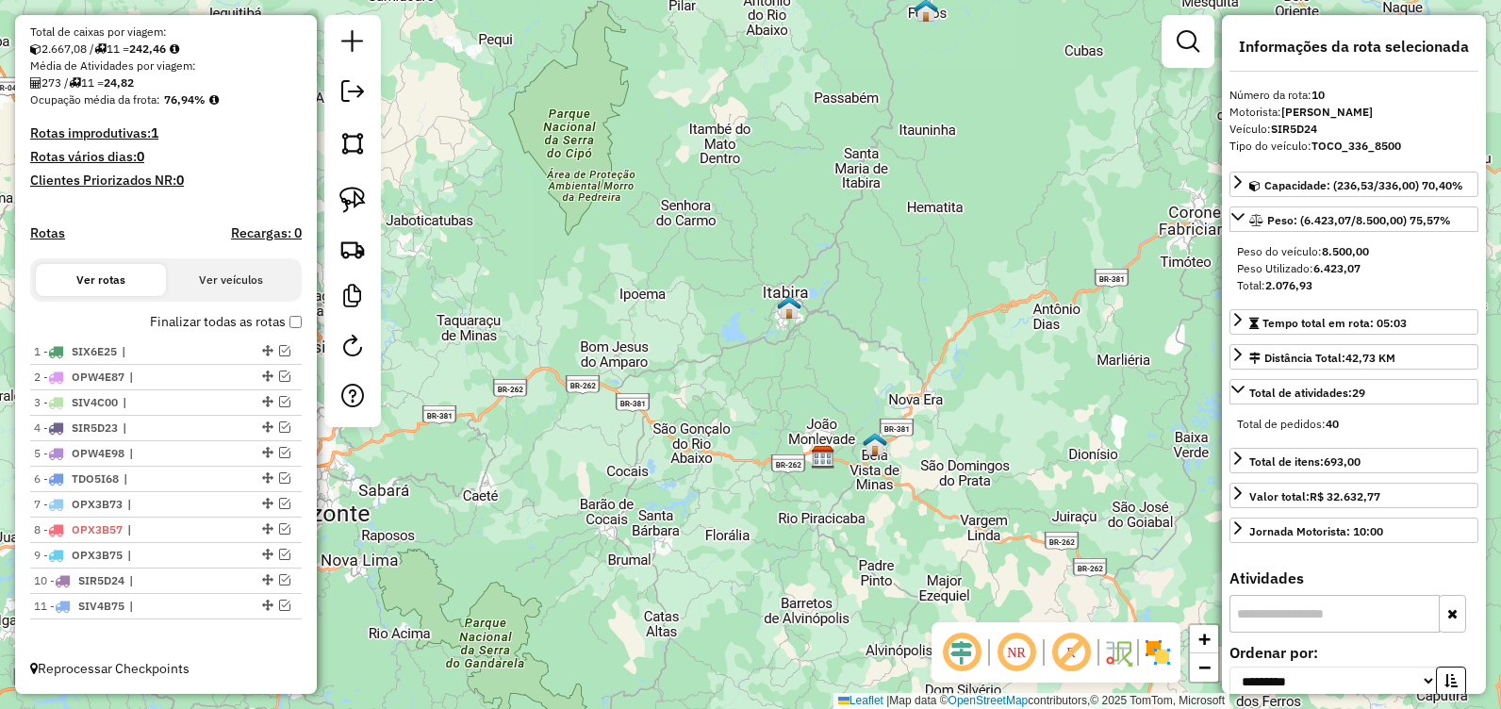
drag, startPoint x: 866, startPoint y: 227, endPoint x: 861, endPoint y: 356, distance: 129.2
click at [861, 356] on div "Janela de atendimento Grade de atendimento Capacidade Transportadoras Veículos …" at bounding box center [750, 354] width 1501 height 709
click at [279, 379] on em at bounding box center [284, 375] width 11 height 11
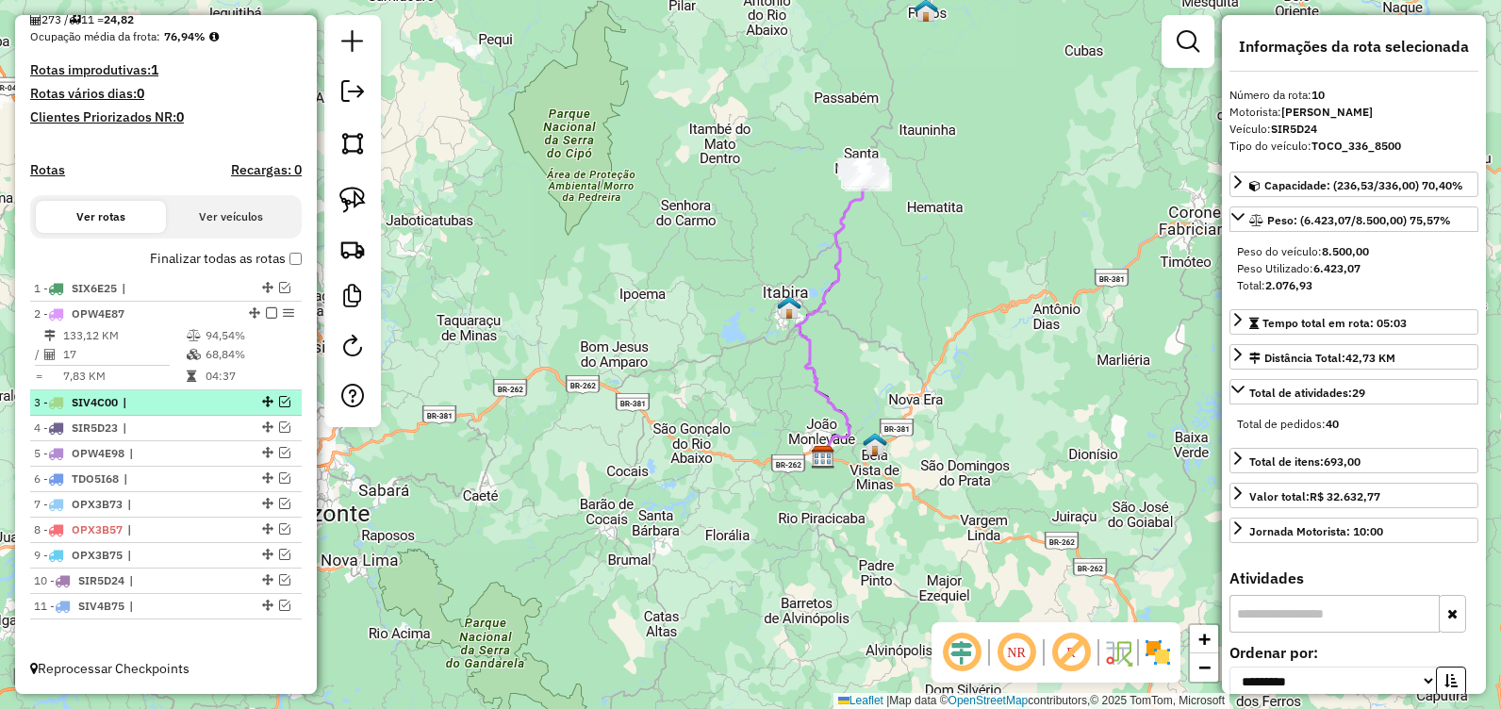
click at [281, 402] on em at bounding box center [284, 401] width 11 height 11
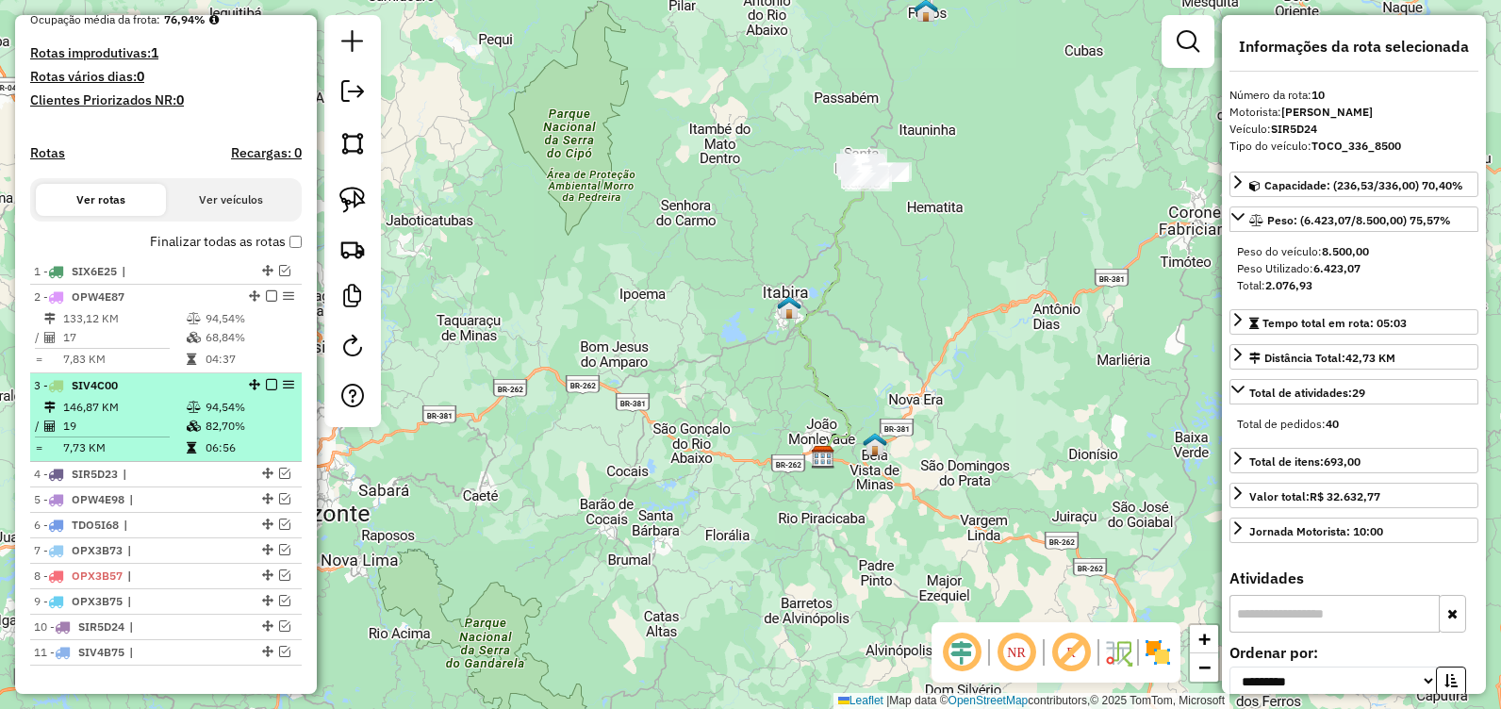
scroll to position [532, 0]
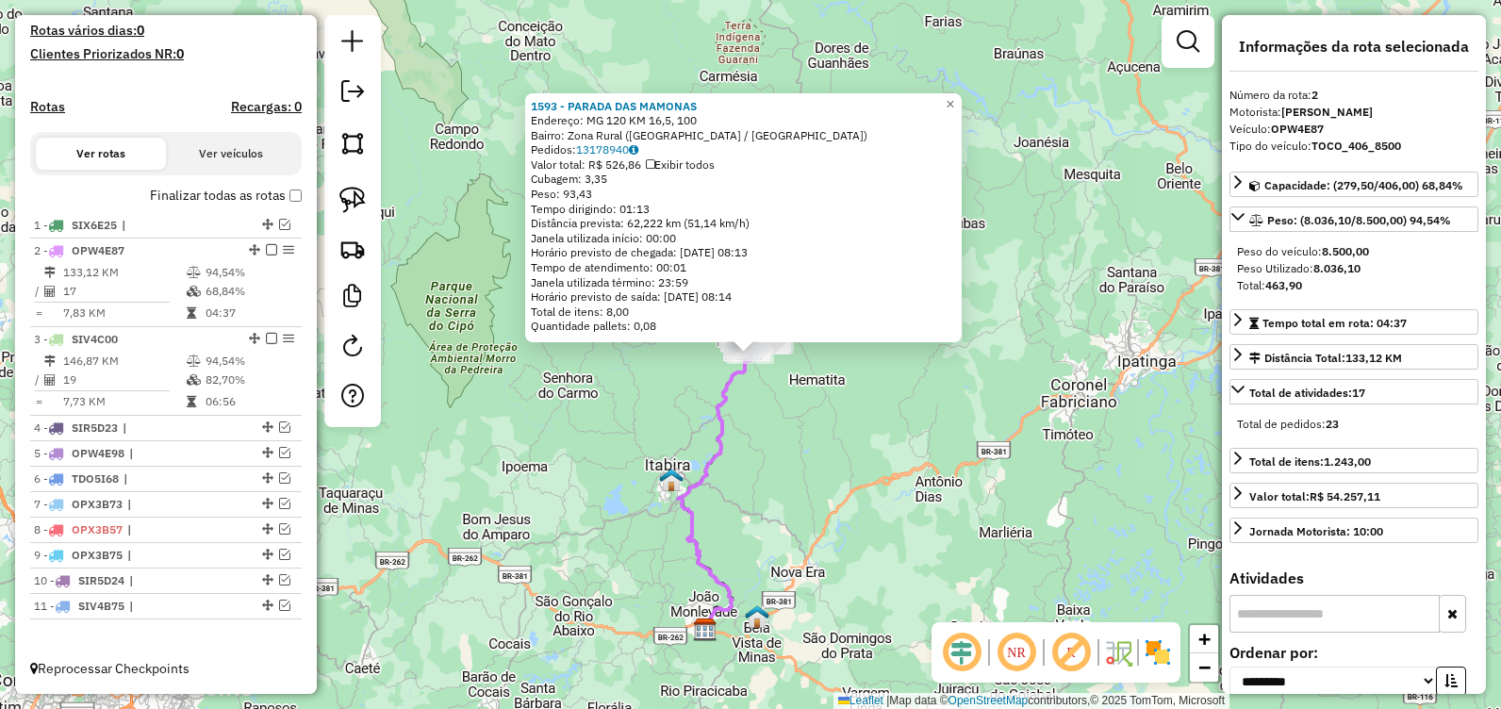
click at [952, 385] on div "1593 - PARADA DAS MAMONAS Endereço: MG 120 KM 16,5, 100 Bairro: Zona Rural (SAN…" at bounding box center [750, 354] width 1501 height 709
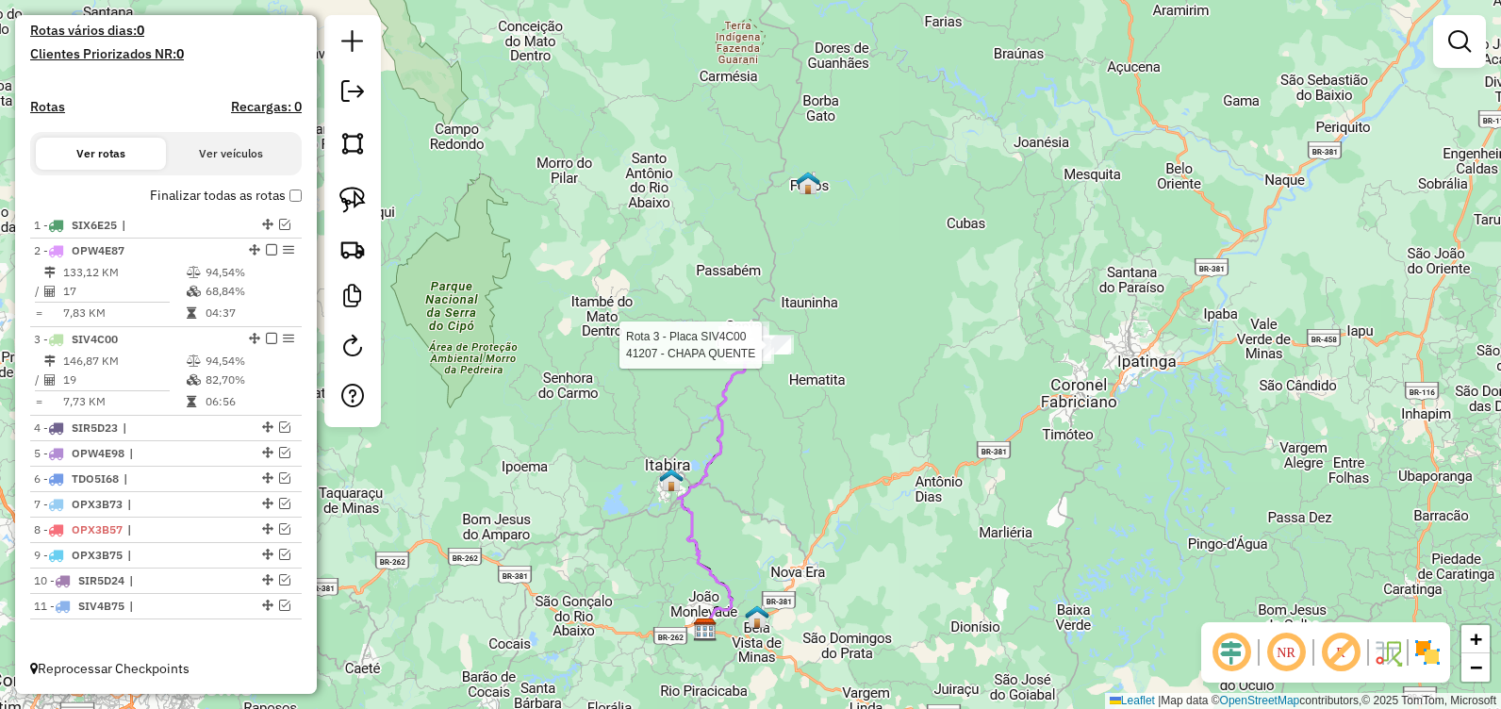
select select "**********"
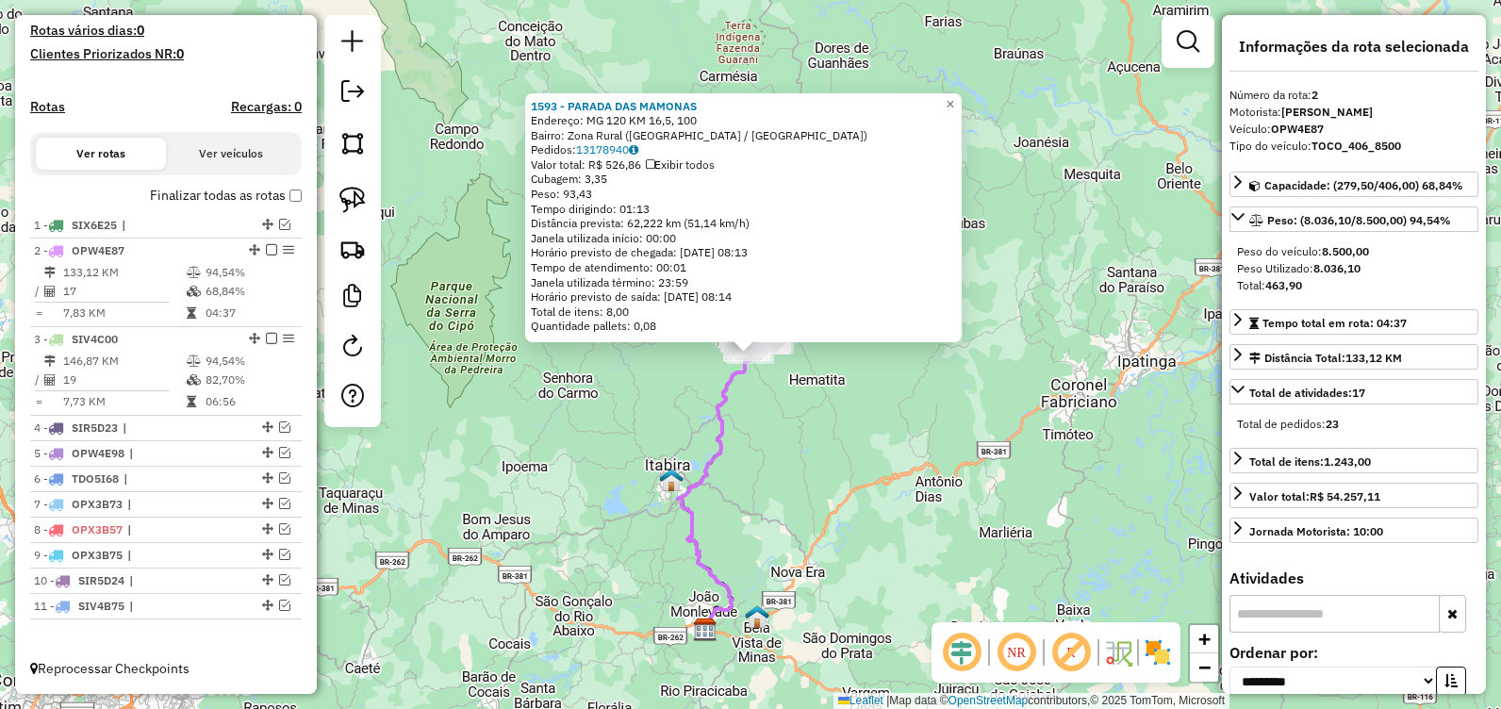
click at [885, 480] on div "1593 - PARADA DAS MAMONAS Endereço: MG 120 KM 16,5, 100 Bairro: Zona Rural (SAN…" at bounding box center [750, 354] width 1501 height 709
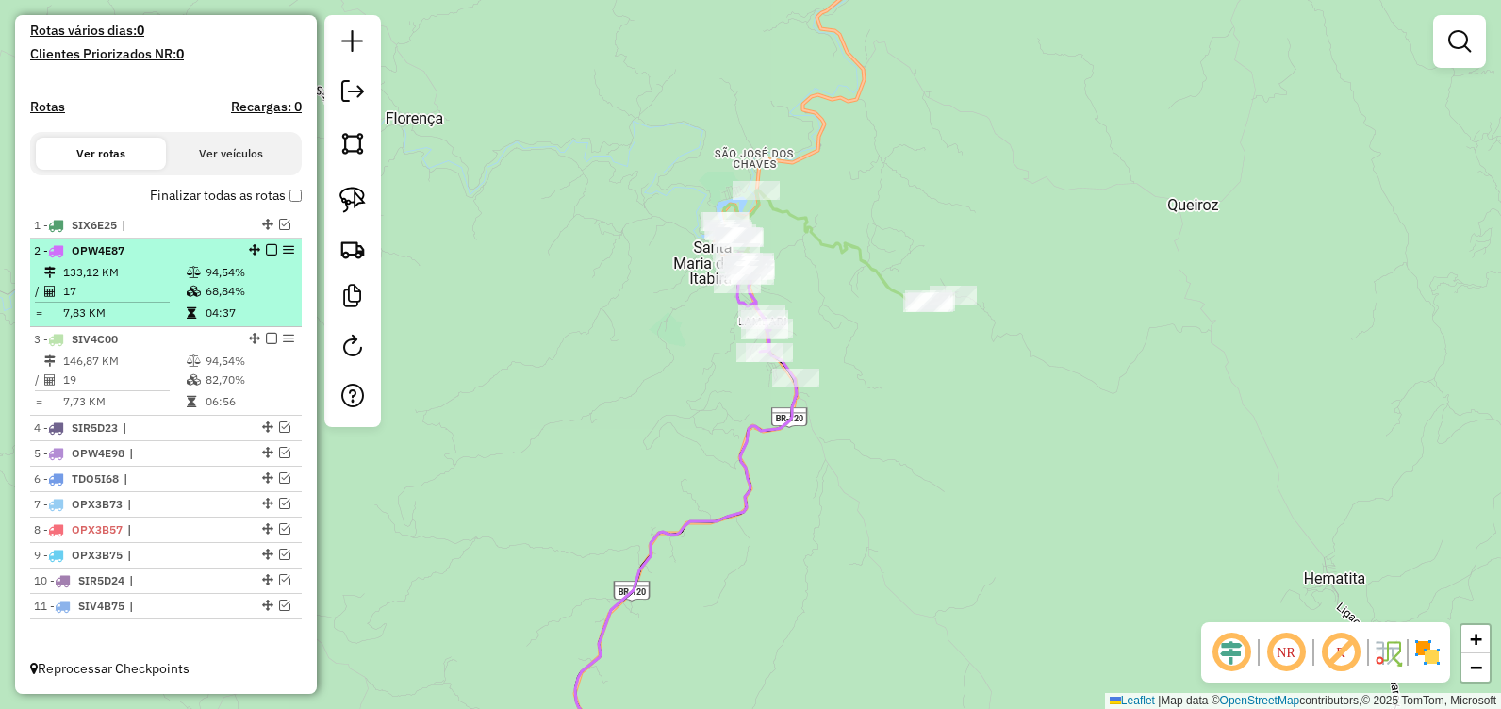
click at [268, 249] on em at bounding box center [271, 249] width 11 height 11
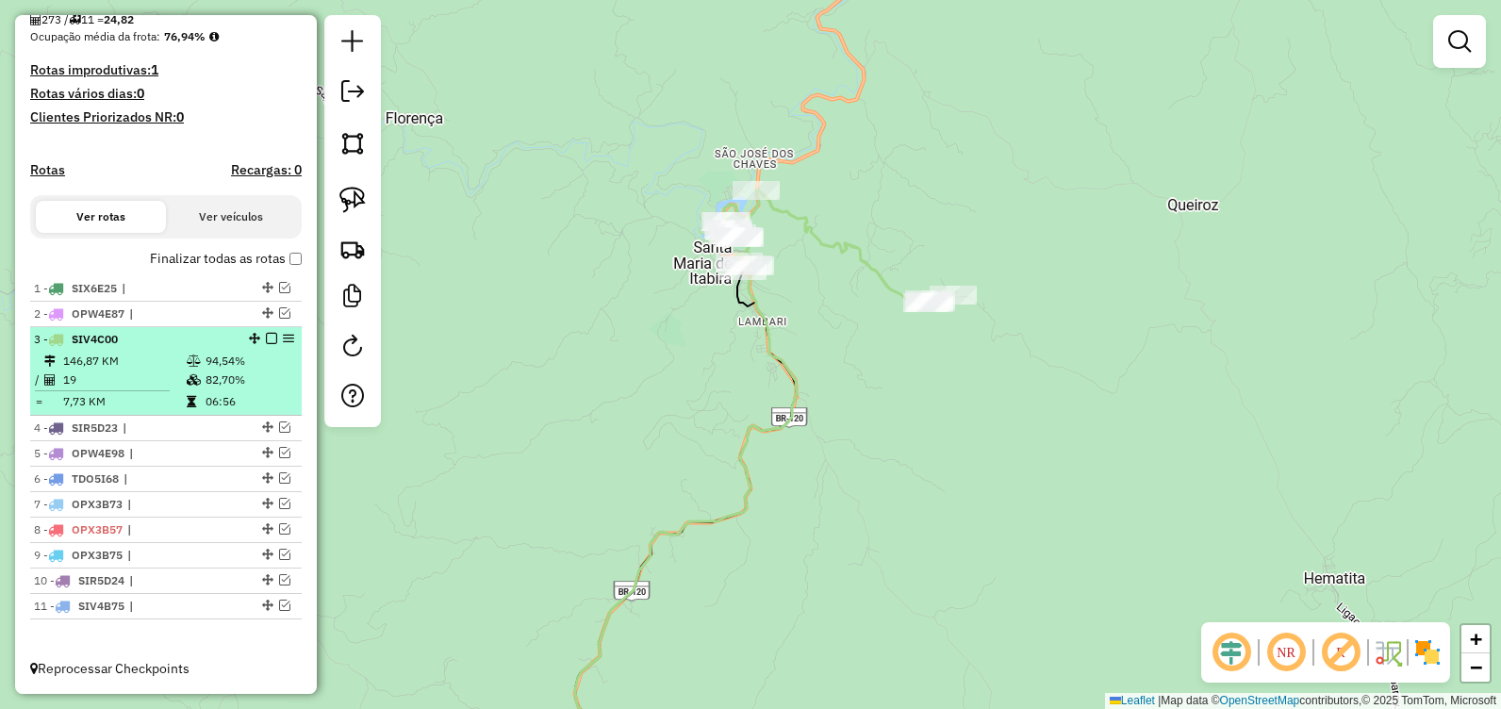
click at [266, 336] on em at bounding box center [271, 338] width 11 height 11
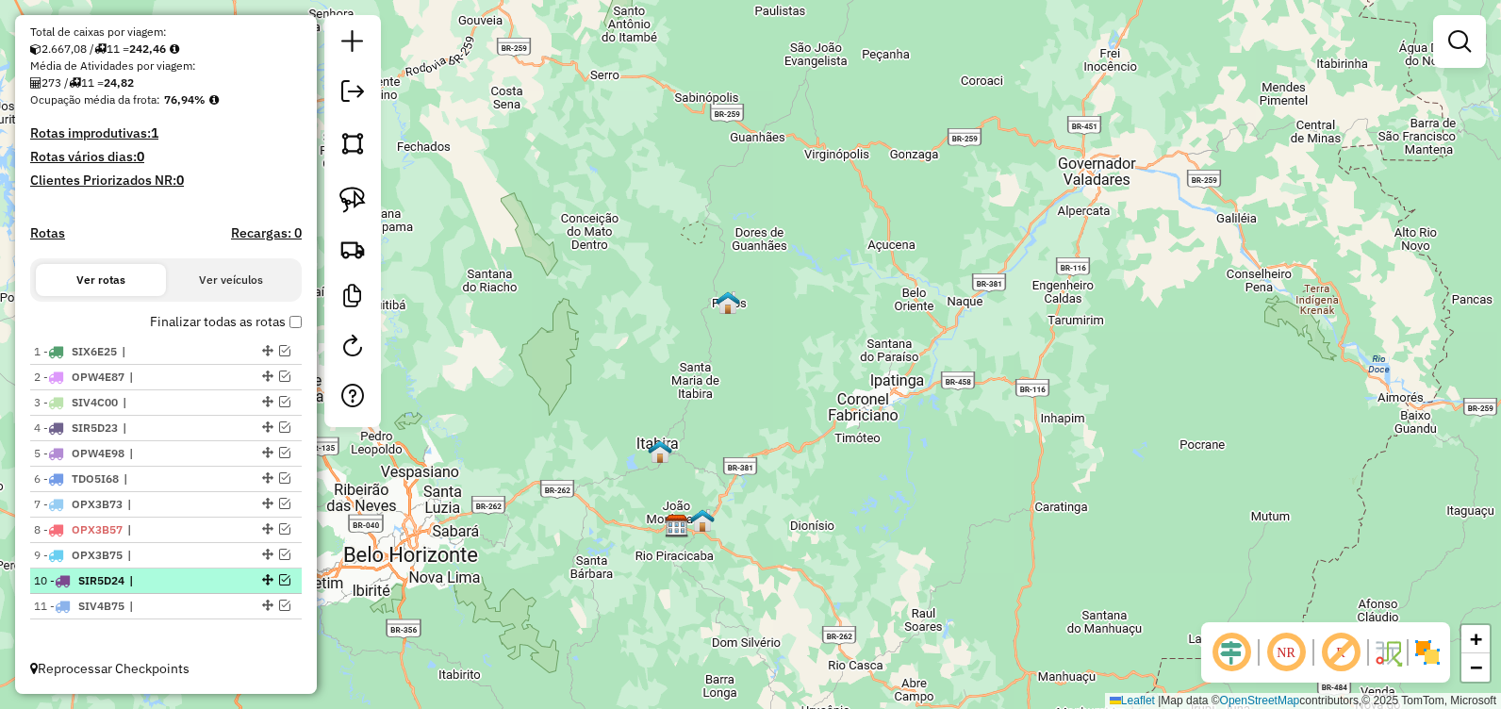
click at [279, 580] on em at bounding box center [284, 579] width 11 height 11
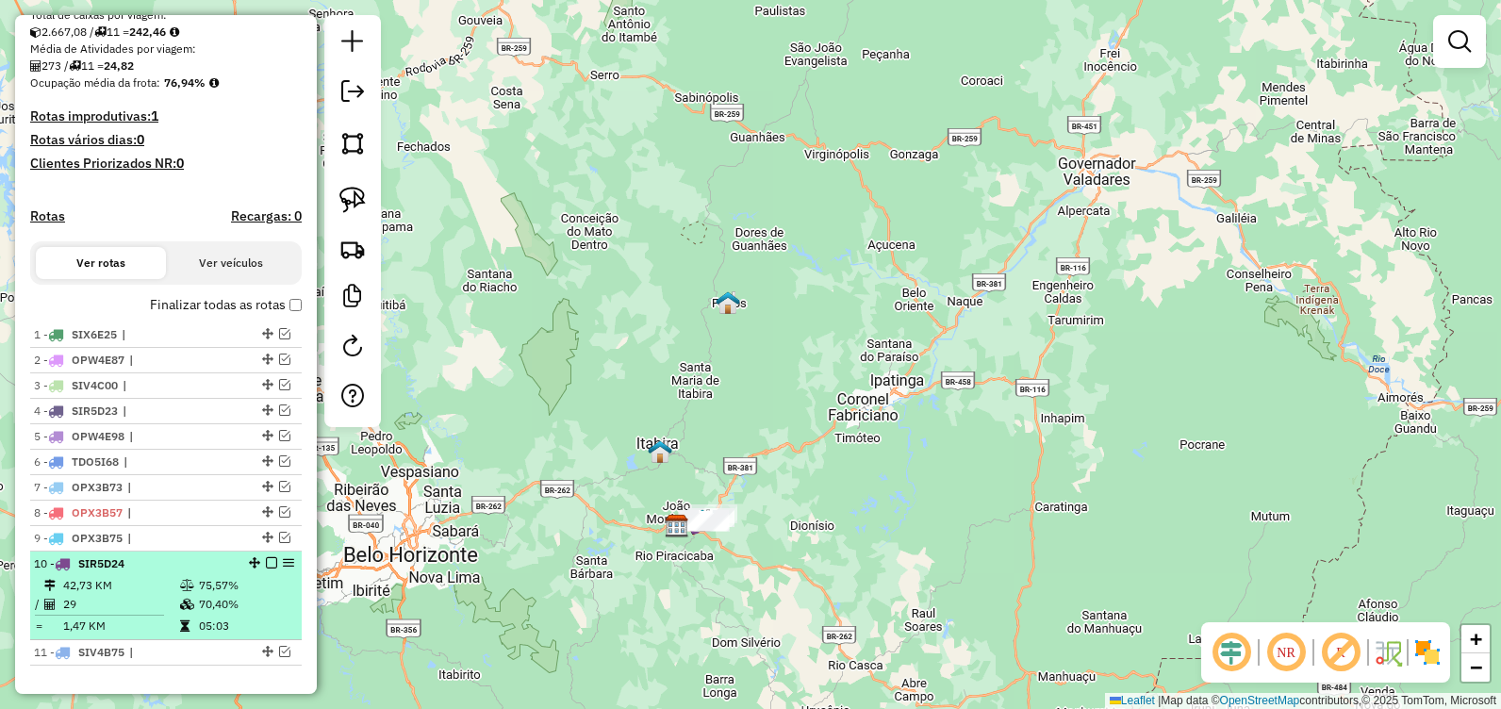
scroll to position [468, 0]
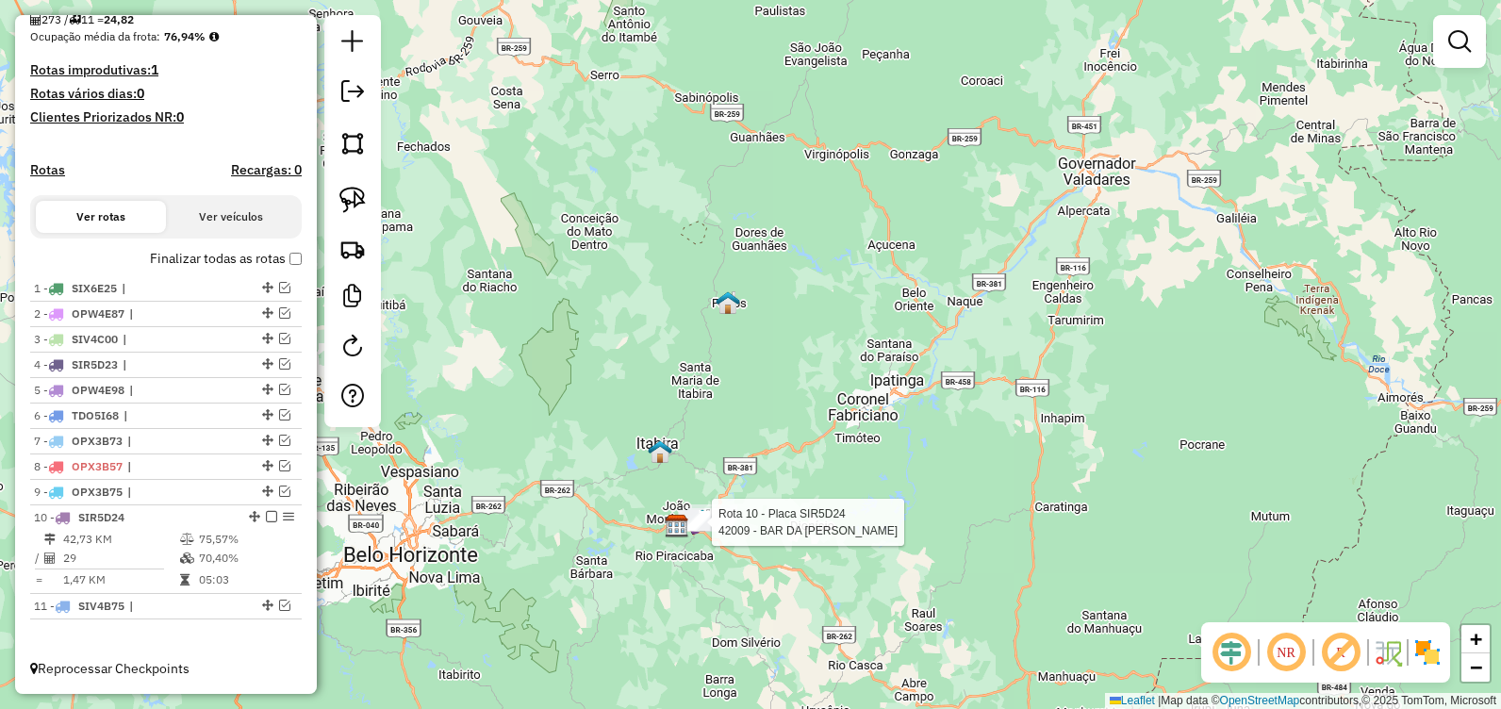
select select "**********"
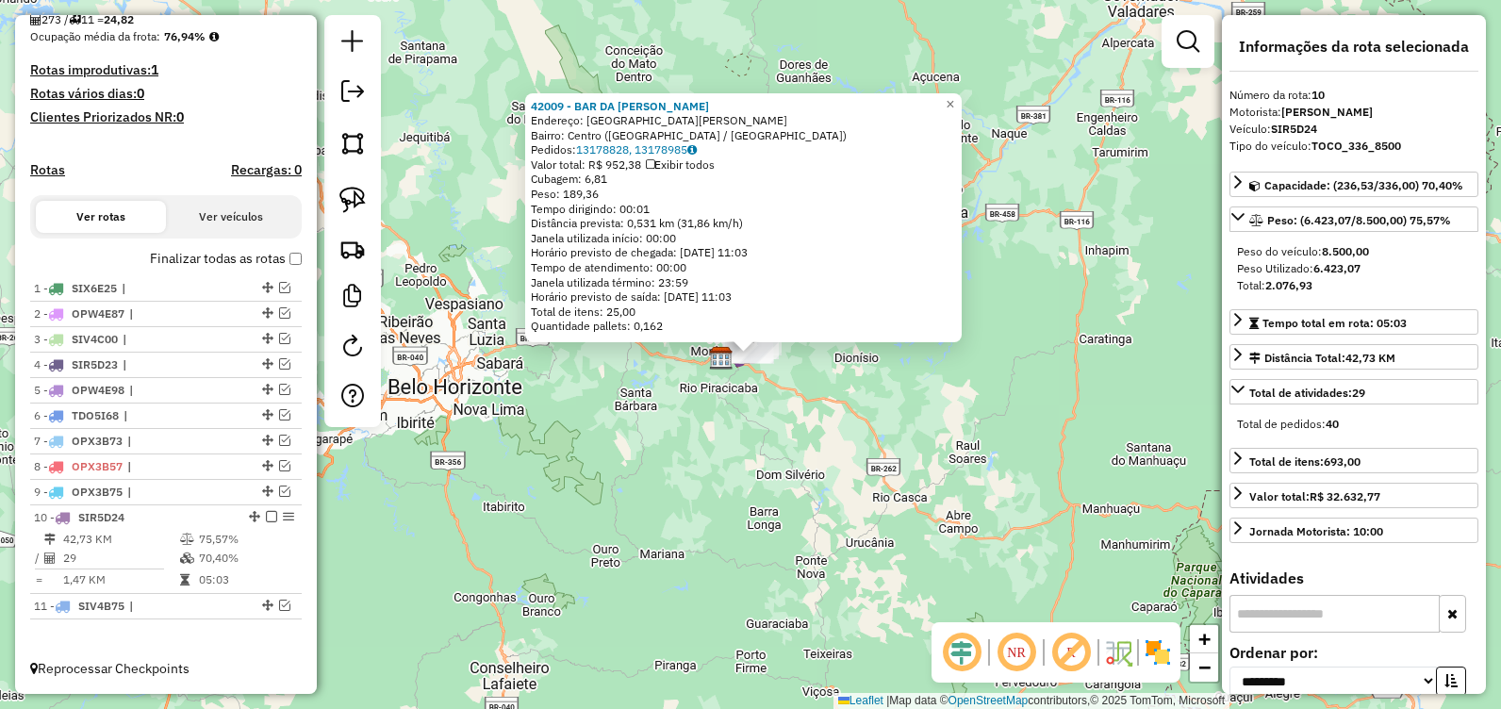
drag, startPoint x: 799, startPoint y: 569, endPoint x: 789, endPoint y: 467, distance: 102.3
click at [799, 566] on div "Rota 10 - Placa SIR5D24 42009 - BAR DA LENA 42009 - BAR DA LENA Endereço: Aveni…" at bounding box center [750, 354] width 1501 height 709
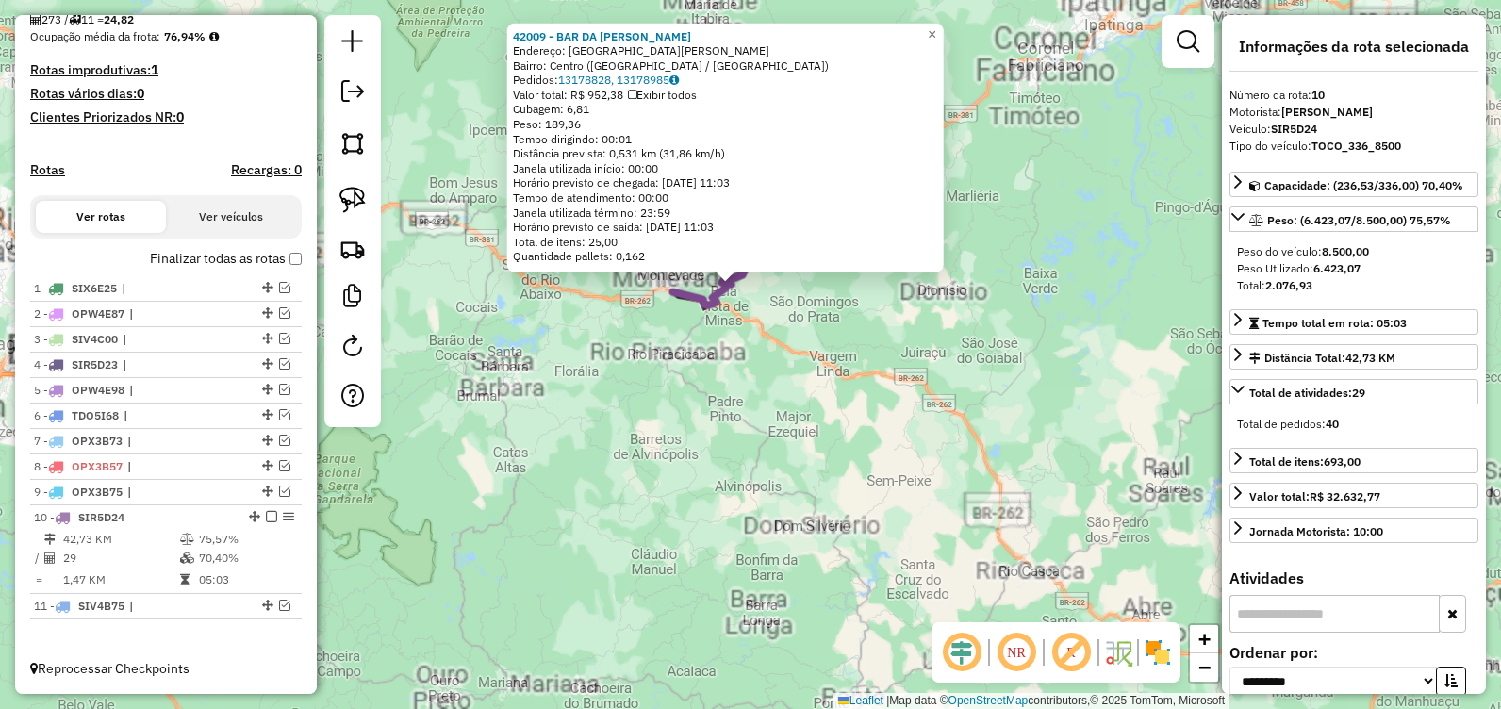
click at [772, 414] on div "42009 - BAR DA LENA Endereço: Avenida Joao Alvares Martins G SN Bairro: Centro …" at bounding box center [750, 354] width 1501 height 709
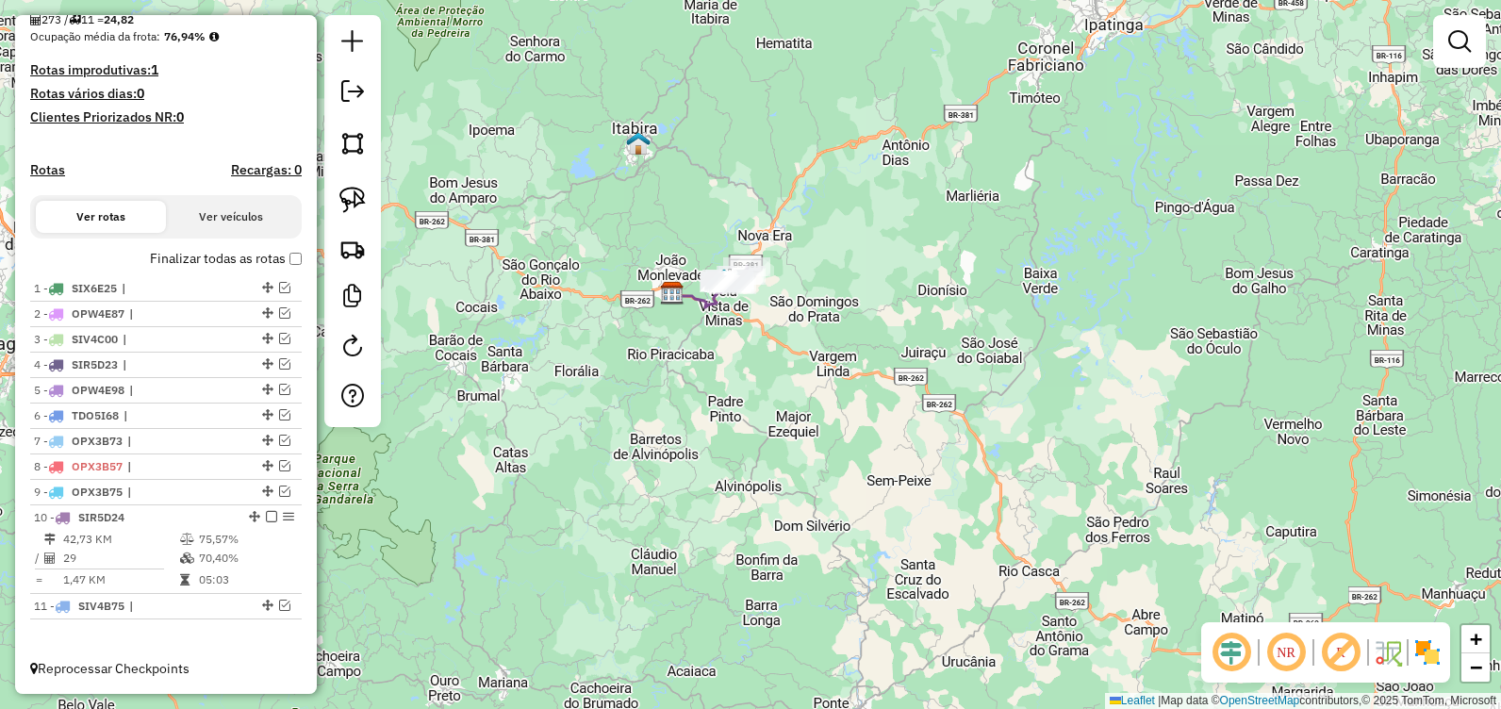
drag, startPoint x: 744, startPoint y: 336, endPoint x: 943, endPoint y: 459, distance: 234.9
click at [943, 459] on div "Janela de atendimento Grade de atendimento Capacidade Transportadoras Veículos …" at bounding box center [750, 354] width 1501 height 709
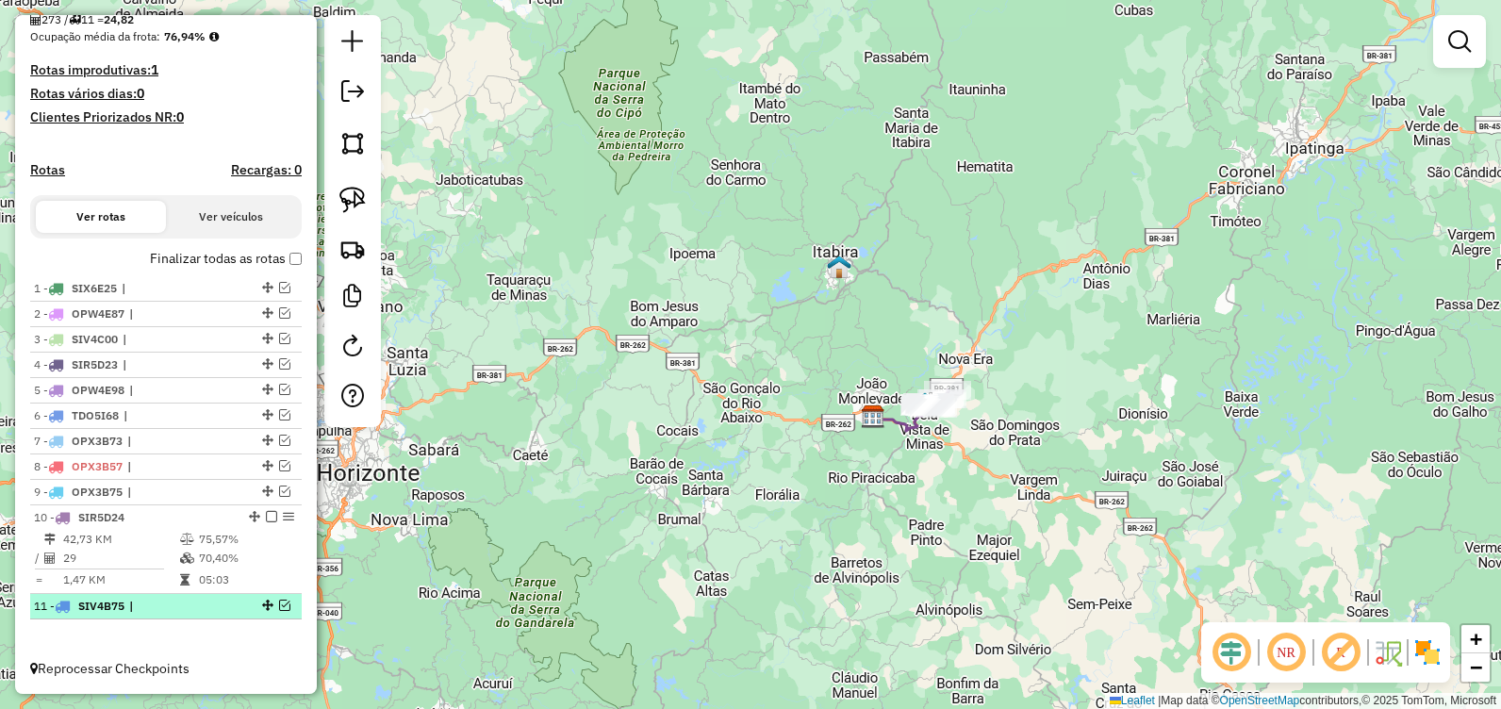
click at [280, 603] on em at bounding box center [284, 604] width 11 height 11
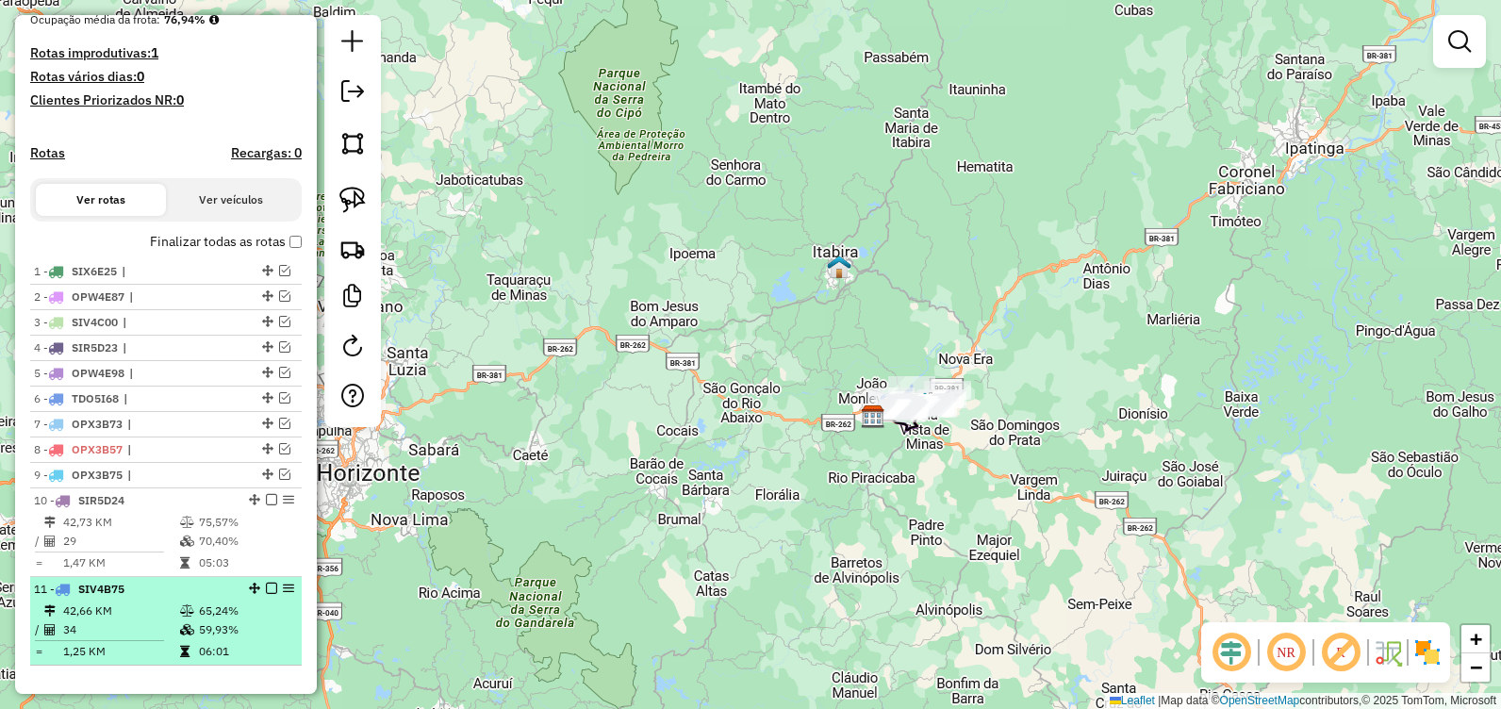
scroll to position [532, 0]
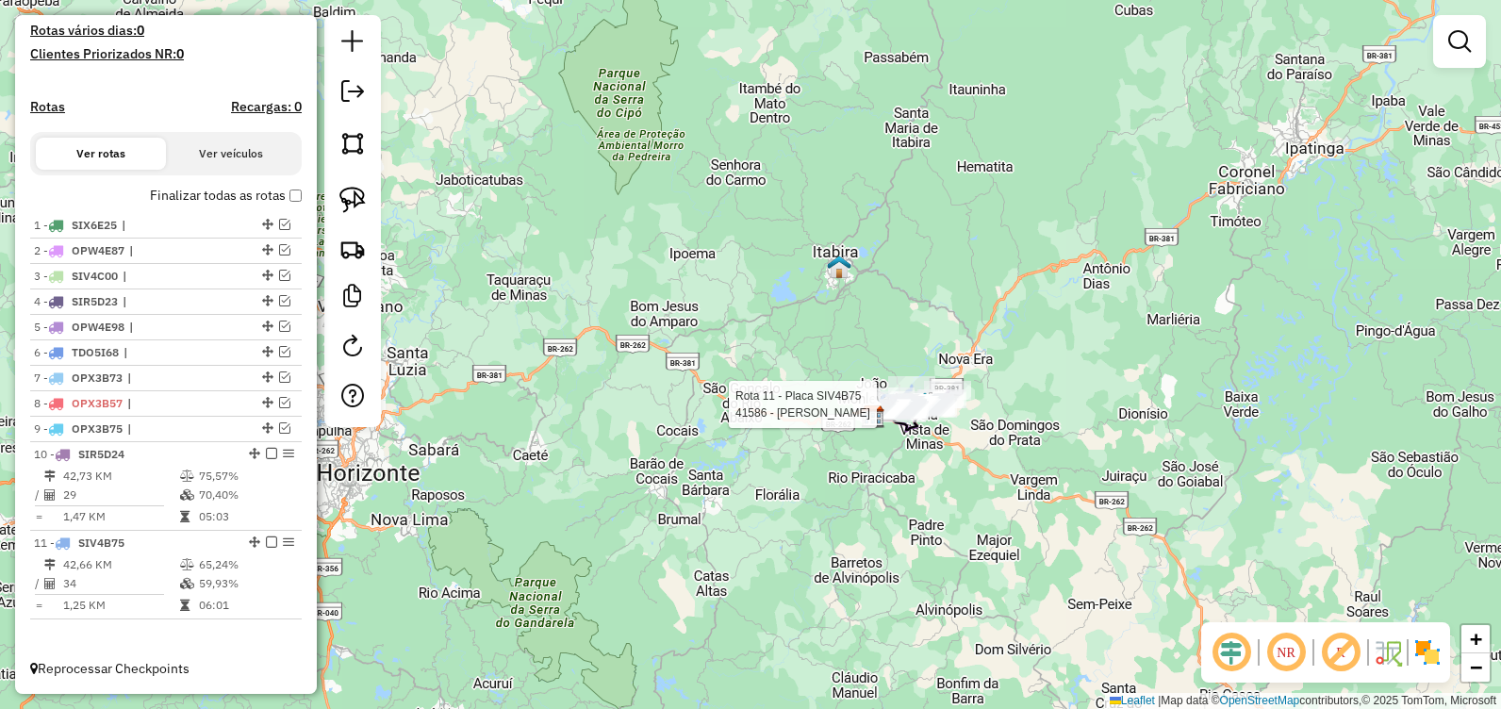
select select "**********"
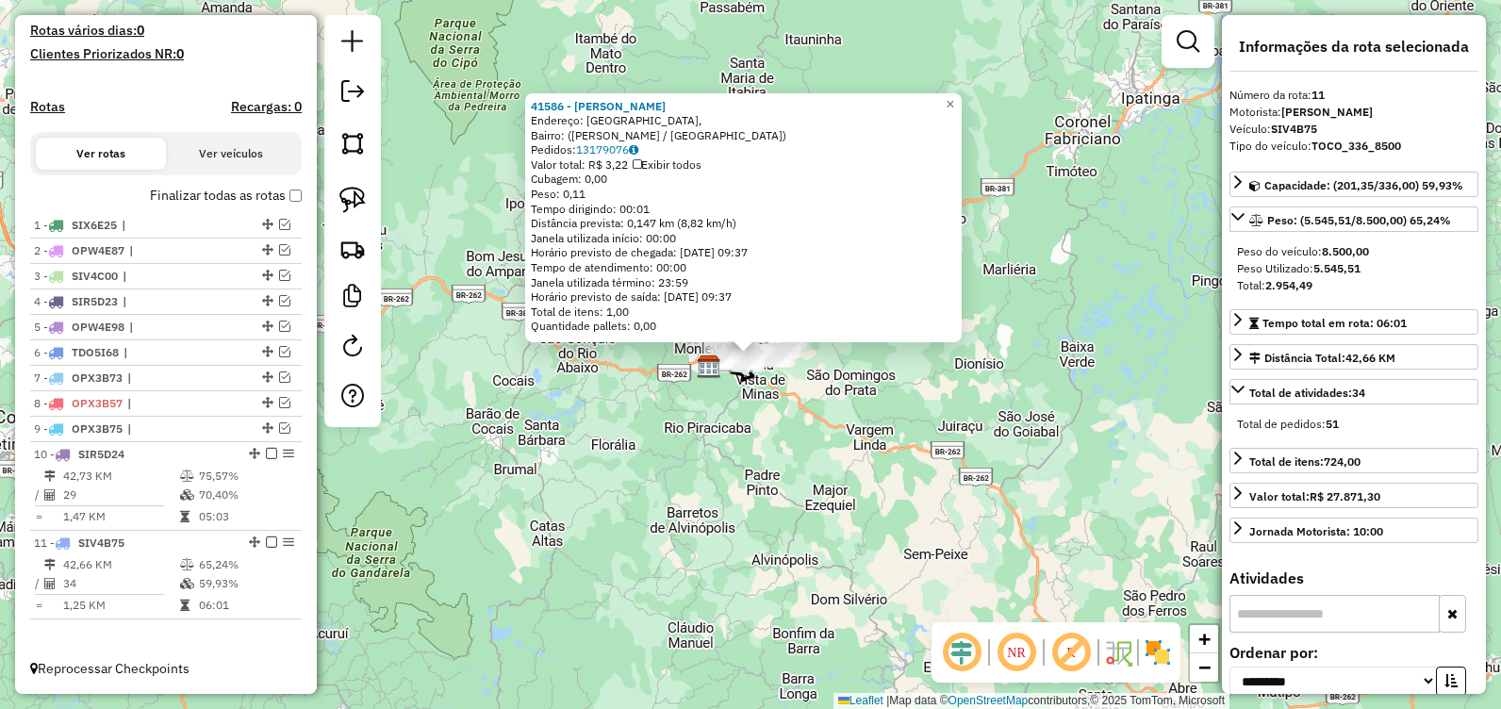
click at [956, 507] on div "Rota 11 - Placa SIV4B75 41586 - IARLEY SILVA CAMPOS 41586 - IARLEY SILVA CAMPOS…" at bounding box center [750, 354] width 1501 height 709
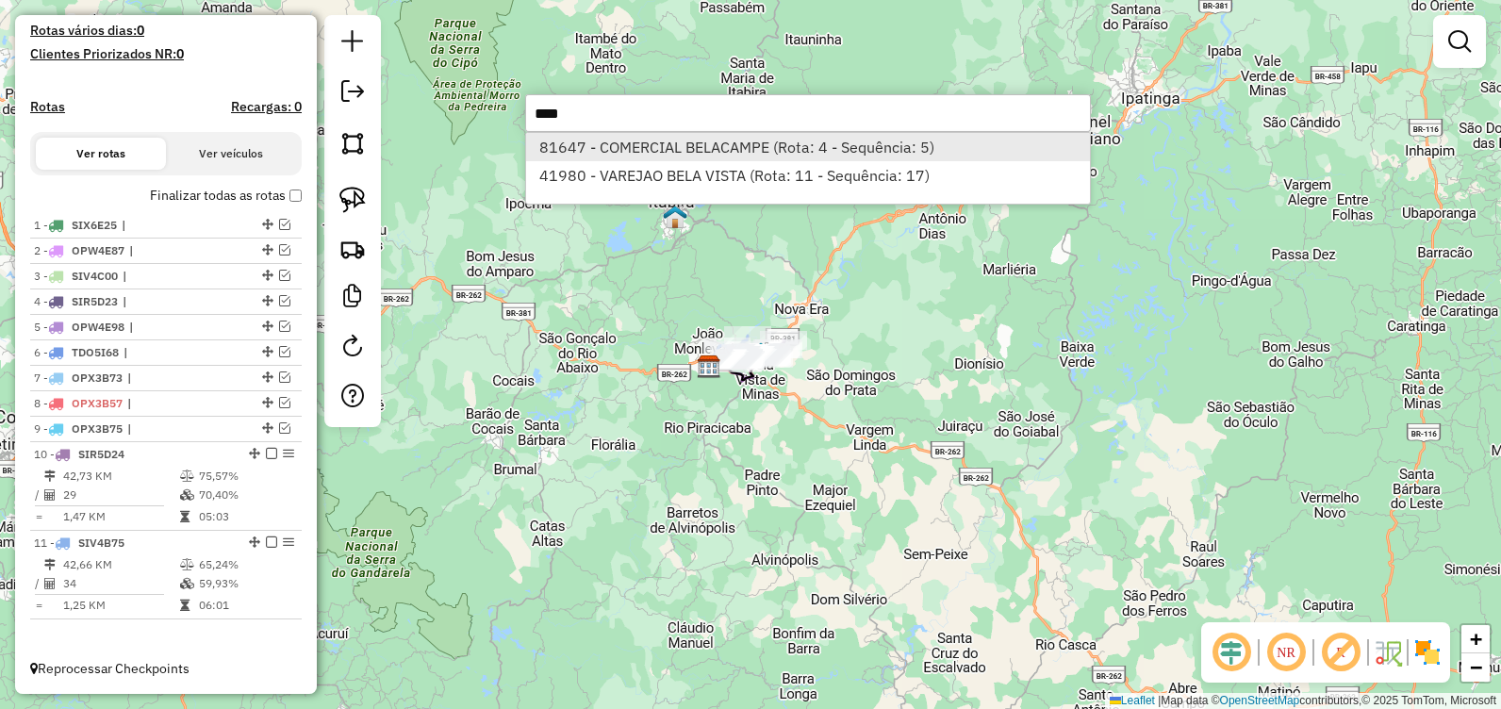
type input "****"
click at [791, 145] on li "81647 - COMERCIAL BELACAMPE (Rota: 4 - Sequência: 5)" at bounding box center [808, 147] width 564 height 28
select select "**********"
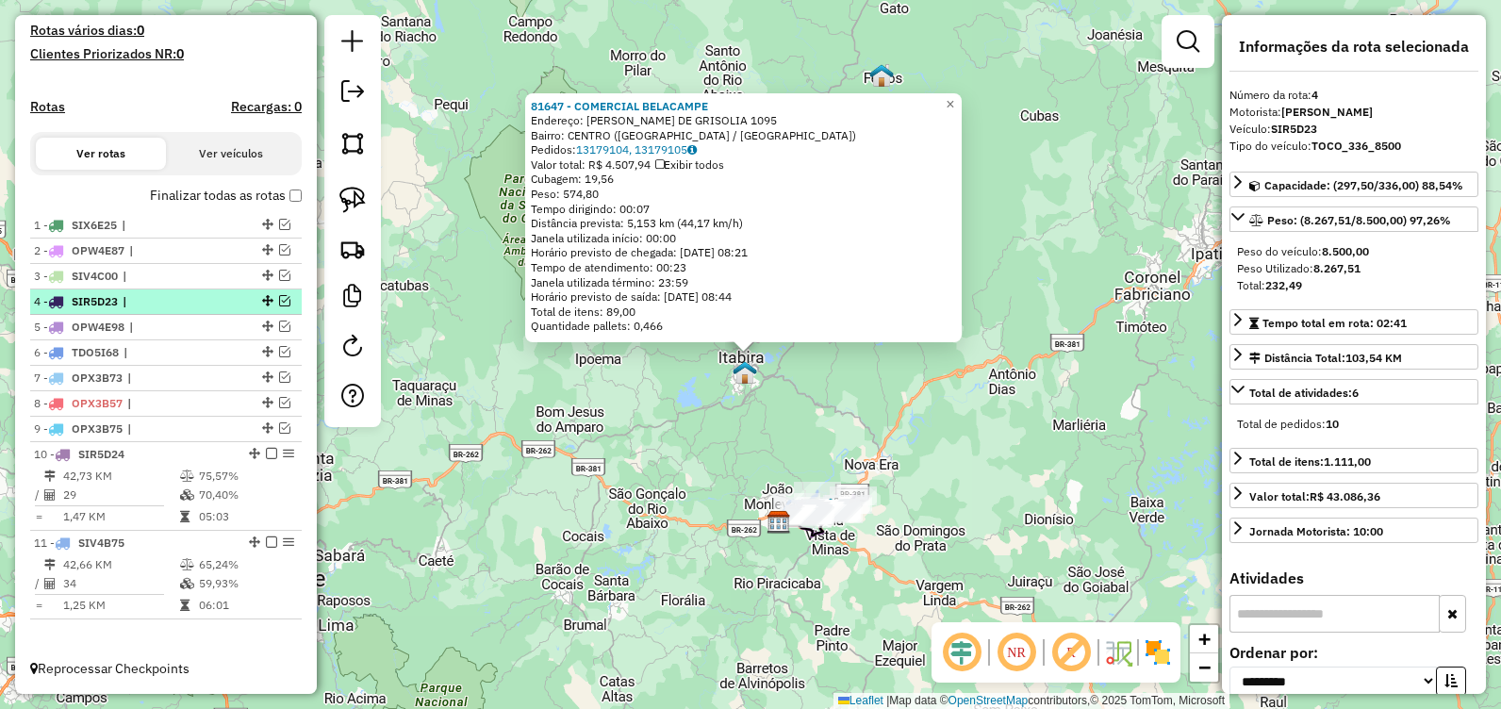
click at [279, 306] on em at bounding box center [284, 300] width 11 height 11
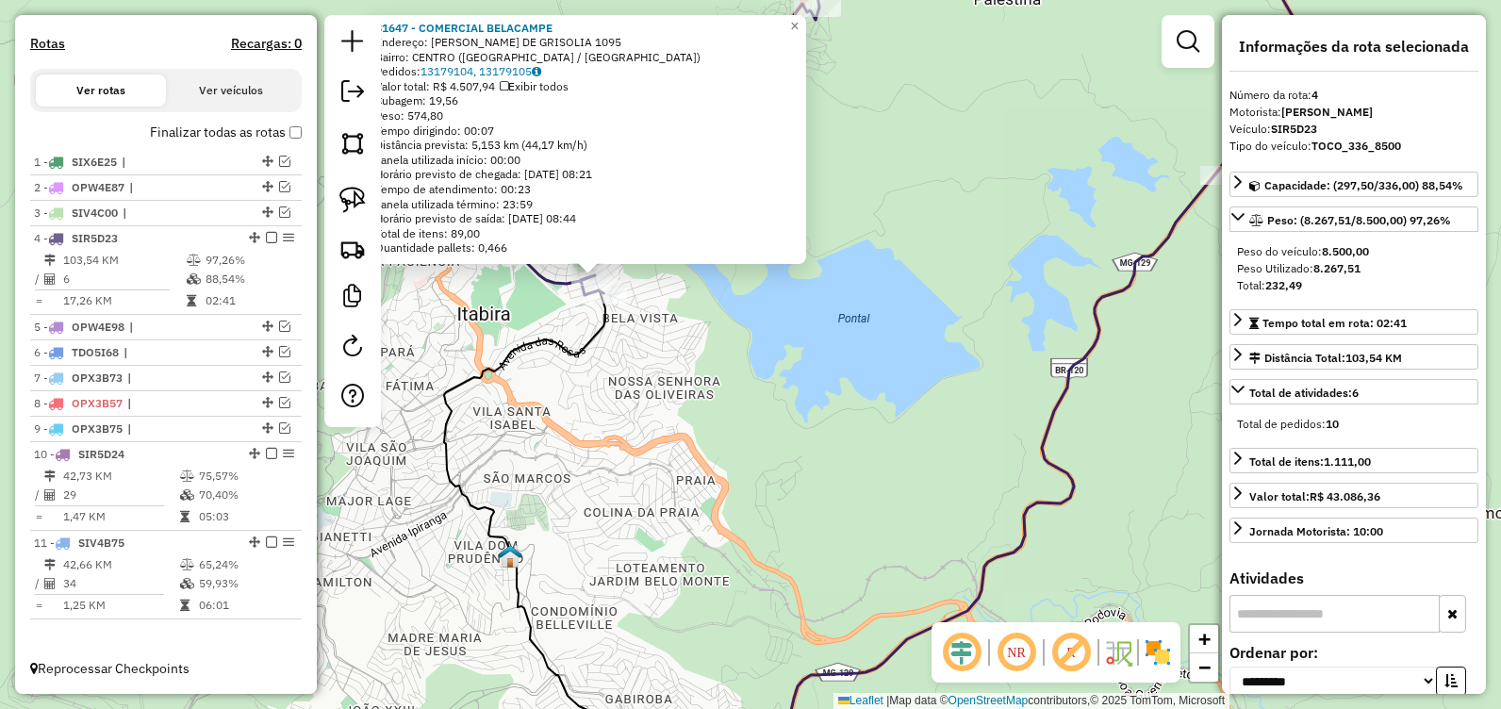
drag, startPoint x: 626, startPoint y: 312, endPoint x: 695, endPoint y: 369, distance: 89.1
click at [695, 369] on div "81647 - COMERCIAL BELACAMPE Endereço: DANIEL JARDIM DE GRISOLIA 1095 Bairro: CE…" at bounding box center [750, 354] width 1501 height 709
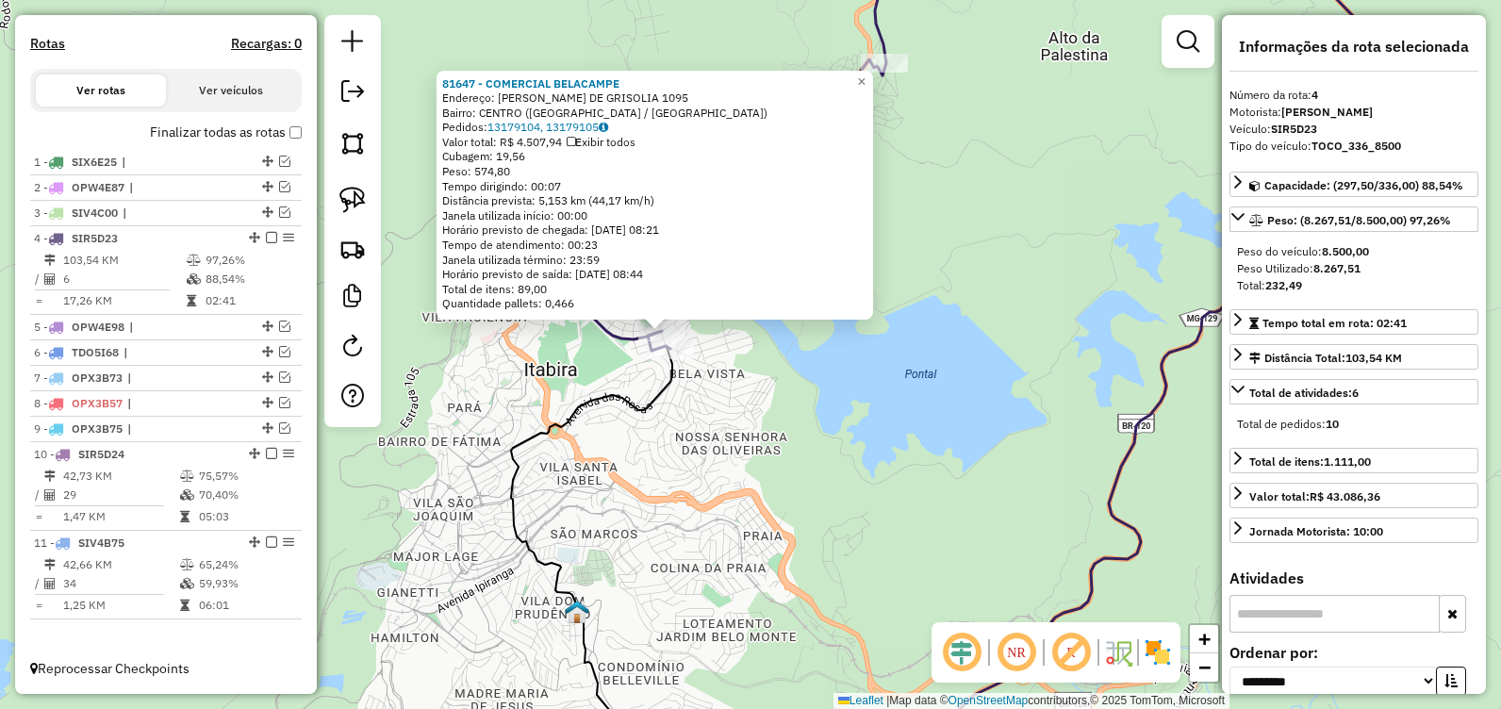
click at [994, 383] on div "81647 - COMERCIAL BELACAMPE Endereço: DANIEL JARDIM DE GRISOLIA 1095 Bairro: CE…" at bounding box center [750, 354] width 1501 height 709
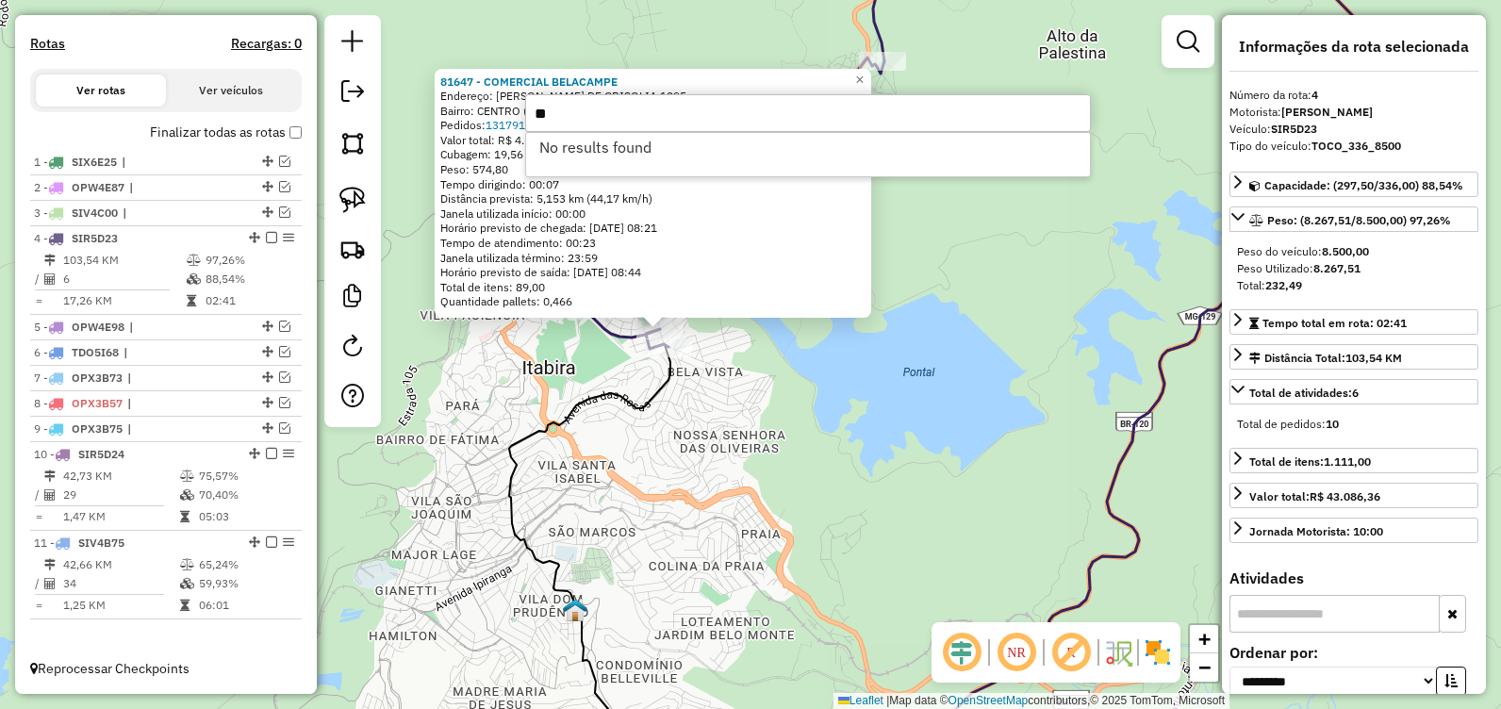
type input "*"
type input "*****"
click at [947, 495] on div "81647 - COMERCIAL BELACAMPE Endereço: DANIEL JARDIM DE GRISOLIA 1095 Bairro: CE…" at bounding box center [750, 354] width 1501 height 709
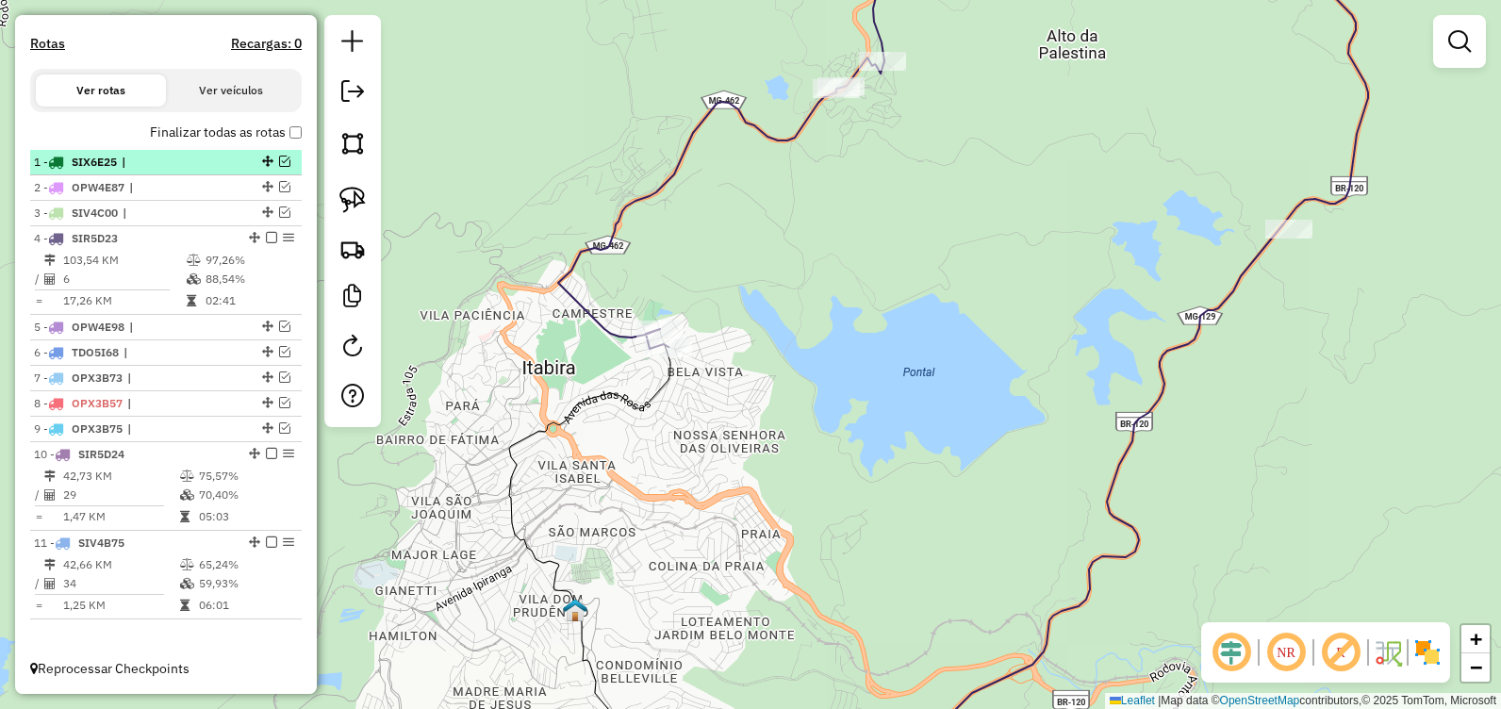
click at [279, 159] on em at bounding box center [284, 161] width 11 height 11
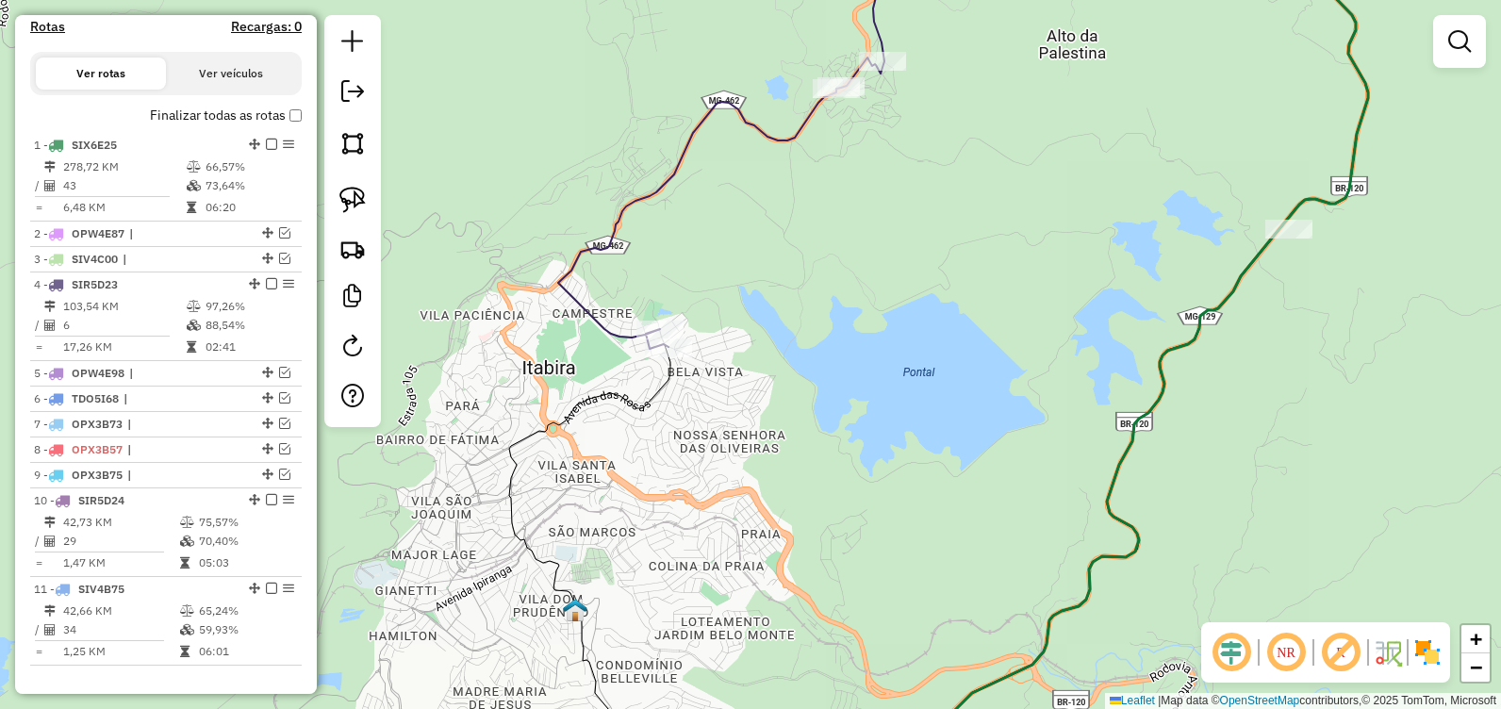
scroll to position [658, 0]
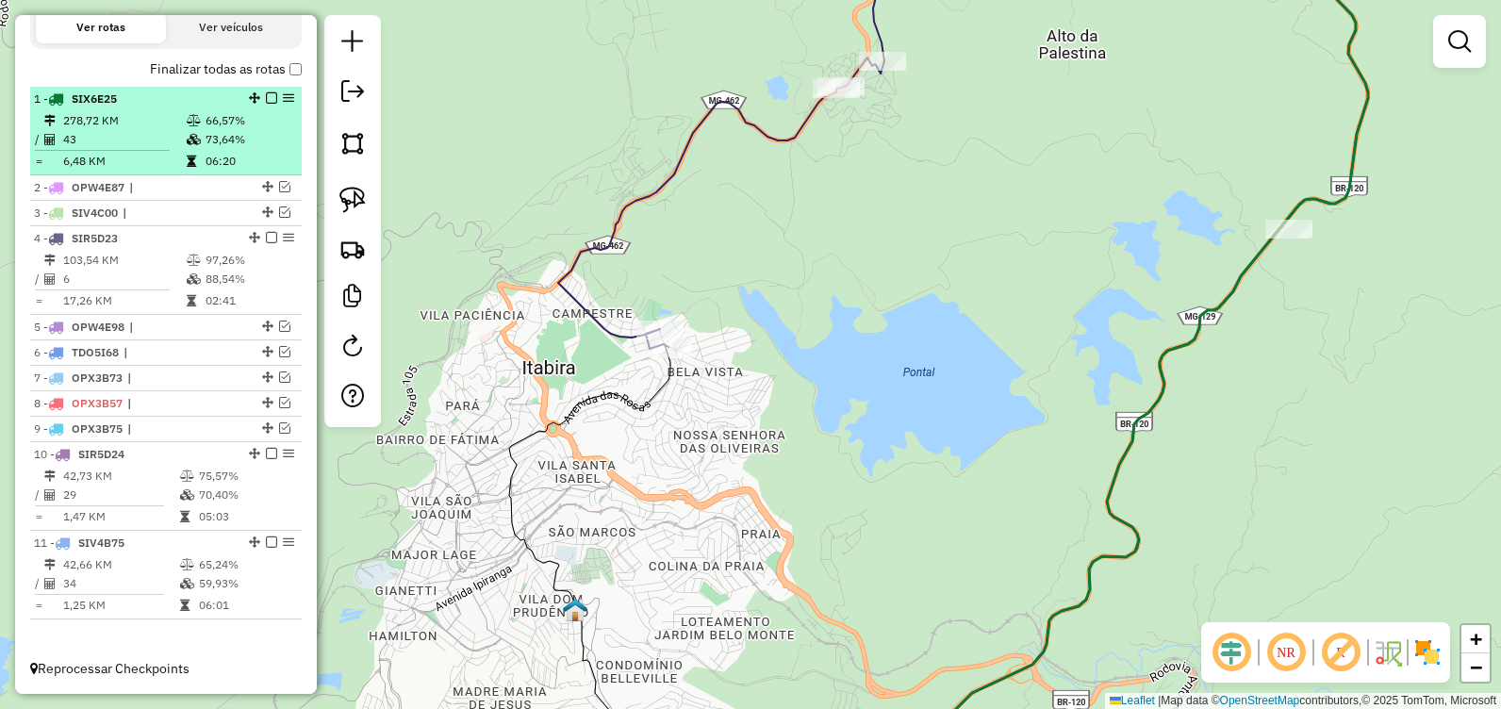
click at [262, 139] on td "73,64%" at bounding box center [250, 139] width 90 height 19
select select "**********"
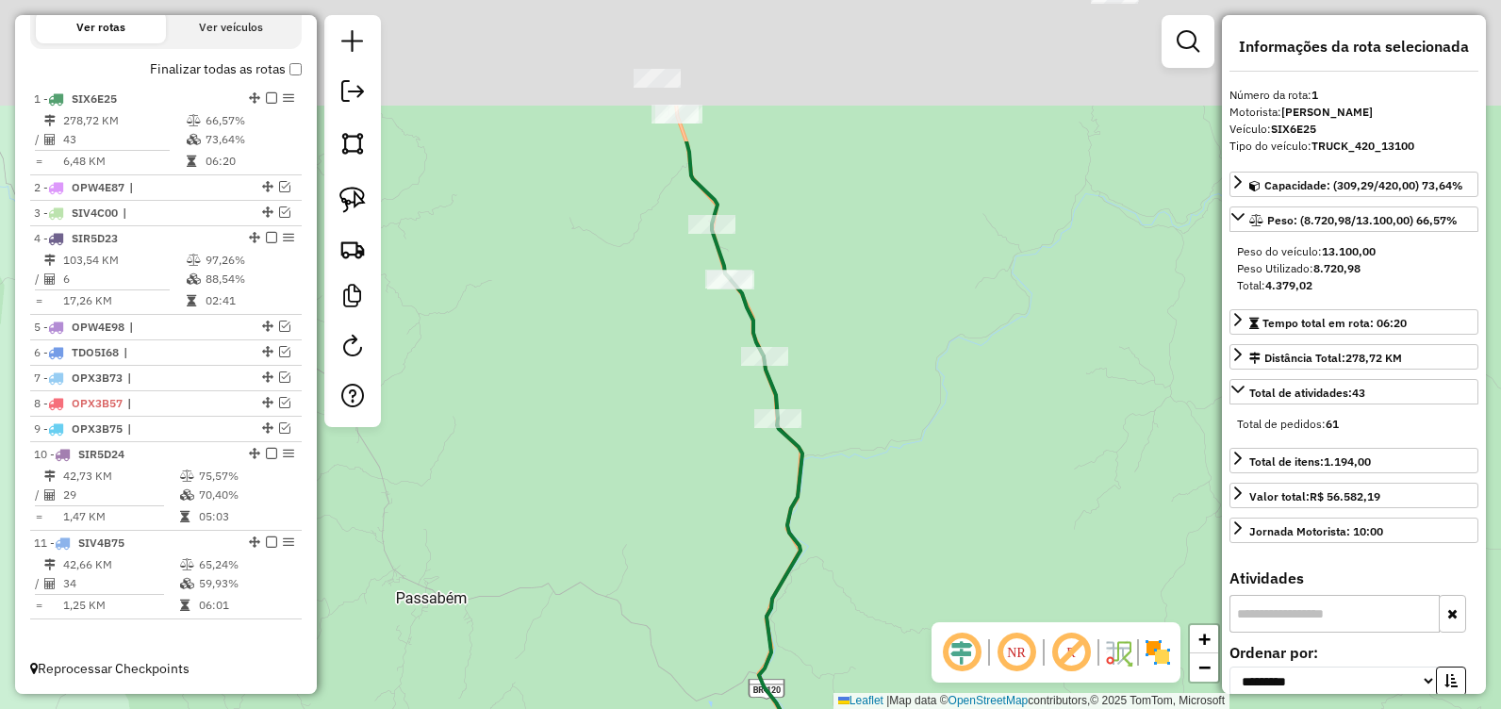
drag, startPoint x: 925, startPoint y: 288, endPoint x: 917, endPoint y: 645, distance: 356.4
click at [965, 629] on hb-router-mapa "Informações da Sessão 978987 - 14/08/2025 Criação: 13/08/2025 17:35 Depósito: D…" at bounding box center [750, 354] width 1501 height 709
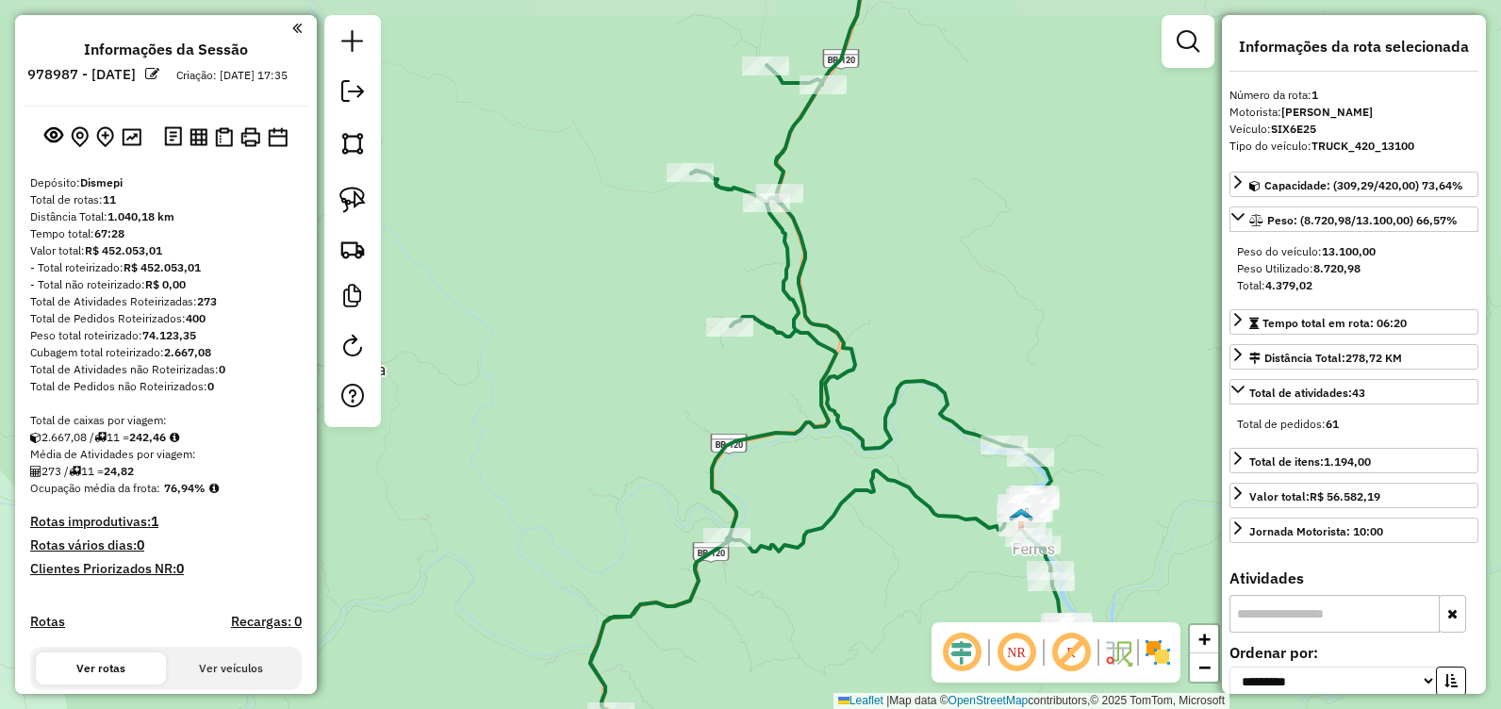
select select "**********"
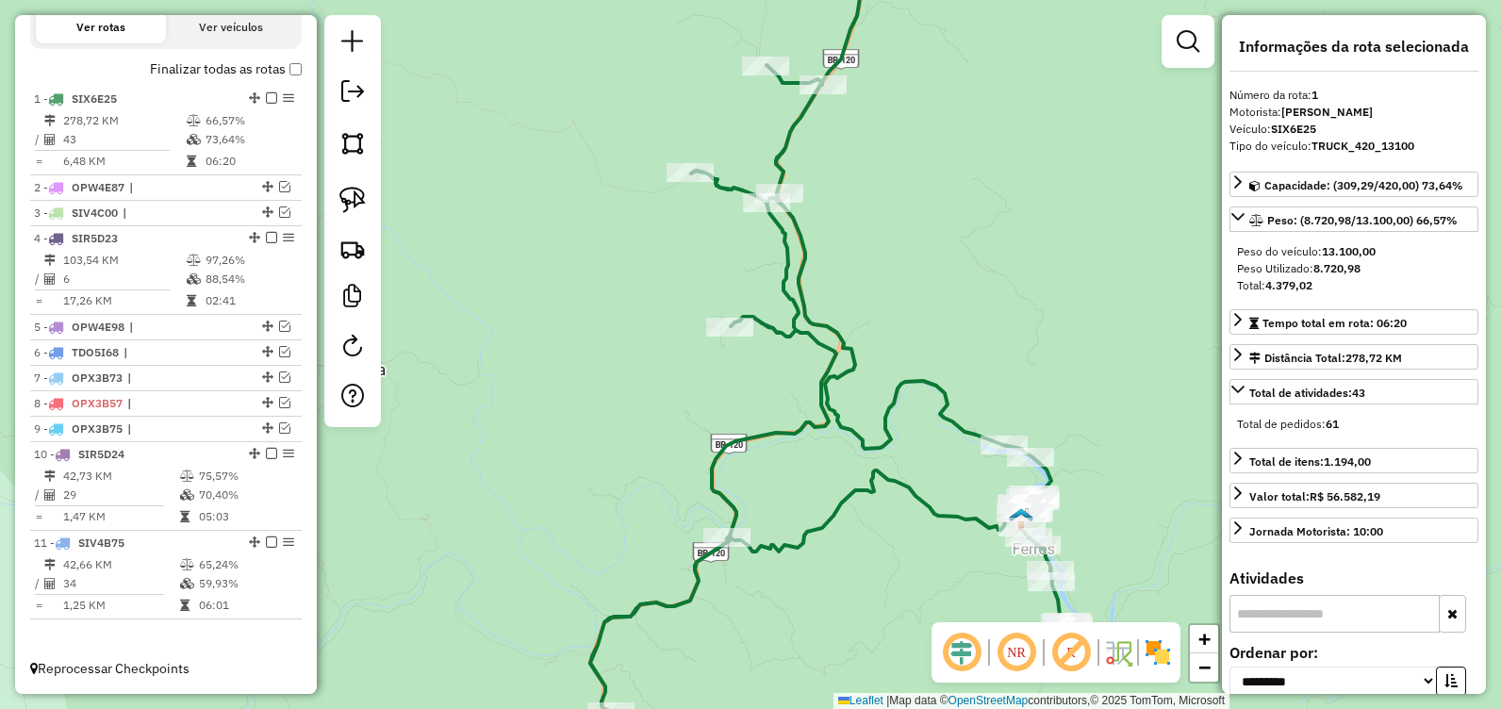
drag, startPoint x: 919, startPoint y: 320, endPoint x: 868, endPoint y: 582, distance: 267.8
click at [868, 581] on div "Rota 1 - Placa SIX6E25 42084 - RANCHO CAIPIRA Janela de atendimento Grade de at…" at bounding box center [750, 354] width 1501 height 709
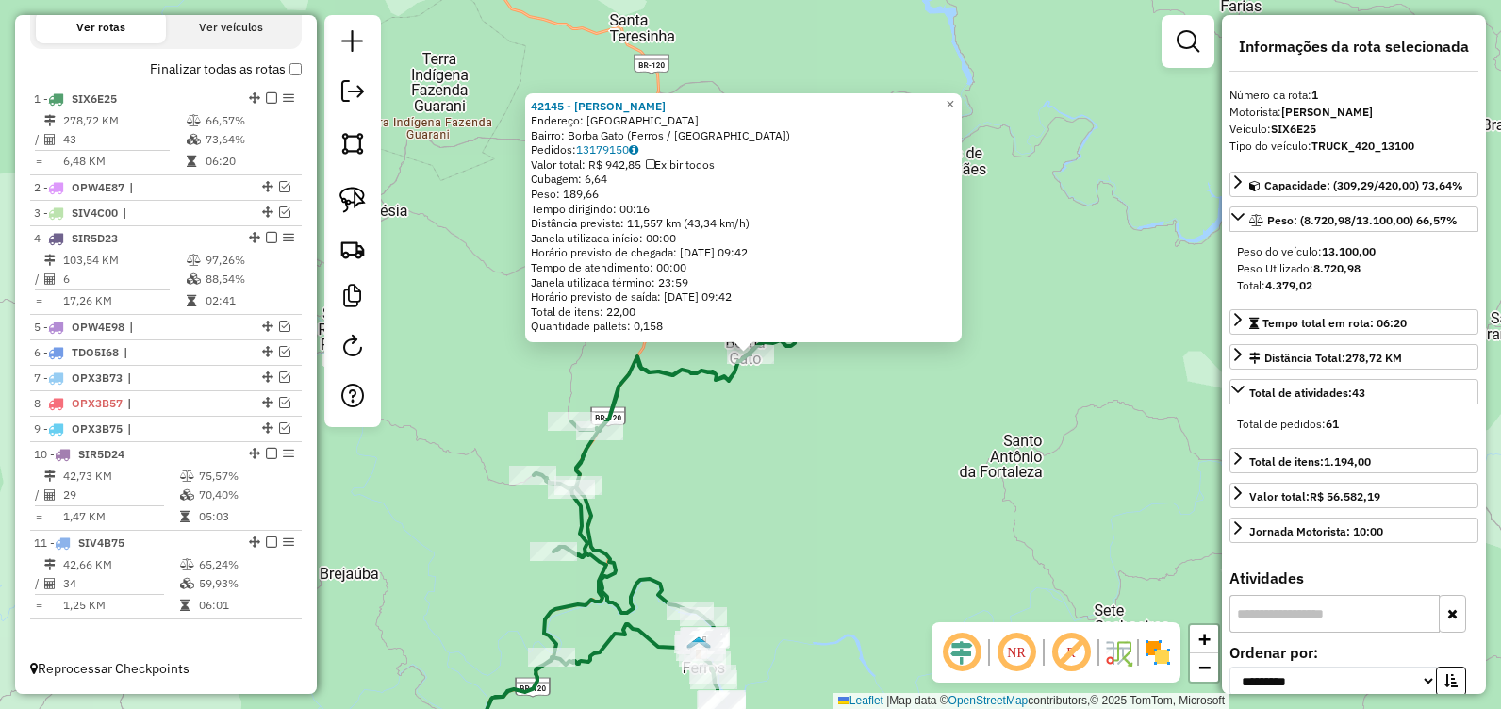
click at [752, 442] on div "42145 - Adenilson Martins Dos Santos Endereço: Praça Santo Antonio Bairro: Borb…" at bounding box center [750, 354] width 1501 height 709
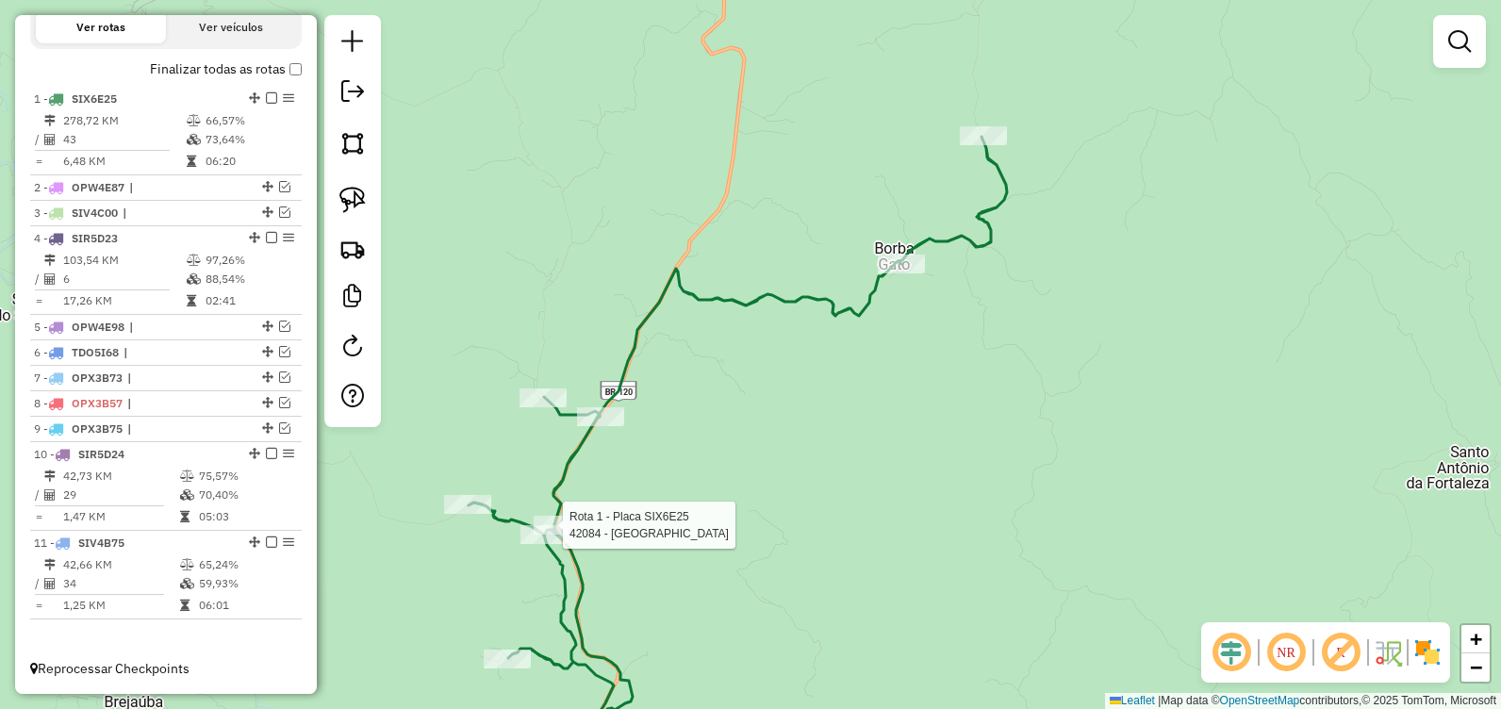
select select "**********"
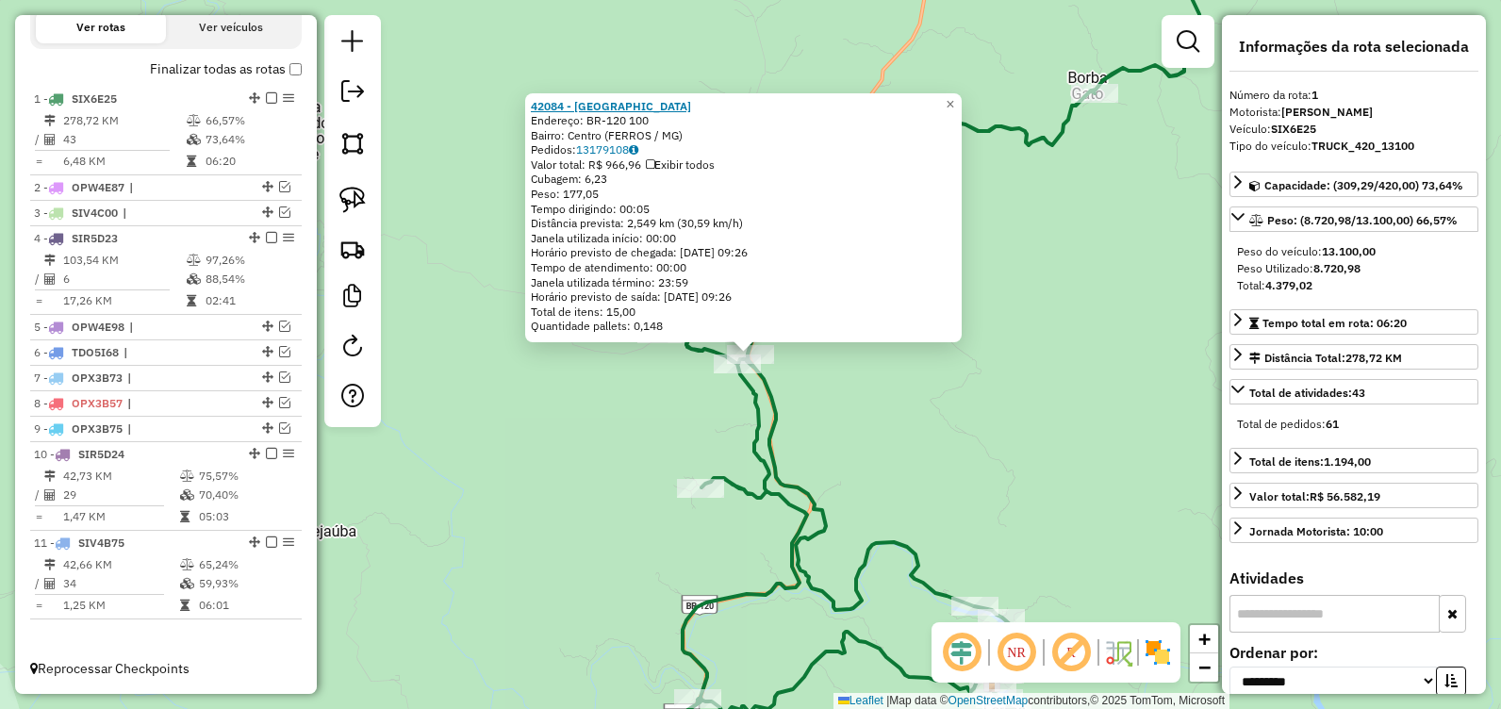
click at [625, 107] on strong "42084 - RANCHO CAIPIRA" at bounding box center [611, 106] width 160 height 14
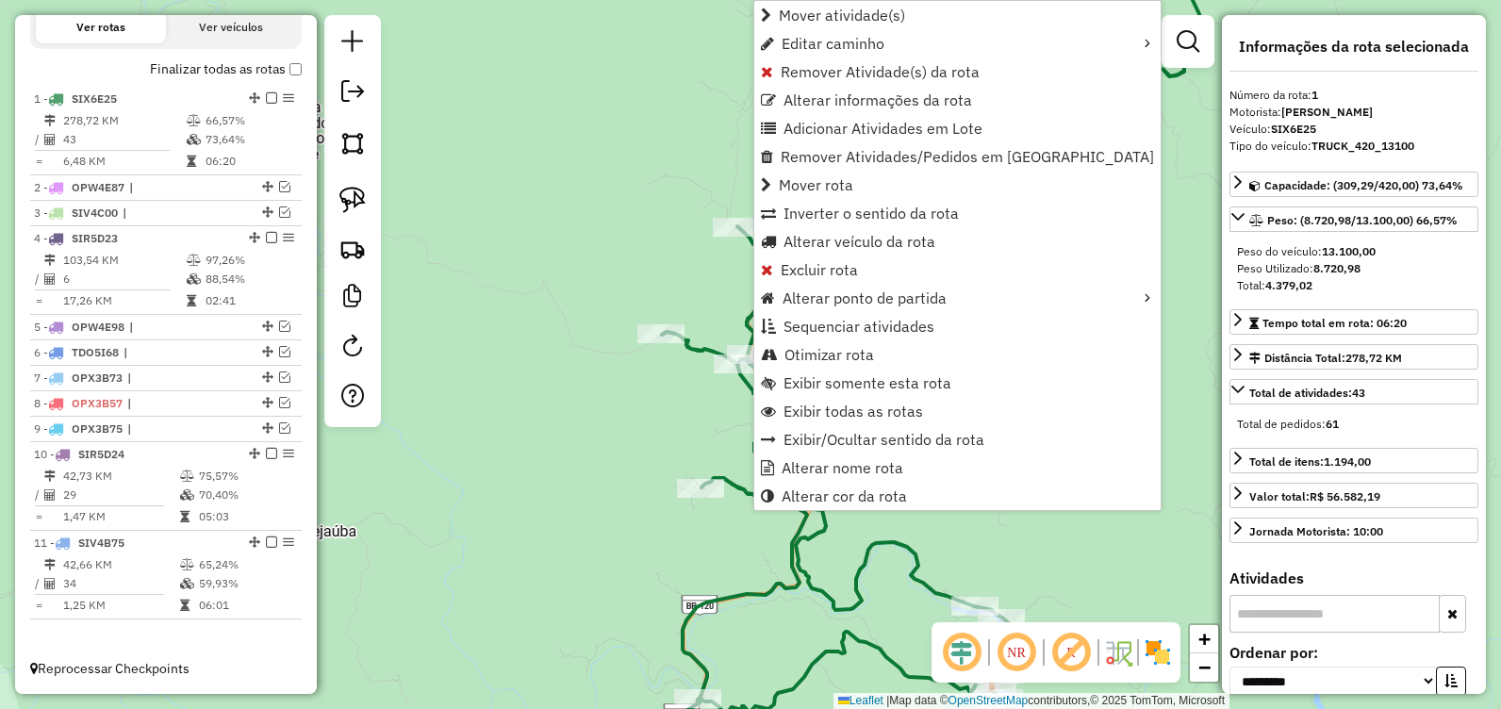
click at [633, 373] on div "Janela de atendimento Grade de atendimento Capacidade Transportadoras Veículos …" at bounding box center [750, 354] width 1501 height 709
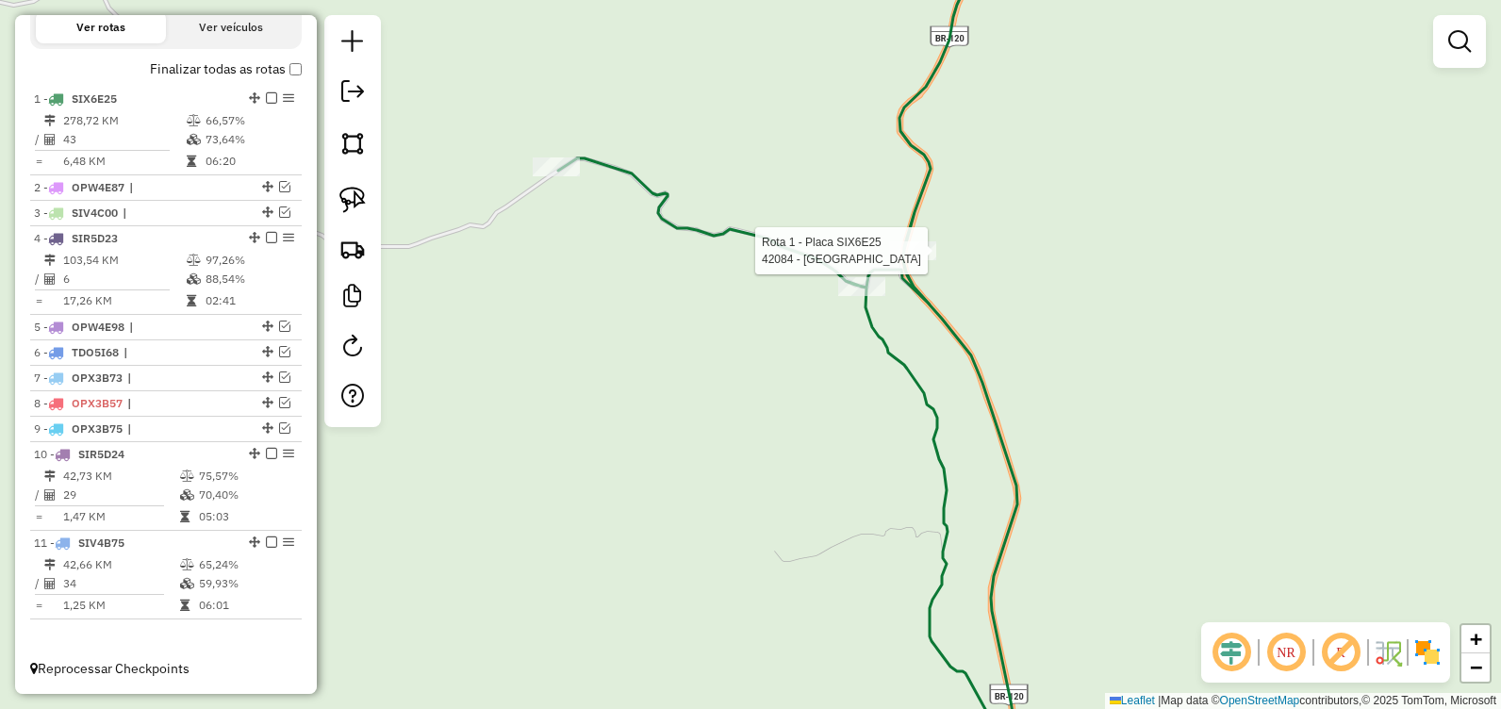
select select "**********"
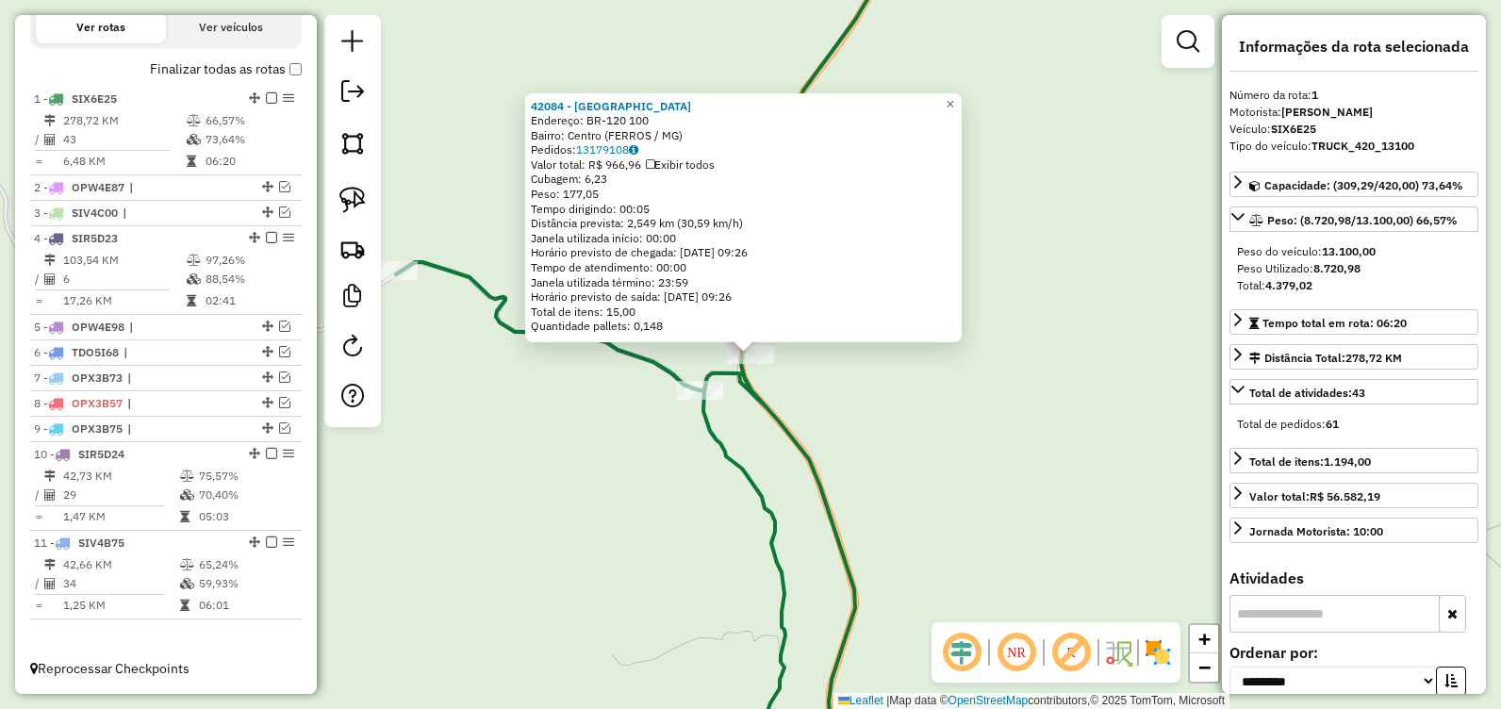
drag, startPoint x: 680, startPoint y: 116, endPoint x: 727, endPoint y: 226, distance: 119.9
click at [673, 116] on div "Endereço: BR-120 100" at bounding box center [743, 120] width 425 height 15
click at [678, 428] on div "Rota 1 - Placa SIX6E25 20626 - VENDA DO JULIO 42084 - RANCHO CAIPIRA Endereço: …" at bounding box center [750, 354] width 1501 height 709
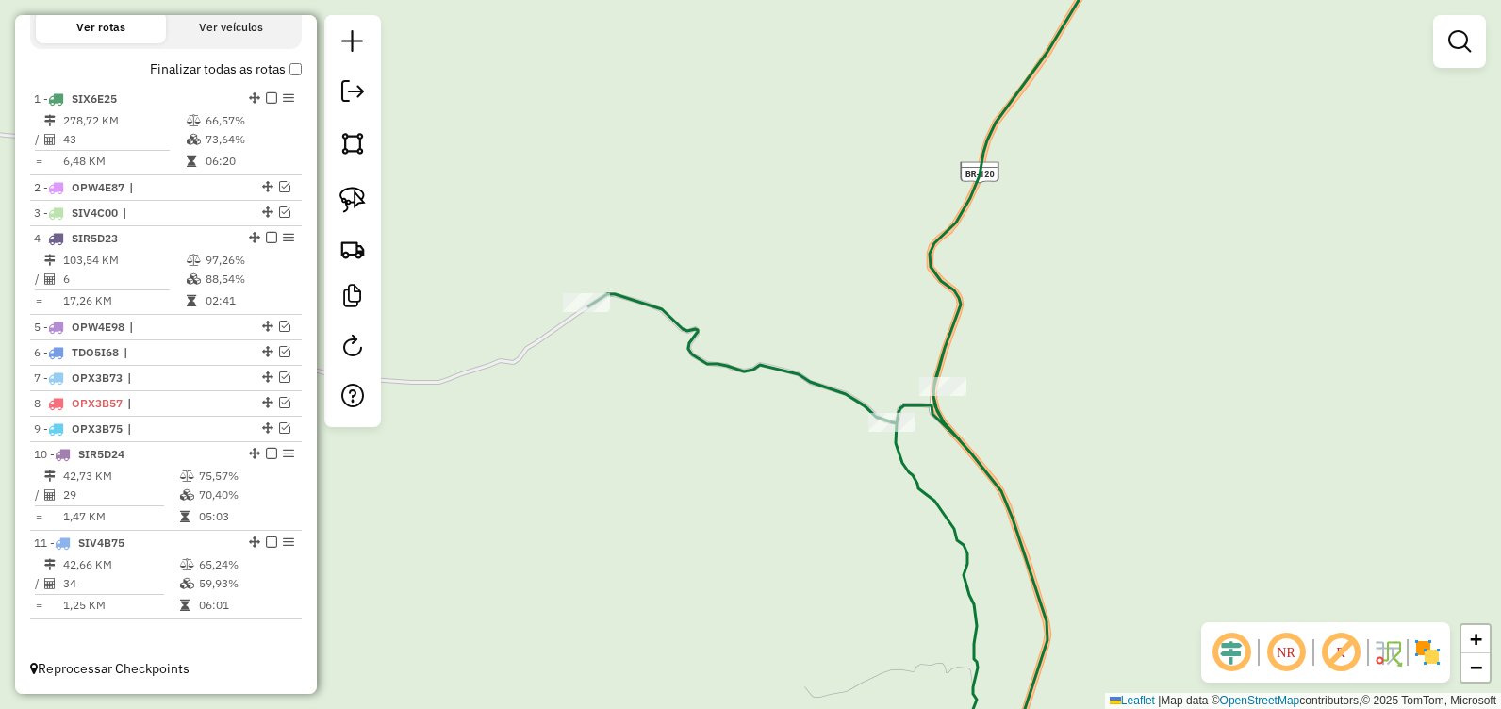
drag, startPoint x: 631, startPoint y: 424, endPoint x: 687, endPoint y: 364, distance: 82.0
click at [811, 452] on div "Janela de atendimento Grade de atendimento Capacidade Transportadoras Veículos …" at bounding box center [750, 354] width 1501 height 709
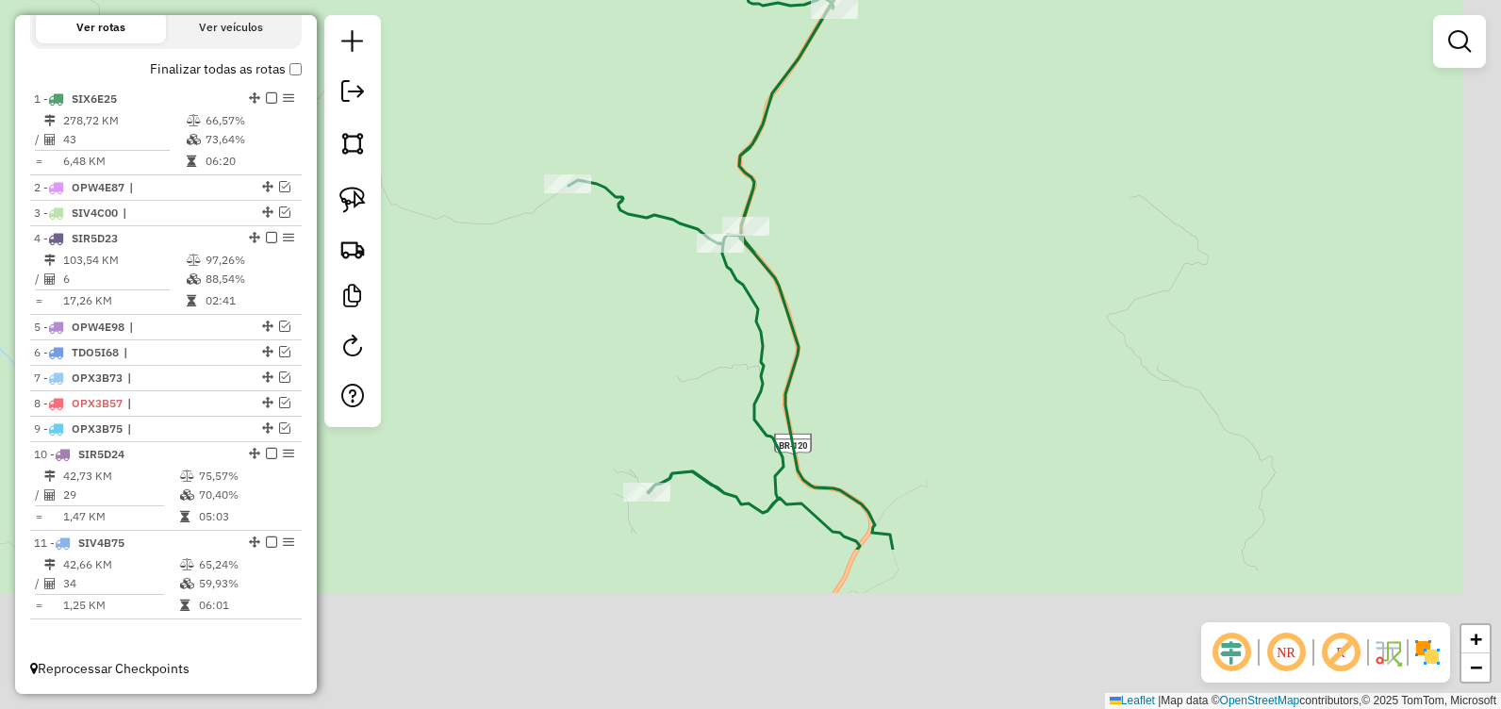
drag, startPoint x: 749, startPoint y: 518, endPoint x: 626, endPoint y: 206, distance: 335.5
click at [625, 207] on div "Janela de atendimento Grade de atendimento Capacidade Transportadoras Veículos …" at bounding box center [750, 354] width 1501 height 709
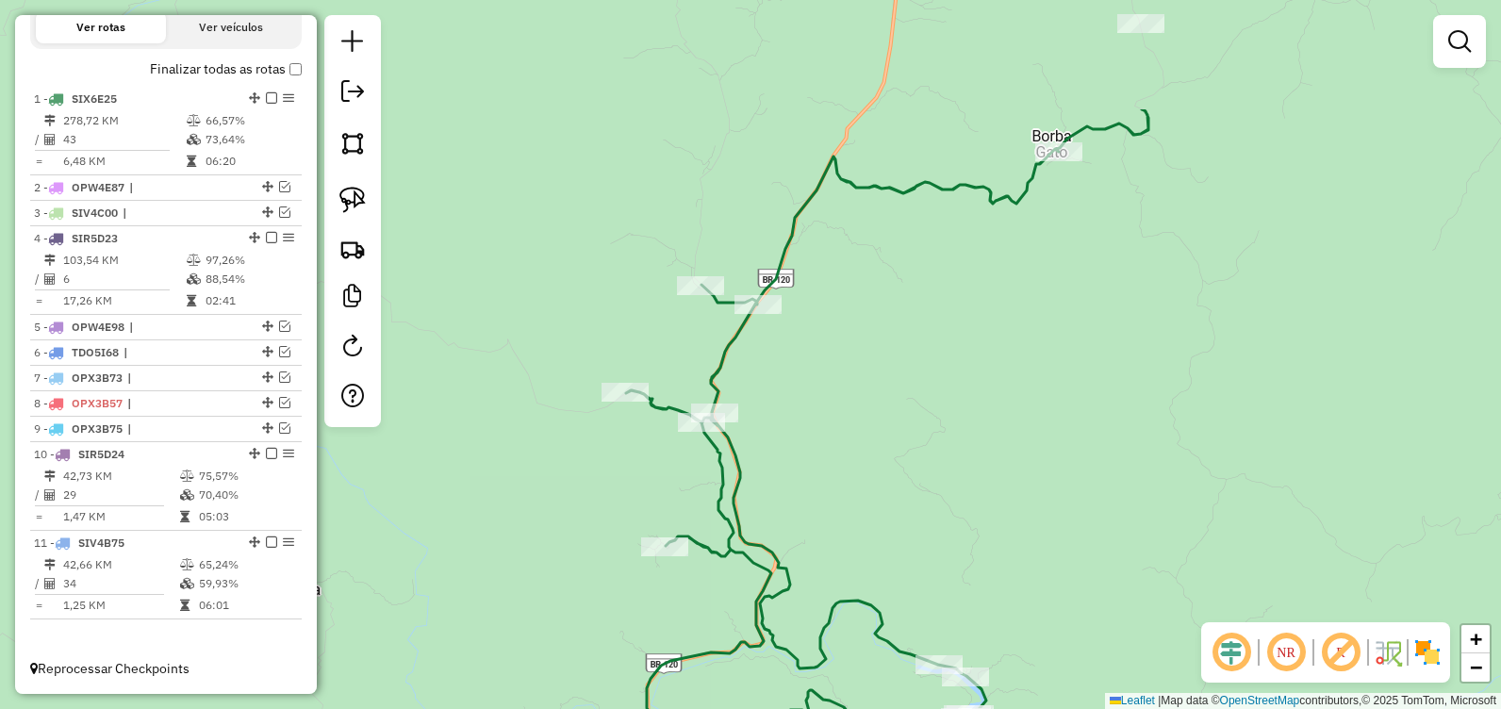
drag, startPoint x: 890, startPoint y: 246, endPoint x: 821, endPoint y: 412, distance: 179.6
click at [833, 442] on div "Janela de atendimento Grade de atendimento Capacidade Transportadoras Veículos …" at bounding box center [750, 354] width 1501 height 709
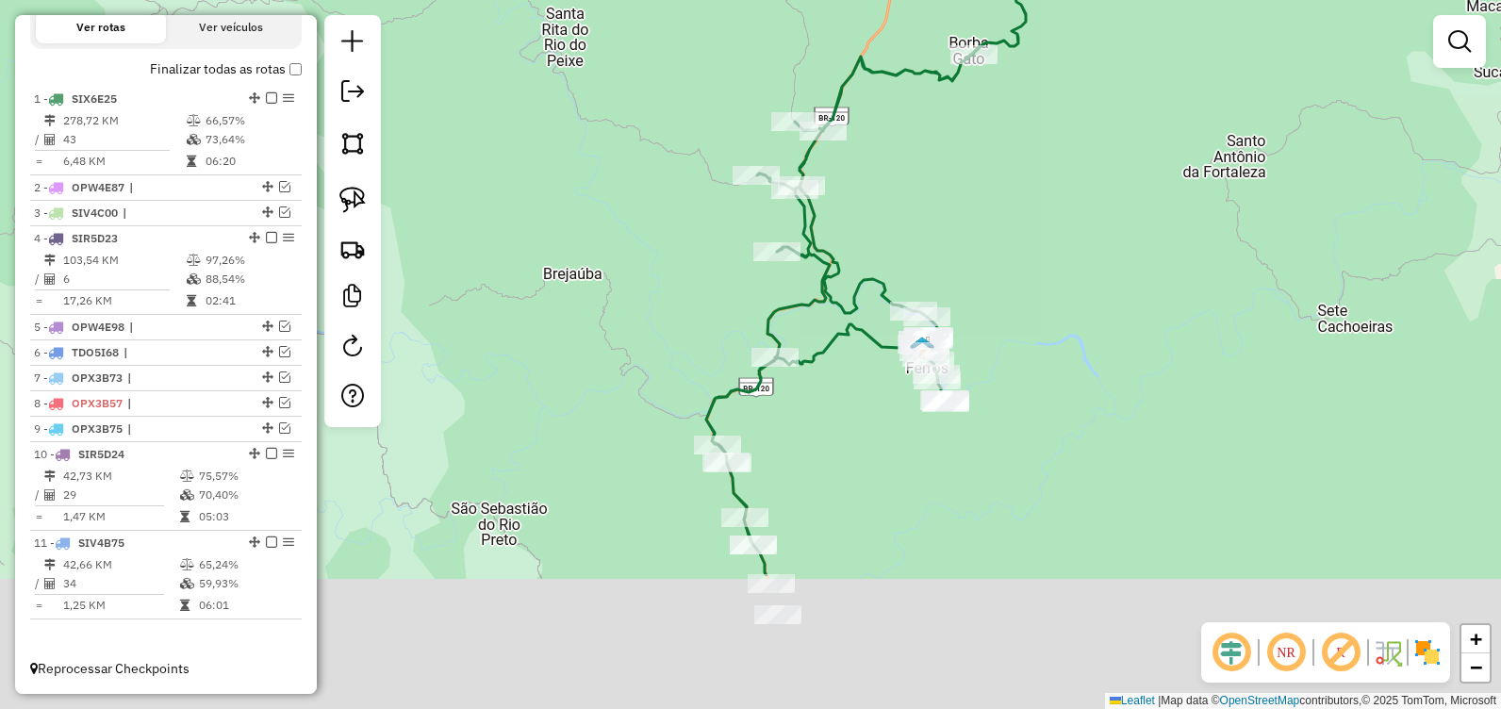
drag, startPoint x: 779, startPoint y: 476, endPoint x: 791, endPoint y: 430, distance: 47.8
click at [790, 430] on div "Janela de atendimento Grade de atendimento Capacidade Transportadoras Veículos …" at bounding box center [750, 354] width 1501 height 709
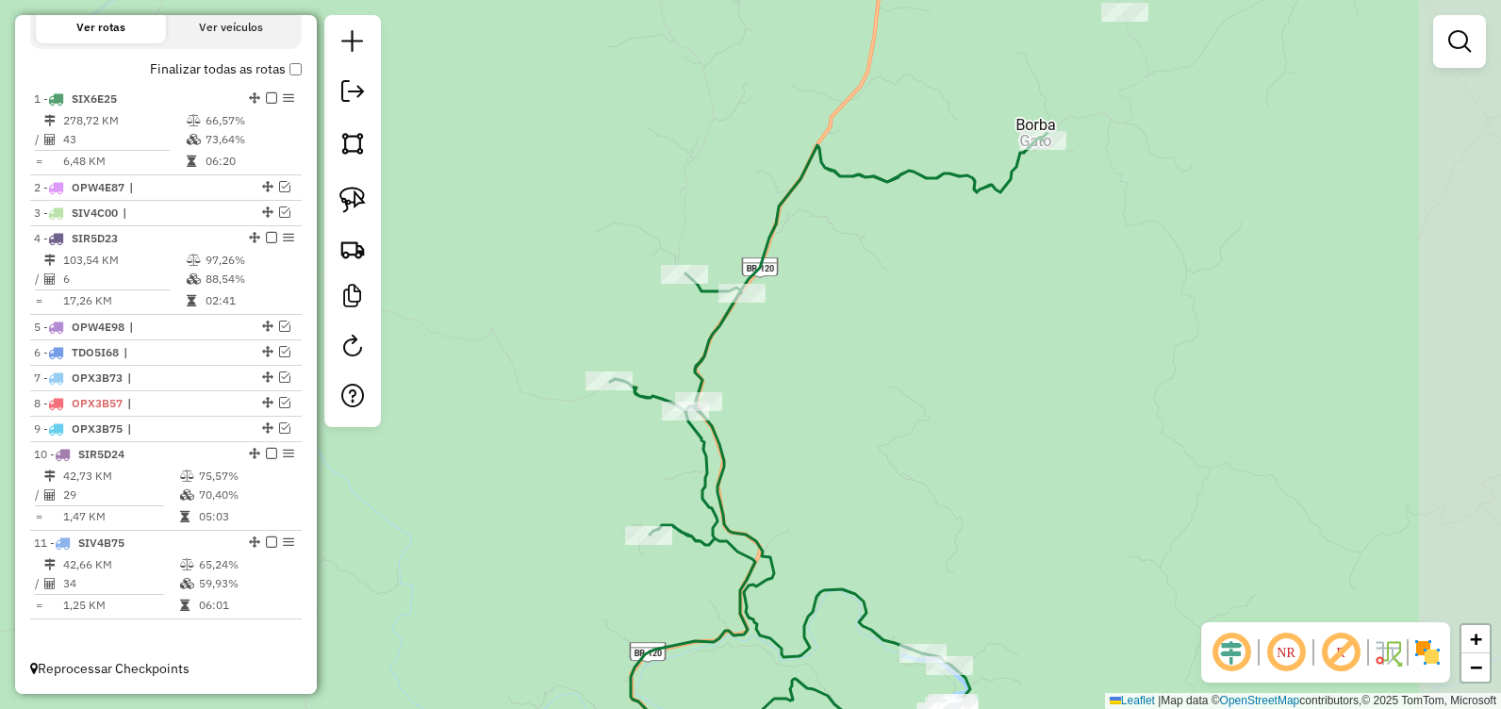
drag, startPoint x: 910, startPoint y: 201, endPoint x: 815, endPoint y: 429, distance: 246.8
click at [808, 446] on div "Janela de atendimento Grade de atendimento Capacidade Transportadoras Veículos …" at bounding box center [750, 354] width 1501 height 709
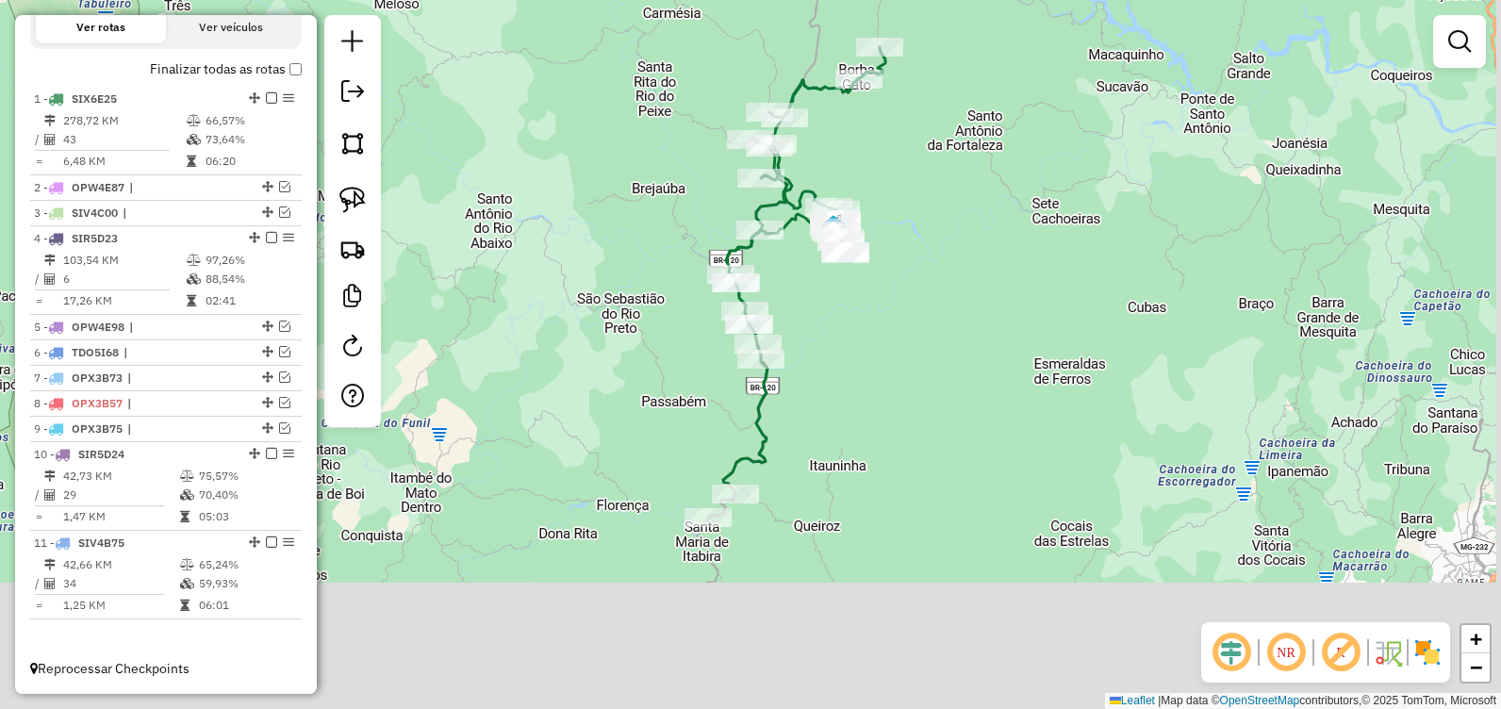
drag, startPoint x: 817, startPoint y: 350, endPoint x: 790, endPoint y: 167, distance: 184.9
click at [788, 169] on div "Janela de atendimento Grade de atendimento Capacidade Transportadoras Veículos …" at bounding box center [750, 354] width 1501 height 709
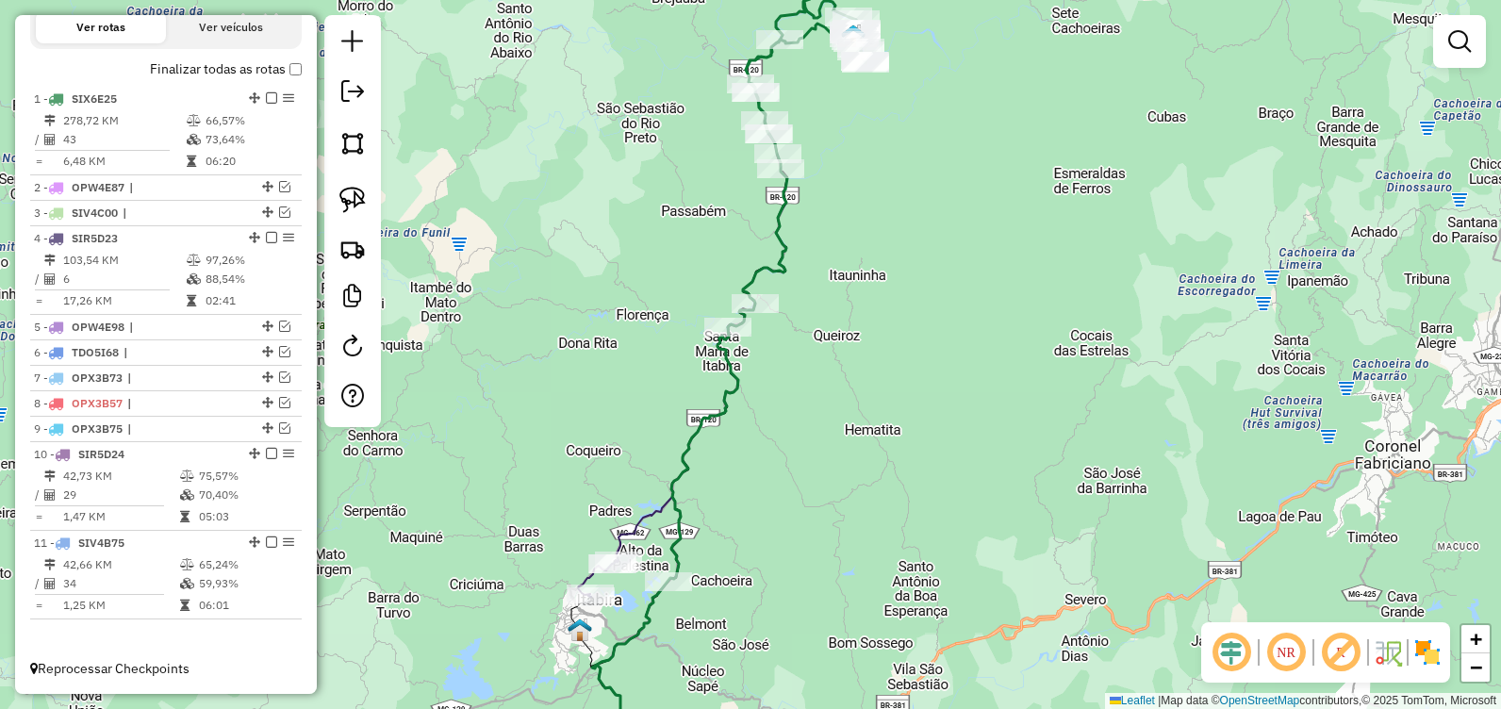
drag, startPoint x: 837, startPoint y: 527, endPoint x: 910, endPoint y: 270, distance: 267.6
click at [908, 275] on div "Janela de atendimento Grade de atendimento Capacidade Transportadoras Veículos …" at bounding box center [750, 354] width 1501 height 709
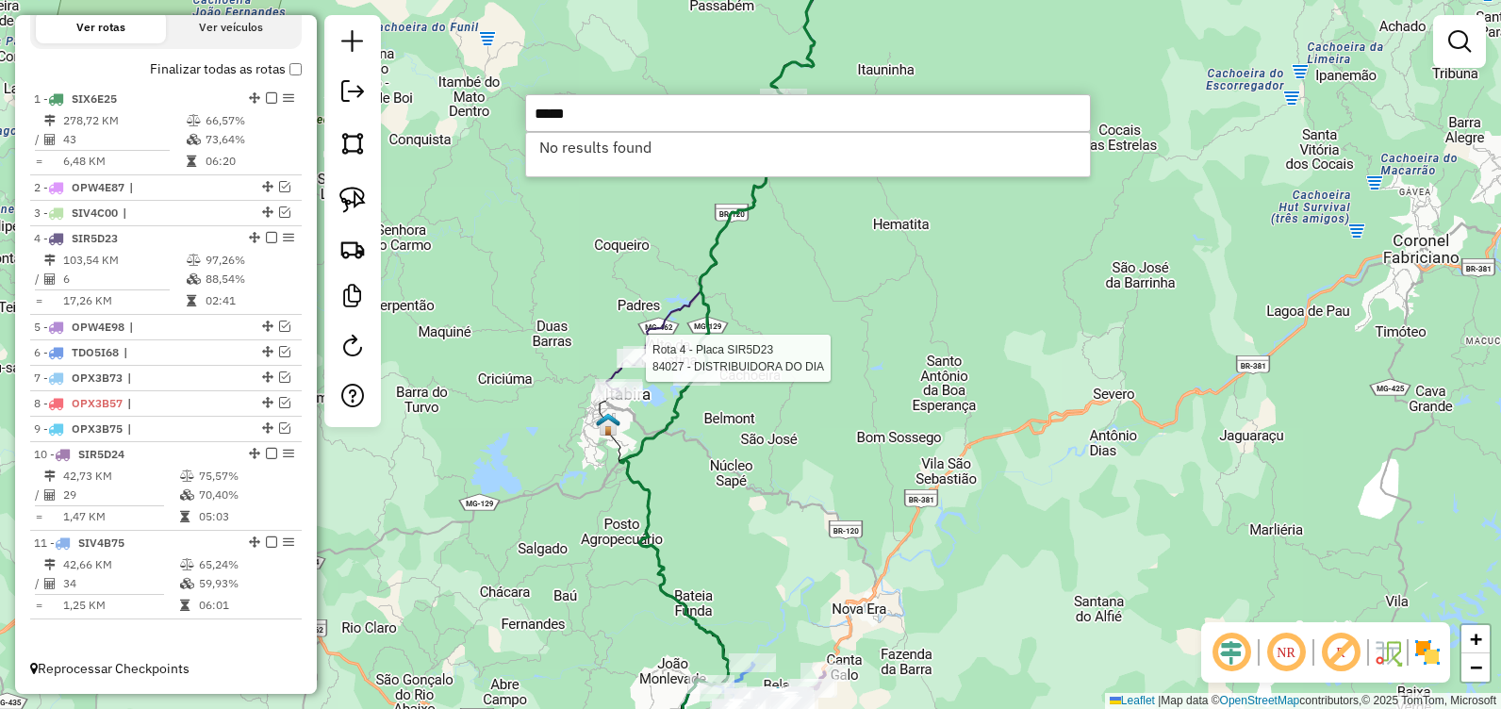
type input "*****"
select select "**********"
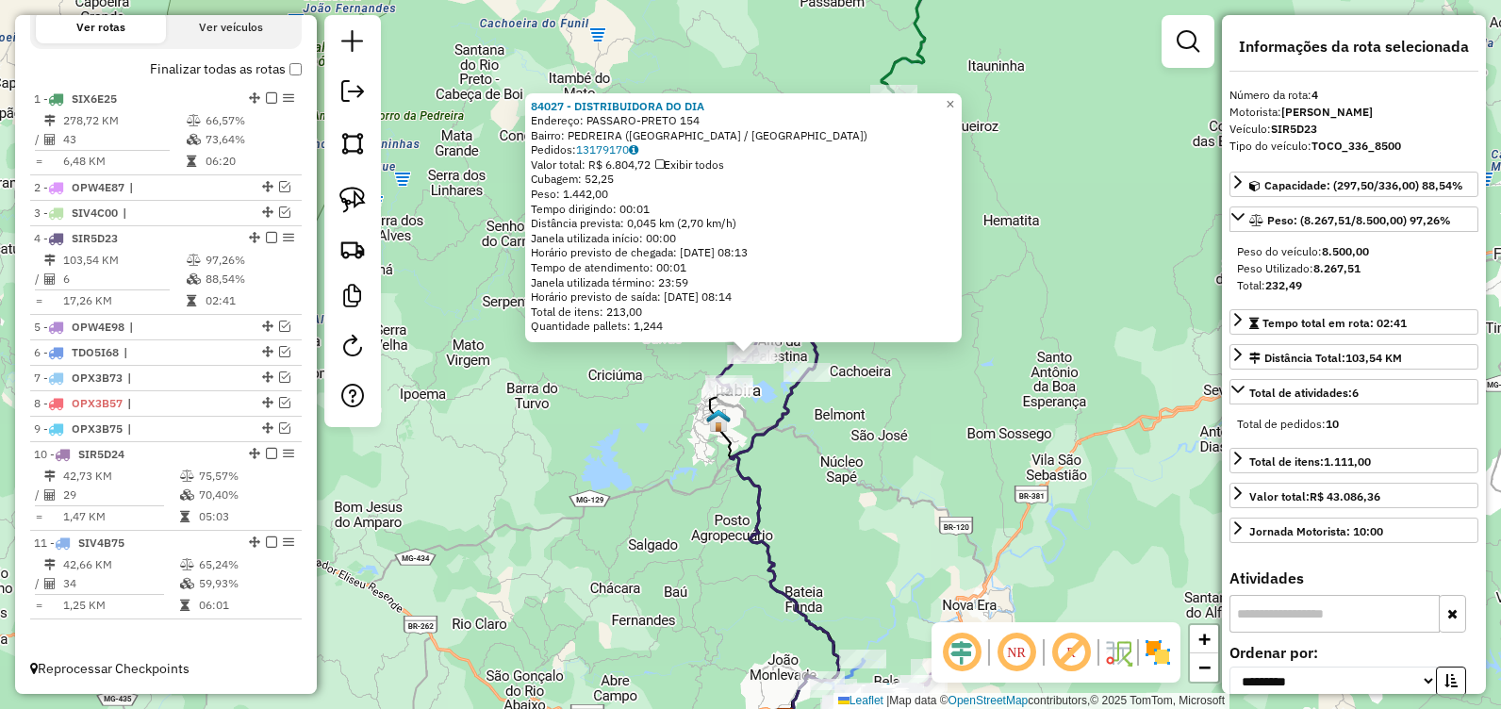
click at [614, 437] on div "84027 - DISTRIBUIDORA DO DIA Endereço: PASSARO-PRETO 154 Bairro: PEDREIRA (ITAB…" at bounding box center [750, 354] width 1501 height 709
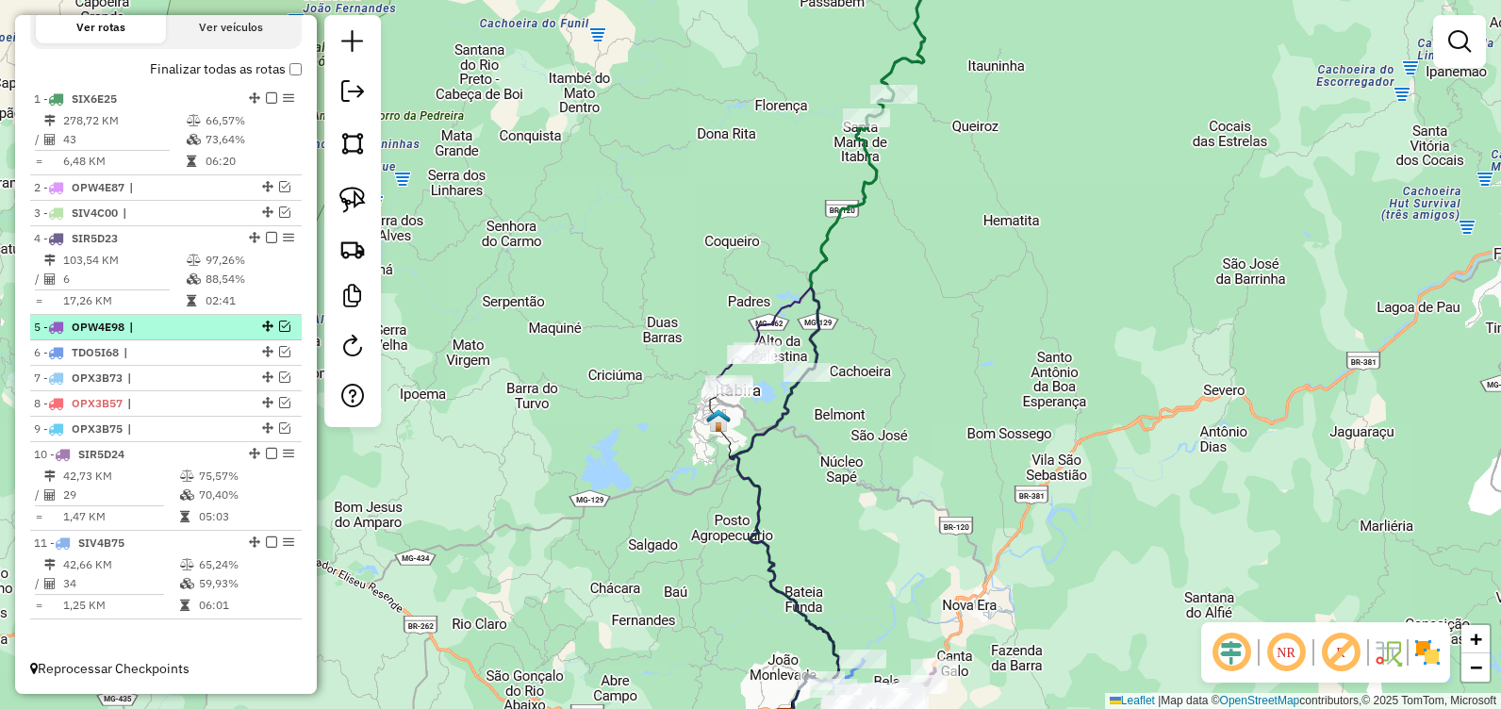
click at [281, 328] on em at bounding box center [284, 325] width 11 height 11
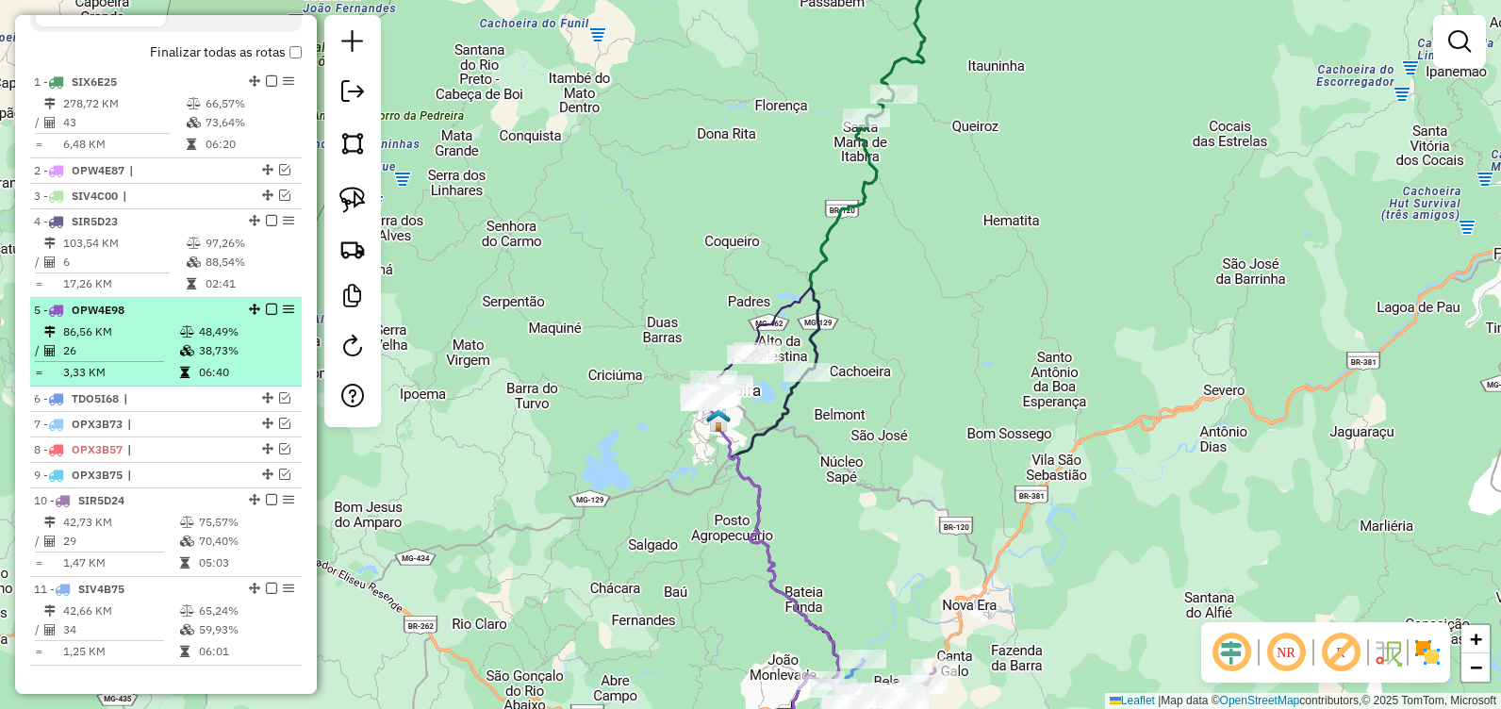
scroll to position [721, 0]
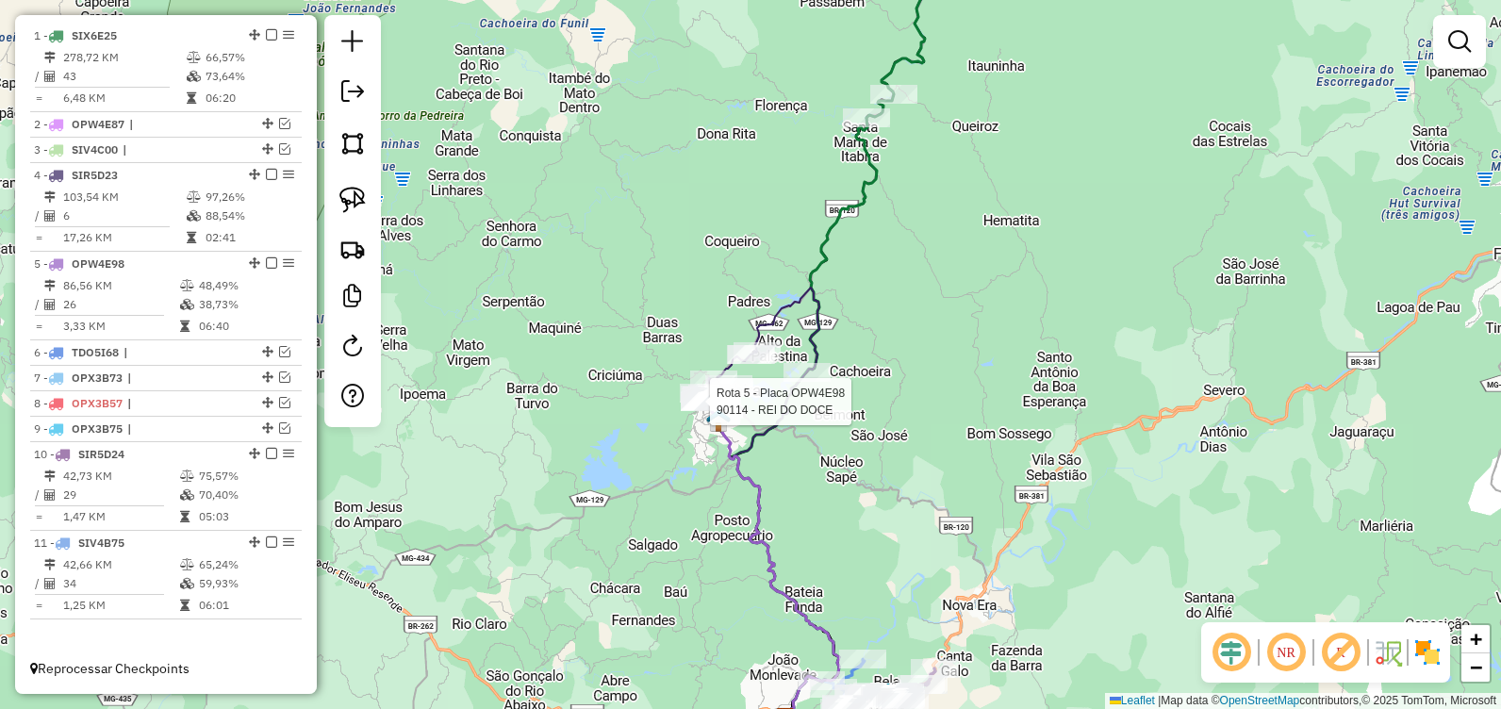
select select "**********"
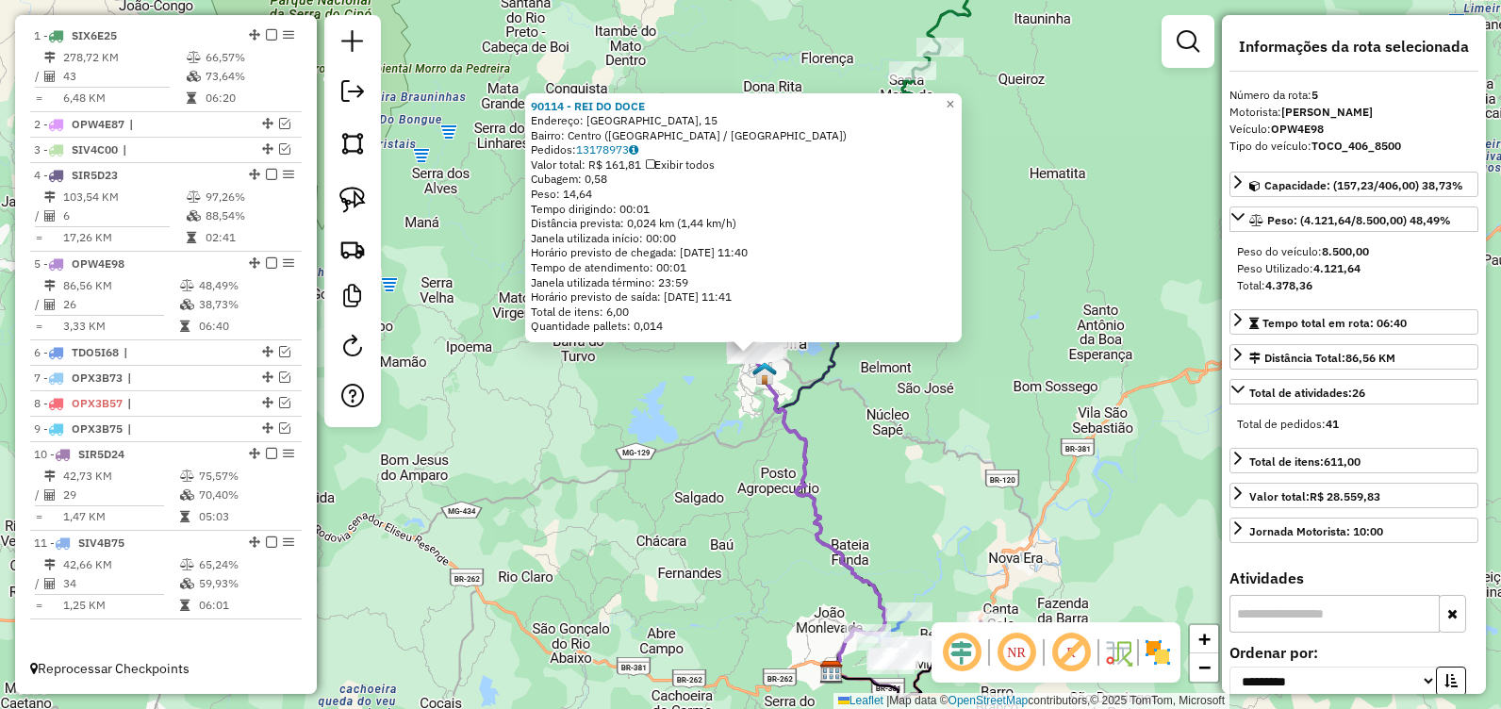
click at [675, 418] on div "90114 - REI DO DOCE Endereço: Agua Santa, 15 Bairro: Centro (ITABIRA / MG) Pedi…" at bounding box center [750, 354] width 1501 height 709
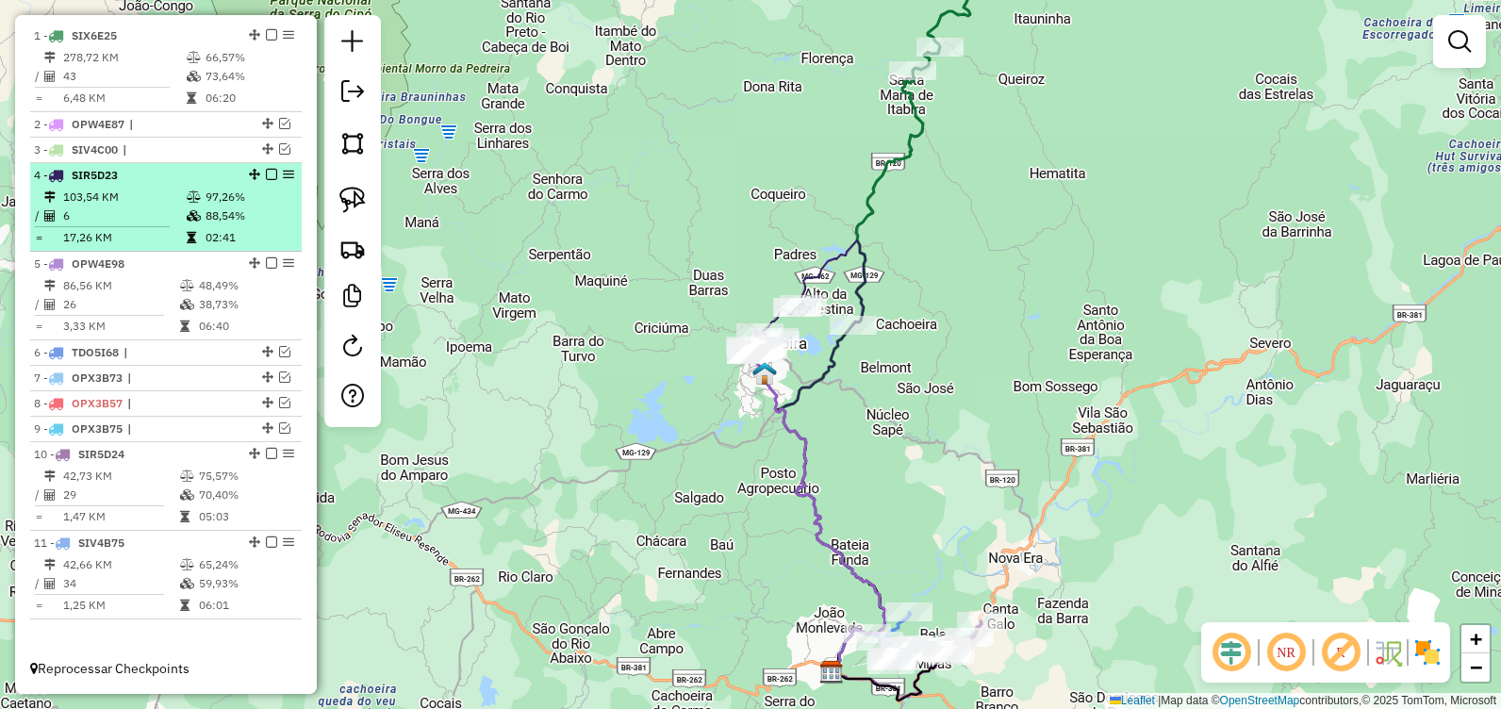
click at [269, 262] on em at bounding box center [271, 262] width 11 height 11
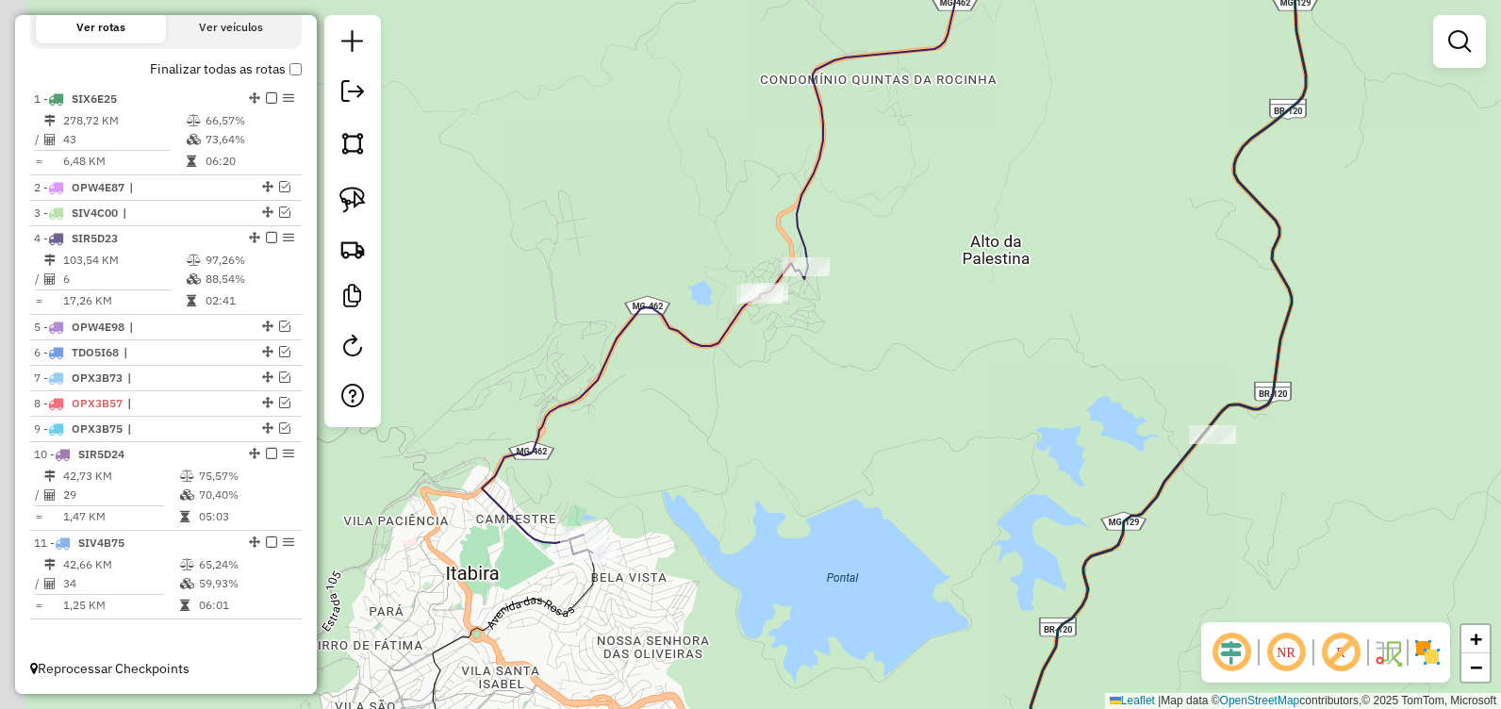
drag, startPoint x: 668, startPoint y: 522, endPoint x: 817, endPoint y: 413, distance: 184.7
click at [815, 413] on div "Janela de atendimento Grade de atendimento Capacidade Transportadoras Veículos …" at bounding box center [750, 354] width 1501 height 709
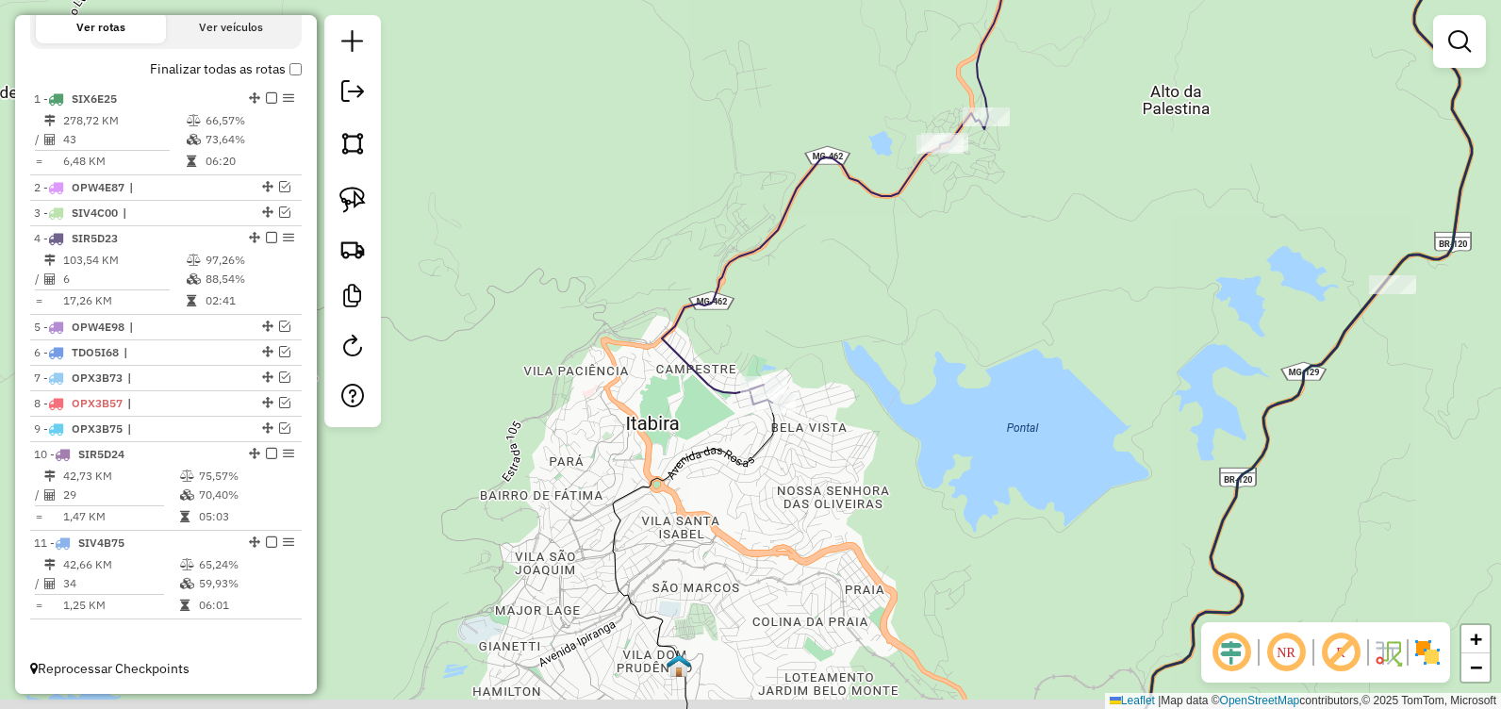
drag, startPoint x: 584, startPoint y: 517, endPoint x: 607, endPoint y: 474, distance: 48.9
click at [606, 475] on div "Janela de atendimento Grade de atendimento Capacidade Transportadoras Veículos …" at bounding box center [750, 354] width 1501 height 709
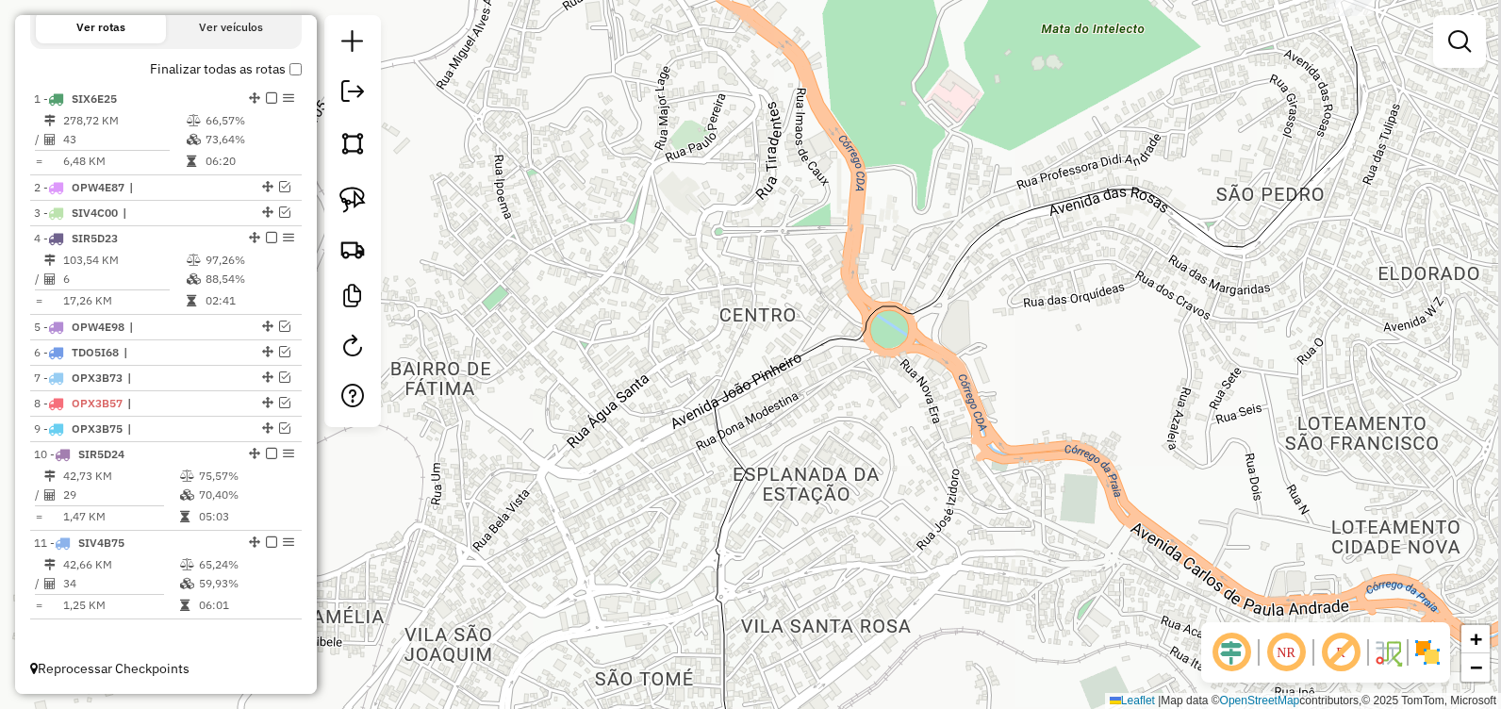
drag, startPoint x: 839, startPoint y: 369, endPoint x: 838, endPoint y: 527, distance: 158.3
click at [837, 525] on div "Janela de atendimento Grade de atendimento Capacidade Transportadoras Veículos …" at bounding box center [750, 354] width 1501 height 709
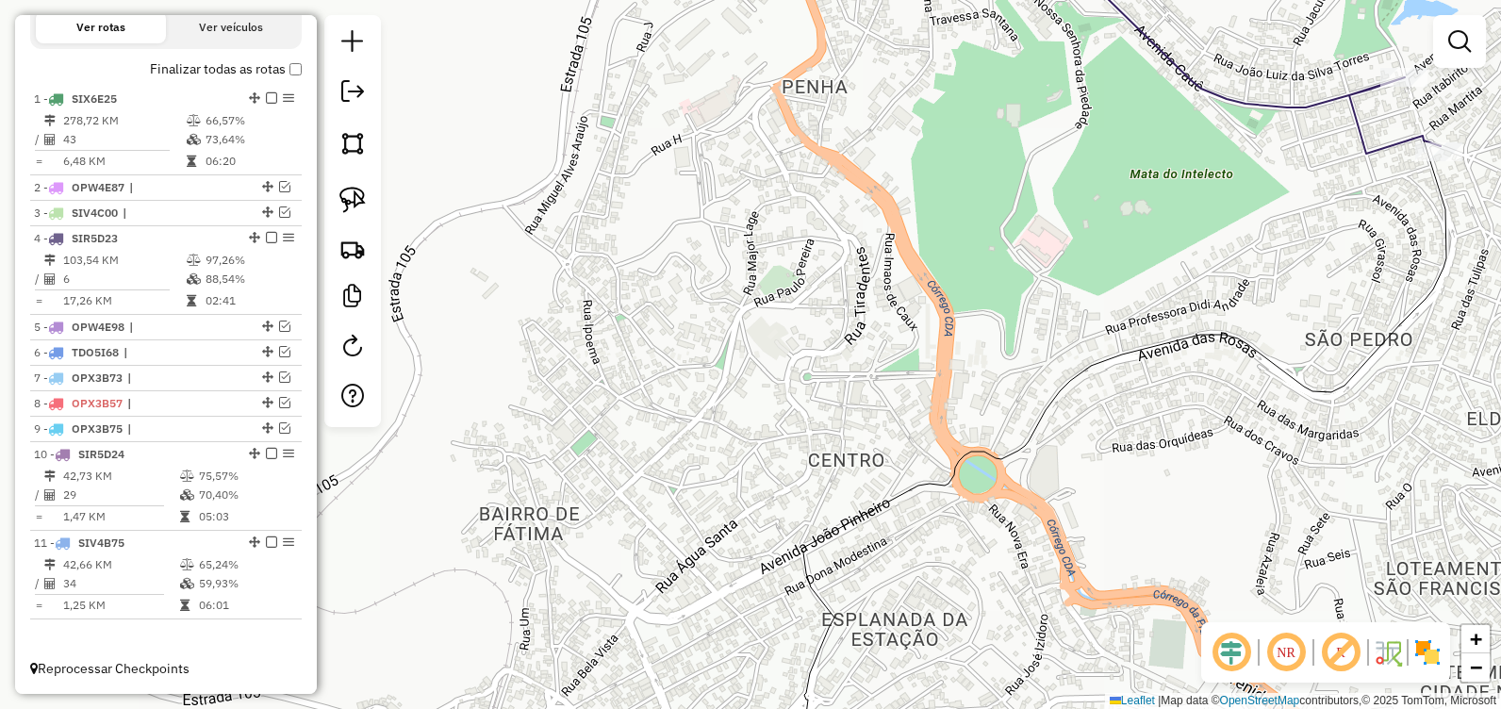
drag, startPoint x: 800, startPoint y: 460, endPoint x: 915, endPoint y: 370, distance: 145.7
click at [921, 373] on div "Janela de atendimento Grade de atendimento Capacidade Transportadoras Veículos …" at bounding box center [750, 354] width 1501 height 709
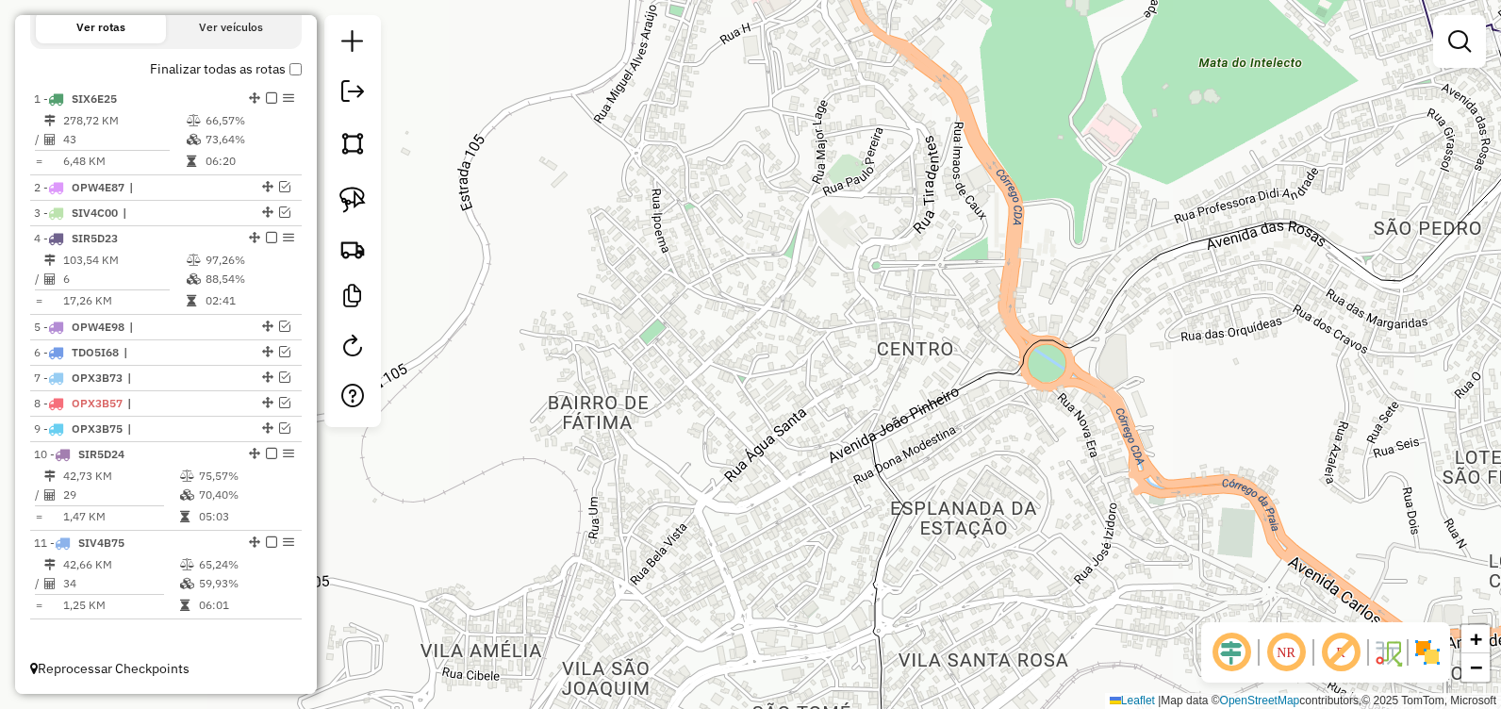
drag, startPoint x: 783, startPoint y: 467, endPoint x: 809, endPoint y: 378, distance: 93.1
click at [809, 379] on div "Janela de atendimento Grade de atendimento Capacidade Transportadoras Veículos …" at bounding box center [750, 354] width 1501 height 709
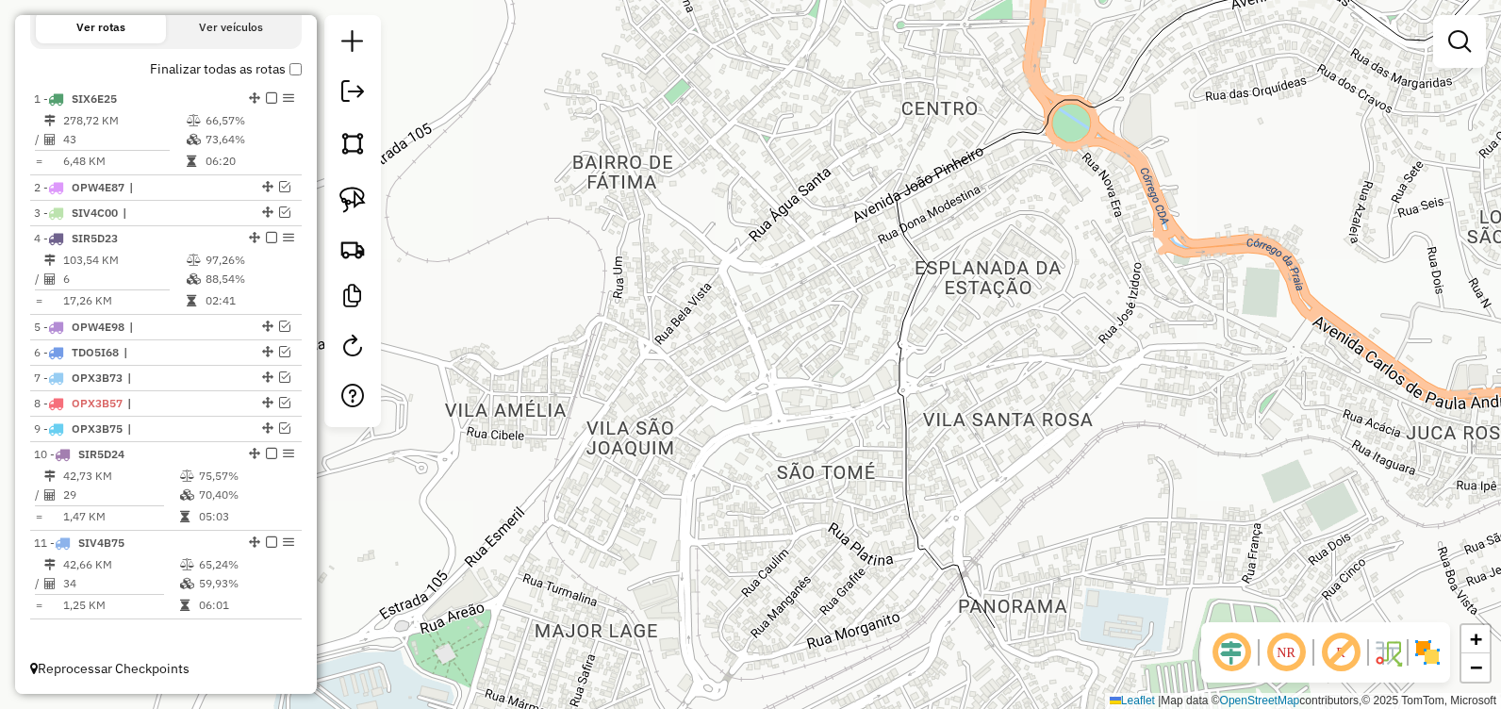
drag, startPoint x: 796, startPoint y: 488, endPoint x: 795, endPoint y: 336, distance: 151.7
click at [795, 336] on div "Janela de atendimento Grade de atendimento Capacidade Transportadoras Veículos …" at bounding box center [750, 354] width 1501 height 709
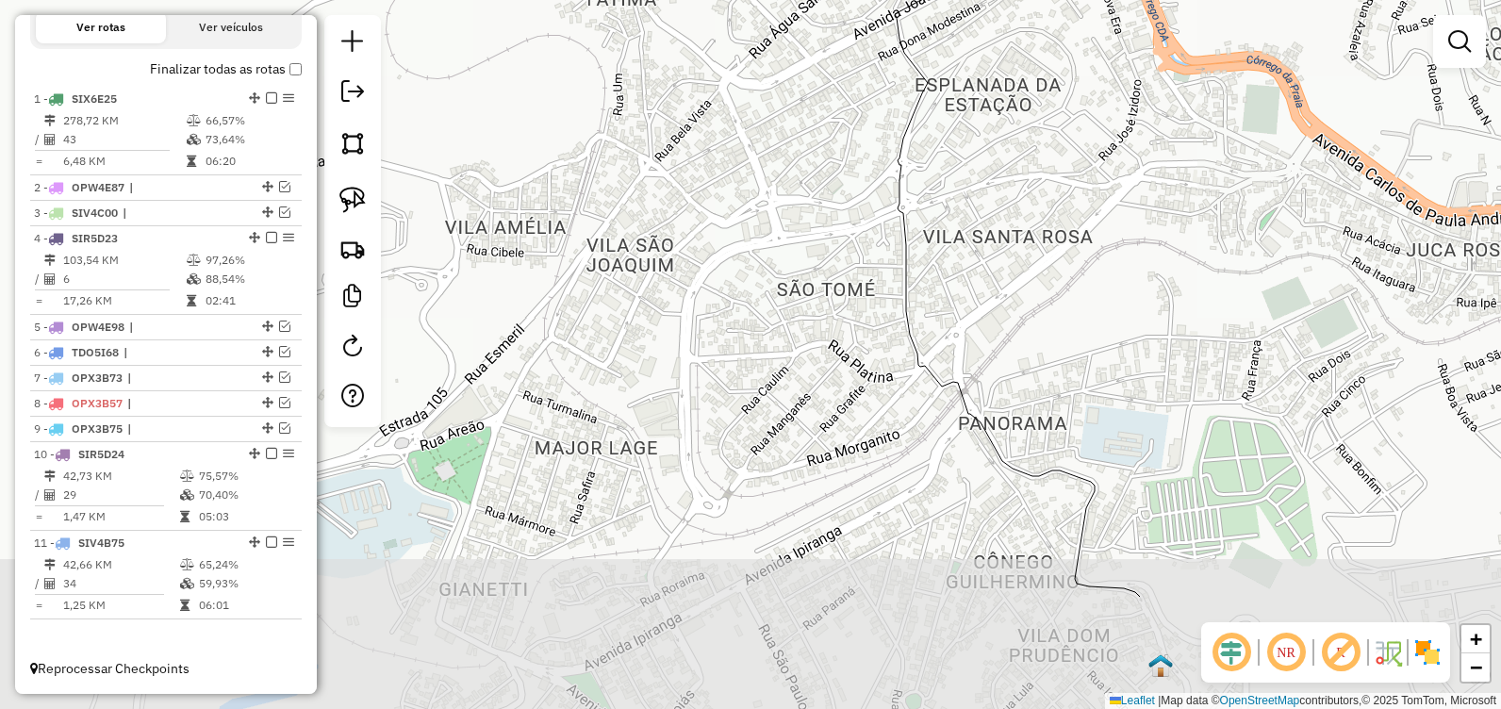
drag, startPoint x: 804, startPoint y: 566, endPoint x: 802, endPoint y: 374, distance: 191.3
click at [803, 373] on div "Janela de atendimento Grade de atendimento Capacidade Transportadoras Veículos …" at bounding box center [750, 354] width 1501 height 709
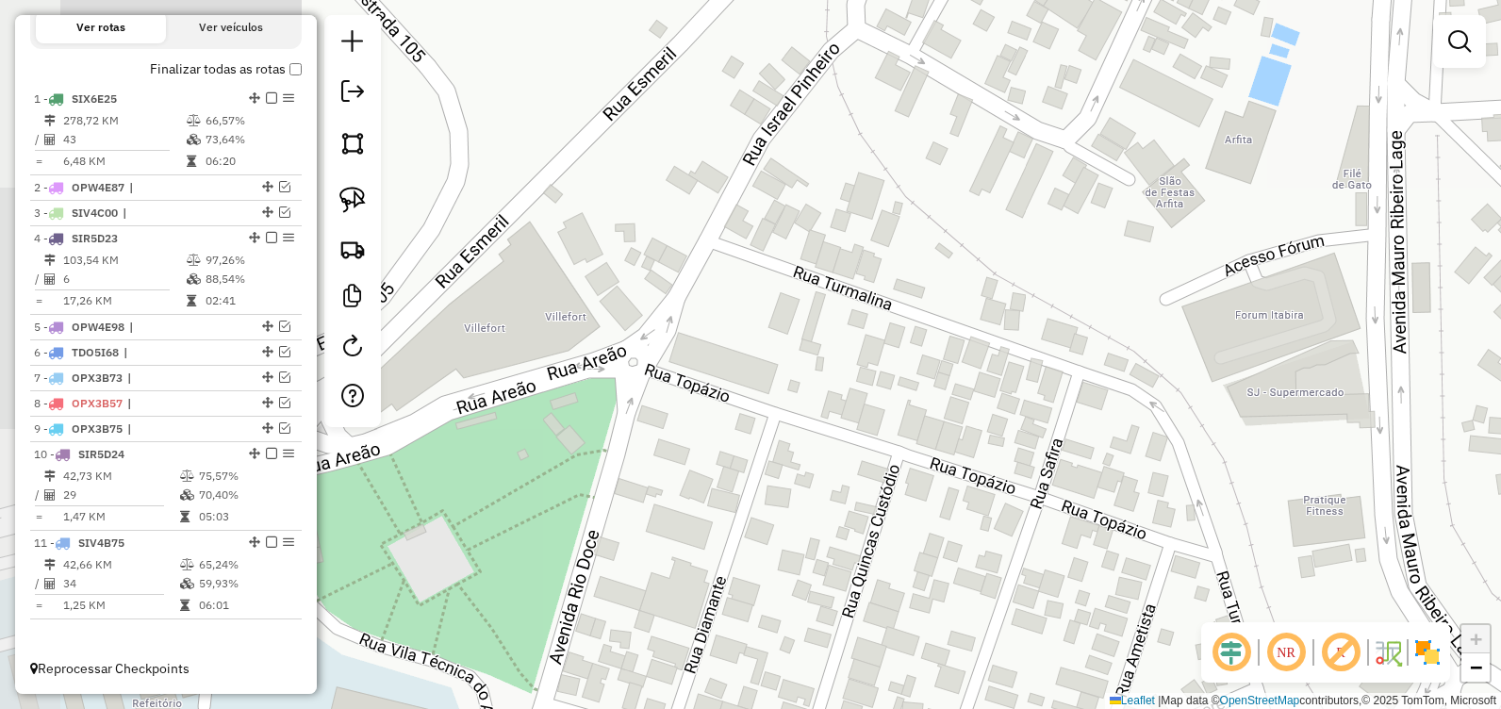
drag, startPoint x: 631, startPoint y: 458, endPoint x: 959, endPoint y: 574, distance: 347.0
click at [959, 572] on div "Janela de atendimento Grade de atendimento Capacidade Transportadoras Veículos …" at bounding box center [750, 354] width 1501 height 709
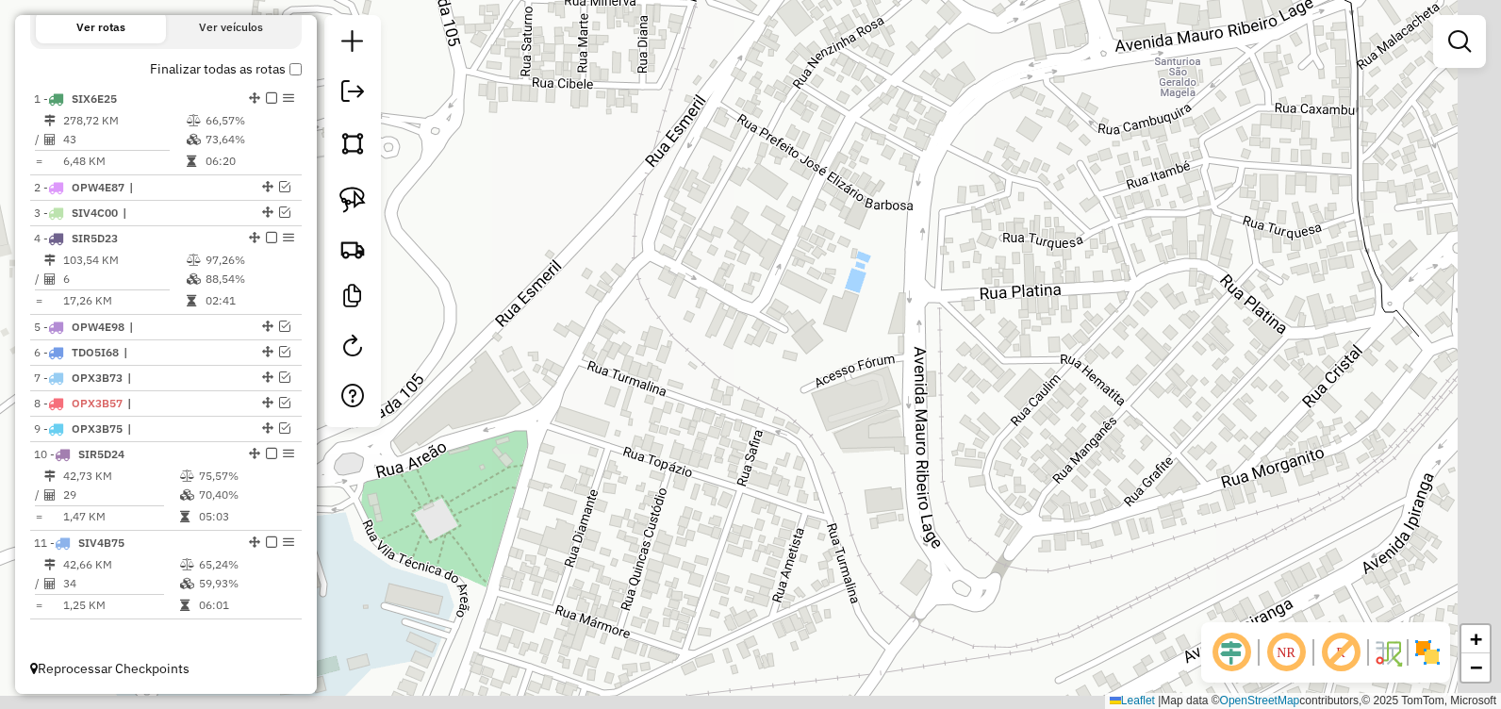
drag, startPoint x: 882, startPoint y: 422, endPoint x: 805, endPoint y: 411, distance: 78.1
click at [806, 411] on div "Janela de atendimento Grade de atendimento Capacidade Transportadoras Veículos …" at bounding box center [750, 354] width 1501 height 709
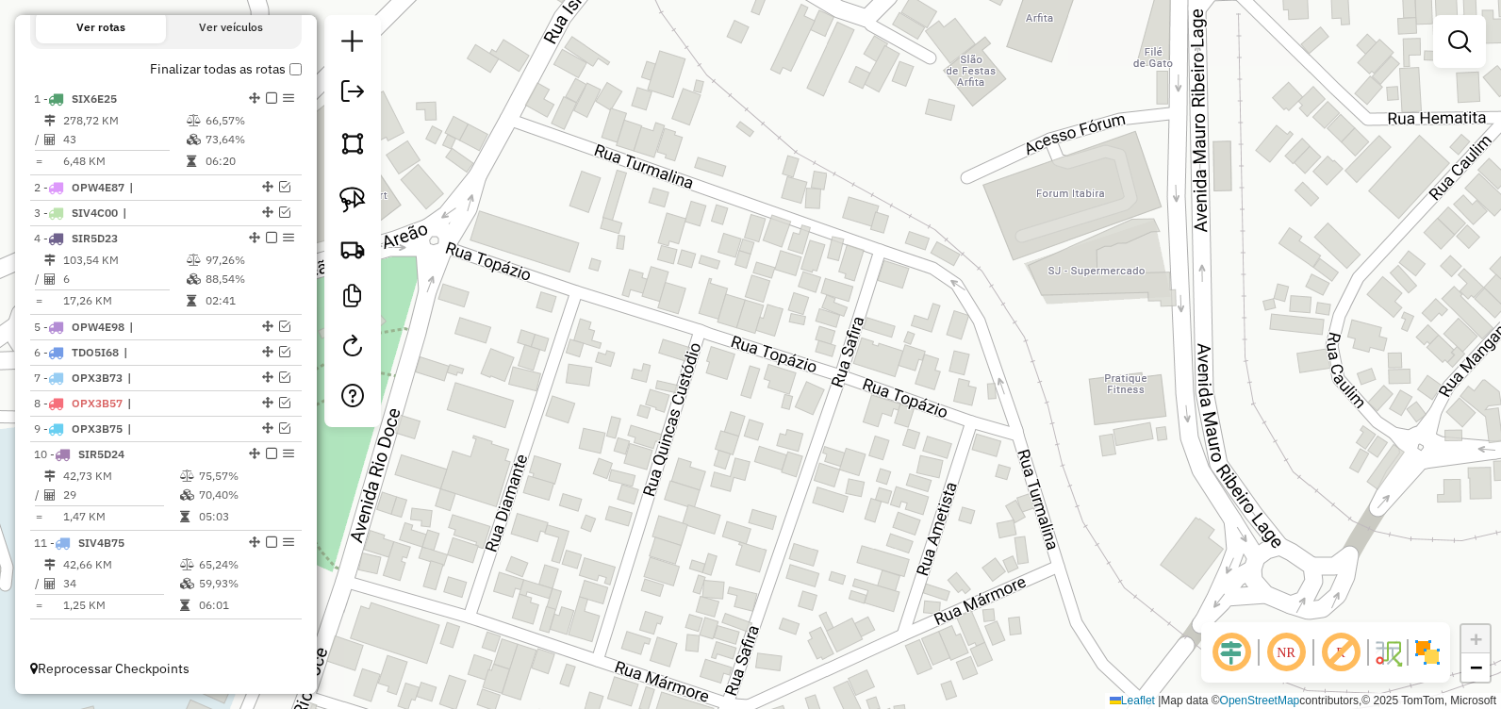
drag, startPoint x: 793, startPoint y: 482, endPoint x: 902, endPoint y: 475, distance: 109.5
click at [900, 482] on div "Janela de atendimento Grade de atendimento Capacidade Transportadoras Veículos …" at bounding box center [750, 354] width 1501 height 709
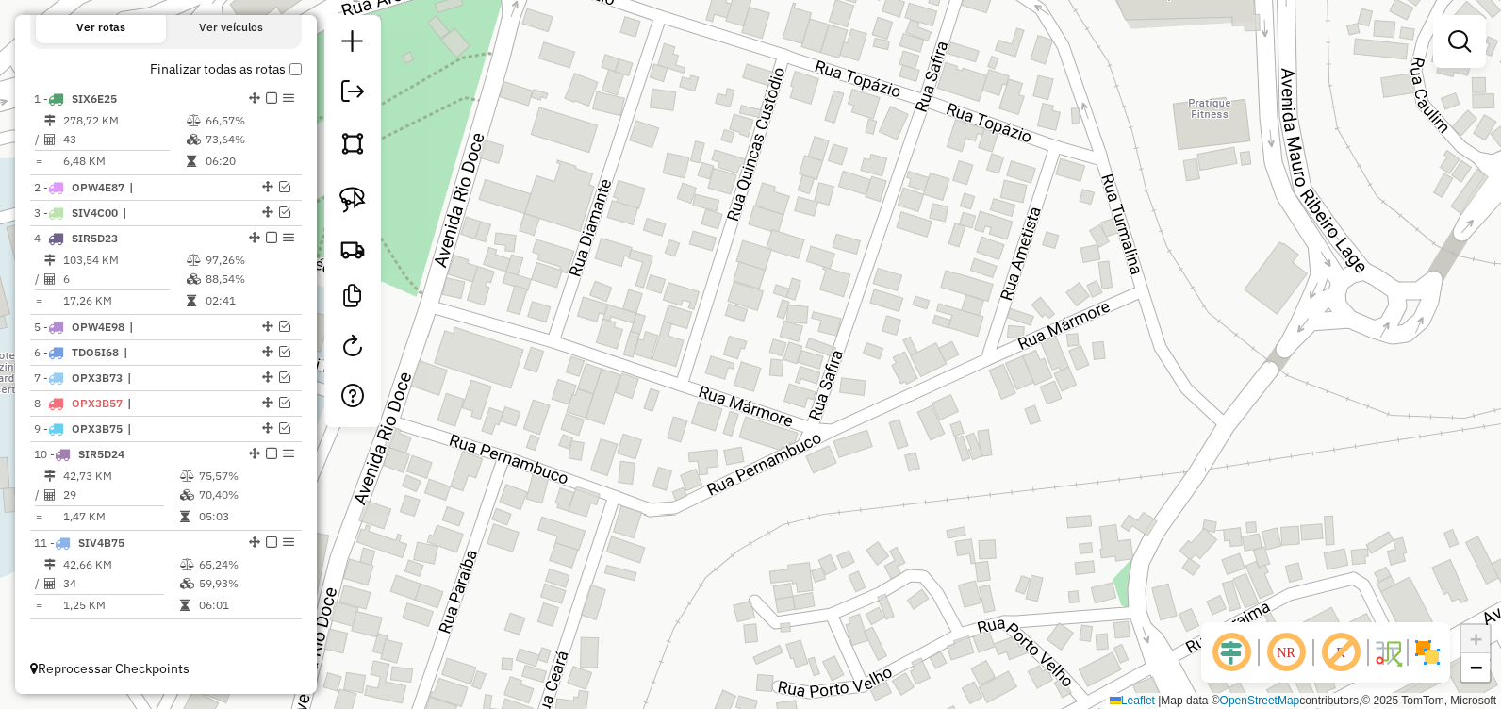
drag, startPoint x: 884, startPoint y: 437, endPoint x: 913, endPoint y: 287, distance: 152.7
click at [913, 289] on div "Janela de atendimento Grade de atendimento Capacidade Transportadoras Veículos …" at bounding box center [750, 354] width 1501 height 709
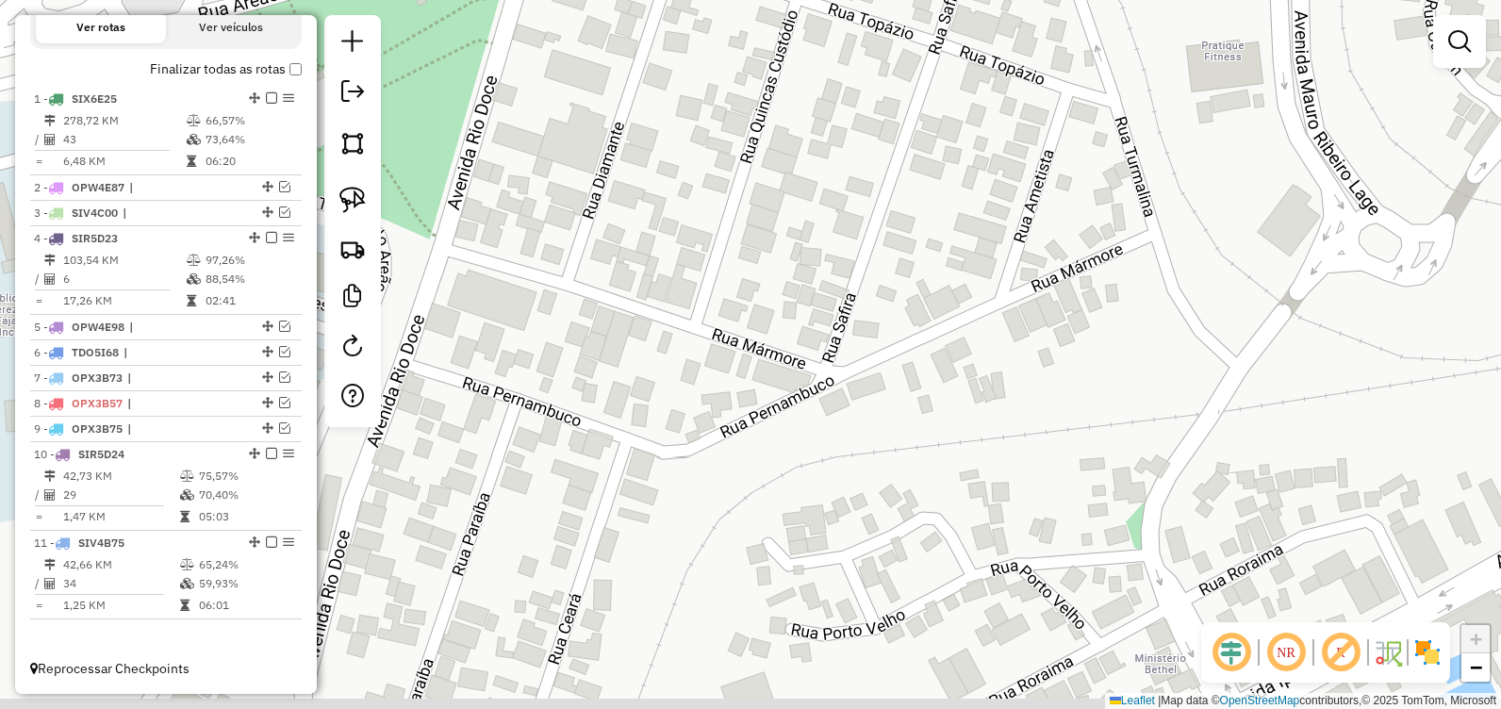
drag, startPoint x: 847, startPoint y: 462, endPoint x: 912, endPoint y: 302, distance: 172.9
click at [910, 304] on div "Janela de atendimento Grade de atendimento Capacidade Transportadoras Veículos …" at bounding box center [750, 354] width 1501 height 709
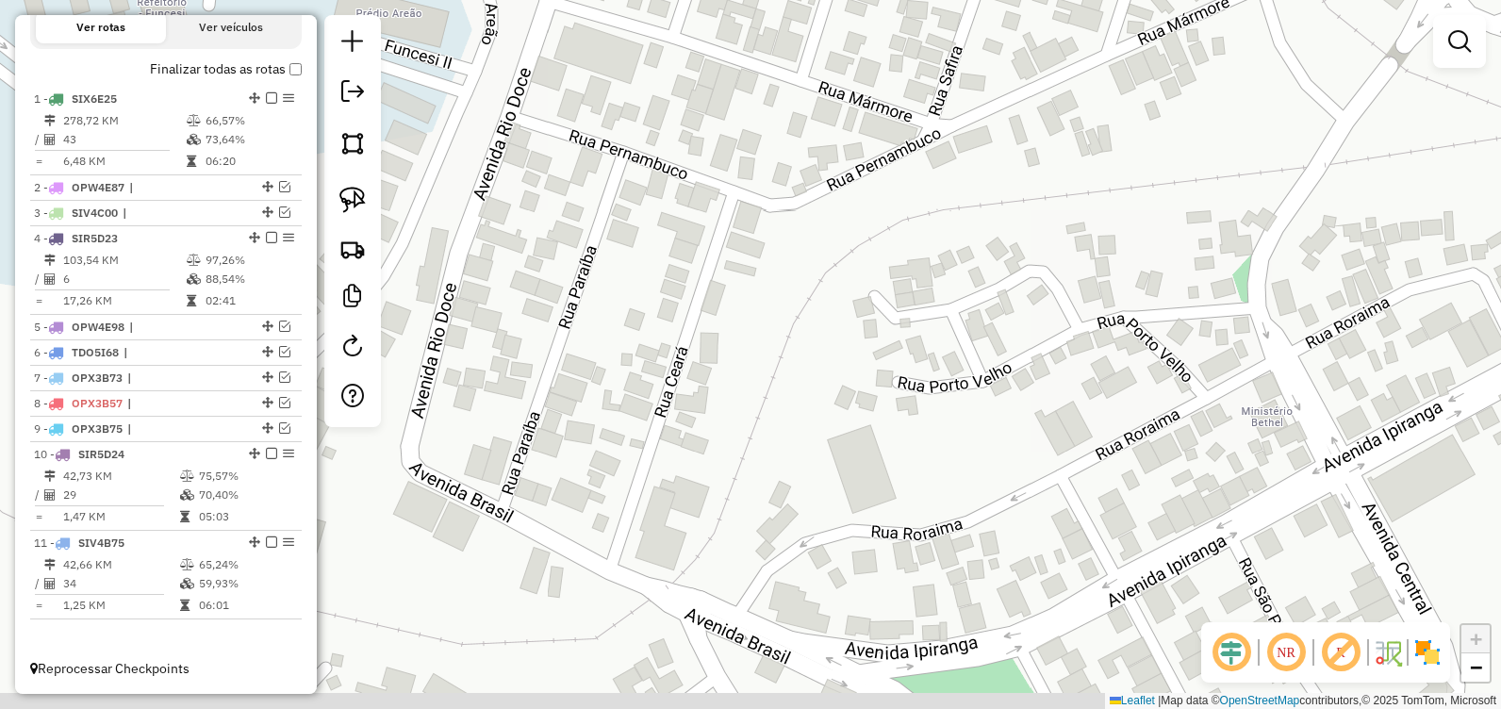
drag, startPoint x: 845, startPoint y: 396, endPoint x: 893, endPoint y: 311, distance: 97.0
click at [889, 321] on div "Janela de atendimento Grade de atendimento Capacidade Transportadoras Veículos …" at bounding box center [750, 354] width 1501 height 709
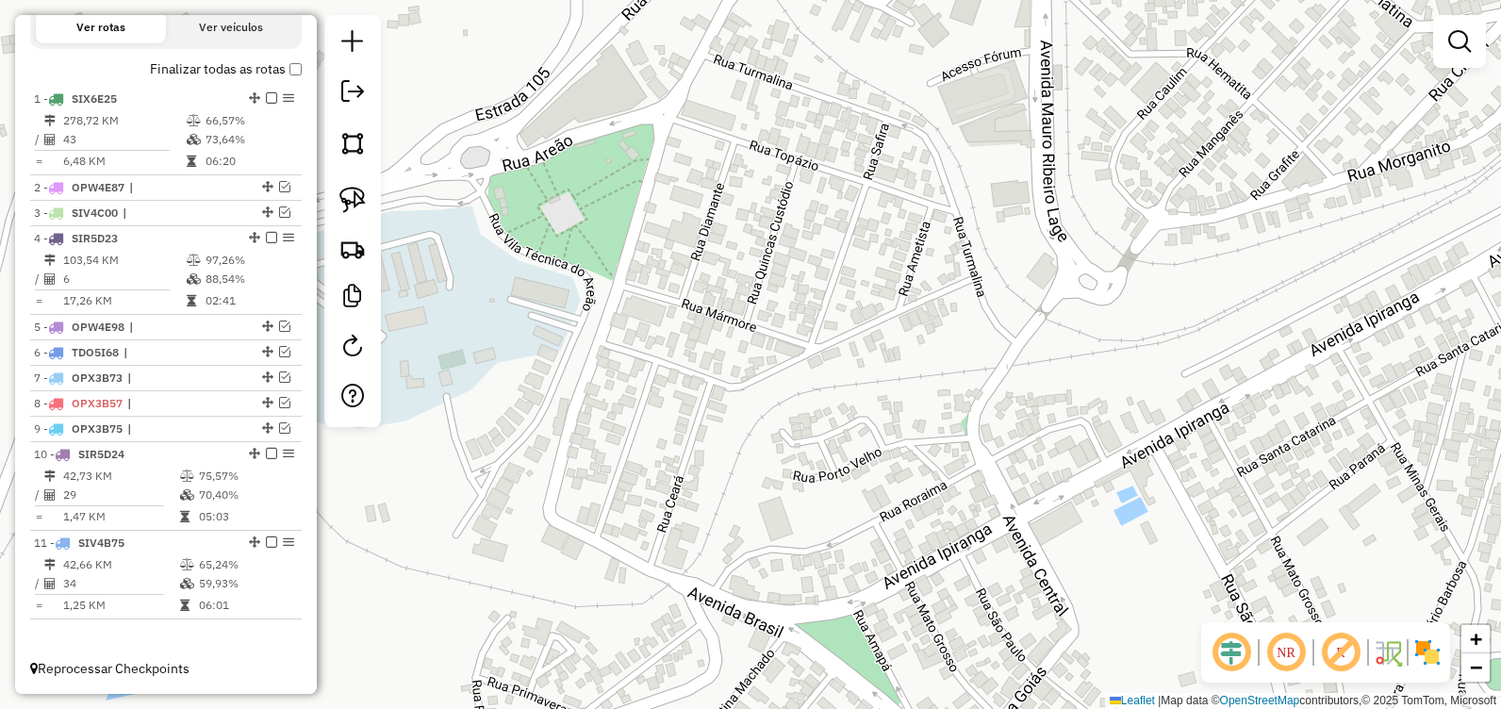
drag, startPoint x: 892, startPoint y: 293, endPoint x: 763, endPoint y: 474, distance: 221.8
click at [763, 474] on div "Janela de atendimento Grade de atendimento Capacidade Transportadoras Veículos …" at bounding box center [750, 354] width 1501 height 709
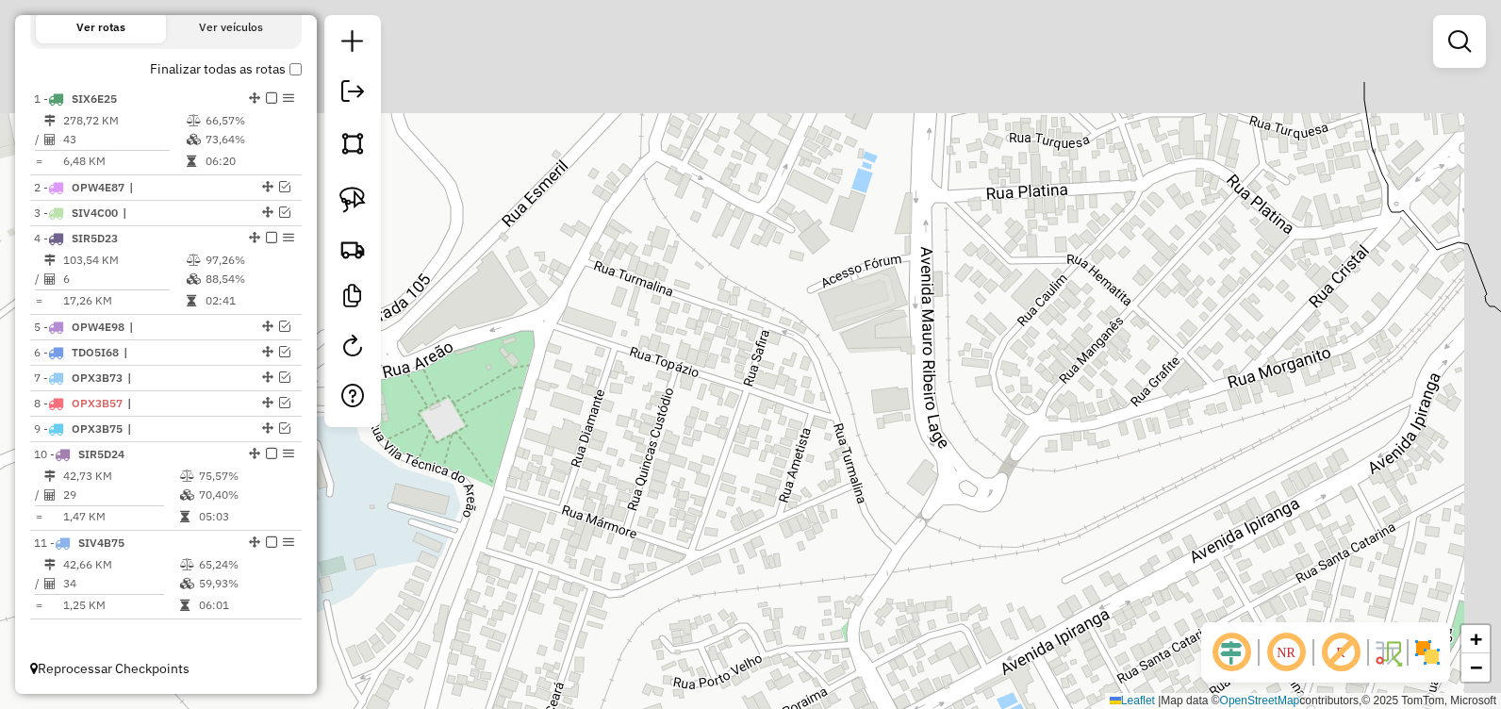
drag, startPoint x: 799, startPoint y: 329, endPoint x: 736, endPoint y: 433, distance: 121.4
click at [723, 461] on div "Janela de atendimento Grade de atendimento Capacidade Transportadoras Veículos …" at bounding box center [750, 354] width 1501 height 709
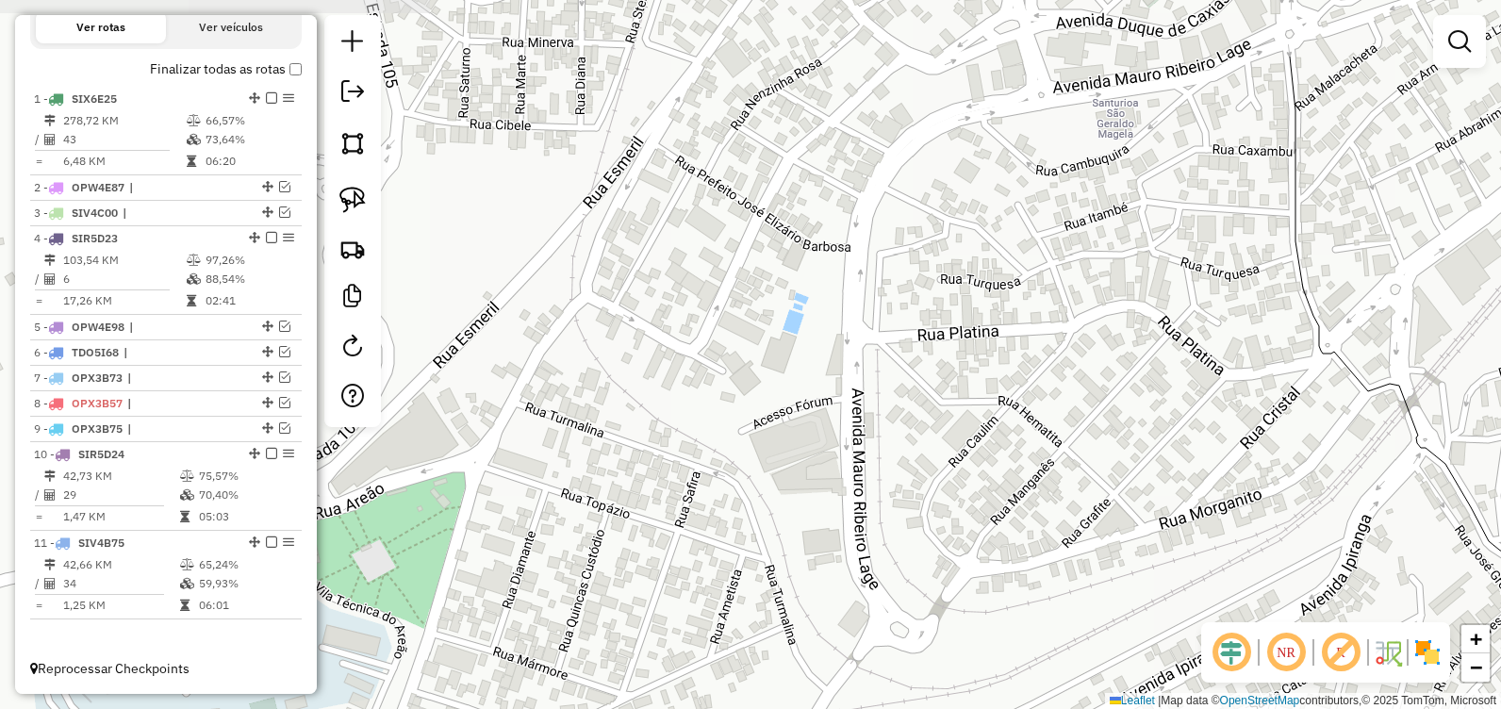
drag, startPoint x: 769, startPoint y: 306, endPoint x: 713, endPoint y: 424, distance: 130.3
click at [713, 424] on div "Janela de atendimento Grade de atendimento Capacidade Transportadoras Veículos …" at bounding box center [750, 354] width 1501 height 709
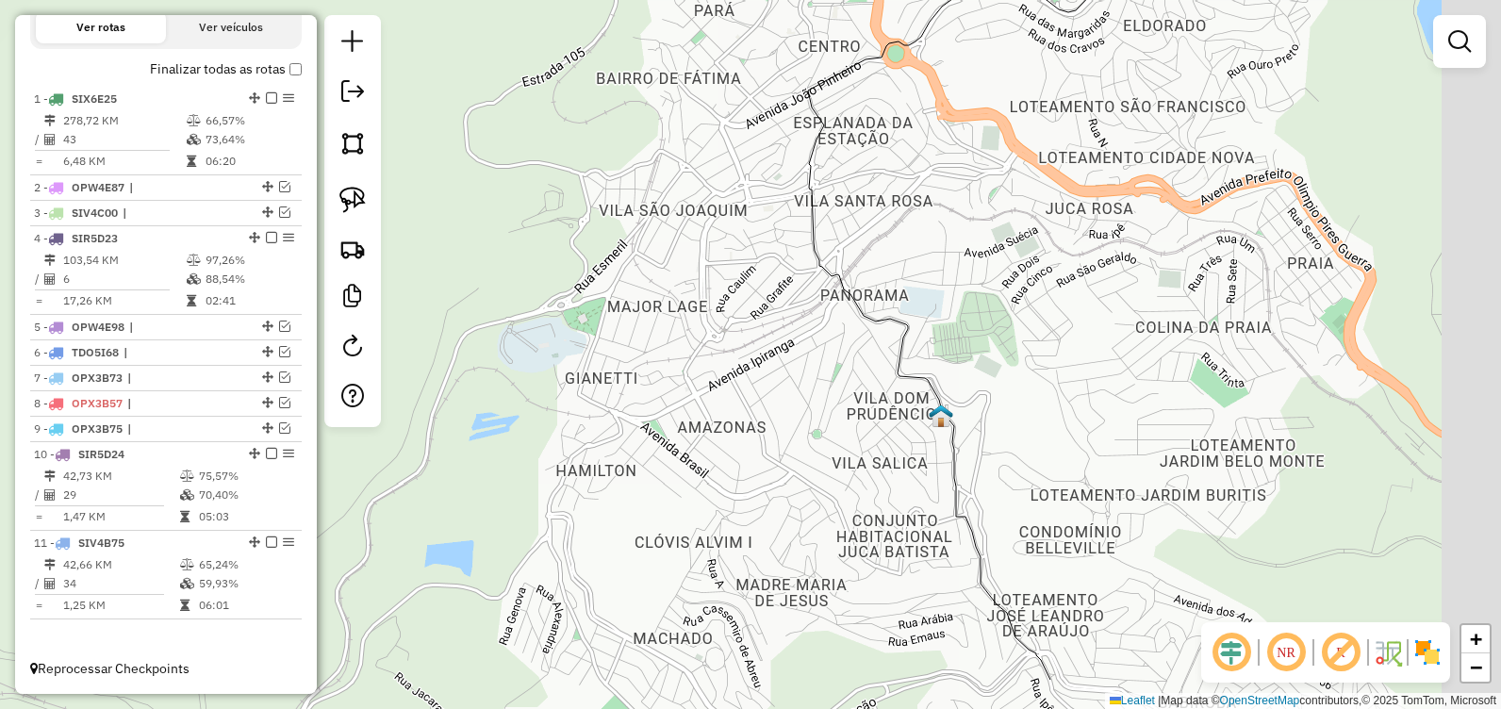
drag, startPoint x: 819, startPoint y: 400, endPoint x: 730, endPoint y: 301, distance: 132.8
click at [733, 303] on div "Janela de atendimento Grade de atendimento Capacidade Transportadoras Veículos …" at bounding box center [750, 354] width 1501 height 709
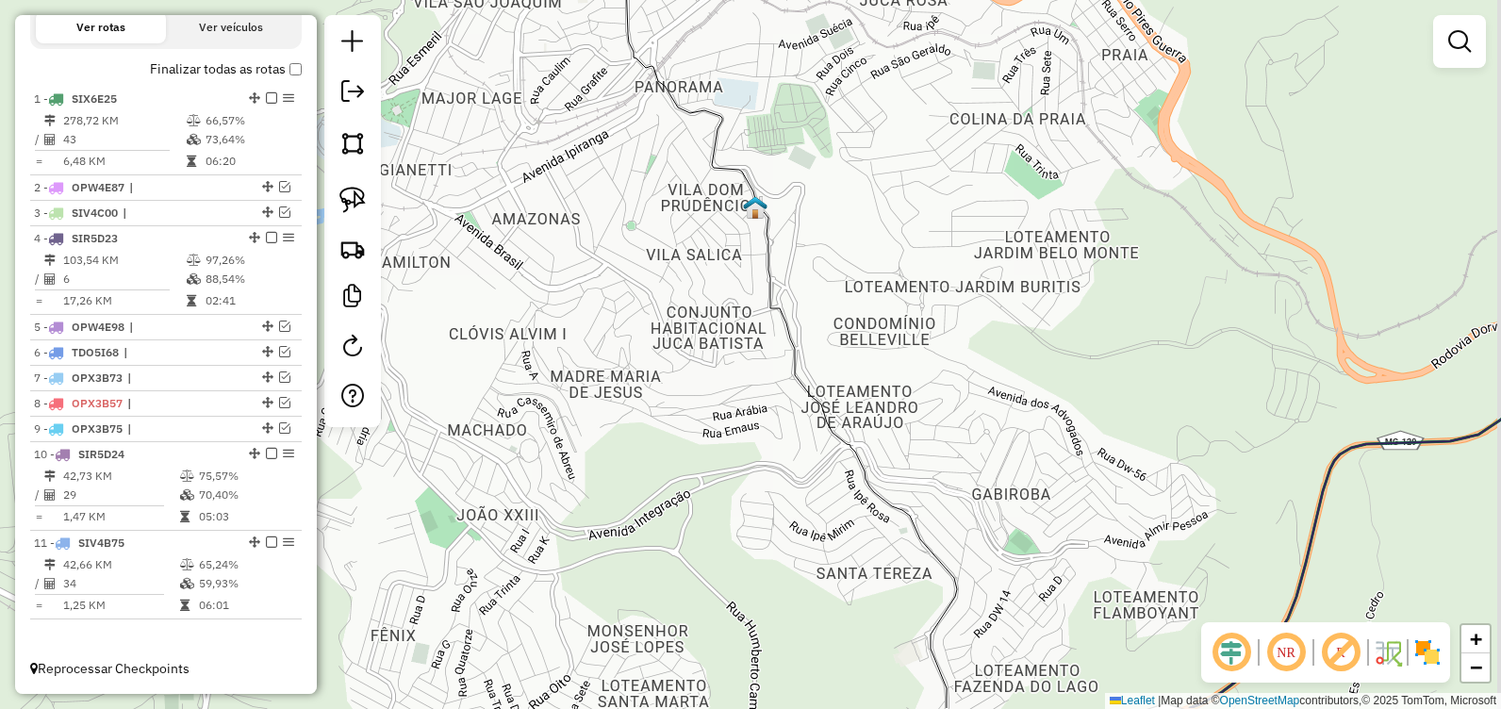
drag, startPoint x: 842, startPoint y: 414, endPoint x: 697, endPoint y: 252, distance: 217.0
click at [697, 249] on div "Janela de atendimento Grade de atendimento Capacidade Transportadoras Veículos …" at bounding box center [750, 354] width 1501 height 709
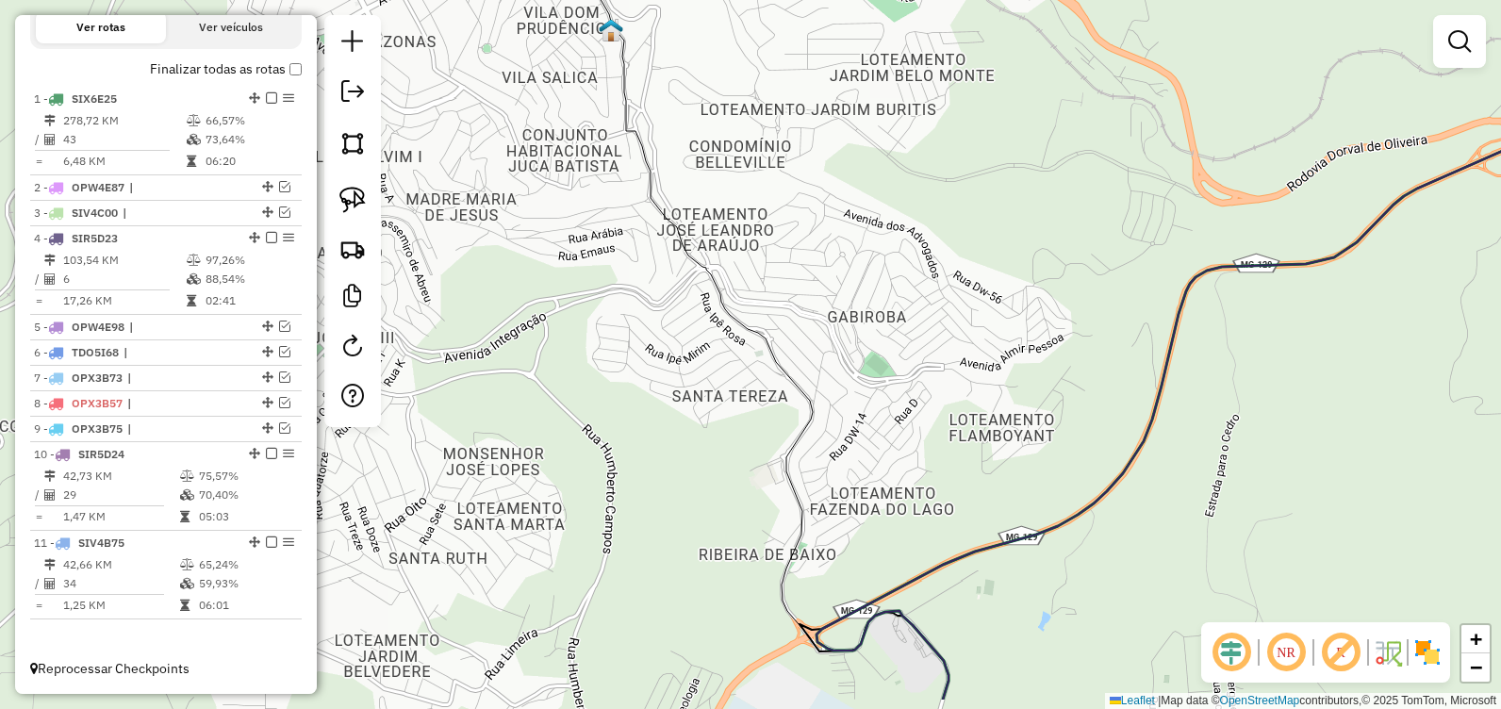
drag, startPoint x: 810, startPoint y: 422, endPoint x: 713, endPoint y: 279, distance: 172.5
click at [715, 281] on icon at bounding box center [716, 274] width 466 height 850
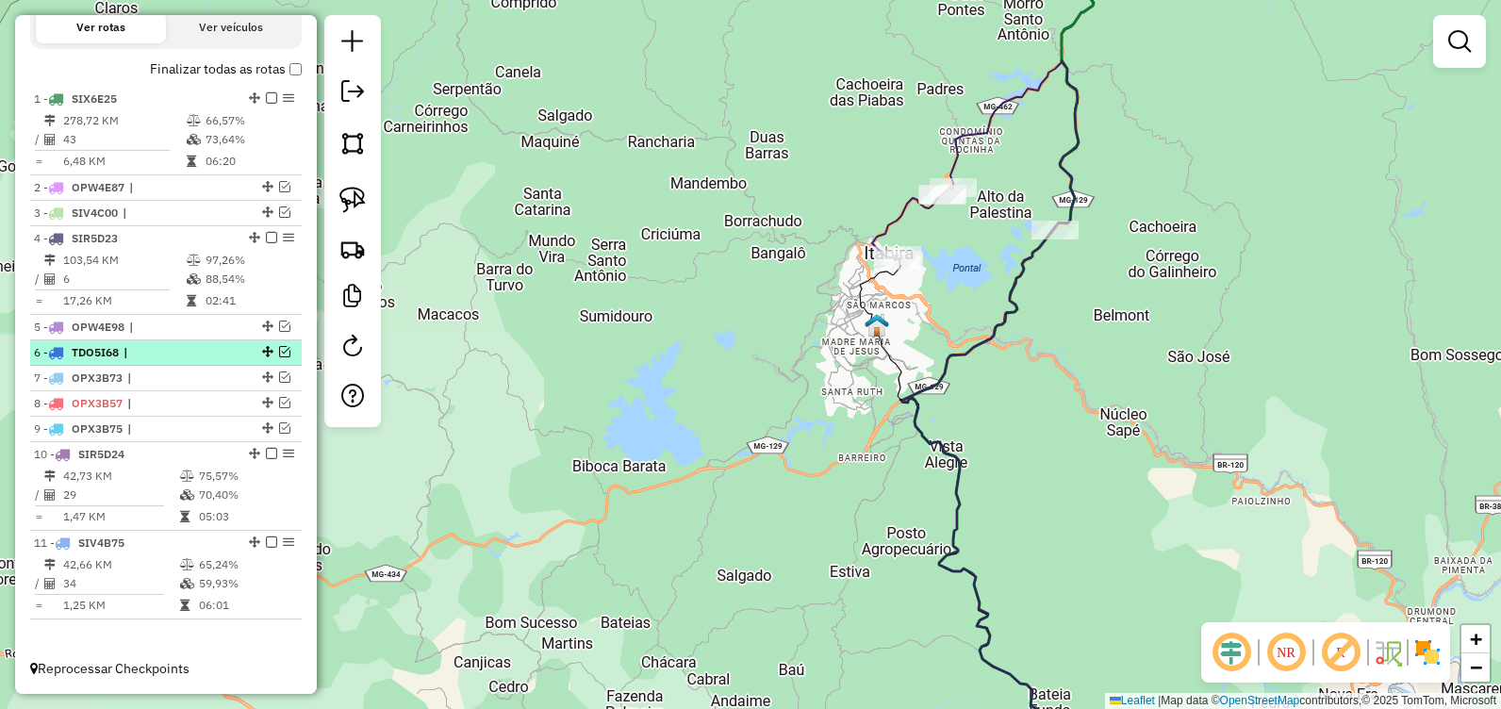
click at [280, 347] on em at bounding box center [284, 351] width 11 height 11
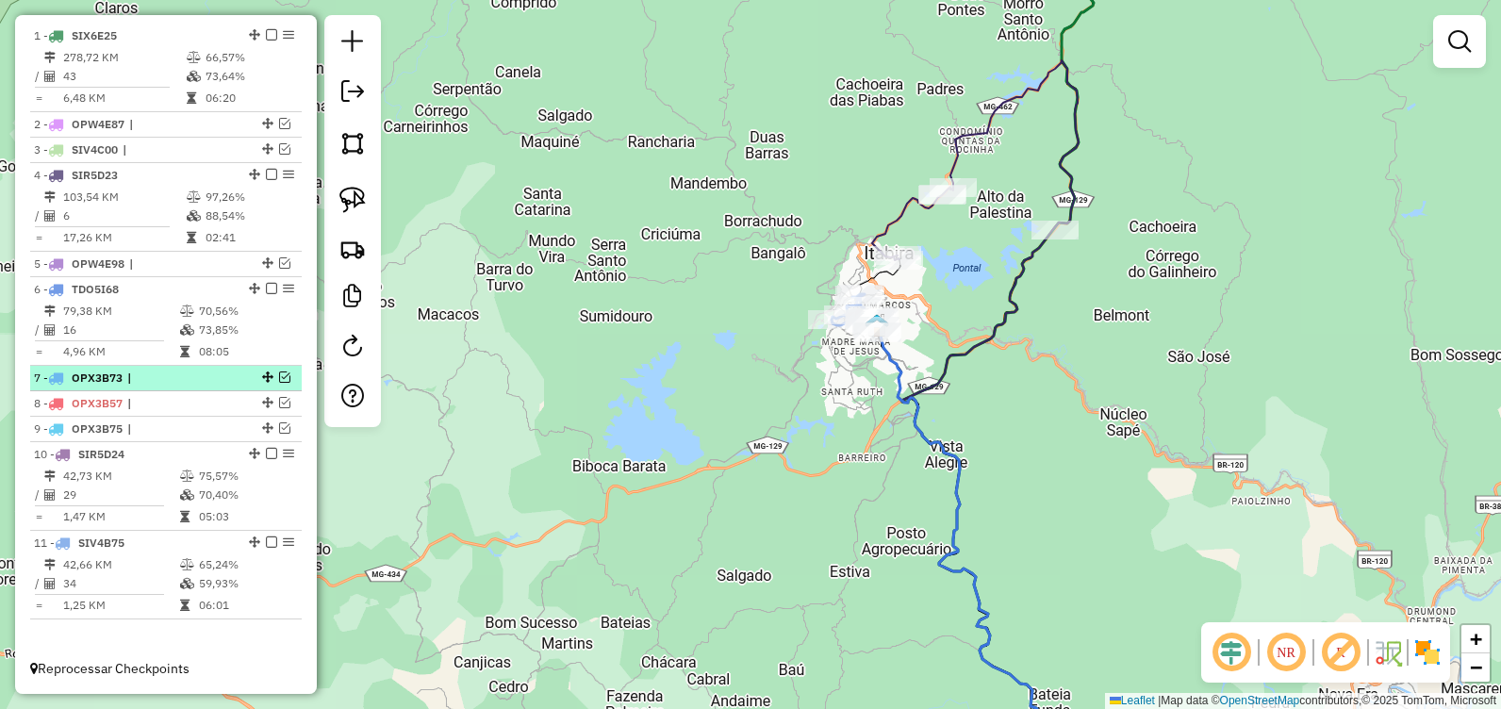
click at [279, 376] on em at bounding box center [284, 376] width 11 height 11
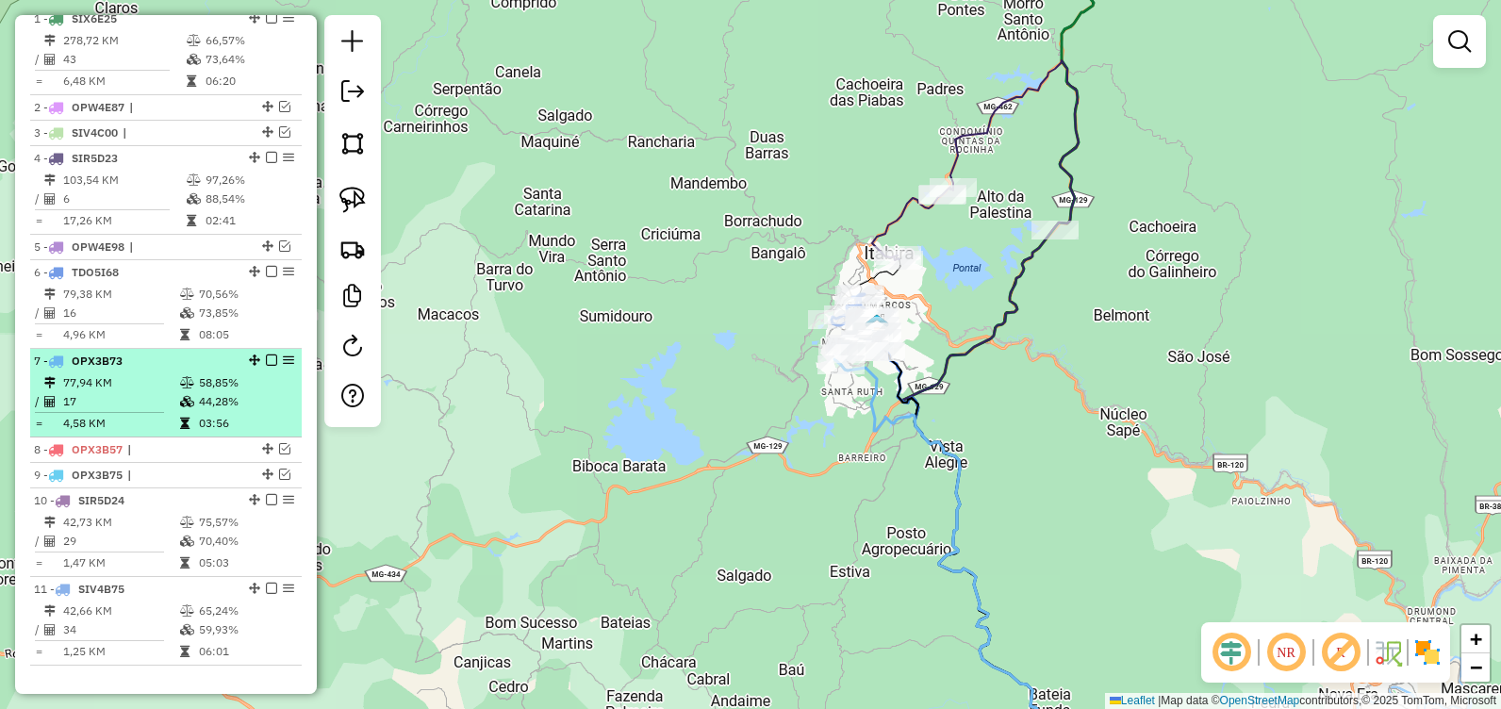
scroll to position [784, 0]
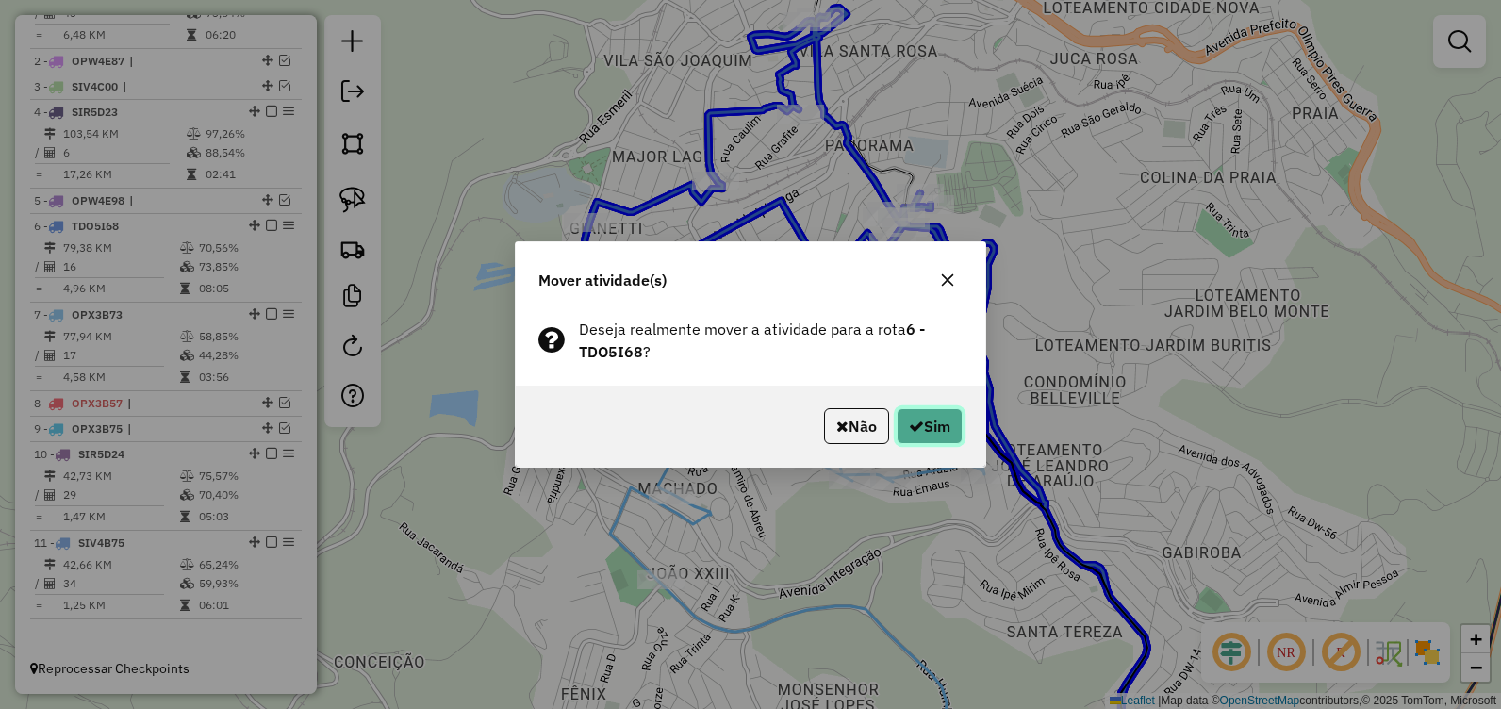
click at [943, 416] on button "Sim" at bounding box center [929, 426] width 66 height 36
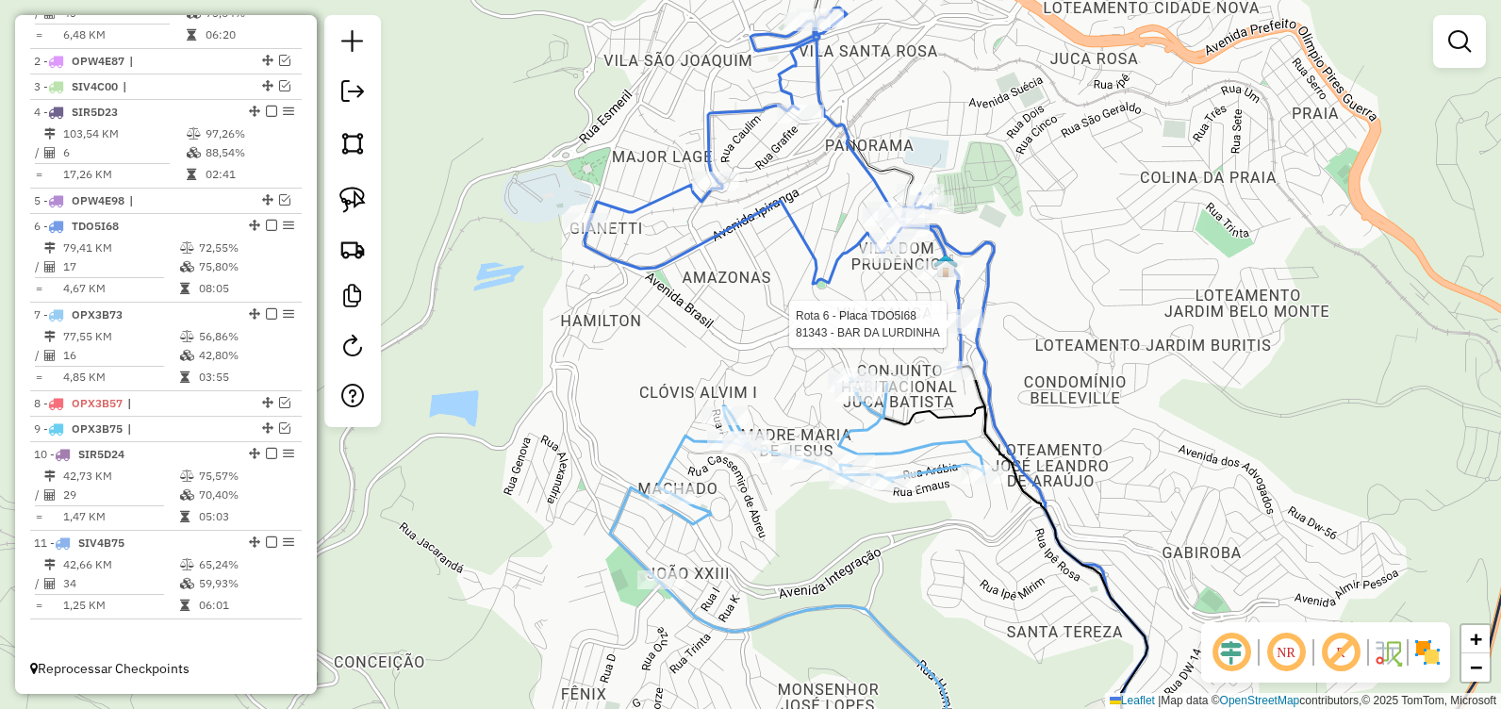
select select "**********"
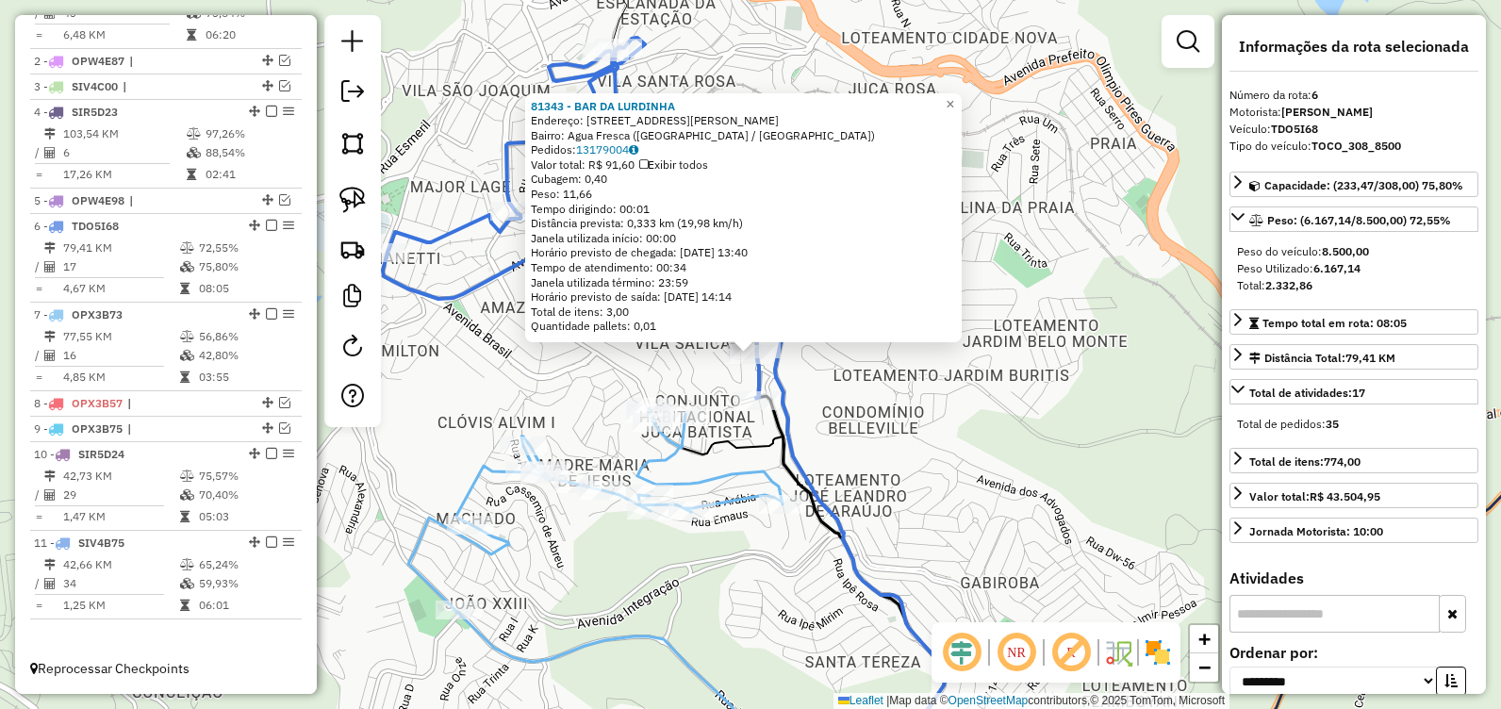
click at [547, 387] on div "81343 - BAR DA LURDINHA Endereço: R VALDEMAR DE ALVARENGA LAGE, 528 Bairro: Agu…" at bounding box center [750, 354] width 1501 height 709
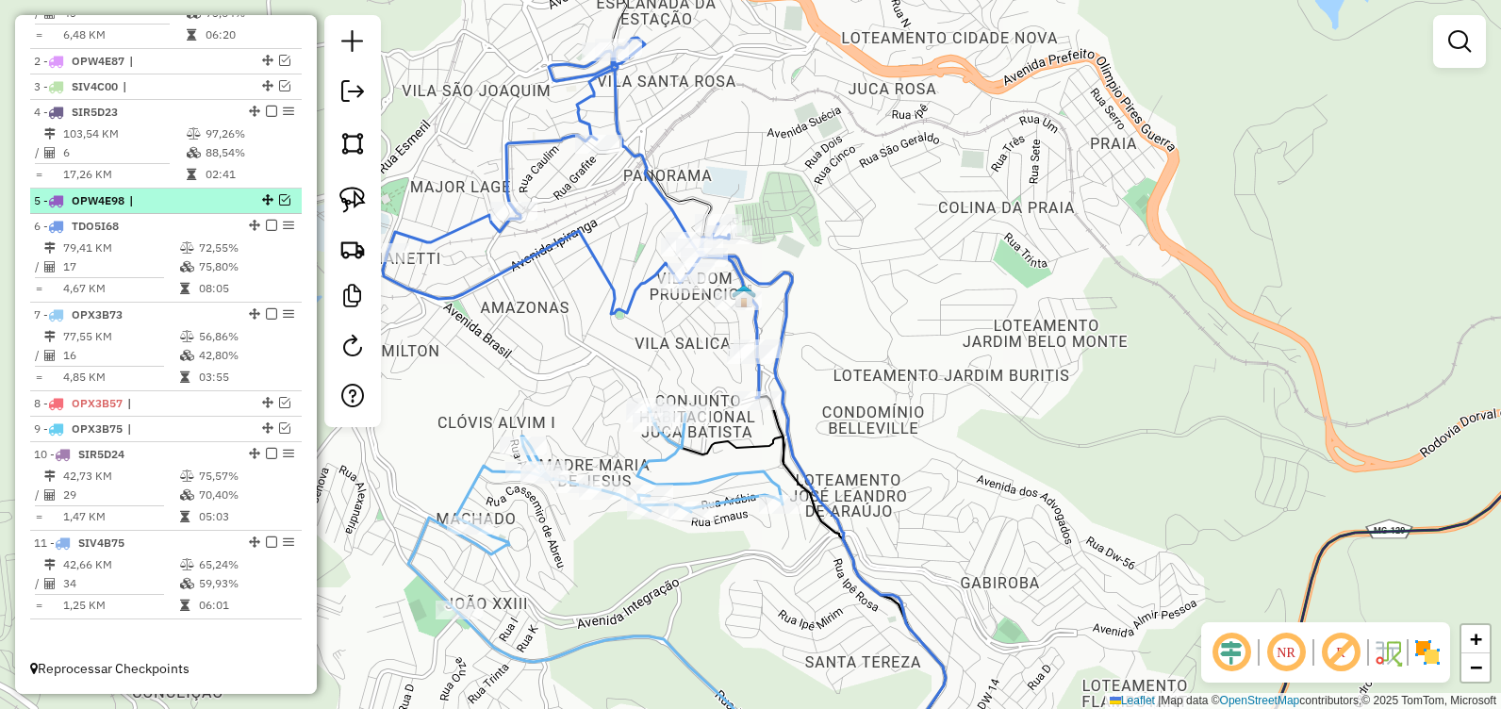
click at [279, 203] on em at bounding box center [284, 199] width 11 height 11
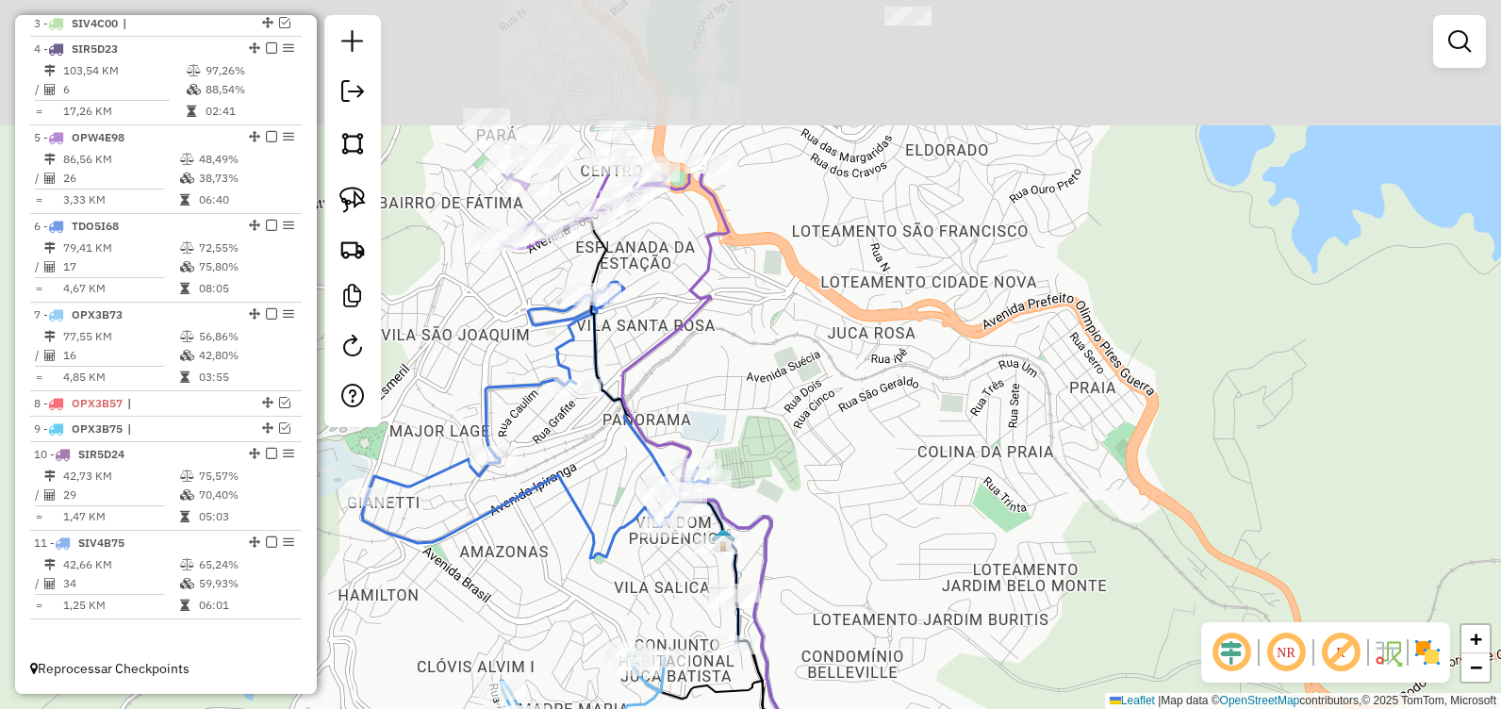
drag, startPoint x: 810, startPoint y: 113, endPoint x: 817, endPoint y: 403, distance: 290.4
click at [817, 403] on div "Janela de atendimento Grade de atendimento Capacidade Transportadoras Veículos …" at bounding box center [750, 354] width 1501 height 709
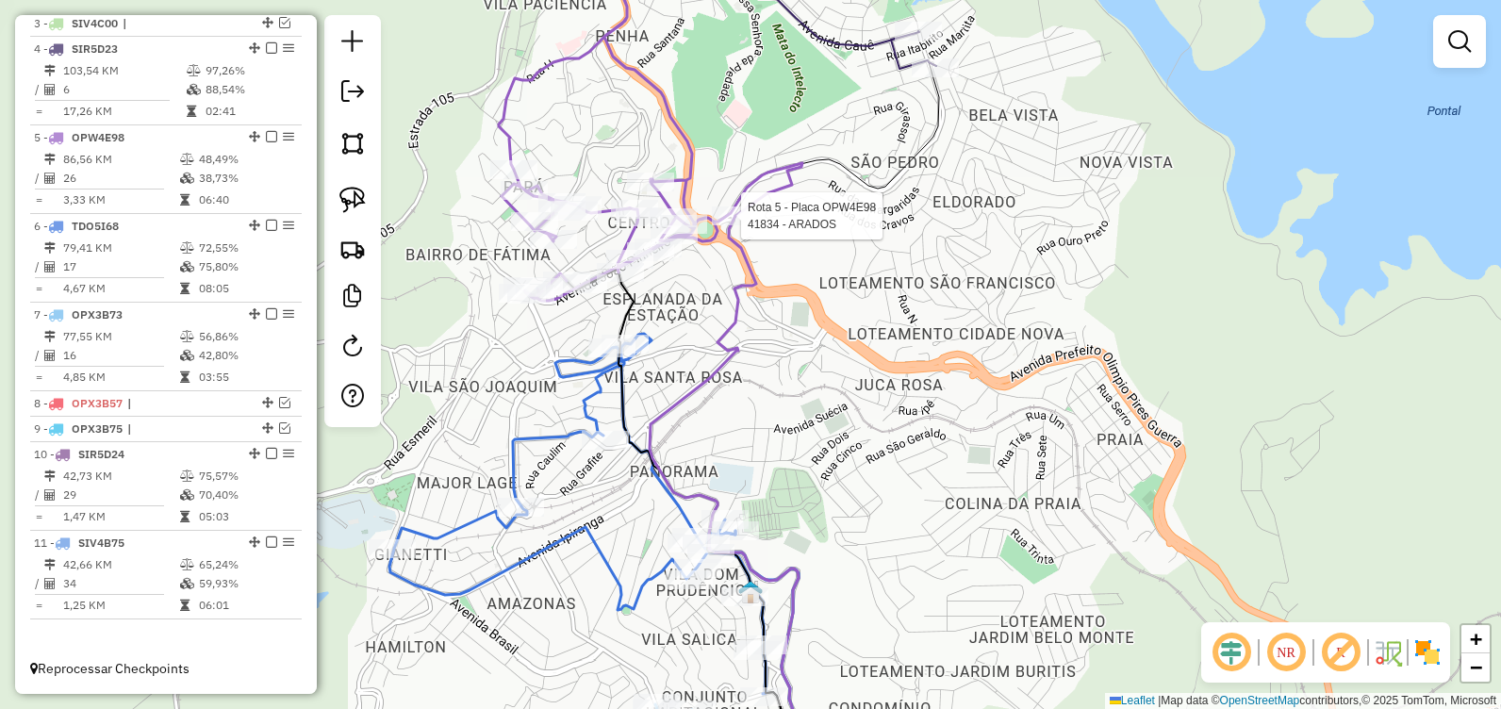
select select "**********"
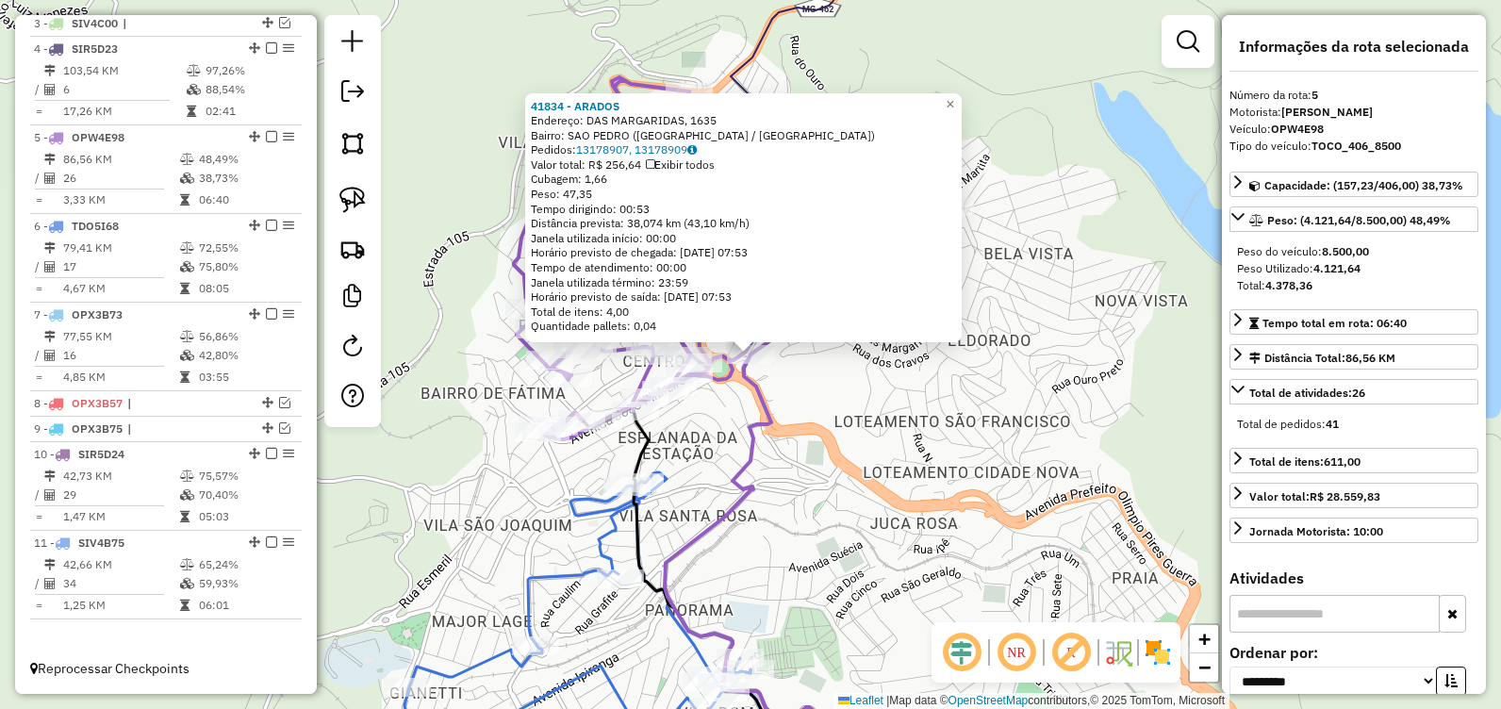
click at [826, 435] on div "41834 - ARADOS Endereço: DAS MARGARIDAS, 1635 Bairro: SAO PEDRO (ITABIRA / MG) …" at bounding box center [750, 354] width 1501 height 709
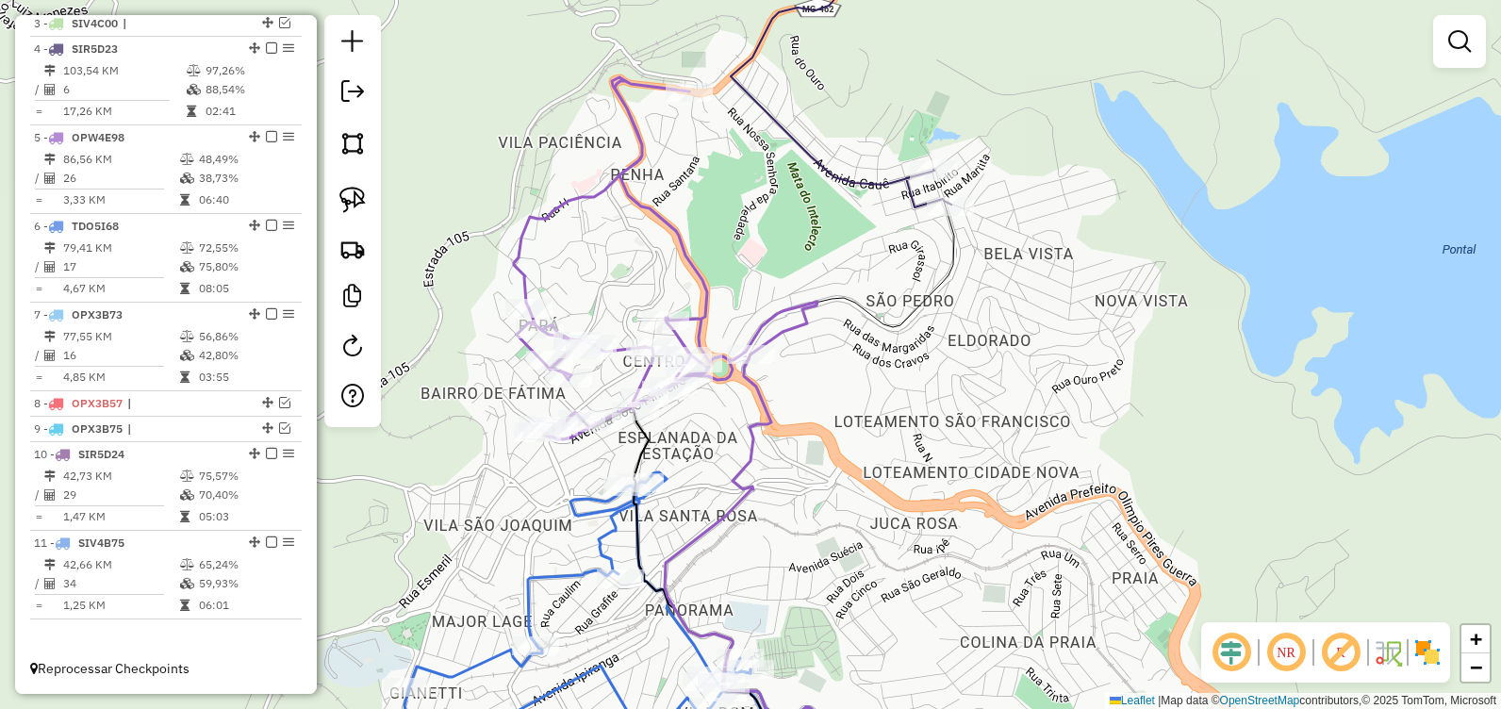
drag, startPoint x: 996, startPoint y: 547, endPoint x: 973, endPoint y: 475, distance: 75.4
click at [973, 475] on div "Janela de atendimento Grade de atendimento Capacidade Transportadoras Veículos …" at bounding box center [750, 354] width 1501 height 709
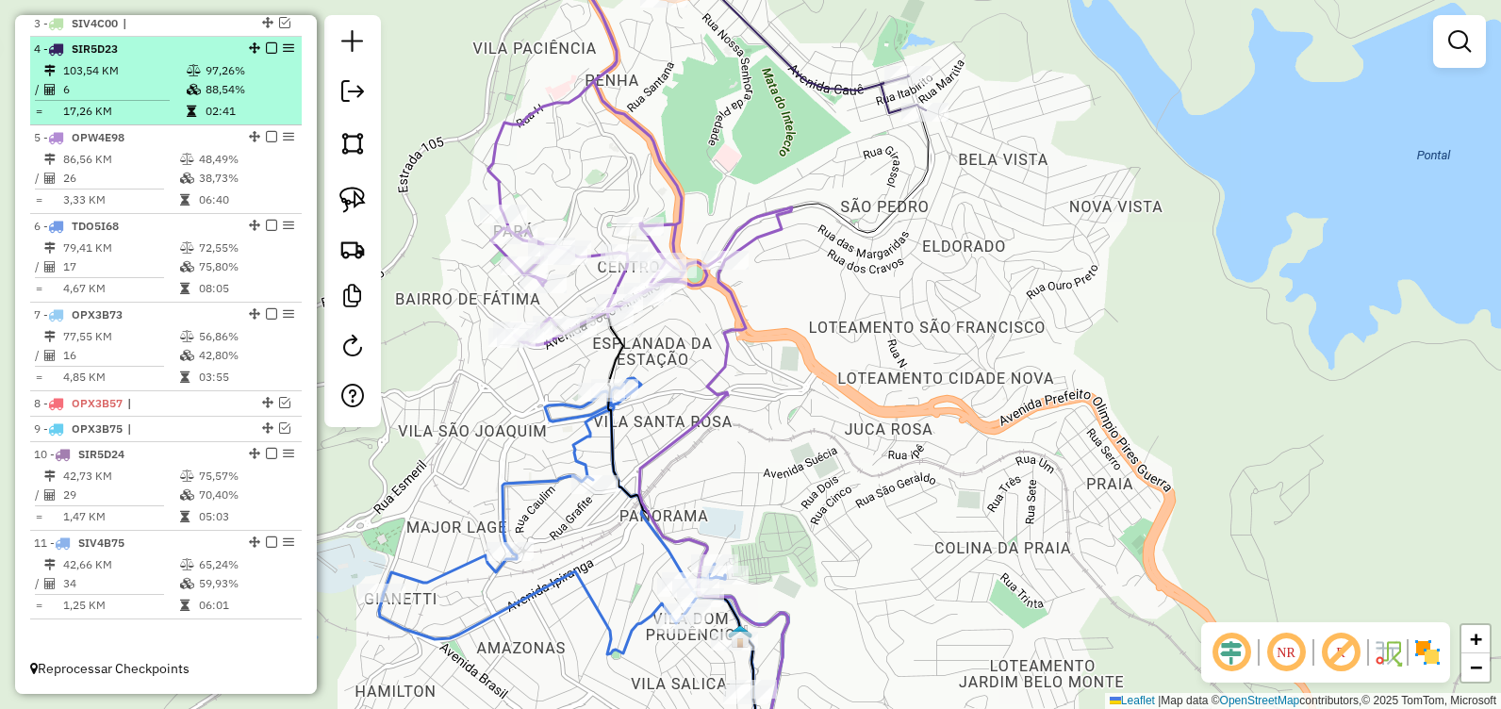
click at [270, 46] on em at bounding box center [271, 47] width 11 height 11
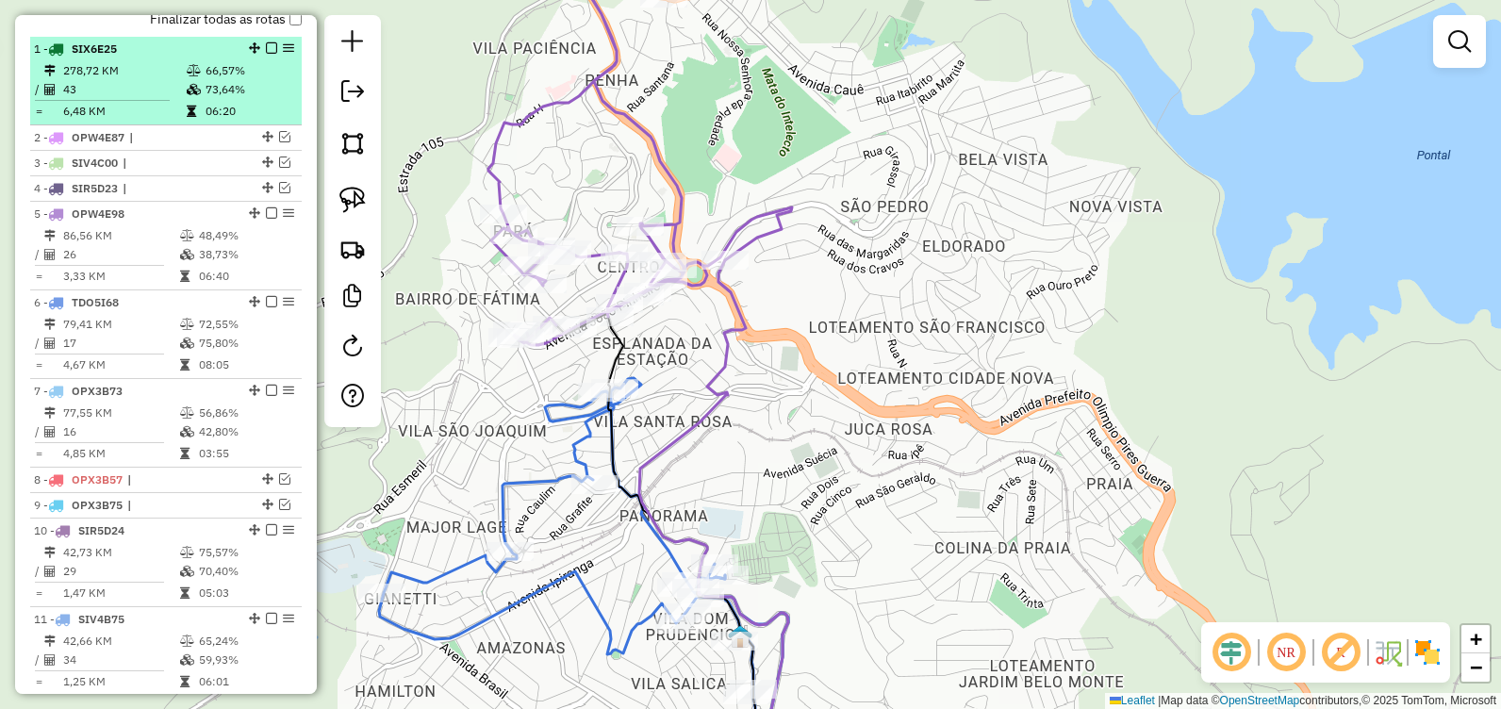
scroll to position [690, 0]
click at [268, 55] on em at bounding box center [271, 48] width 11 height 11
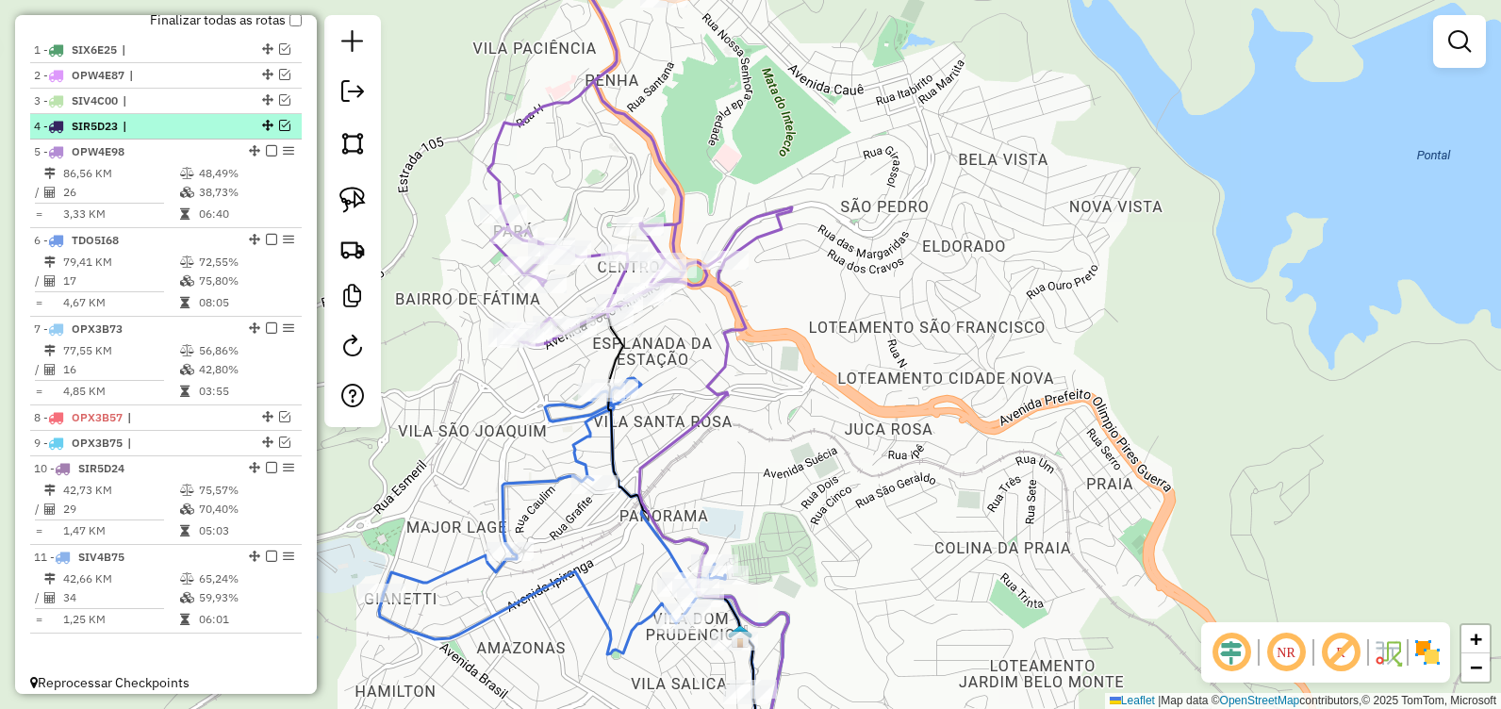
click at [268, 156] on em at bounding box center [271, 150] width 11 height 11
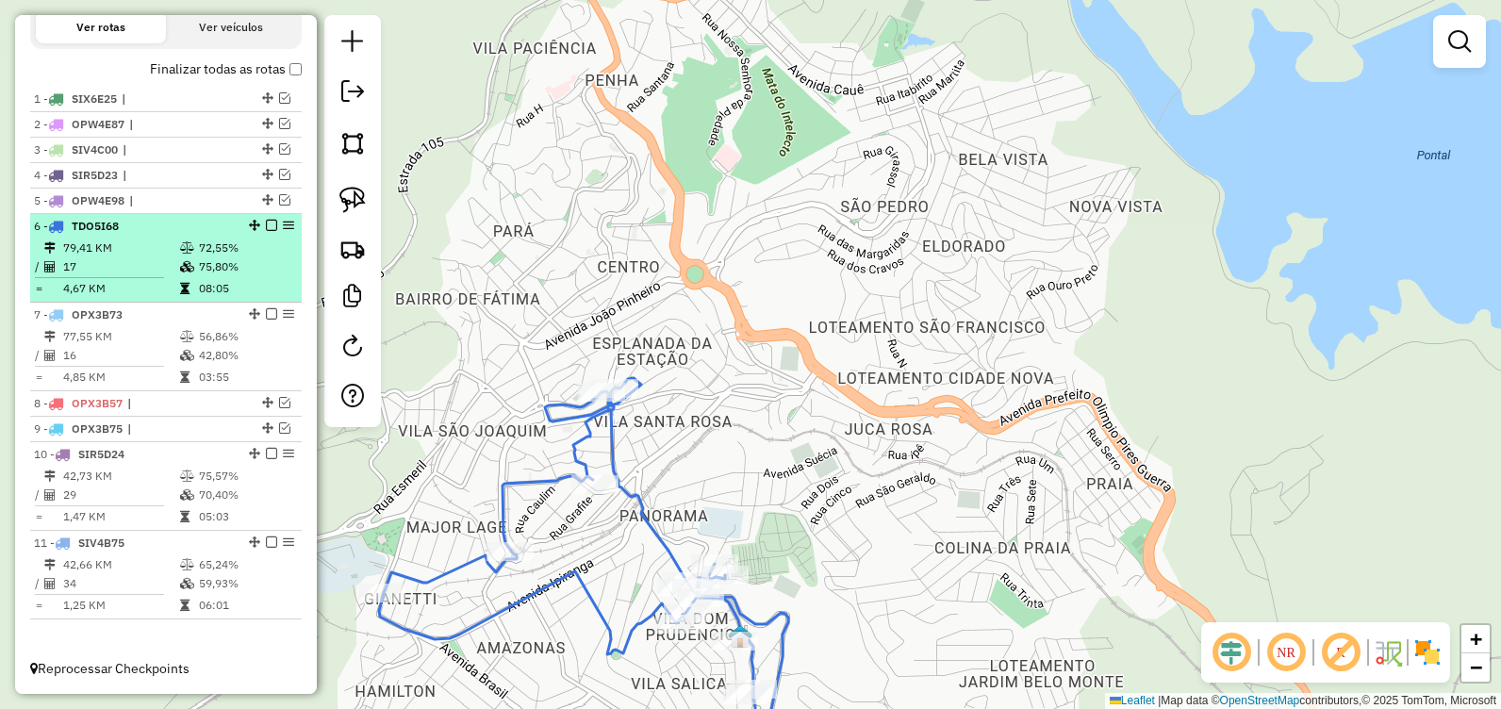
click at [266, 224] on em at bounding box center [271, 225] width 11 height 11
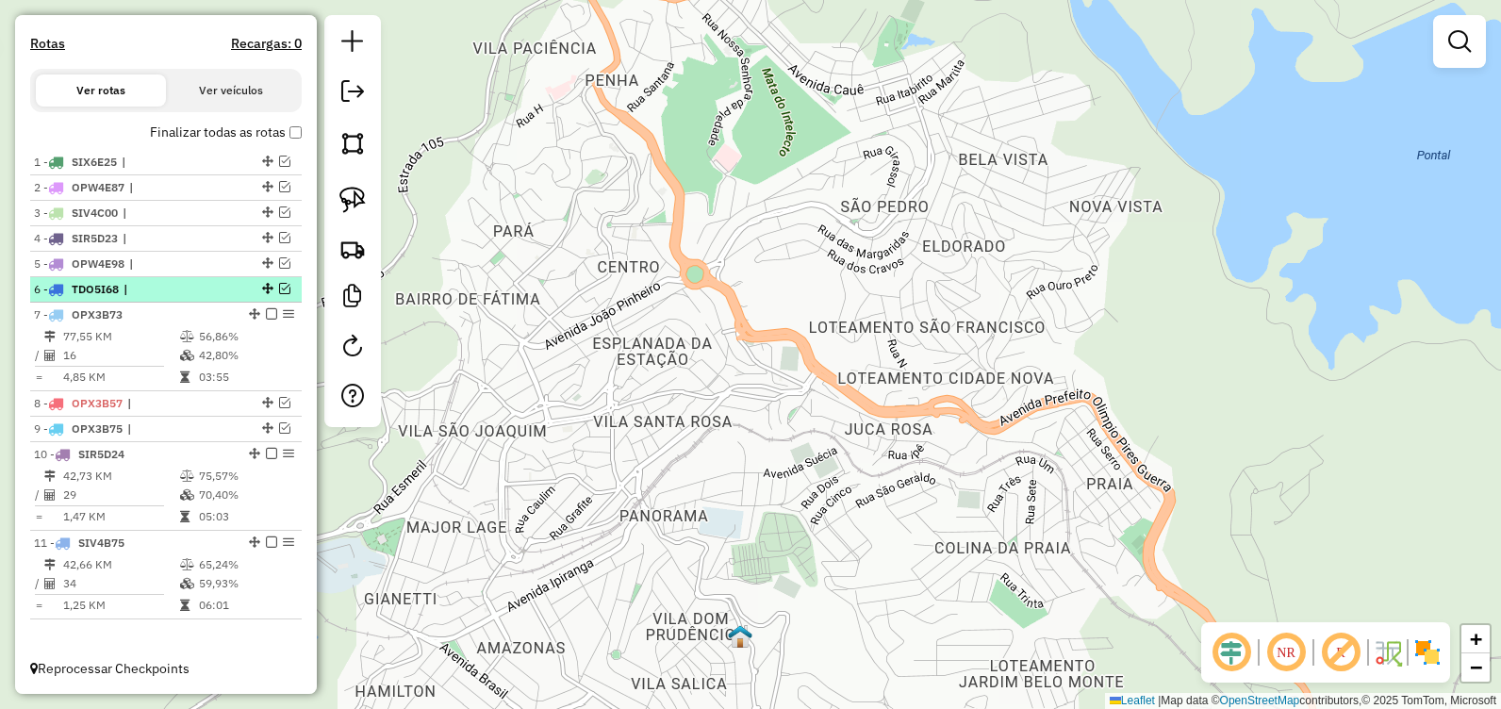
scroll to position [595, 0]
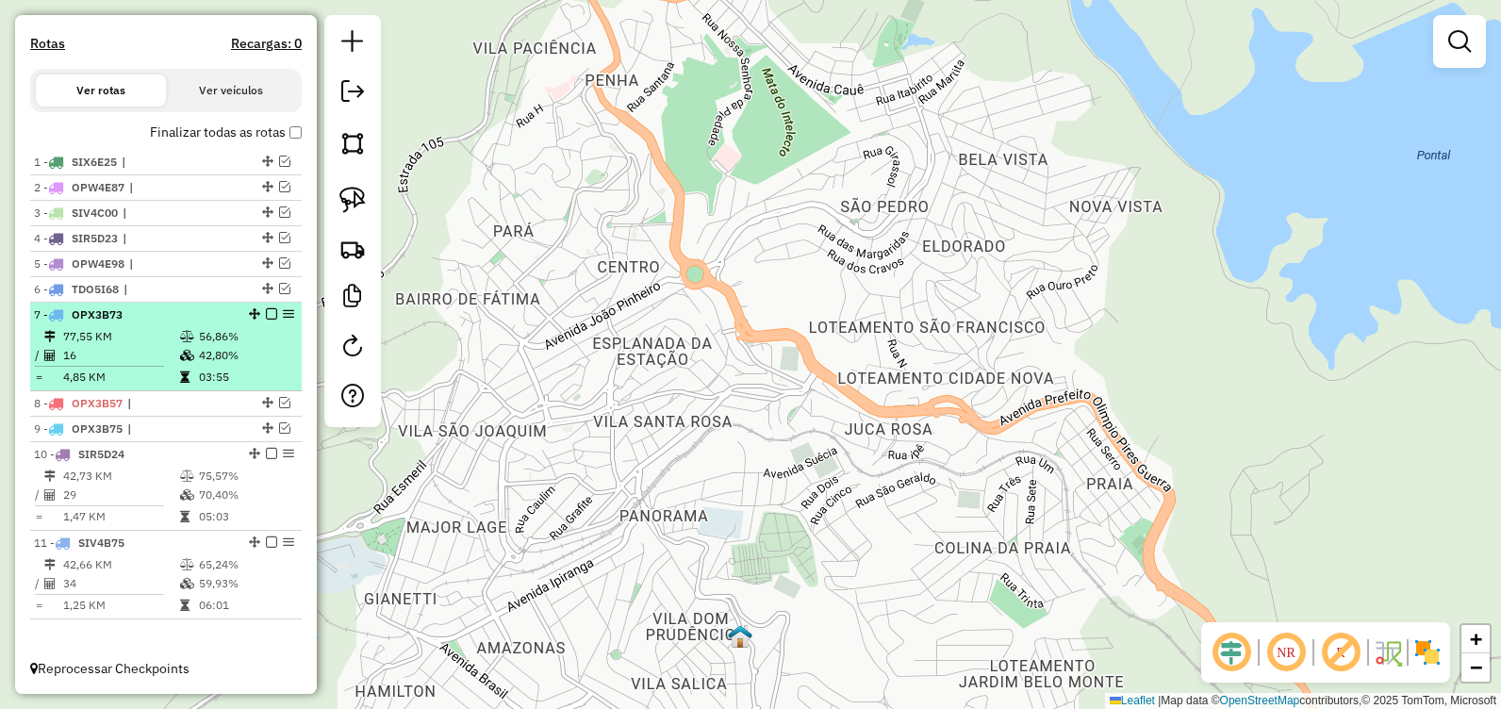
click at [236, 352] on td "42,80%" at bounding box center [245, 355] width 95 height 19
select select "**********"
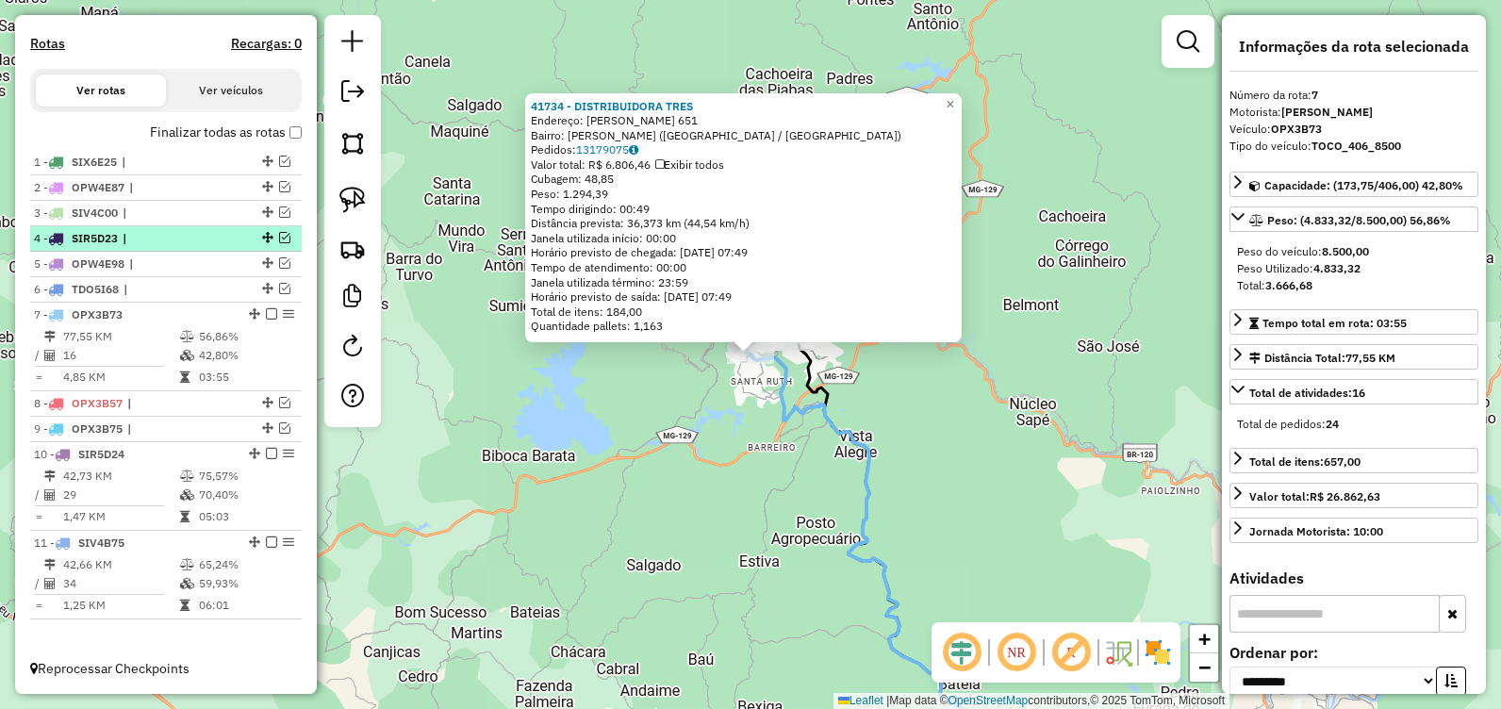
click at [267, 315] on em at bounding box center [271, 313] width 11 height 11
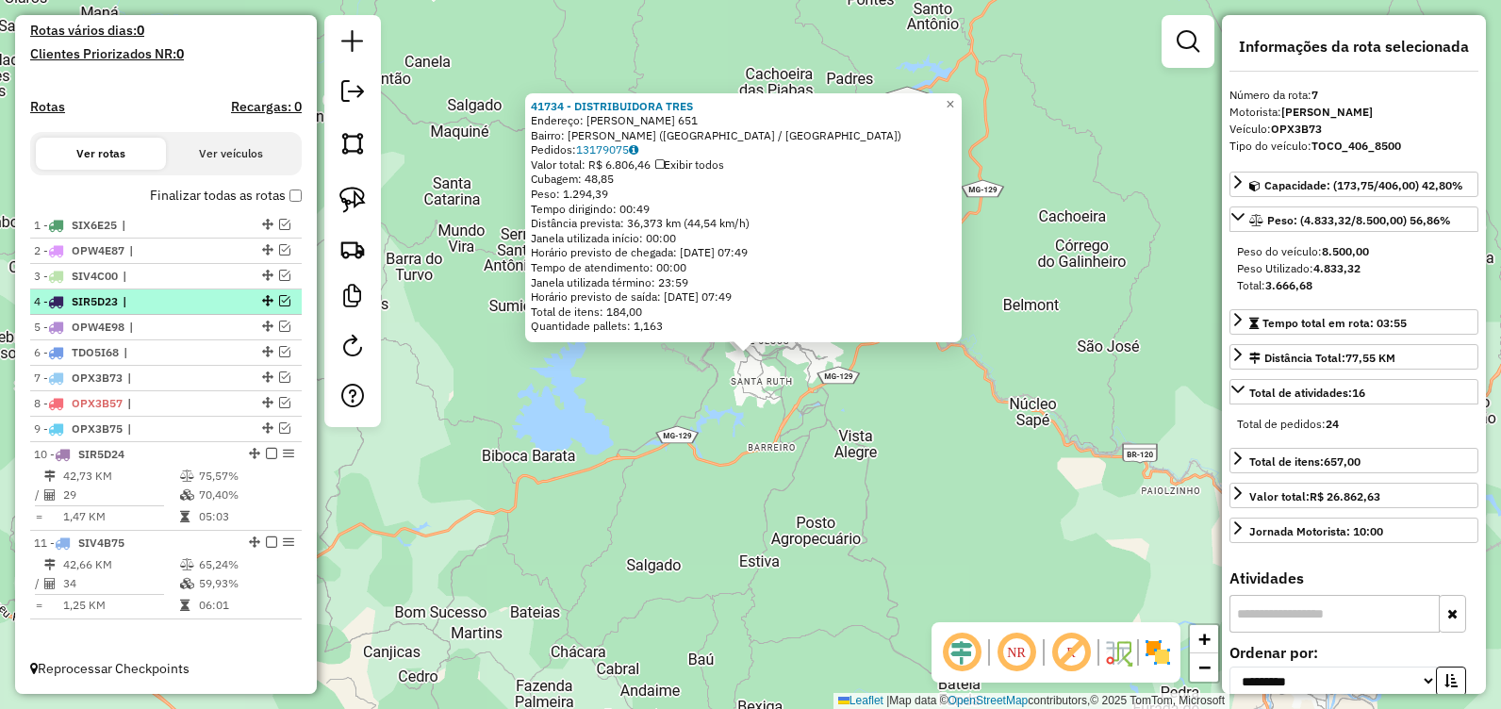
scroll to position [532, 0]
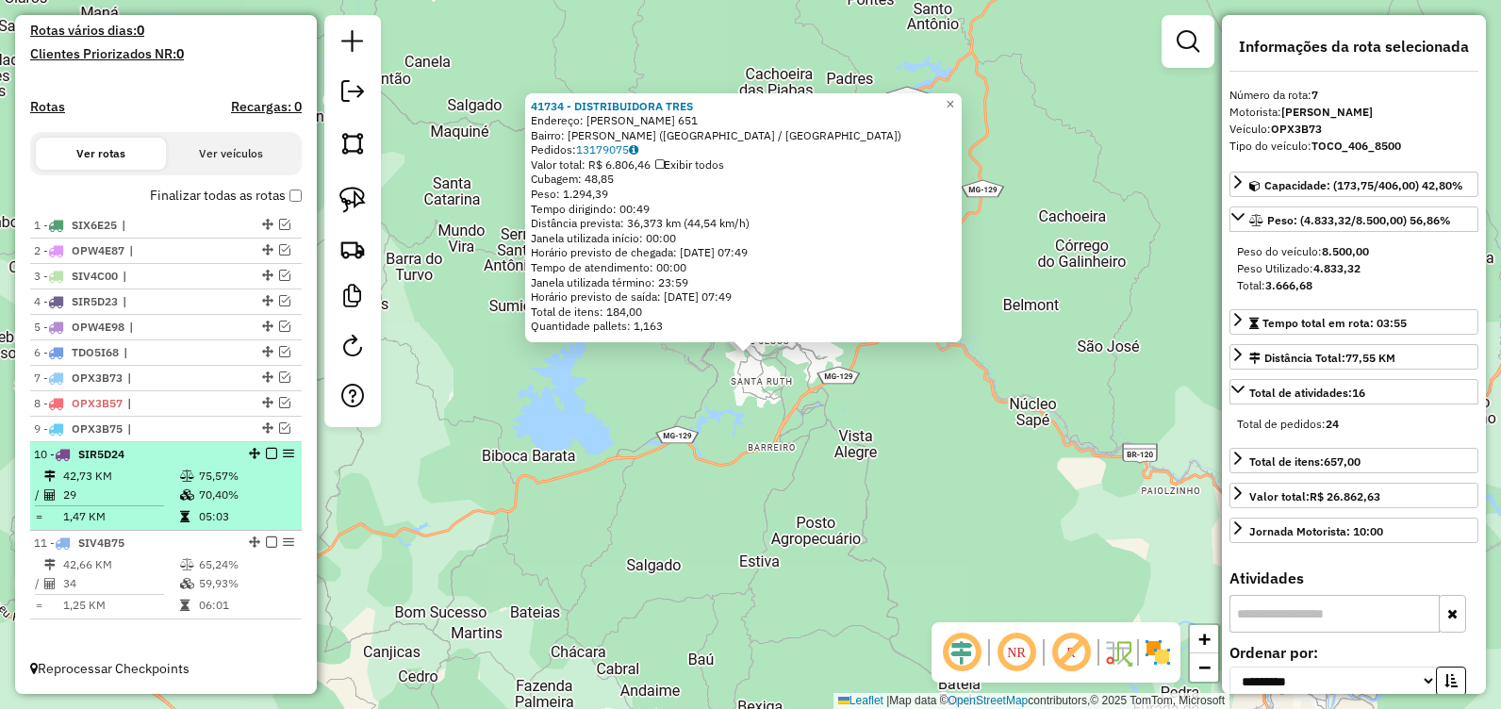
click at [266, 454] on em at bounding box center [271, 453] width 11 height 11
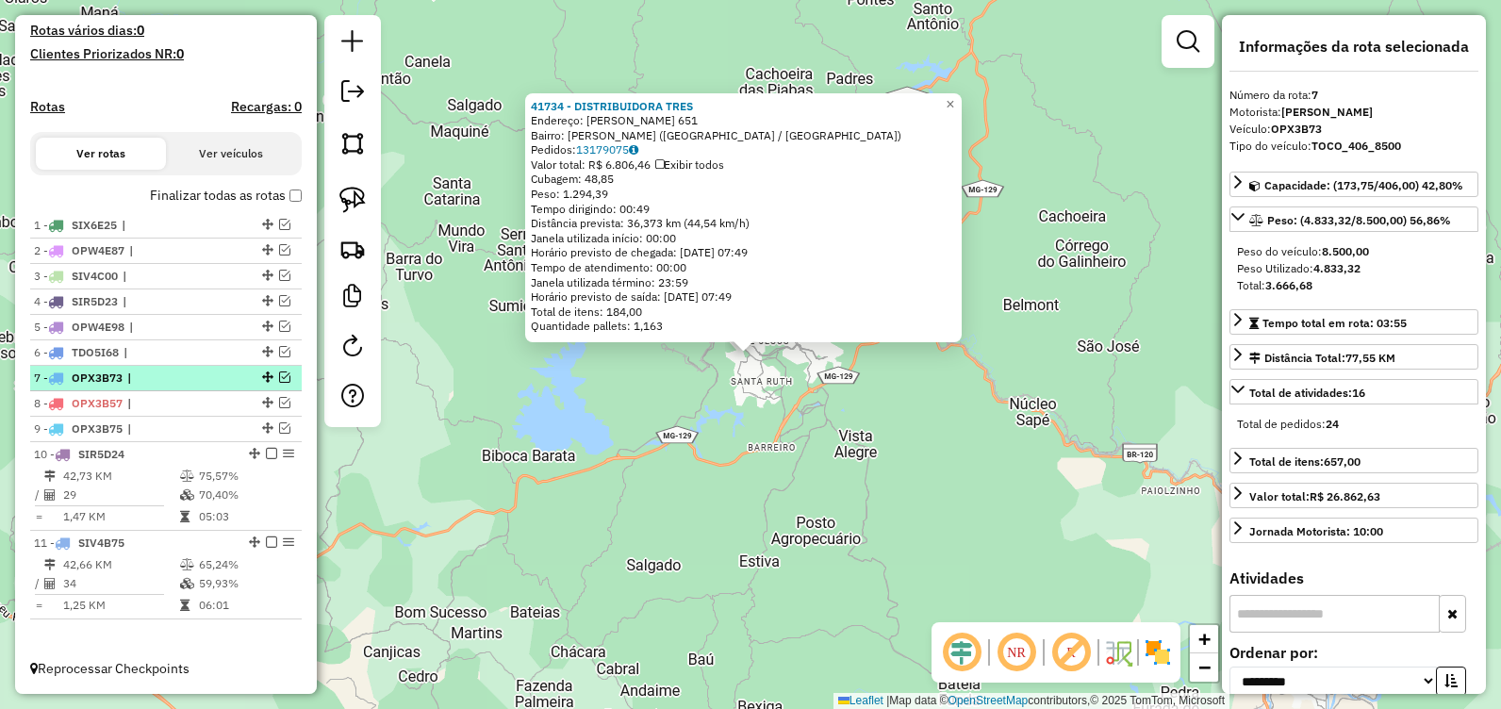
scroll to position [468, 0]
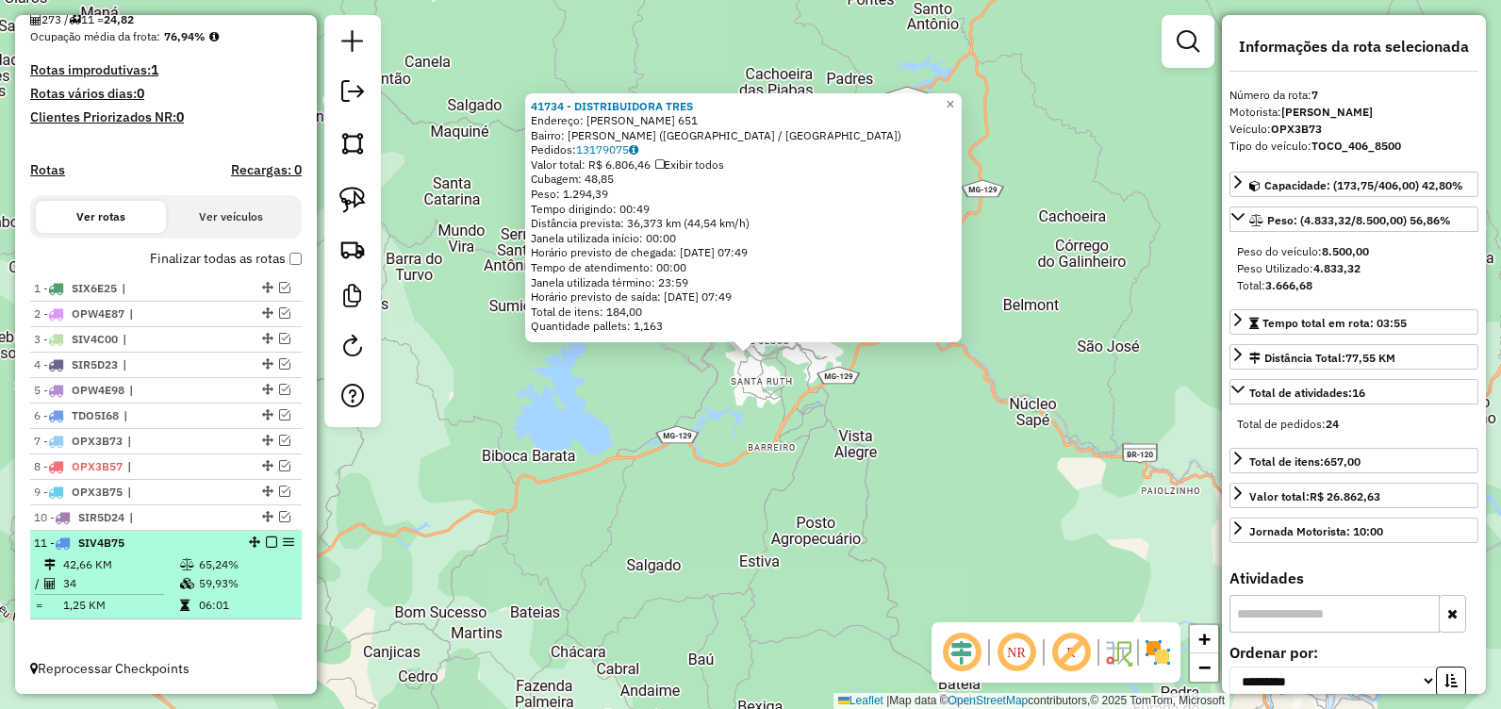
click at [266, 541] on em at bounding box center [271, 541] width 11 height 11
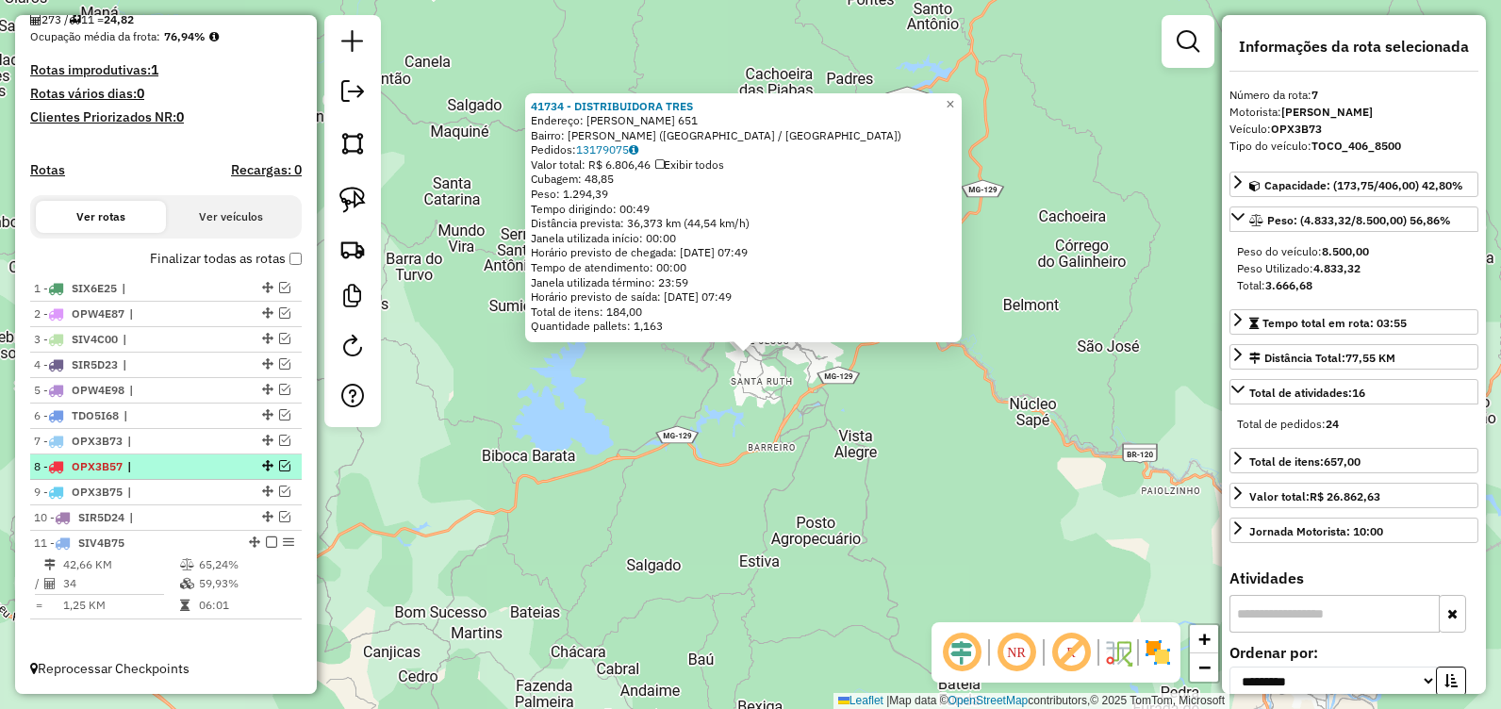
scroll to position [405, 0]
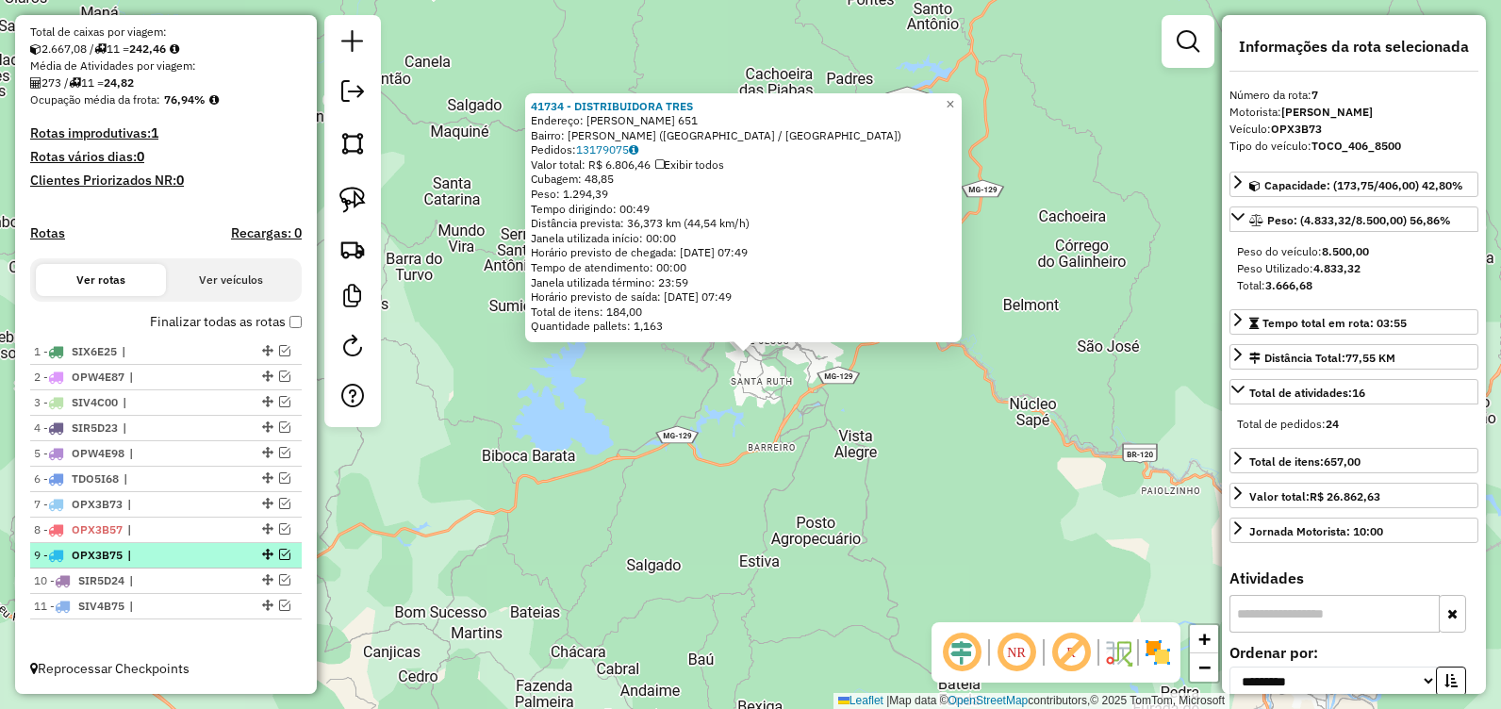
click at [279, 549] on em at bounding box center [284, 554] width 11 height 11
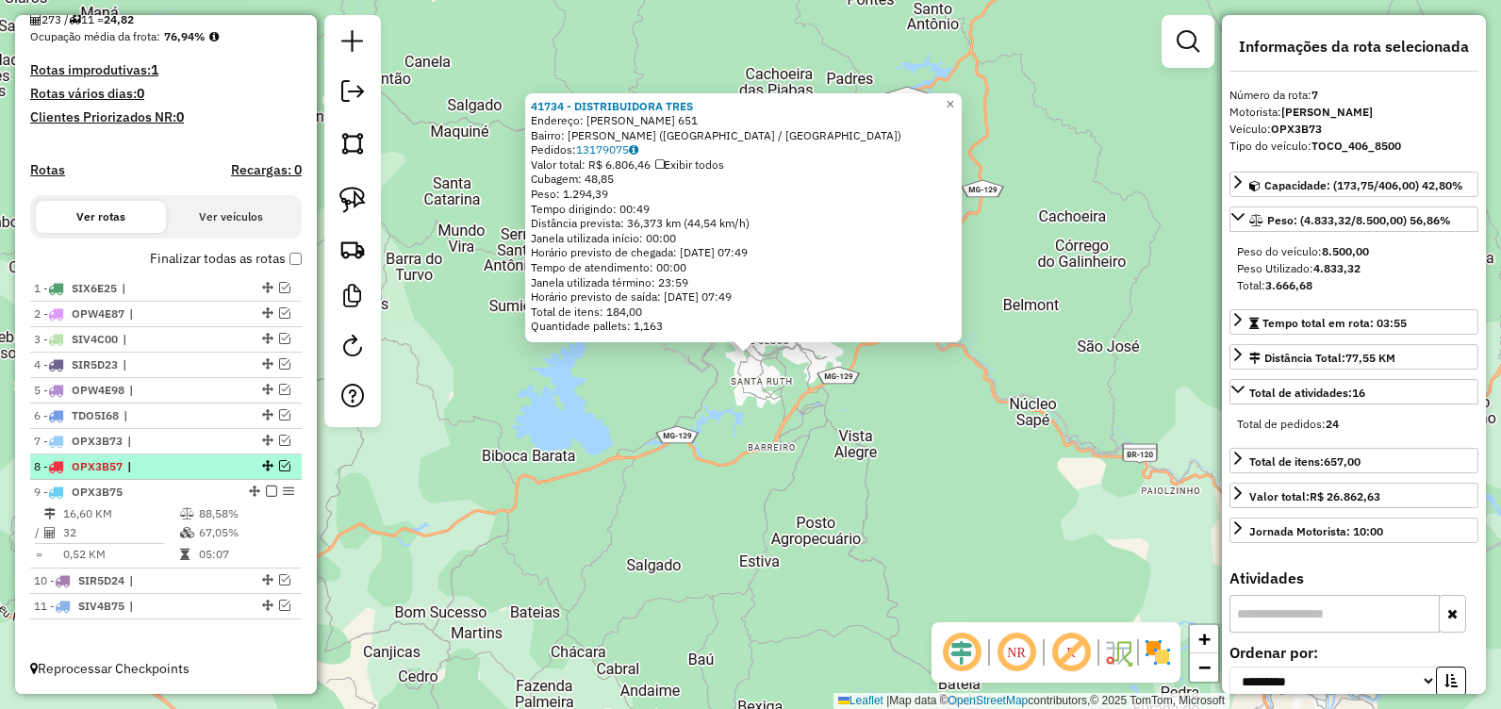
click at [279, 463] on em at bounding box center [284, 465] width 11 height 11
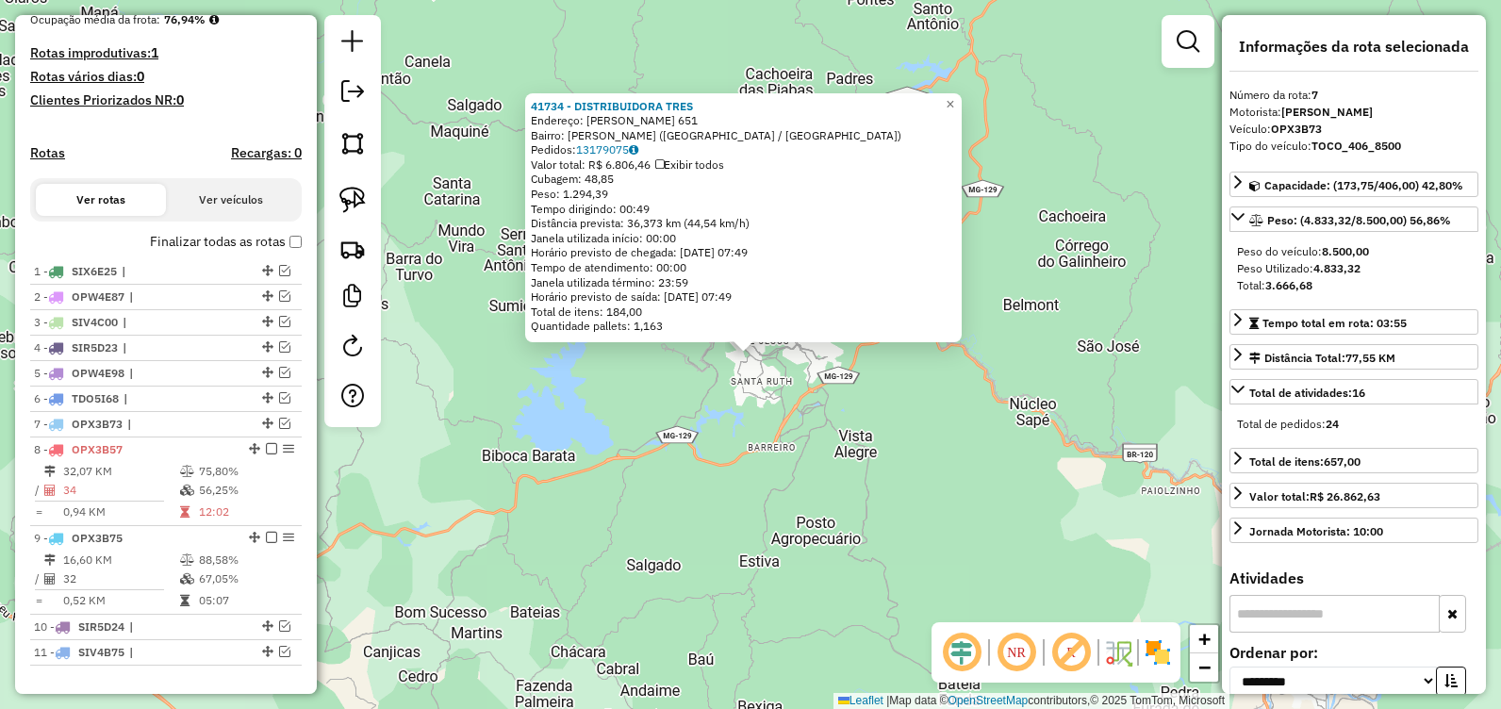
scroll to position [532, 0]
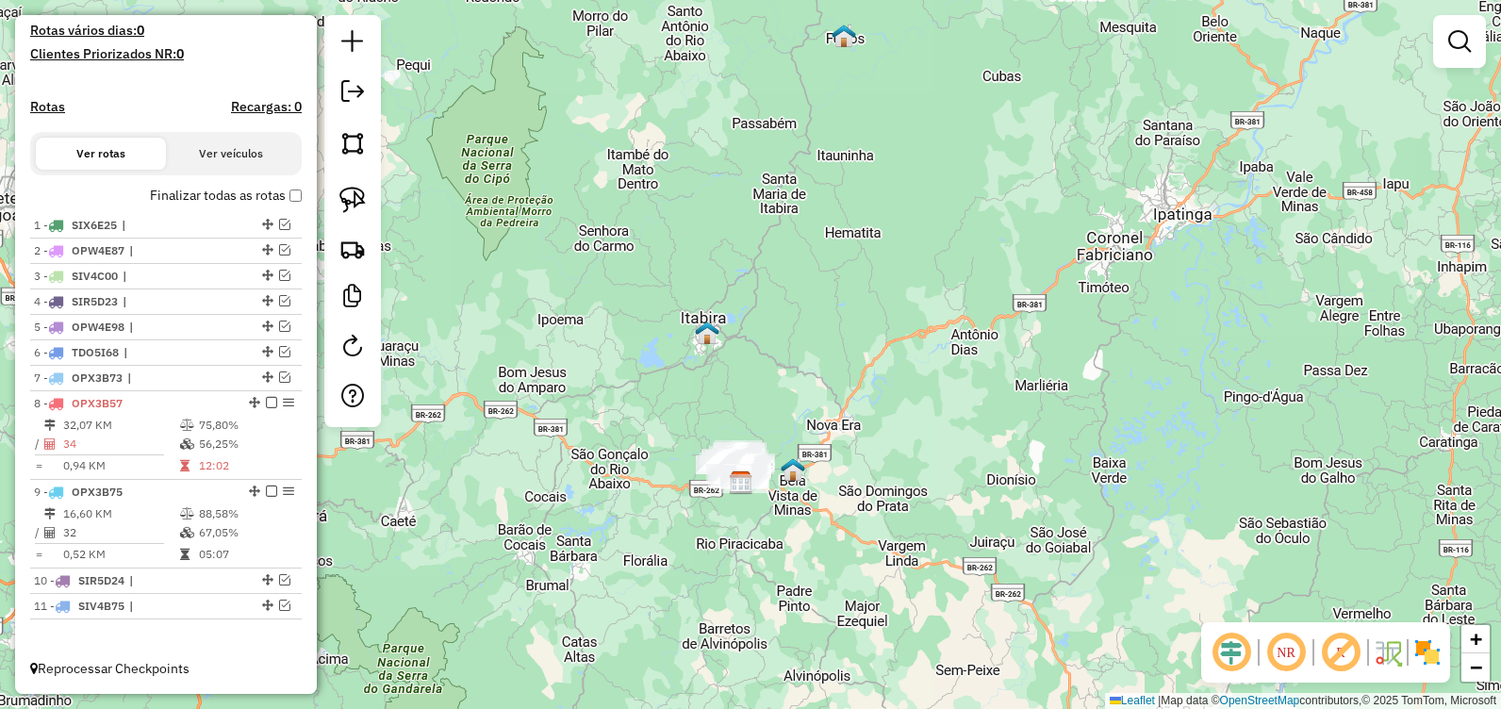
drag, startPoint x: 836, startPoint y: 461, endPoint x: 845, endPoint y: 331, distance: 130.4
click at [845, 331] on div "Janela de atendimento Grade de atendimento Capacidade Transportadoras Veículos …" at bounding box center [750, 354] width 1501 height 709
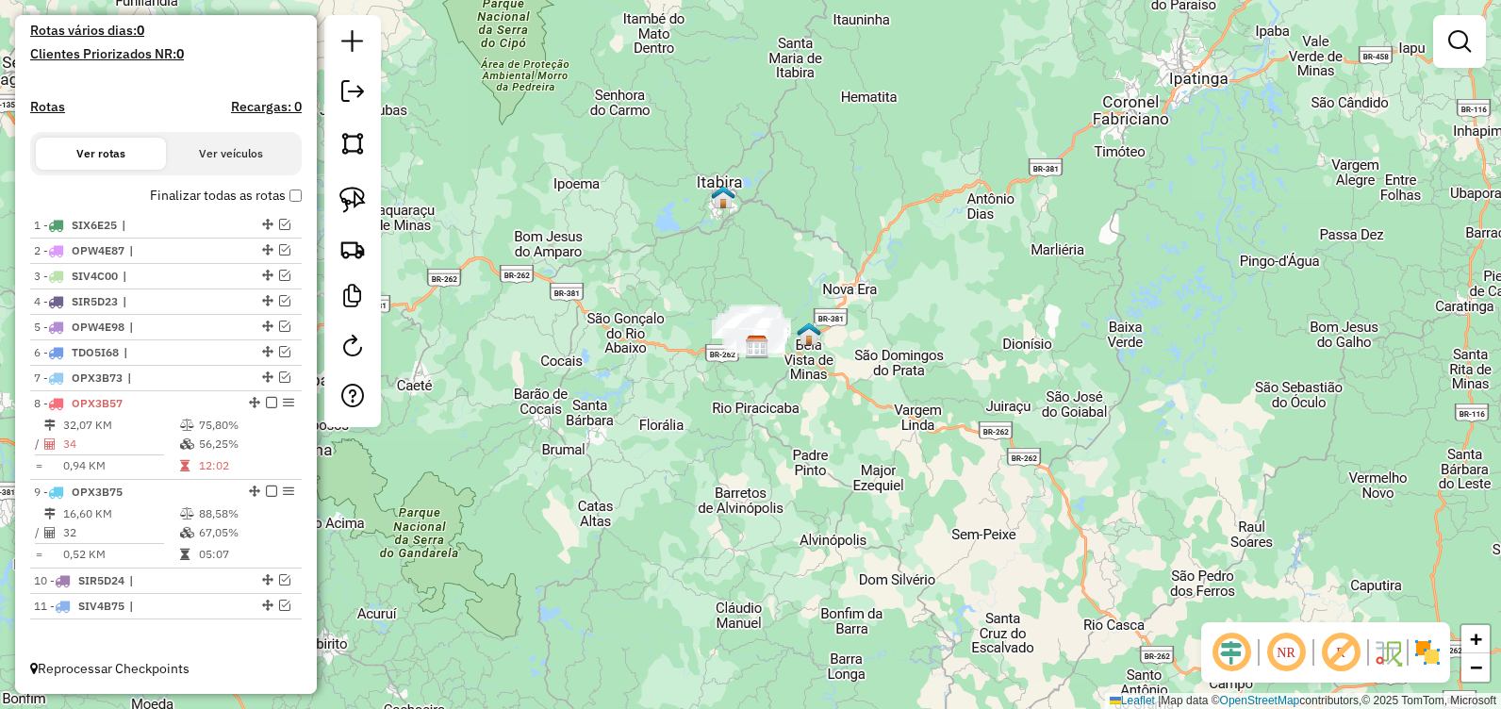
click at [817, 311] on div "Janela de atendimento Grade de atendimento Capacidade Transportadoras Veículos …" at bounding box center [750, 354] width 1501 height 709
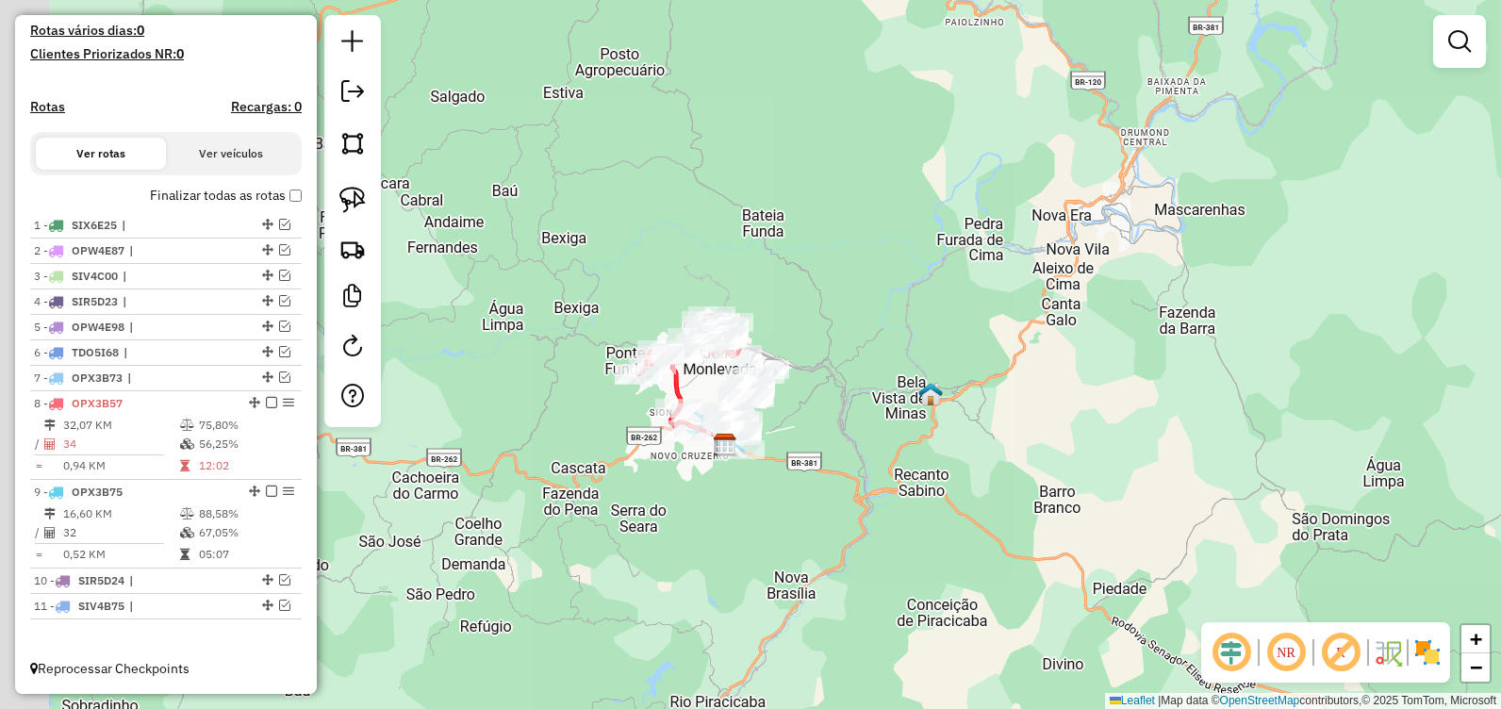
drag, startPoint x: 821, startPoint y: 329, endPoint x: 884, endPoint y: 269, distance: 87.3
click at [884, 269] on div "Janela de atendimento Grade de atendimento Capacidade Transportadoras Veículos …" at bounding box center [750, 354] width 1501 height 709
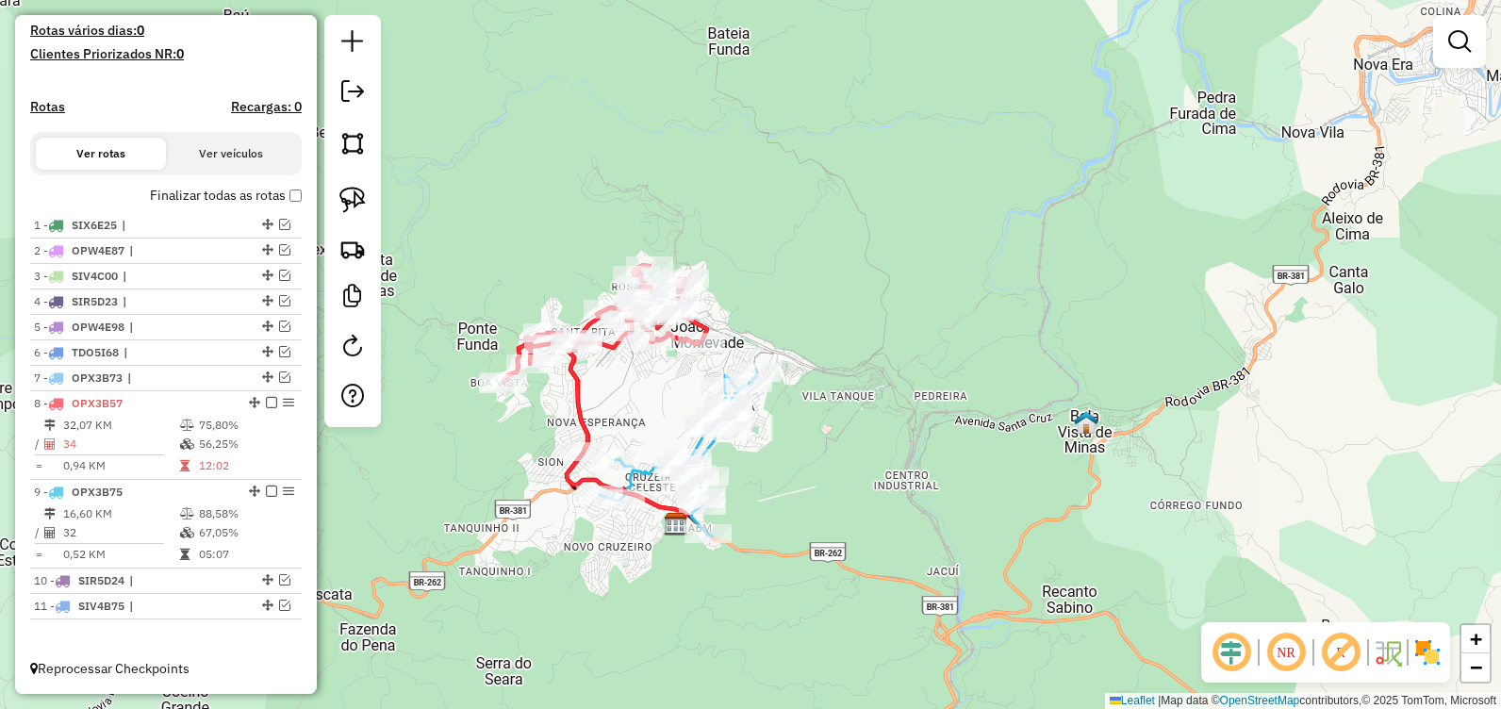
drag, startPoint x: 827, startPoint y: 354, endPoint x: 992, endPoint y: 312, distance: 170.3
click at [991, 312] on div "Janela de atendimento Grade de atendimento Capacidade Transportadoras Veículos …" at bounding box center [750, 354] width 1501 height 709
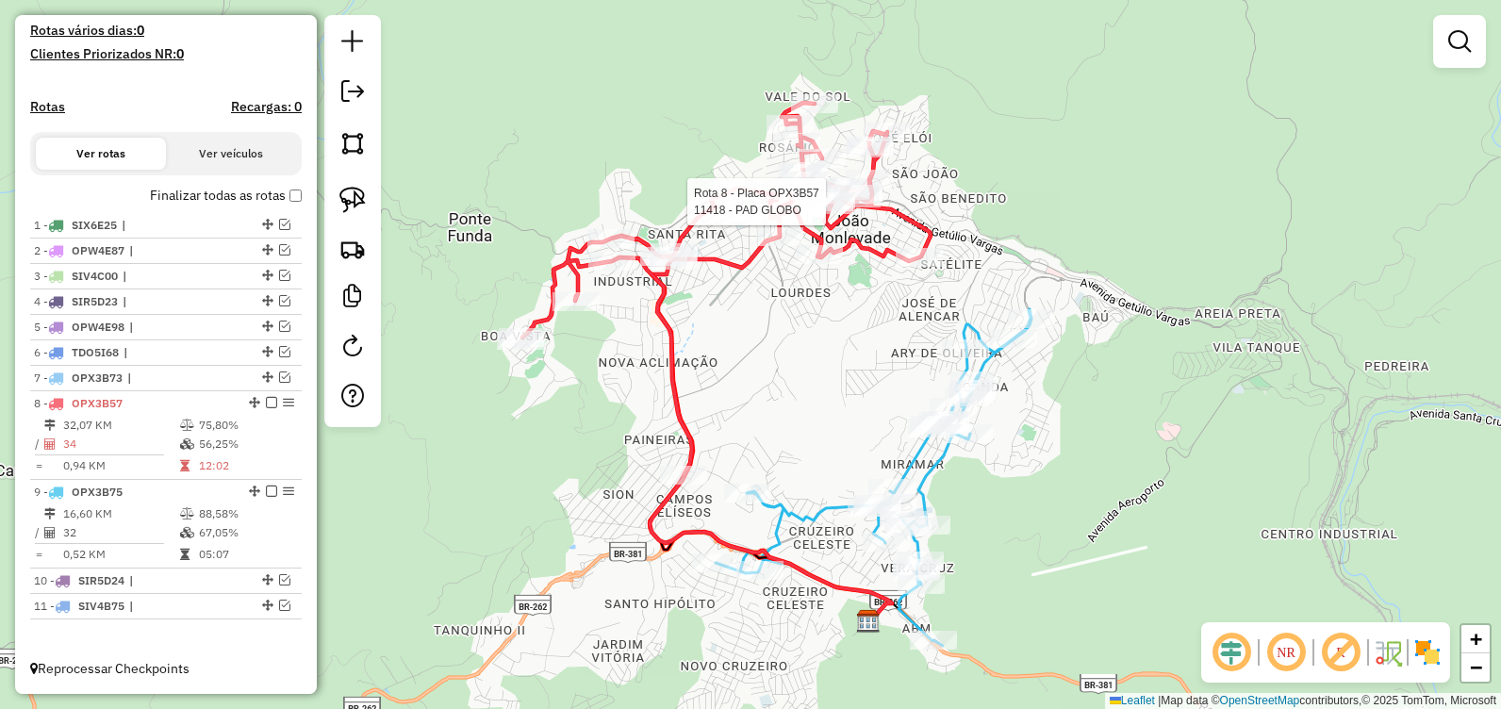
select select "**********"
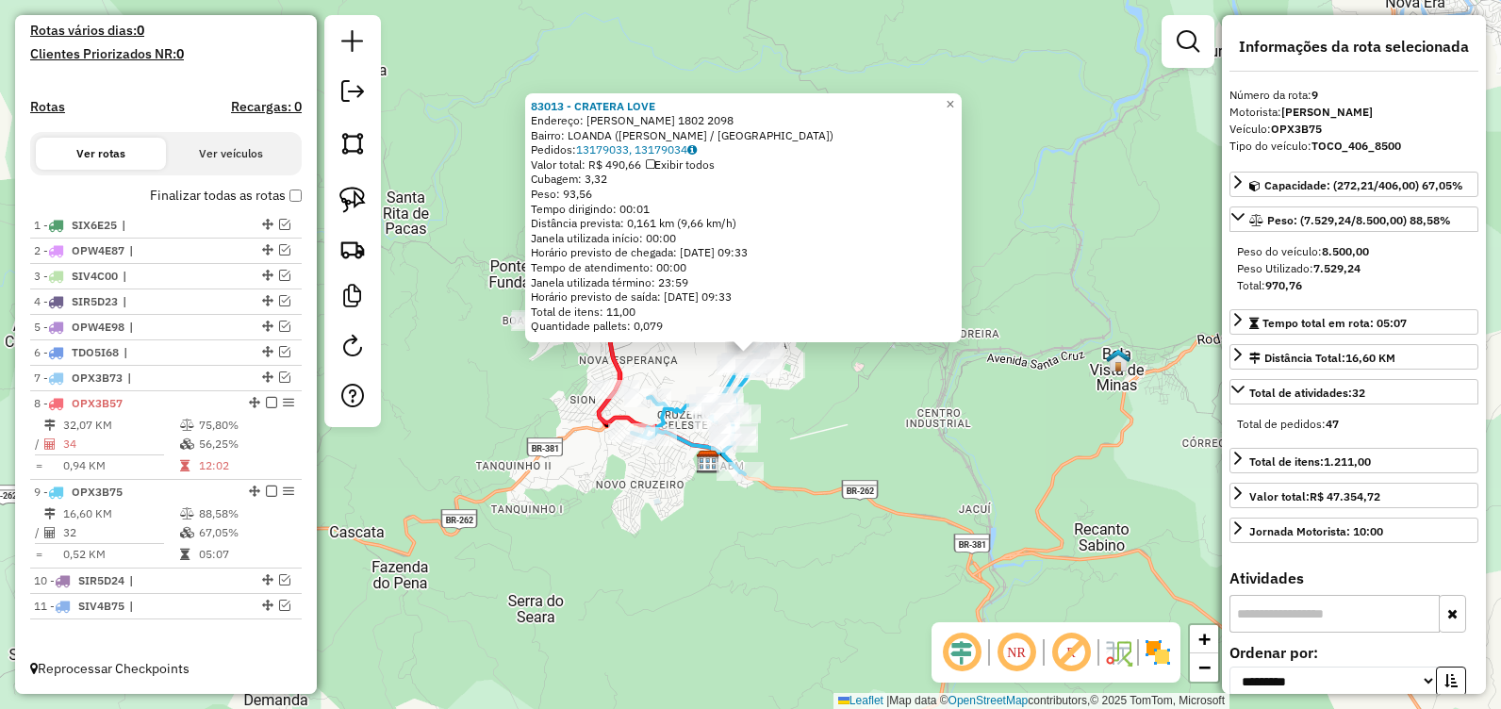
click at [883, 458] on div "83013 - CRATERA LOVE Endereço: ARMANDO FAJARDO 1802 2098 Bairro: LOANDA (JOAO M…" at bounding box center [750, 354] width 1501 height 709
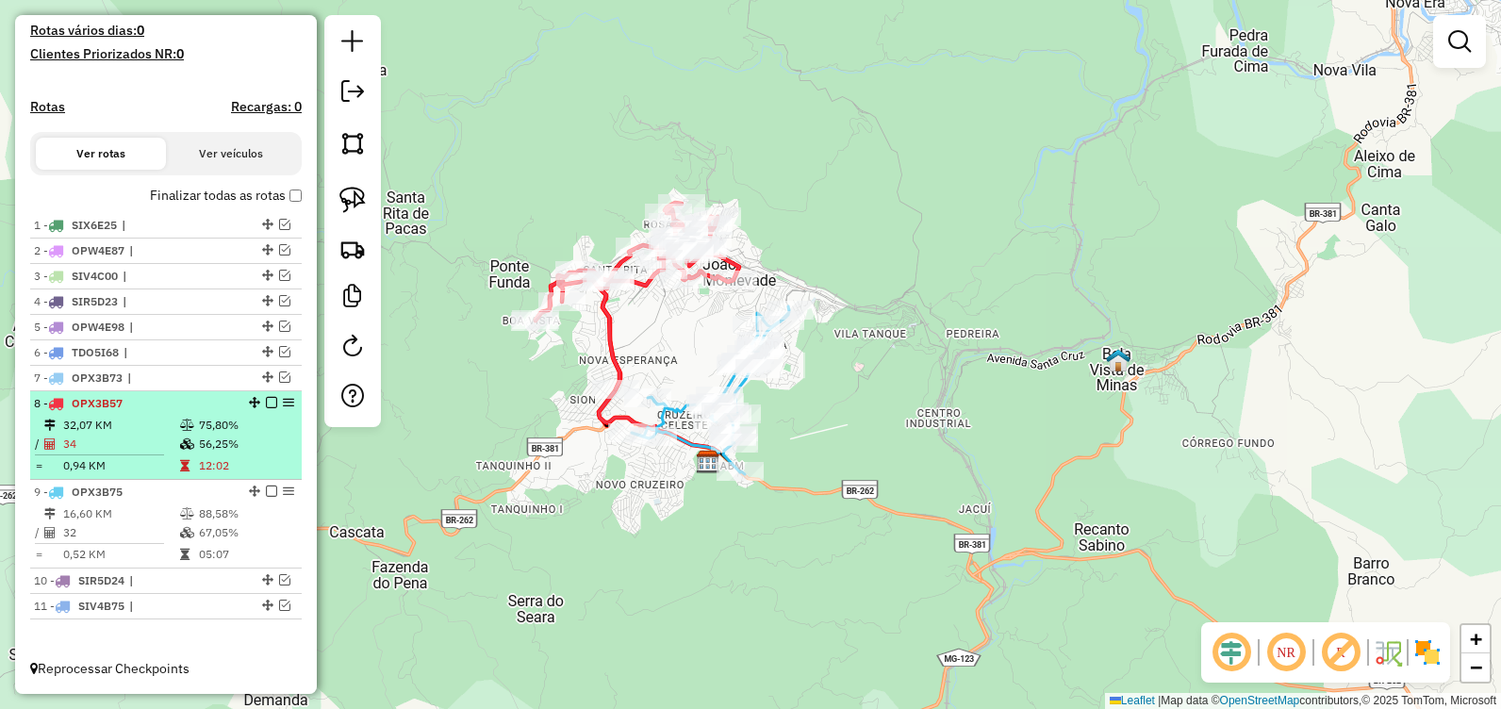
click at [266, 404] on em at bounding box center [271, 402] width 11 height 11
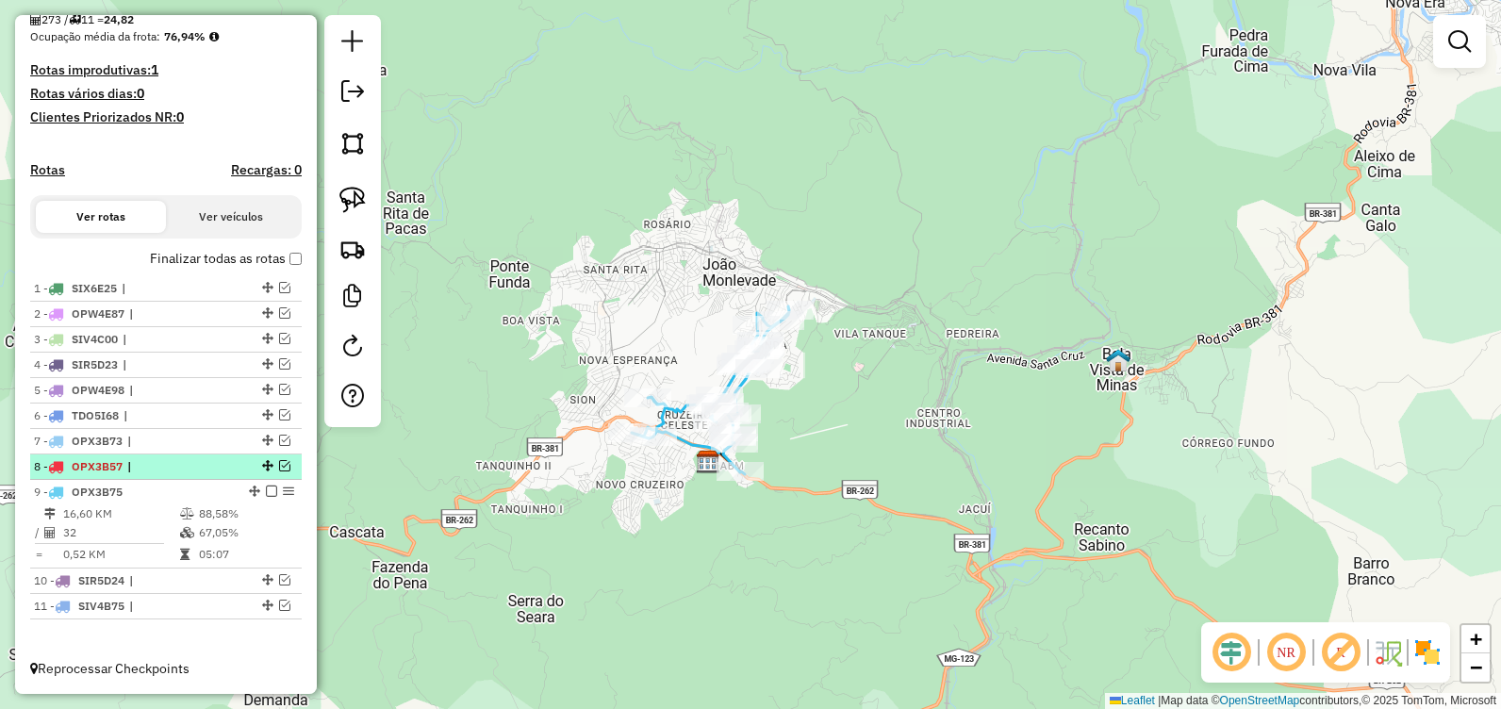
scroll to position [468, 0]
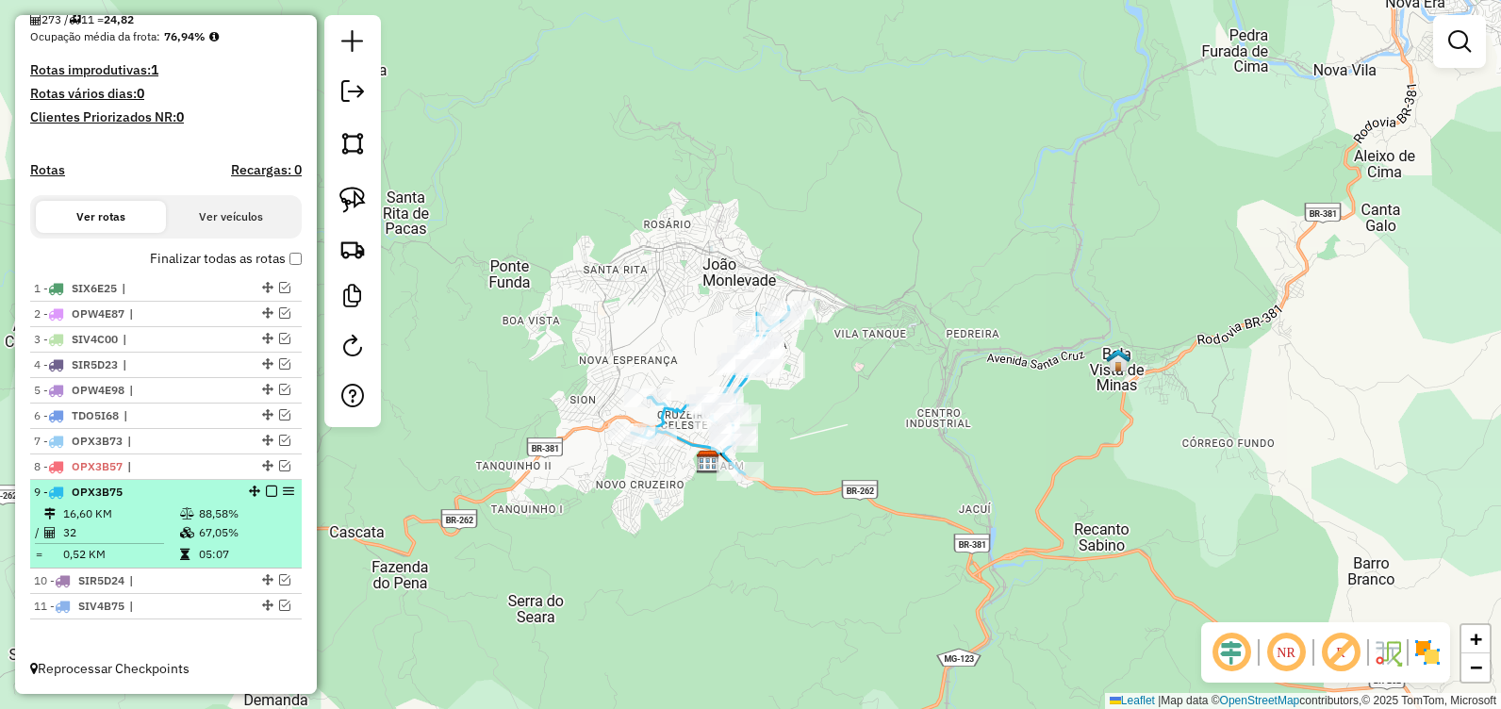
click at [266, 493] on em at bounding box center [271, 490] width 11 height 11
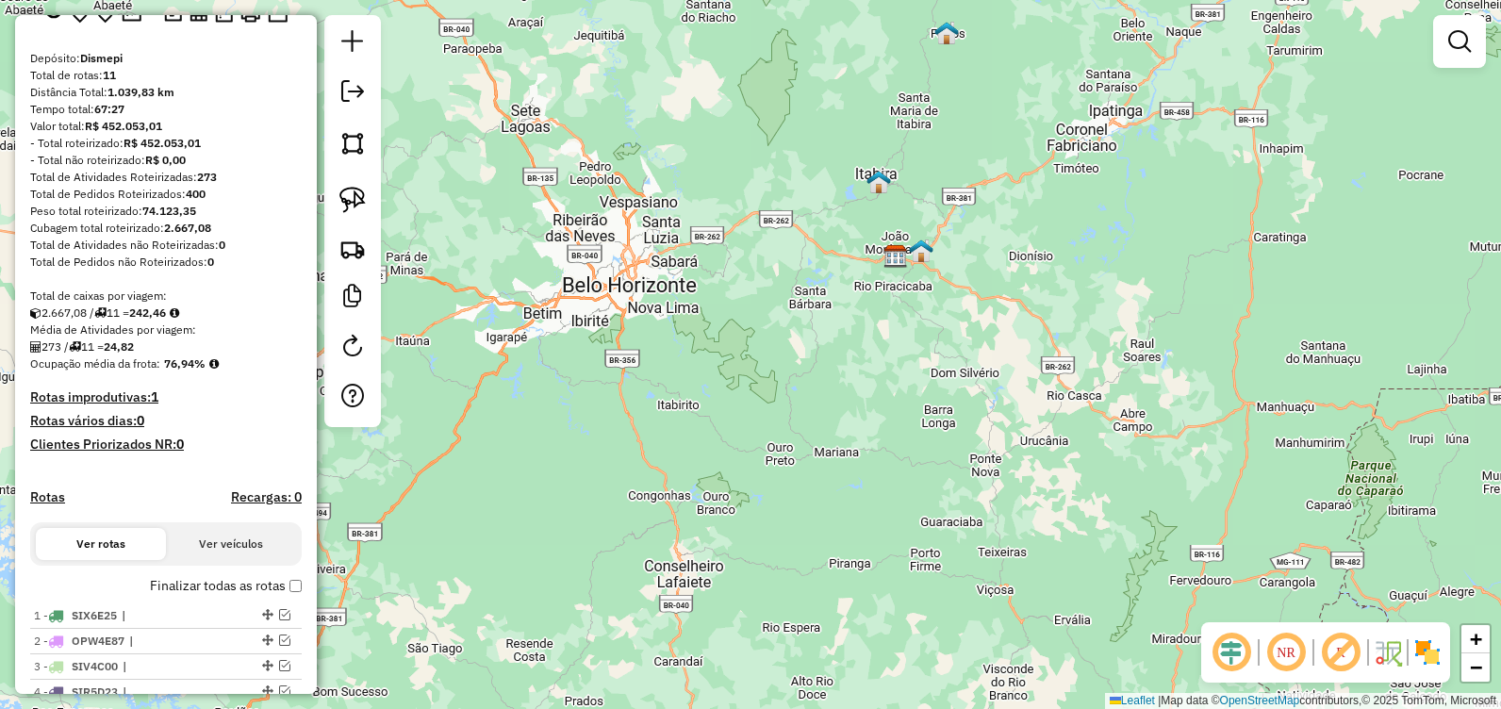
scroll to position [0, 0]
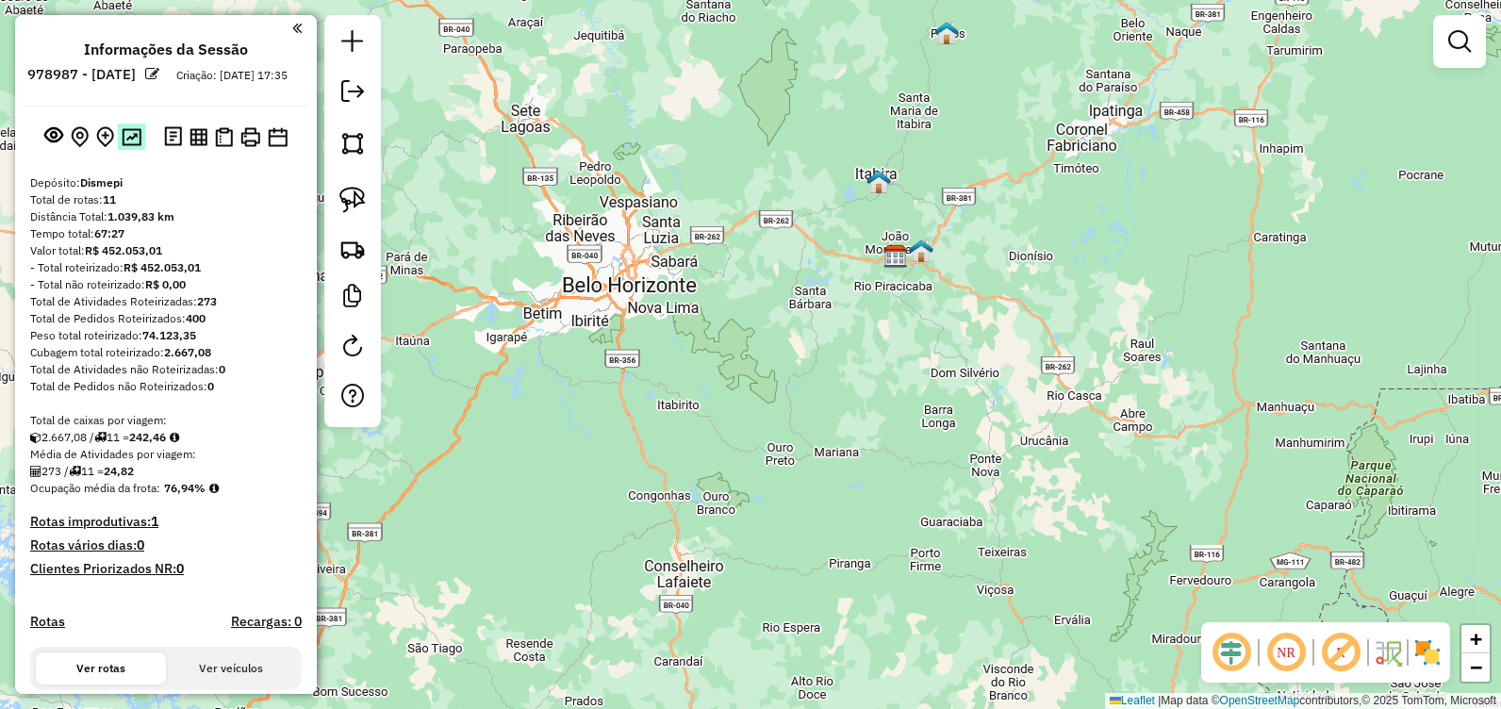
click at [128, 146] on img at bounding box center [132, 137] width 20 height 18
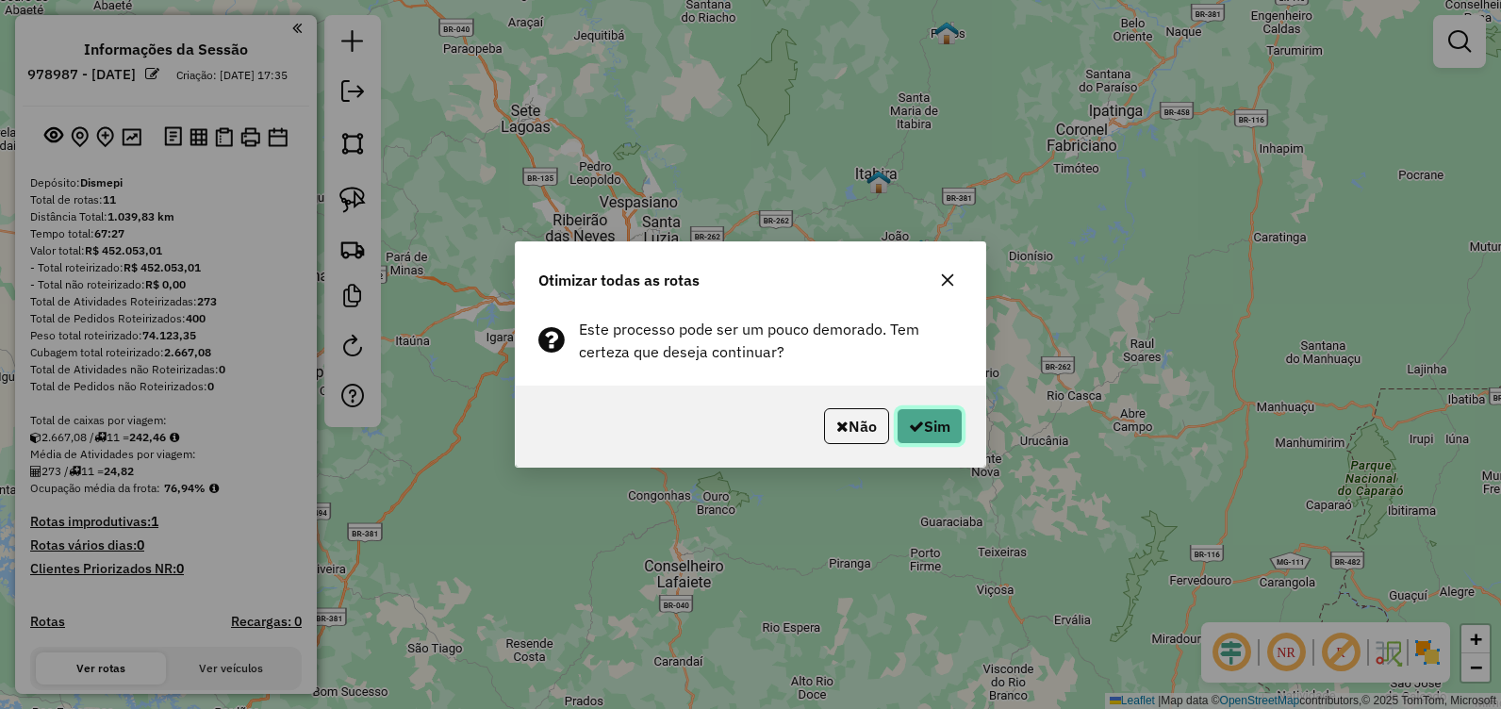
click at [935, 428] on button "Sim" at bounding box center [929, 426] width 66 height 36
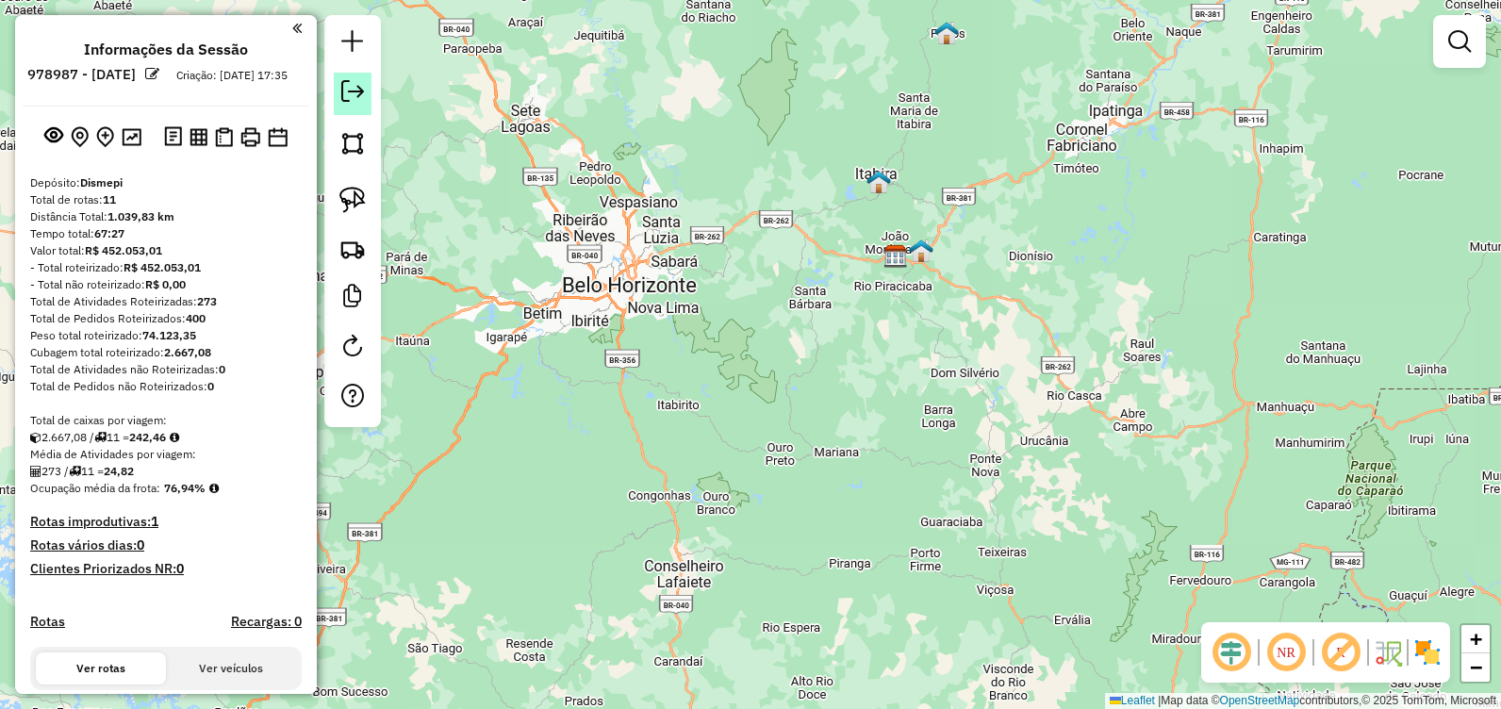
click at [347, 101] on em at bounding box center [352, 91] width 23 height 23
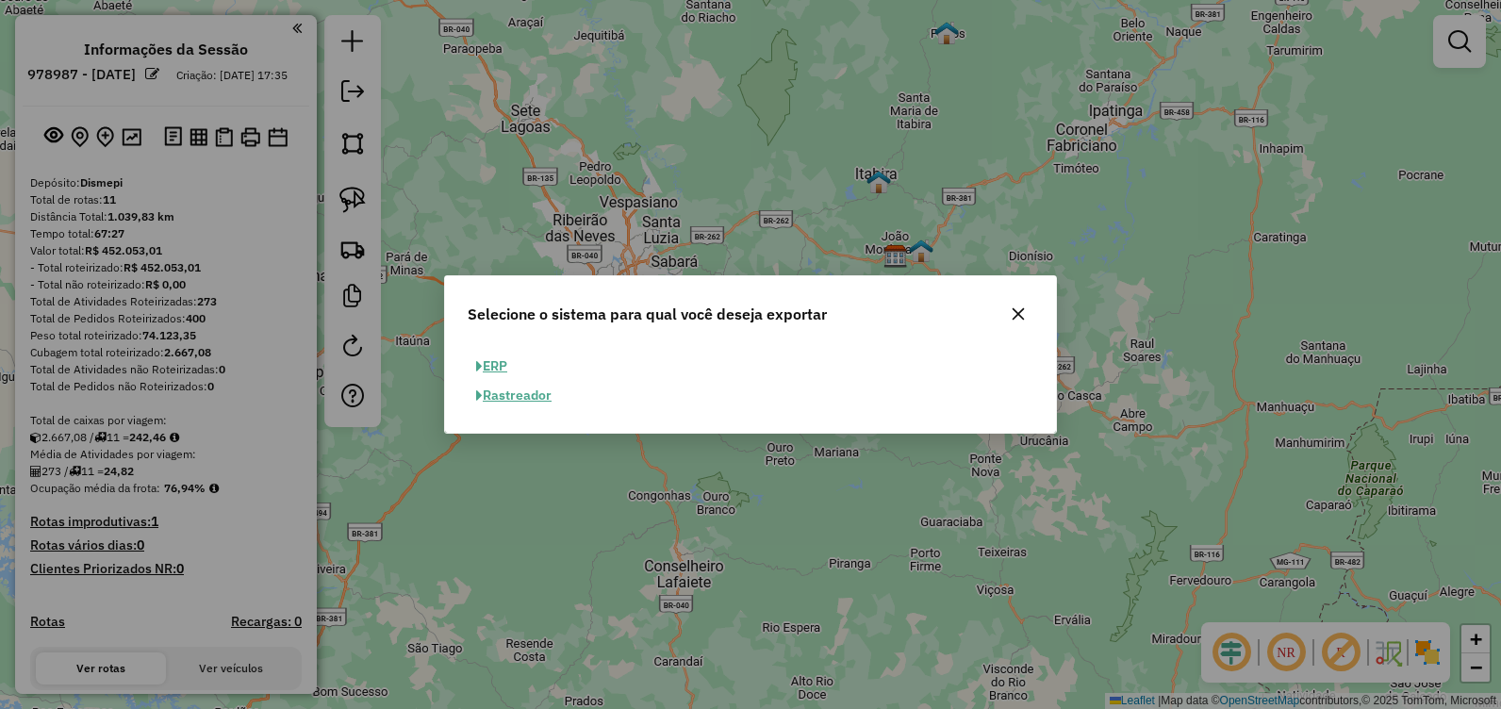
click at [490, 360] on button "ERP" at bounding box center [491, 366] width 48 height 29
select select "**"
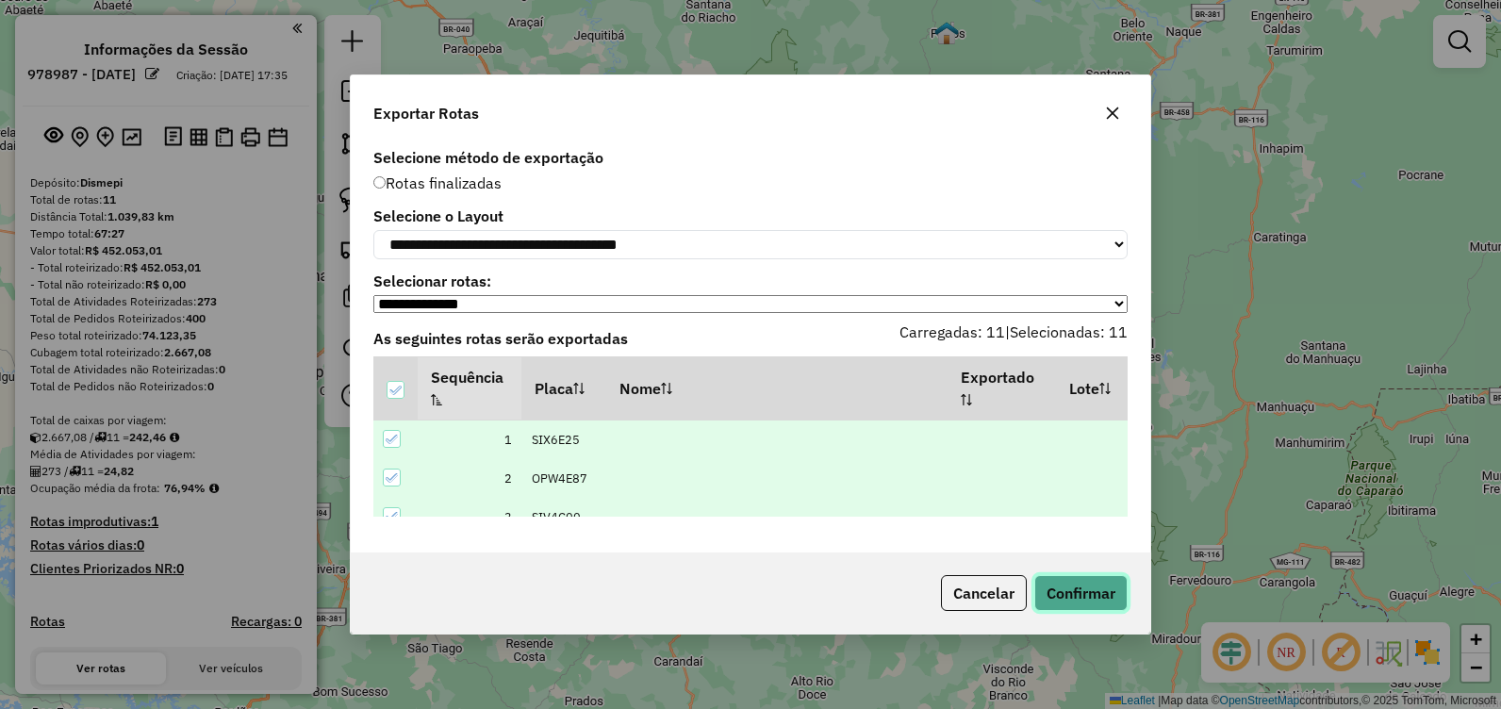
click at [1093, 583] on button "Confirmar" at bounding box center [1080, 593] width 93 height 36
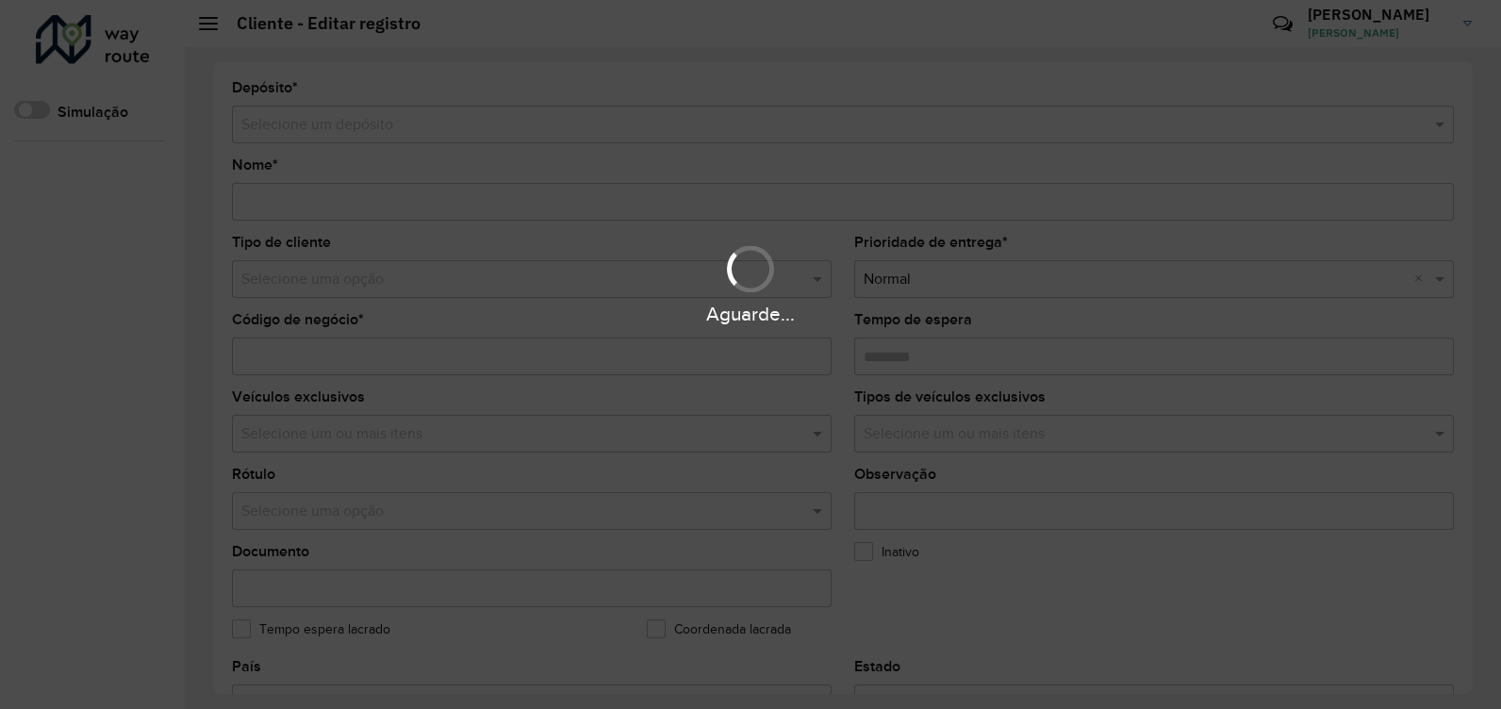
type input "**********"
type input "*****"
type input "********"
type input "**********"
type input "******"
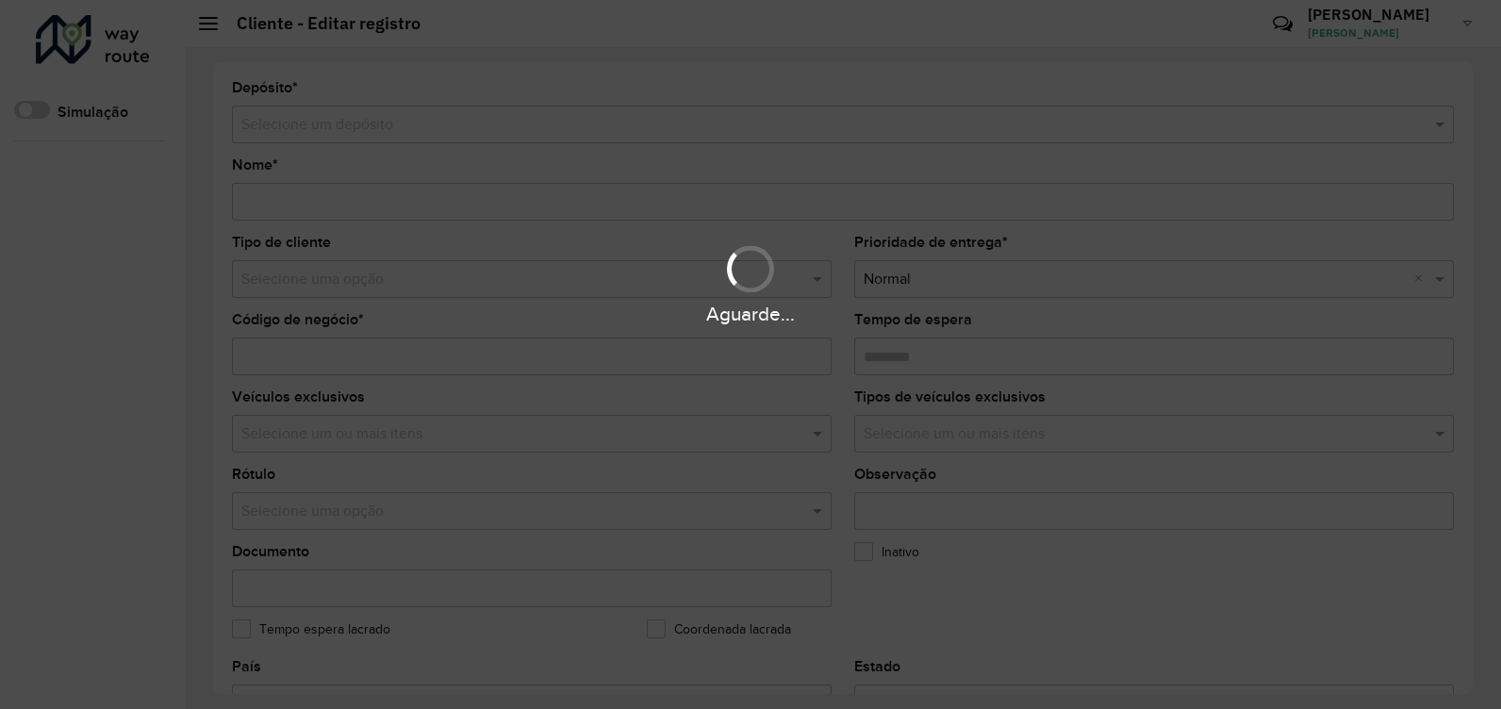
type input "******"
type input "**********"
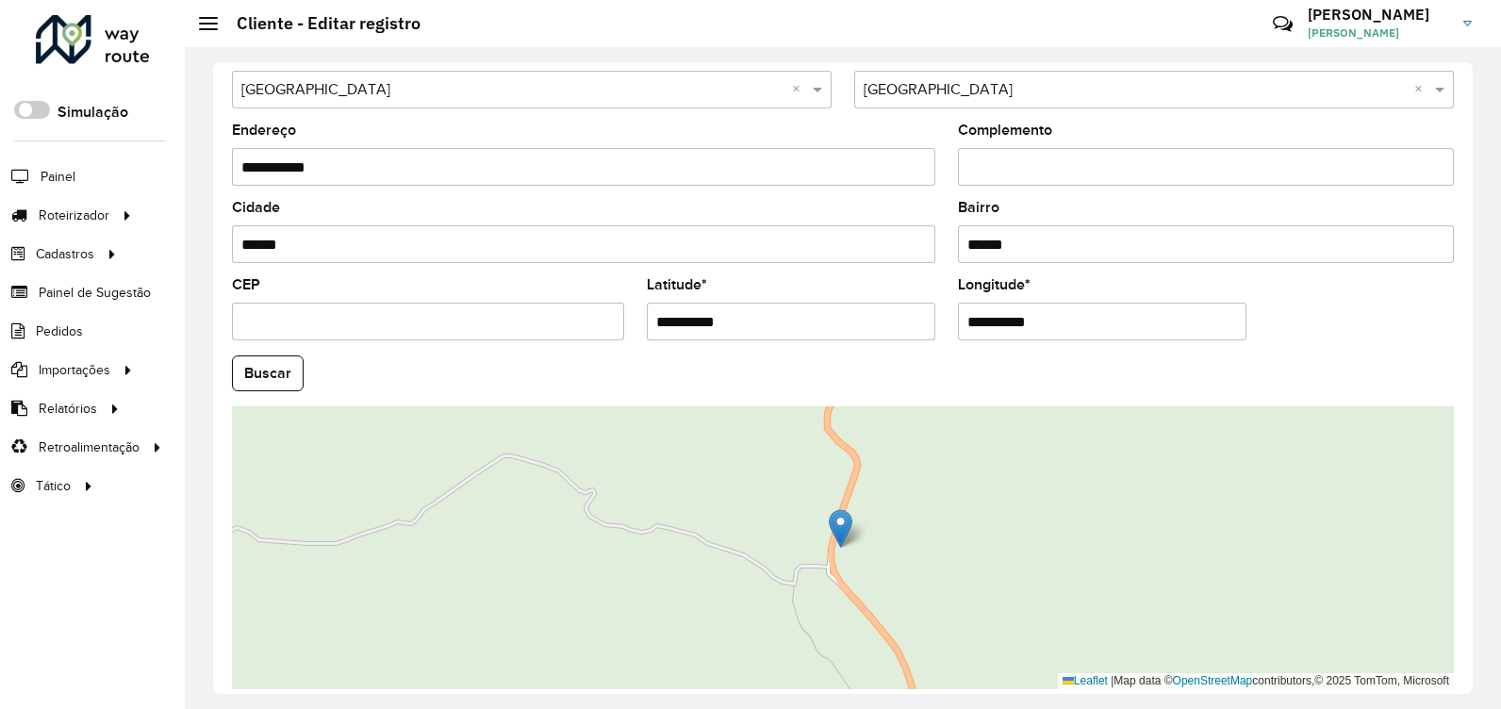
scroll to position [660, 0]
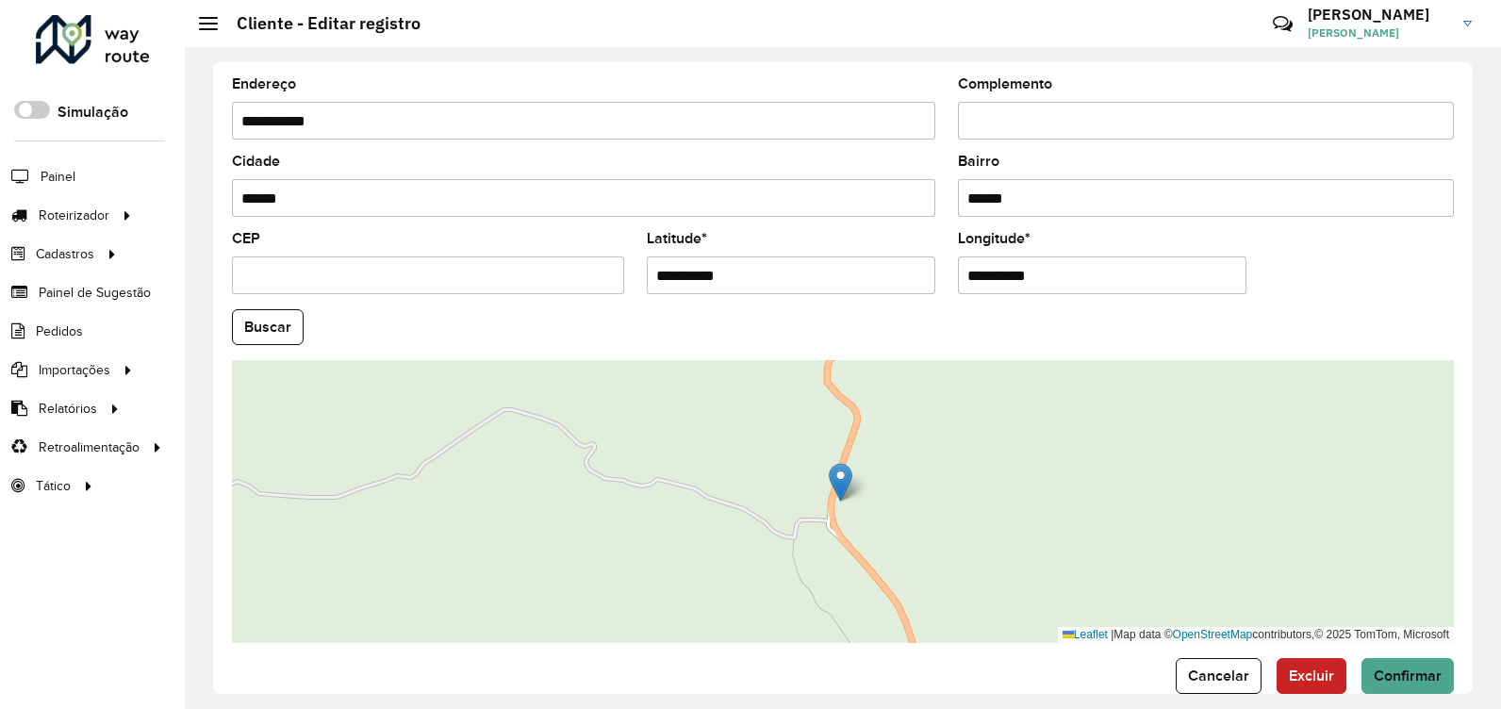
click at [840, 478] on img at bounding box center [840, 482] width 24 height 39
